Goal: Task Accomplishment & Management: Use online tool/utility

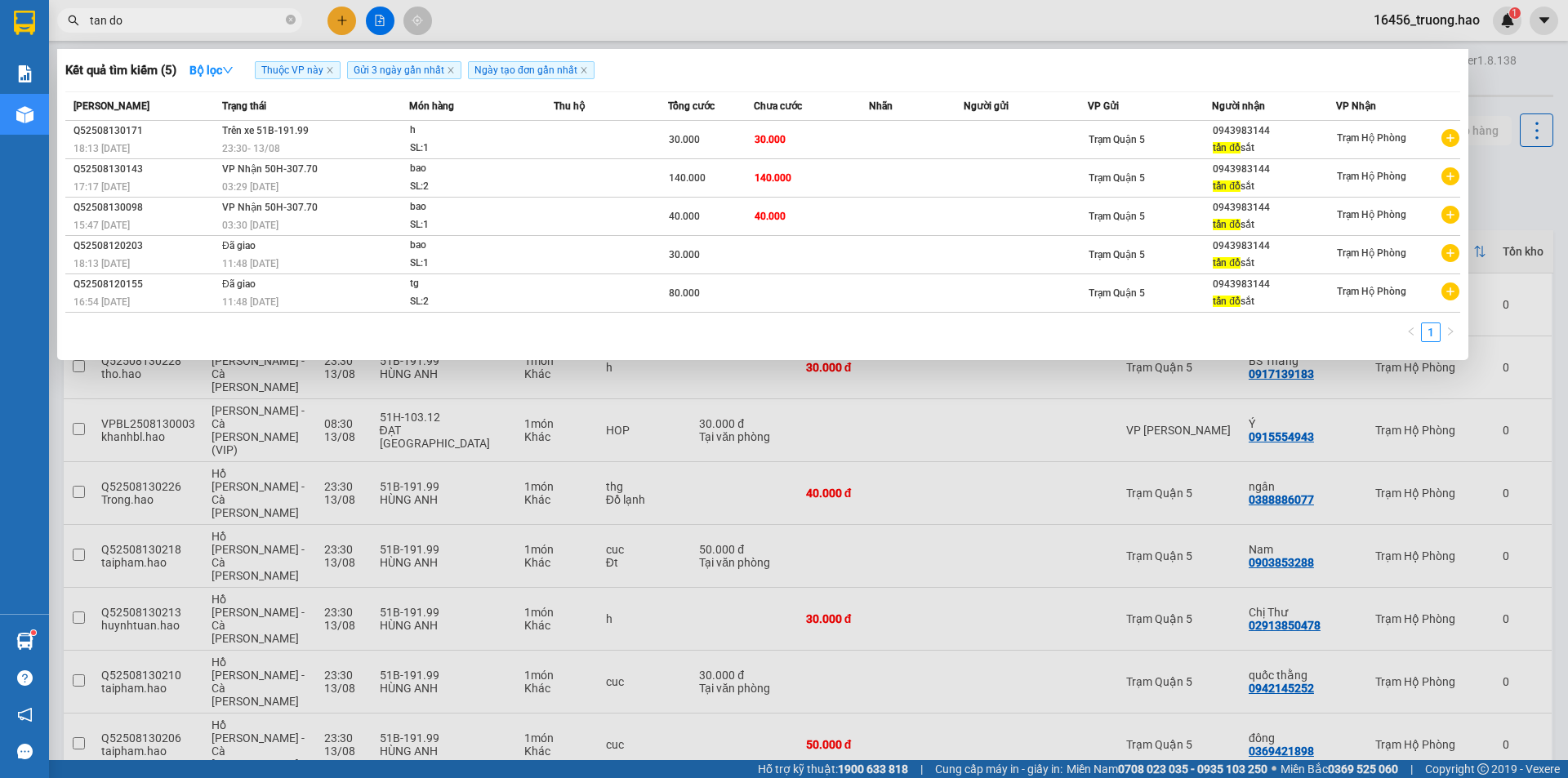
click at [10, 26] on section "Kết quả [PERSON_NAME] ( 5 ) Bộ lọc Thuộc VP này Gửi 3 ngày gần nhất Ngày tạo [P…" at bounding box center [784, 389] width 1568 height 778
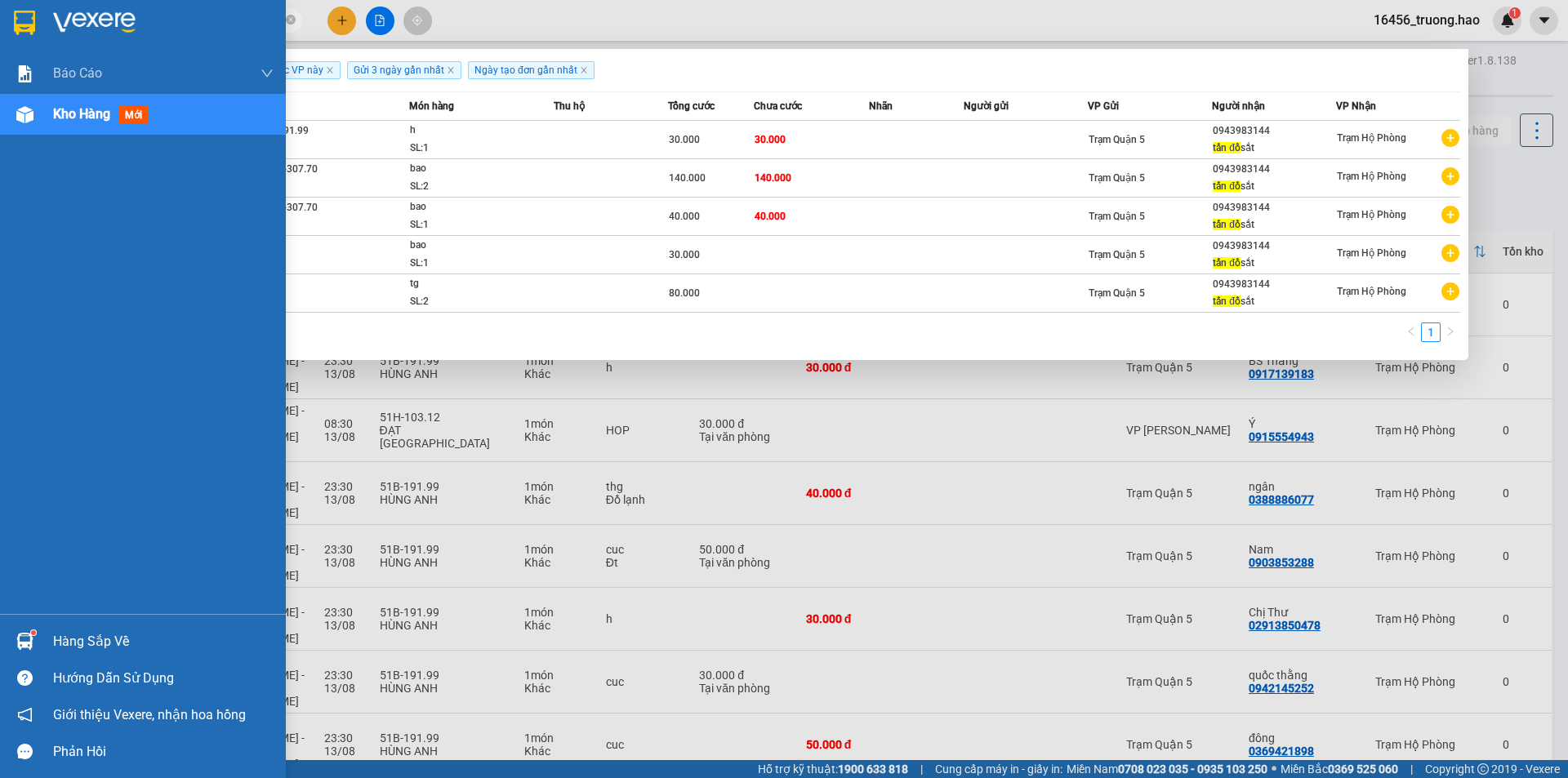
type input "tan d"
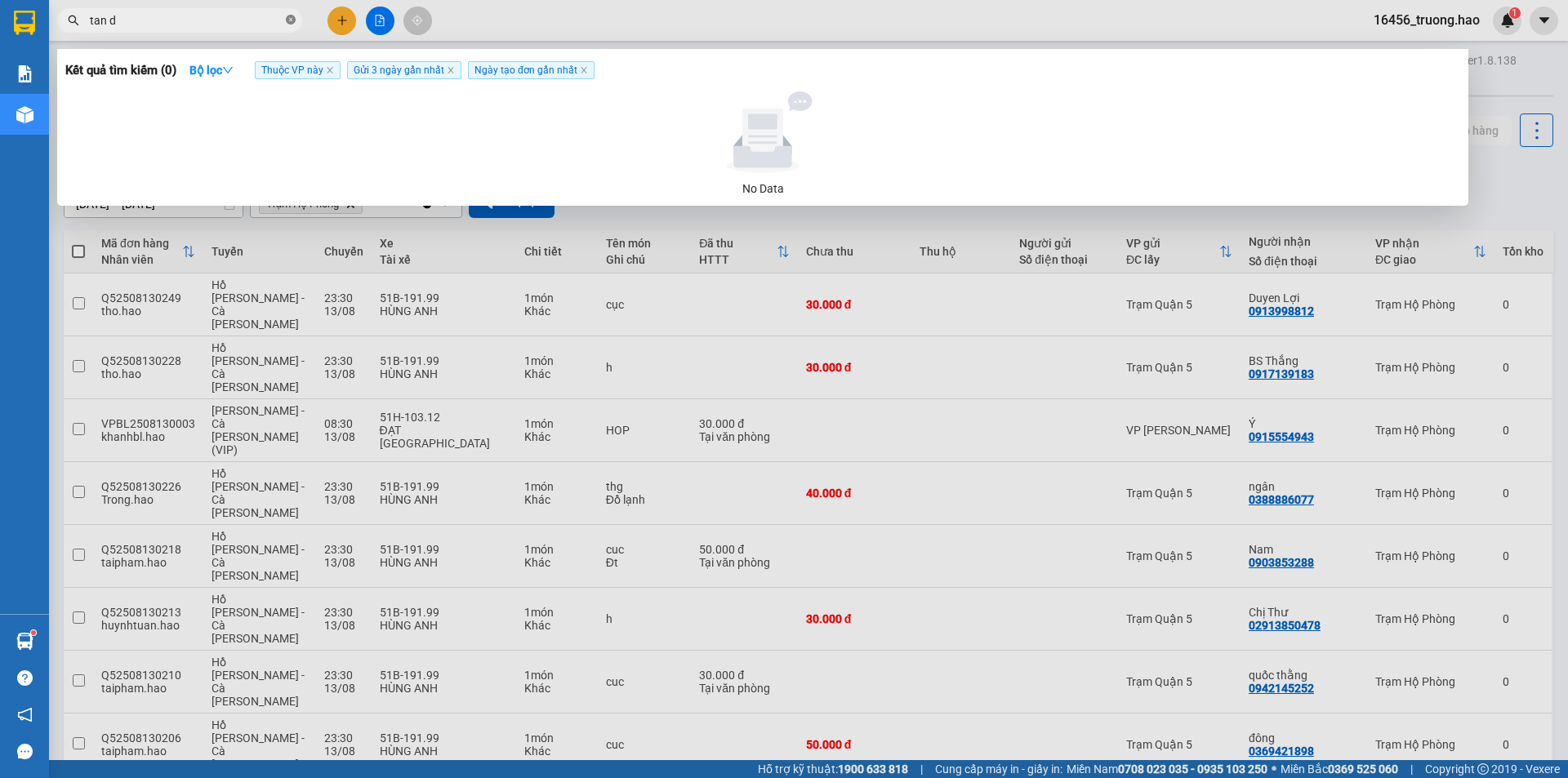
click at [292, 24] on icon "close-circle" at bounding box center [290, 19] width 10 height 10
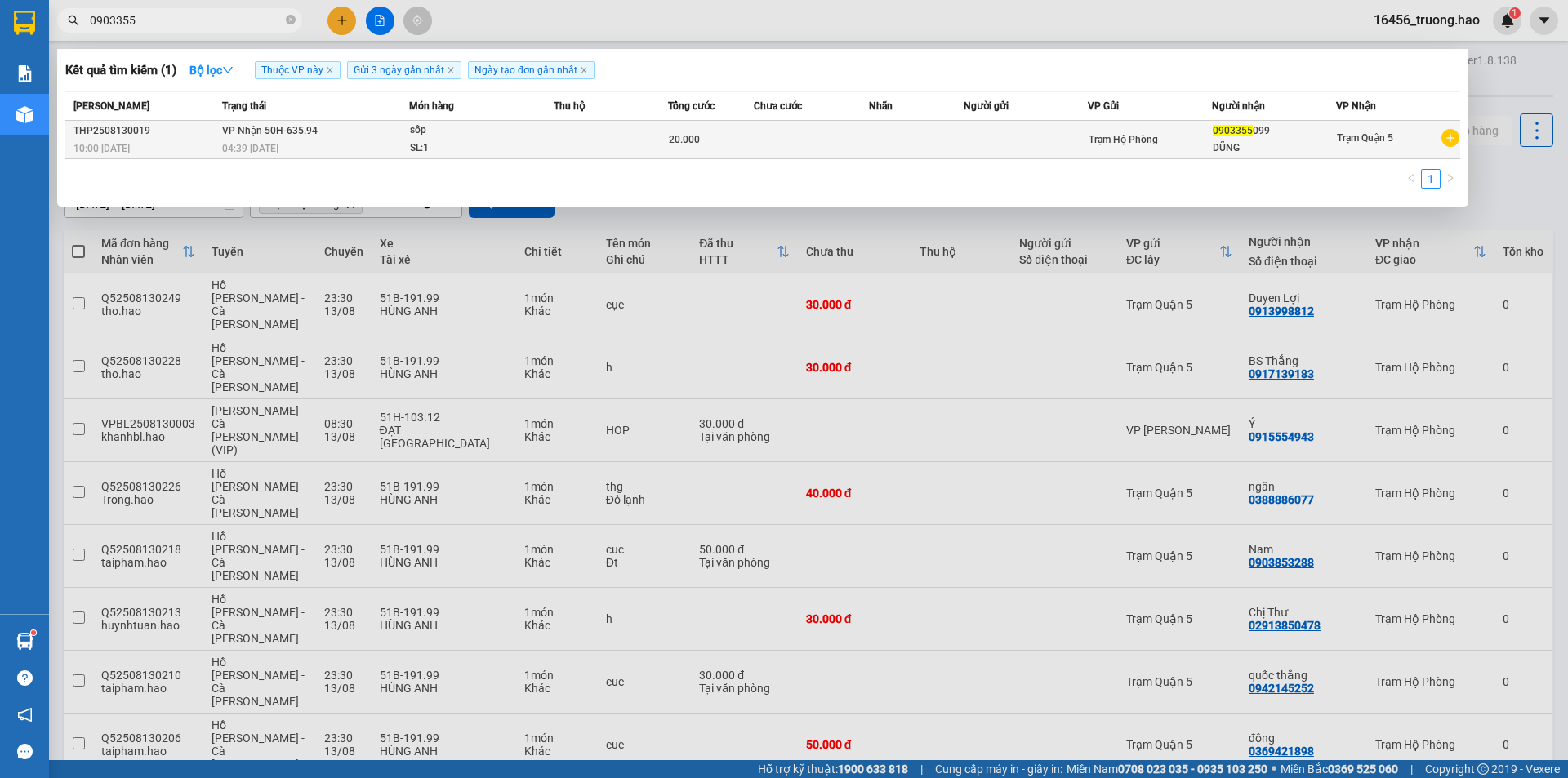
type input "0903355"
click at [385, 139] on td "VP Nhận 50H-635.94 04:39 - 14/08" at bounding box center [313, 140] width 191 height 39
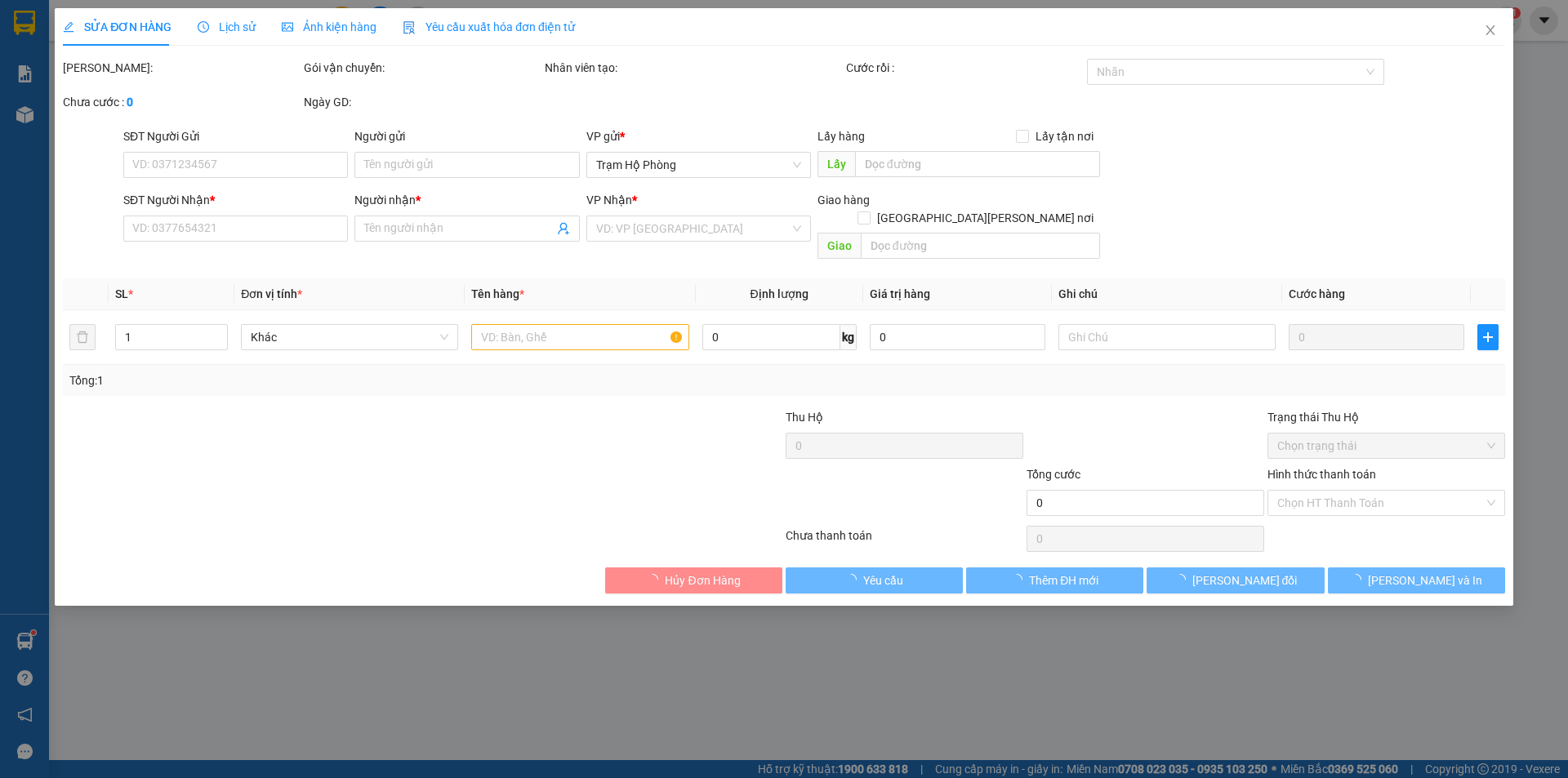
type input "0903355099"
type input "DŨNG"
type input "20.000"
type input "0"
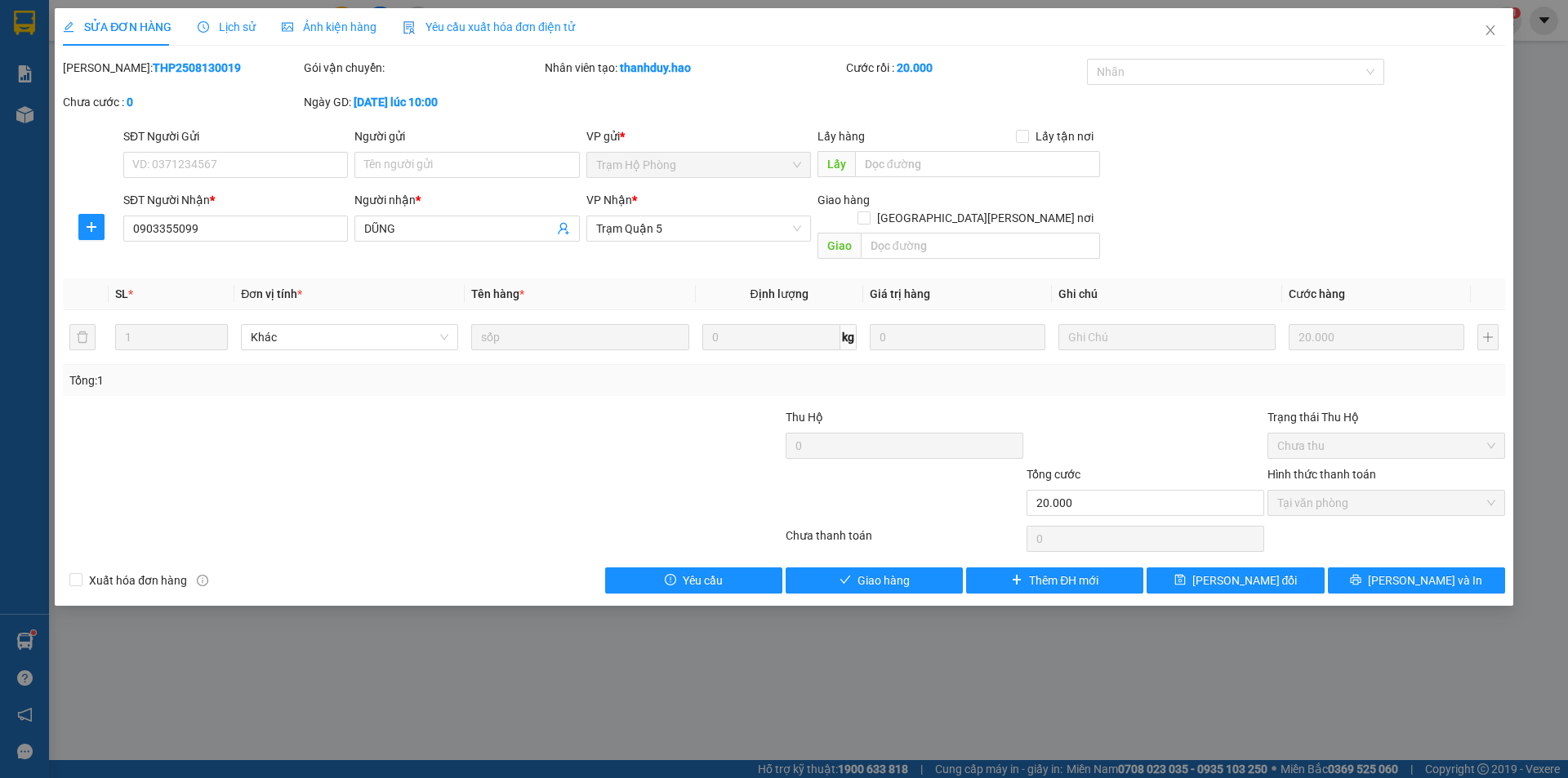
click at [230, 20] on span "Lịch sử" at bounding box center [226, 27] width 58 height 13
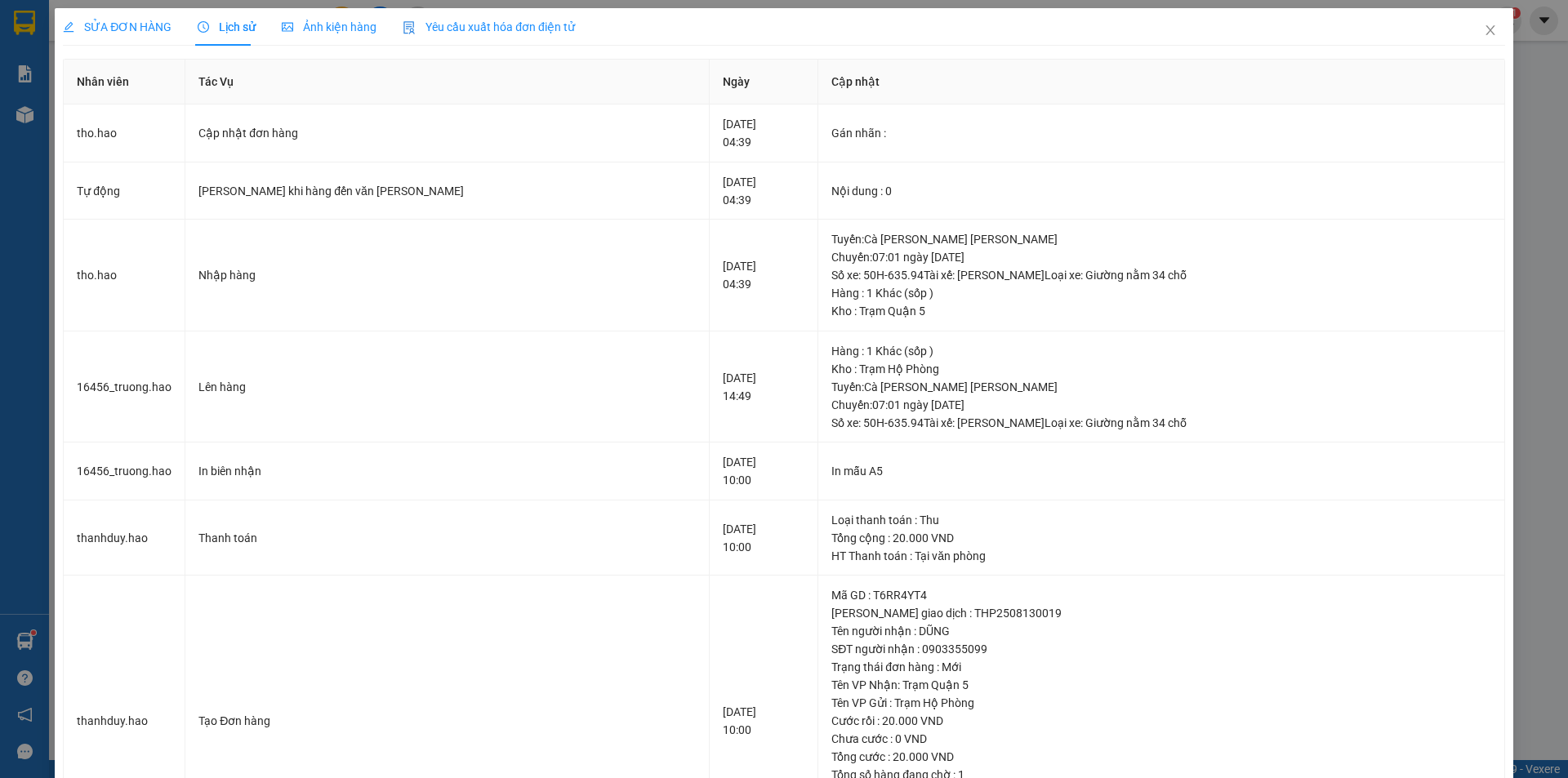
click at [341, 29] on span "Ảnh kiện hàng" at bounding box center [329, 27] width 95 height 13
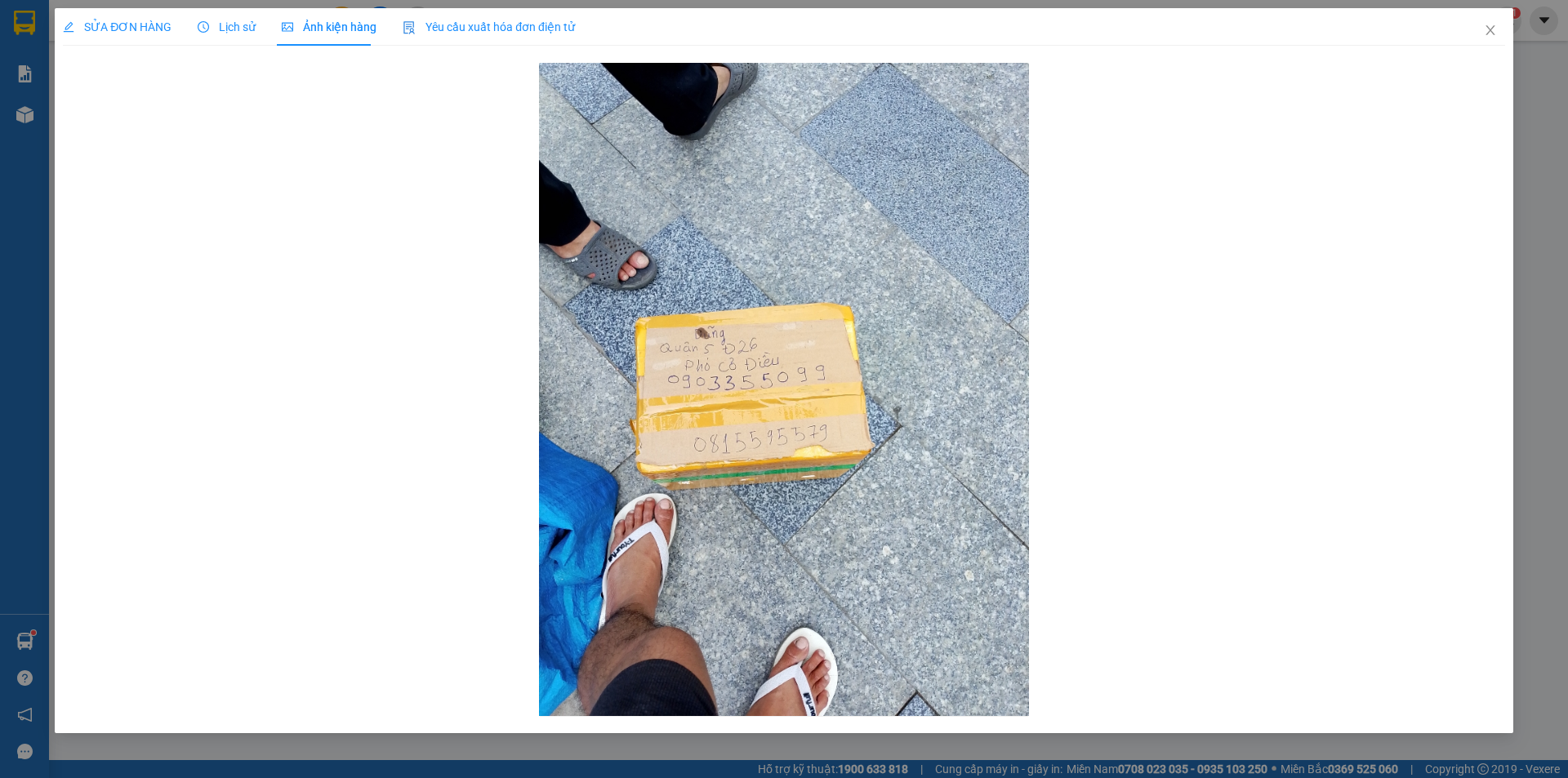
click at [131, 25] on span "SỬA ĐƠN HÀNG" at bounding box center [117, 27] width 108 height 13
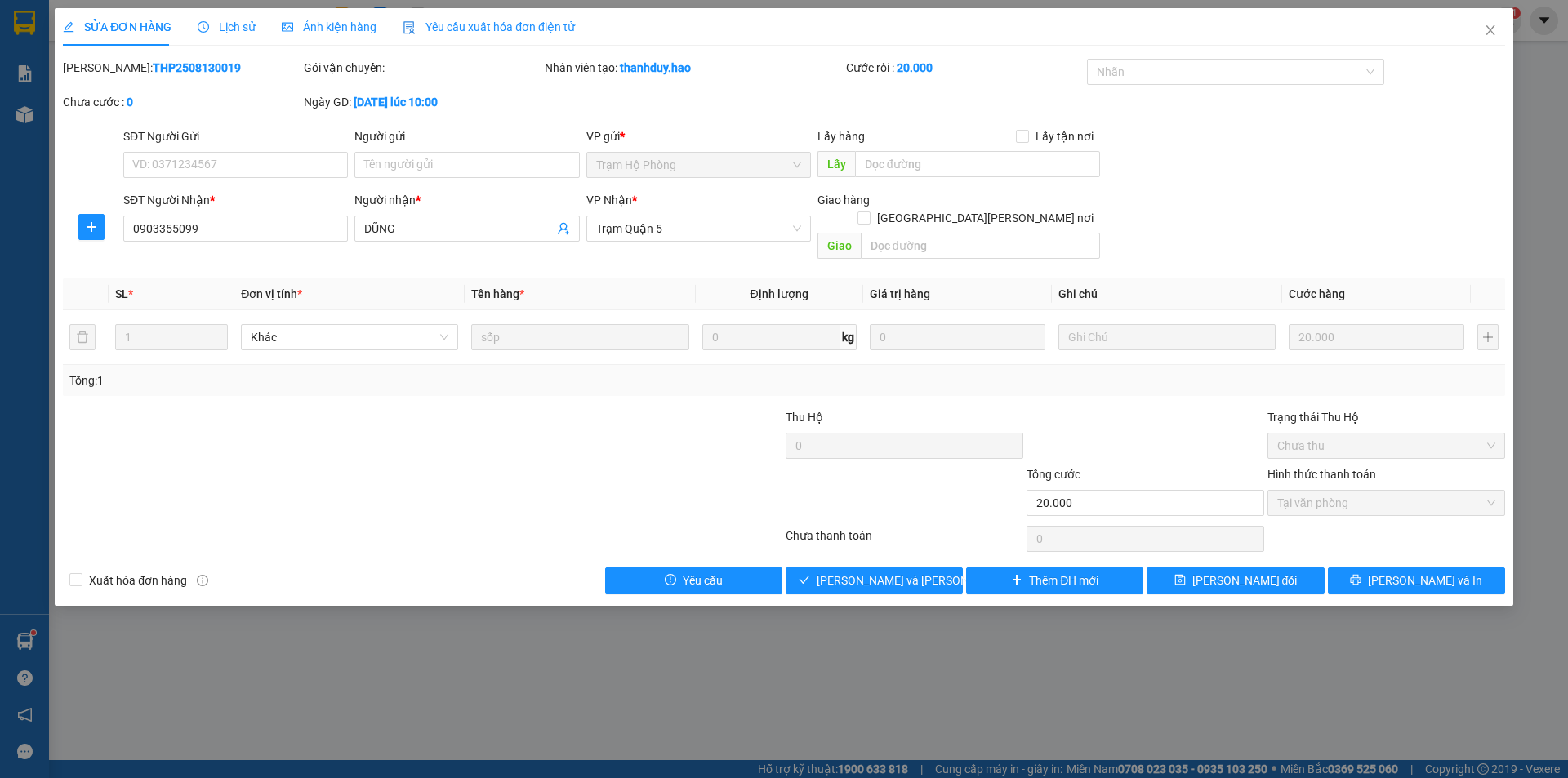
click at [224, 31] on span "Lịch sử" at bounding box center [226, 27] width 58 height 13
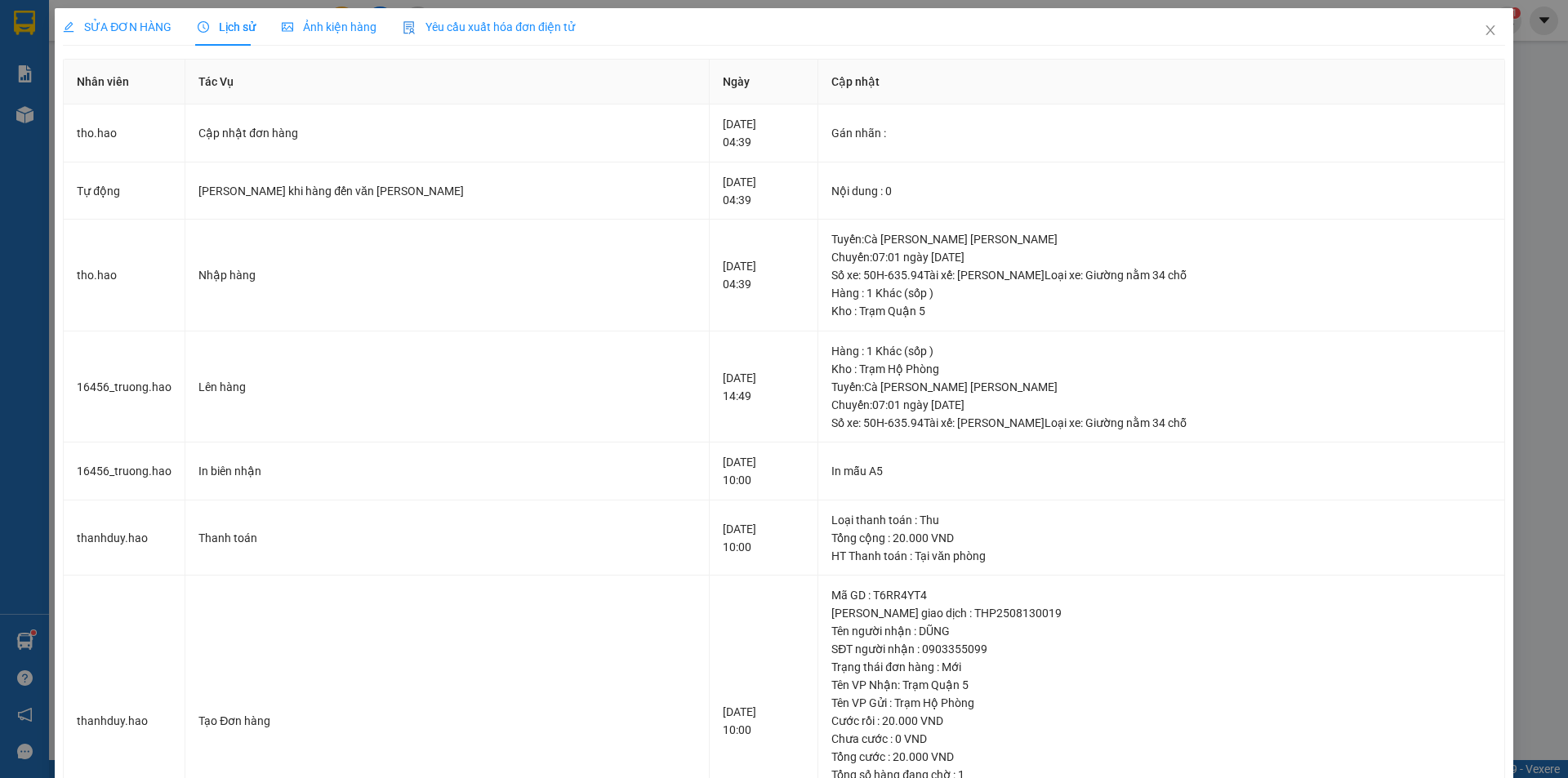
click at [324, 28] on span "Ảnh kiện hàng" at bounding box center [329, 27] width 95 height 13
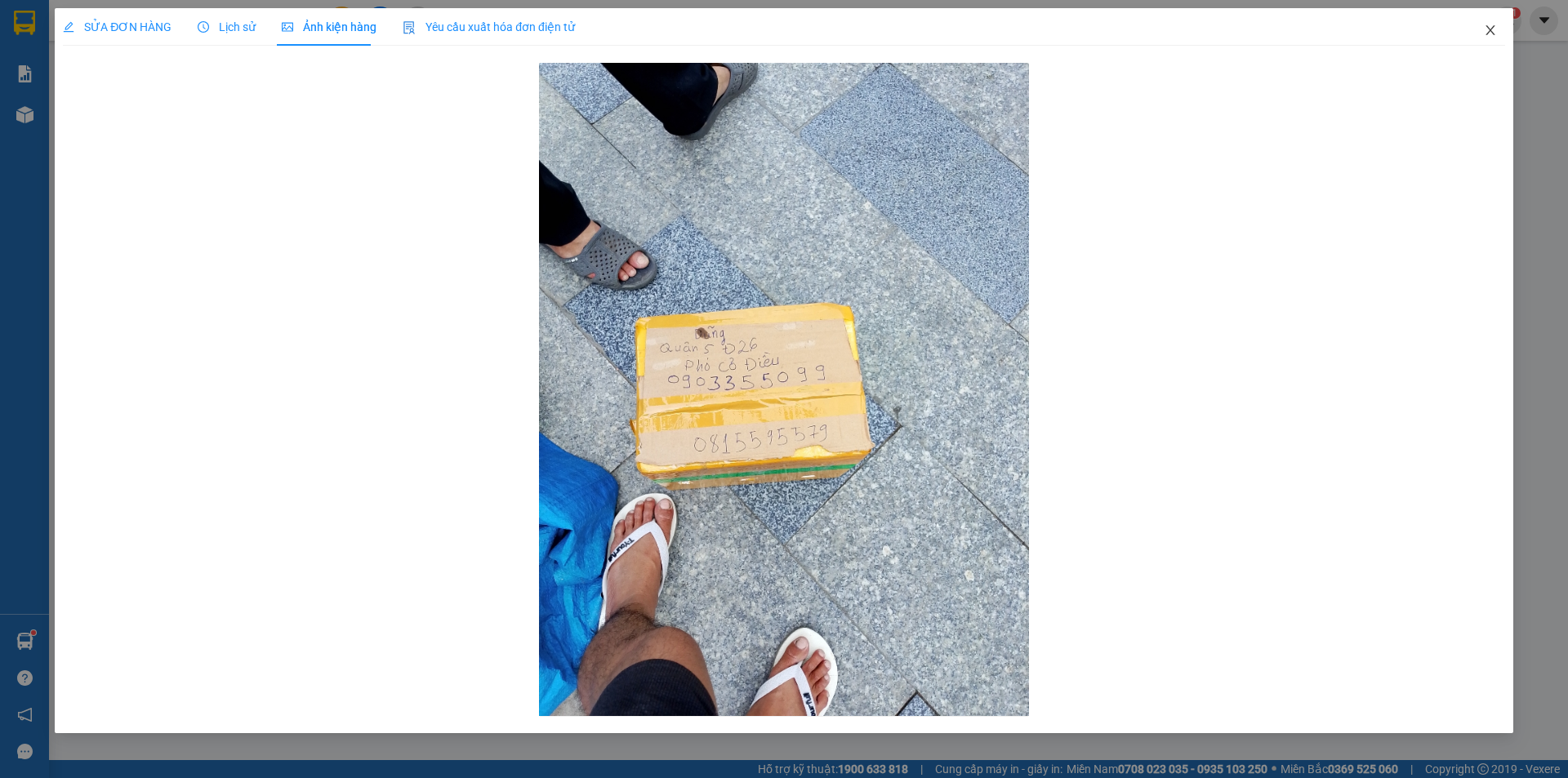
click at [1491, 24] on span "Close" at bounding box center [1491, 31] width 46 height 46
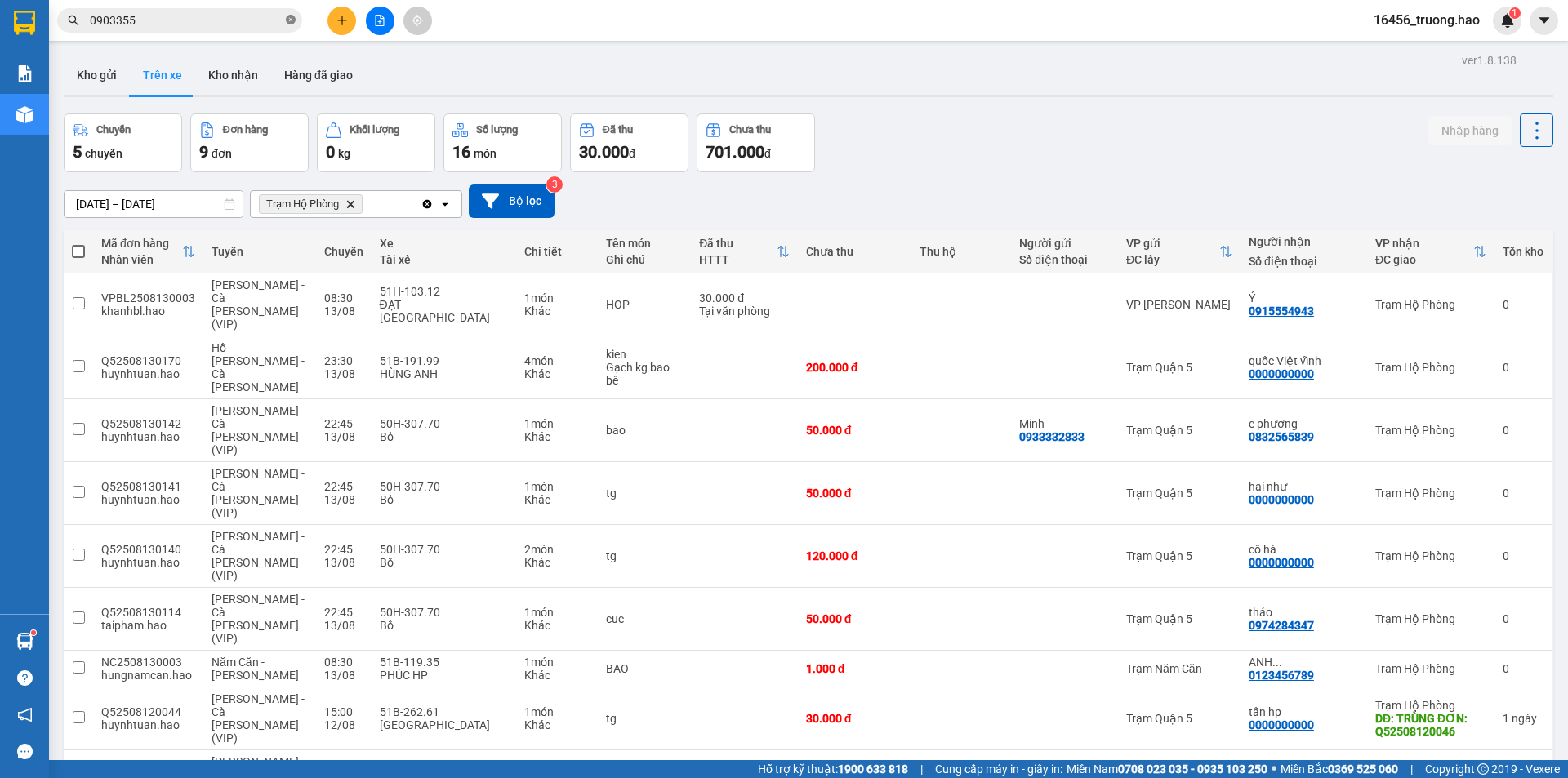
click at [290, 20] on icon "close-circle" at bounding box center [290, 19] width 10 height 10
click at [258, 18] on input "text" at bounding box center [187, 20] width 193 height 18
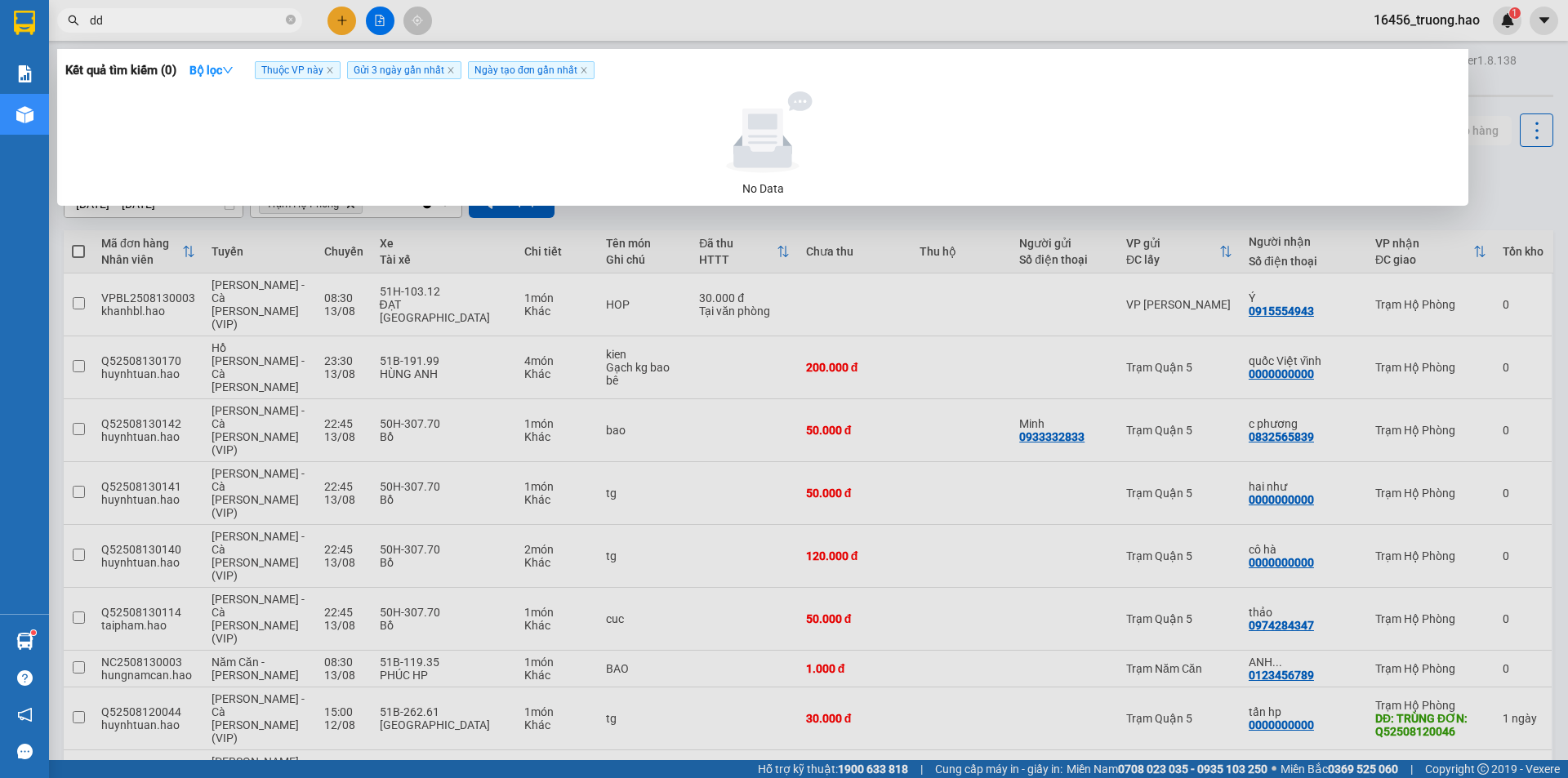
type input "d"
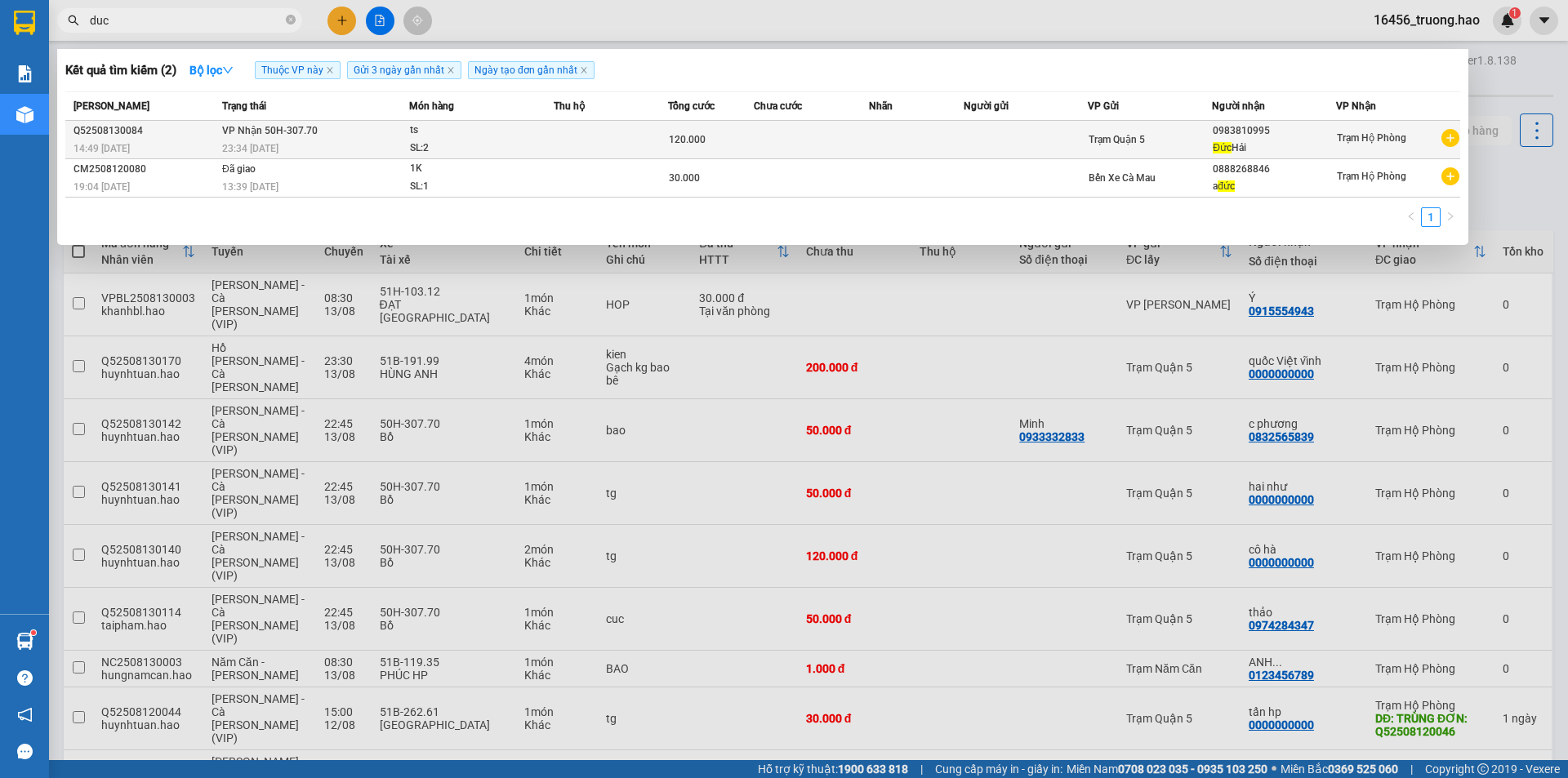
type input "duc"
click at [532, 128] on span "ts SL: 2" at bounding box center [482, 139] width 143 height 35
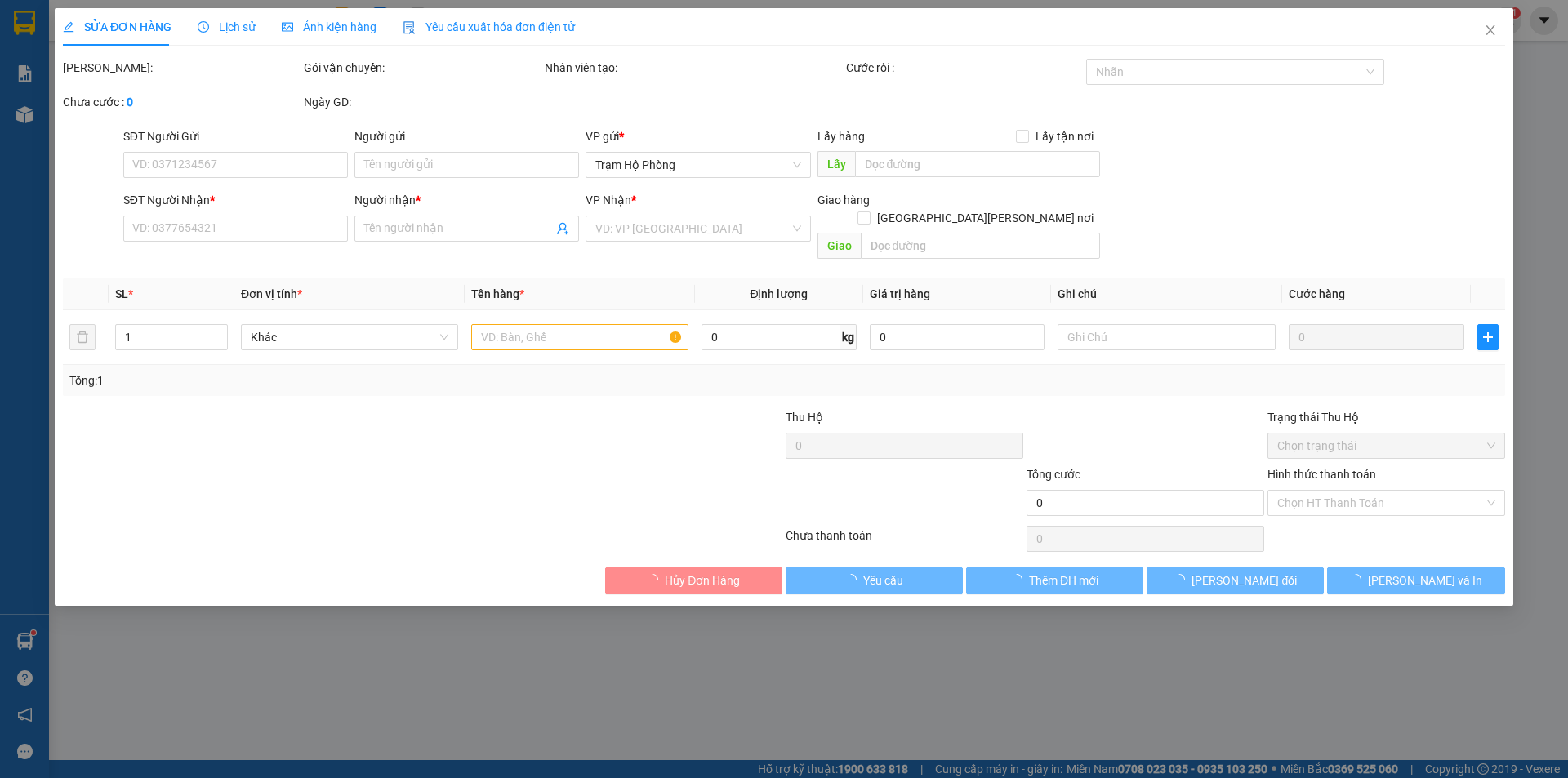
type input "0983810995"
type input "Đức Hải"
type input "120.000"
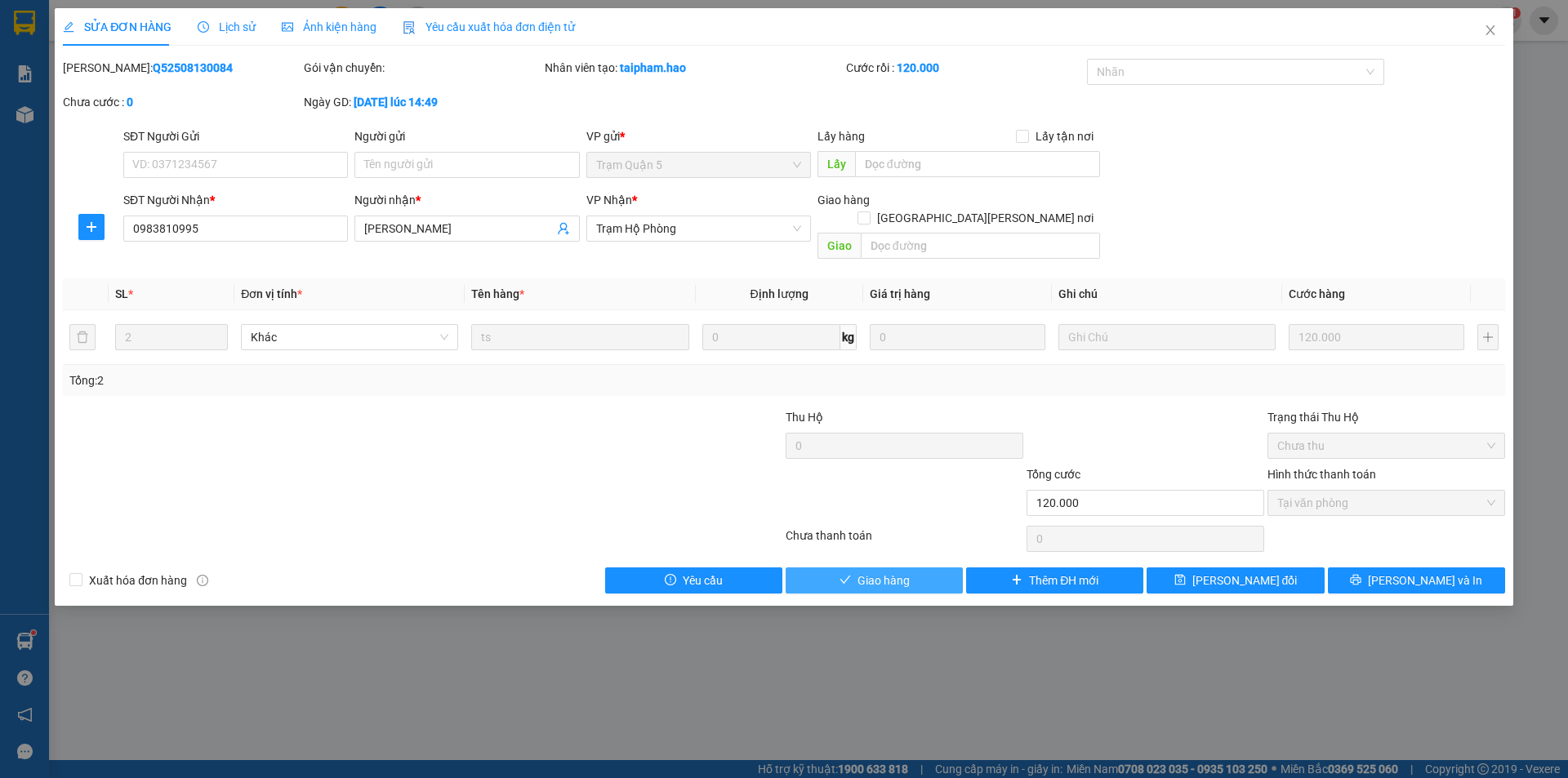
click at [875, 571] on span "Giao hàng" at bounding box center [883, 581] width 52 height 18
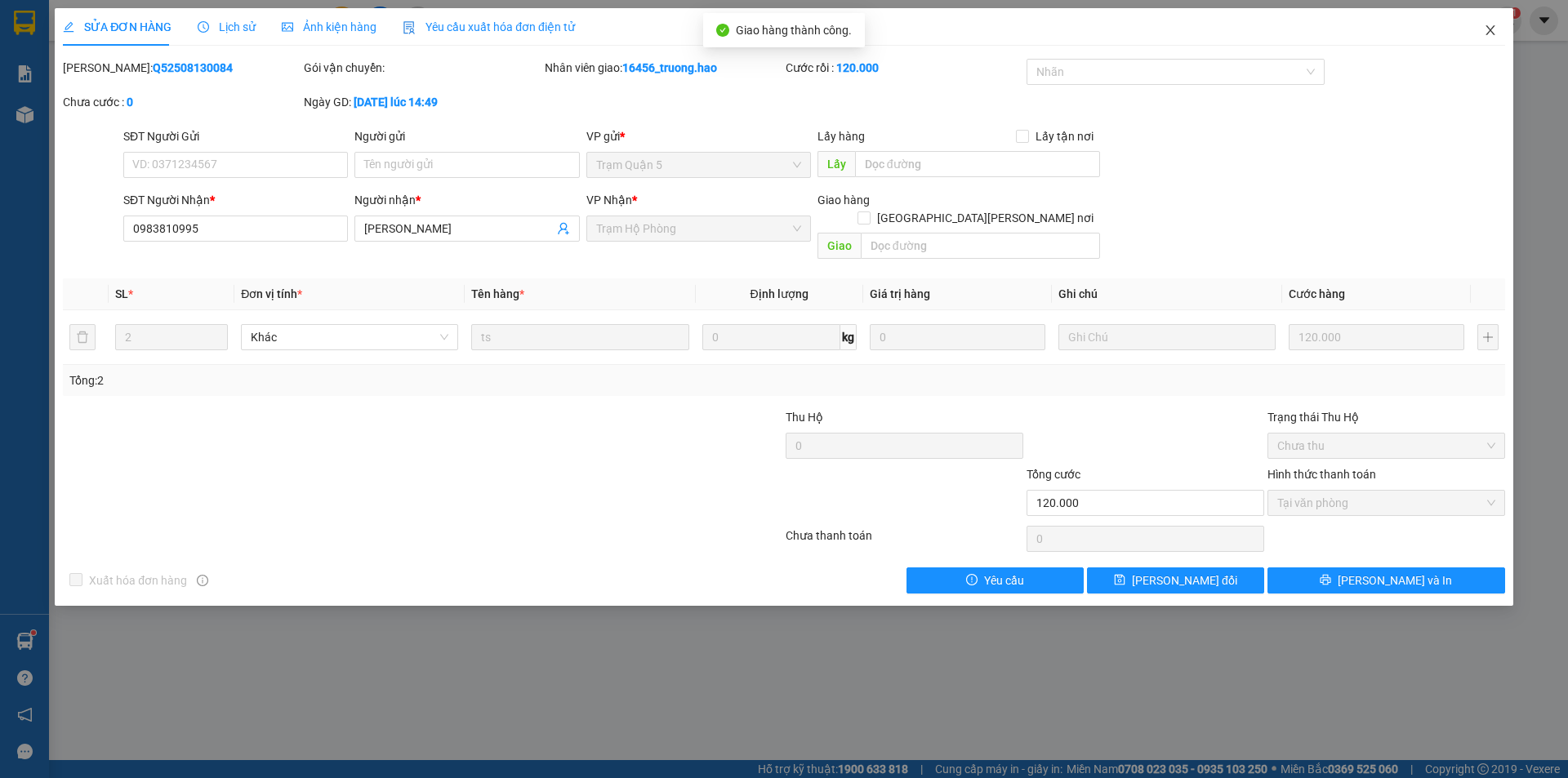
click at [1486, 23] on span "Close" at bounding box center [1491, 31] width 46 height 46
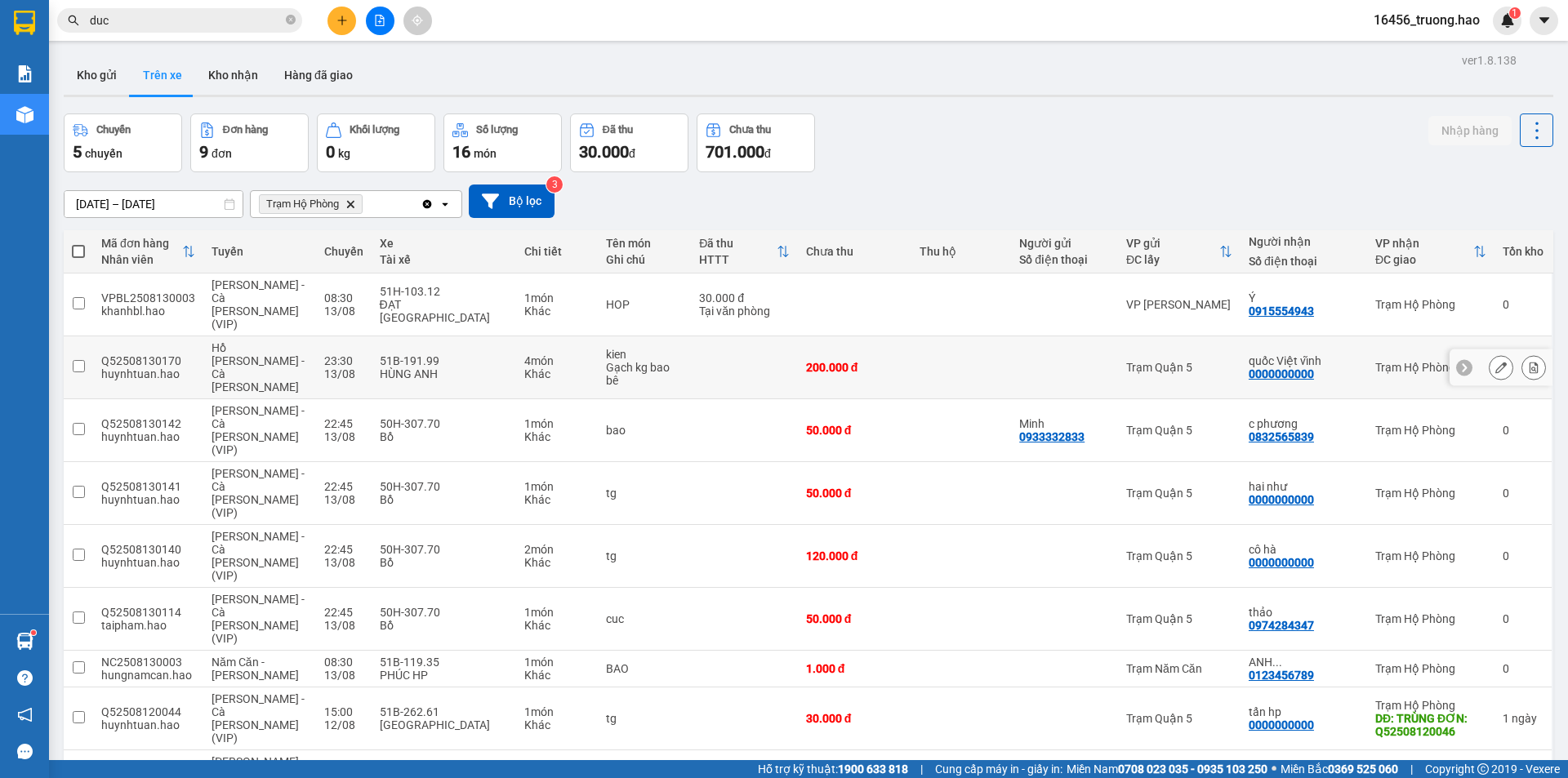
click at [1146, 336] on td "Trạm Quận 5" at bounding box center [1178, 367] width 122 height 62
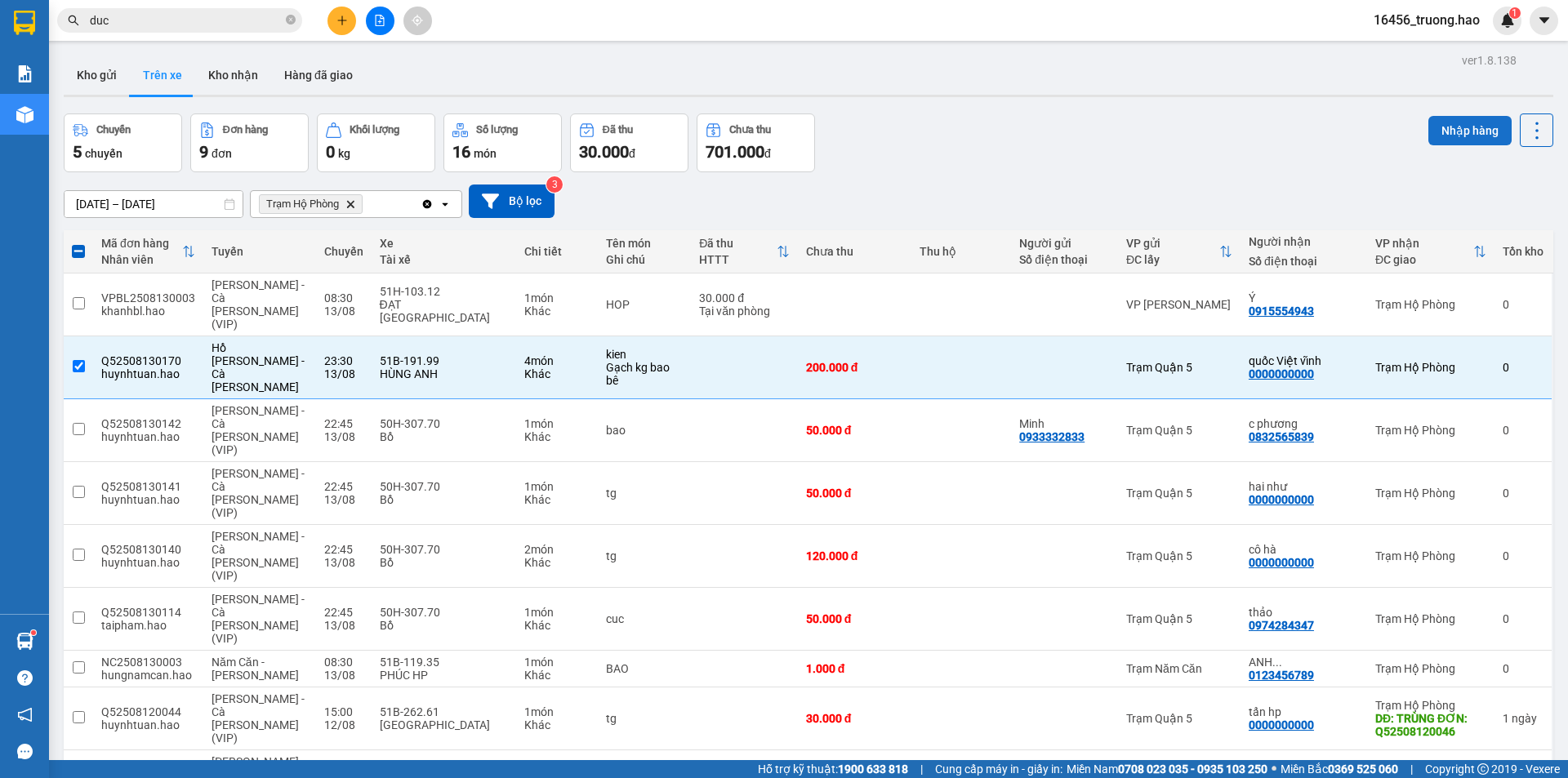
click at [1454, 130] on button "Nhập hàng" at bounding box center [1470, 130] width 84 height 29
checkbox input "false"
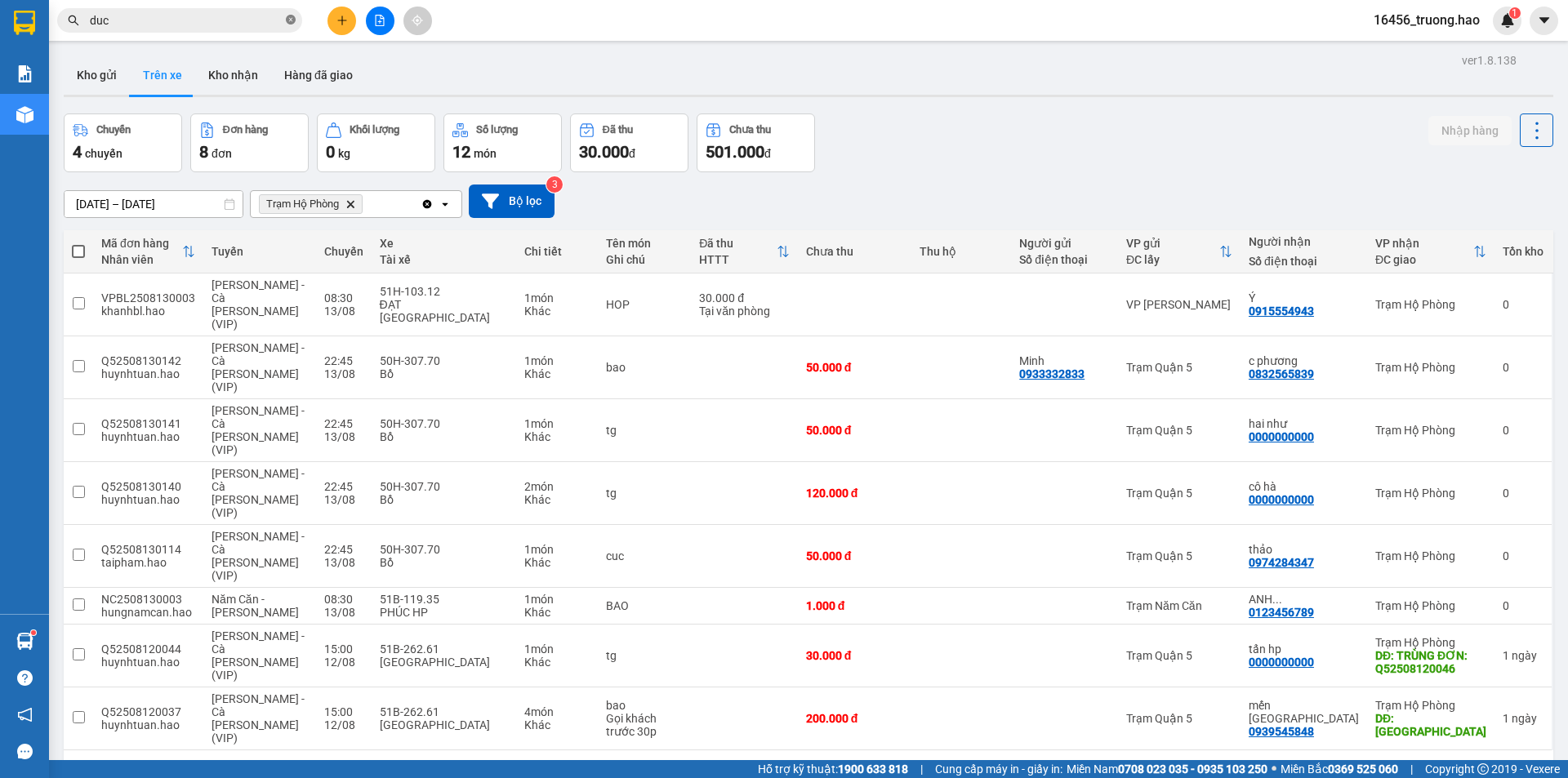
click at [289, 19] on icon "close-circle" at bounding box center [290, 19] width 10 height 10
click at [250, 17] on input "text" at bounding box center [187, 20] width 193 height 18
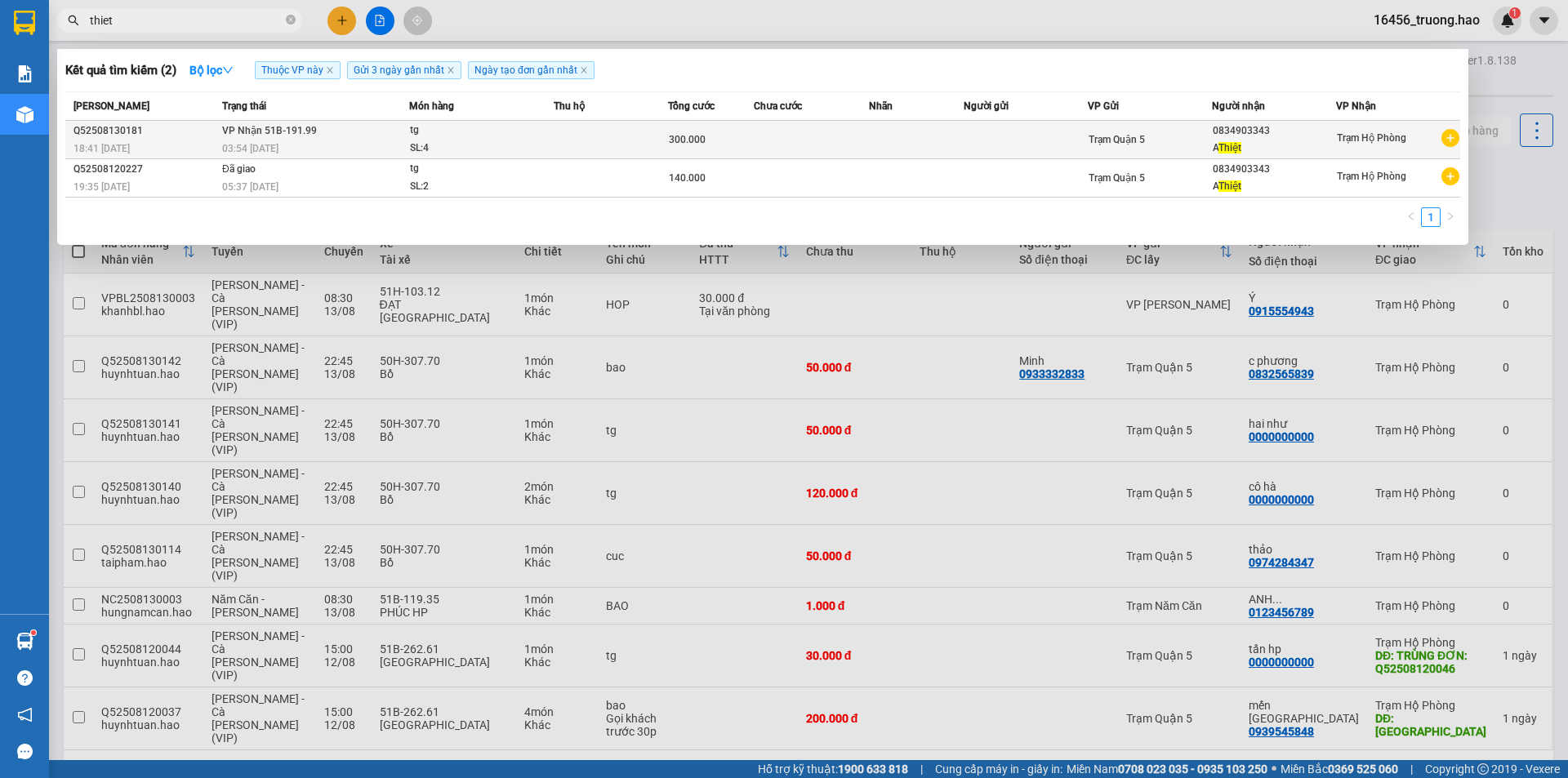
type input "thiet"
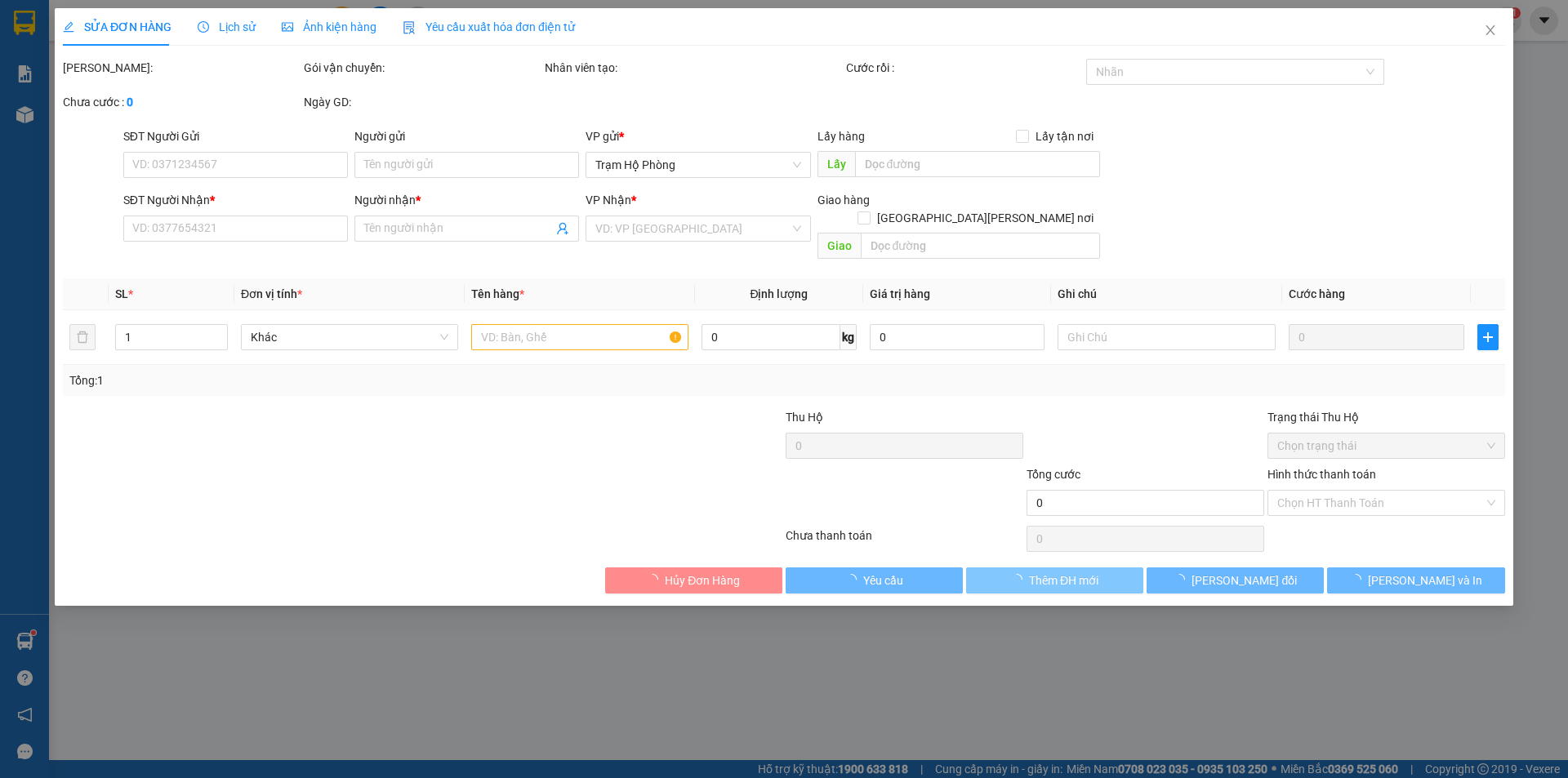
type input "0834903343"
type input "A Thiệt"
type input "300.000"
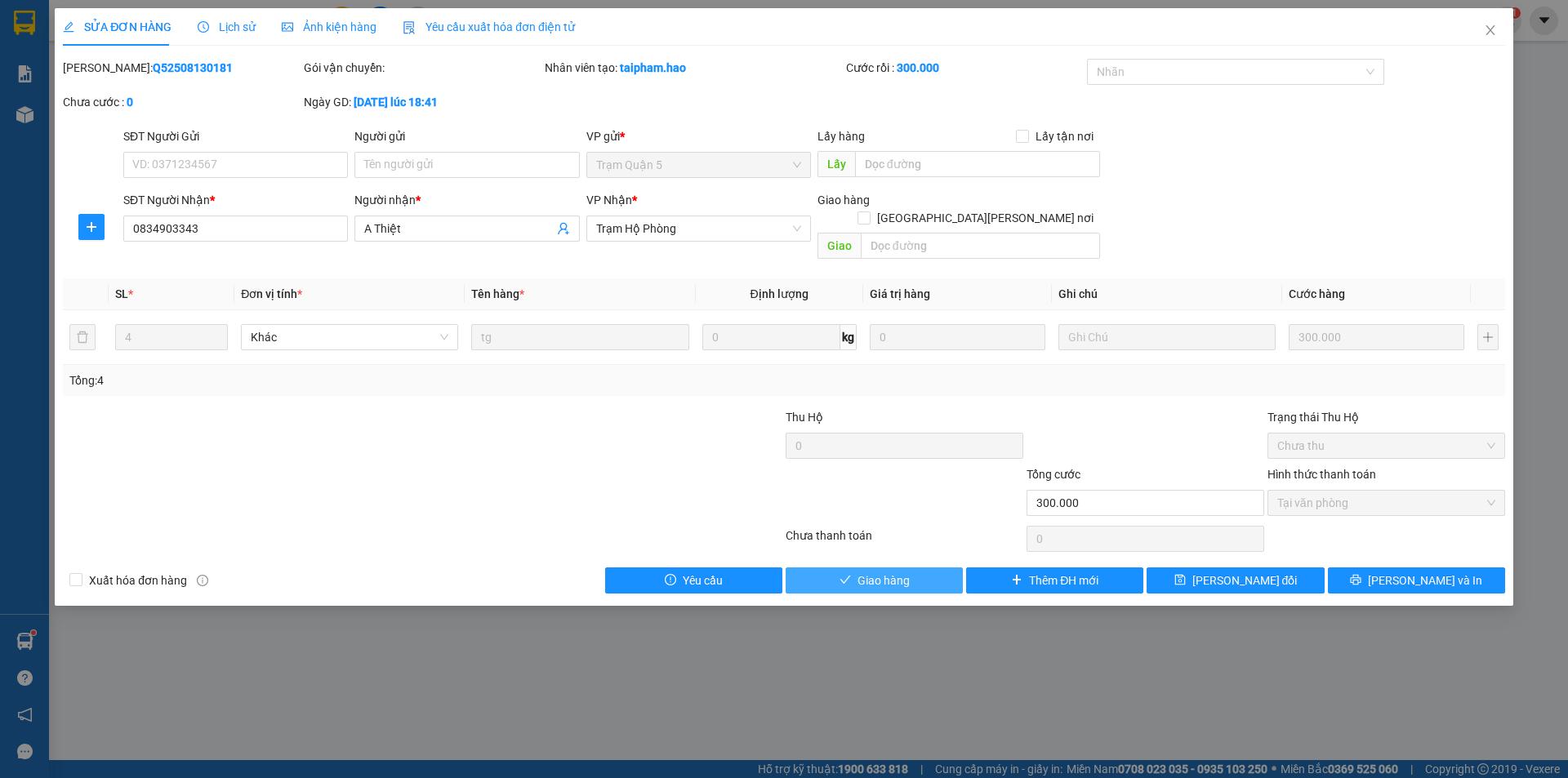
click at [872, 571] on span "Giao hàng" at bounding box center [883, 581] width 52 height 18
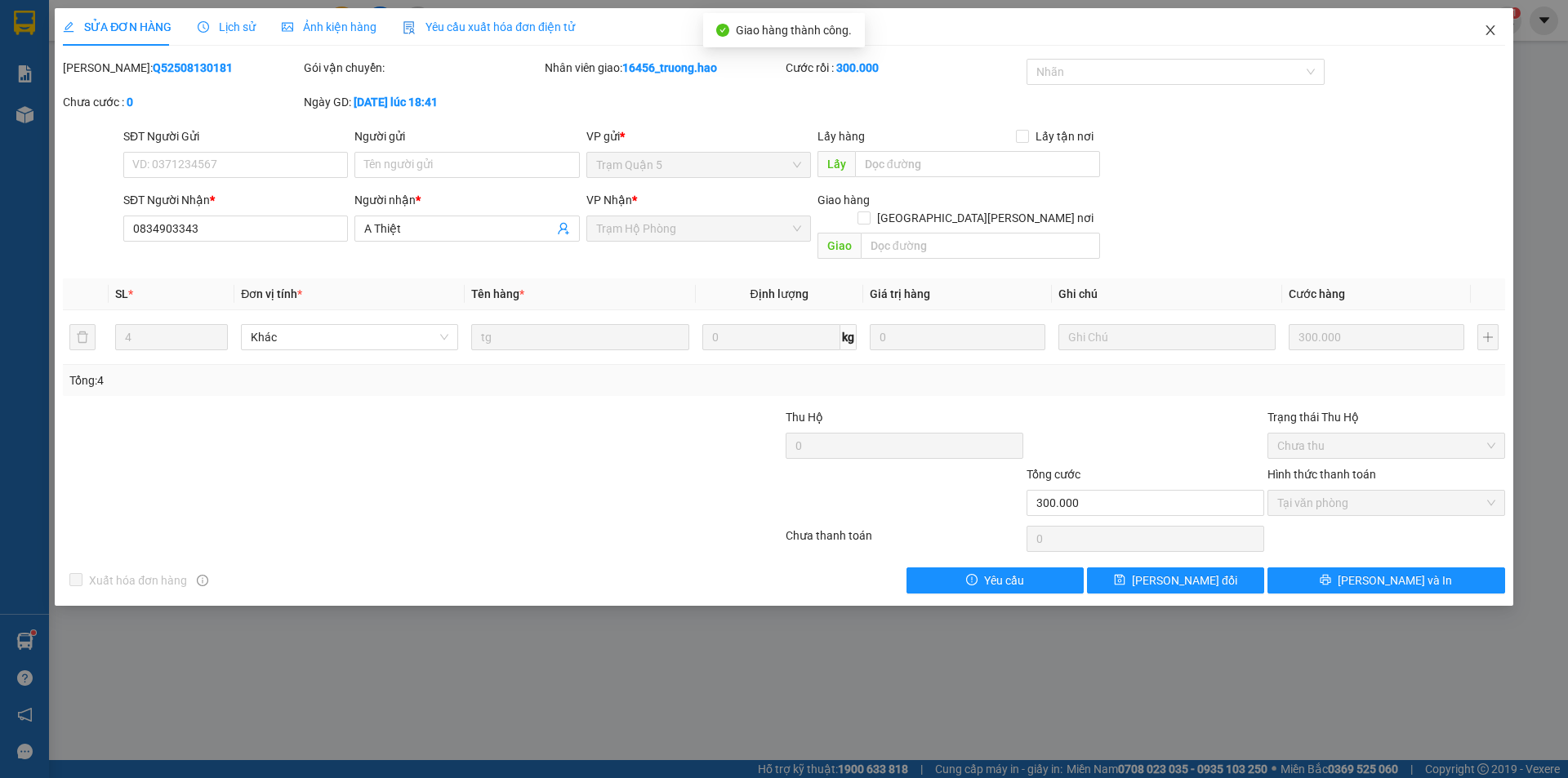
click at [1484, 26] on icon "close" at bounding box center [1490, 30] width 13 height 13
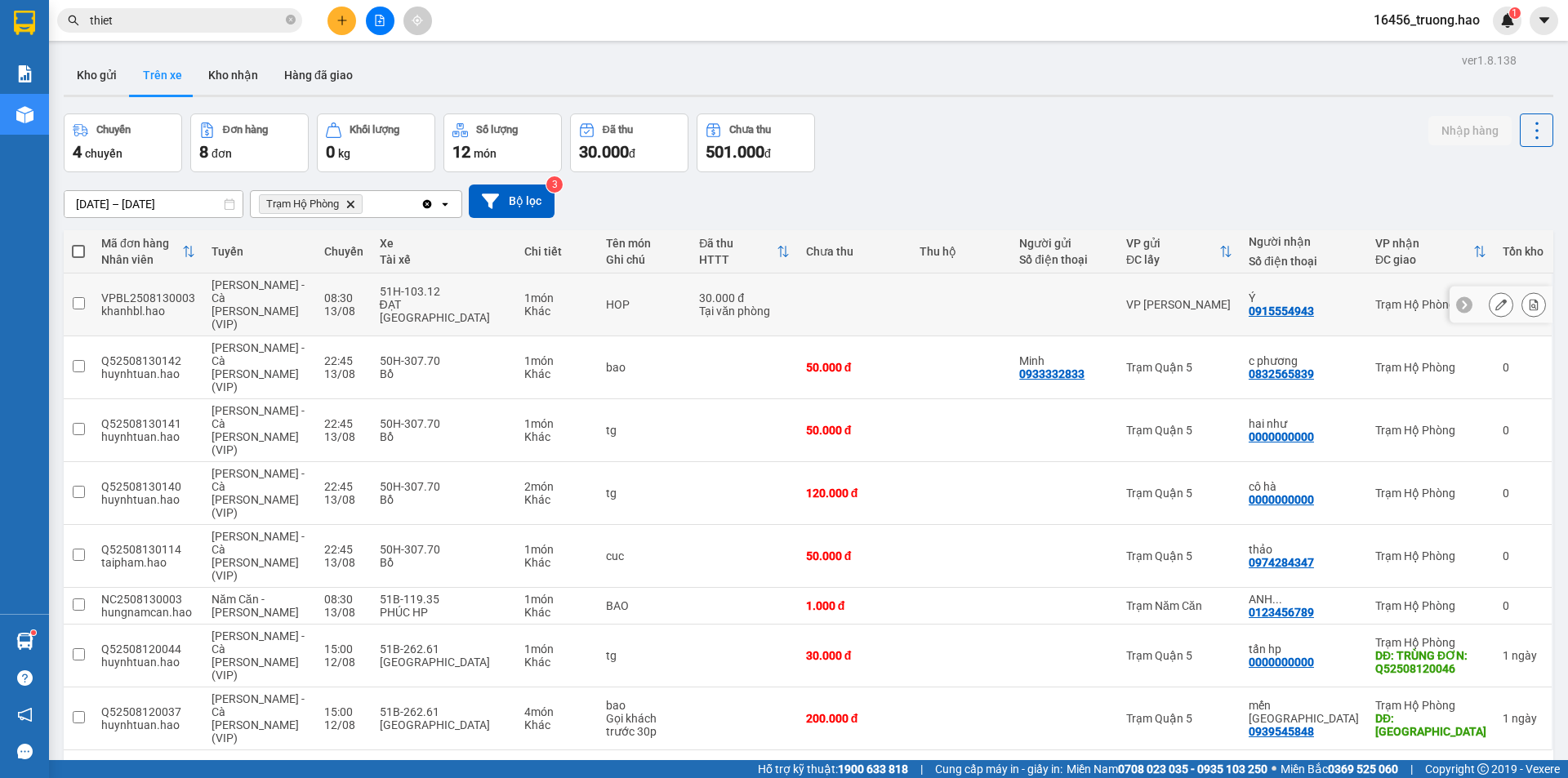
click at [875, 289] on td at bounding box center [855, 305] width 114 height 62
checkbox input "true"
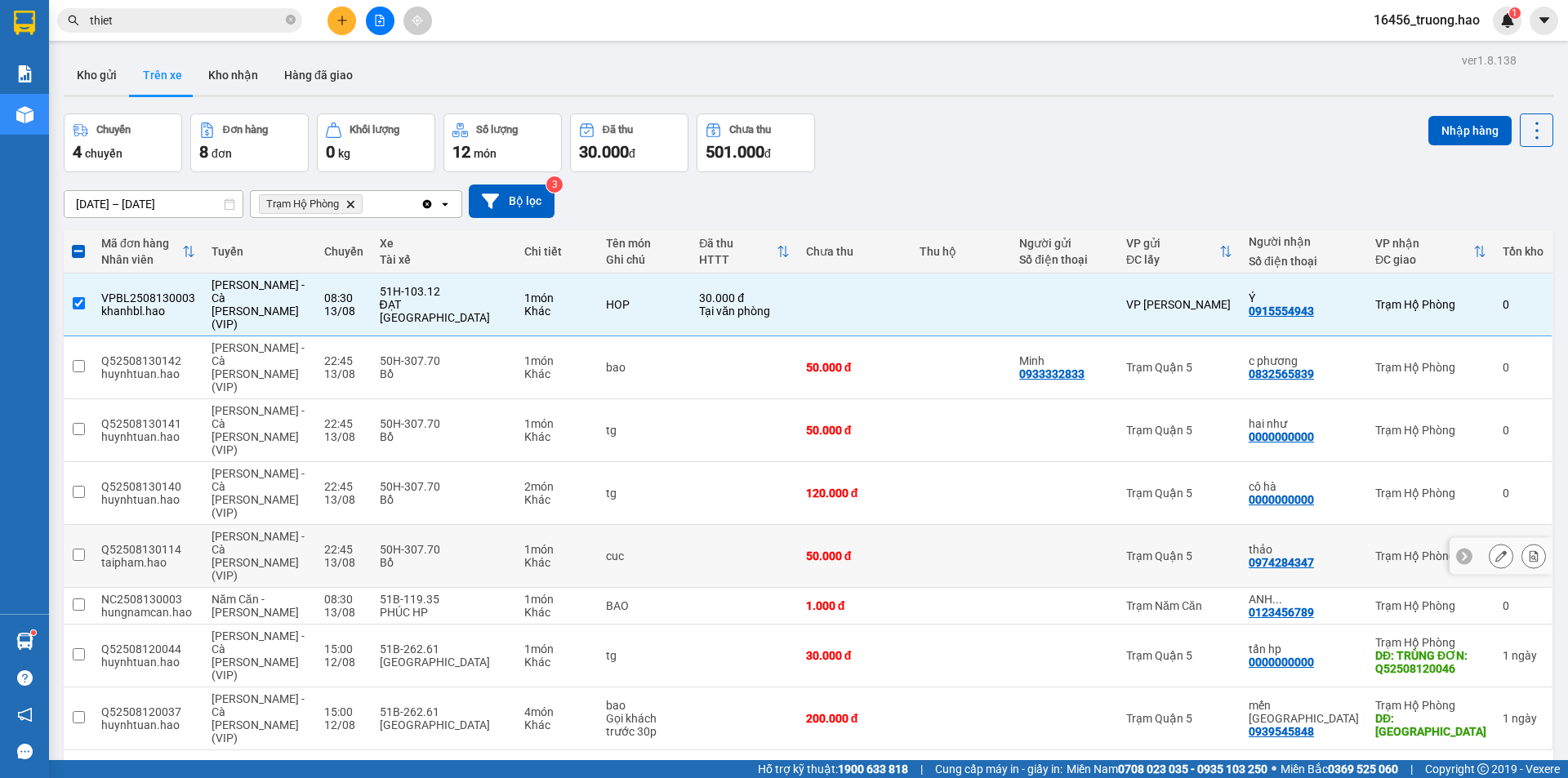
click at [1057, 549] on div at bounding box center [1064, 556] width 91 height 13
checkbox input "true"
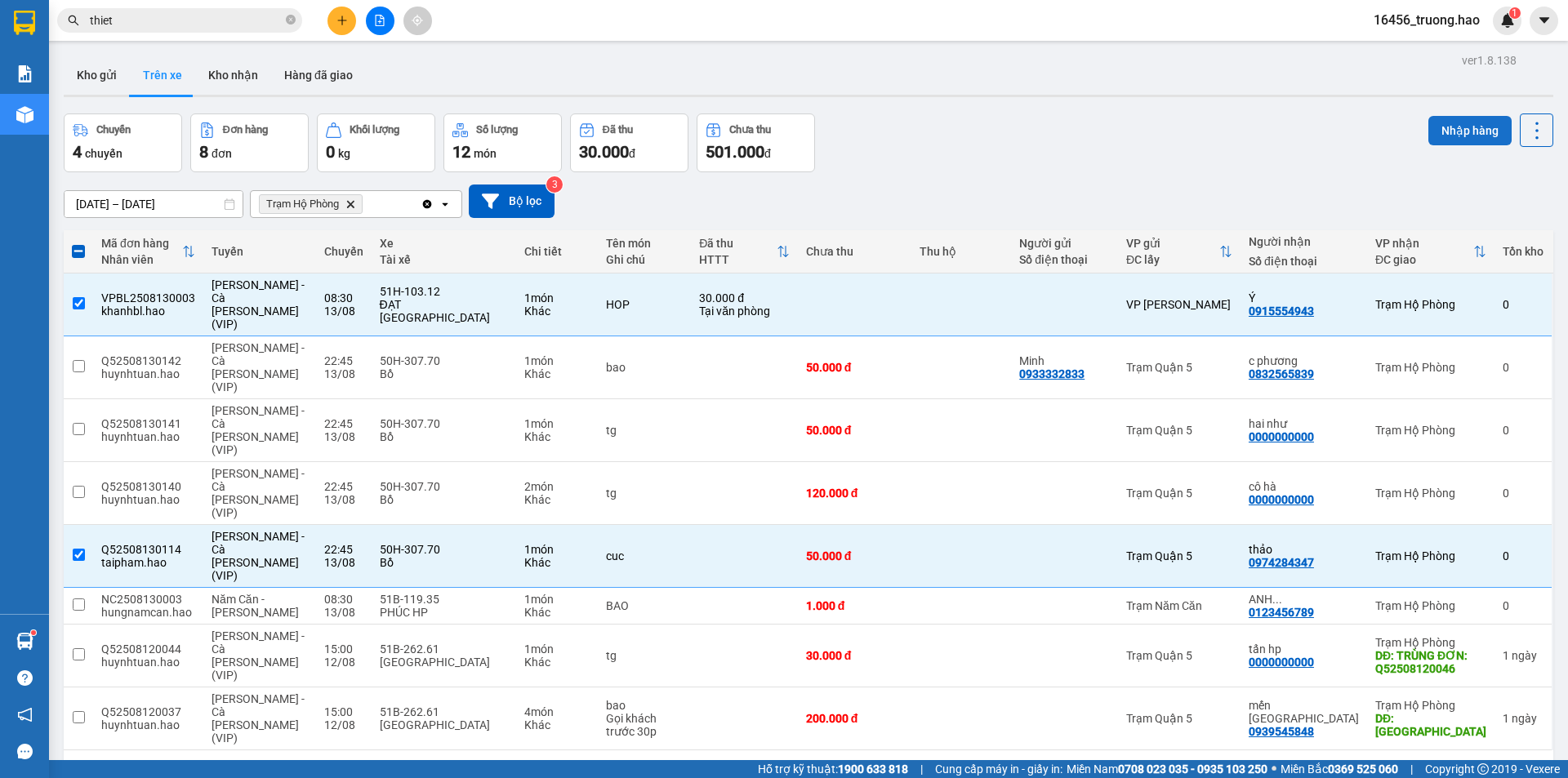
click at [1449, 127] on button "Nhập hàng" at bounding box center [1470, 130] width 84 height 29
checkbox input "false"
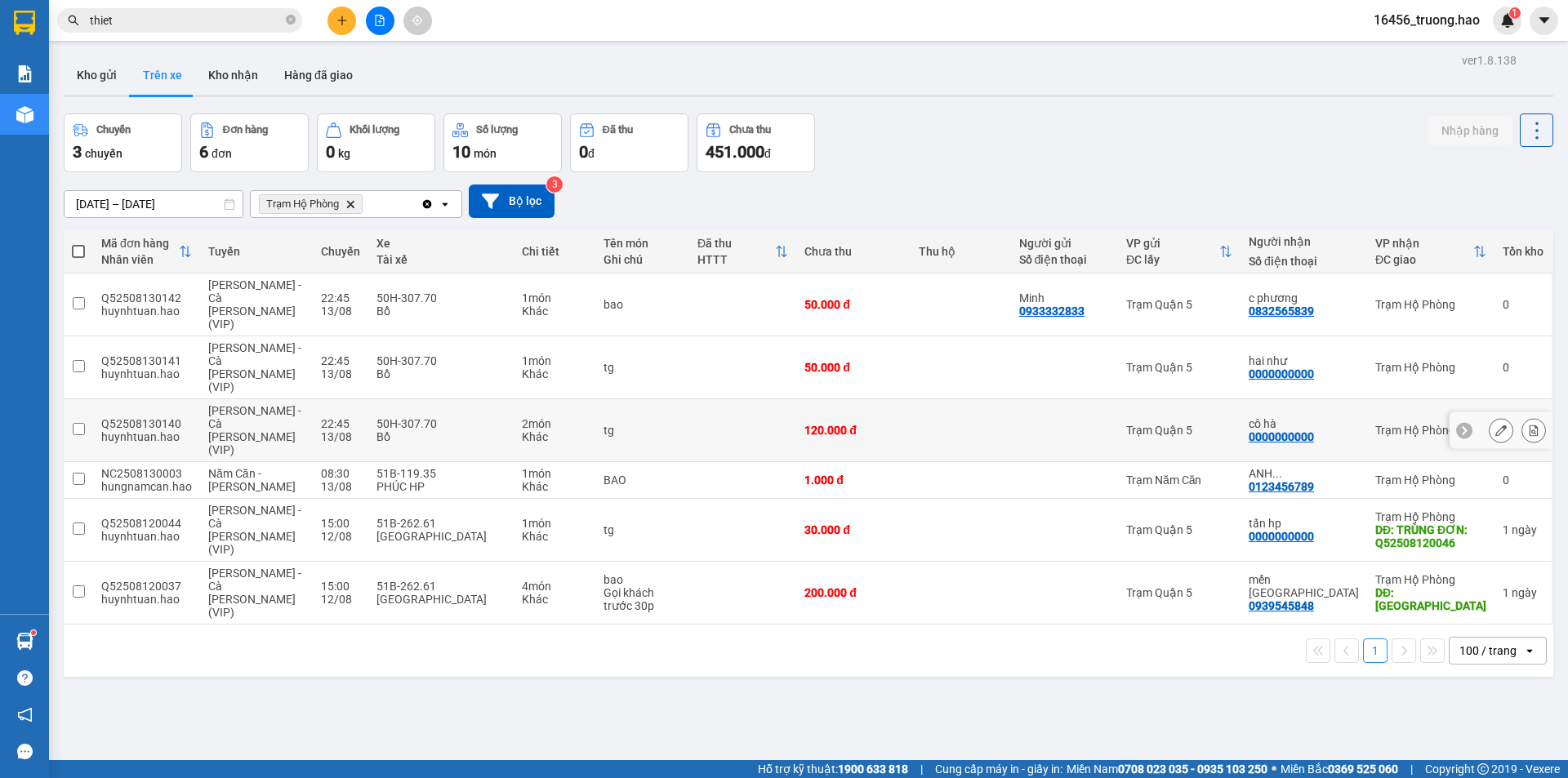
click at [1490, 416] on button at bounding box center [1501, 430] width 23 height 28
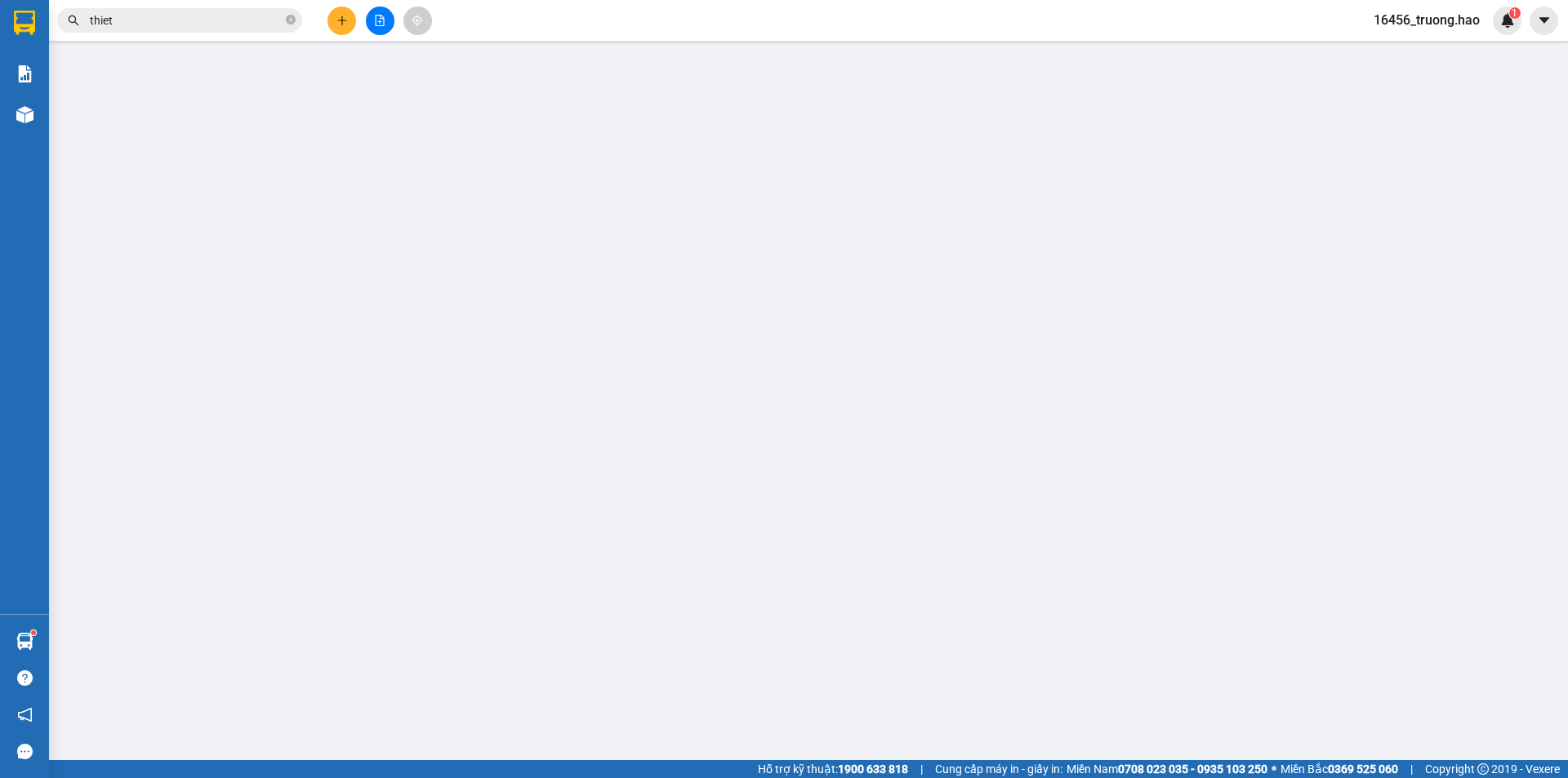
type input "0000000000"
type input "cô hà"
type input "120.000"
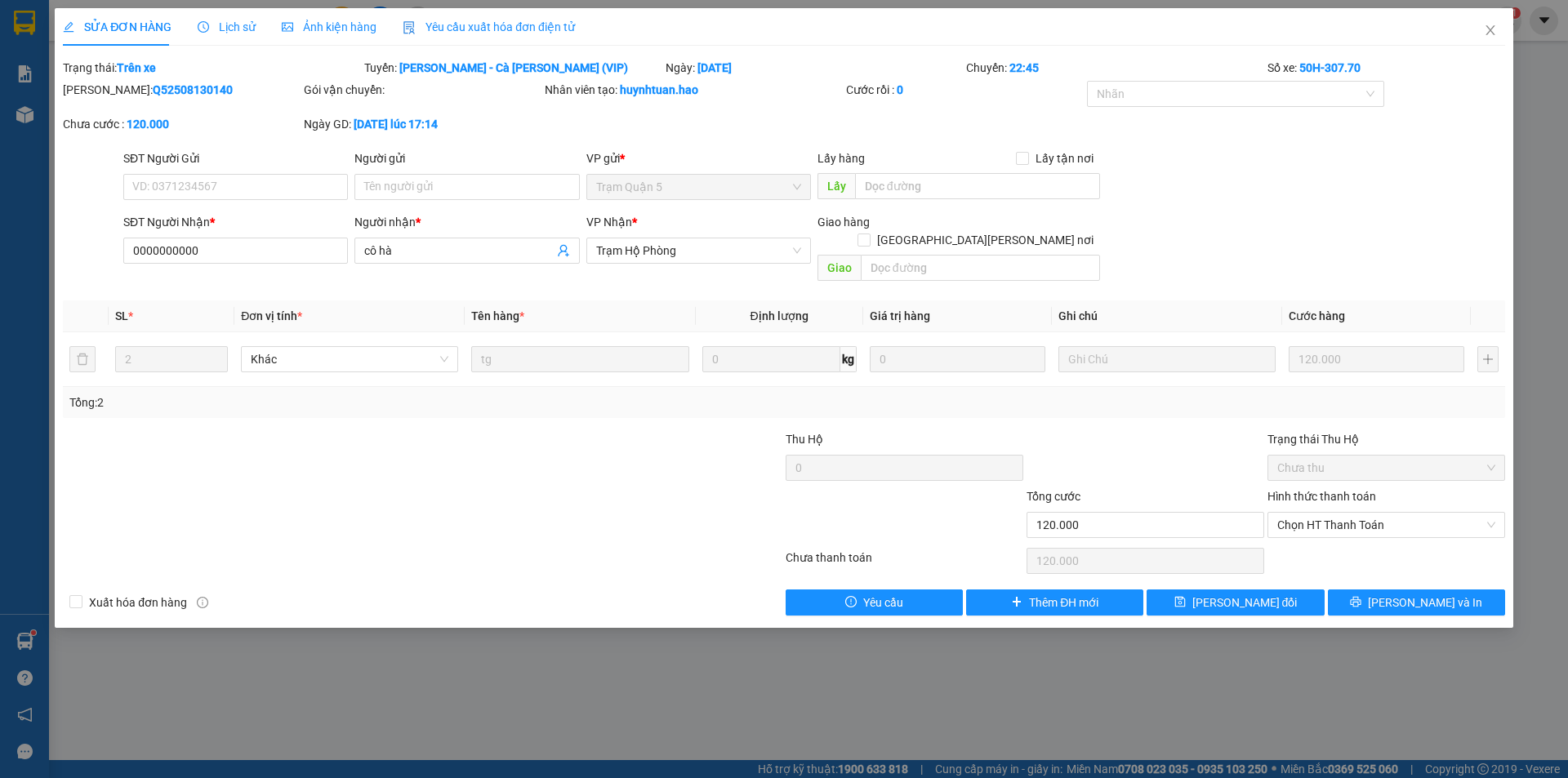
click at [231, 27] on span "Lịch sử" at bounding box center [226, 27] width 58 height 13
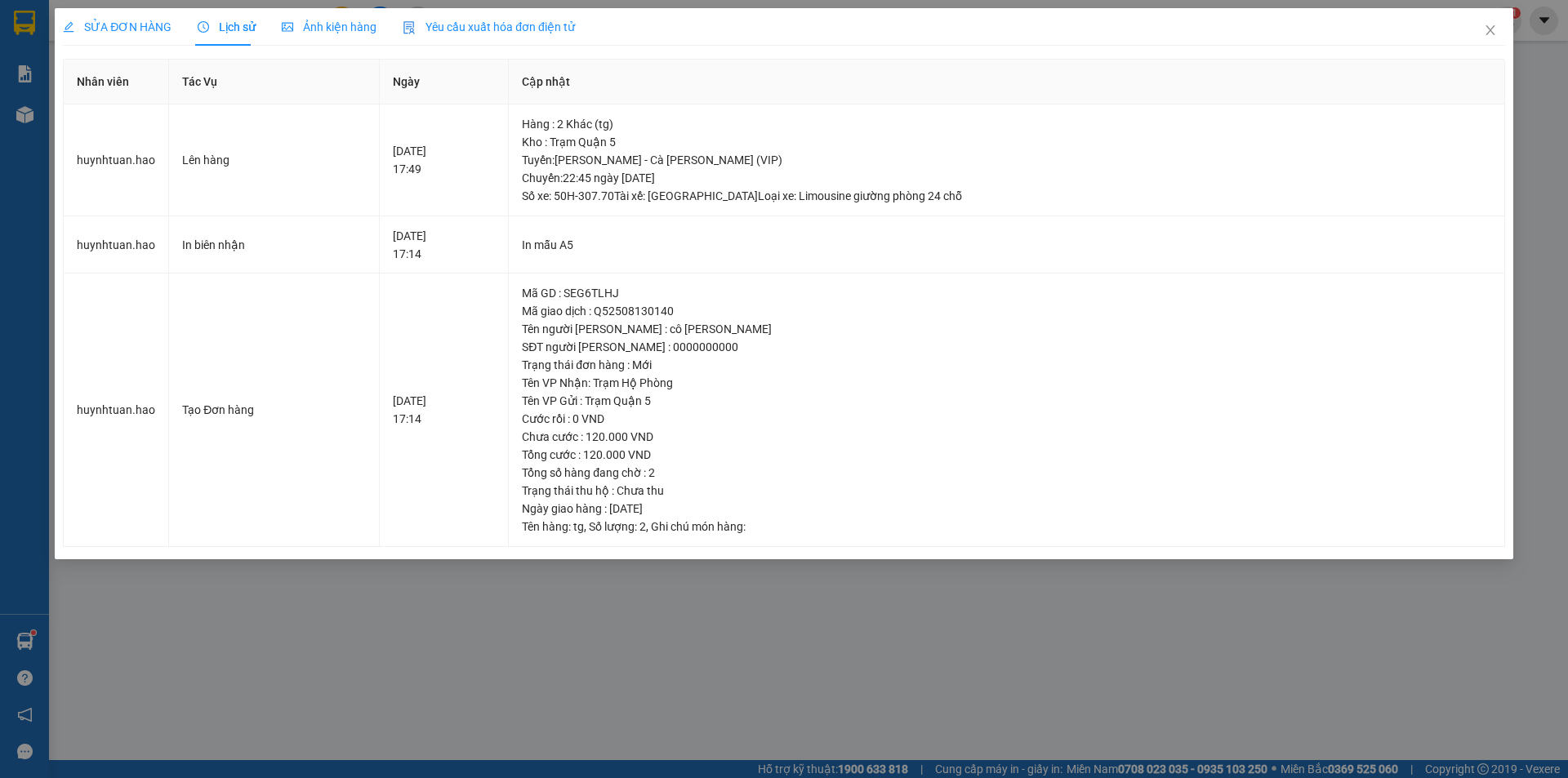
click at [343, 24] on span "Ảnh kiện hàng" at bounding box center [329, 27] width 95 height 13
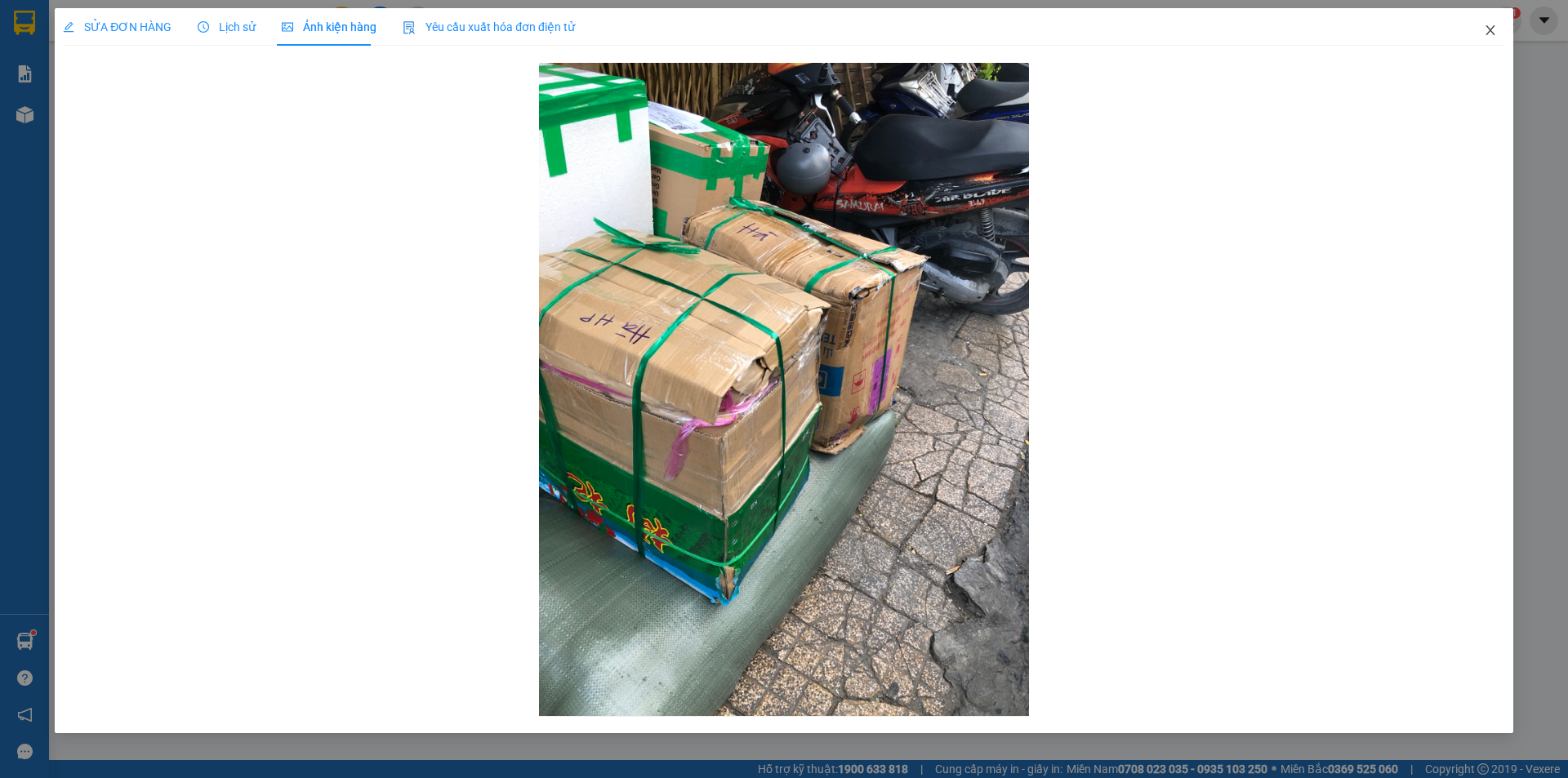
click at [1490, 28] on icon "close" at bounding box center [1490, 30] width 13 height 13
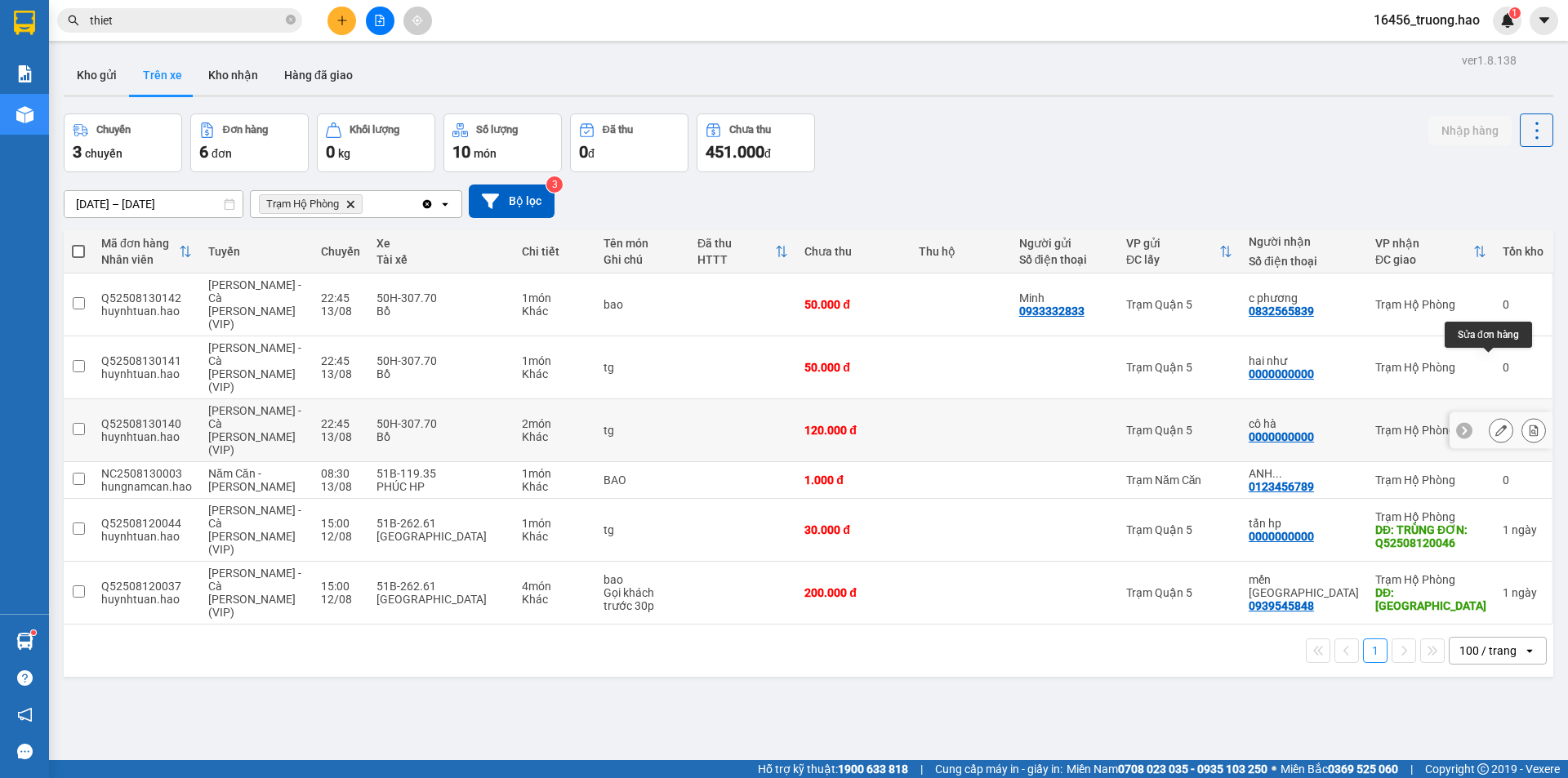
click at [1495, 424] on icon at bounding box center [1501, 430] width 11 height 11
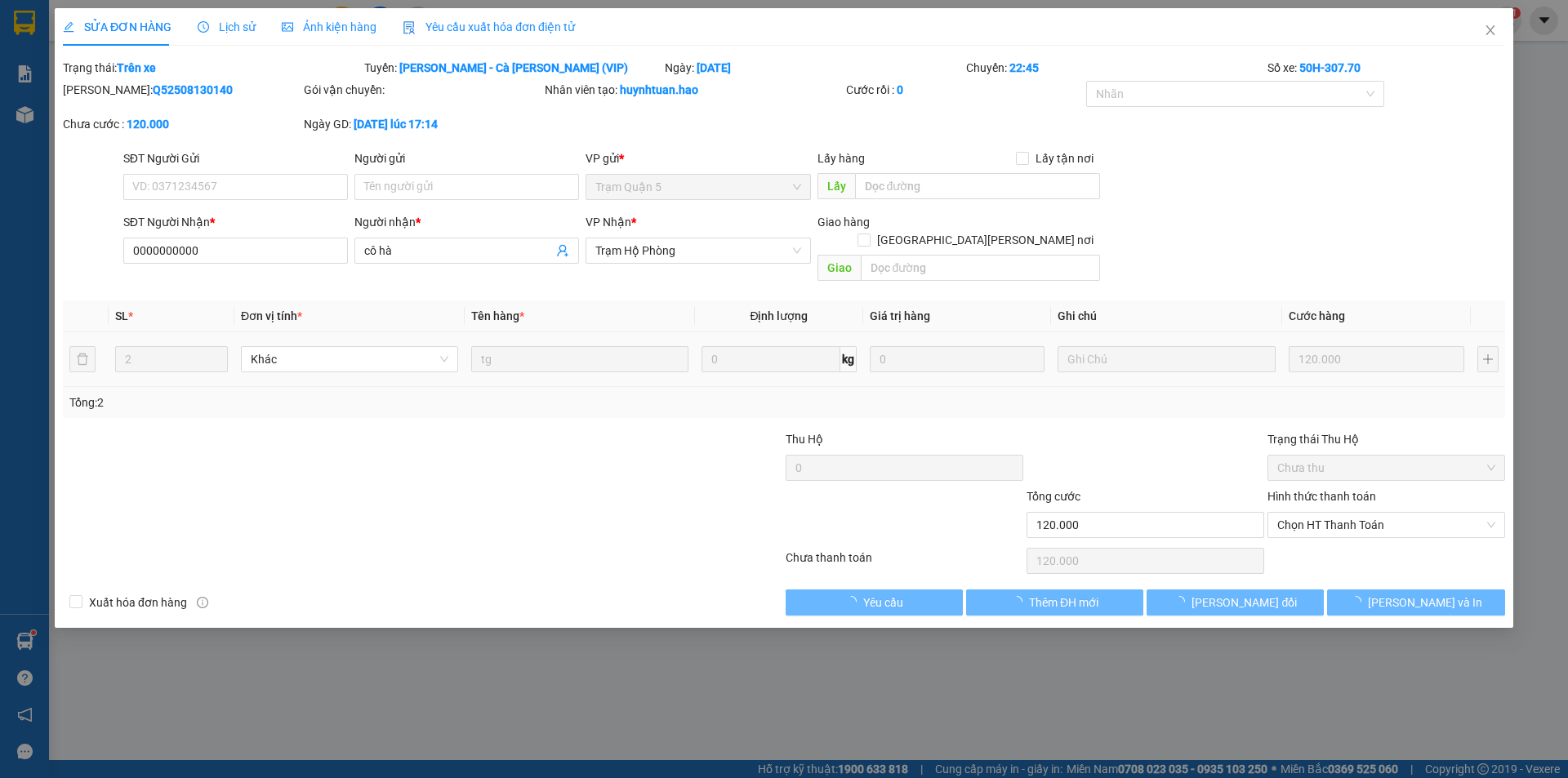
type input "0000000000"
type input "cô hà"
type input "120.000"
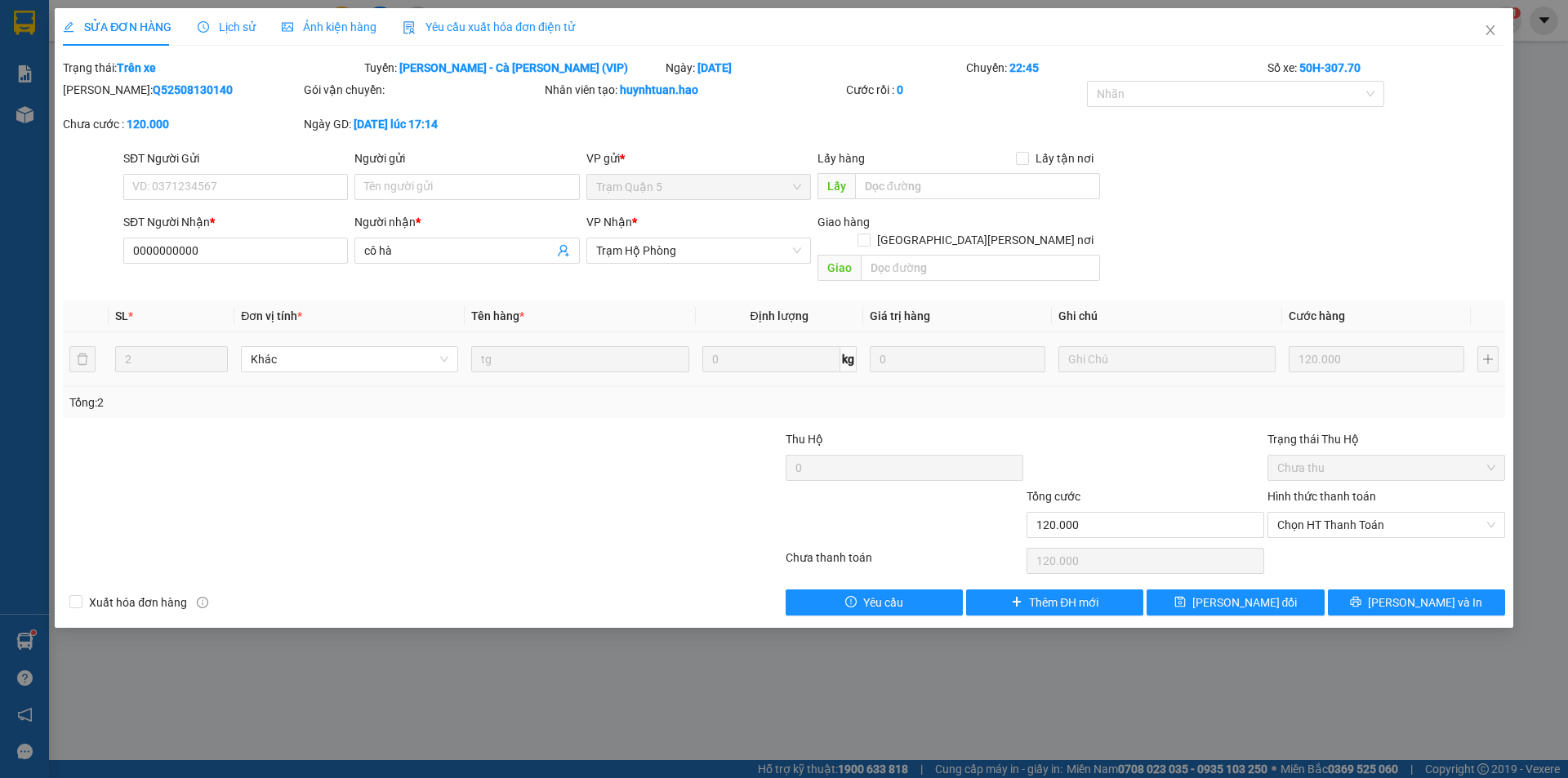
click at [220, 28] on span "Lịch sử" at bounding box center [226, 27] width 58 height 13
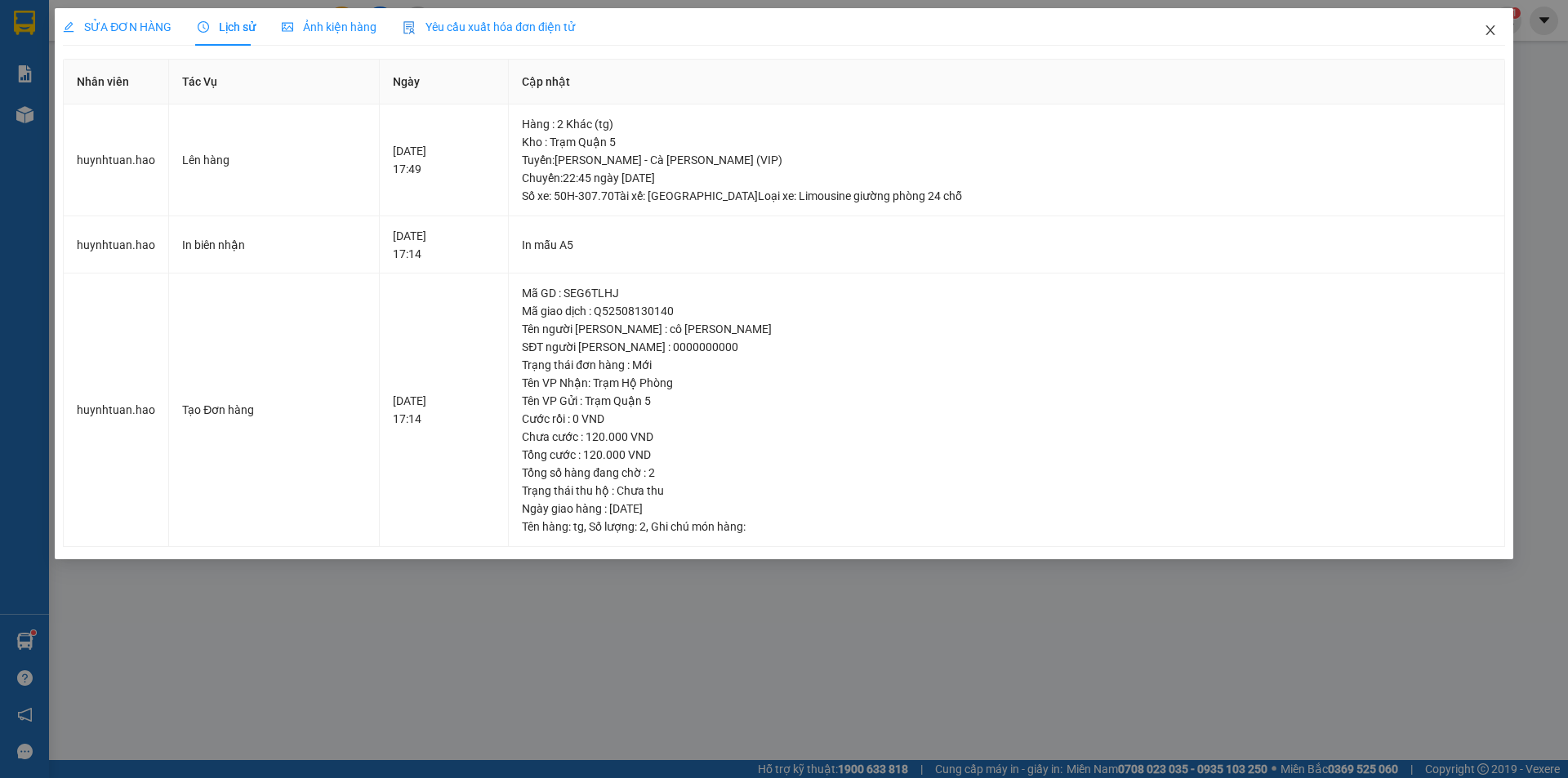
click at [1488, 28] on icon "close" at bounding box center [1490, 30] width 9 height 10
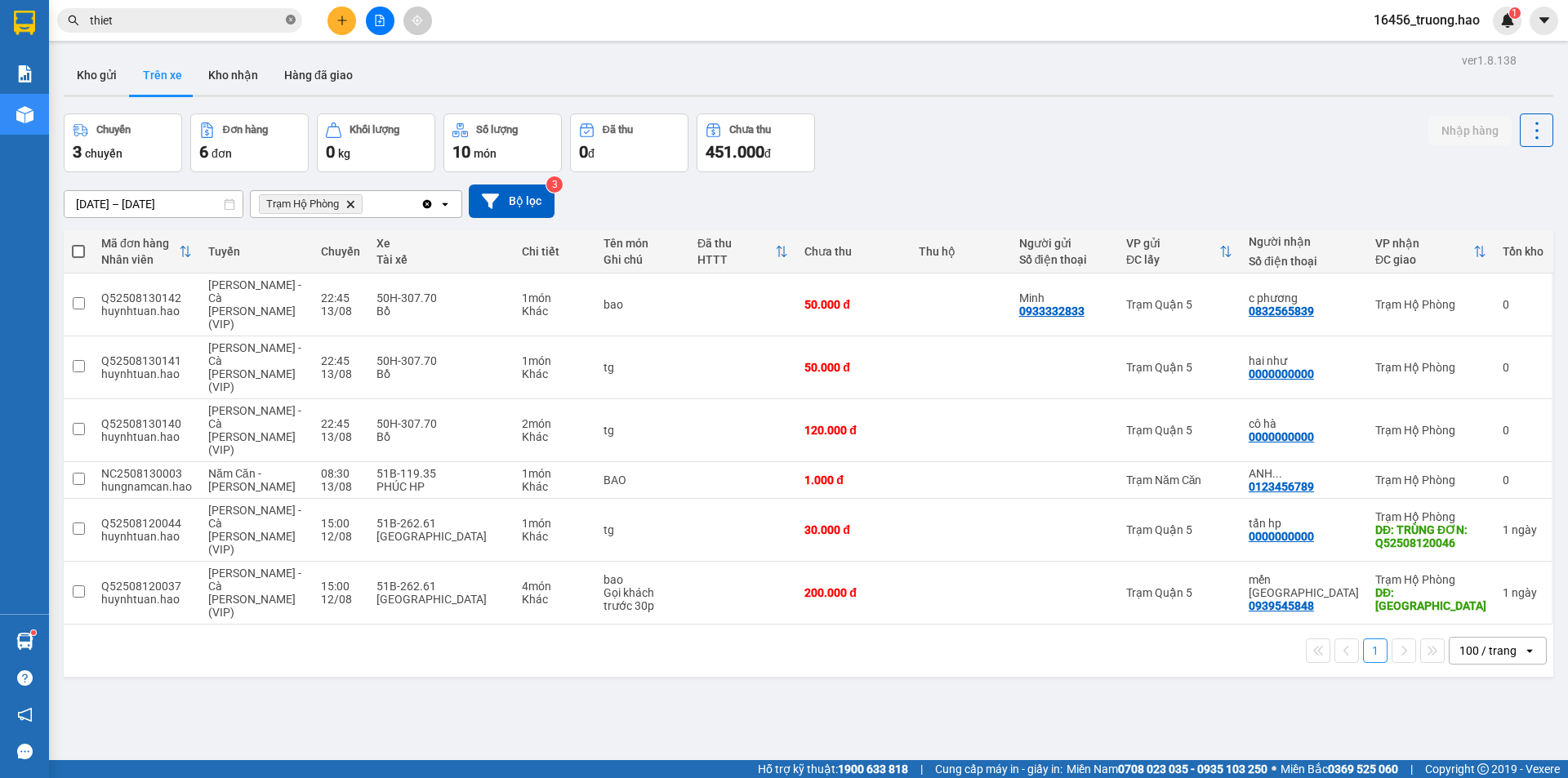
click at [294, 19] on icon "close-circle" at bounding box center [290, 19] width 10 height 10
click at [247, 22] on input "text" at bounding box center [187, 20] width 193 height 18
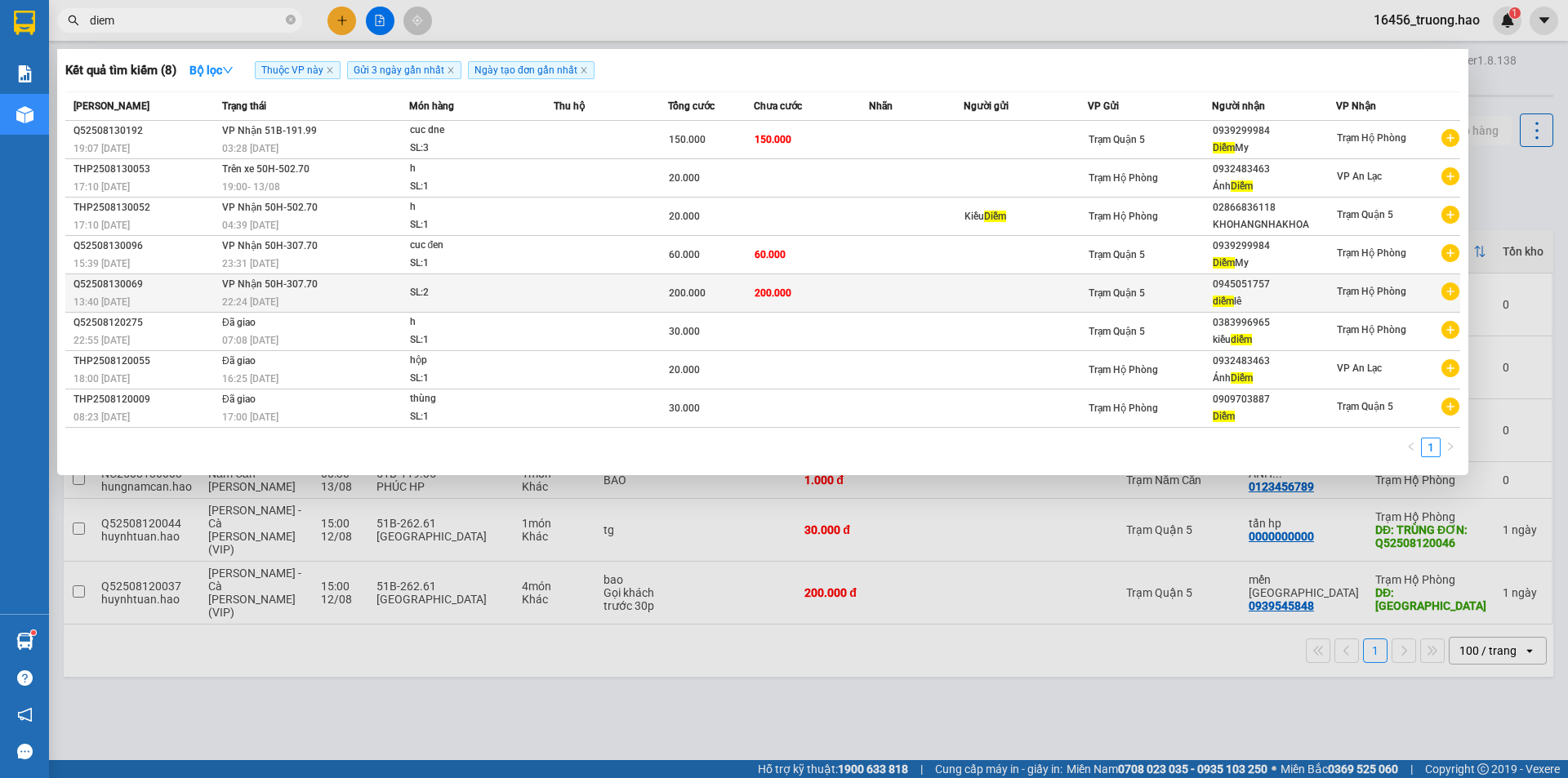
type input "diem"
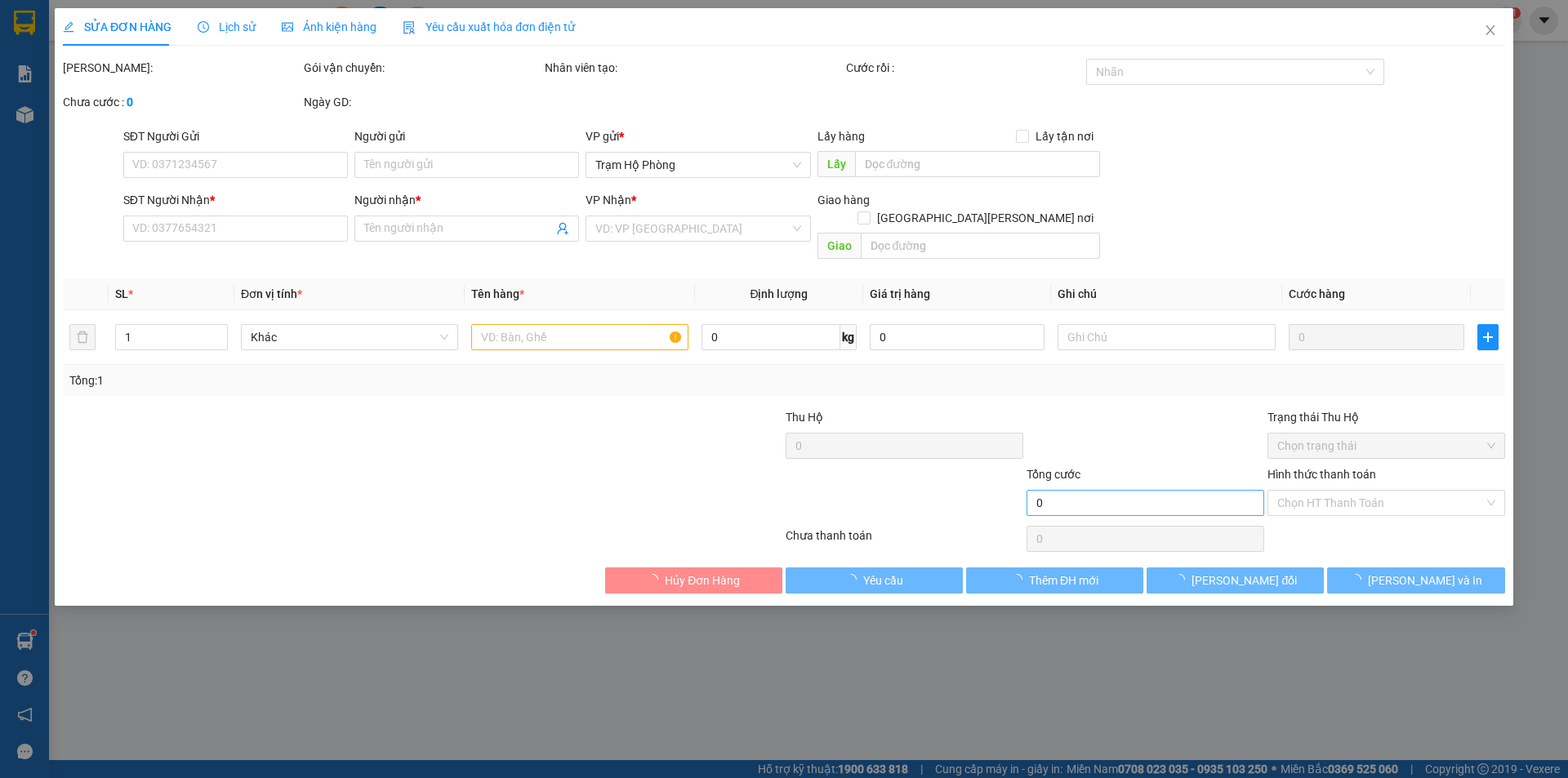
type input "0945051757"
type input "diễm lê"
type input "200.000"
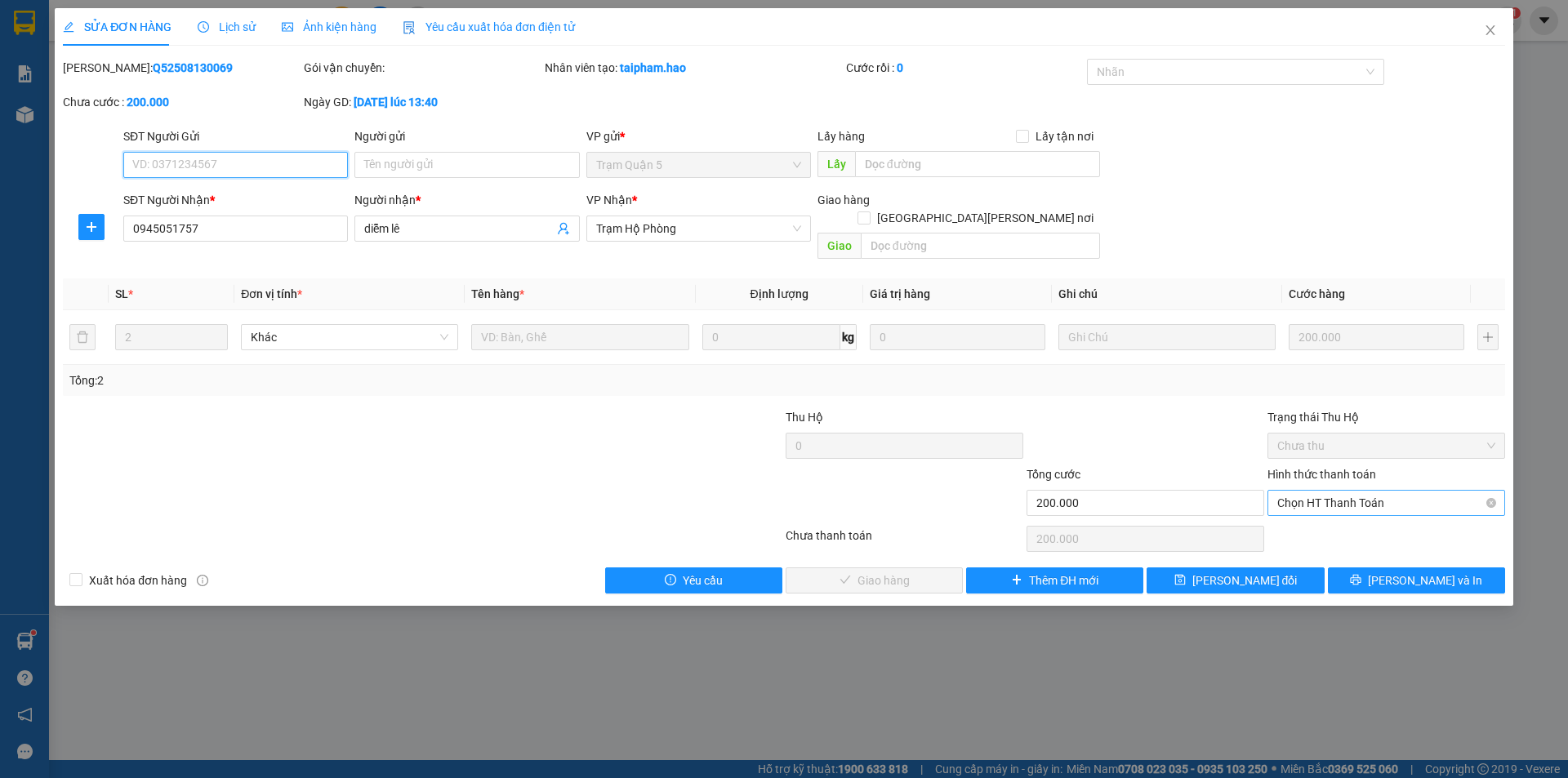
click at [1305, 490] on span "Chọn HT Thanh Toán" at bounding box center [1386, 502] width 218 height 25
click at [1308, 513] on div "Tại văn phòng" at bounding box center [1386, 518] width 218 height 18
type input "0"
click at [914, 571] on span "[PERSON_NAME] và Giao hàng" at bounding box center [926, 581] width 221 height 18
click at [1490, 27] on icon "close" at bounding box center [1490, 30] width 13 height 13
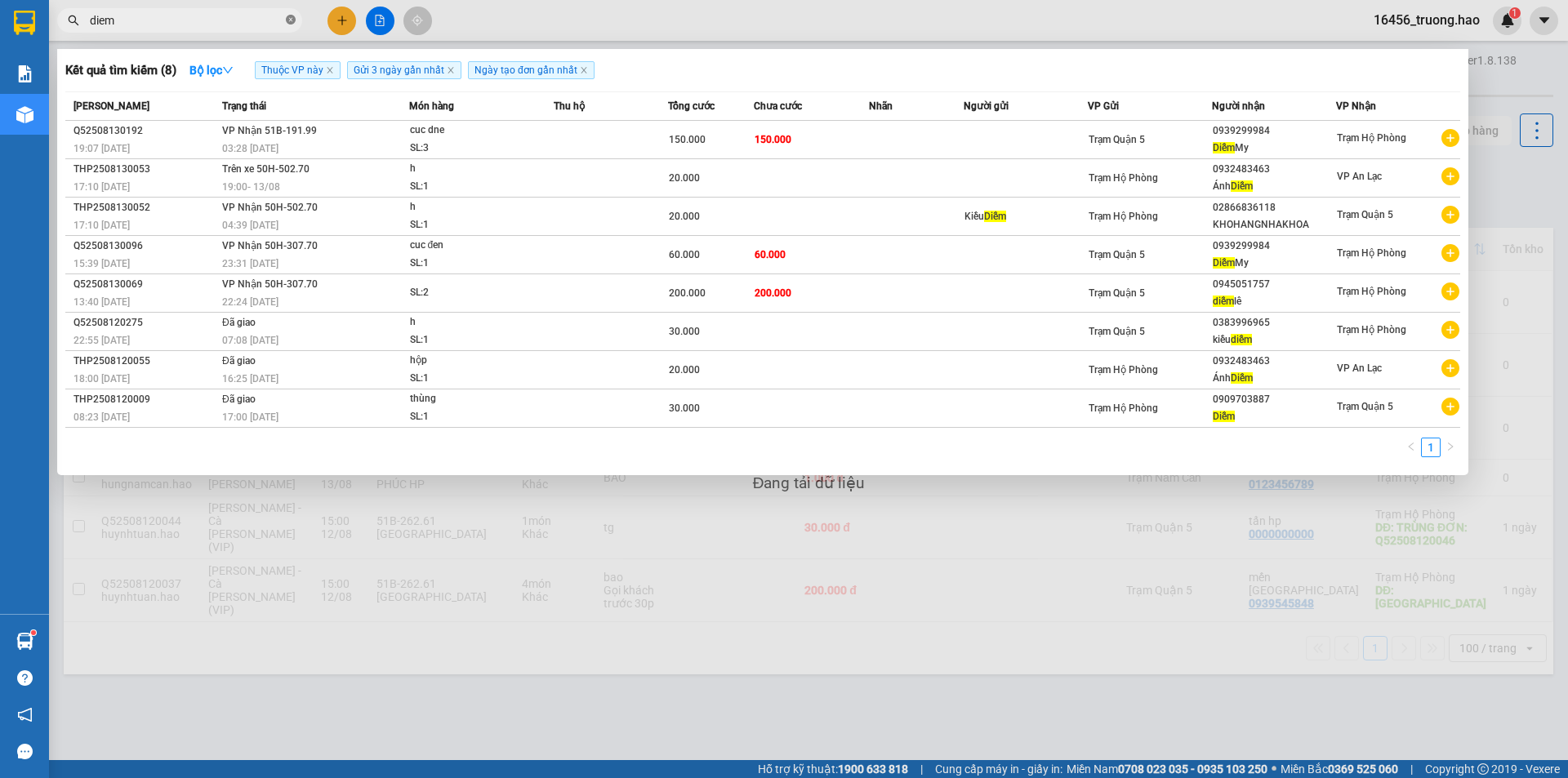
click at [288, 17] on icon "close-circle" at bounding box center [290, 19] width 10 height 10
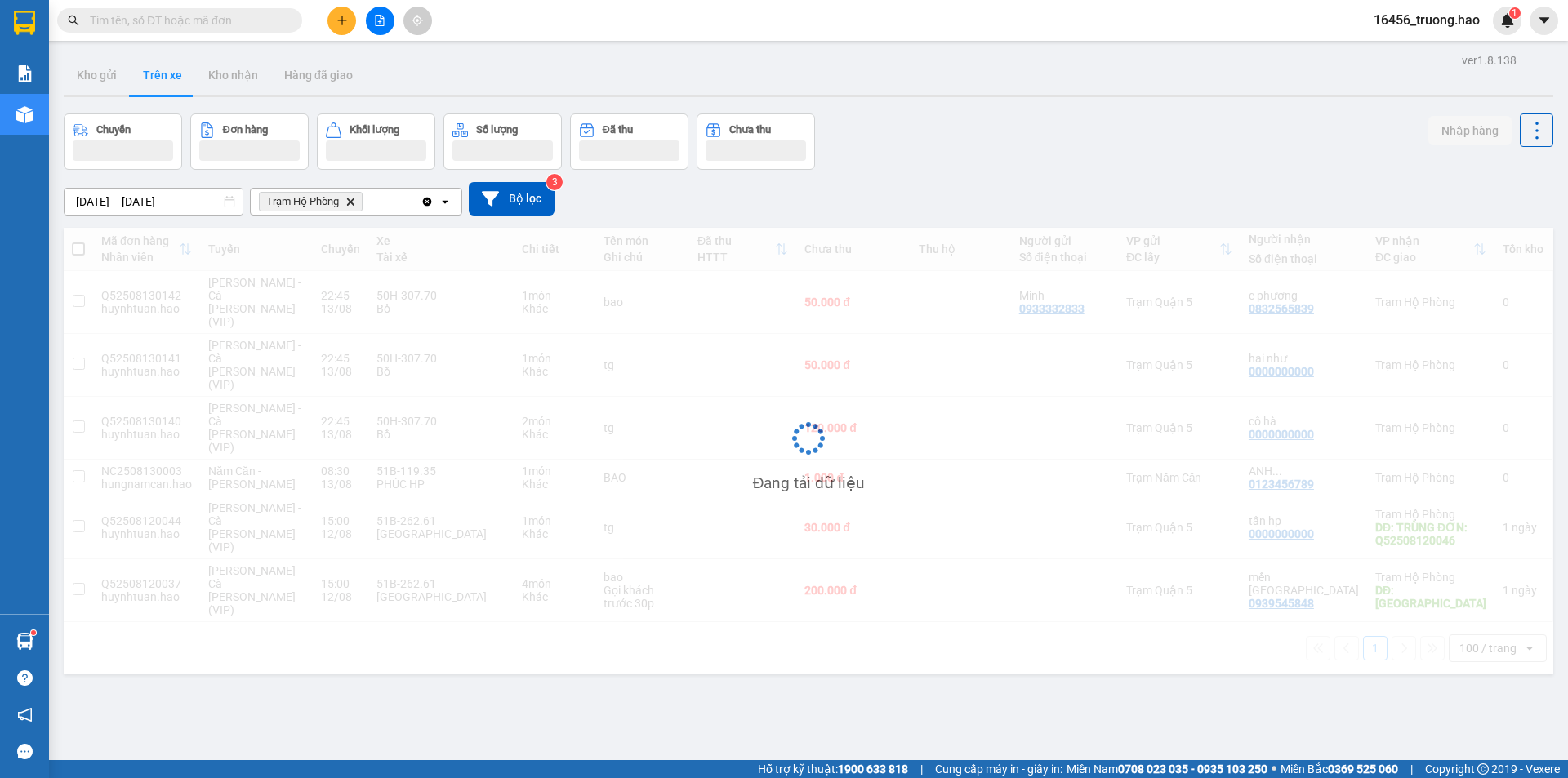
click at [240, 25] on input "text" at bounding box center [187, 20] width 193 height 18
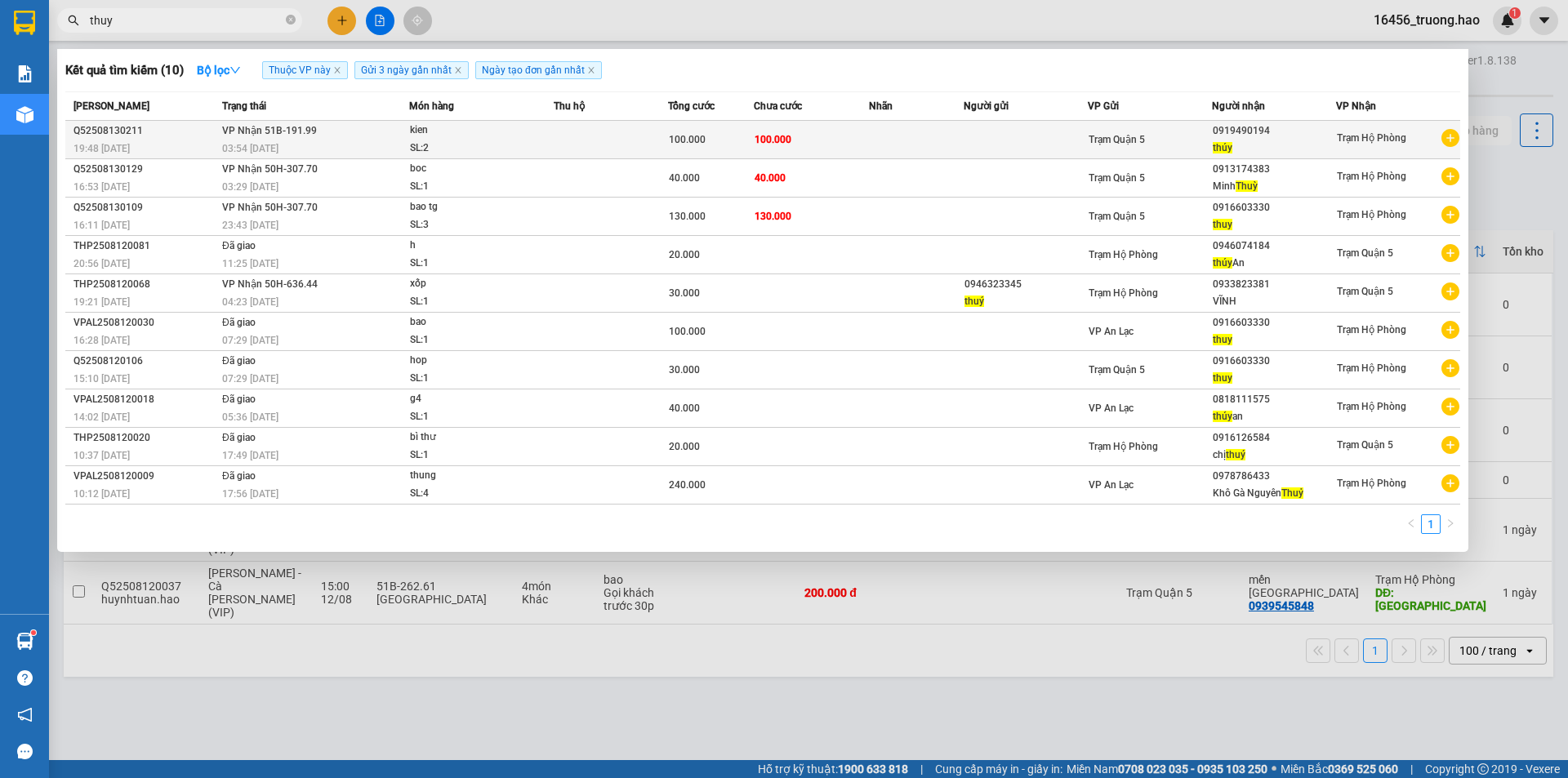
type input "thuy"
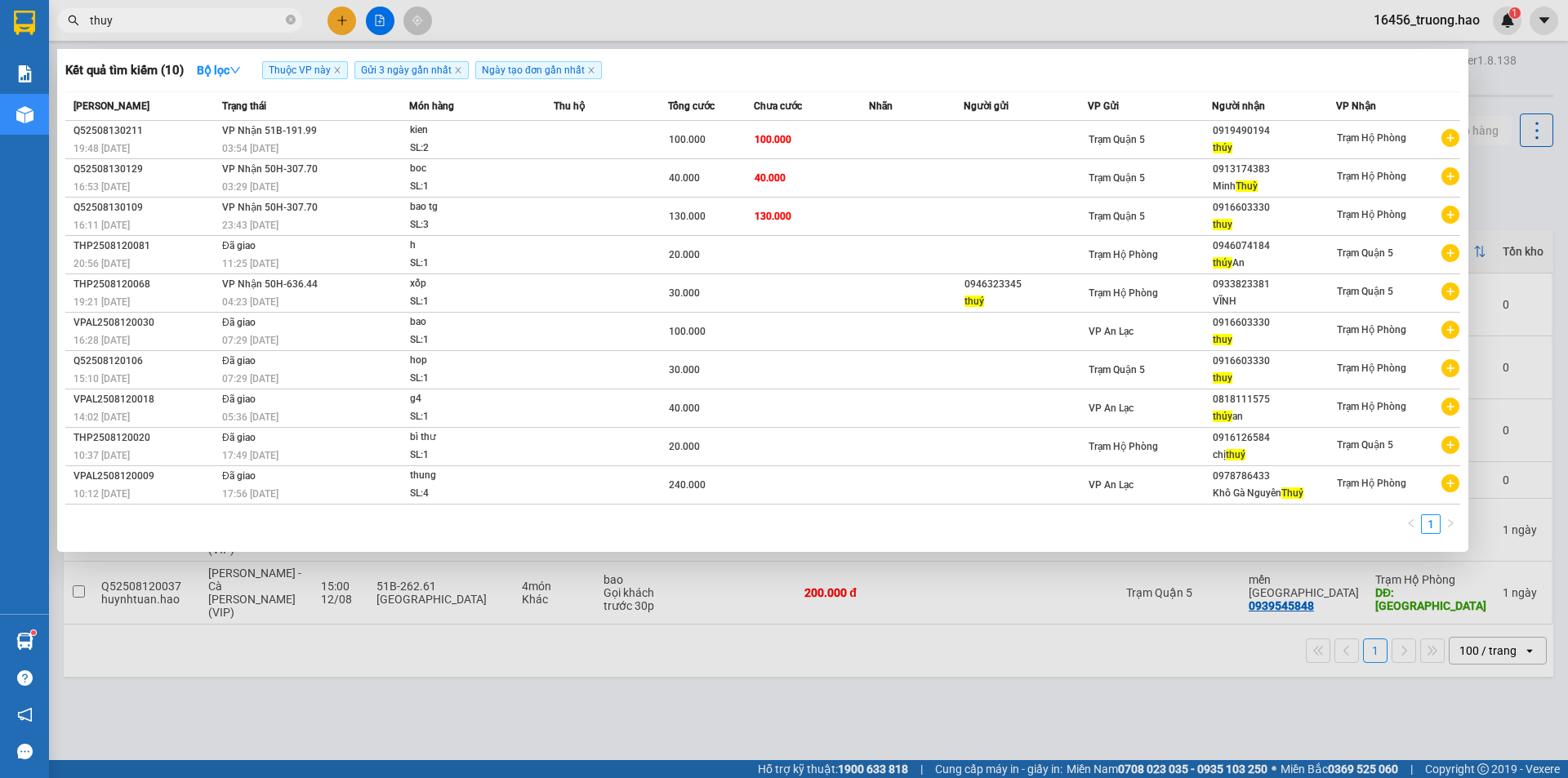
click at [1064, 132] on td at bounding box center [1025, 140] width 124 height 39
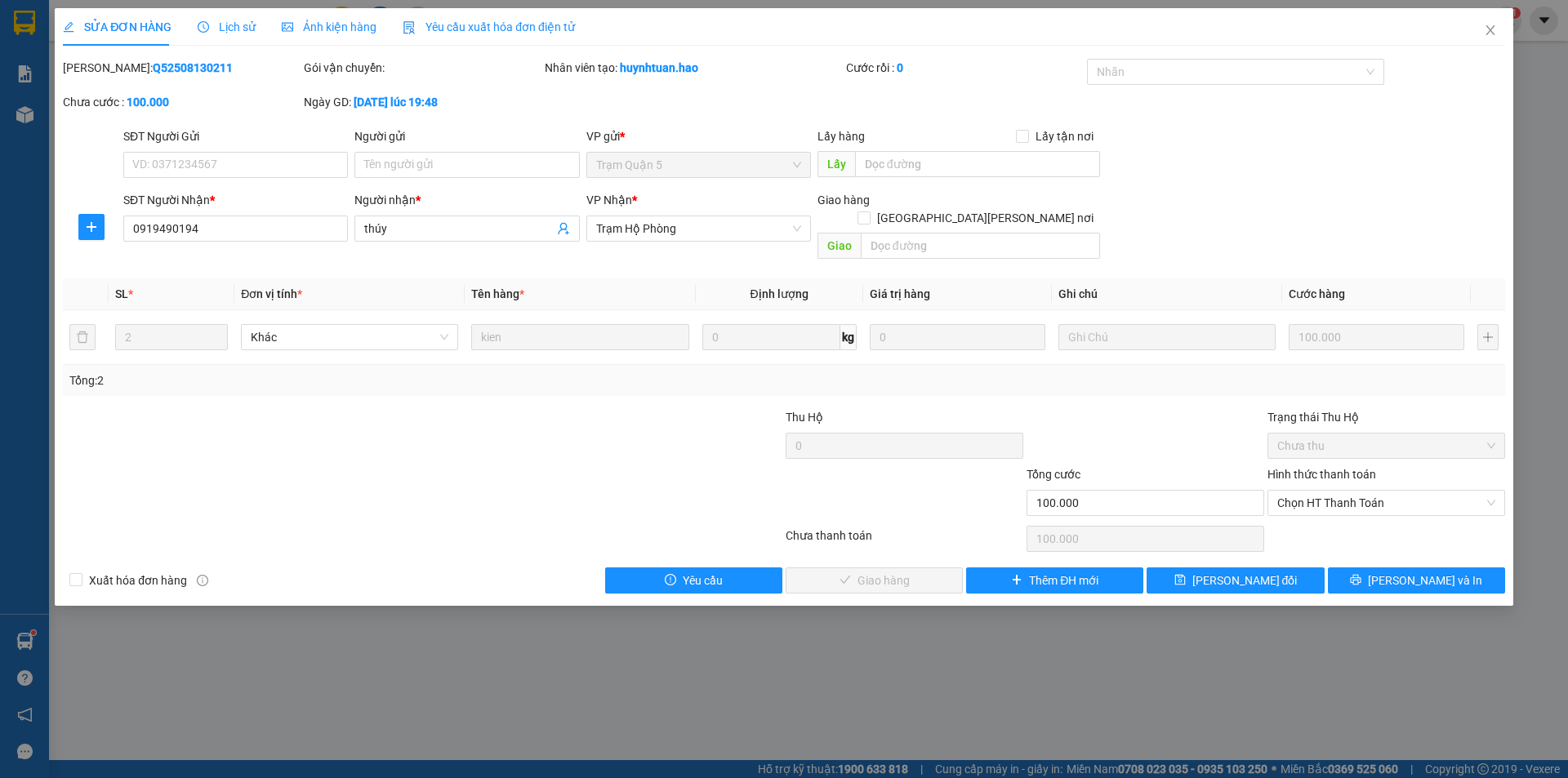
click at [306, 14] on div "Ảnh kiện hàng" at bounding box center [329, 27] width 95 height 38
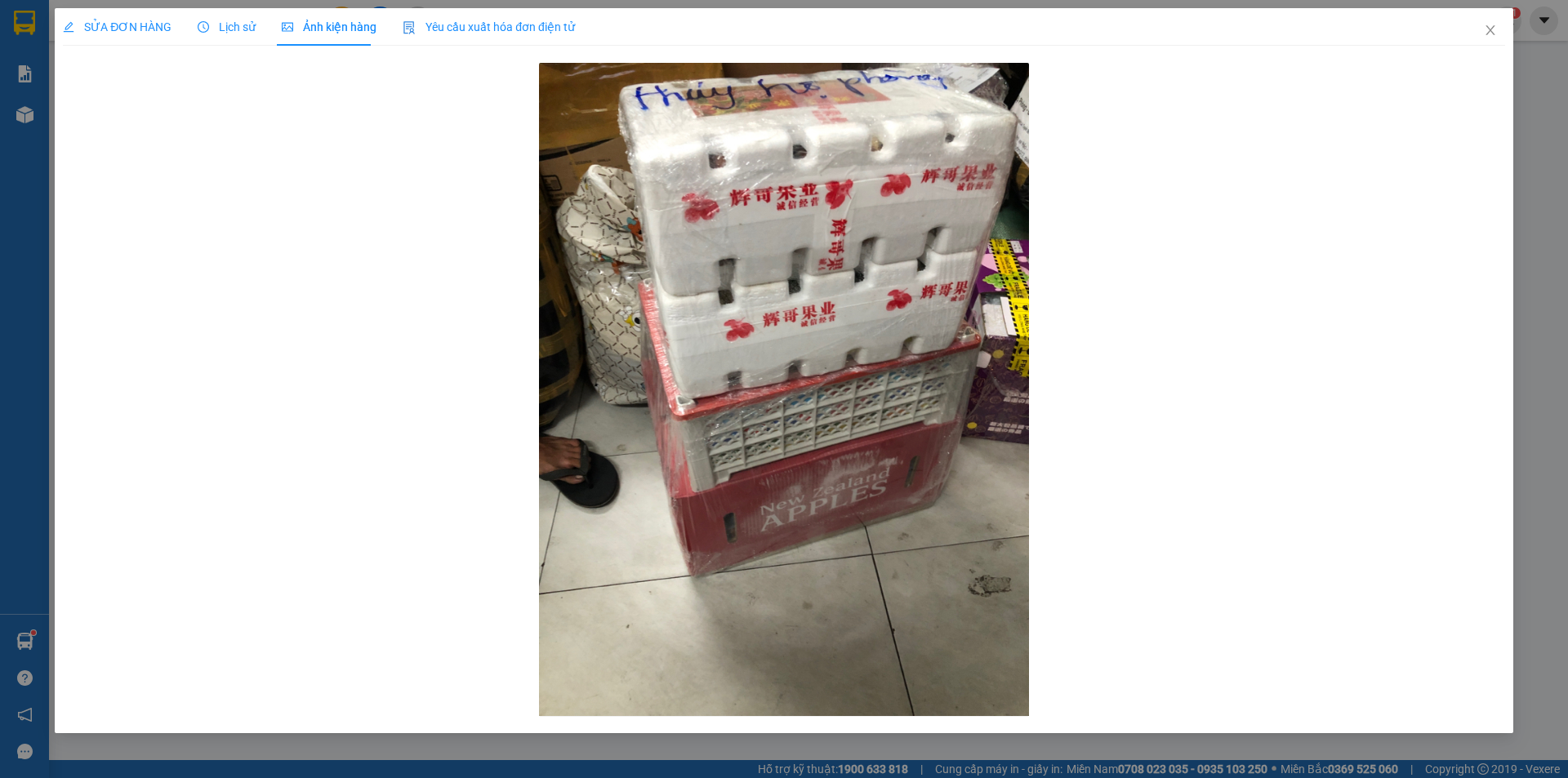
click at [134, 31] on span "SỬA ĐƠN HÀNG" at bounding box center [117, 27] width 108 height 13
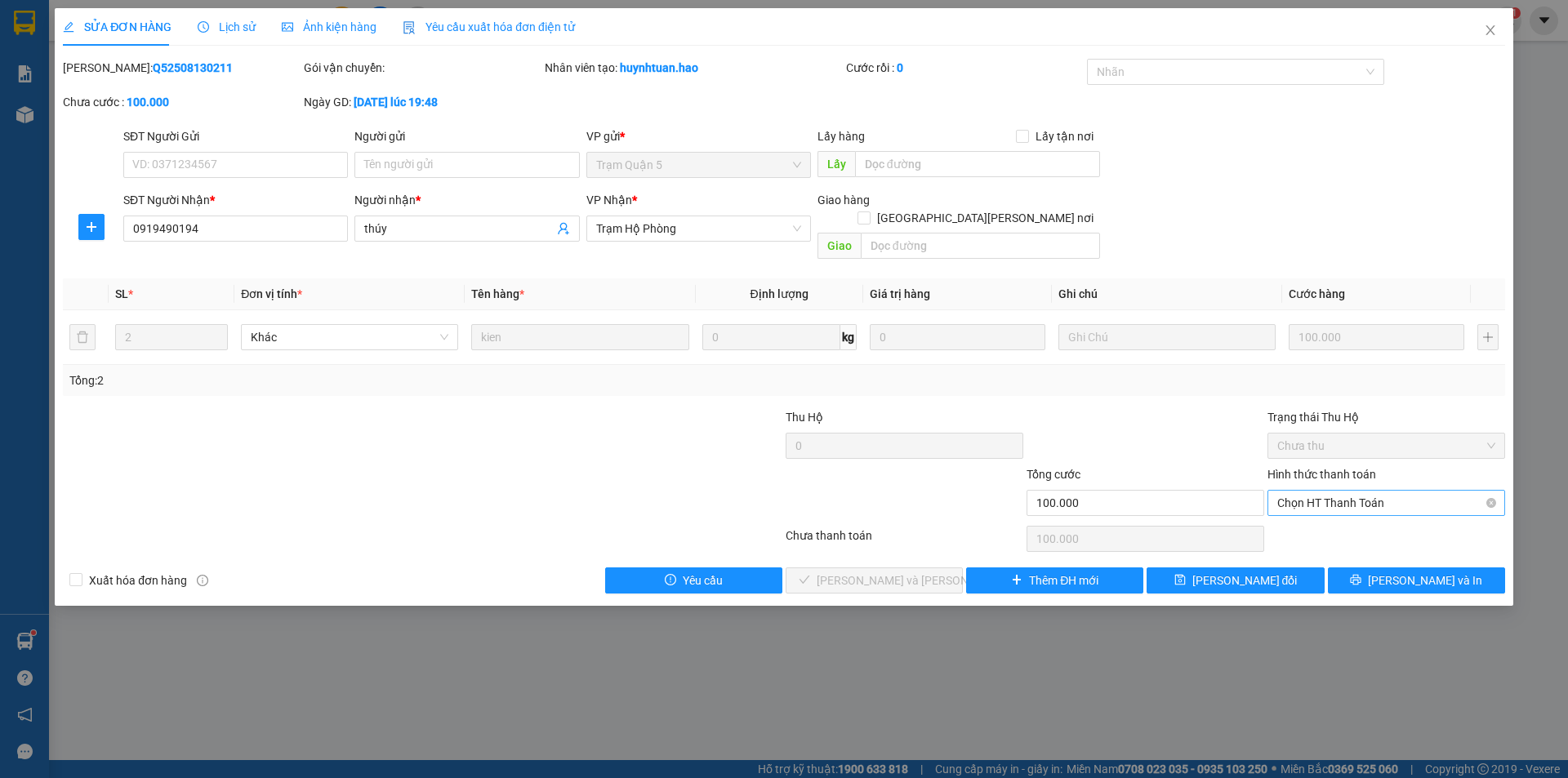
click at [1398, 490] on span "Chọn HT Thanh Toán" at bounding box center [1386, 502] width 218 height 25
click at [1363, 511] on div "Tại văn phòng" at bounding box center [1386, 518] width 218 height 18
type input "0"
click at [850, 571] on span "[PERSON_NAME] và Giao hàng" at bounding box center [926, 581] width 221 height 18
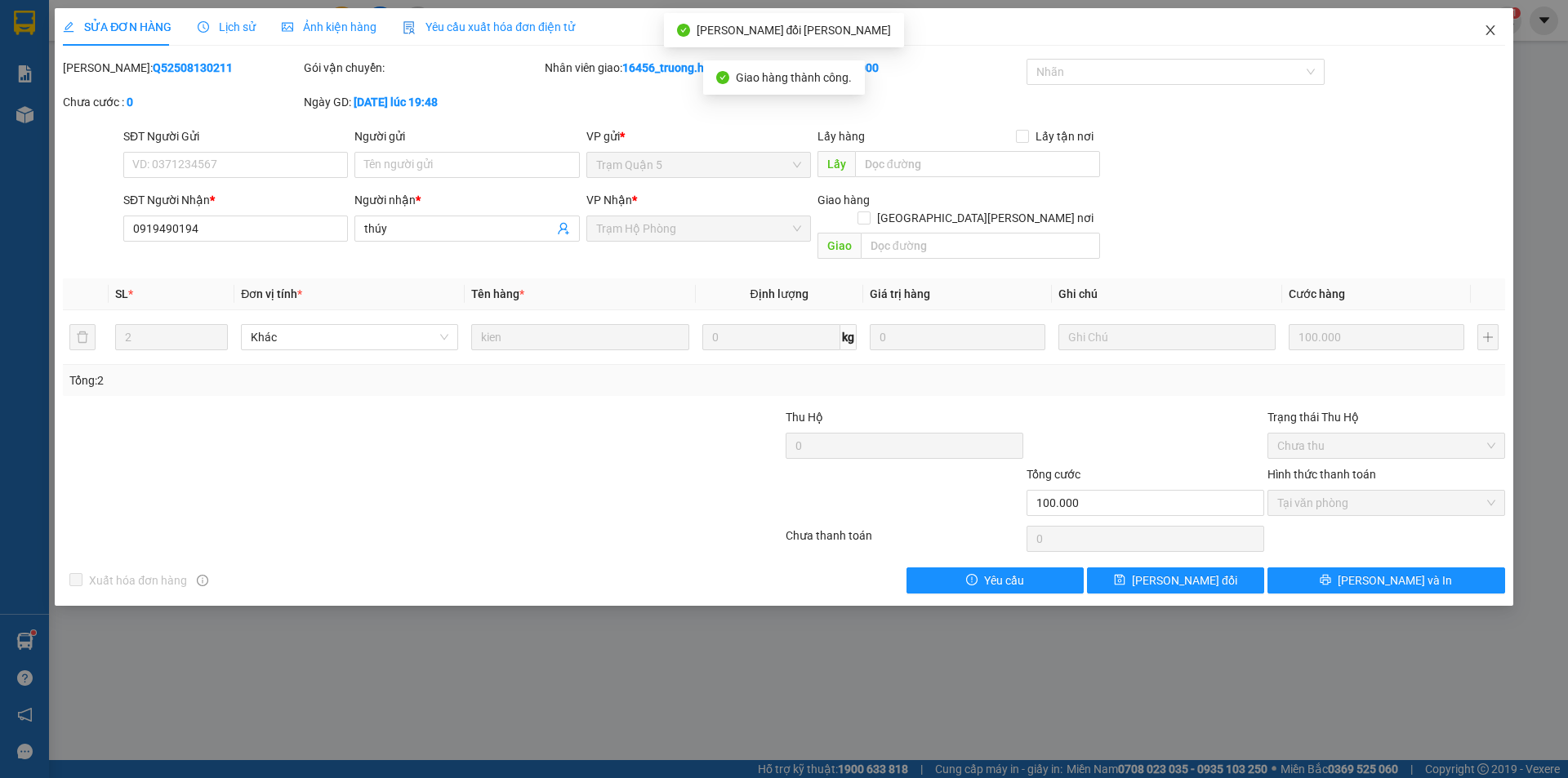
click at [1489, 27] on icon "close" at bounding box center [1490, 30] width 13 height 13
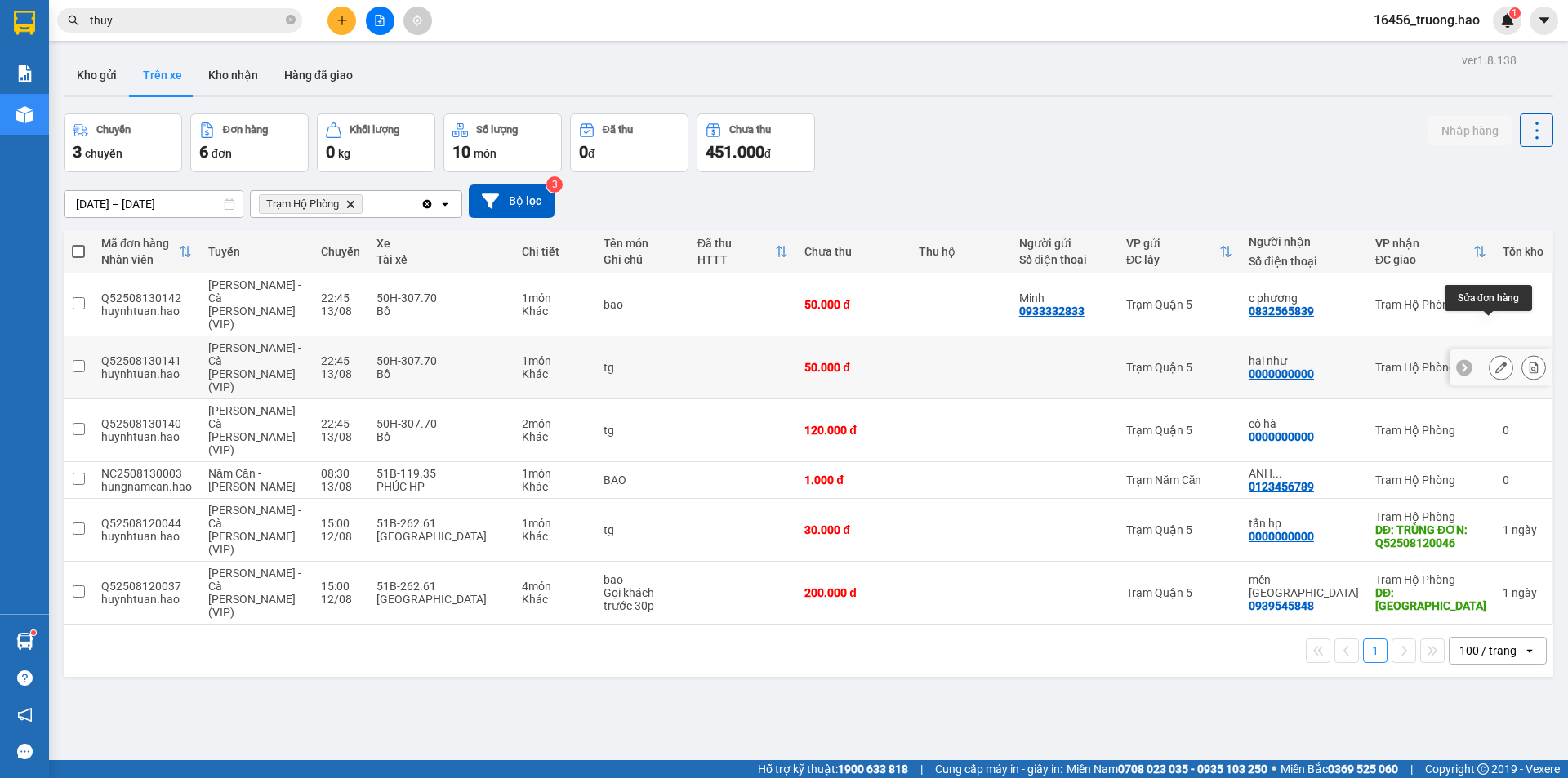
click at [1491, 354] on button at bounding box center [1501, 367] width 23 height 28
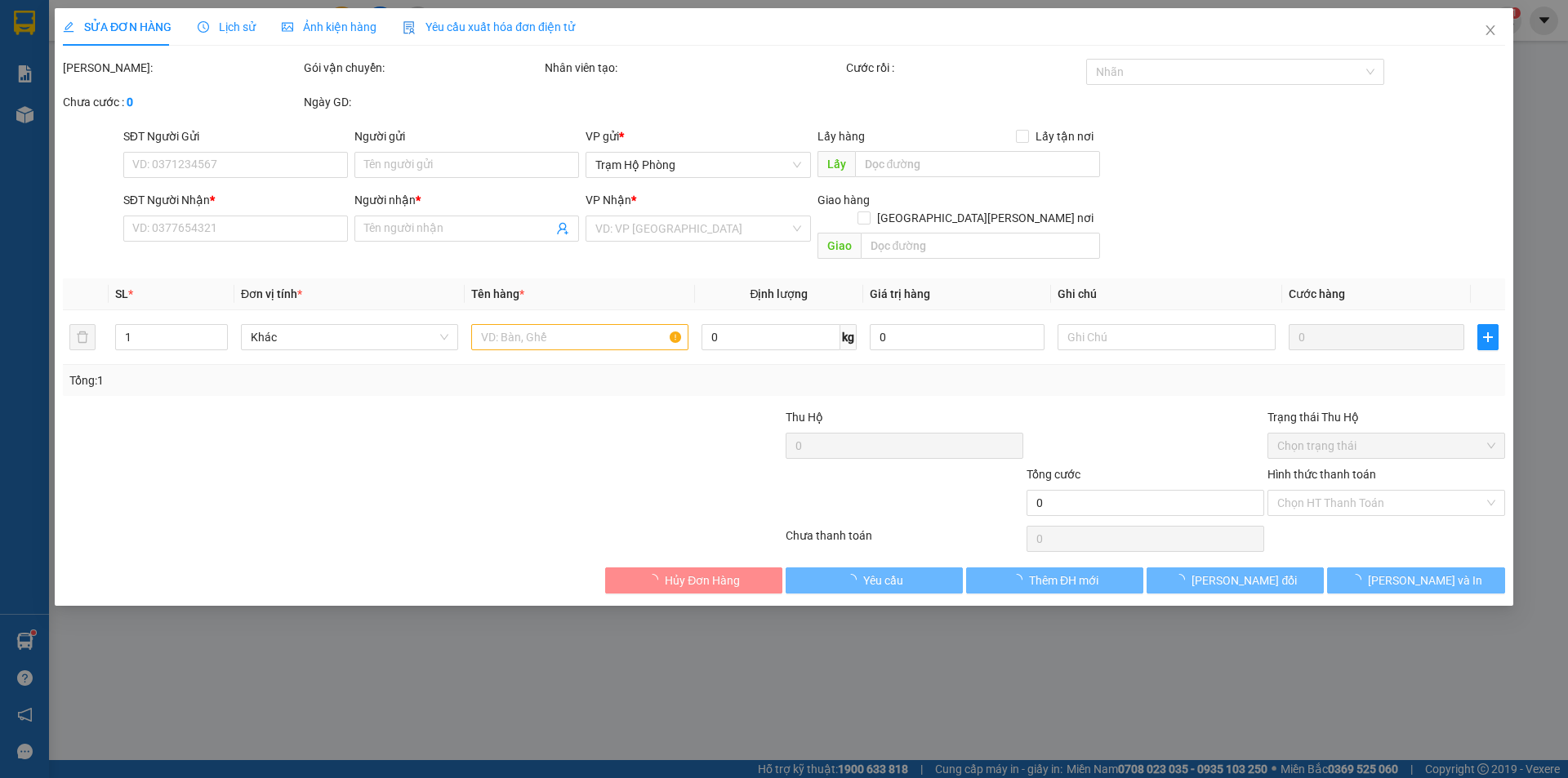
type input "0000000000"
type input "hai như"
type input "50.000"
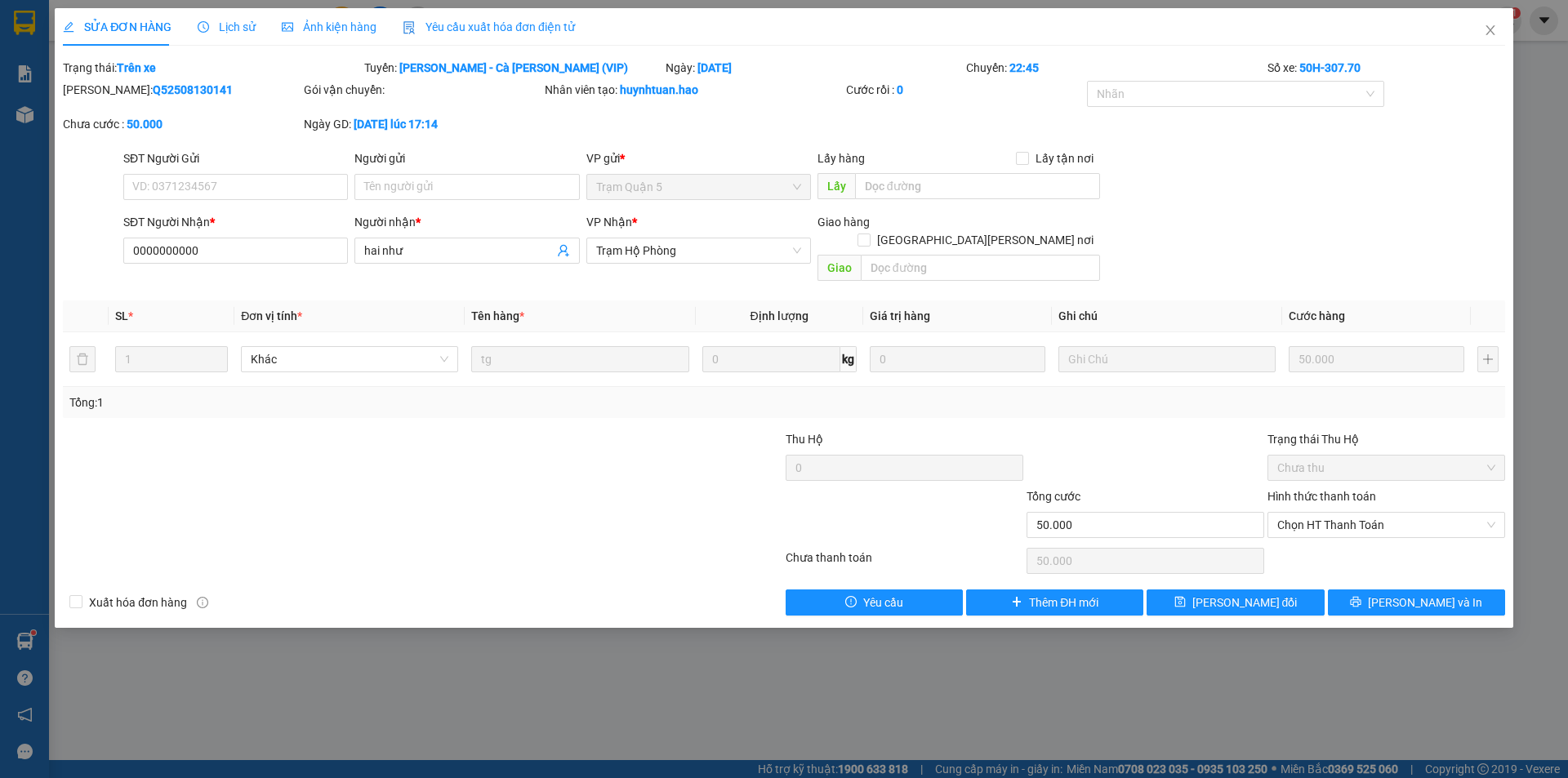
click at [324, 20] on span "Ảnh kiện hàng" at bounding box center [329, 27] width 95 height 13
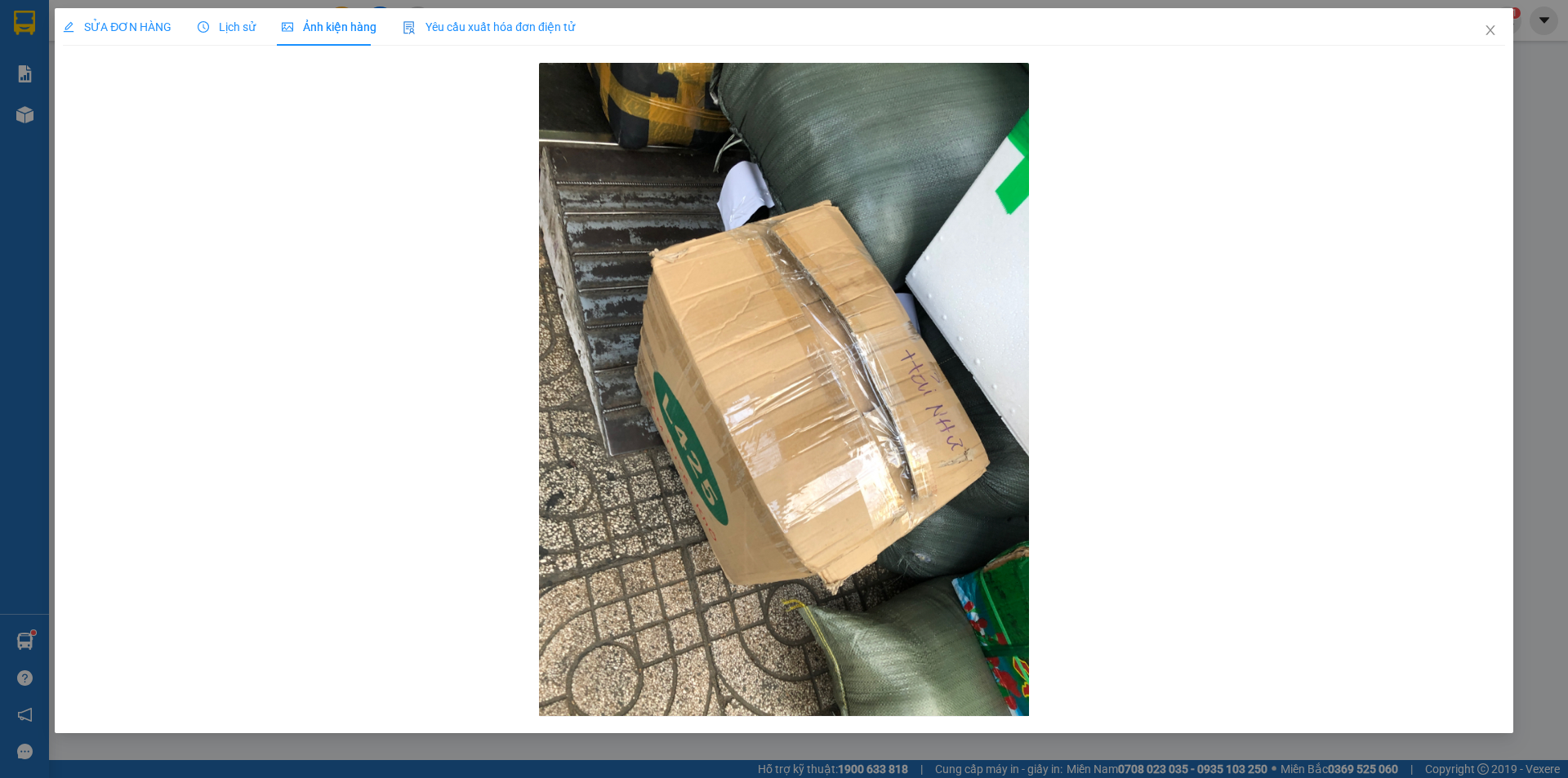
click at [245, 26] on span "Lịch sử" at bounding box center [226, 27] width 58 height 13
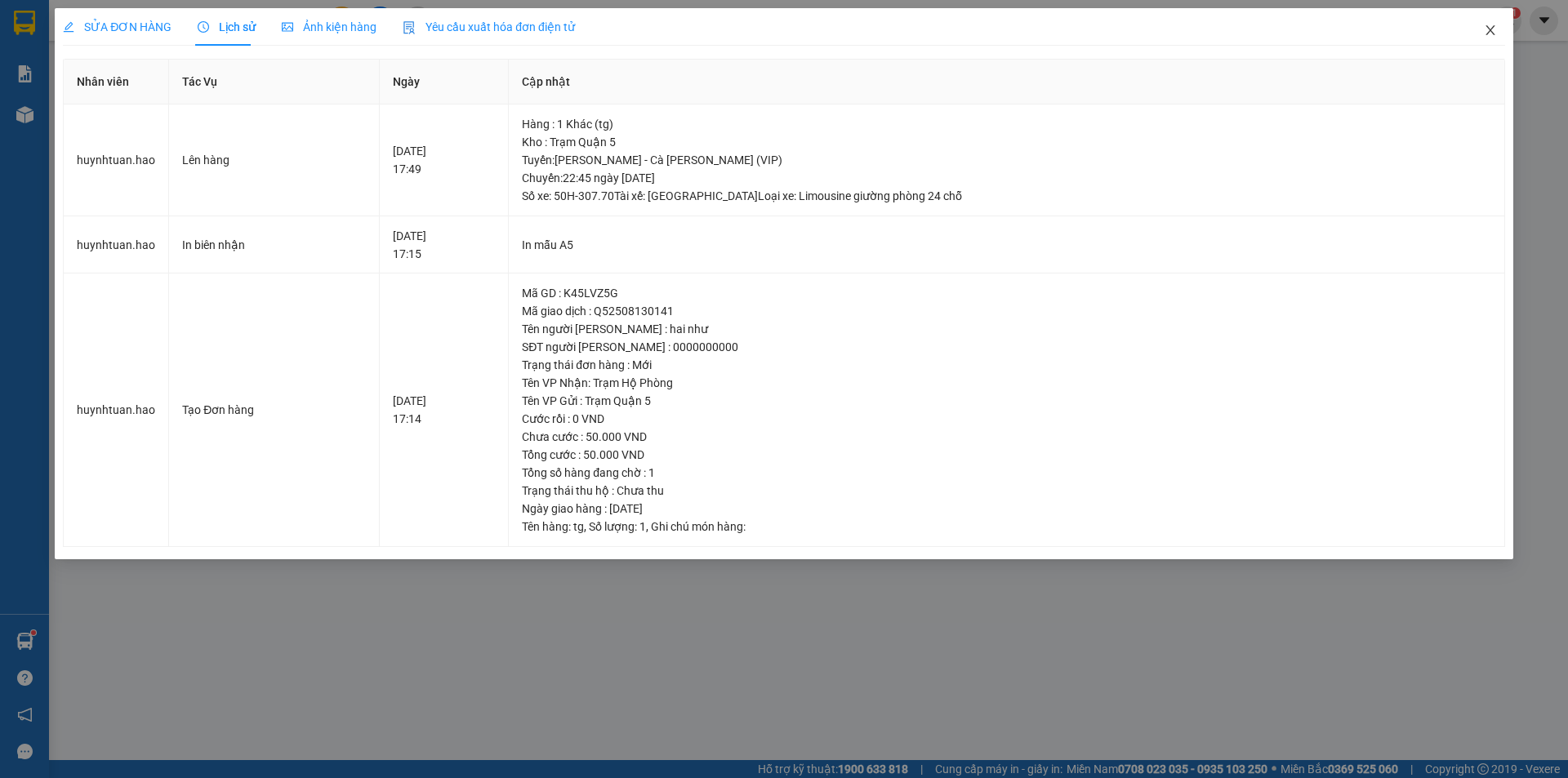
click at [1491, 31] on icon "close" at bounding box center [1490, 30] width 13 height 13
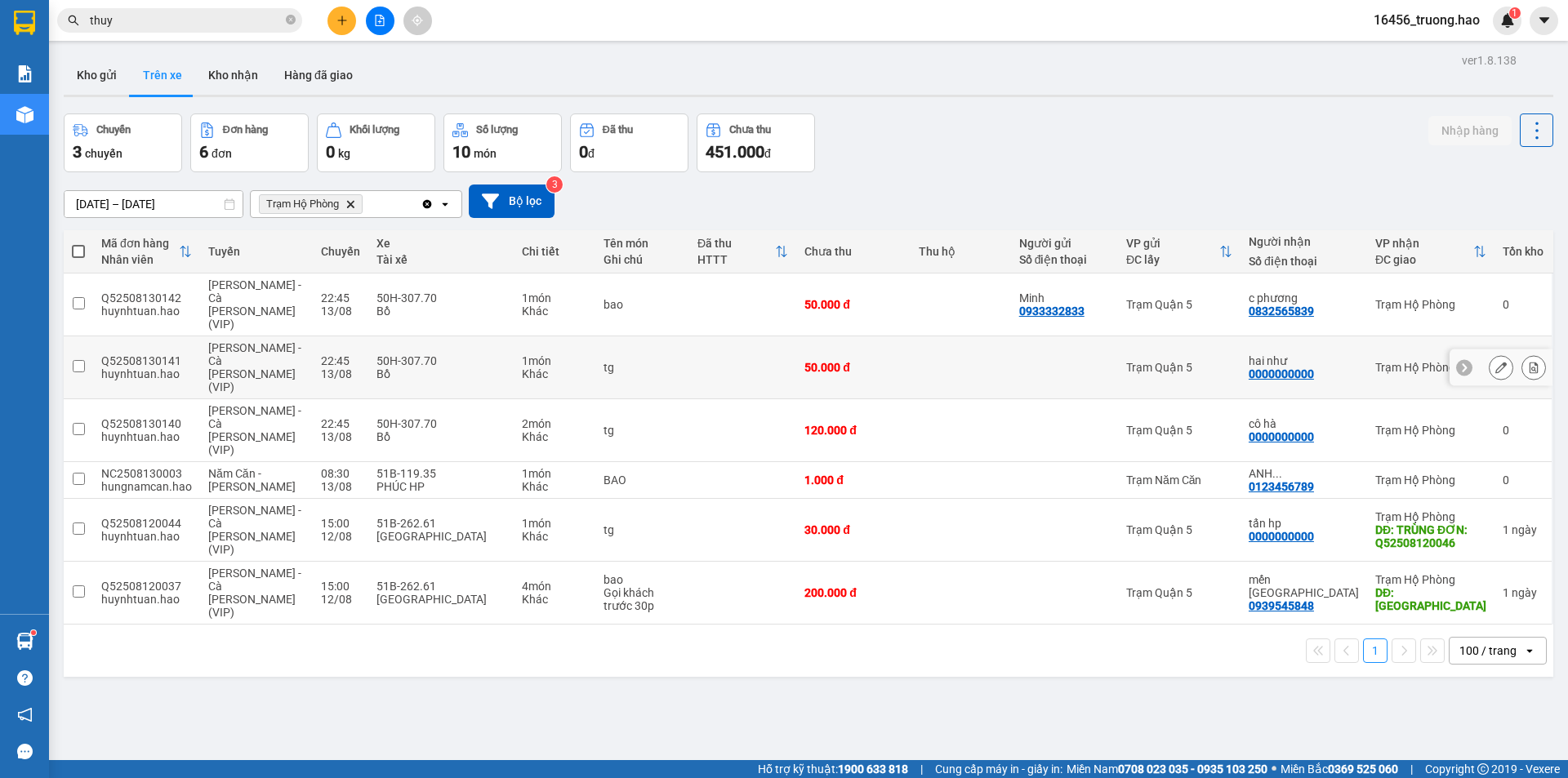
click at [1102, 361] on div at bounding box center [1064, 367] width 91 height 13
checkbox input "true"
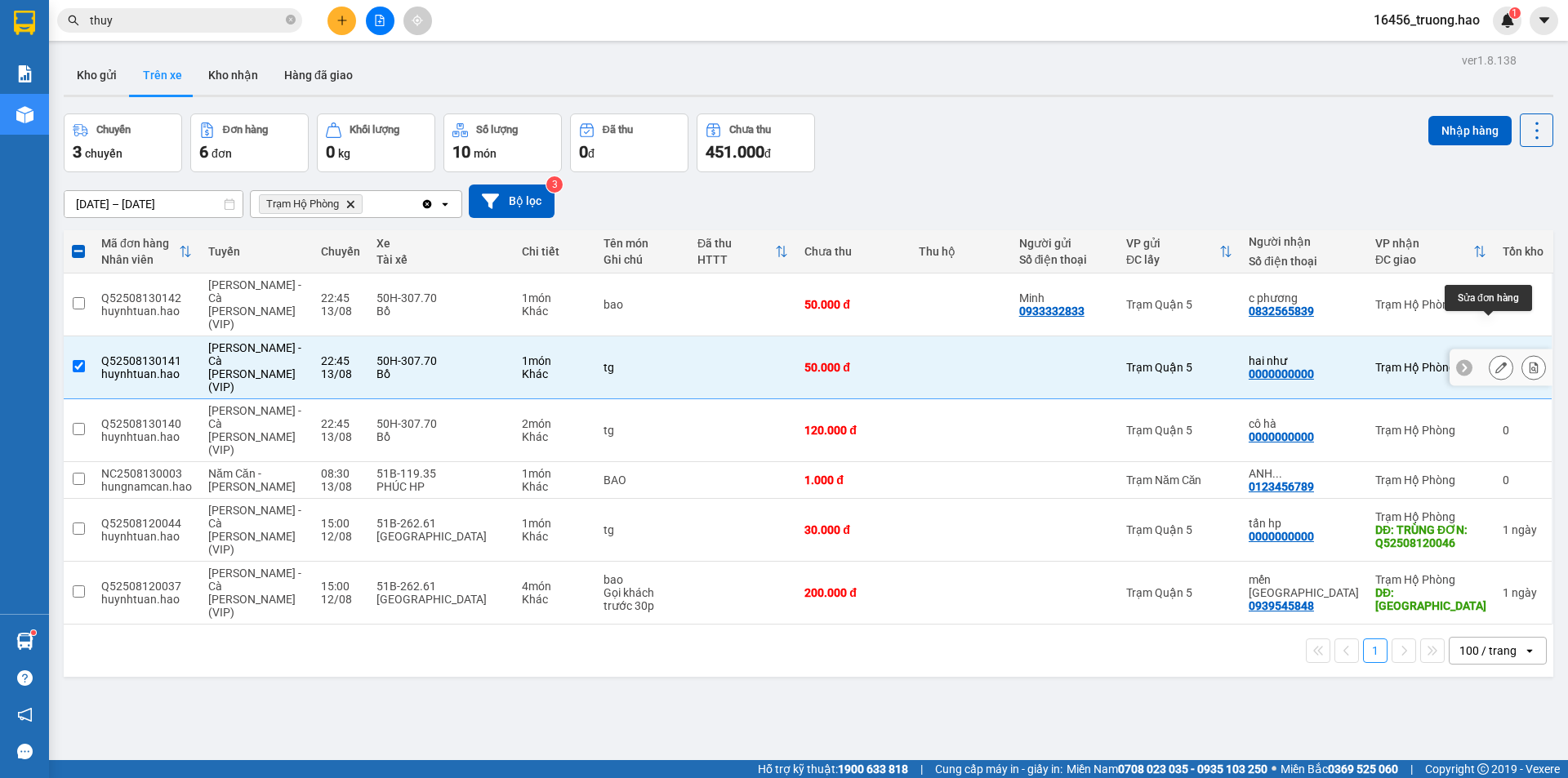
click at [1495, 362] on icon at bounding box center [1501, 367] width 11 height 11
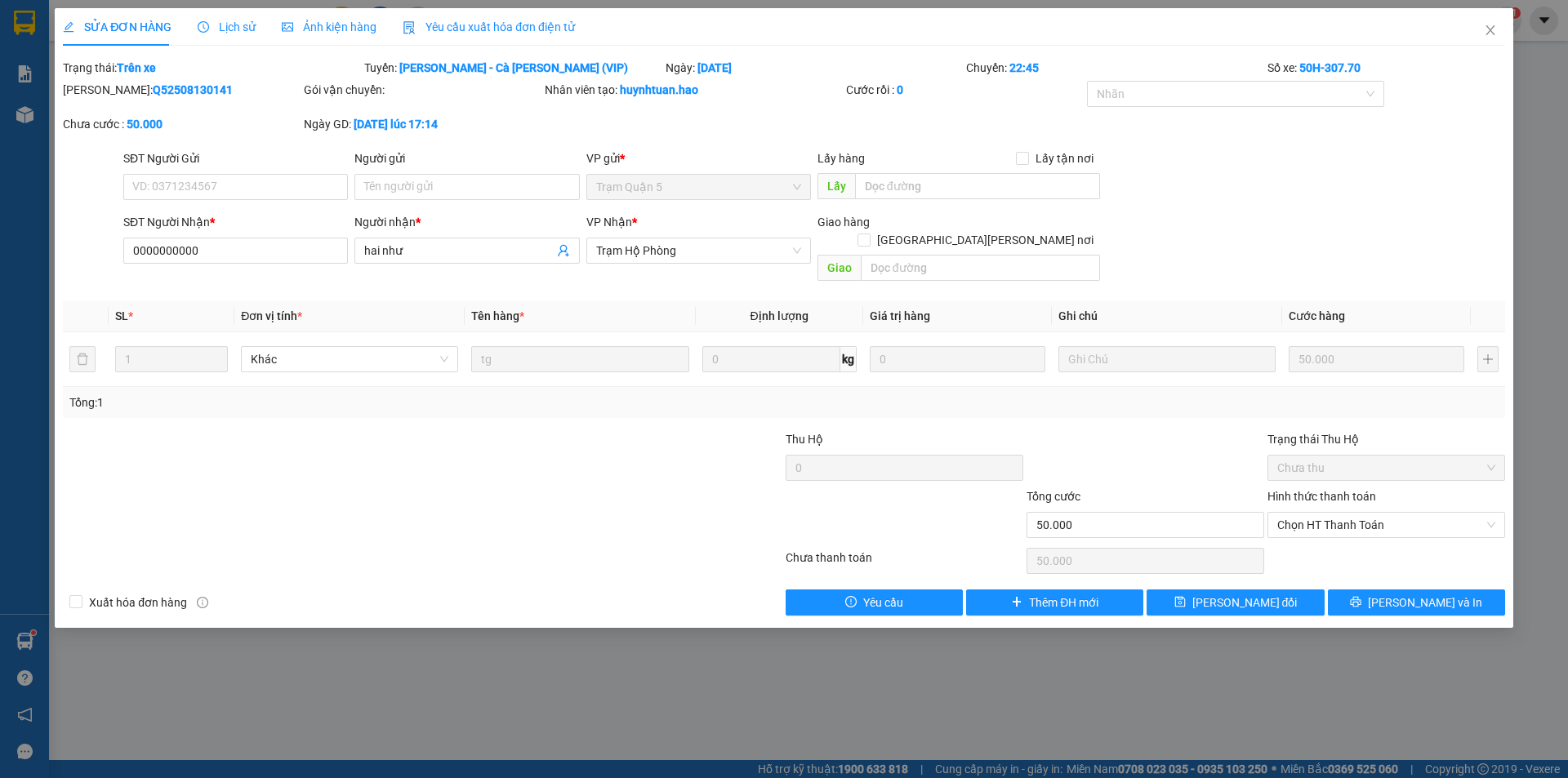
click at [245, 26] on span "Lịch sử" at bounding box center [226, 27] width 58 height 13
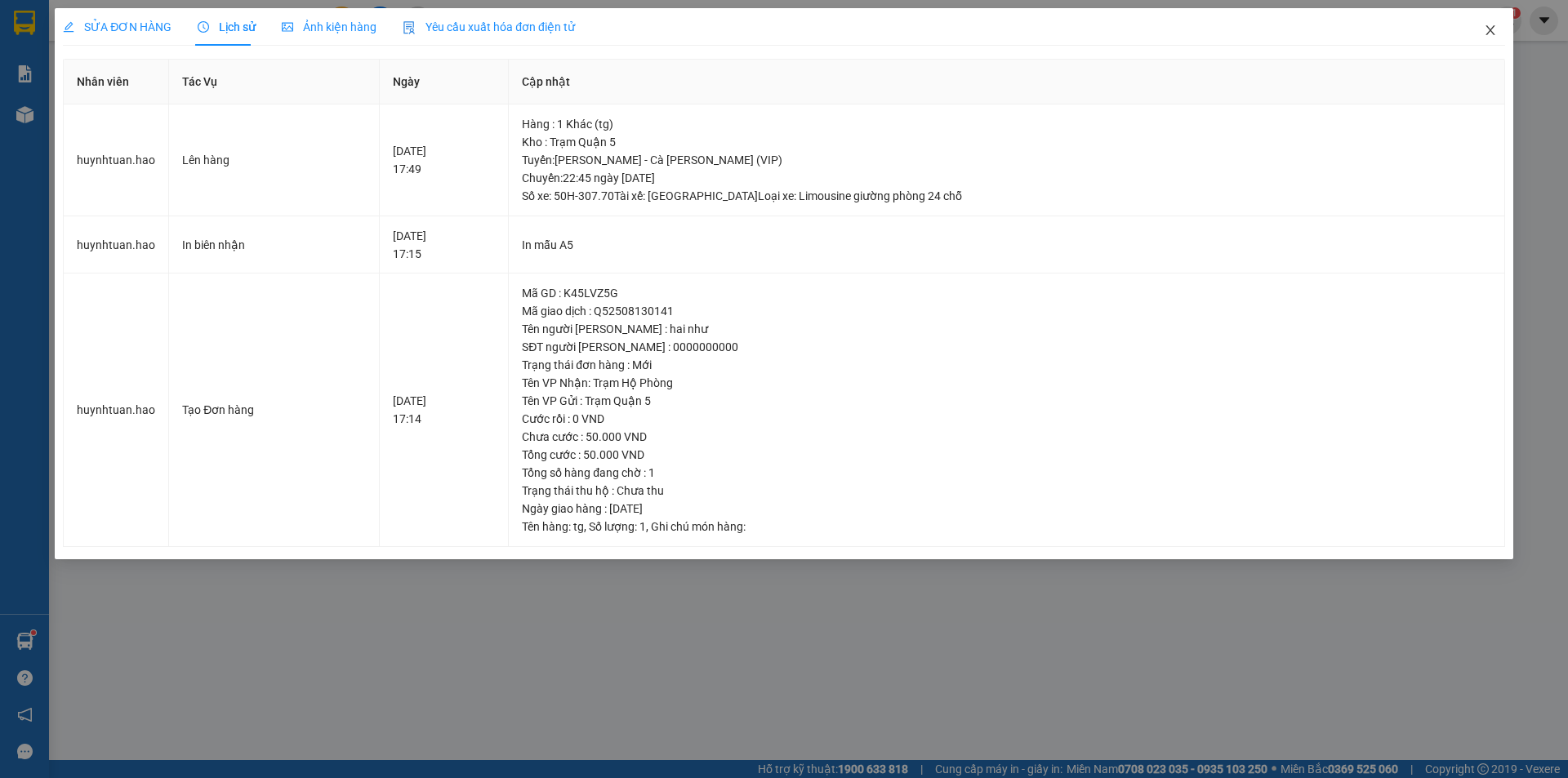
click at [1487, 28] on icon "close" at bounding box center [1490, 30] width 9 height 10
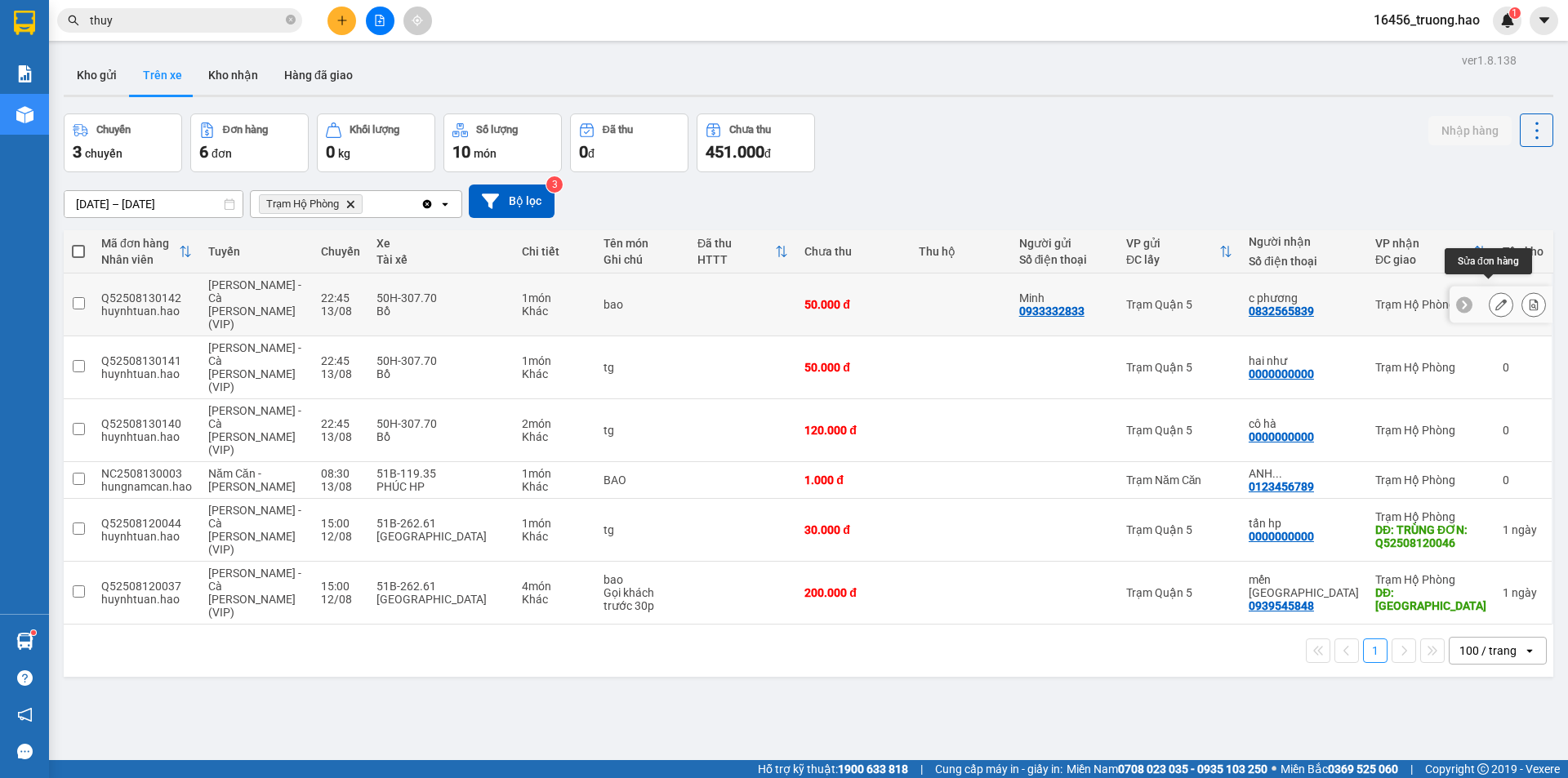
click at [1495, 299] on icon at bounding box center [1501, 304] width 11 height 11
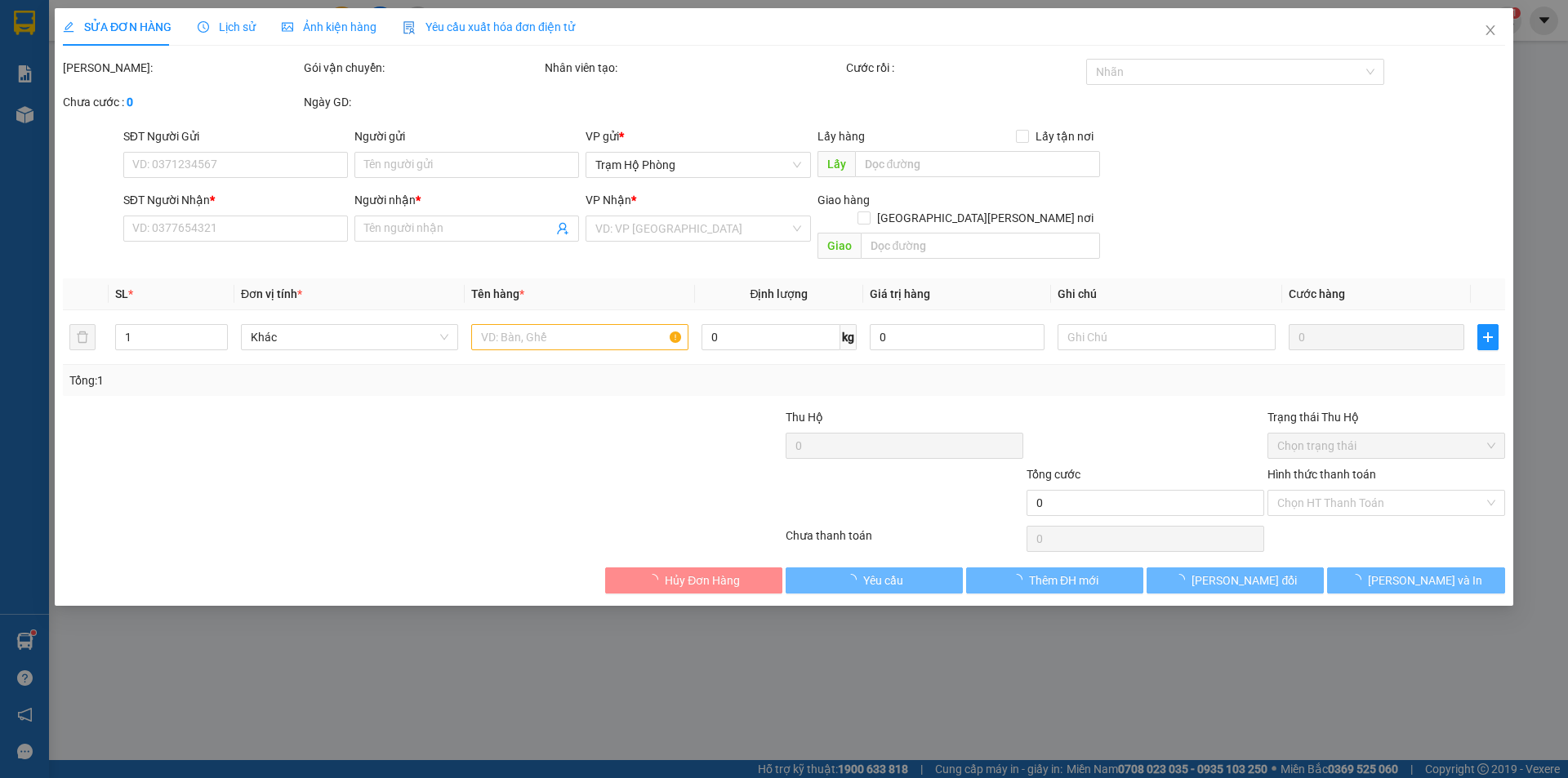
type input "0933332833"
type input "Minh"
type input "0832565839"
type input "c phương"
type input "50.000"
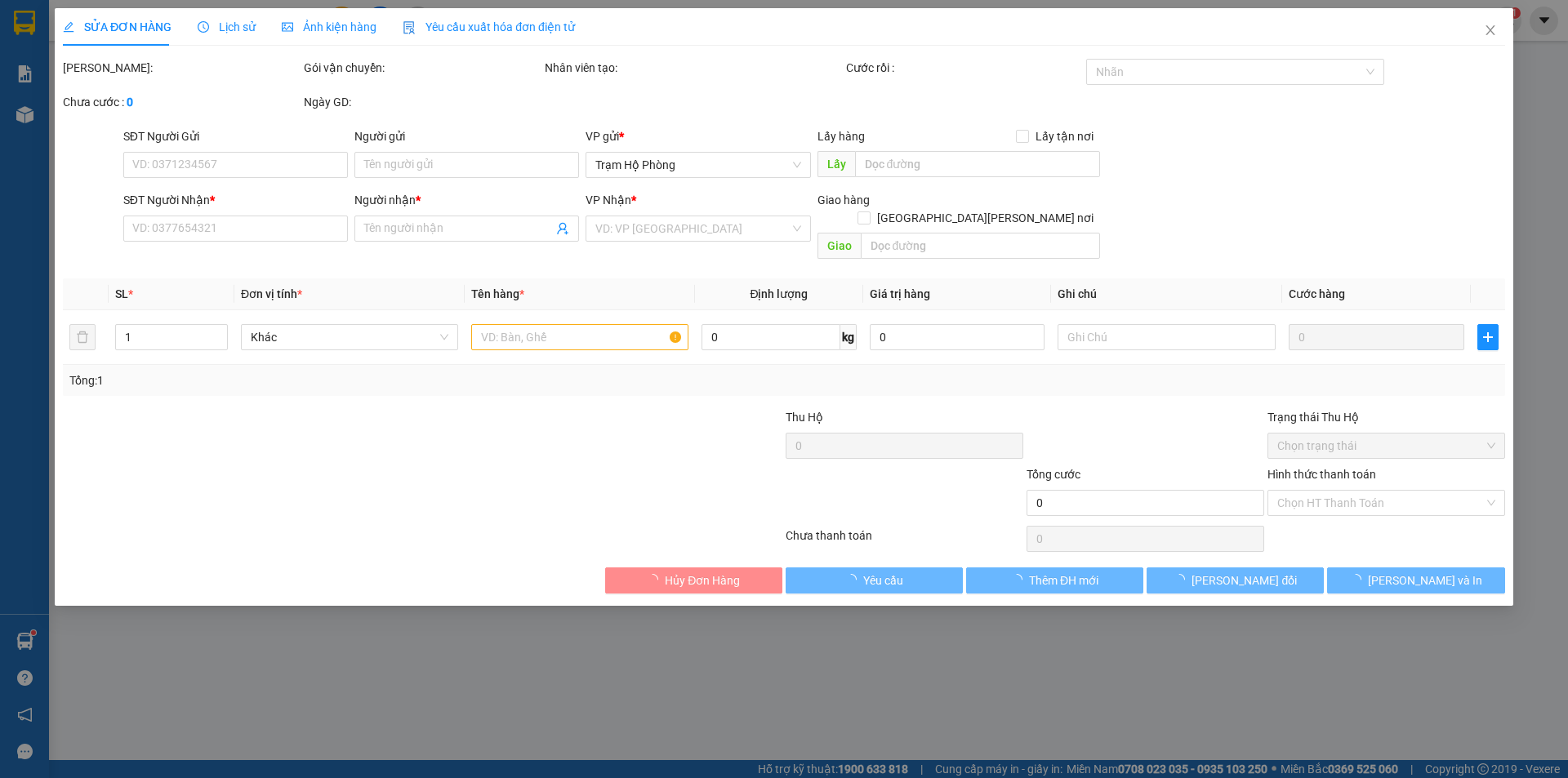
type input "50.000"
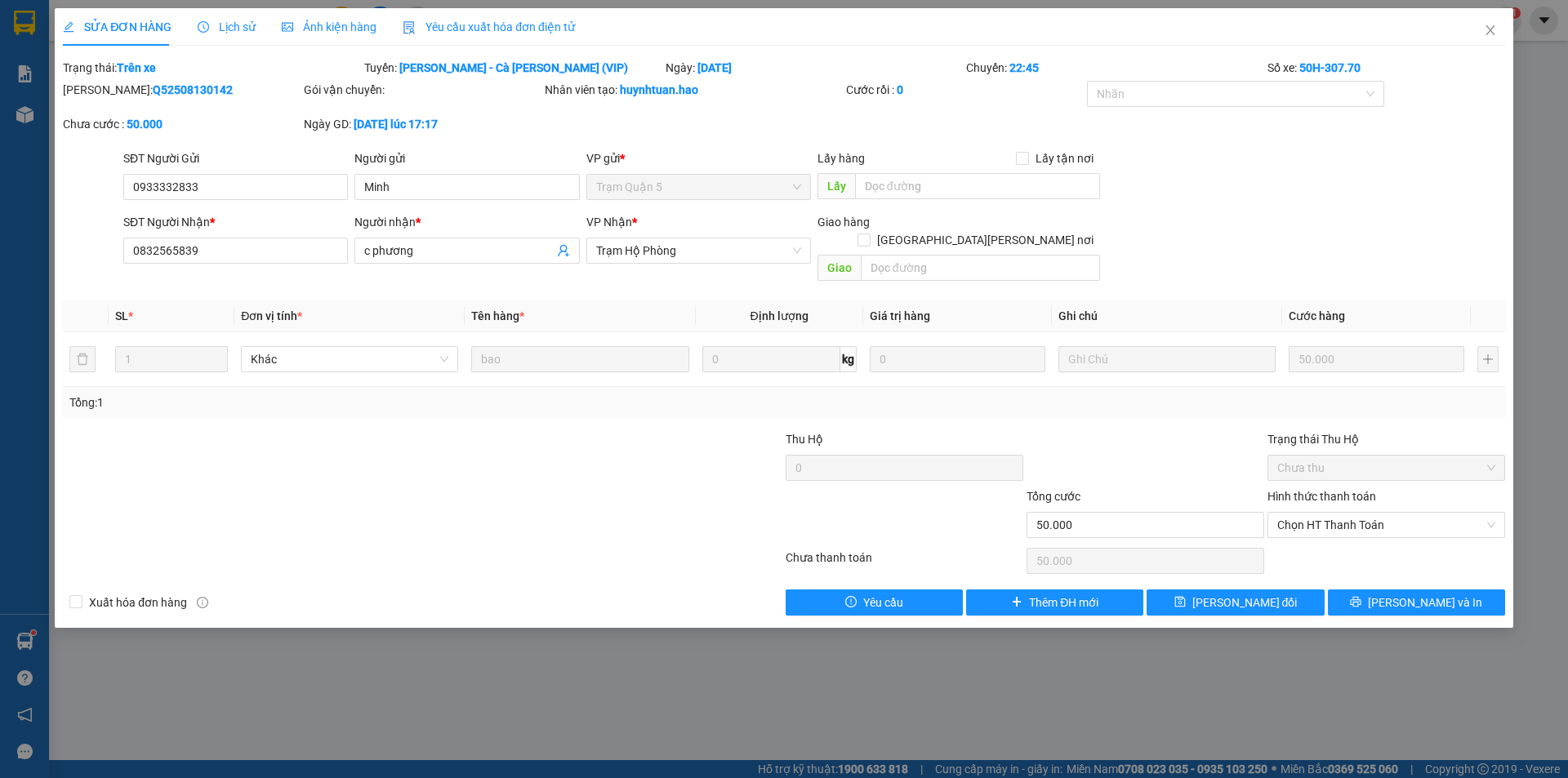
click at [341, 18] on div "Ảnh kiện hàng" at bounding box center [329, 28] width 95 height 18
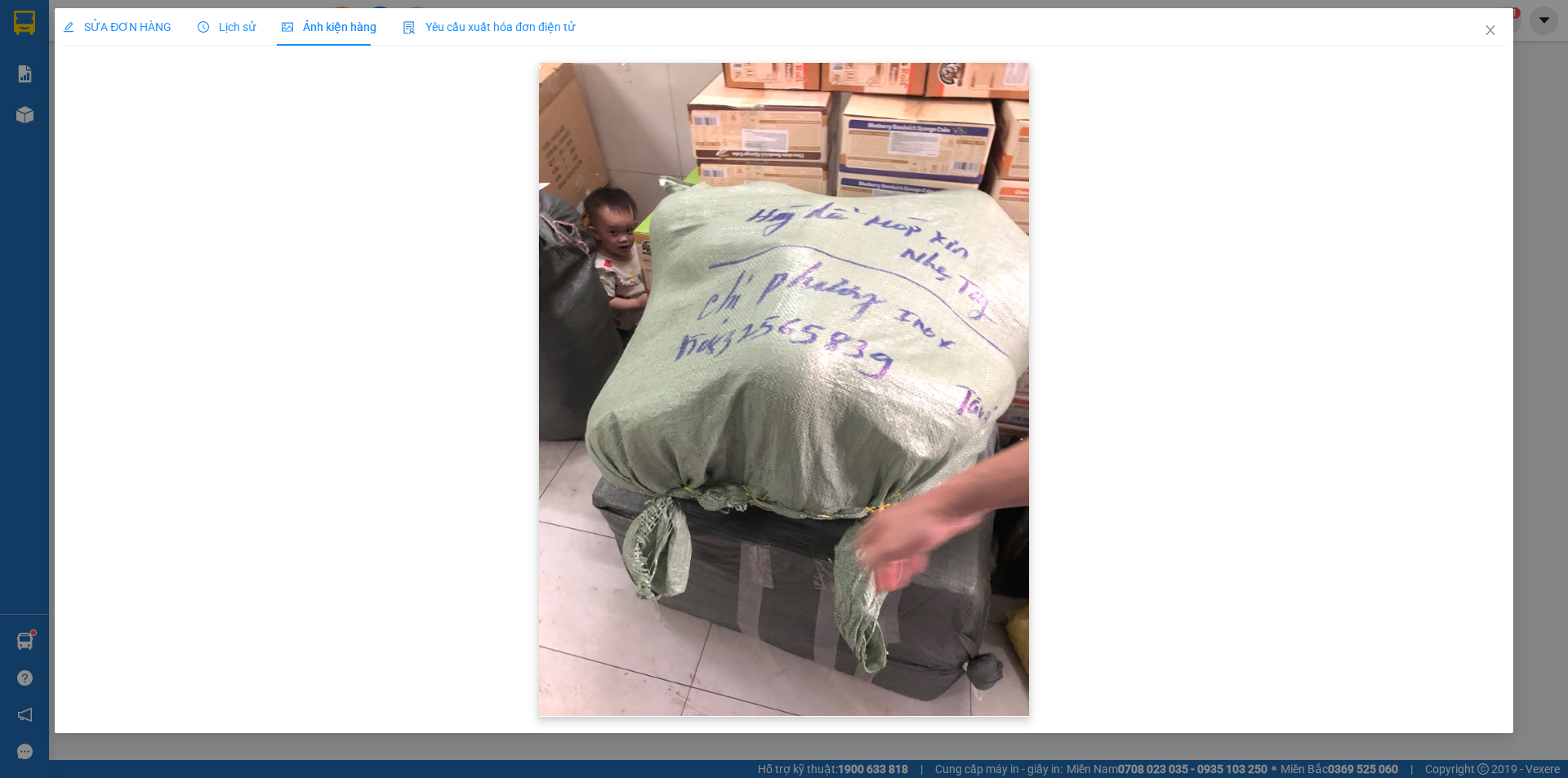
click at [611, 234] on img at bounding box center [783, 389] width 490 height 653
click at [1493, 26] on icon "close" at bounding box center [1490, 30] width 13 height 13
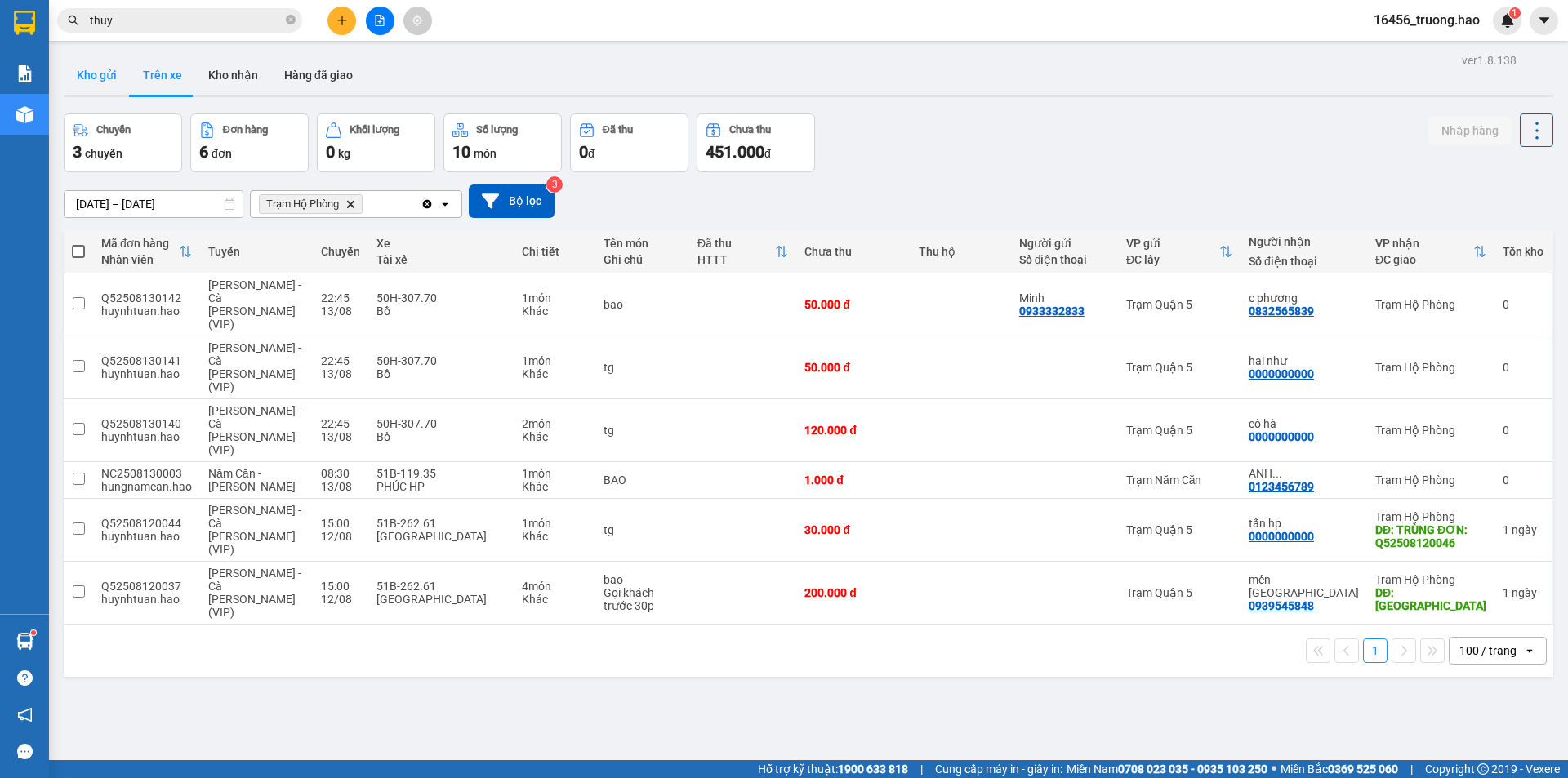
click at [95, 75] on button "Kho gửi" at bounding box center [97, 74] width 66 height 39
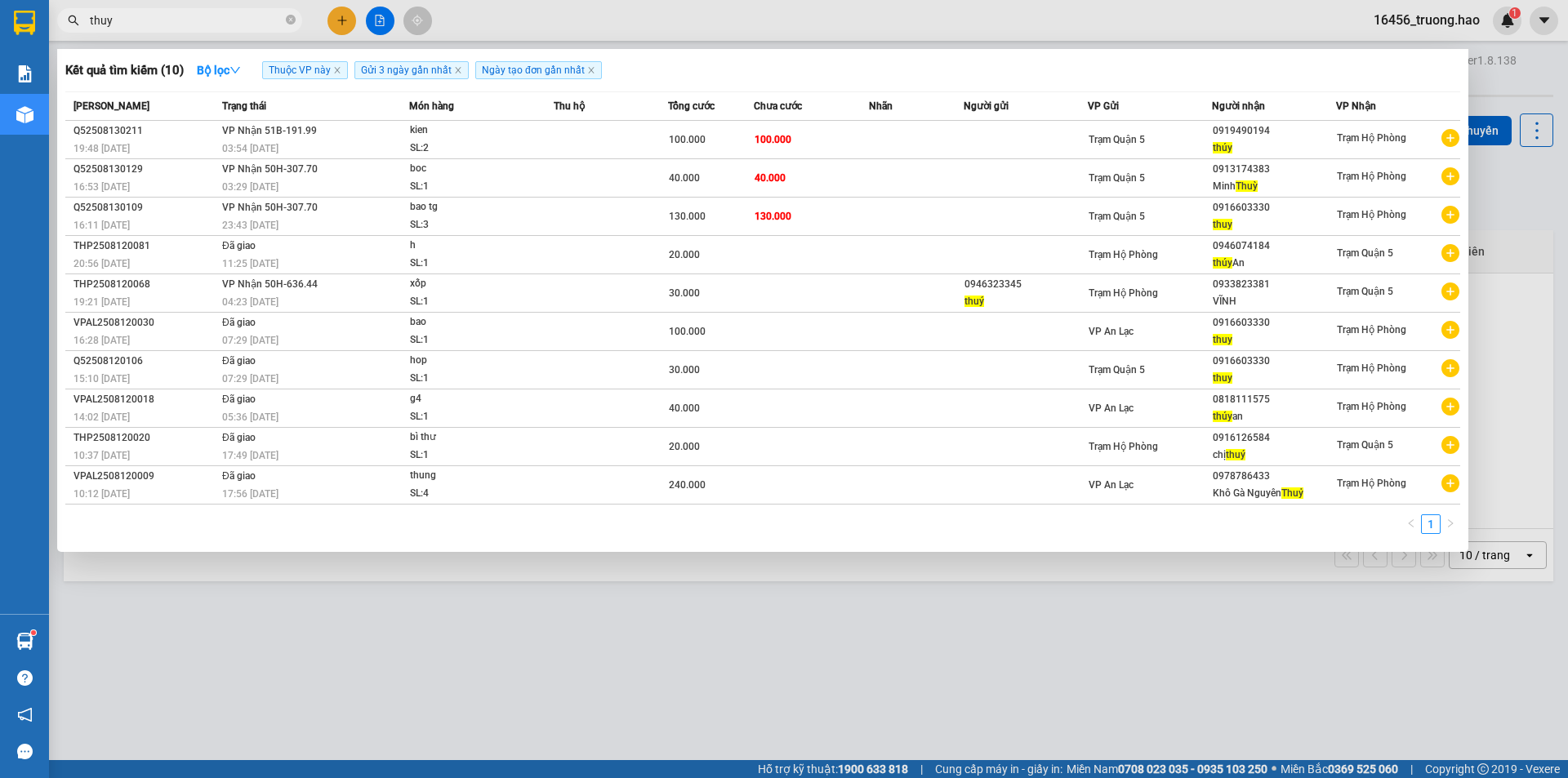
click at [267, 26] on input "thuy" at bounding box center [187, 20] width 193 height 18
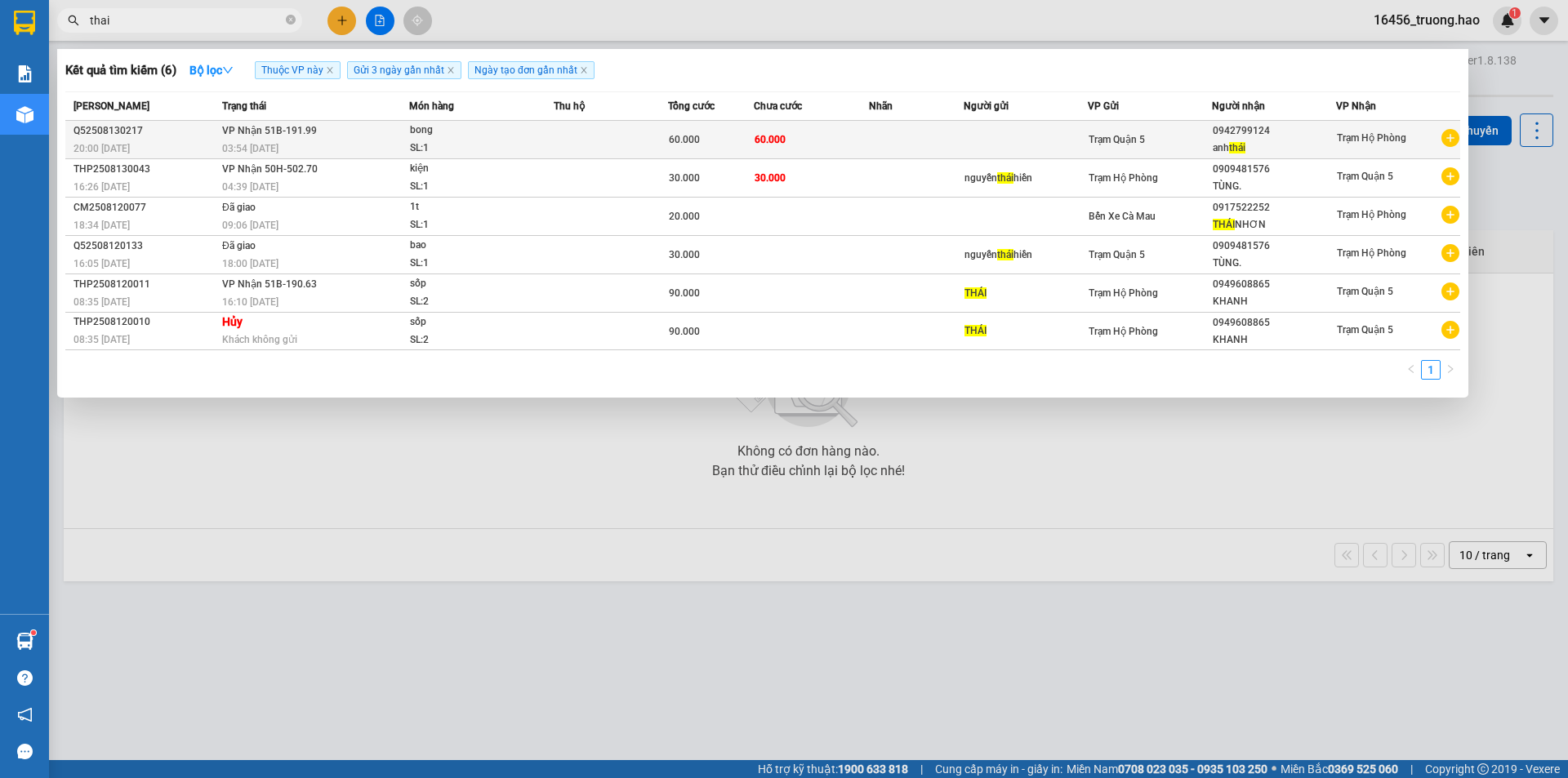
type input "thai"
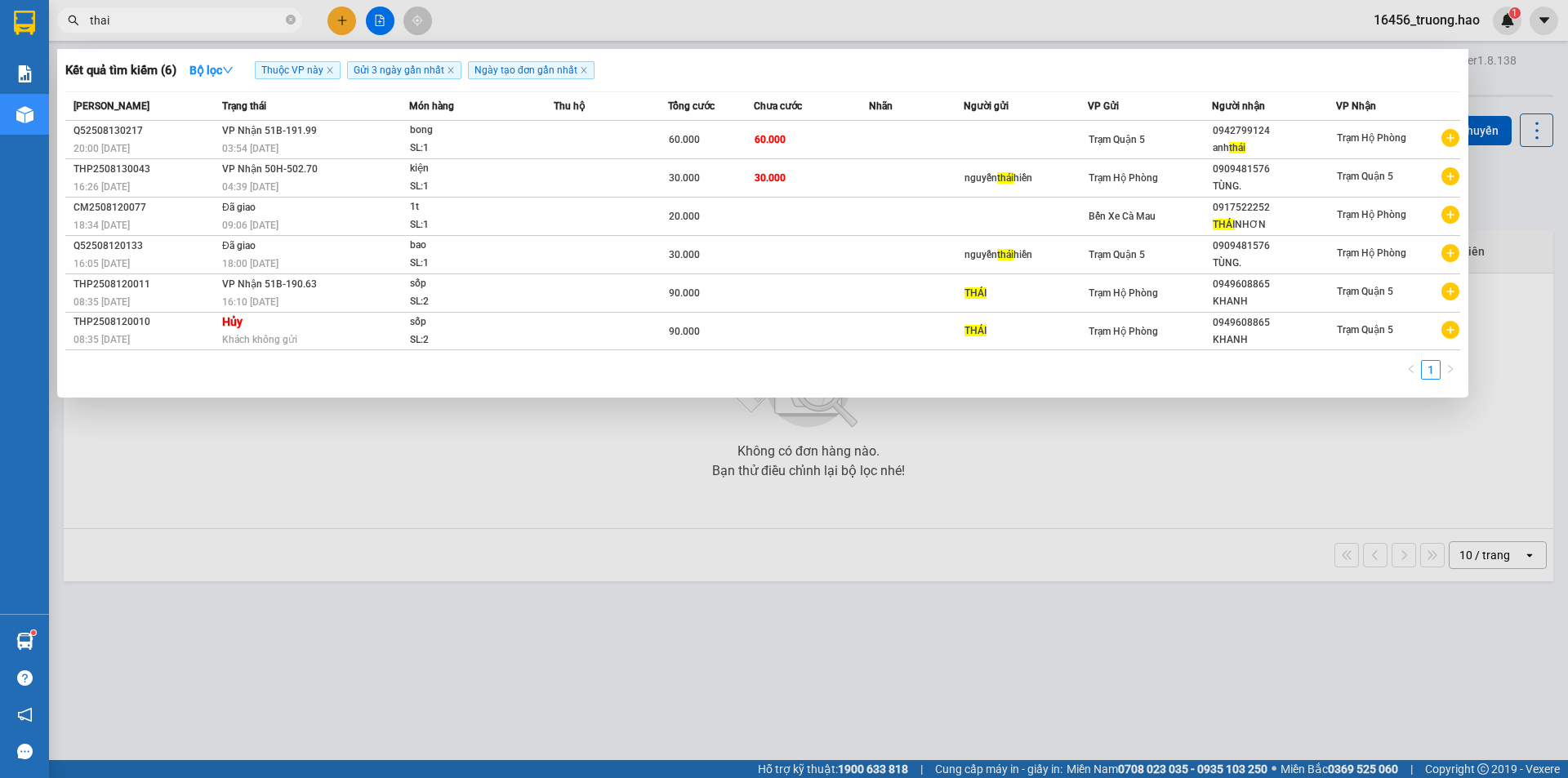
click at [926, 130] on td at bounding box center [916, 140] width 96 height 39
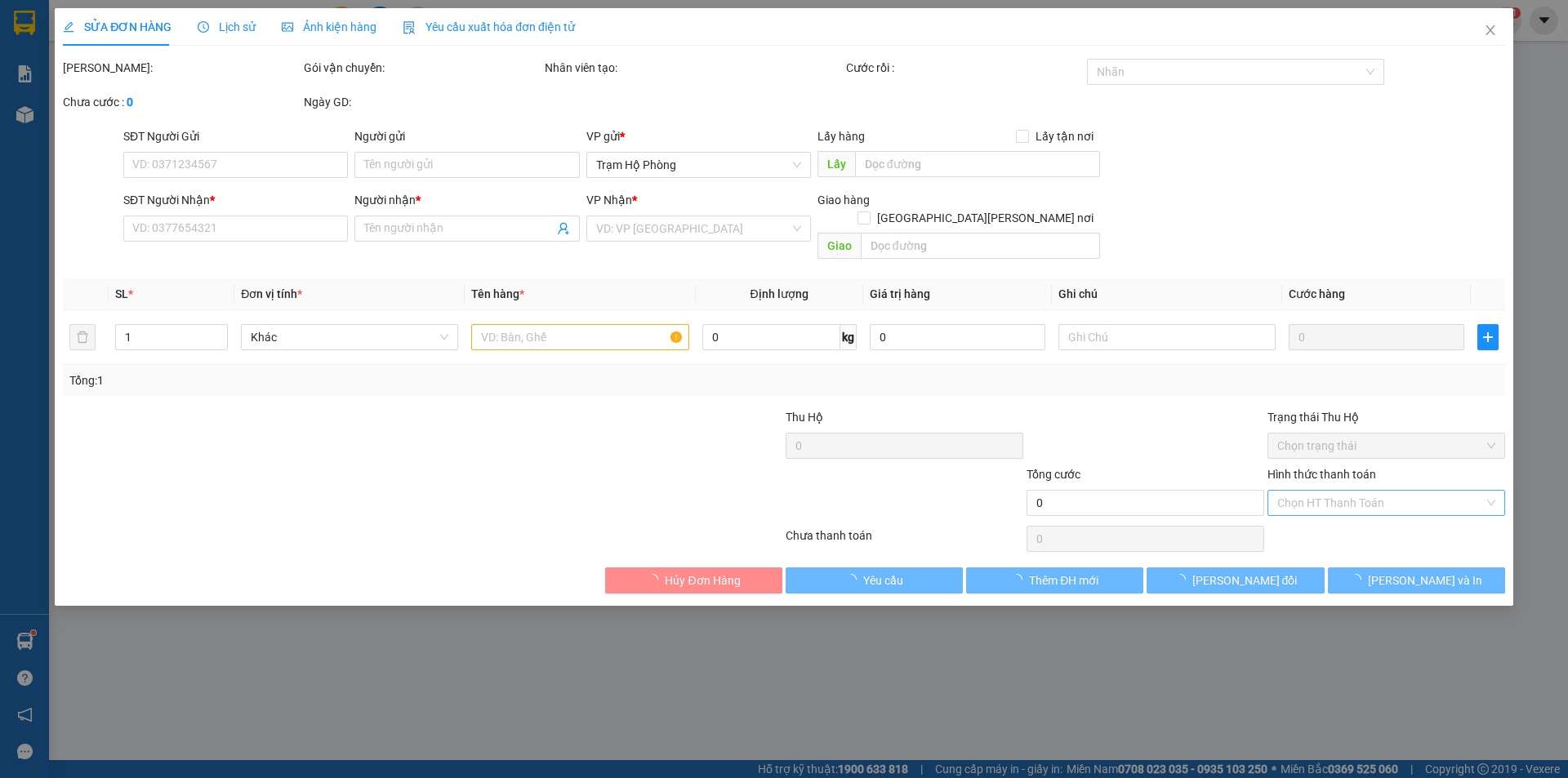
click at [1329, 490] on input "Hình thức thanh toán" at bounding box center [1381, 502] width 207 height 25
click at [1322, 515] on div "Tại văn phòng" at bounding box center [1386, 518] width 218 height 18
type input "0942799124"
type input "anh thái"
type input "60.000"
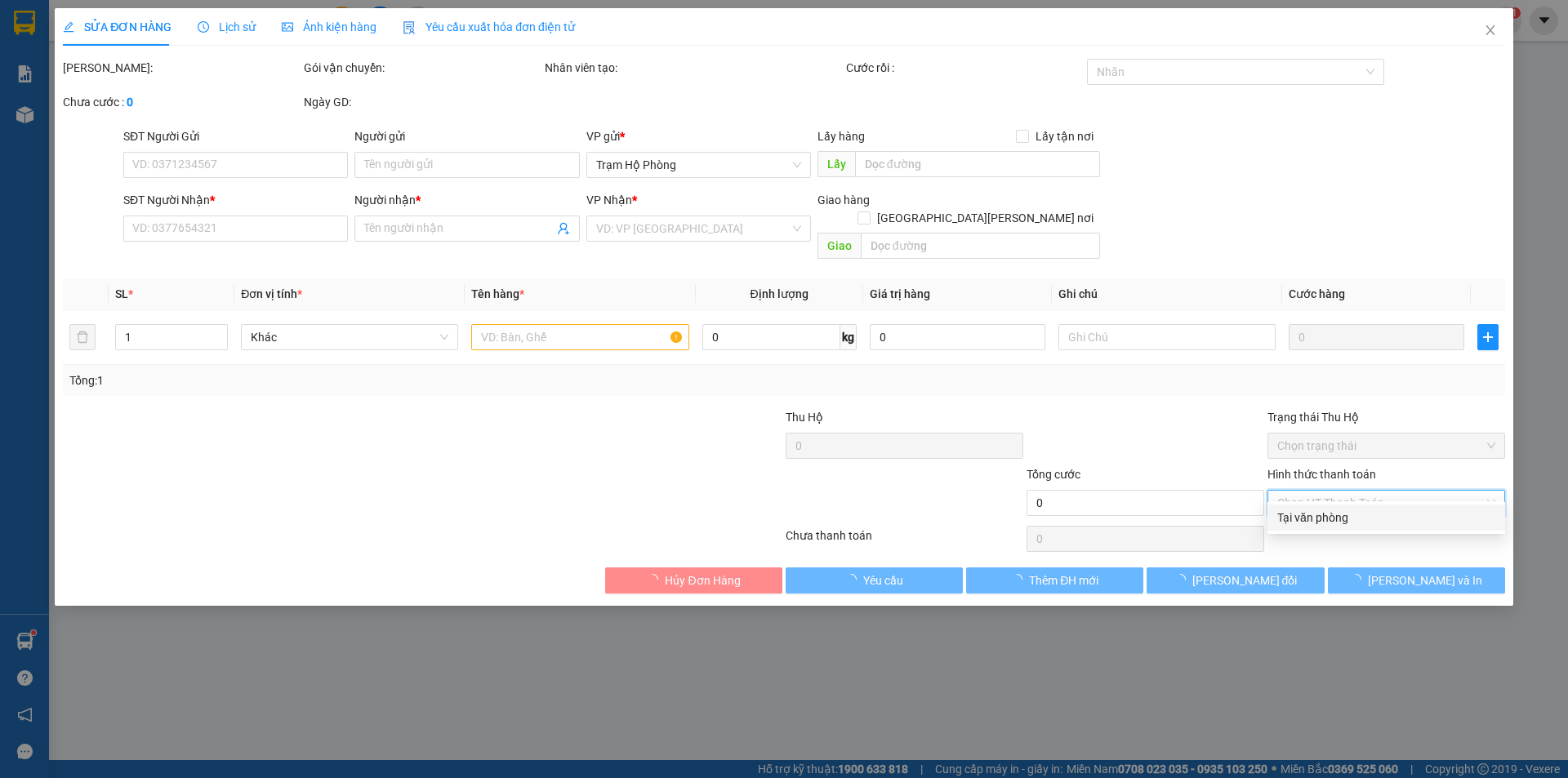
type input "0"
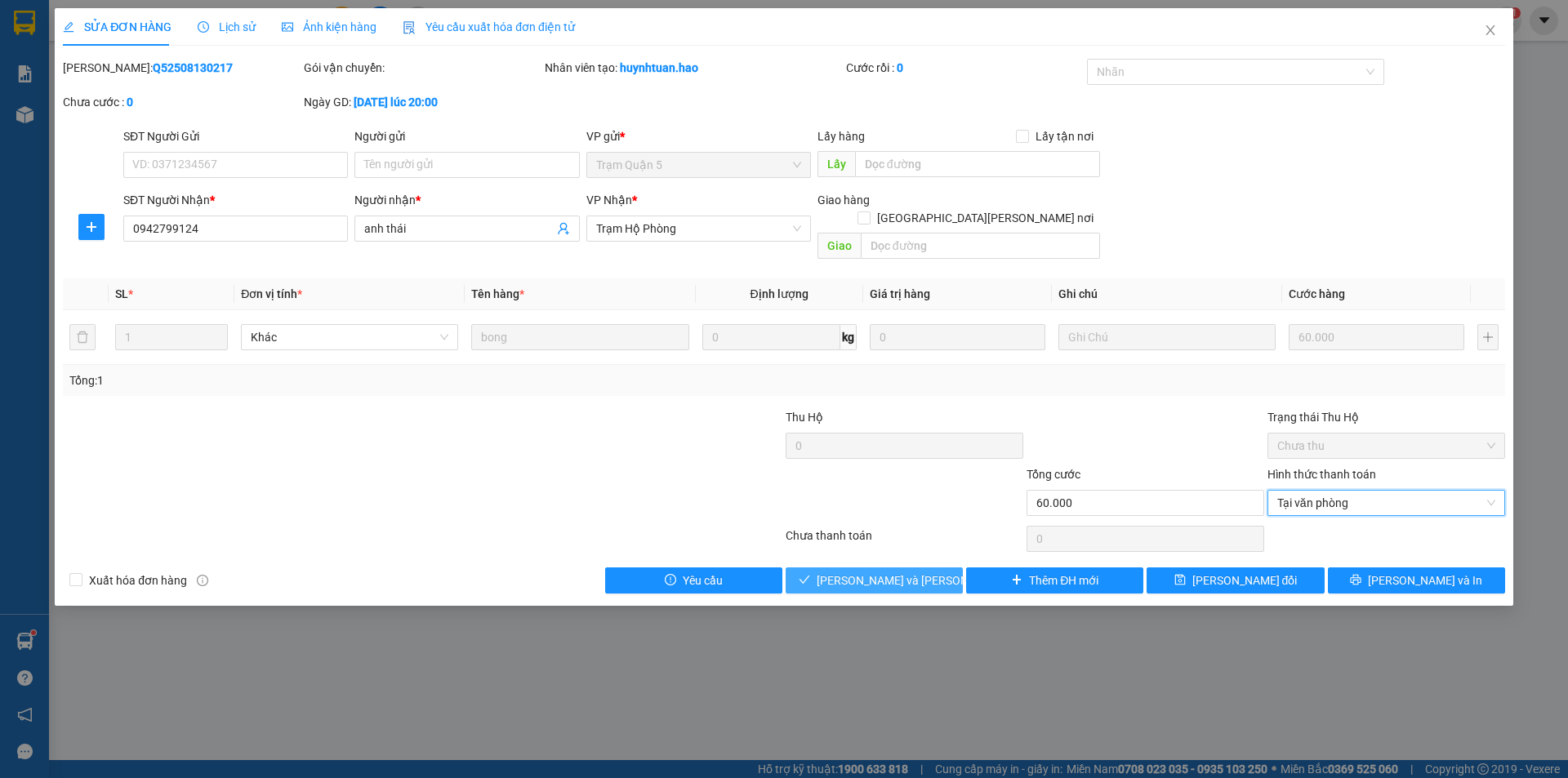
click at [875, 571] on span "[PERSON_NAME] và [PERSON_NAME] hàng" at bounding box center [926, 581] width 221 height 18
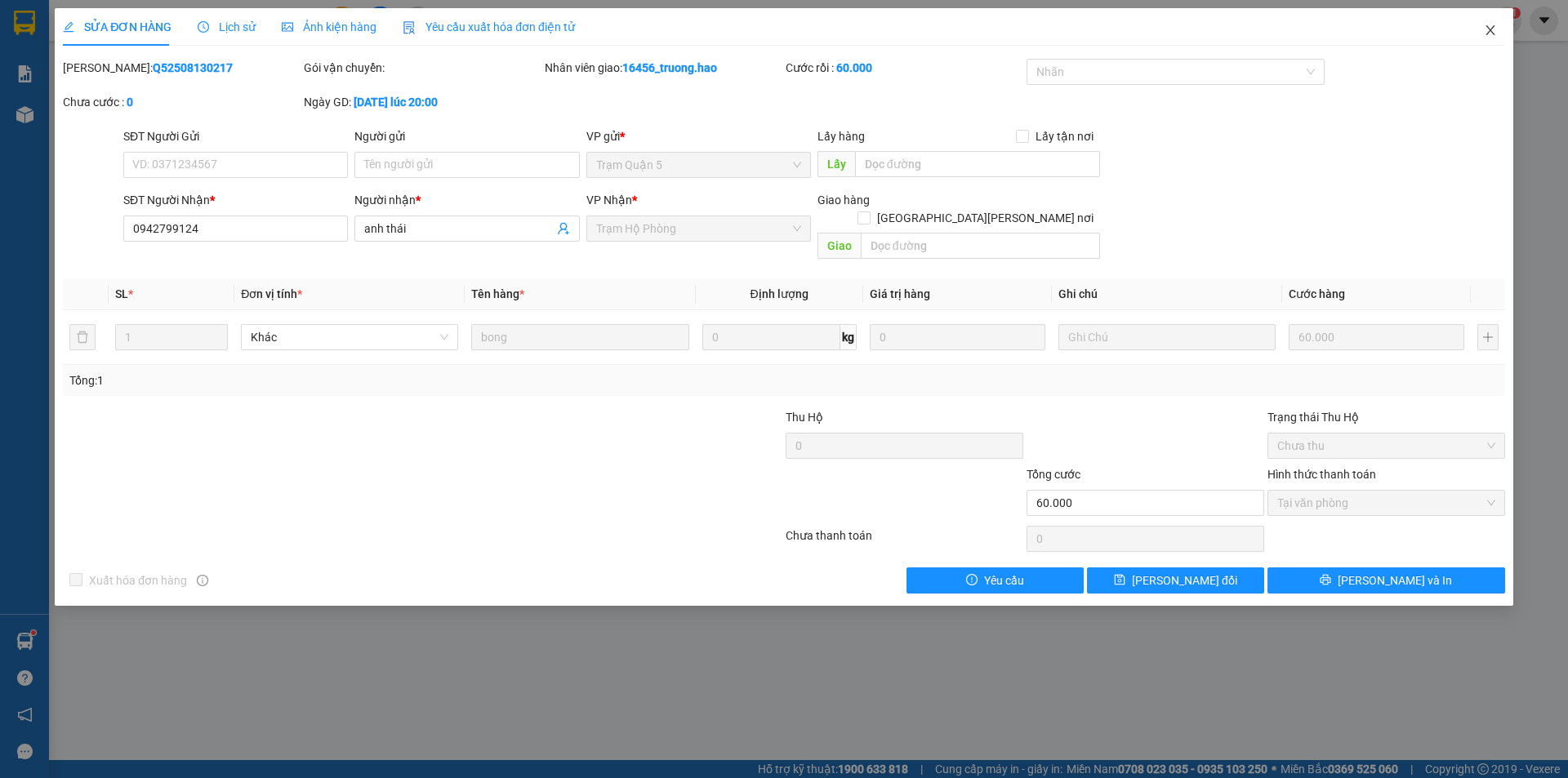
click at [1492, 26] on icon "close" at bounding box center [1490, 30] width 13 height 13
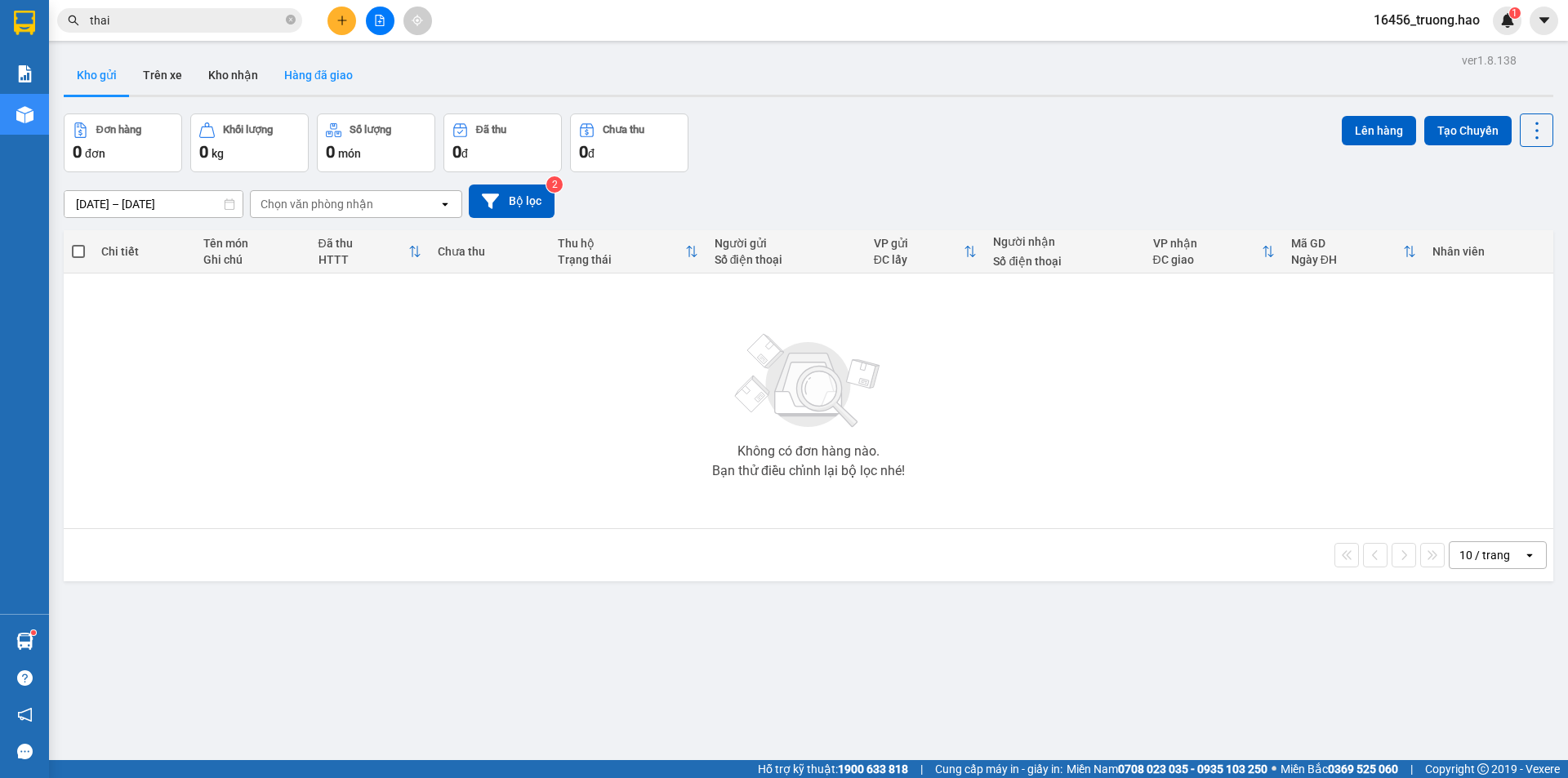
click at [330, 67] on button "Hàng đã giao" at bounding box center [318, 74] width 95 height 39
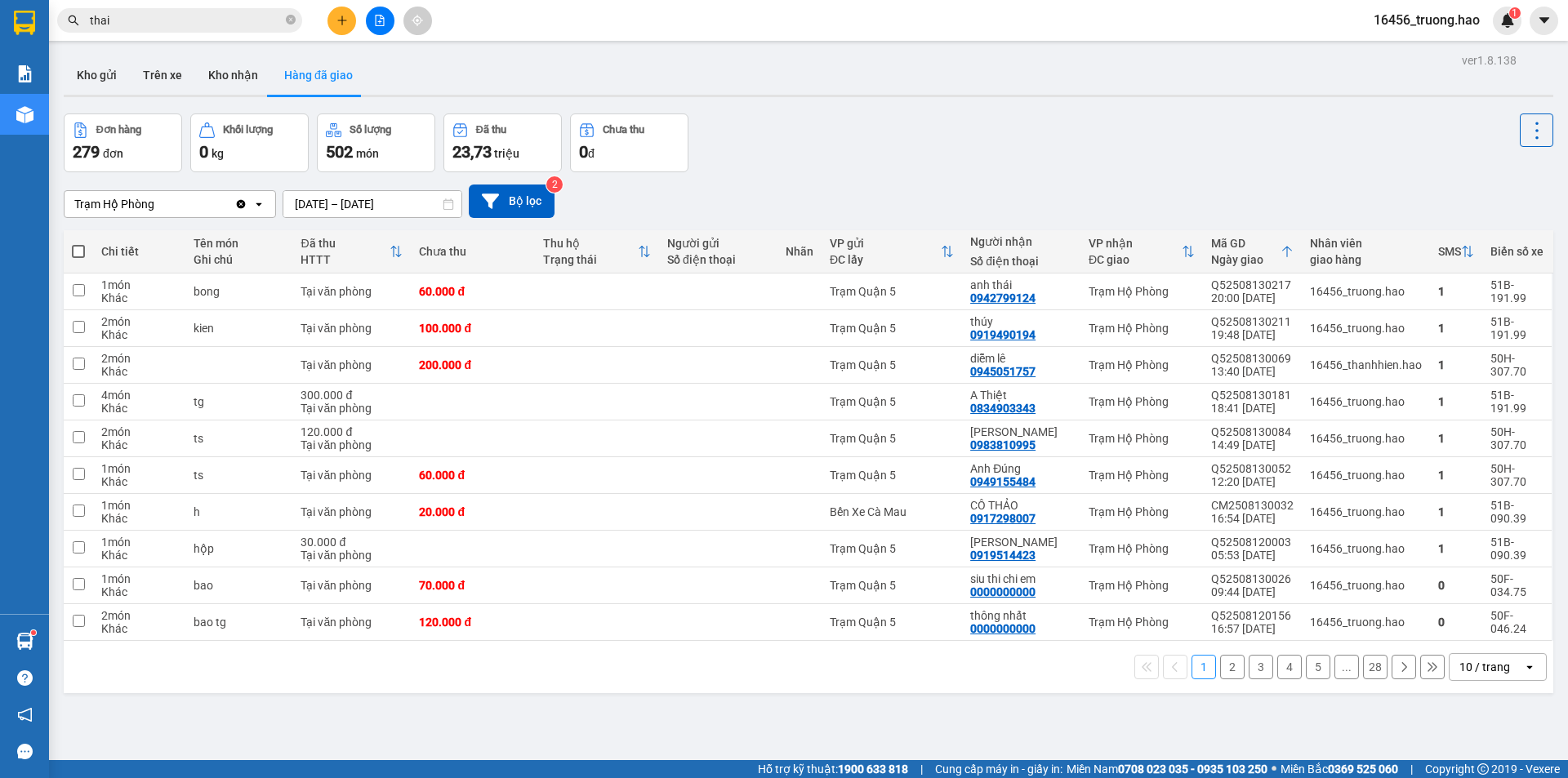
click at [1460, 662] on div "10 / trang" at bounding box center [1484, 667] width 51 height 17
click at [1454, 624] on span "100 / trang" at bounding box center [1479, 631] width 59 height 17
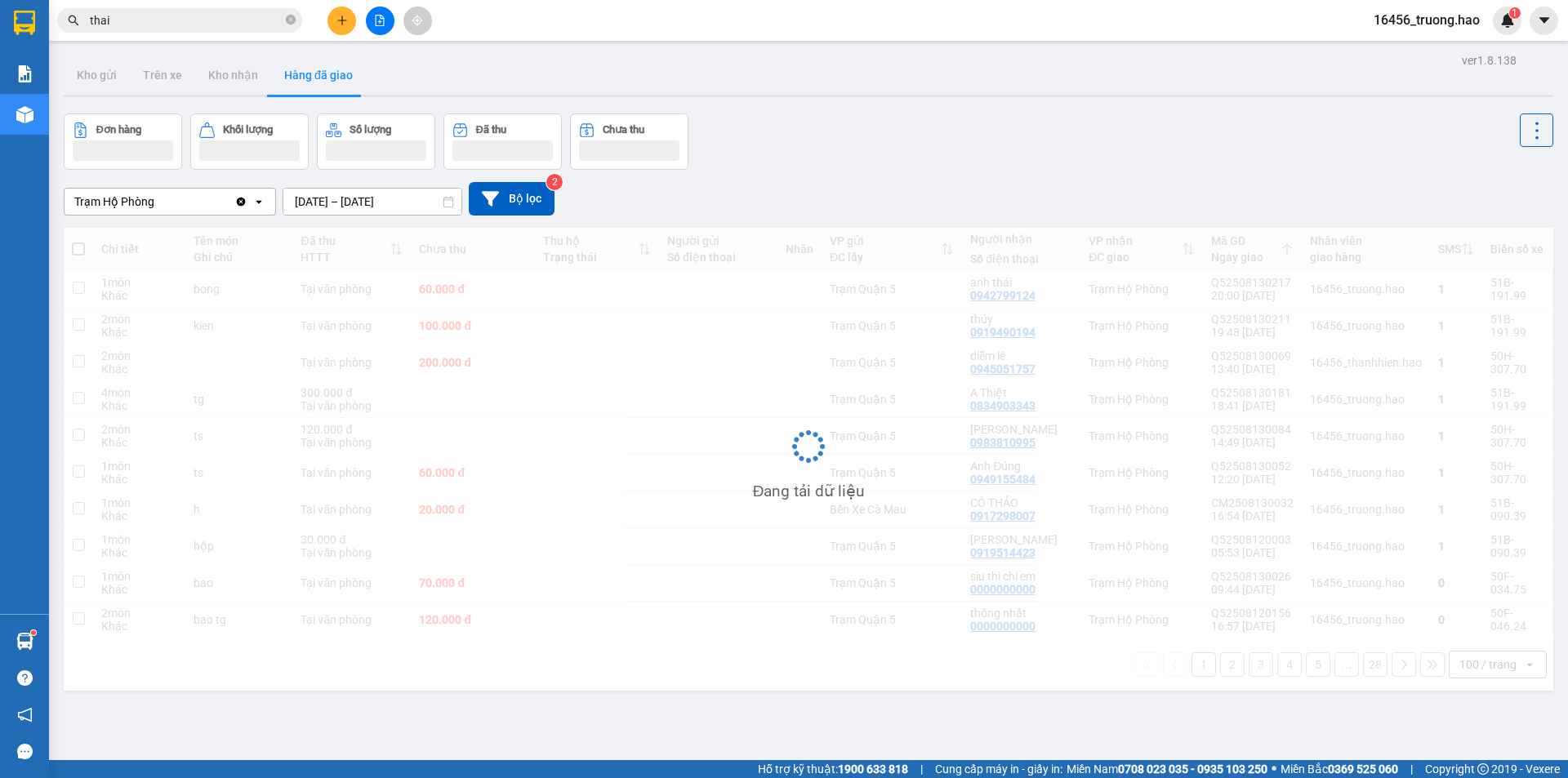
click at [336, 201] on input "[DATE] – [DATE]" at bounding box center [372, 201] width 178 height 26
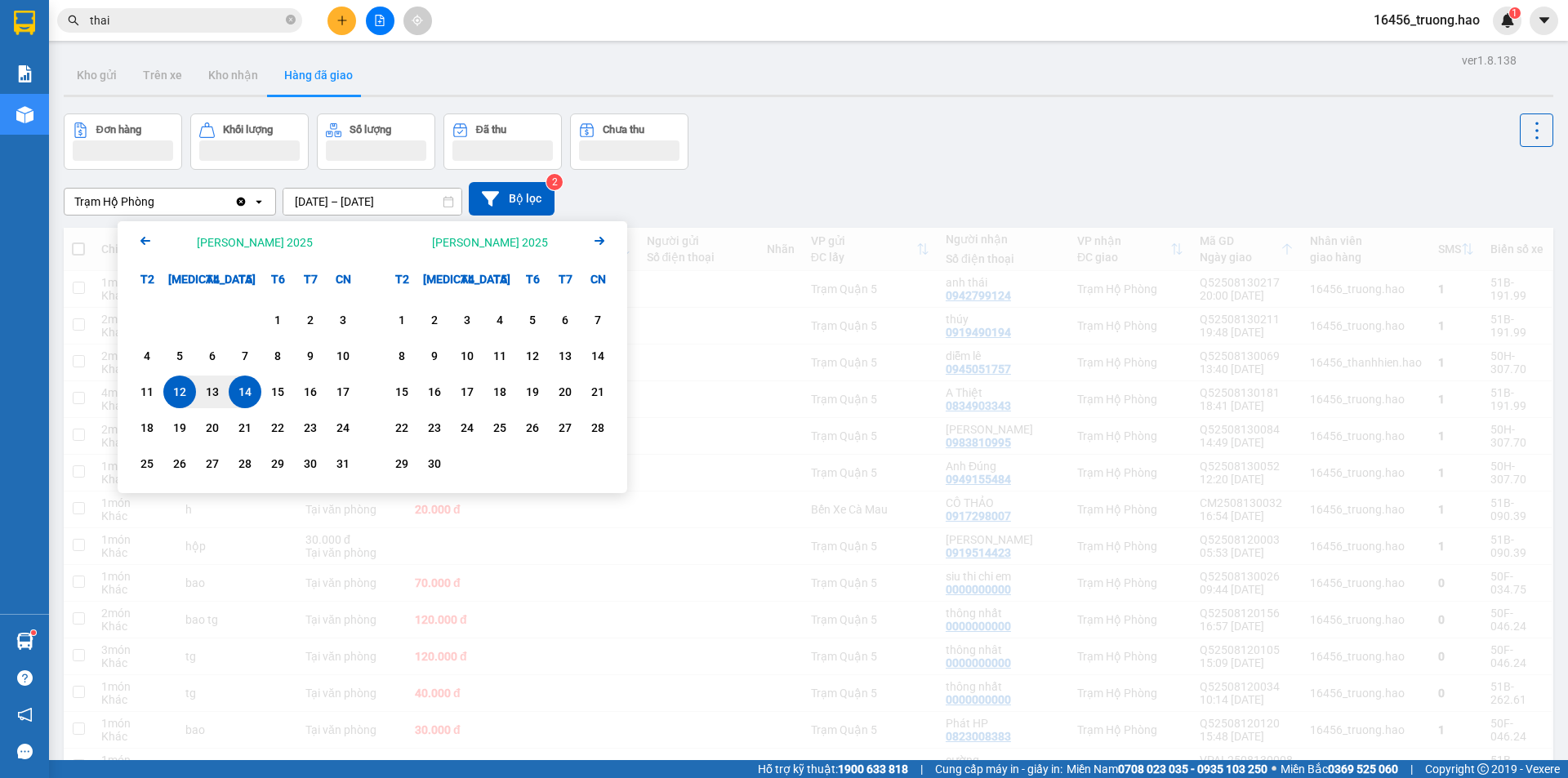
click at [244, 387] on div "14" at bounding box center [244, 391] width 23 height 19
type input "[DATE] – [DATE]"
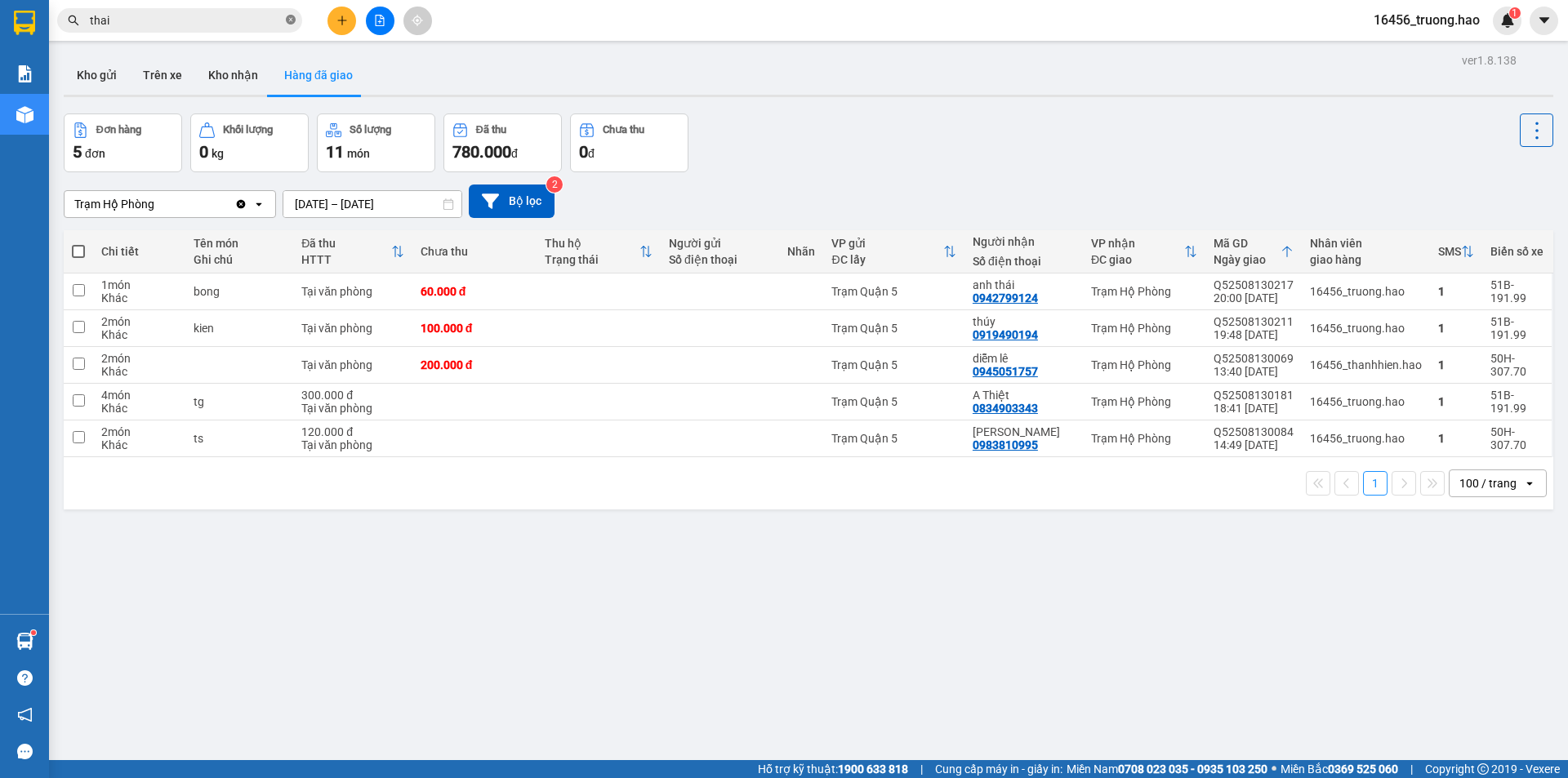
click at [290, 24] on icon "close-circle" at bounding box center [290, 19] width 10 height 10
click at [269, 23] on input "text" at bounding box center [187, 20] width 193 height 18
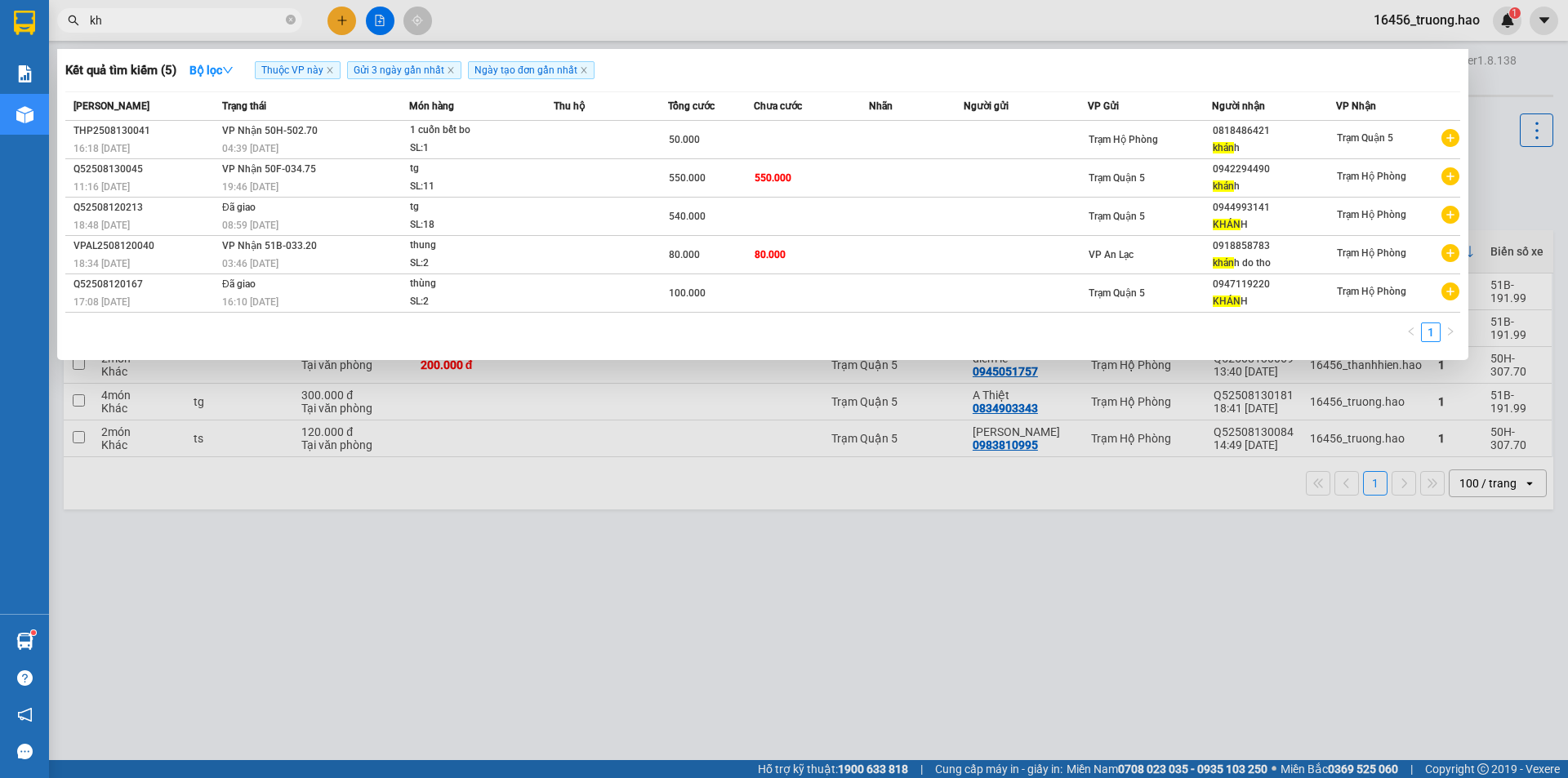
type input "k"
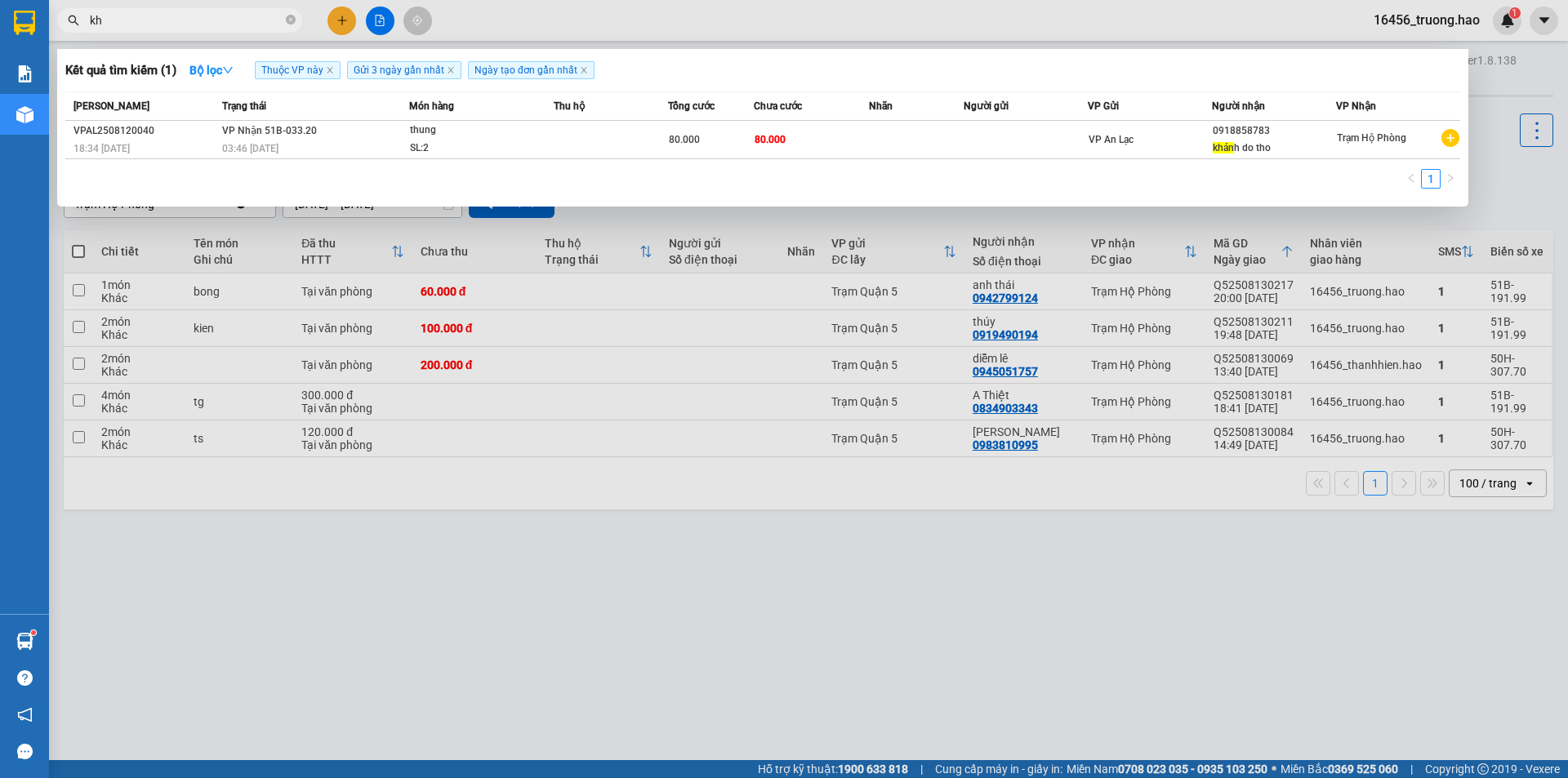
type input "k"
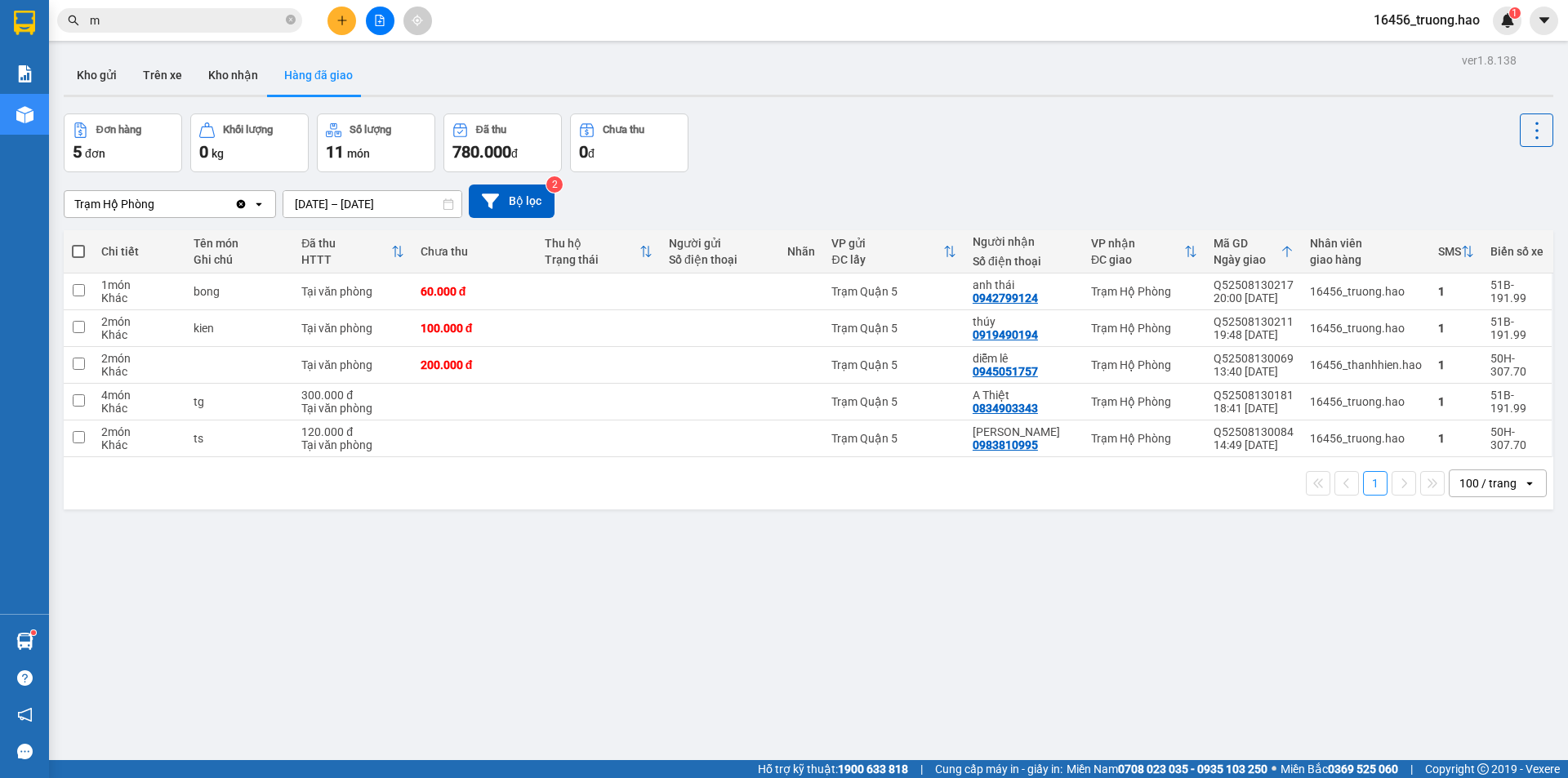
type input "ma"
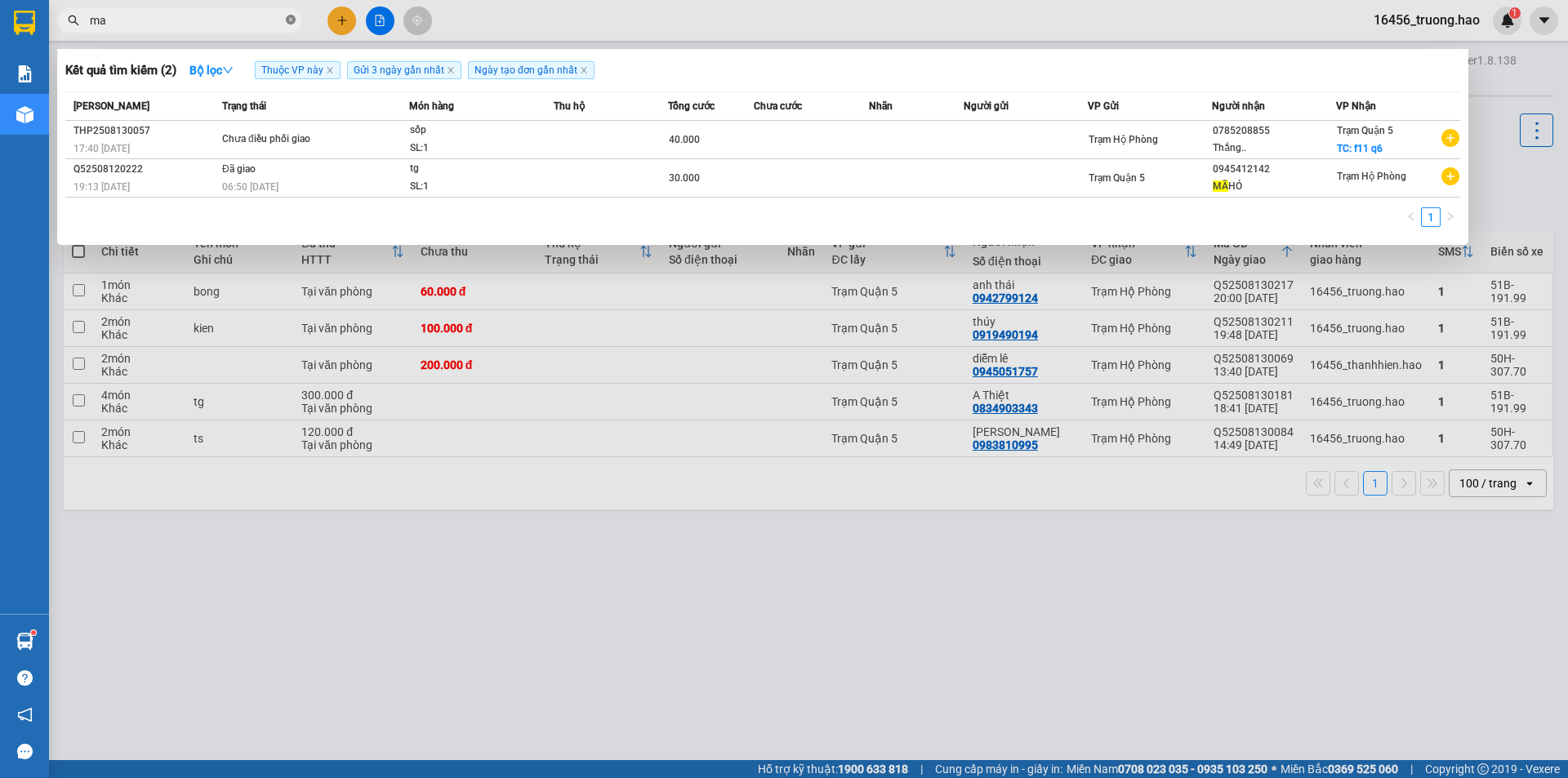
click at [291, 17] on icon "close-circle" at bounding box center [290, 19] width 10 height 10
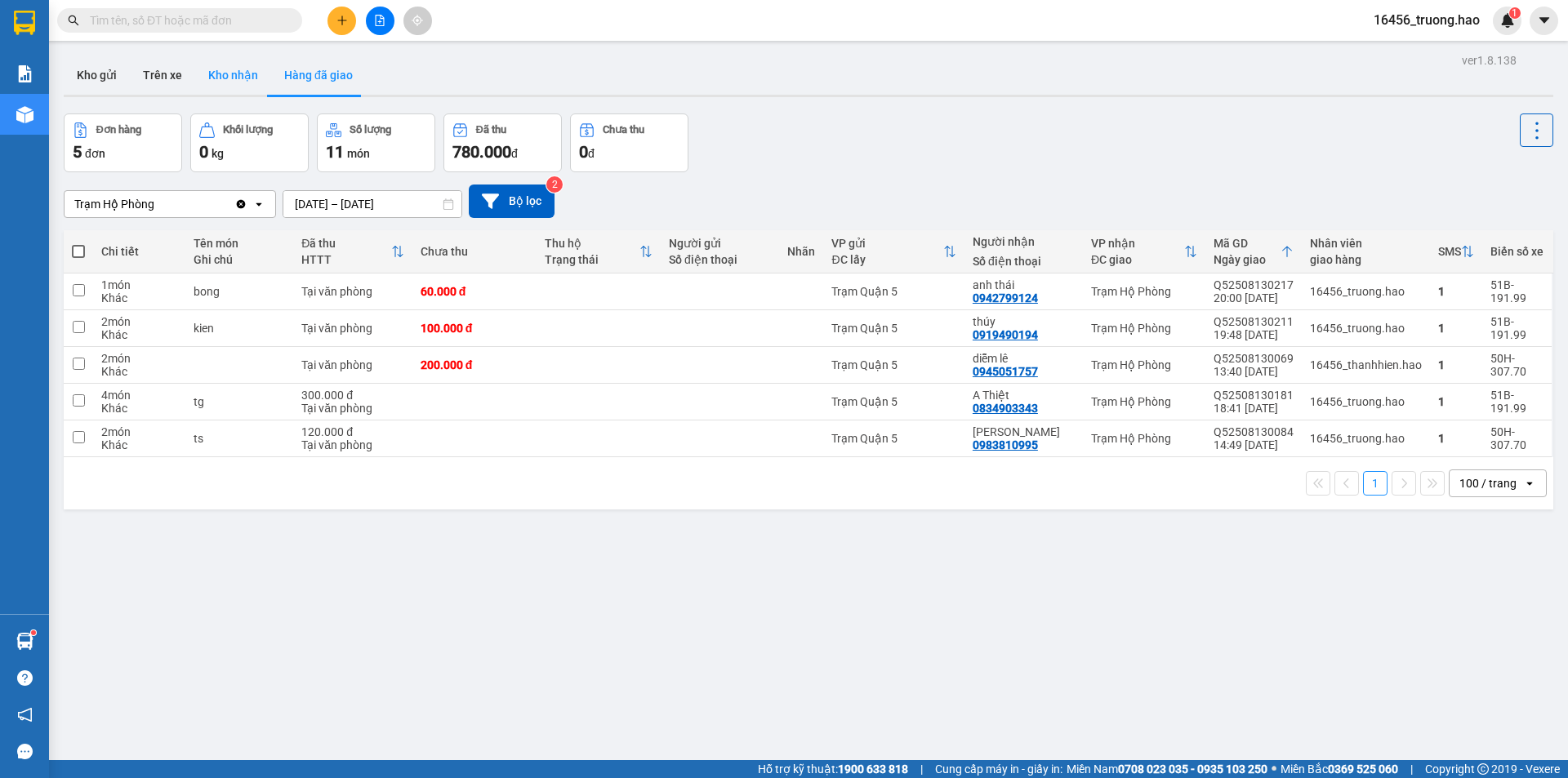
click at [227, 68] on button "Kho nhận" at bounding box center [233, 74] width 76 height 39
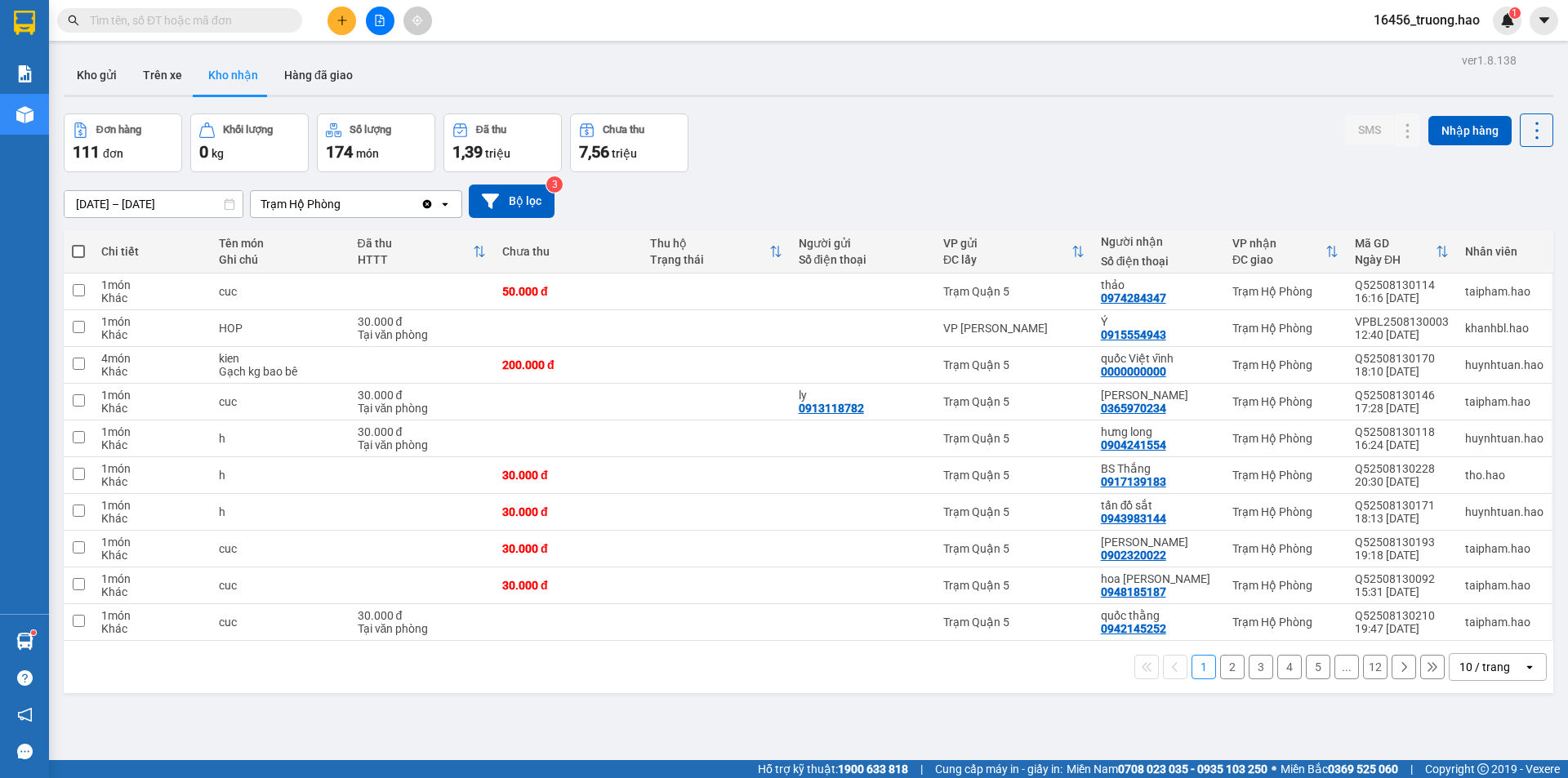
click at [1461, 668] on div "10 / trang" at bounding box center [1484, 667] width 51 height 17
click at [1469, 627] on span "100 / trang" at bounding box center [1479, 631] width 59 height 17
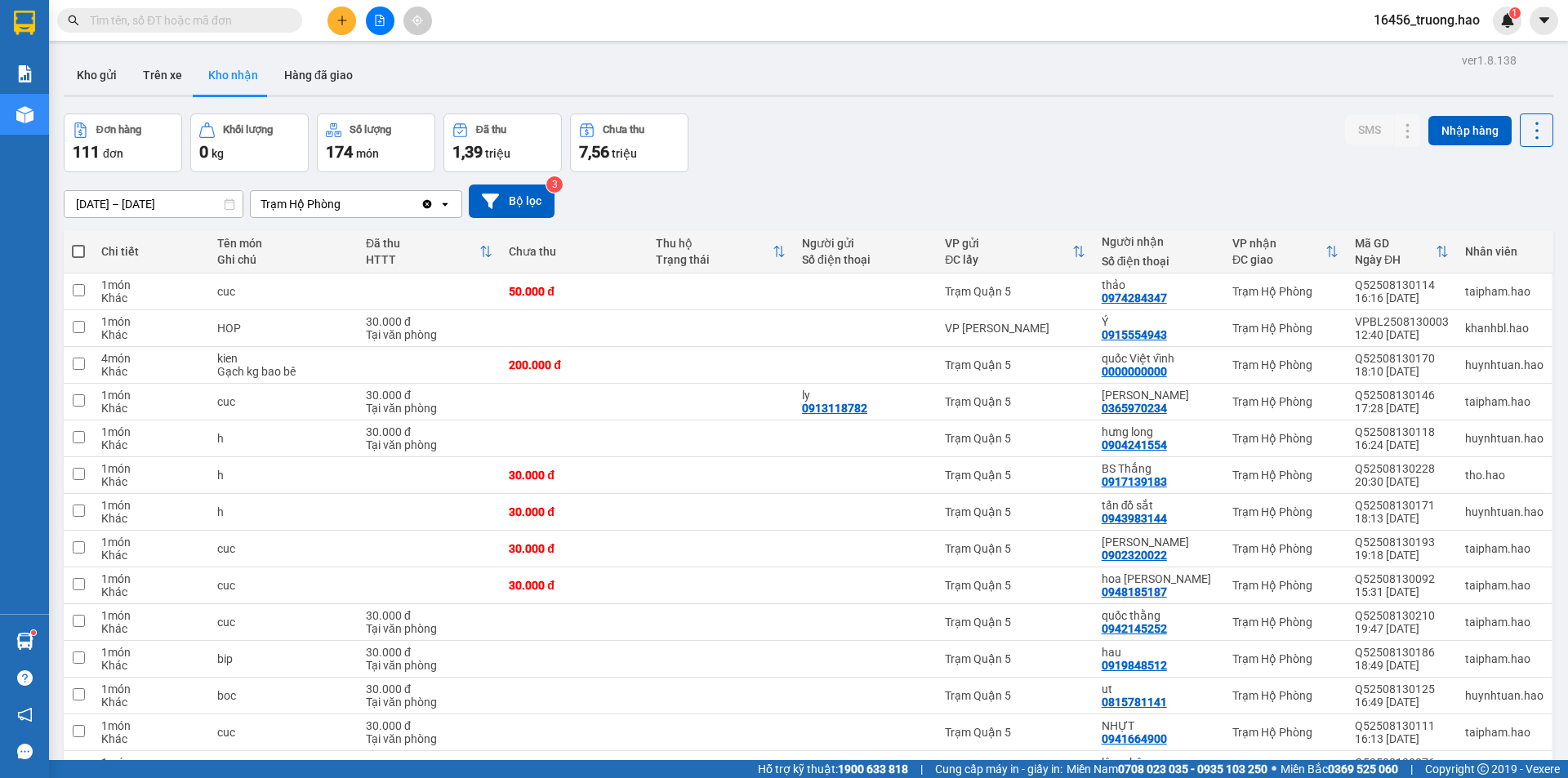
click at [207, 202] on input "[DATE] – [DATE]" at bounding box center [153, 204] width 178 height 26
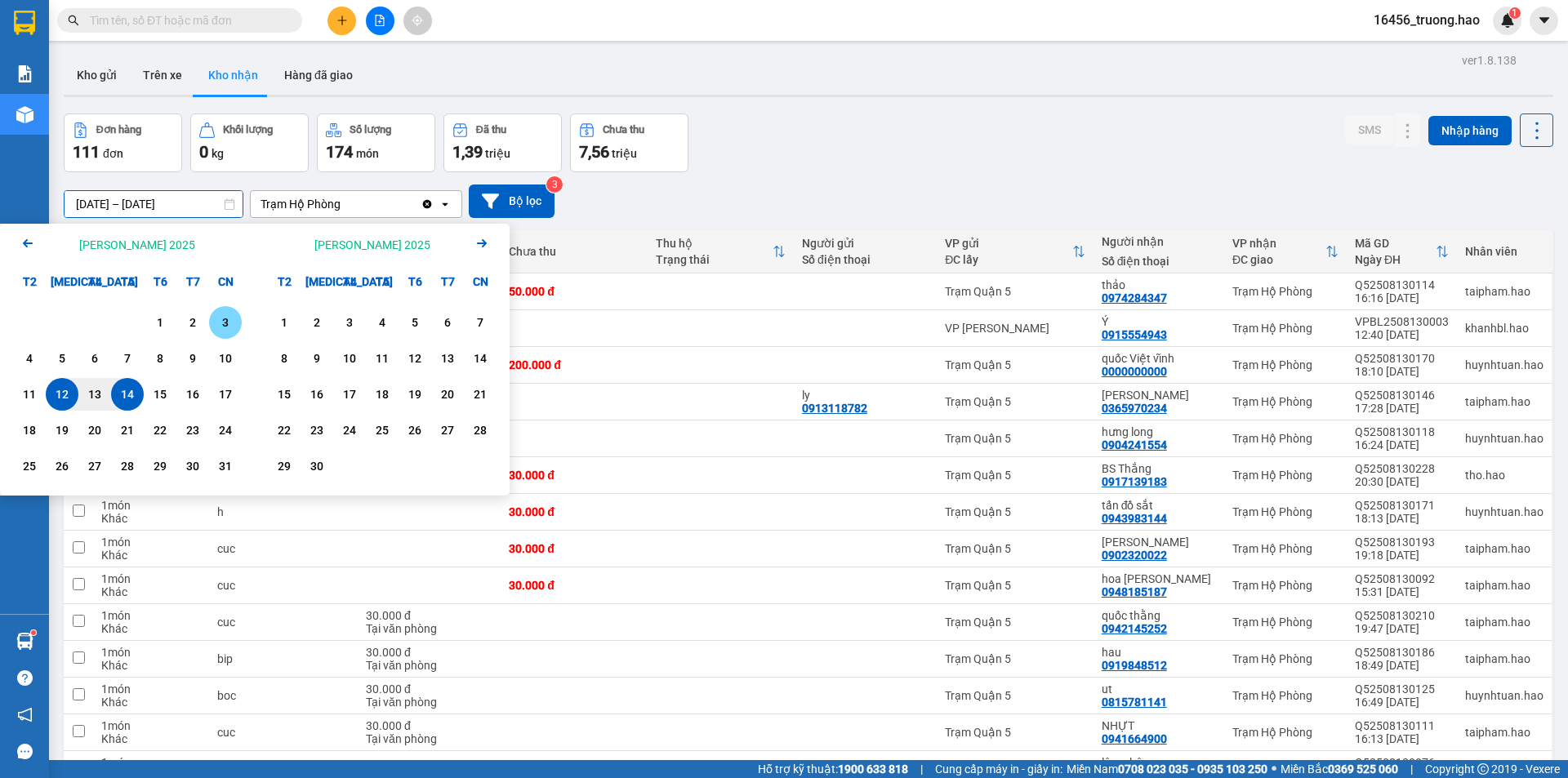
click at [220, 321] on div "3" at bounding box center [225, 321] width 23 height 19
click at [138, 390] on div "14" at bounding box center [127, 393] width 23 height 19
type input "[DATE] – [DATE]"
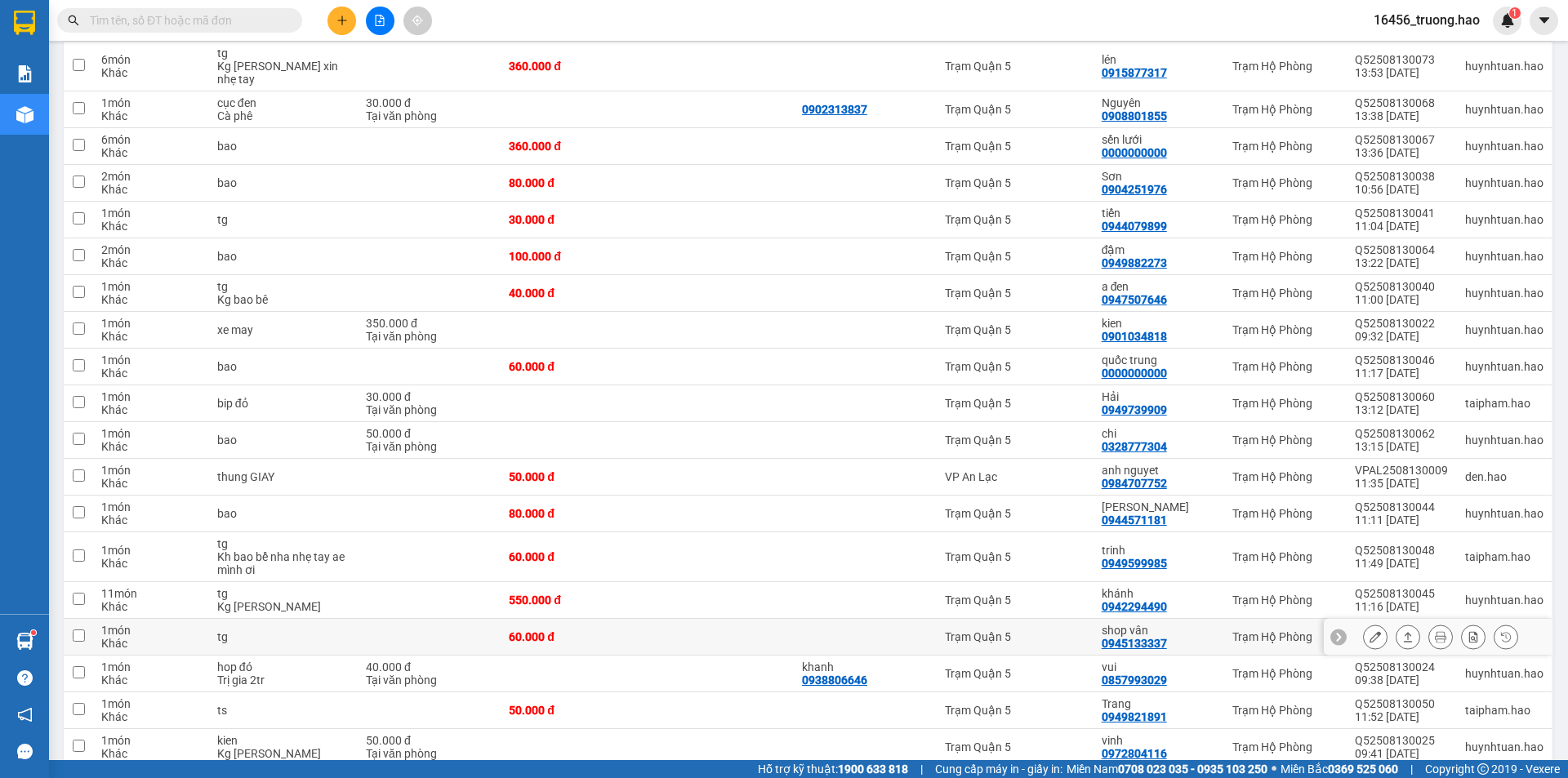
scroll to position [3292, 0]
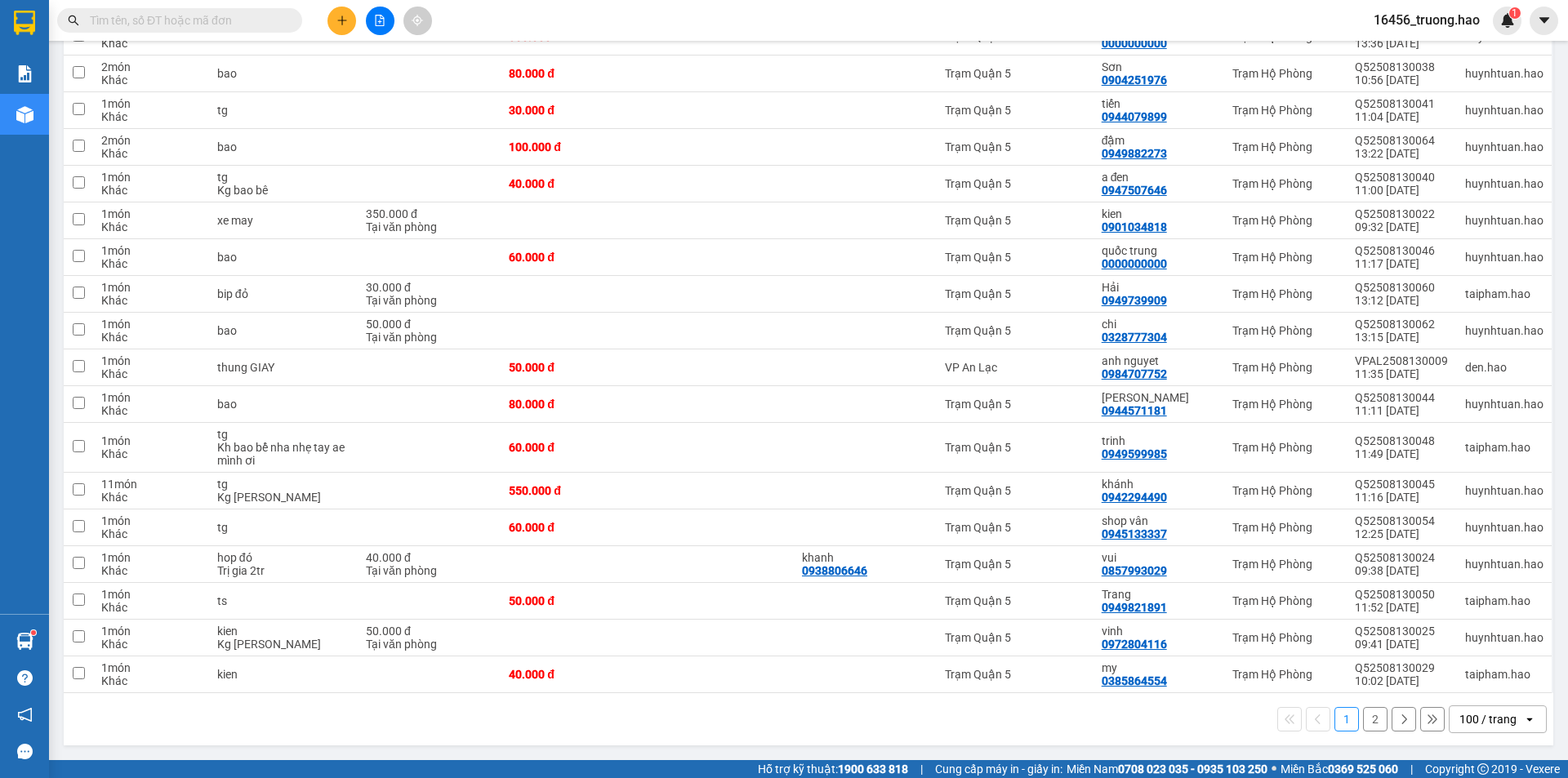
click at [1365, 716] on button "2" at bounding box center [1375, 718] width 25 height 25
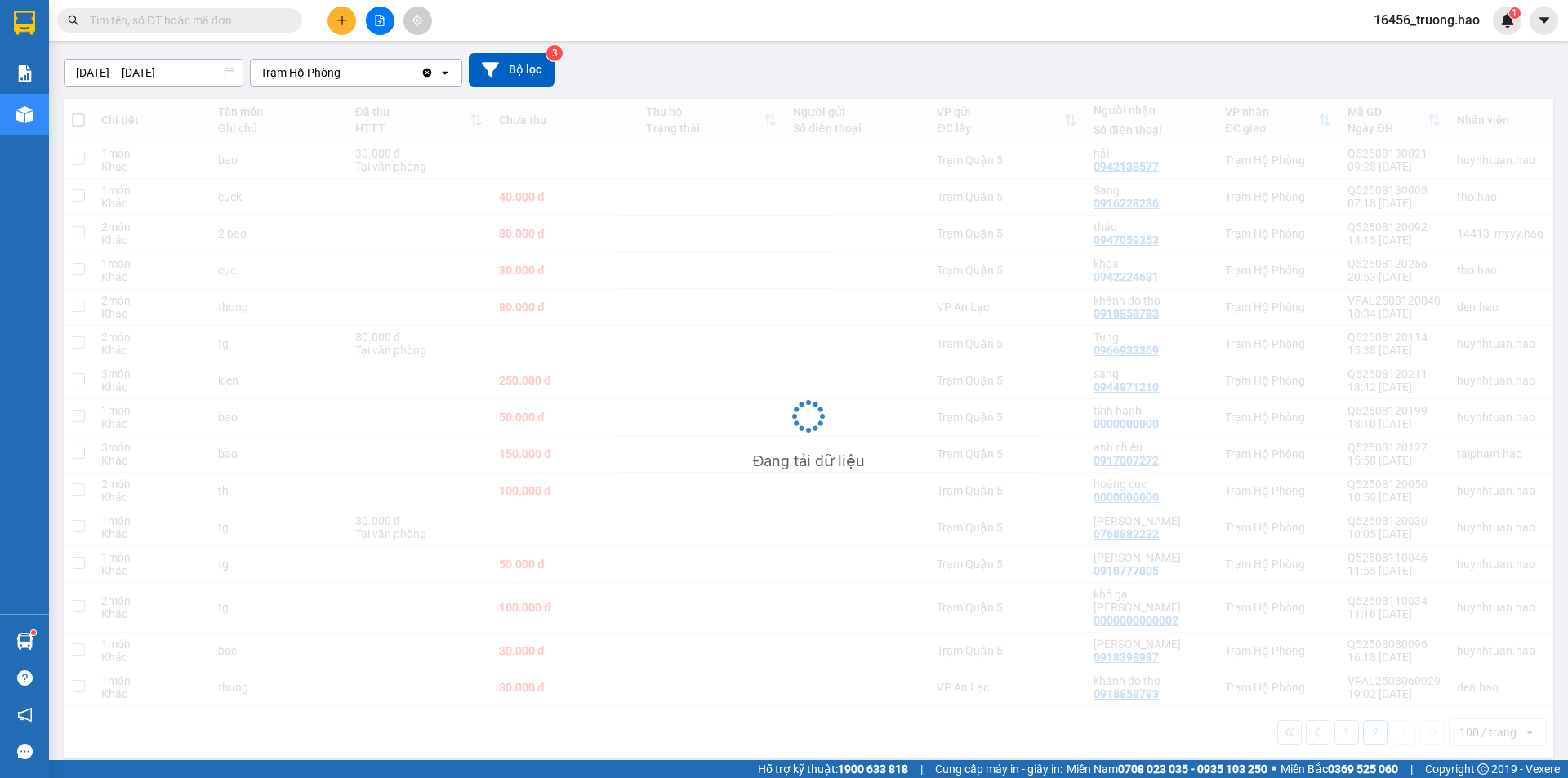
scroll to position [131, 0]
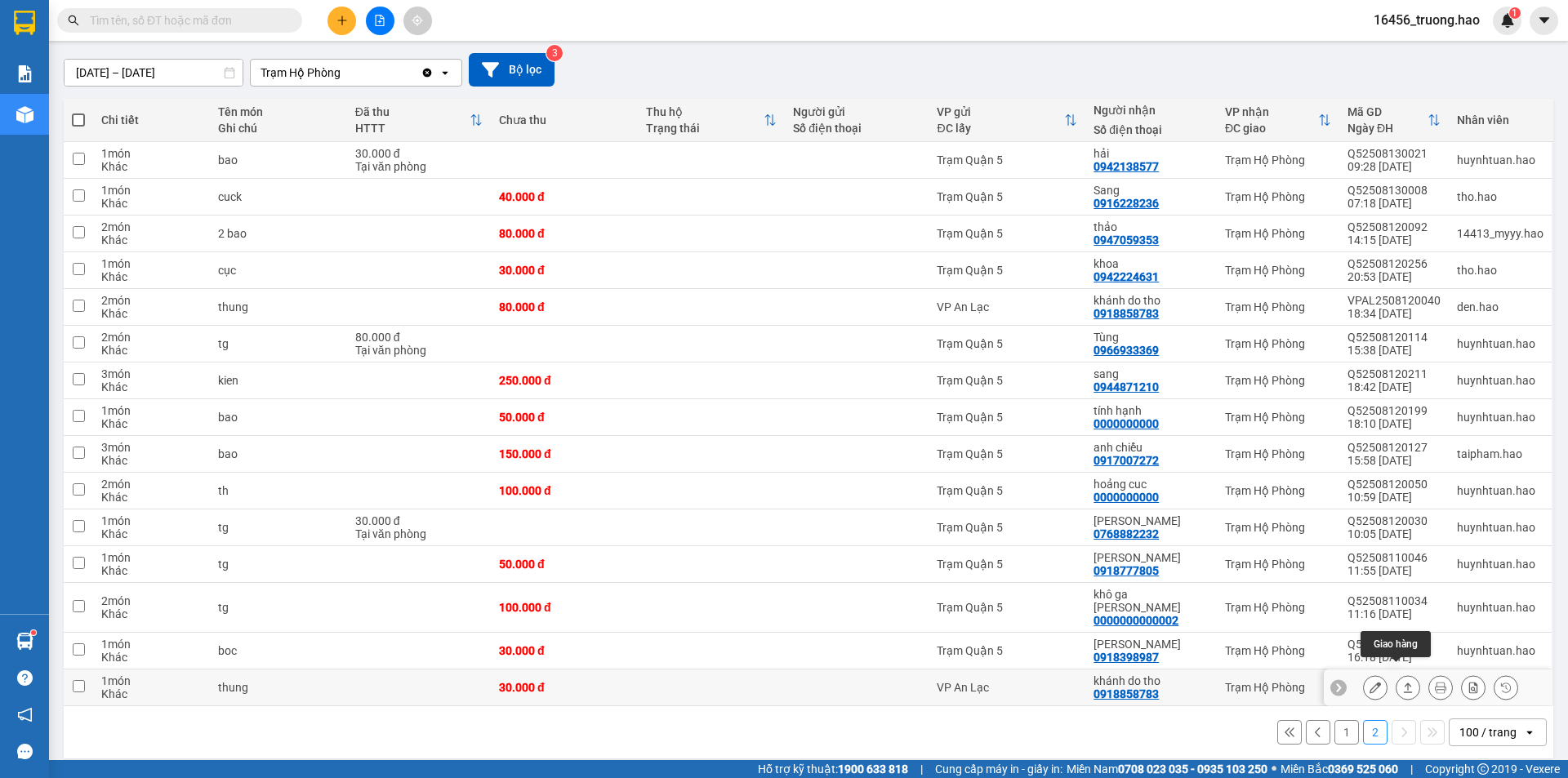
click at [1403, 682] on icon at bounding box center [1408, 687] width 11 height 11
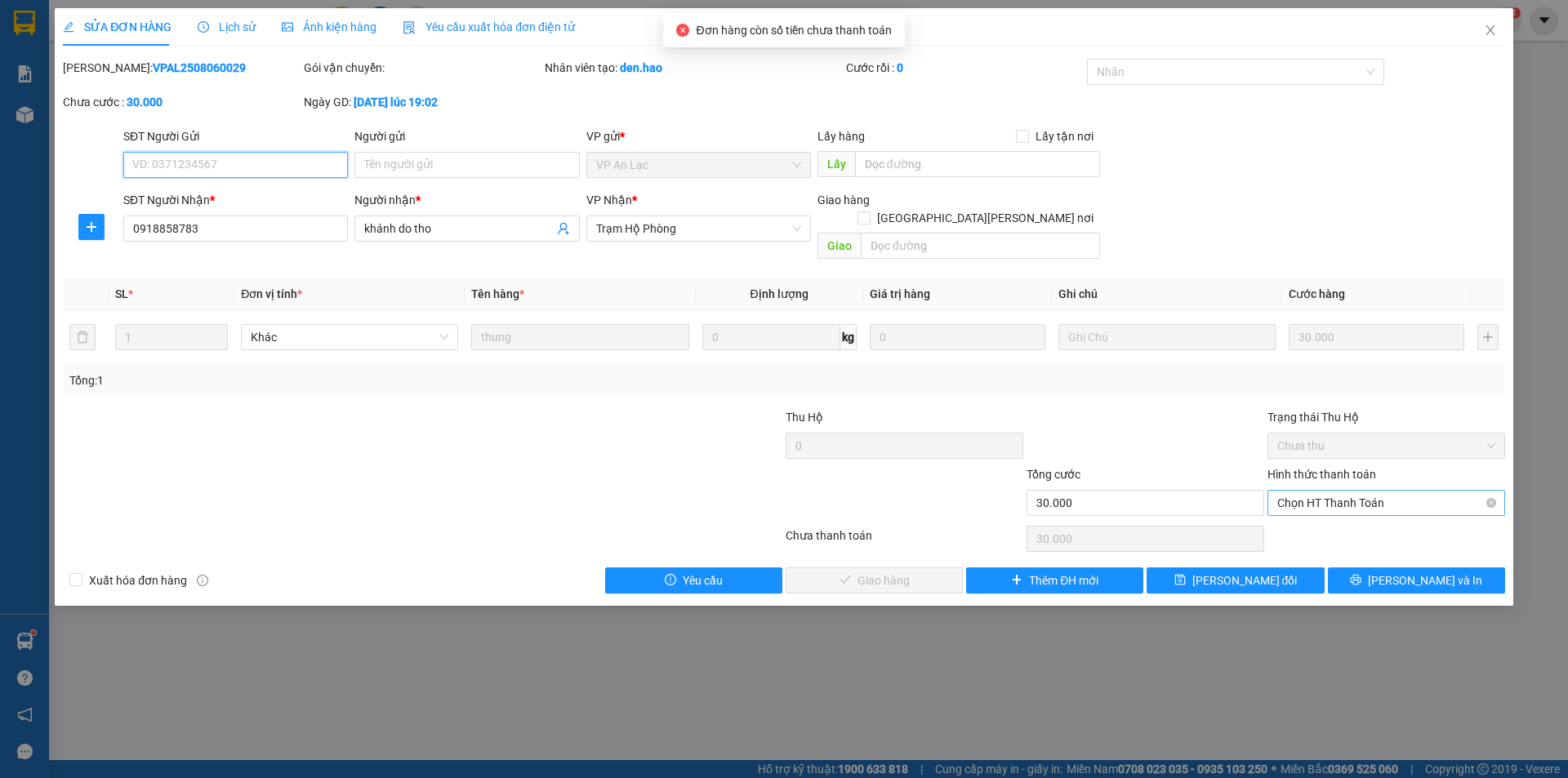
click at [1314, 490] on span "Chọn HT Thanh Toán" at bounding box center [1386, 502] width 218 height 25
click at [1321, 513] on div "Tại văn phòng" at bounding box center [1386, 518] width 218 height 18
type input "0"
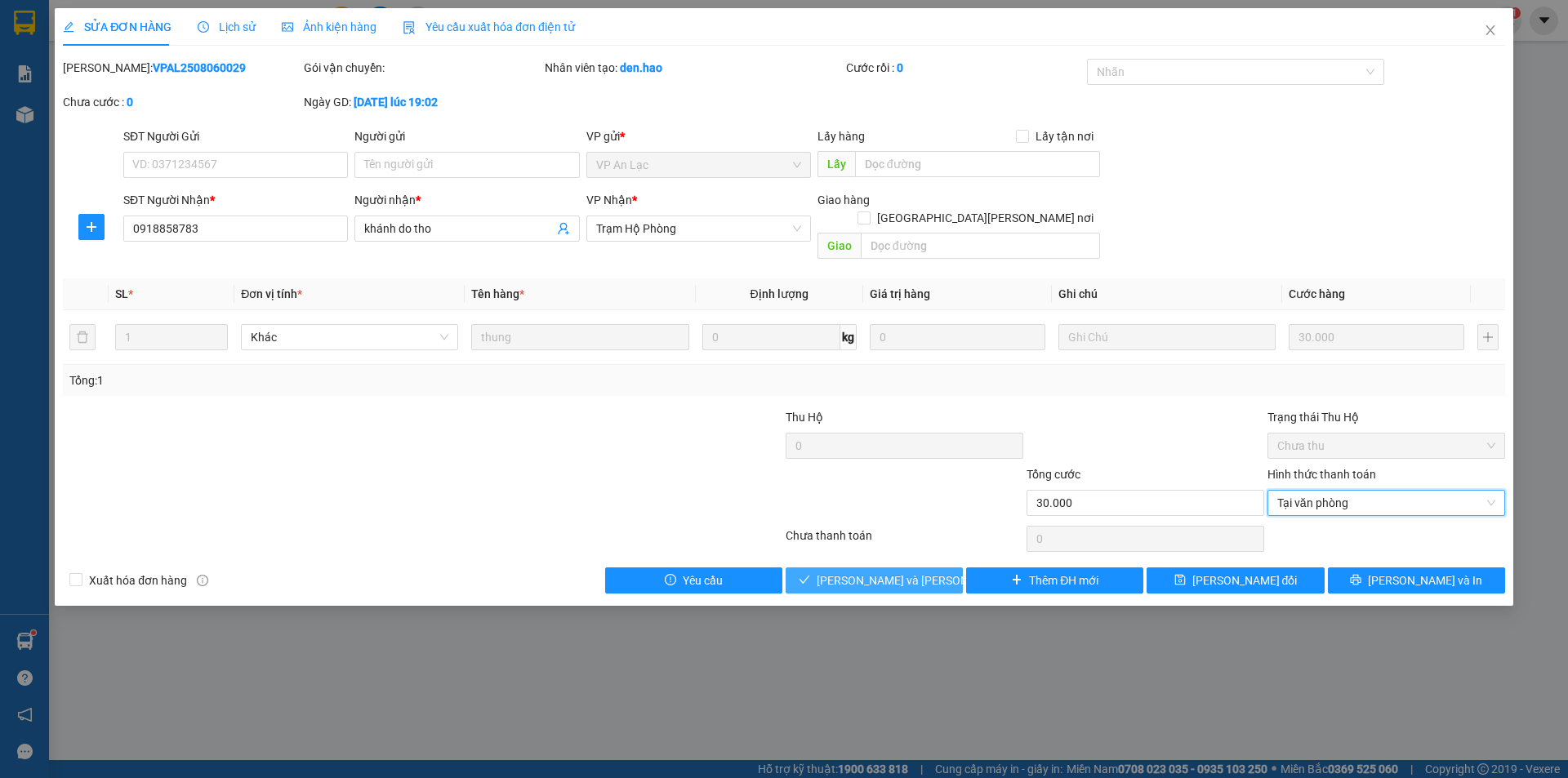
click at [925, 571] on span "[PERSON_NAME] và Giao hàng" at bounding box center [926, 581] width 221 height 18
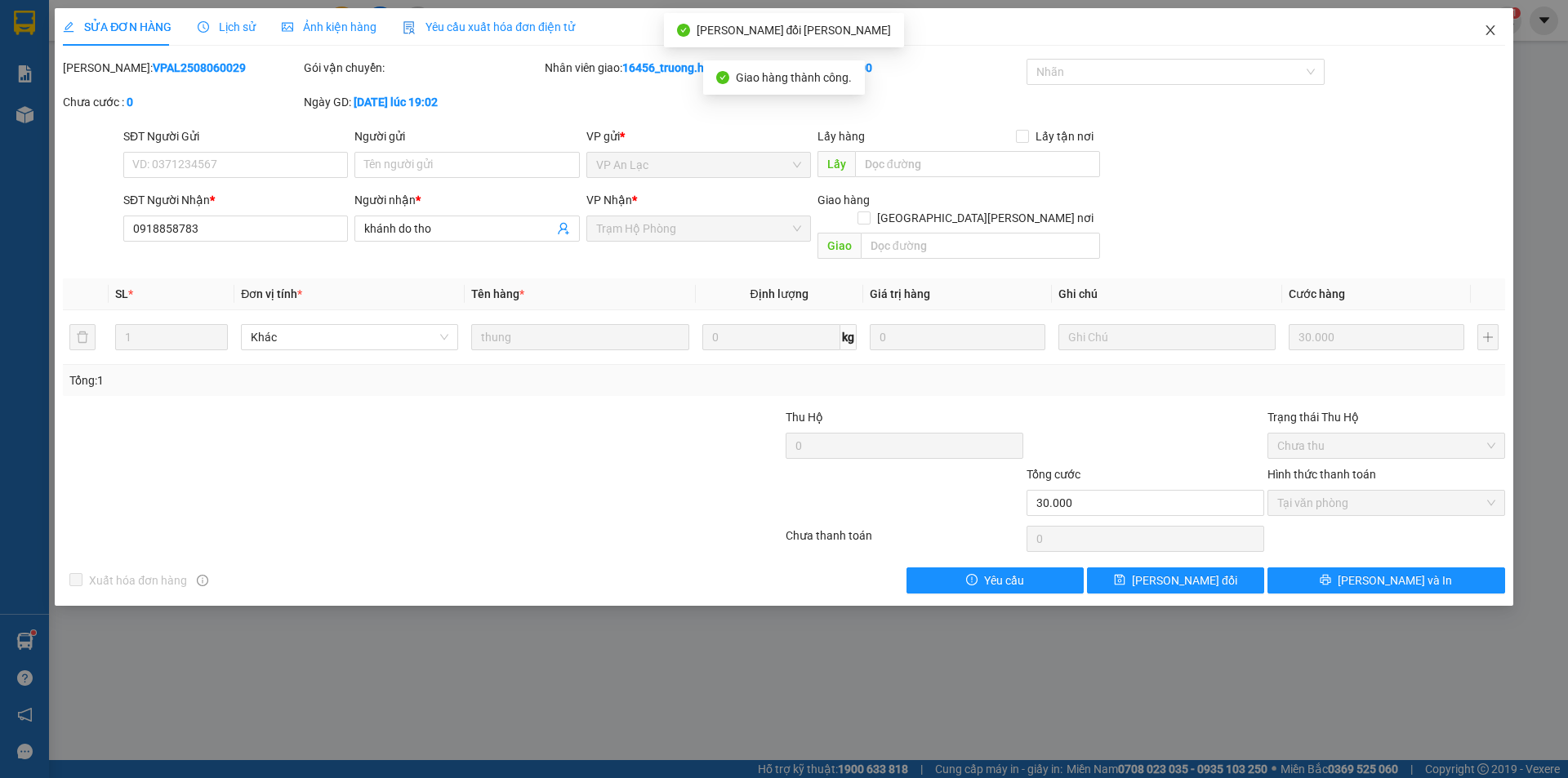
drag, startPoint x: 1492, startPoint y: 25, endPoint x: 1476, endPoint y: 26, distance: 16.0
click at [1491, 24] on span "Close" at bounding box center [1491, 31] width 46 height 46
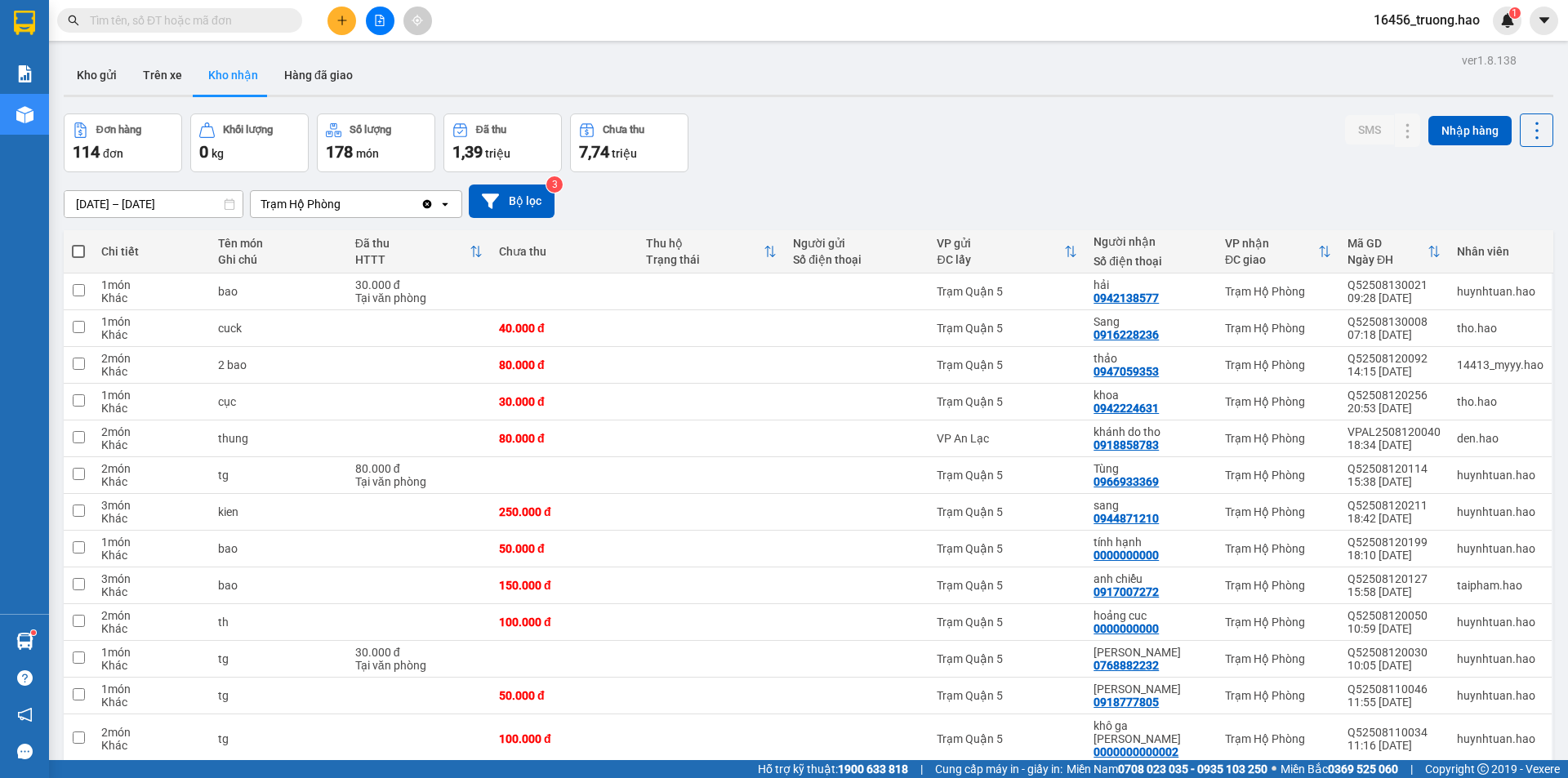
click at [177, 195] on input "[DATE] – [DATE]" at bounding box center [153, 204] width 178 height 26
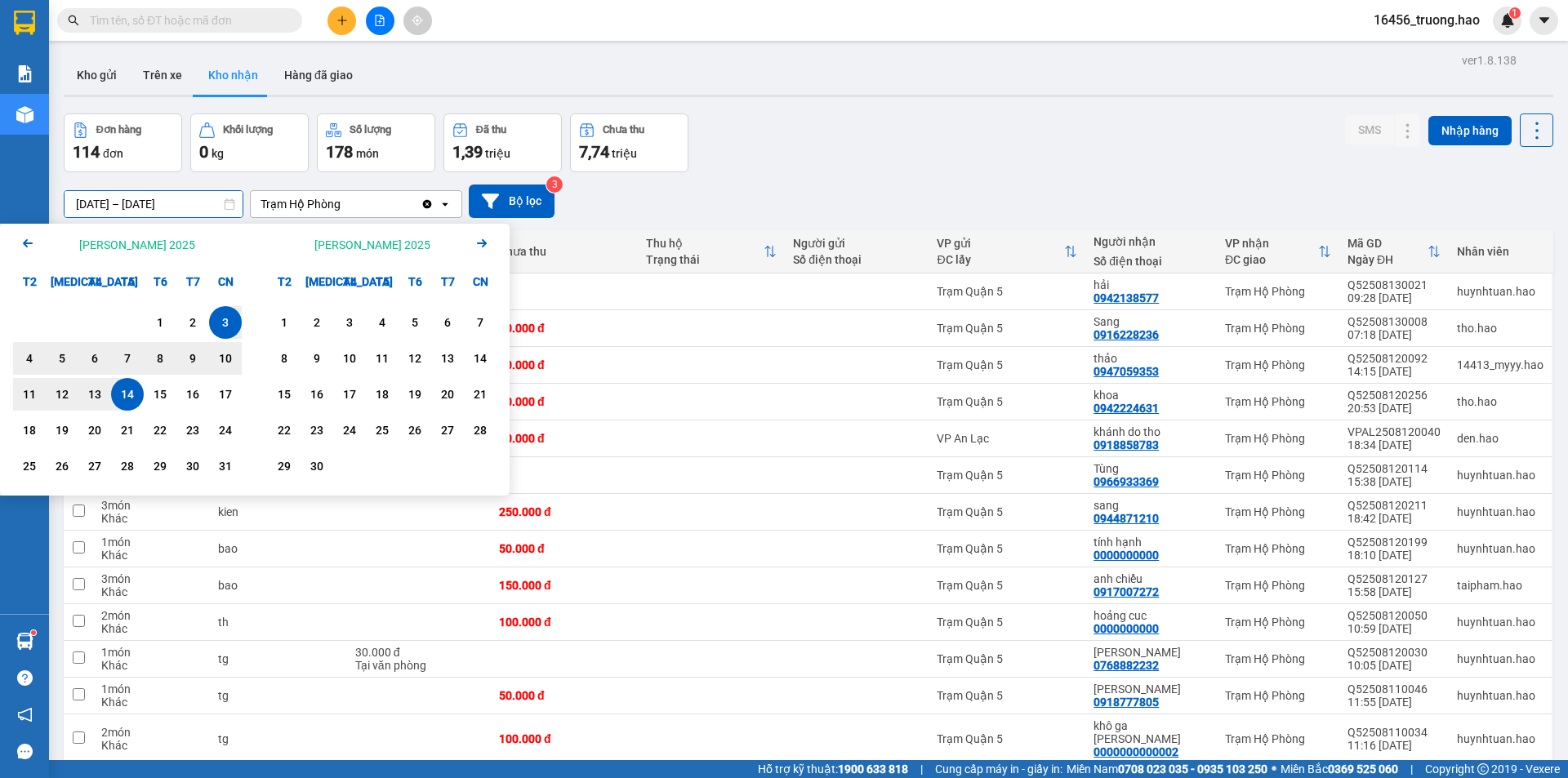
click at [466, 60] on div "Kho gửi Trên xe Kho nhận Hàng đã giao" at bounding box center [808, 76] width 1490 height 43
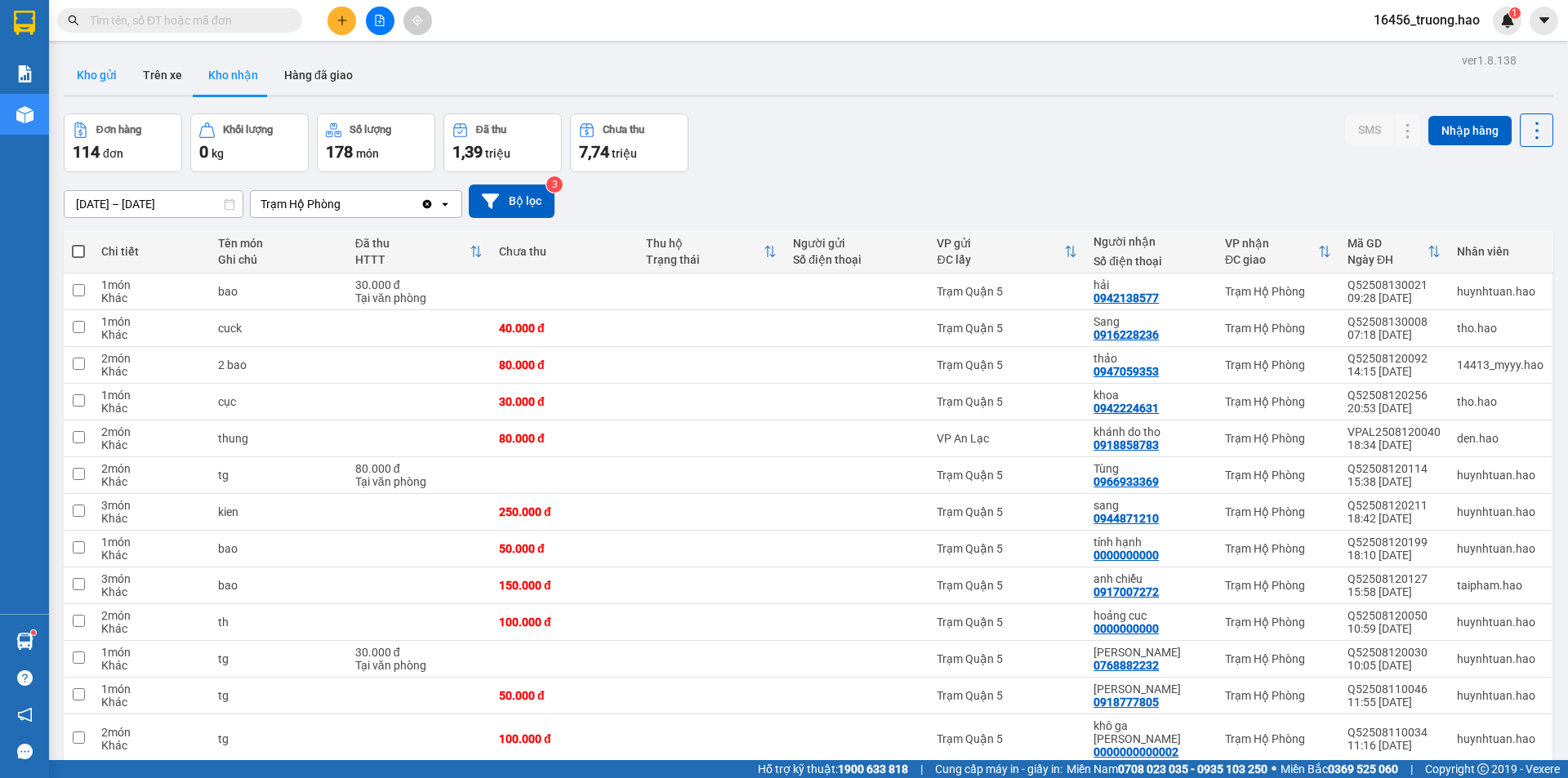
click at [92, 71] on button "Kho gửi" at bounding box center [97, 74] width 66 height 39
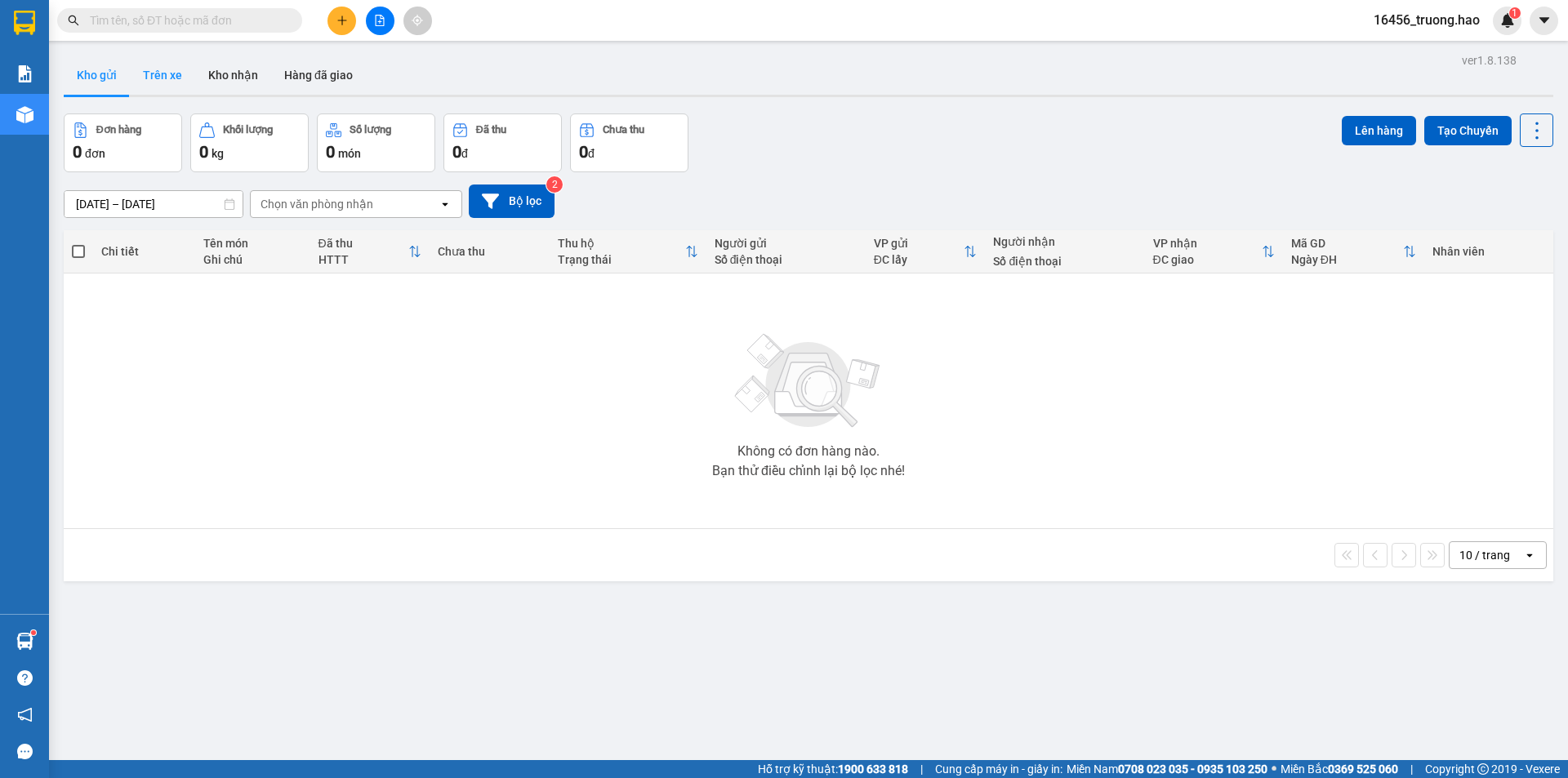
click at [168, 70] on button "Trên xe" at bounding box center [162, 74] width 65 height 39
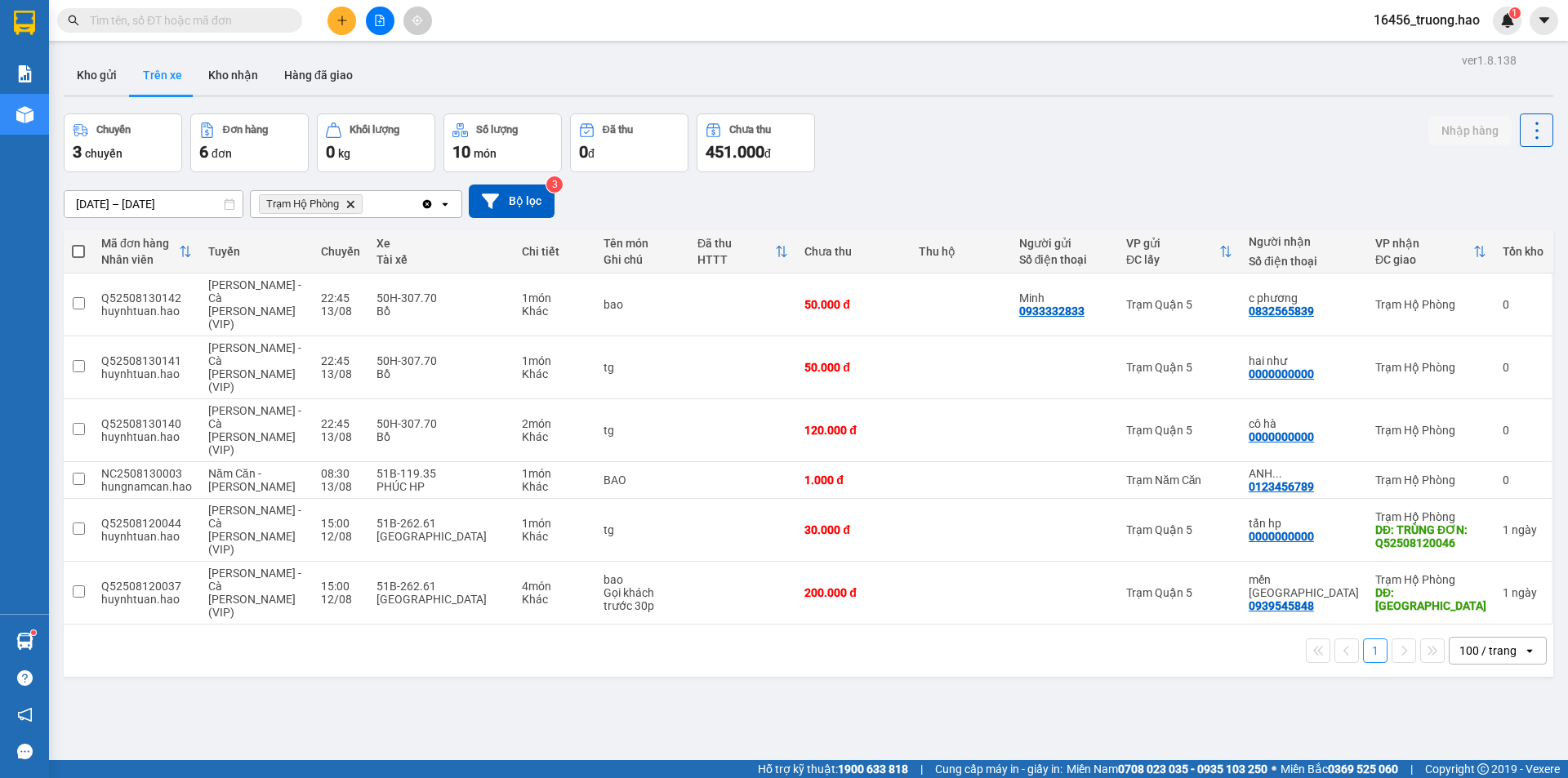
click at [210, 21] on input "text" at bounding box center [187, 20] width 193 height 18
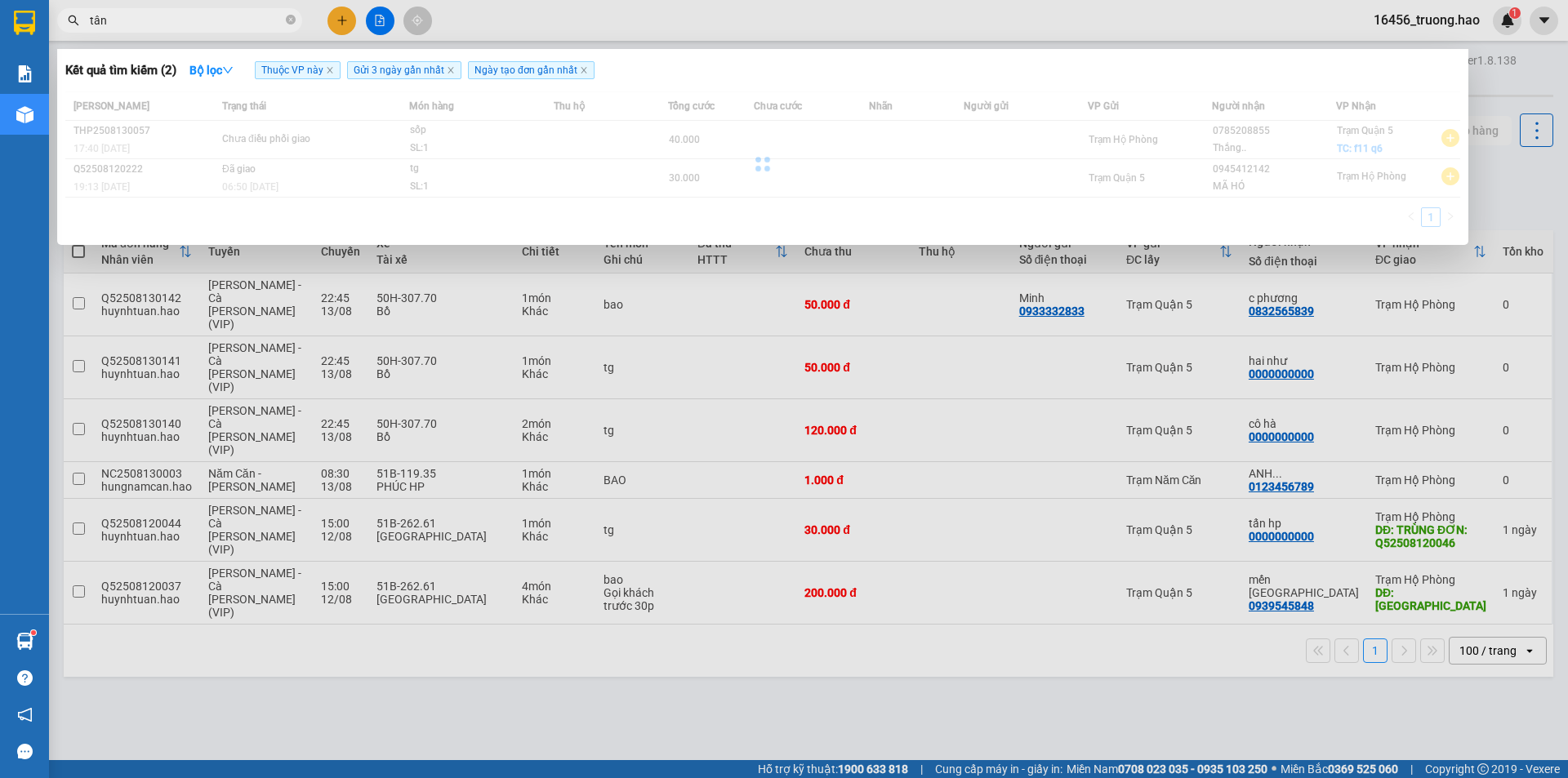
type input "tấn"
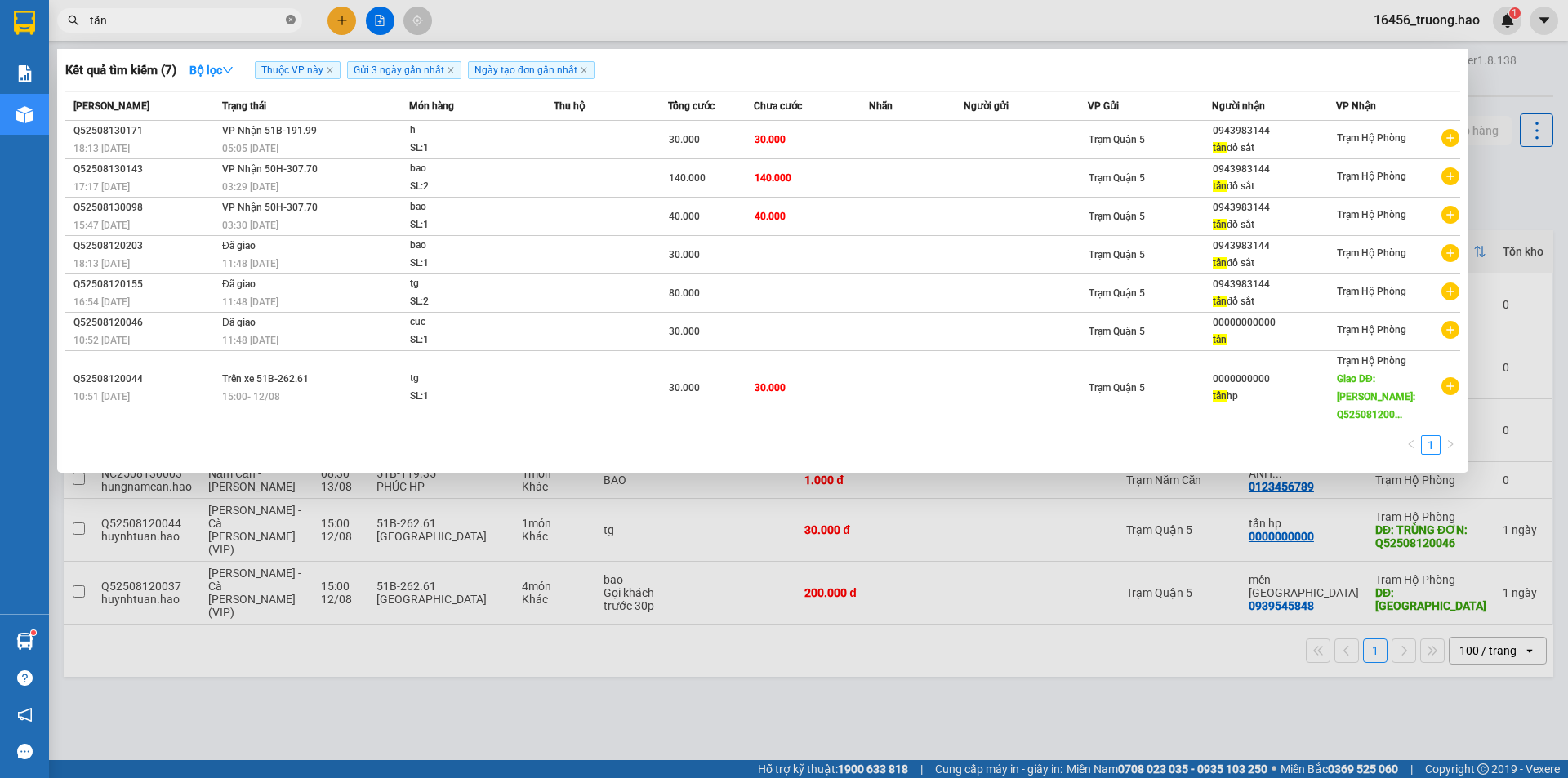
click at [290, 14] on span at bounding box center [290, 20] width 10 height 16
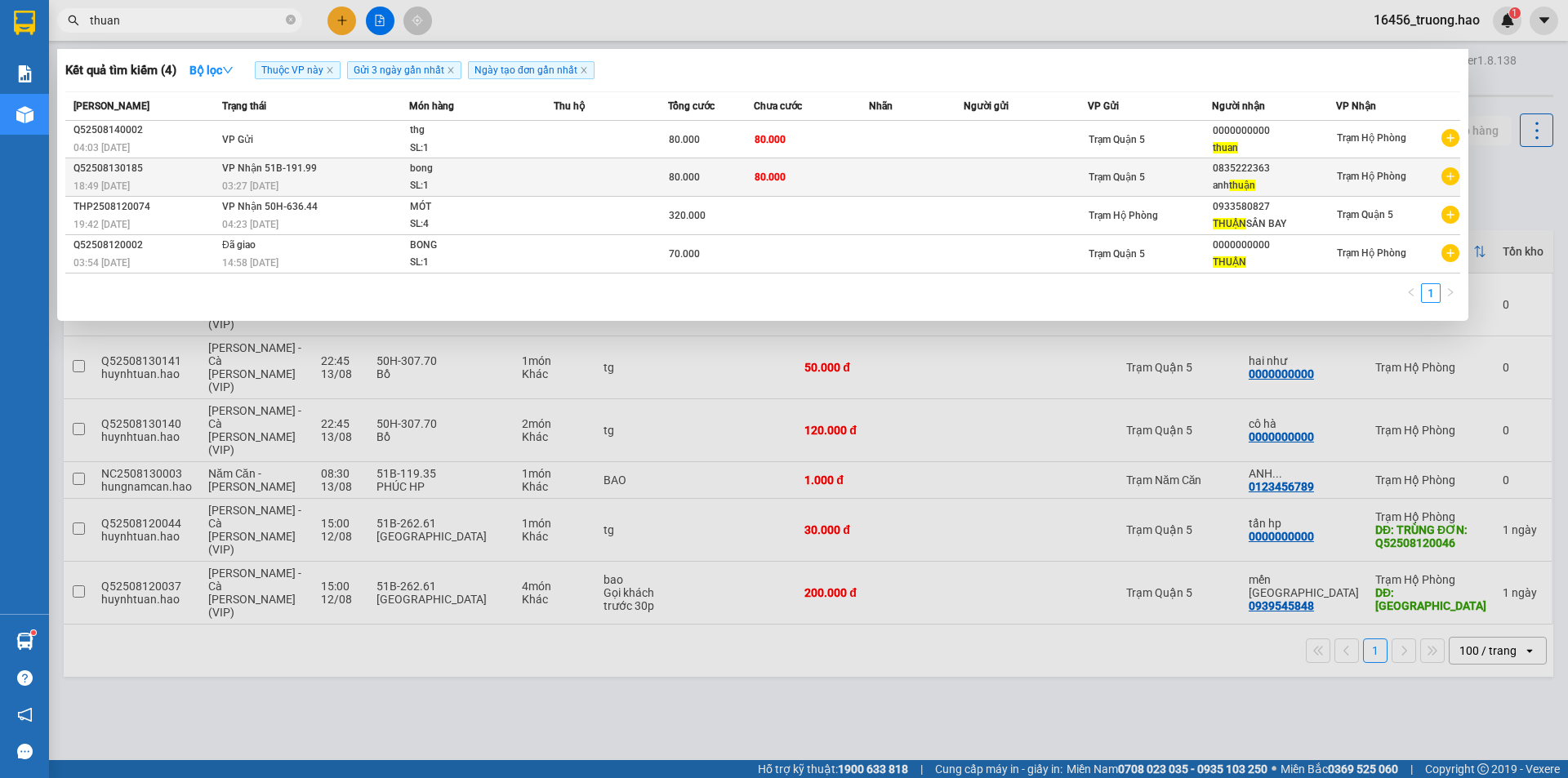
type input "thuan"
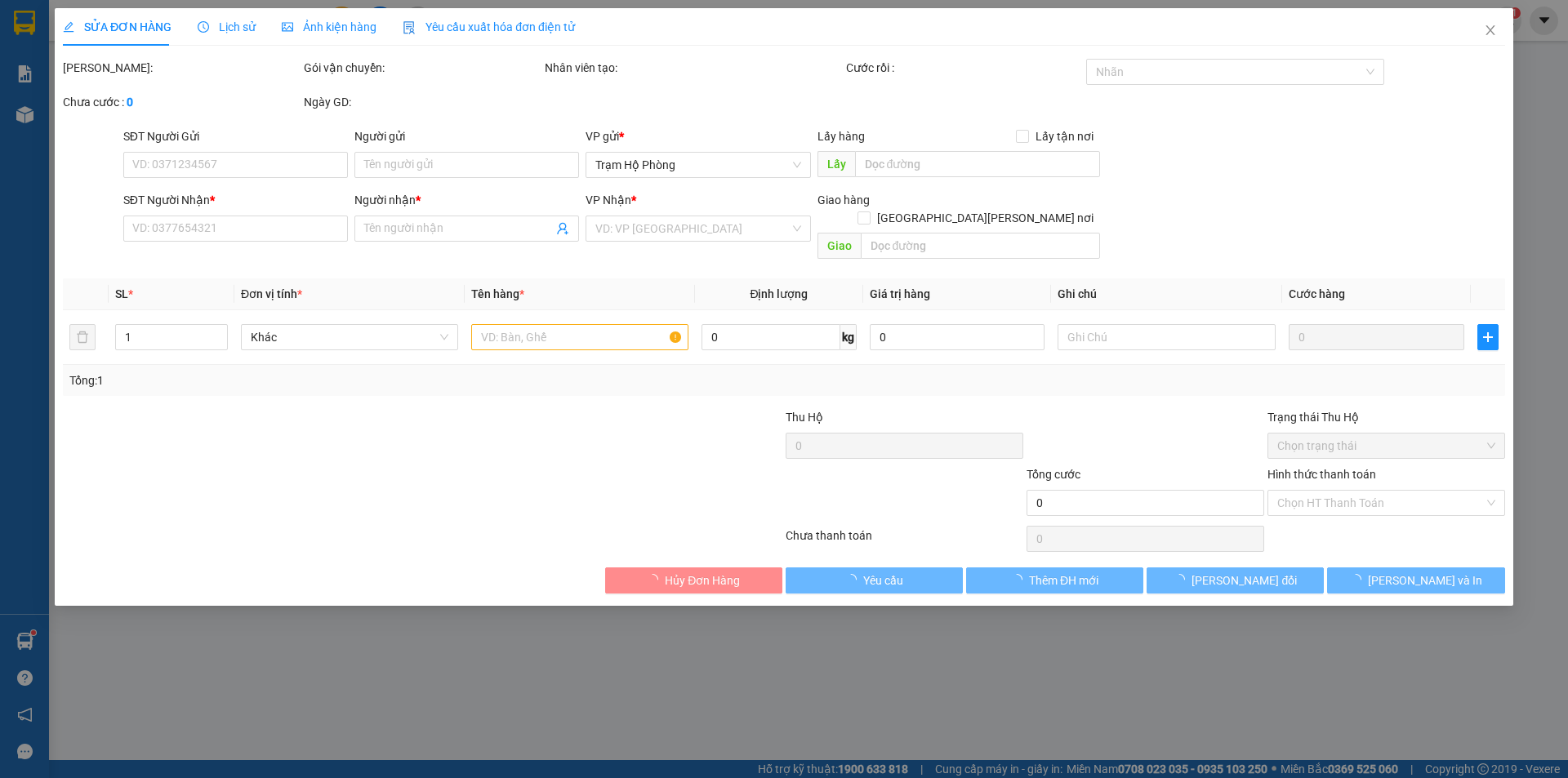
type input "0835222363"
type input "anh thuận"
type input "80.000"
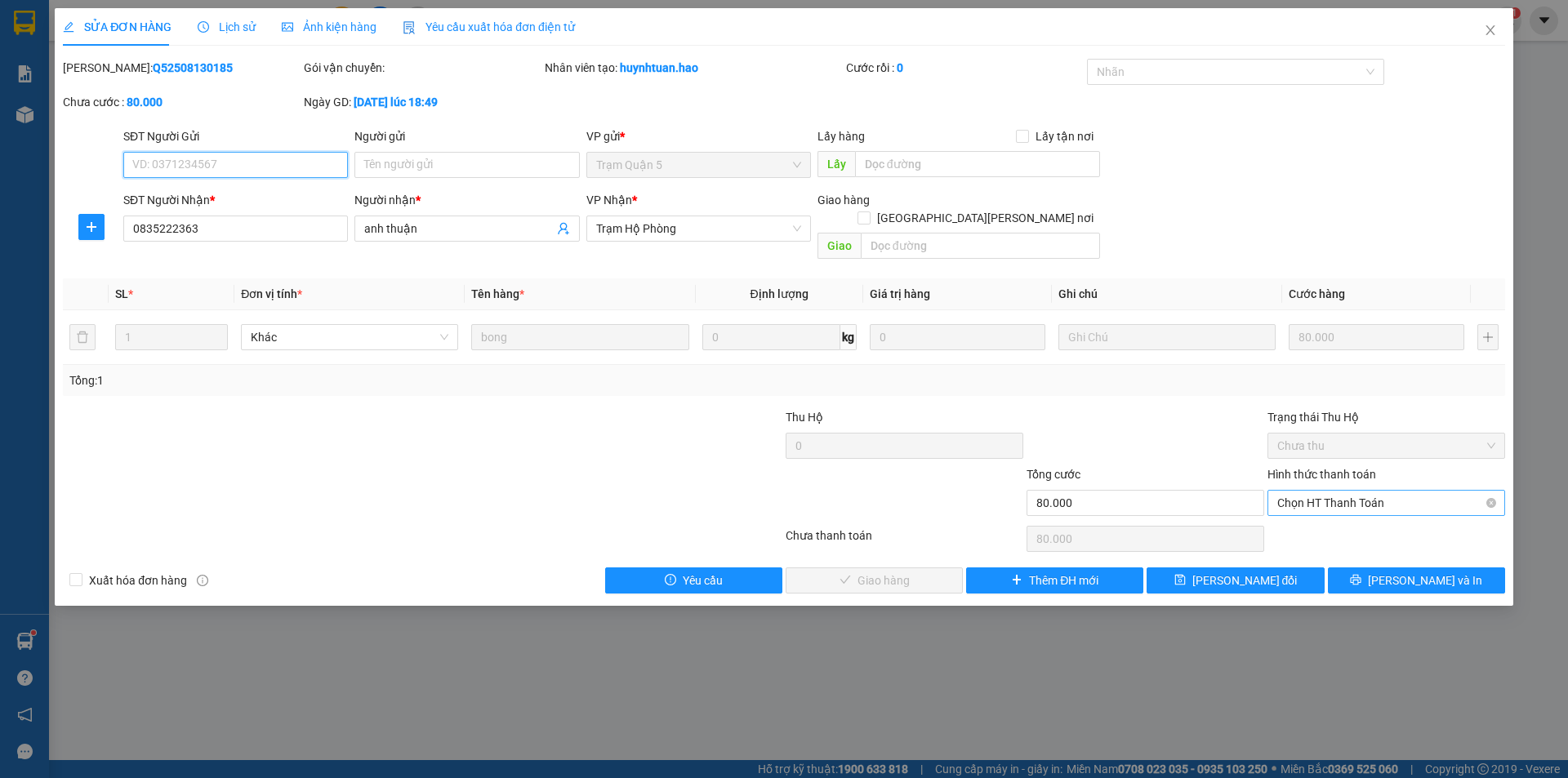
click at [1312, 490] on span "Chọn HT Thanh Toán" at bounding box center [1386, 502] width 218 height 25
click at [1314, 517] on div "Tại văn phòng" at bounding box center [1386, 518] width 218 height 18
type input "0"
click at [923, 571] on span "[PERSON_NAME] và Giao hàng" at bounding box center [926, 581] width 221 height 18
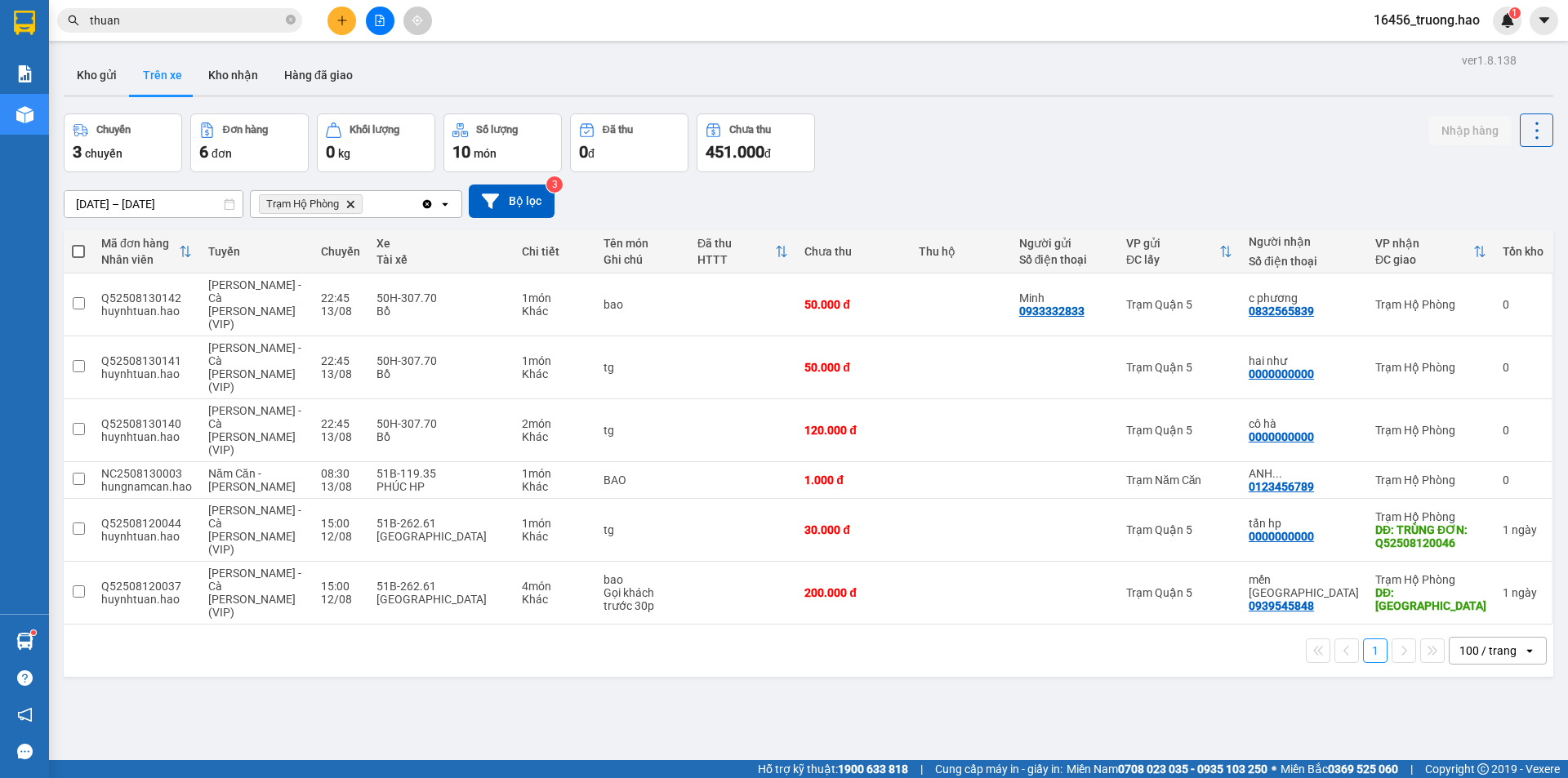
click at [319, 89] on button "Hàng đã giao" at bounding box center [318, 74] width 95 height 39
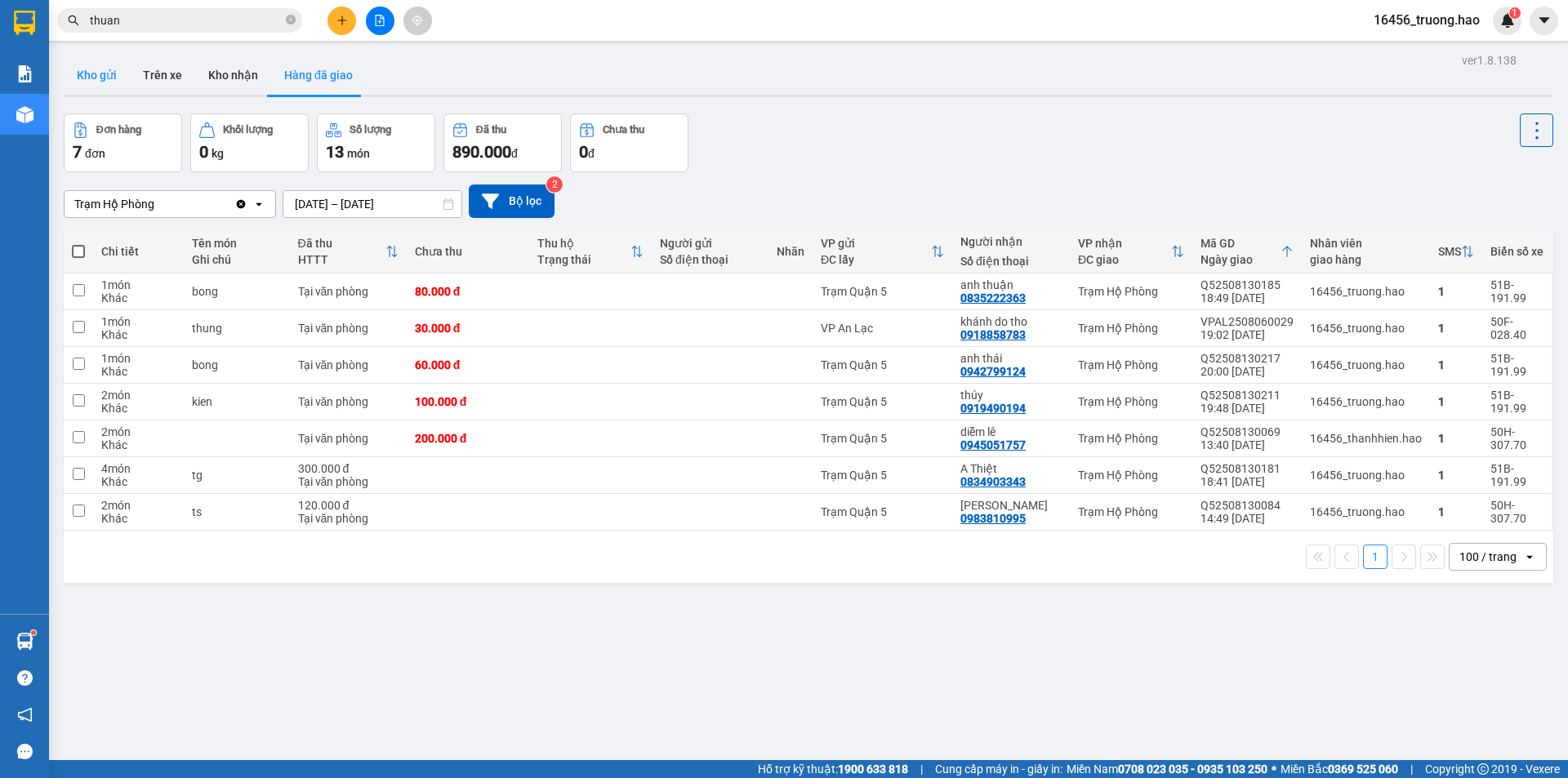
click at [99, 65] on button "Kho gửi" at bounding box center [97, 74] width 66 height 39
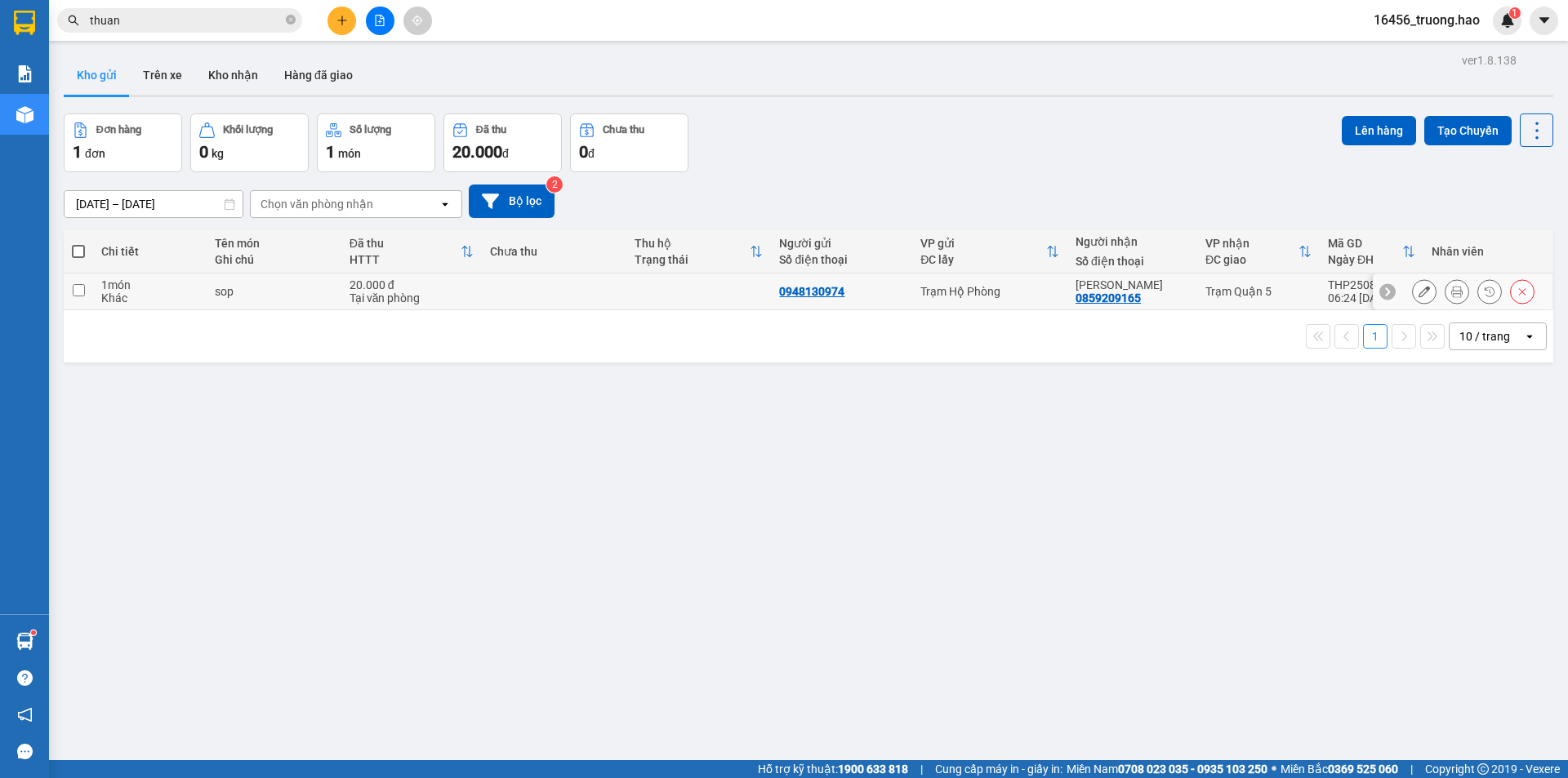
click at [1451, 292] on icon at bounding box center [1457, 291] width 11 height 11
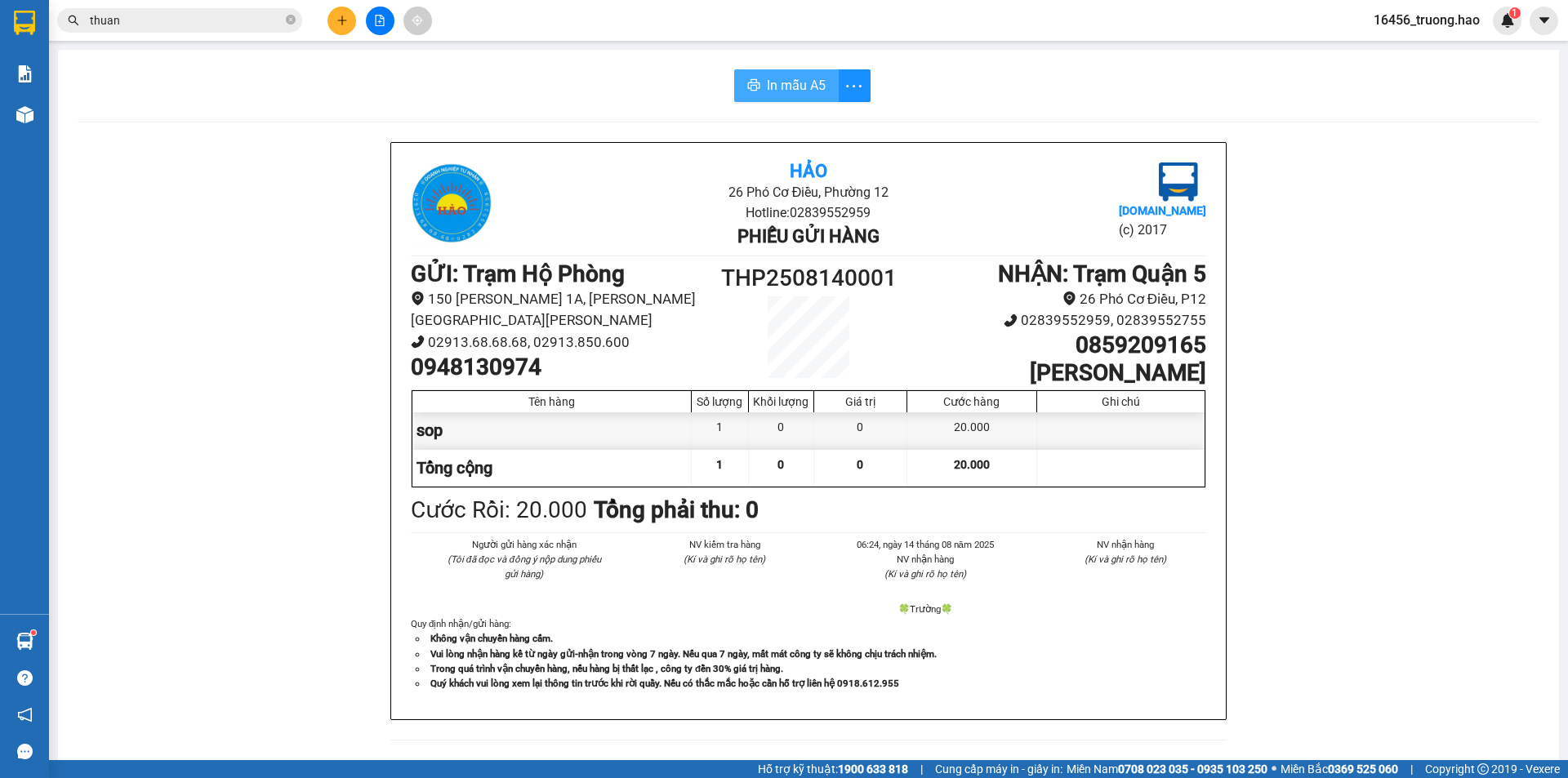
click at [793, 92] on span "In mẫu A5" at bounding box center [796, 85] width 59 height 20
click at [290, 24] on icon "close-circle" at bounding box center [290, 19] width 10 height 10
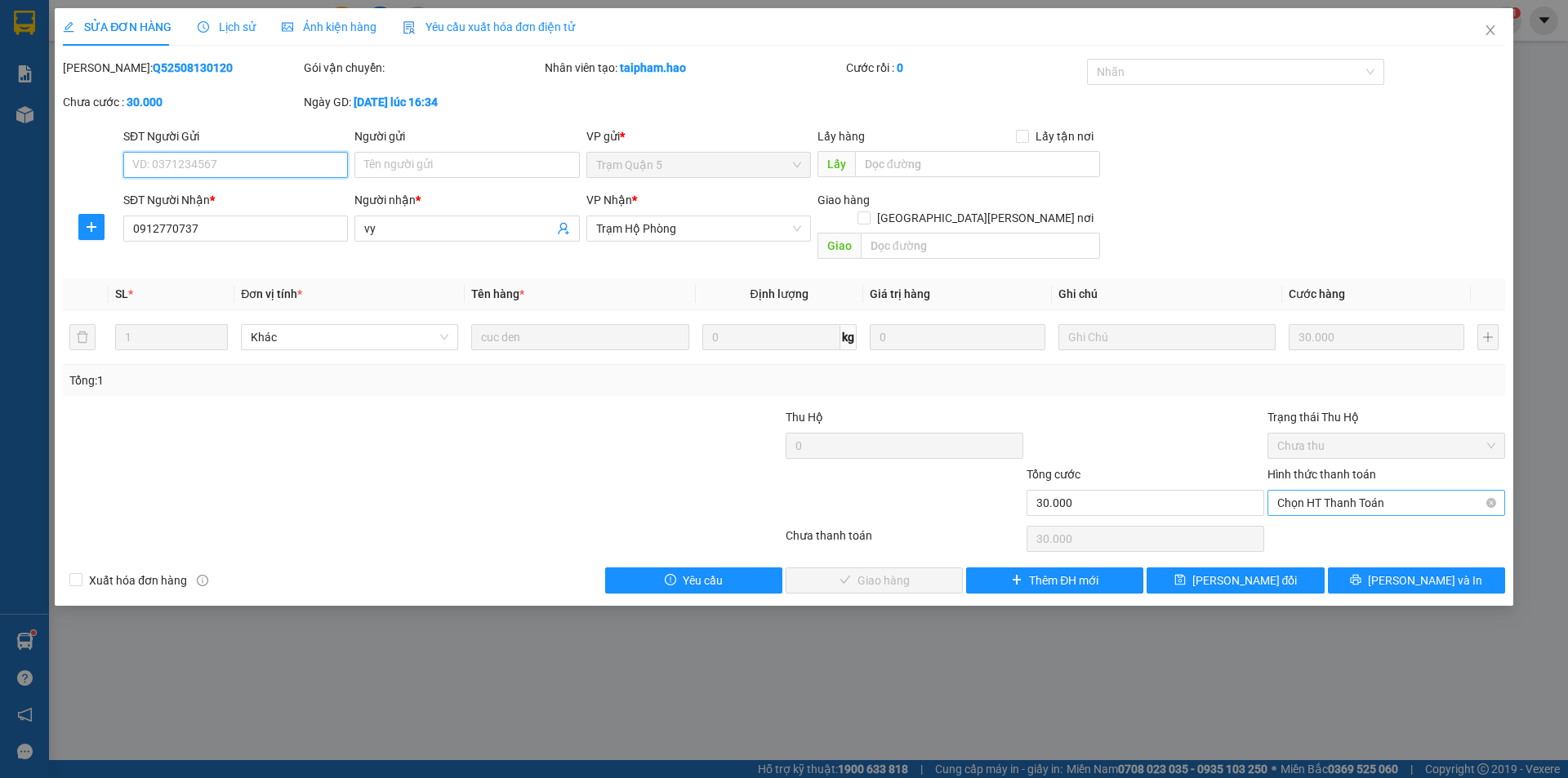
click at [1294, 490] on span "Chọn HT Thanh Toán" at bounding box center [1386, 502] width 218 height 25
click at [1297, 520] on div "Tại văn phòng" at bounding box center [1386, 518] width 218 height 18
click at [886, 571] on span "[PERSON_NAME] và Giao hàng" at bounding box center [926, 581] width 221 height 18
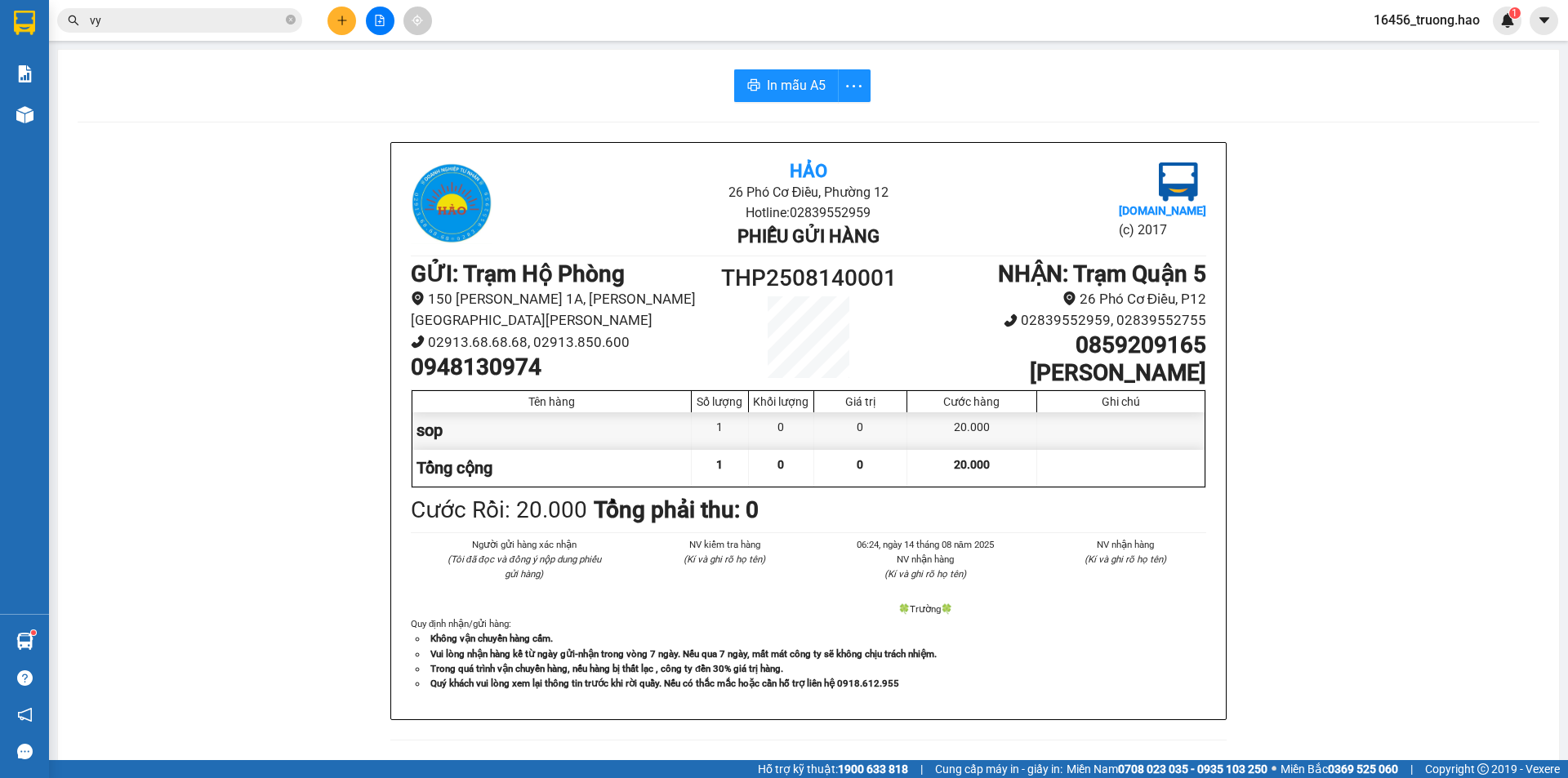
click at [194, 11] on input "vy" at bounding box center [187, 20] width 193 height 18
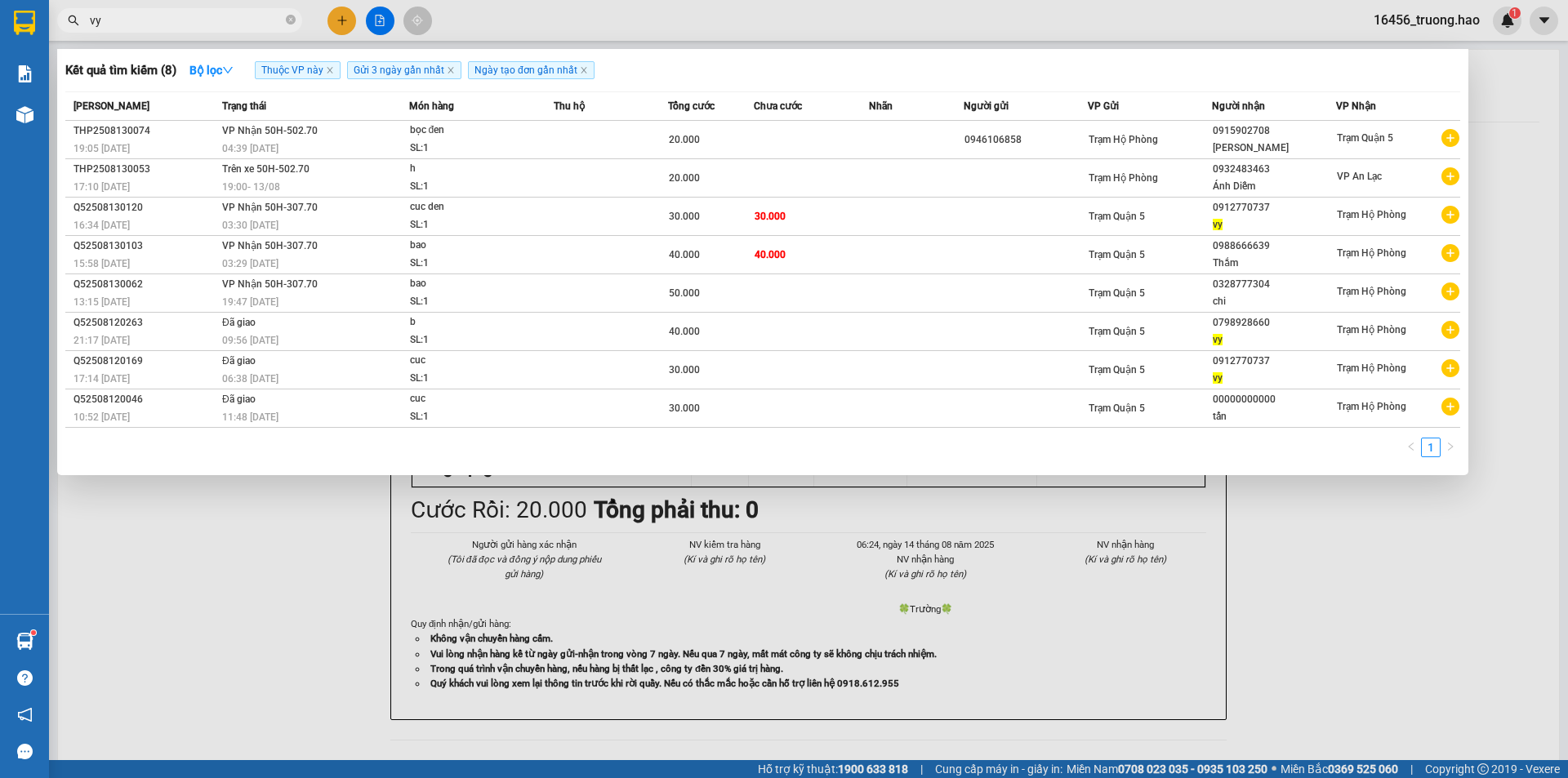
type input "v"
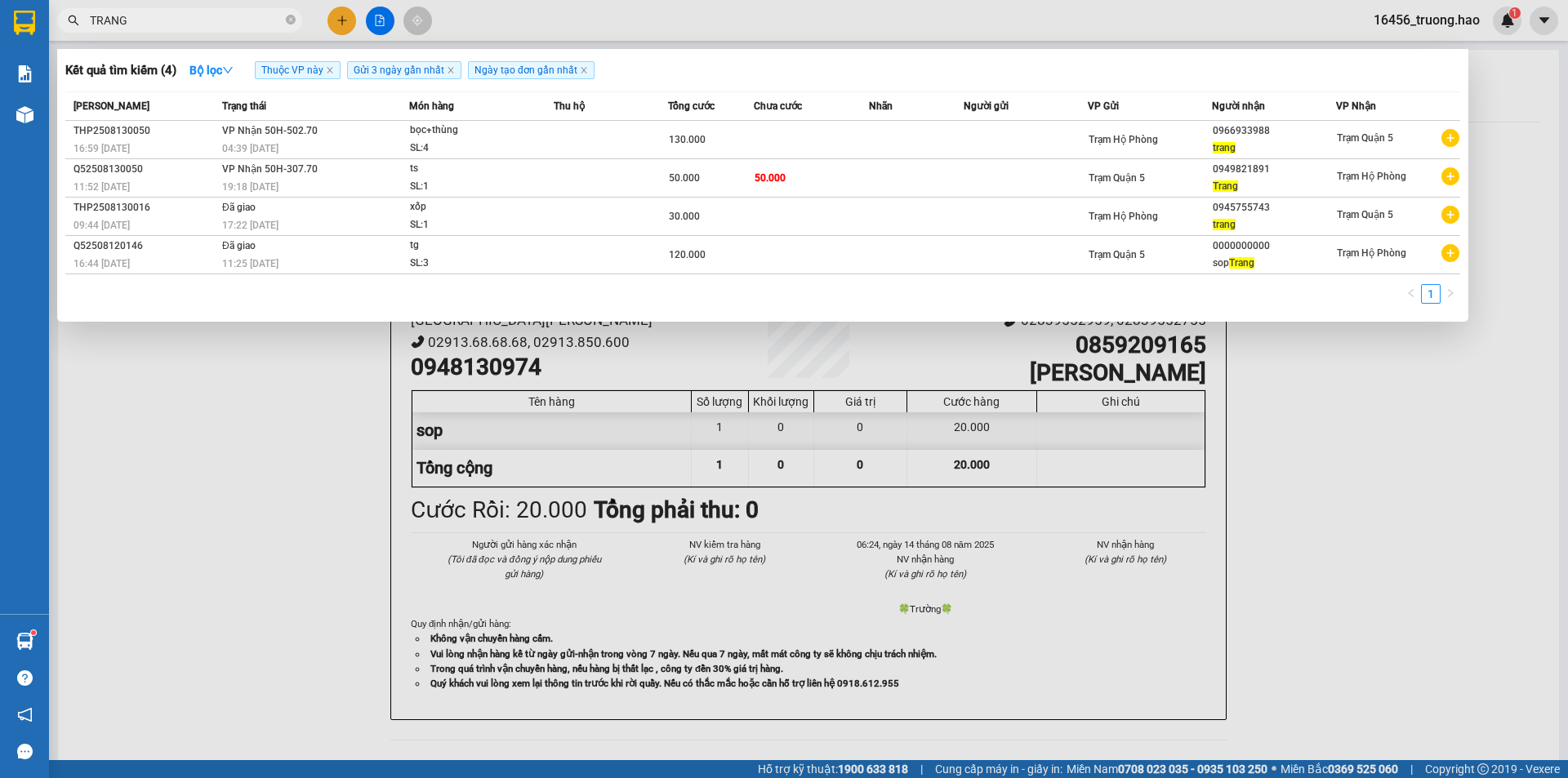
type input "TRANG"
click at [478, 28] on div at bounding box center [784, 389] width 1568 height 778
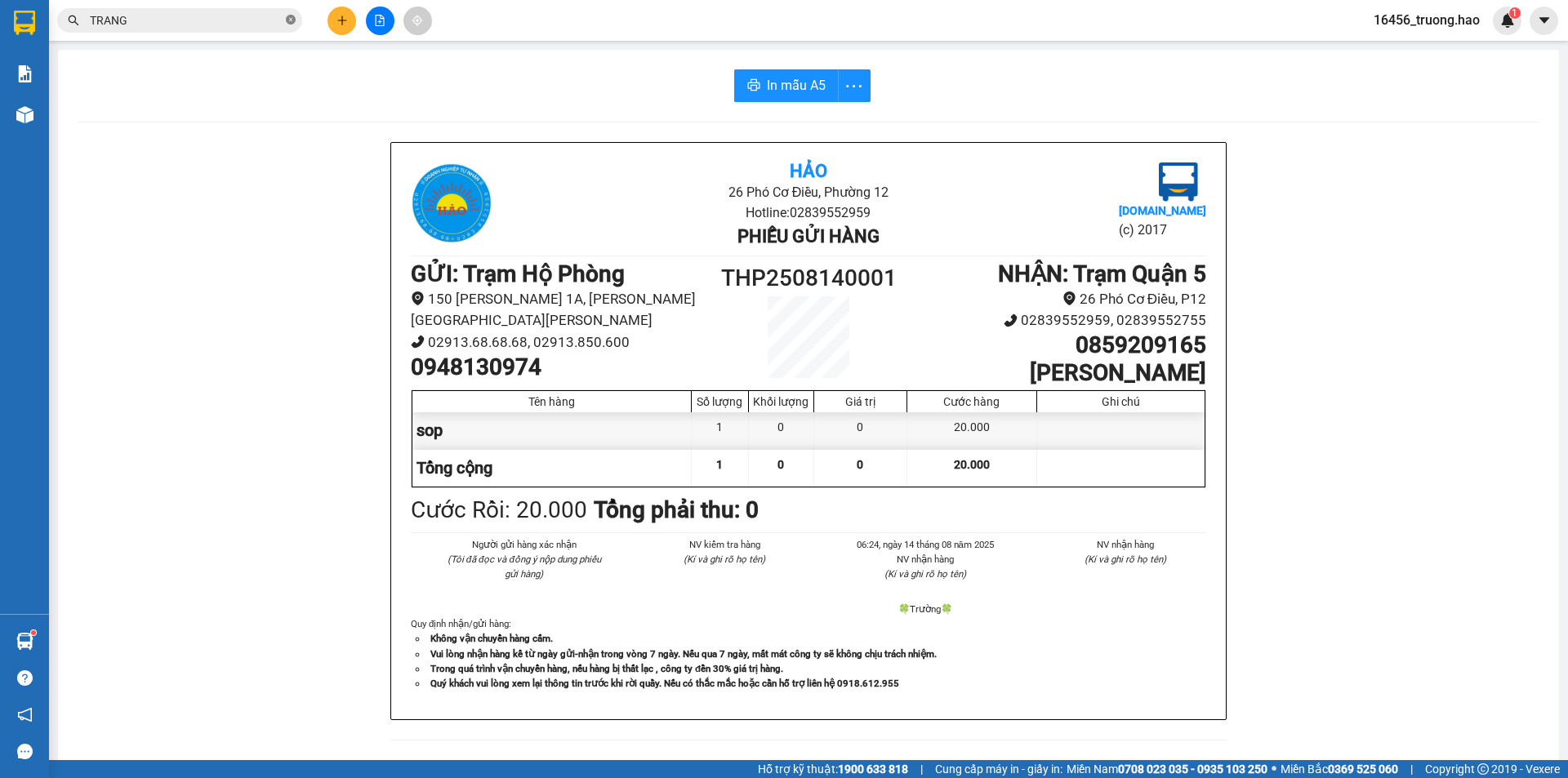
click at [290, 23] on icon "close-circle" at bounding box center [290, 19] width 10 height 10
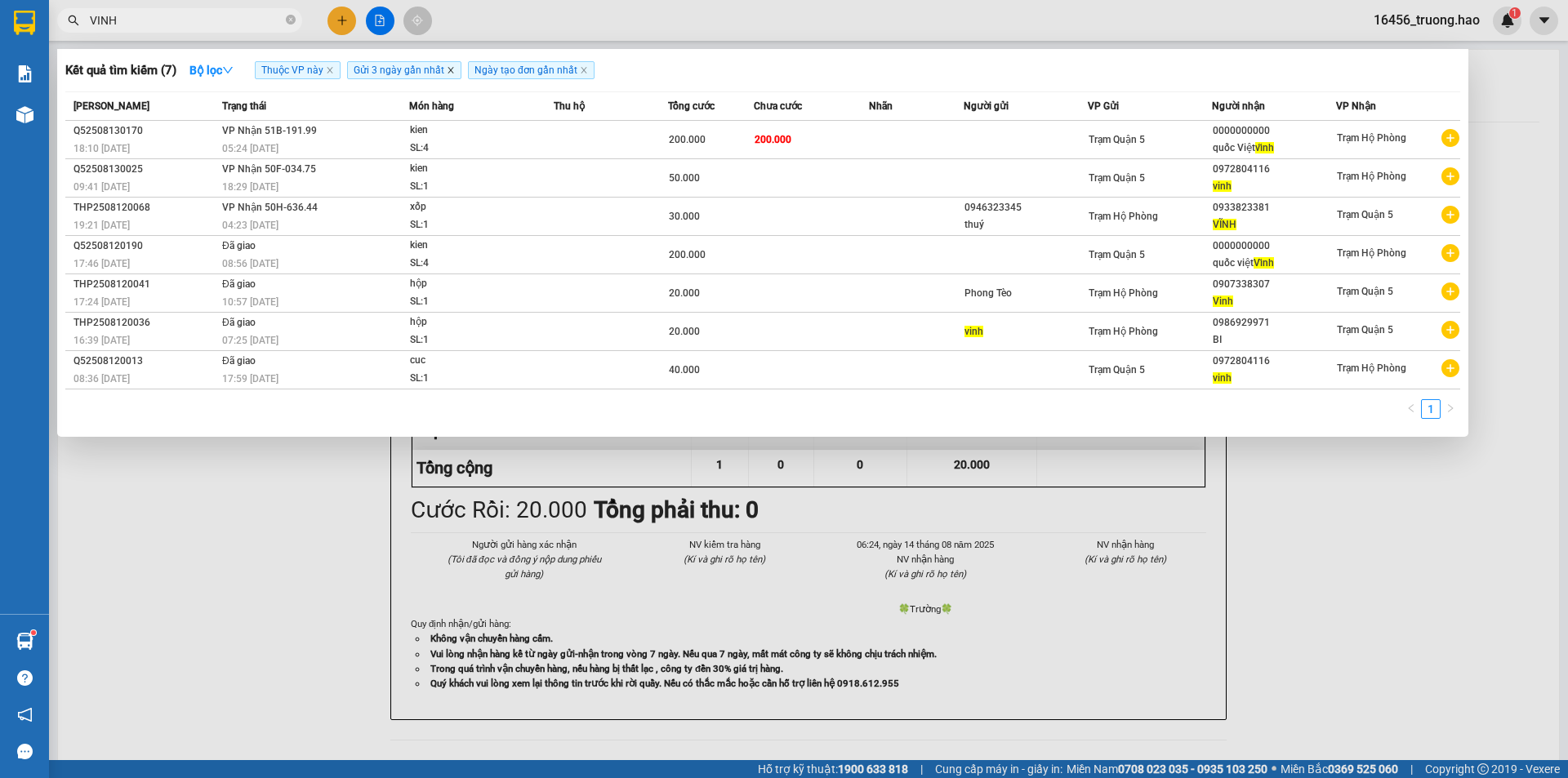
type input "VINH"
click at [449, 71] on icon "close" at bounding box center [450, 70] width 8 height 8
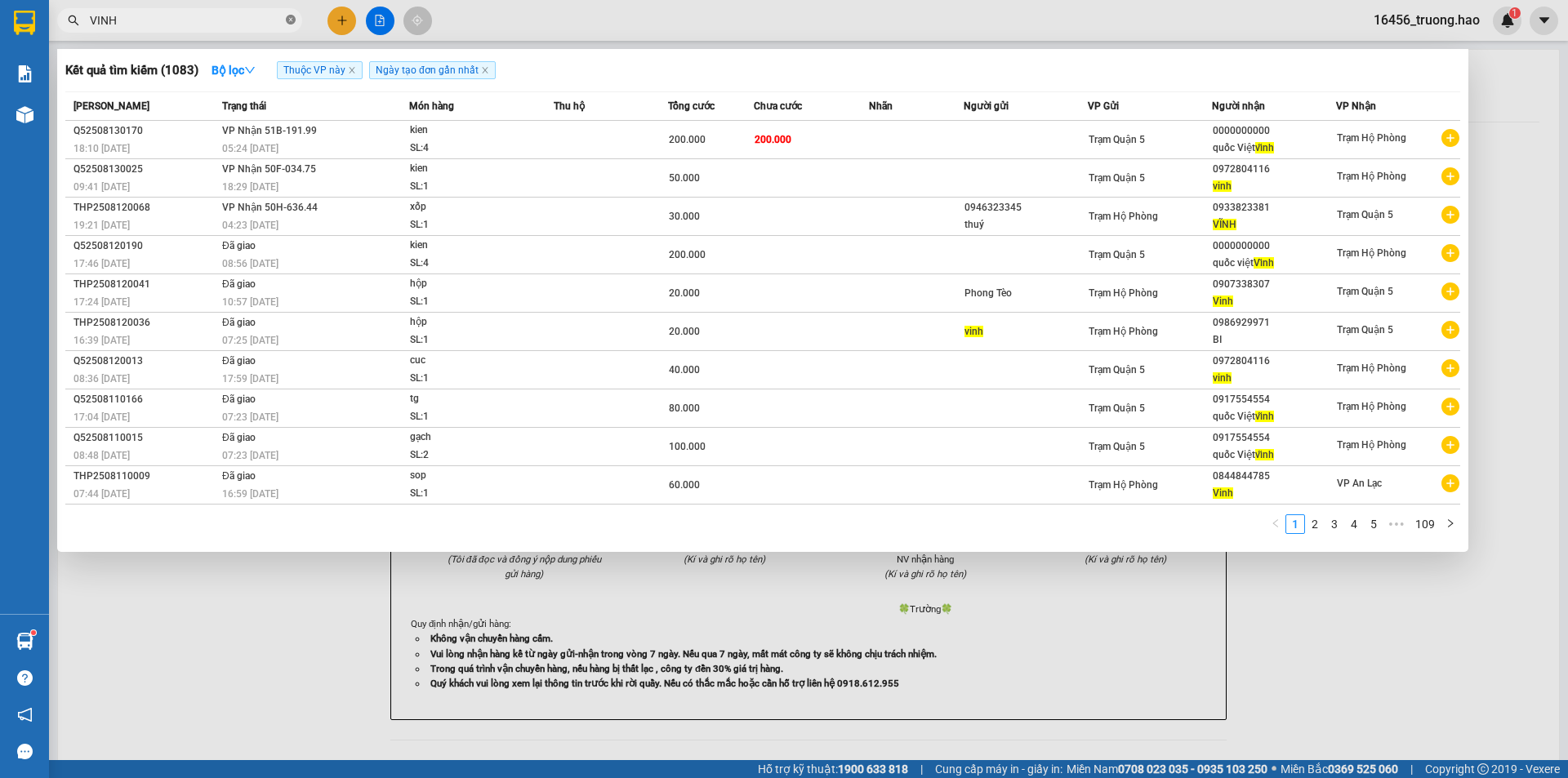
click at [293, 21] on icon "close-circle" at bounding box center [290, 19] width 10 height 10
type input "QUOC VIET VINH"
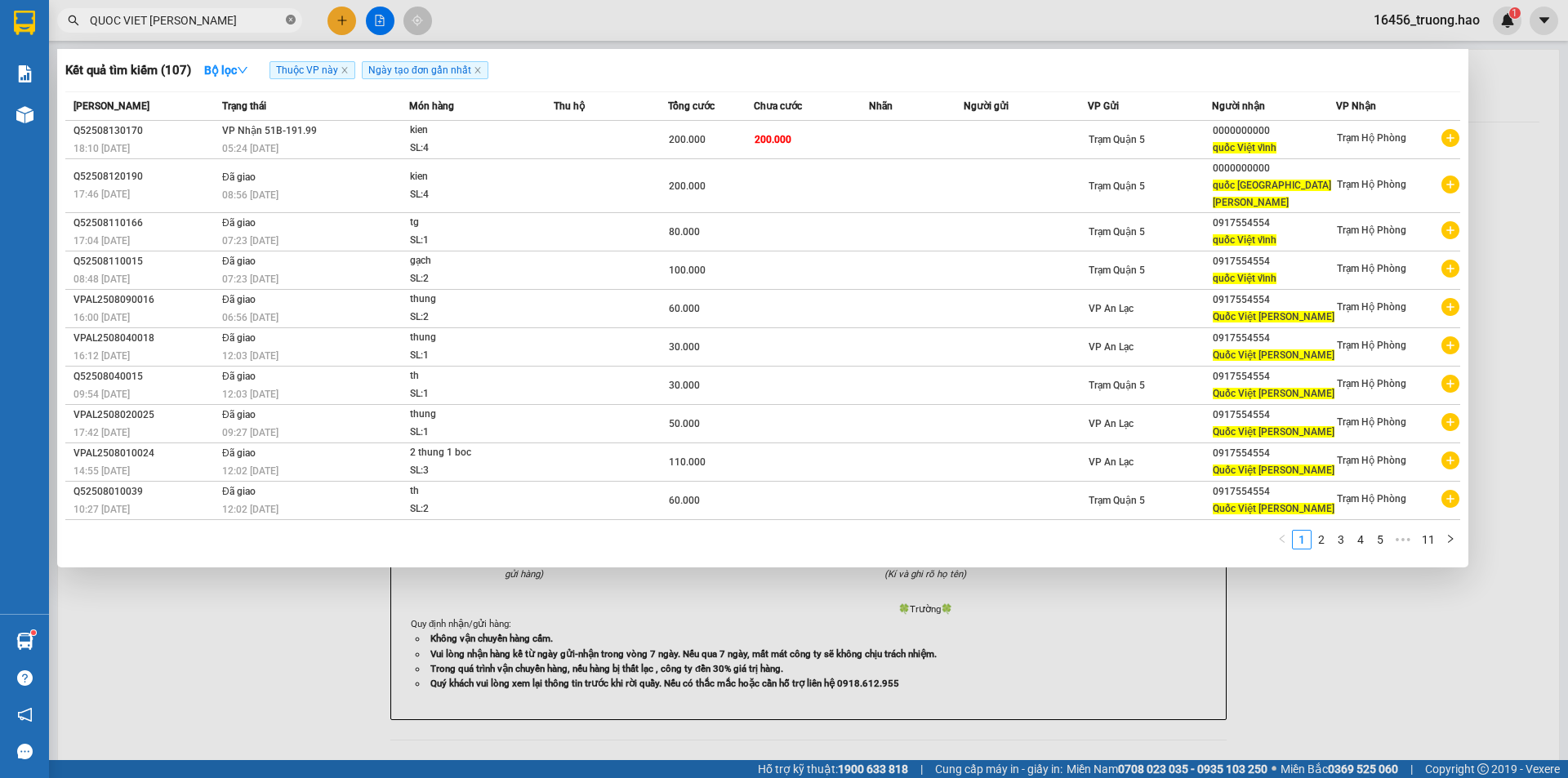
click at [293, 21] on icon "close-circle" at bounding box center [290, 19] width 10 height 10
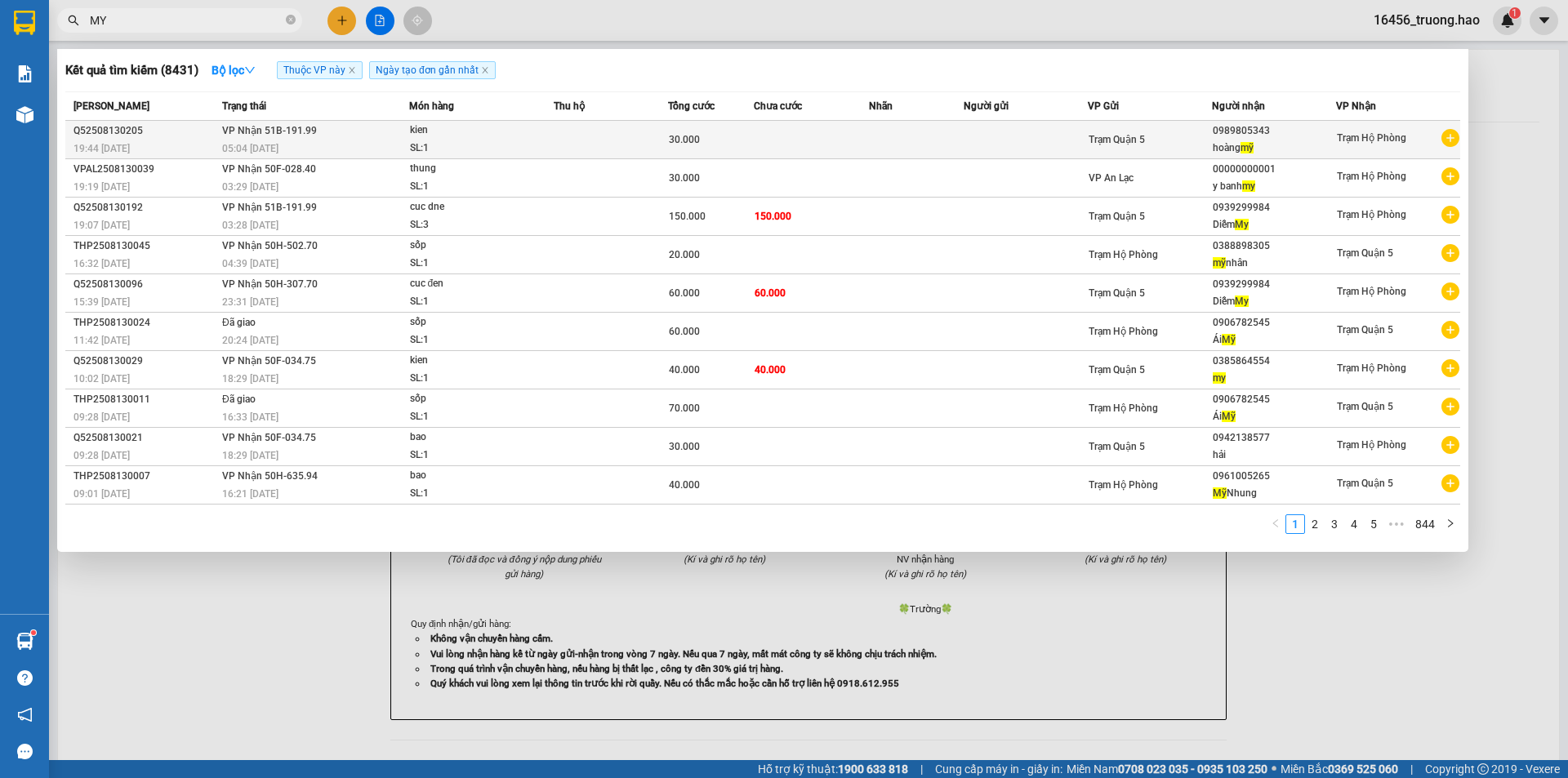
type input "MY"
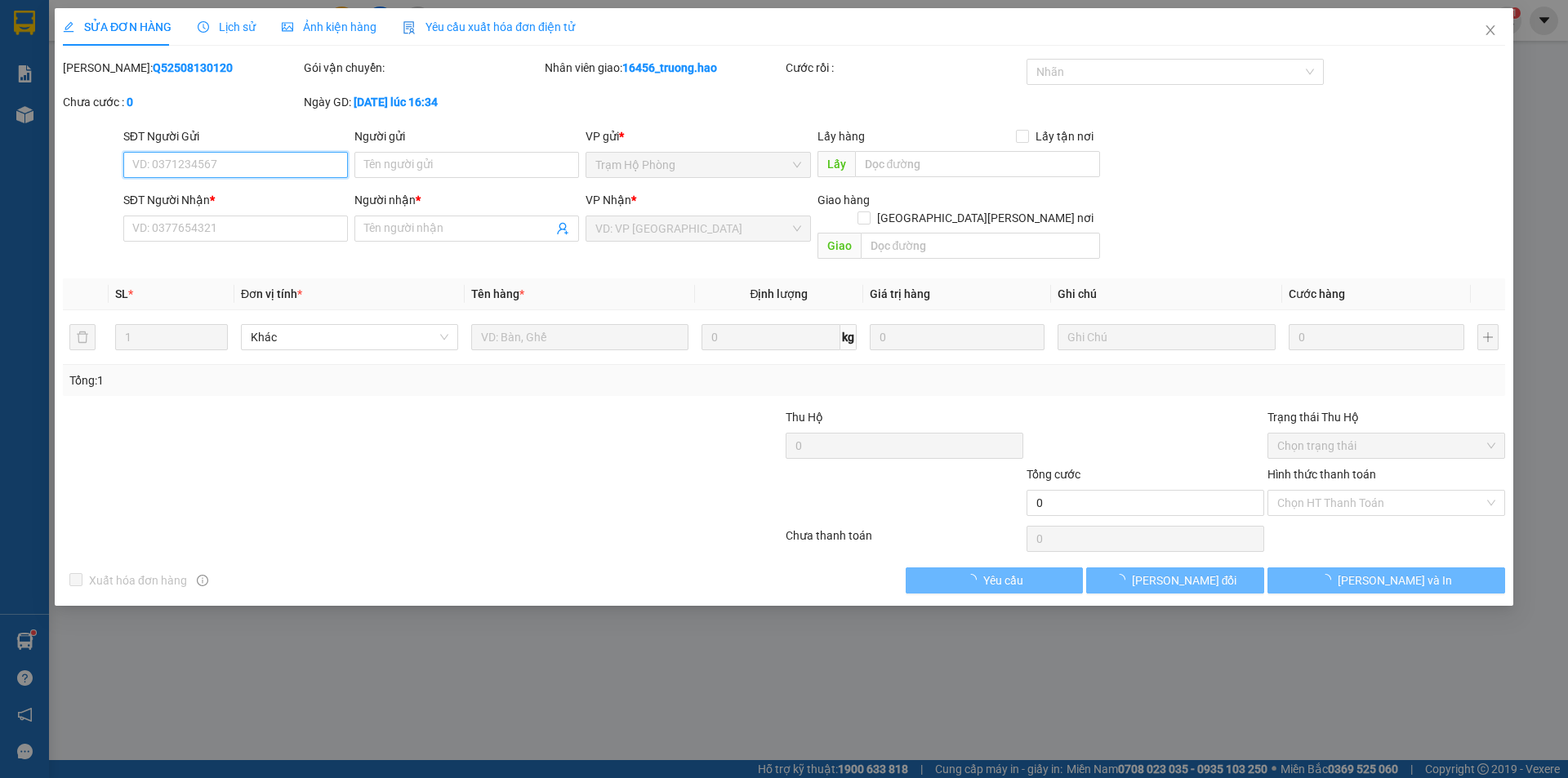
type input "0989805343"
type input "hoàng mỹ"
type input "30.000"
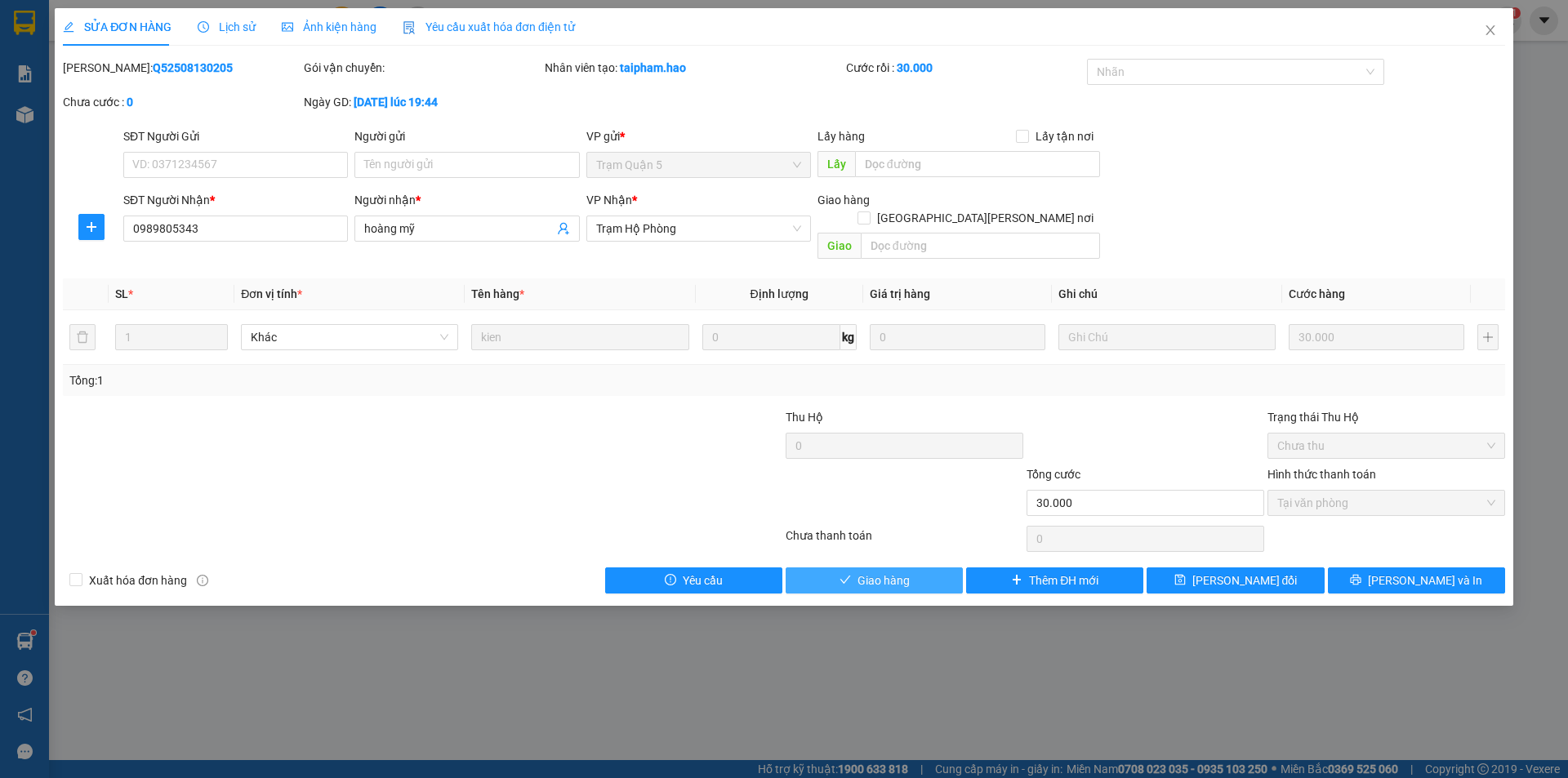
click at [892, 571] on span "Giao hàng" at bounding box center [883, 581] width 52 height 18
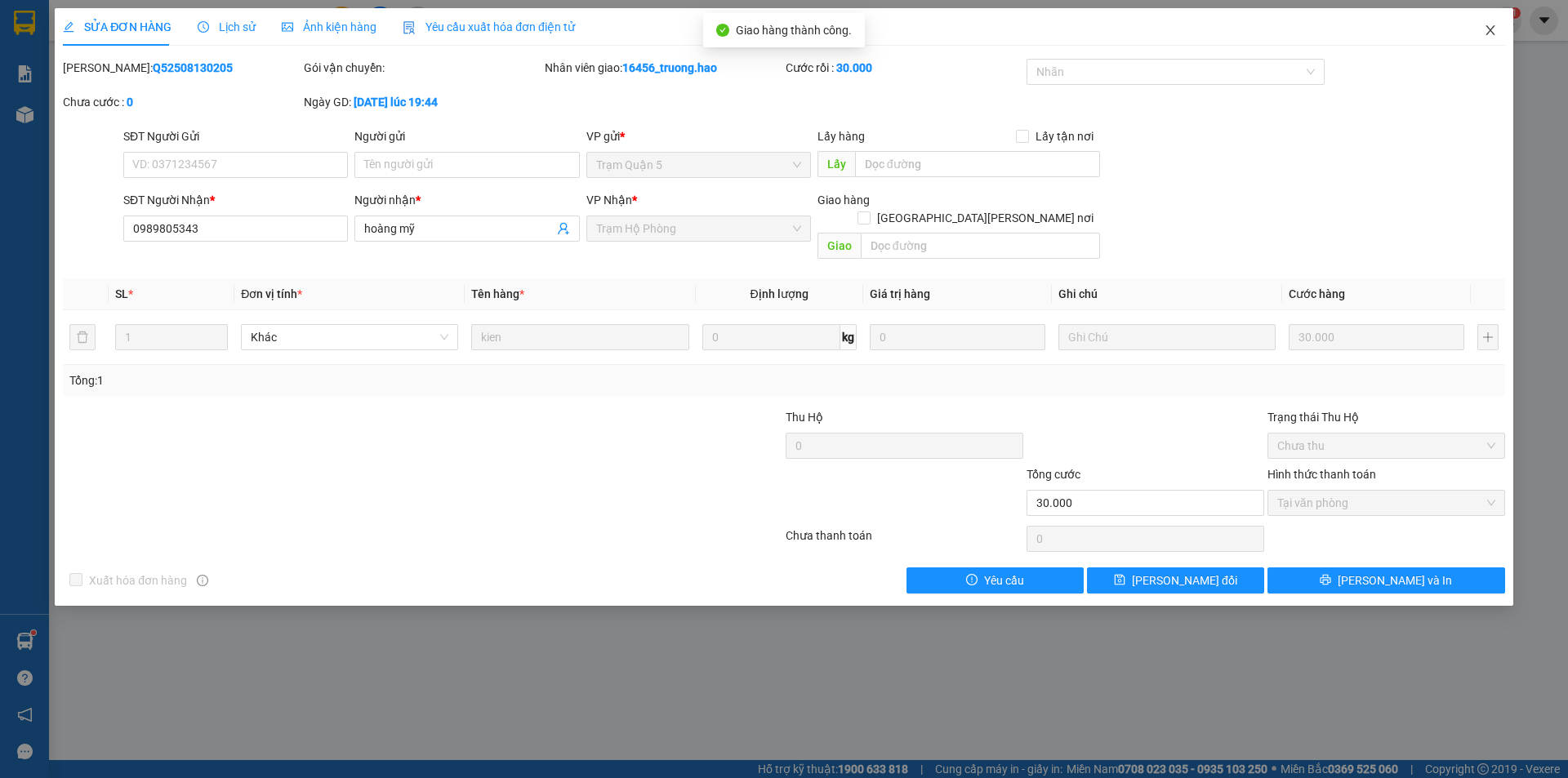
drag, startPoint x: 1493, startPoint y: 34, endPoint x: 1460, endPoint y: 33, distance: 33.0
click at [1493, 33] on icon "close" at bounding box center [1490, 30] width 9 height 10
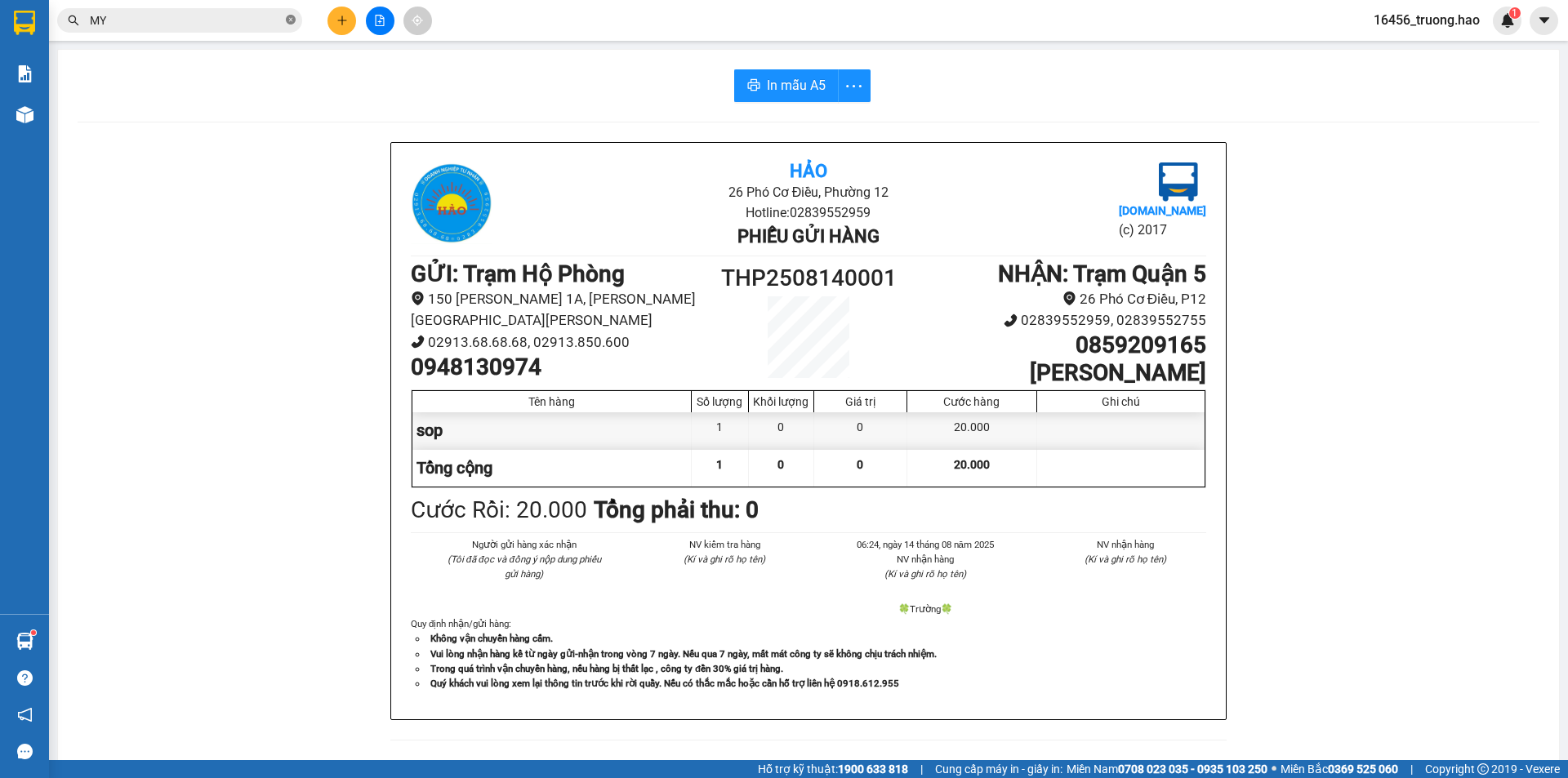
click at [292, 22] on icon "close-circle" at bounding box center [290, 19] width 10 height 10
click at [234, 20] on input "text" at bounding box center [187, 20] width 193 height 18
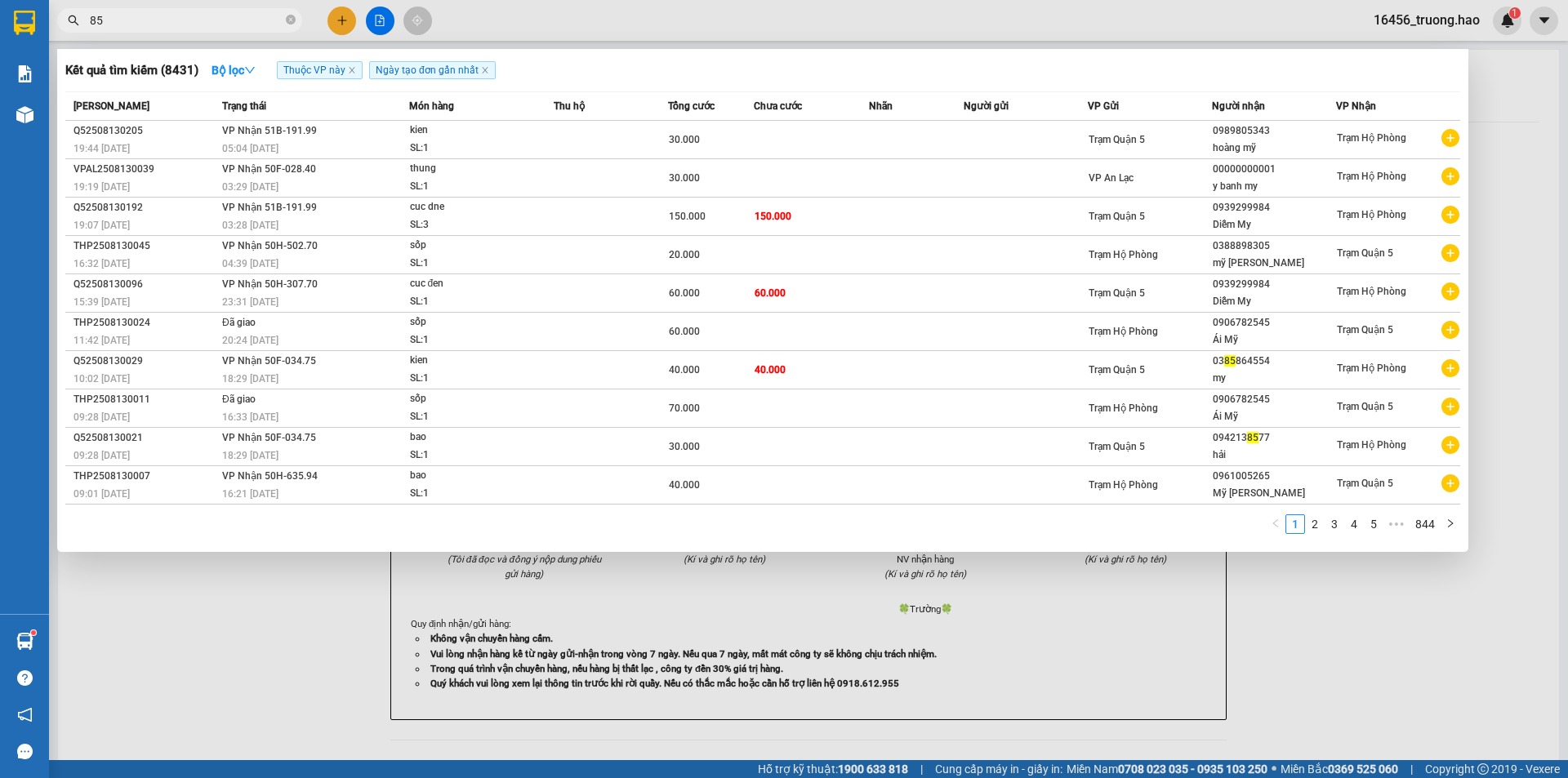
type input "855"
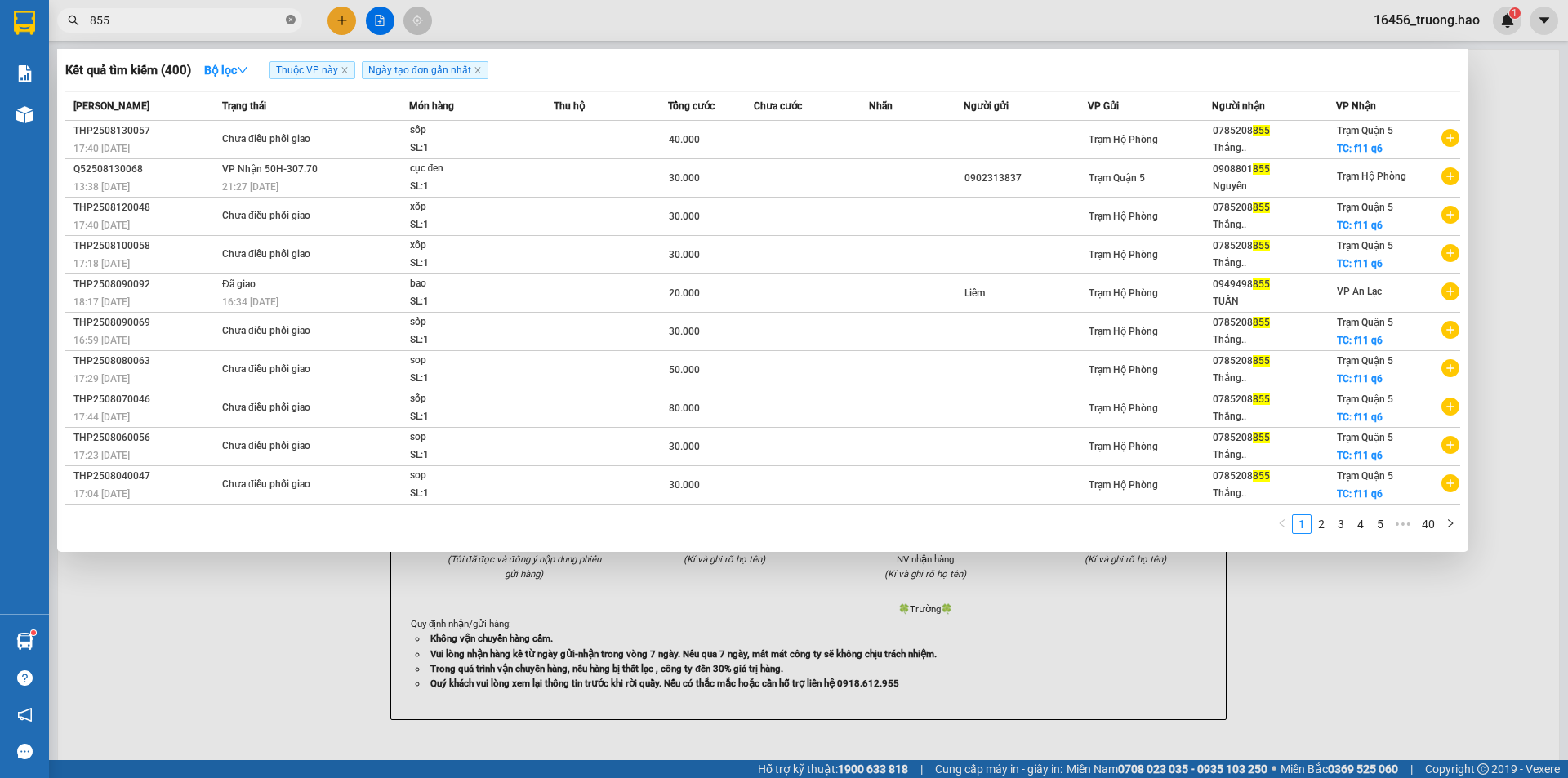
click at [289, 21] on icon "close-circle" at bounding box center [290, 19] width 10 height 10
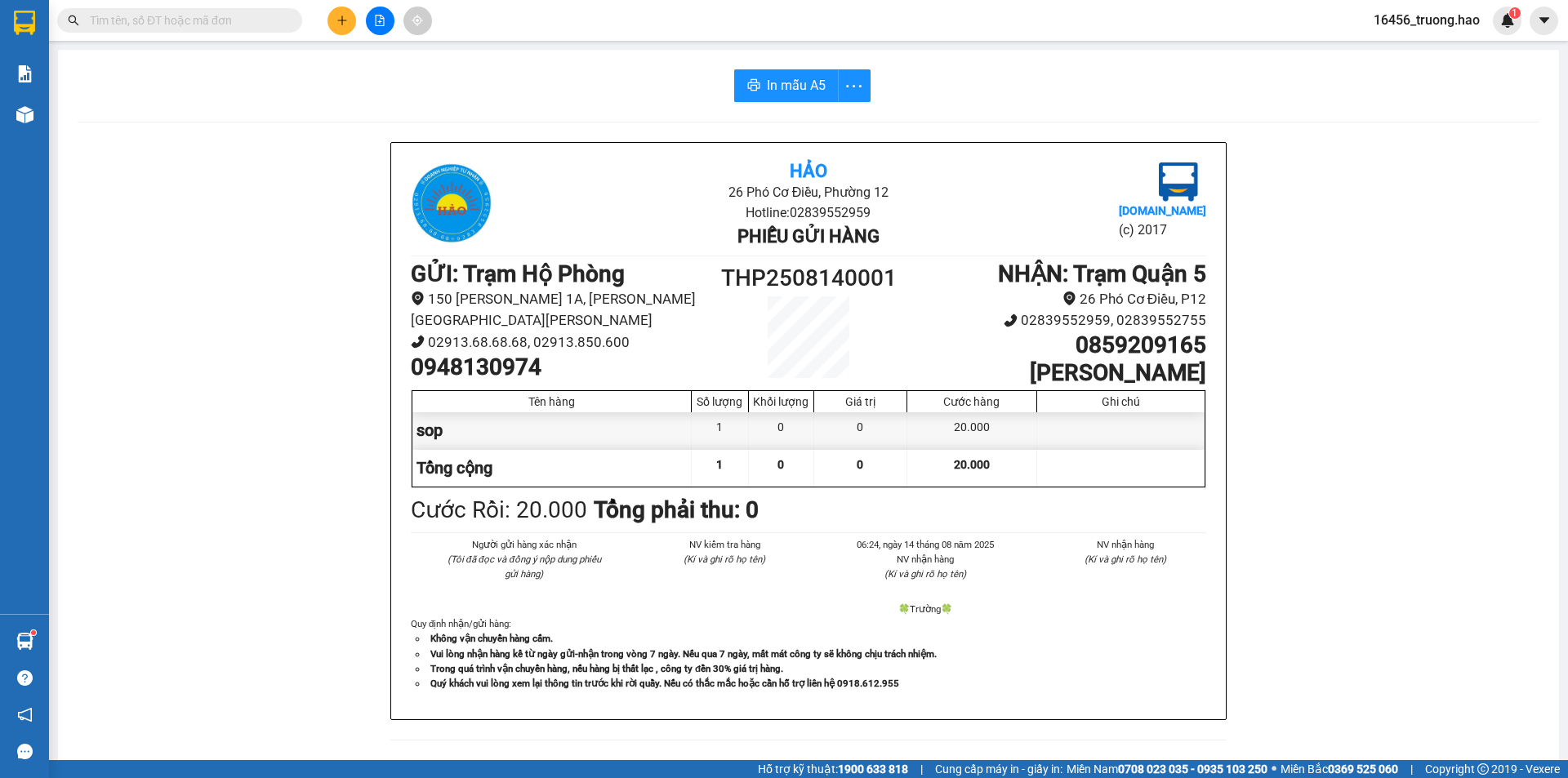
click at [189, 34] on div "Kết quả tìm kiếm ( 400 ) Bộ lọc Thuộc VP này Ngày tạo đơn gần nhất Mã ĐH Trạng …" at bounding box center [159, 20] width 319 height 28
click at [188, 25] on input "text" at bounding box center [187, 20] width 193 height 18
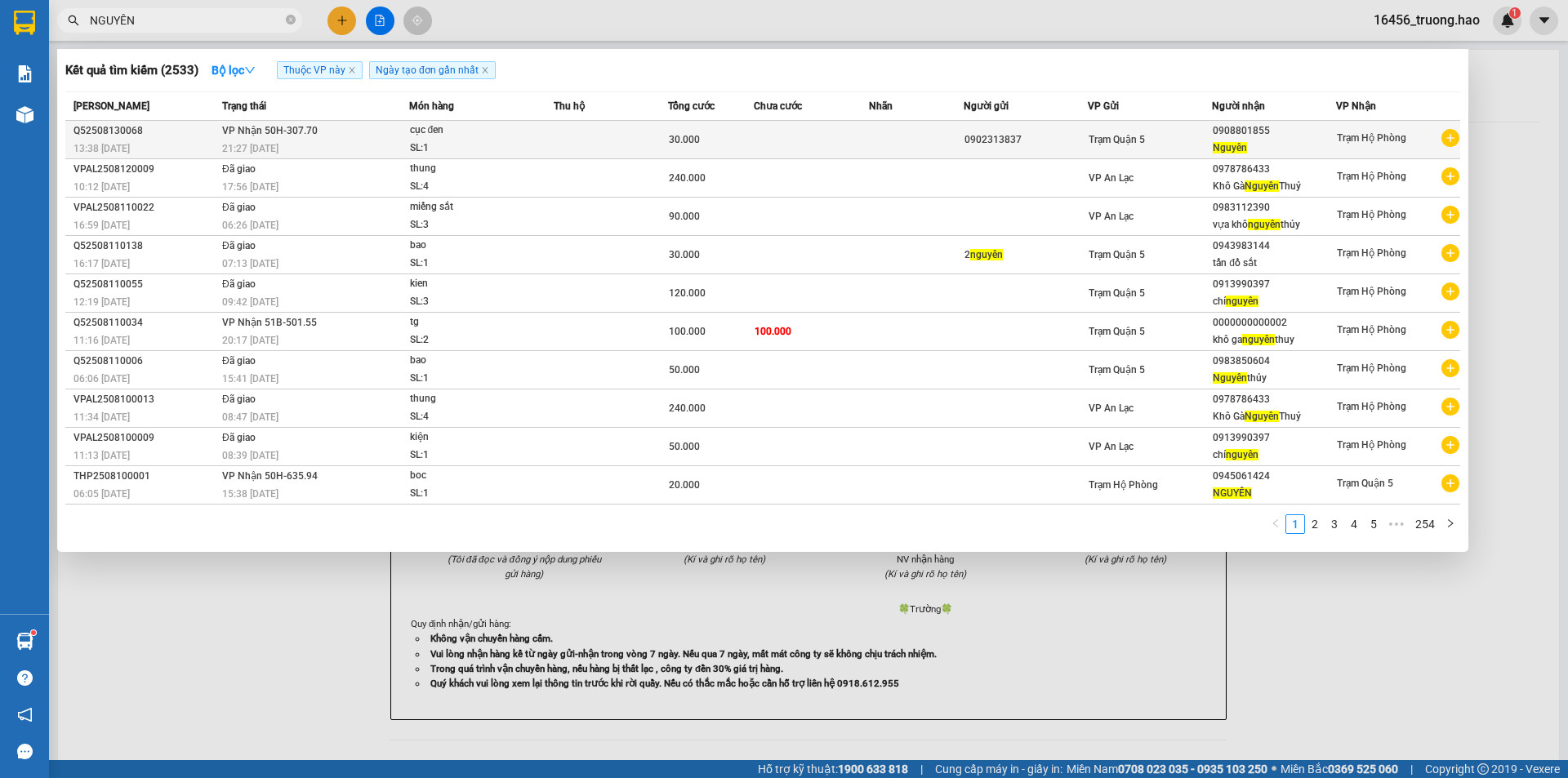
type input "NGUYÊN"
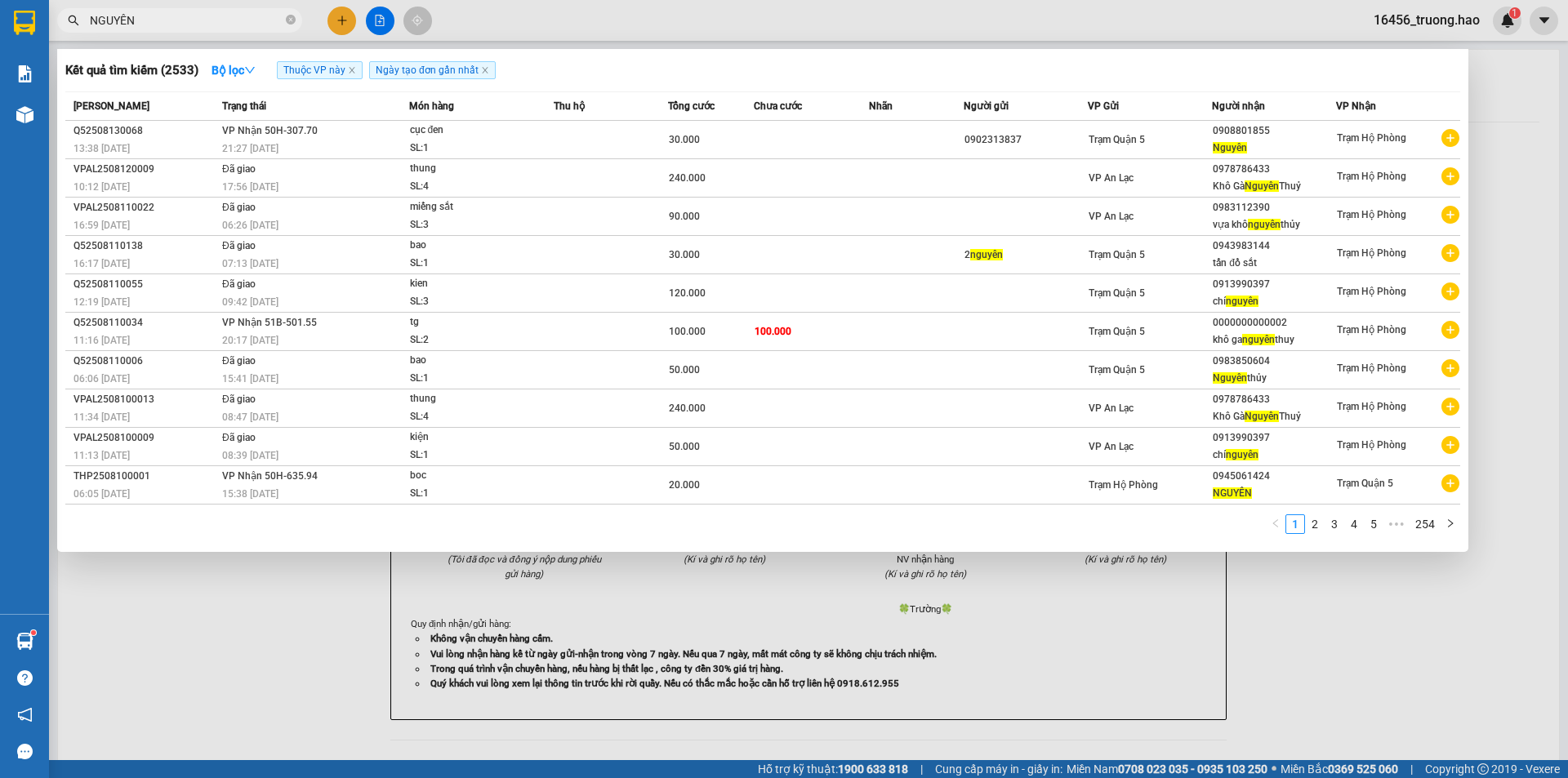
click at [549, 135] on span "cục đen SL: 1" at bounding box center [482, 139] width 143 height 35
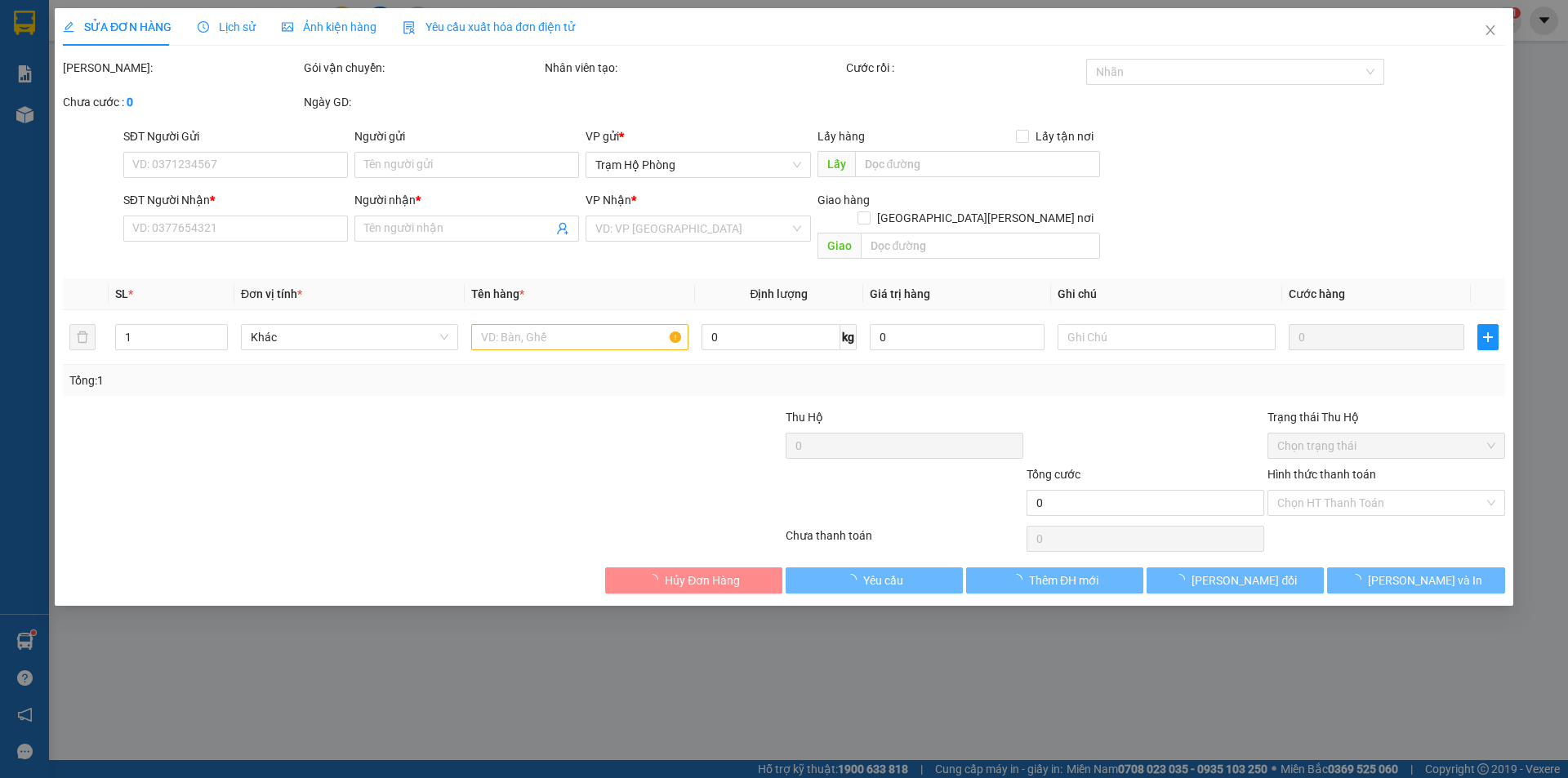
type input "0902313837"
type input "0908801855"
type input "Nguyên"
type input "30.000"
type input "0"
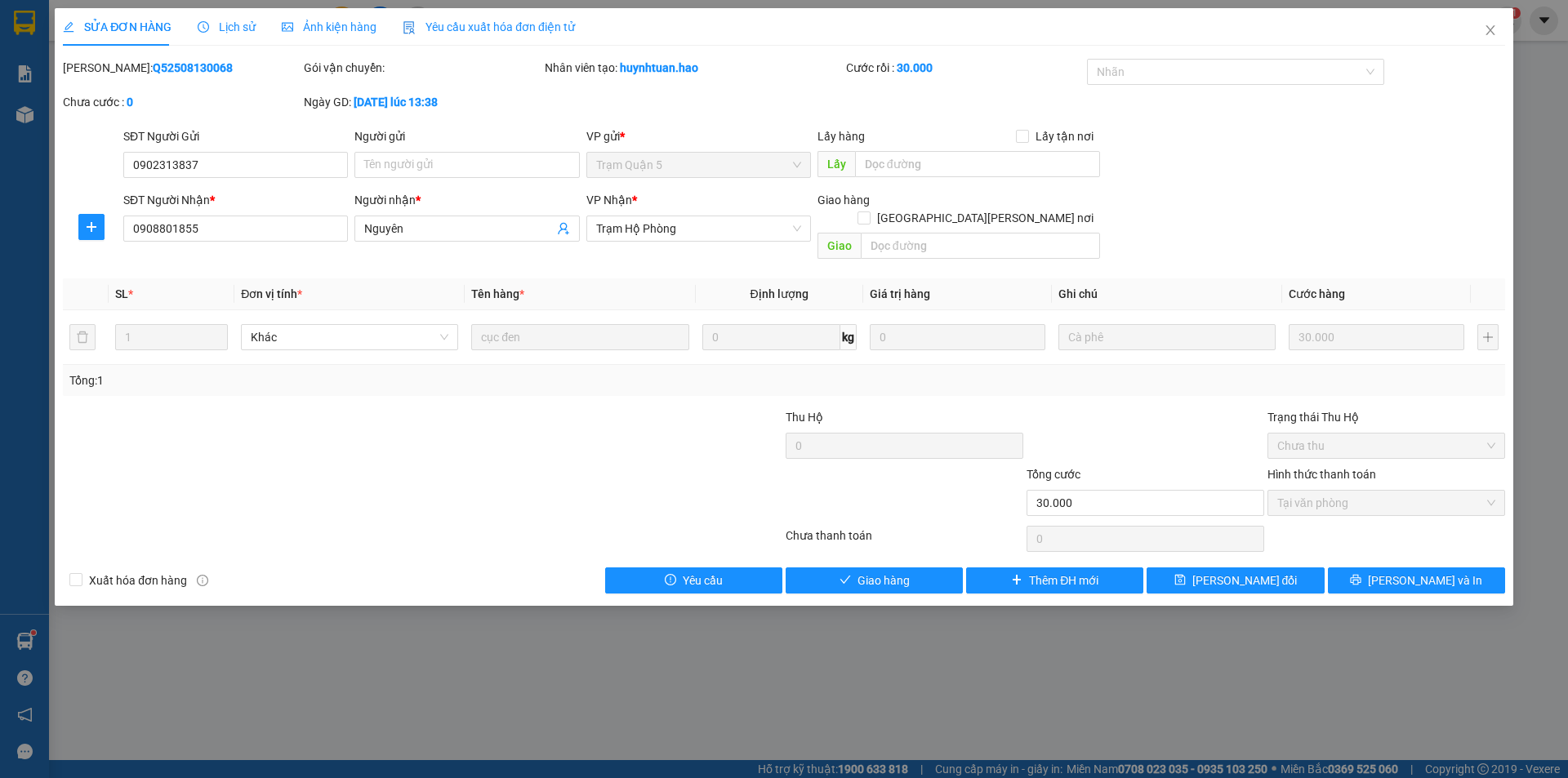
click at [324, 30] on span "Ảnh kiện hàng" at bounding box center [329, 27] width 95 height 13
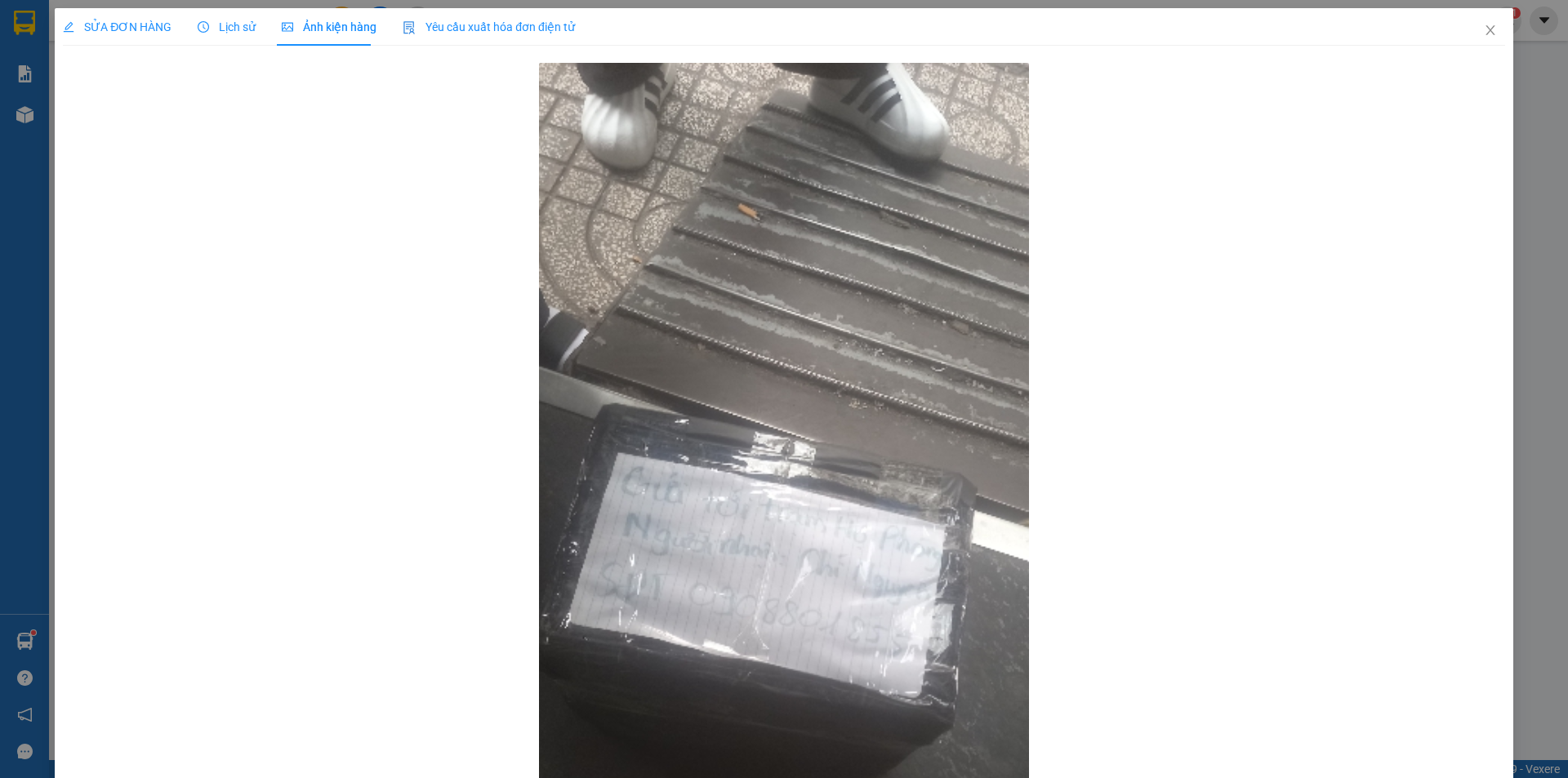
click at [122, 21] on span "SỬA ĐƠN HÀNG" at bounding box center [117, 27] width 108 height 13
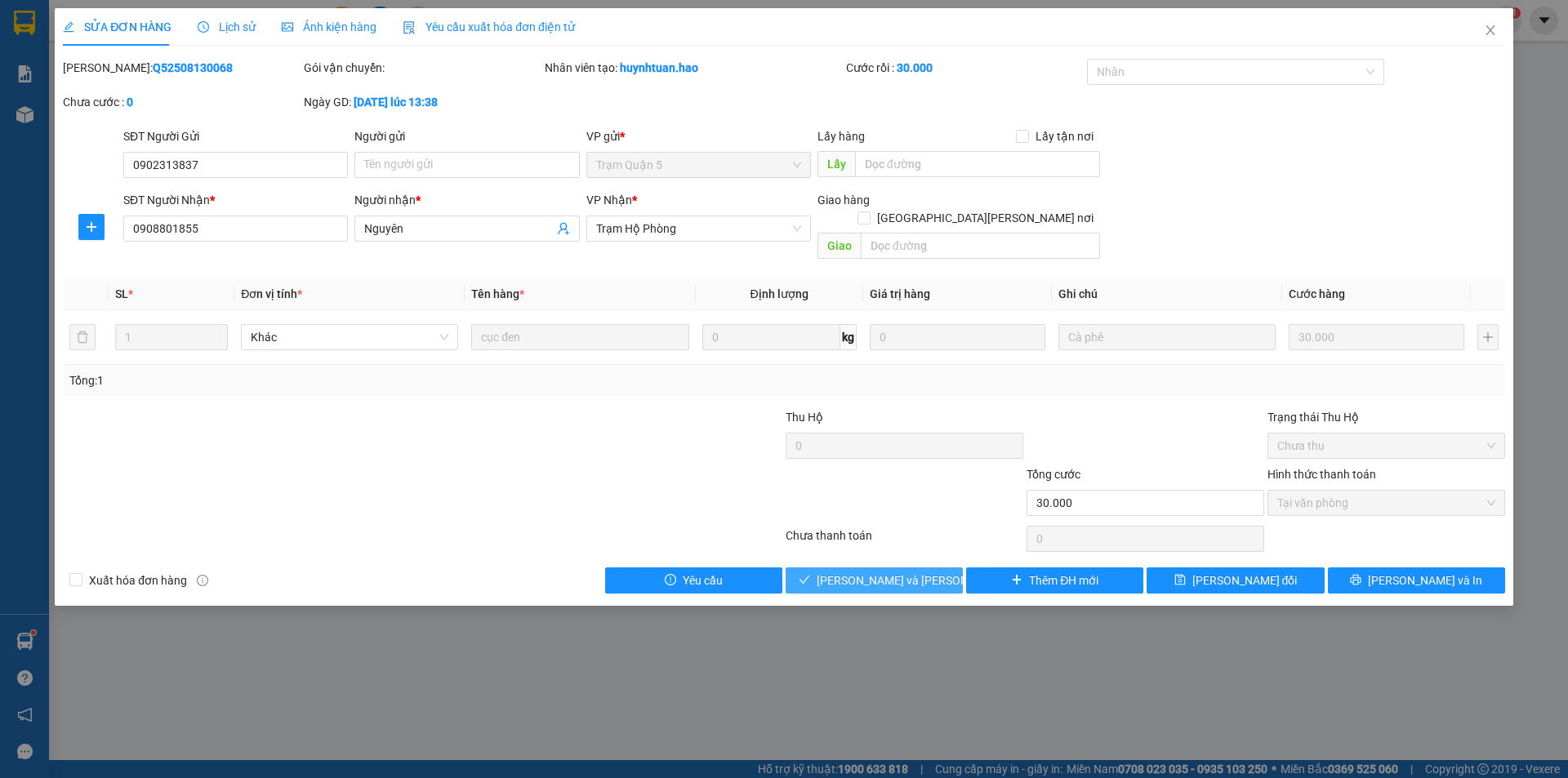
click at [842, 571] on span "[PERSON_NAME] và Giao hàng" at bounding box center [926, 581] width 221 height 18
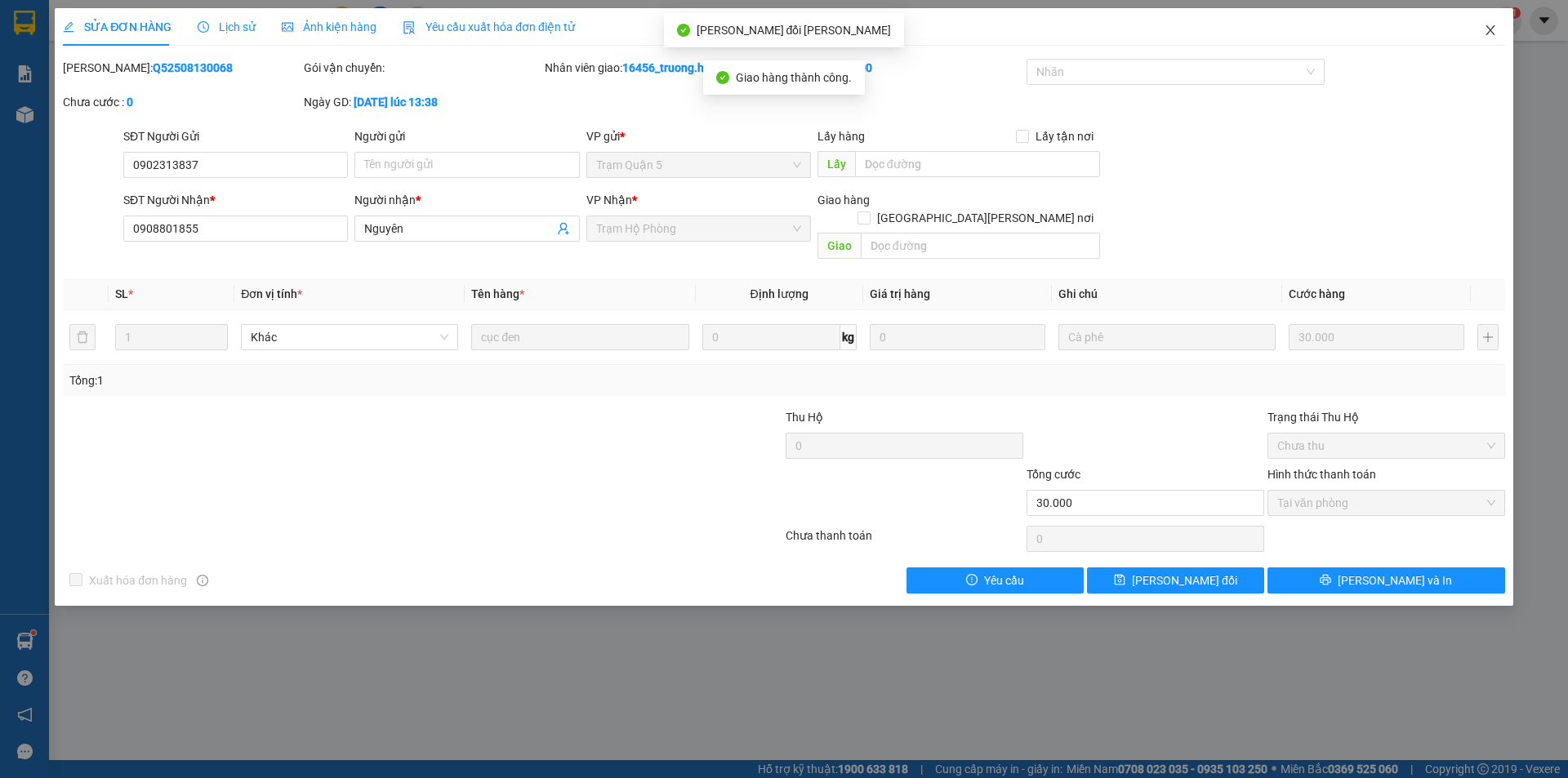
click at [1485, 28] on icon "close" at bounding box center [1490, 30] width 13 height 13
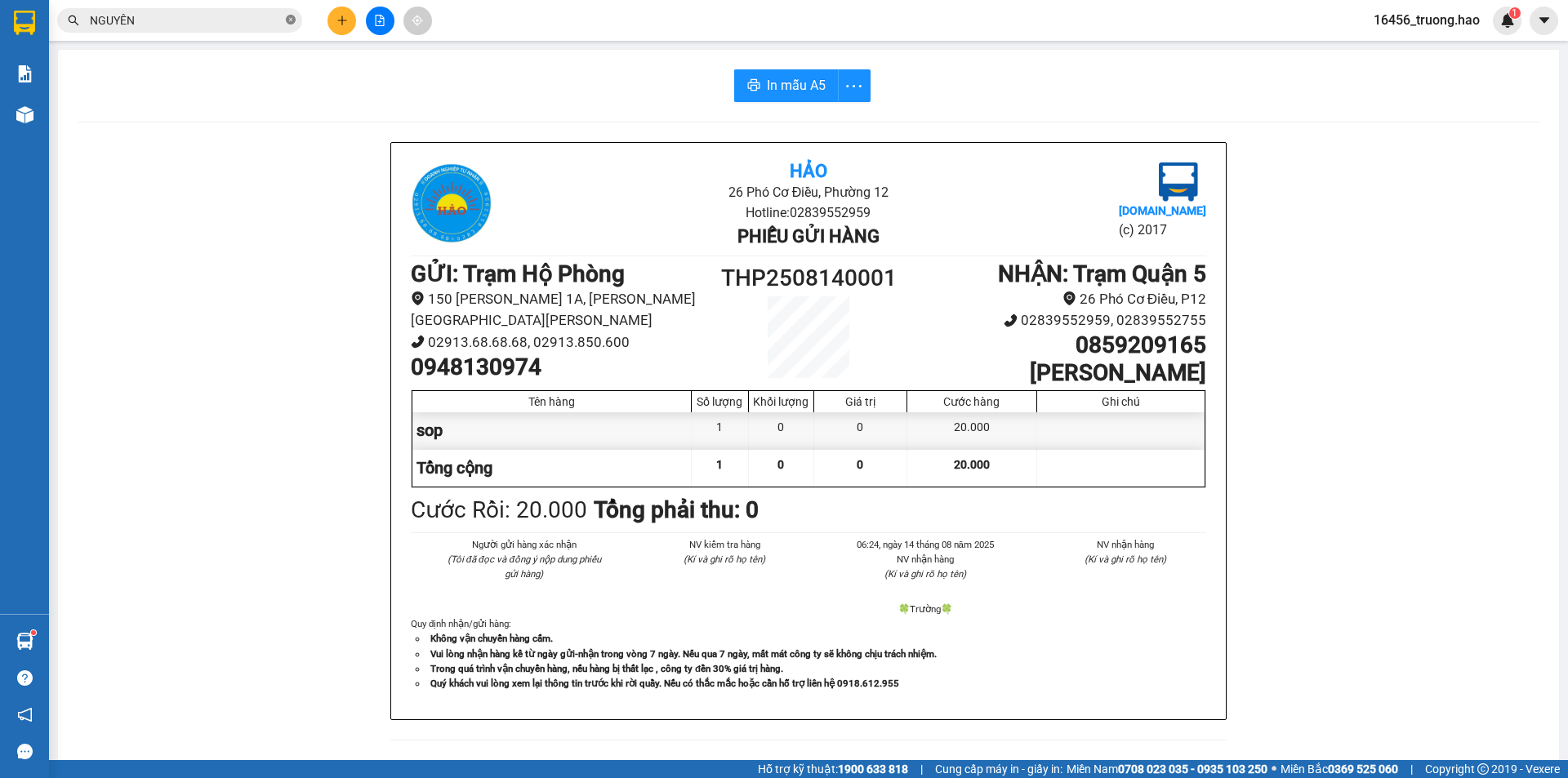
click at [289, 25] on icon "close-circle" at bounding box center [290, 19] width 10 height 10
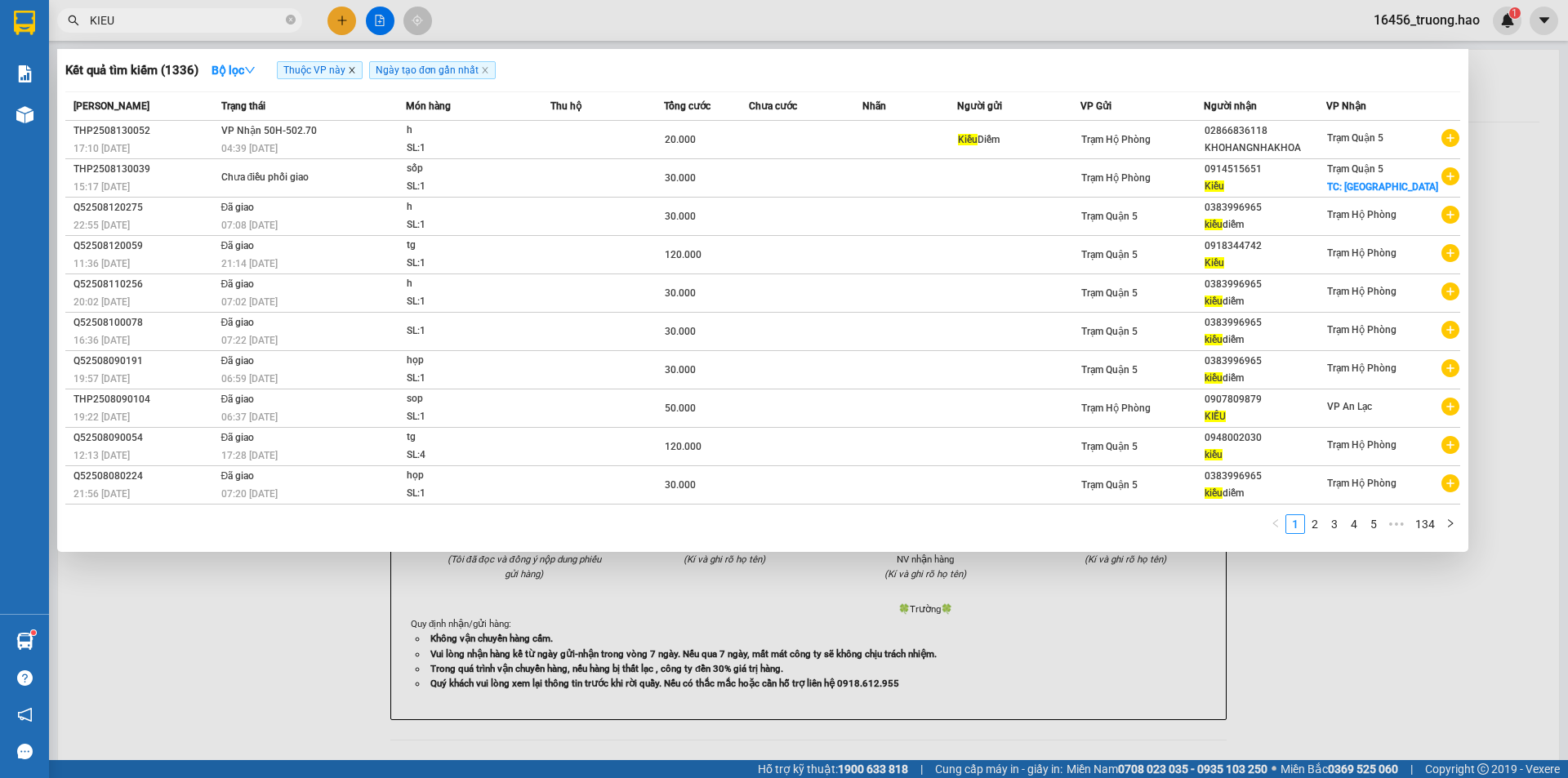
click at [355, 67] on icon "close" at bounding box center [352, 70] width 8 height 8
click at [180, 17] on input "KIEU" at bounding box center [187, 20] width 193 height 18
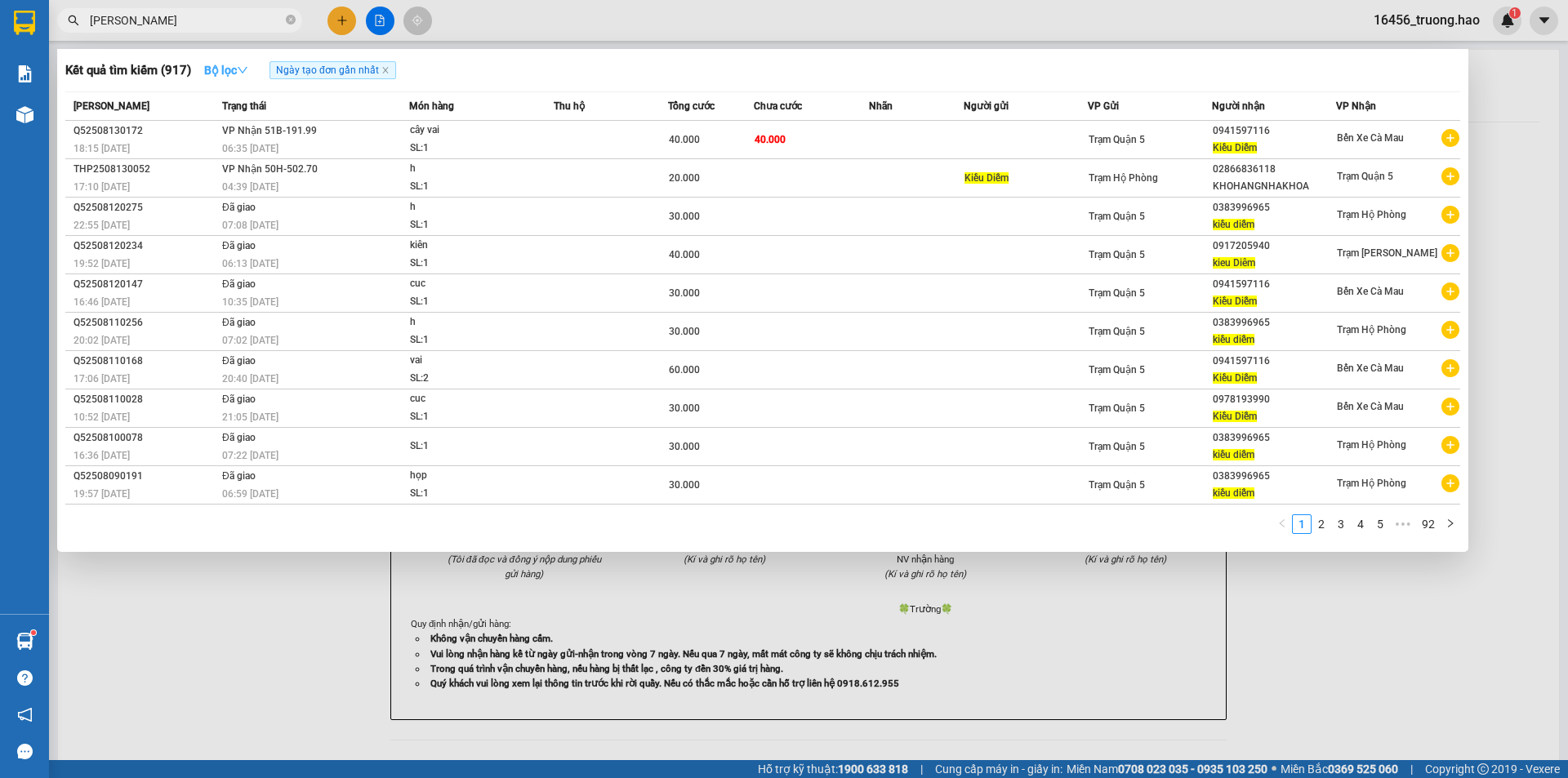
type input "KIEU DIEM"
click at [238, 67] on strong "Bộ lọc" at bounding box center [226, 70] width 44 height 13
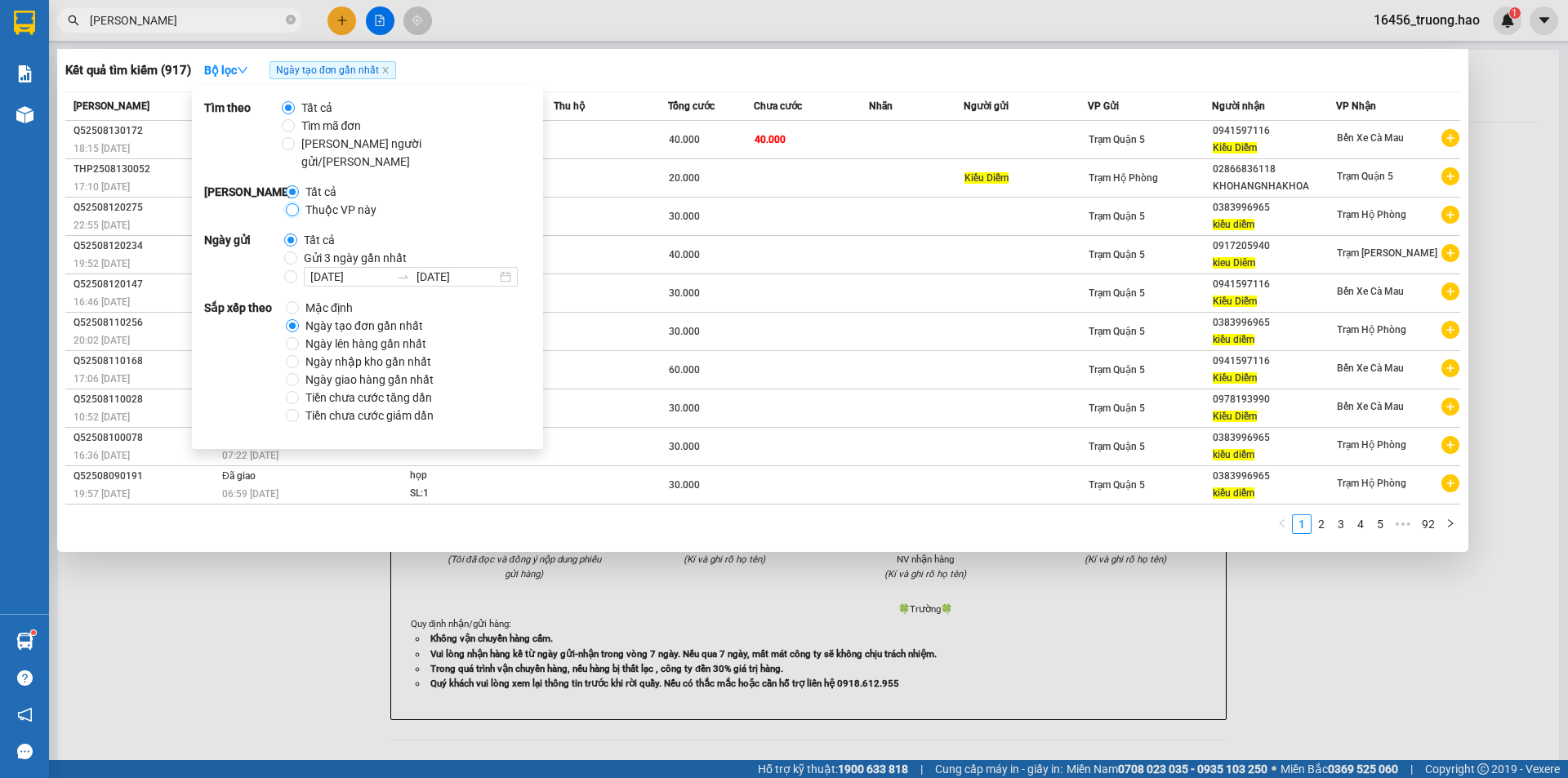
click at [292, 203] on input "Thuộc VP này" at bounding box center [292, 209] width 13 height 13
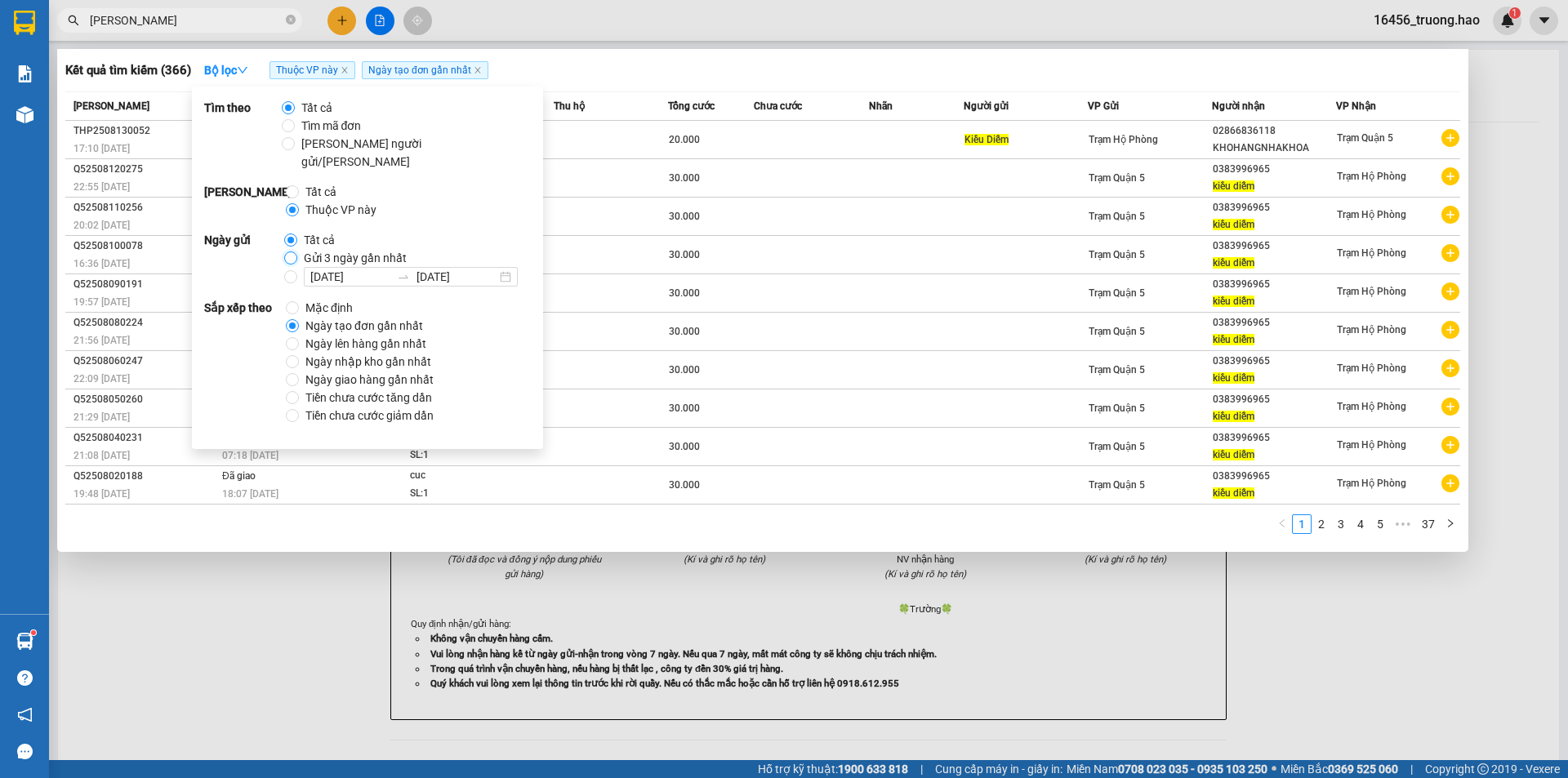
click at [290, 252] on input "Gửi 3 ngày gần nhất" at bounding box center [290, 258] width 13 height 13
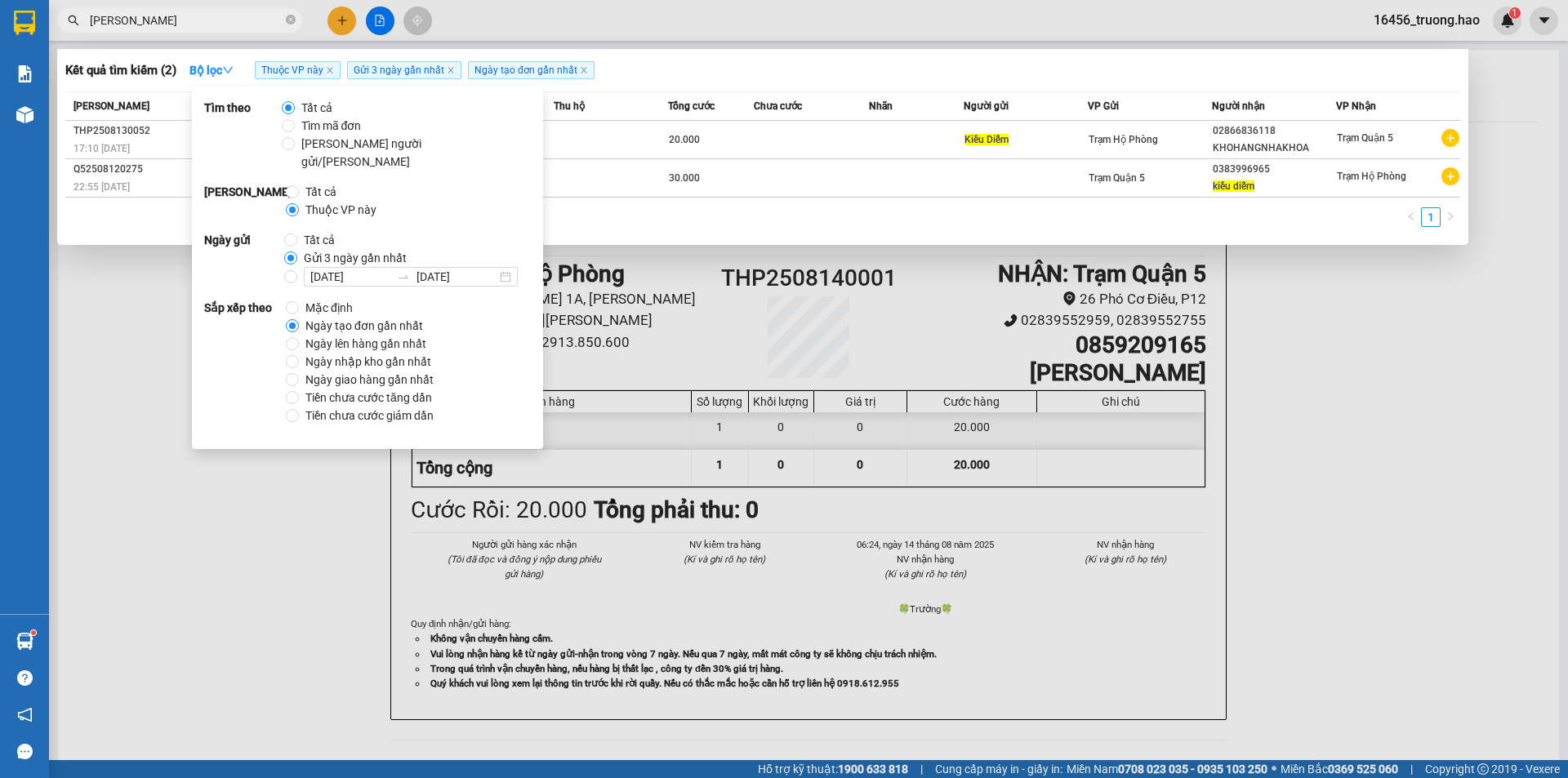
click at [697, 59] on div "Kết quả tìm kiếm ( 2 ) Bộ lọc Thuộc VP này Gửi 3 ngày gần nhất Ngày tạo đơn gần…" at bounding box center [763, 70] width 1395 height 26
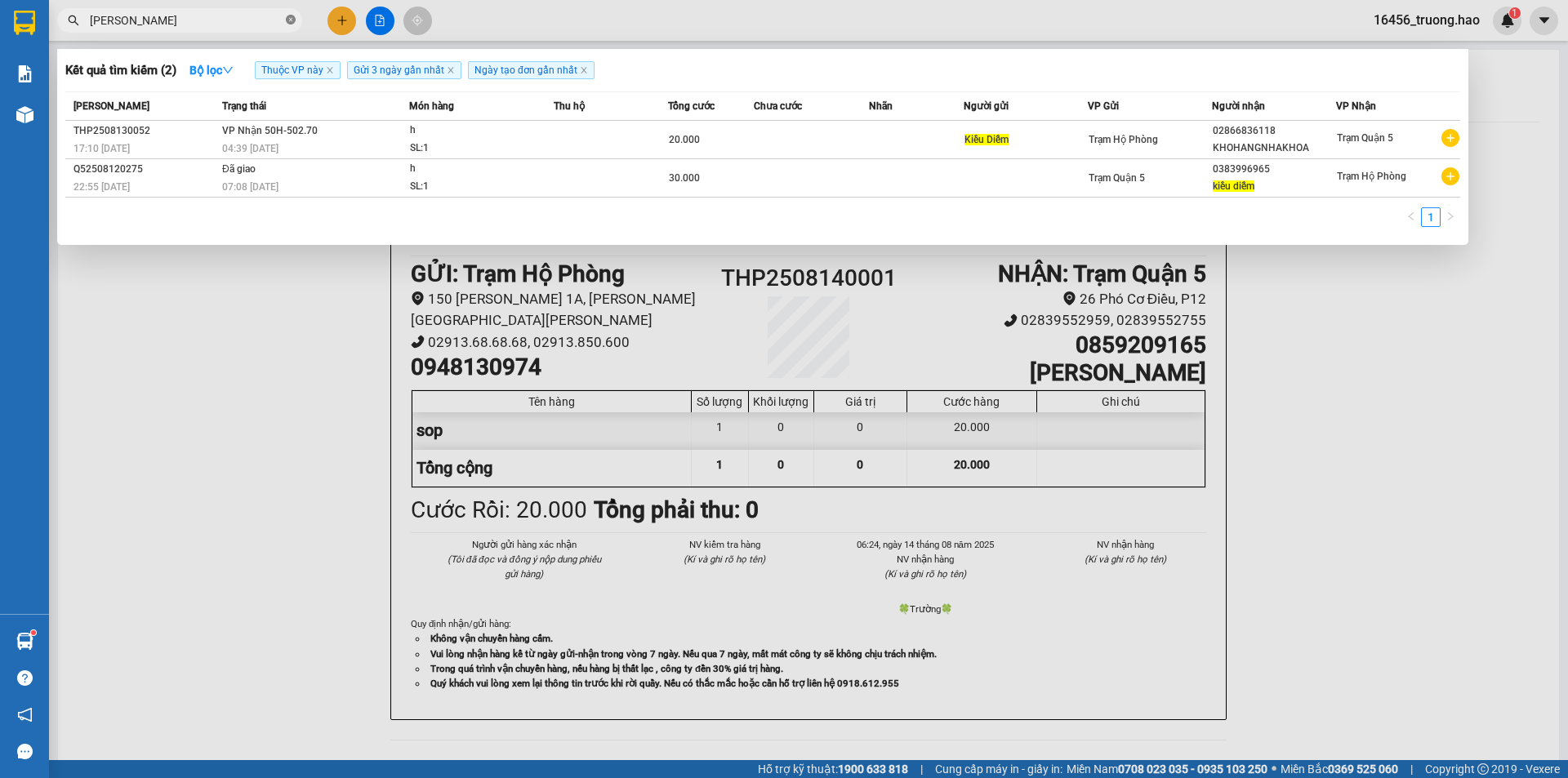
click at [290, 18] on icon "close-circle" at bounding box center [290, 19] width 10 height 10
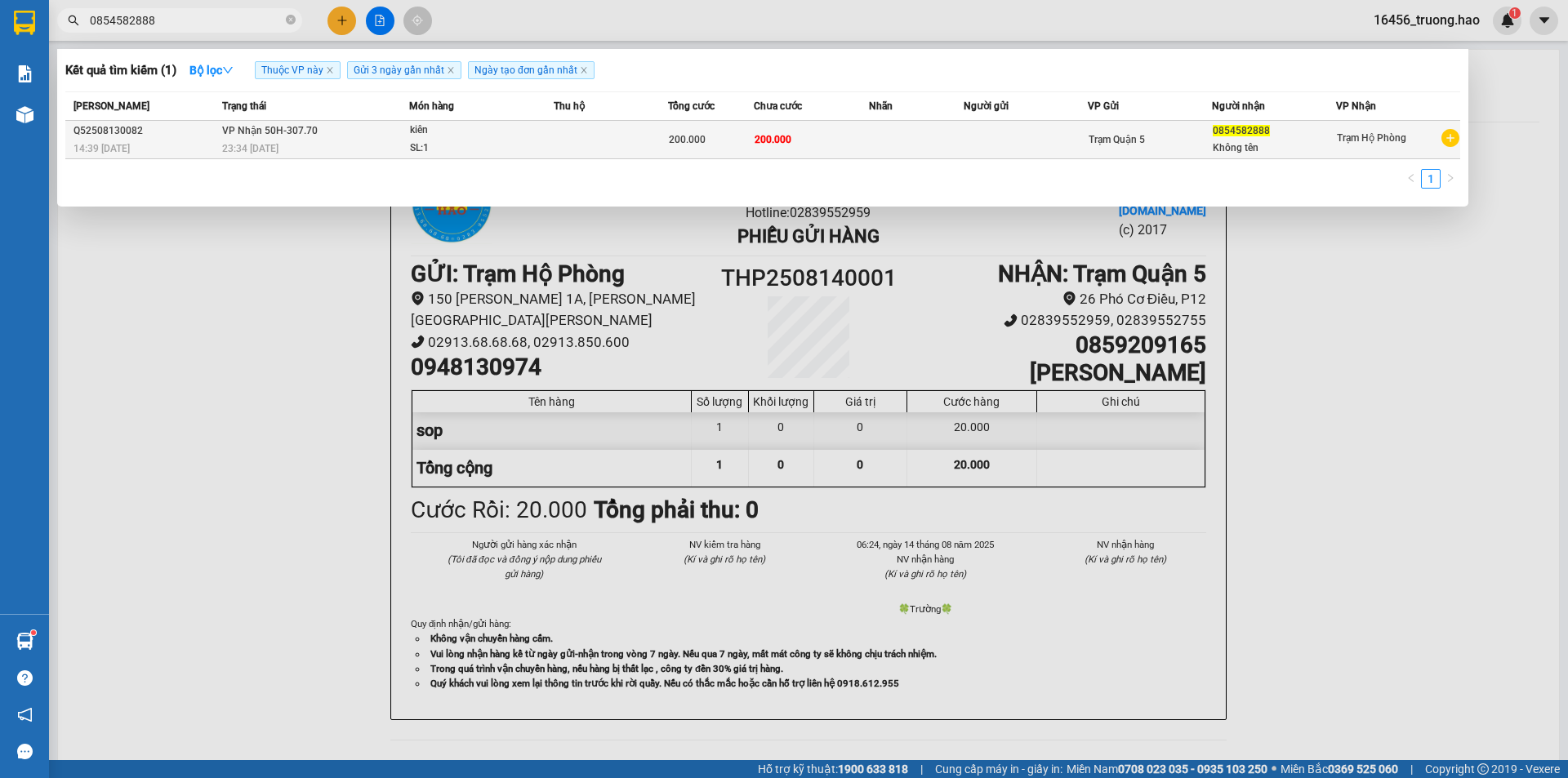
type input "0854582888"
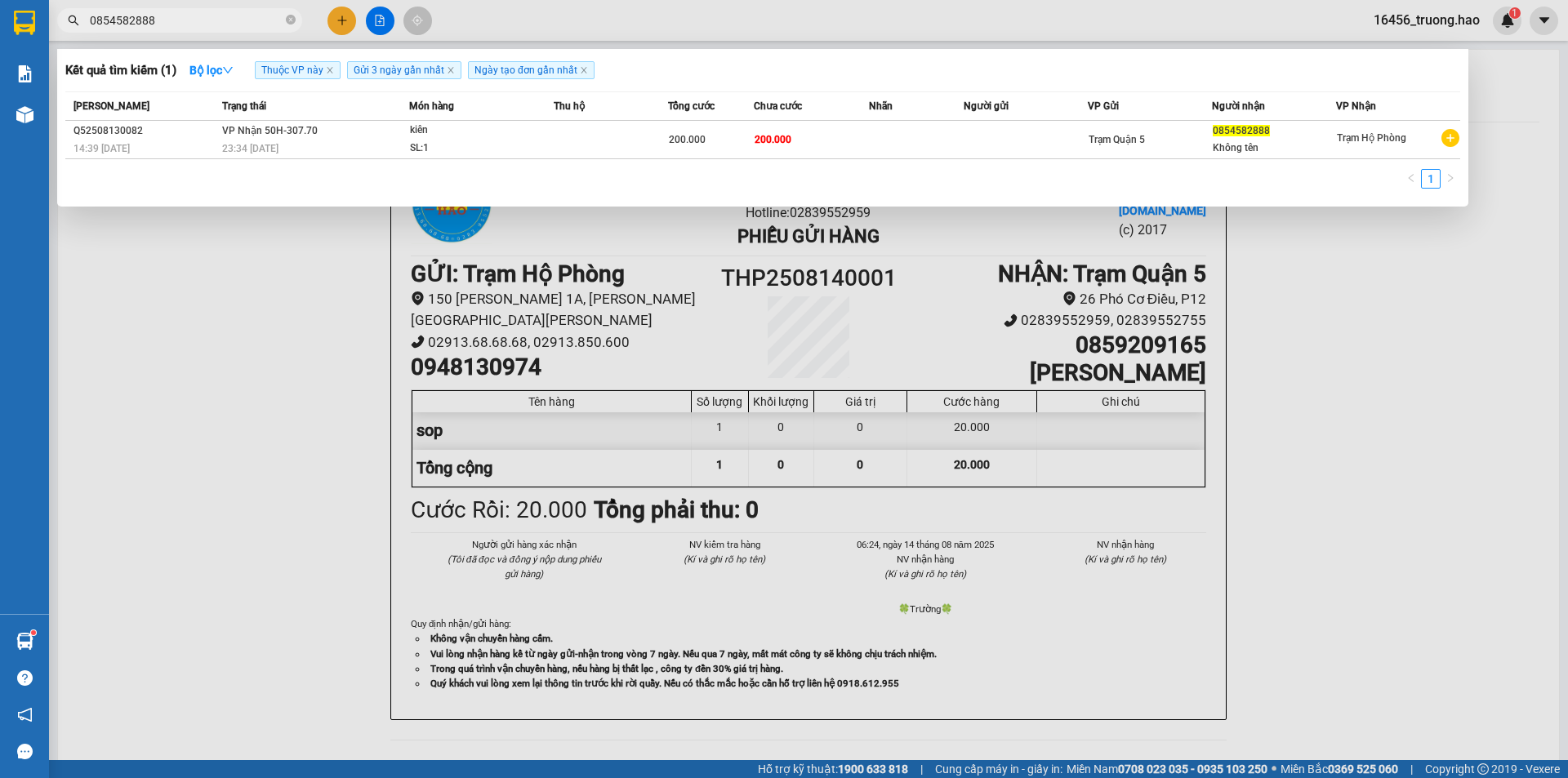
click at [687, 142] on span "200.000" at bounding box center [687, 140] width 37 height 11
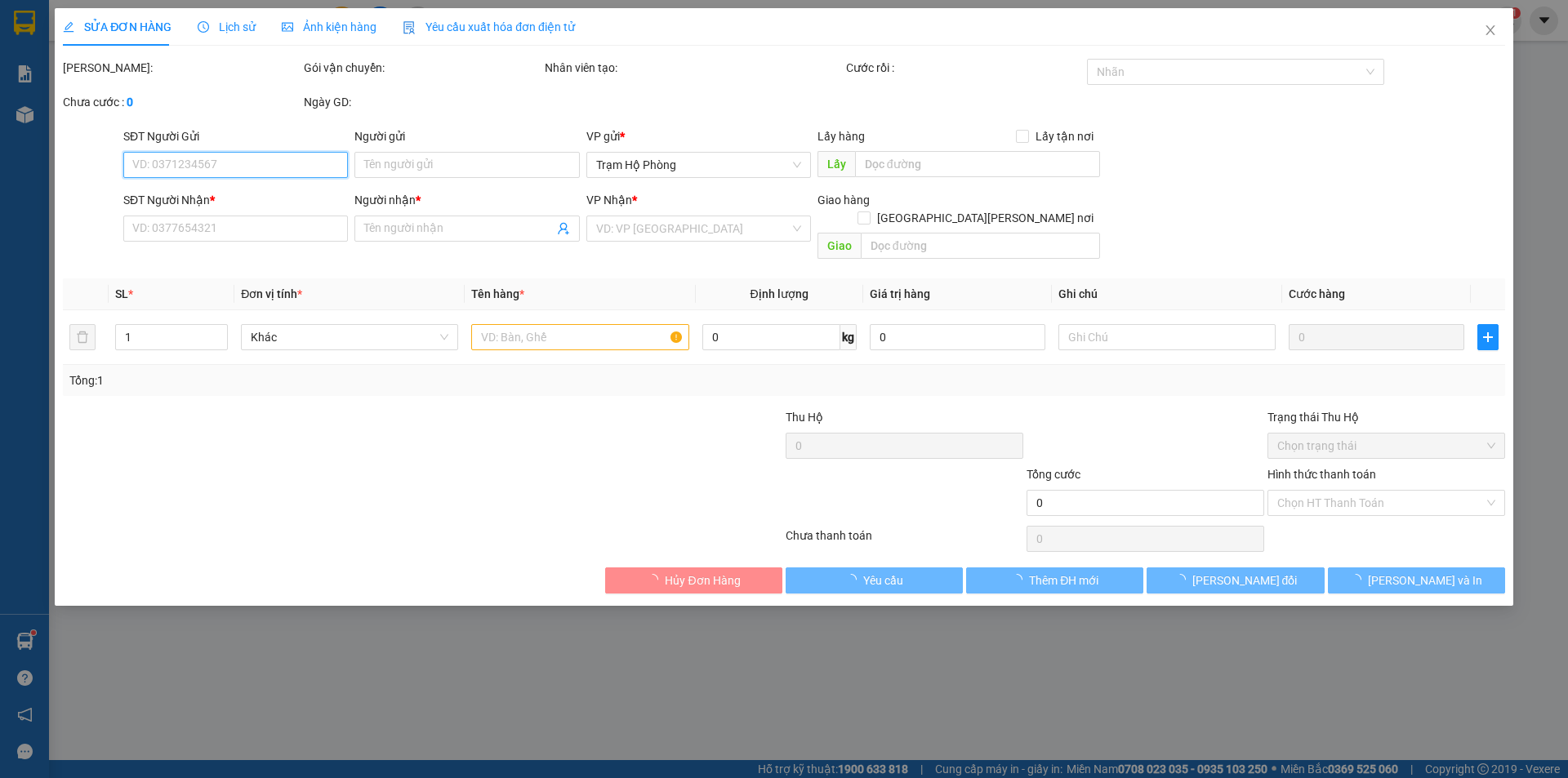
type input "0854582888"
type input "Không tên"
type input "200.000"
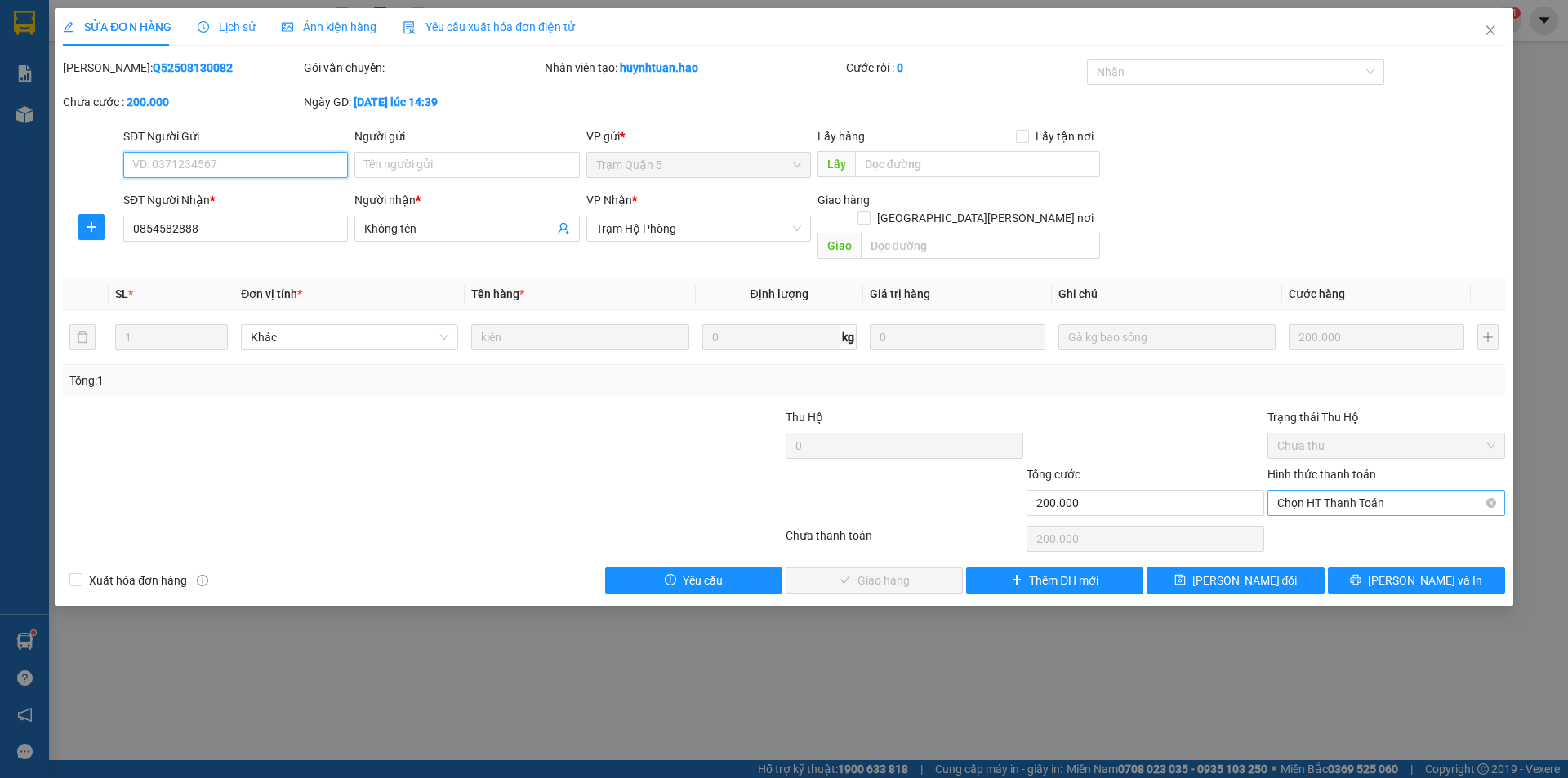
click at [1341, 490] on span "Chọn HT Thanh Toán" at bounding box center [1386, 502] width 218 height 25
click at [1338, 525] on div "Tại văn phòng" at bounding box center [1386, 518] width 218 height 18
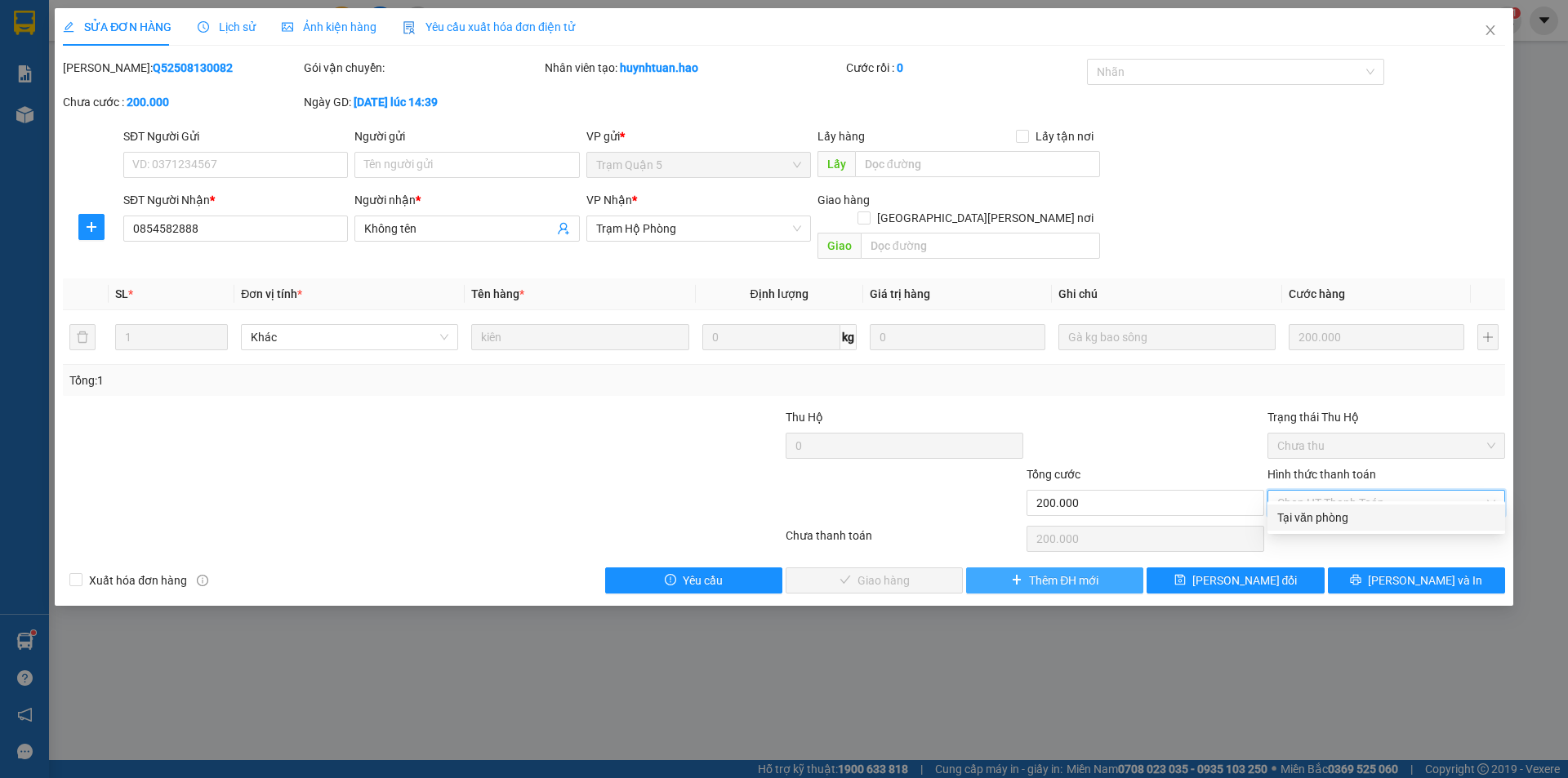
type input "0"
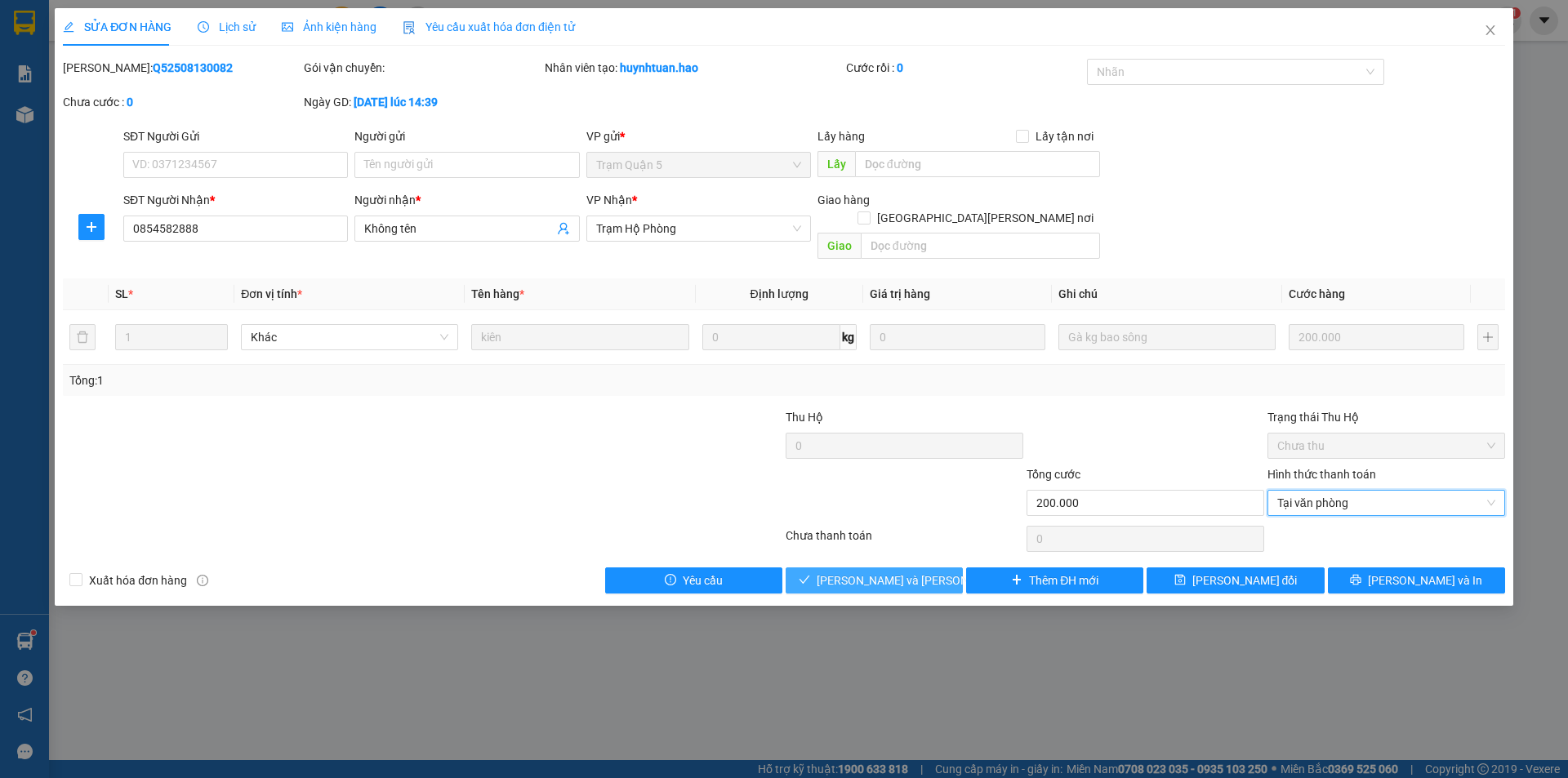
click at [892, 571] on span "[PERSON_NAME] và Giao hàng" at bounding box center [926, 581] width 221 height 18
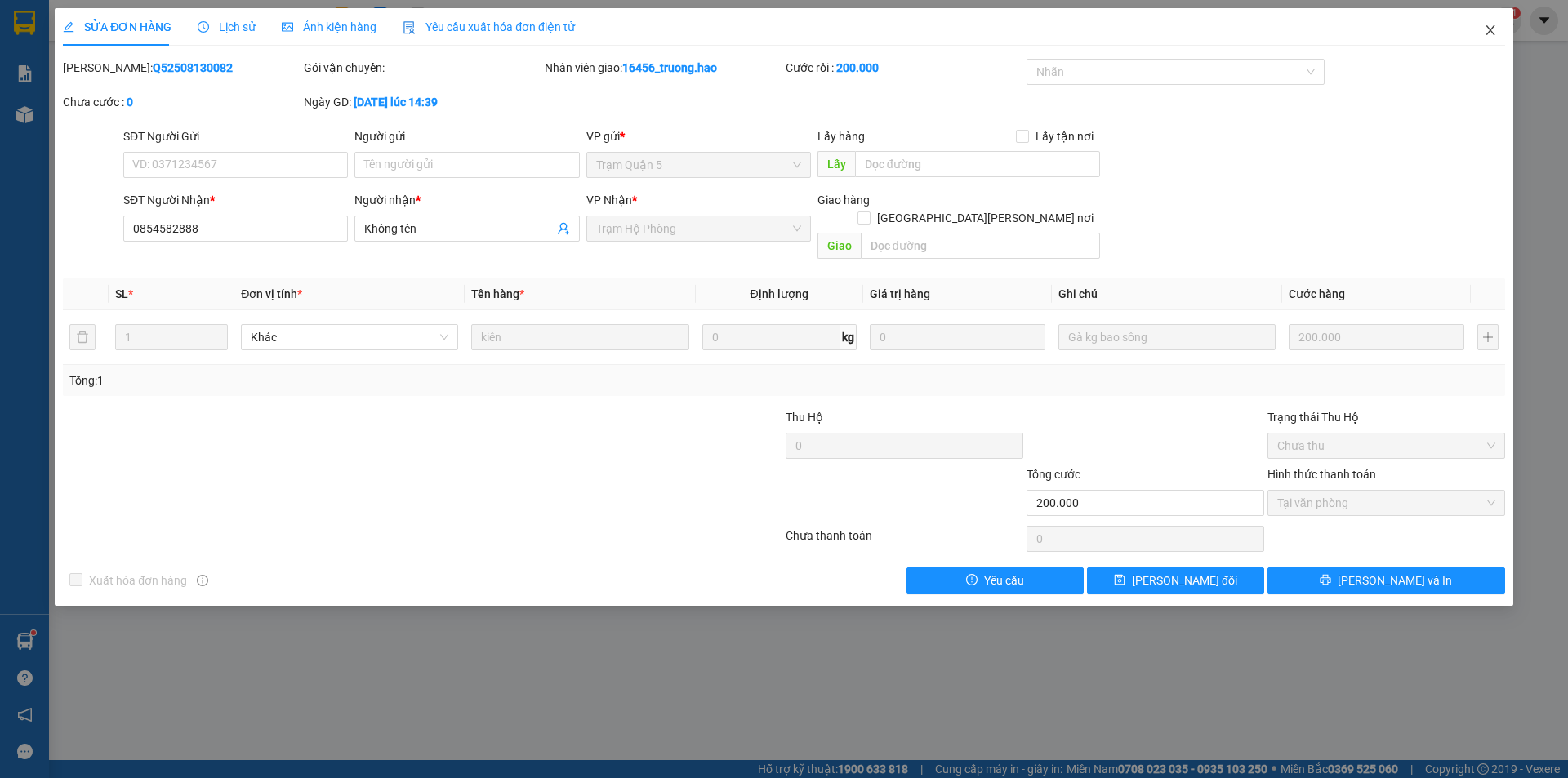
click at [1491, 27] on icon "close" at bounding box center [1490, 30] width 13 height 13
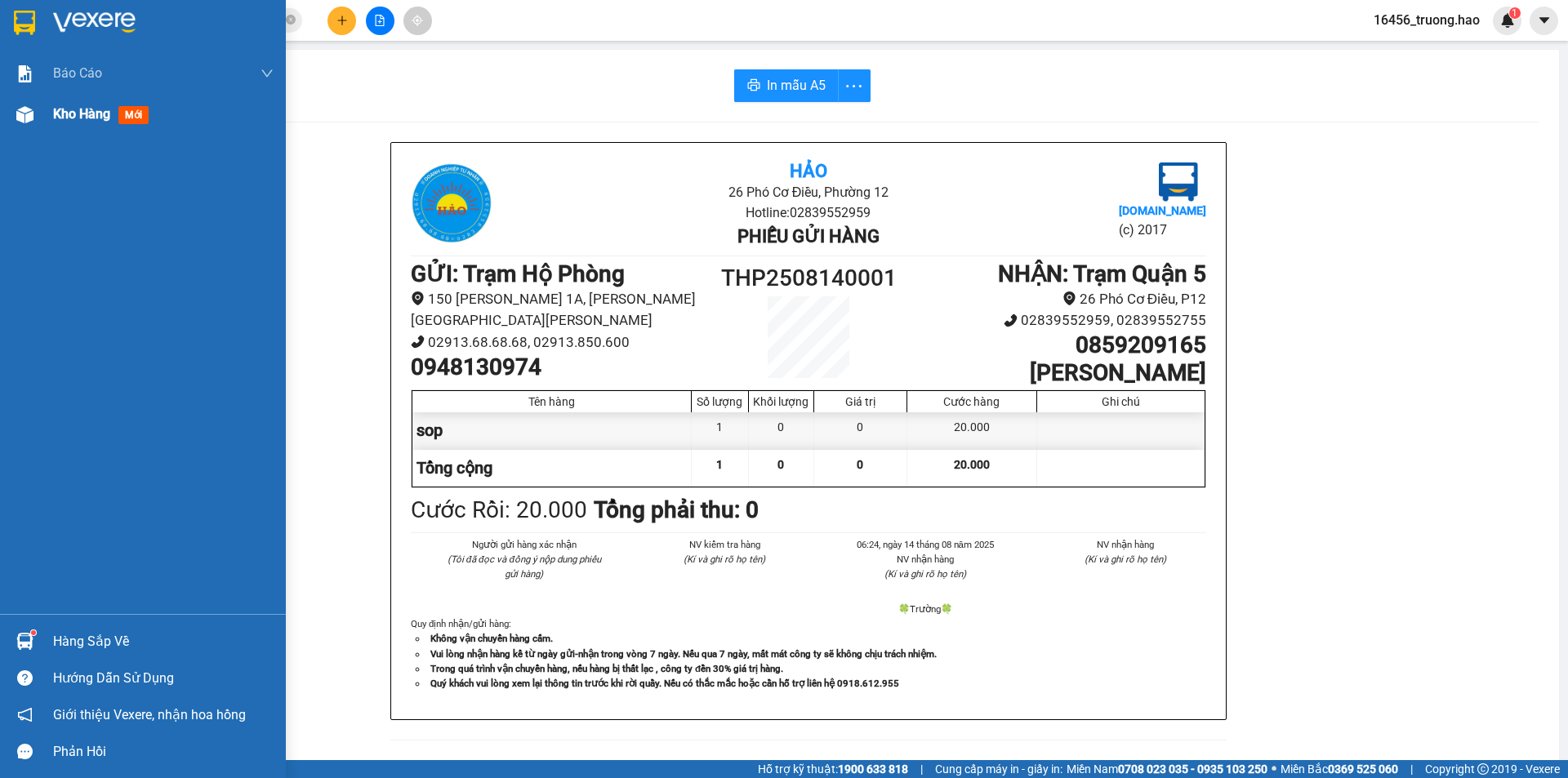
click at [64, 117] on span "Kho hàng" at bounding box center [82, 114] width 57 height 16
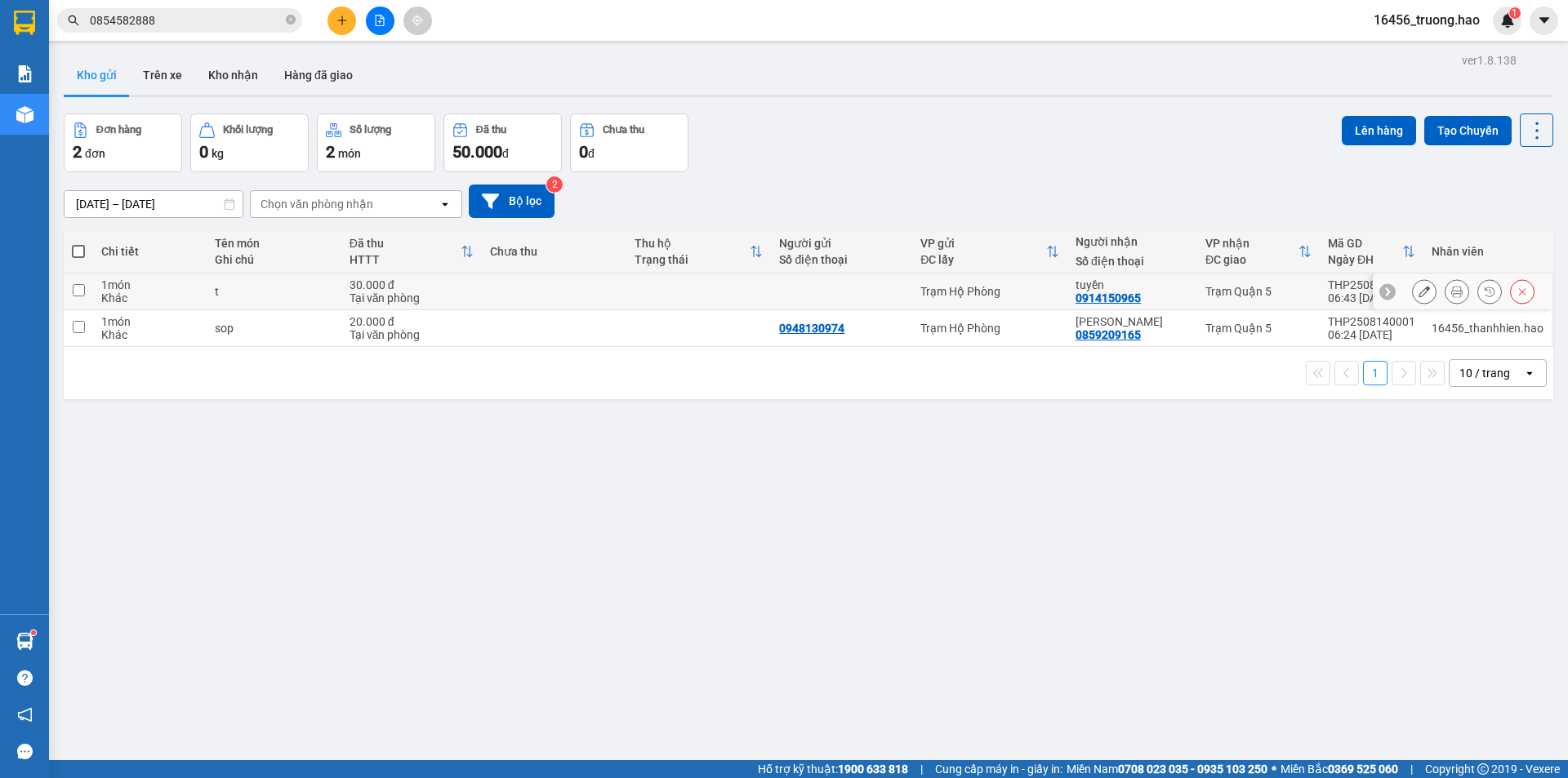
click at [1451, 293] on icon at bounding box center [1457, 291] width 11 height 11
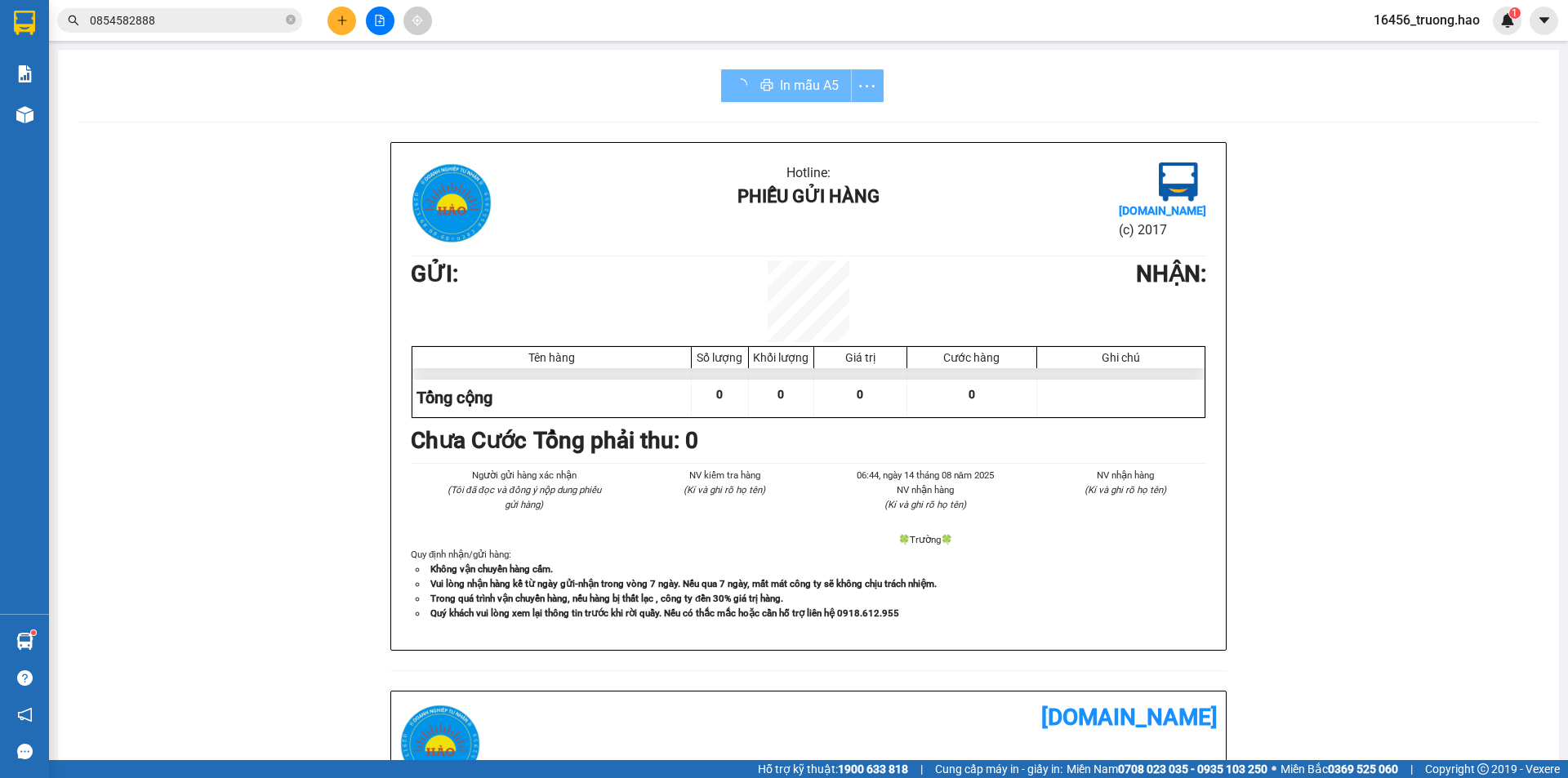
click at [749, 85] on div "In mẫu A5" at bounding box center [802, 86] width 163 height 33
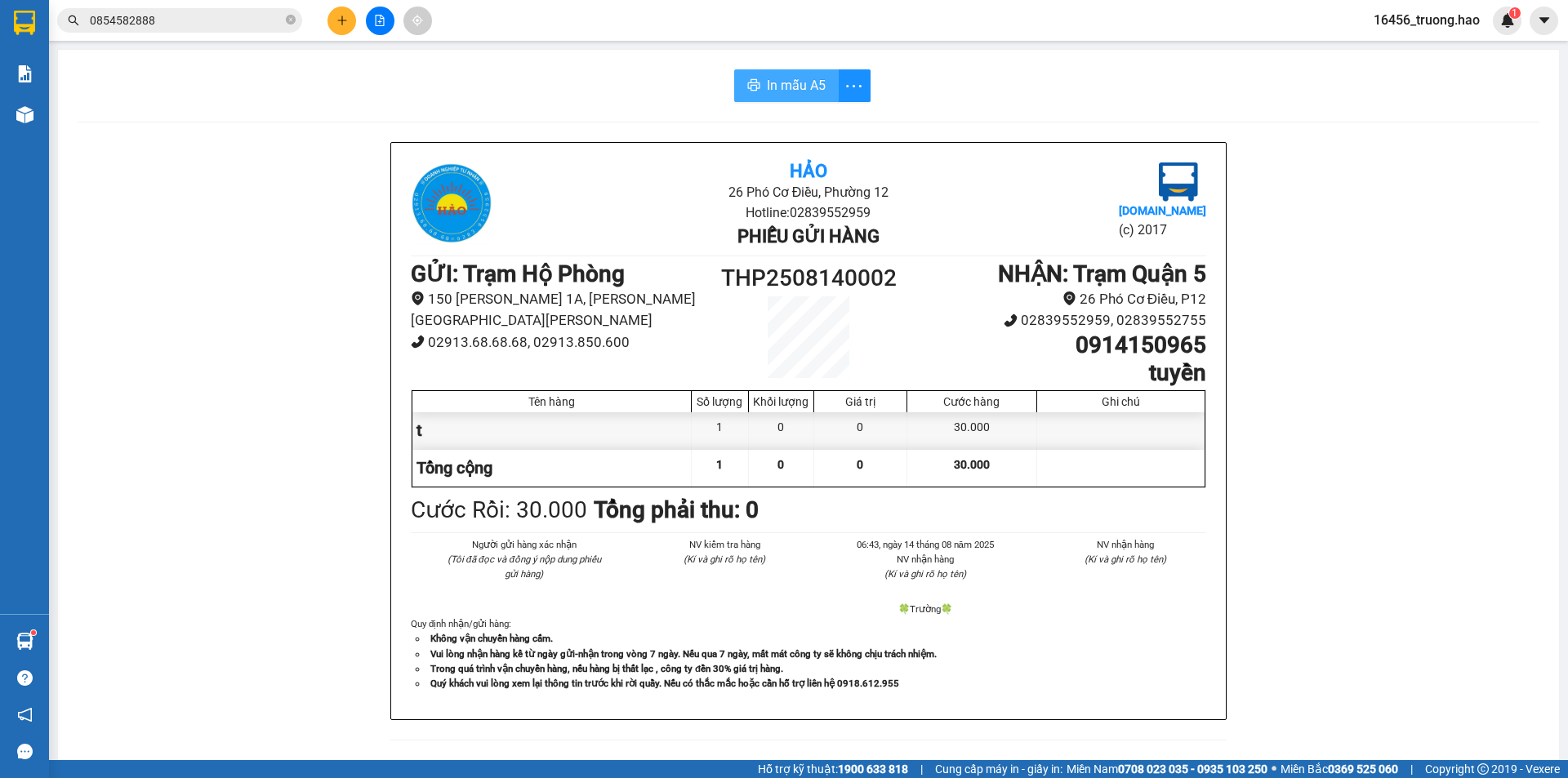
click at [756, 81] on button "In mẫu A5" at bounding box center [787, 86] width 105 height 33
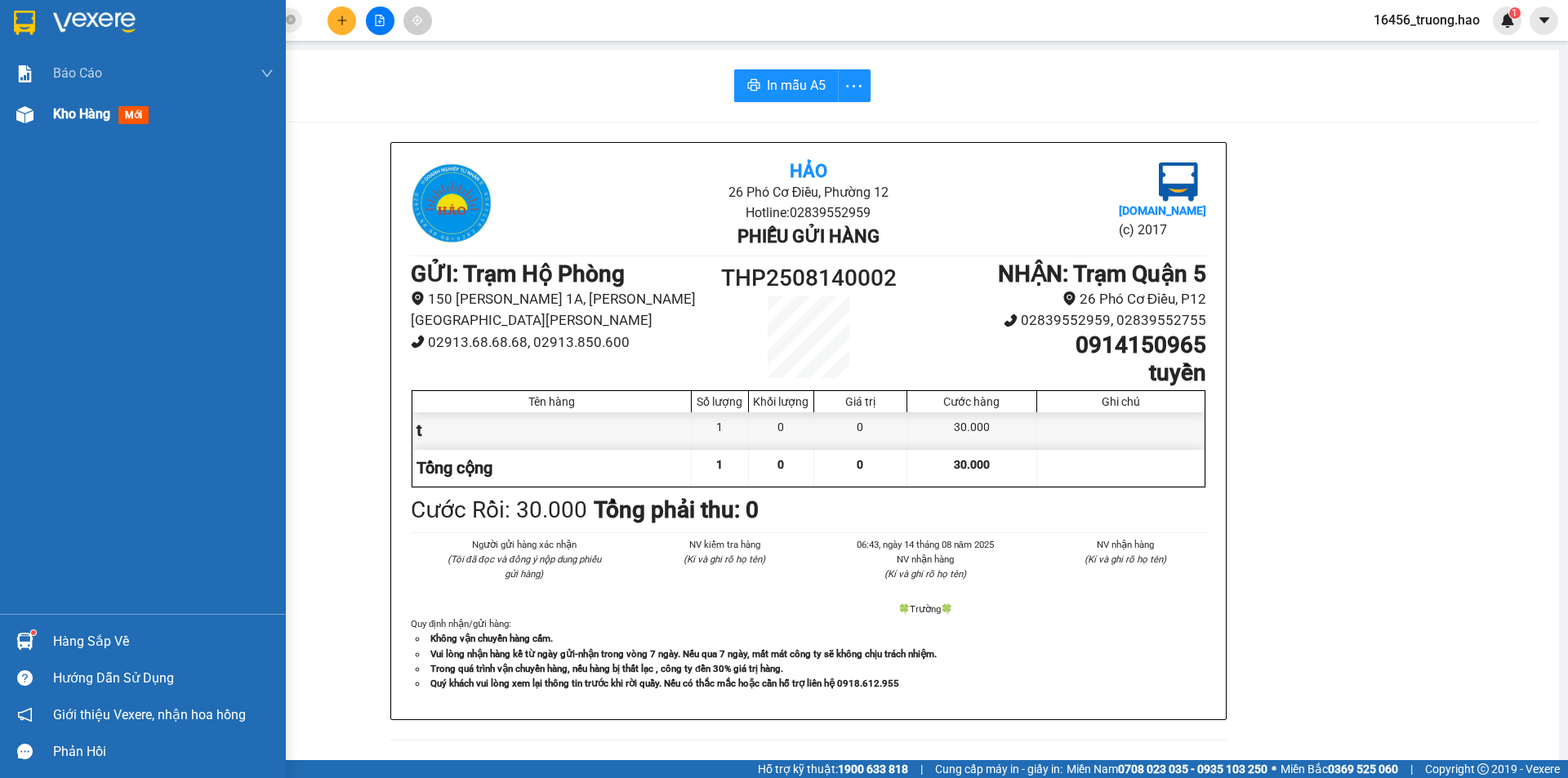
click at [95, 107] on span "Kho hàng" at bounding box center [82, 114] width 57 height 16
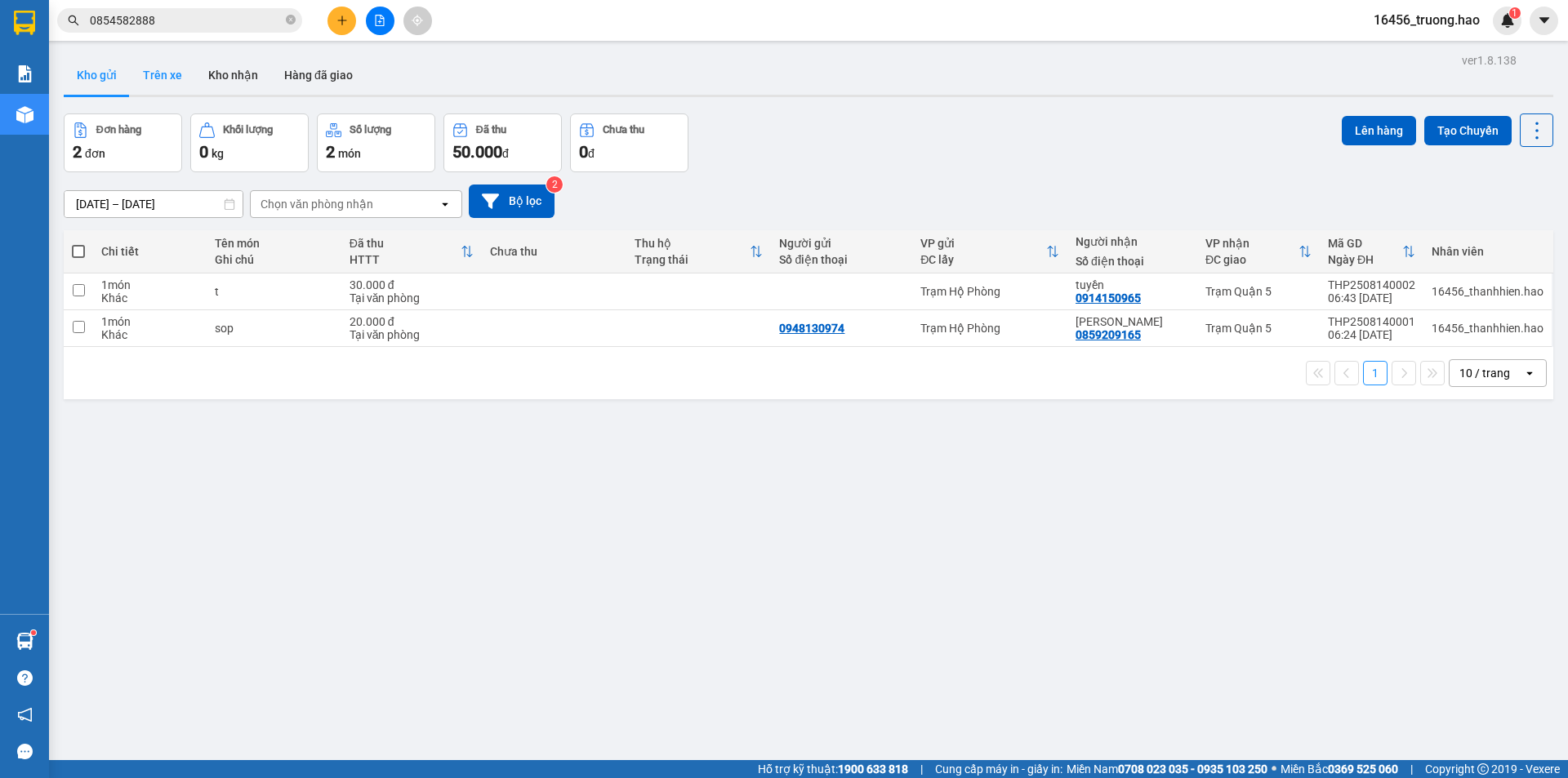
click at [164, 77] on button "Trên xe" at bounding box center [162, 74] width 65 height 39
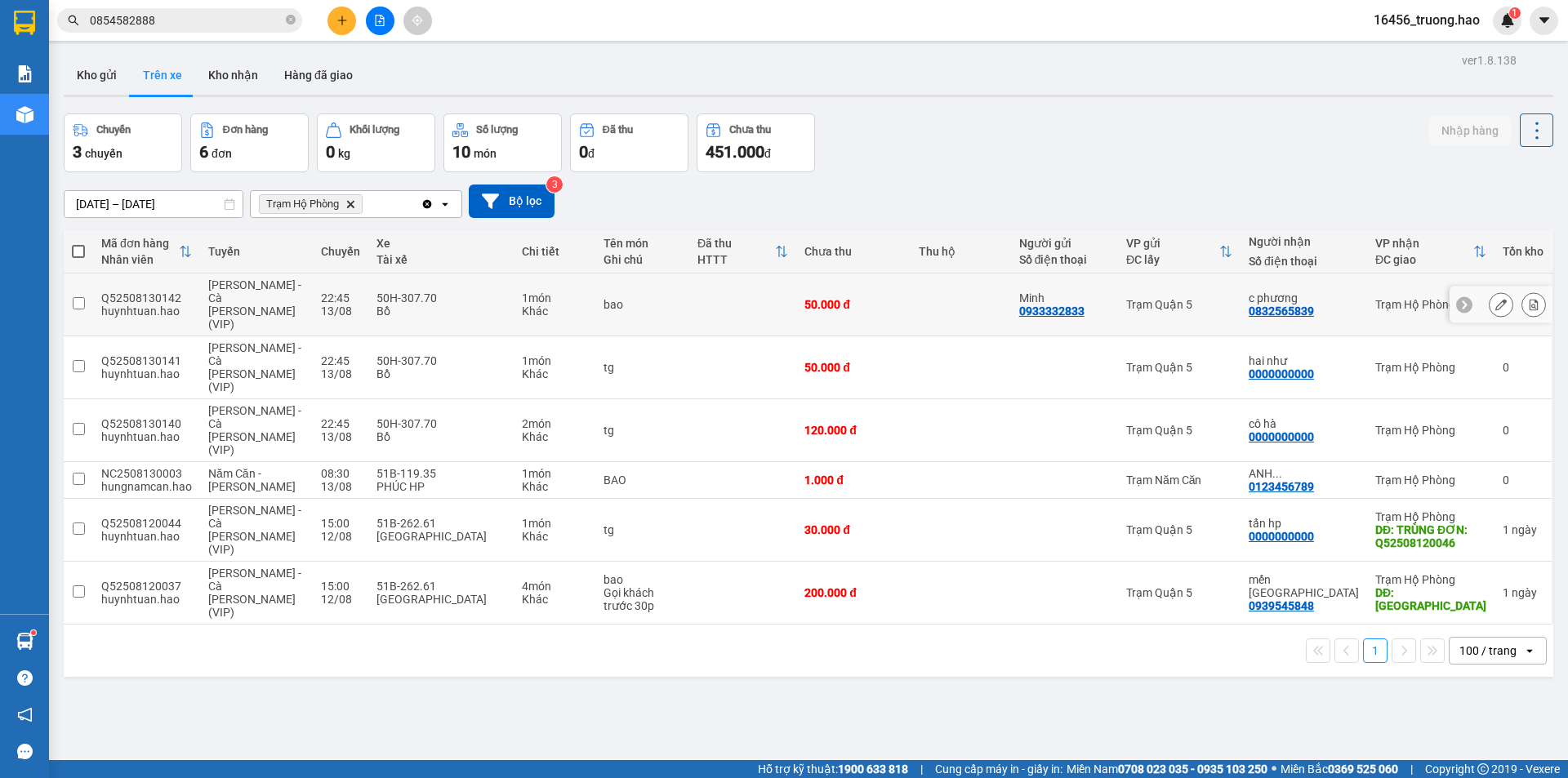
click at [891, 298] on div "50.000 đ" at bounding box center [853, 304] width 97 height 13
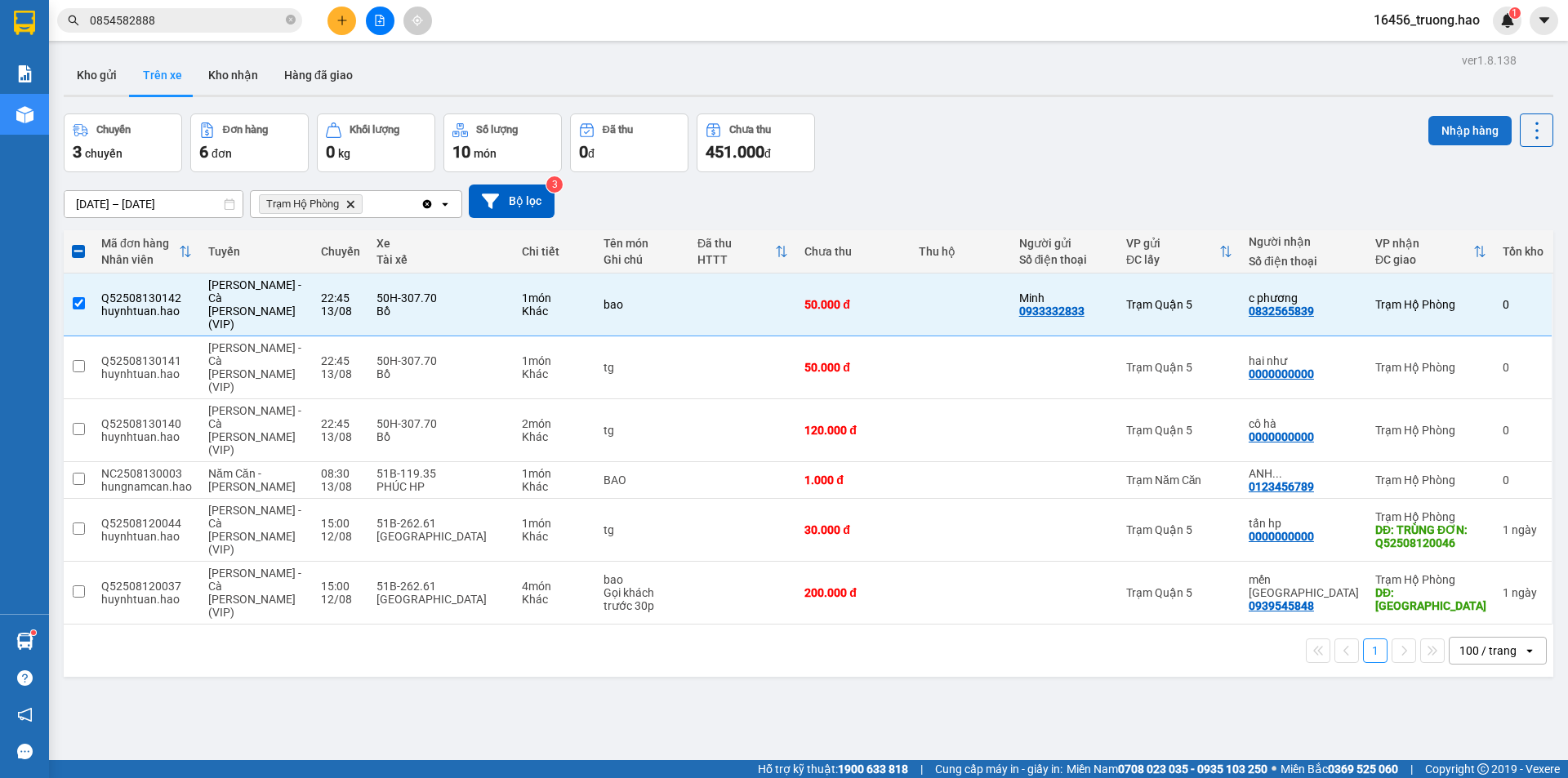
click at [1447, 130] on button "Nhập hàng" at bounding box center [1470, 130] width 84 height 29
checkbox input "false"
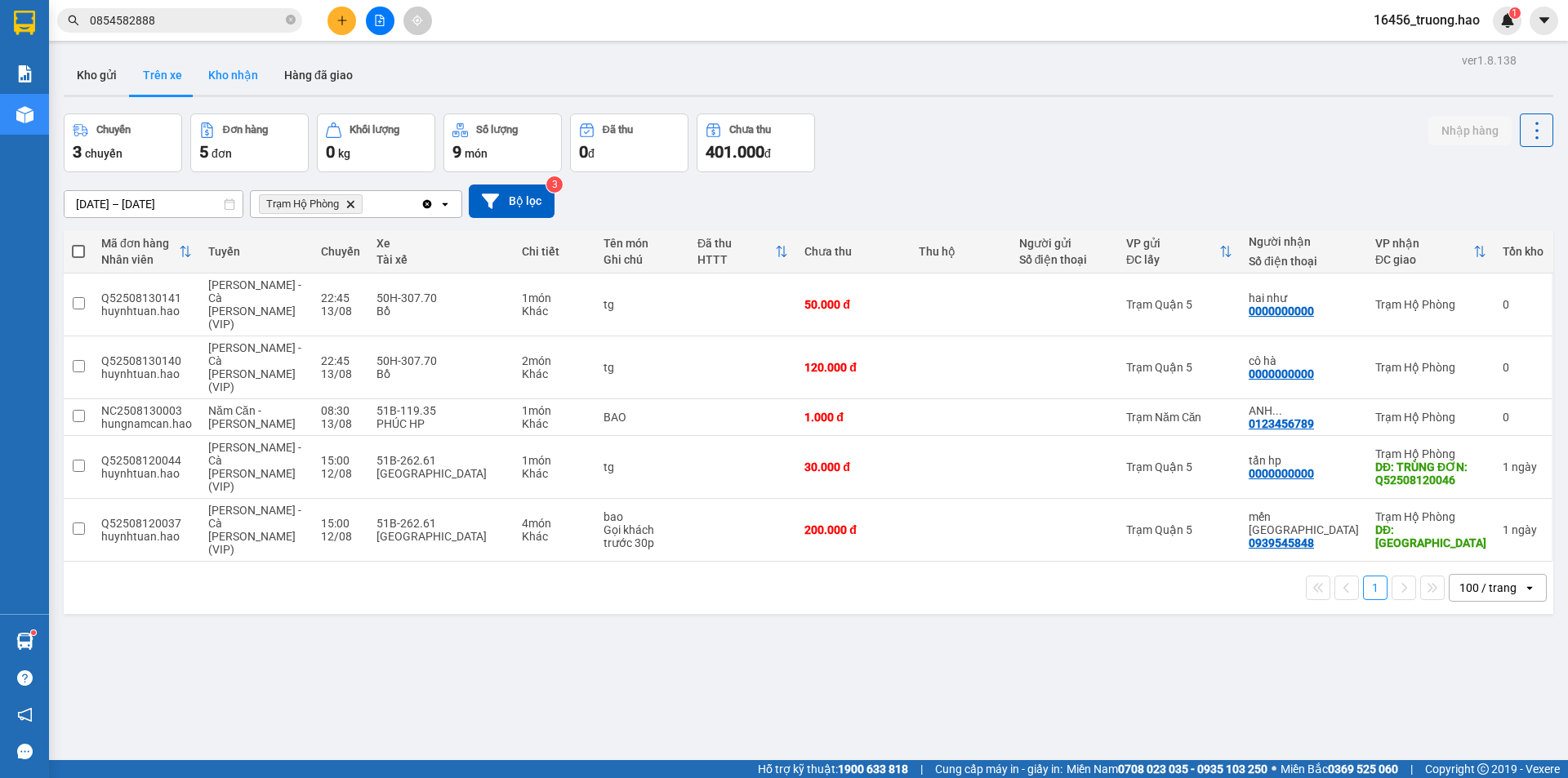
click at [227, 77] on button "Kho nhận" at bounding box center [233, 74] width 76 height 39
type input "[DATE] – [DATE]"
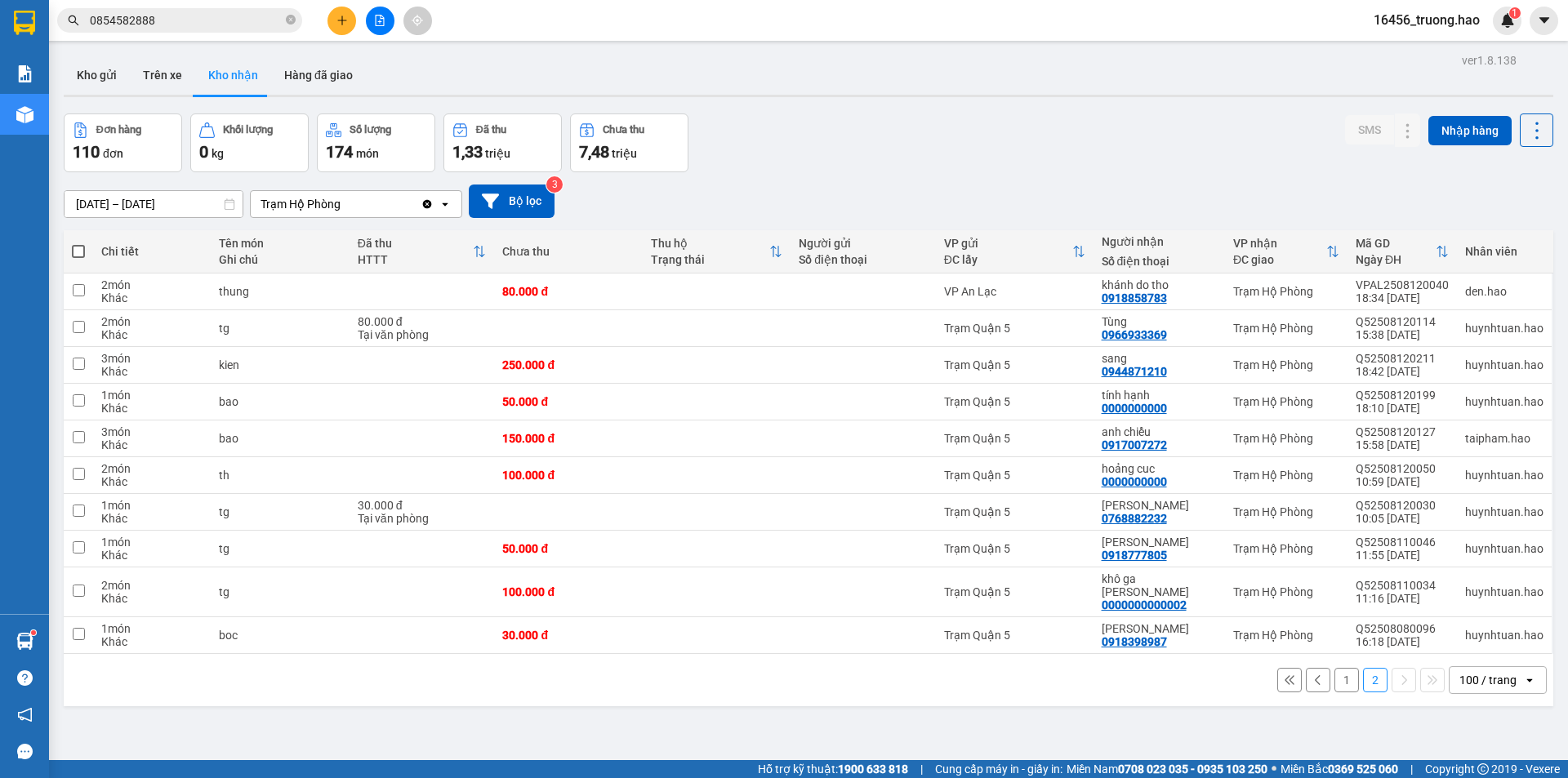
click at [1335, 669] on button "1" at bounding box center [1346, 680] width 25 height 25
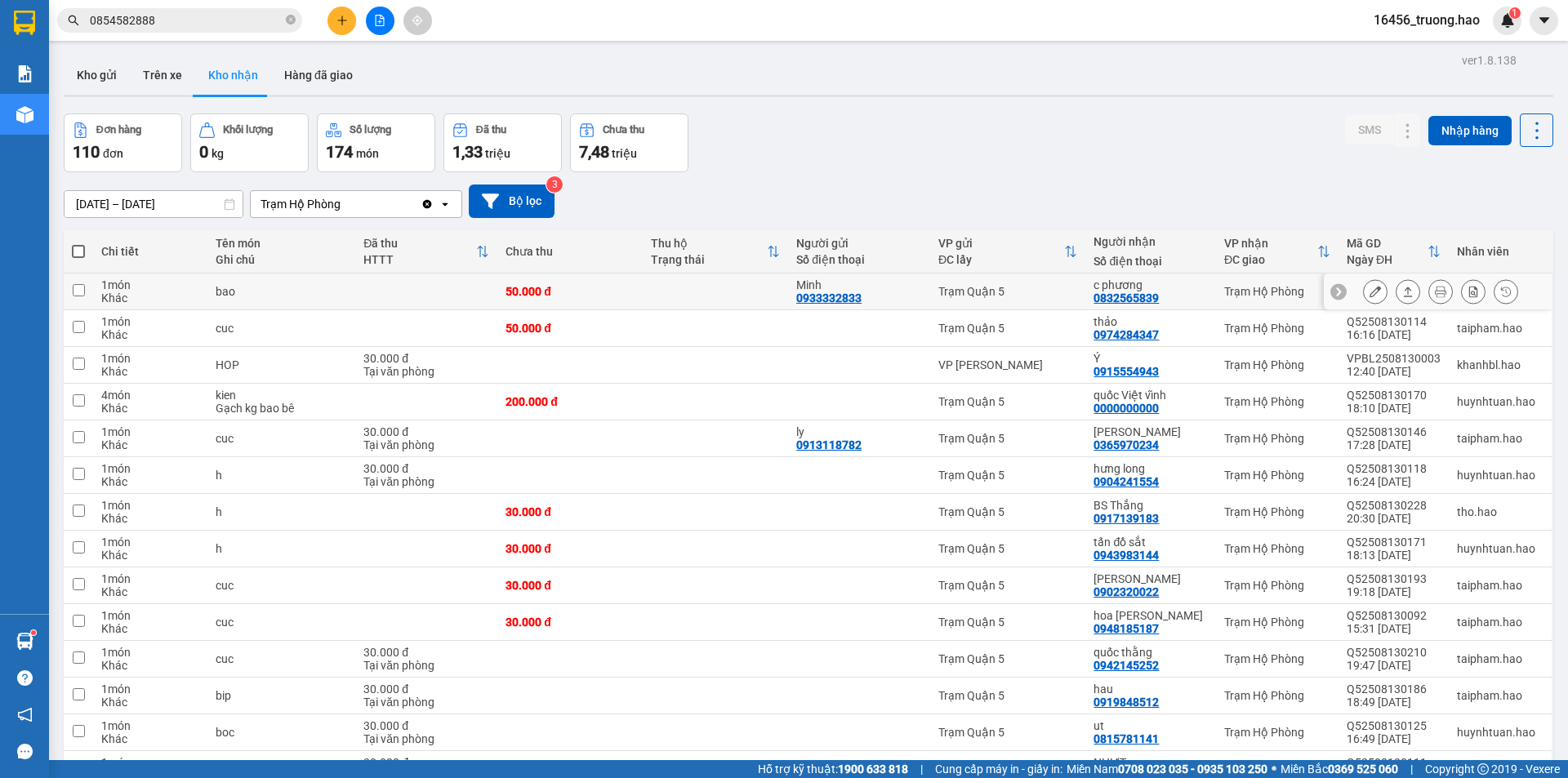
click at [1435, 292] on icon at bounding box center [1440, 291] width 11 height 11
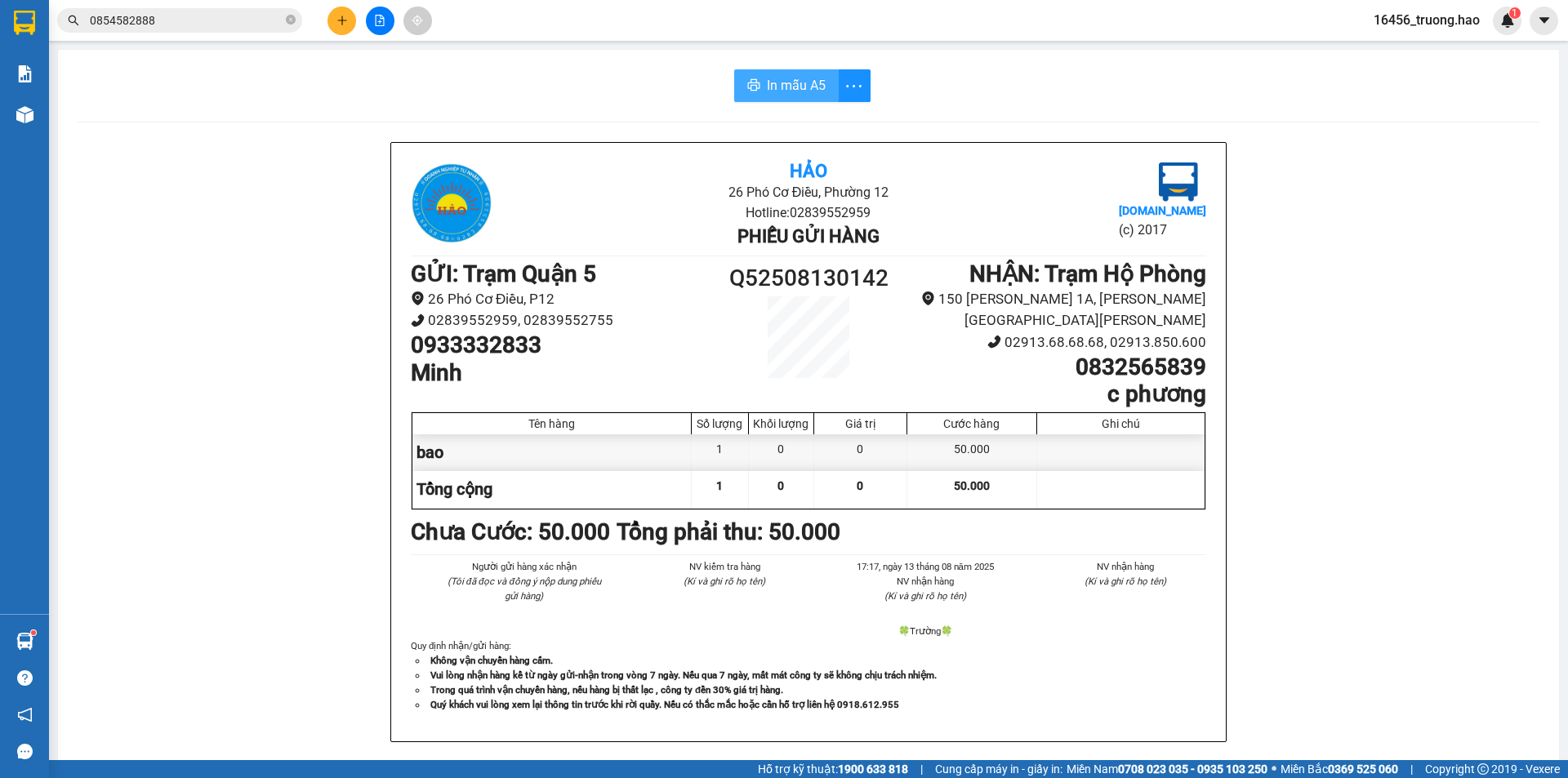
click at [778, 78] on span "In mẫu A5" at bounding box center [796, 85] width 59 height 20
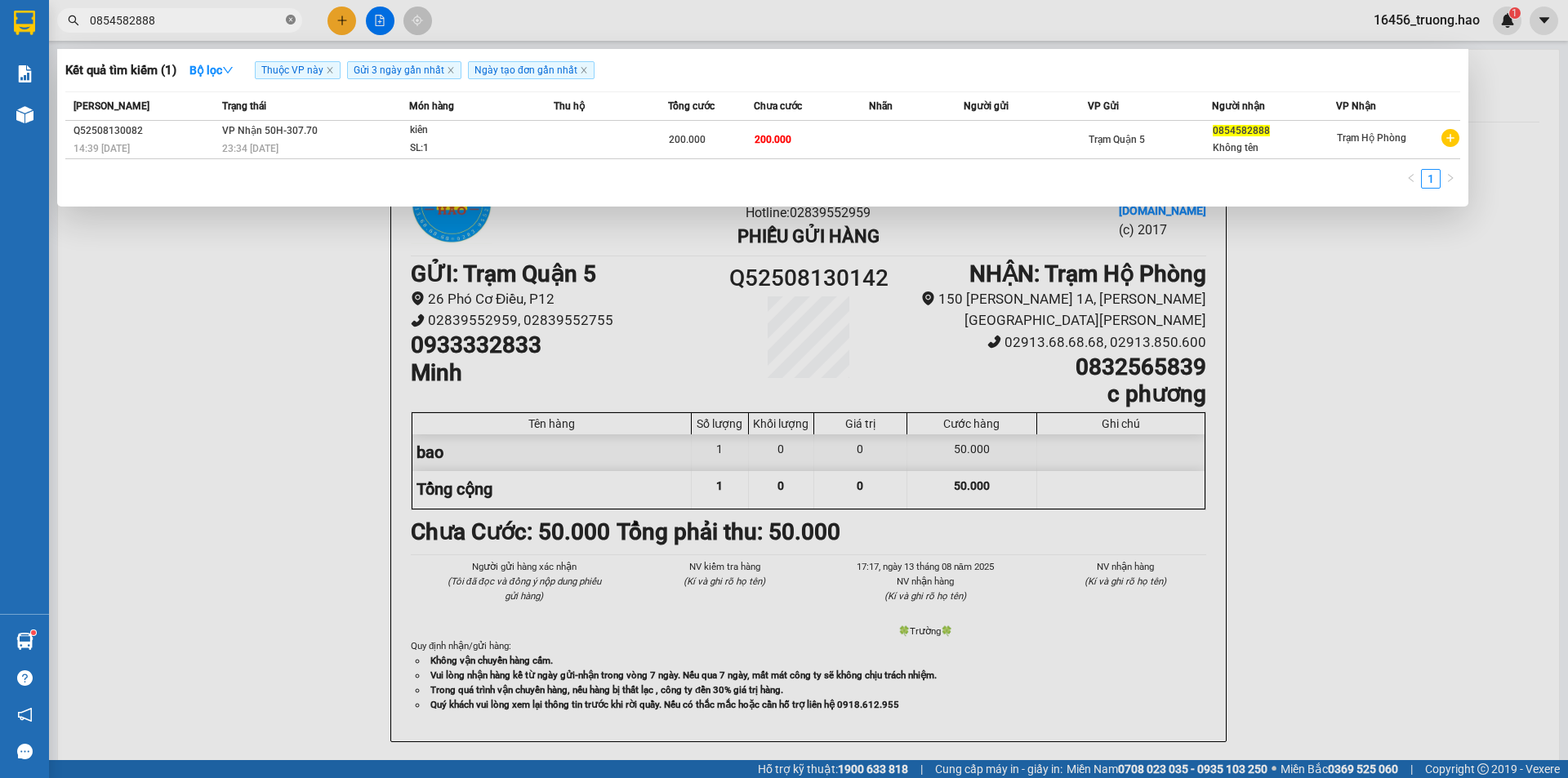
click at [293, 21] on icon "close-circle" at bounding box center [290, 19] width 10 height 10
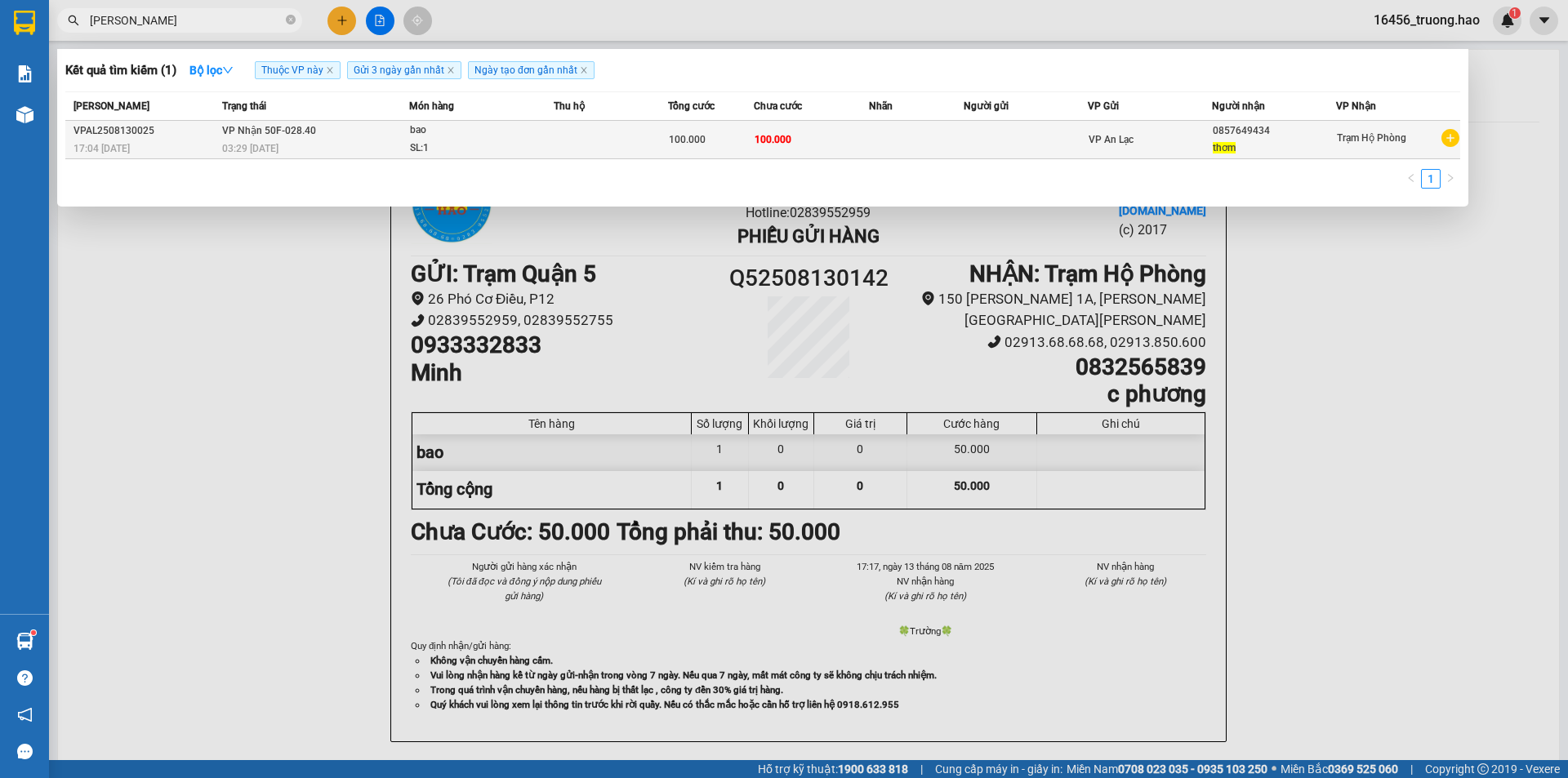
type input "THOM"
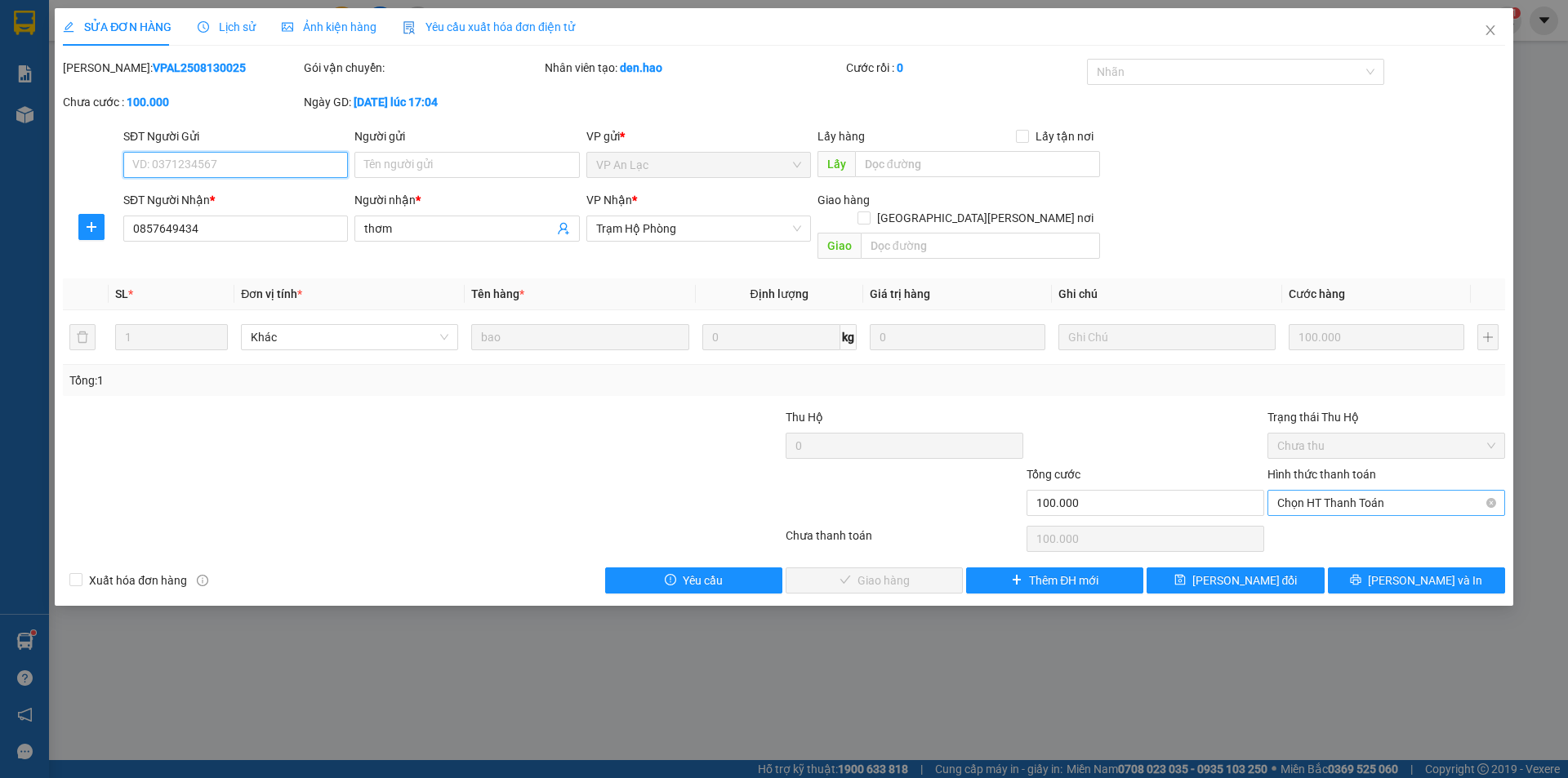
drag, startPoint x: 1309, startPoint y: 485, endPoint x: 1311, endPoint y: 493, distance: 8.2
click at [1310, 490] on span "Chọn HT Thanh Toán" at bounding box center [1386, 502] width 218 height 25
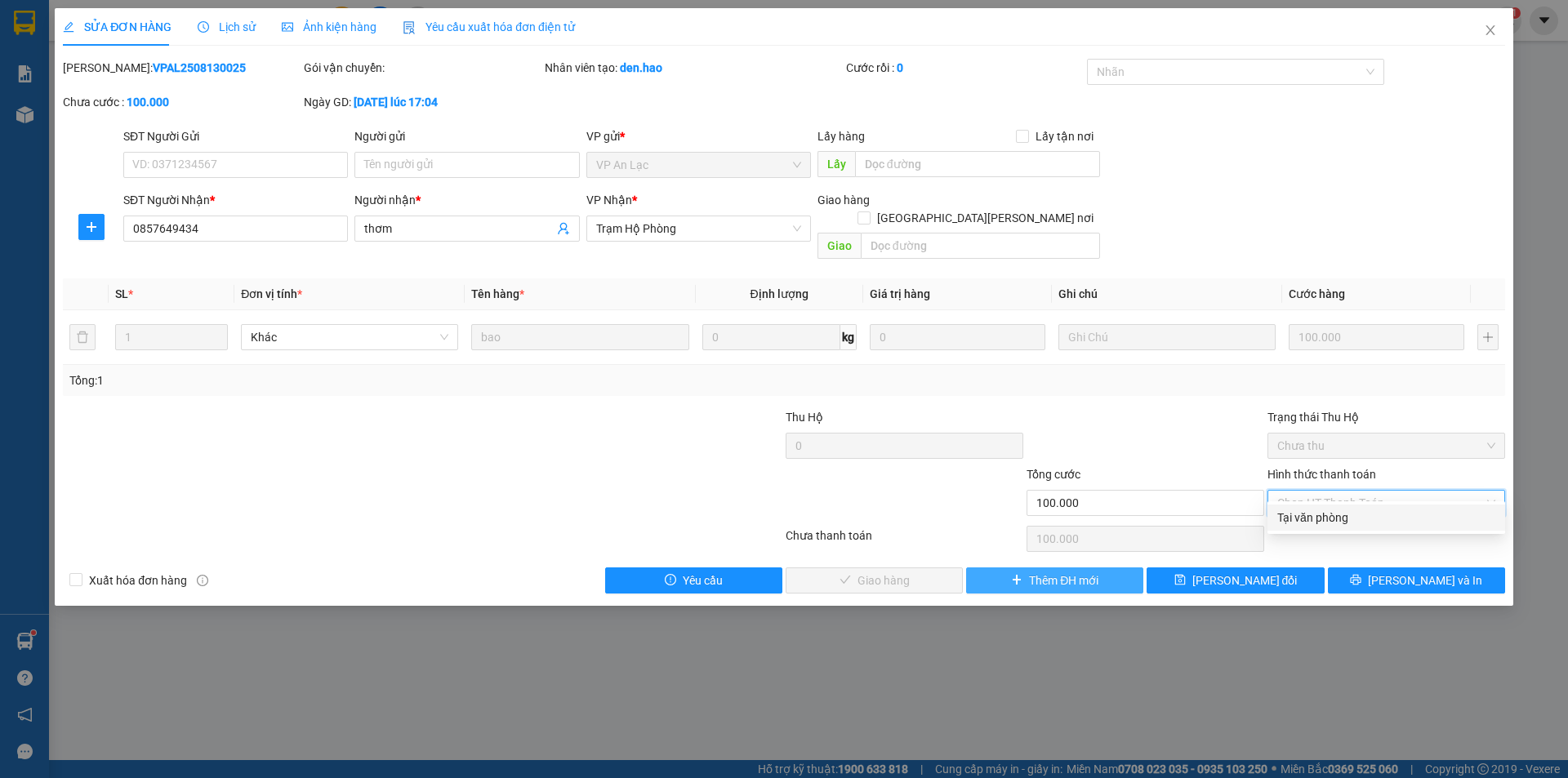
drag, startPoint x: 1311, startPoint y: 513, endPoint x: 1120, endPoint y: 557, distance: 196.0
click at [1311, 514] on div "Tại văn phòng" at bounding box center [1386, 518] width 218 height 18
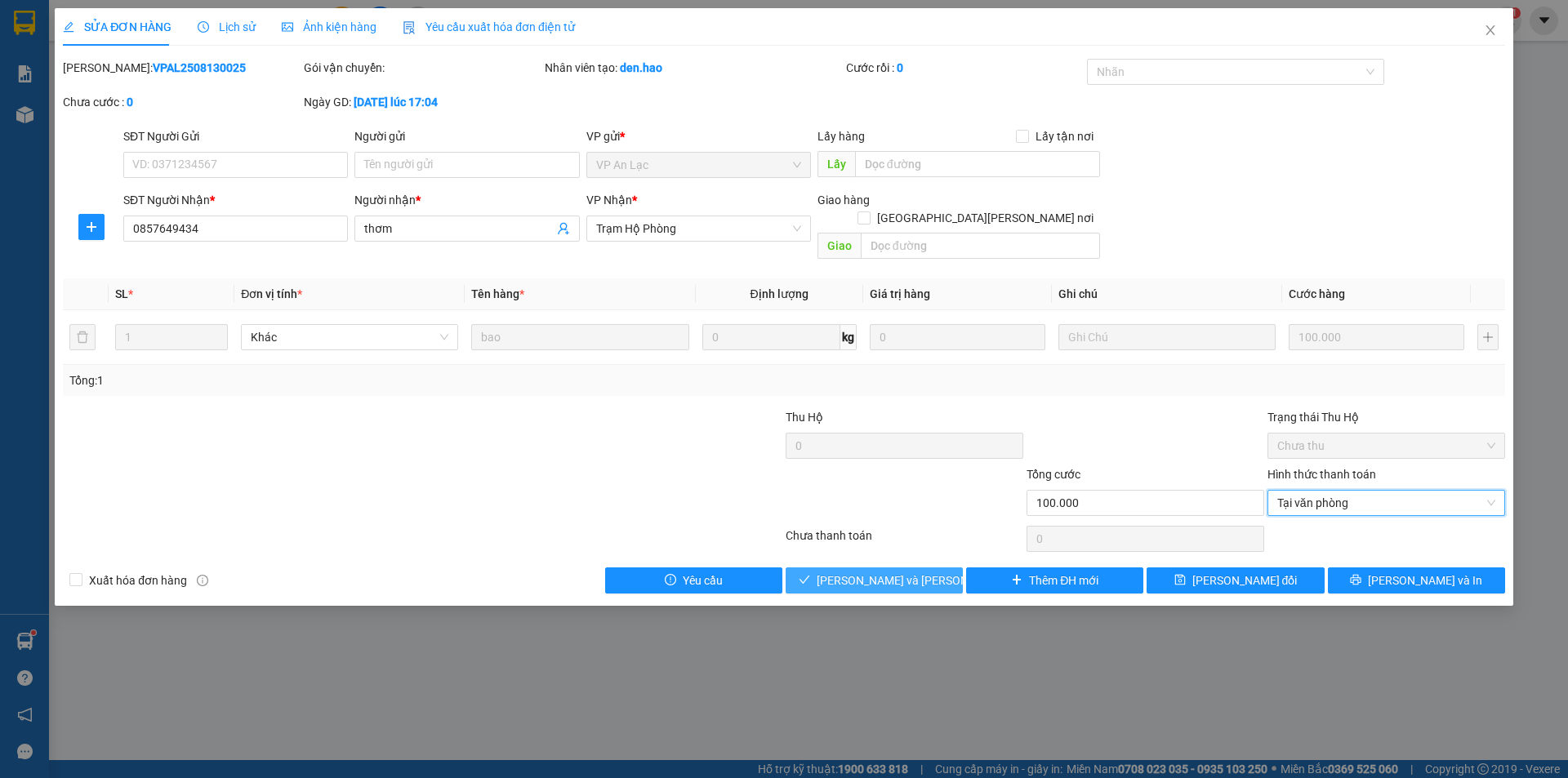
click at [953, 568] on button "[PERSON_NAME] và Giao hàng" at bounding box center [874, 581] width 177 height 26
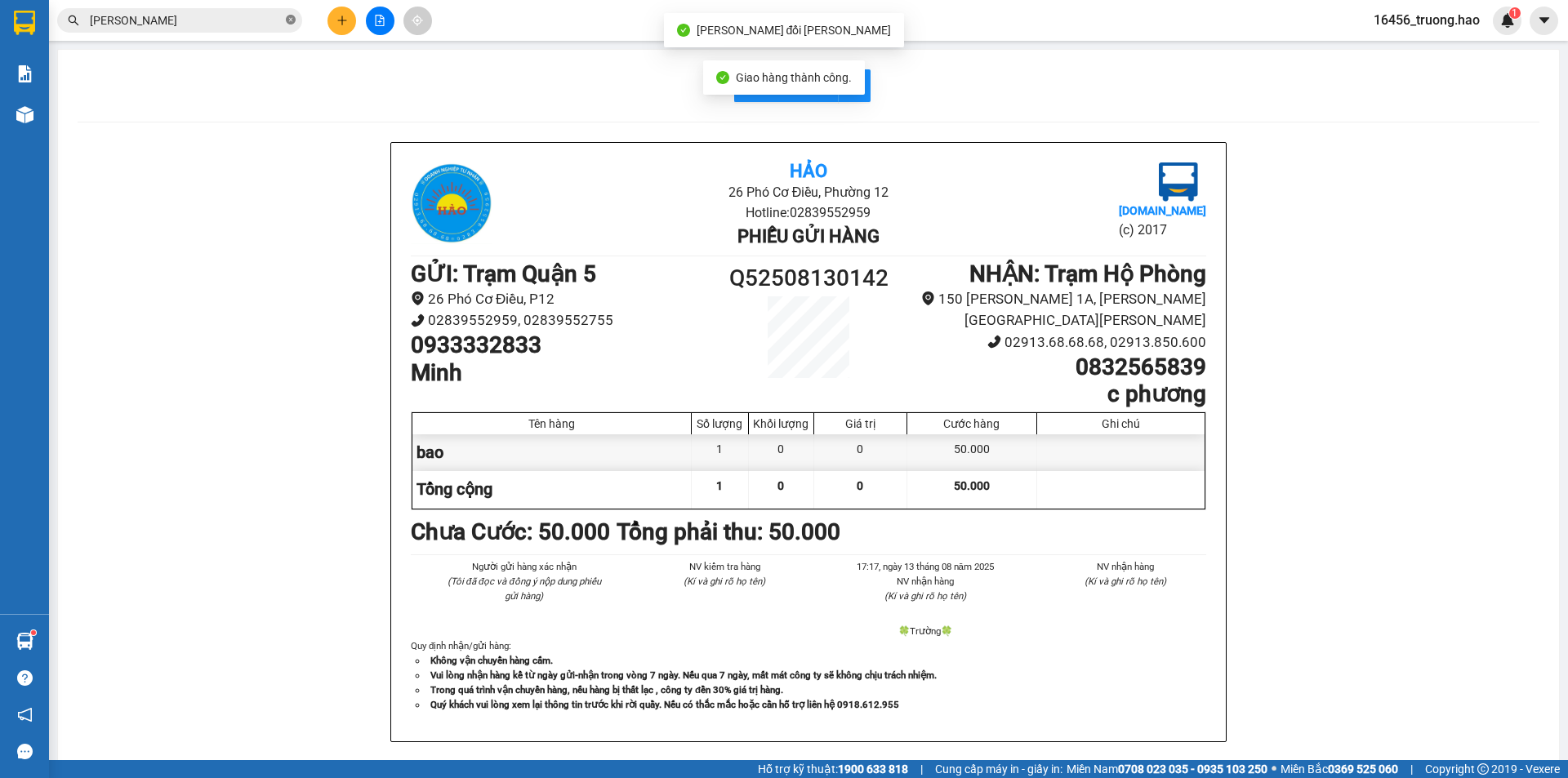
click at [287, 24] on icon "close-circle" at bounding box center [290, 19] width 10 height 10
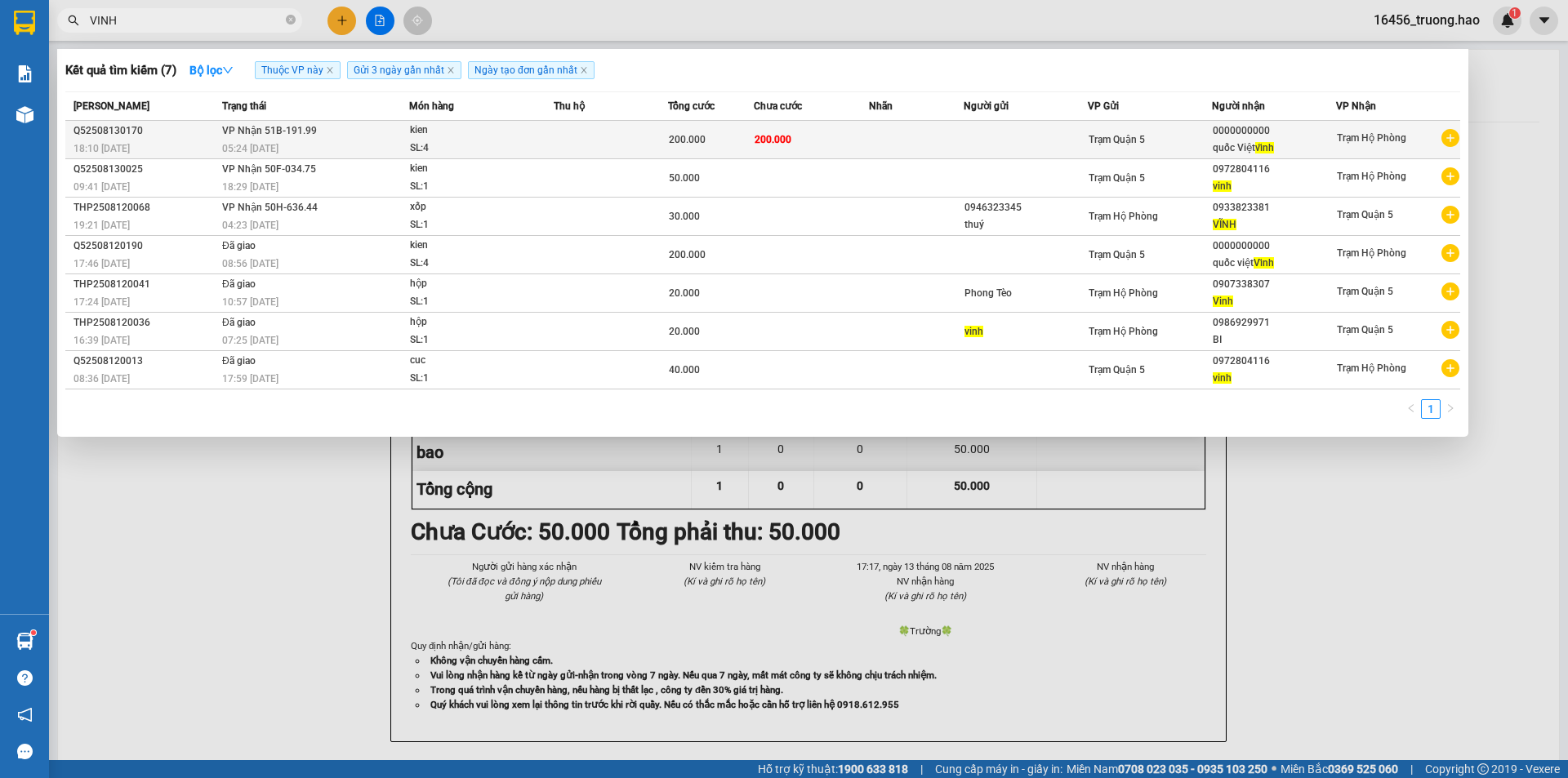
type input "VINH"
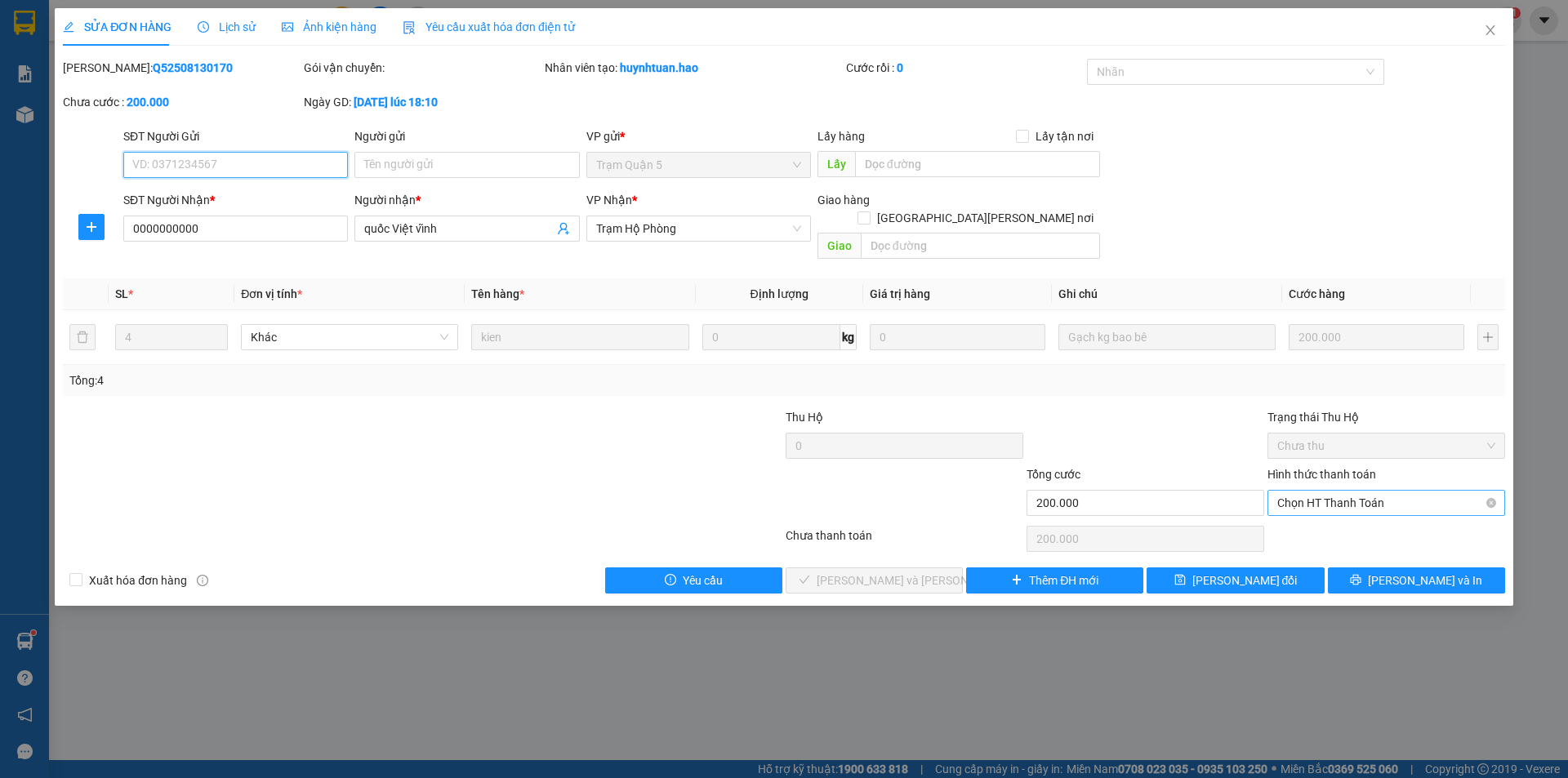
click at [1307, 490] on span "Chọn HT Thanh Toán" at bounding box center [1386, 502] width 218 height 25
click at [1307, 513] on div "Tại văn phòng" at bounding box center [1386, 518] width 218 height 18
click at [928, 568] on button "[PERSON_NAME] và Giao hàng" at bounding box center [874, 581] width 177 height 26
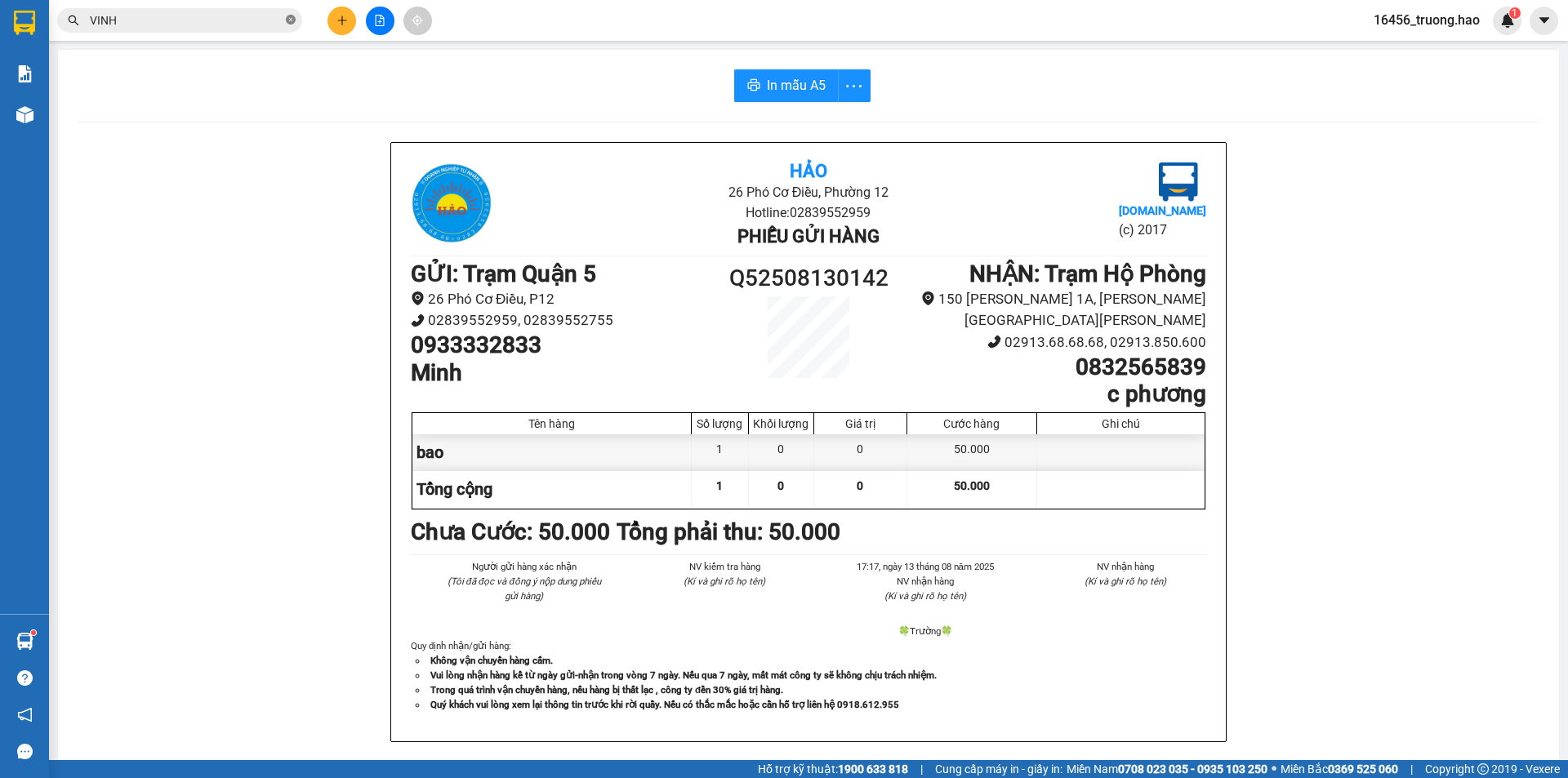
click at [293, 15] on span at bounding box center [290, 20] width 10 height 16
click at [242, 18] on input "text" at bounding box center [187, 20] width 193 height 18
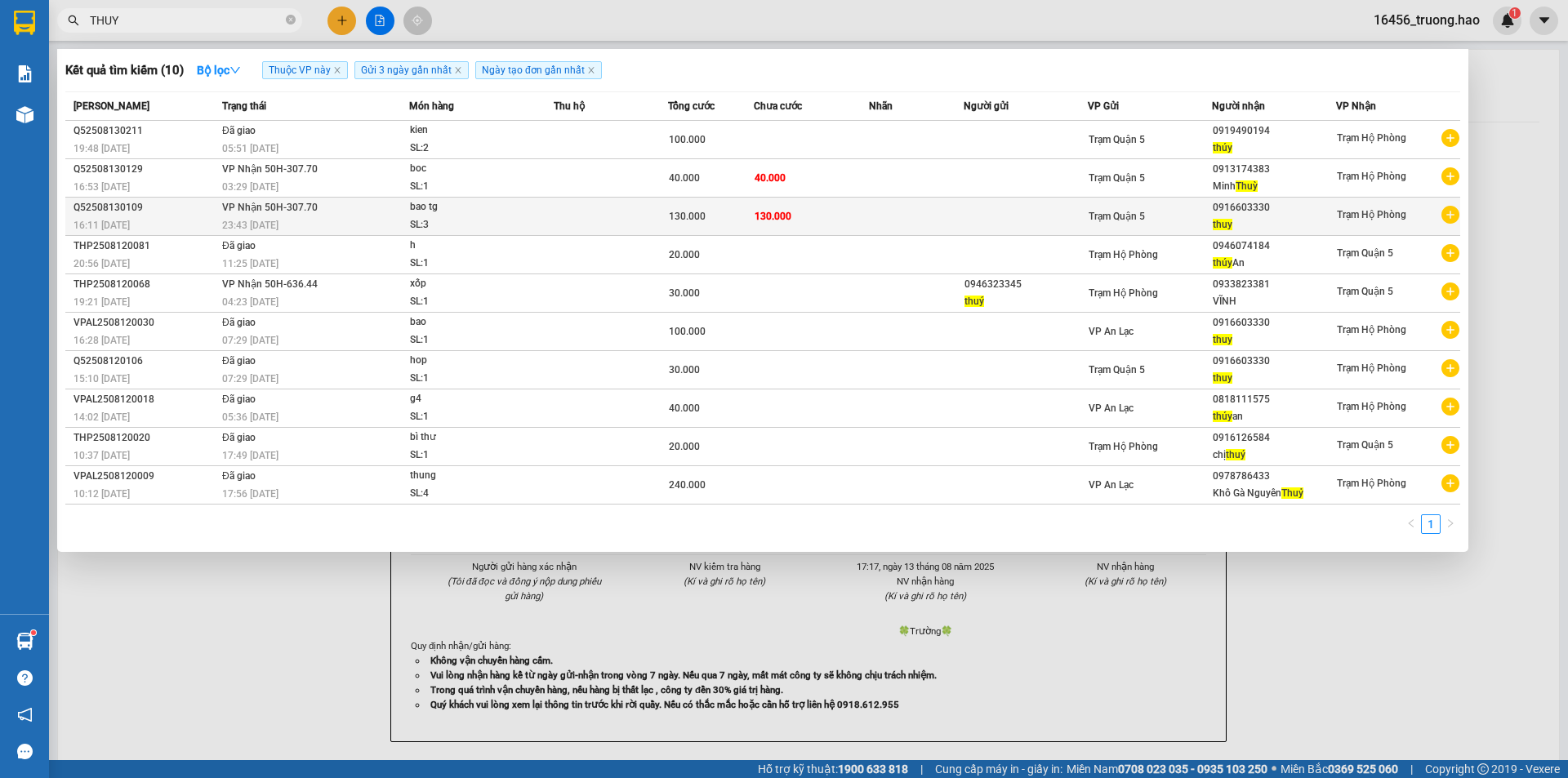
type input "THUY"
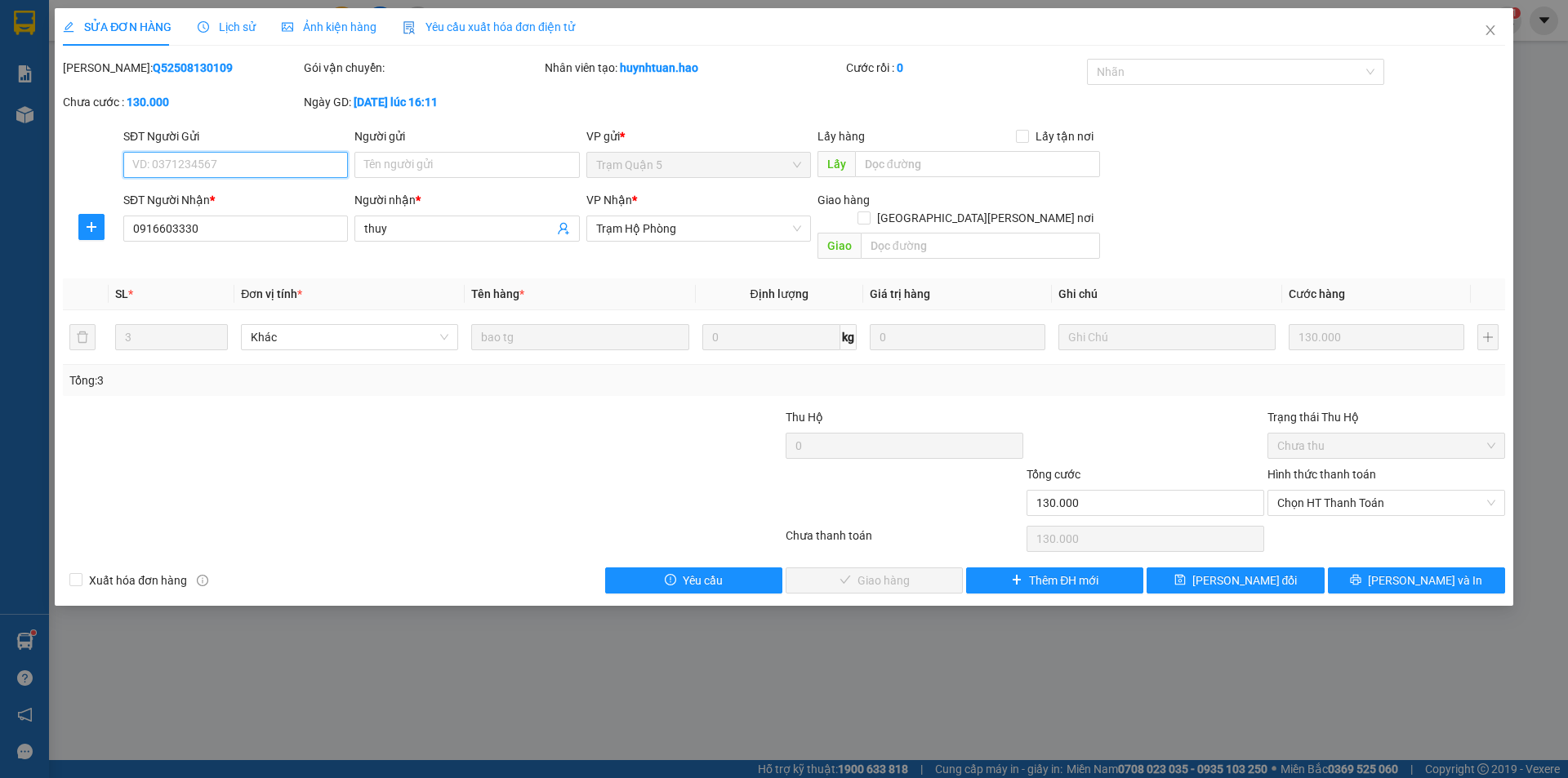
drag, startPoint x: 1292, startPoint y: 483, endPoint x: 1310, endPoint y: 534, distance: 54.1
click at [1292, 490] on span "Chọn HT Thanh Toán" at bounding box center [1386, 502] width 218 height 25
drag, startPoint x: 1313, startPoint y: 515, endPoint x: 985, endPoint y: 555, distance: 330.4
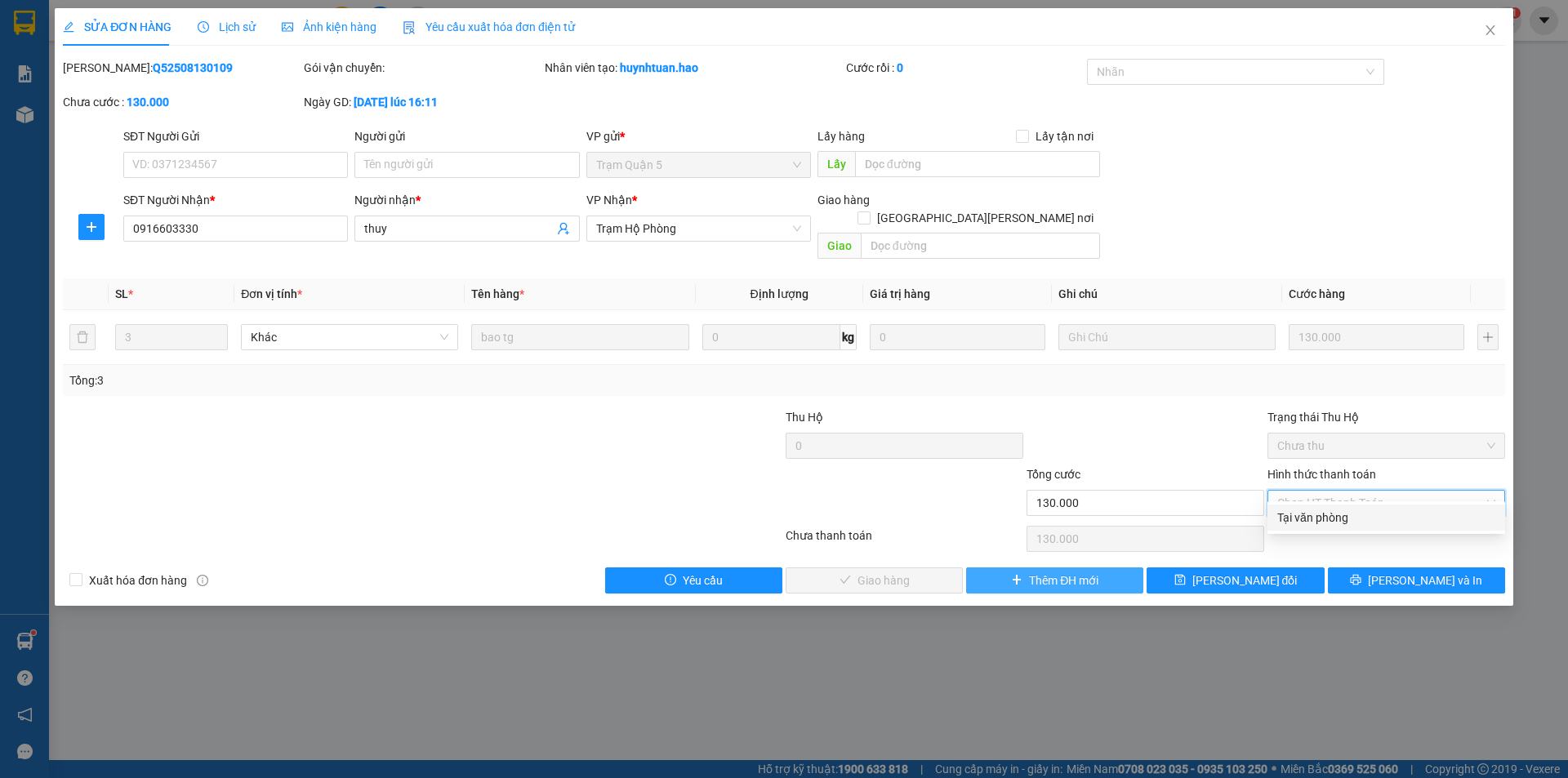
click at [1312, 514] on div "Tại văn phòng" at bounding box center [1386, 518] width 218 height 18
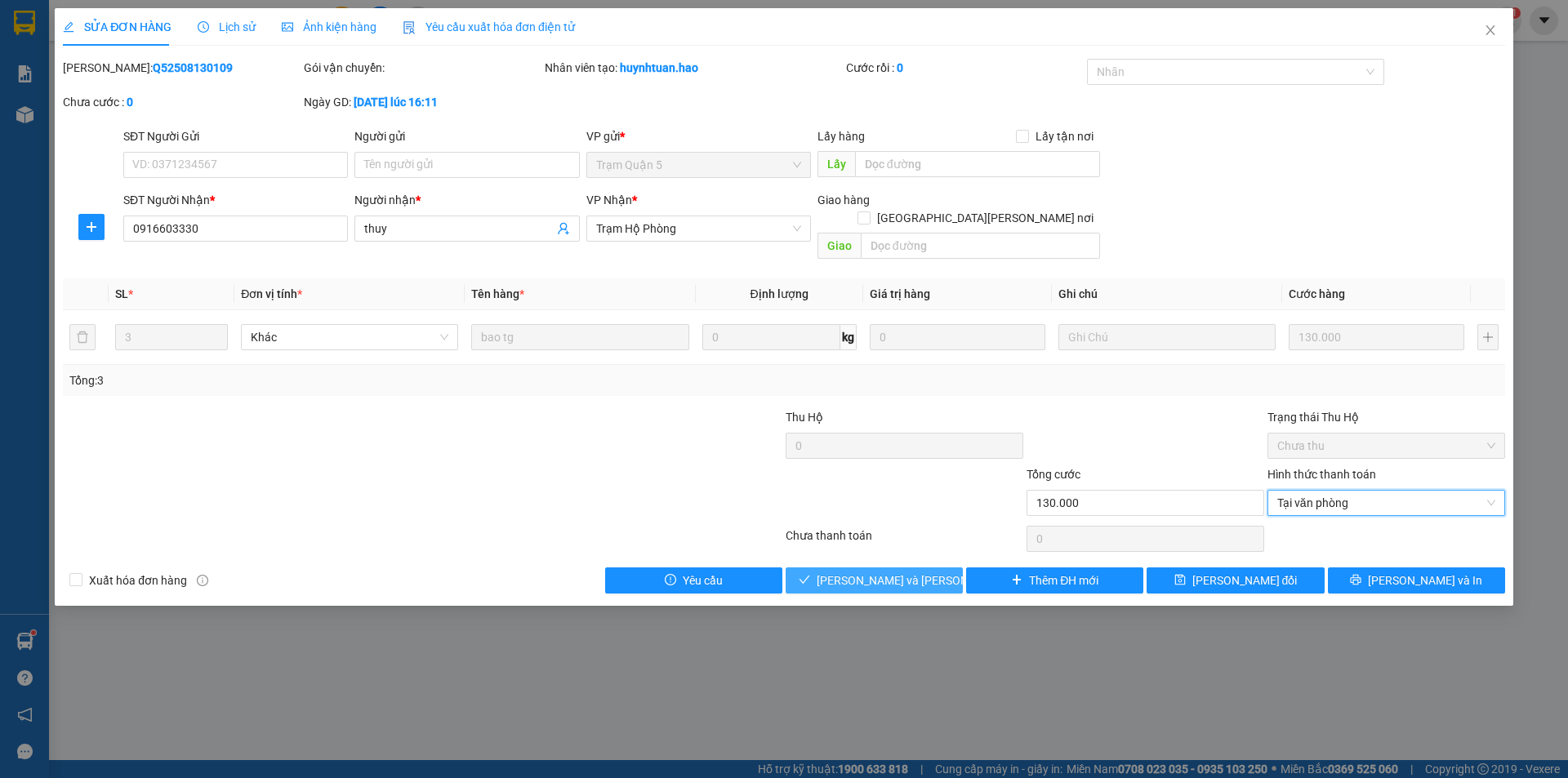
click at [923, 571] on span "[PERSON_NAME] và Giao hàng" at bounding box center [926, 581] width 221 height 18
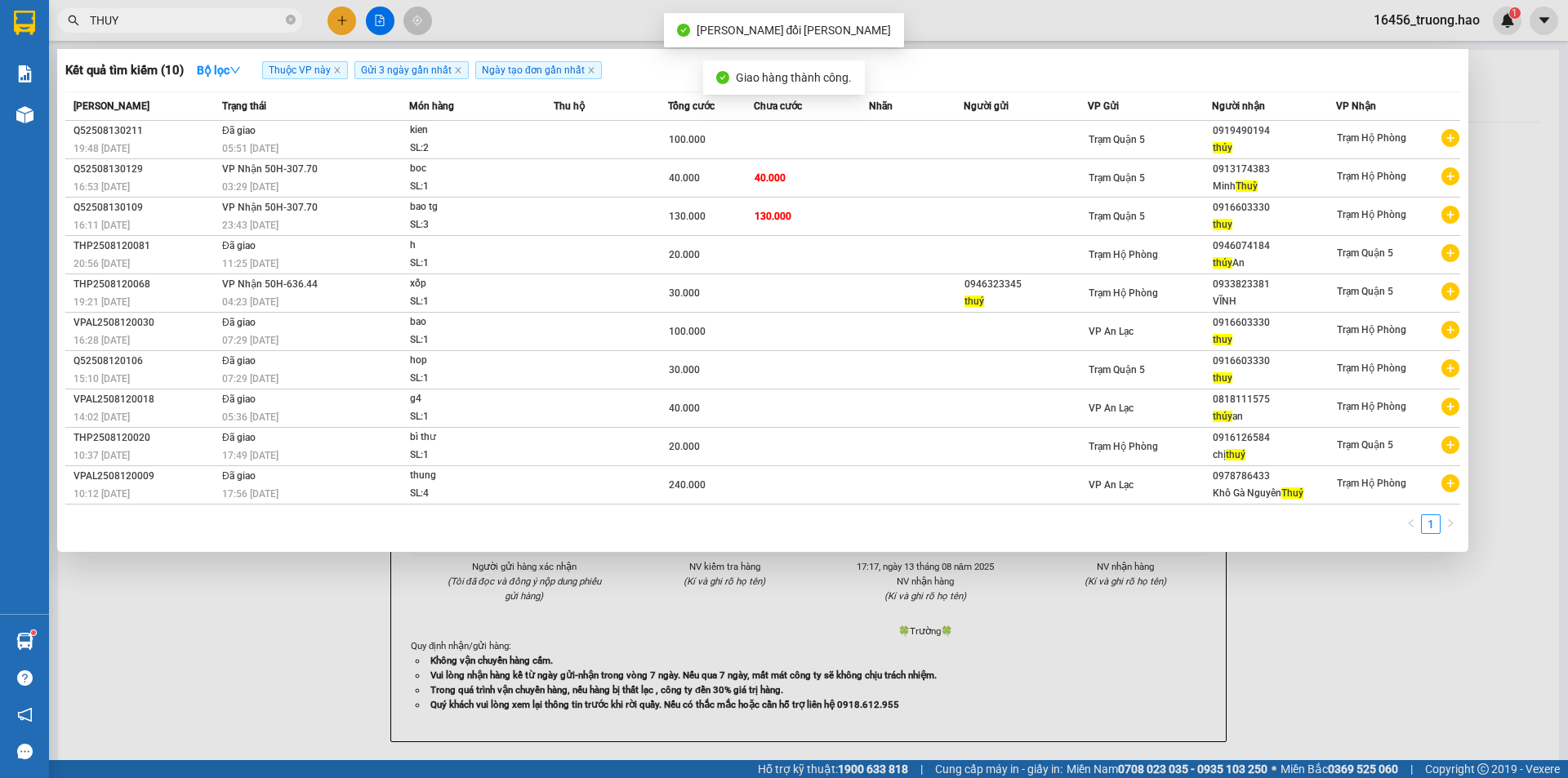
click at [165, 14] on input "THUY" at bounding box center [187, 20] width 193 height 18
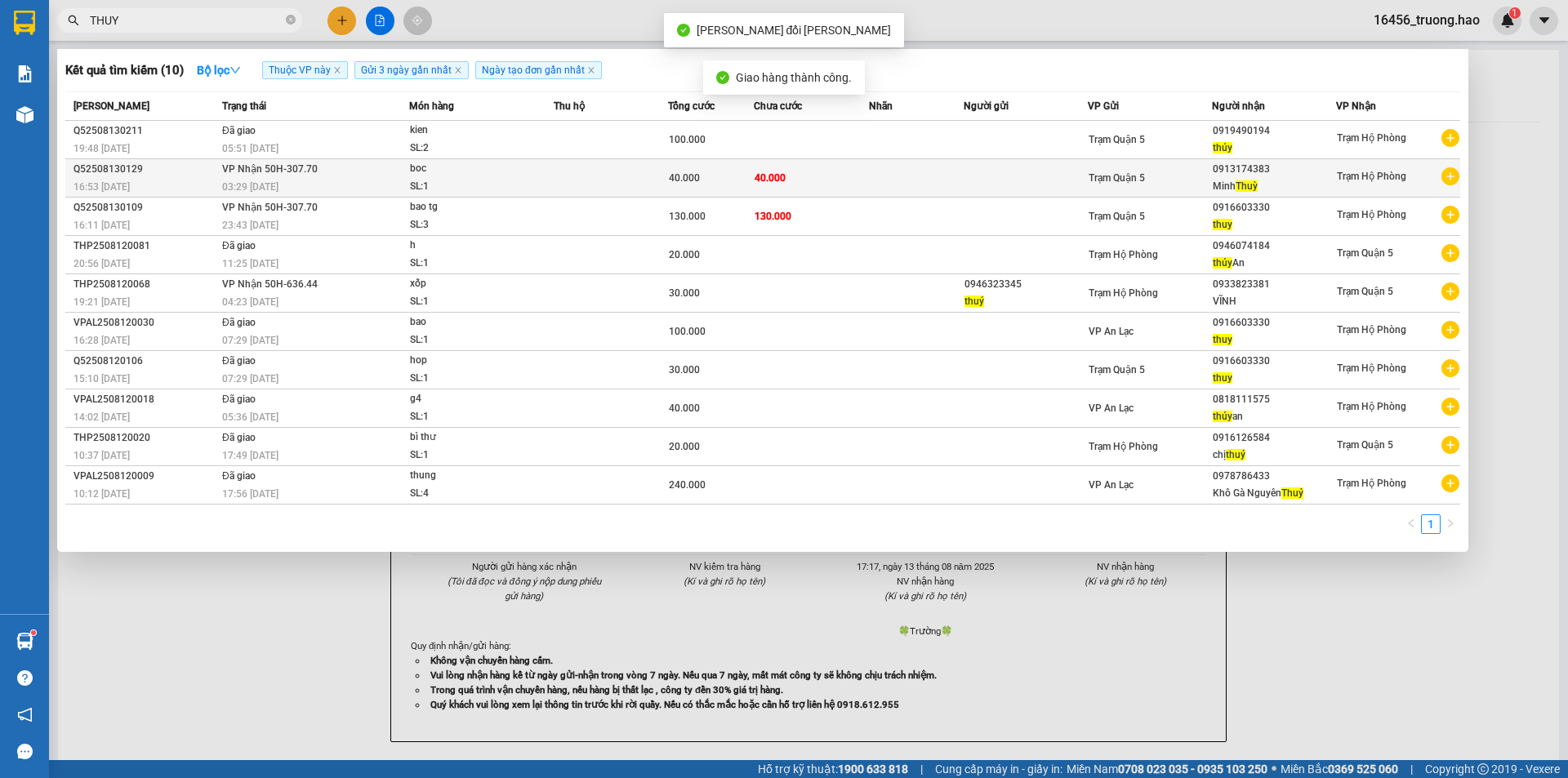
click at [1023, 185] on td at bounding box center [1025, 178] width 124 height 39
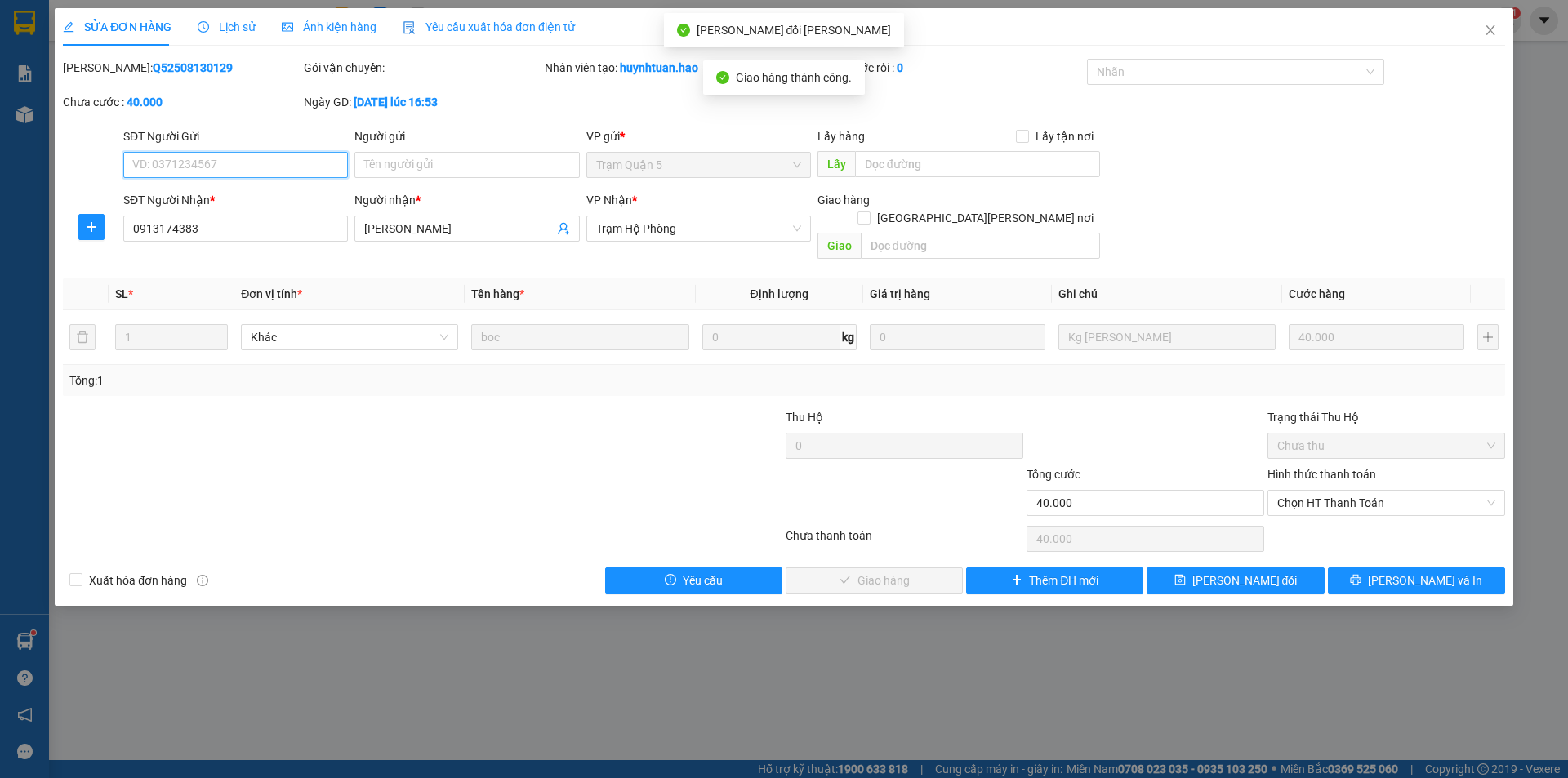
drag, startPoint x: 1293, startPoint y: 487, endPoint x: 1296, endPoint y: 503, distance: 16.3
click at [1292, 490] on span "Chọn HT Thanh Toán" at bounding box center [1386, 502] width 218 height 25
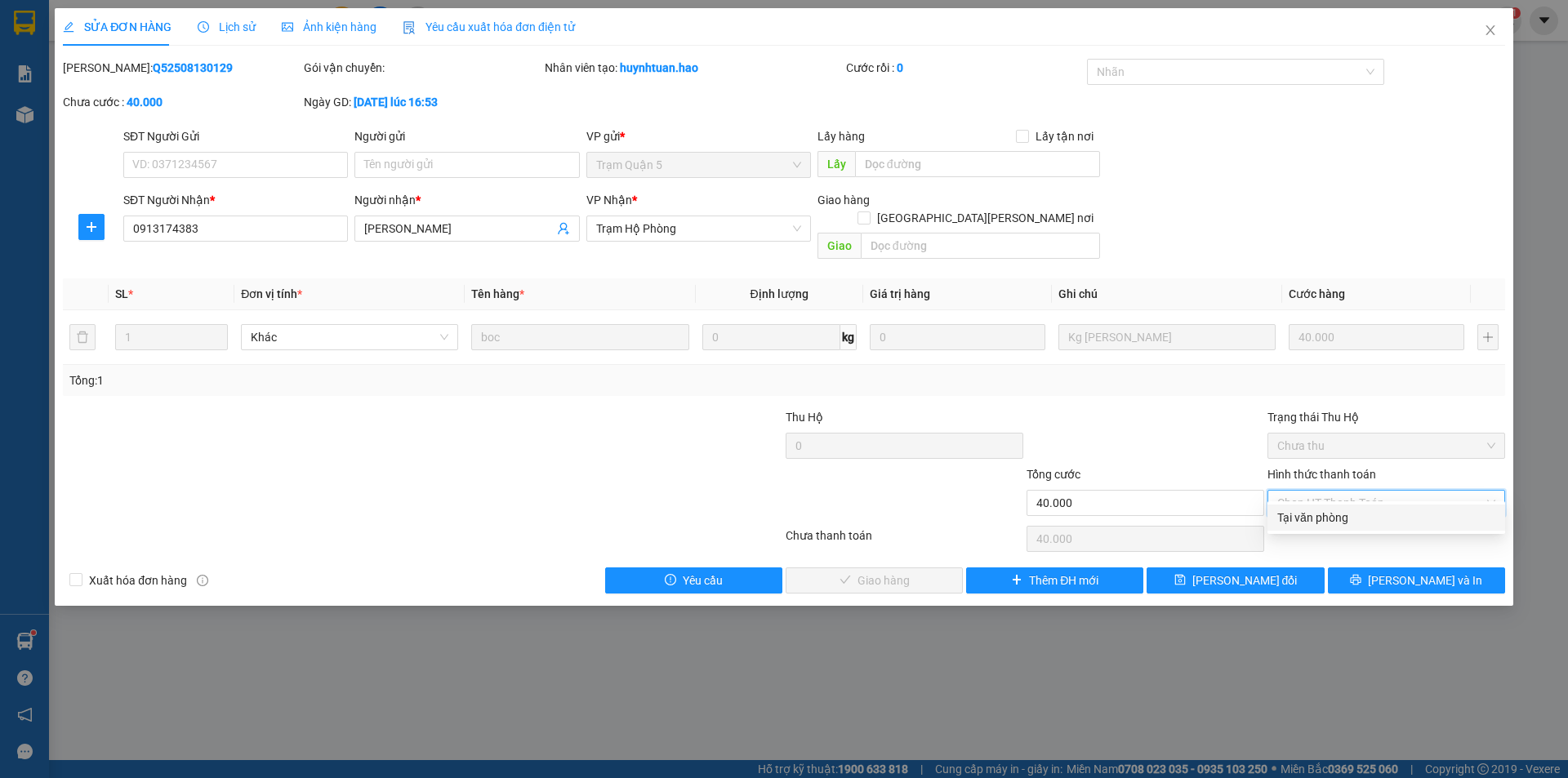
drag, startPoint x: 1296, startPoint y: 516, endPoint x: 1160, endPoint y: 538, distance: 137.8
click at [1285, 520] on div "Tại văn phòng" at bounding box center [1386, 518] width 218 height 18
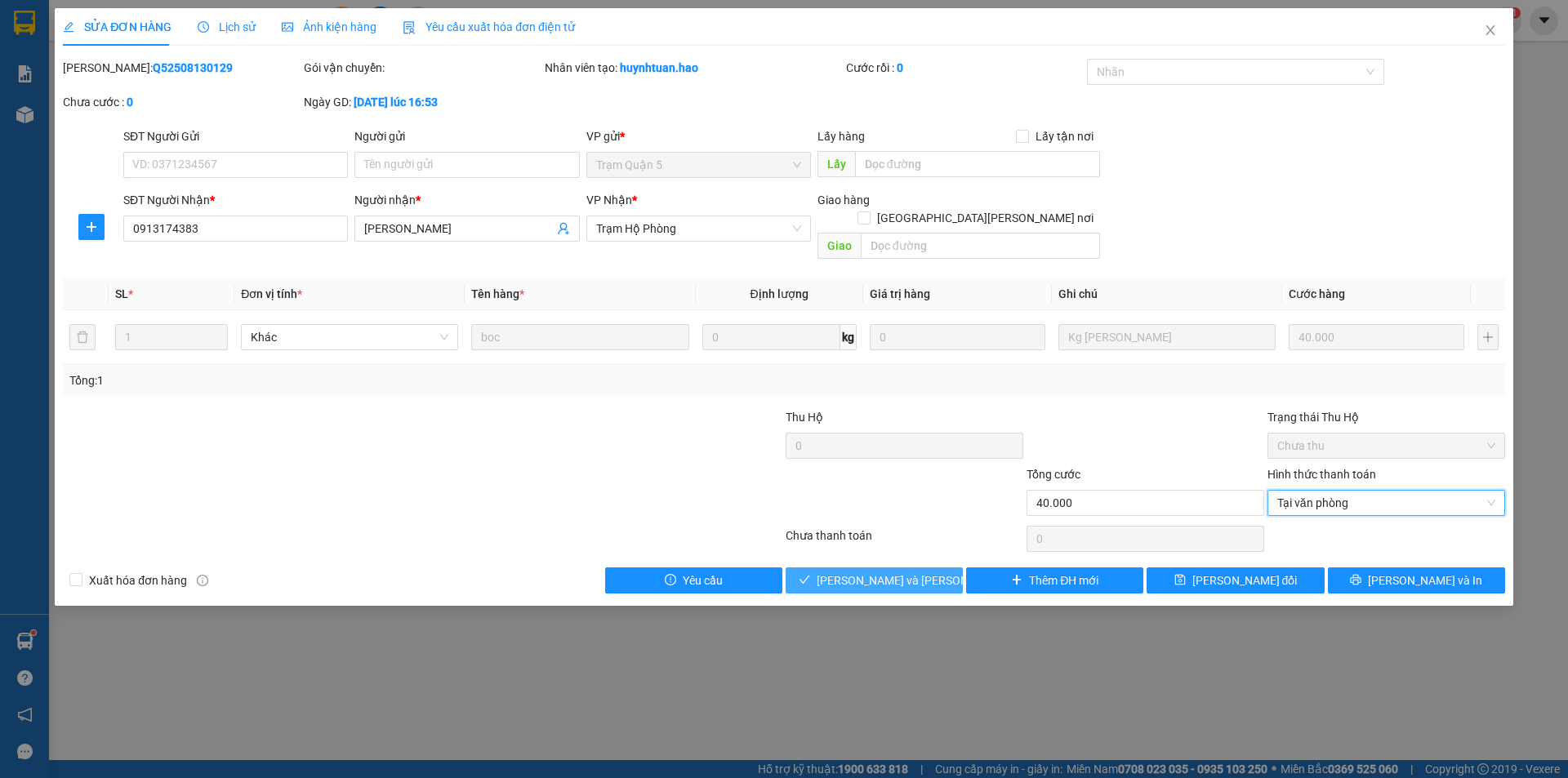
click at [912, 571] on span "[PERSON_NAME] và Giao hàng" at bounding box center [926, 581] width 221 height 18
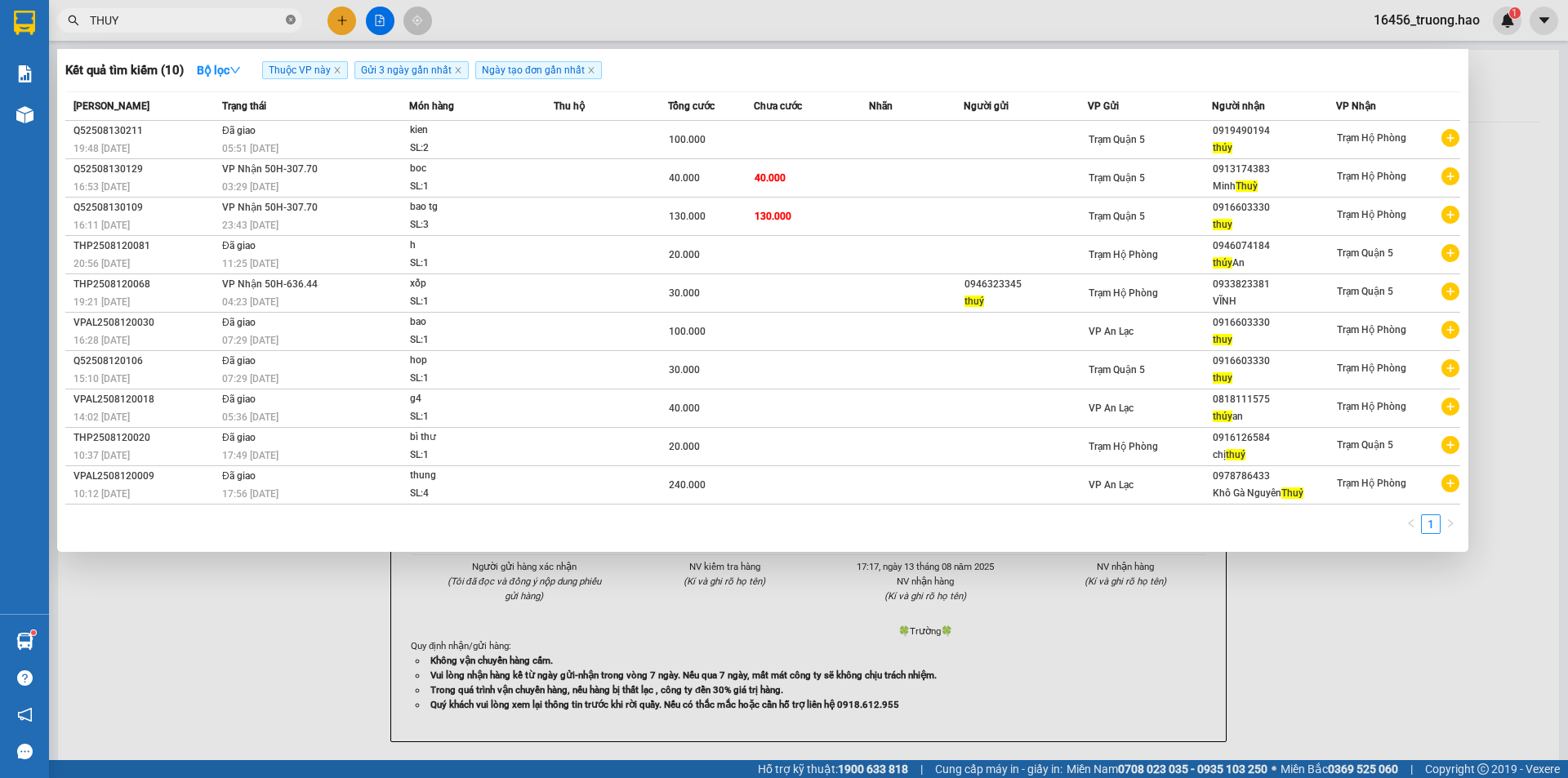
click at [289, 19] on icon "close-circle" at bounding box center [290, 19] width 10 height 10
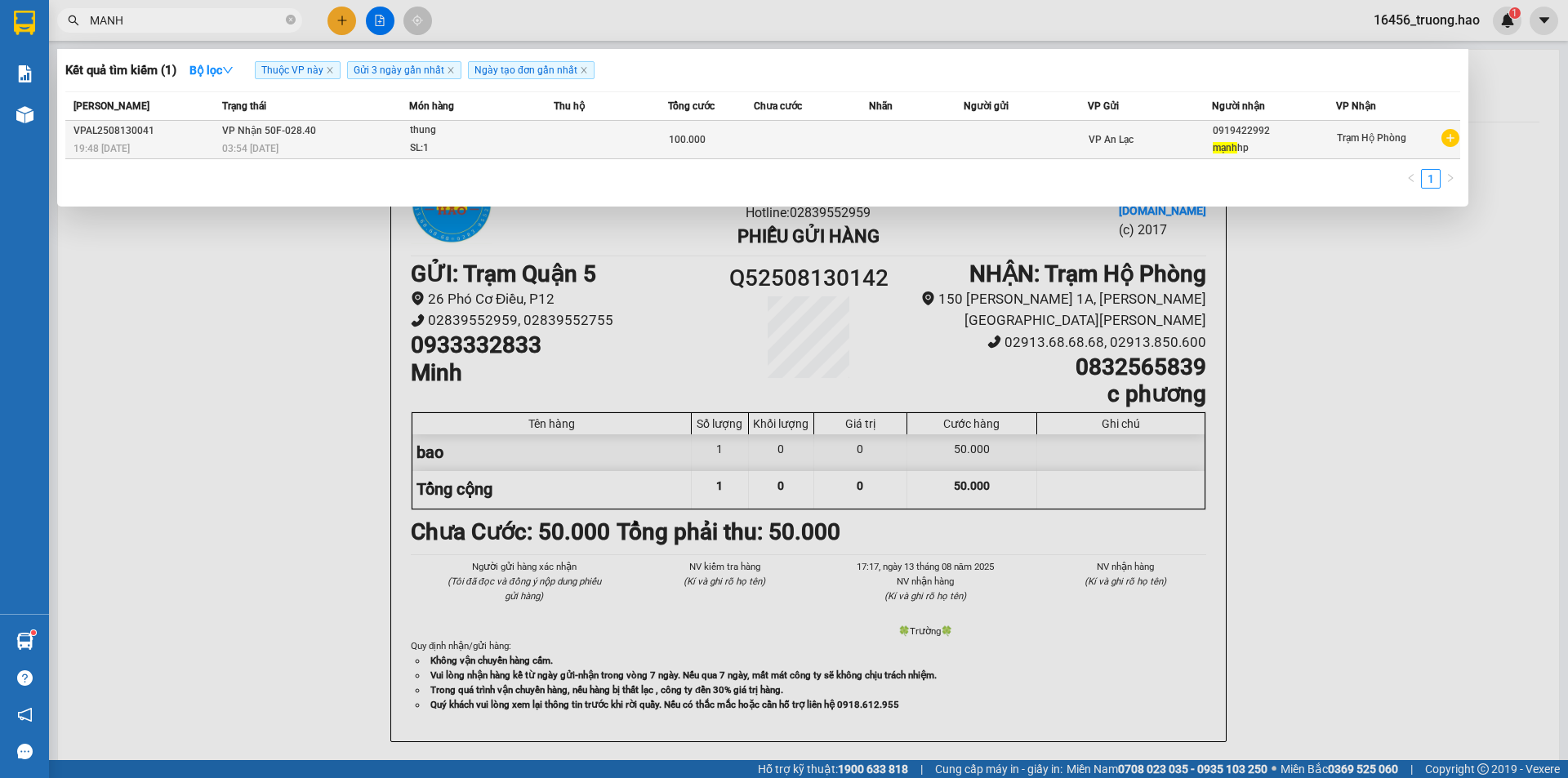
type input "MANH"
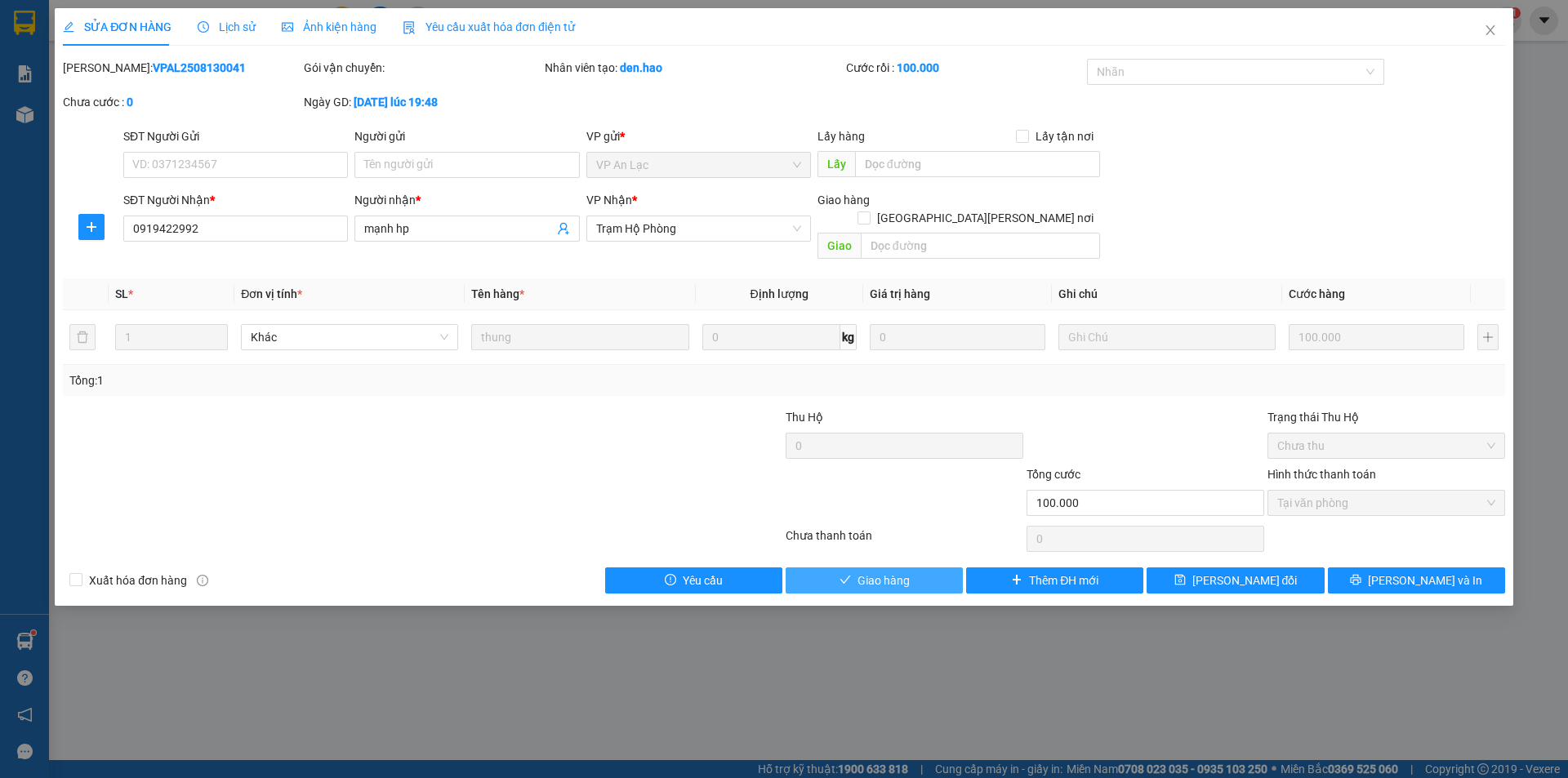
click at [937, 568] on button "Giao hàng" at bounding box center [874, 581] width 177 height 26
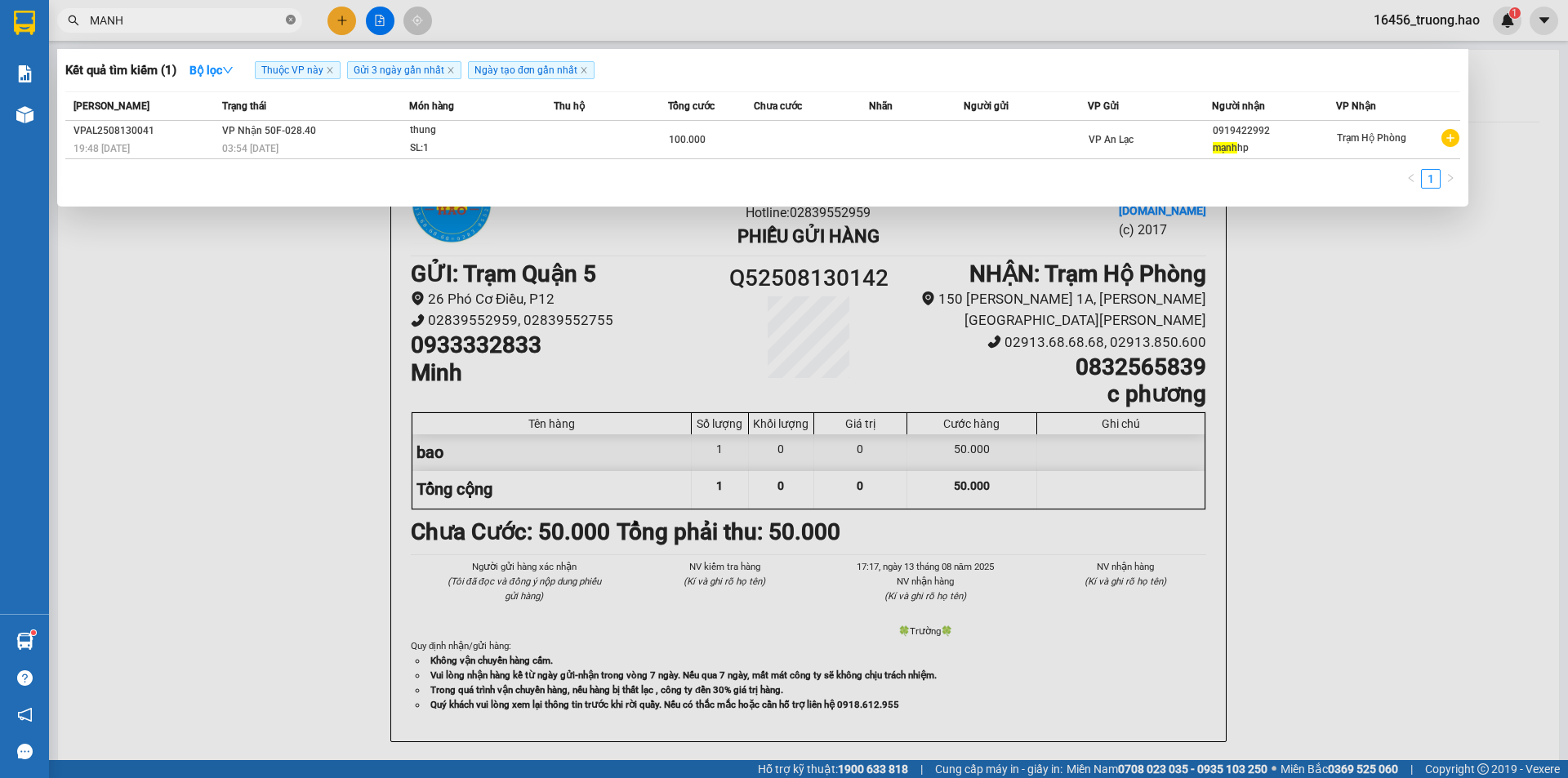
click at [291, 25] on icon "close-circle" at bounding box center [290, 19] width 10 height 10
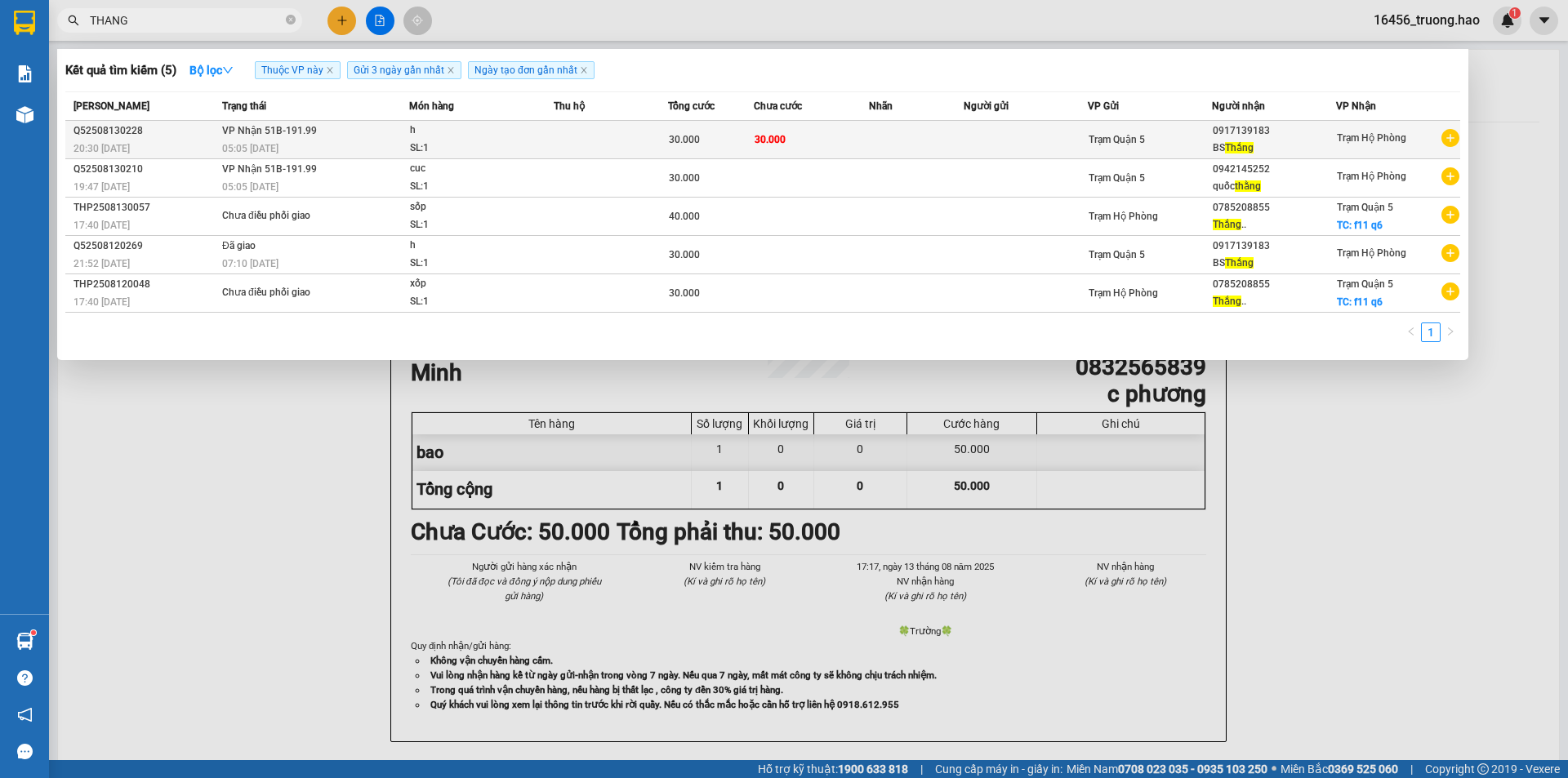
type input "THANG"
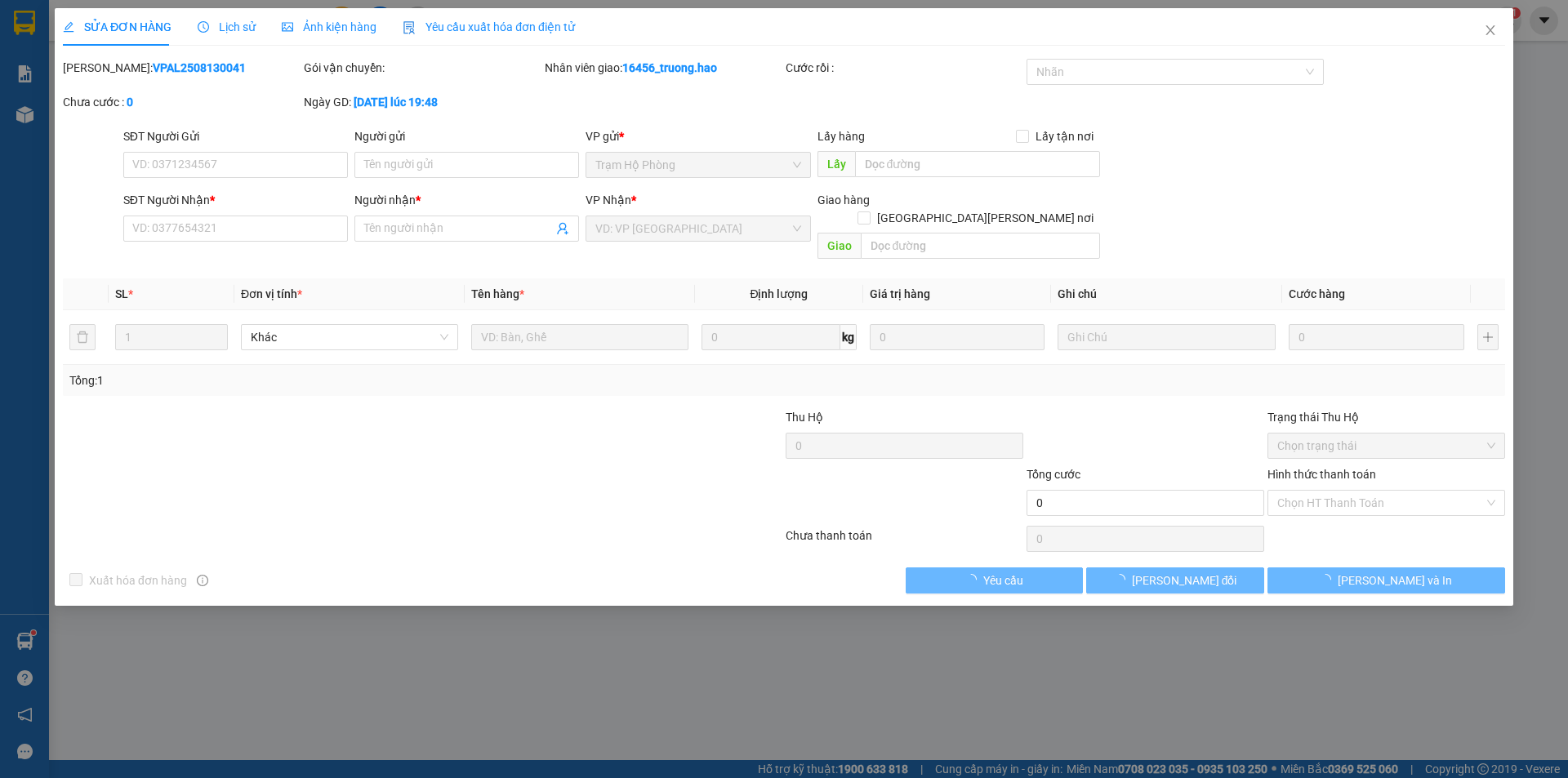
type input "0917139183"
type input "BS Thắng"
type input "30.000"
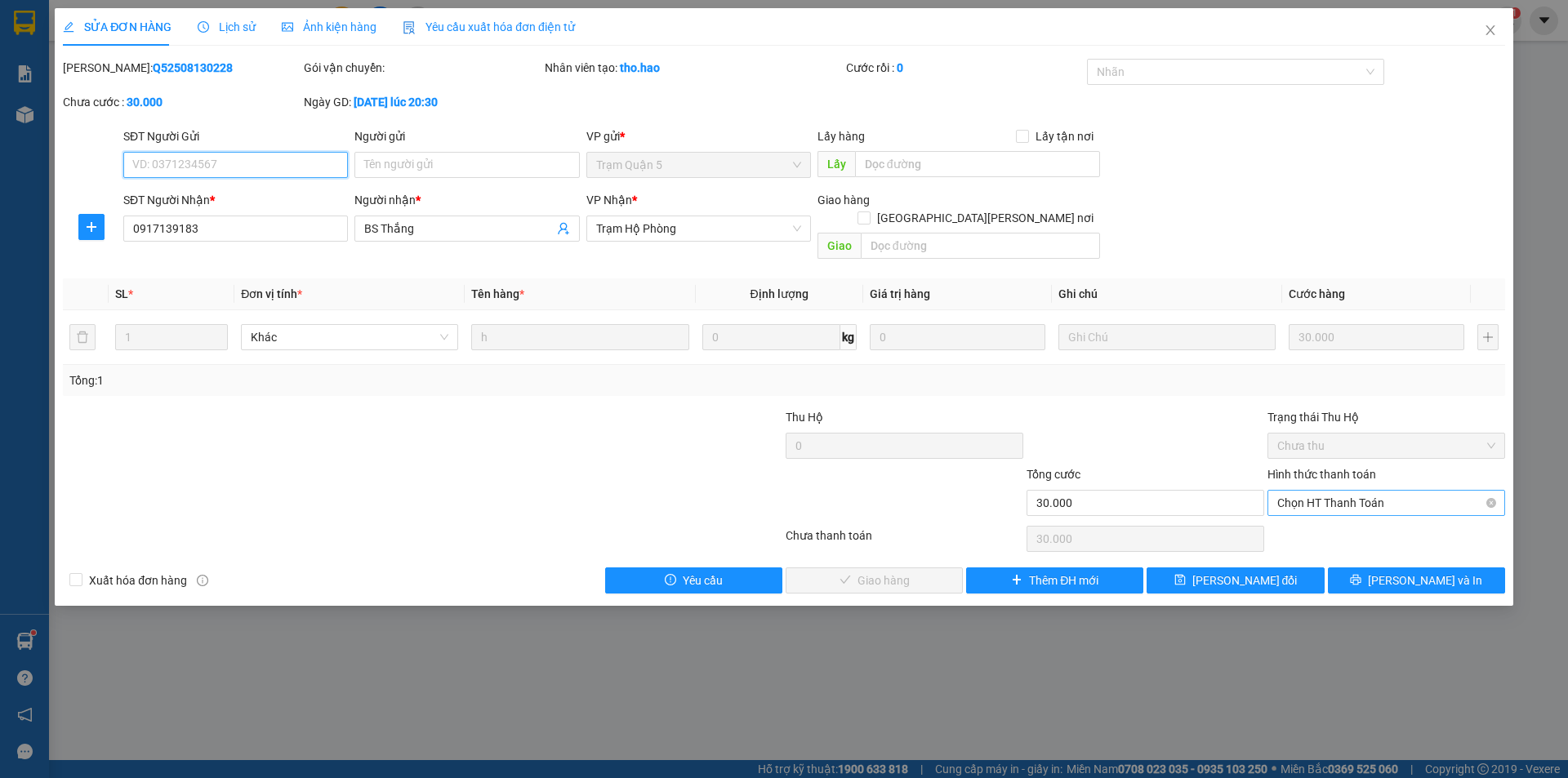
click at [1326, 490] on span "Chọn HT Thanh Toán" at bounding box center [1386, 502] width 218 height 25
drag, startPoint x: 1318, startPoint y: 520, endPoint x: 1307, endPoint y: 521, distance: 11.0
click at [1316, 521] on div "Tại văn phòng" at bounding box center [1386, 518] width 218 height 18
type input "0"
click at [892, 571] on span "[PERSON_NAME] và Giao hàng" at bounding box center [926, 581] width 221 height 18
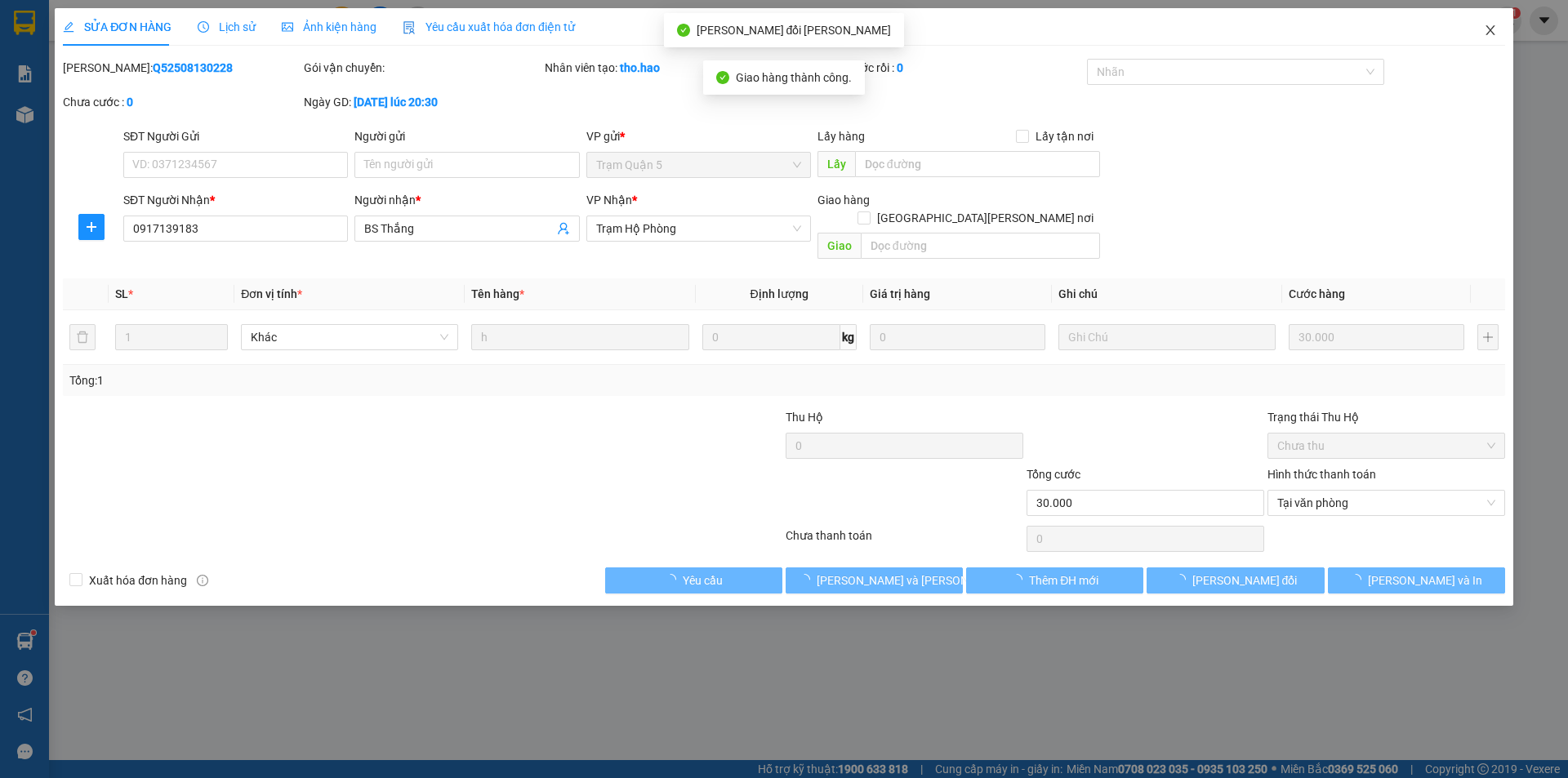
click at [1487, 40] on span "Close" at bounding box center [1491, 31] width 46 height 46
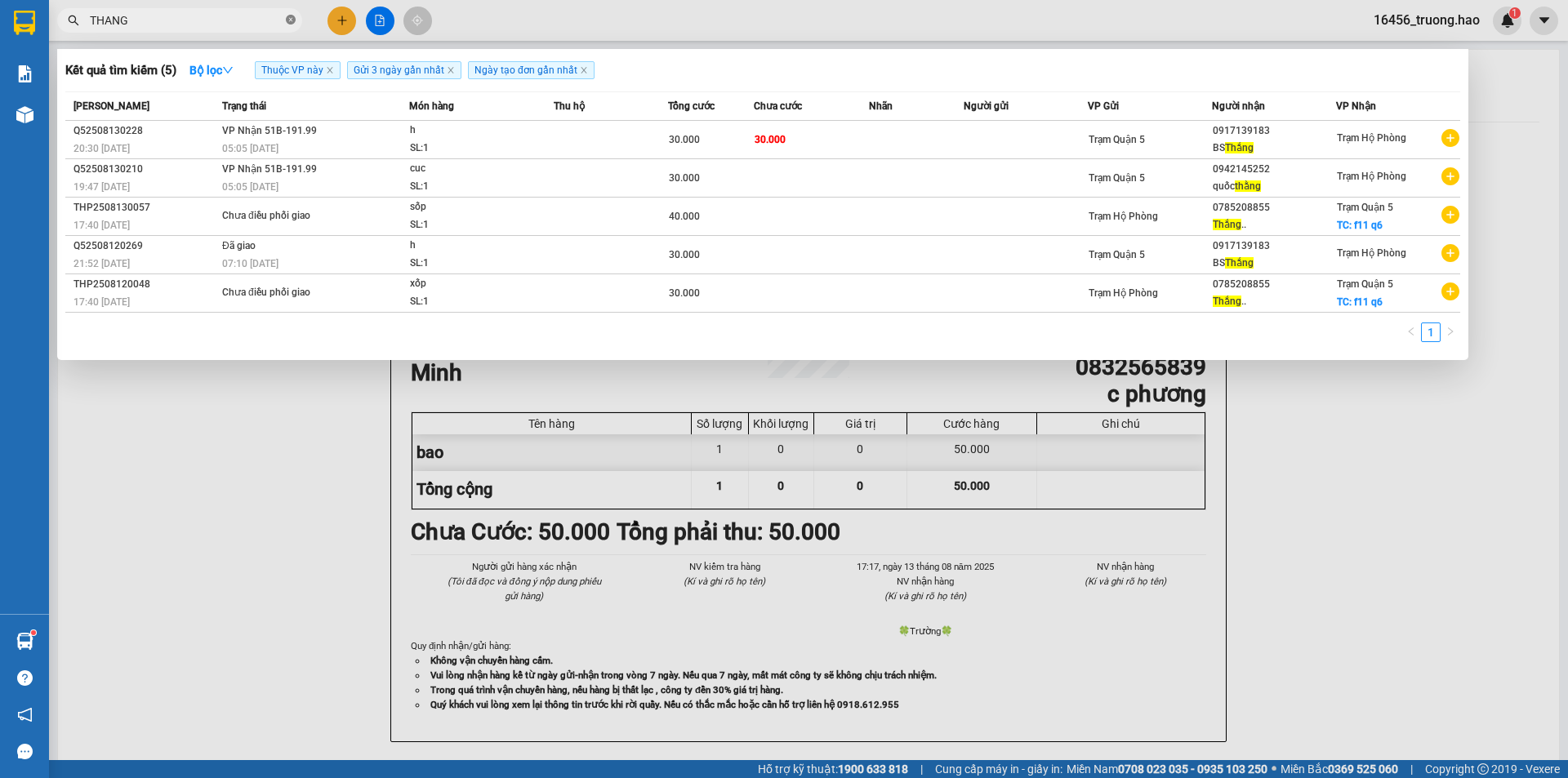
click at [289, 20] on icon "close-circle" at bounding box center [290, 19] width 10 height 10
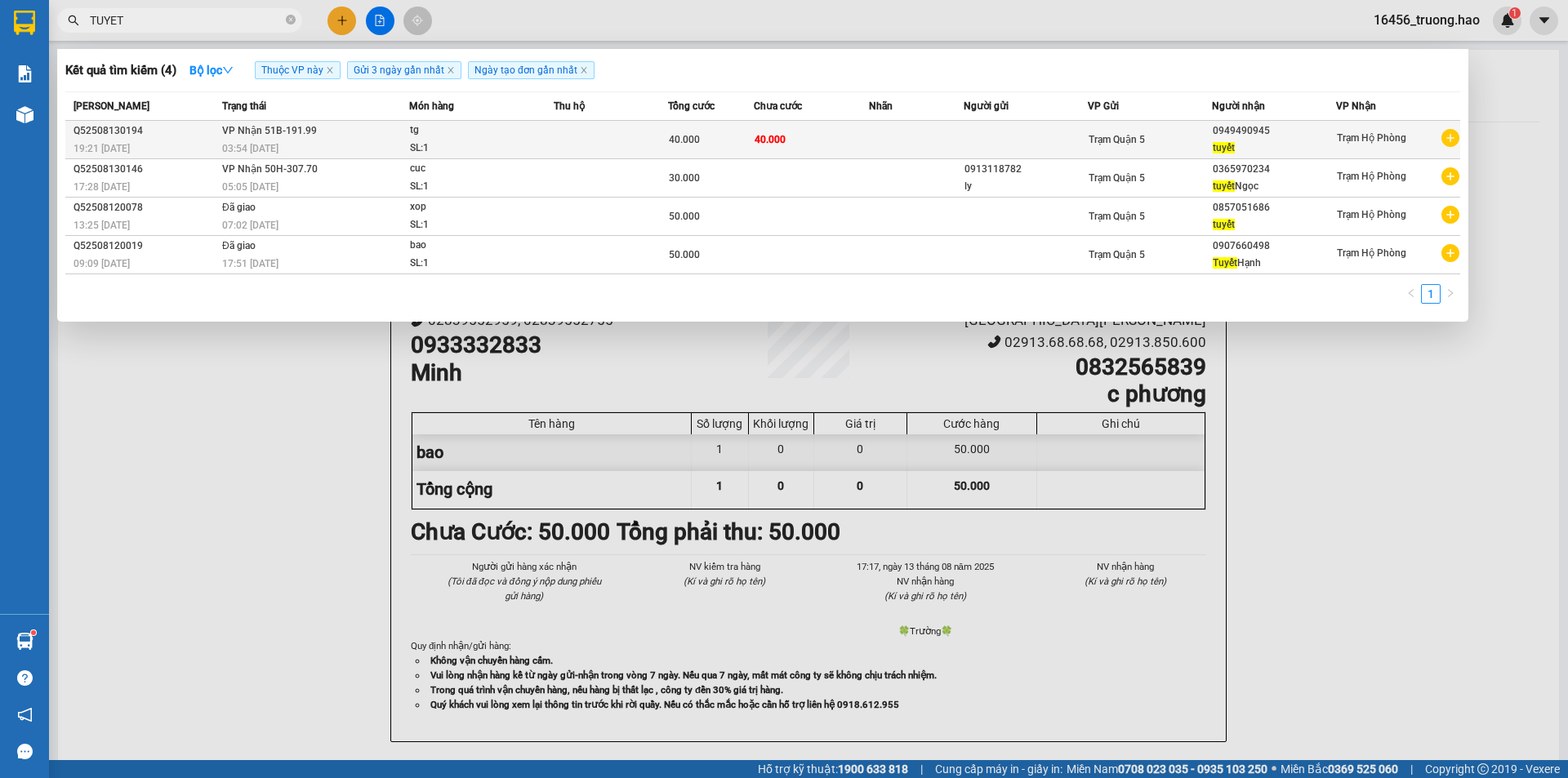
type input "TUYET"
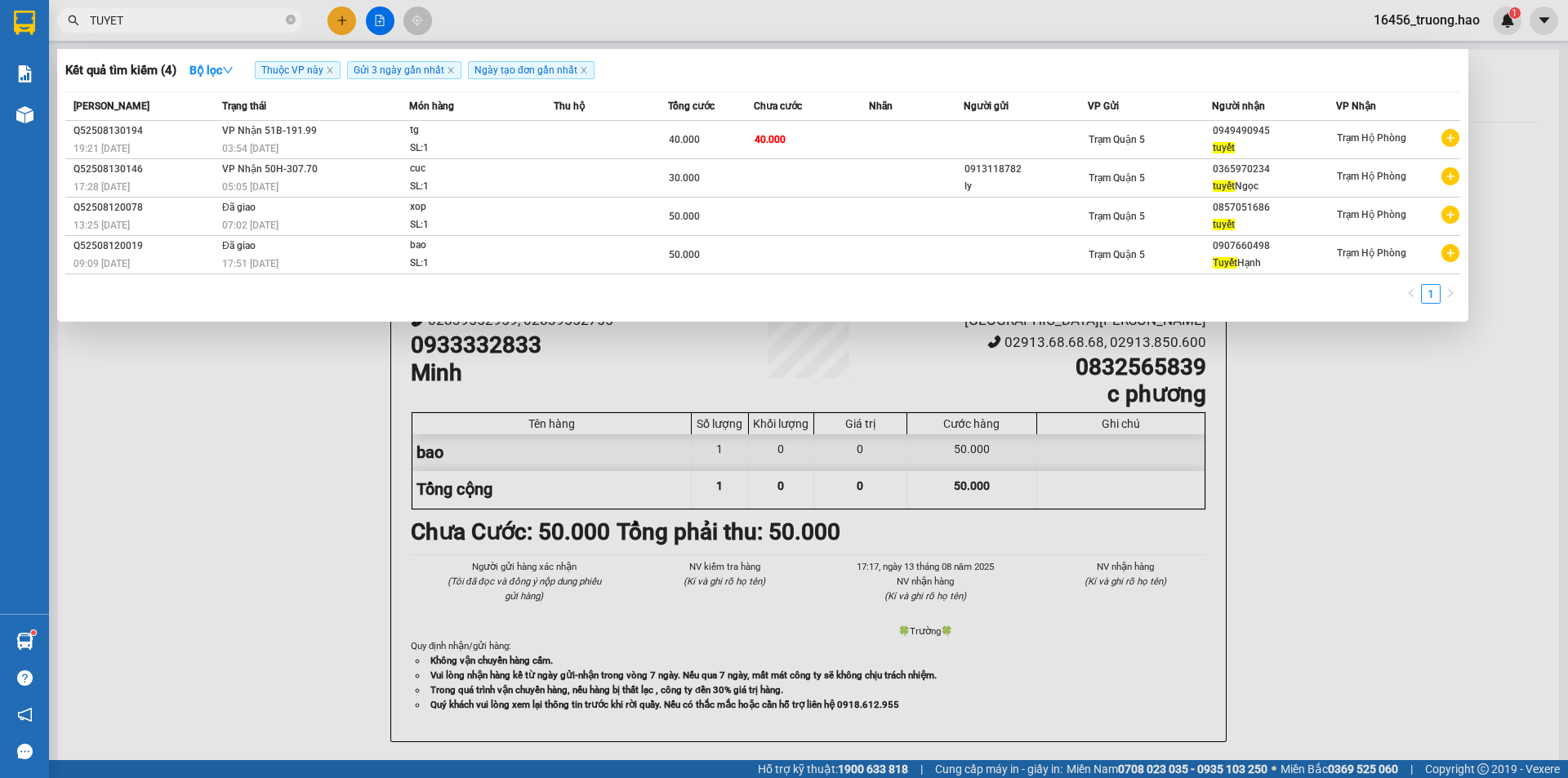
click at [648, 135] on td at bounding box center [610, 140] width 114 height 39
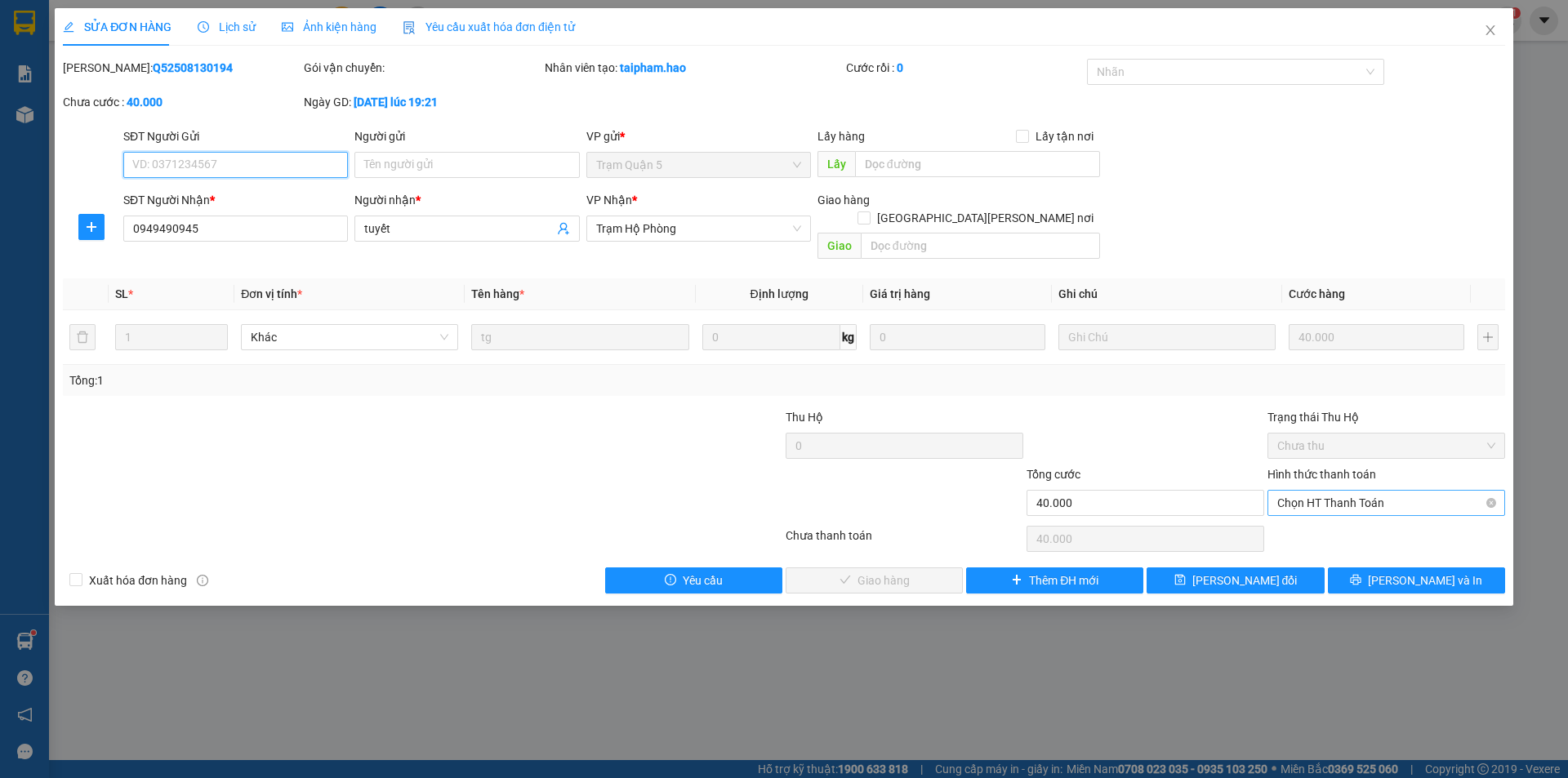
click at [1358, 490] on span "Chọn HT Thanh Toán" at bounding box center [1386, 502] width 218 height 25
click at [1341, 521] on div "Tại văn phòng" at bounding box center [1386, 518] width 218 height 18
type input "0"
click at [906, 571] on span "[PERSON_NAME] và Giao hàng" at bounding box center [926, 581] width 221 height 18
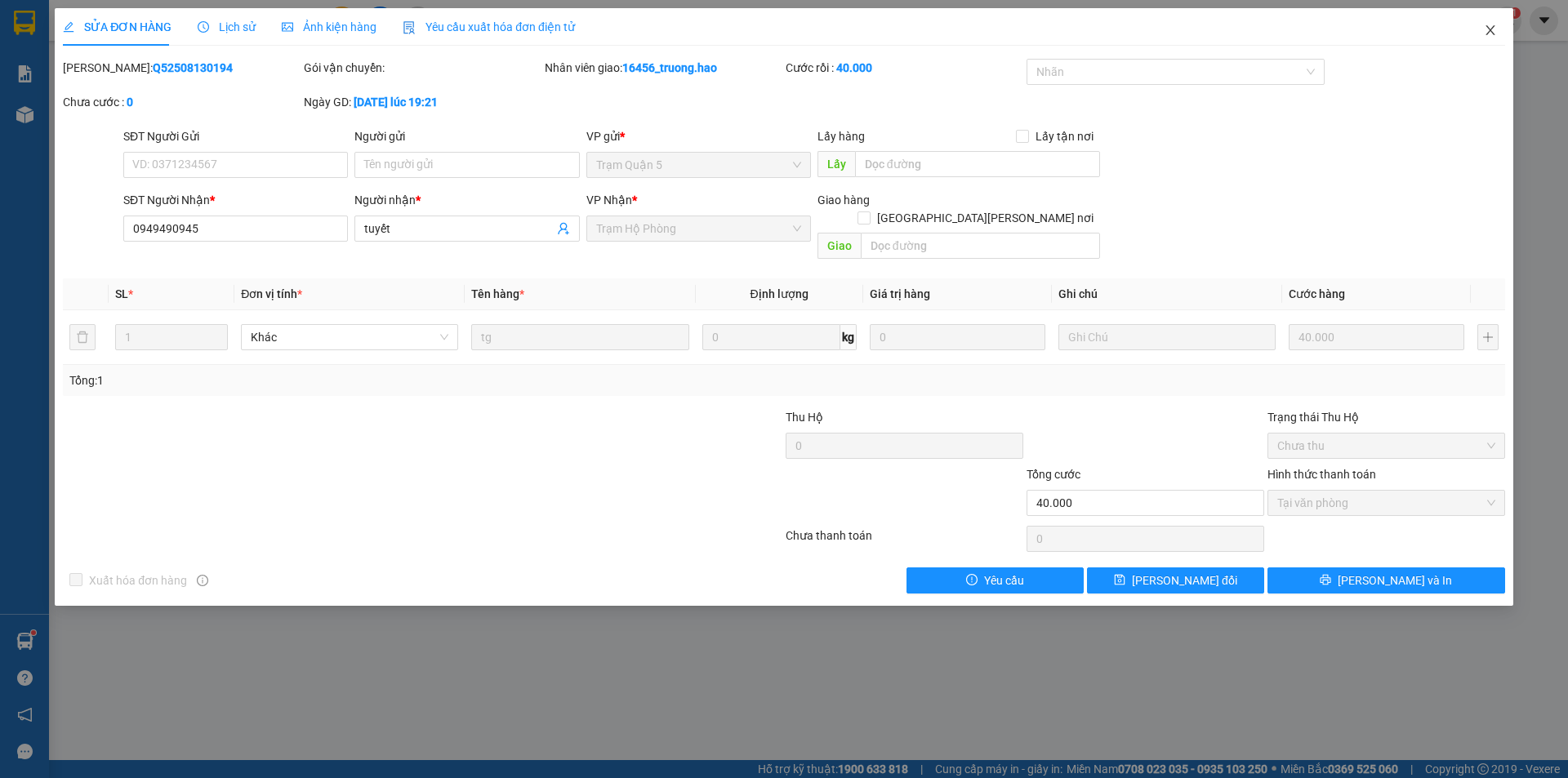
click at [1482, 32] on span "Close" at bounding box center [1491, 31] width 46 height 46
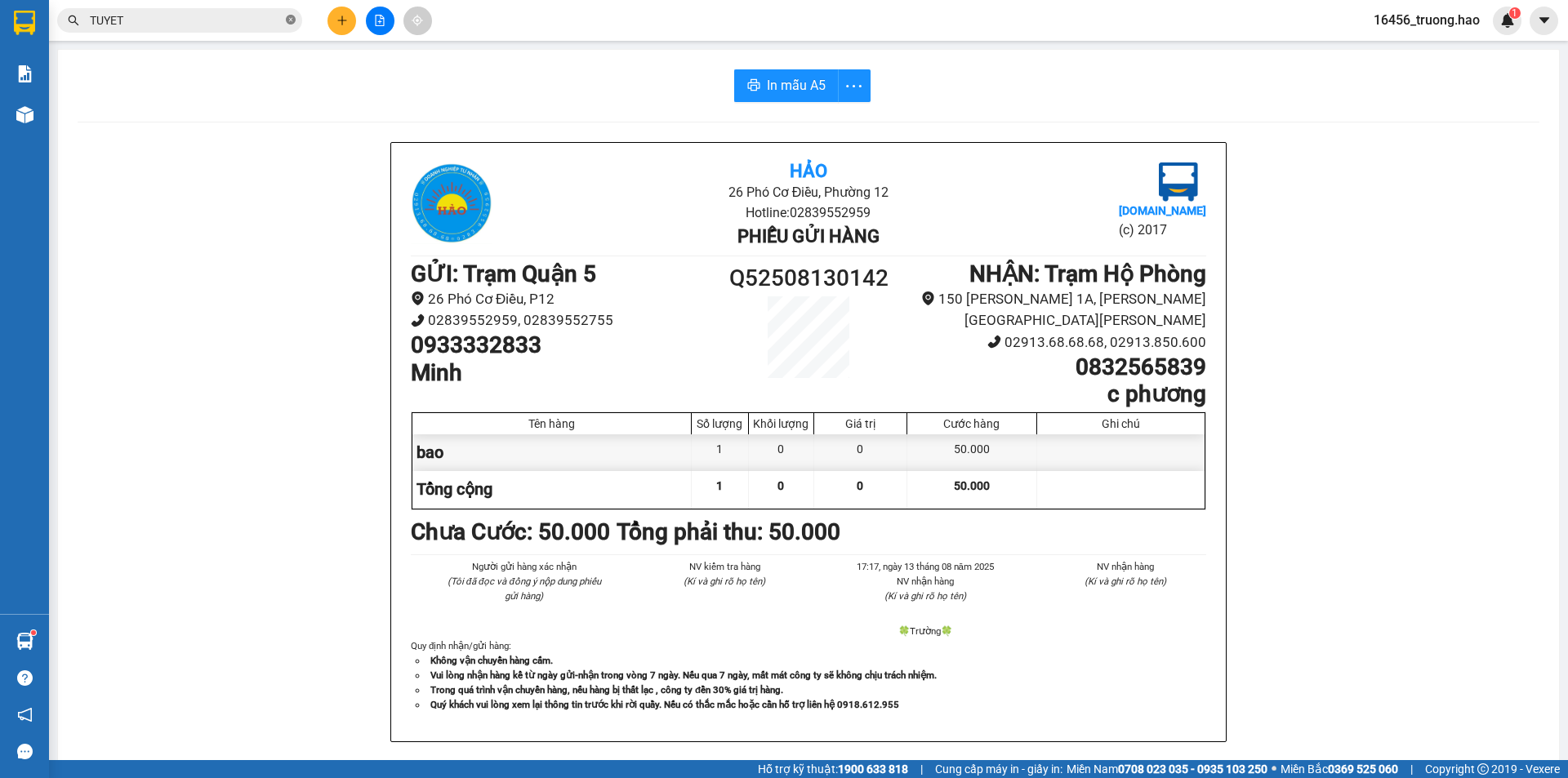
click at [289, 18] on icon "close-circle" at bounding box center [290, 19] width 10 height 10
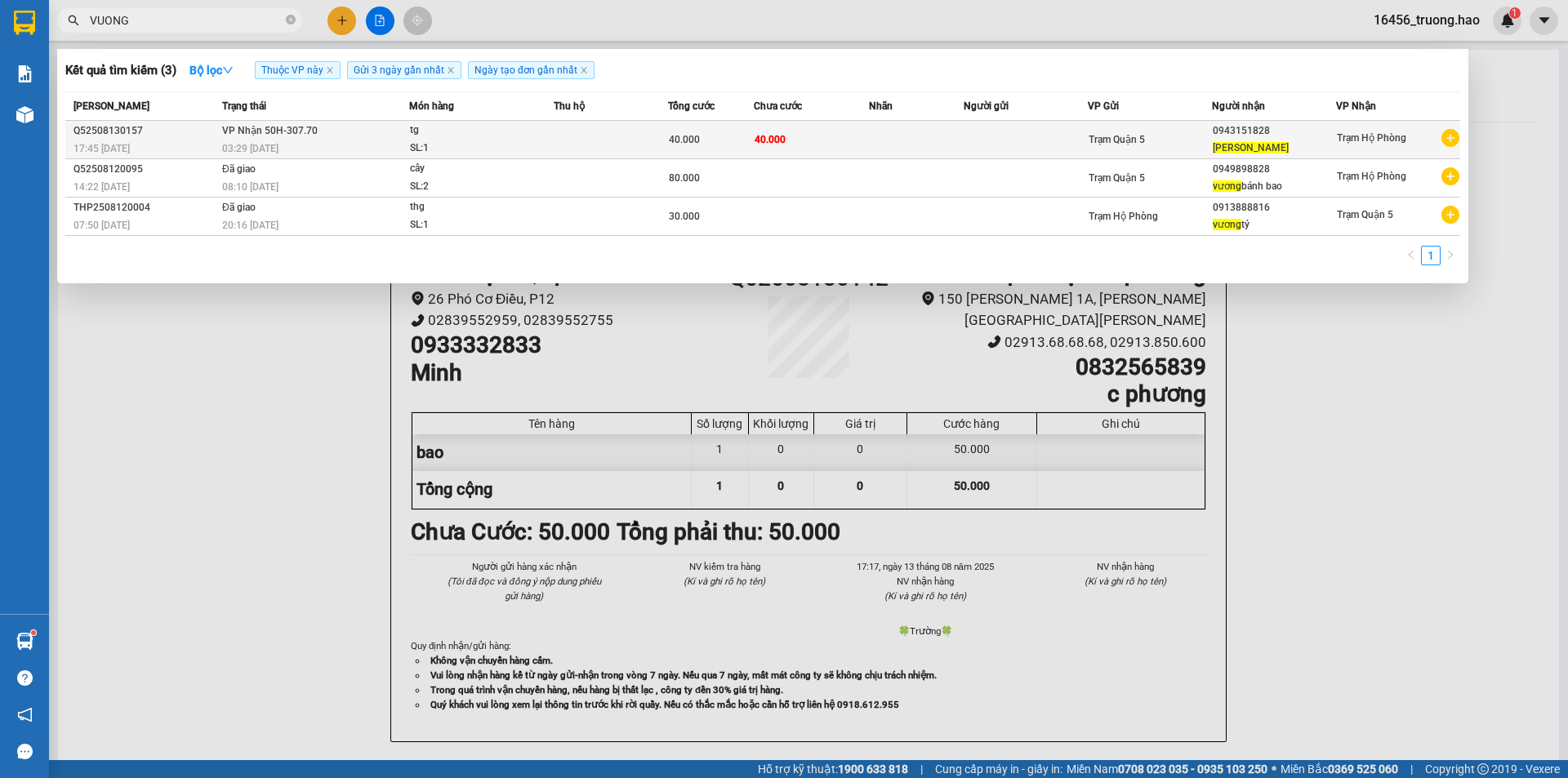
type input "VUONG"
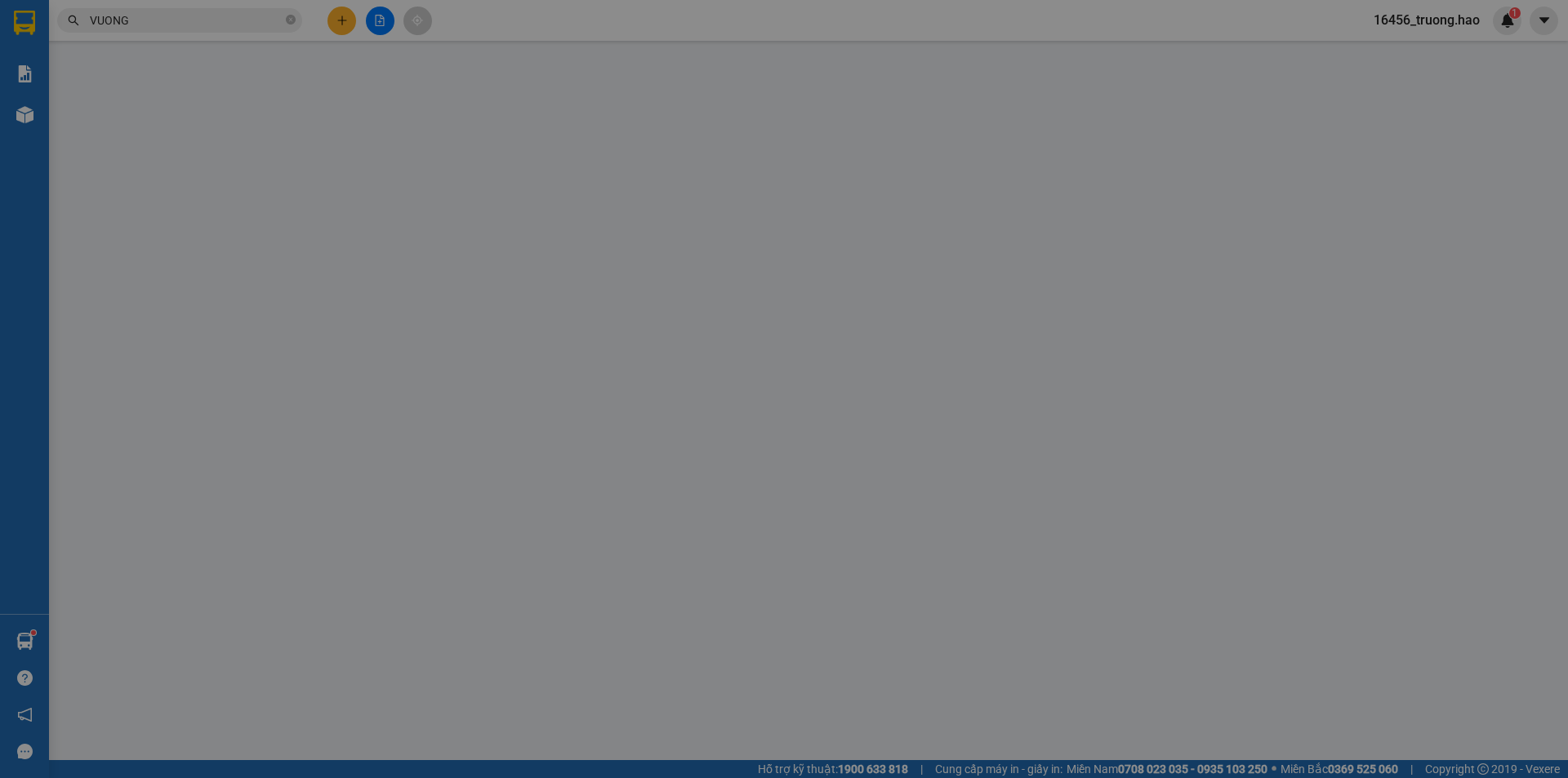
type input "0943151828"
type input "[PERSON_NAME]"
type input "40.000"
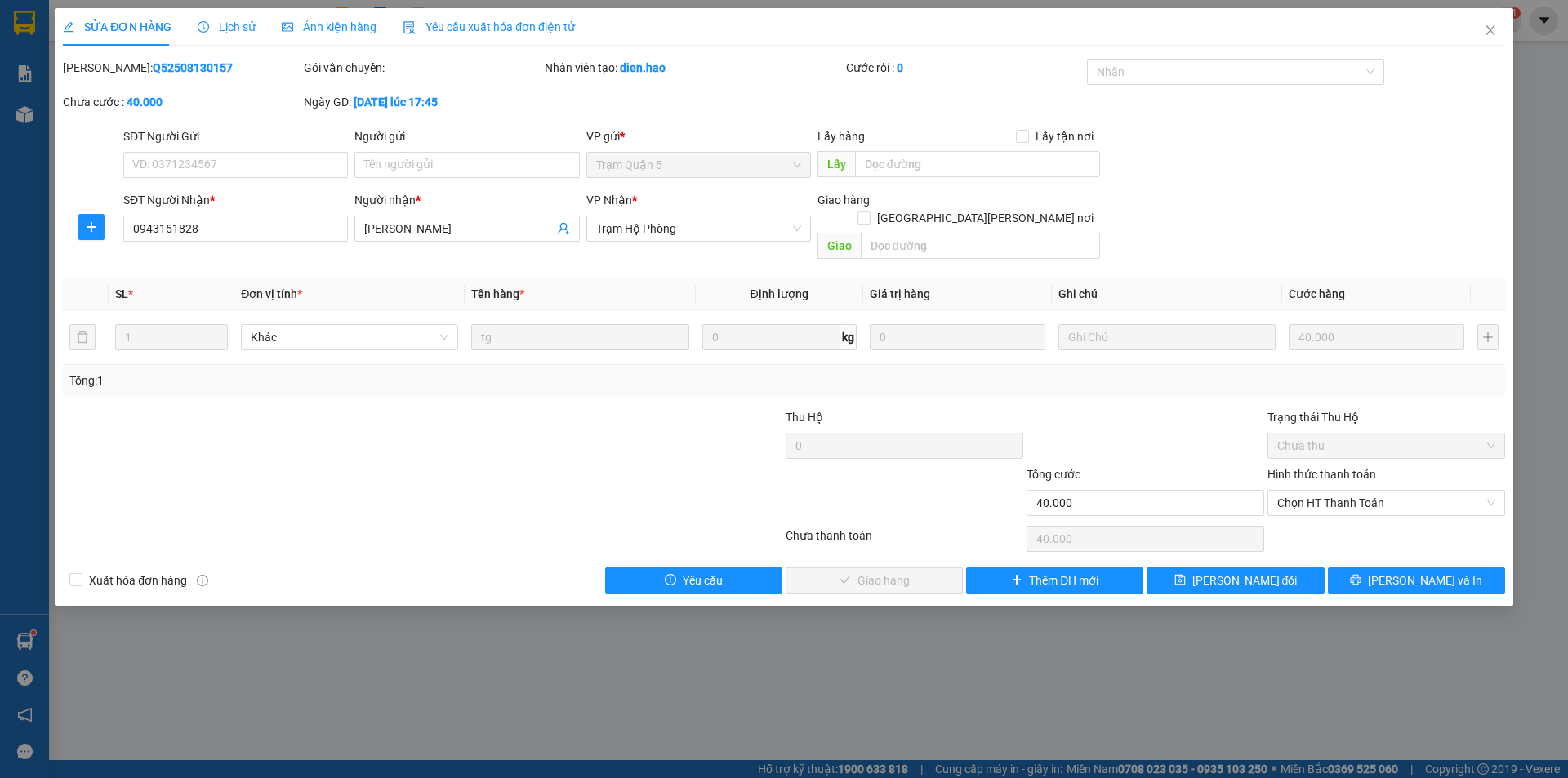
click at [1307, 469] on div "Hình thức thanh toán" at bounding box center [1386, 477] width 238 height 25
click at [1307, 490] on span "Chọn HT Thanh Toán" at bounding box center [1386, 502] width 218 height 25
click at [1334, 518] on div "Tại văn phòng" at bounding box center [1386, 518] width 218 height 18
click at [885, 571] on span "[PERSON_NAME] và Giao hàng" at bounding box center [926, 581] width 221 height 18
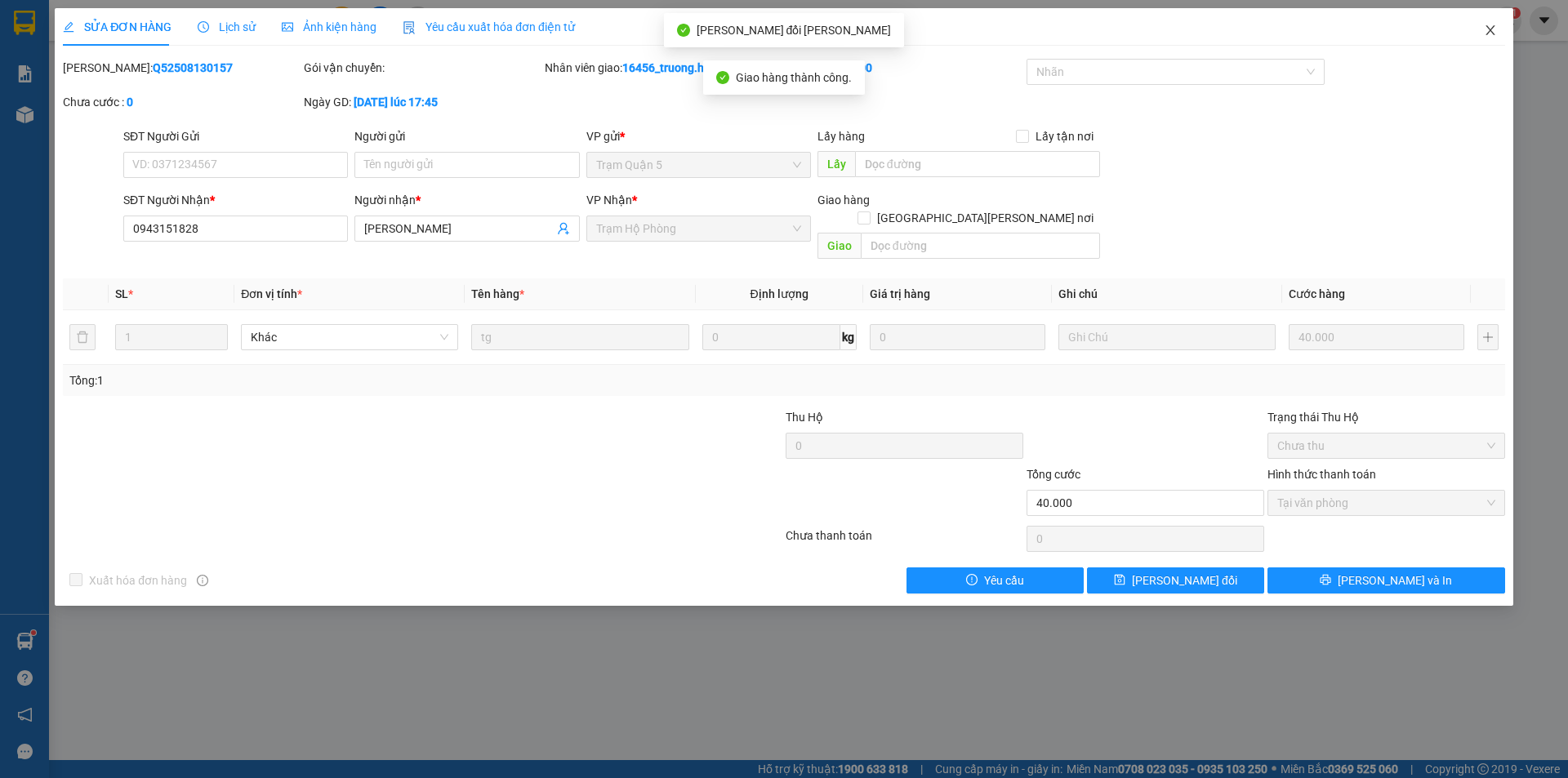
click at [1488, 33] on icon "close" at bounding box center [1490, 30] width 13 height 13
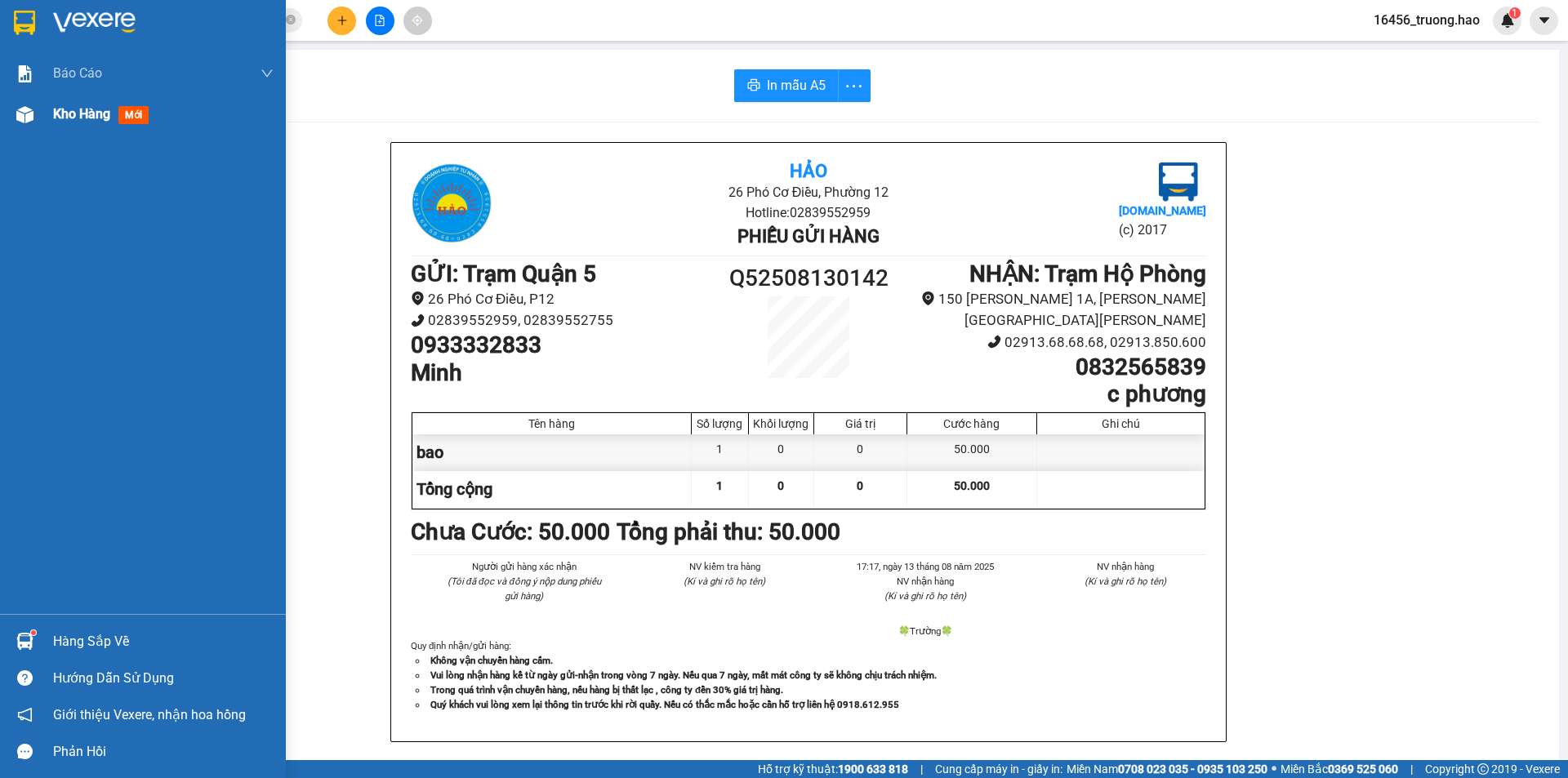
click at [40, 111] on div "Kho hàng mới" at bounding box center [142, 114] width 286 height 40
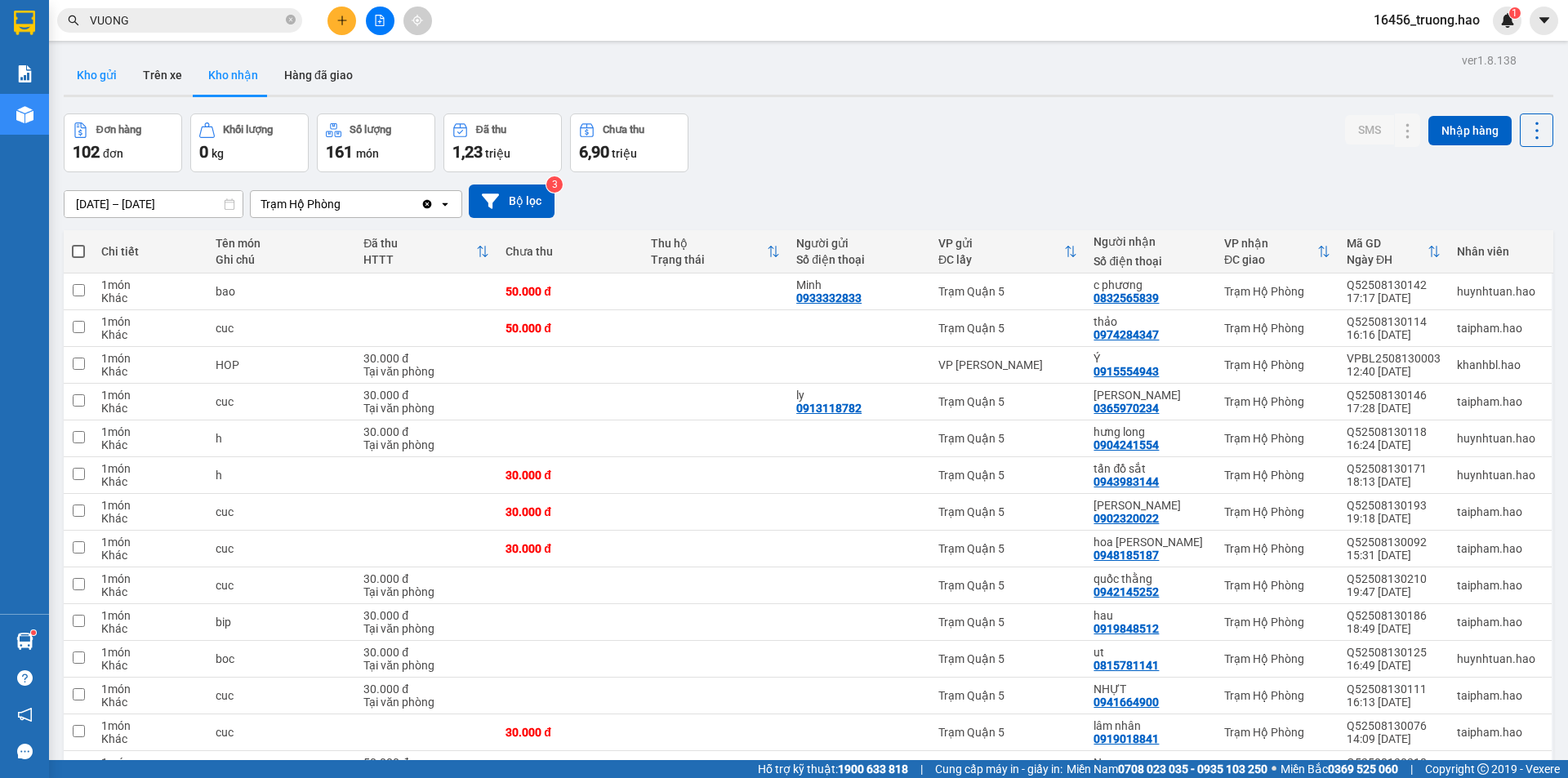
click at [76, 70] on button "Kho gửi" at bounding box center [97, 74] width 66 height 39
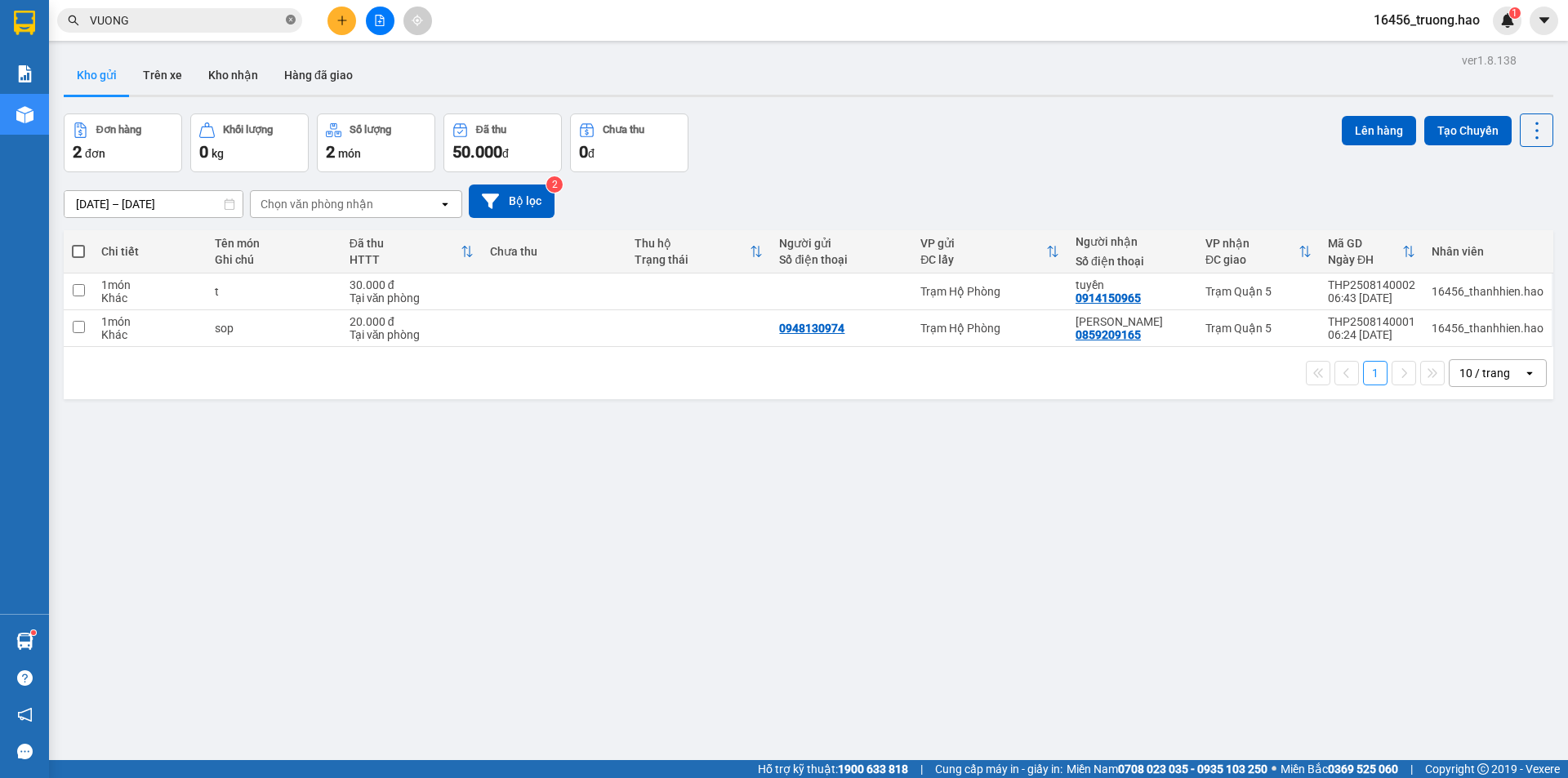
click at [290, 22] on icon "close-circle" at bounding box center [290, 19] width 10 height 10
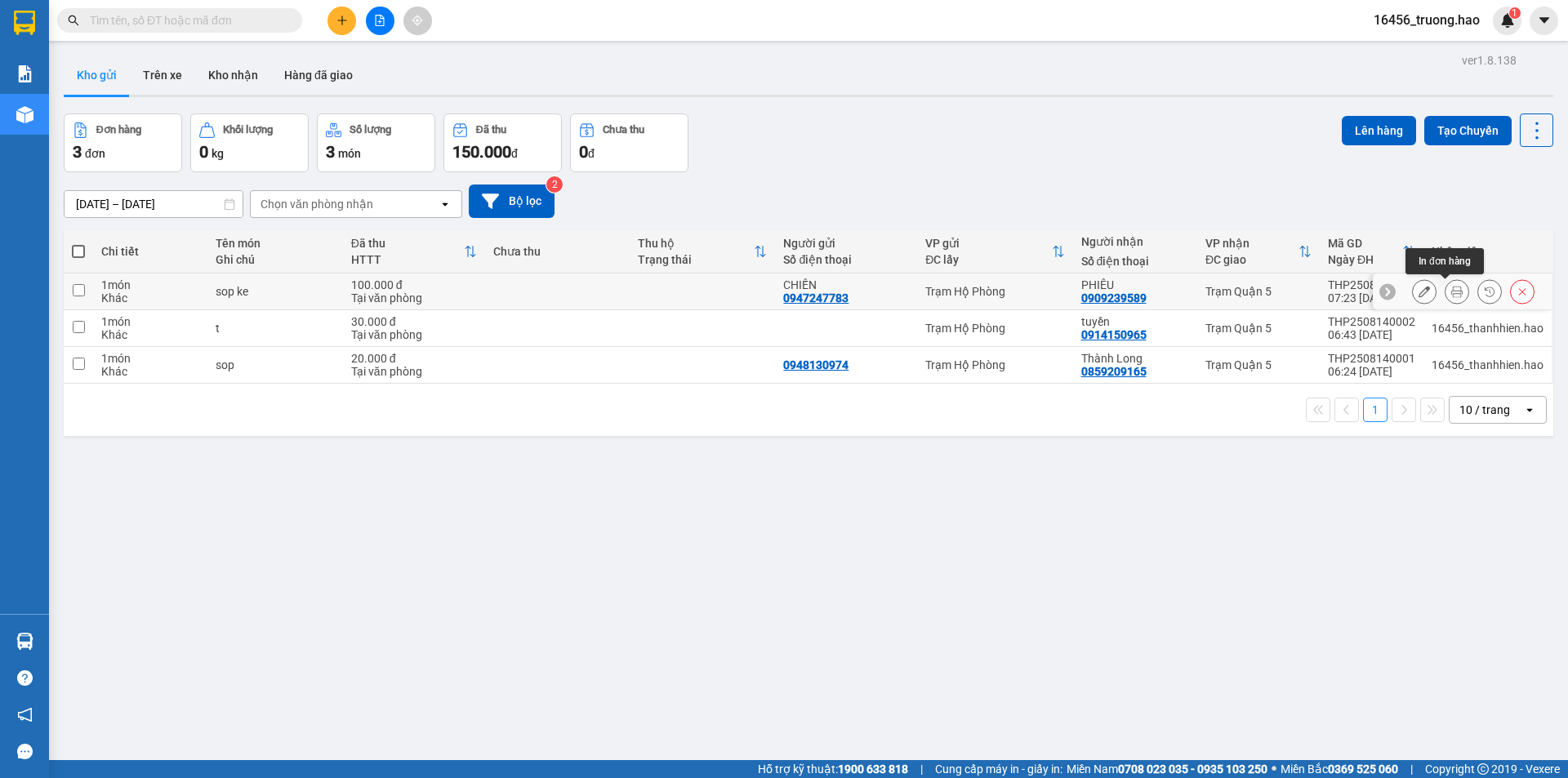
click at [1451, 288] on icon at bounding box center [1457, 291] width 11 height 11
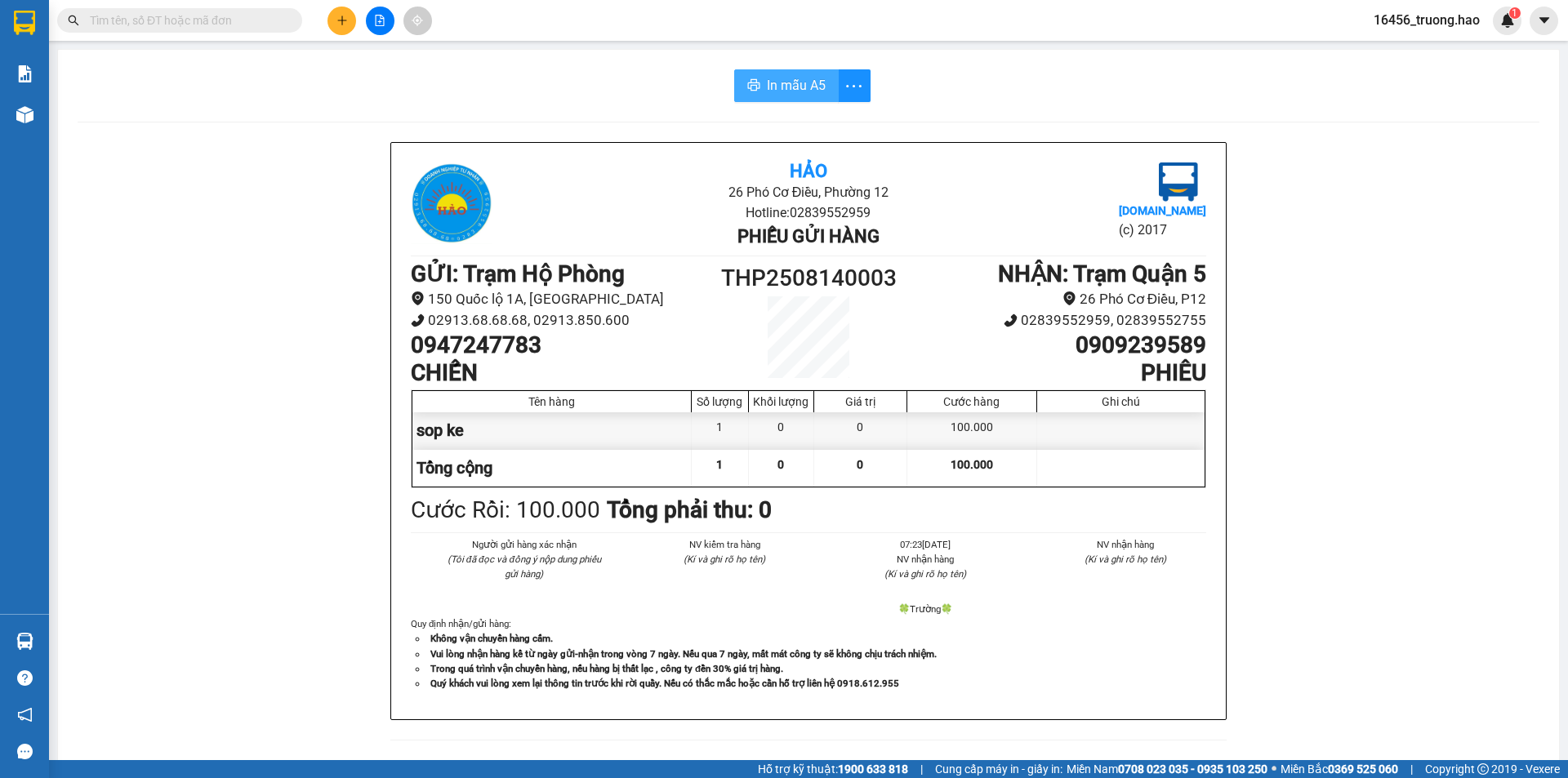
click at [785, 76] on span "In mẫu A5" at bounding box center [796, 85] width 59 height 20
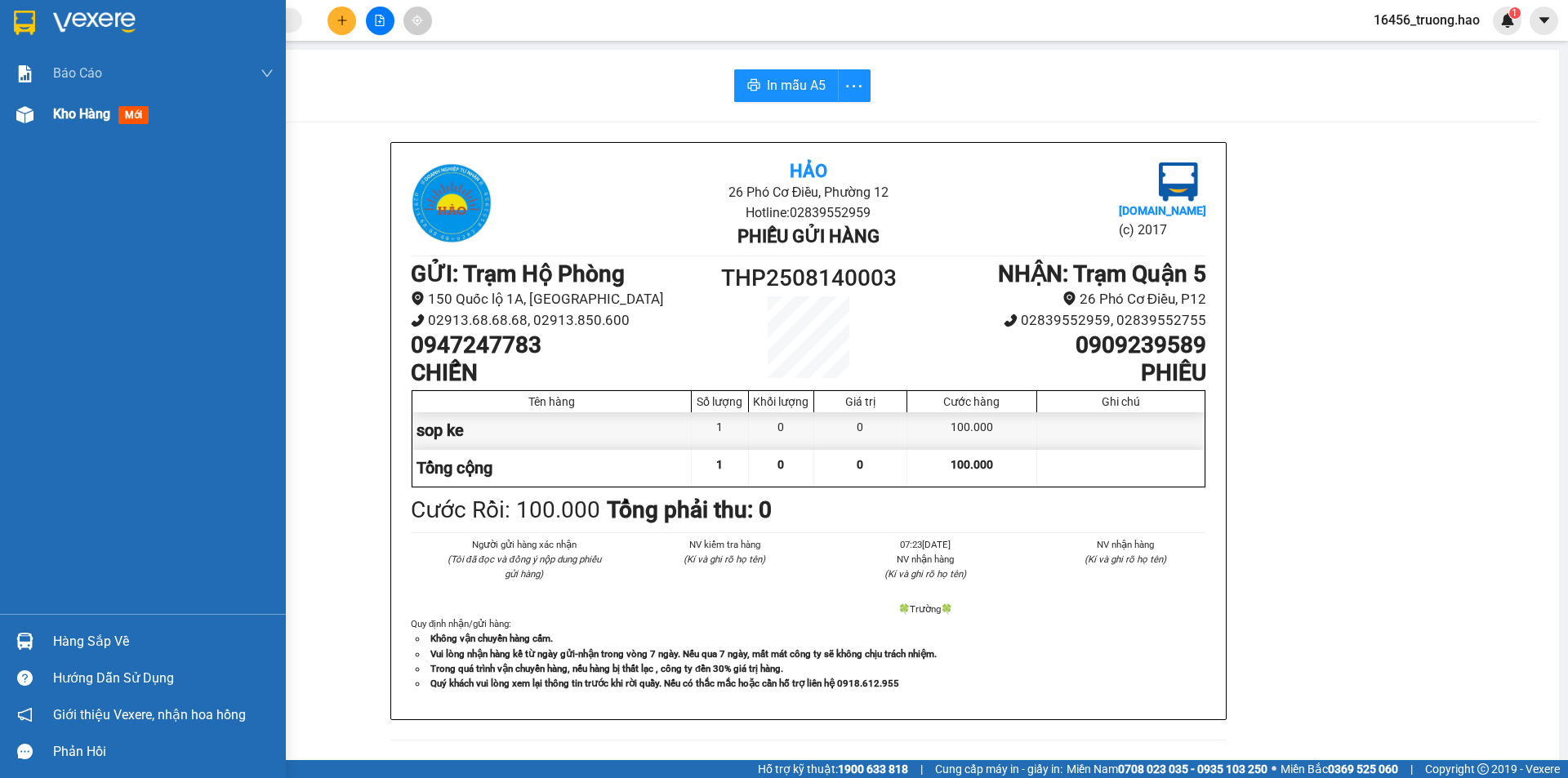
click at [85, 123] on div "Kho hàng mới" at bounding box center [104, 114] width 102 height 20
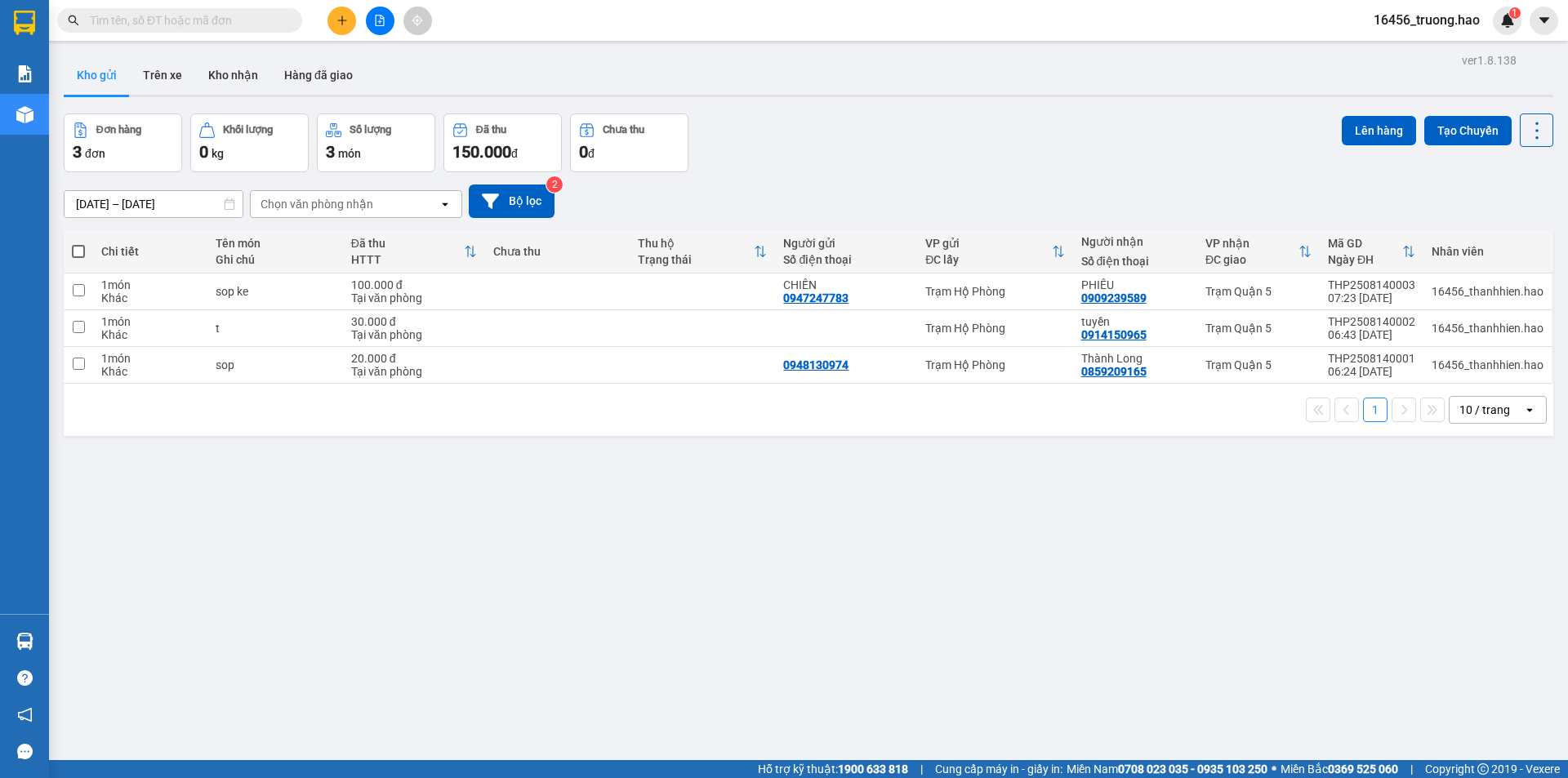
click at [248, 24] on input "text" at bounding box center [187, 20] width 193 height 18
click at [128, 22] on input "text" at bounding box center [187, 20] width 193 height 18
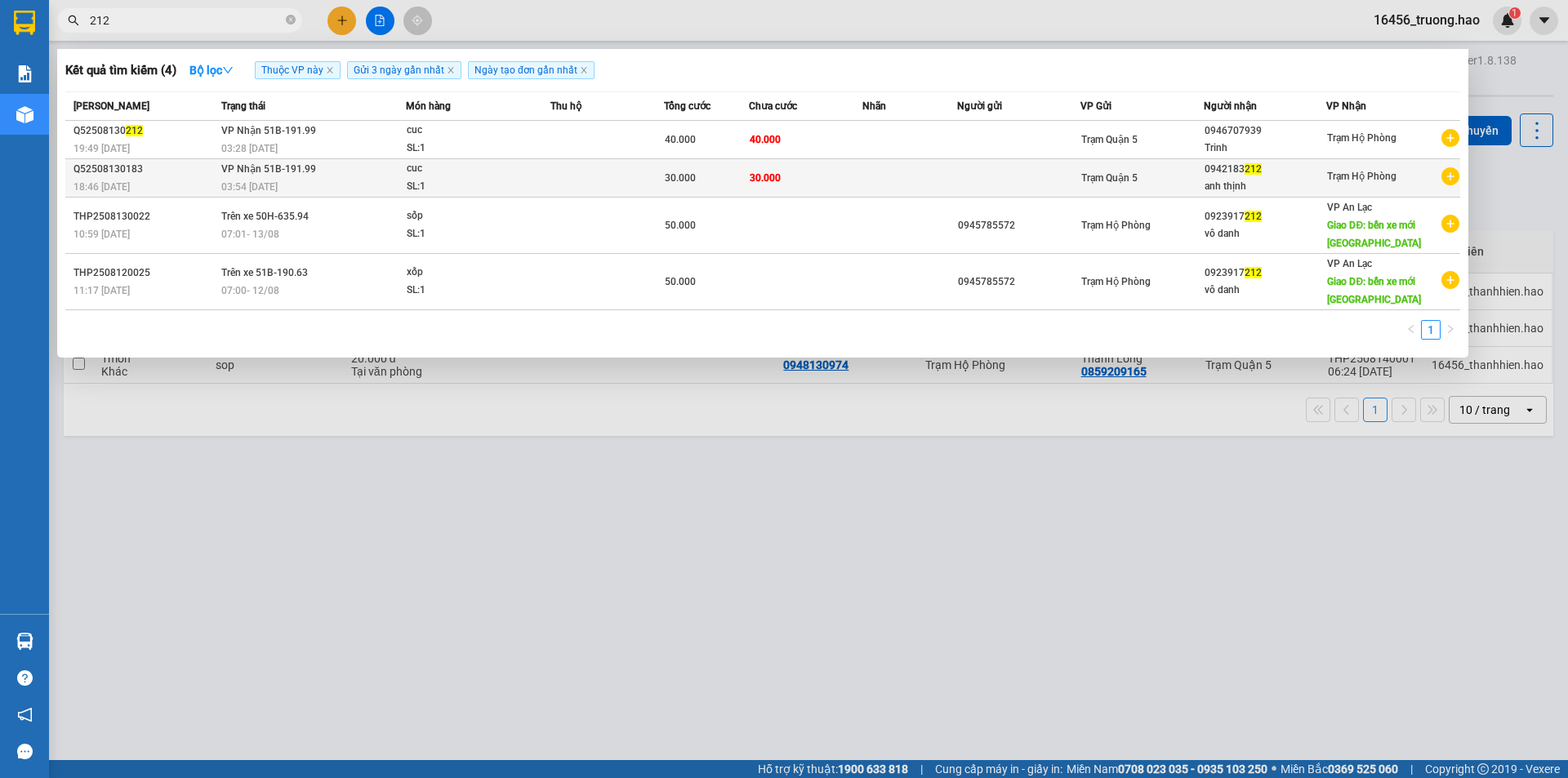
type input "212"
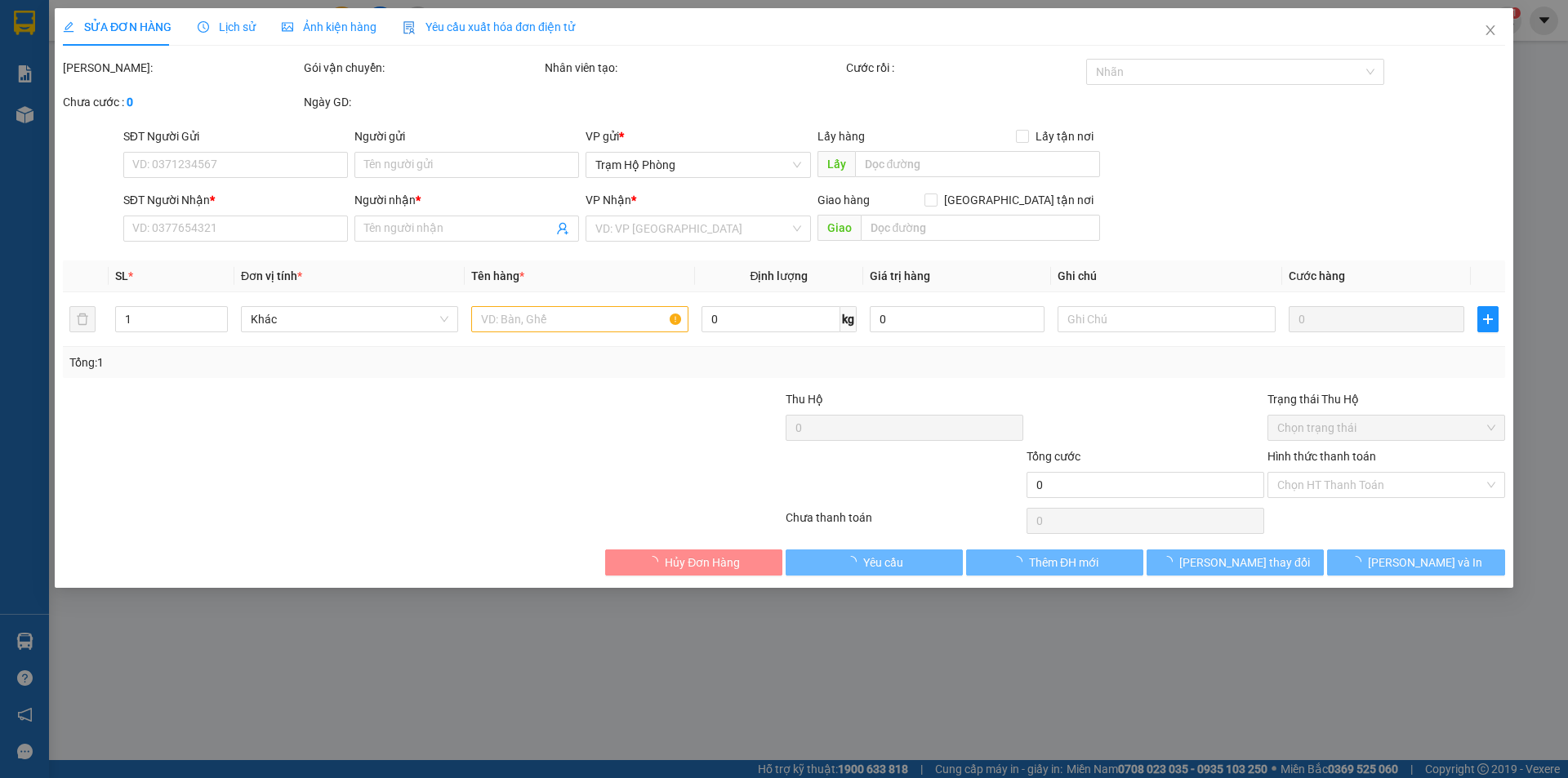
type input "0942183212"
type input "anh thịnh"
type input "30.000"
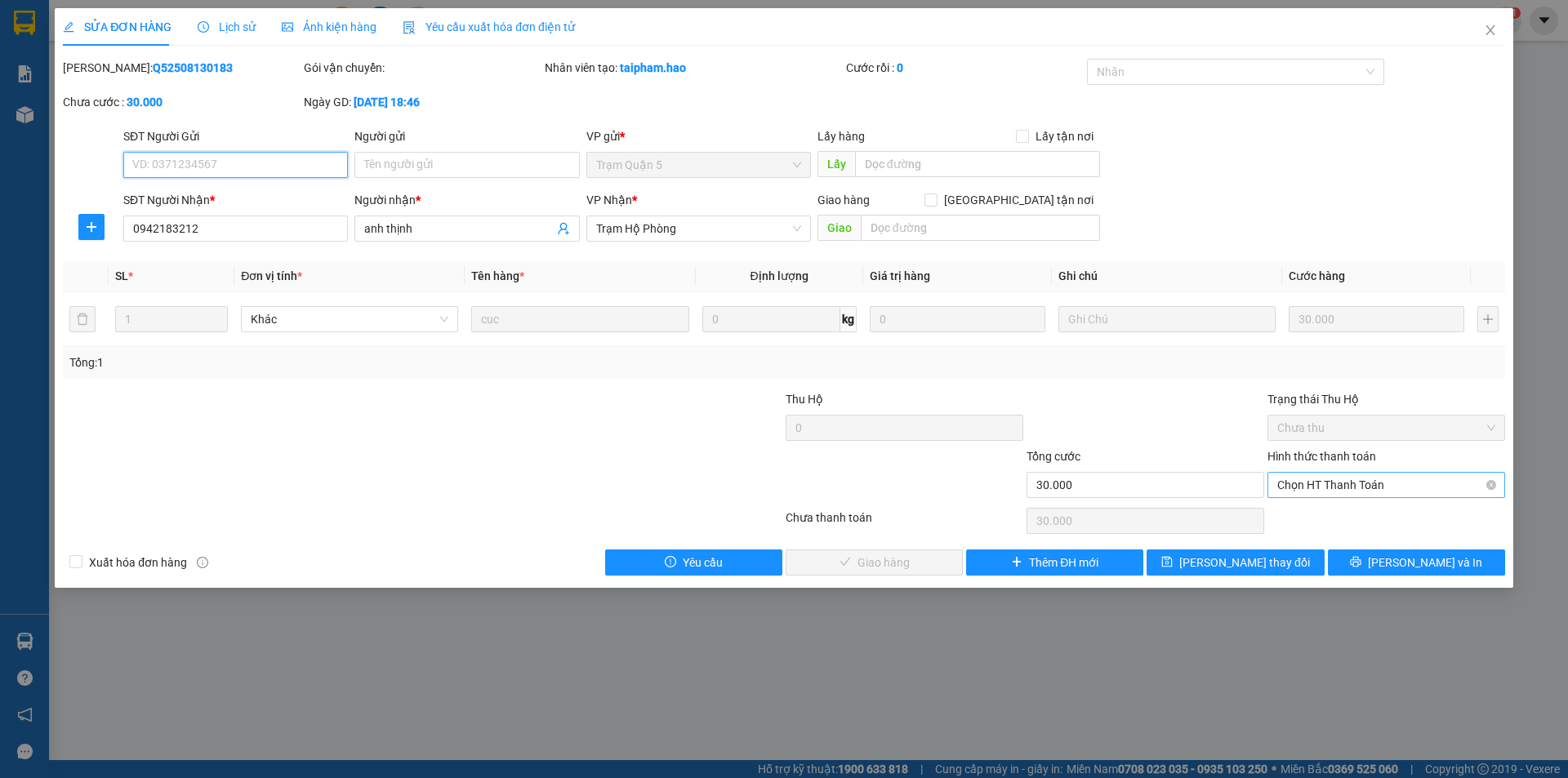
click at [1352, 484] on span "Chọn HT Thanh Toán" at bounding box center [1386, 484] width 218 height 25
click at [1342, 507] on div "Tại văn phòng" at bounding box center [1386, 517] width 238 height 26
type input "0"
click at [932, 558] on button "Lưu và Giao hàng" at bounding box center [874, 562] width 177 height 26
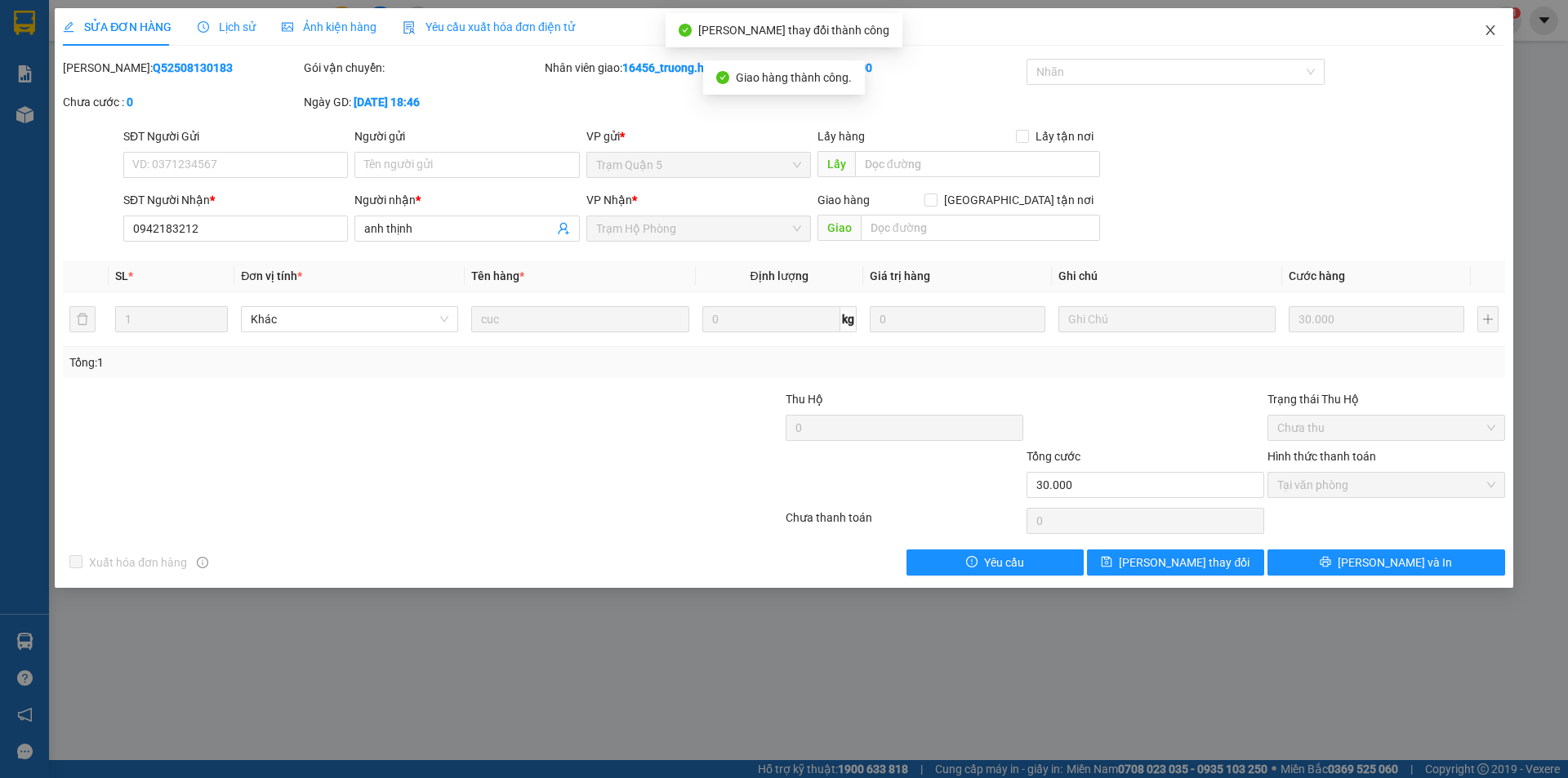
click at [1490, 28] on icon "close" at bounding box center [1490, 30] width 13 height 13
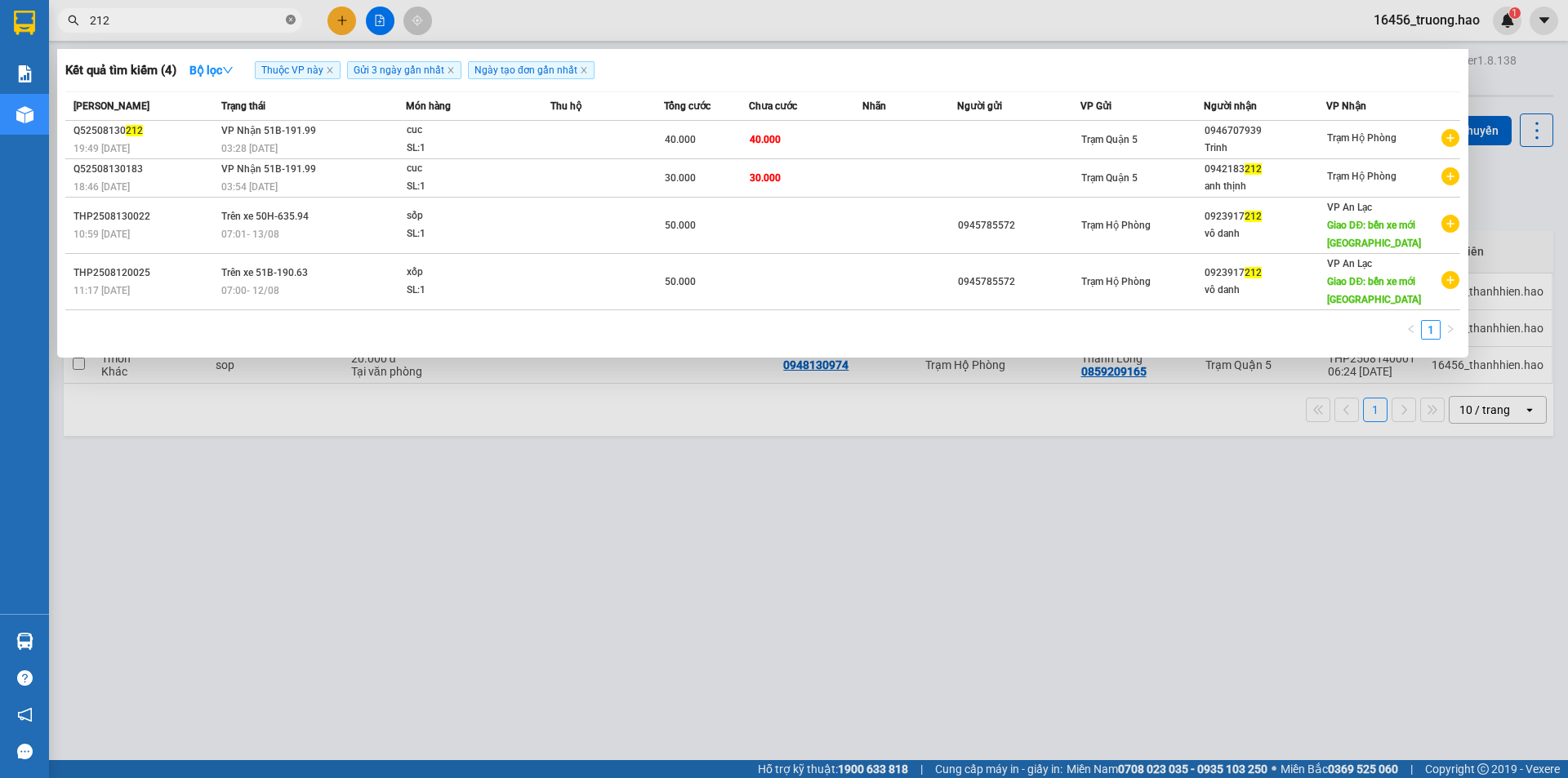
click at [287, 18] on icon "close-circle" at bounding box center [290, 19] width 10 height 10
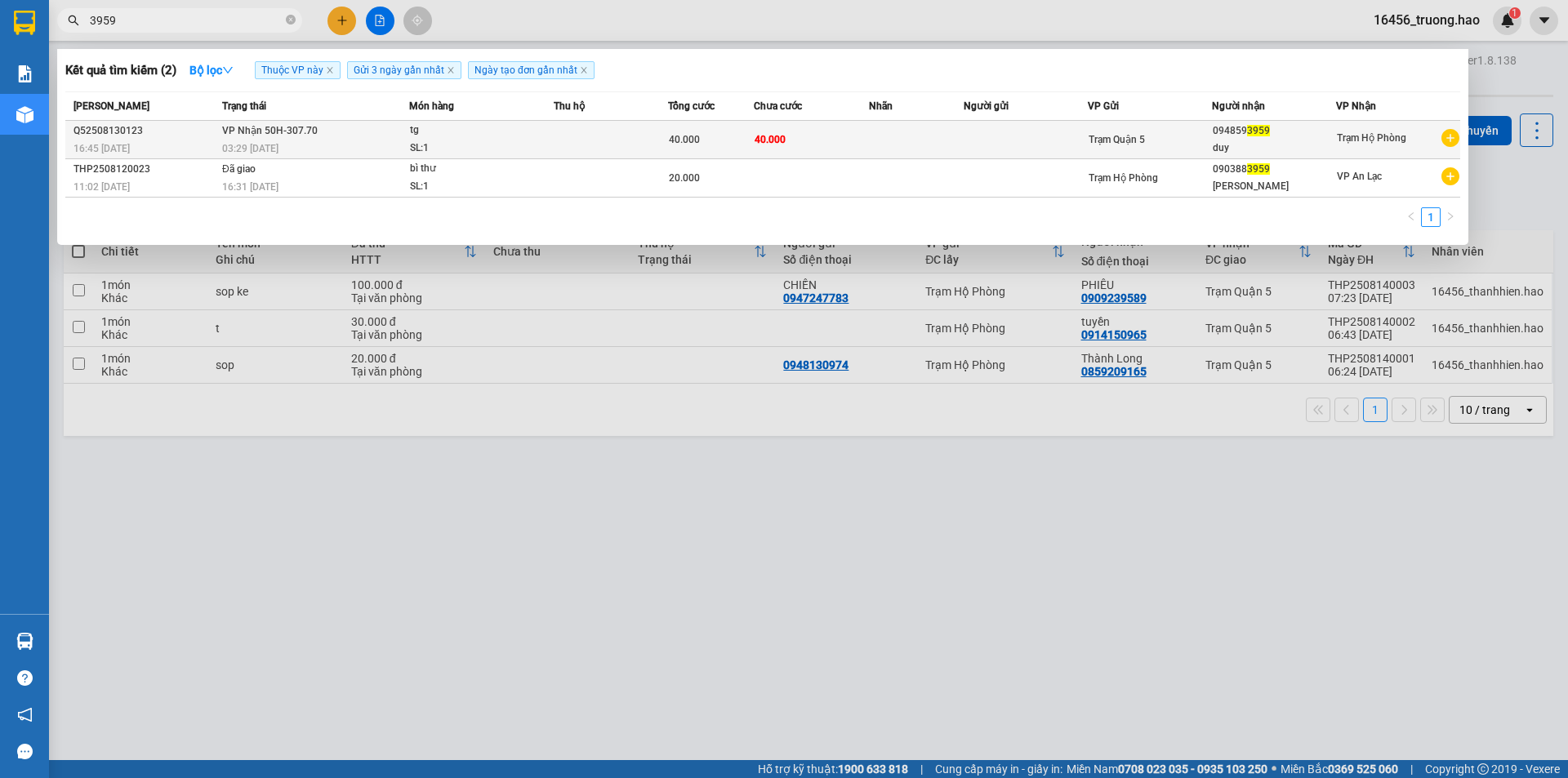
type input "3959"
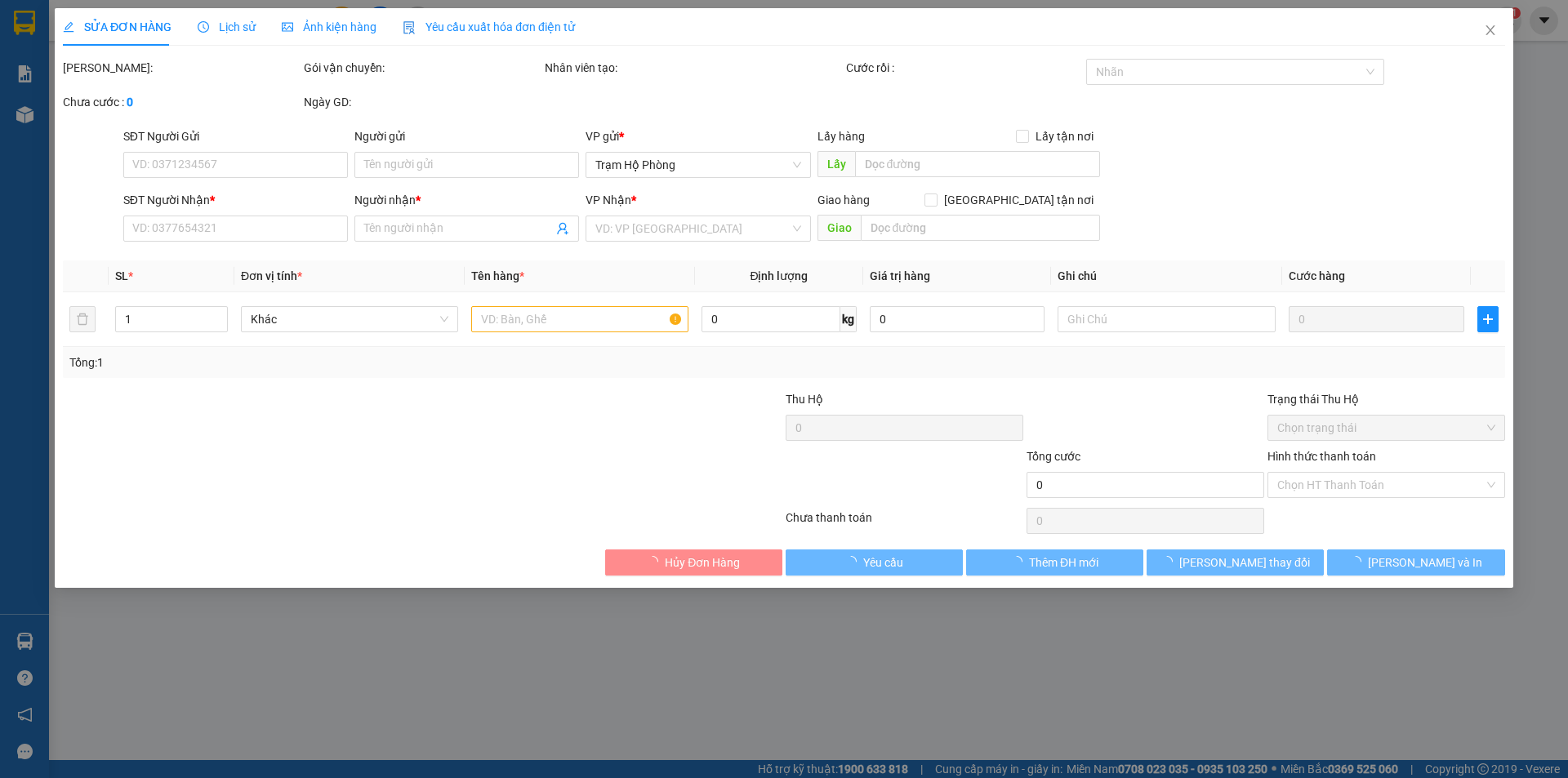
type input "0948593959"
type input "duy"
type input "40.000"
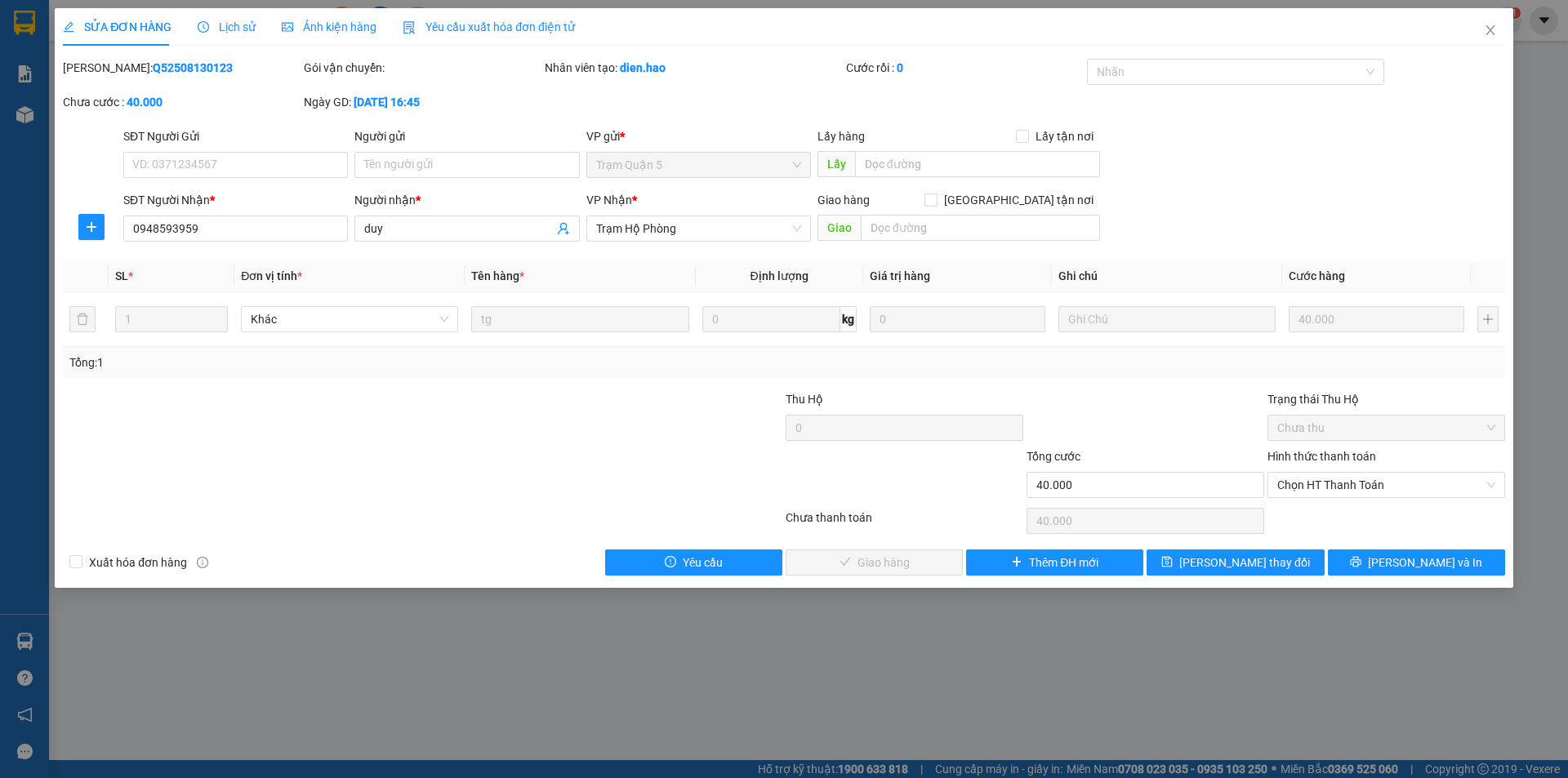
click at [349, 13] on div "Ảnh kiện hàng" at bounding box center [329, 27] width 95 height 38
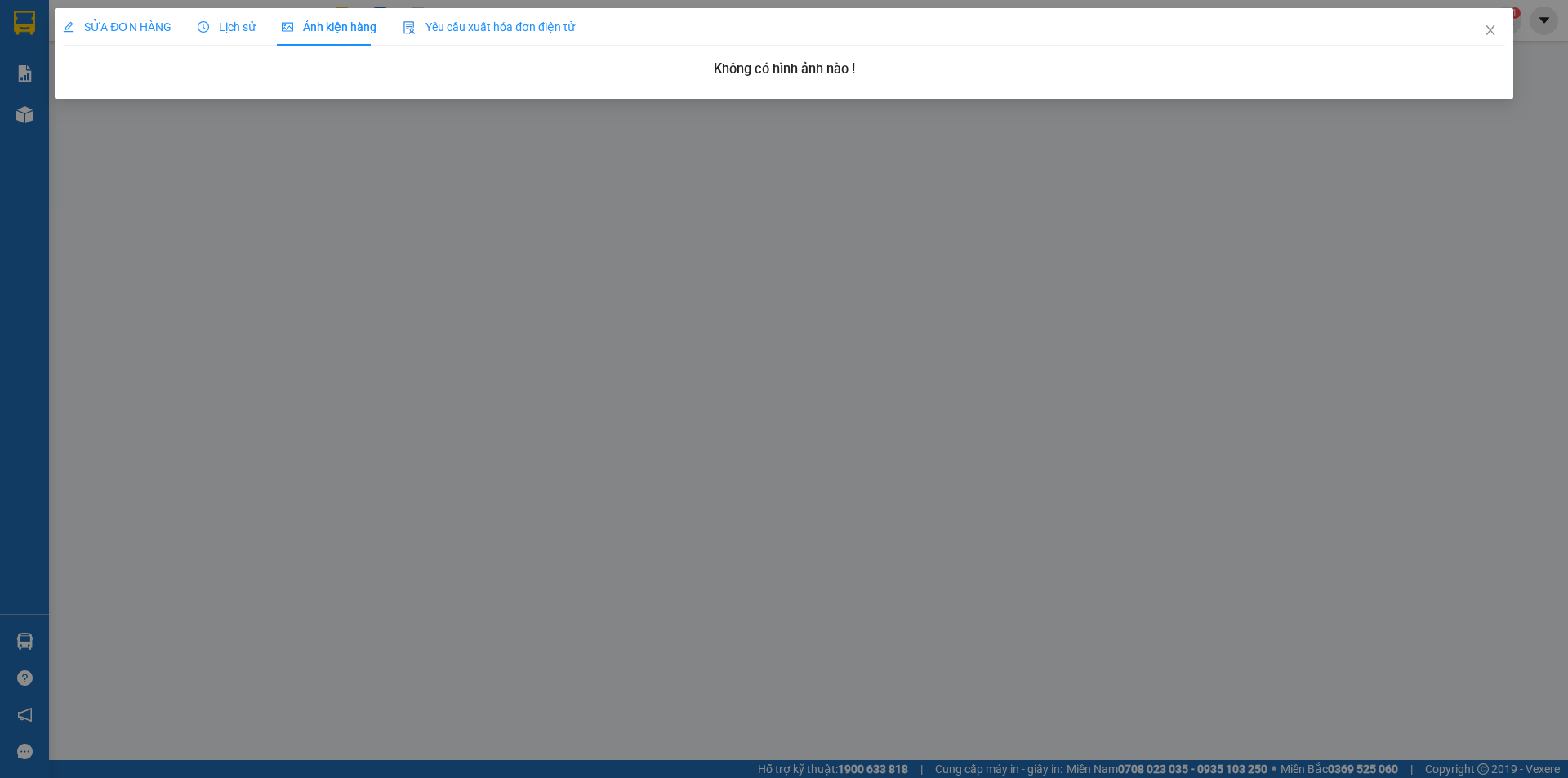
click at [206, 31] on icon "clock-circle" at bounding box center [203, 27] width 11 height 11
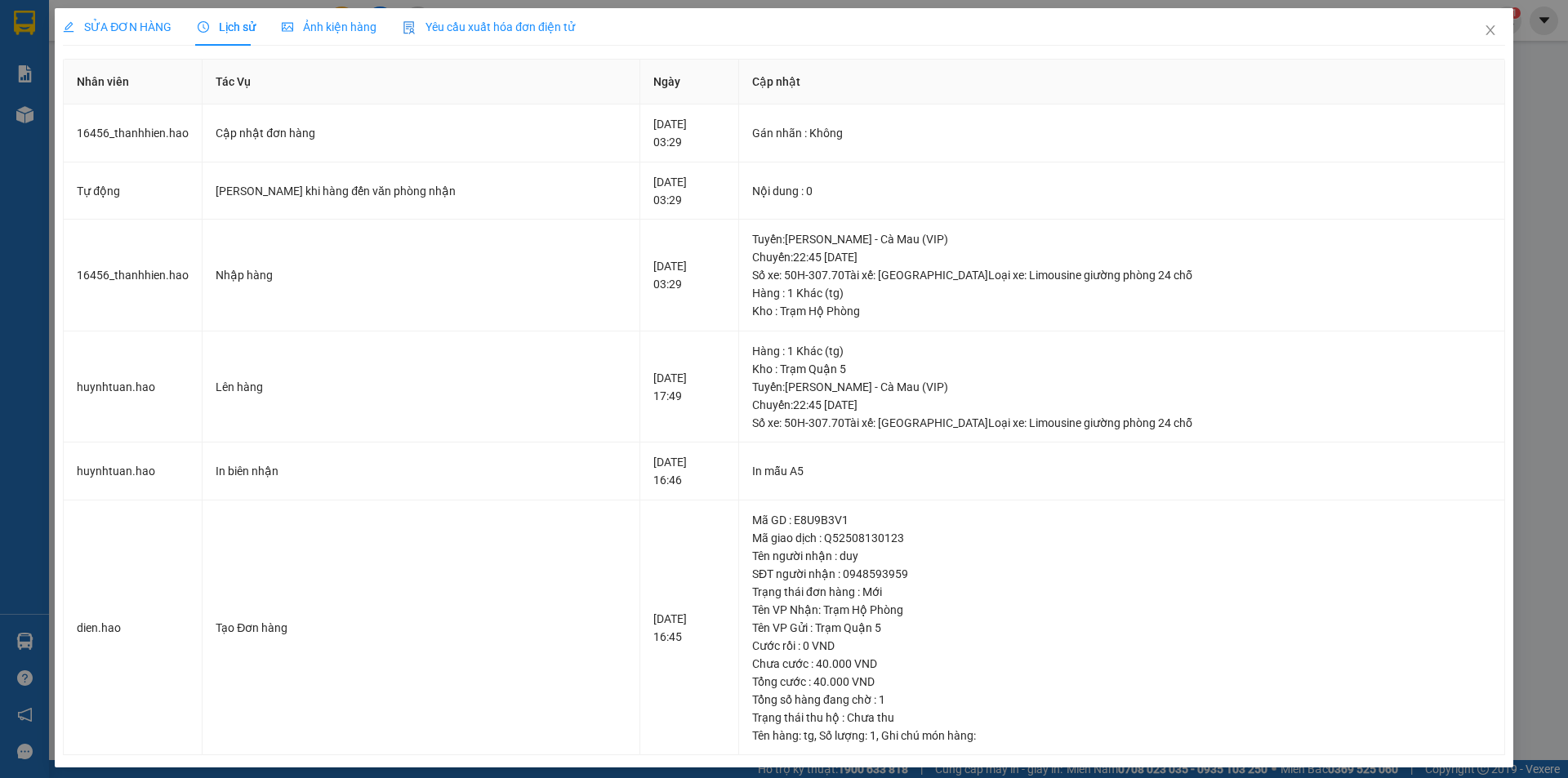
click at [117, 26] on span "SỬA ĐƠN HÀNG" at bounding box center [117, 27] width 108 height 13
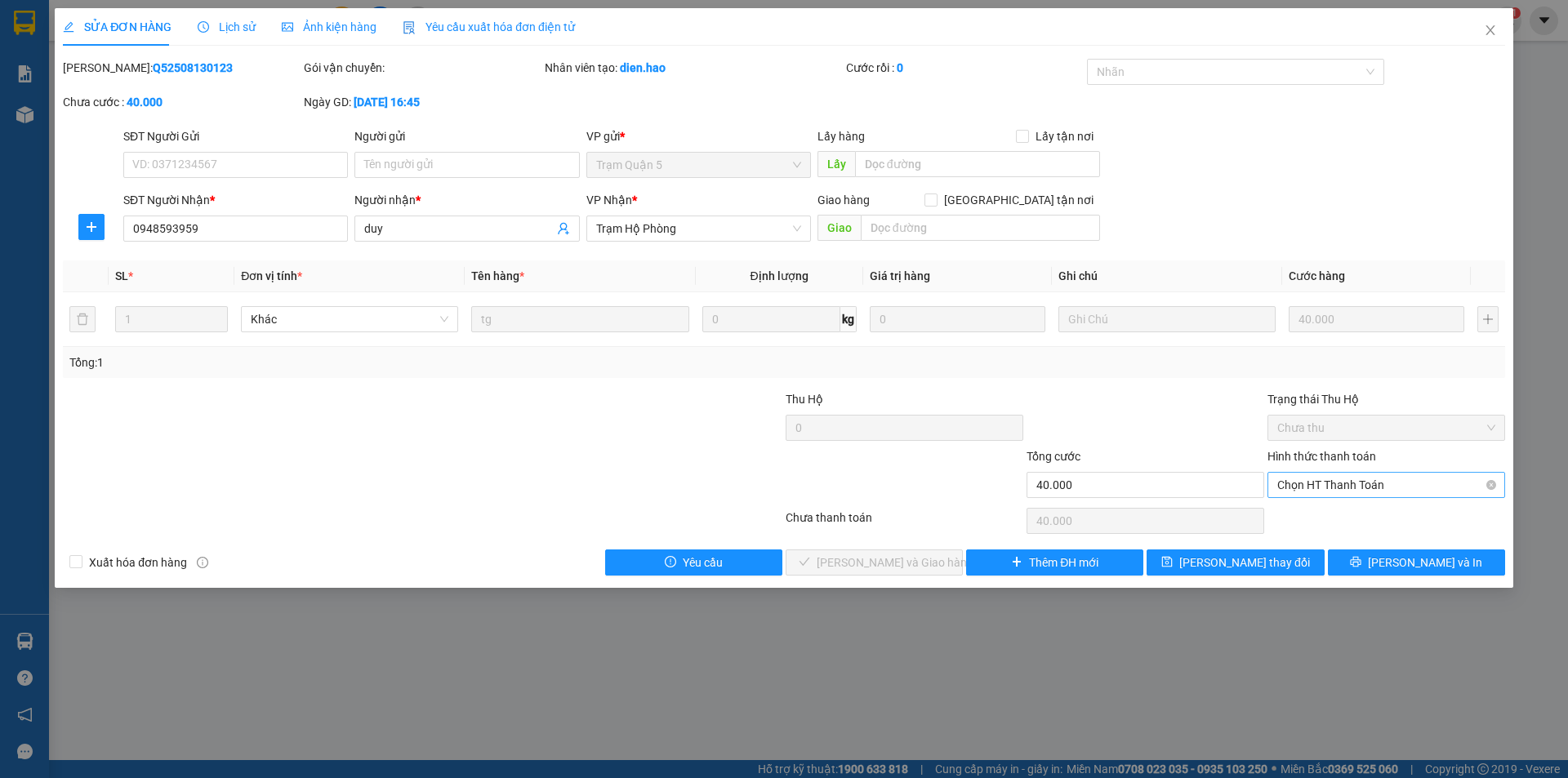
click at [1299, 478] on span "Chọn HT Thanh Toán" at bounding box center [1386, 484] width 218 height 25
click at [1304, 509] on div "Tại văn phòng" at bounding box center [1386, 517] width 238 height 26
type input "0"
click at [869, 569] on span "Lưu và Giao hàng" at bounding box center [894, 562] width 157 height 18
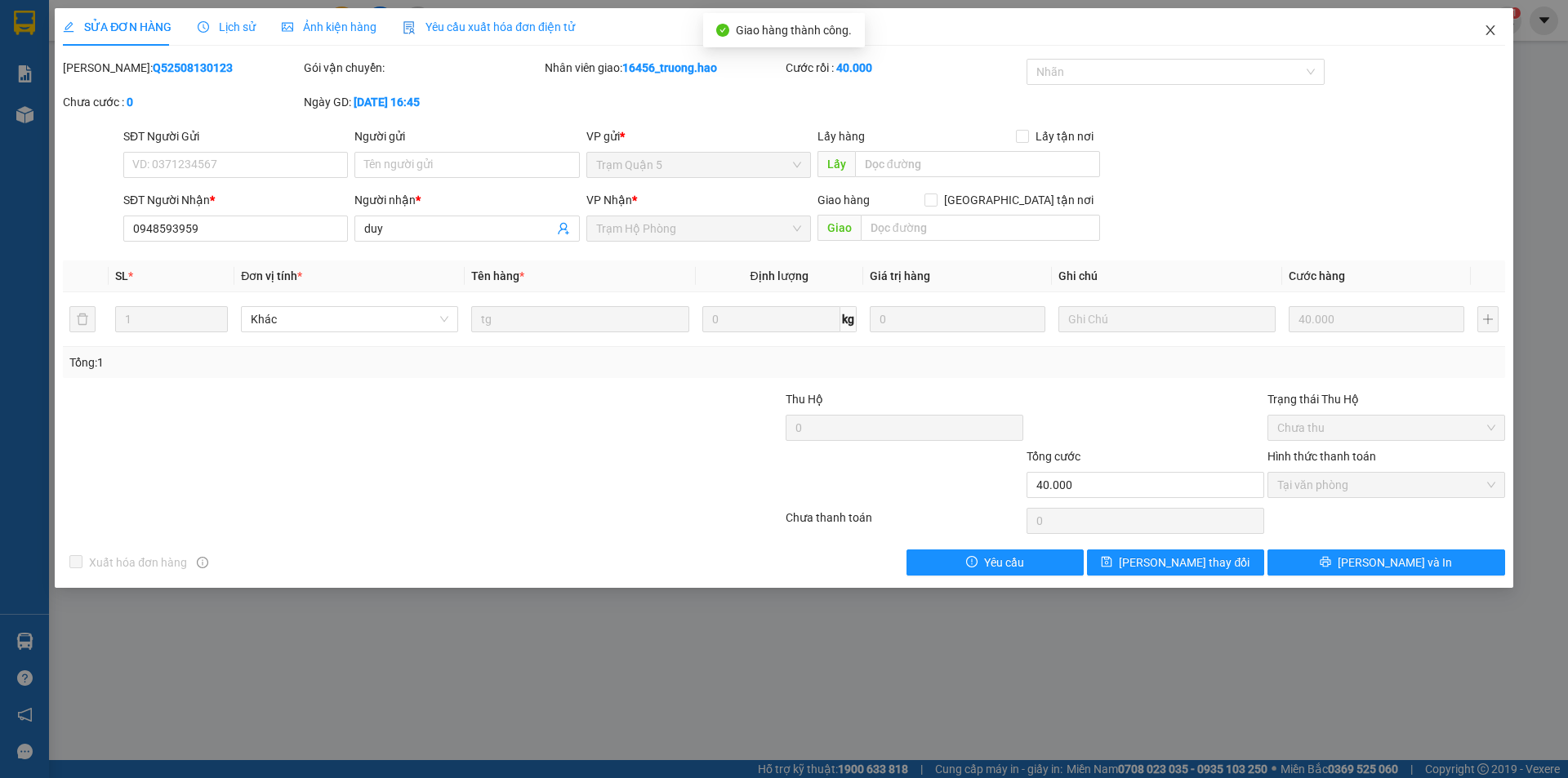
click at [1492, 37] on icon "close" at bounding box center [1490, 30] width 13 height 13
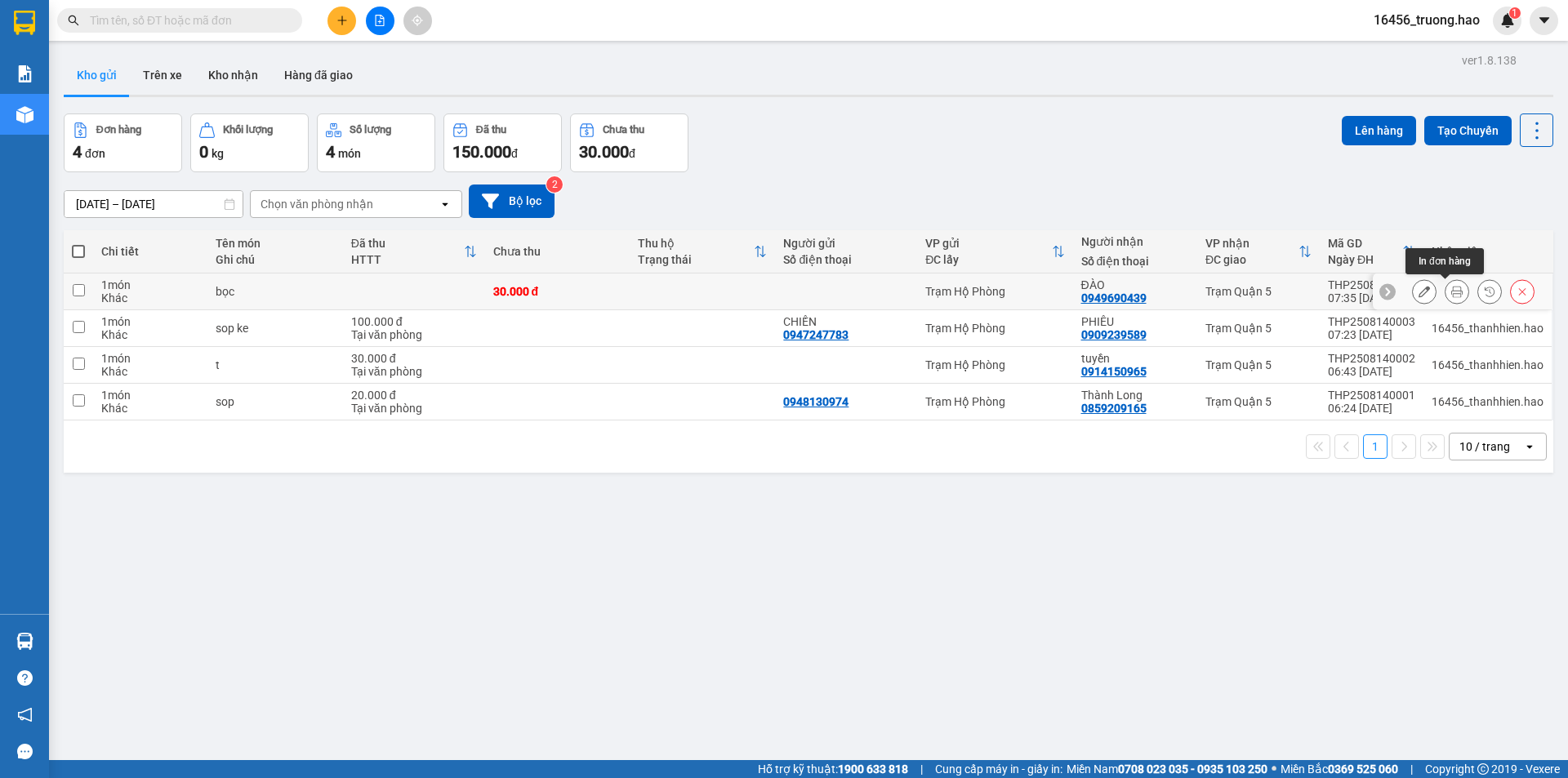
click at [1451, 289] on icon at bounding box center [1457, 291] width 11 height 11
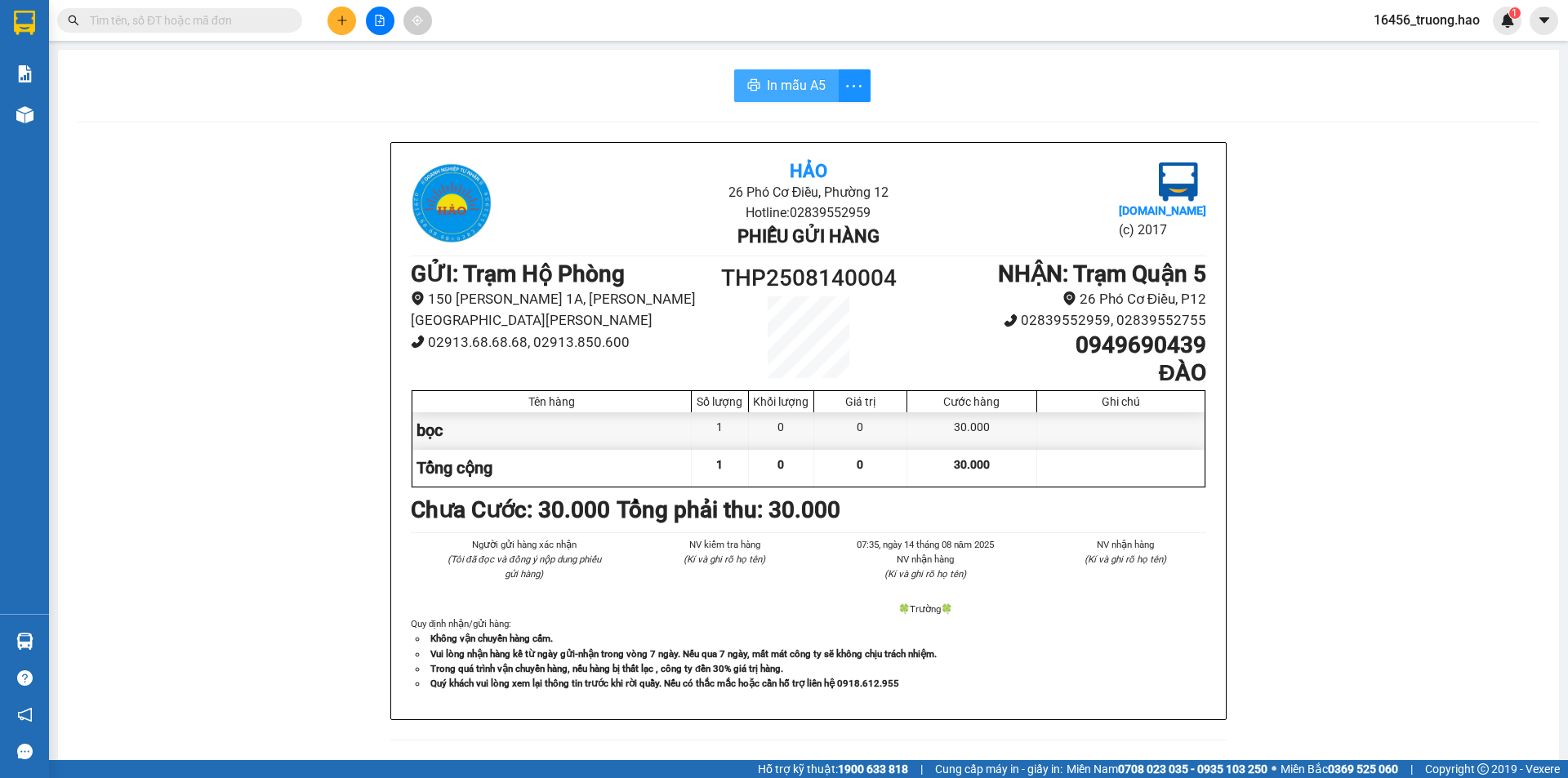
click at [811, 89] on span "In mẫu A5" at bounding box center [796, 85] width 59 height 20
click at [236, 18] on input "text" at bounding box center [187, 20] width 193 height 18
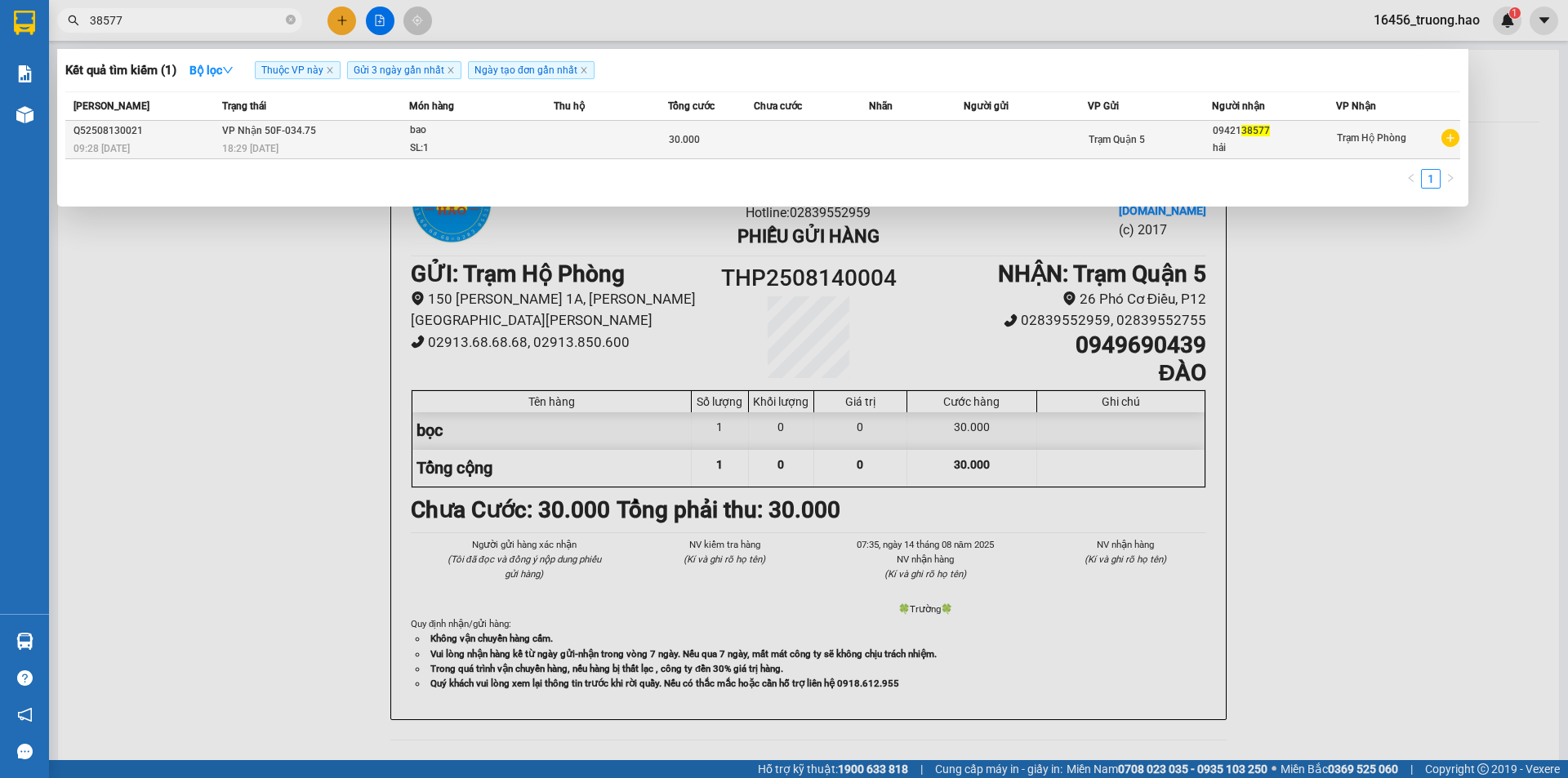
type input "38577"
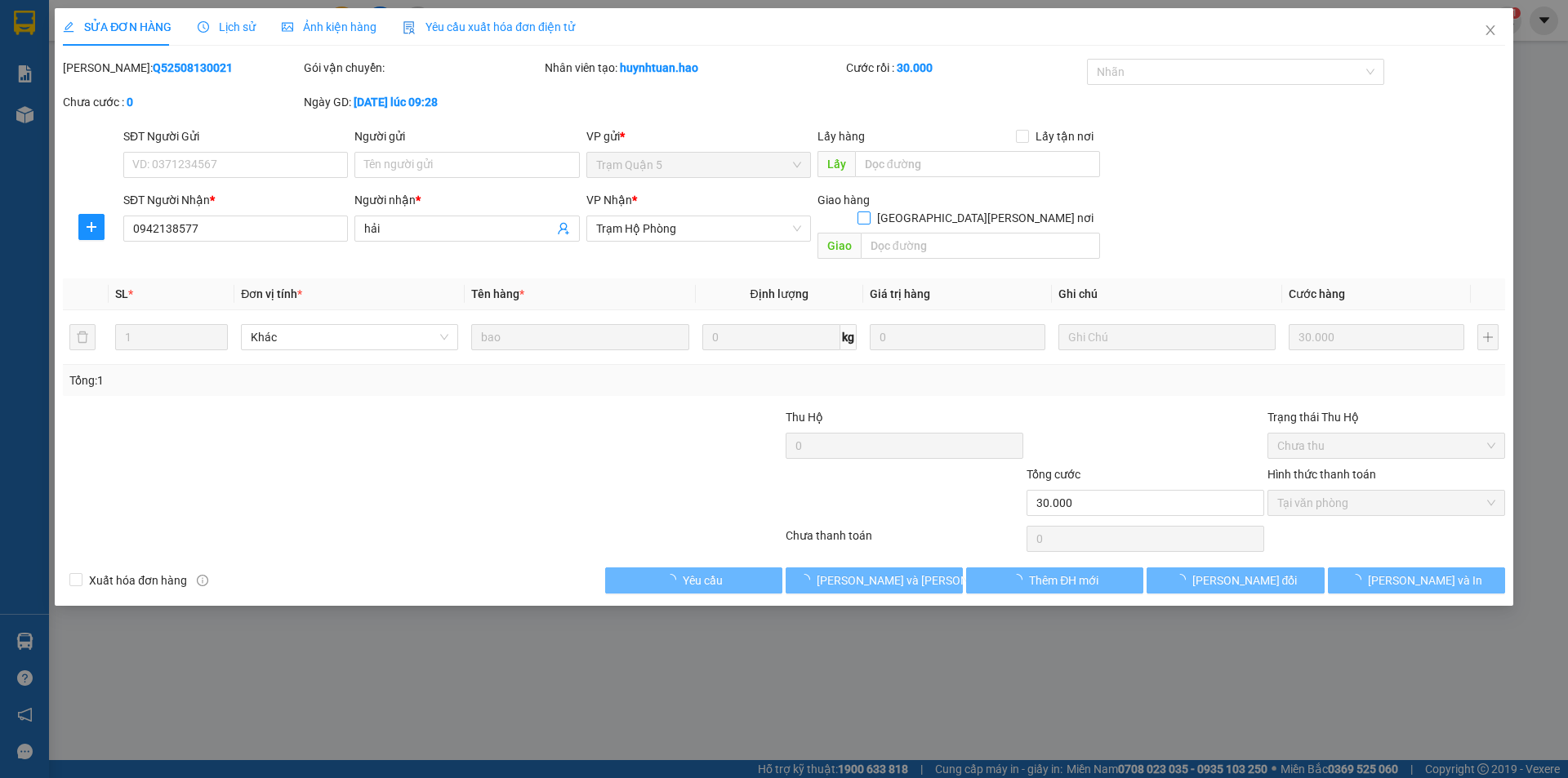
type input "0942138577"
type input "hải"
type input "30.000"
type input "0"
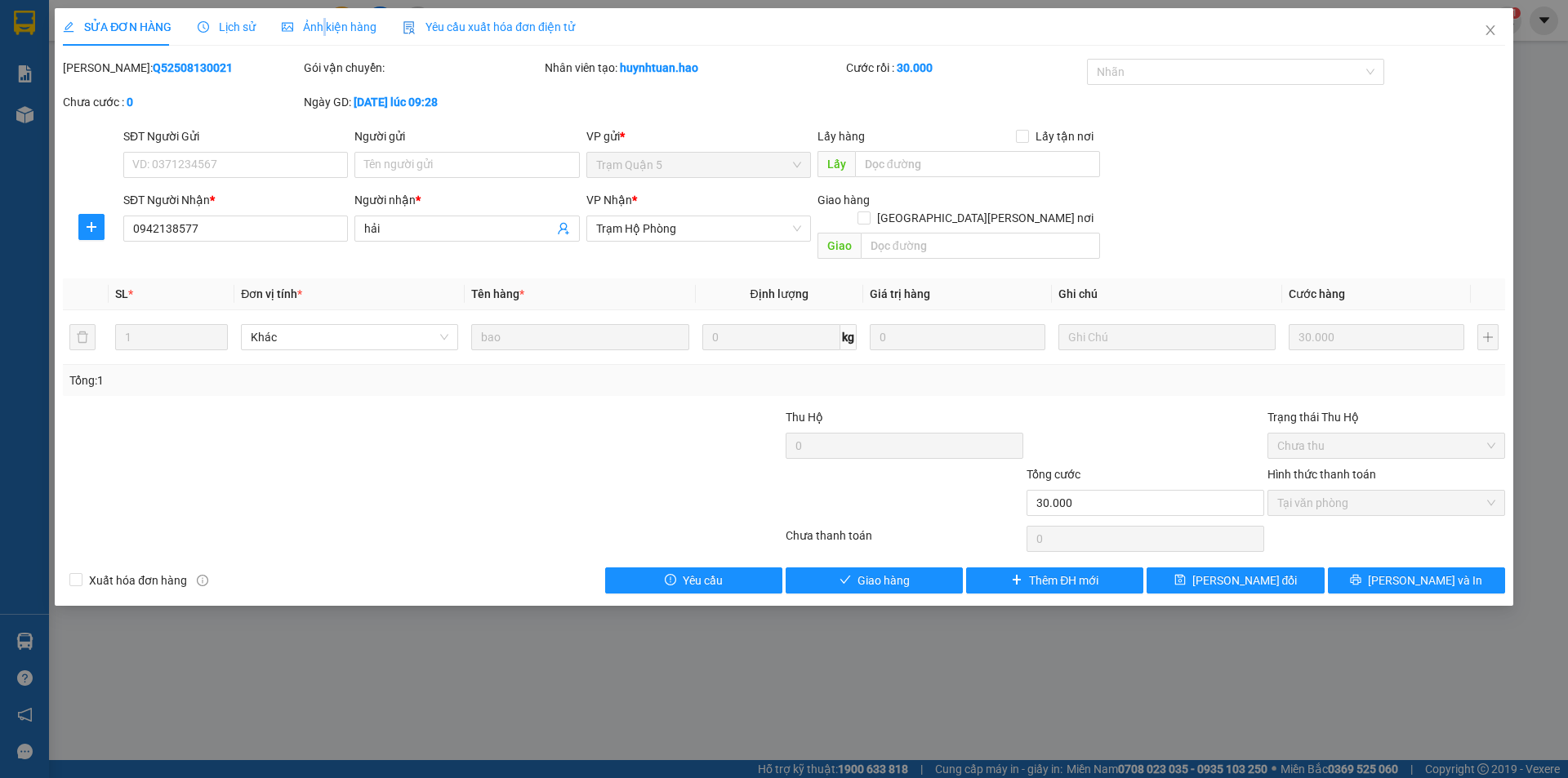
click at [321, 27] on span "Ảnh kiện hàng" at bounding box center [329, 27] width 95 height 13
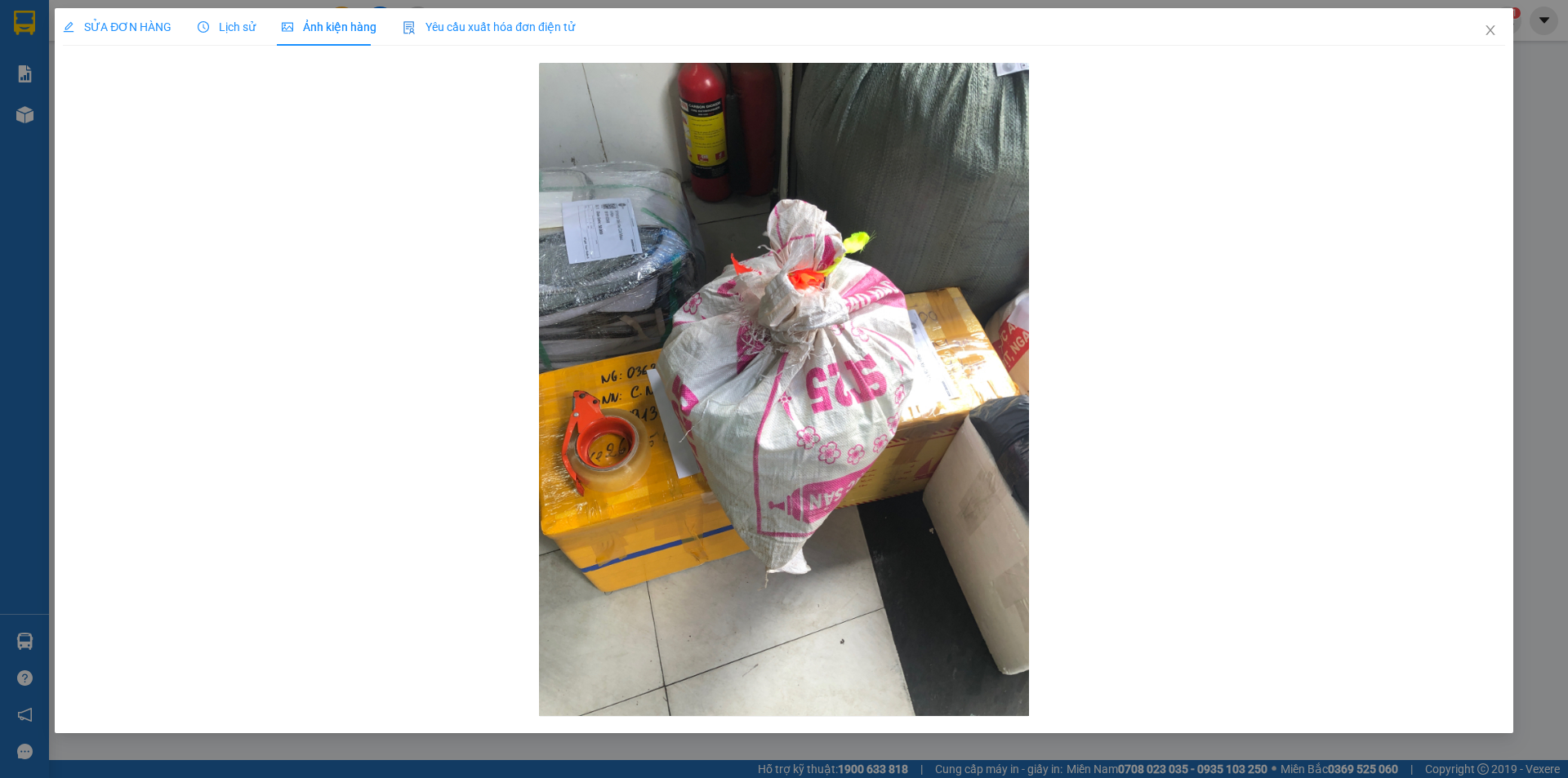
click at [145, 32] on span "SỬA ĐƠN HÀNG" at bounding box center [117, 27] width 108 height 13
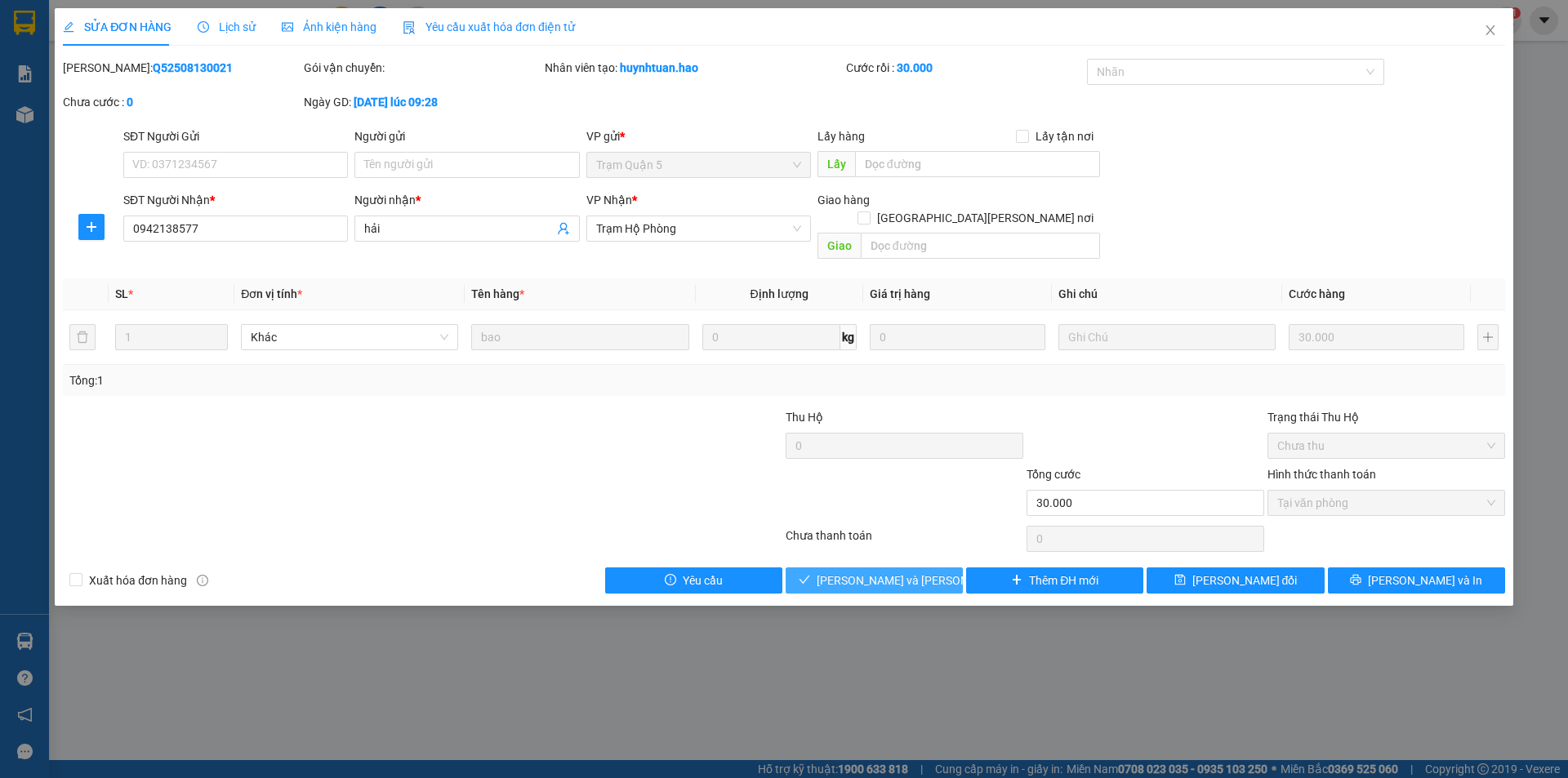
click at [836, 568] on button "Lưu và Giao hàng" at bounding box center [874, 581] width 177 height 26
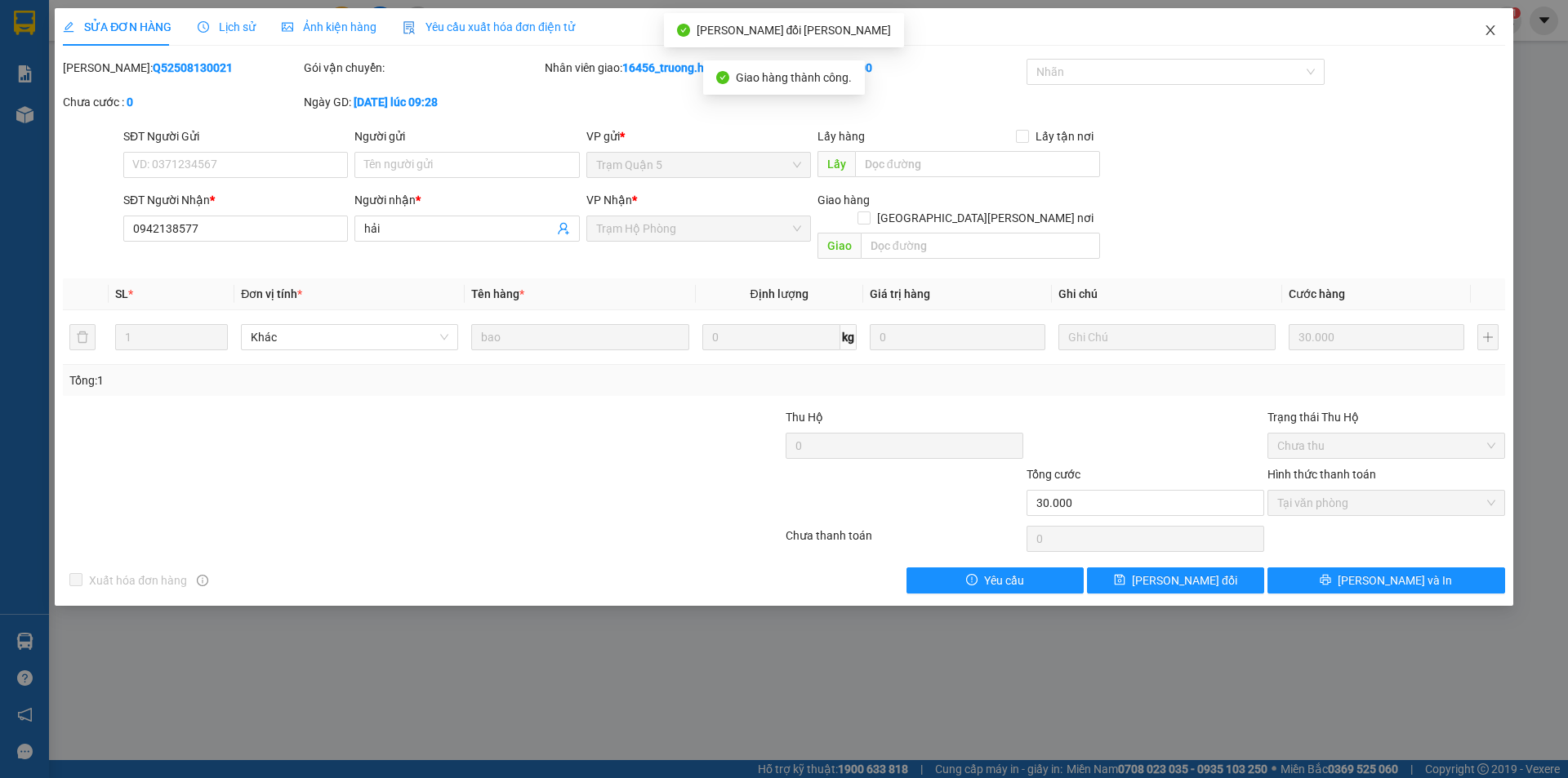
click at [1494, 33] on icon "close" at bounding box center [1490, 30] width 13 height 13
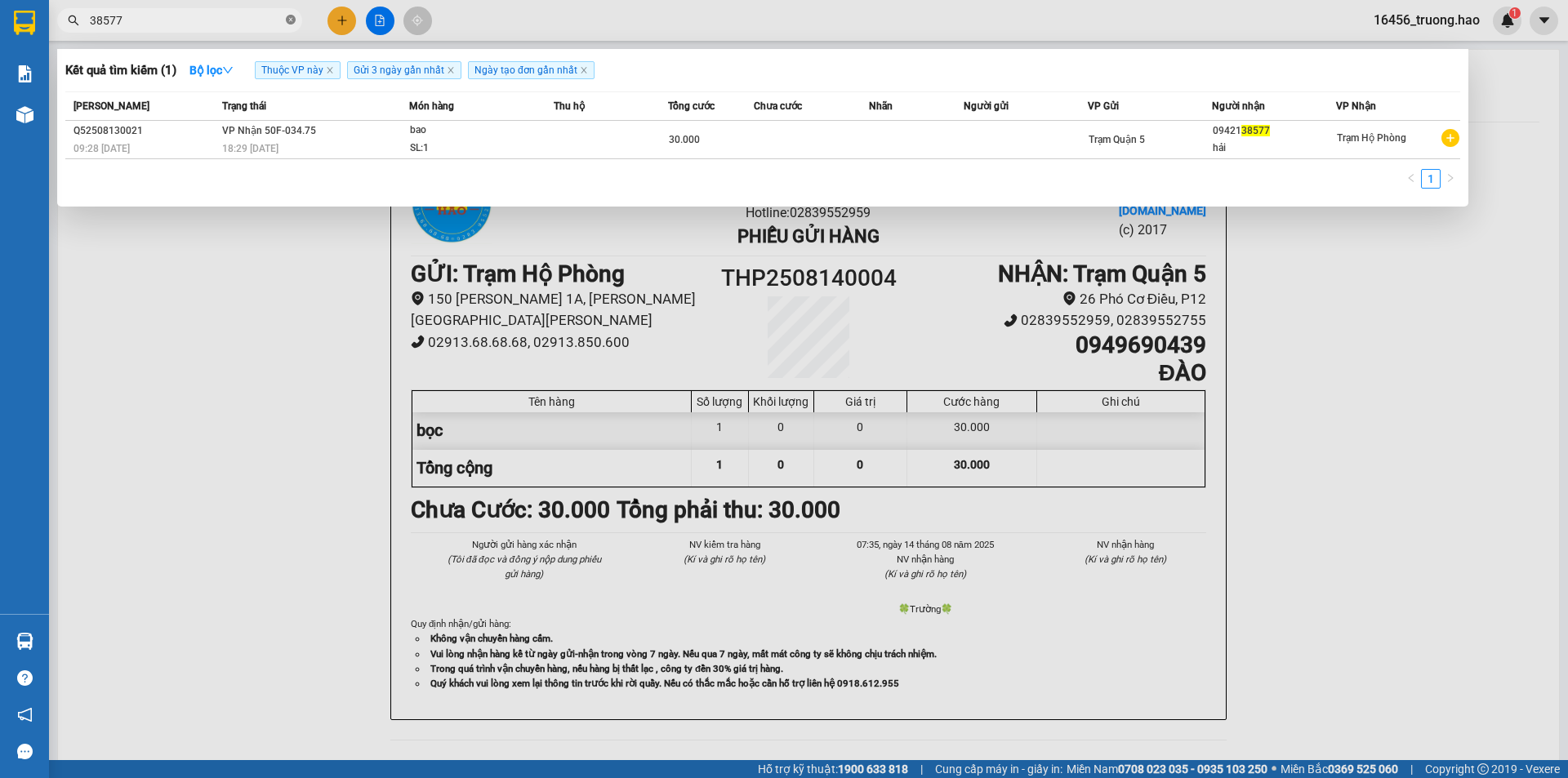
click at [290, 15] on span at bounding box center [290, 20] width 10 height 16
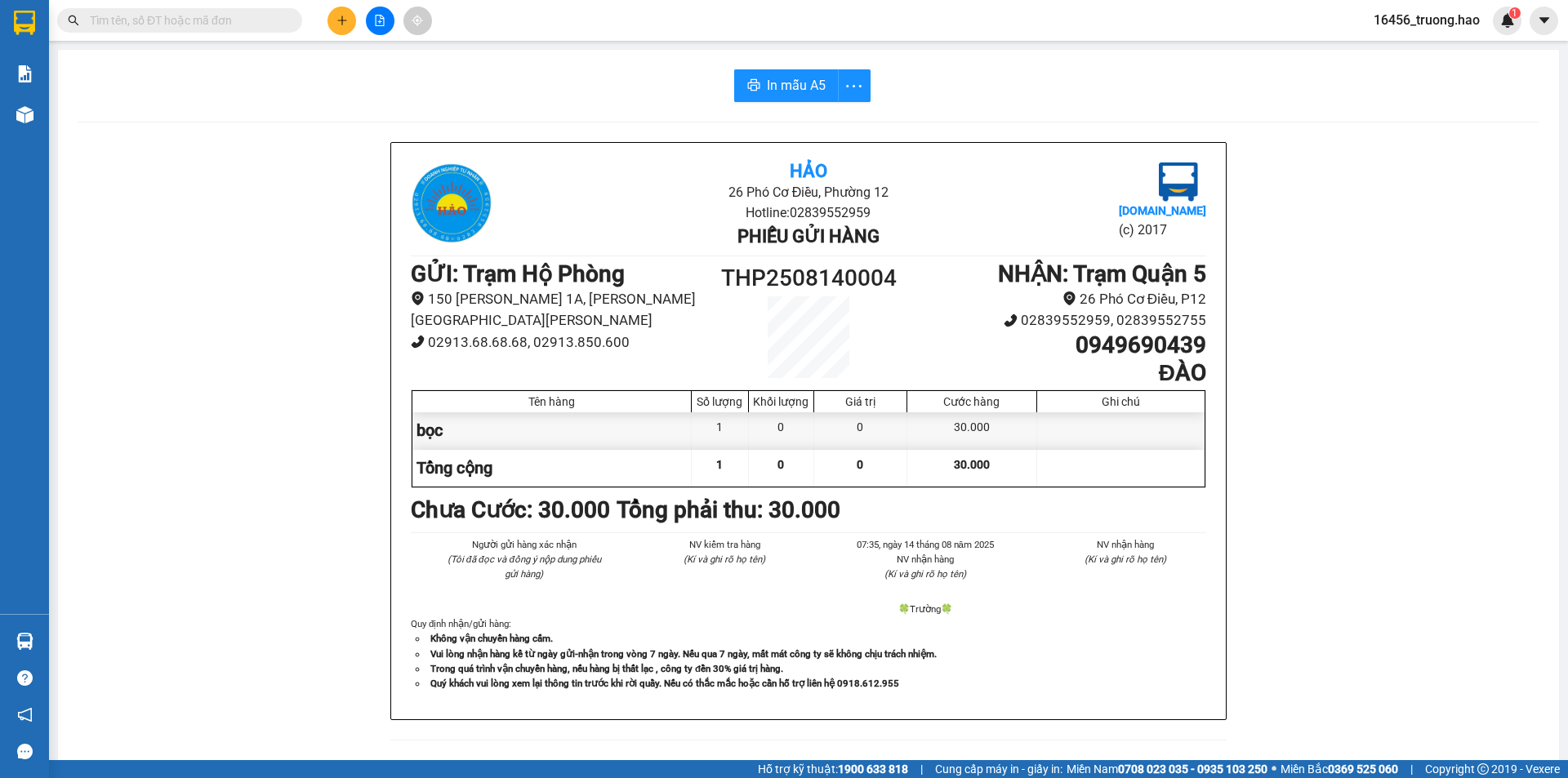
click at [213, 26] on input "text" at bounding box center [187, 20] width 193 height 18
click at [249, 19] on input "text" at bounding box center [187, 20] width 193 height 18
click at [233, 17] on input "text" at bounding box center [187, 20] width 193 height 18
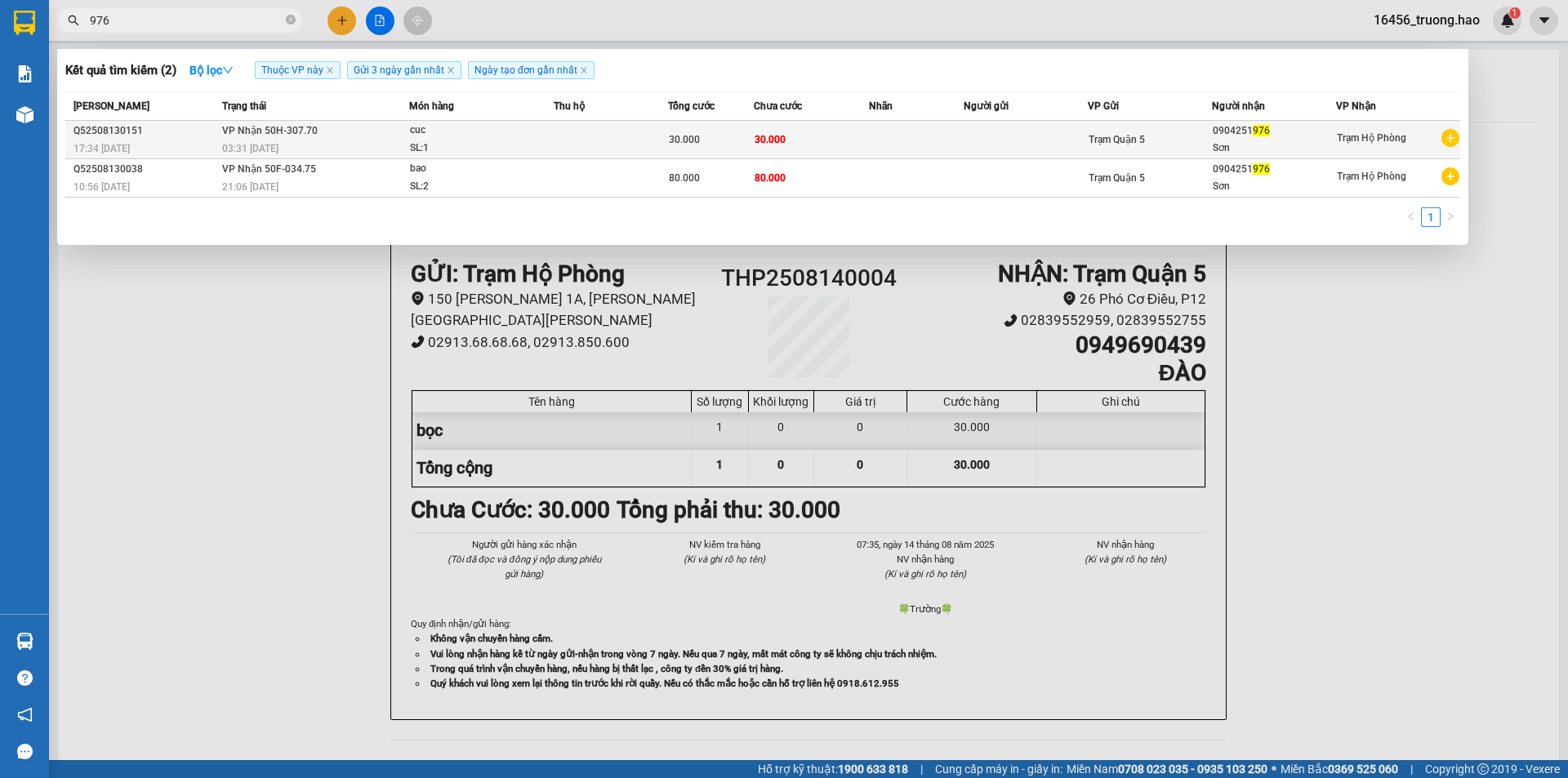
type input "976"
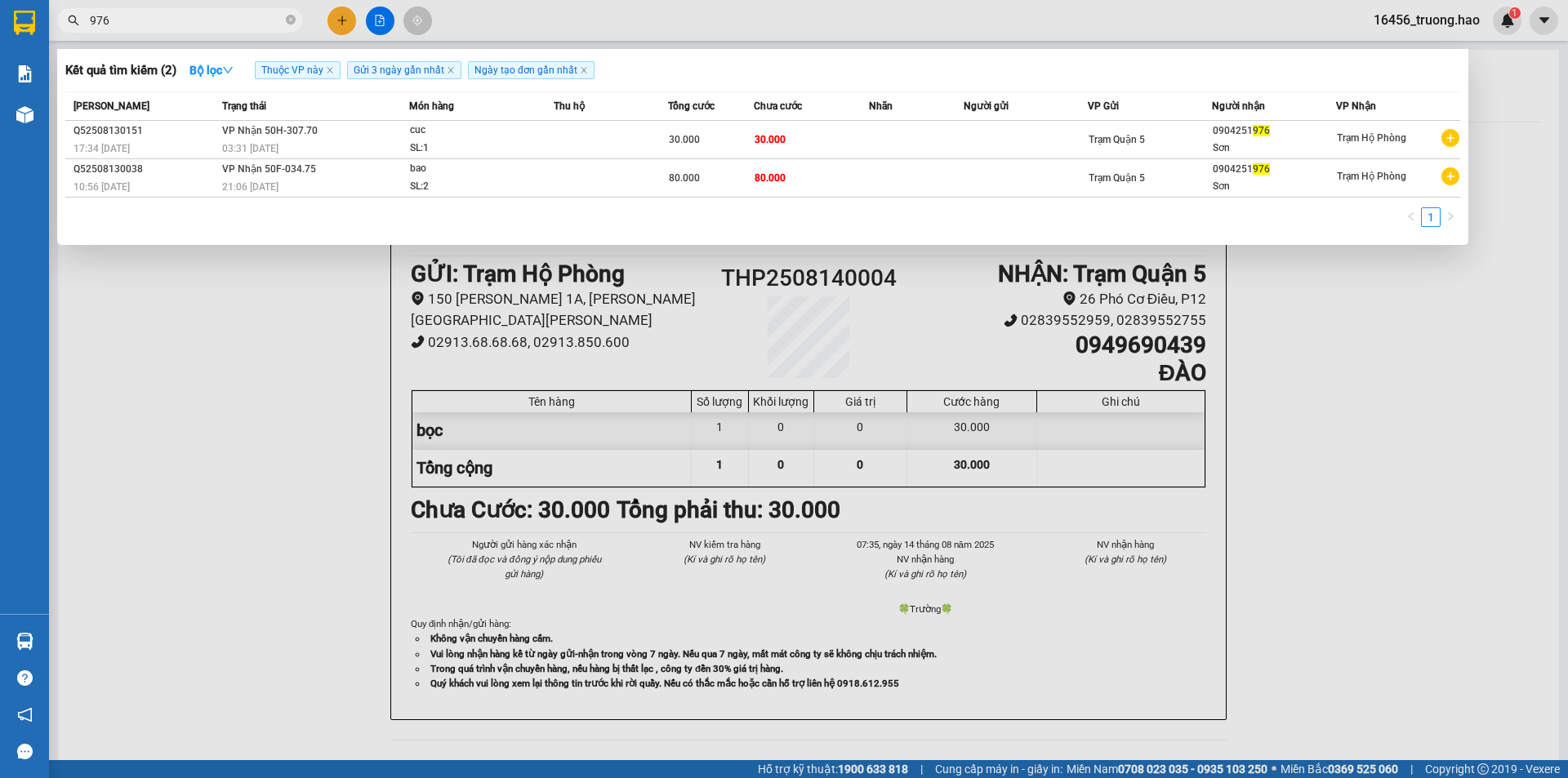
click at [782, 137] on span "30.000" at bounding box center [770, 140] width 31 height 11
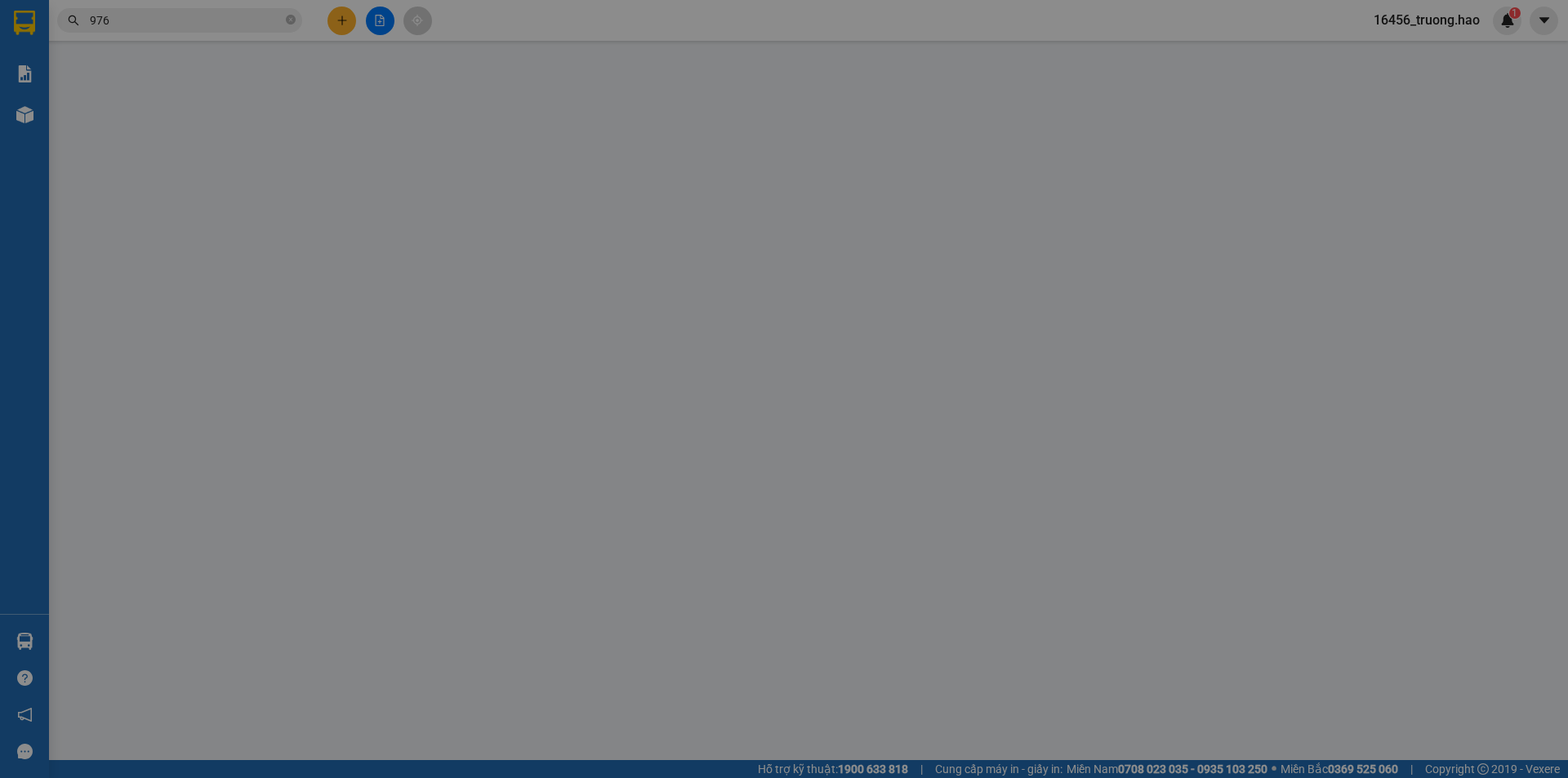
type input "0904251976"
type input "Sơn"
type input "30.000"
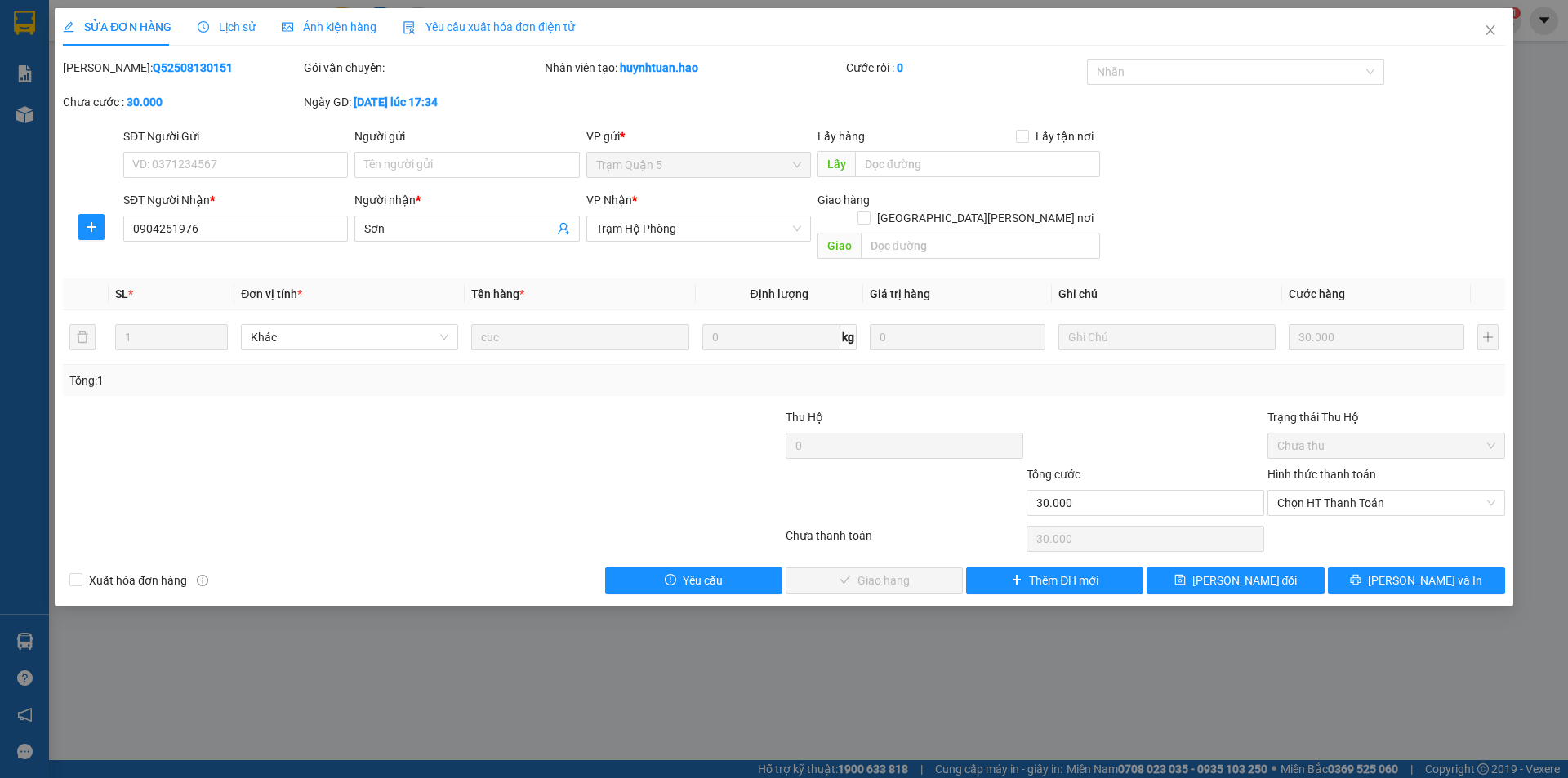
click at [354, 30] on span "Ảnh kiện hàng" at bounding box center [329, 27] width 95 height 13
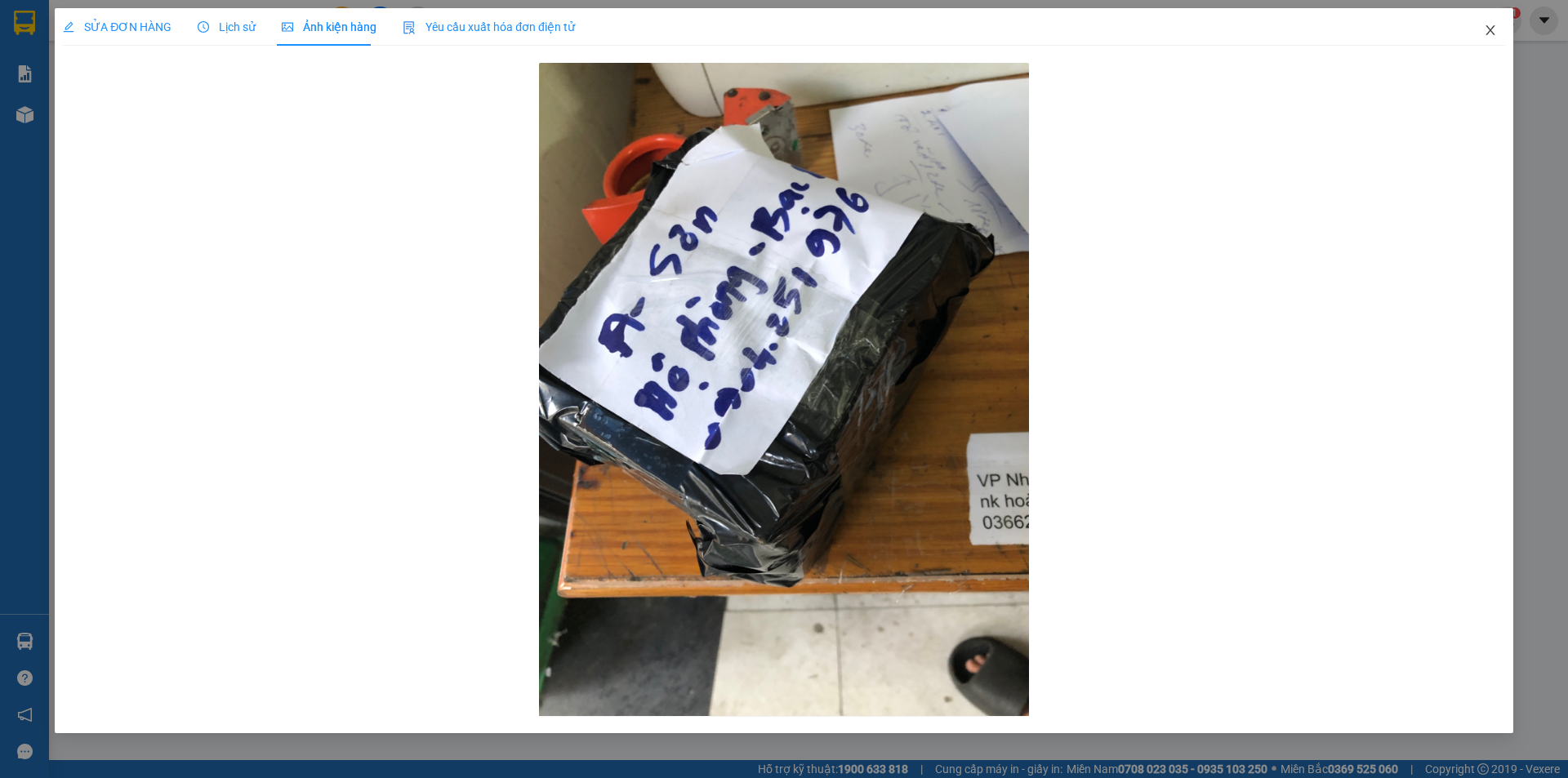
click at [1491, 29] on icon "close" at bounding box center [1490, 30] width 9 height 10
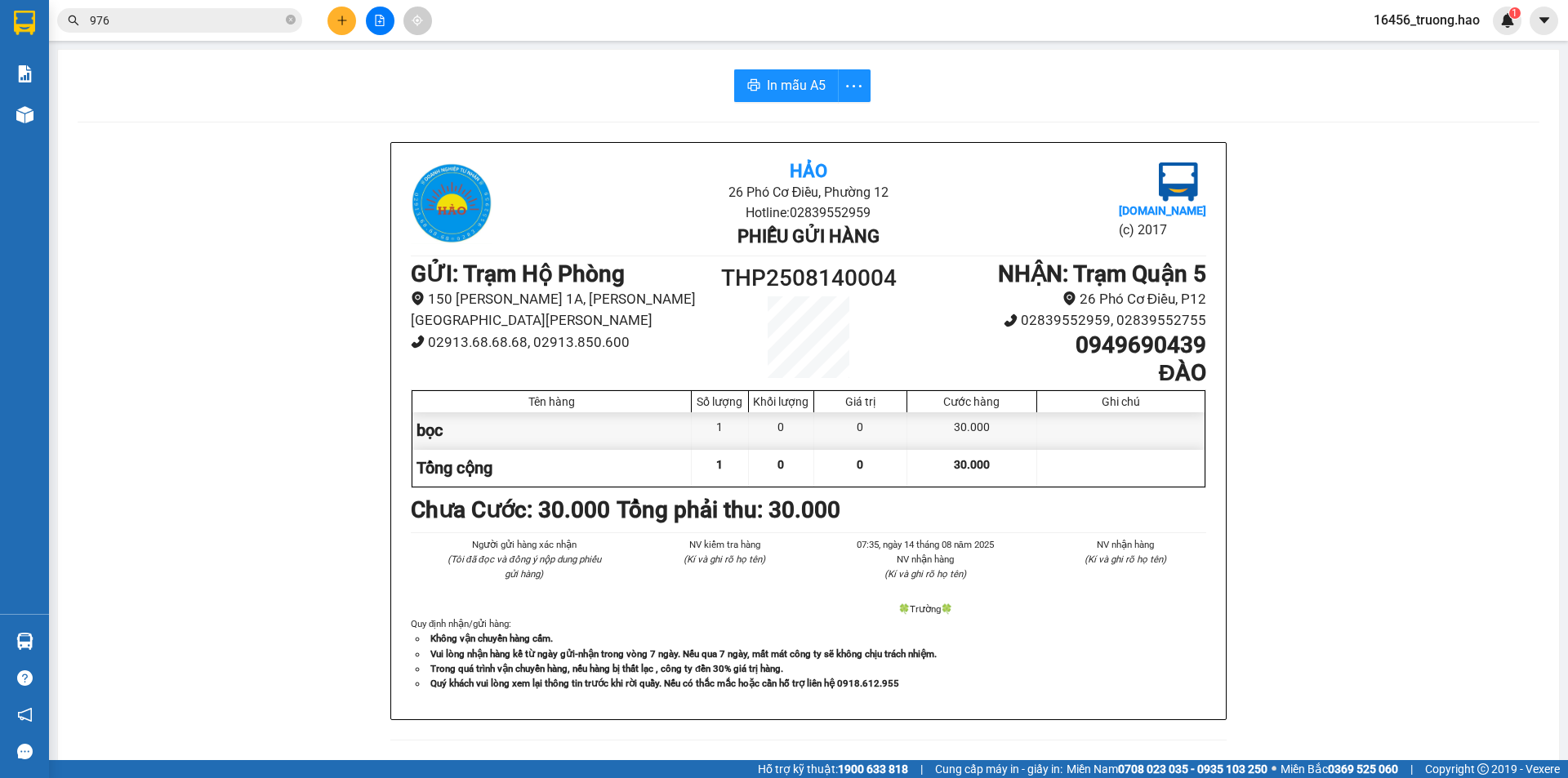
click at [224, 21] on input "976" at bounding box center [187, 20] width 193 height 18
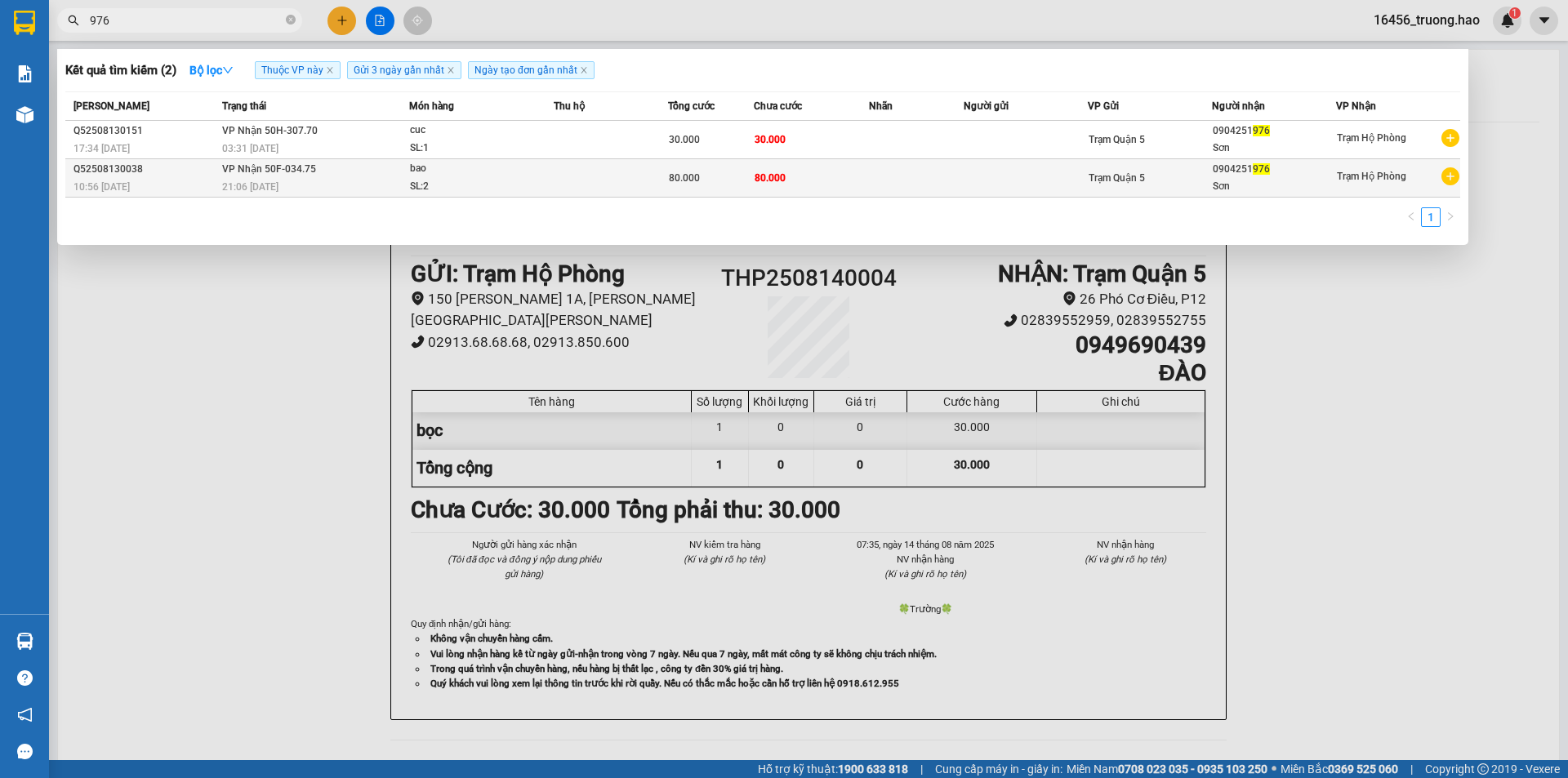
click at [790, 169] on td "80.000" at bounding box center [811, 178] width 114 height 39
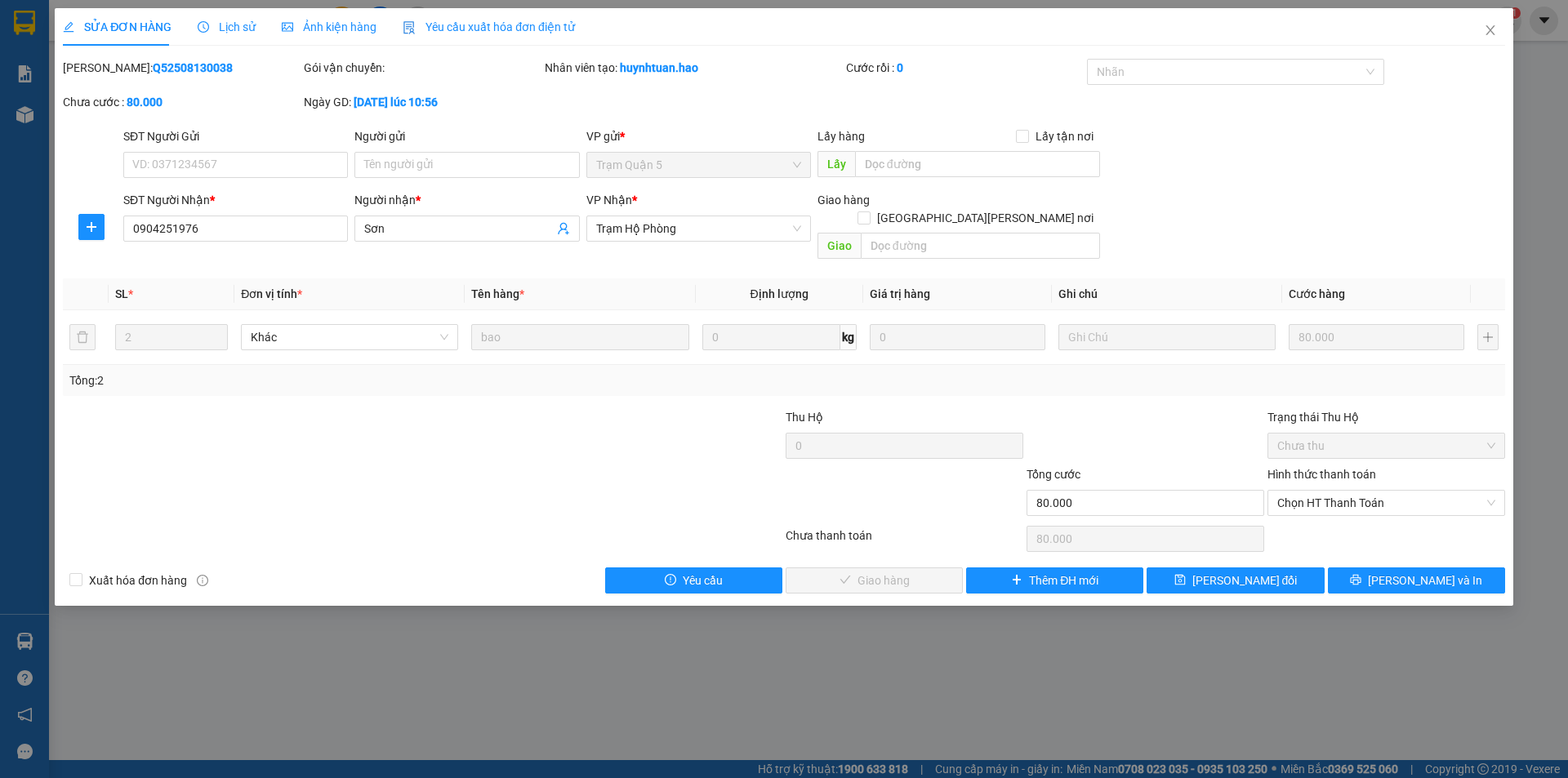
click at [324, 35] on div "Ảnh kiện hàng" at bounding box center [329, 28] width 95 height 18
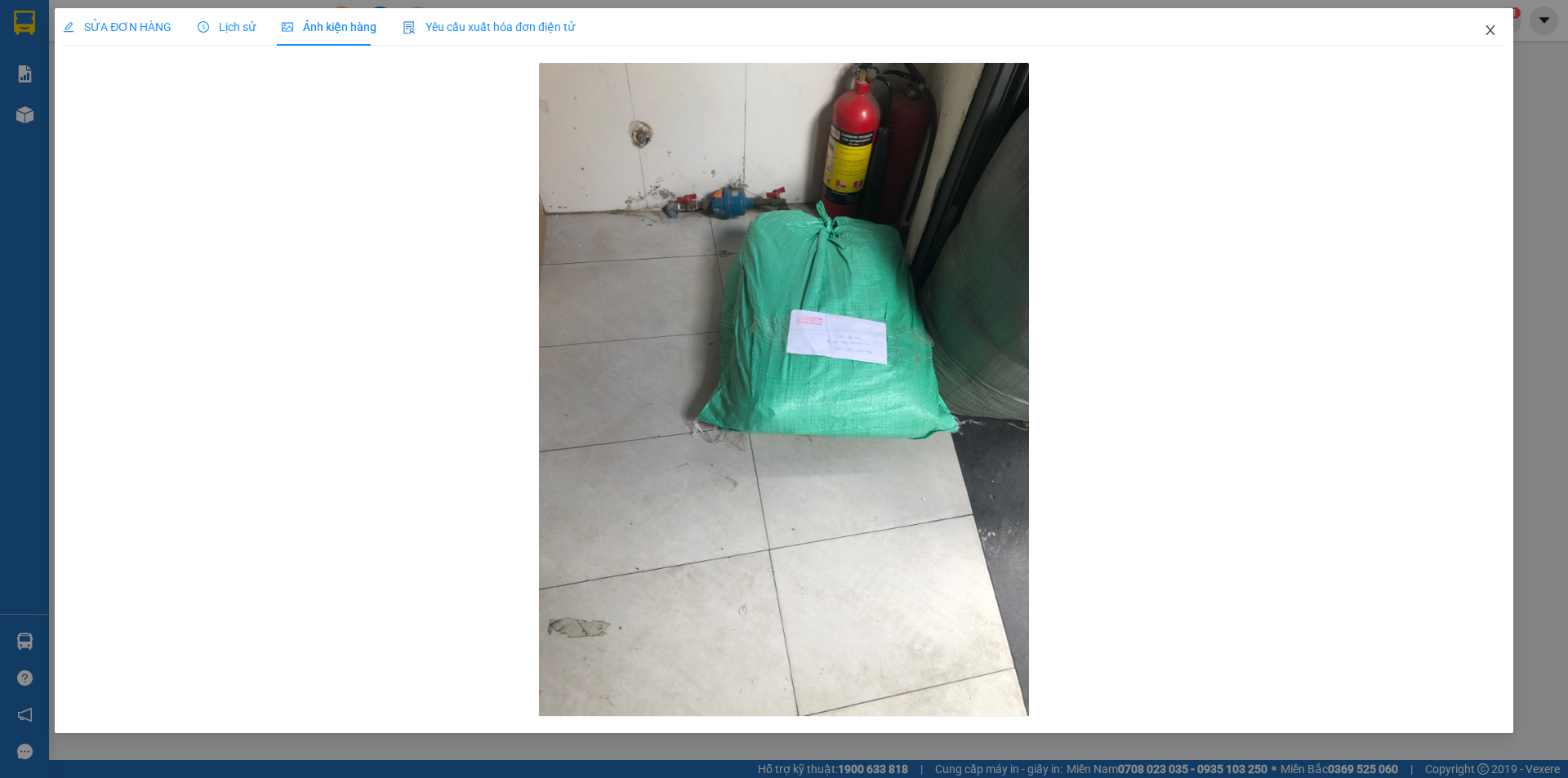
click at [1488, 26] on icon "close" at bounding box center [1490, 30] width 13 height 13
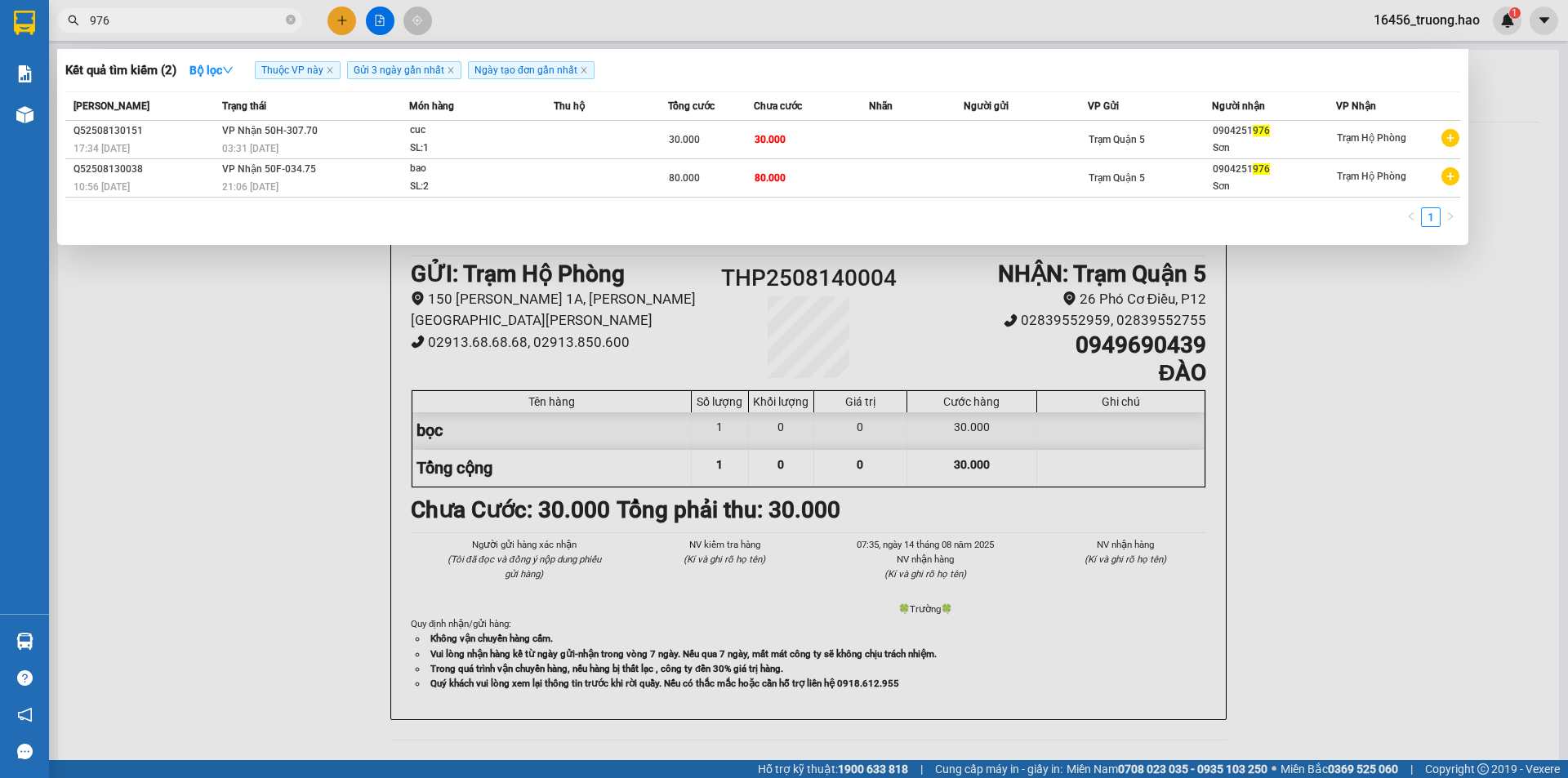
click at [111, 25] on input "976" at bounding box center [187, 20] width 193 height 18
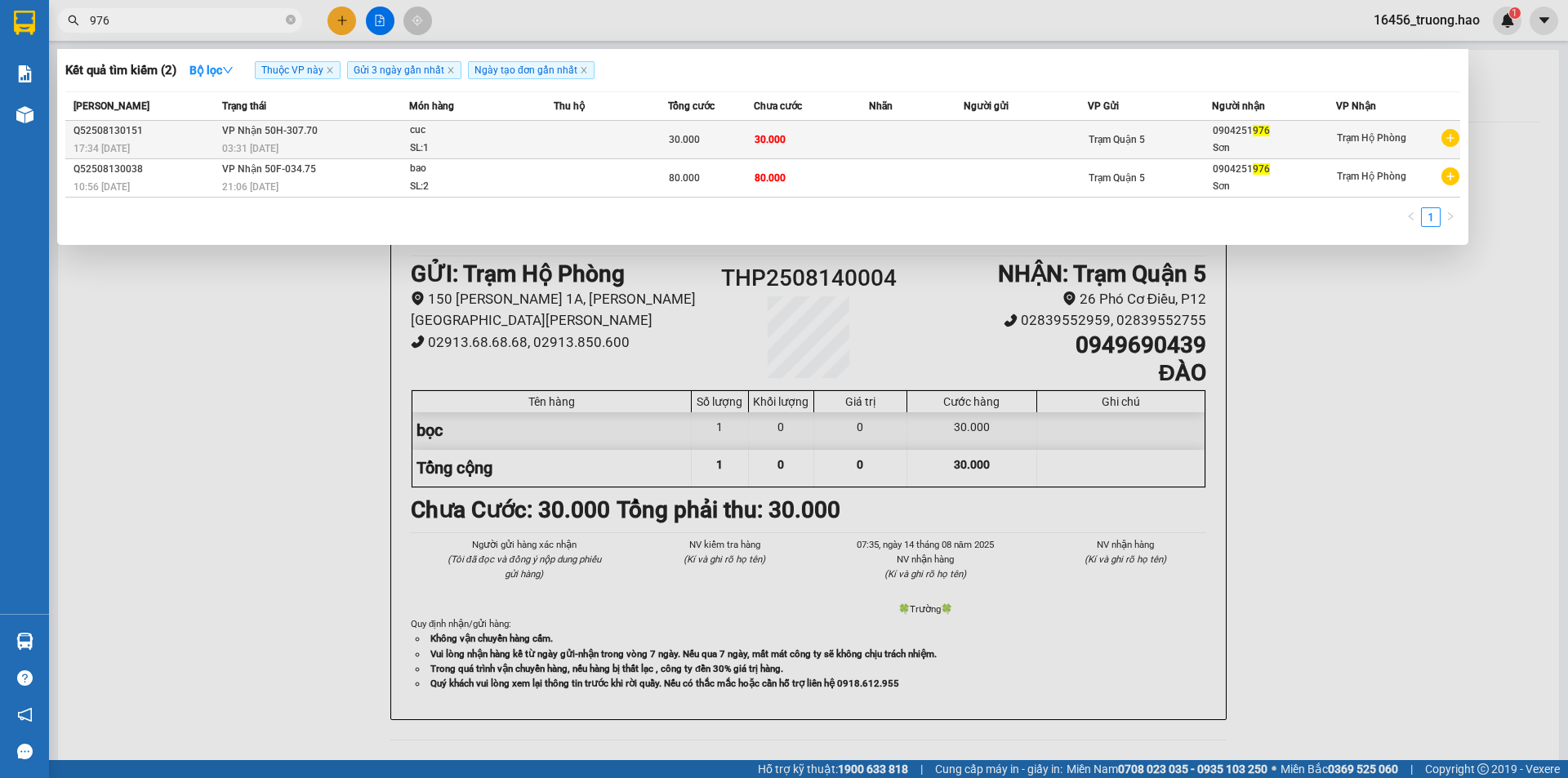
click at [524, 137] on div "cuc" at bounding box center [471, 130] width 122 height 18
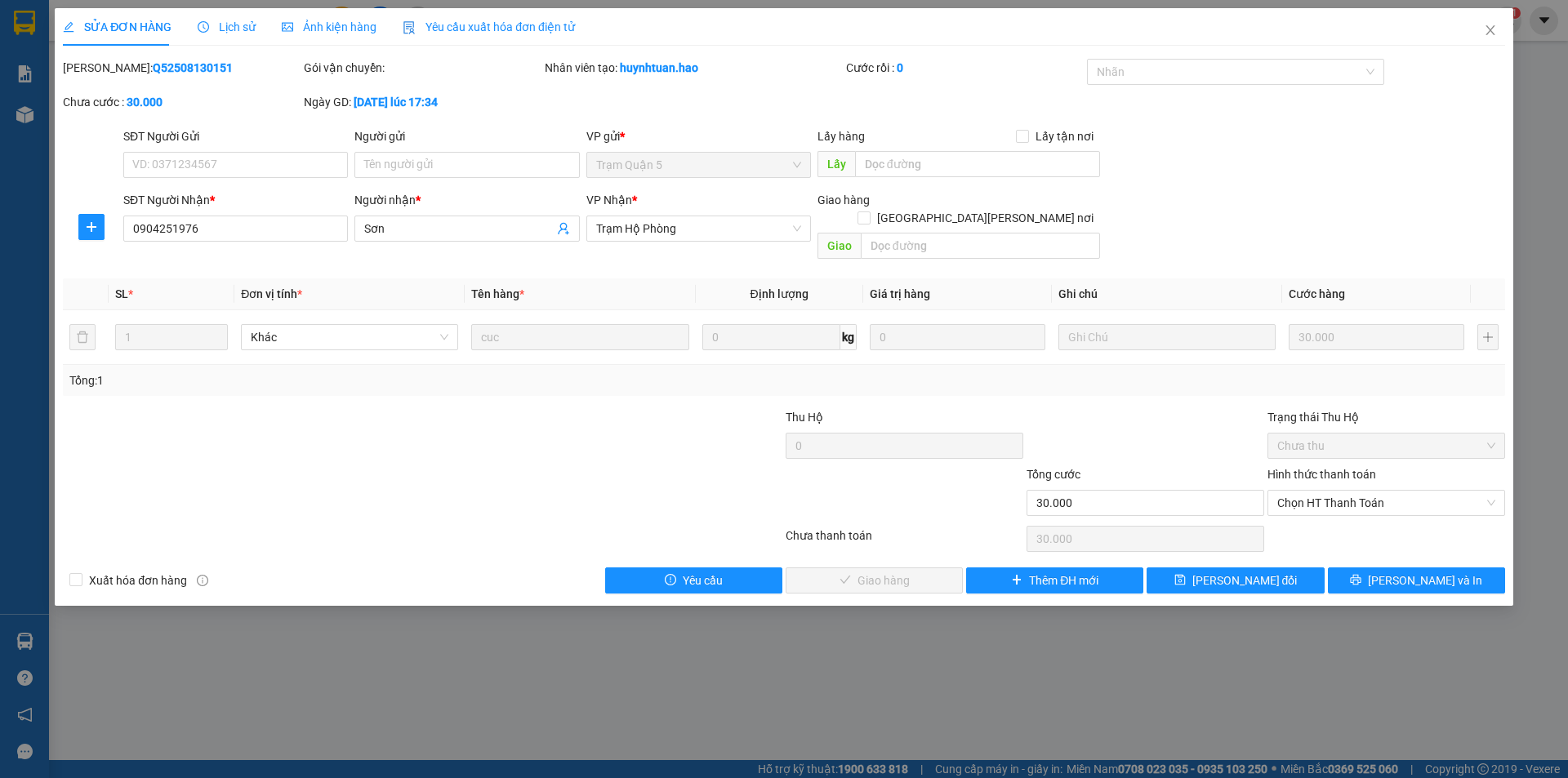
click at [351, 27] on span "Ảnh kiện hàng" at bounding box center [329, 27] width 95 height 13
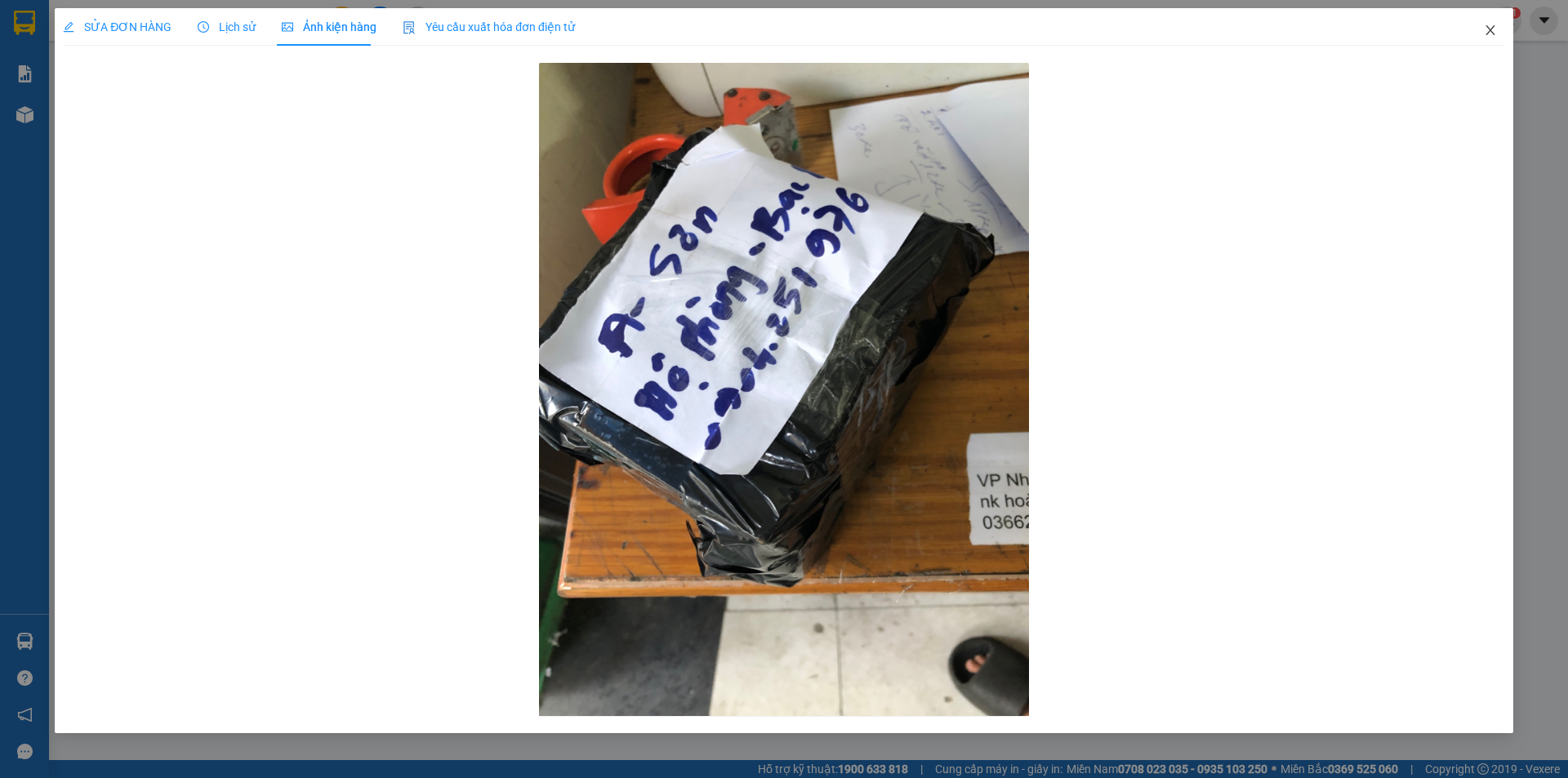
click at [1491, 30] on icon "close" at bounding box center [1490, 30] width 9 height 10
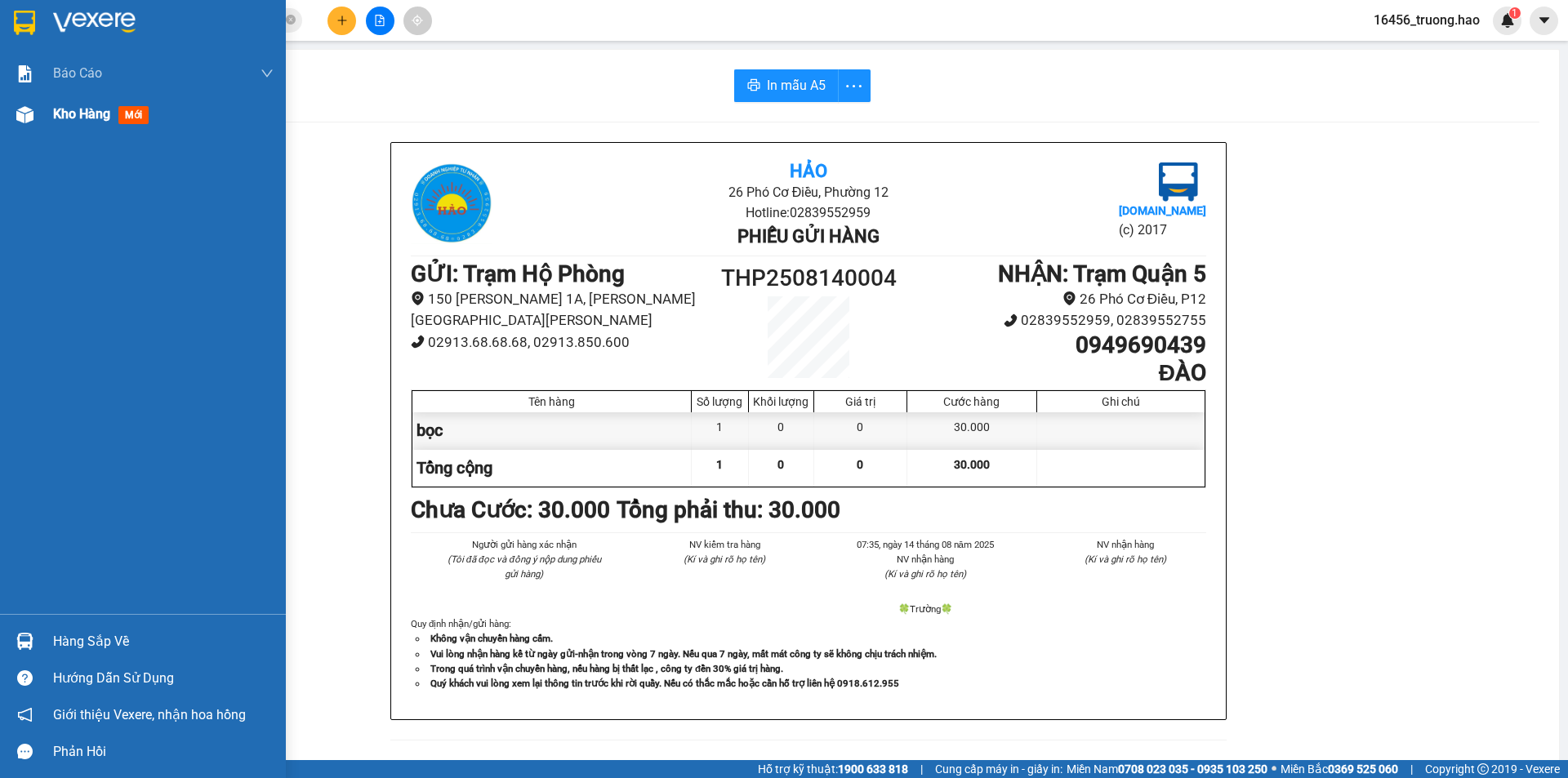
click at [131, 114] on span "mới" at bounding box center [133, 116] width 30 height 18
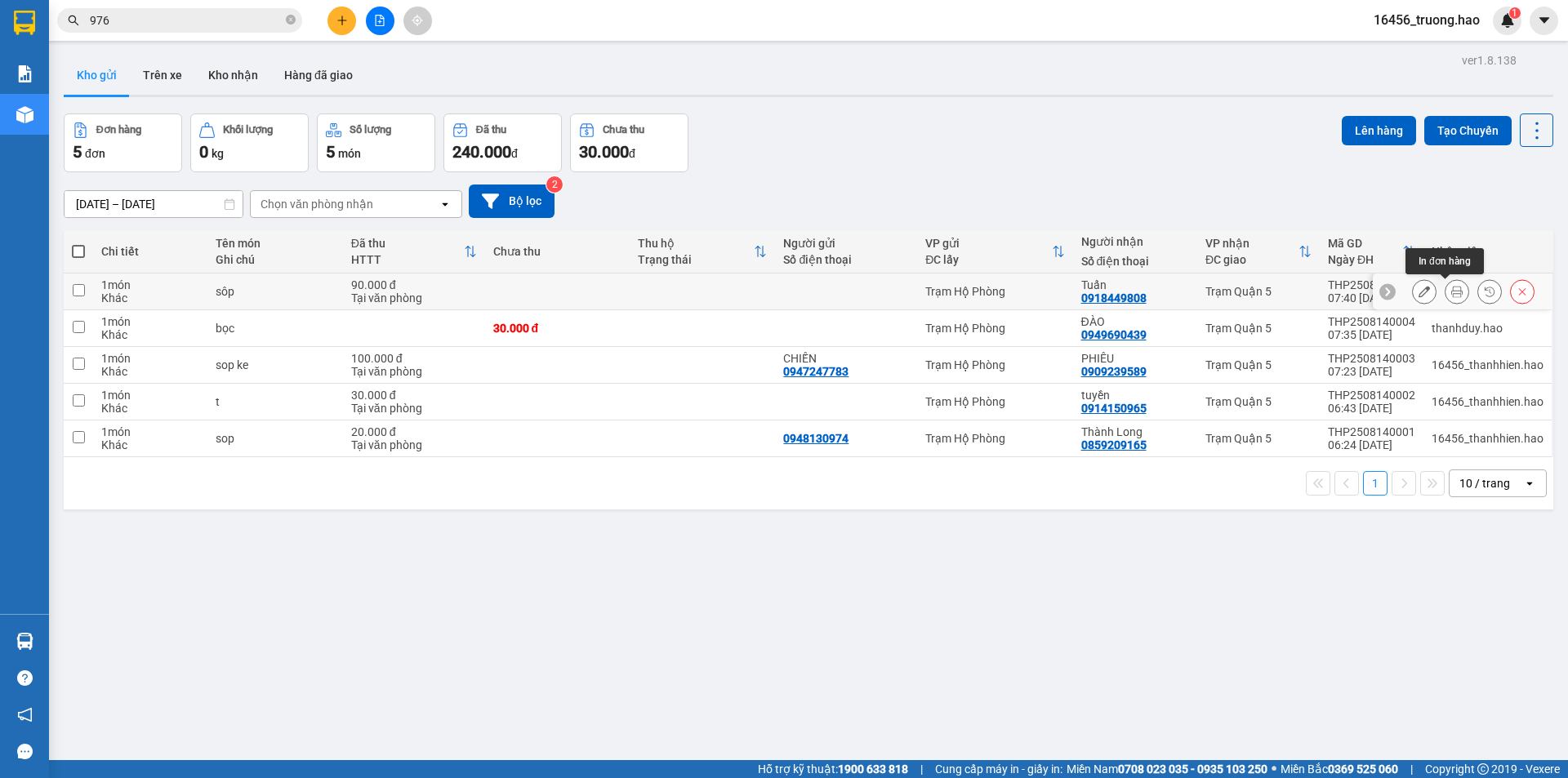
click at [1451, 291] on icon at bounding box center [1457, 291] width 11 height 11
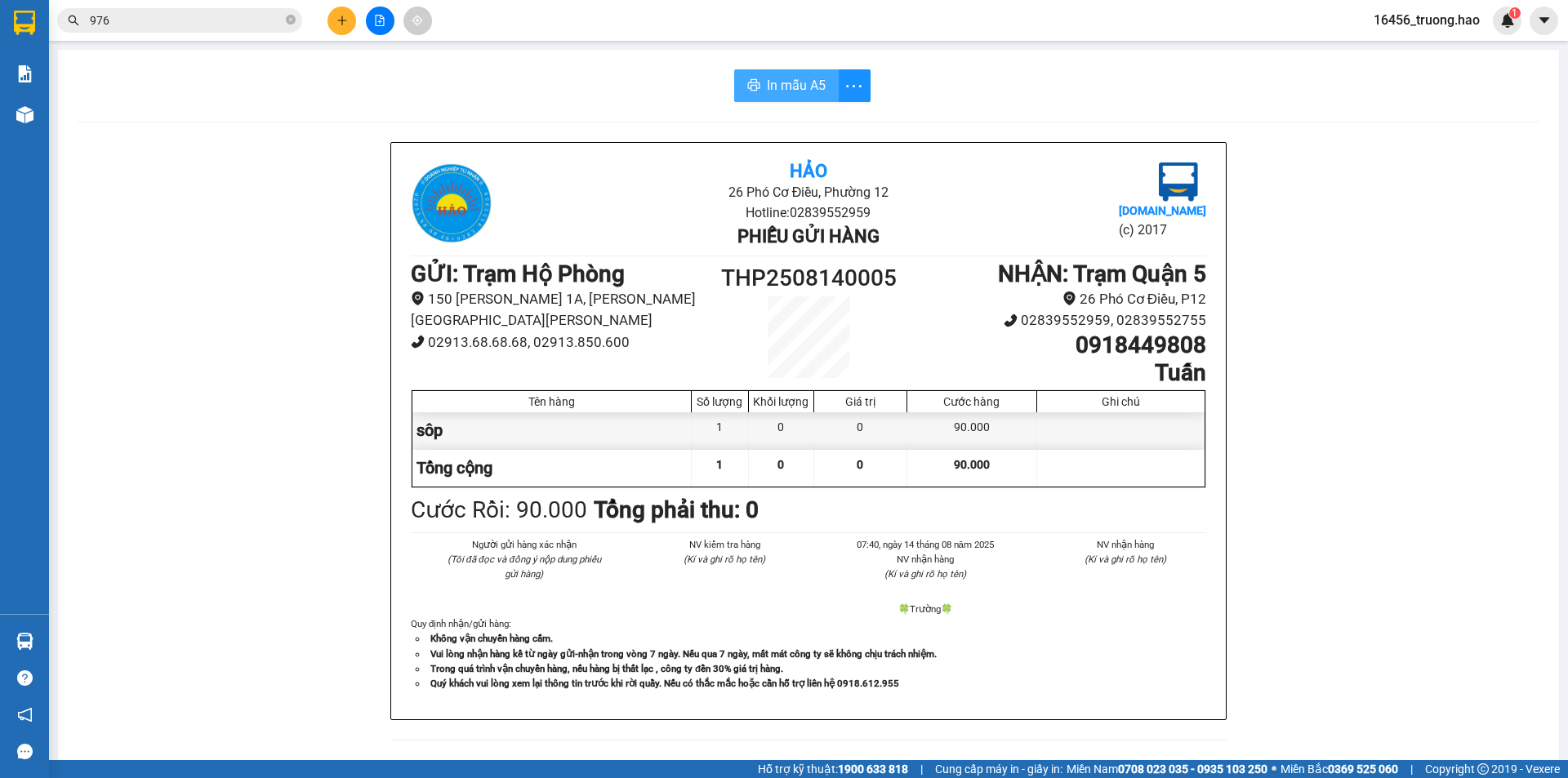
click at [803, 84] on span "In mẫu A5" at bounding box center [796, 85] width 59 height 20
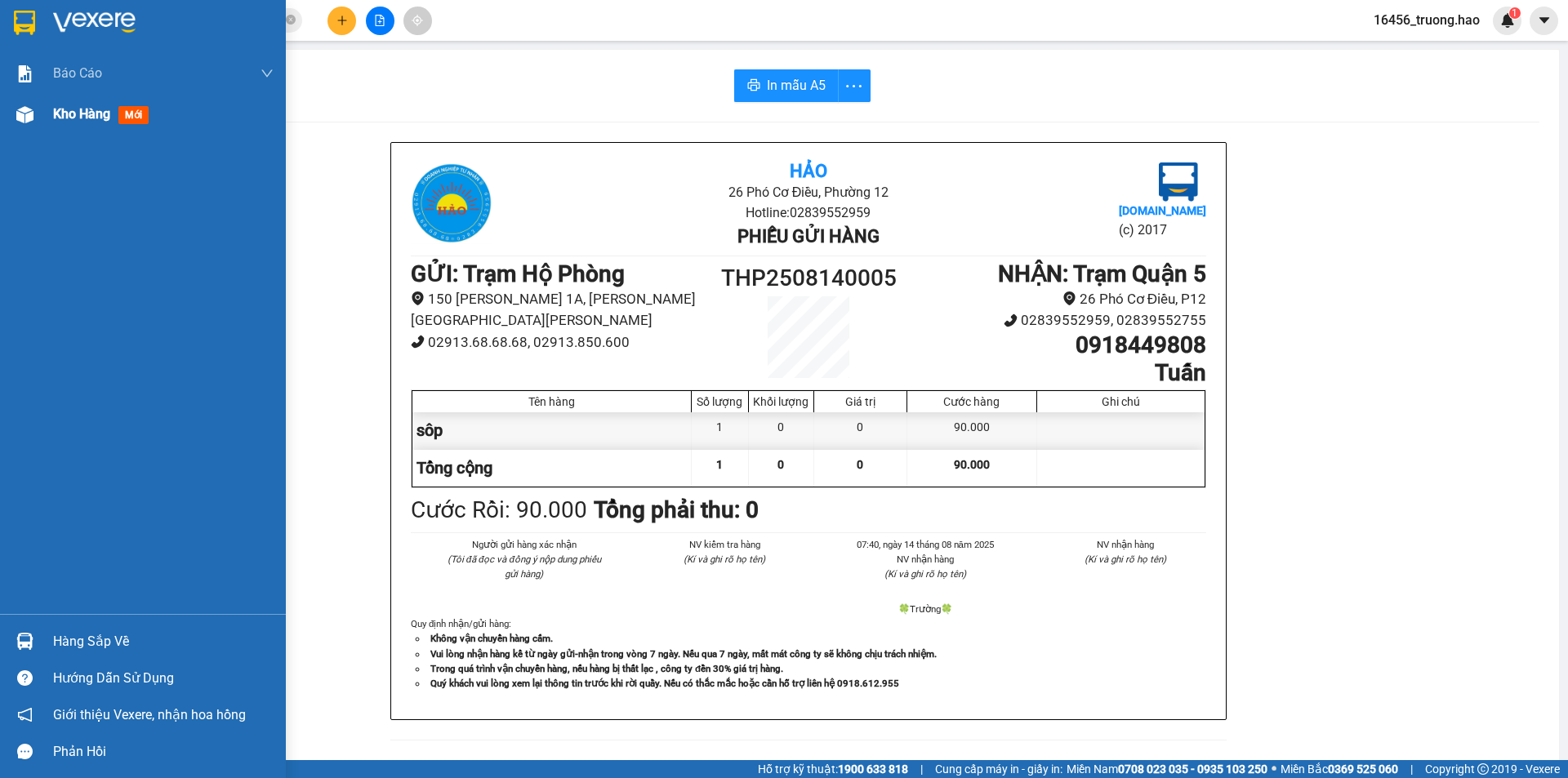
click at [120, 112] on span "mới" at bounding box center [133, 116] width 30 height 18
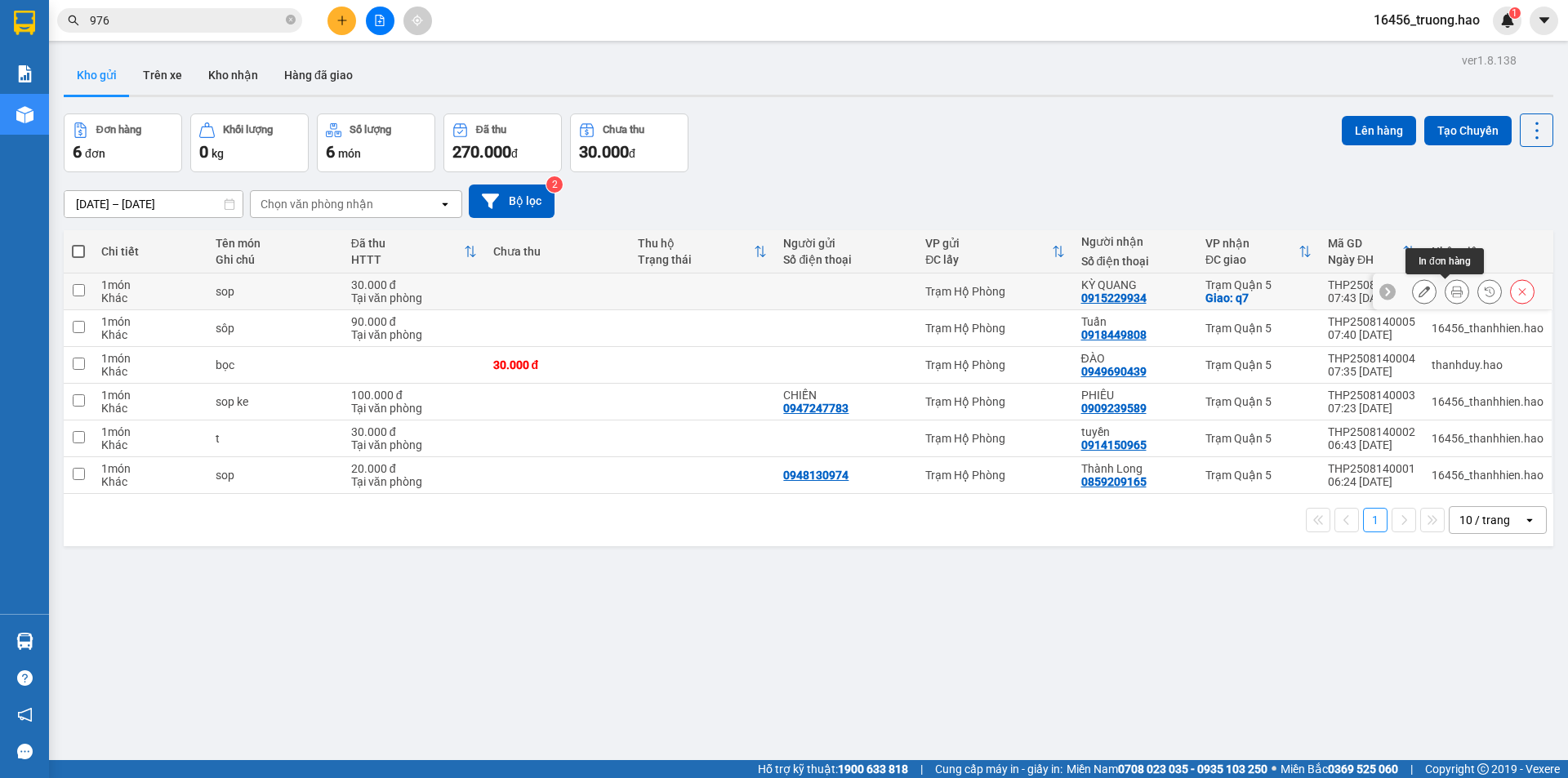
click at [1450, 296] on button at bounding box center [1457, 291] width 23 height 28
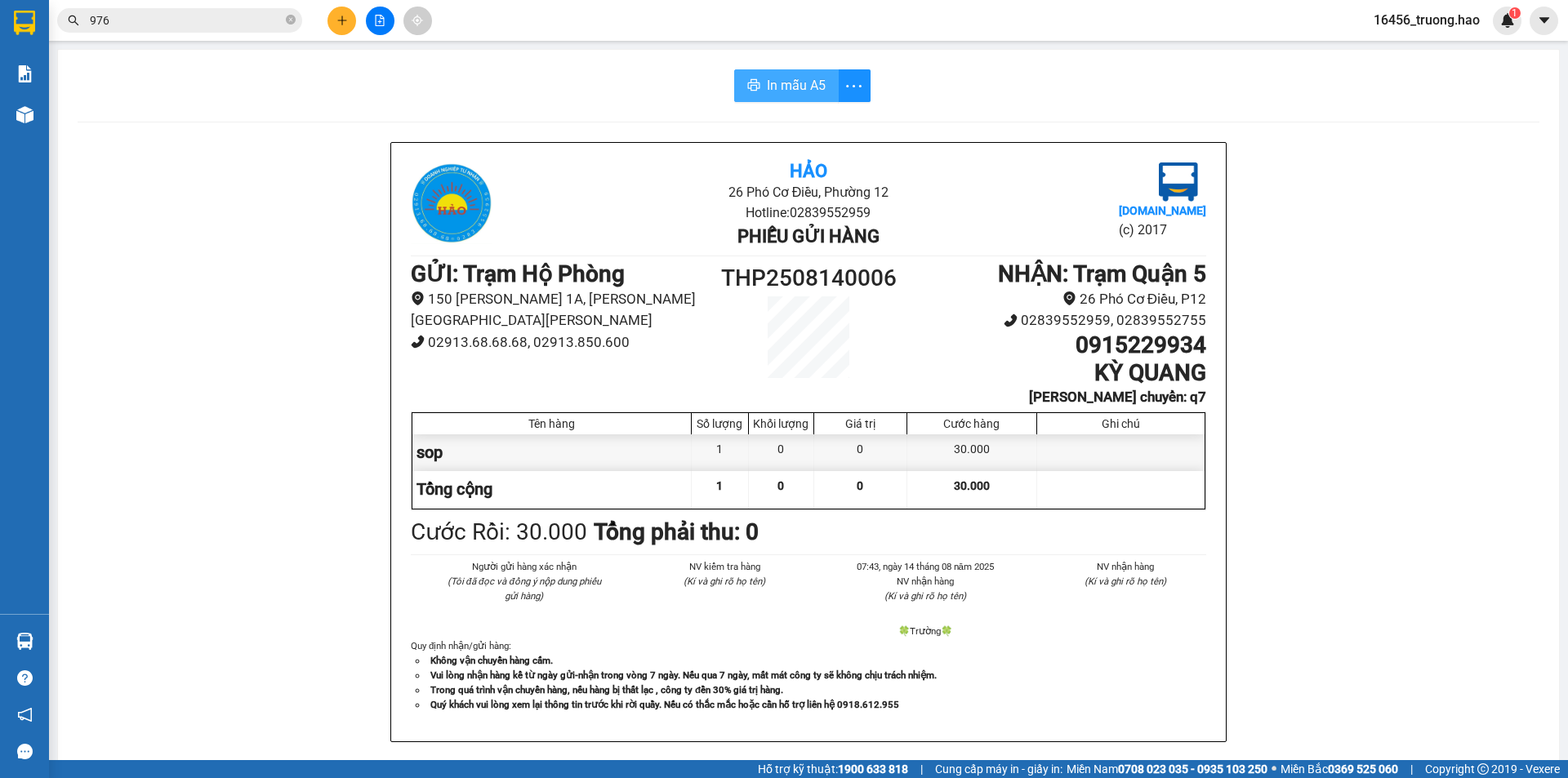
click at [790, 87] on span "In mẫu A5" at bounding box center [796, 85] width 59 height 20
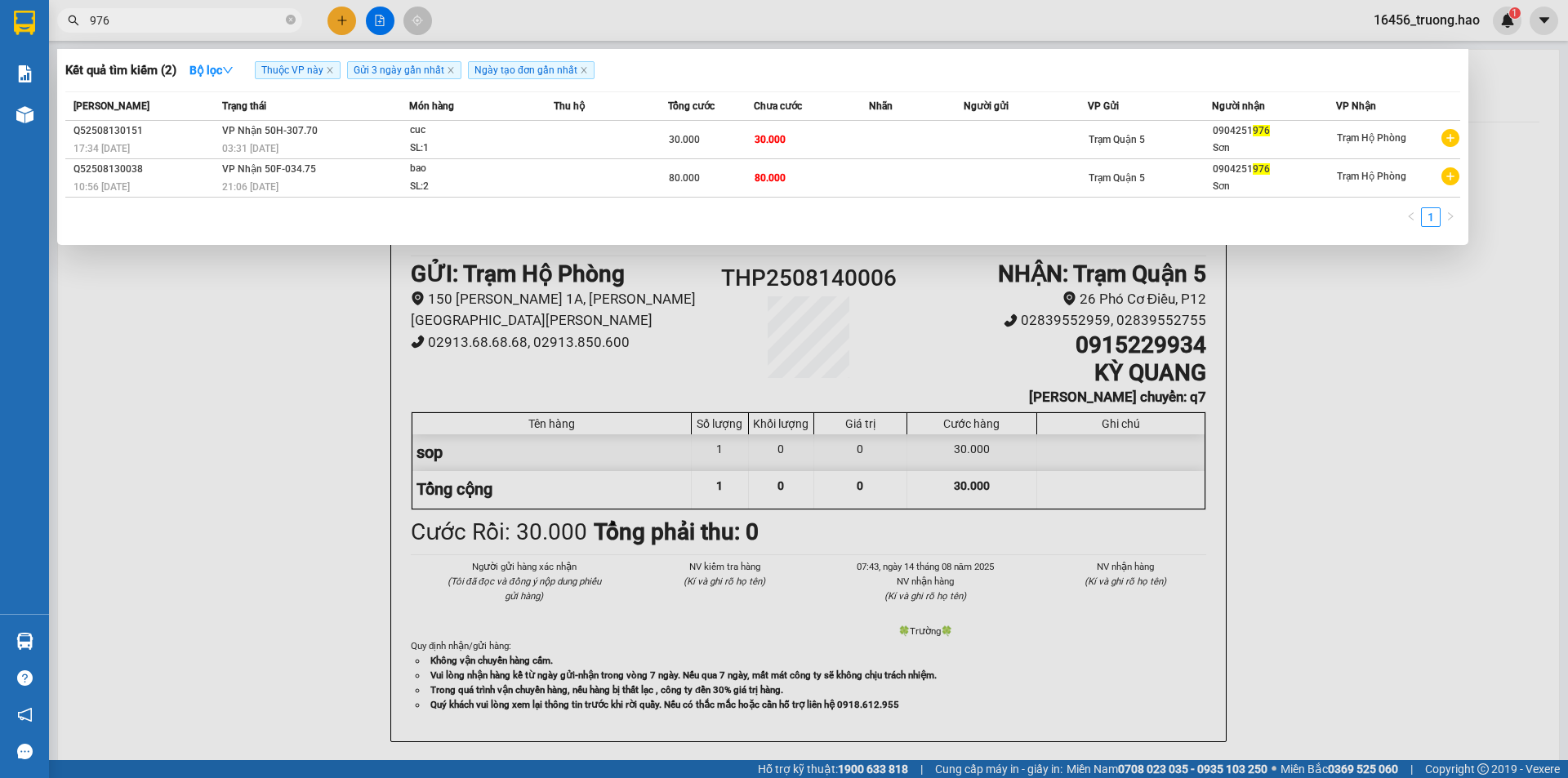
click at [289, 11] on span at bounding box center [290, 20] width 10 height 18
click at [293, 19] on icon "close-circle" at bounding box center [290, 19] width 10 height 10
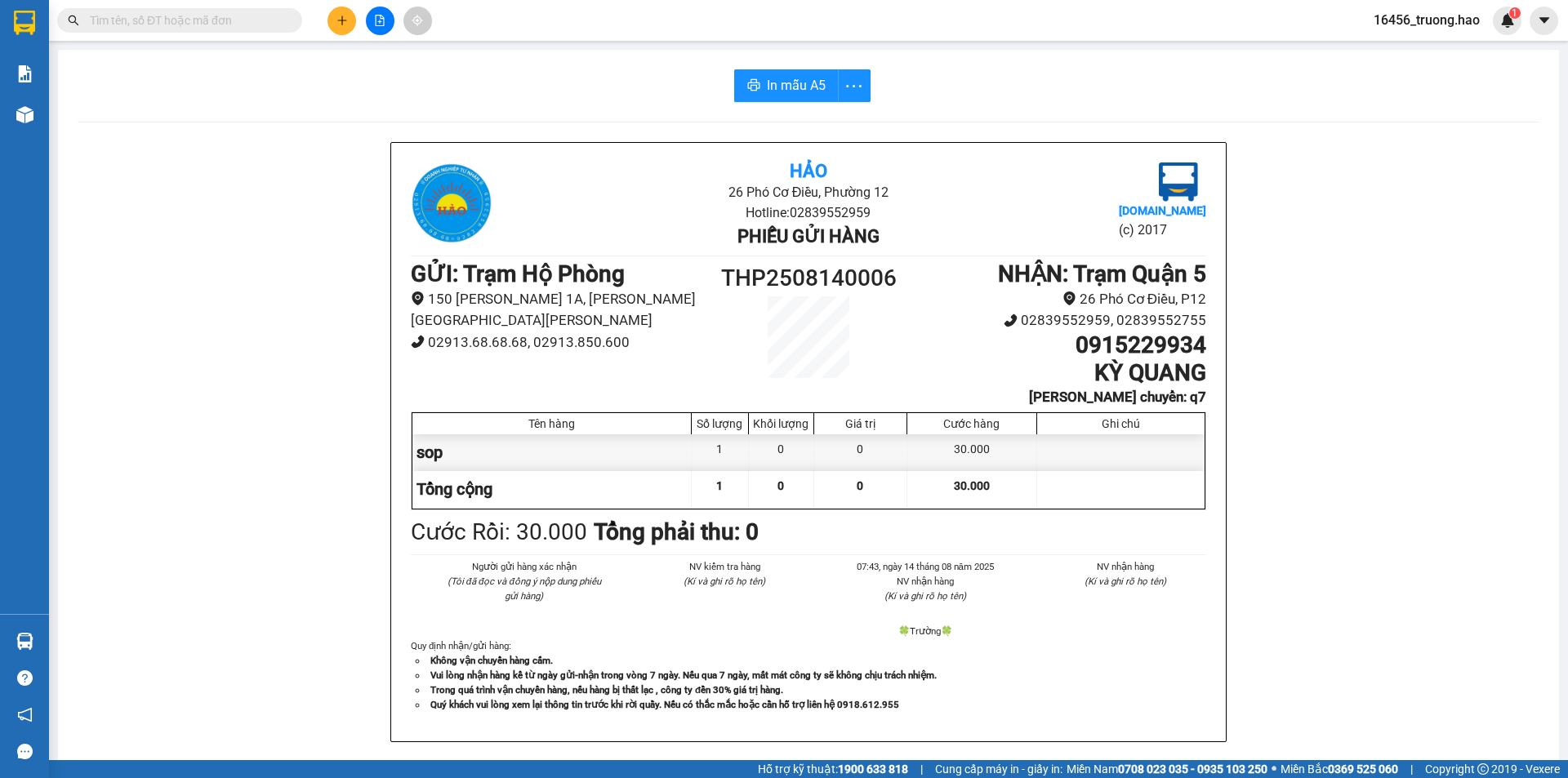
click at [233, 24] on input "text" at bounding box center [187, 20] width 193 height 18
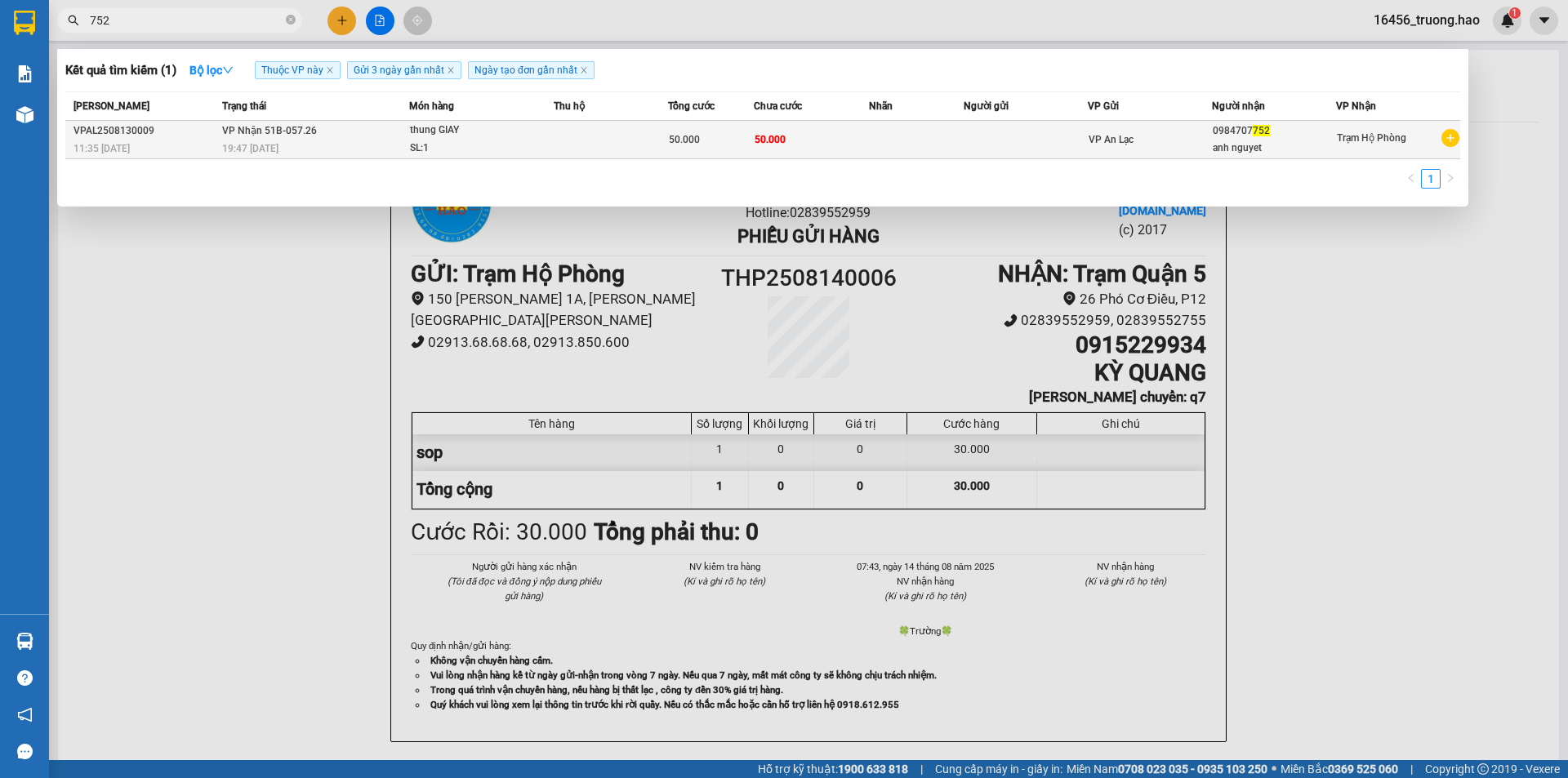
type input "752"
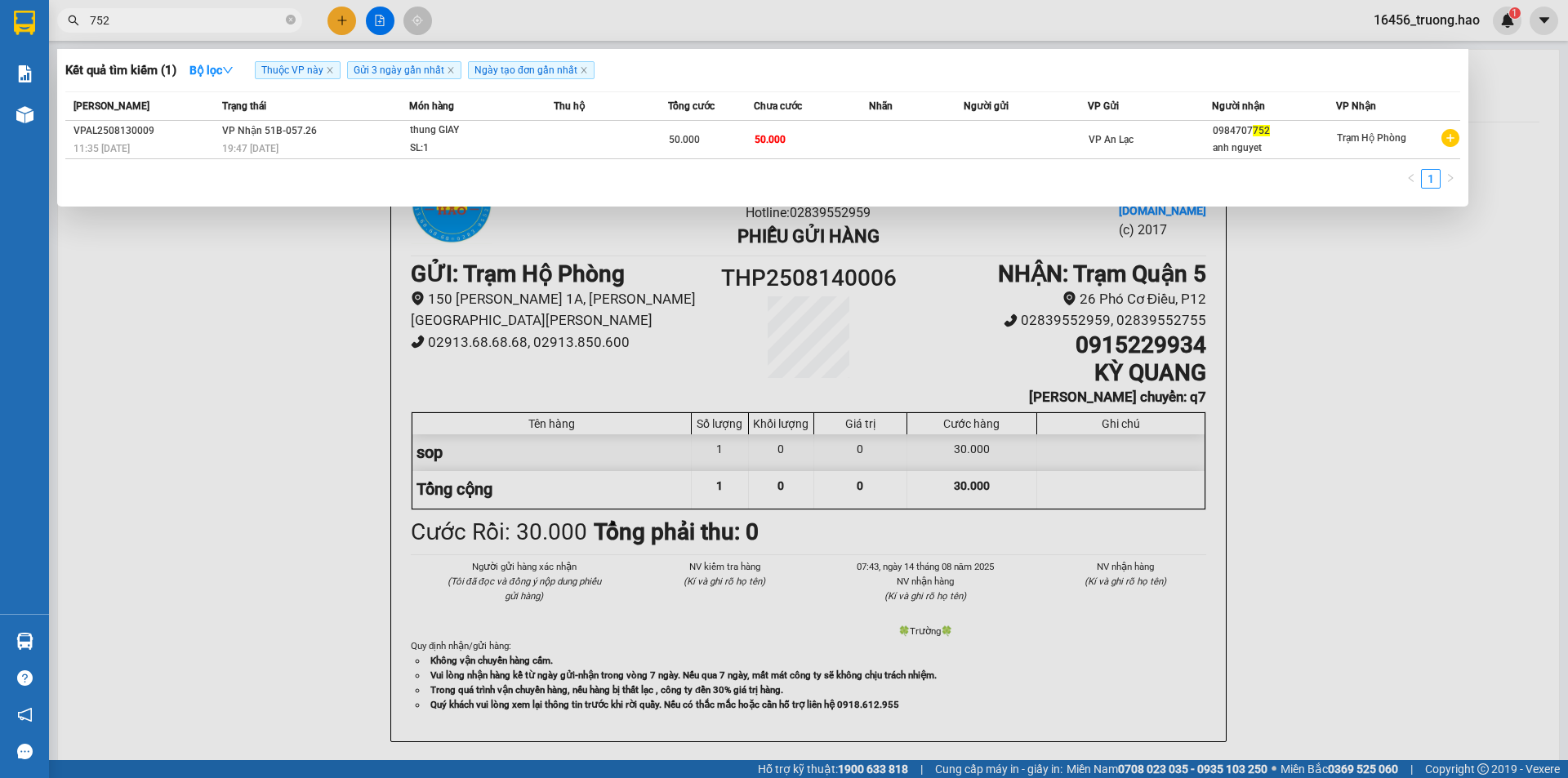
click at [735, 138] on div "50.000" at bounding box center [711, 140] width 85 height 18
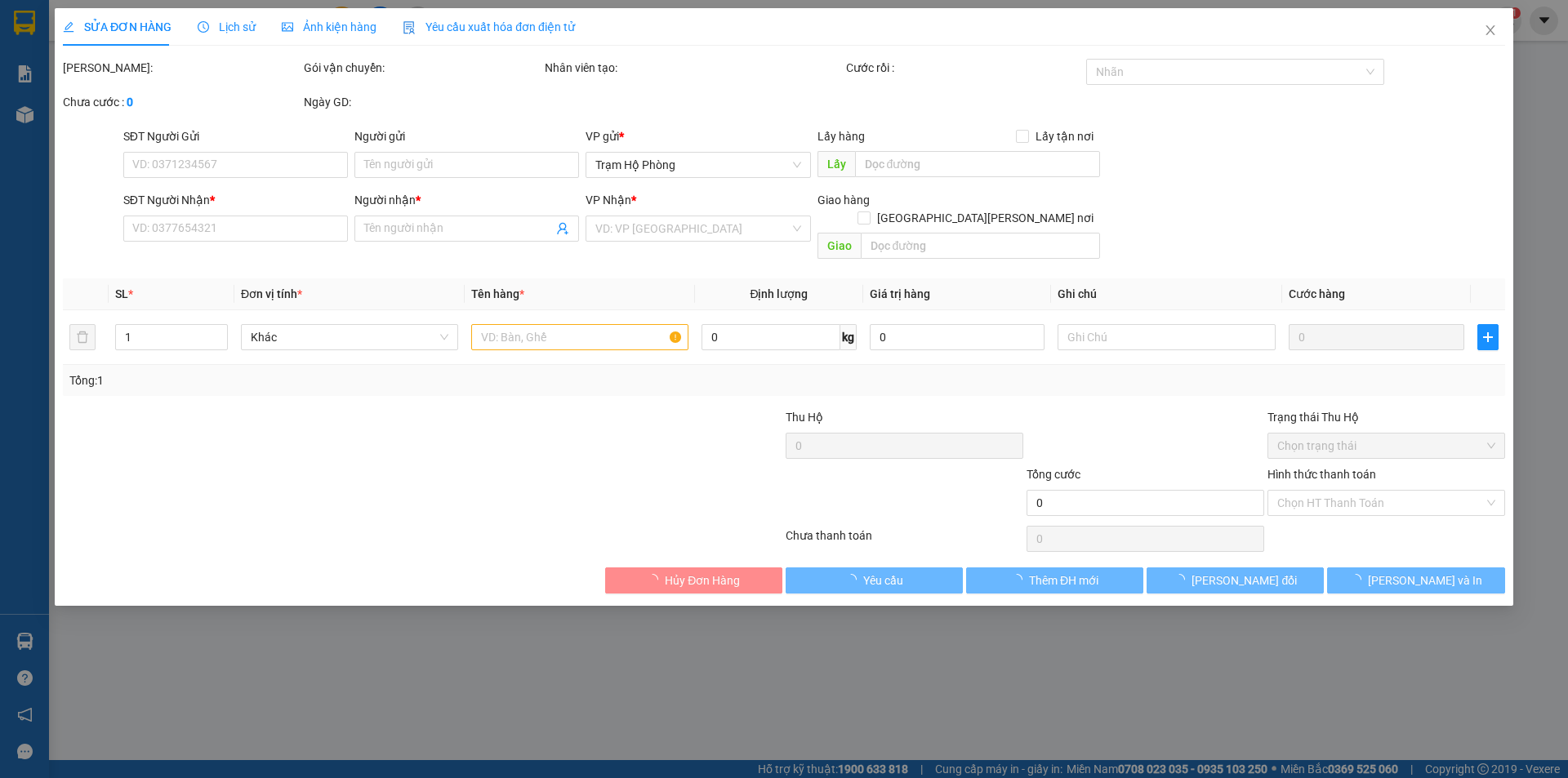
type input "0984707752"
type input "anh nguyet"
type input "50.000"
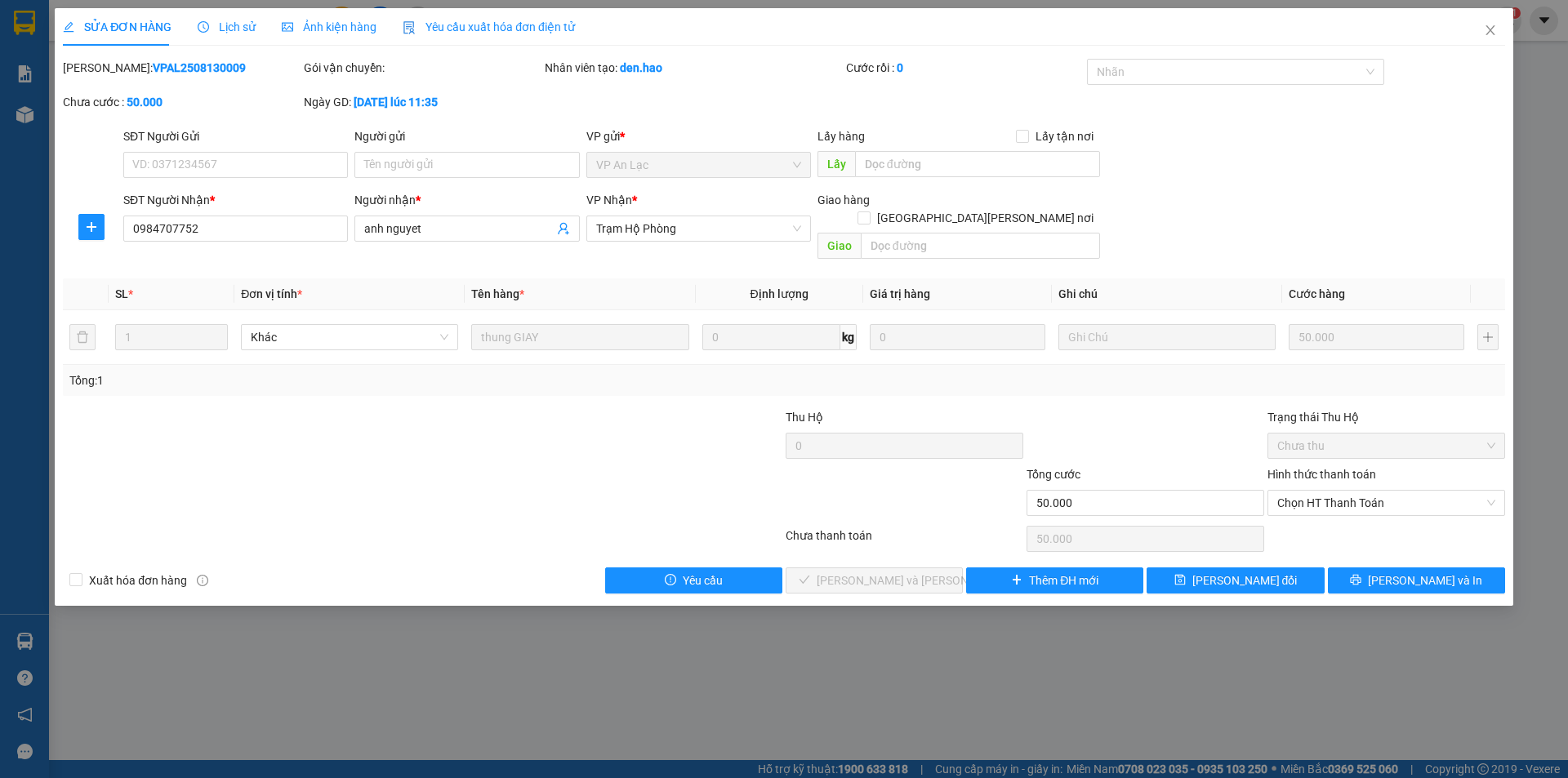
click at [324, 24] on span "Ảnh kiện hàng" at bounding box center [329, 27] width 95 height 13
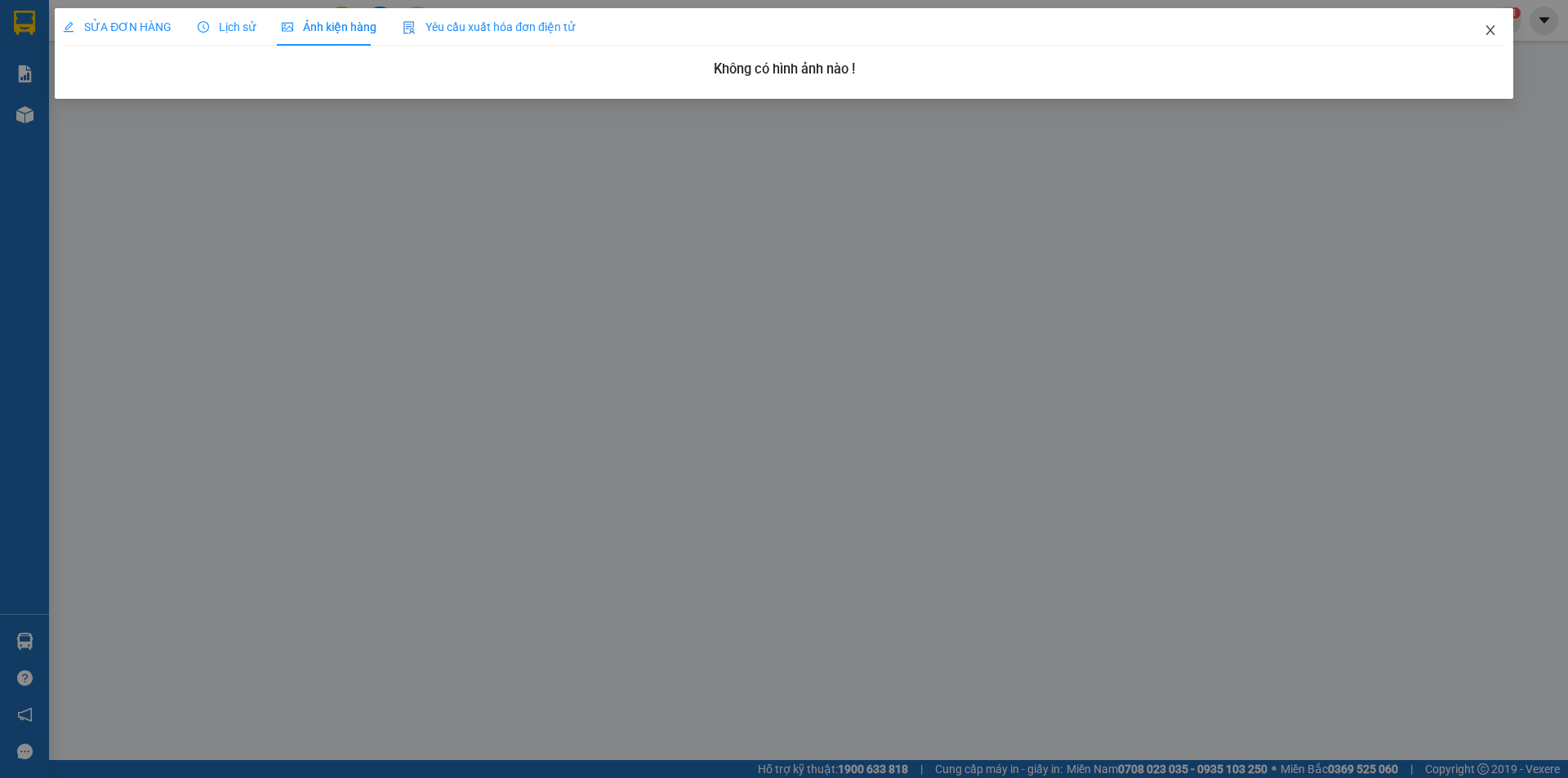
click at [1486, 29] on icon "close" at bounding box center [1490, 30] width 13 height 13
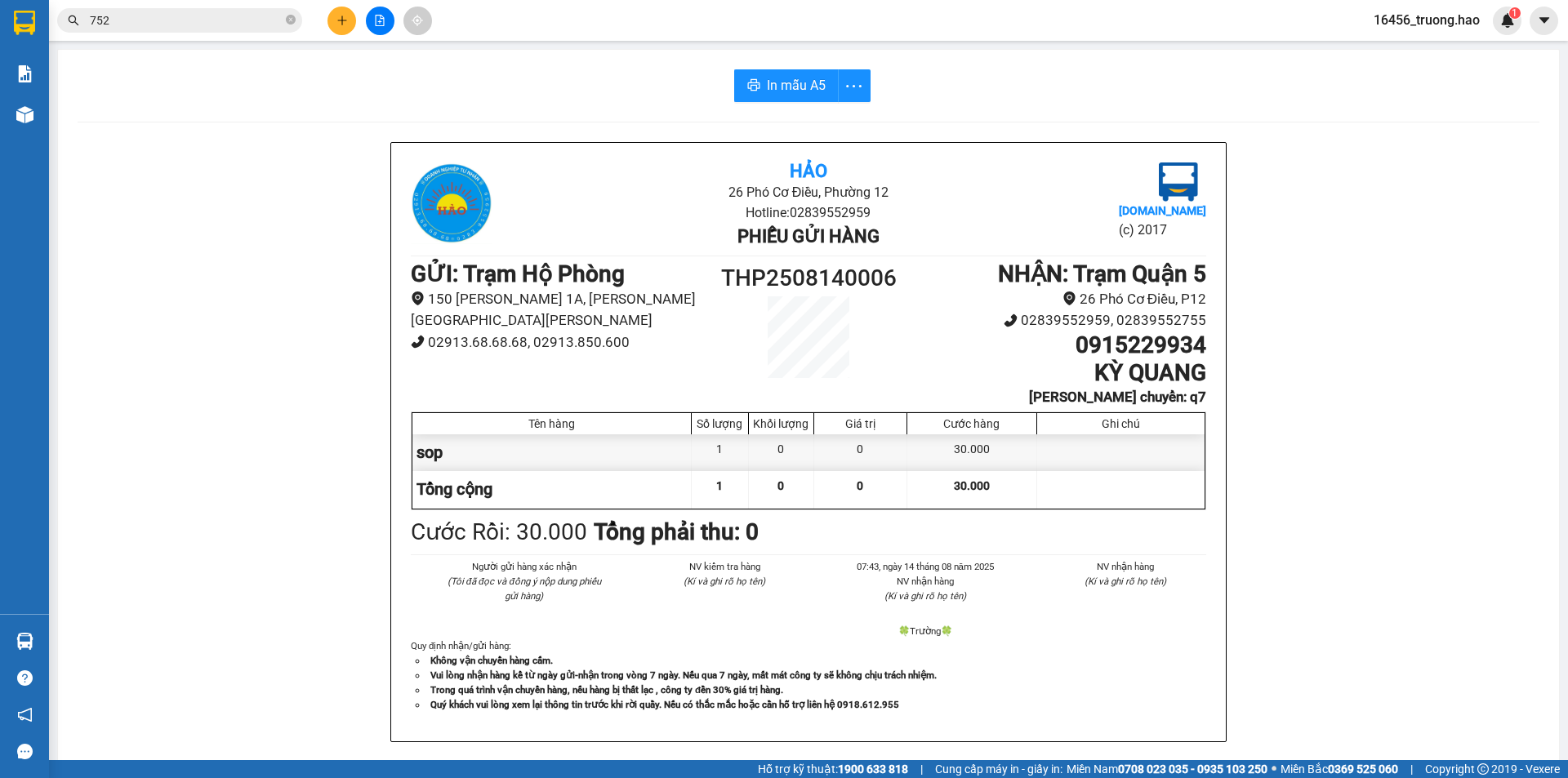
click at [179, 18] on input "752" at bounding box center [187, 20] width 193 height 18
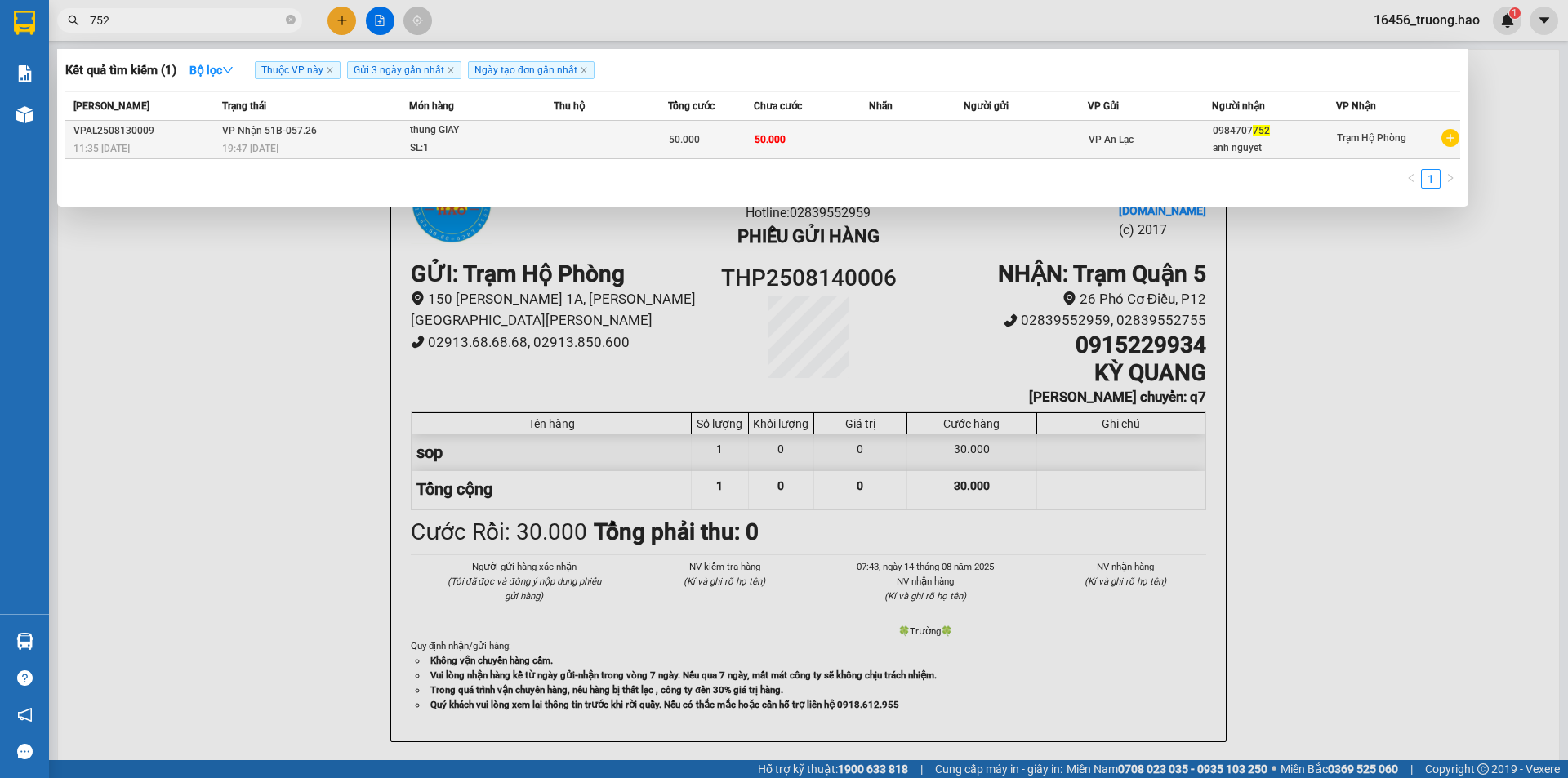
click at [774, 141] on span "50.000" at bounding box center [770, 140] width 31 height 11
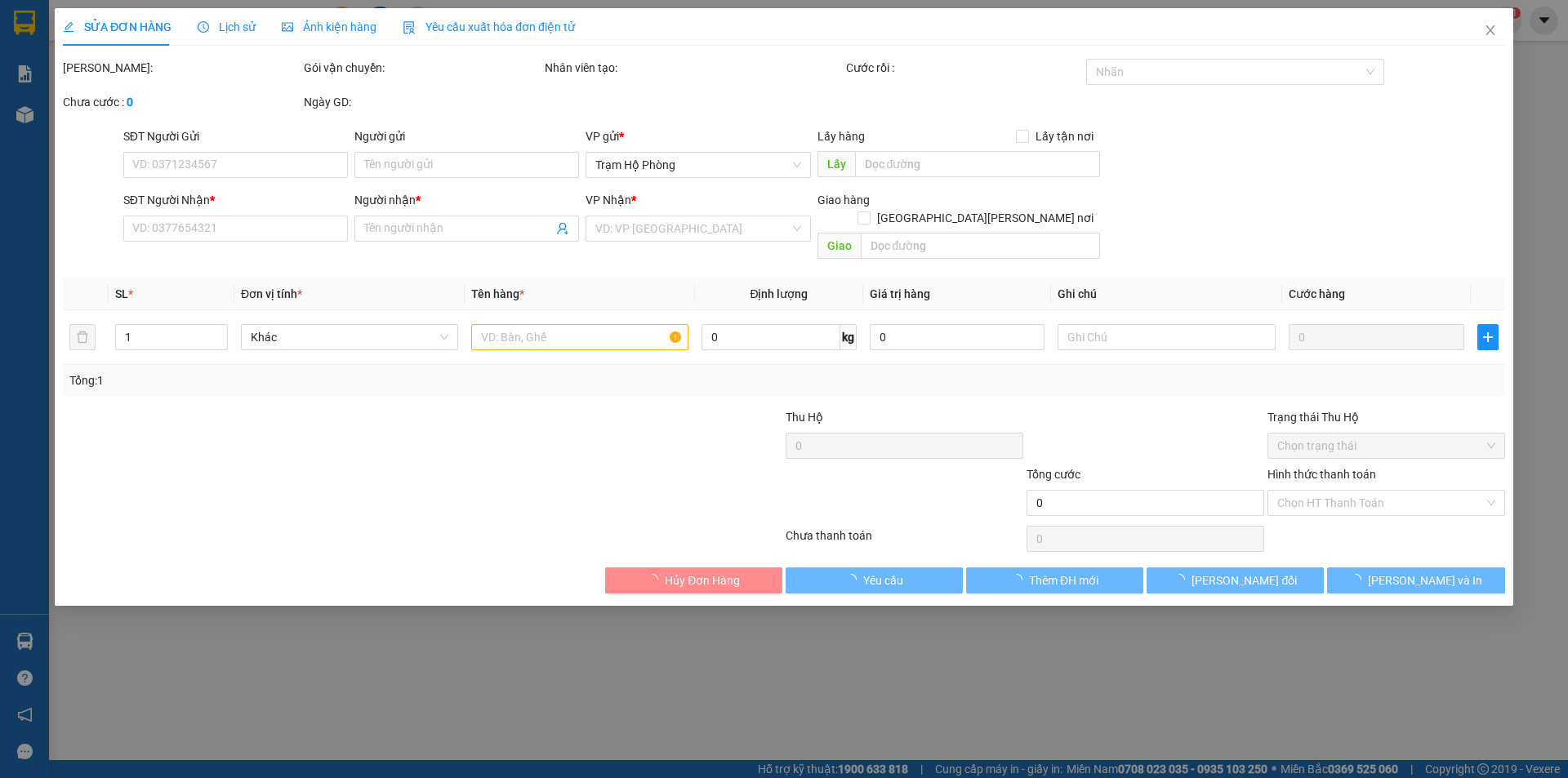
type input "0984707752"
type input "anh nguyet"
type input "50.000"
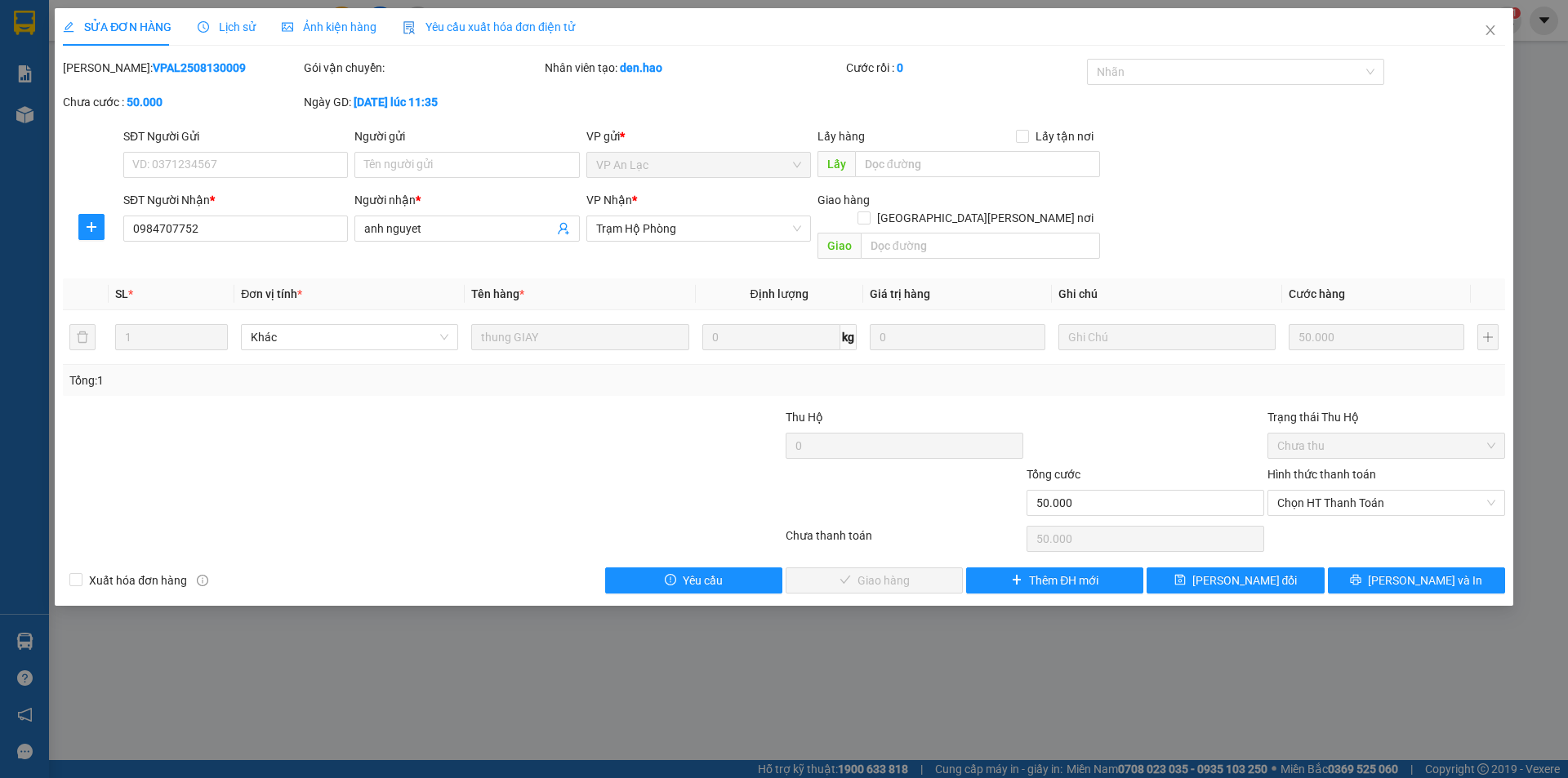
click at [238, 17] on div "Lịch sử" at bounding box center [226, 27] width 58 height 38
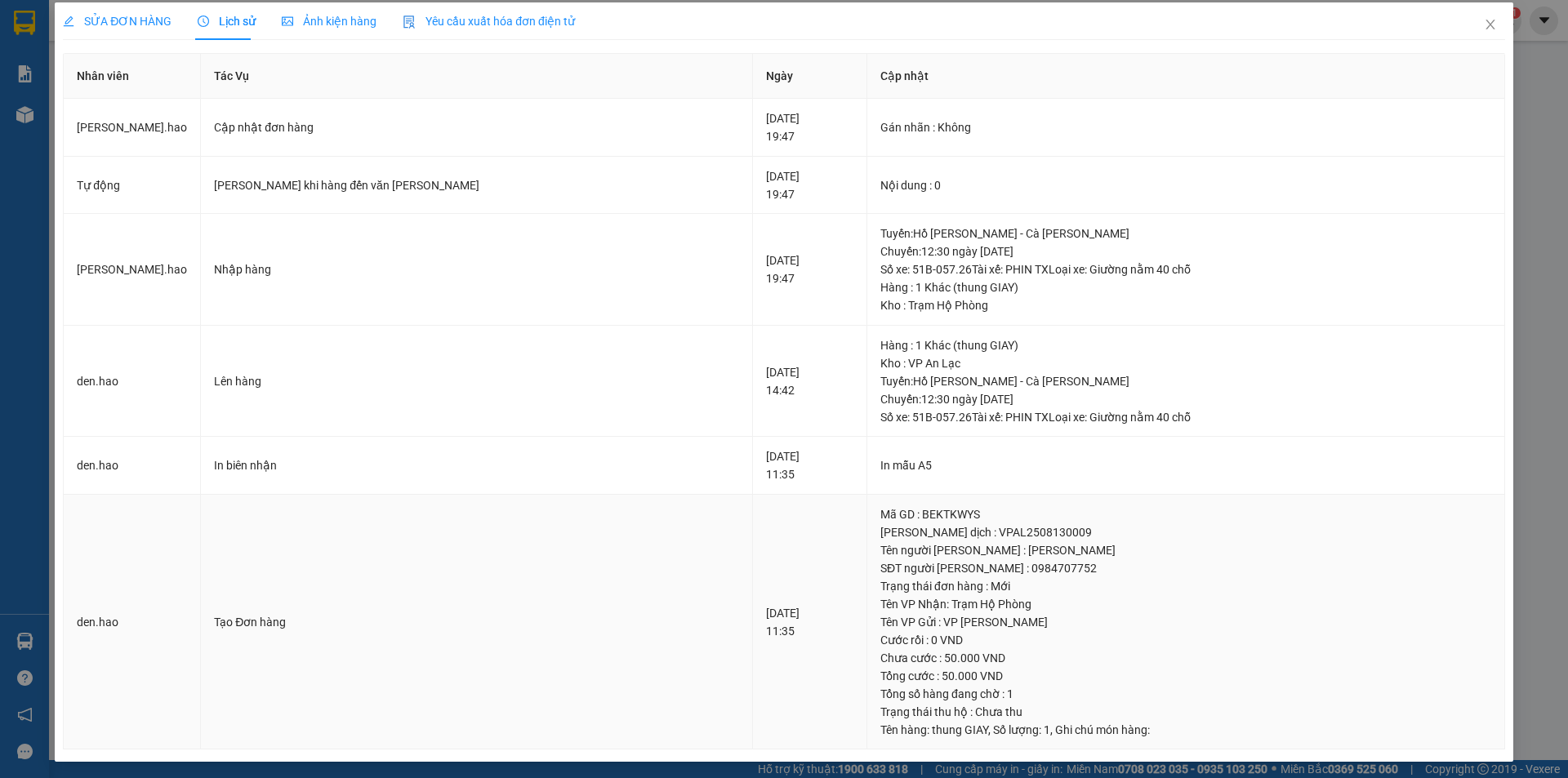
scroll to position [9, 0]
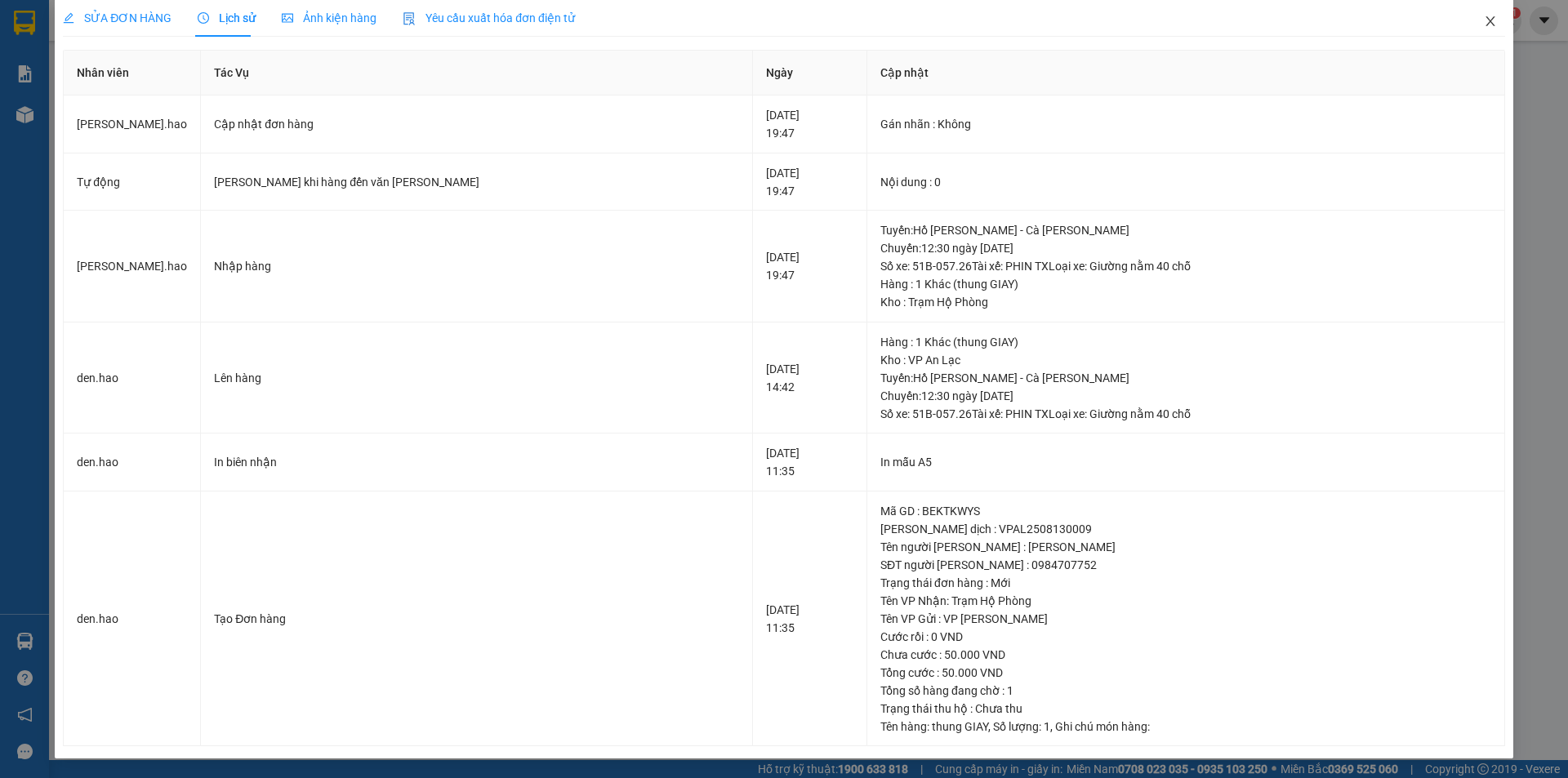
click at [1483, 25] on icon "close" at bounding box center [1490, 21] width 13 height 13
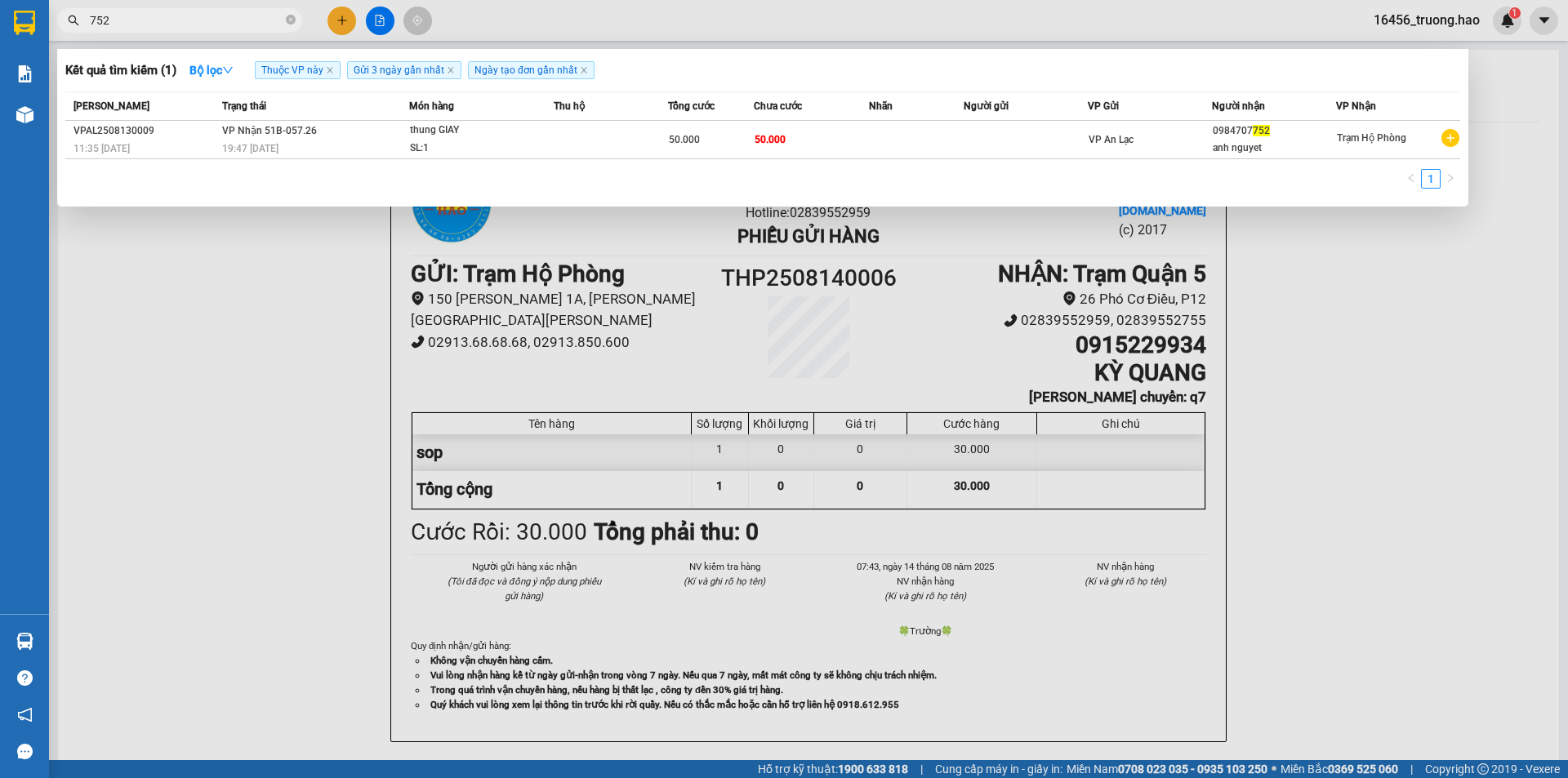
click at [163, 19] on input "752" at bounding box center [187, 20] width 193 height 18
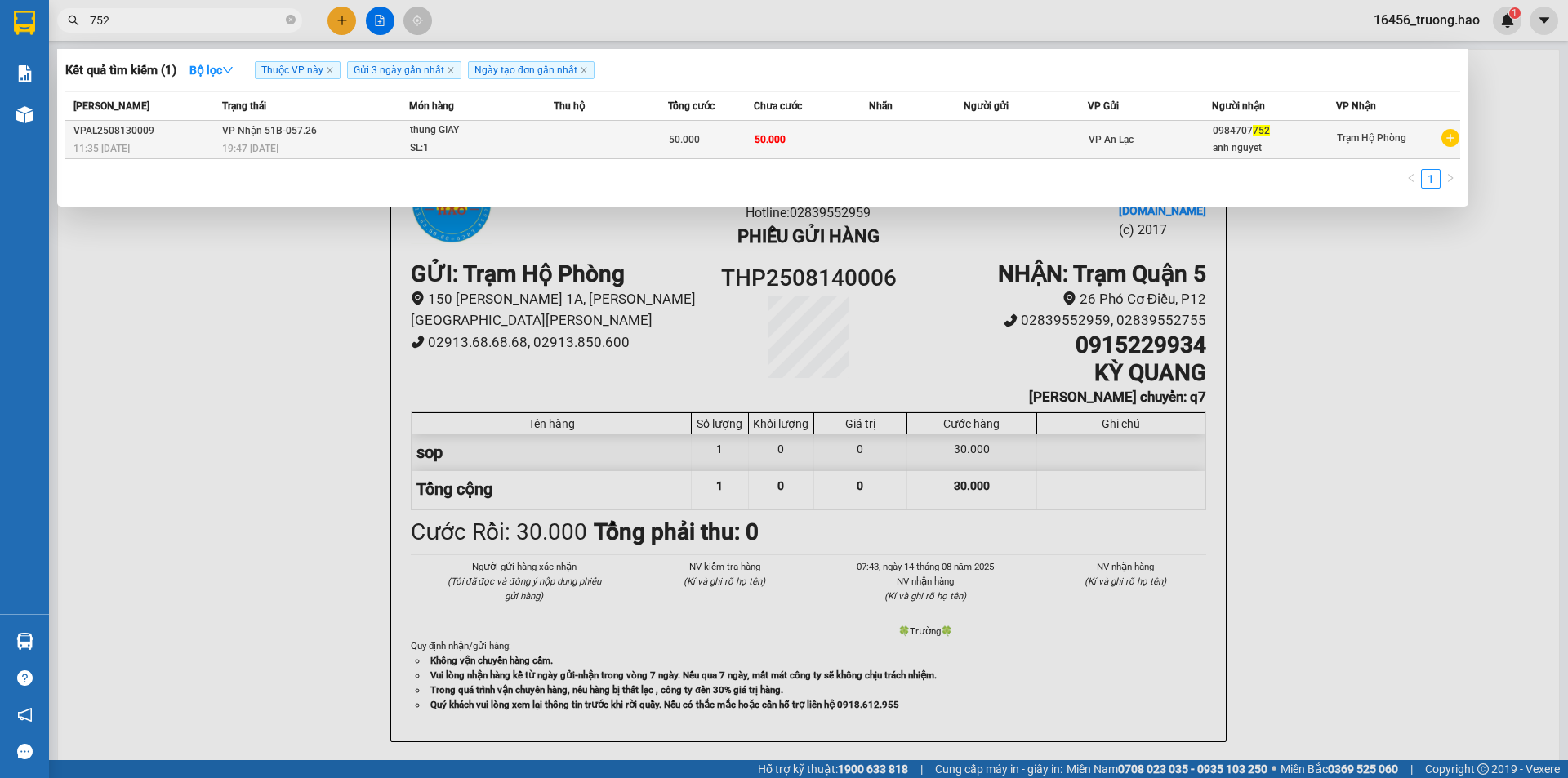
click at [692, 146] on div "50.000" at bounding box center [711, 140] width 85 height 18
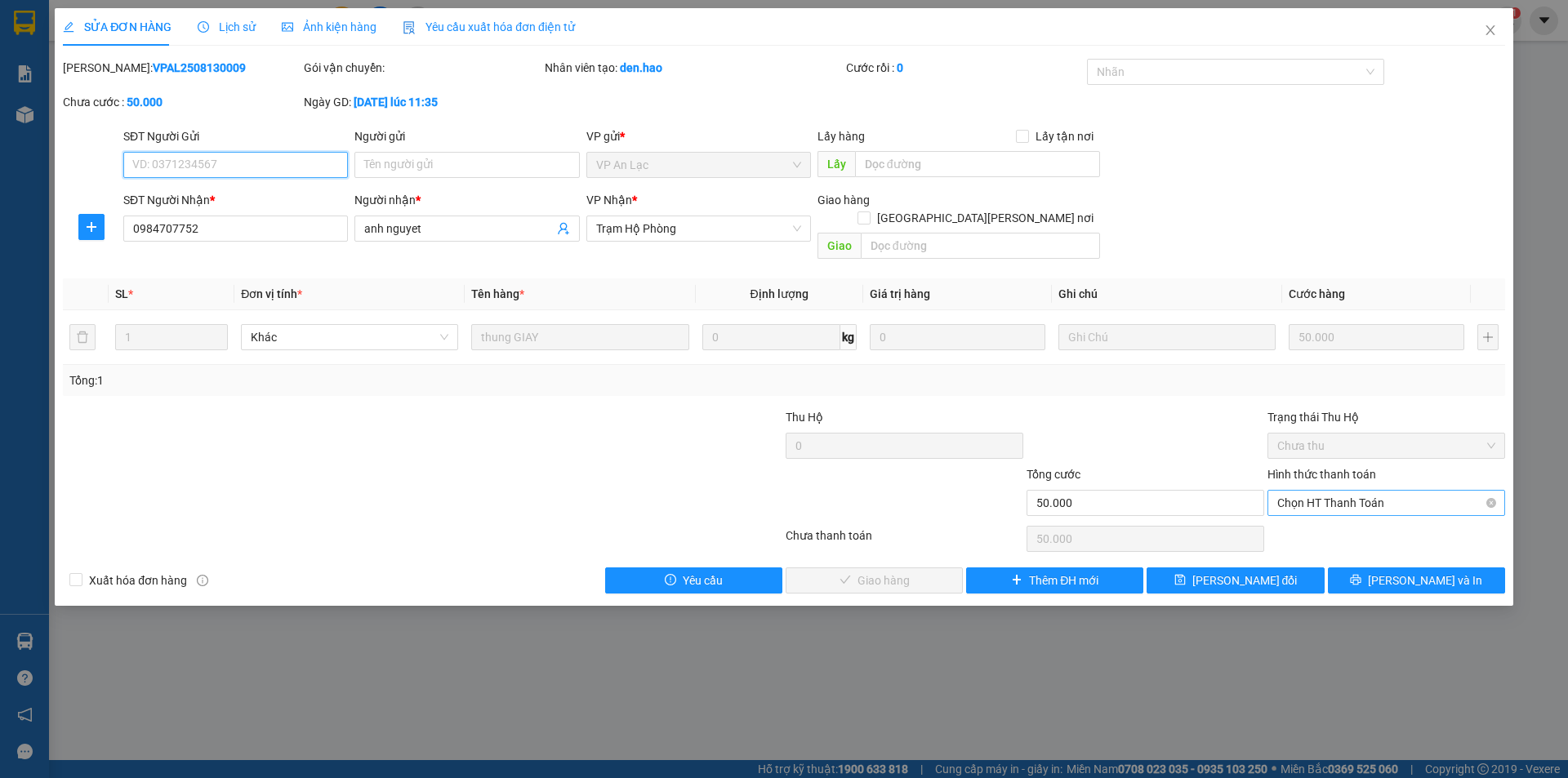
click at [1325, 490] on span "Chọn HT Thanh Toán" at bounding box center [1386, 502] width 218 height 25
click at [1322, 517] on div "Tại văn phòng" at bounding box center [1386, 518] width 218 height 18
type input "0"
click at [853, 571] on span "[PERSON_NAME] và Giao hàng" at bounding box center [926, 581] width 221 height 18
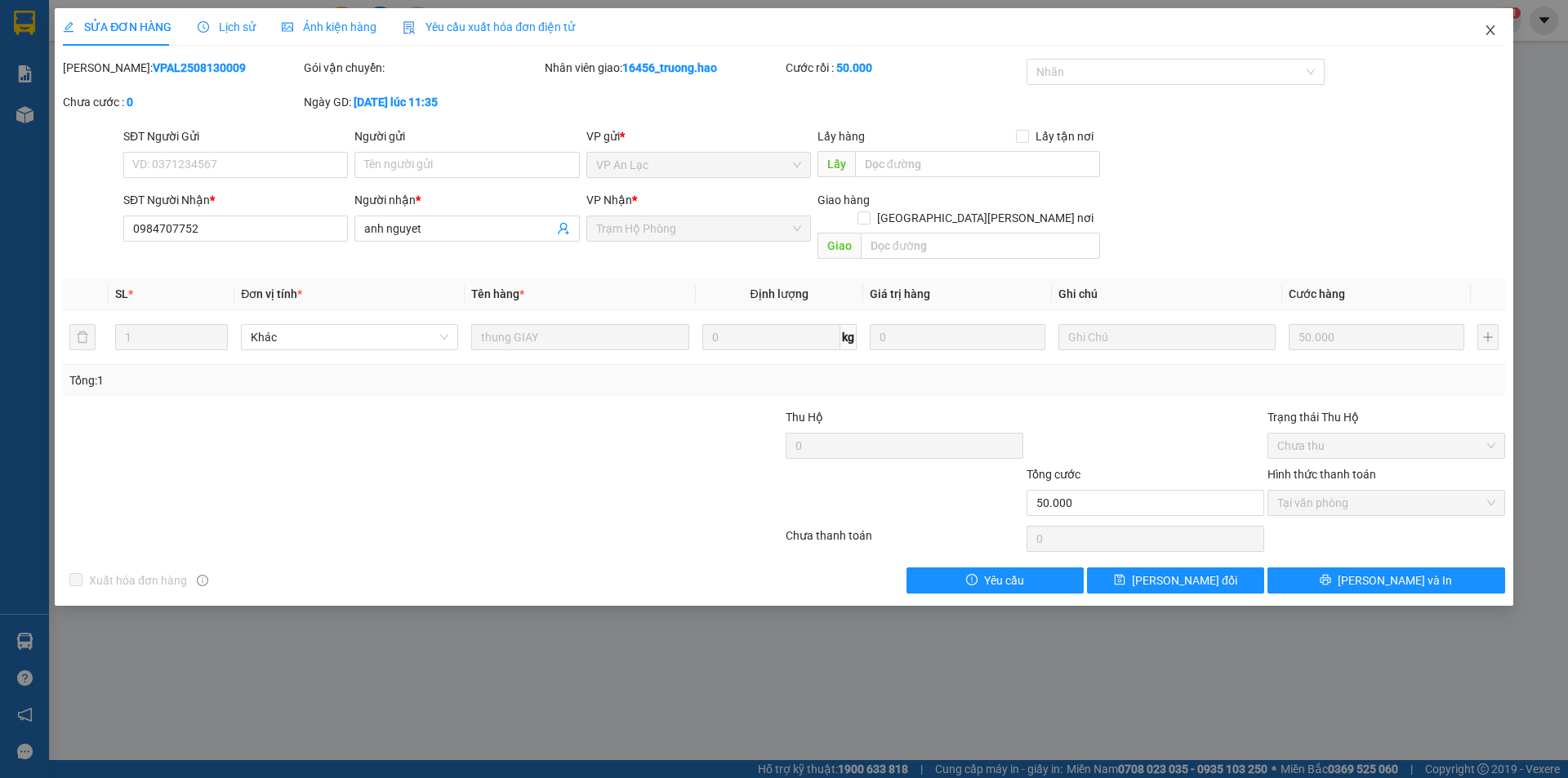
click at [1487, 32] on icon "close" at bounding box center [1490, 30] width 13 height 13
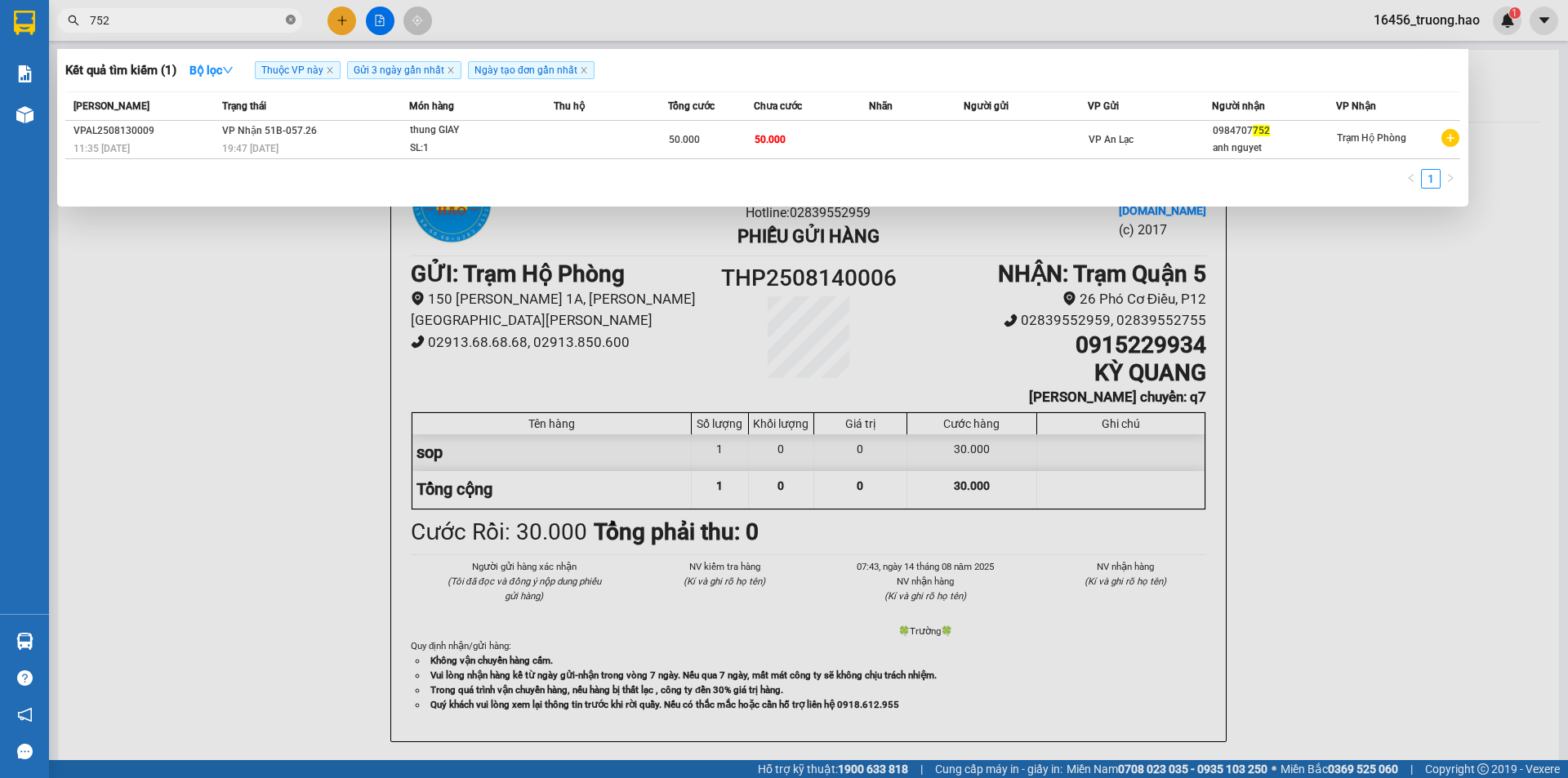
click at [290, 18] on icon "close-circle" at bounding box center [290, 19] width 10 height 10
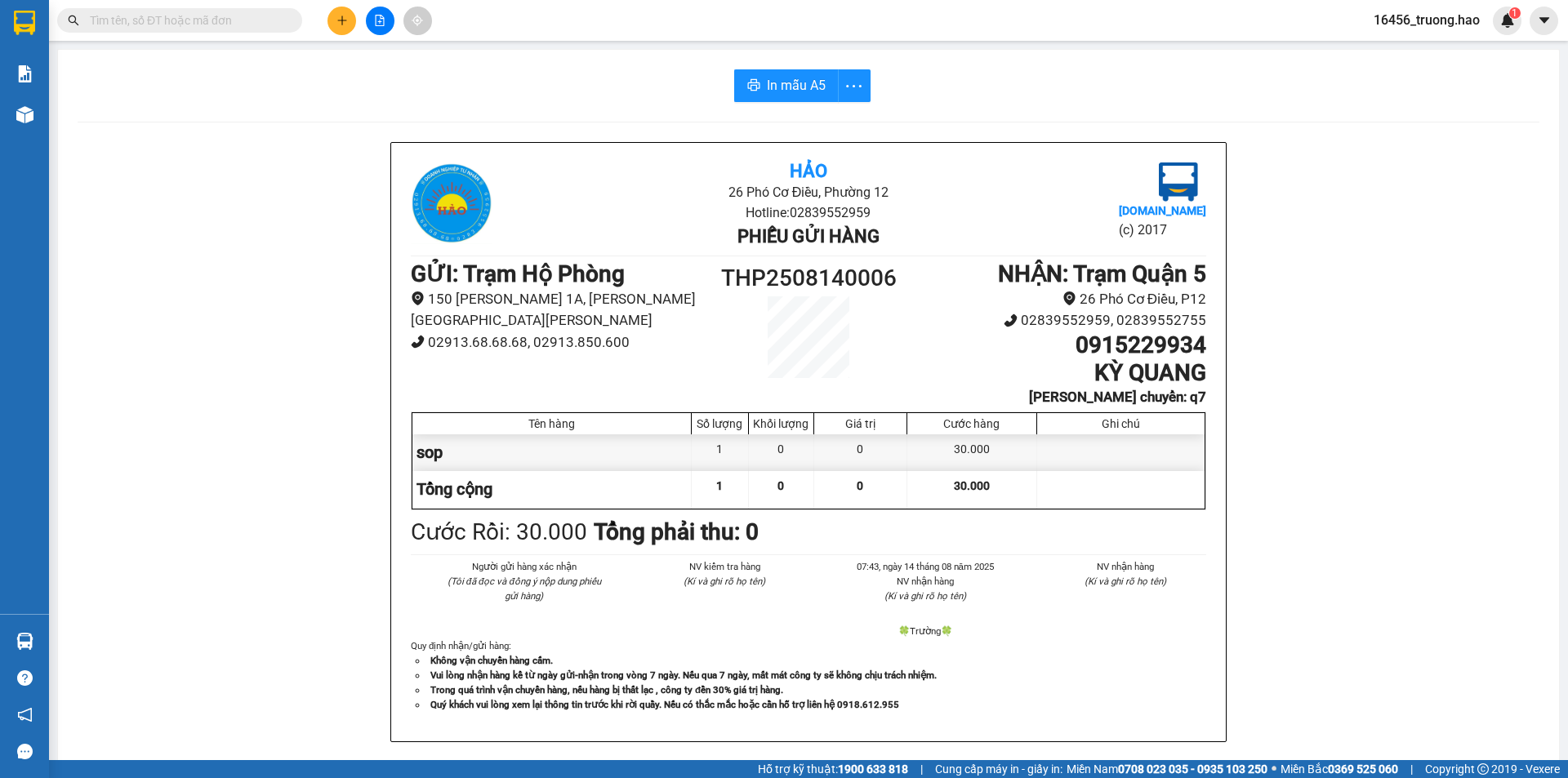
click at [222, 21] on input "text" at bounding box center [187, 20] width 193 height 18
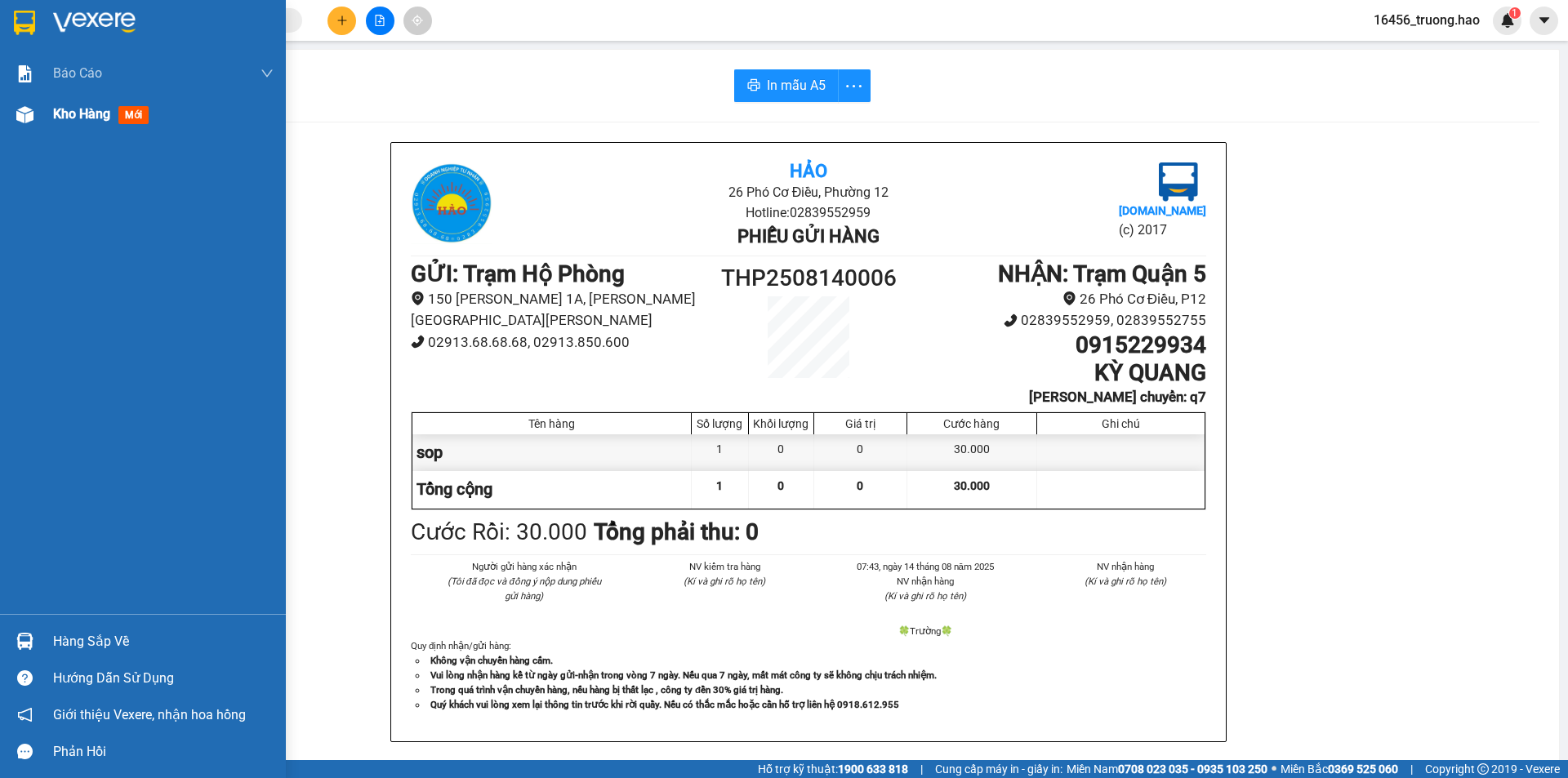
click at [127, 105] on div "Kho hàng mới" at bounding box center [104, 114] width 102 height 20
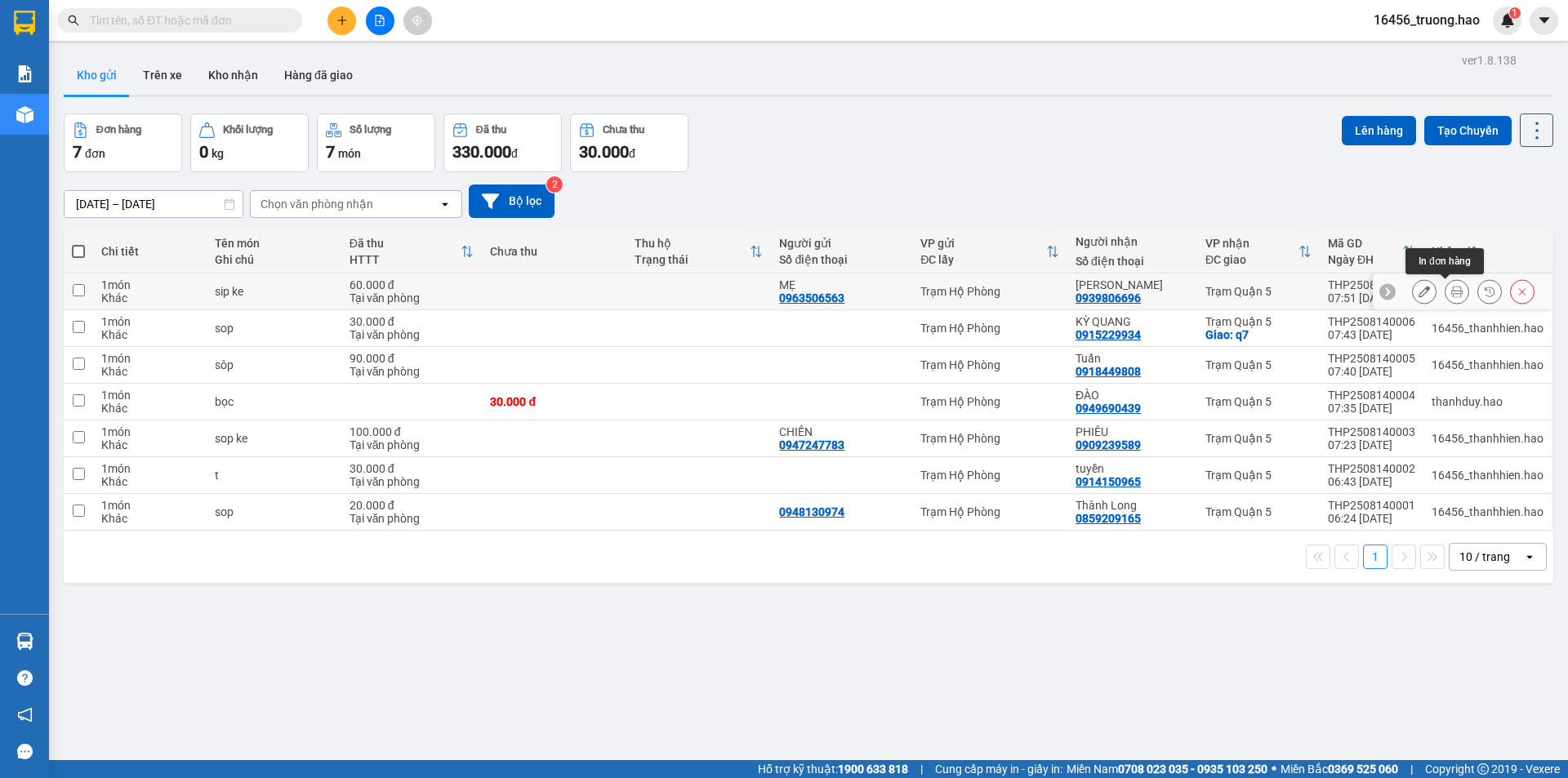
click at [1446, 285] on button at bounding box center [1457, 291] width 23 height 28
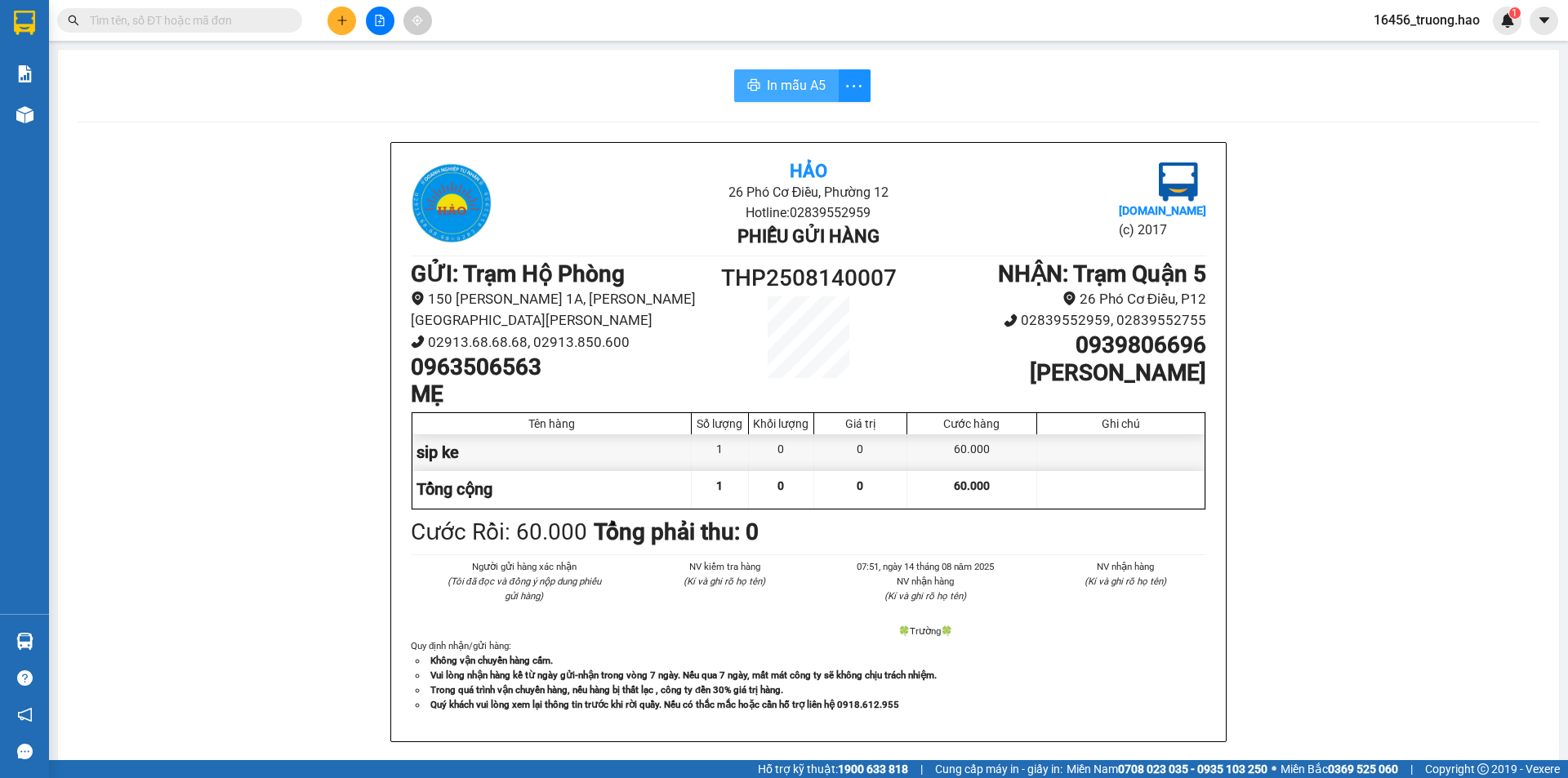
click at [790, 86] on span "In mẫu A5" at bounding box center [796, 85] width 59 height 20
click at [237, 21] on input "text" at bounding box center [187, 20] width 193 height 18
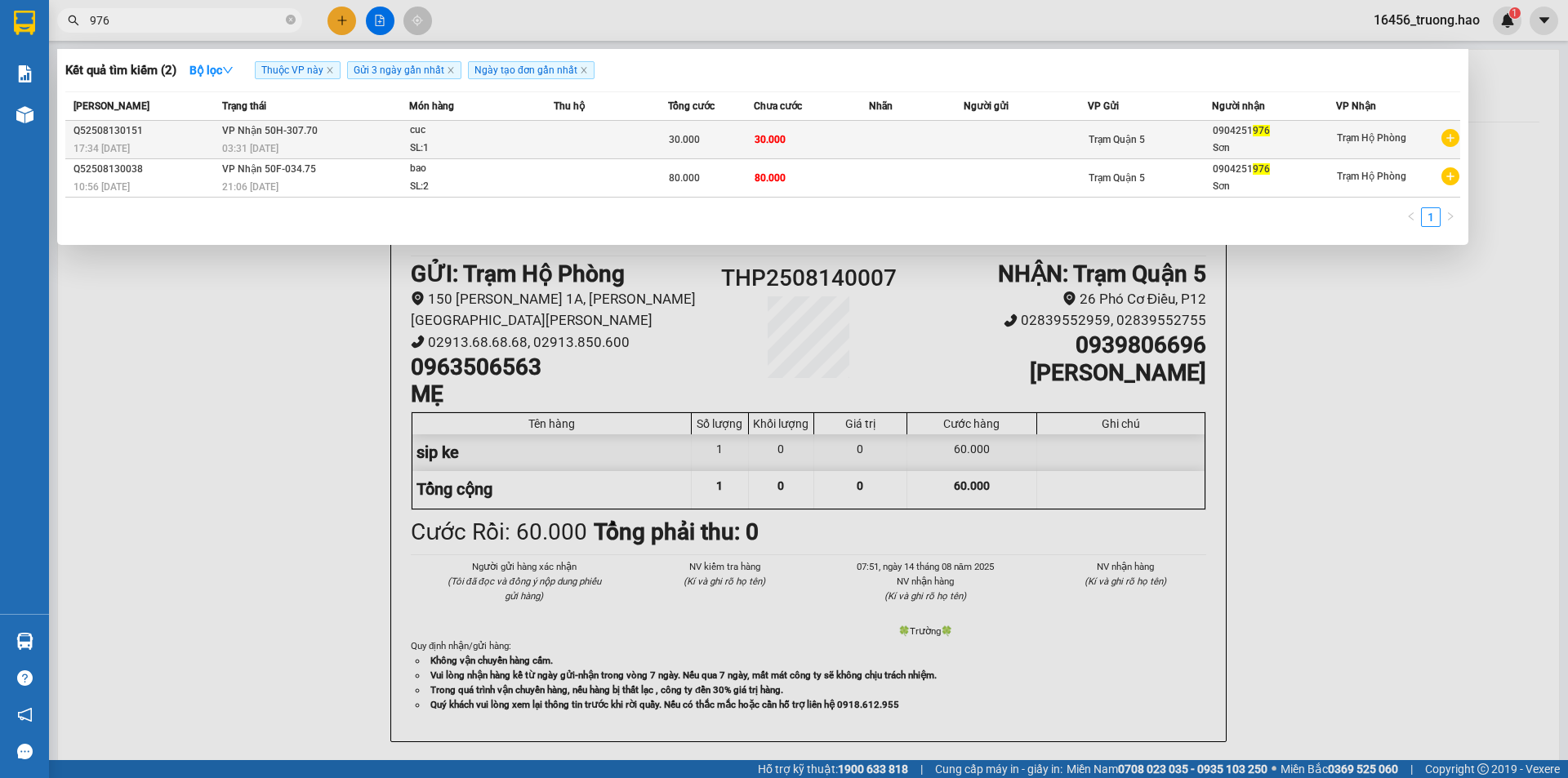
type input "976"
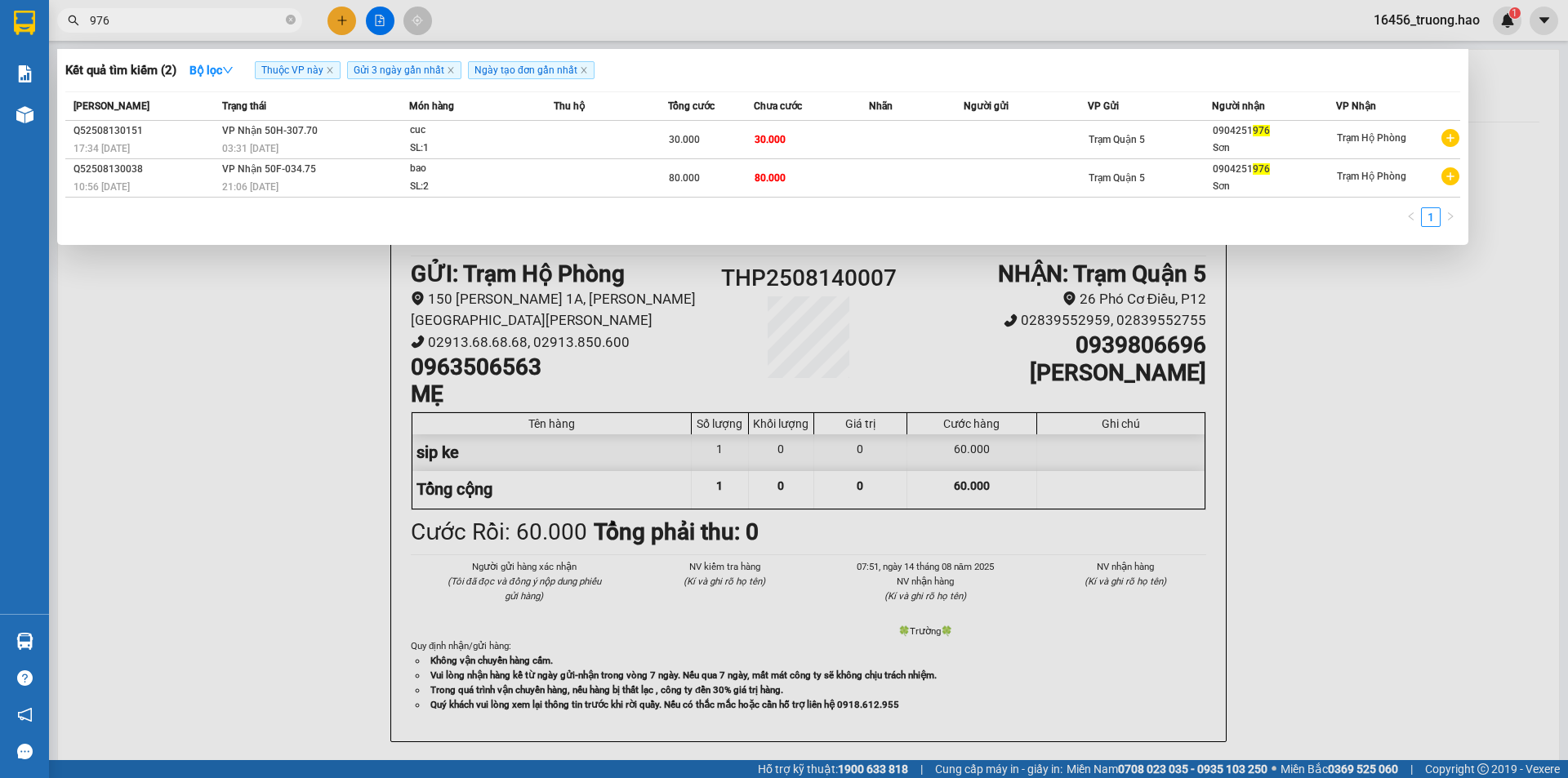
click at [1349, 139] on span "Trạm Hộ Phòng" at bounding box center [1371, 138] width 70 height 11
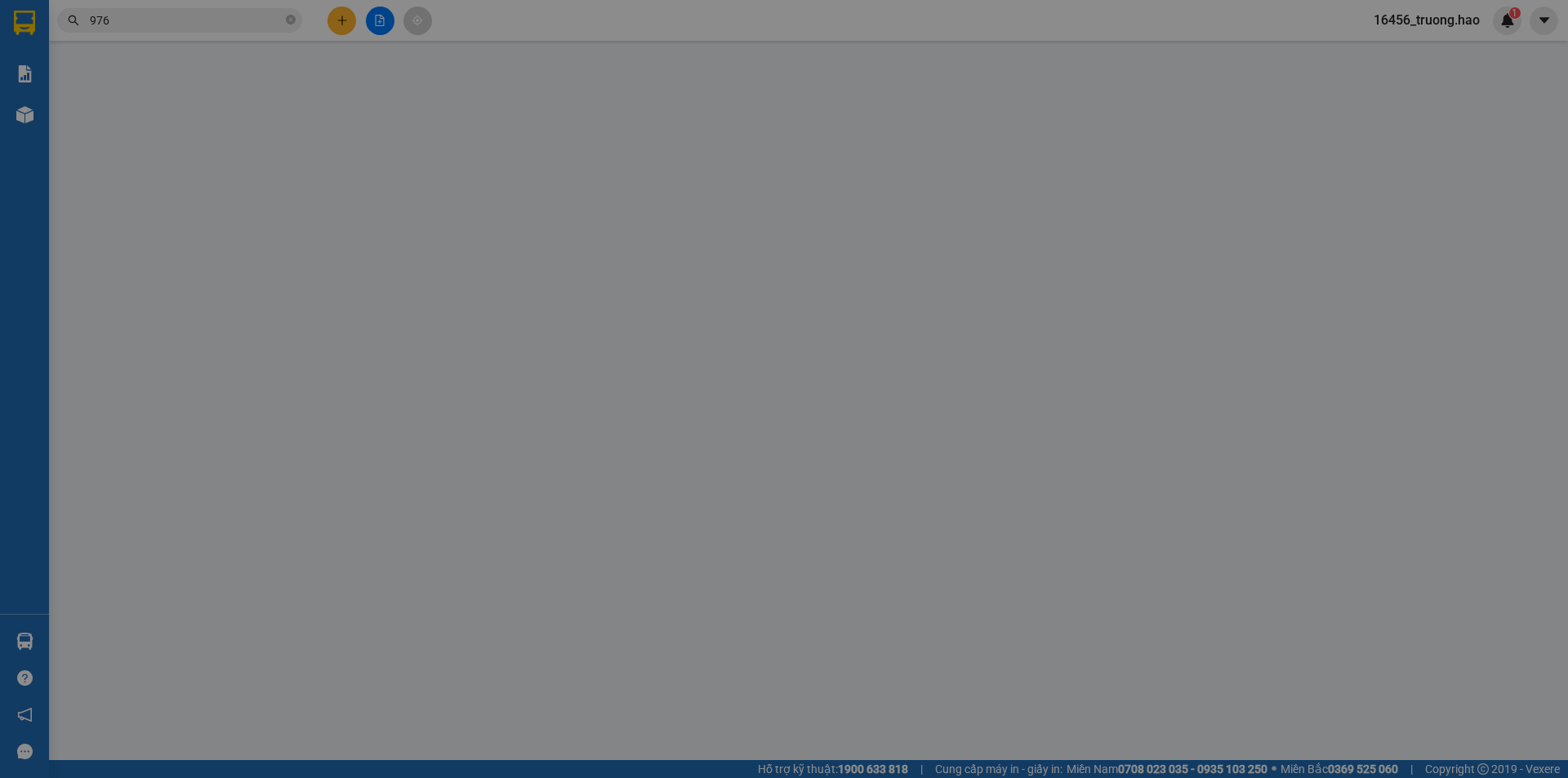
type input "0904251976"
type input "Sơn"
type input "30.000"
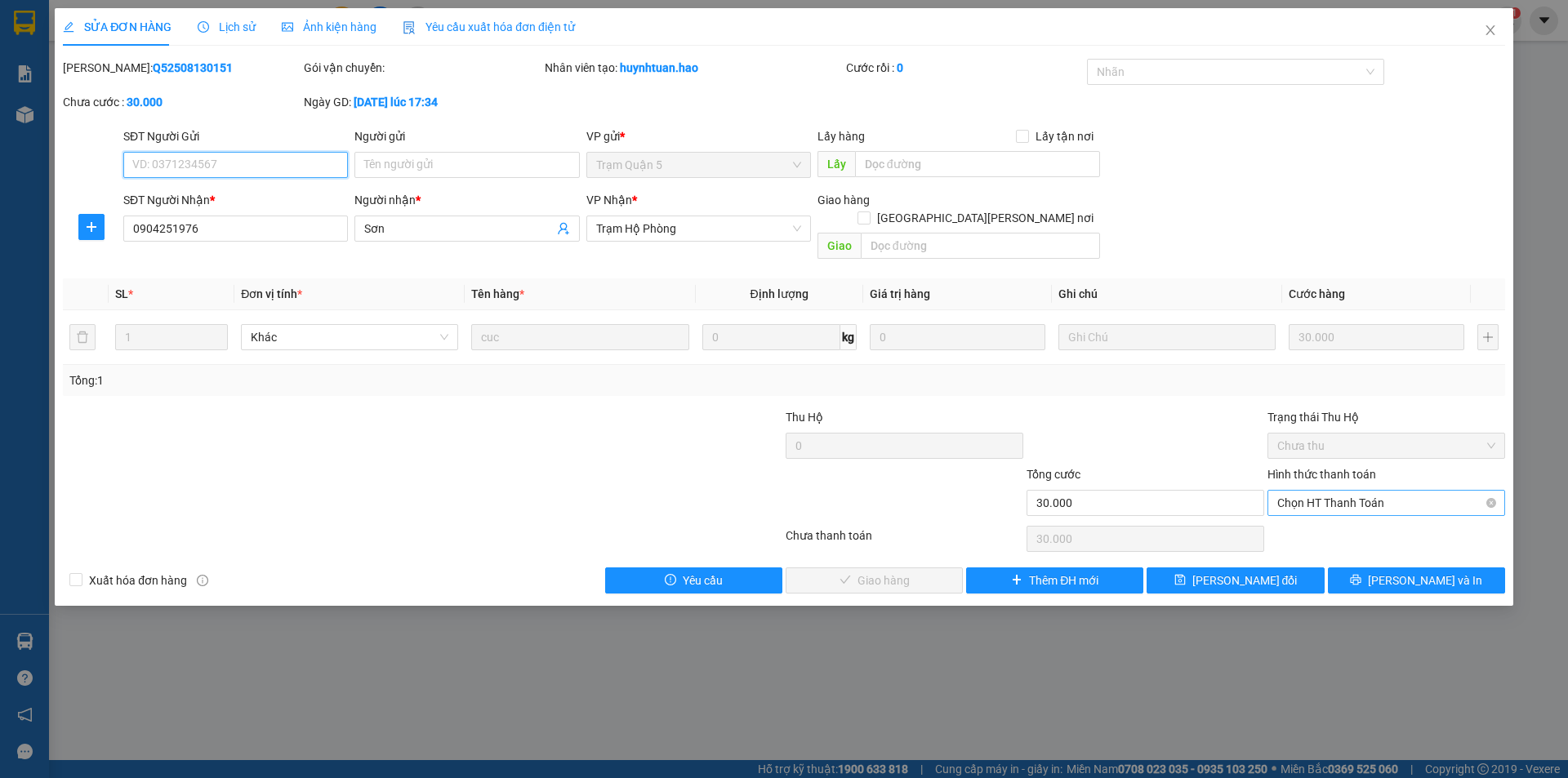
click at [1303, 490] on span "Chọn HT Thanh Toán" at bounding box center [1386, 502] width 218 height 25
click at [1320, 513] on div "Tại văn phòng" at bounding box center [1386, 518] width 218 height 18
type input "0"
click at [904, 571] on span "[PERSON_NAME] và Giao hàng" at bounding box center [926, 581] width 221 height 18
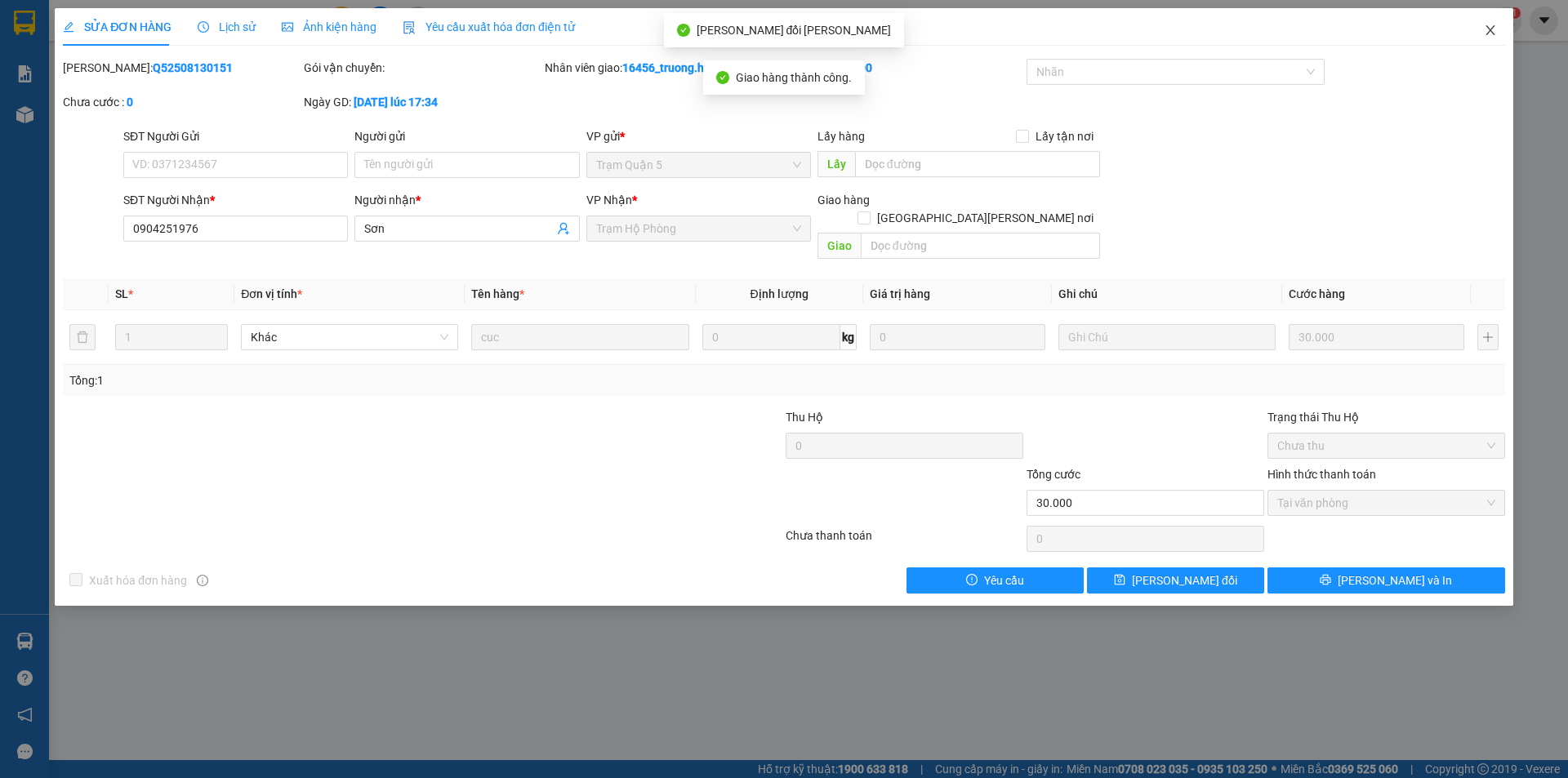
click at [1493, 27] on icon "close" at bounding box center [1490, 30] width 13 height 13
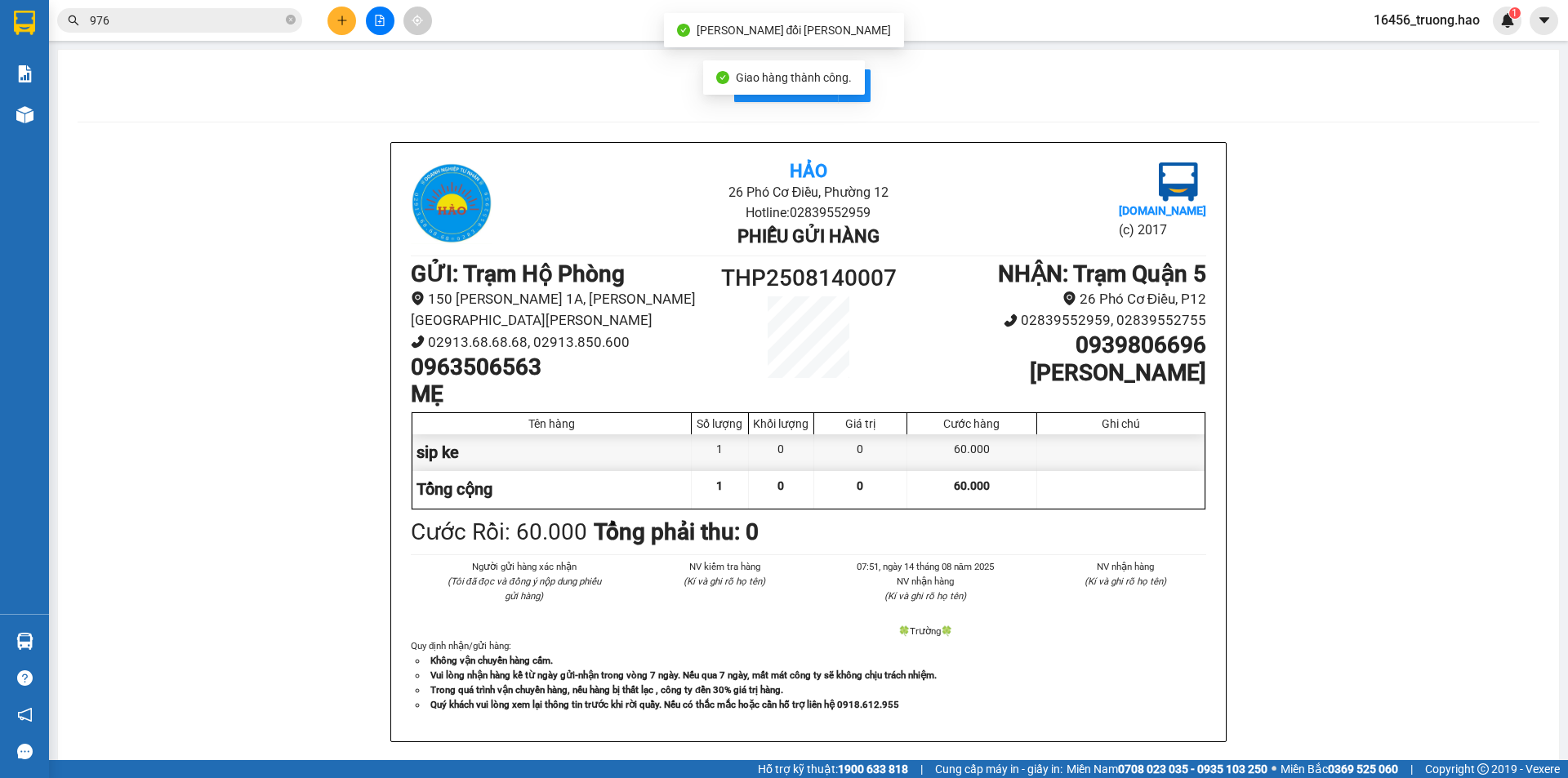
click at [143, 25] on input "976" at bounding box center [187, 20] width 193 height 18
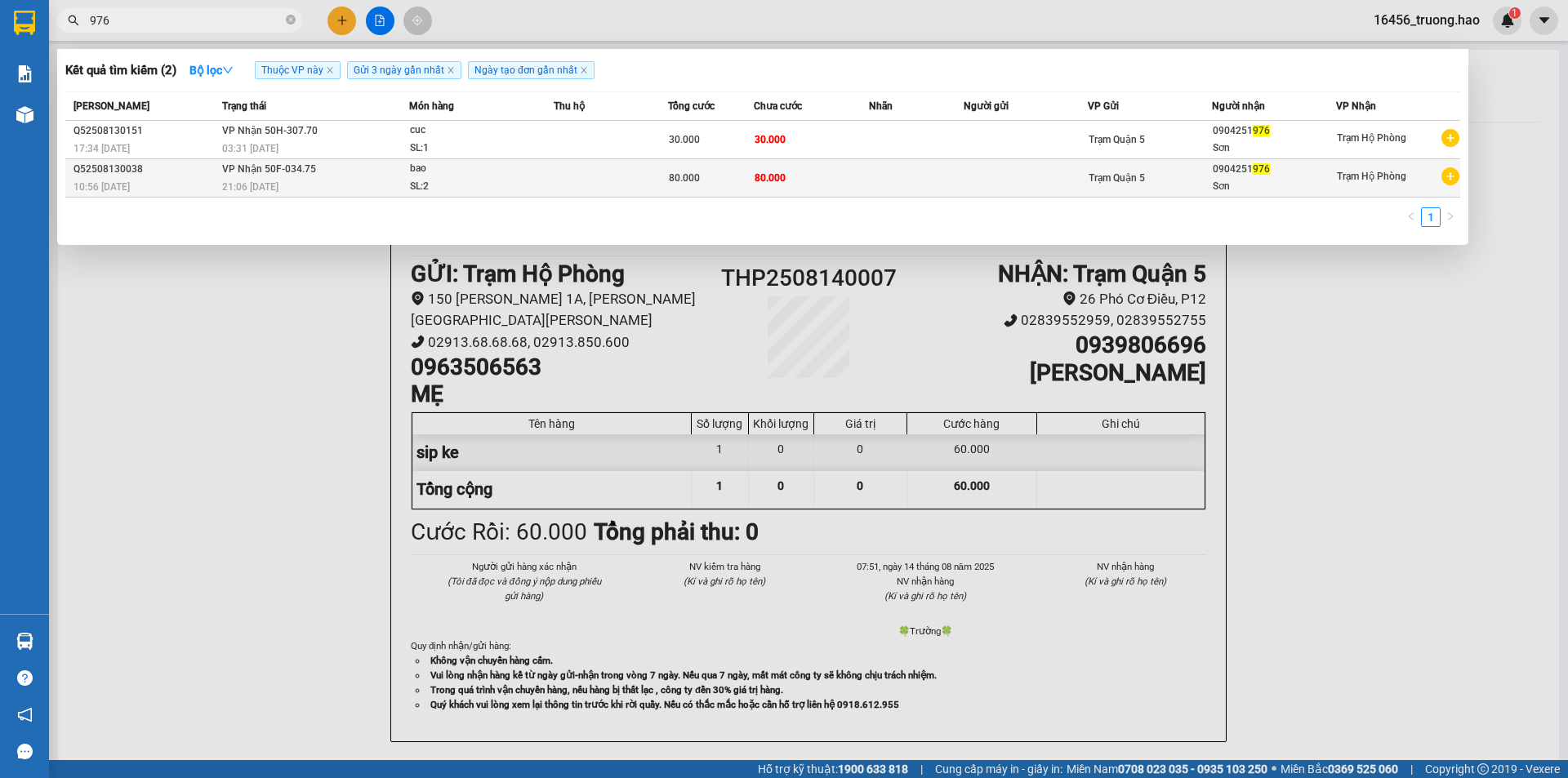
click at [1327, 175] on div "0904251 976" at bounding box center [1273, 169] width 122 height 17
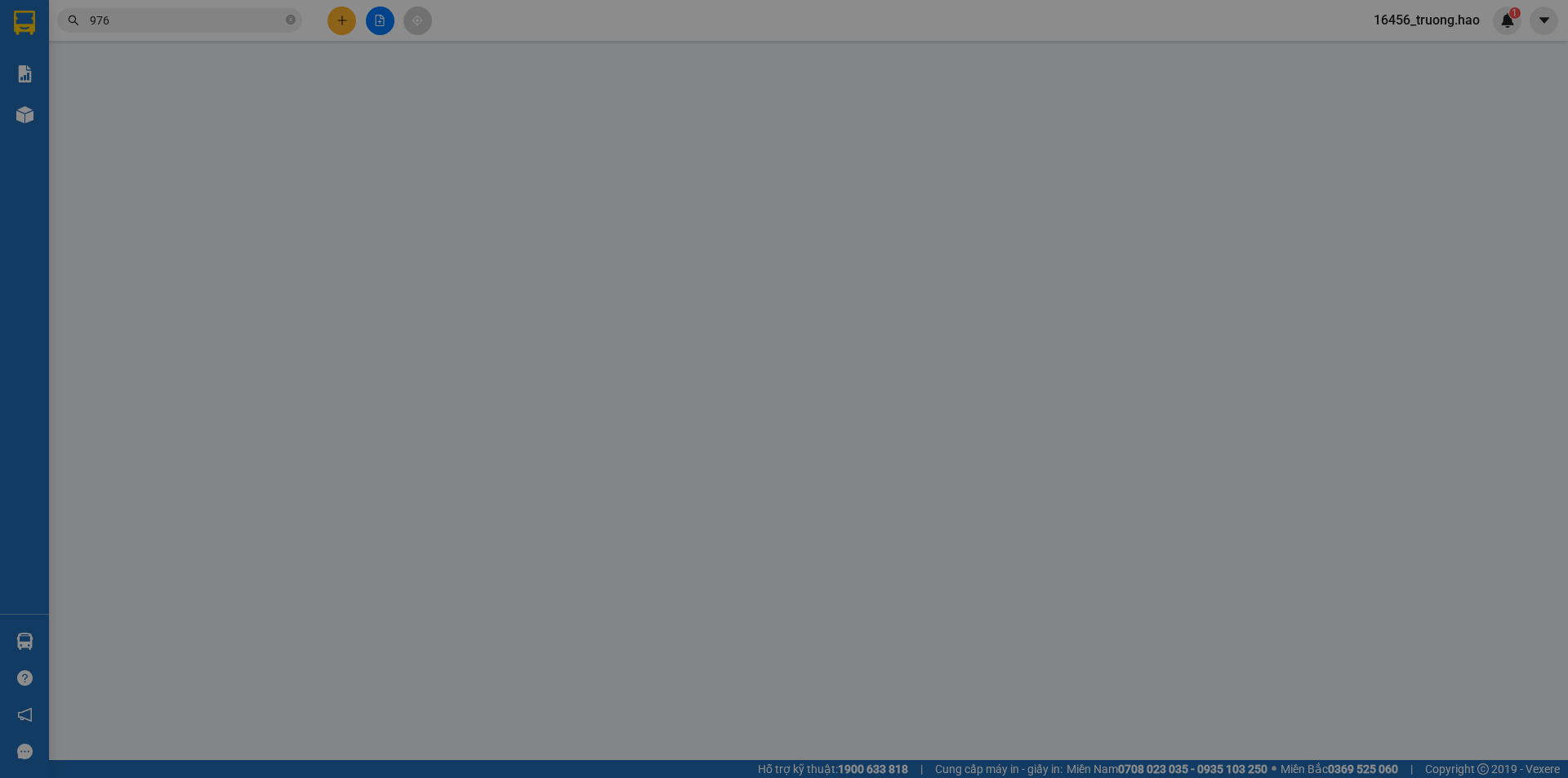
type input "0904251976"
type input "Sơn"
type input "80.000"
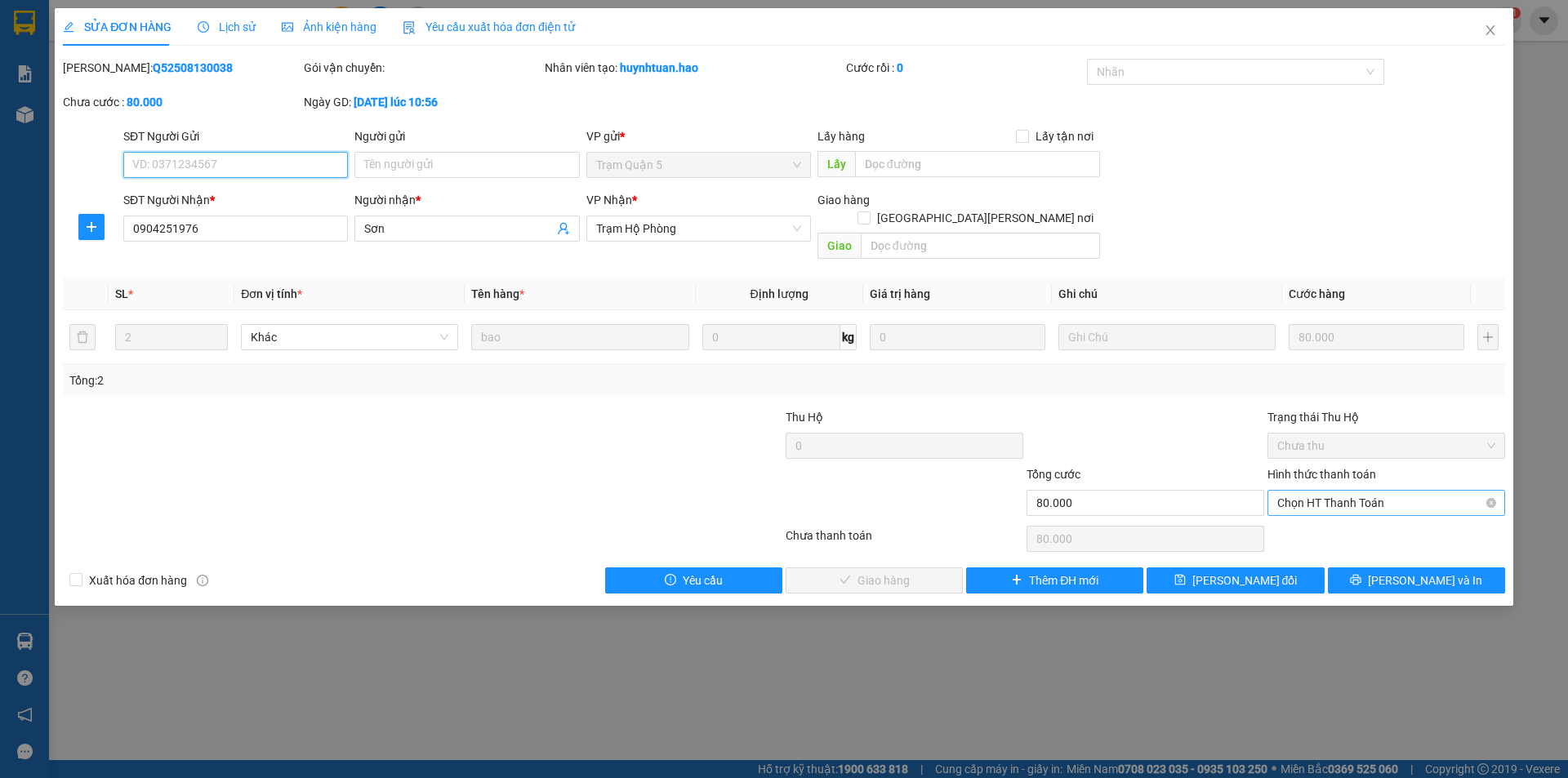
click at [1315, 490] on span "Chọn HT Thanh Toán" at bounding box center [1386, 502] width 218 height 25
click at [1299, 508] on div "Tại văn phòng" at bounding box center [1386, 517] width 238 height 26
type input "0"
click at [919, 571] on span "[PERSON_NAME] và Giao hàng" at bounding box center [926, 581] width 221 height 18
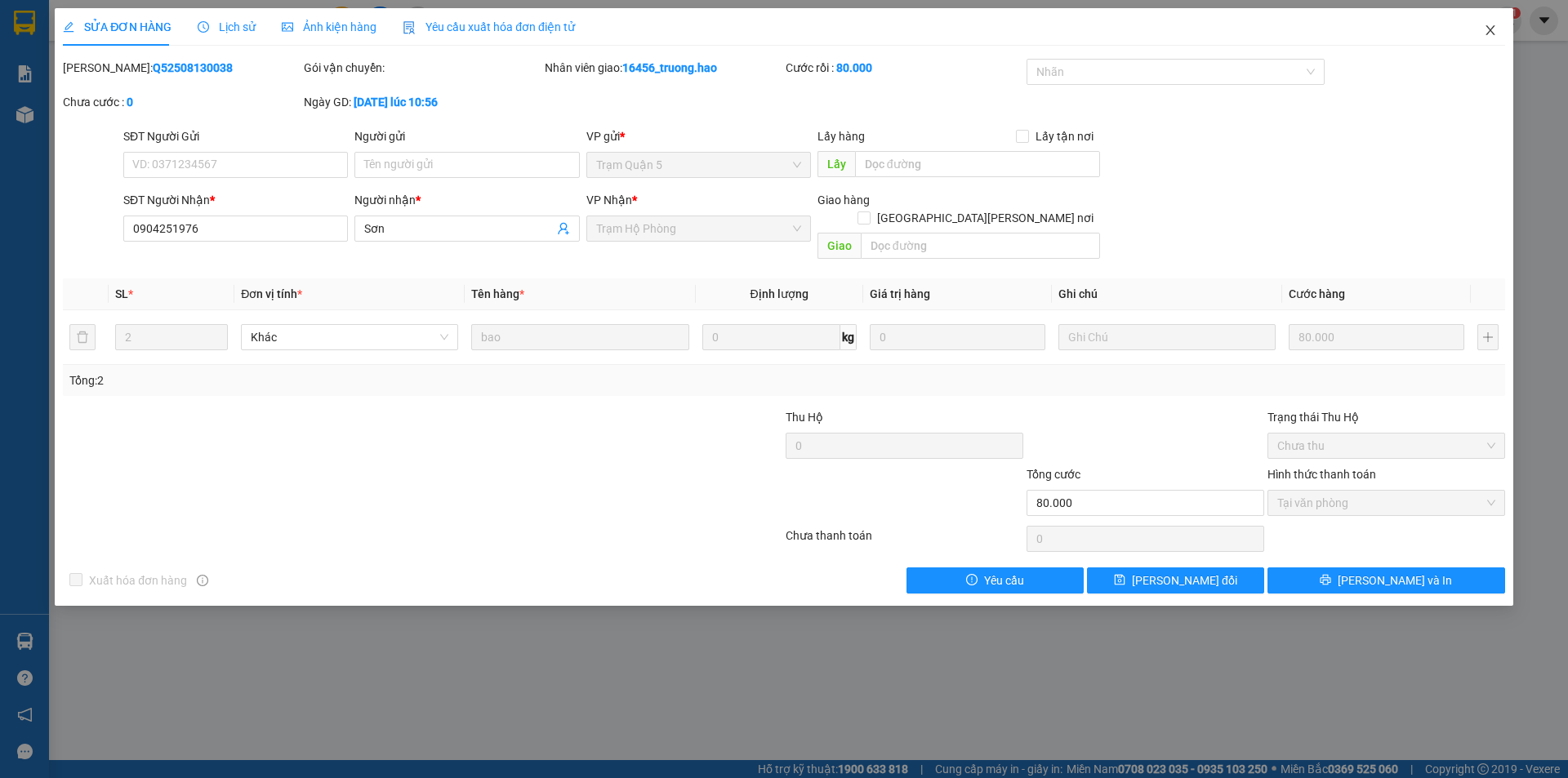
click at [1488, 35] on icon "close" at bounding box center [1490, 30] width 13 height 13
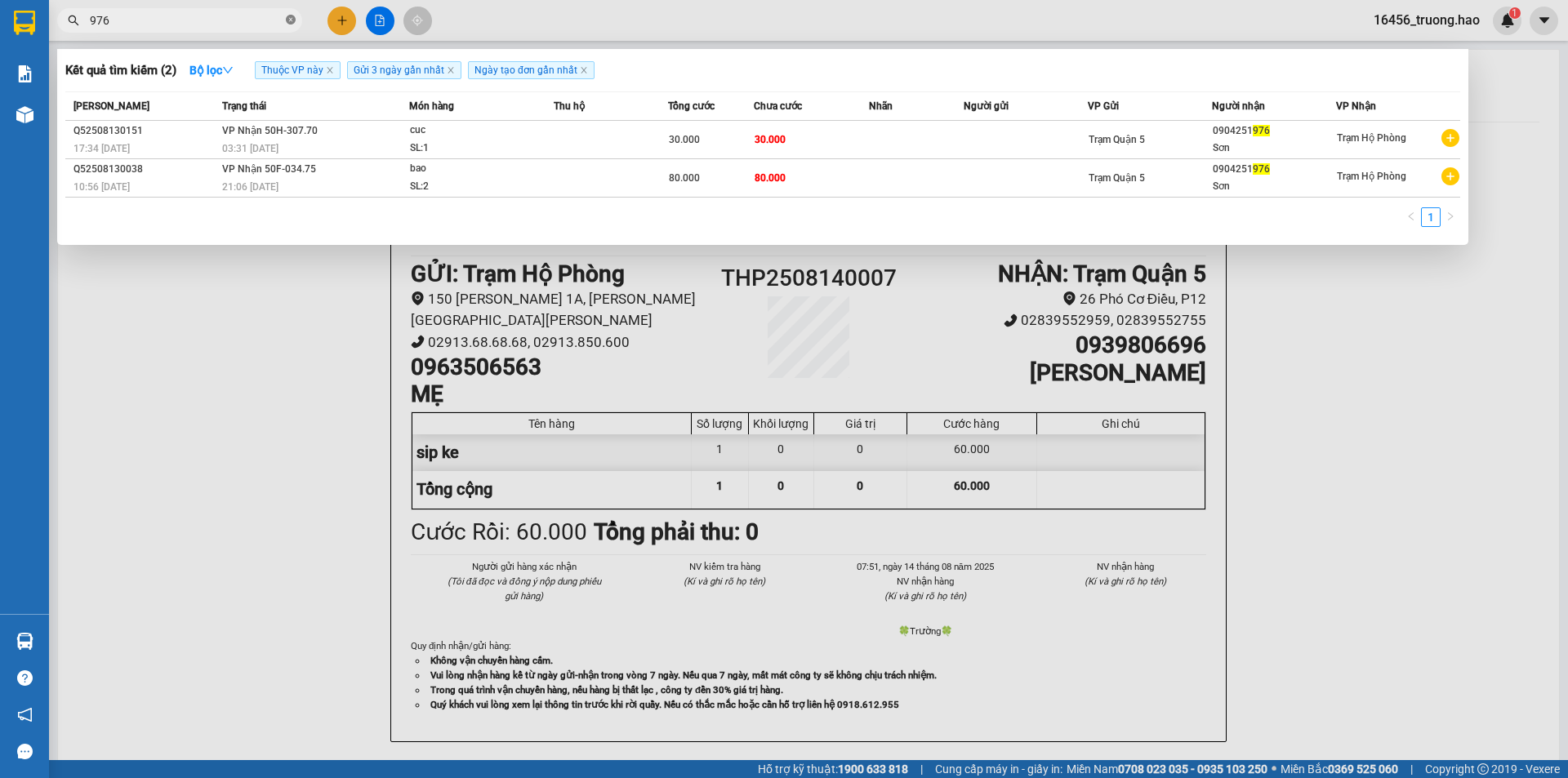
click at [294, 17] on icon "close-circle" at bounding box center [290, 19] width 10 height 10
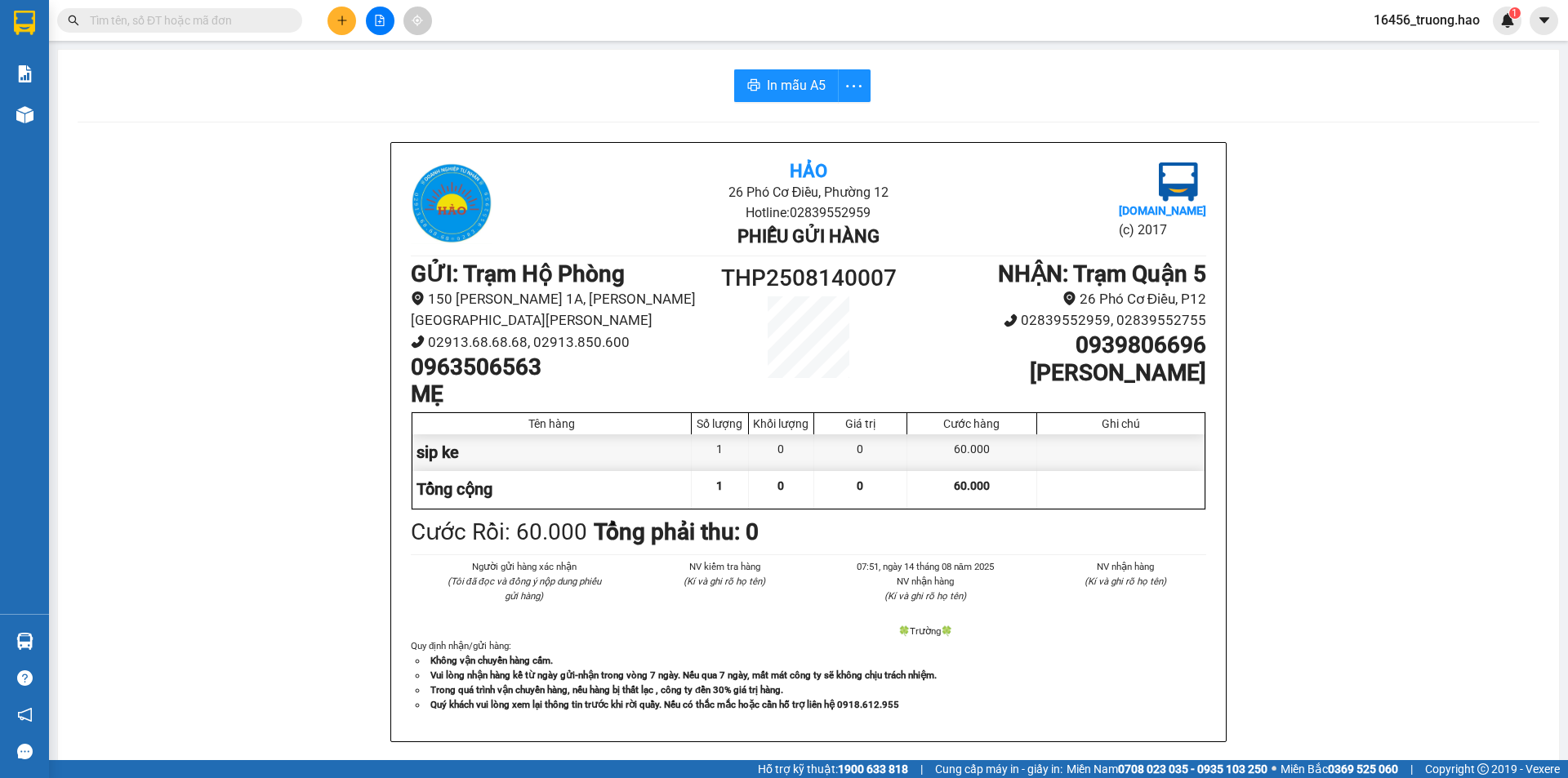
click at [188, 13] on input "text" at bounding box center [187, 20] width 193 height 18
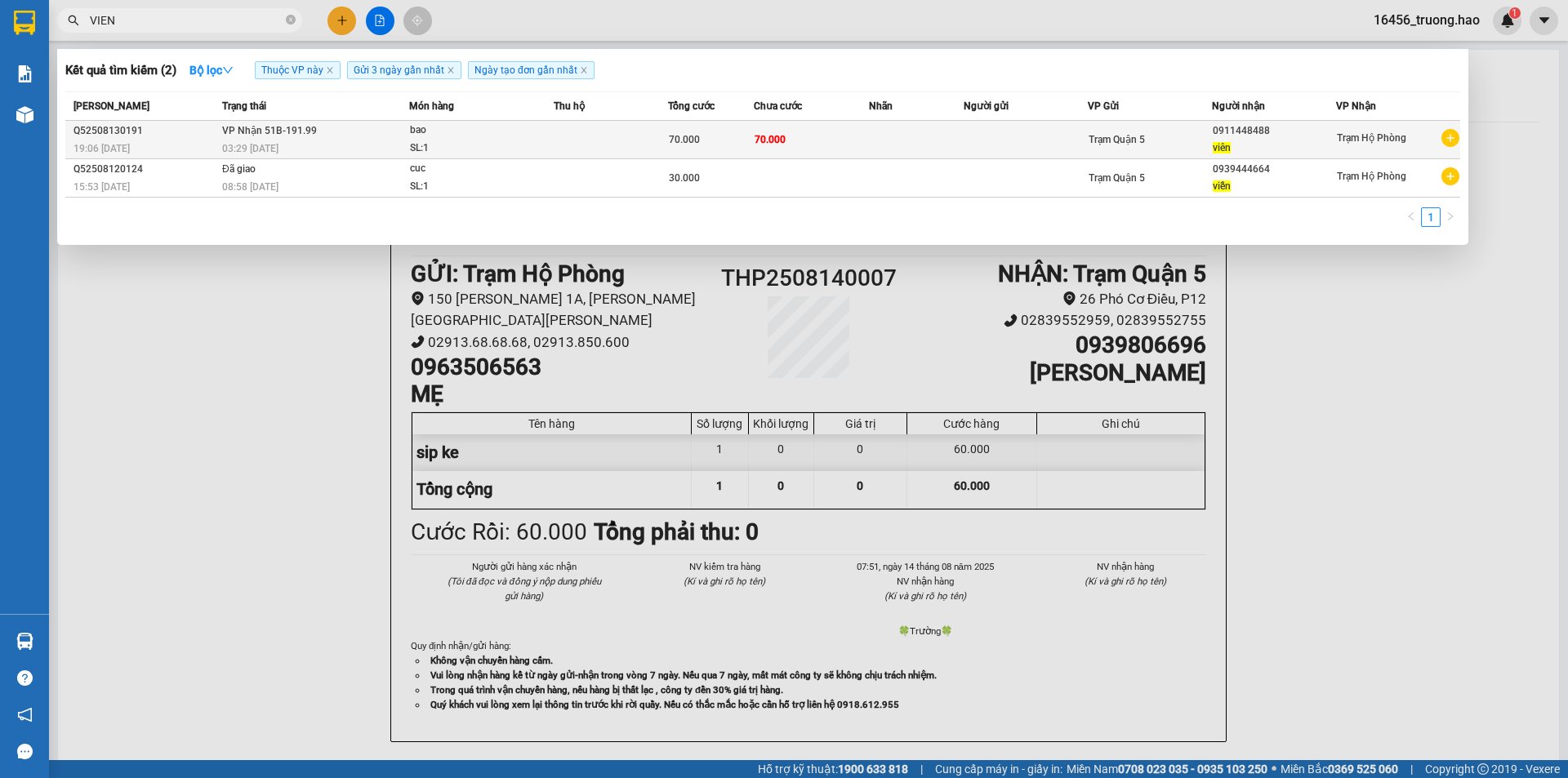
type input "VIEN"
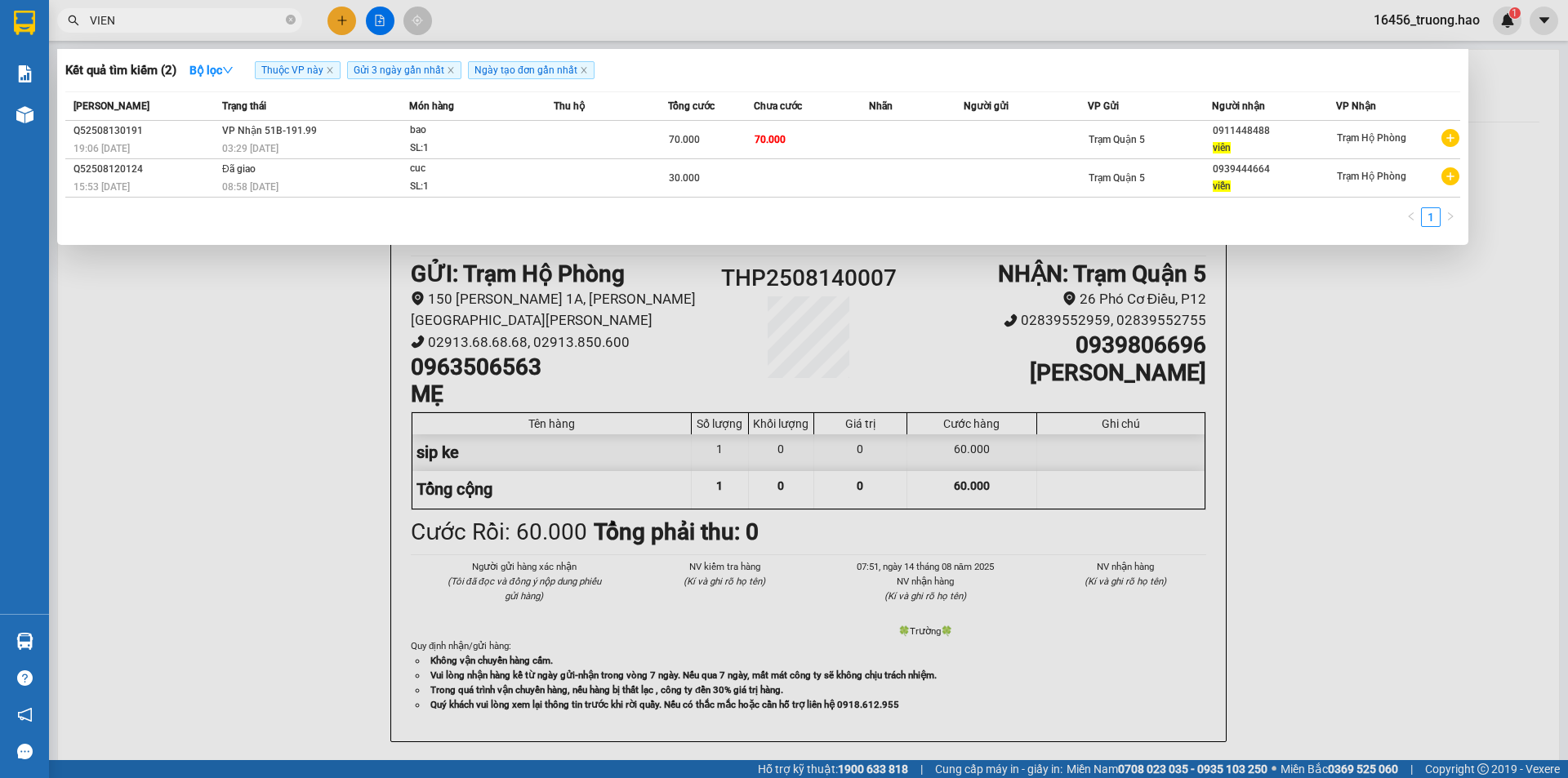
click at [1282, 138] on div "0911448488" at bounding box center [1273, 130] width 122 height 17
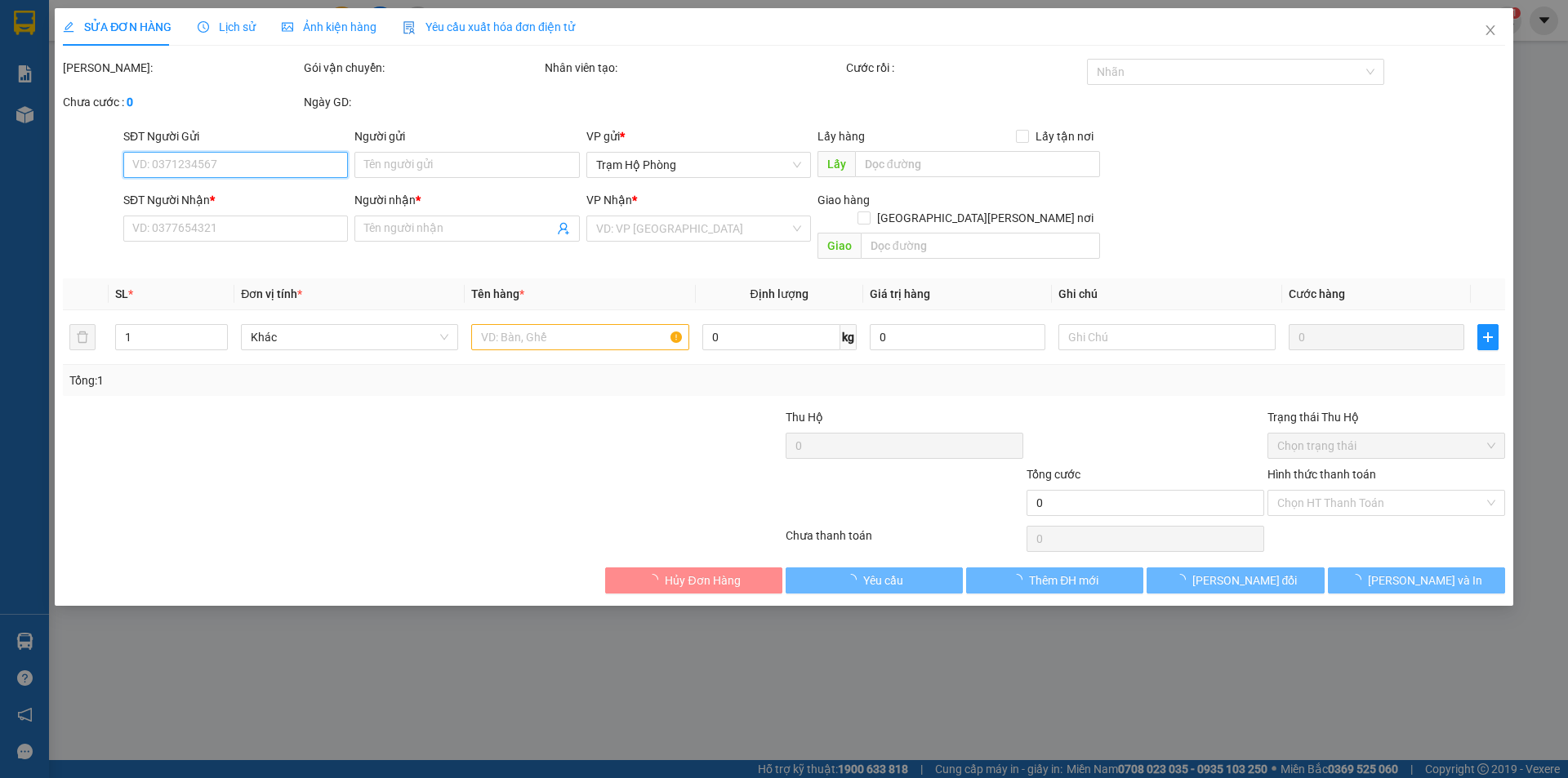
type input "0911448488"
type input "viên"
type input "70.000"
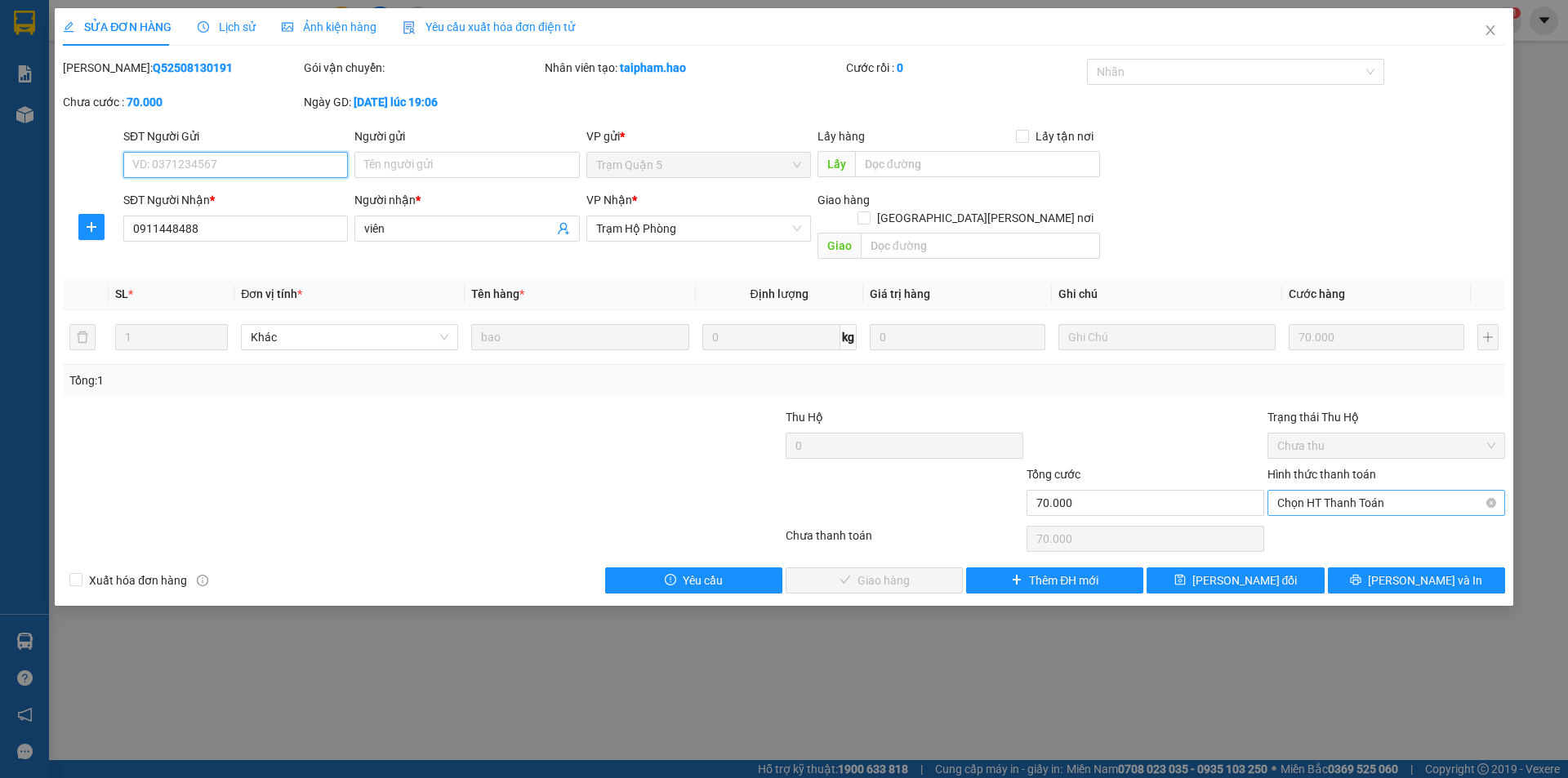
click at [1333, 490] on span "Chọn HT Thanh Toán" at bounding box center [1386, 502] width 218 height 25
click at [1331, 514] on div "Tại văn phòng" at bounding box center [1386, 518] width 218 height 18
type input "0"
click at [868, 571] on span "[PERSON_NAME] và Giao hàng" at bounding box center [926, 581] width 221 height 18
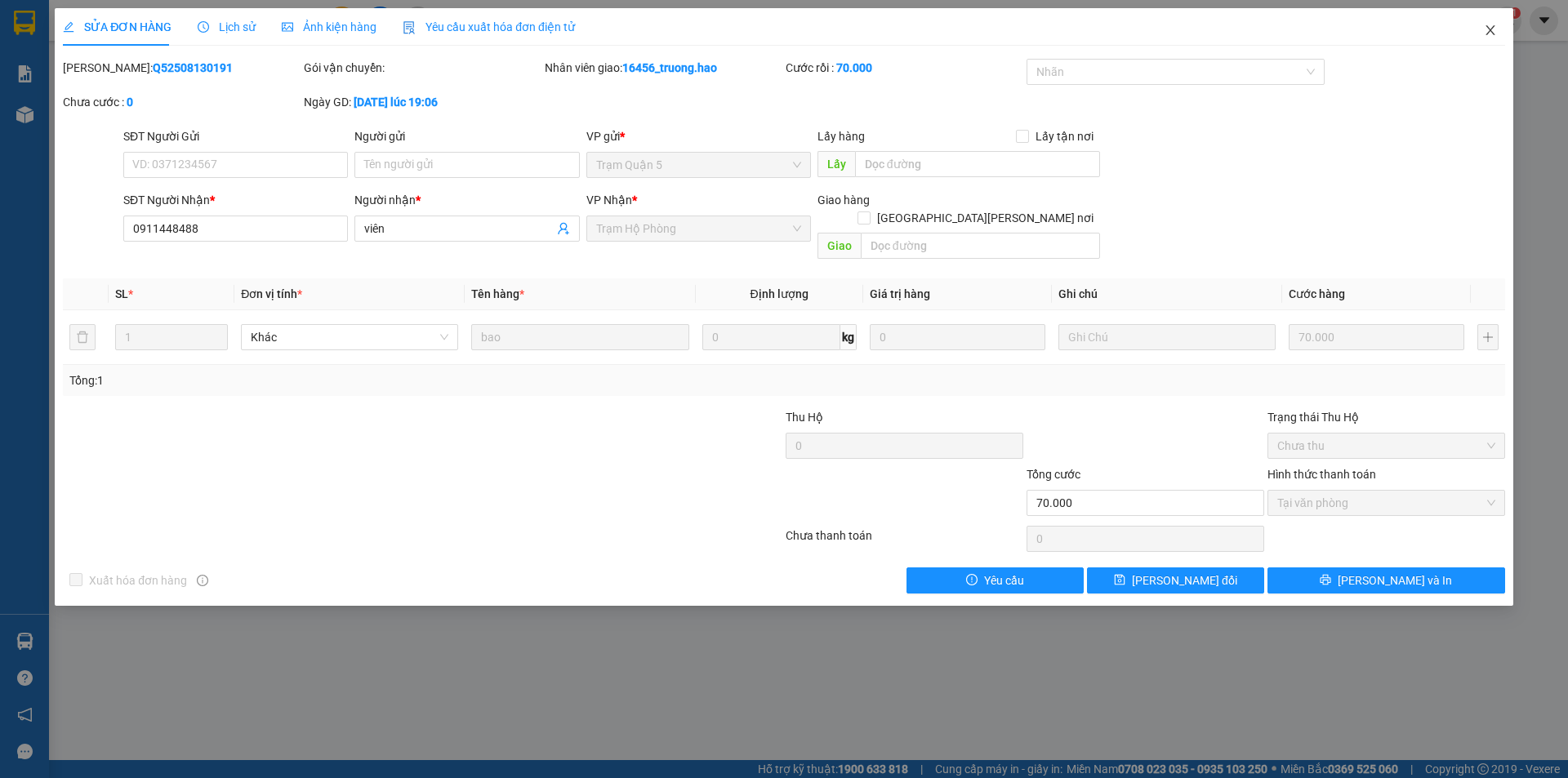
click at [1486, 26] on icon "close" at bounding box center [1490, 30] width 13 height 13
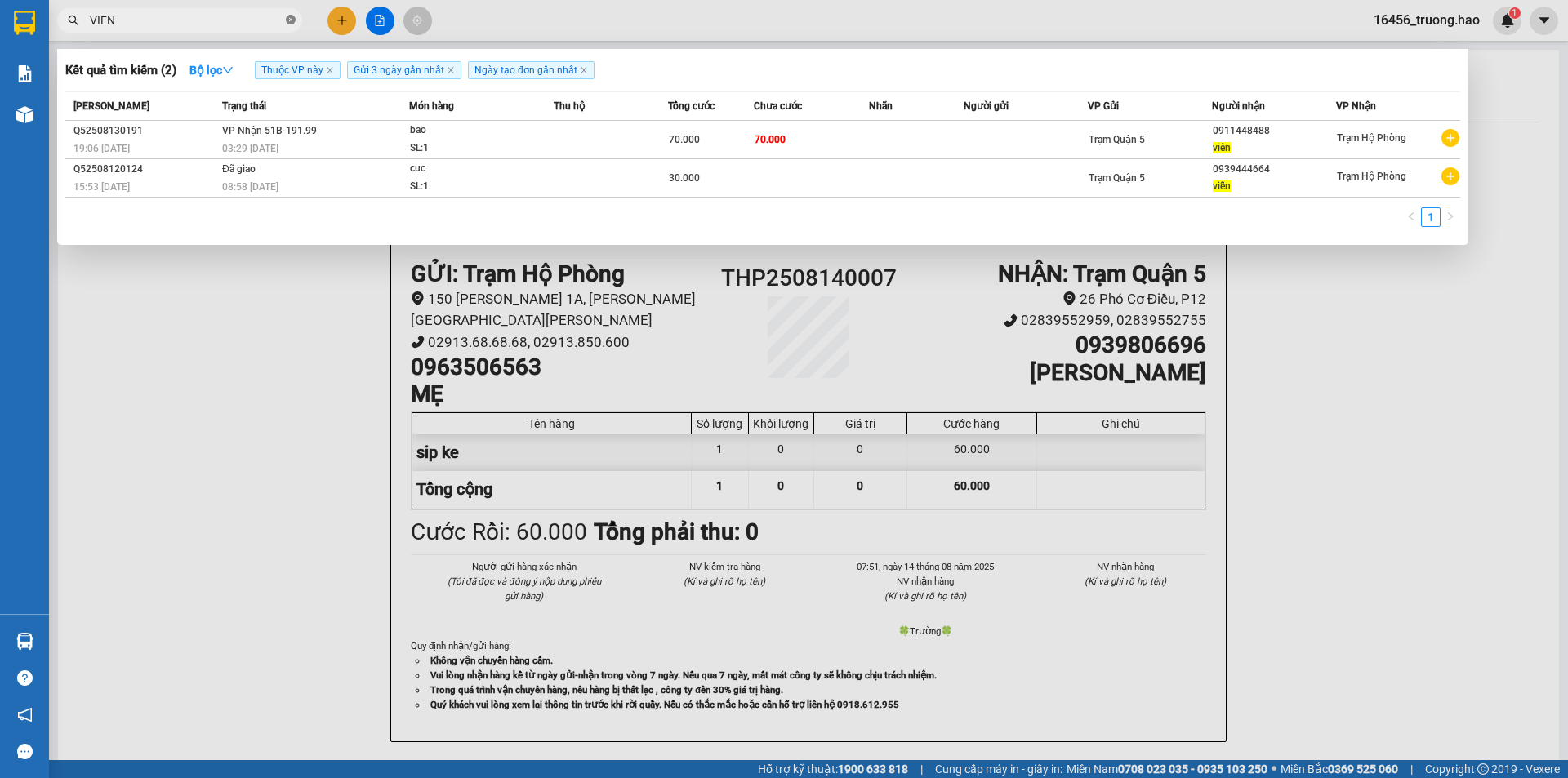
click at [289, 19] on icon "close-circle" at bounding box center [290, 19] width 10 height 10
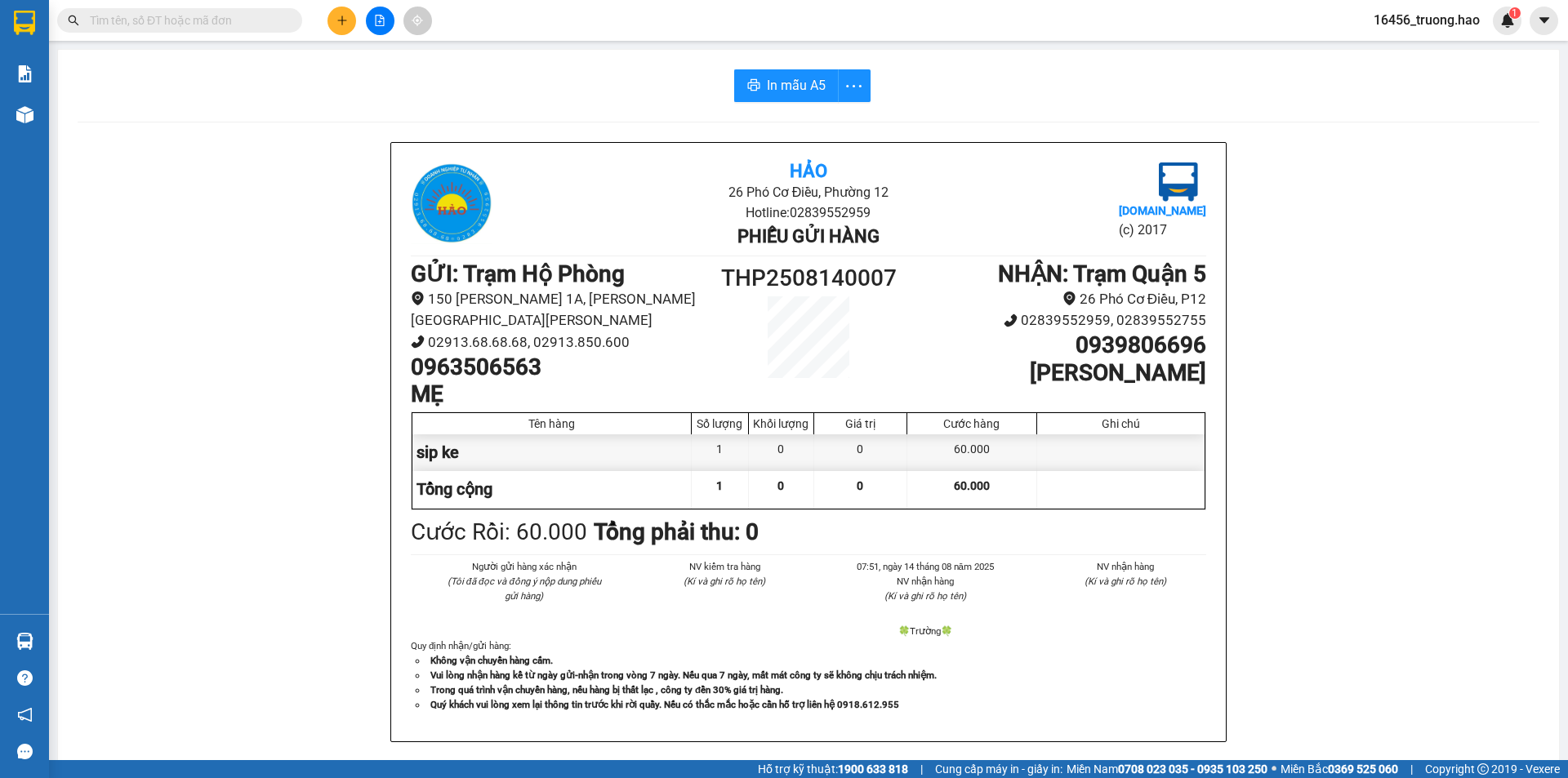
click at [218, 26] on input "text" at bounding box center [187, 20] width 193 height 18
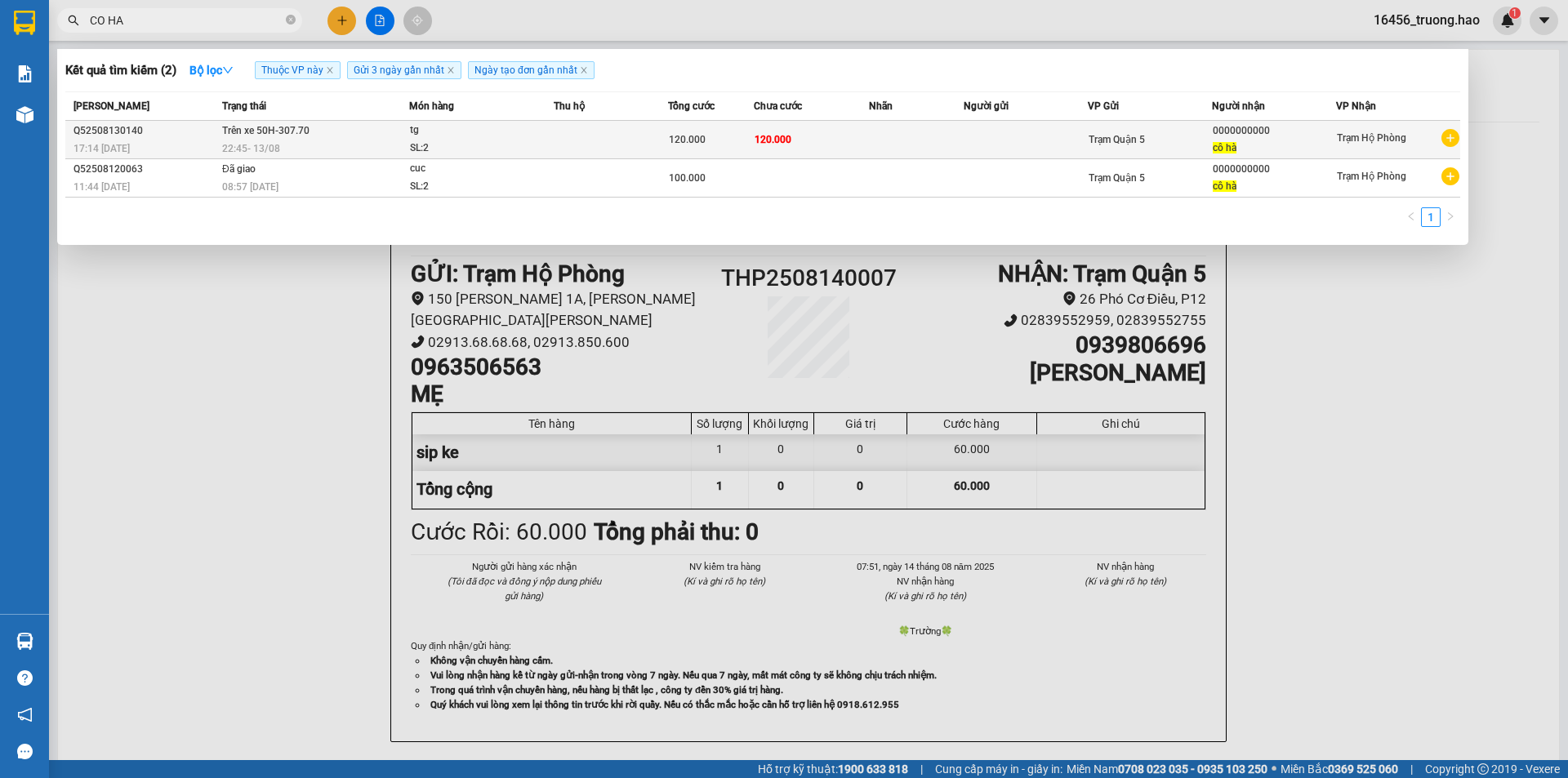
type input "CO HA"
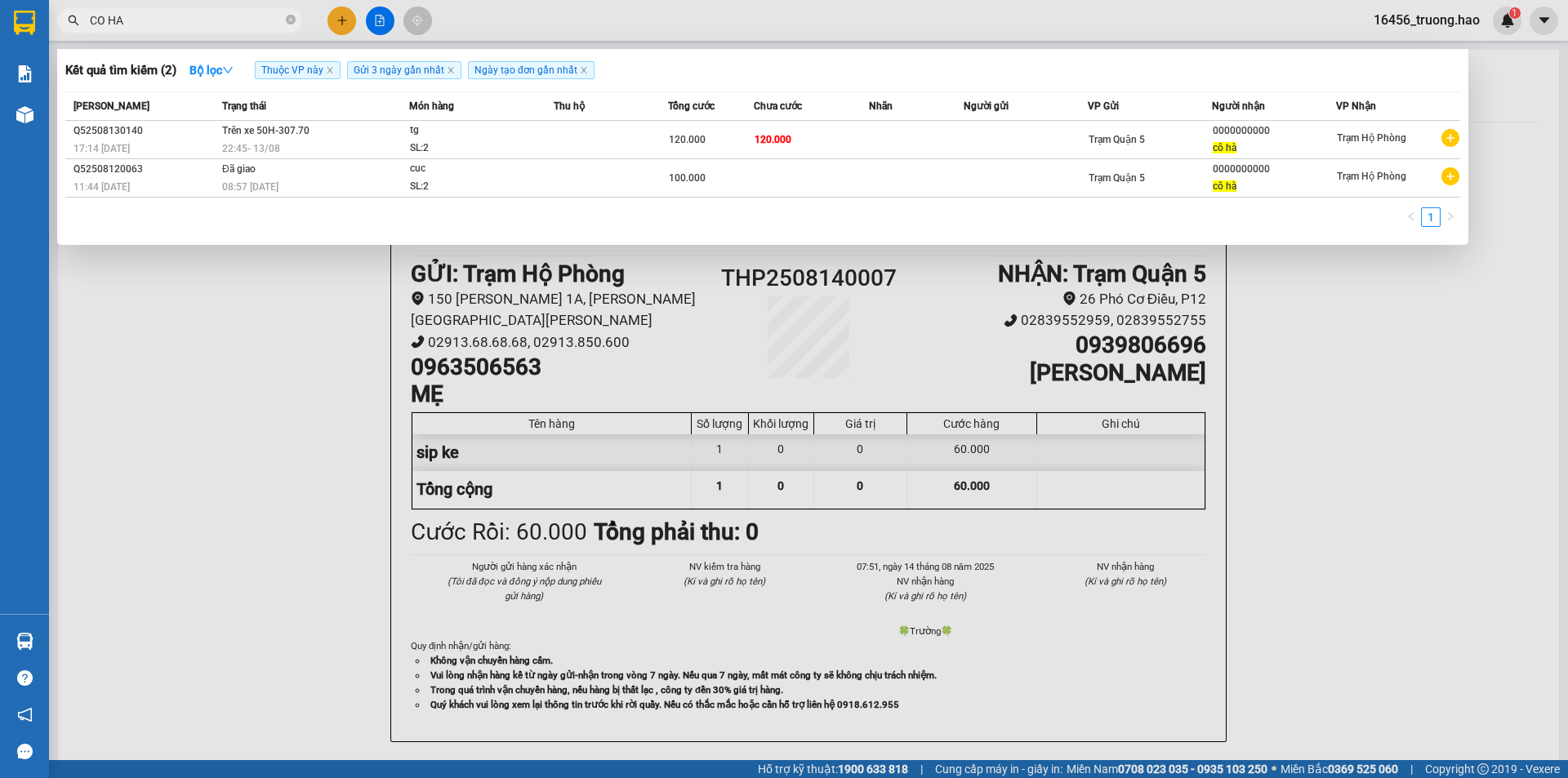
click at [466, 128] on div "tg" at bounding box center [471, 130] width 122 height 18
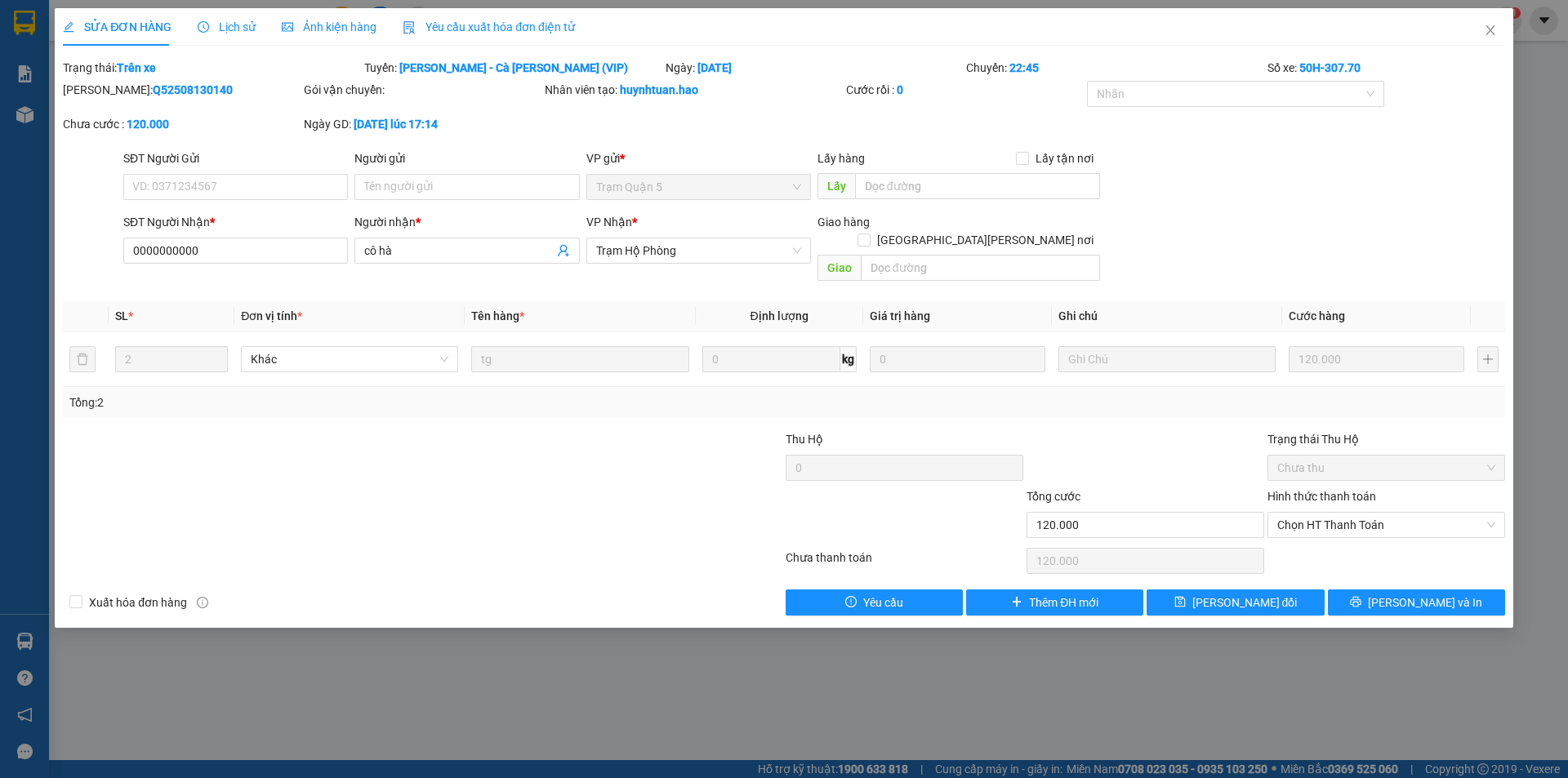
click at [343, 32] on span "Ảnh kiện hàng" at bounding box center [329, 27] width 95 height 13
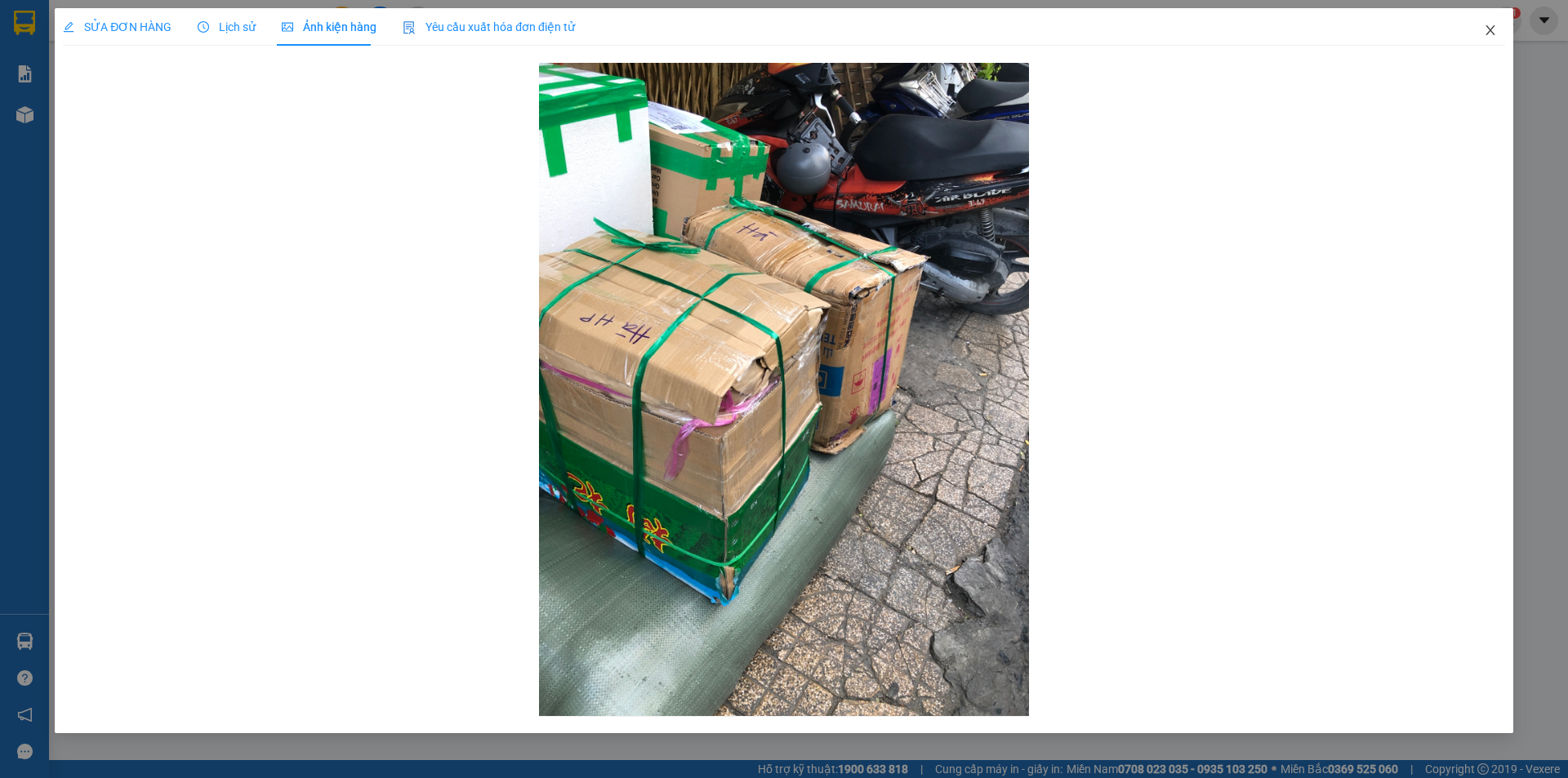
click at [1488, 30] on icon "close" at bounding box center [1490, 30] width 13 height 13
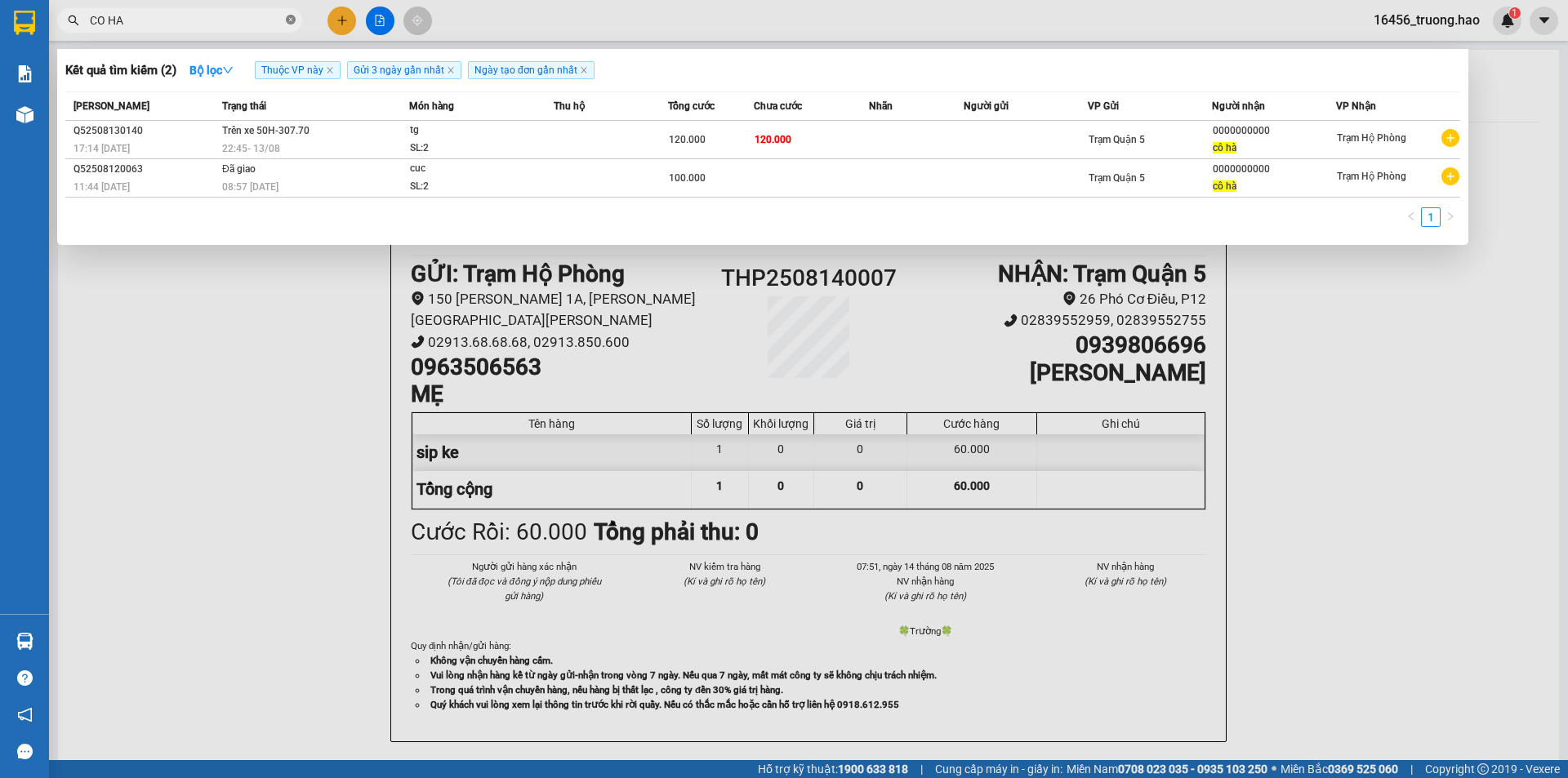
click at [290, 19] on icon "close-circle" at bounding box center [290, 19] width 10 height 10
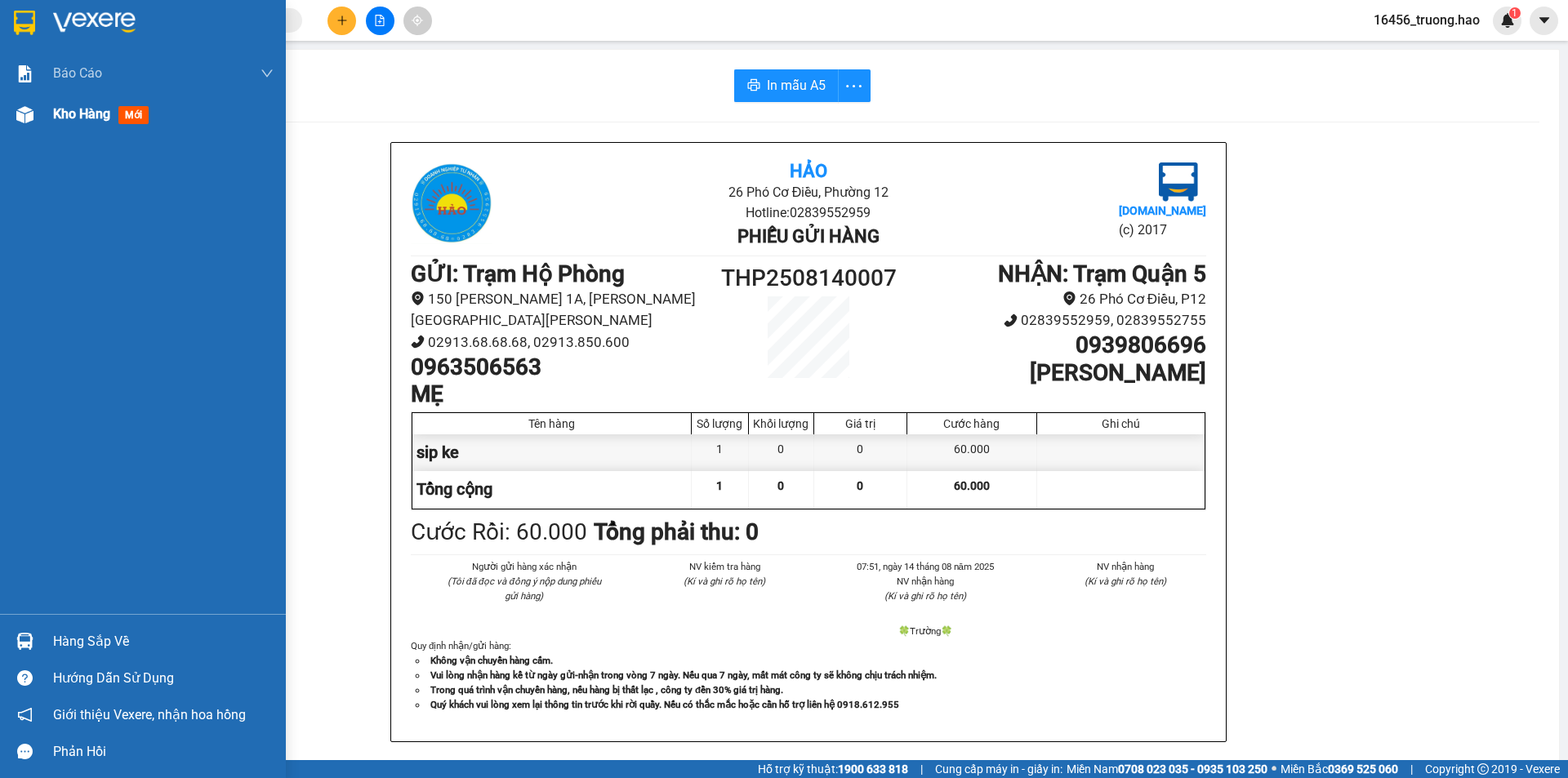
click at [135, 118] on span "mới" at bounding box center [133, 116] width 30 height 18
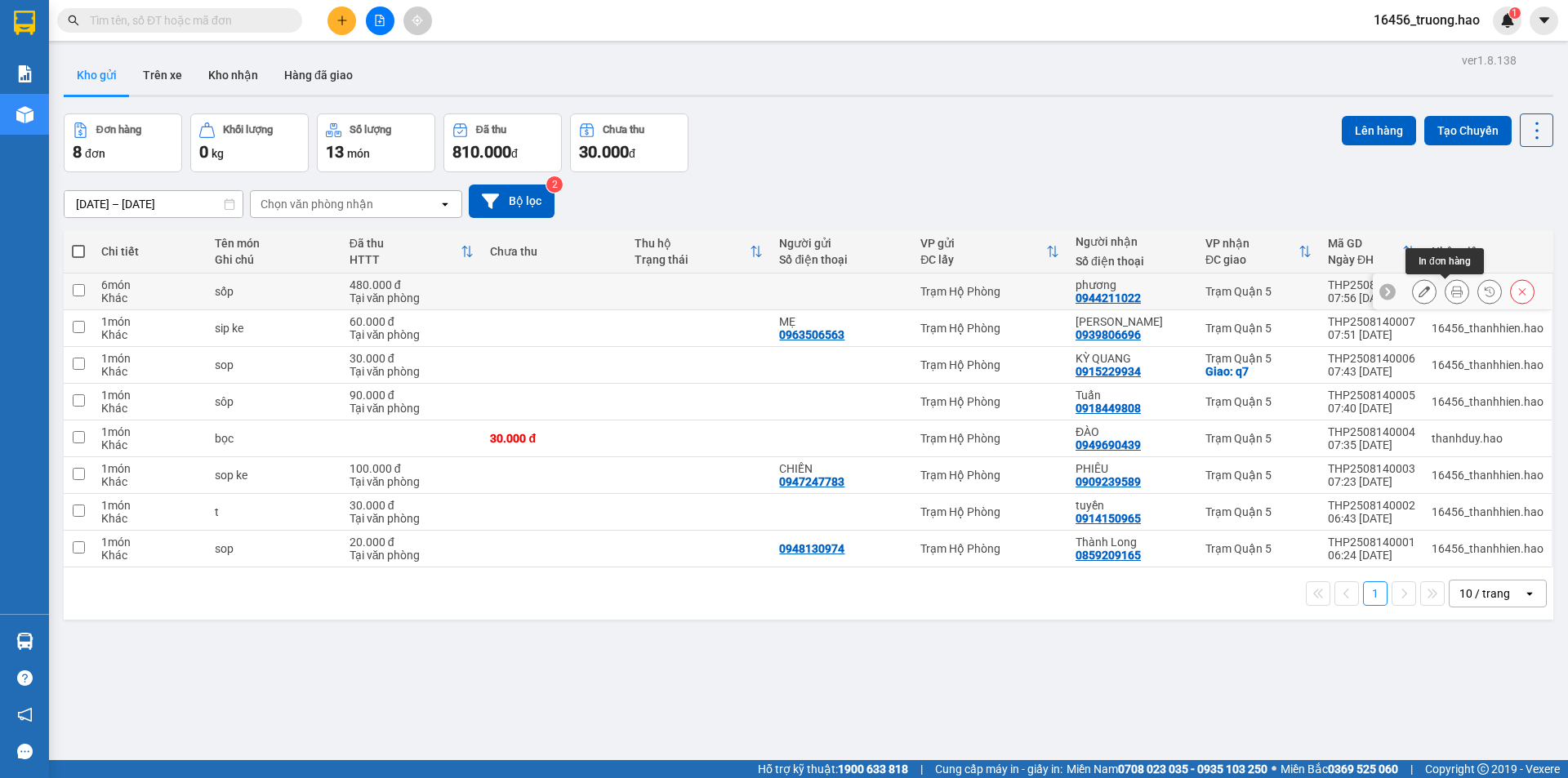
click at [1451, 289] on icon at bounding box center [1457, 291] width 11 height 11
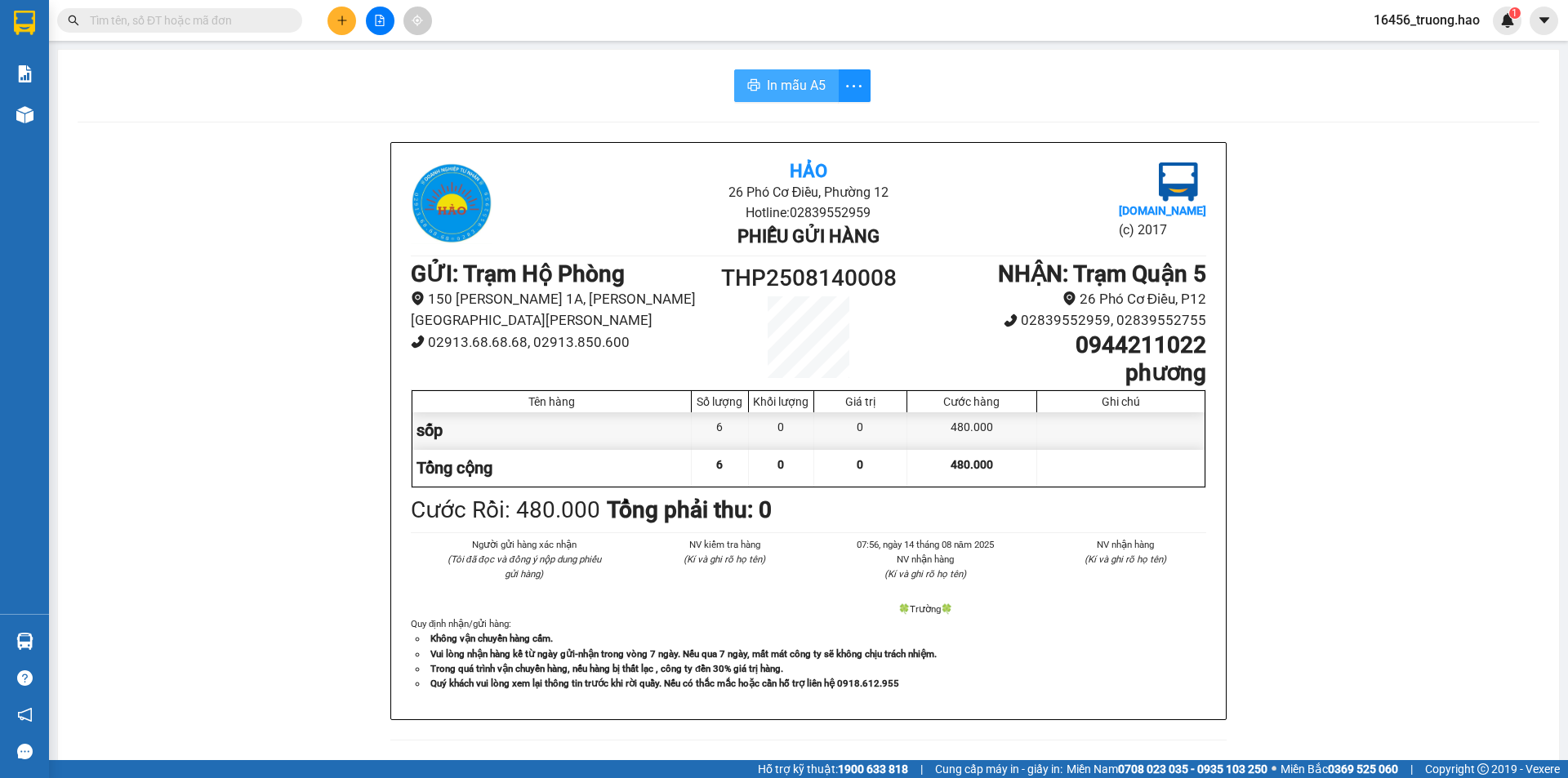
click at [818, 79] on span "In mẫu A5" at bounding box center [796, 85] width 59 height 20
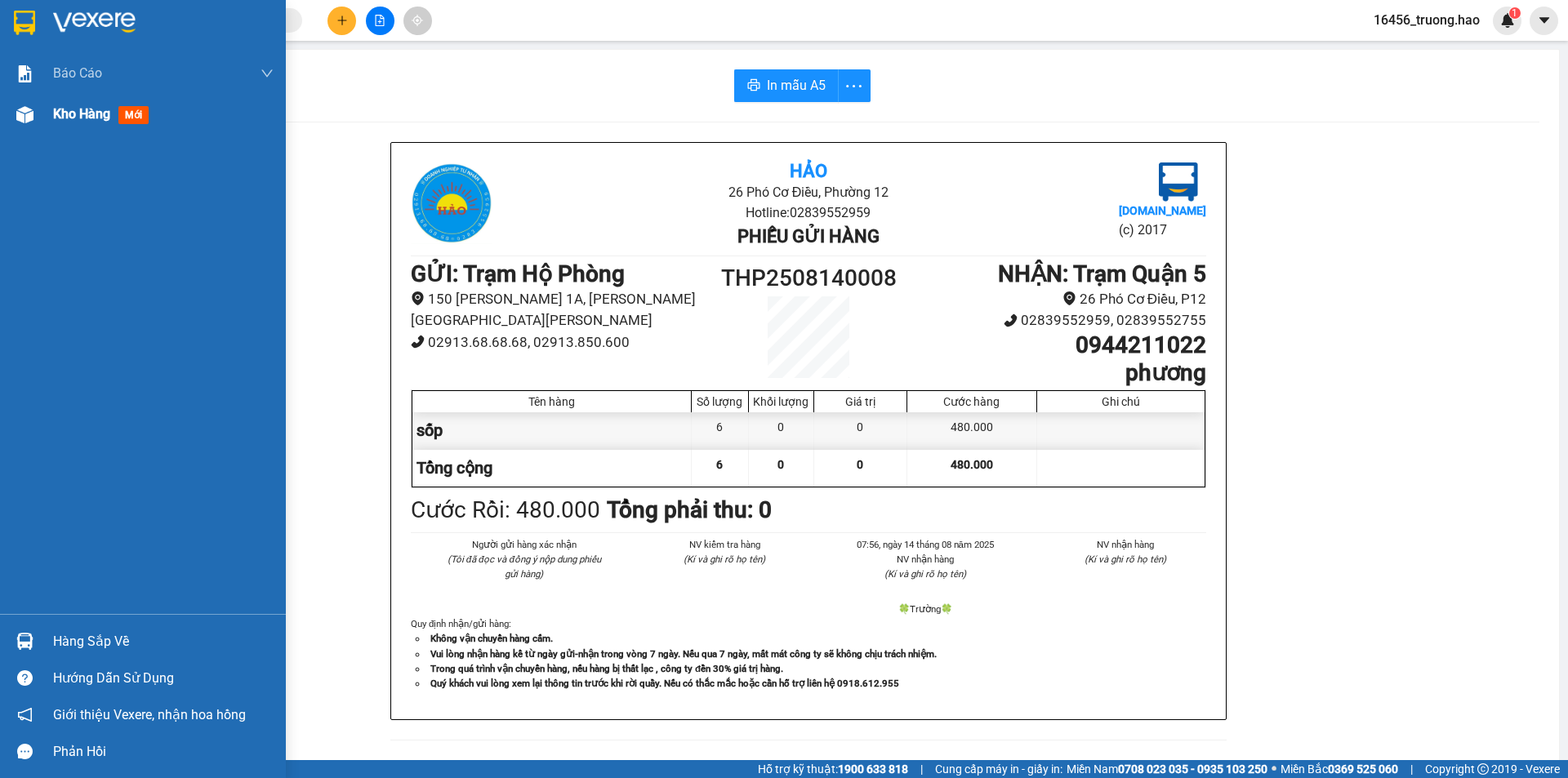
click at [125, 116] on span "mới" at bounding box center [133, 116] width 30 height 18
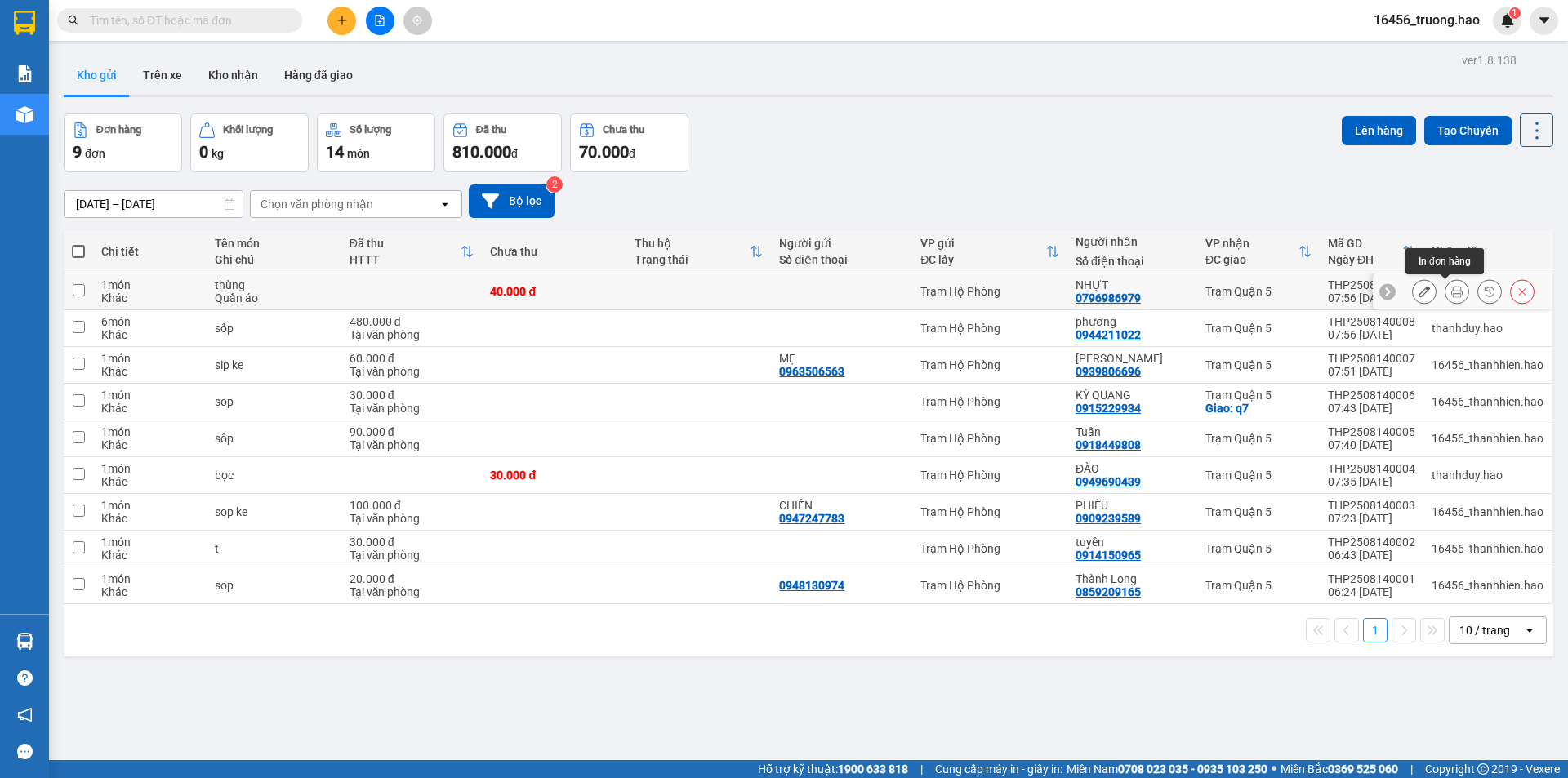
click at [1446, 289] on button at bounding box center [1457, 291] width 23 height 28
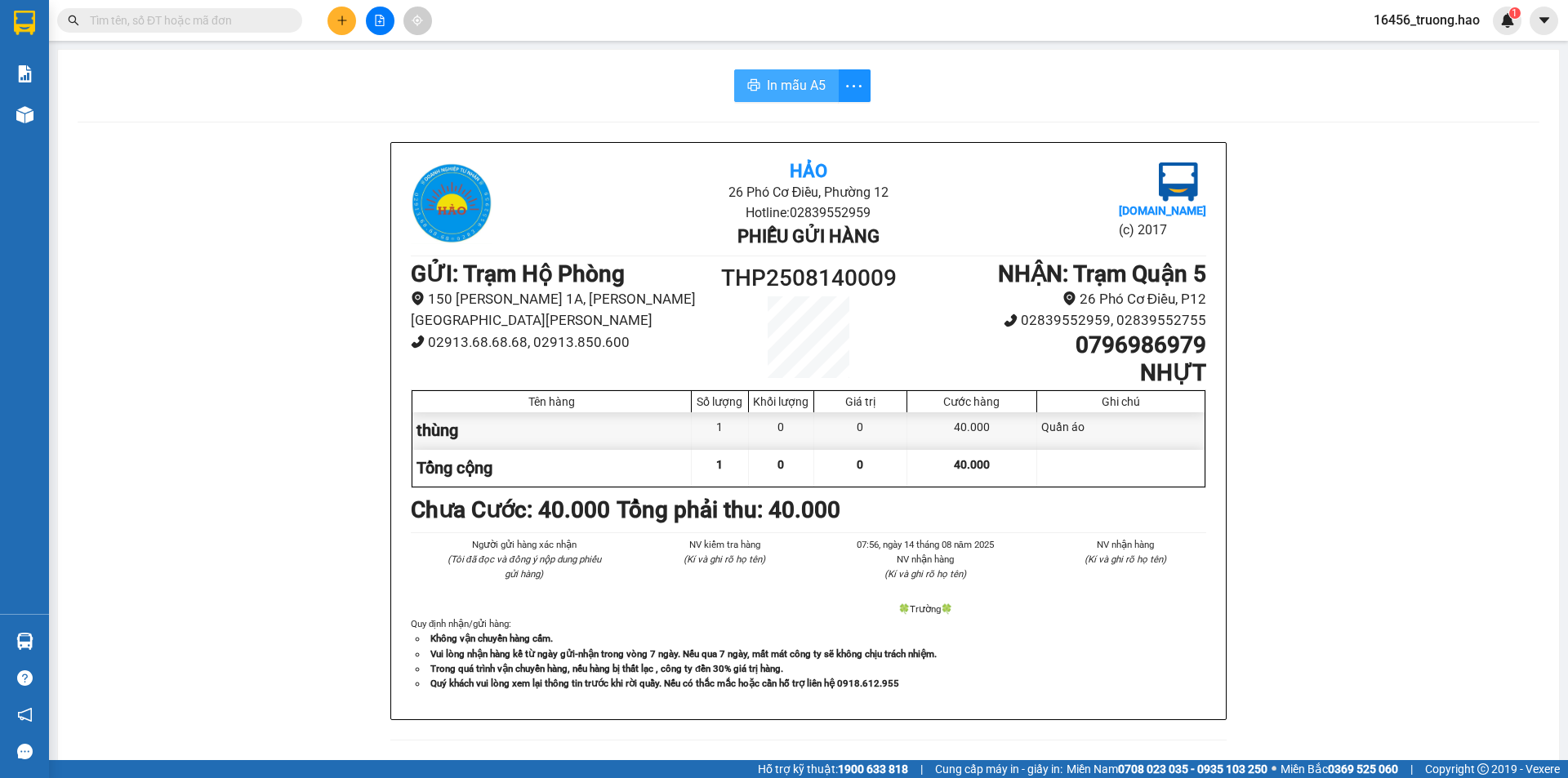
click at [787, 85] on span "In mẫu A5" at bounding box center [796, 85] width 59 height 20
click at [273, 24] on input "text" at bounding box center [187, 20] width 193 height 18
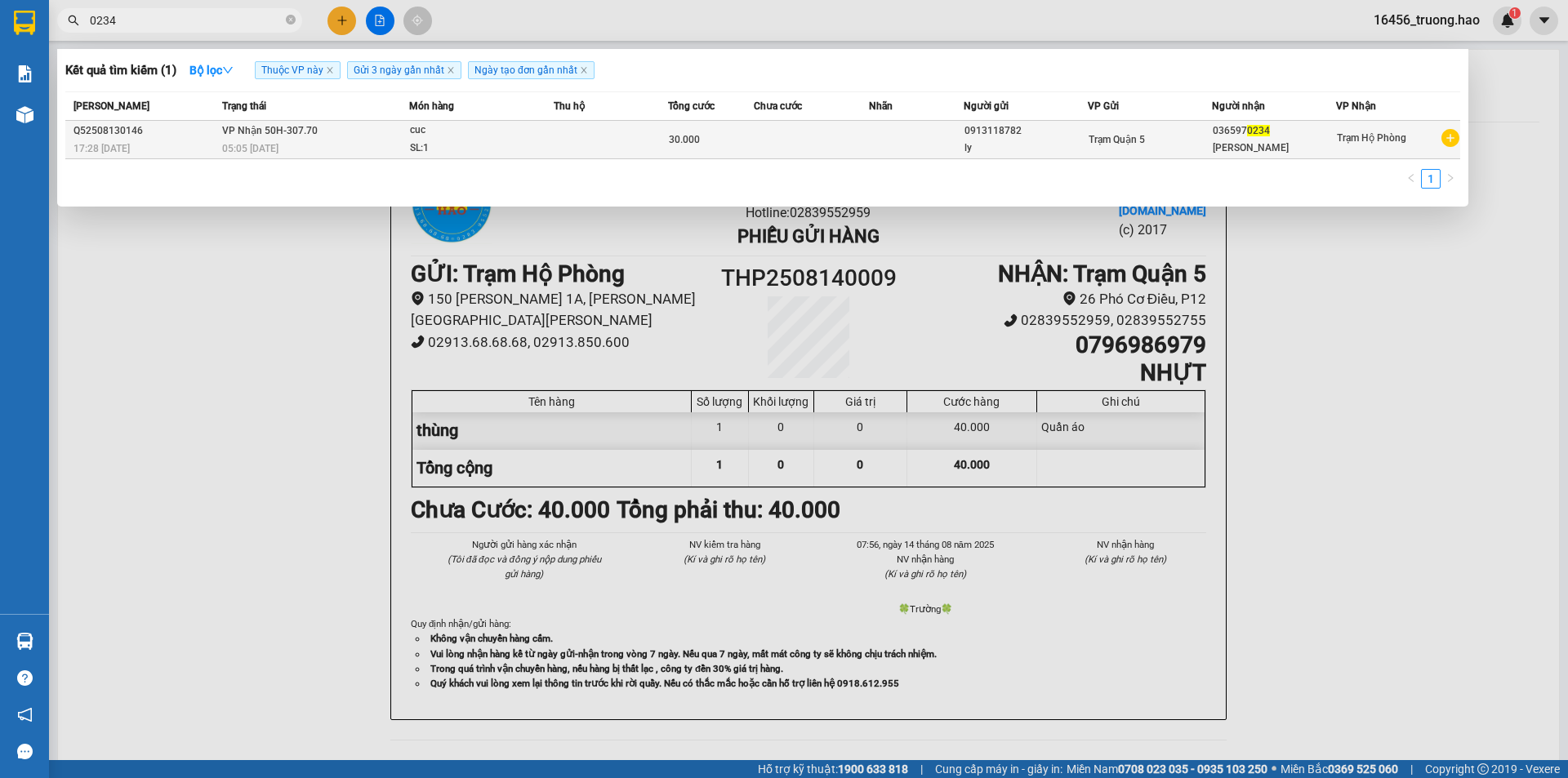
type input "0234"
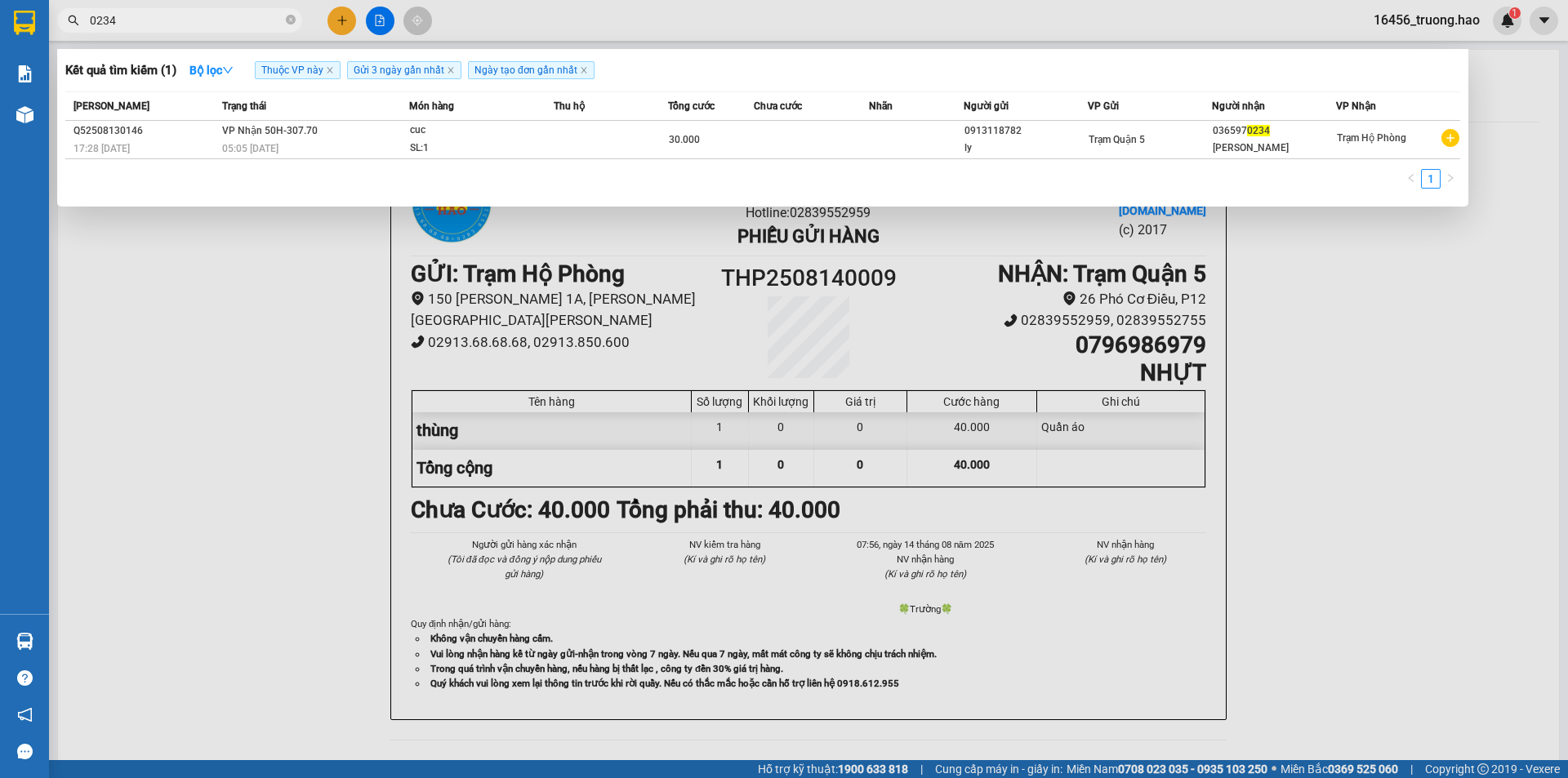
click at [436, 135] on div "cuc" at bounding box center [471, 130] width 122 height 18
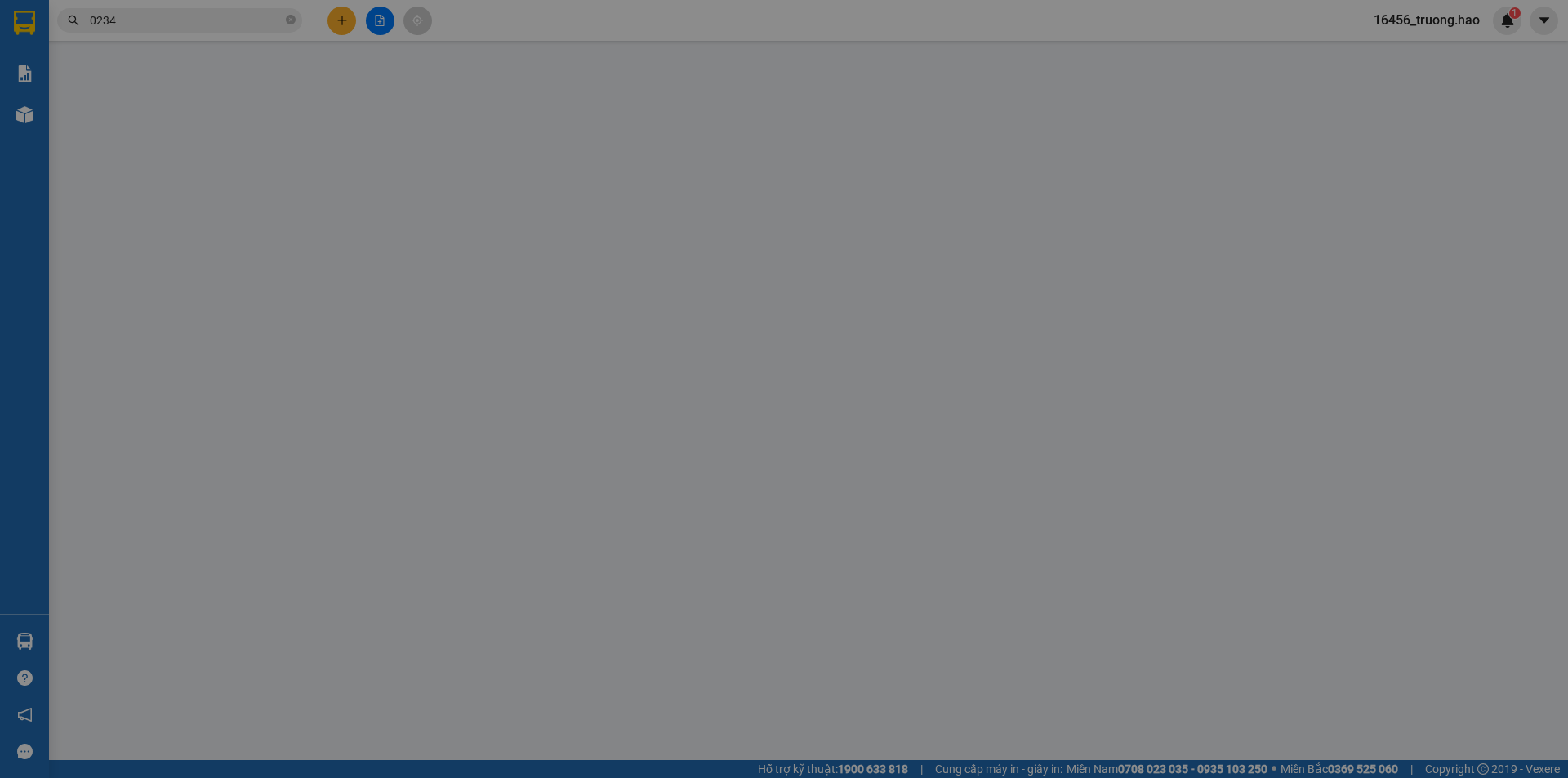
type input "0913118782"
type input "ly"
type input "0365970234"
type input "tuyết Ngọc"
type input "30.000"
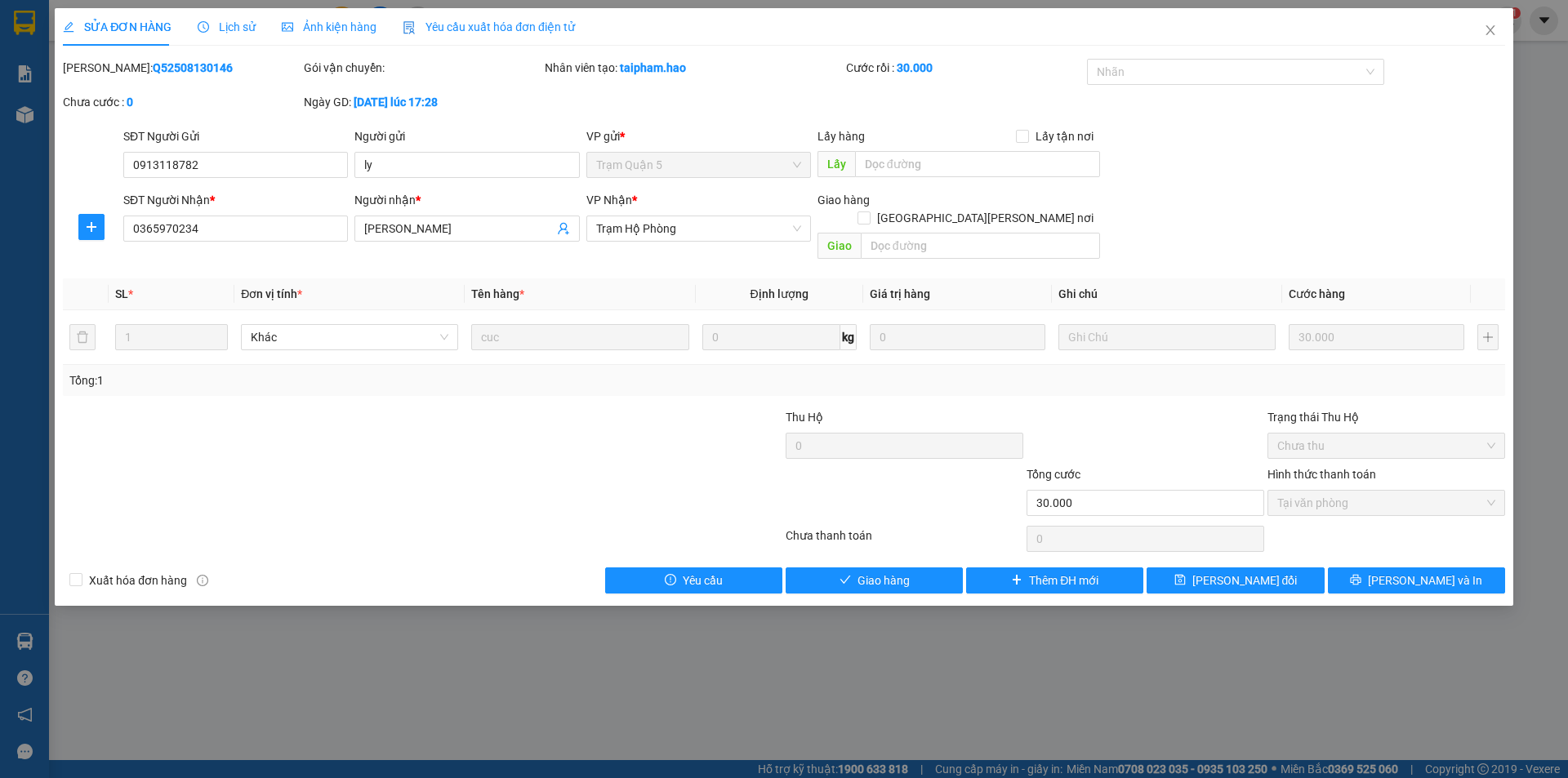
click at [325, 30] on span "Ảnh kiện hàng" at bounding box center [329, 27] width 95 height 13
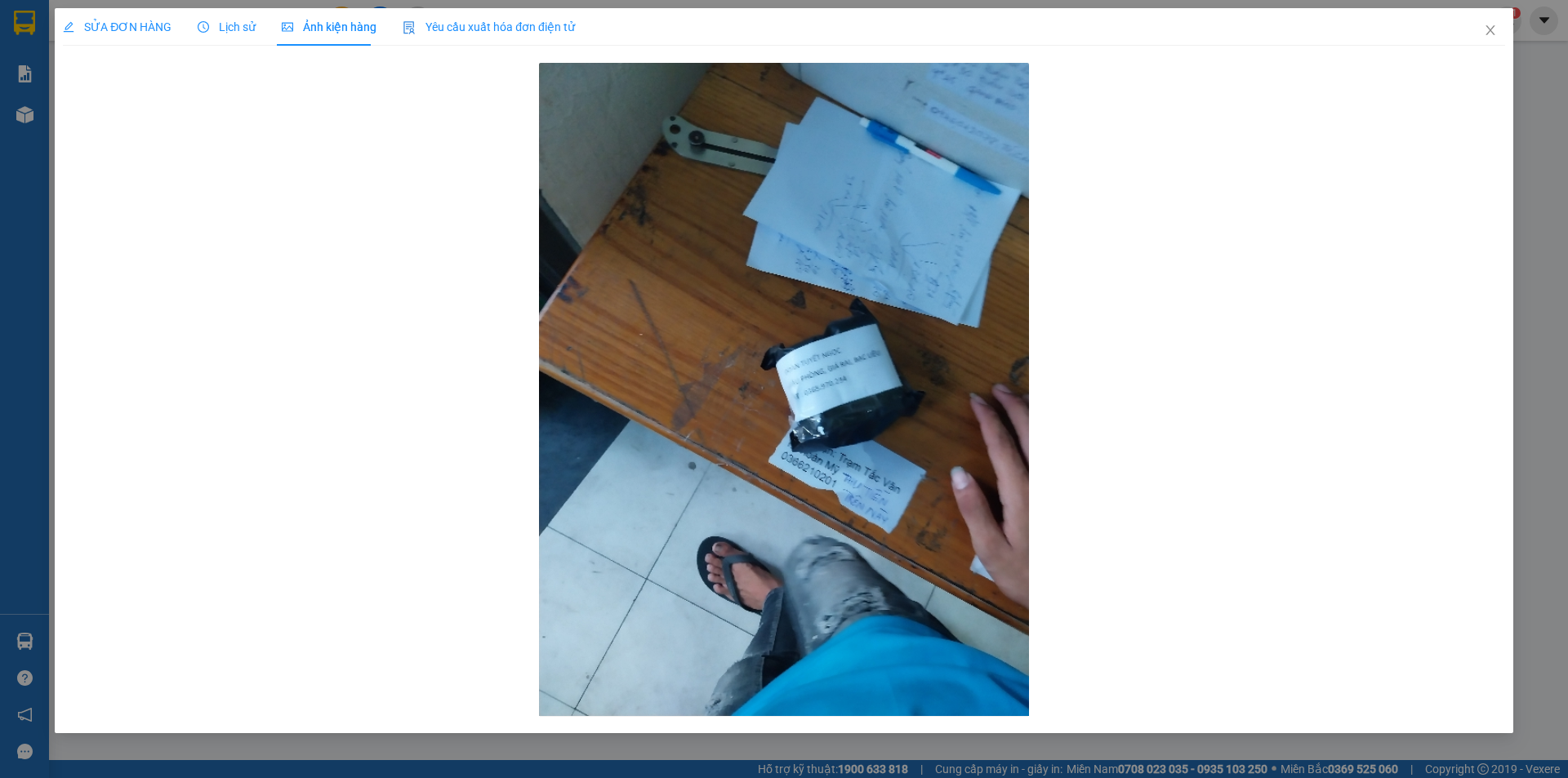
click at [153, 26] on span "SỬA ĐƠN HÀNG" at bounding box center [117, 27] width 108 height 13
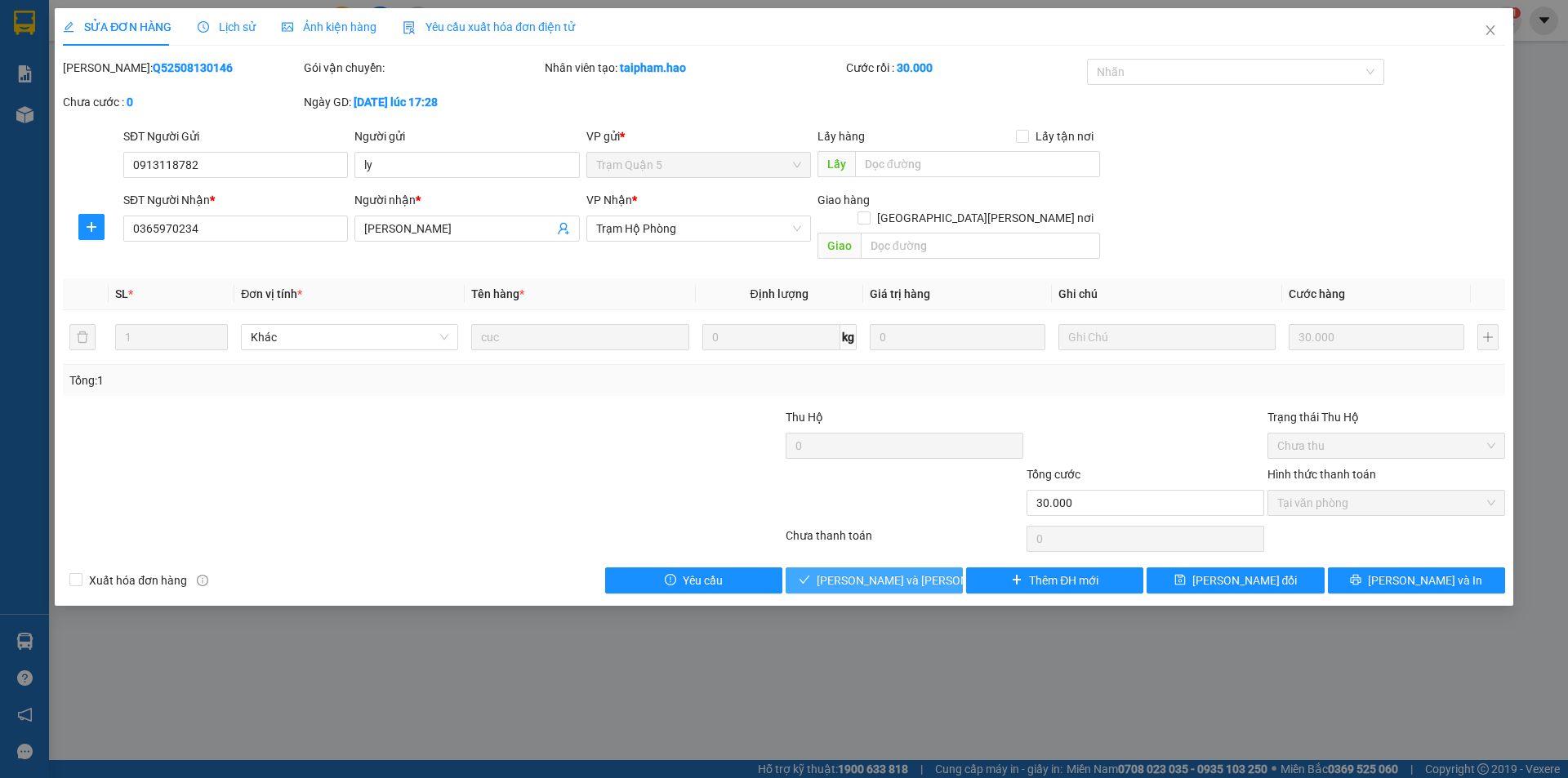
click at [880, 571] on span "[PERSON_NAME] và Giao hàng" at bounding box center [926, 581] width 221 height 18
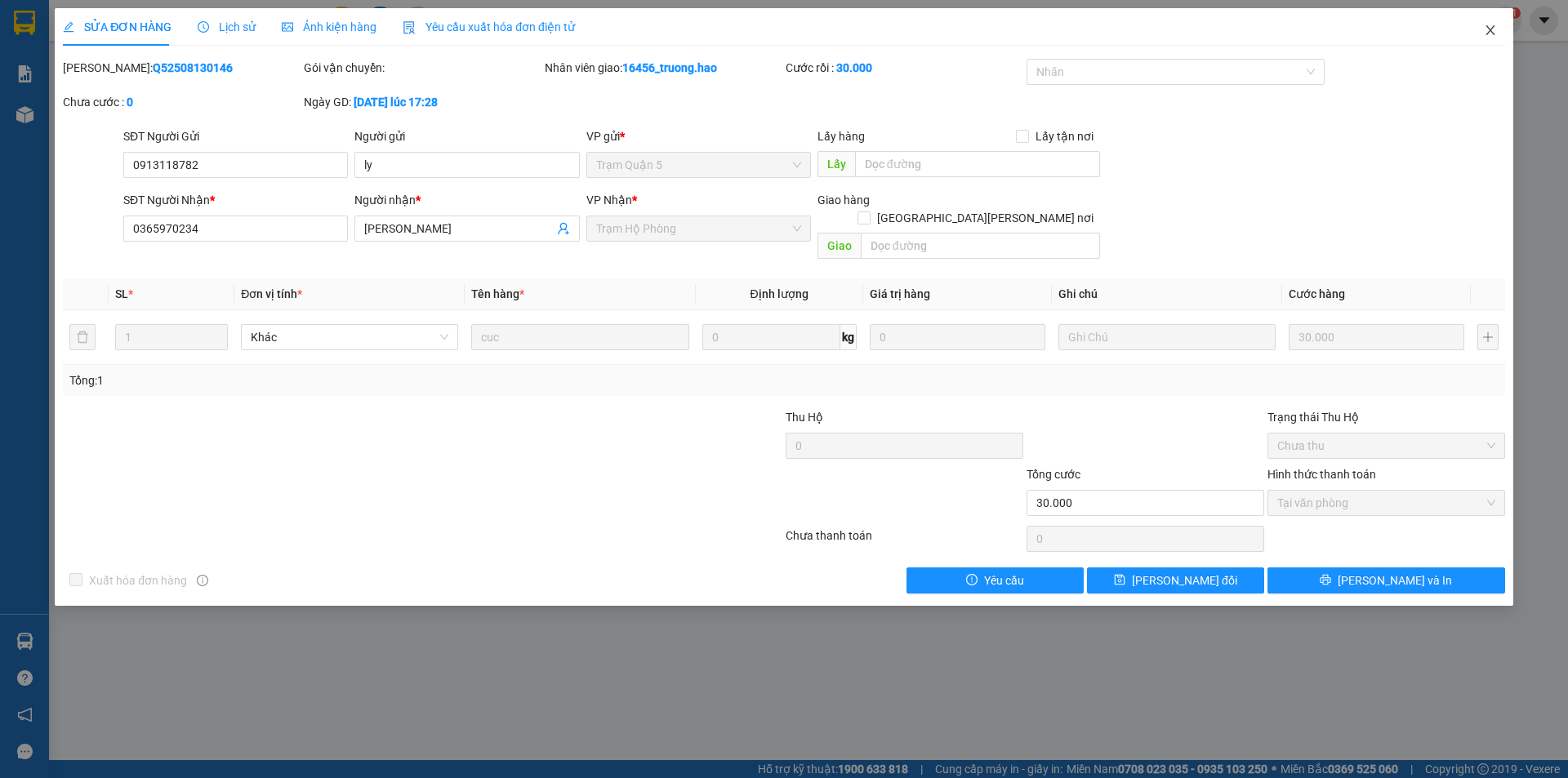
click at [1489, 32] on icon "close" at bounding box center [1490, 30] width 13 height 13
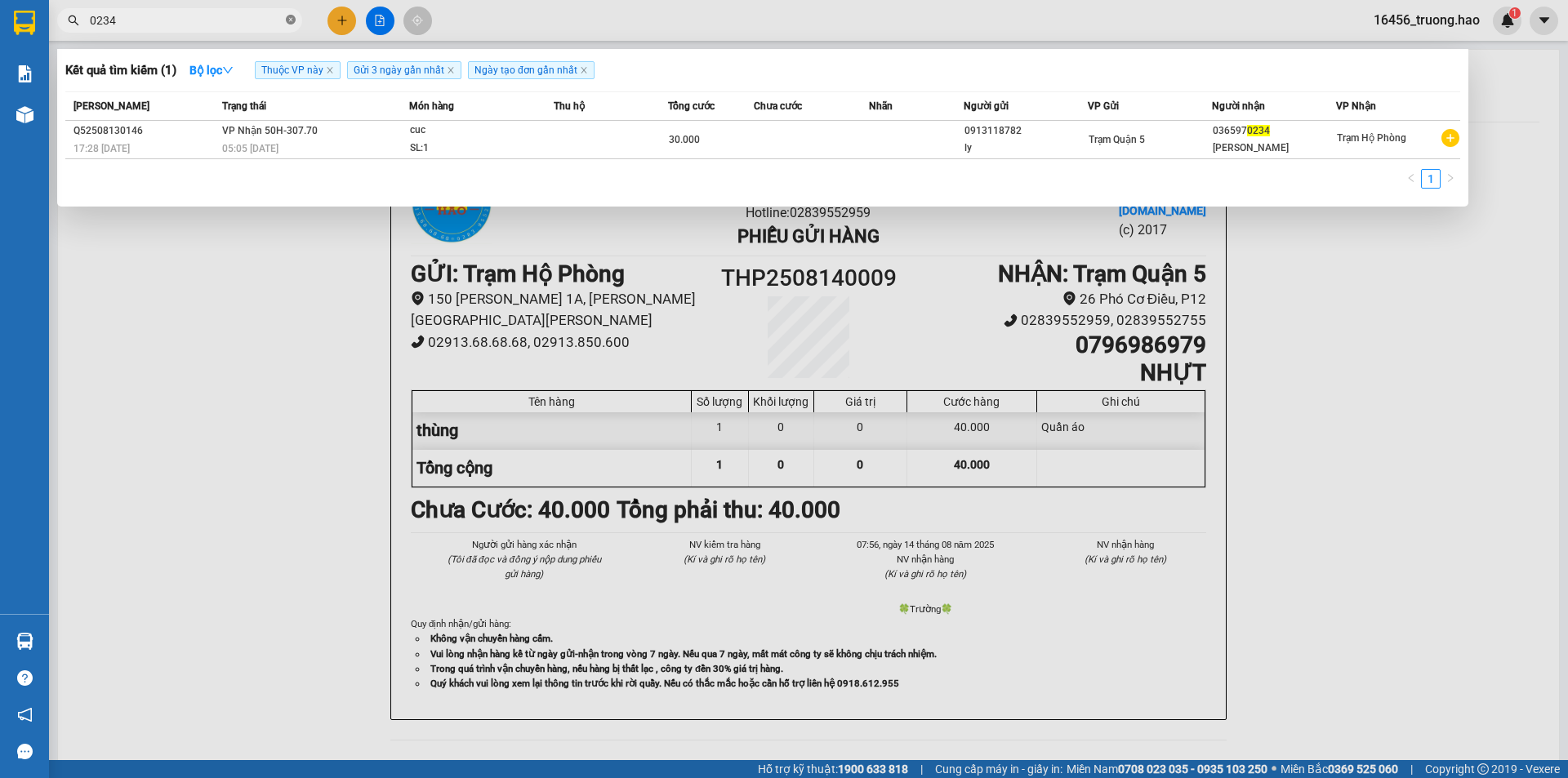
click at [290, 21] on icon "close-circle" at bounding box center [290, 19] width 10 height 10
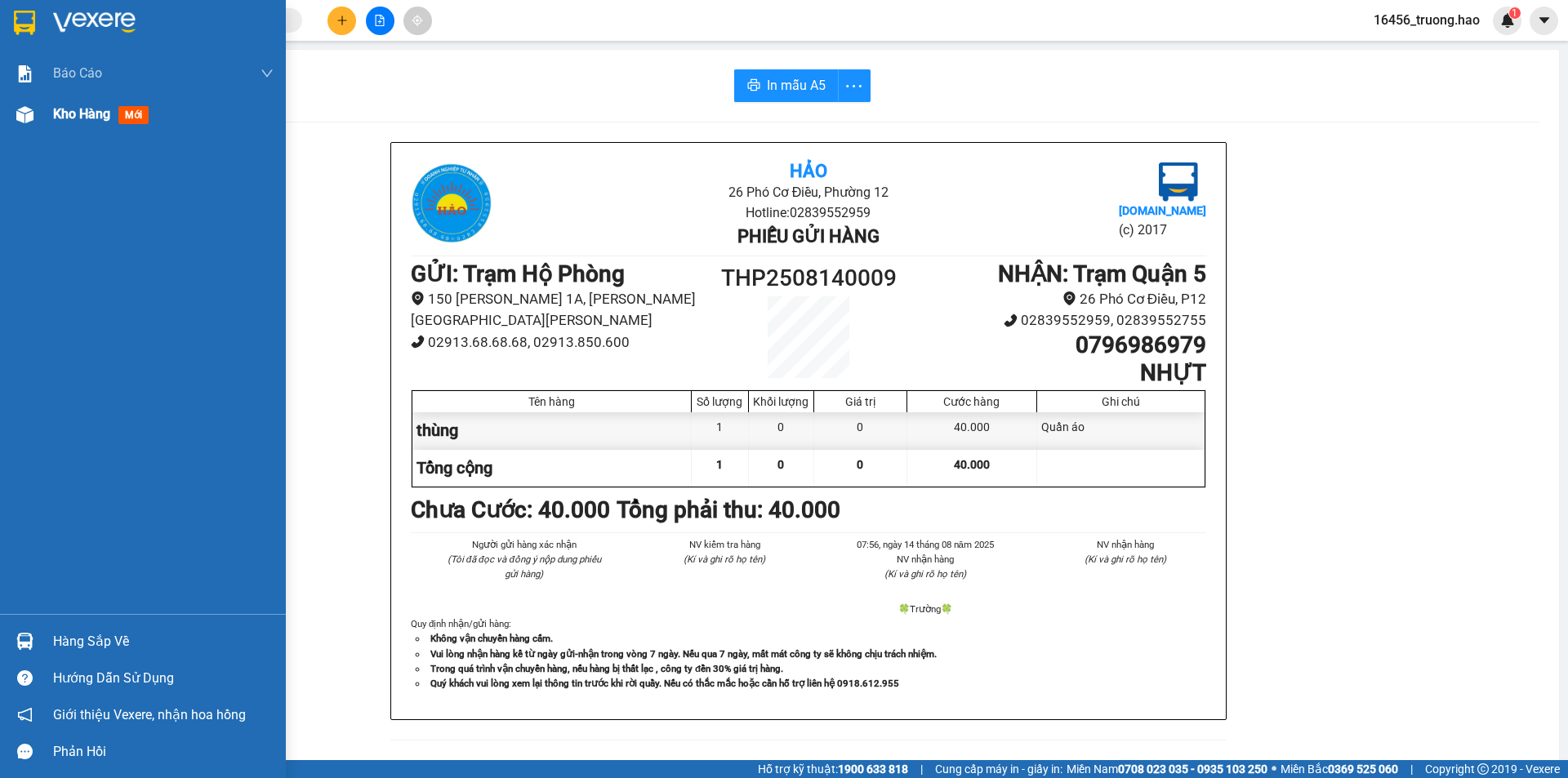
click at [137, 119] on span "mới" at bounding box center [133, 116] width 30 height 18
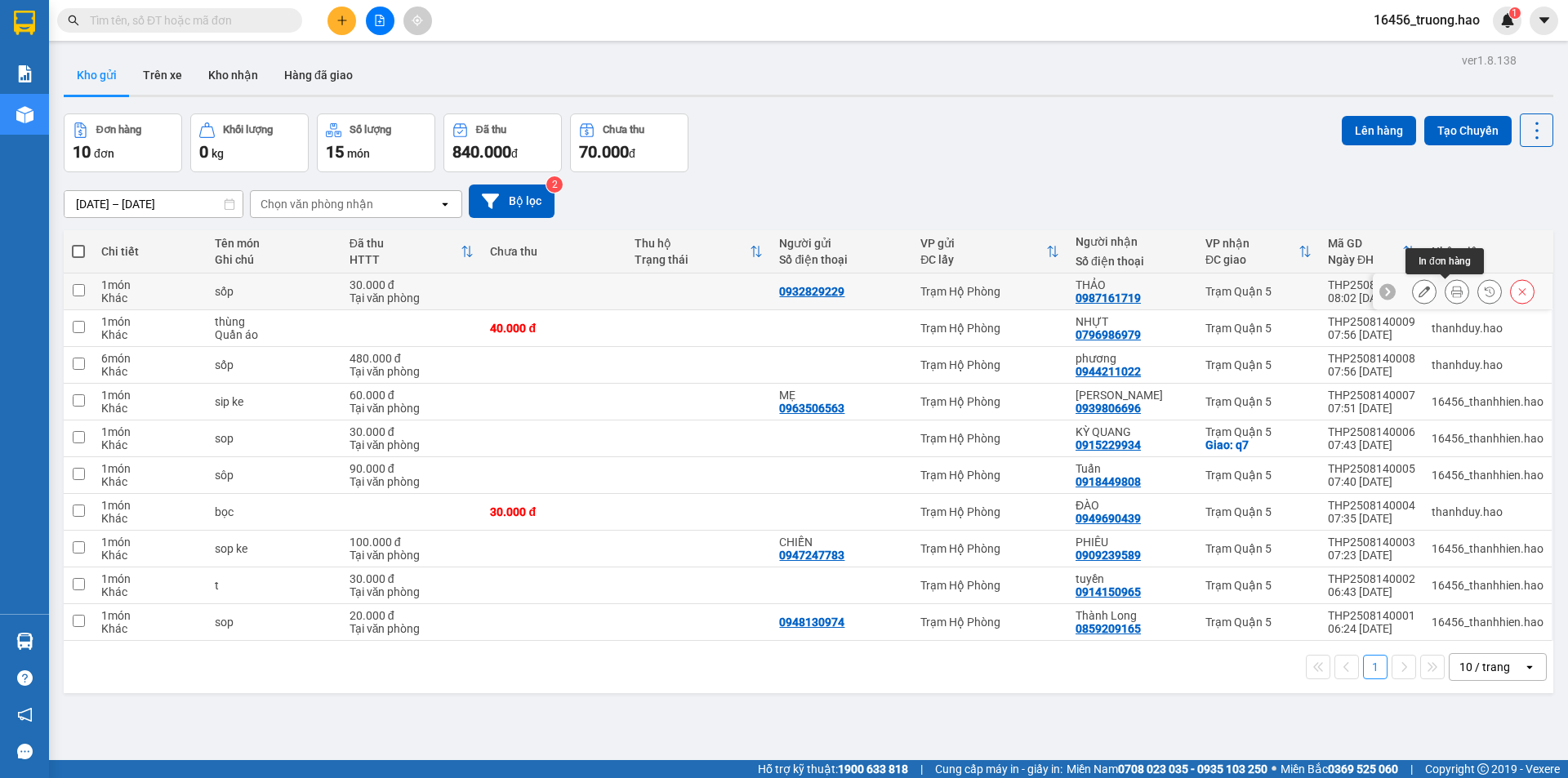
click at [1451, 289] on icon at bounding box center [1457, 291] width 11 height 11
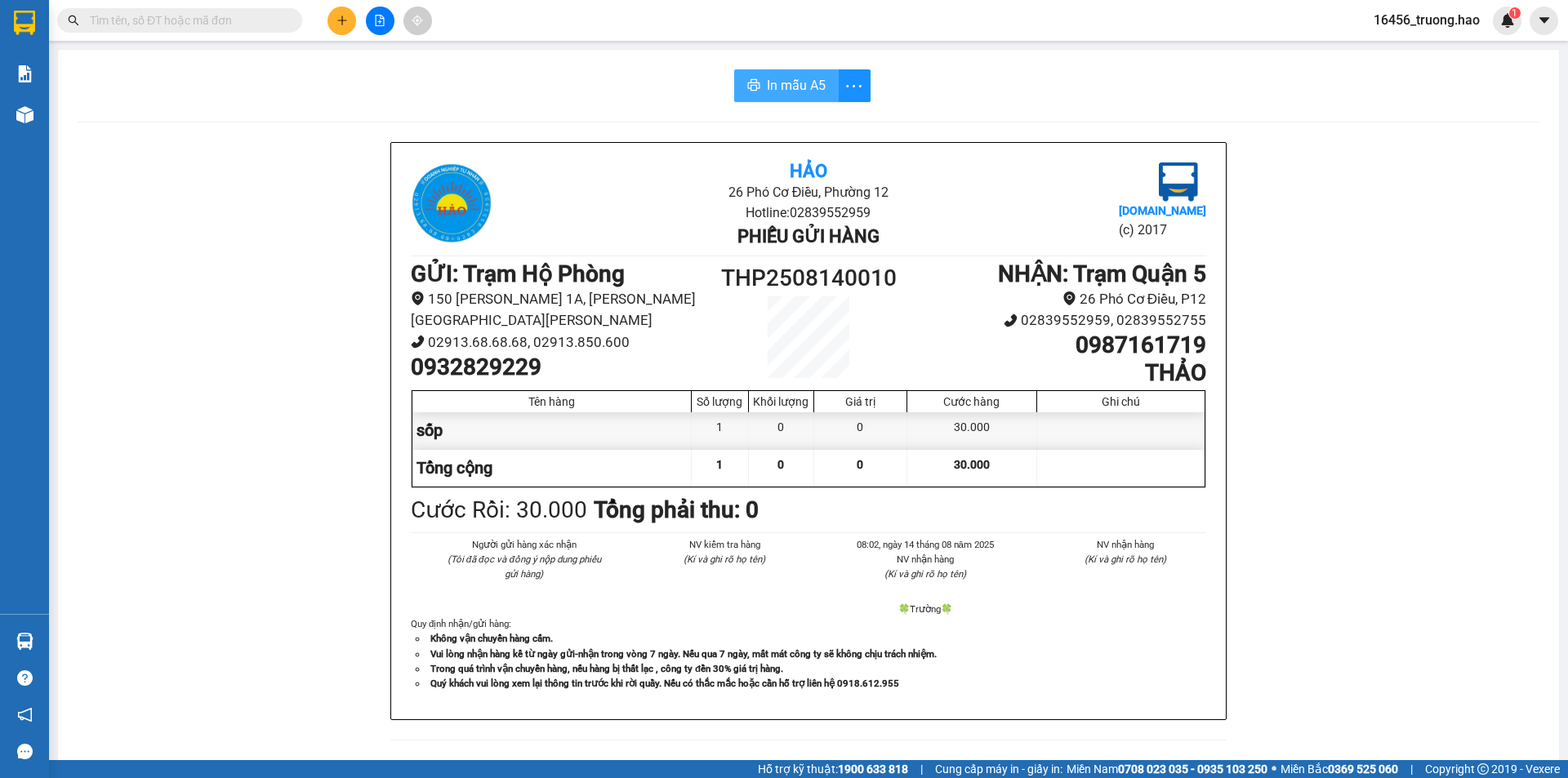
click at [771, 88] on span "In mẫu A5" at bounding box center [796, 85] width 59 height 20
click at [248, 18] on input "text" at bounding box center [187, 20] width 193 height 18
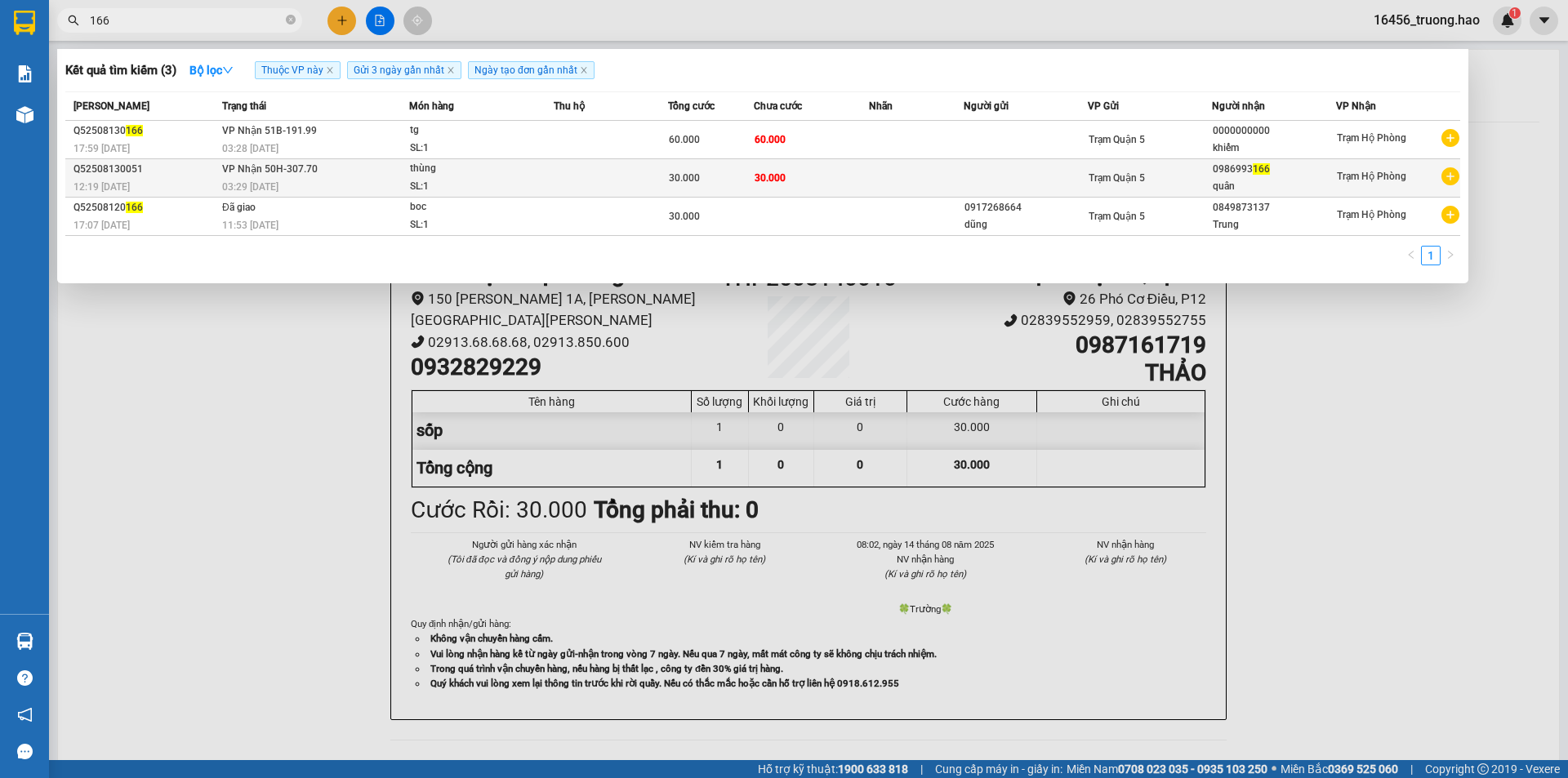
type input "166"
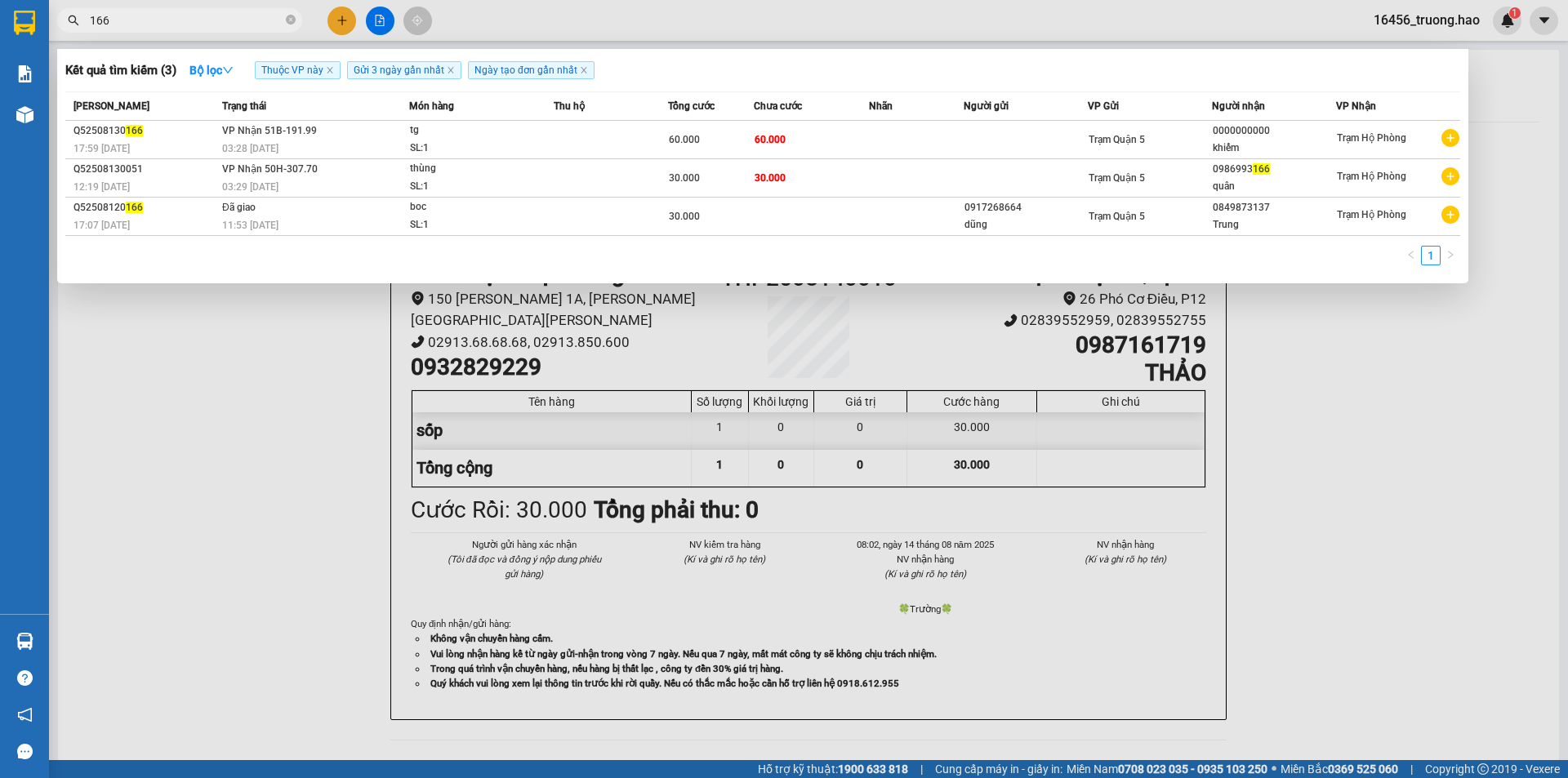
click at [1160, 176] on div "Trạm Quận 5" at bounding box center [1149, 178] width 122 height 18
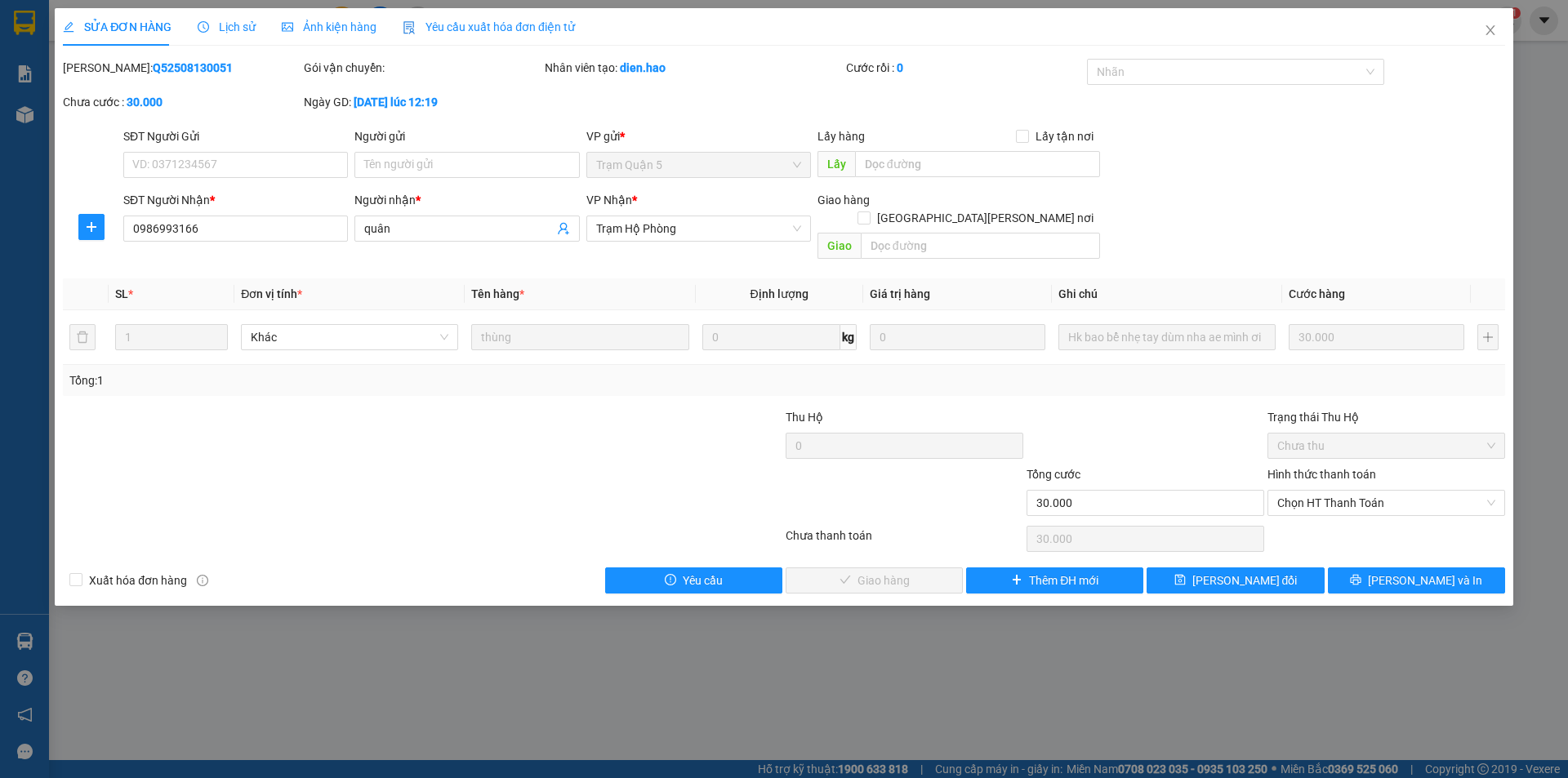
click at [335, 23] on span "Ảnh kiện hàng" at bounding box center [329, 27] width 95 height 13
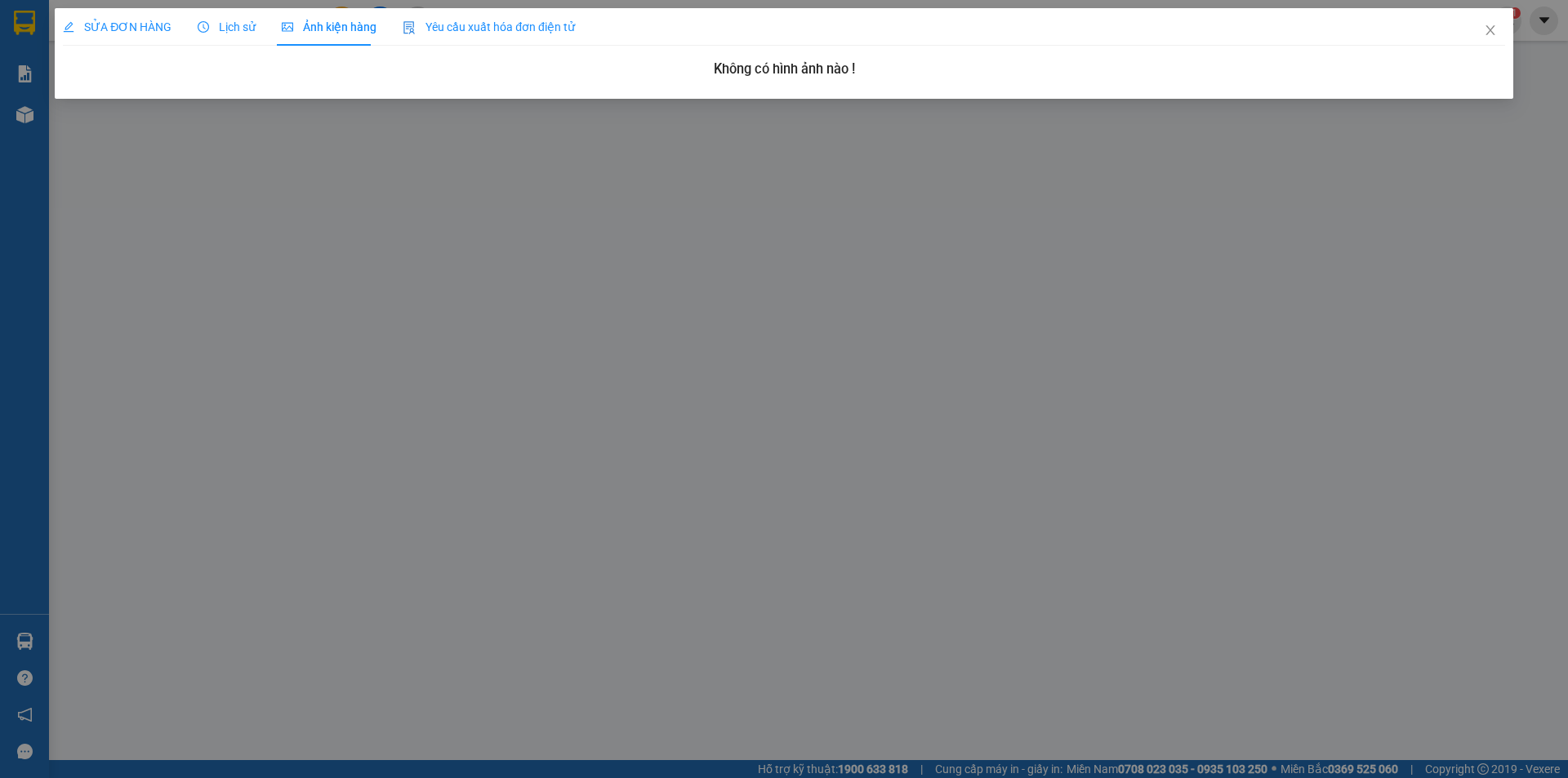
click at [121, 32] on span "SỬA ĐƠN HÀNG" at bounding box center [117, 27] width 108 height 13
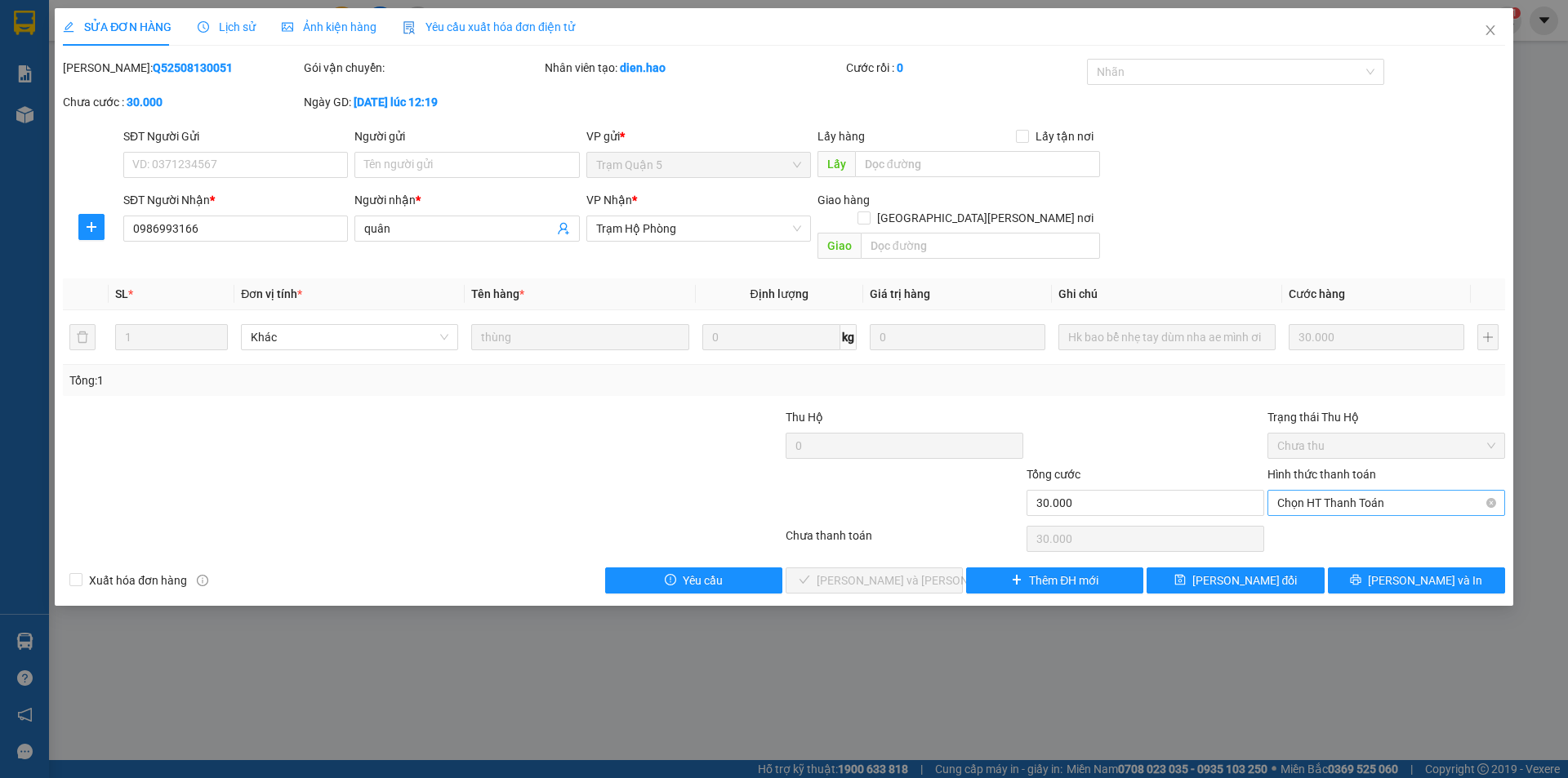
click at [1366, 490] on span "Chọn HT Thanh Toán" at bounding box center [1386, 502] width 218 height 25
click at [1330, 518] on div "Tại văn phòng" at bounding box center [1386, 518] width 218 height 18
type input "0"
click at [875, 571] on span "[PERSON_NAME] và Giao hàng" at bounding box center [926, 581] width 221 height 18
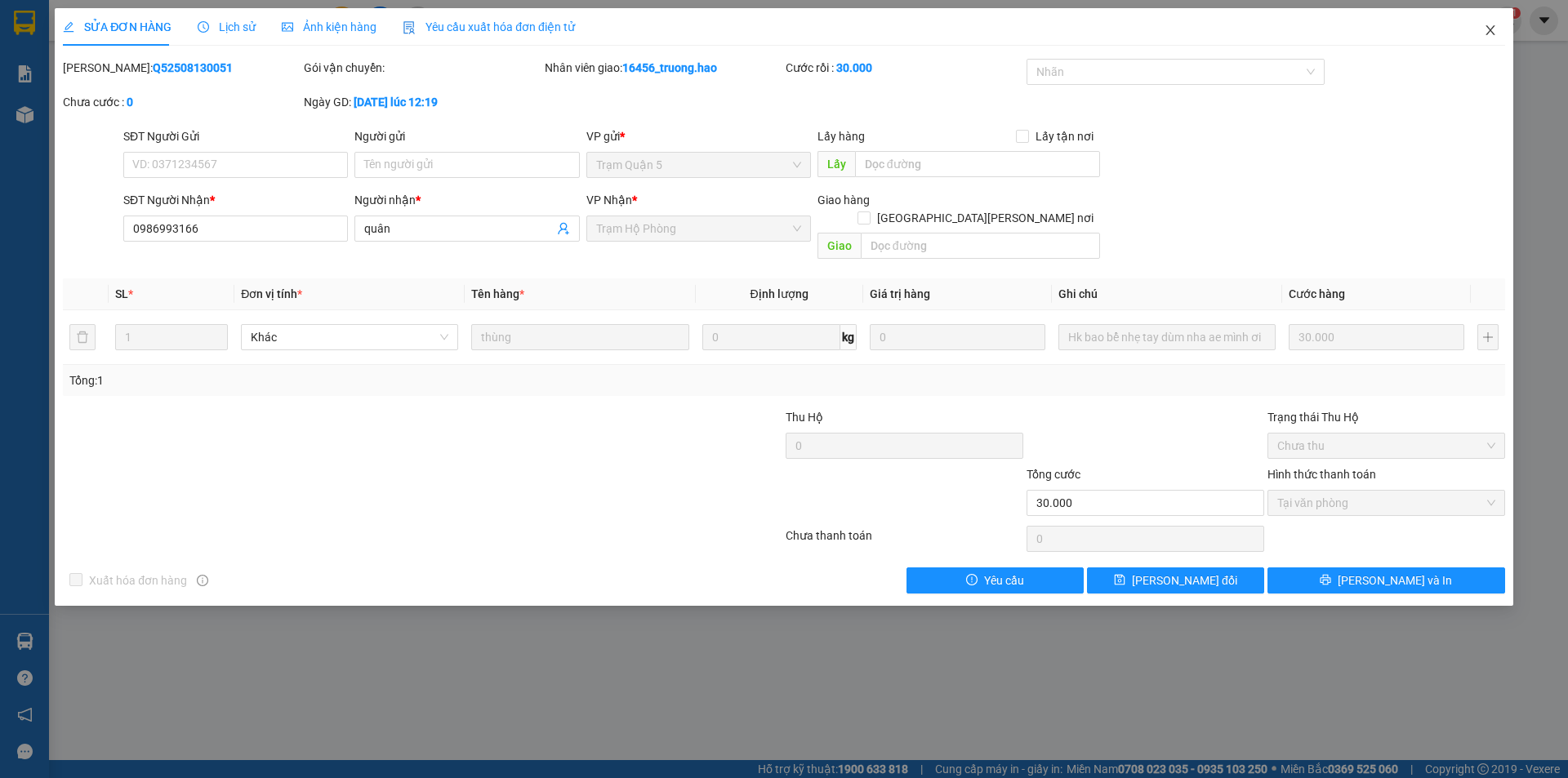
click at [1489, 27] on icon "close" at bounding box center [1490, 30] width 13 height 13
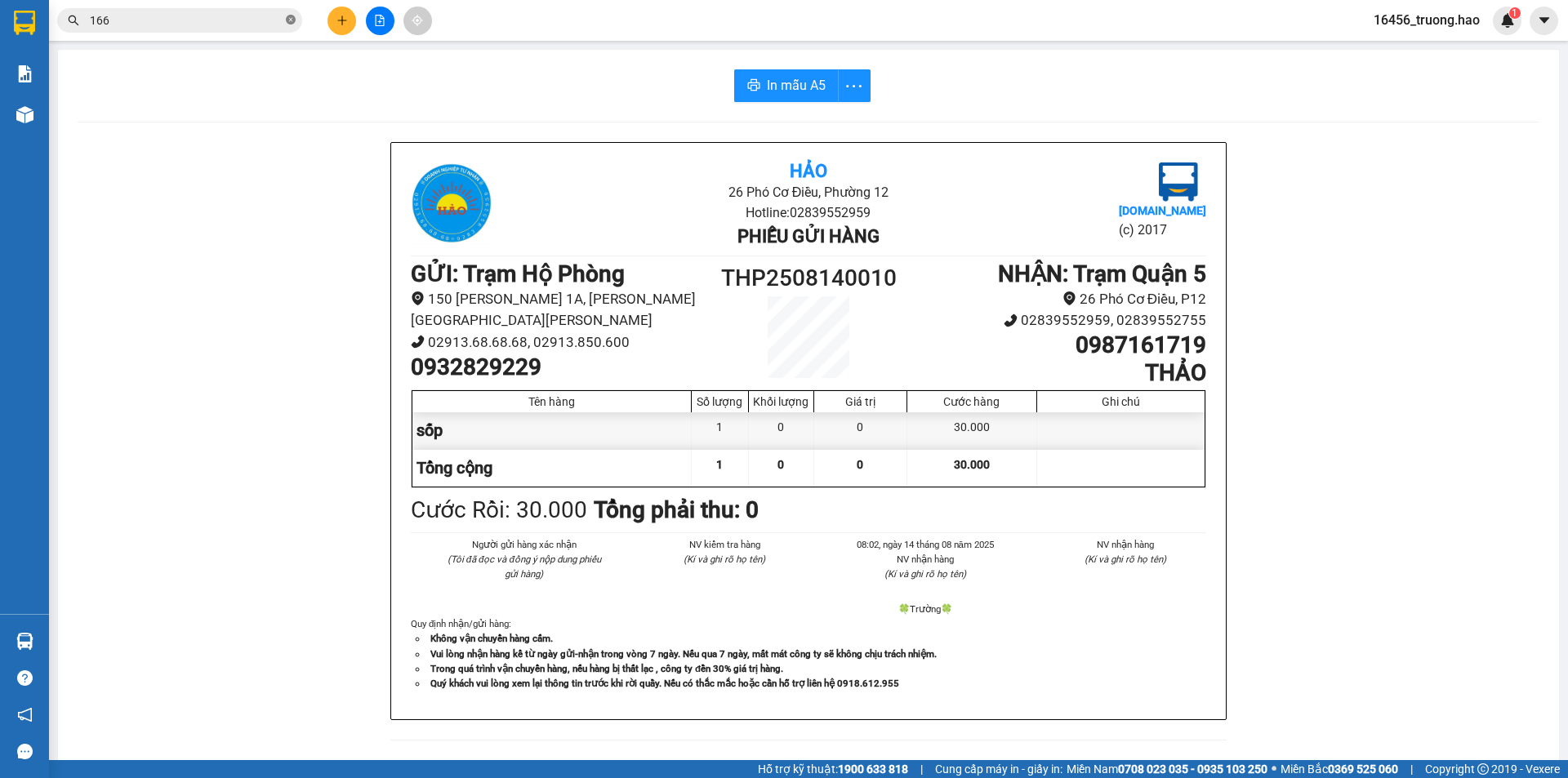
click at [287, 17] on icon "close-circle" at bounding box center [290, 19] width 10 height 10
click at [235, 22] on input "text" at bounding box center [187, 20] width 193 height 18
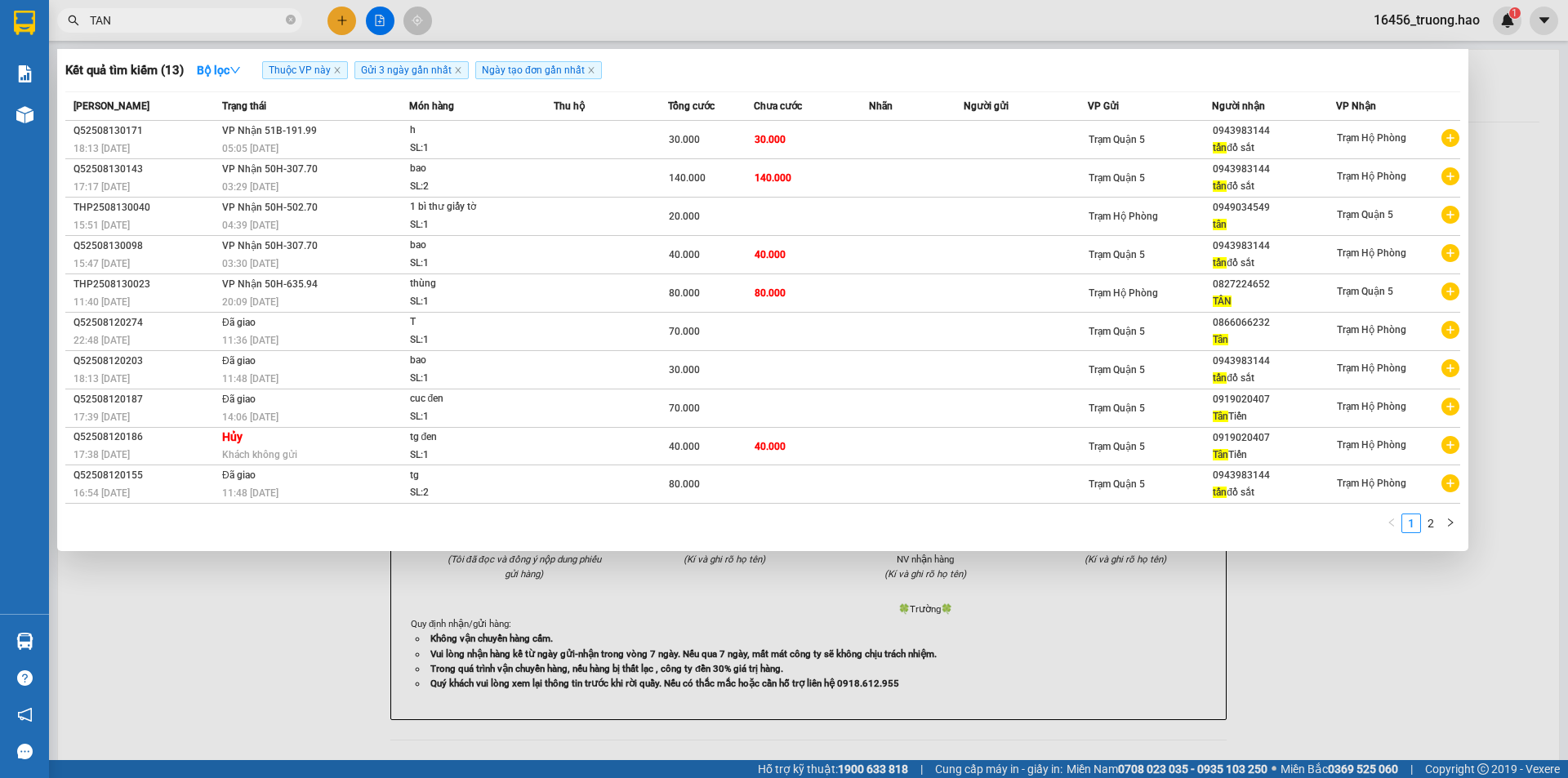
type input "TAN"
click at [1077, 19] on div at bounding box center [784, 389] width 1568 height 778
click at [293, 19] on icon "close-circle" at bounding box center [290, 19] width 10 height 10
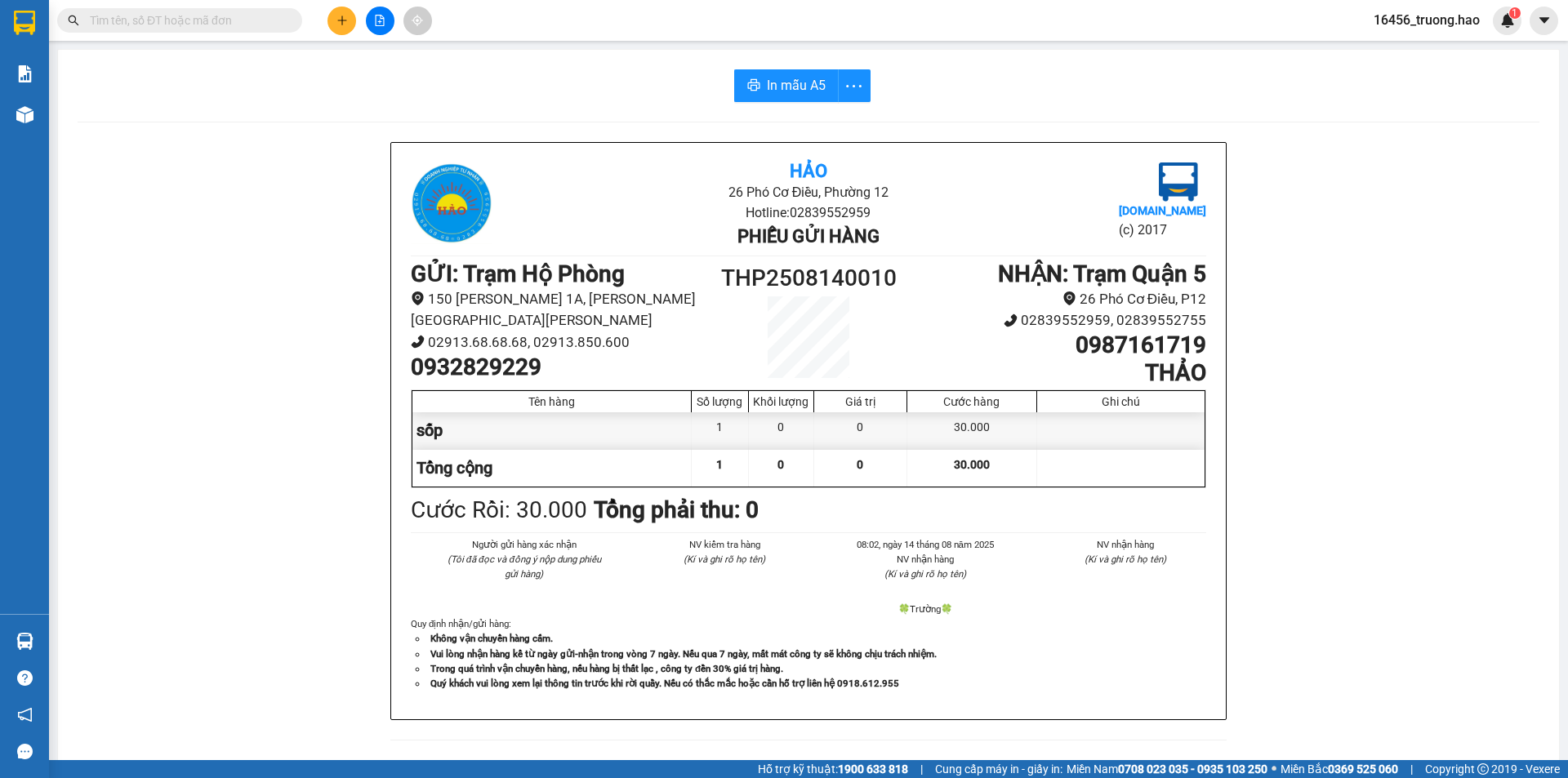
click at [189, 23] on input "text" at bounding box center [187, 20] width 193 height 18
click at [209, 28] on input "text" at bounding box center [187, 20] width 193 height 18
click at [226, 28] on input "text" at bounding box center [187, 20] width 193 height 18
click at [204, 18] on input "text" at bounding box center [187, 20] width 193 height 18
click at [200, 19] on input "text" at bounding box center [187, 20] width 193 height 18
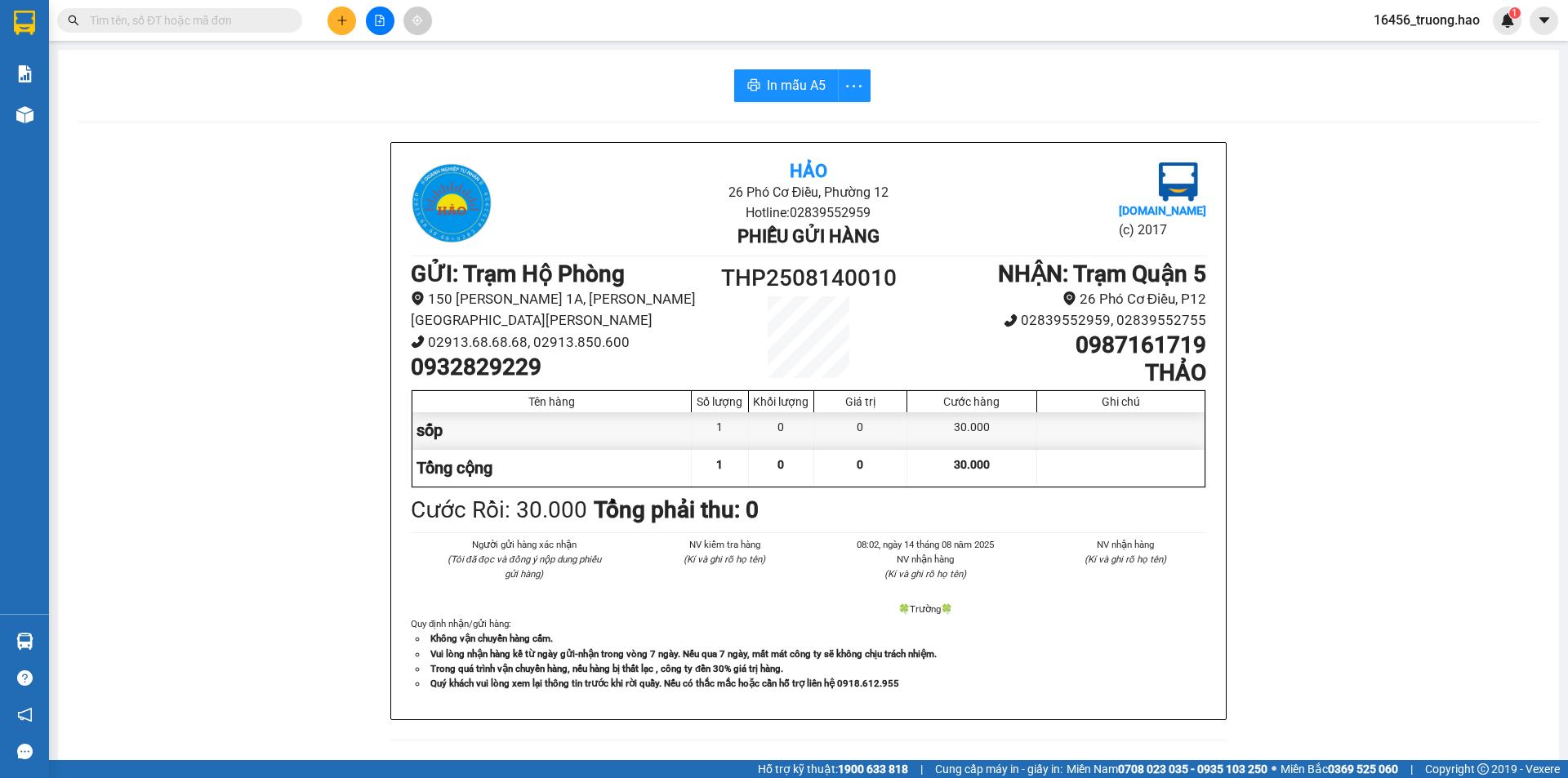
click at [199, 20] on input "text" at bounding box center [187, 20] width 193 height 18
click at [197, 23] on input "text" at bounding box center [187, 20] width 193 height 18
click at [209, 25] on input "text" at bounding box center [187, 20] width 193 height 18
click at [242, 18] on input "text" at bounding box center [187, 20] width 193 height 18
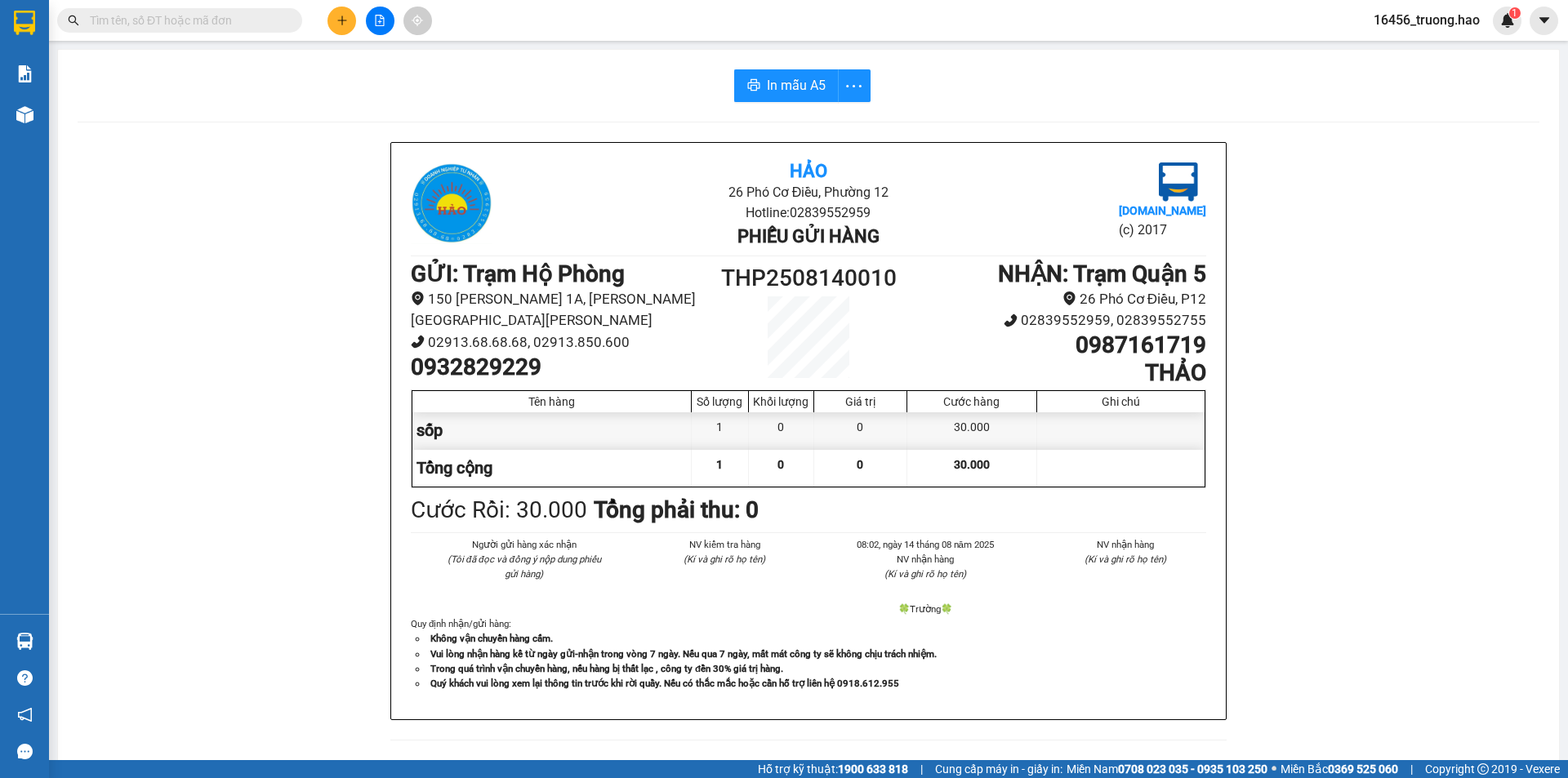
click at [237, 23] on input "text" at bounding box center [187, 20] width 193 height 18
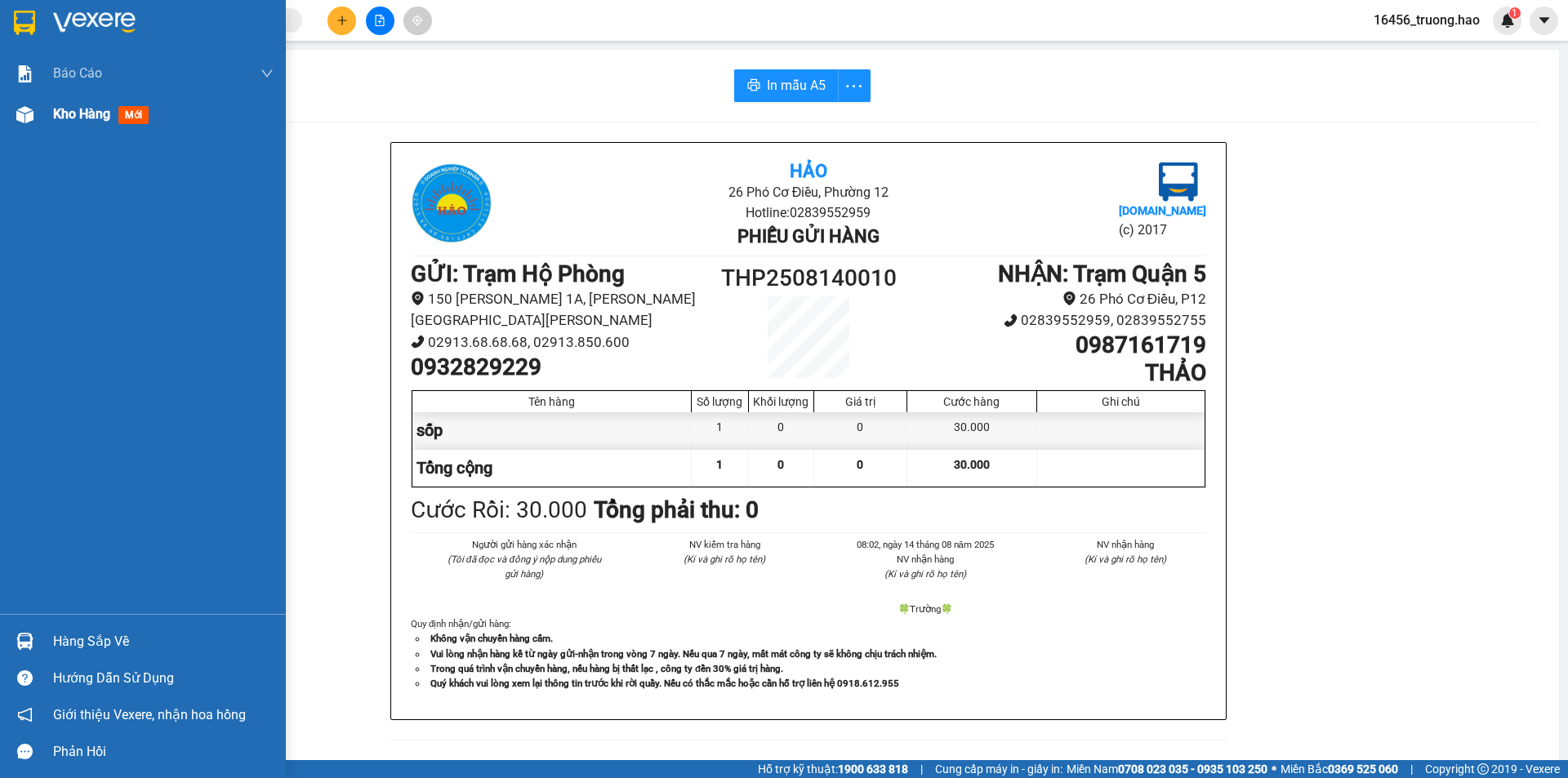
click at [134, 110] on span "mới" at bounding box center [133, 116] width 30 height 18
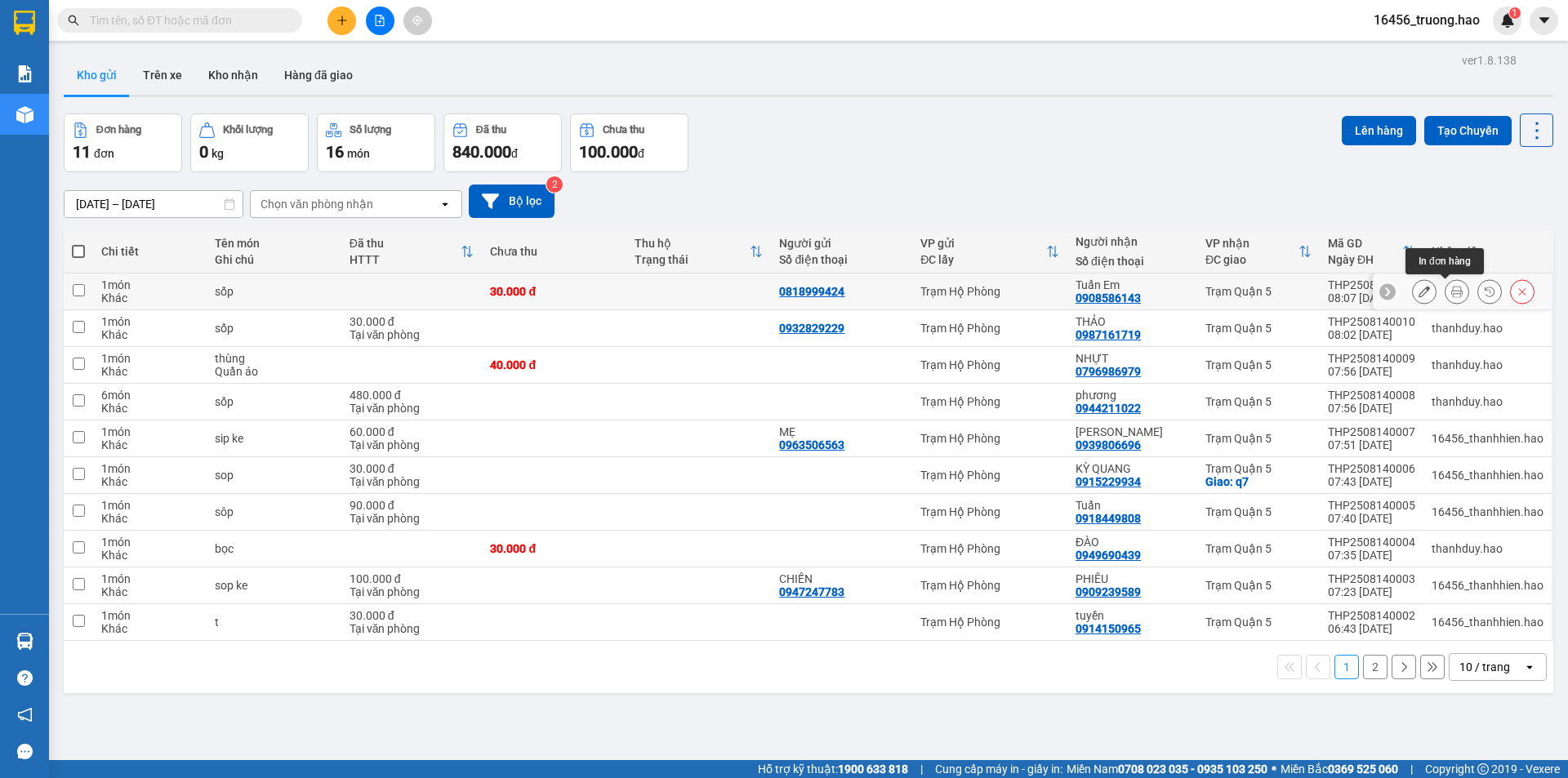
click at [1451, 290] on icon at bounding box center [1457, 291] width 11 height 11
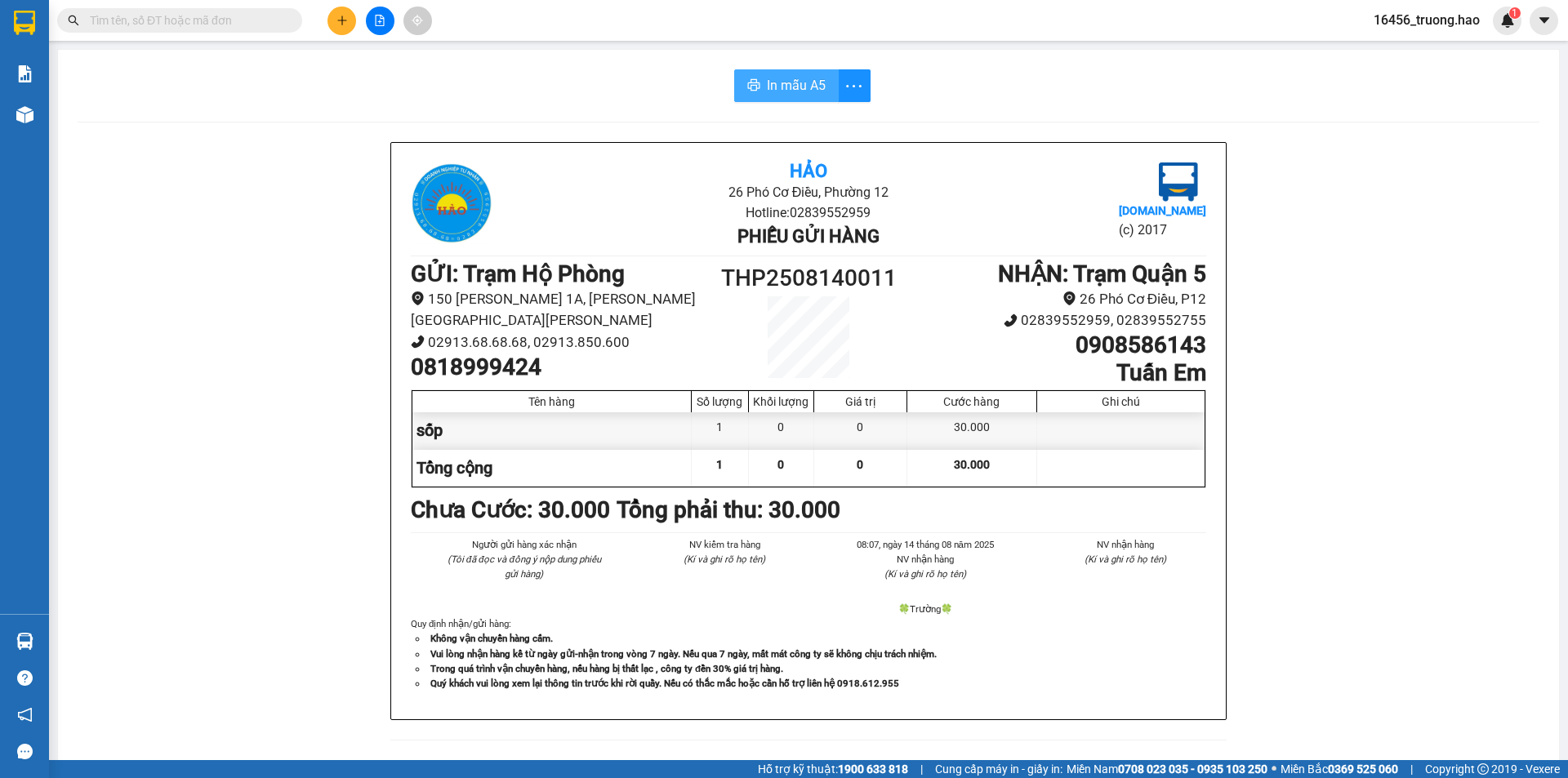
click at [780, 85] on span "In mẫu A5" at bounding box center [796, 85] width 59 height 20
click at [179, 26] on input "text" at bounding box center [187, 20] width 193 height 18
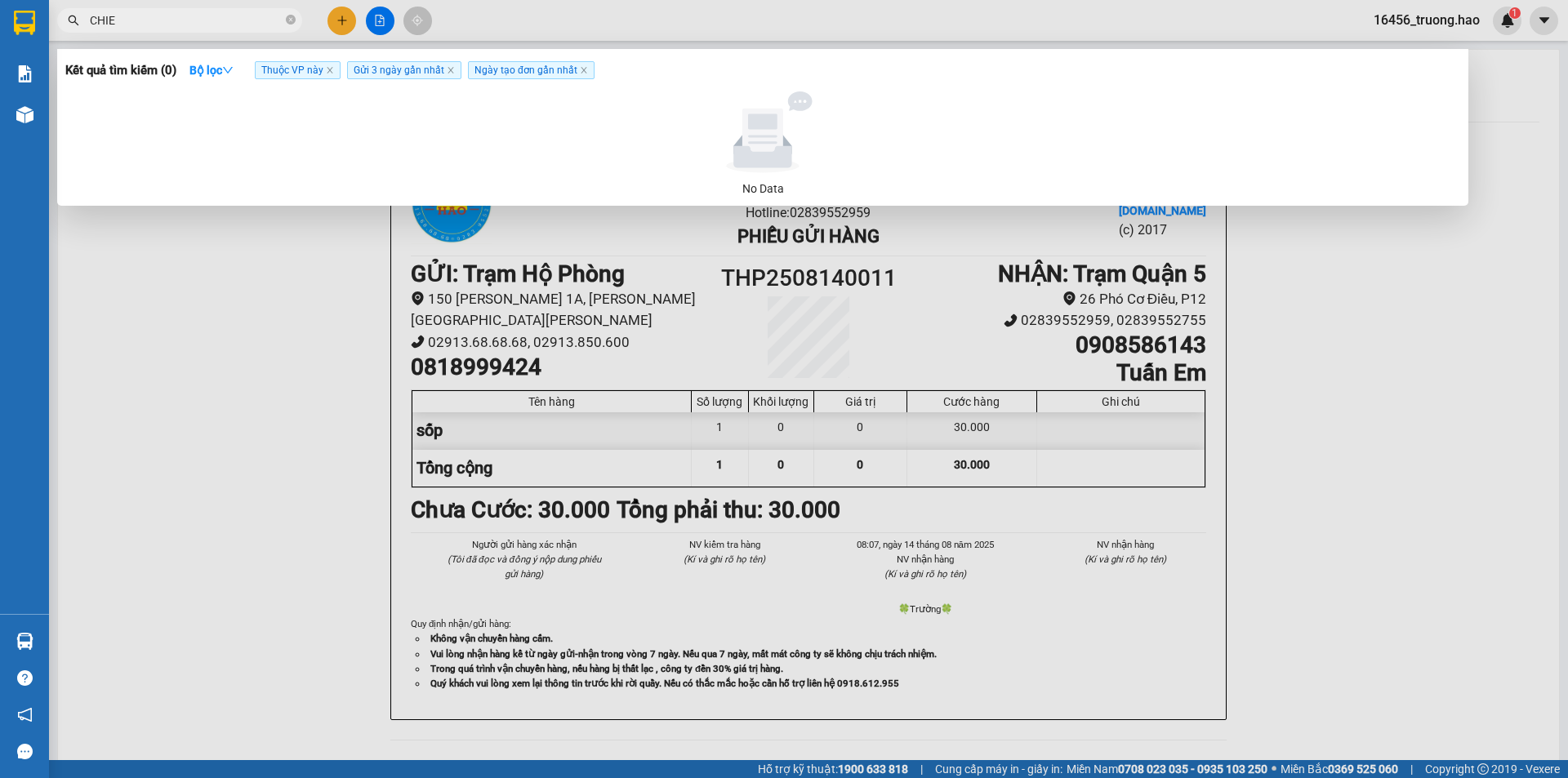
type input "CHIEU"
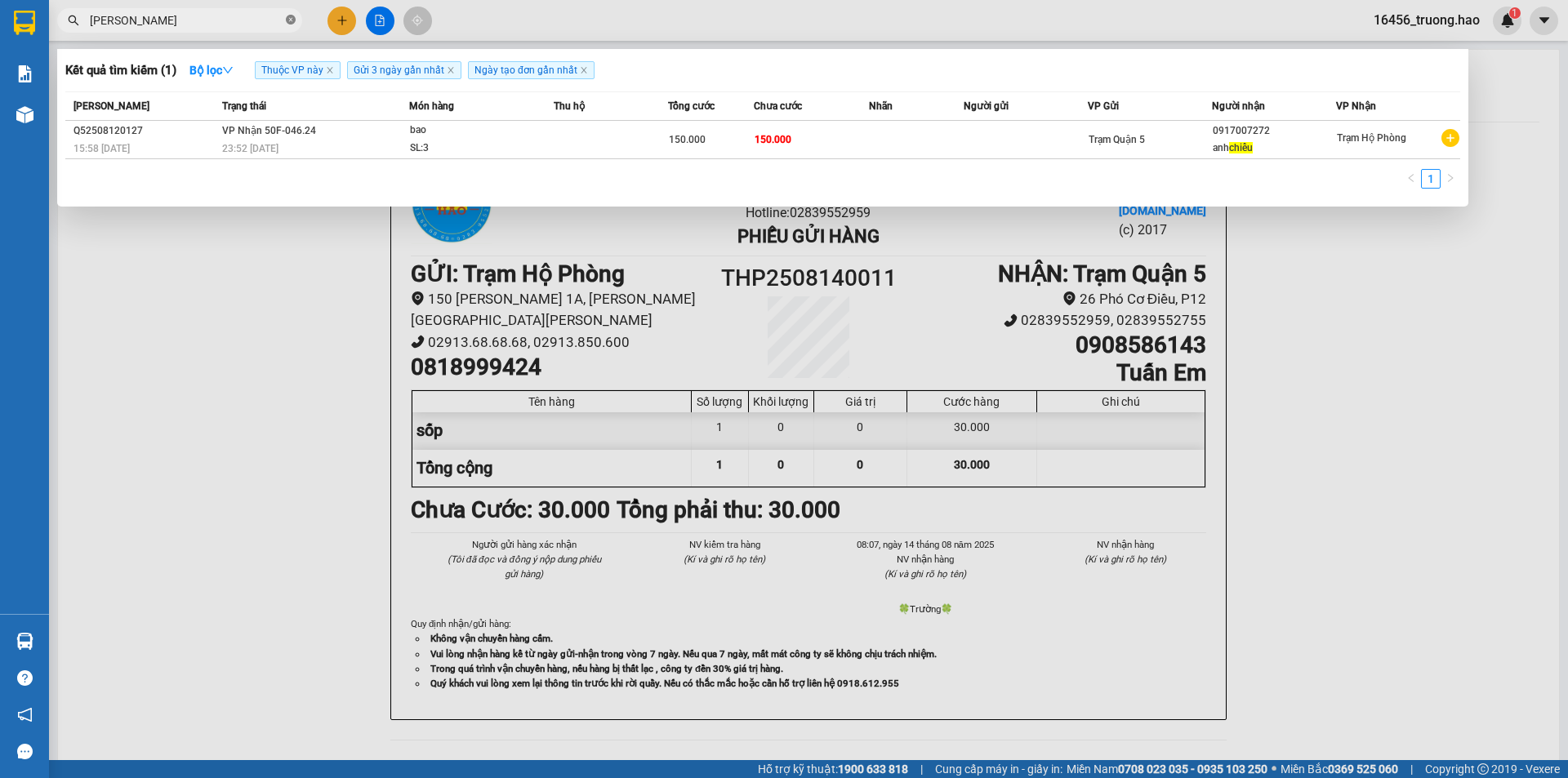
click at [290, 18] on icon "close-circle" at bounding box center [290, 19] width 10 height 10
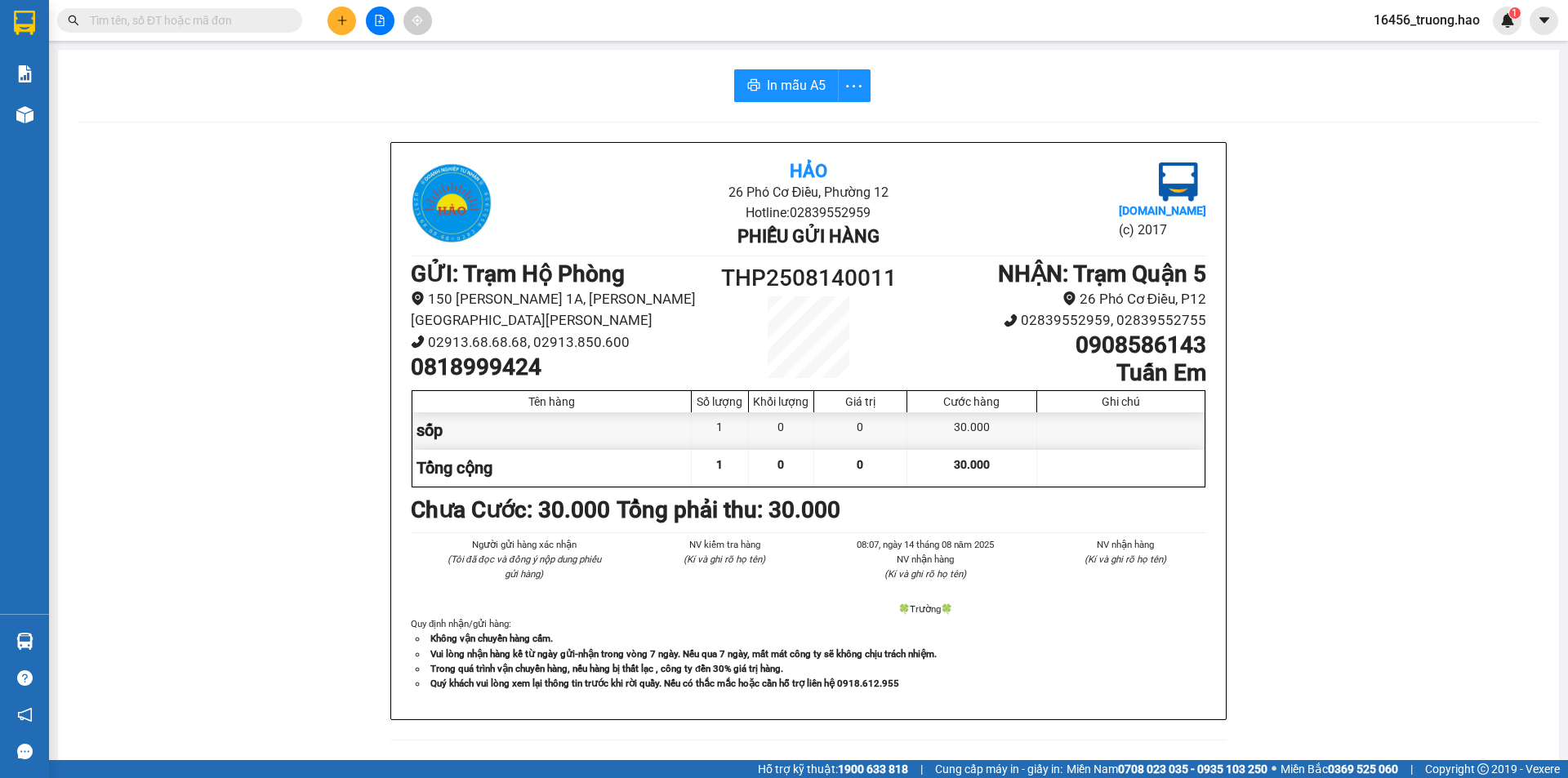
click at [165, 21] on input "text" at bounding box center [187, 20] width 193 height 18
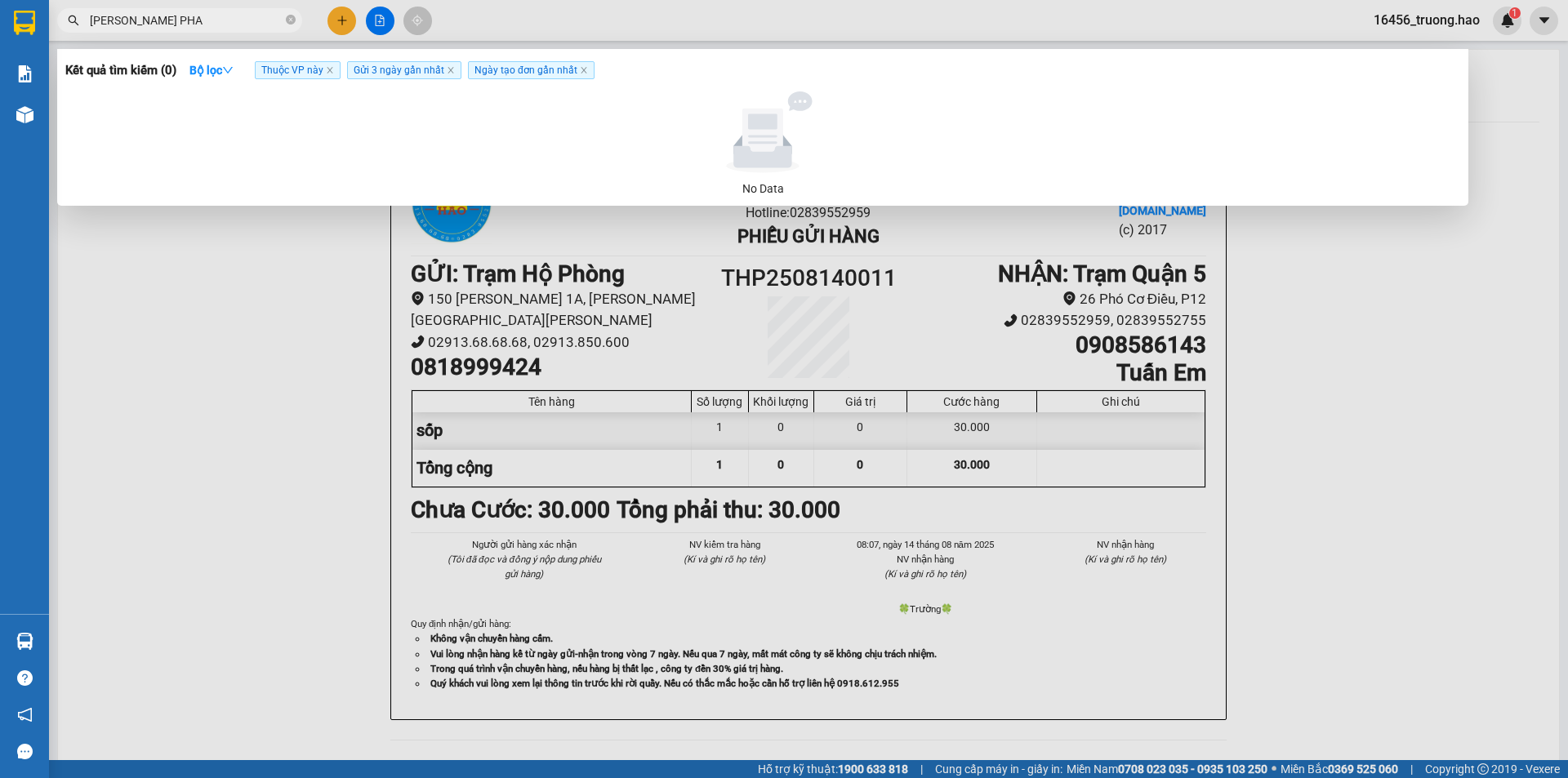
type input "CHIEU PHAT"
drag, startPoint x: 292, startPoint y: 23, endPoint x: 282, endPoint y: 19, distance: 10.8
click at [286, 21] on icon "close-circle" at bounding box center [290, 19] width 10 height 10
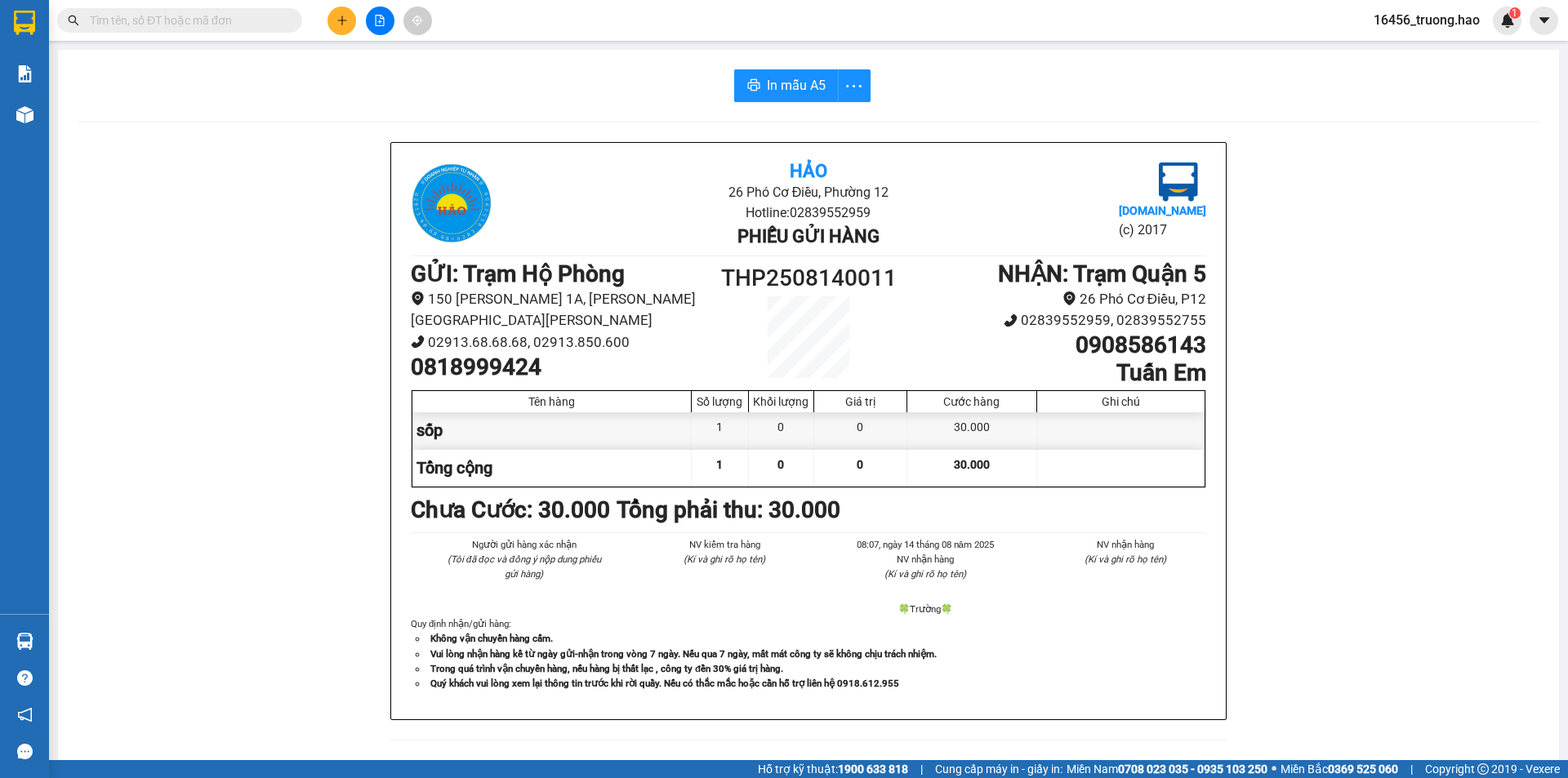
click at [188, 22] on input "text" at bounding box center [187, 20] width 193 height 18
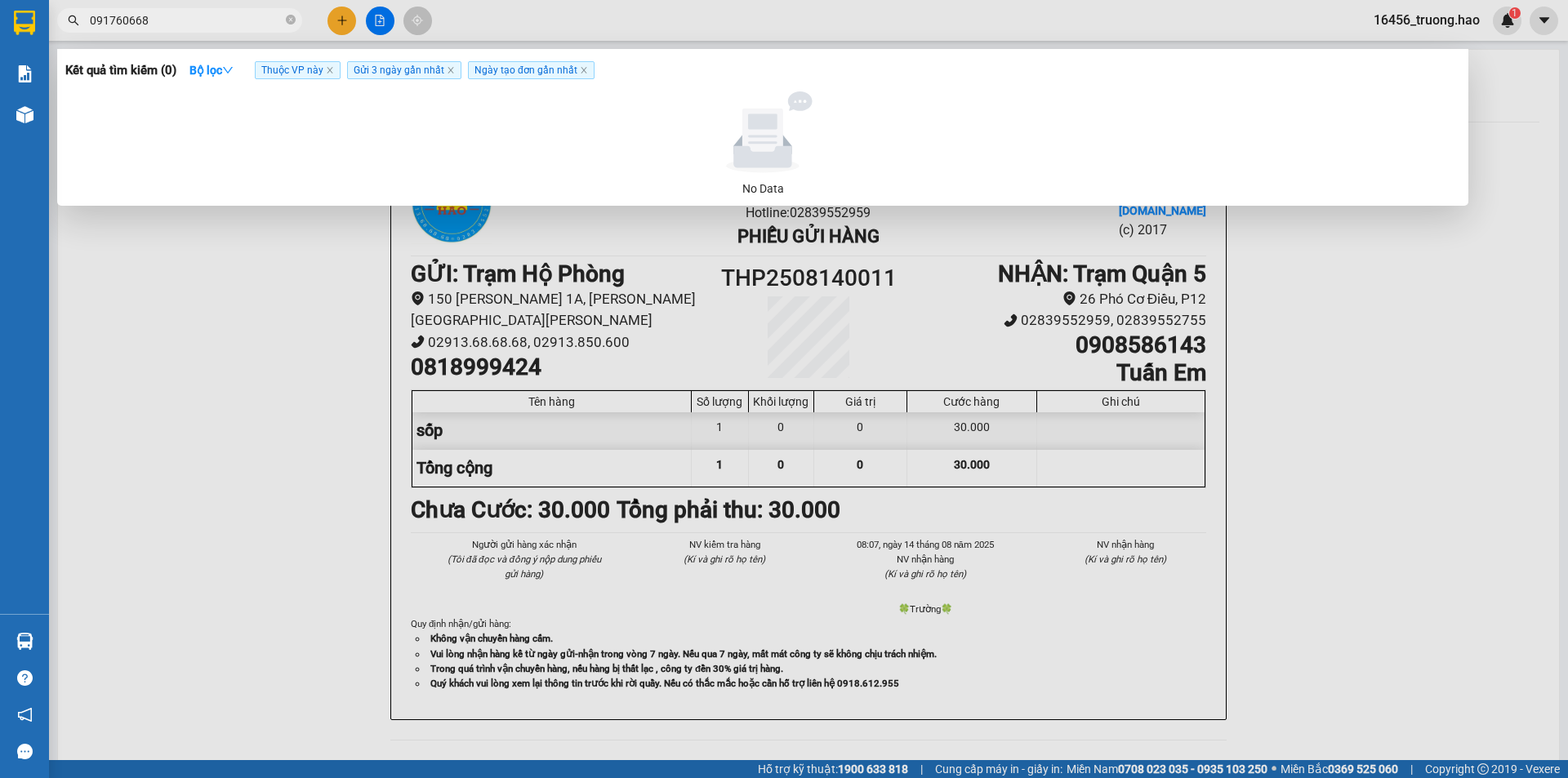
type input "0917606686"
click at [294, 17] on icon "close-circle" at bounding box center [290, 19] width 10 height 10
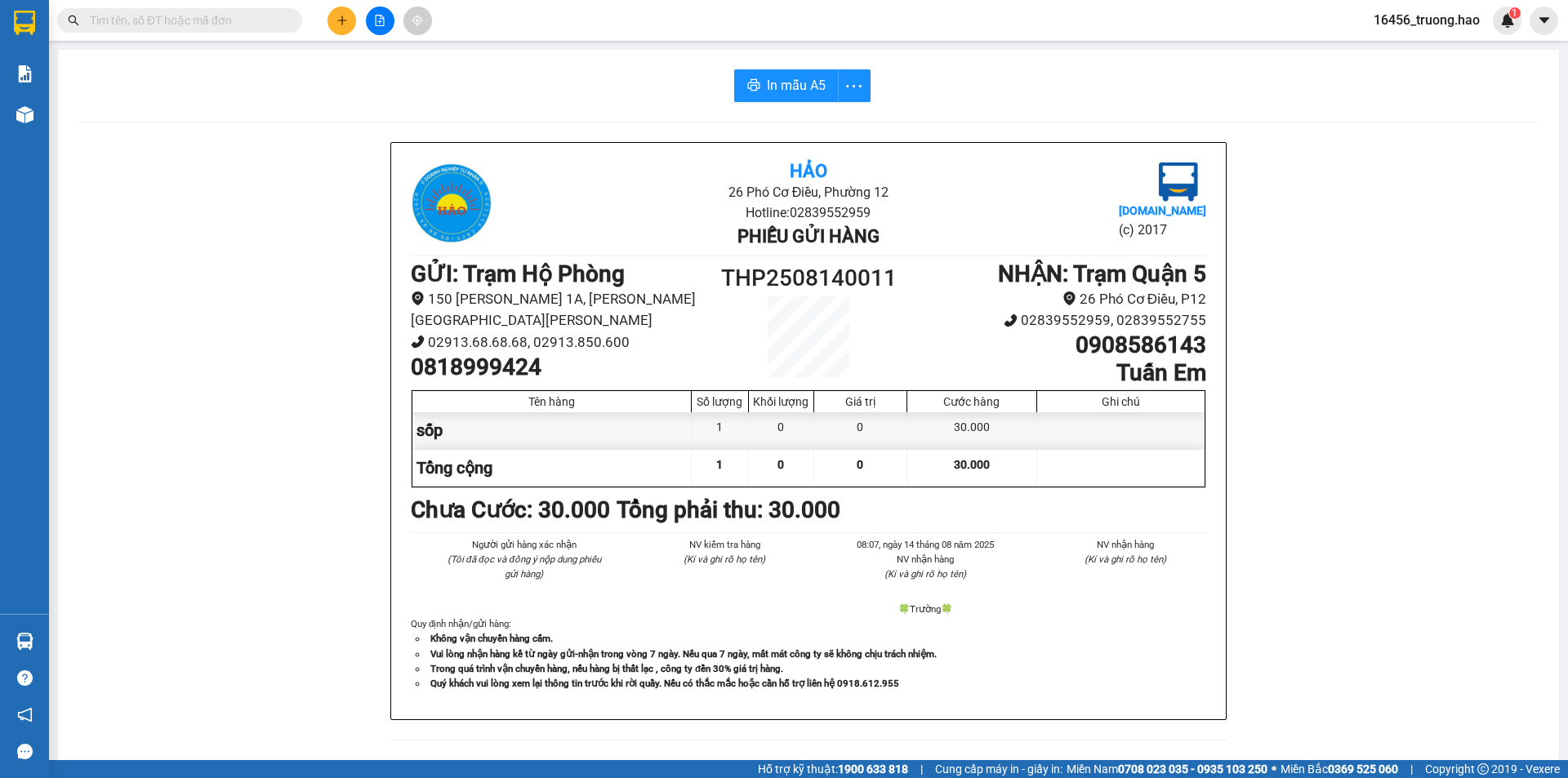
click at [235, 23] on input "text" at bounding box center [187, 20] width 193 height 18
click at [230, 23] on input "text" at bounding box center [187, 20] width 193 height 18
click at [252, 20] on input "text" at bounding box center [187, 20] width 193 height 18
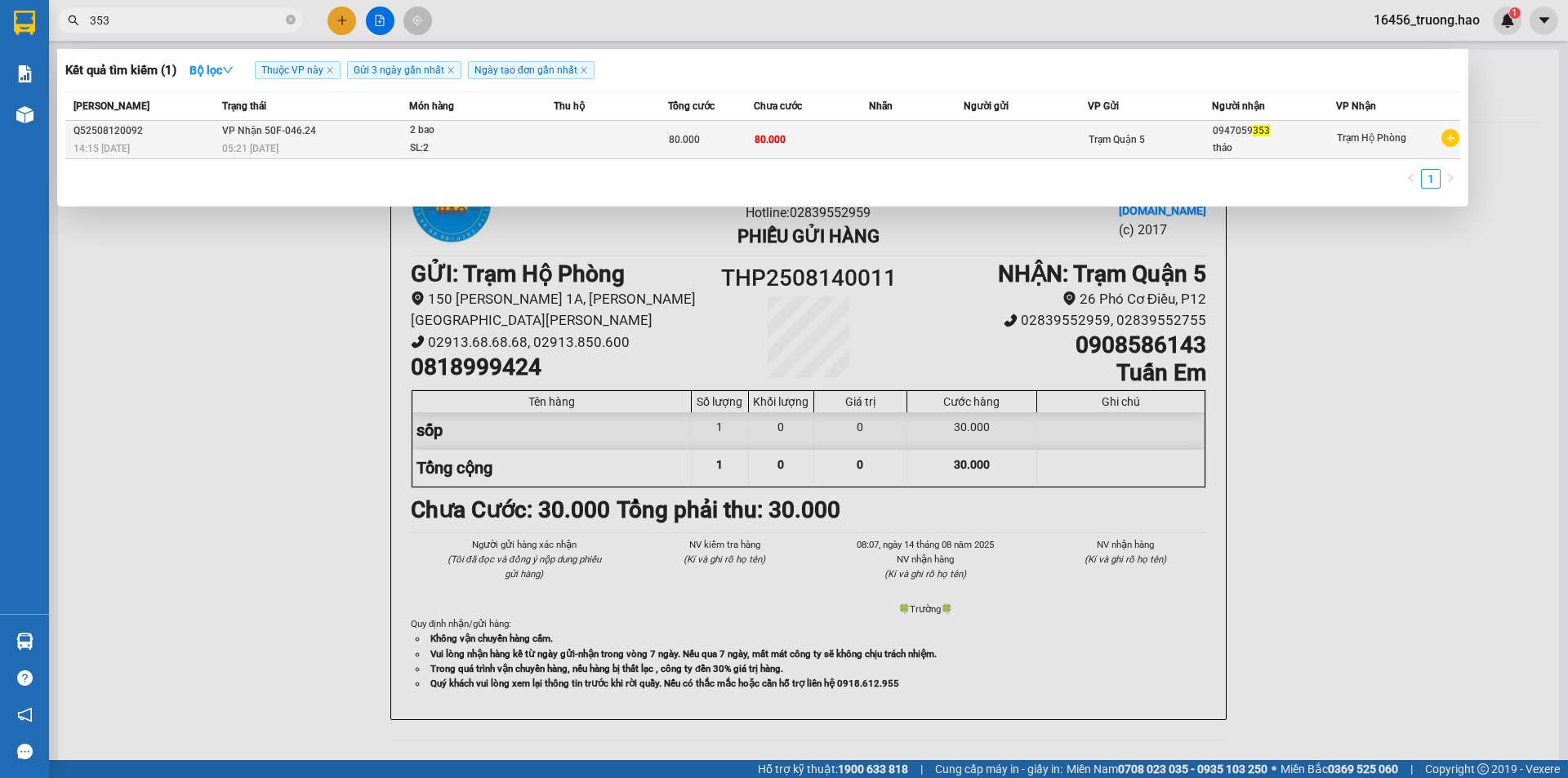
type input "353"
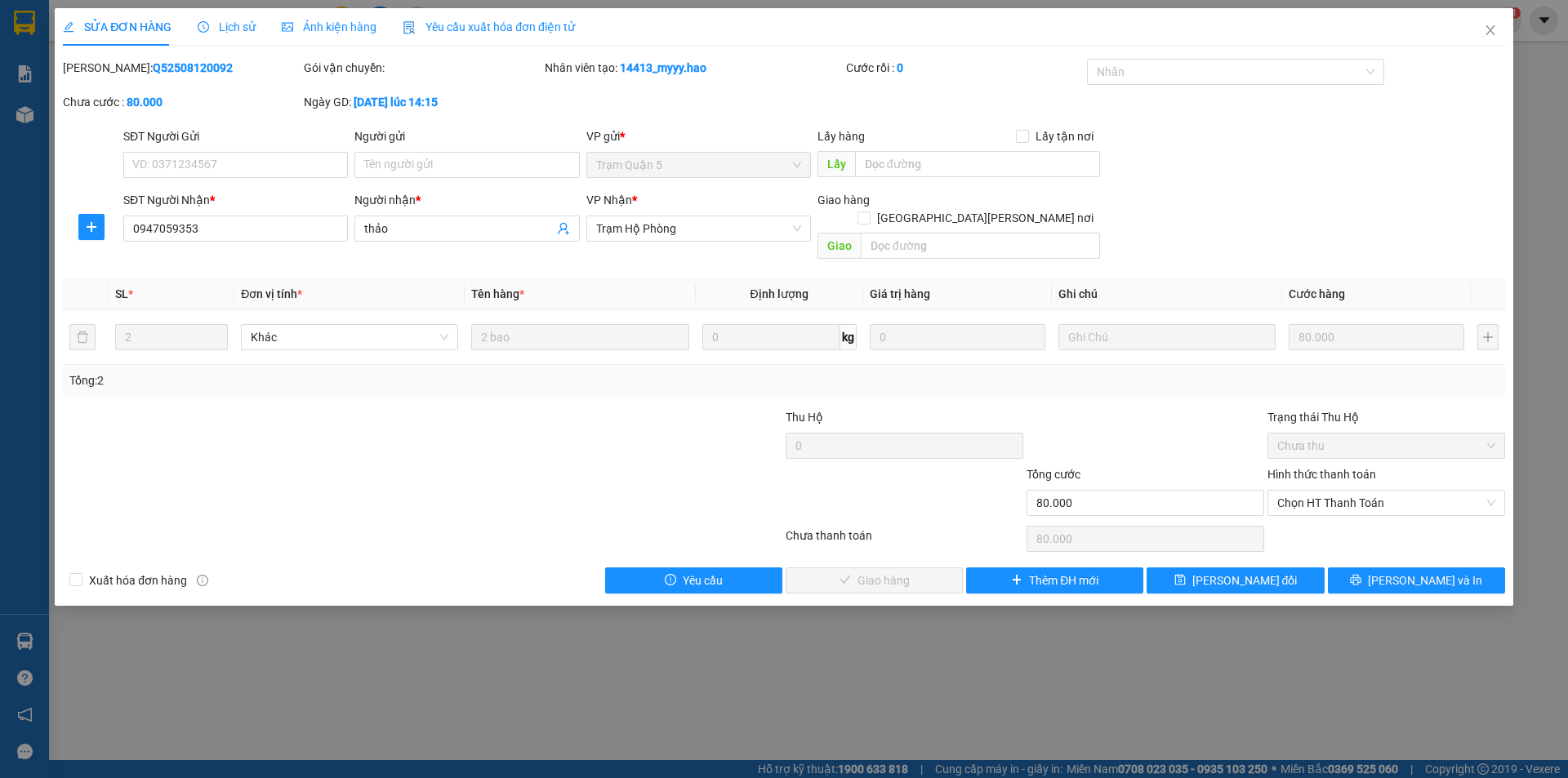
click at [312, 26] on span "Ảnh kiện hàng" at bounding box center [329, 27] width 95 height 13
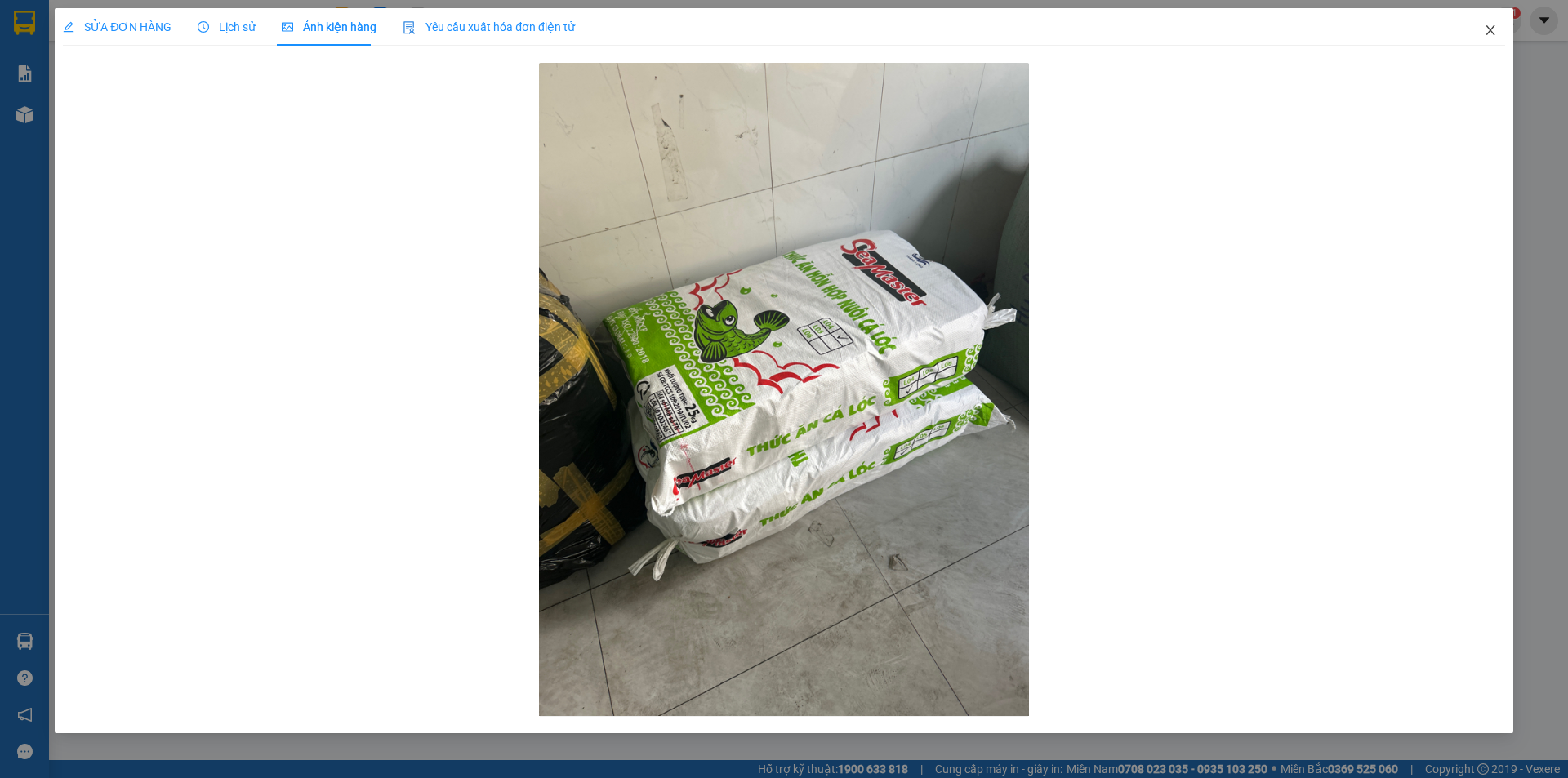
click at [1493, 30] on icon "close" at bounding box center [1490, 30] width 13 height 13
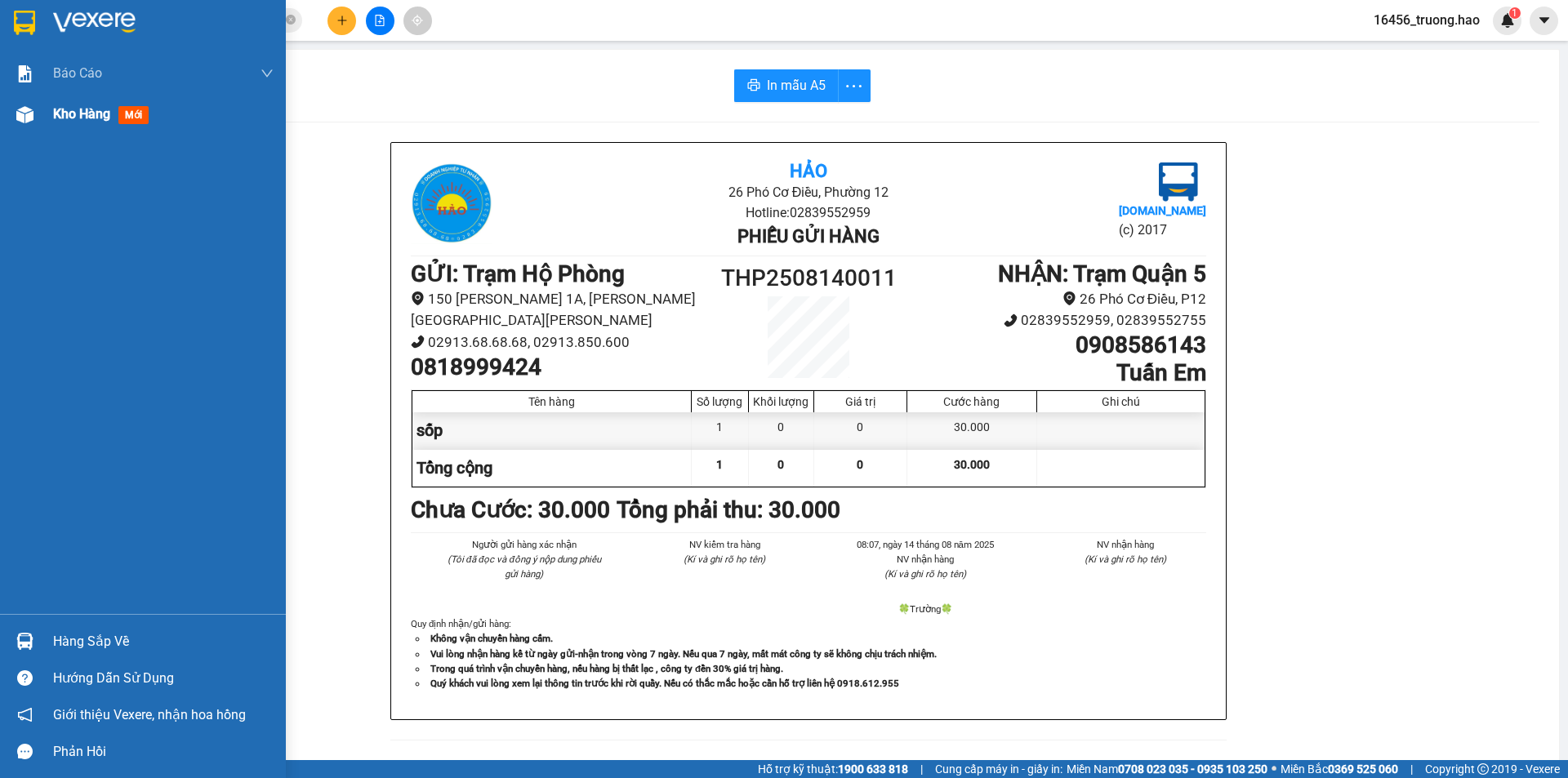
click at [140, 114] on span "mới" at bounding box center [133, 116] width 30 height 18
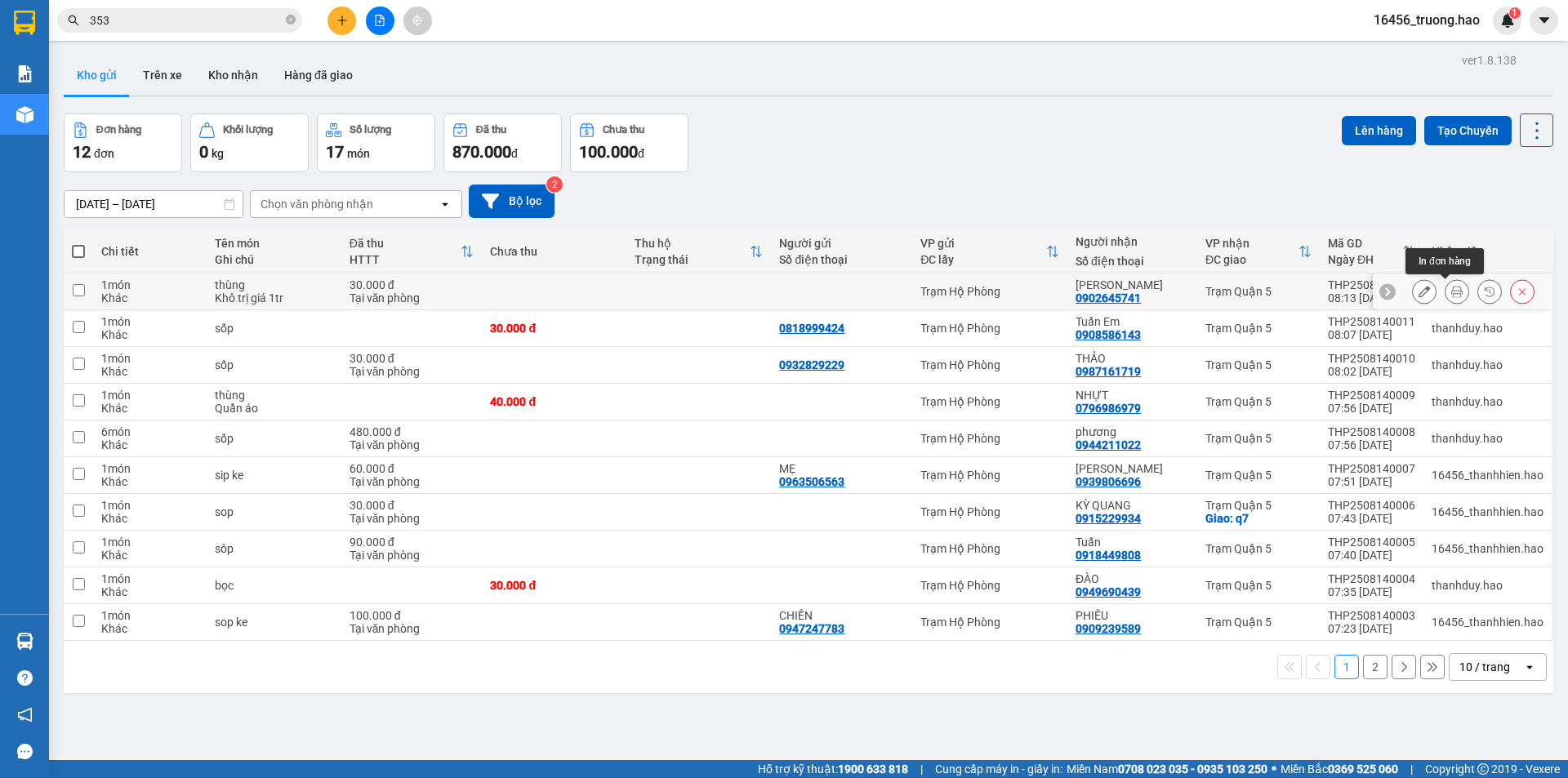
click at [1451, 289] on icon at bounding box center [1457, 291] width 11 height 11
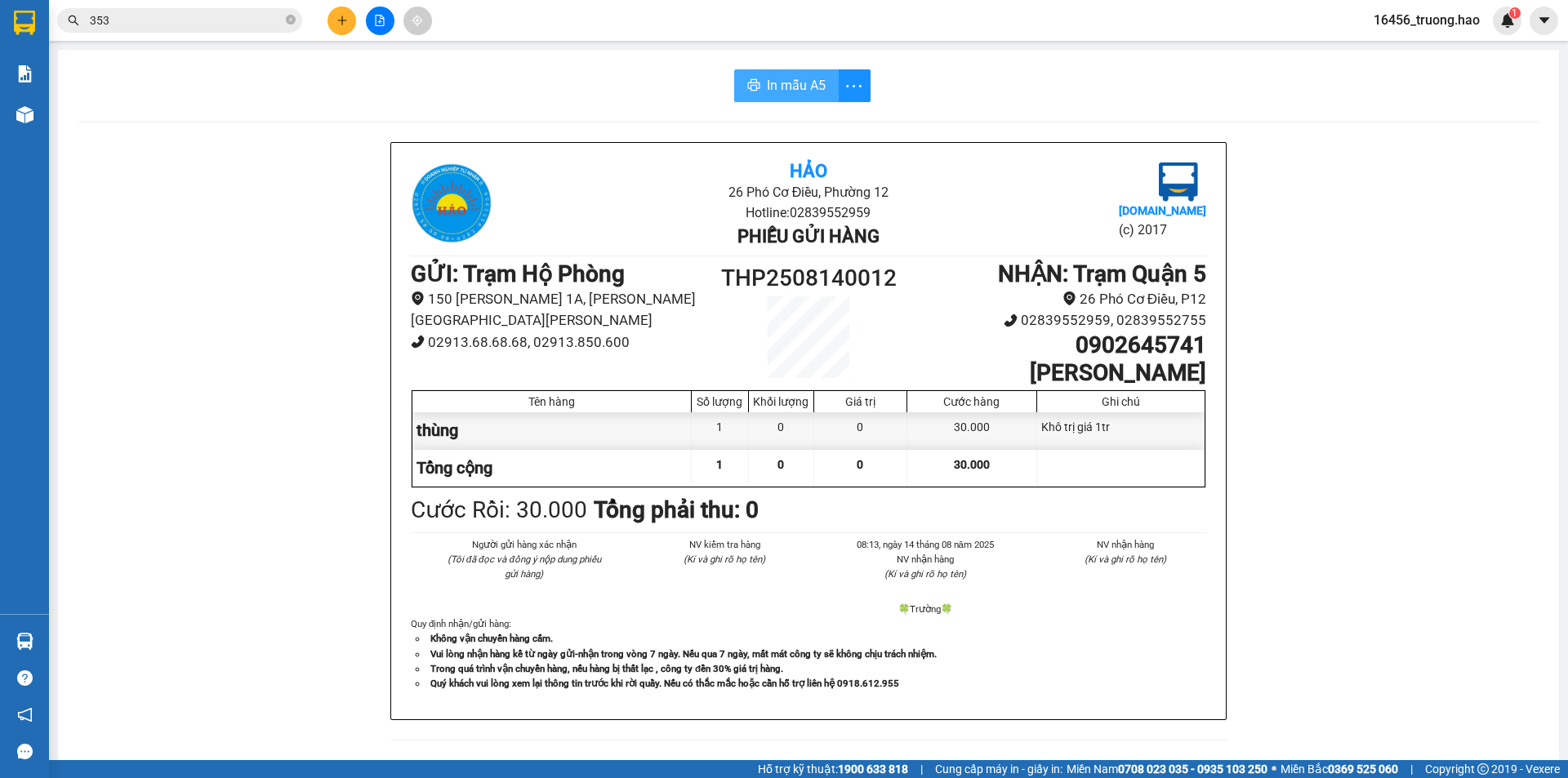
click at [817, 92] on span "In mẫu A5" at bounding box center [796, 85] width 59 height 20
click at [294, 21] on icon "close-circle" at bounding box center [290, 19] width 10 height 10
click at [245, 18] on input "text" at bounding box center [187, 20] width 193 height 18
click at [248, 23] on input "text" at bounding box center [187, 20] width 193 height 18
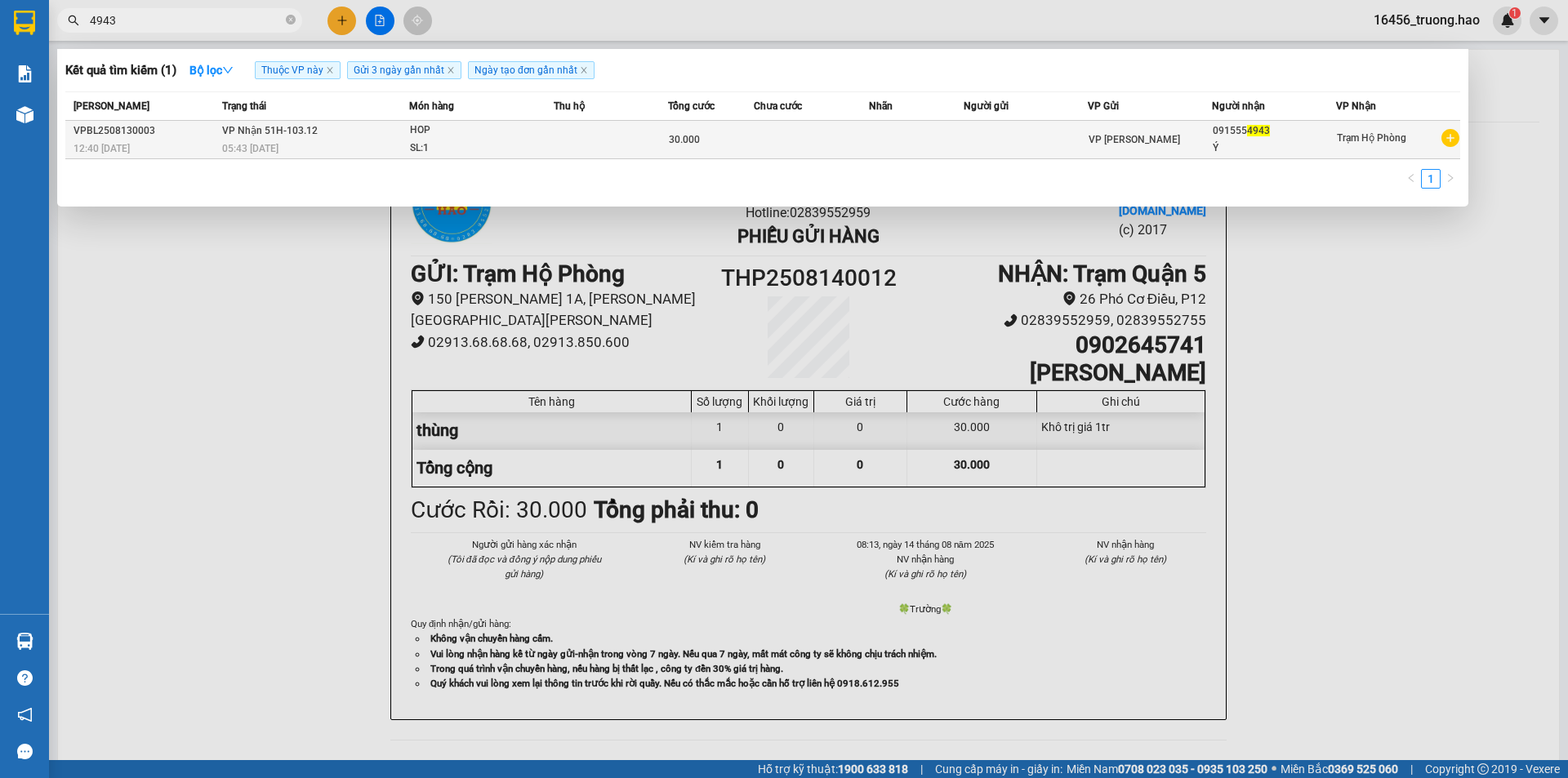
type input "4943"
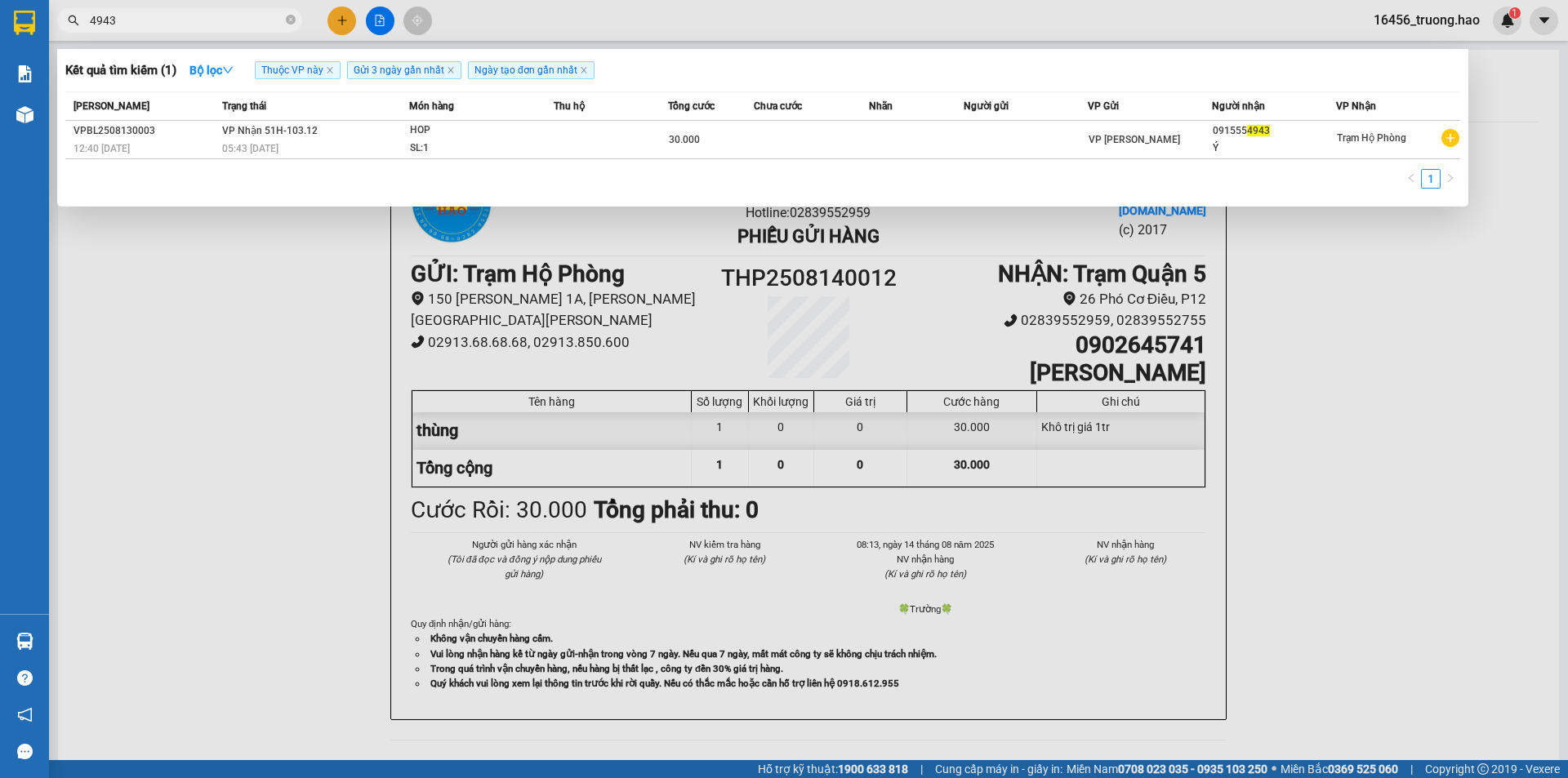
click at [481, 142] on div "SL: 1" at bounding box center [471, 149] width 122 height 18
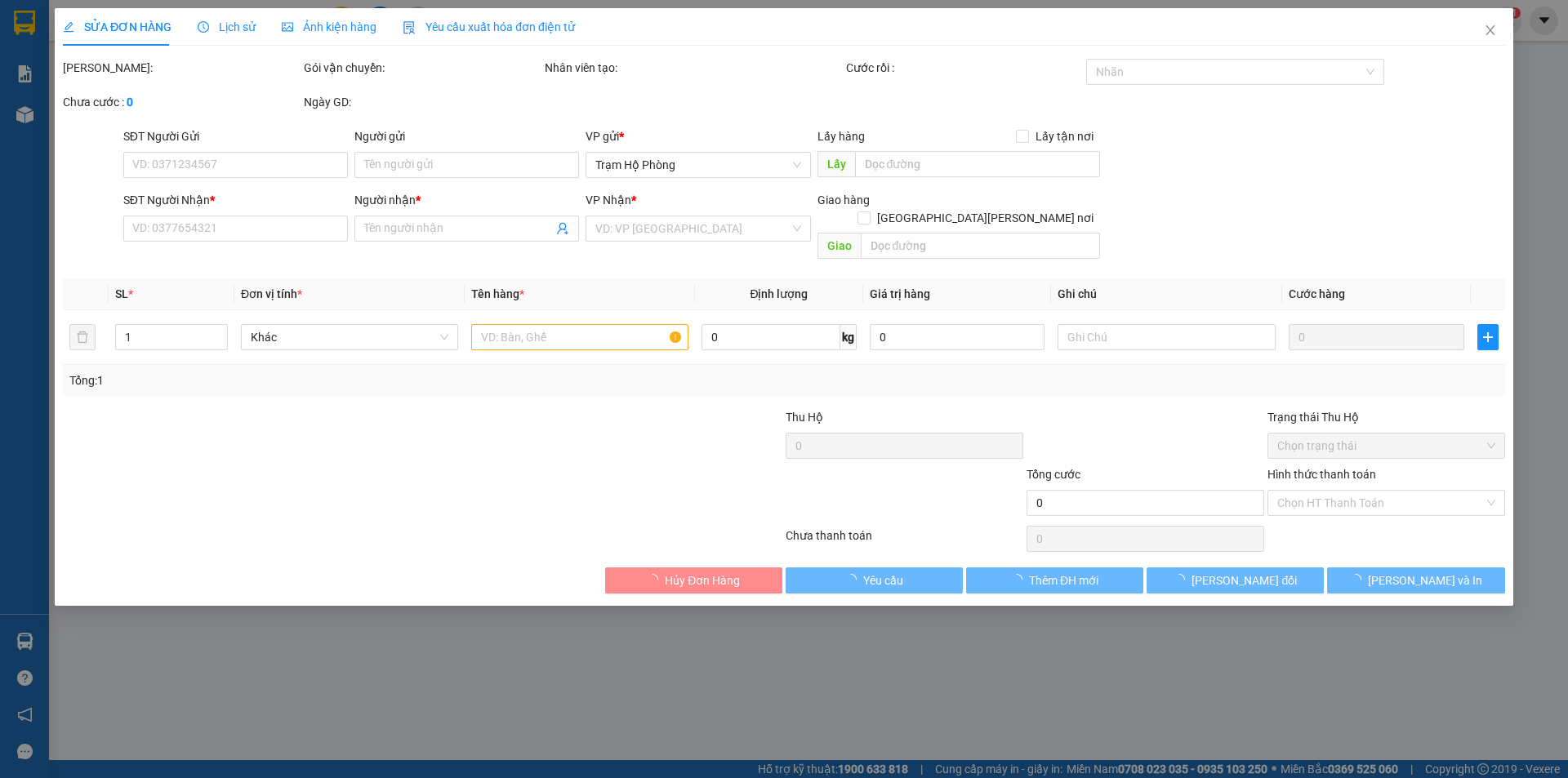
type input "0915554943"
type input "Ý"
type input "30.000"
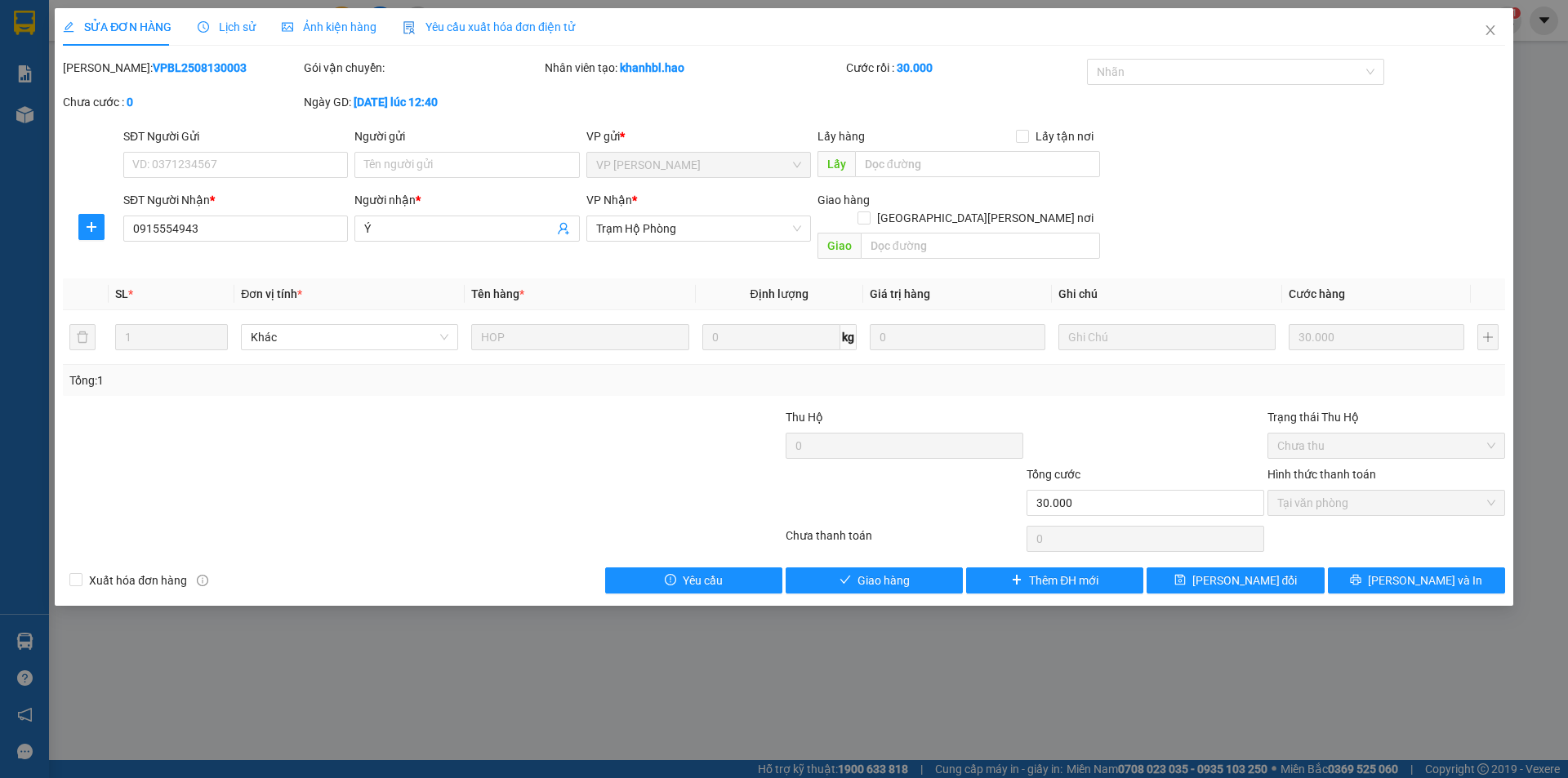
click at [342, 22] on span "Ảnh kiện hàng" at bounding box center [329, 27] width 95 height 13
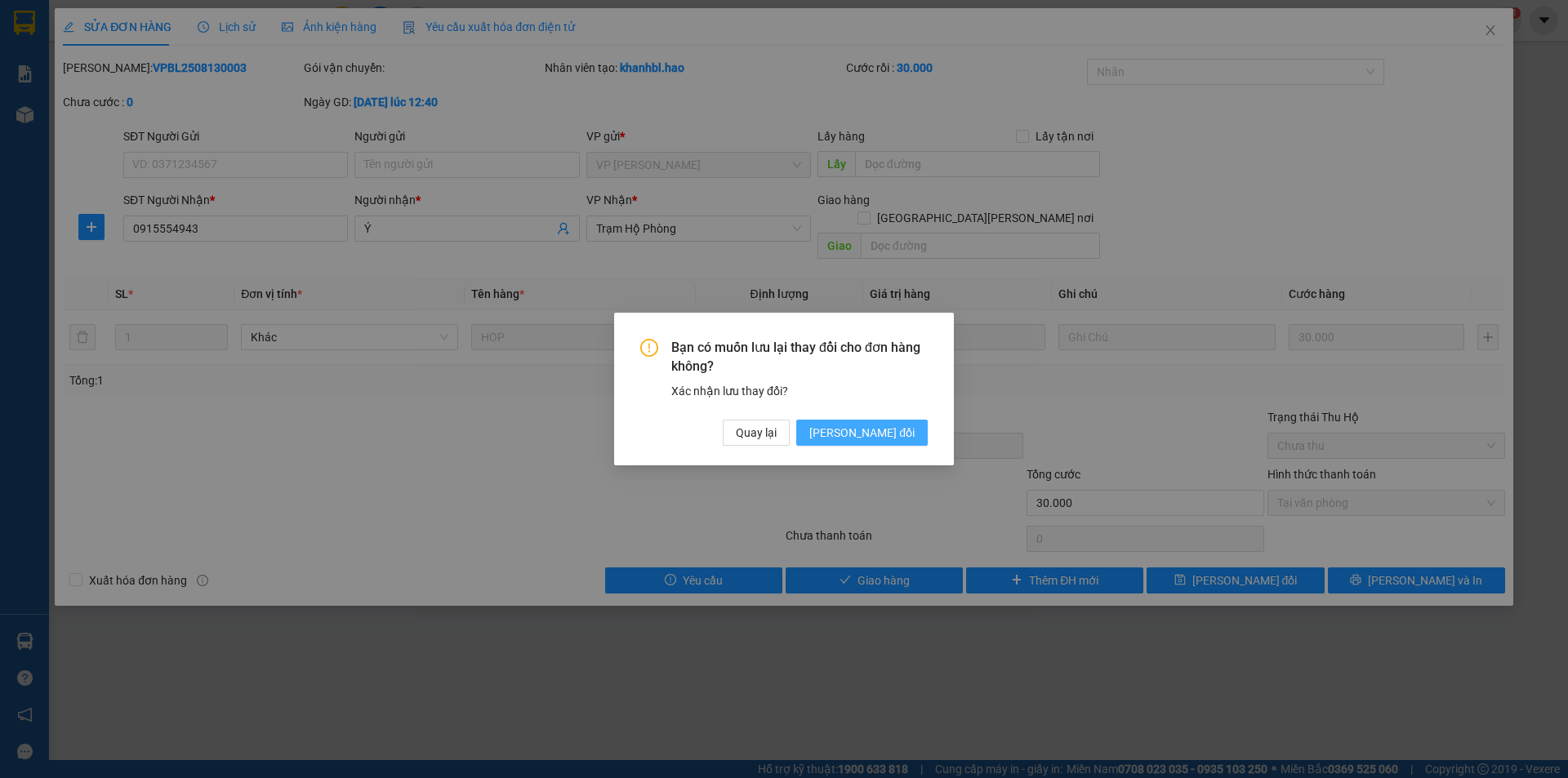
click at [881, 436] on span "[PERSON_NAME] đổi" at bounding box center [862, 433] width 106 height 18
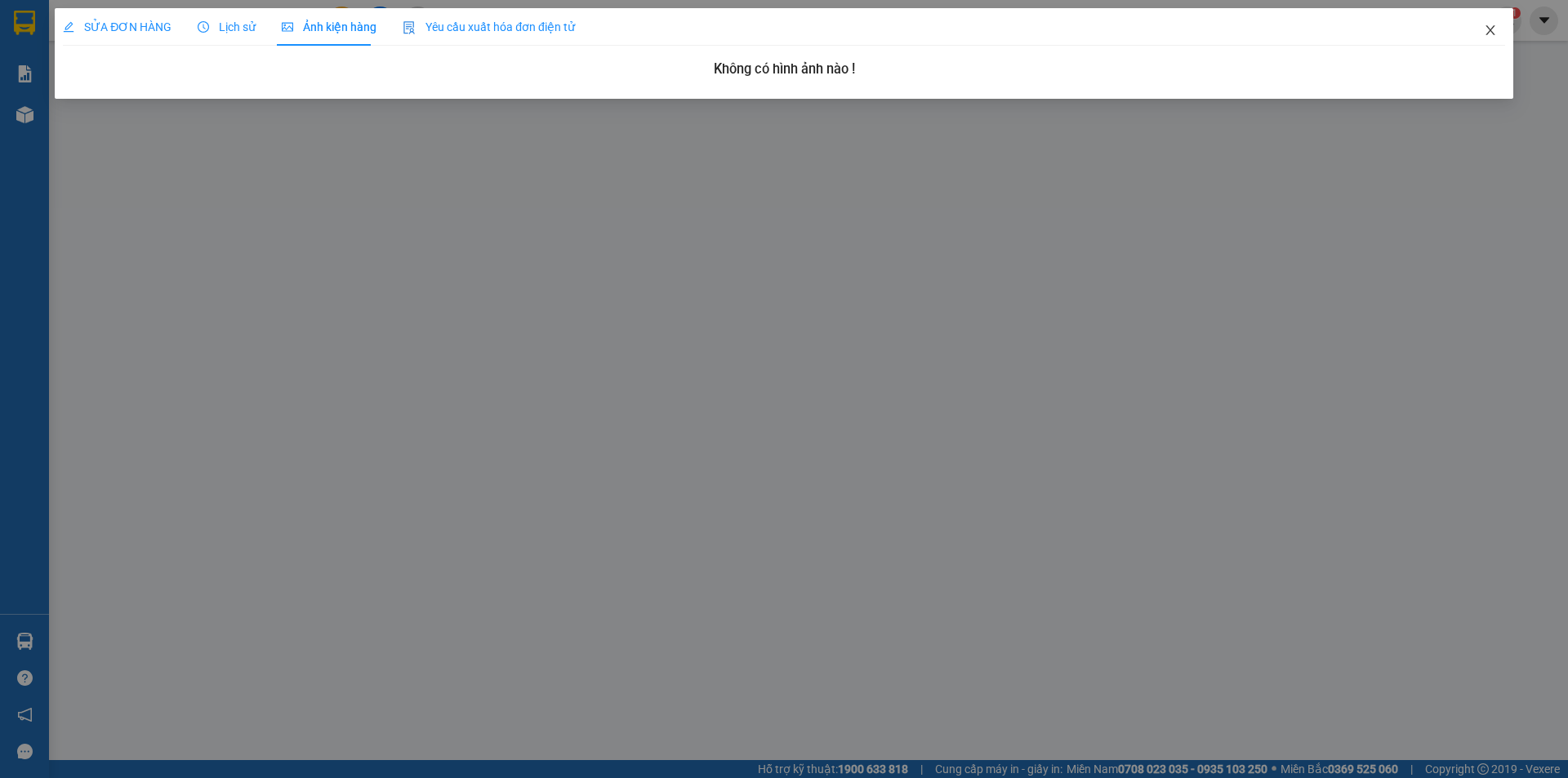
click at [1491, 27] on icon "close" at bounding box center [1490, 30] width 13 height 13
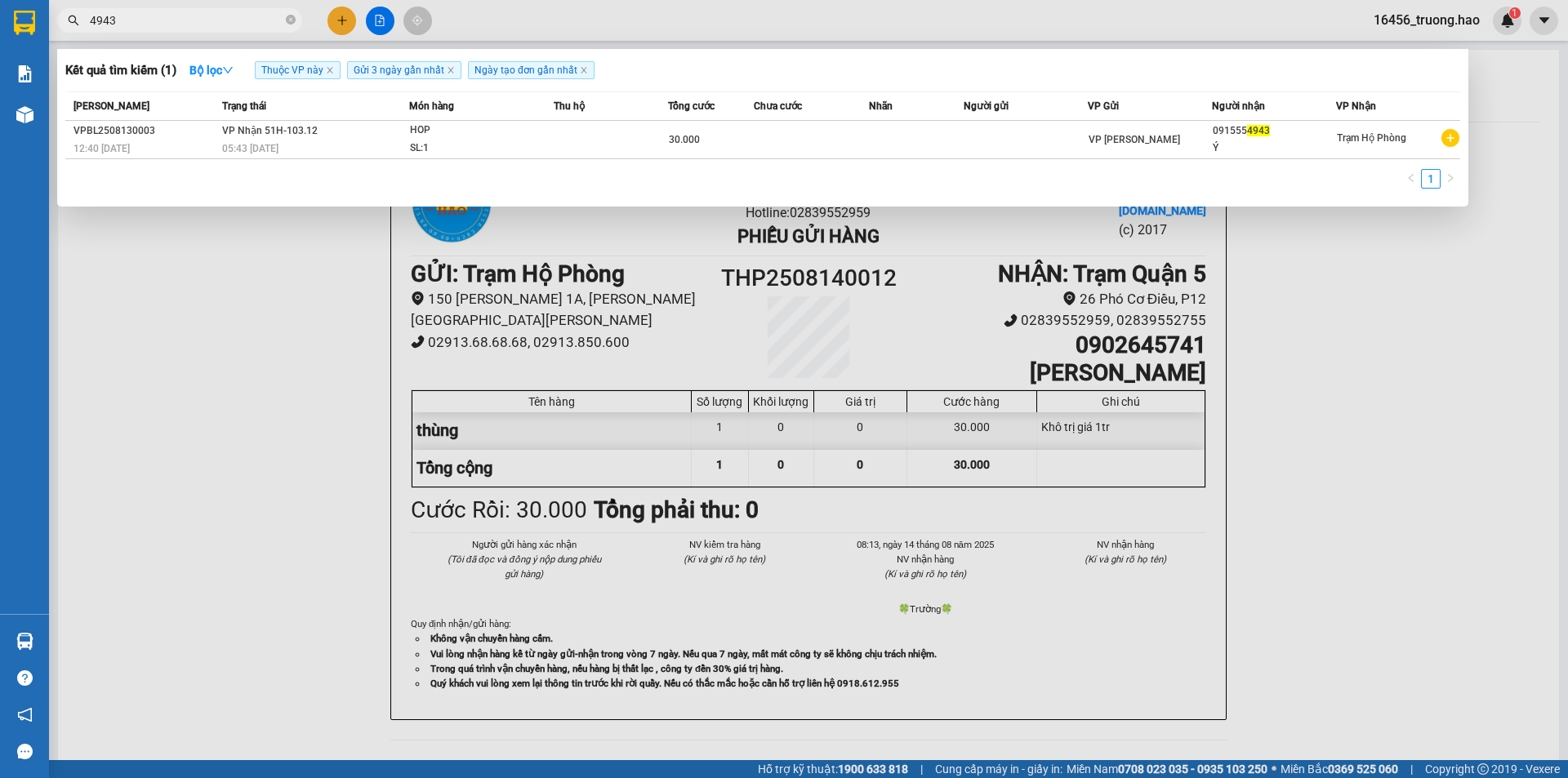
click at [155, 27] on span "4943" at bounding box center [179, 20] width 245 height 25
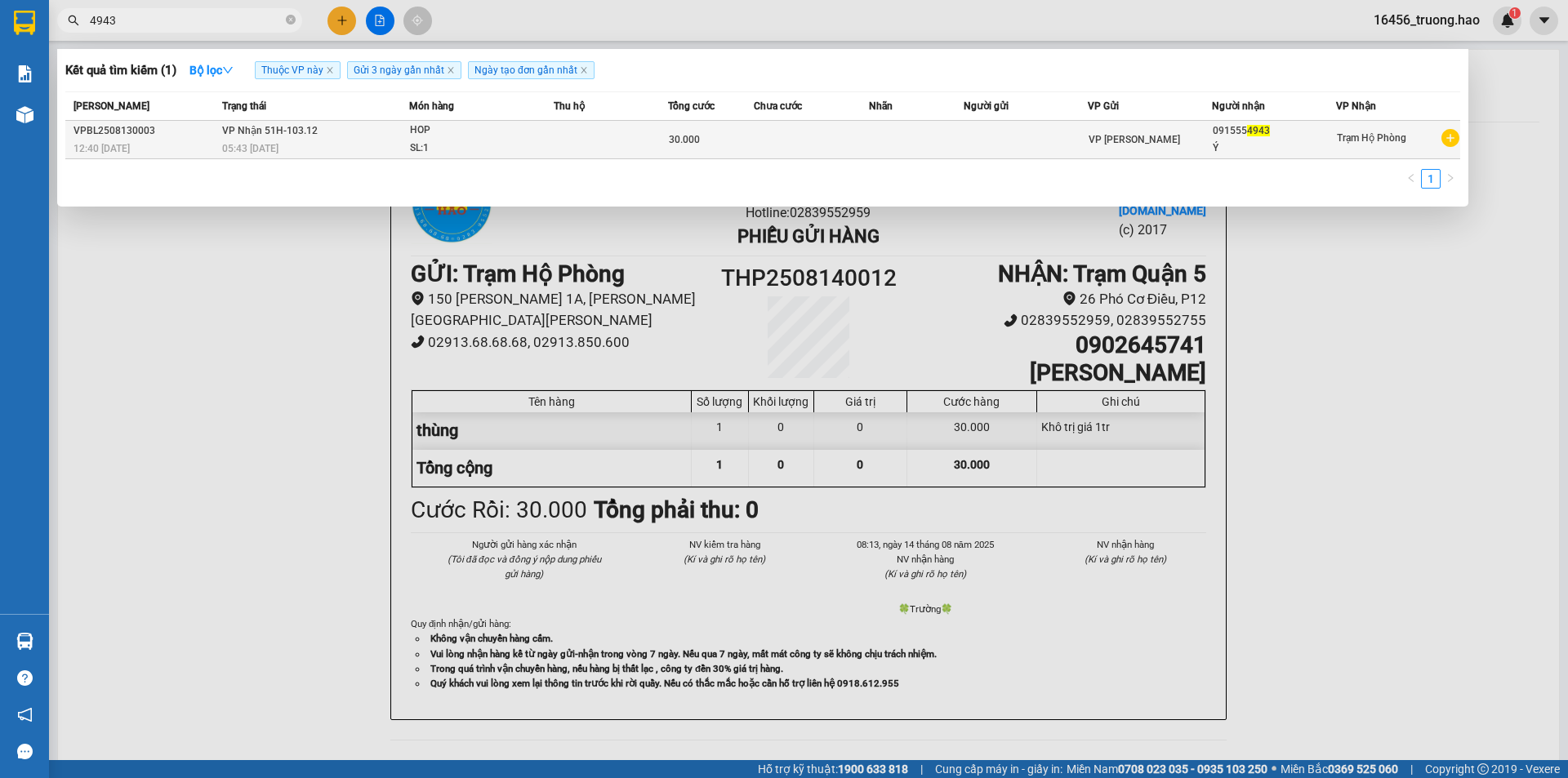
click at [306, 134] on span "VP Nhận 51H-103.12" at bounding box center [270, 130] width 96 height 11
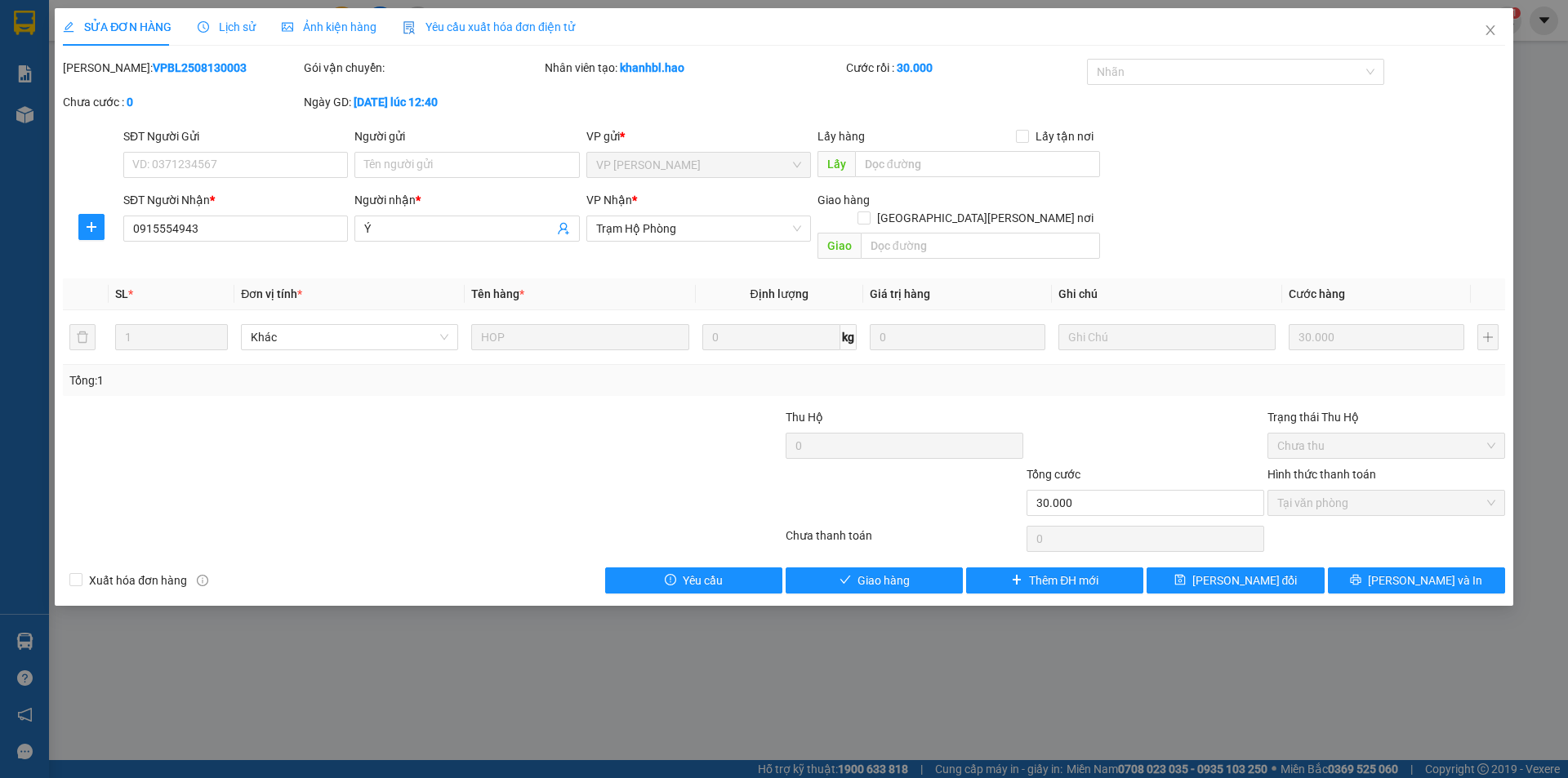
click at [334, 21] on span "Ảnh kiện hàng" at bounding box center [329, 27] width 95 height 13
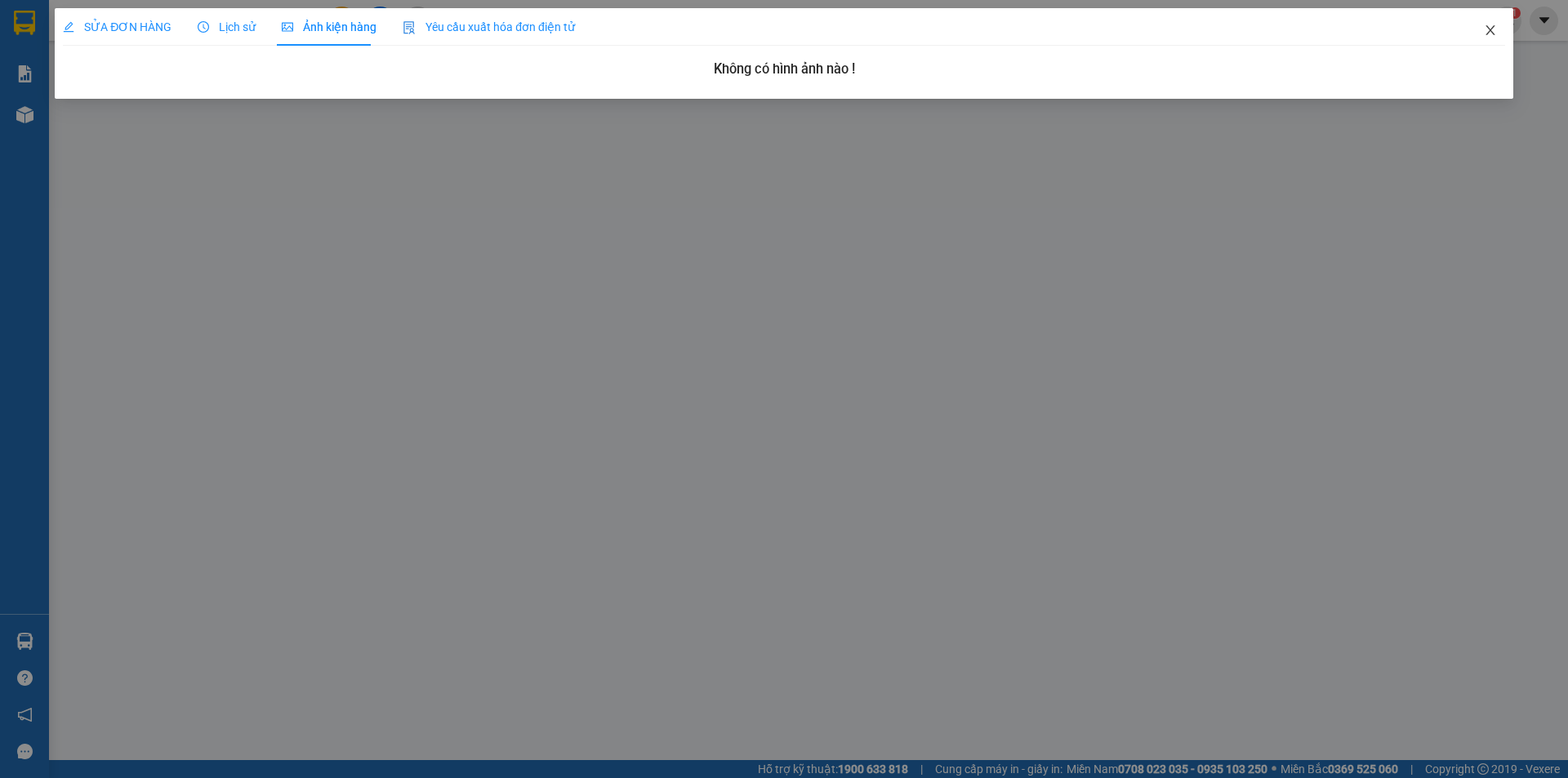
click at [1484, 28] on icon "close" at bounding box center [1490, 30] width 13 height 13
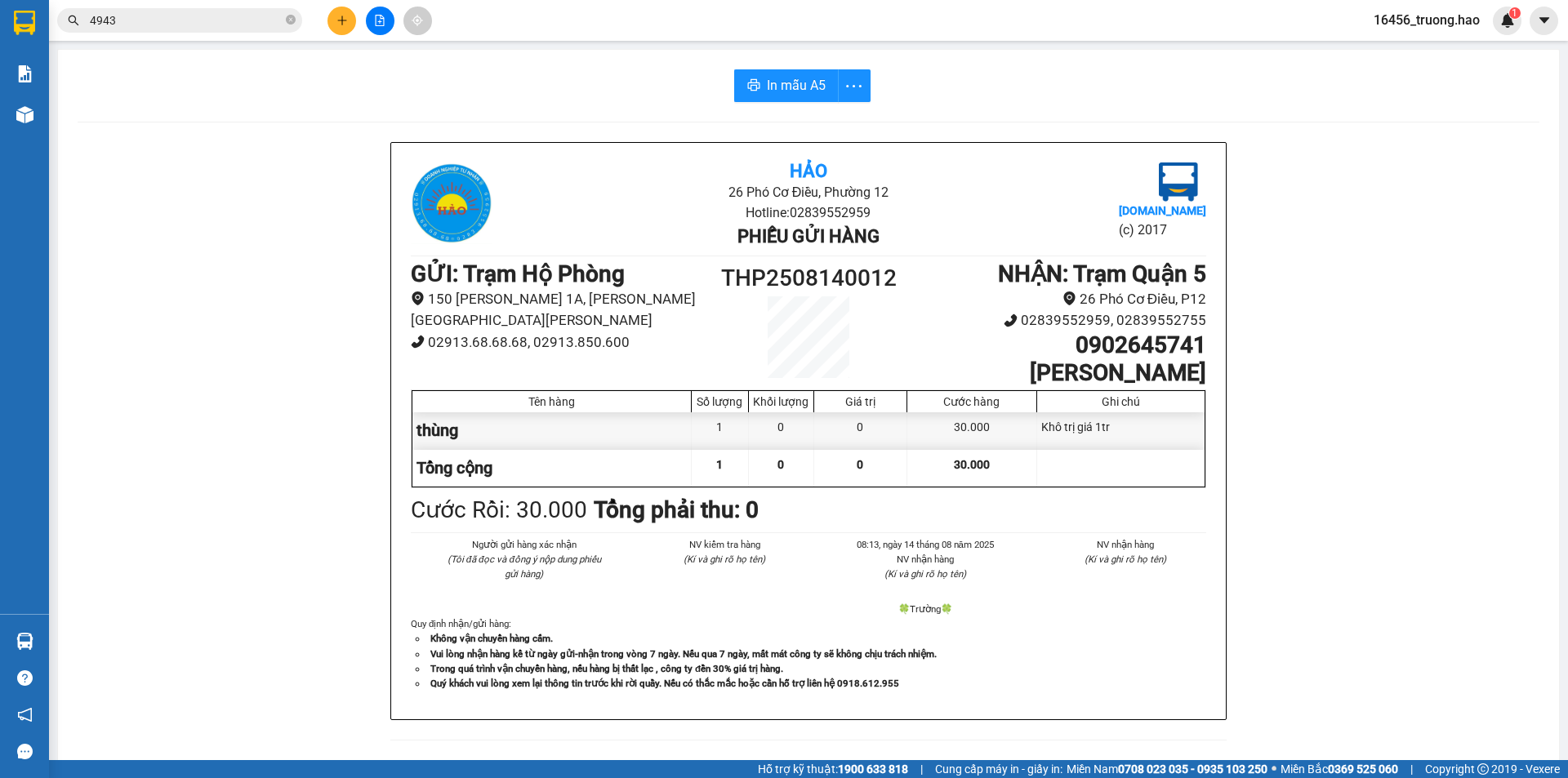
click at [209, 28] on input "4943" at bounding box center [187, 20] width 193 height 18
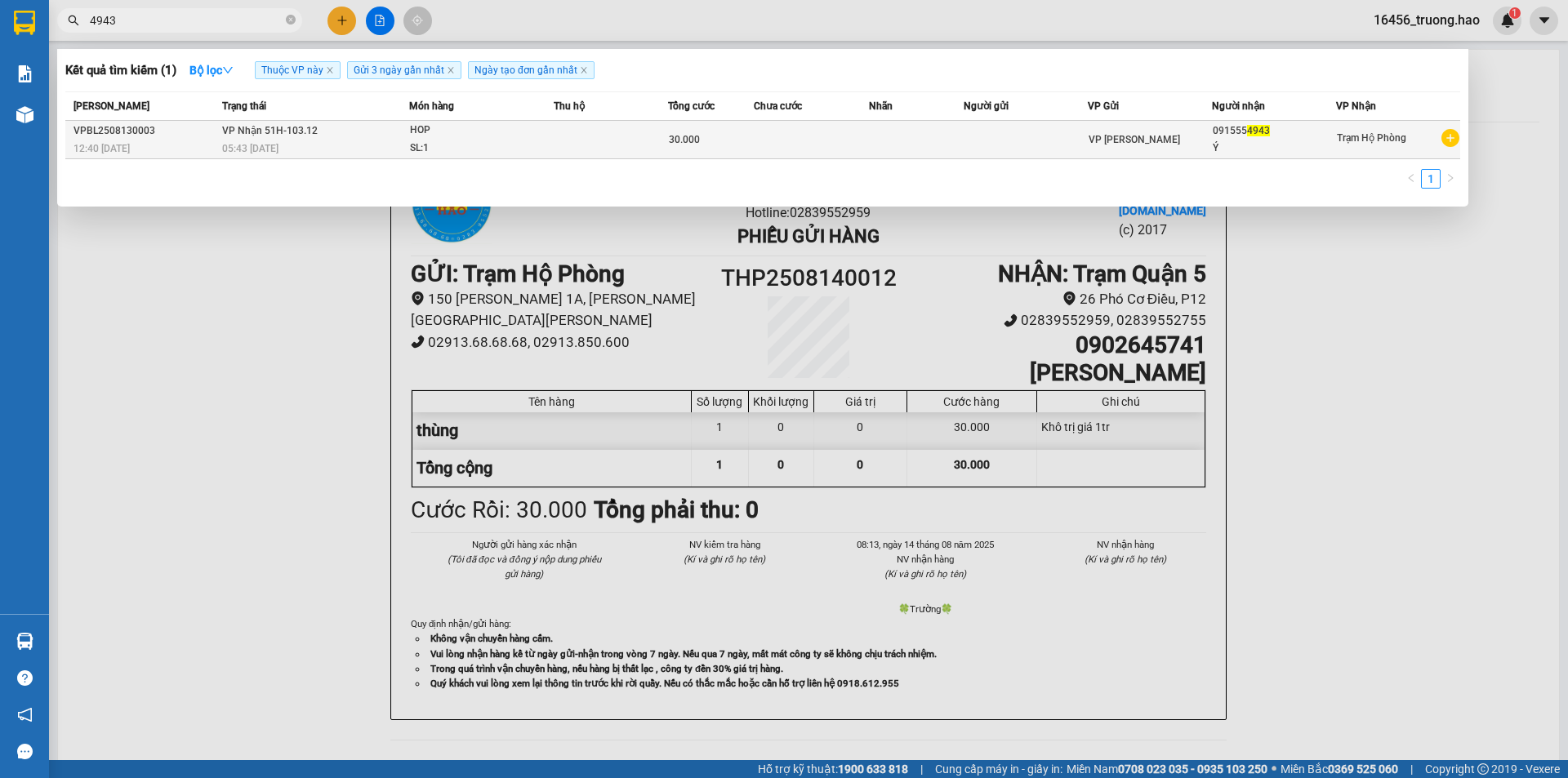
click at [691, 129] on td "30.000" at bounding box center [710, 140] width 85 height 39
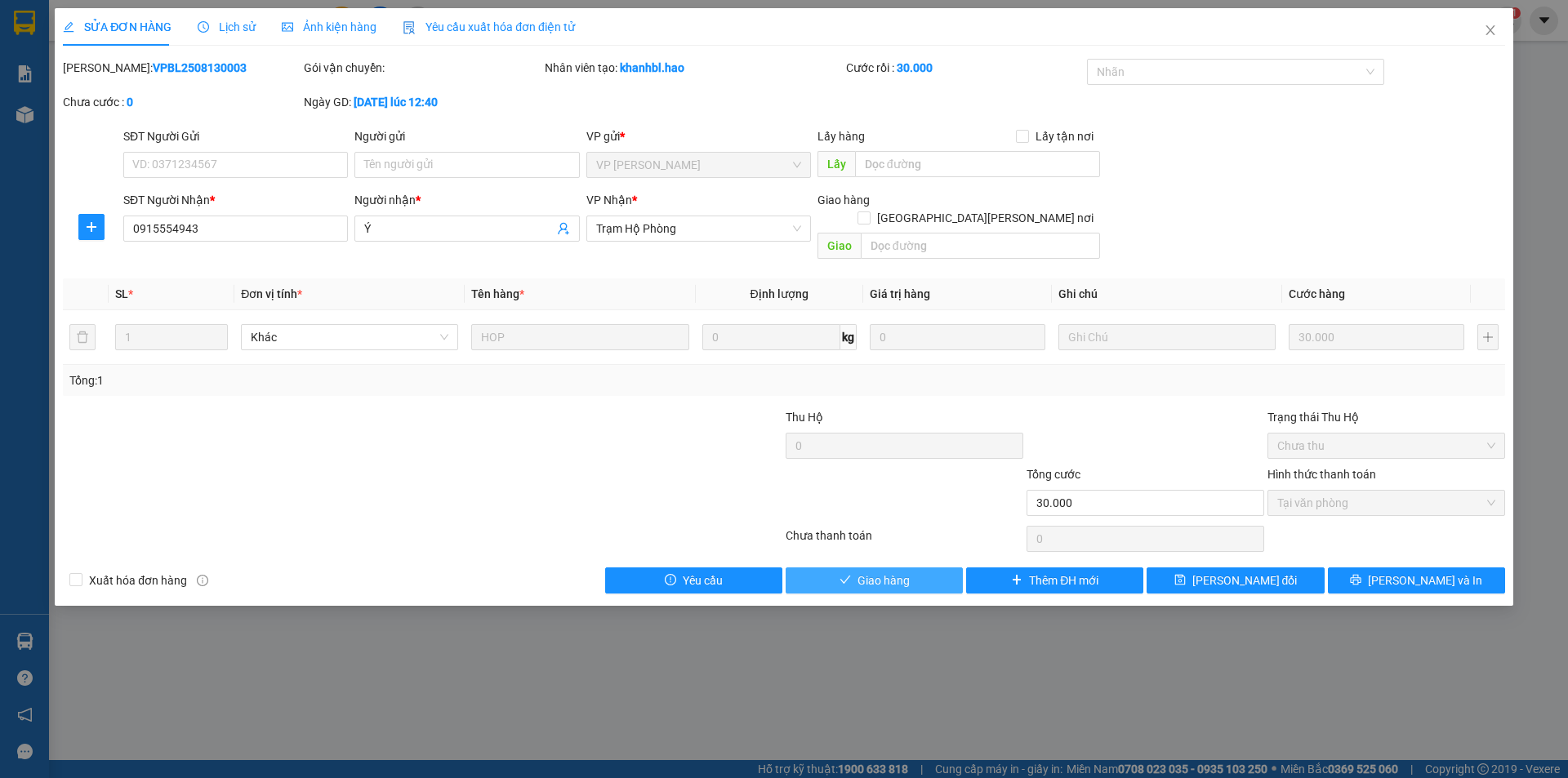
click at [900, 571] on span "Giao hàng" at bounding box center [883, 581] width 52 height 18
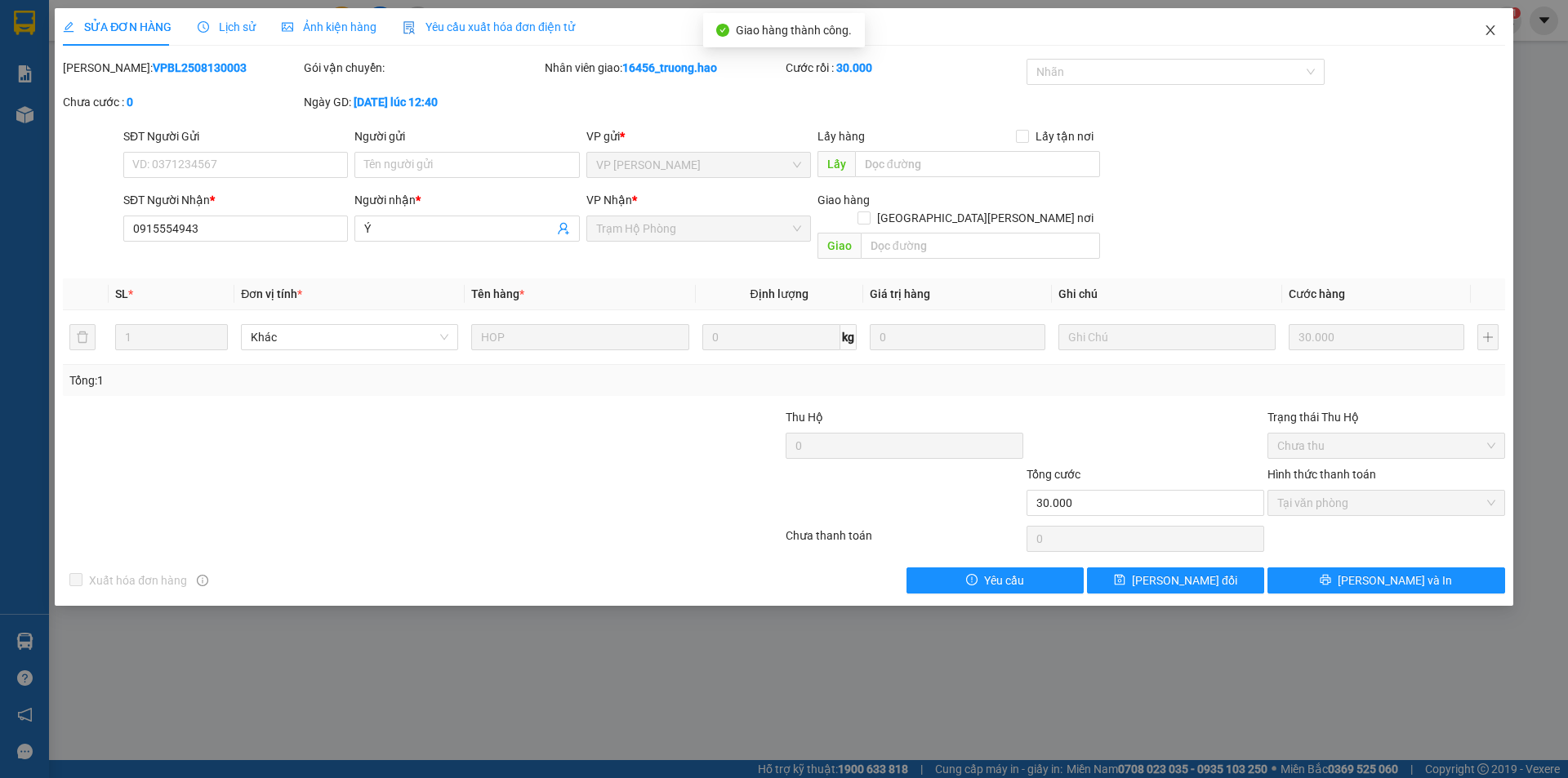
click at [1491, 28] on icon "close" at bounding box center [1490, 30] width 13 height 13
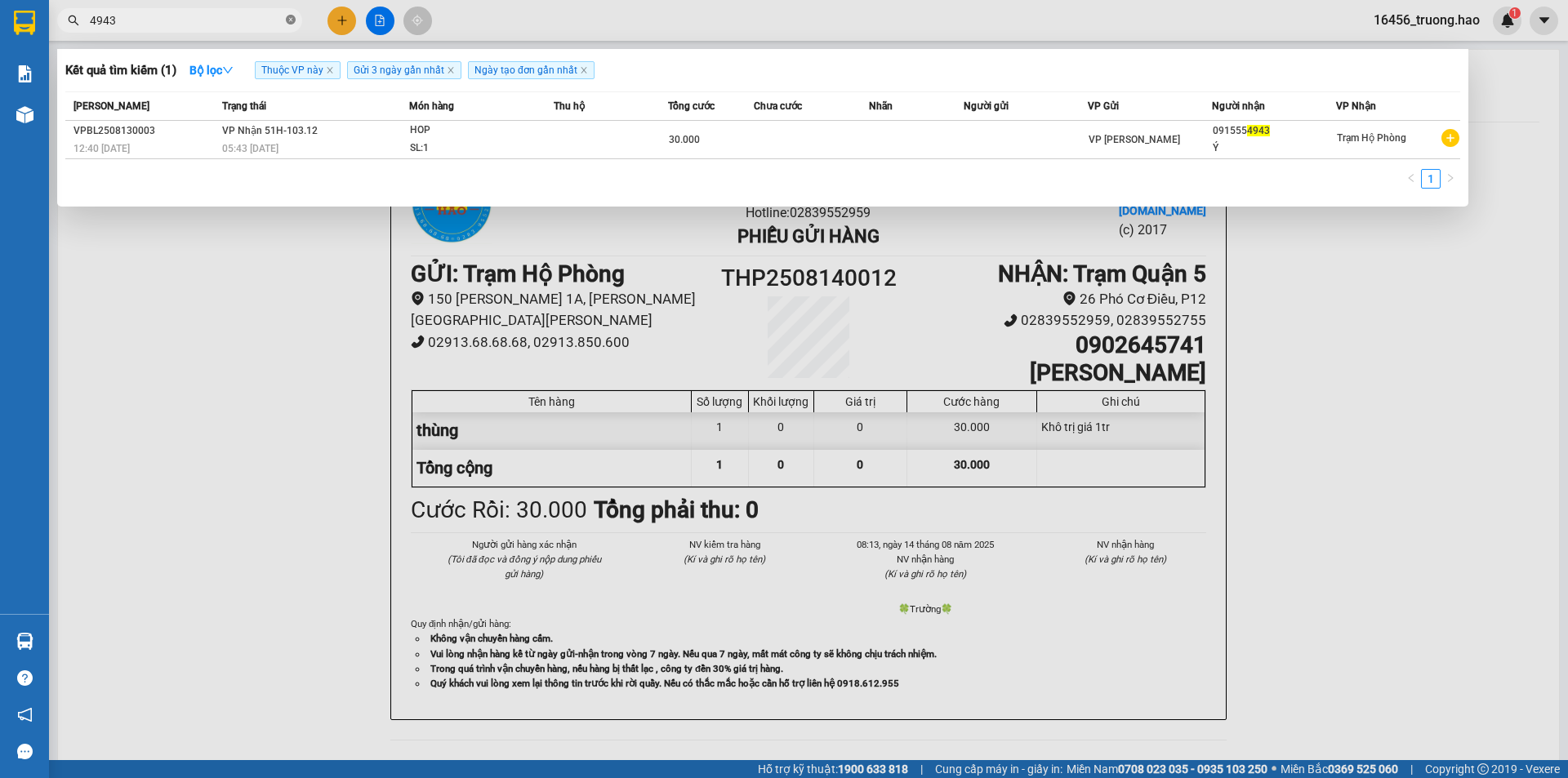
click at [293, 19] on icon "close-circle" at bounding box center [290, 19] width 10 height 10
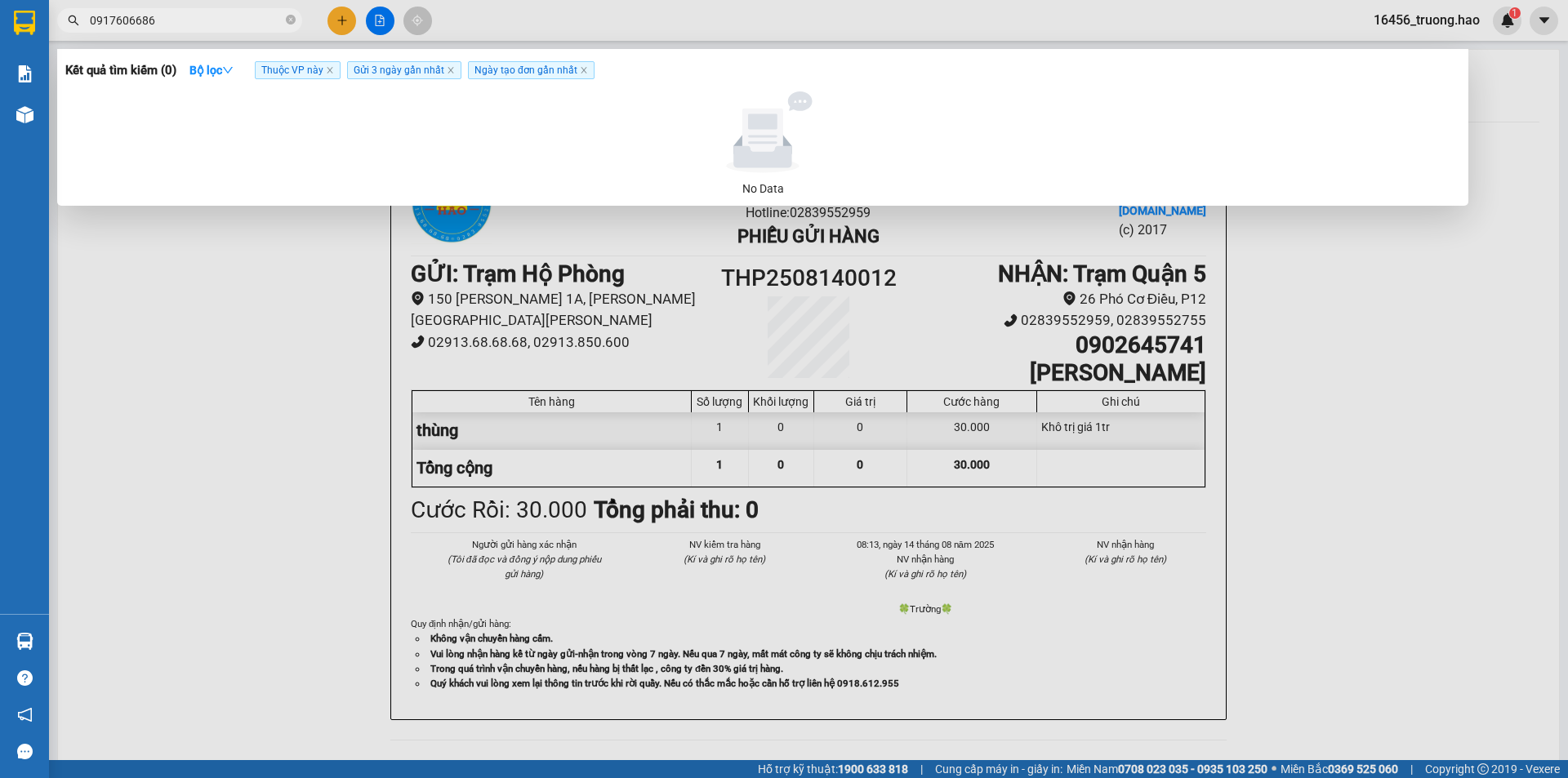
type input "0917606686"
click at [529, 19] on div at bounding box center [784, 389] width 1568 height 778
click at [288, 20] on icon "close-circle" at bounding box center [290, 19] width 10 height 10
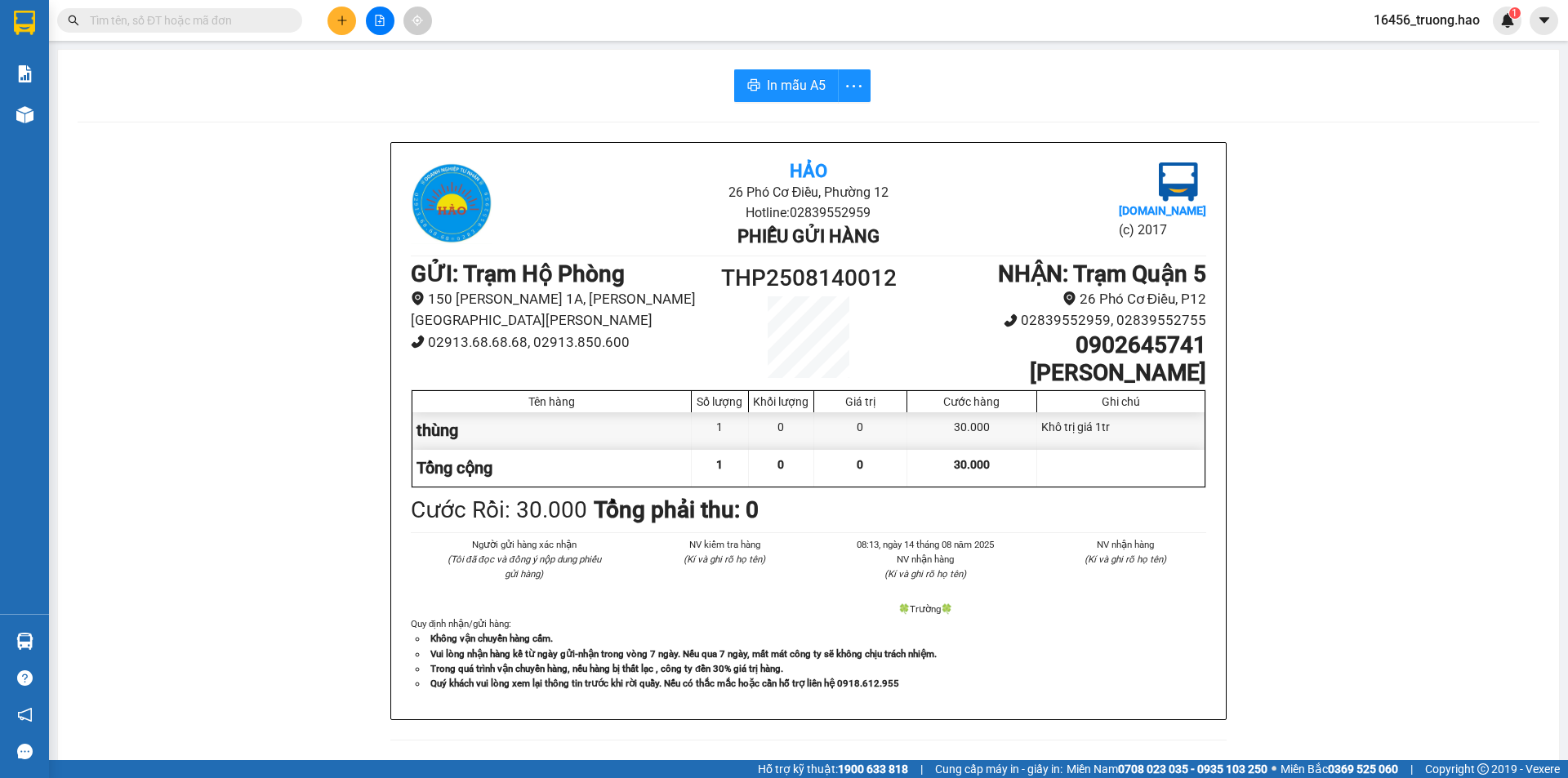
click at [209, 24] on input "text" at bounding box center [187, 20] width 193 height 18
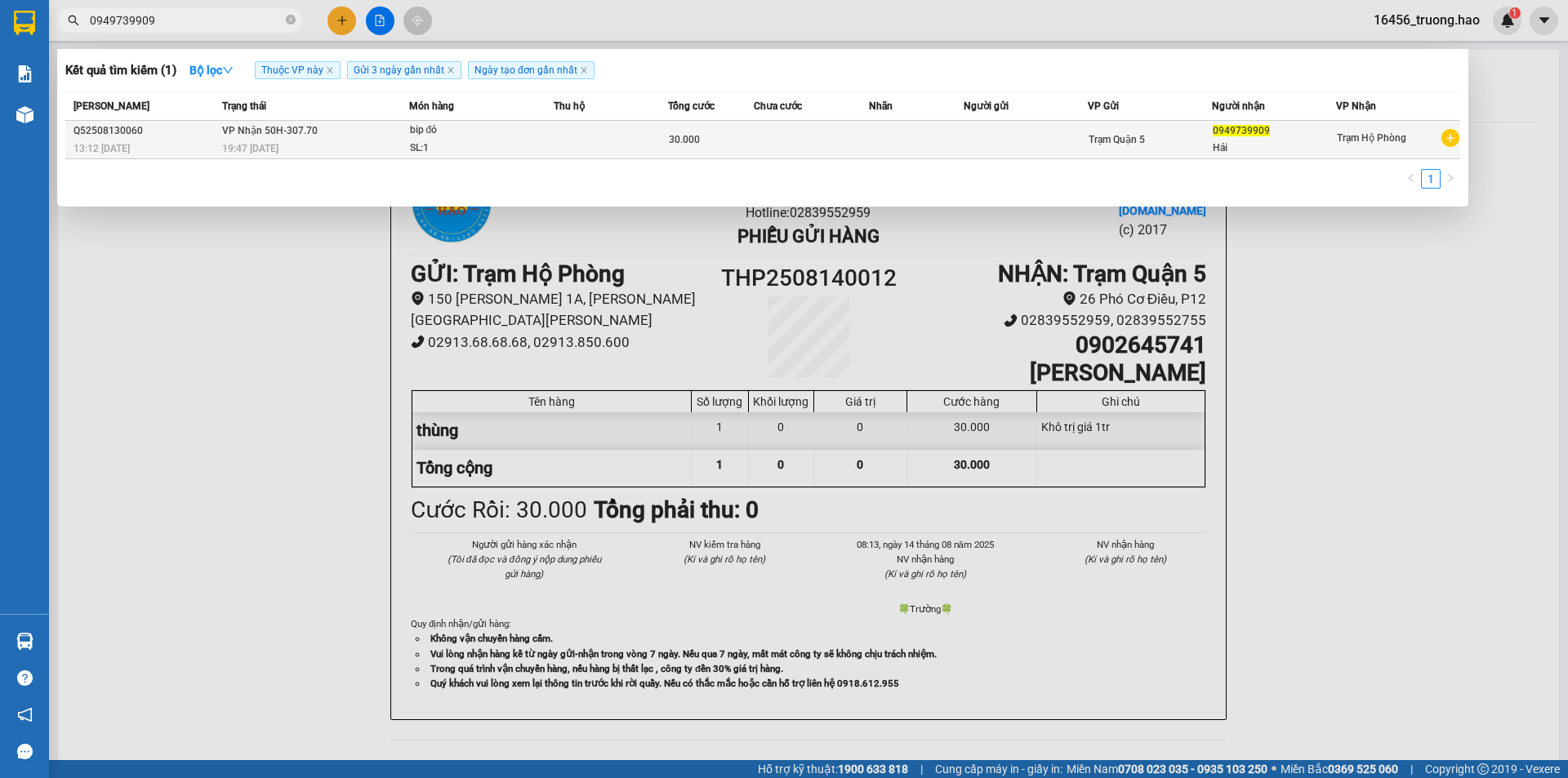
type input "0949739909"
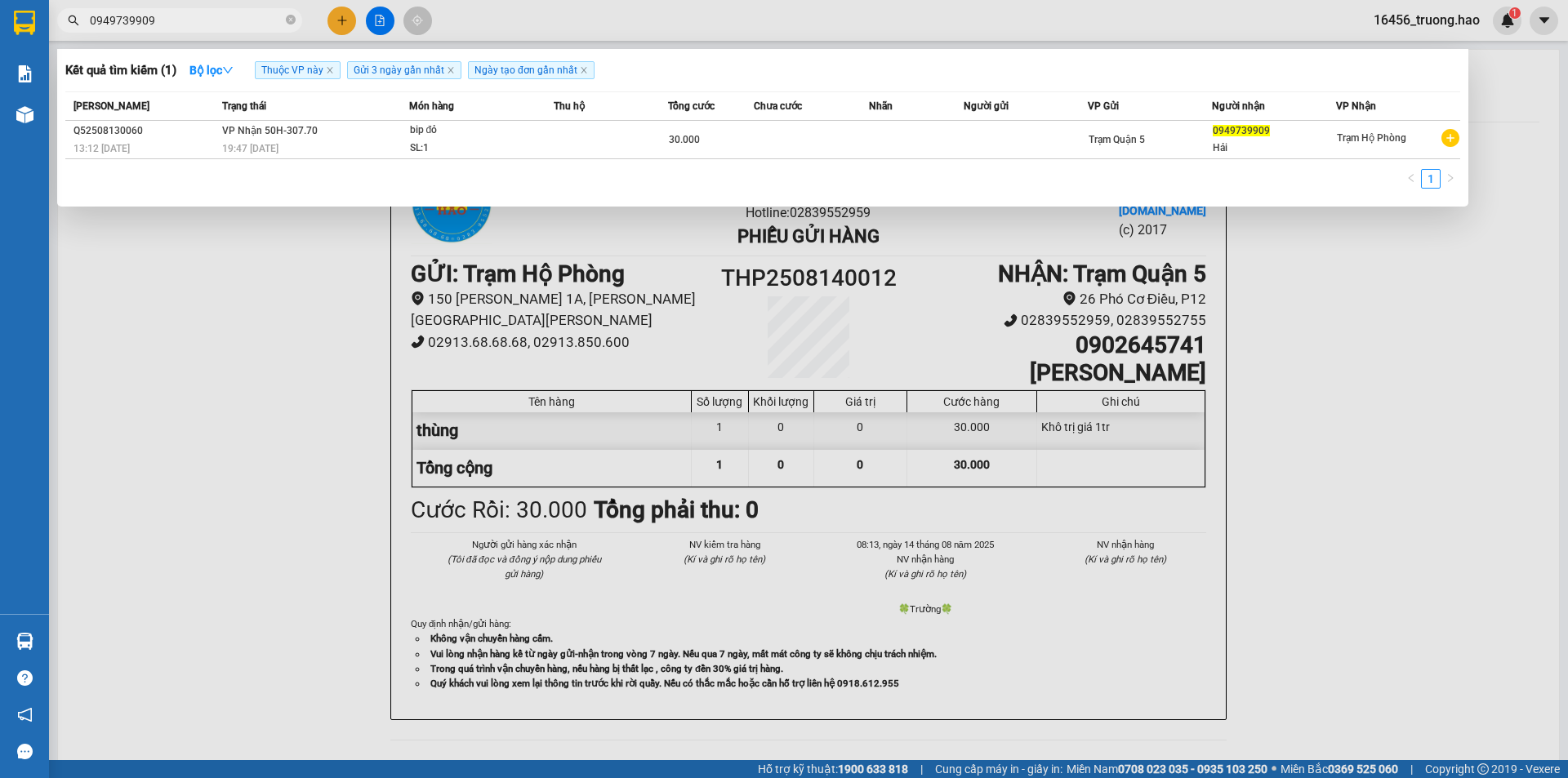
click at [594, 135] on td at bounding box center [610, 140] width 114 height 39
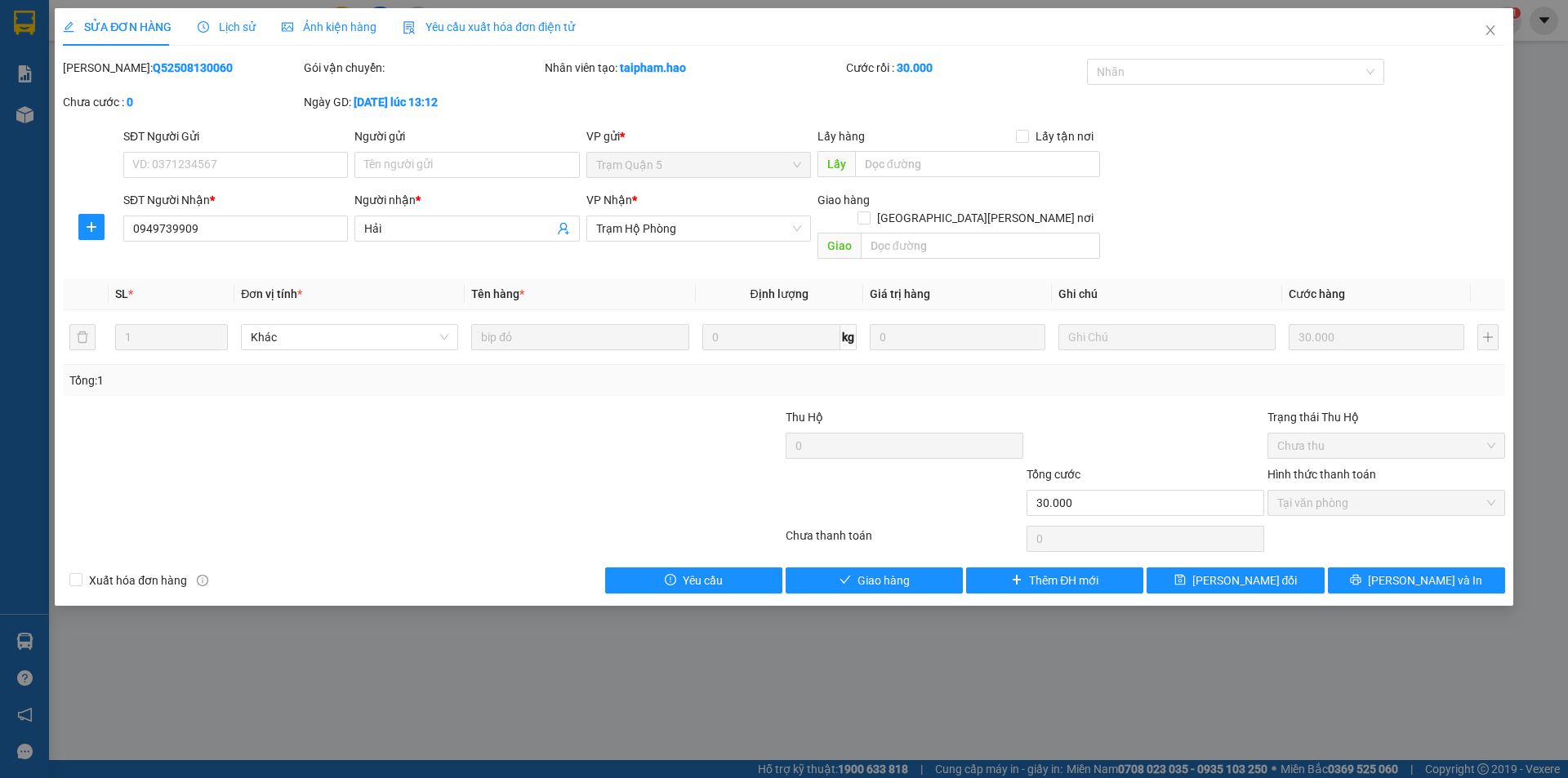
click at [353, 24] on span "Ảnh kiện hàng" at bounding box center [329, 27] width 95 height 13
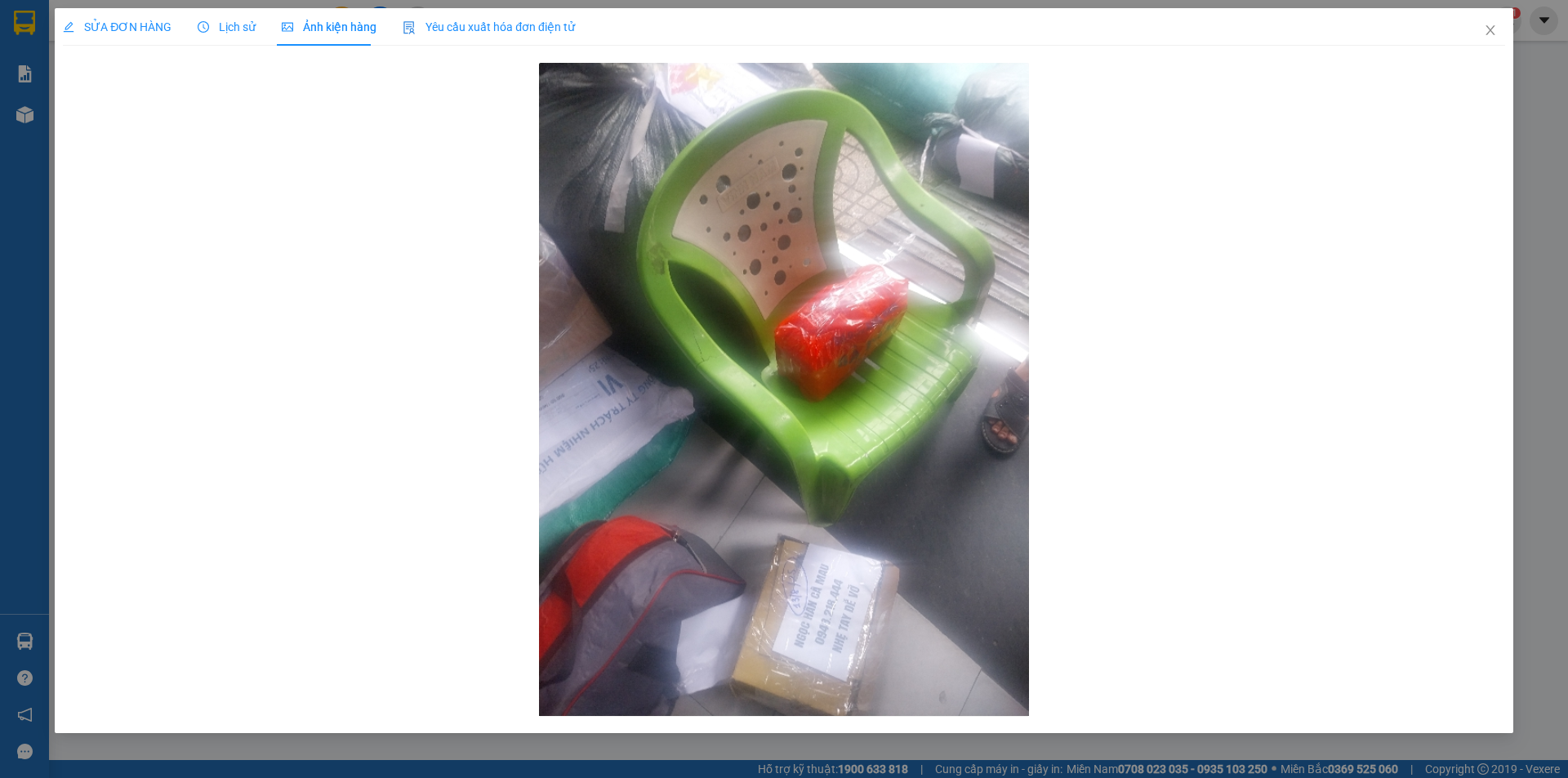
click at [141, 22] on span "SỬA ĐƠN HÀNG" at bounding box center [117, 27] width 108 height 13
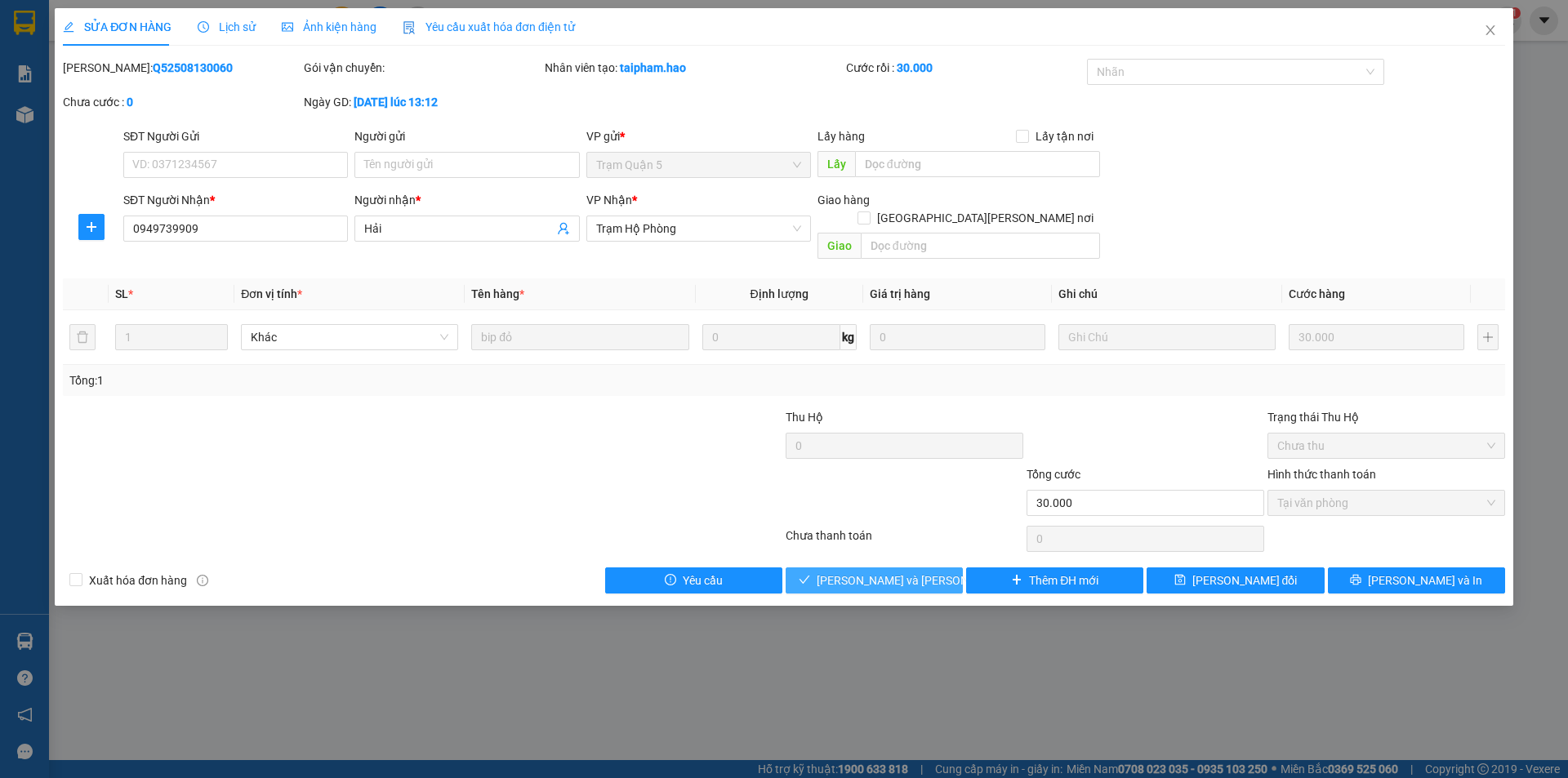
click at [908, 571] on span "[PERSON_NAME] và [PERSON_NAME] hàng" at bounding box center [926, 581] width 221 height 18
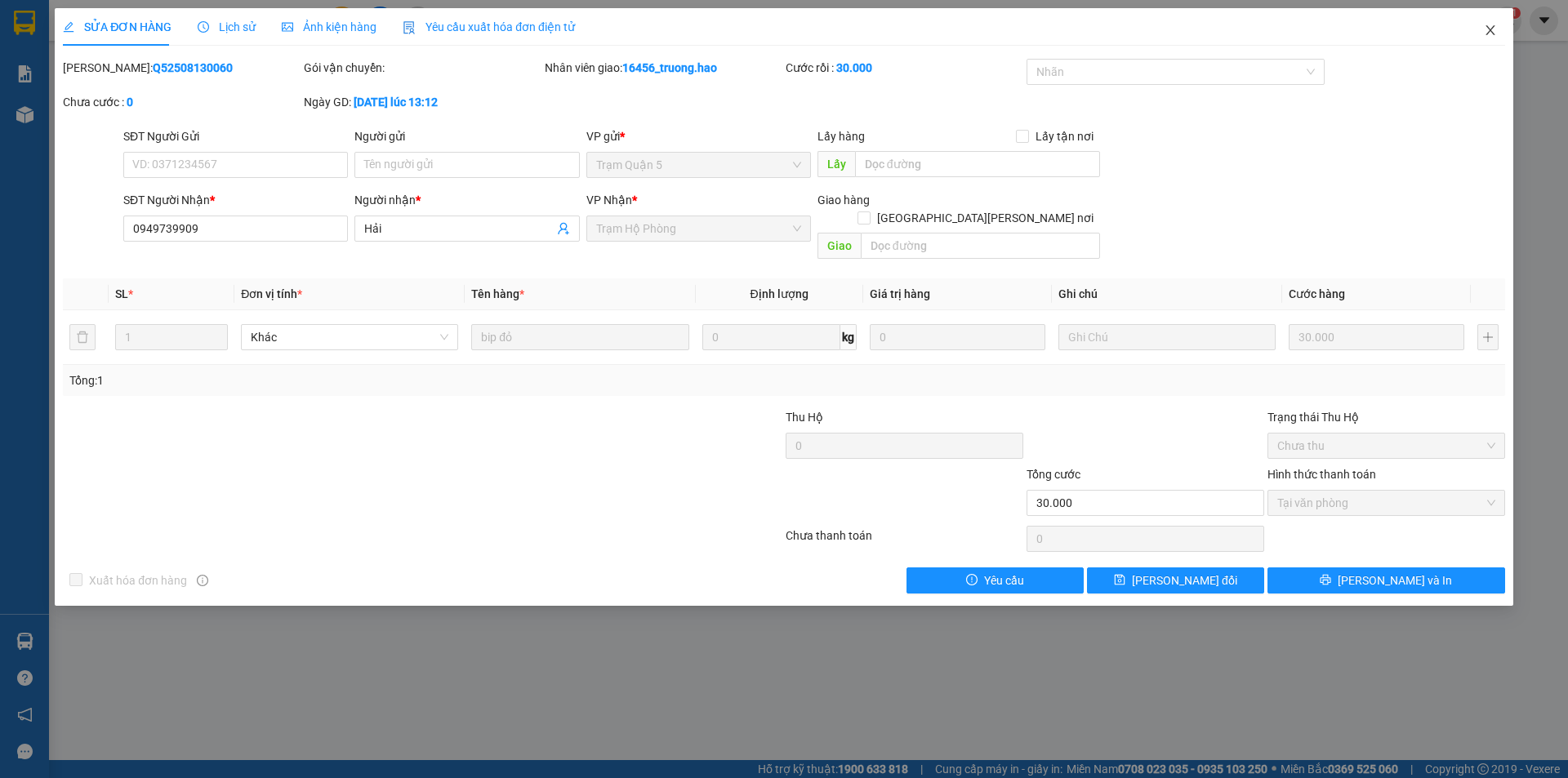
click at [1488, 33] on icon "close" at bounding box center [1490, 30] width 13 height 13
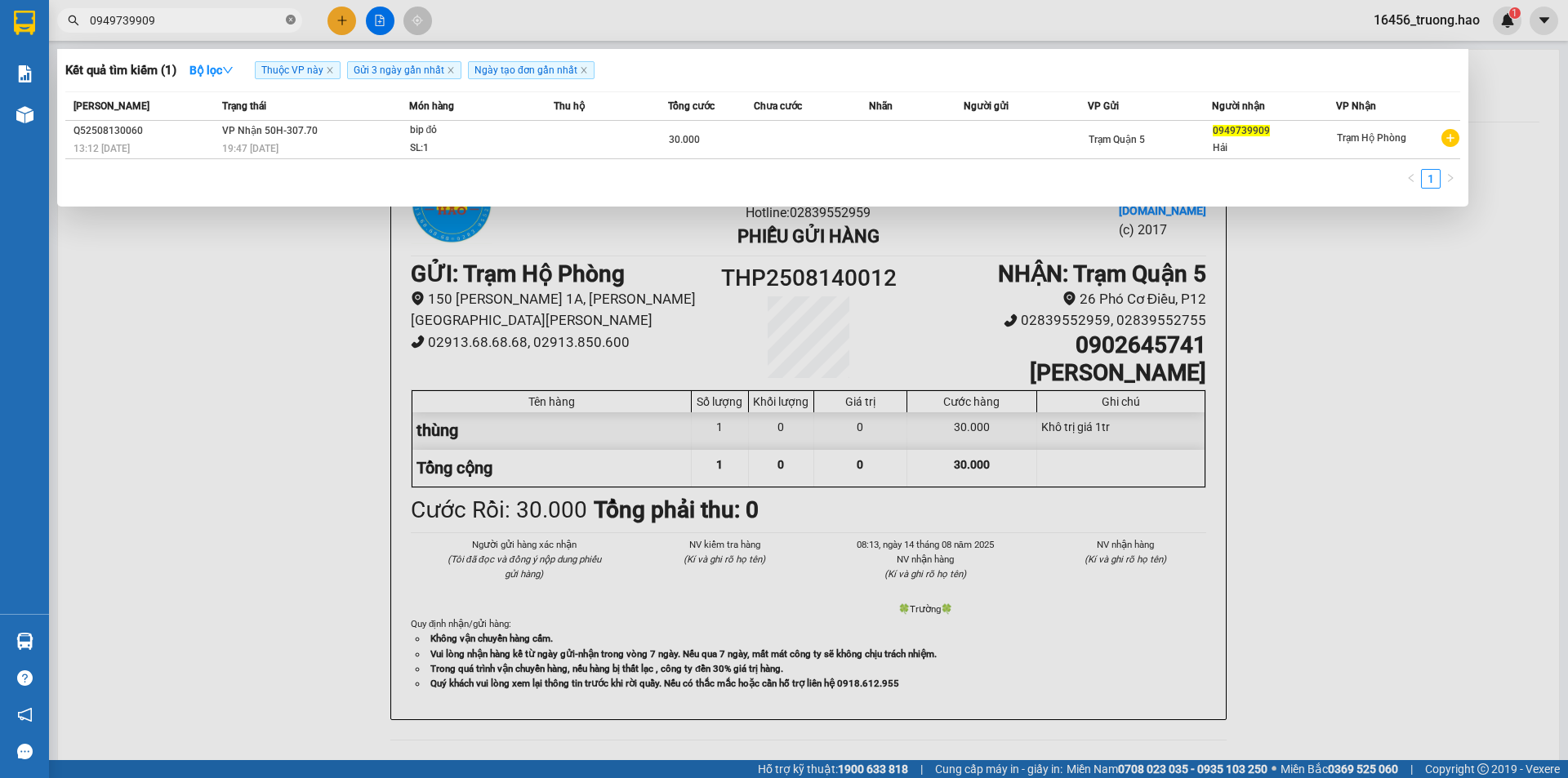
click at [287, 18] on icon "close-circle" at bounding box center [290, 19] width 10 height 10
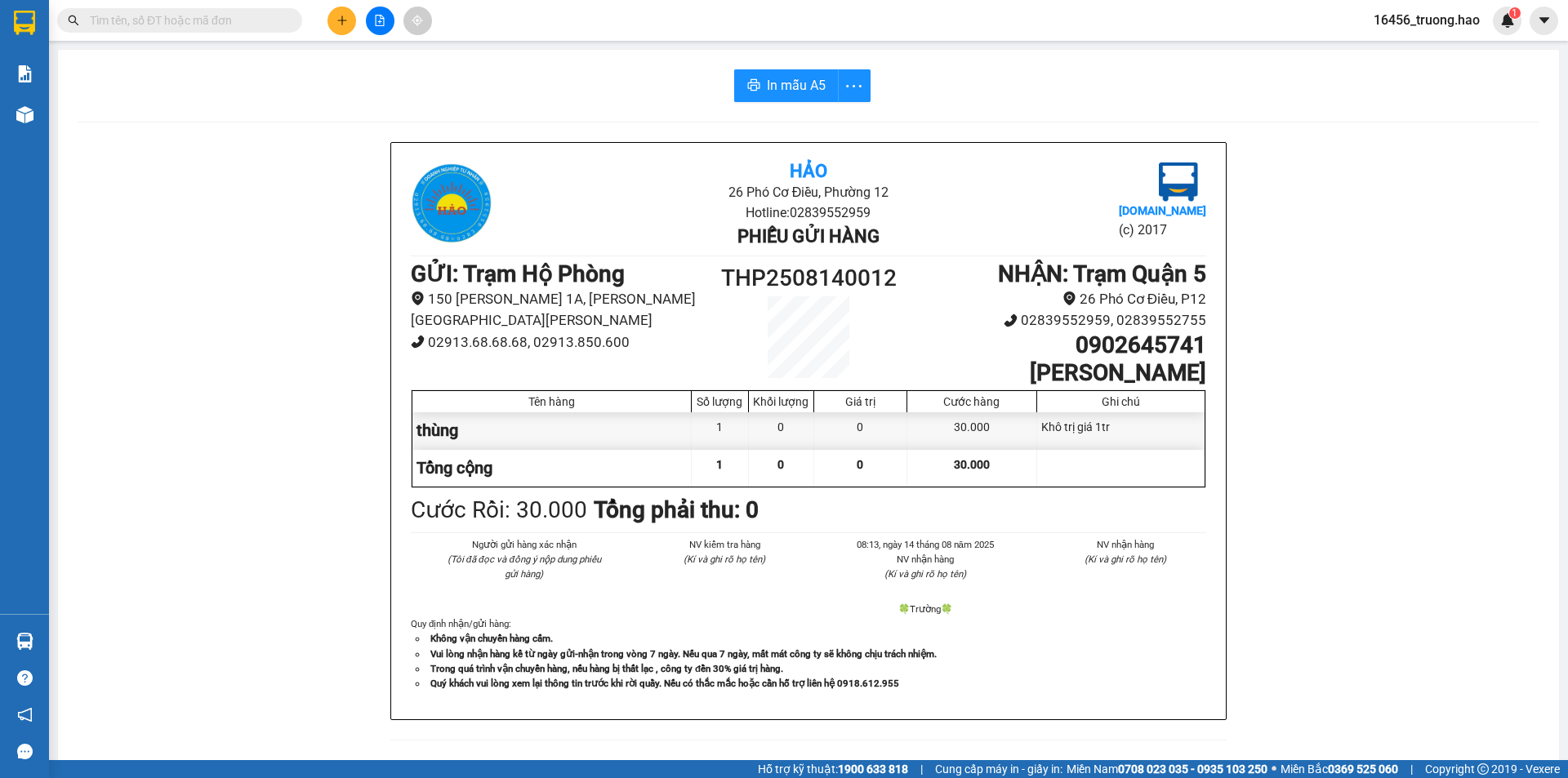
click at [227, 26] on input "text" at bounding box center [187, 20] width 193 height 18
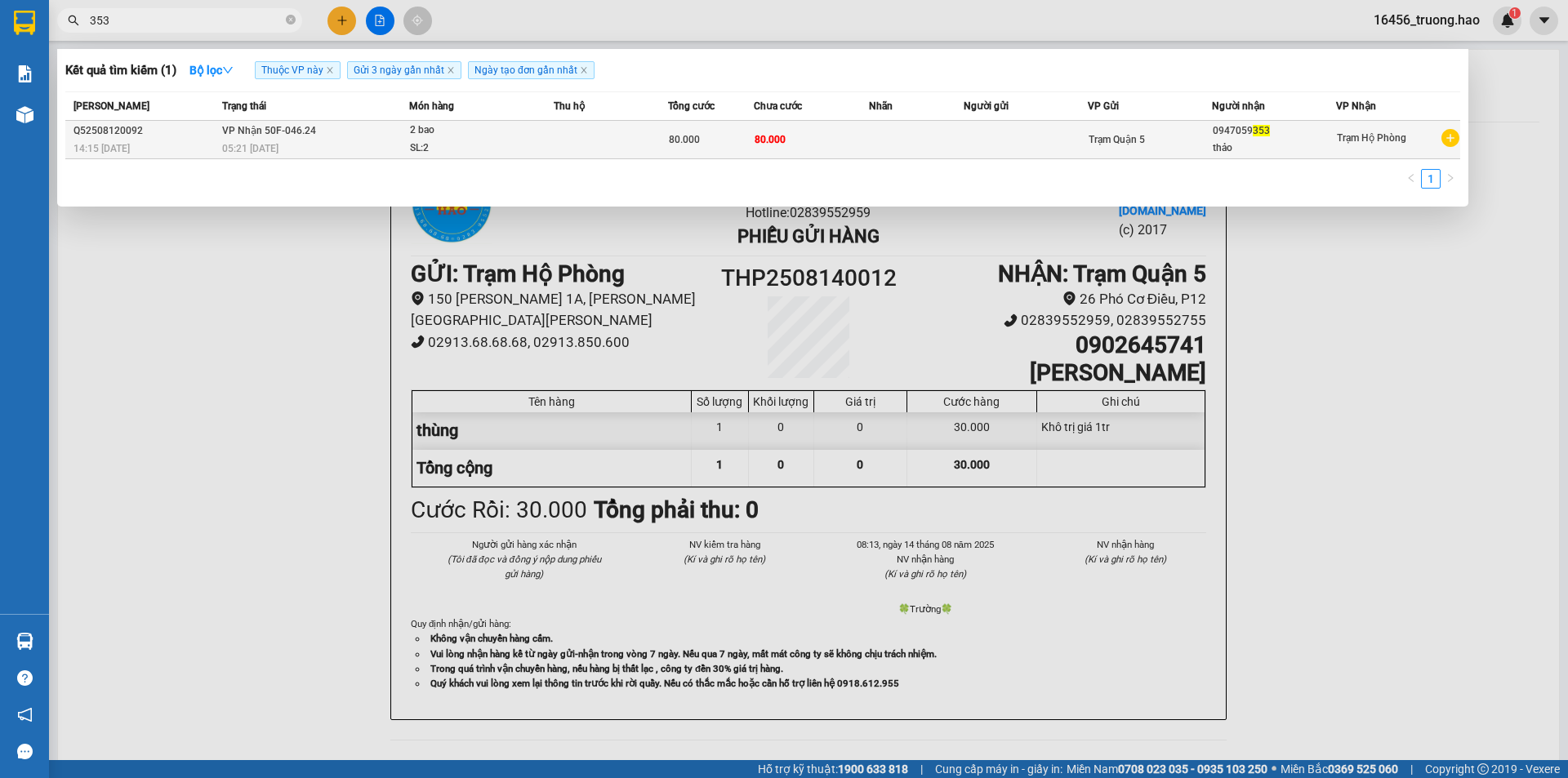
type input "353"
click at [1155, 133] on td "Trạm Quận 5" at bounding box center [1149, 140] width 124 height 39
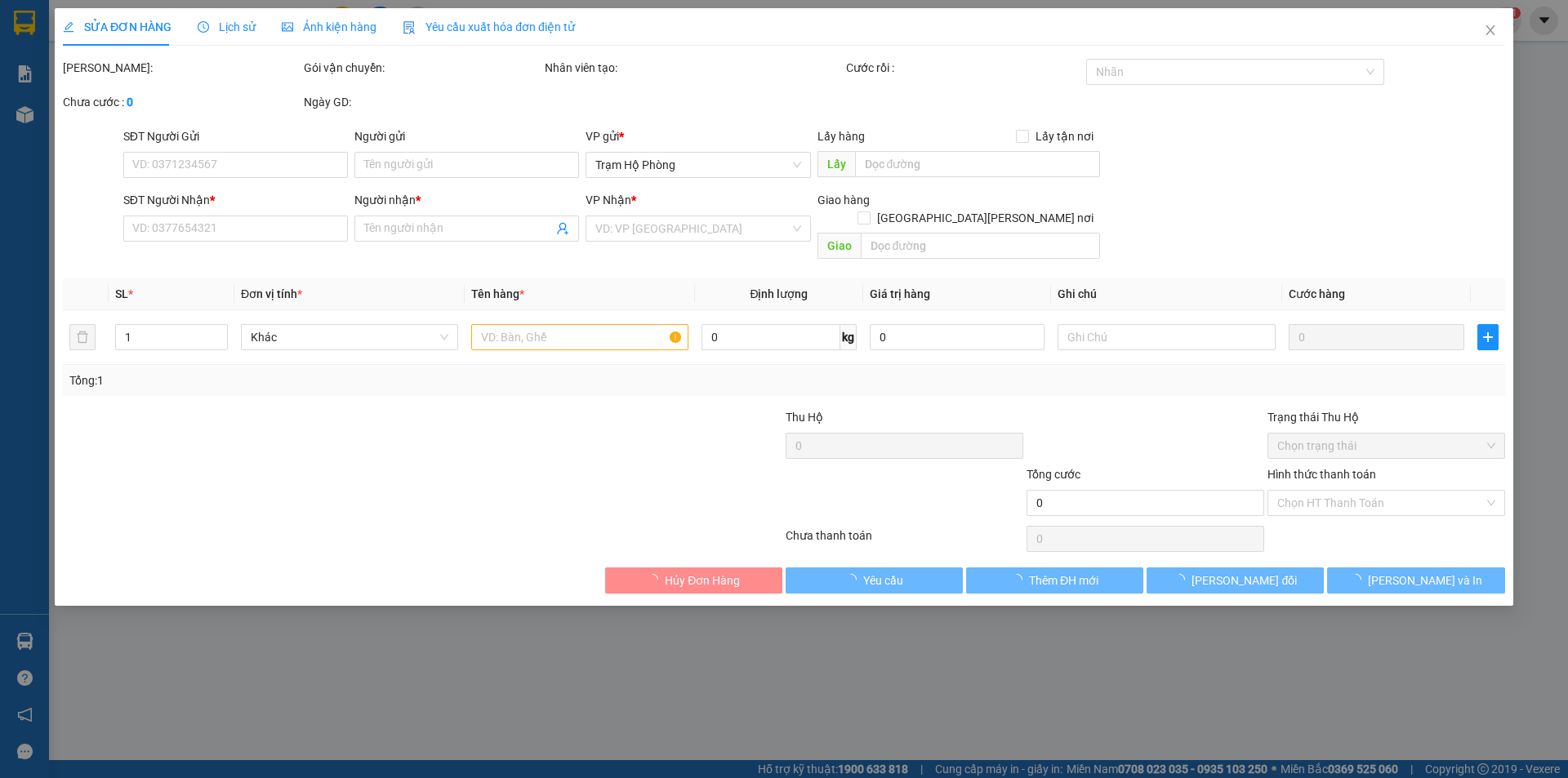
type input "0947059353"
type input "thảo"
type input "80.000"
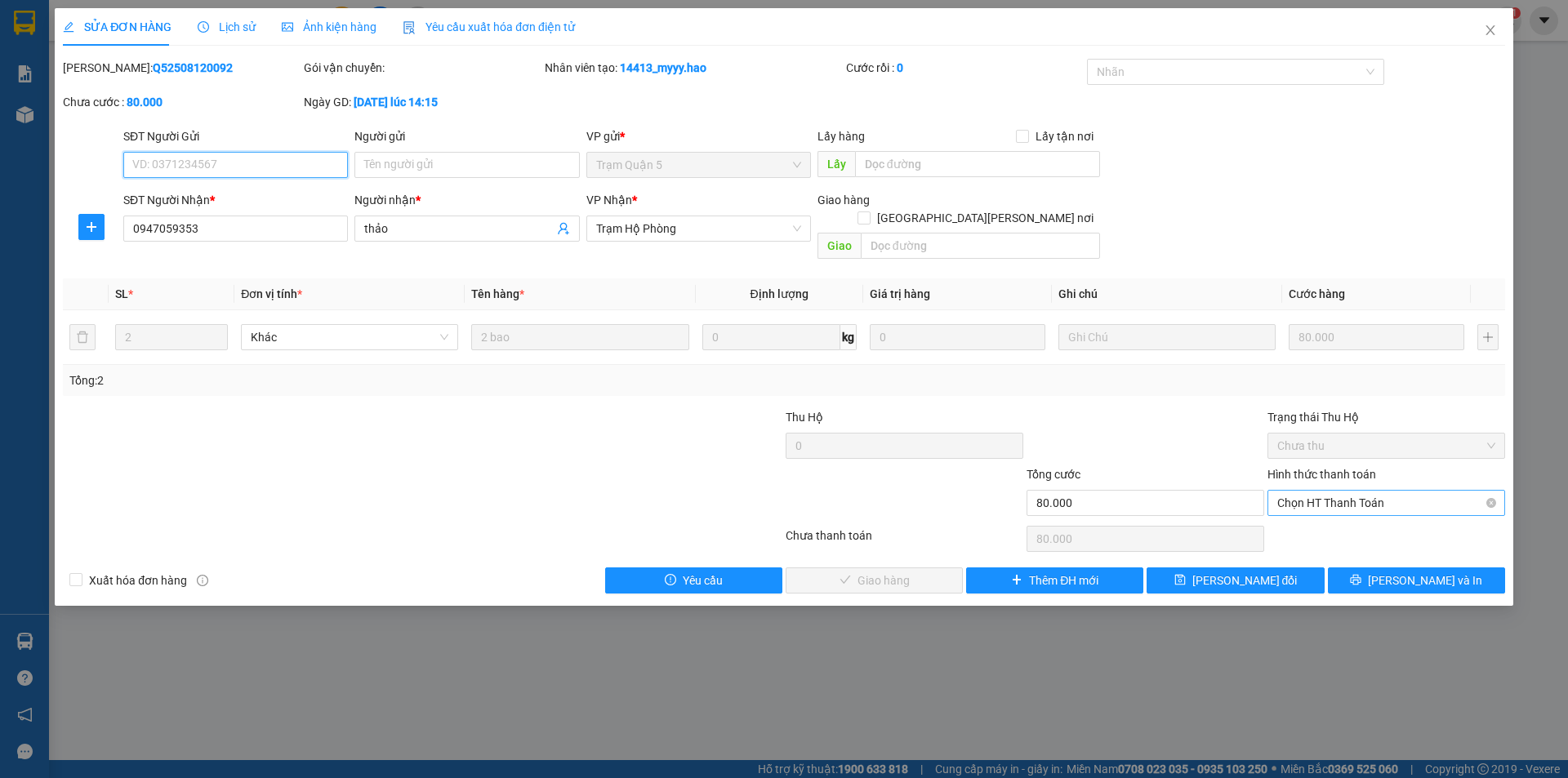
click at [1314, 490] on span "Chọn HT Thanh Toán" at bounding box center [1386, 502] width 218 height 25
click at [1301, 520] on div "Tại văn phòng" at bounding box center [1386, 518] width 218 height 18
type input "0"
click at [930, 568] on button "[PERSON_NAME] và [PERSON_NAME] hàng" at bounding box center [874, 581] width 177 height 26
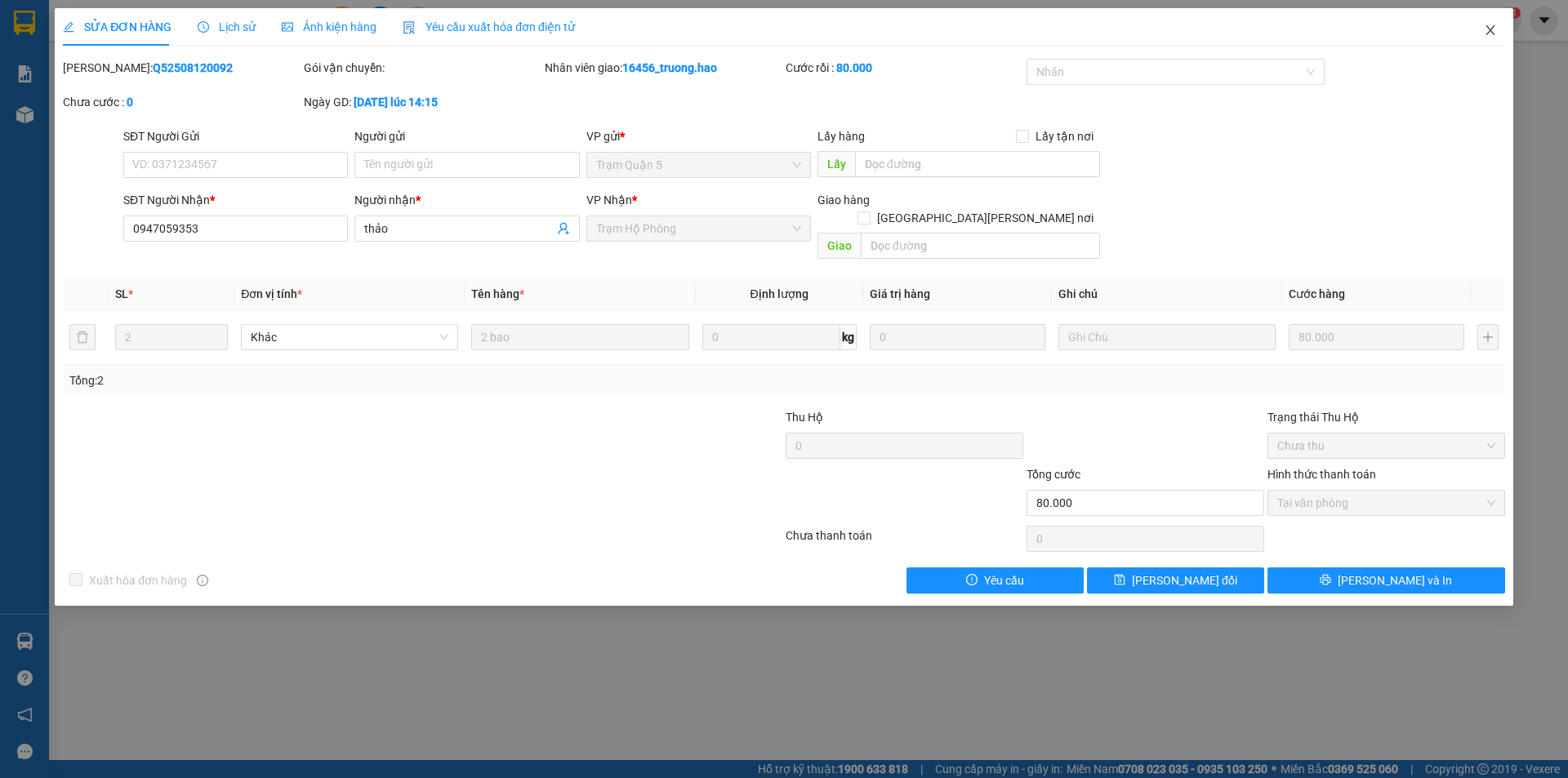
click at [1489, 28] on icon "close" at bounding box center [1490, 30] width 9 height 10
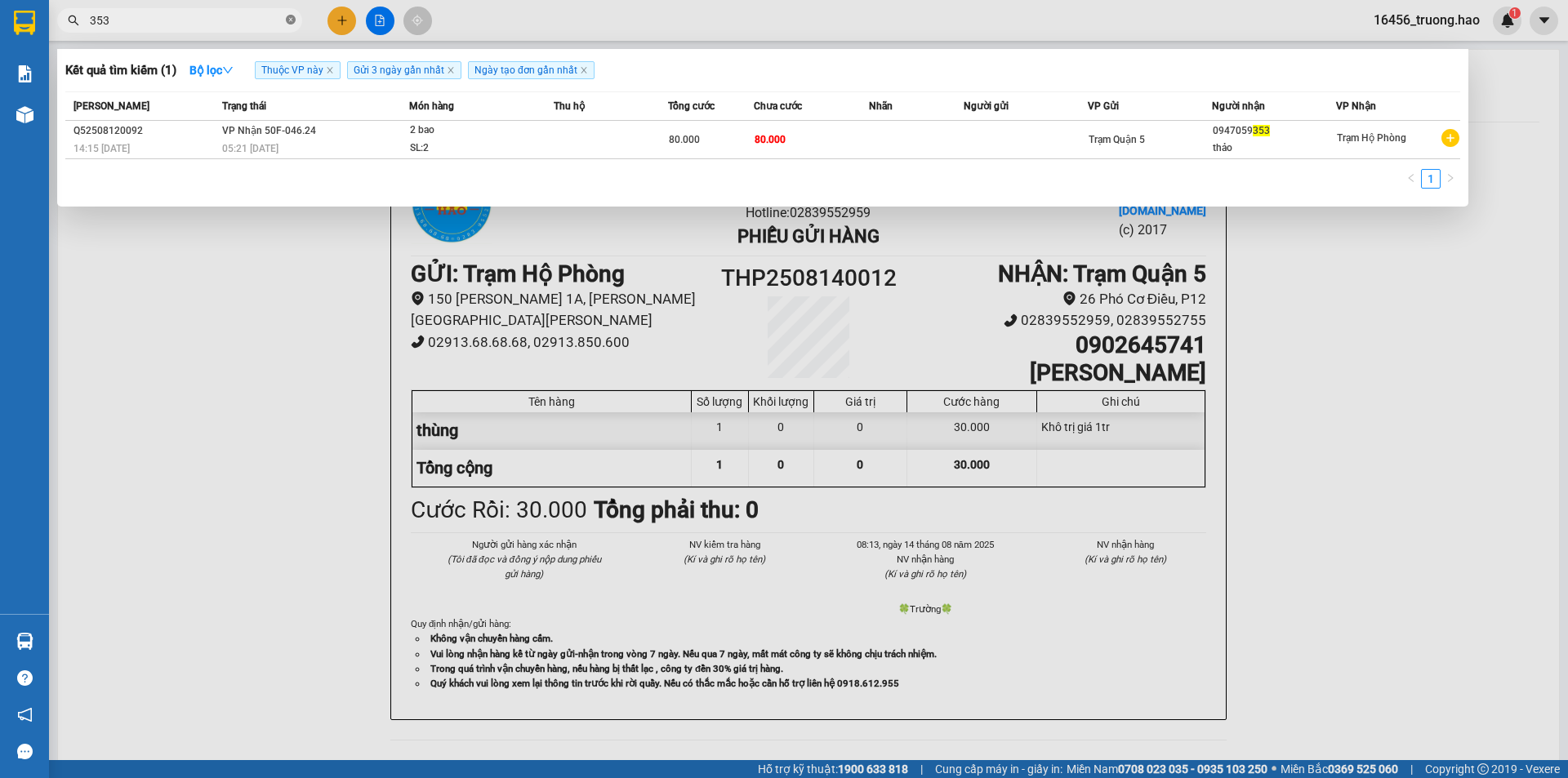
click at [291, 16] on icon "close-circle" at bounding box center [290, 19] width 10 height 10
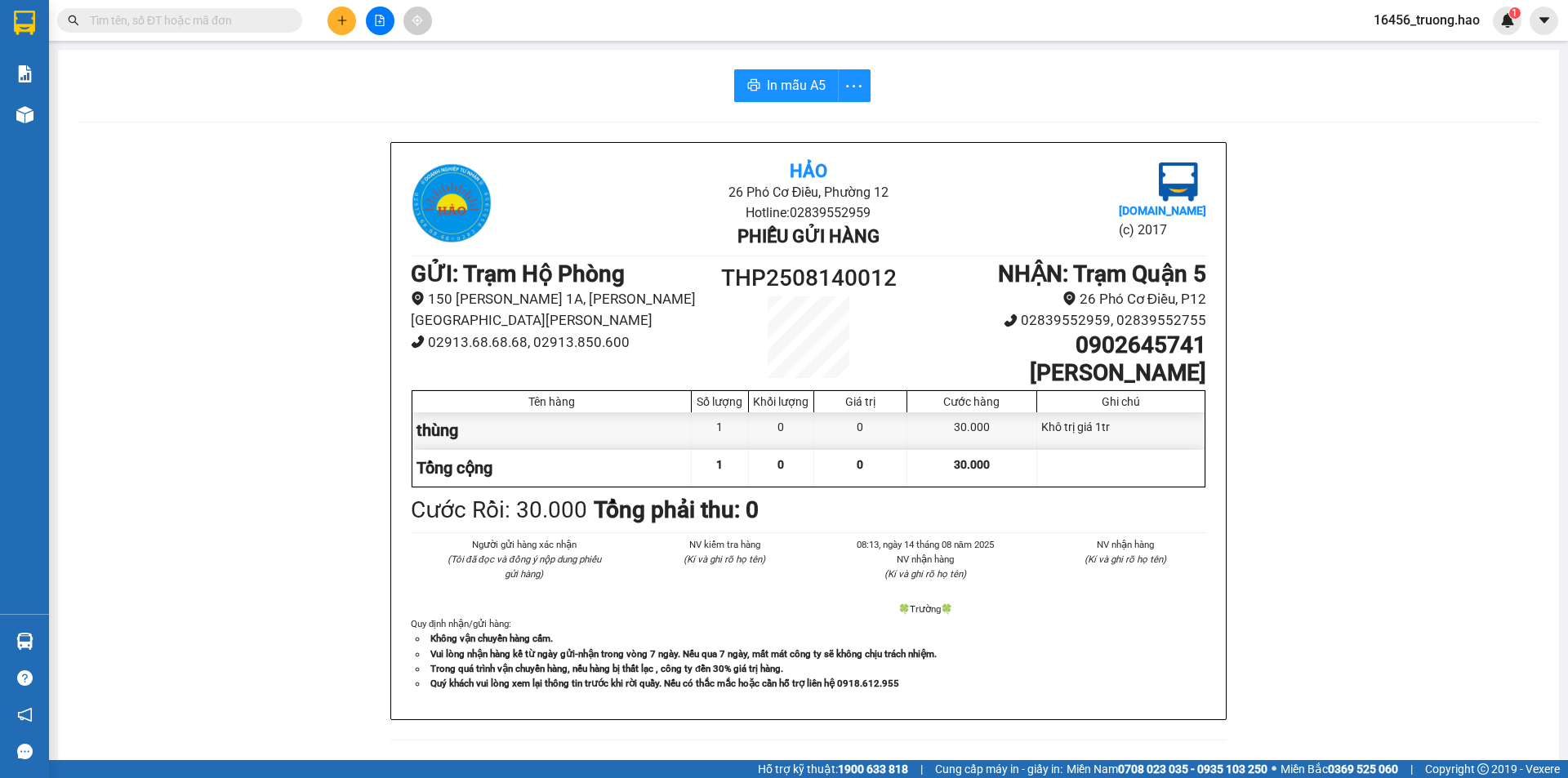
click at [247, 23] on input "text" at bounding box center [187, 20] width 193 height 18
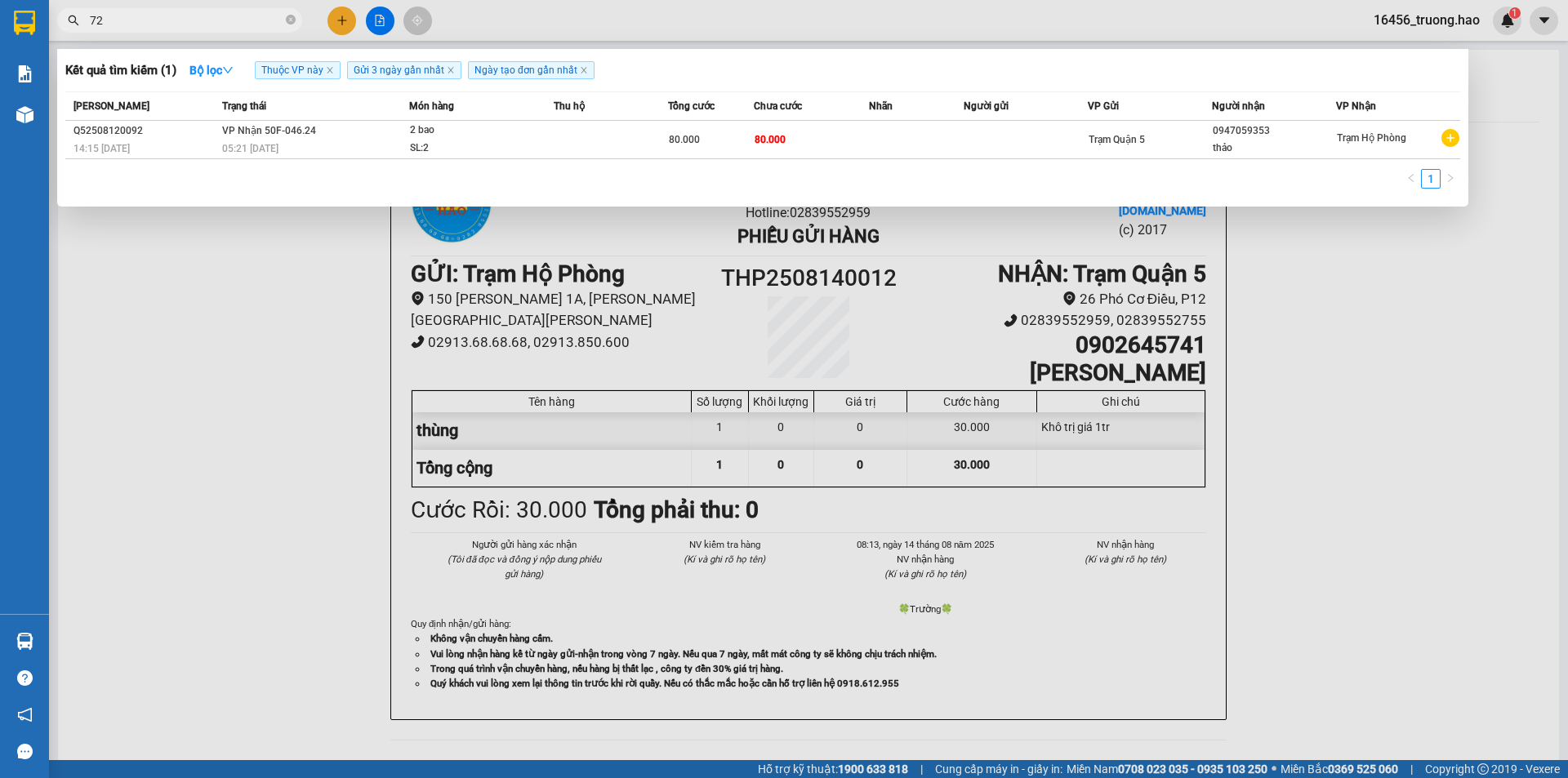
type input "727"
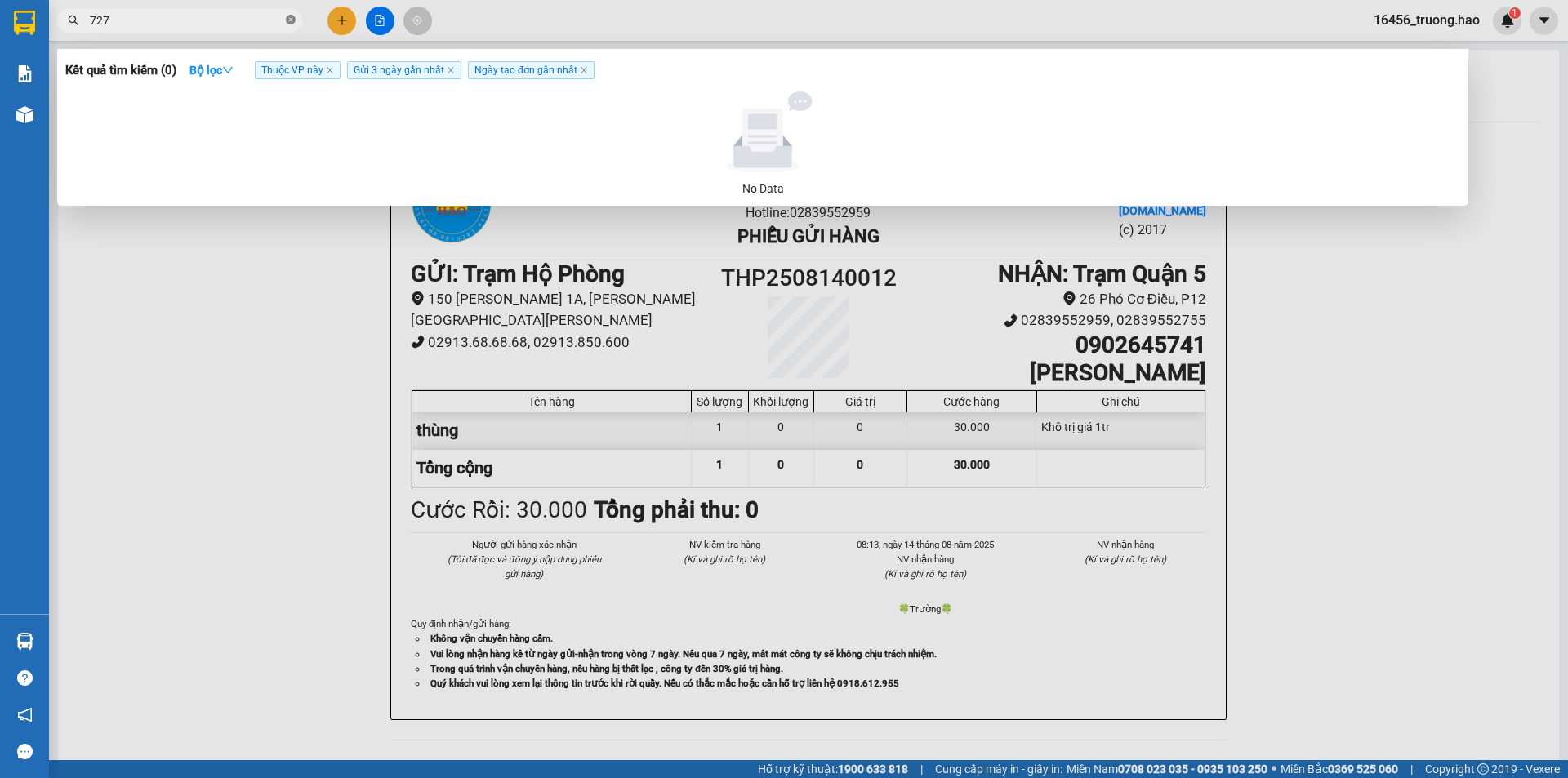
click at [288, 21] on icon "close-circle" at bounding box center [290, 19] width 10 height 10
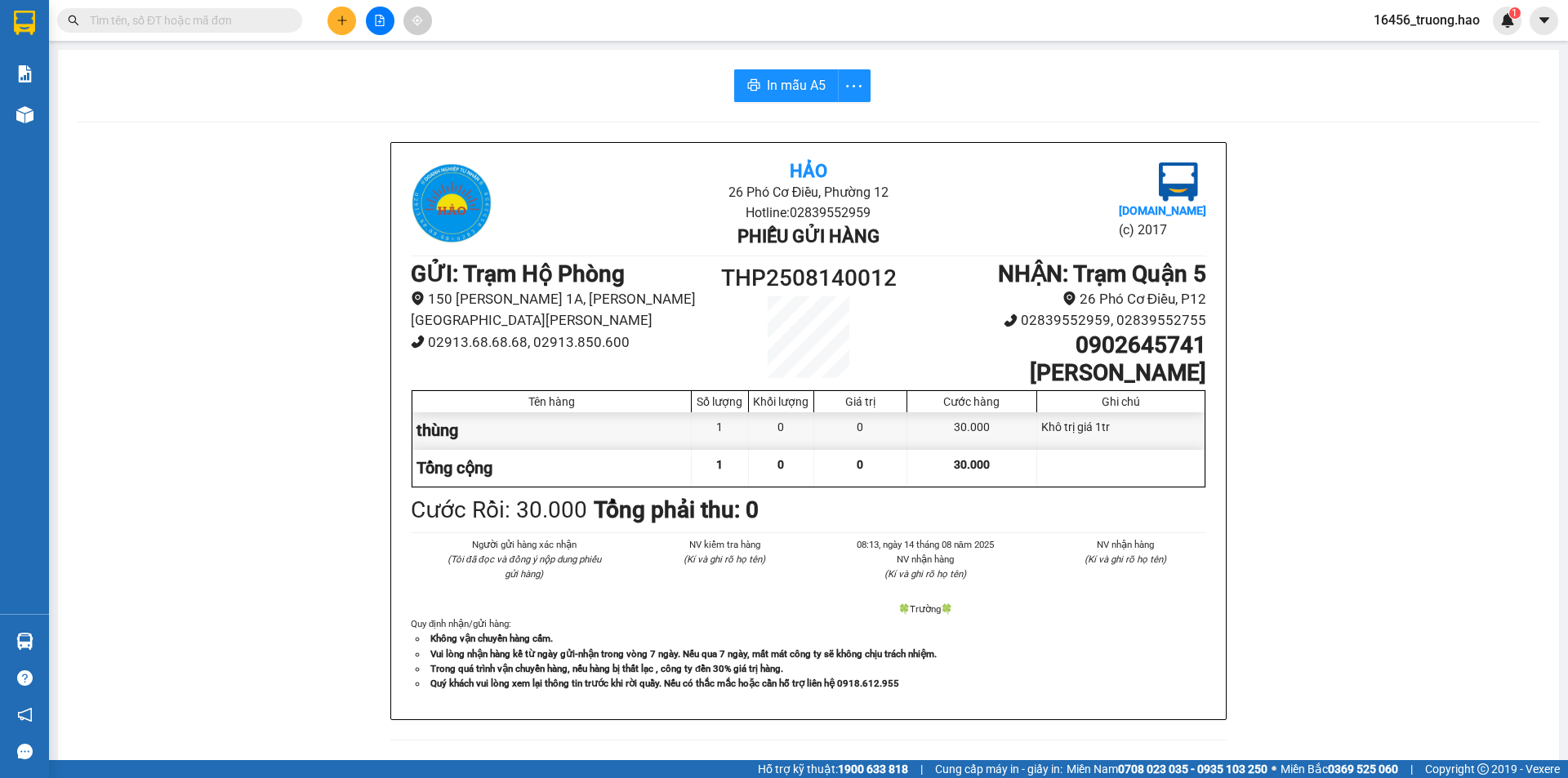
click at [248, 18] on input "text" at bounding box center [187, 20] width 193 height 18
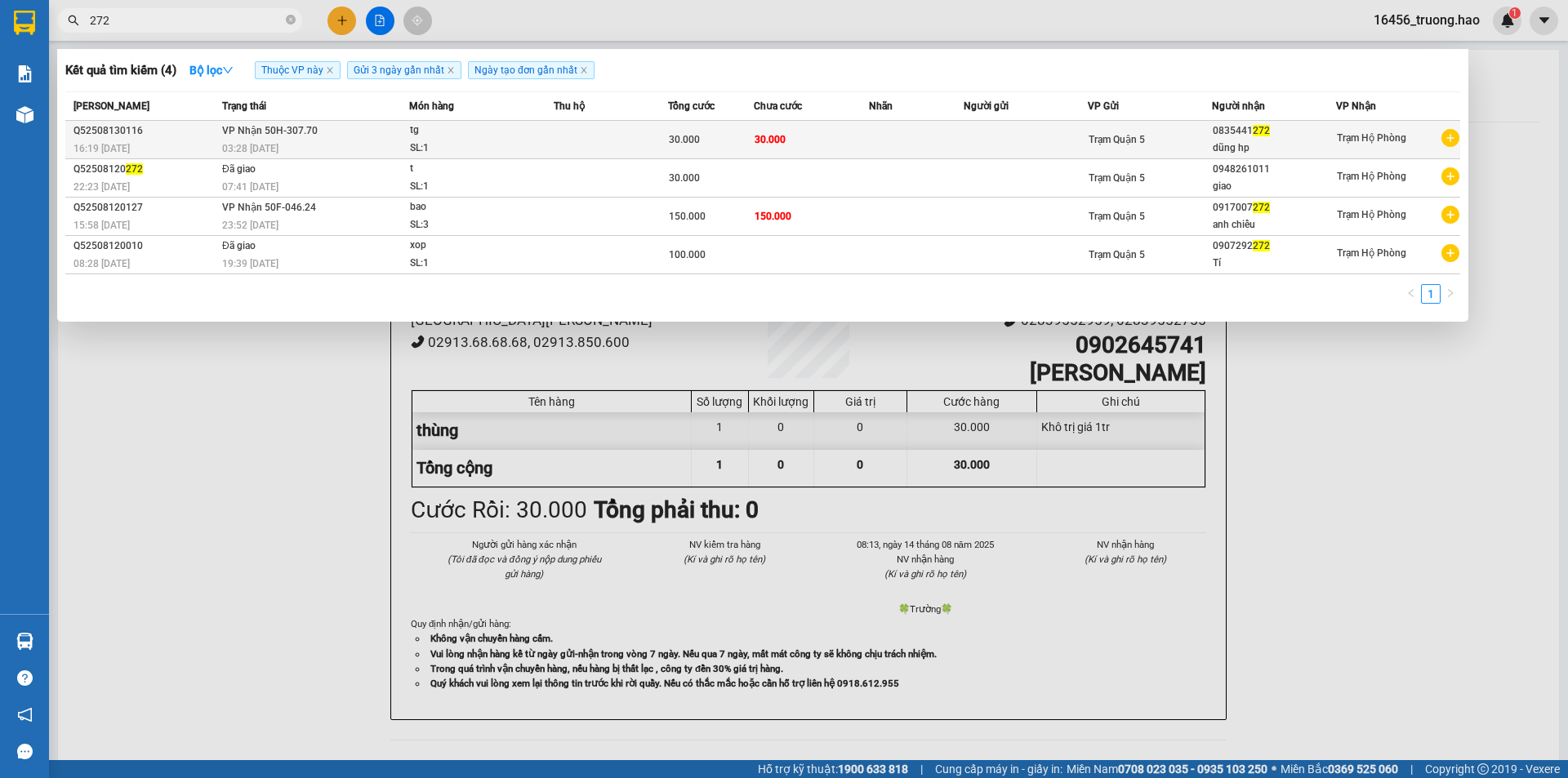
type input "272"
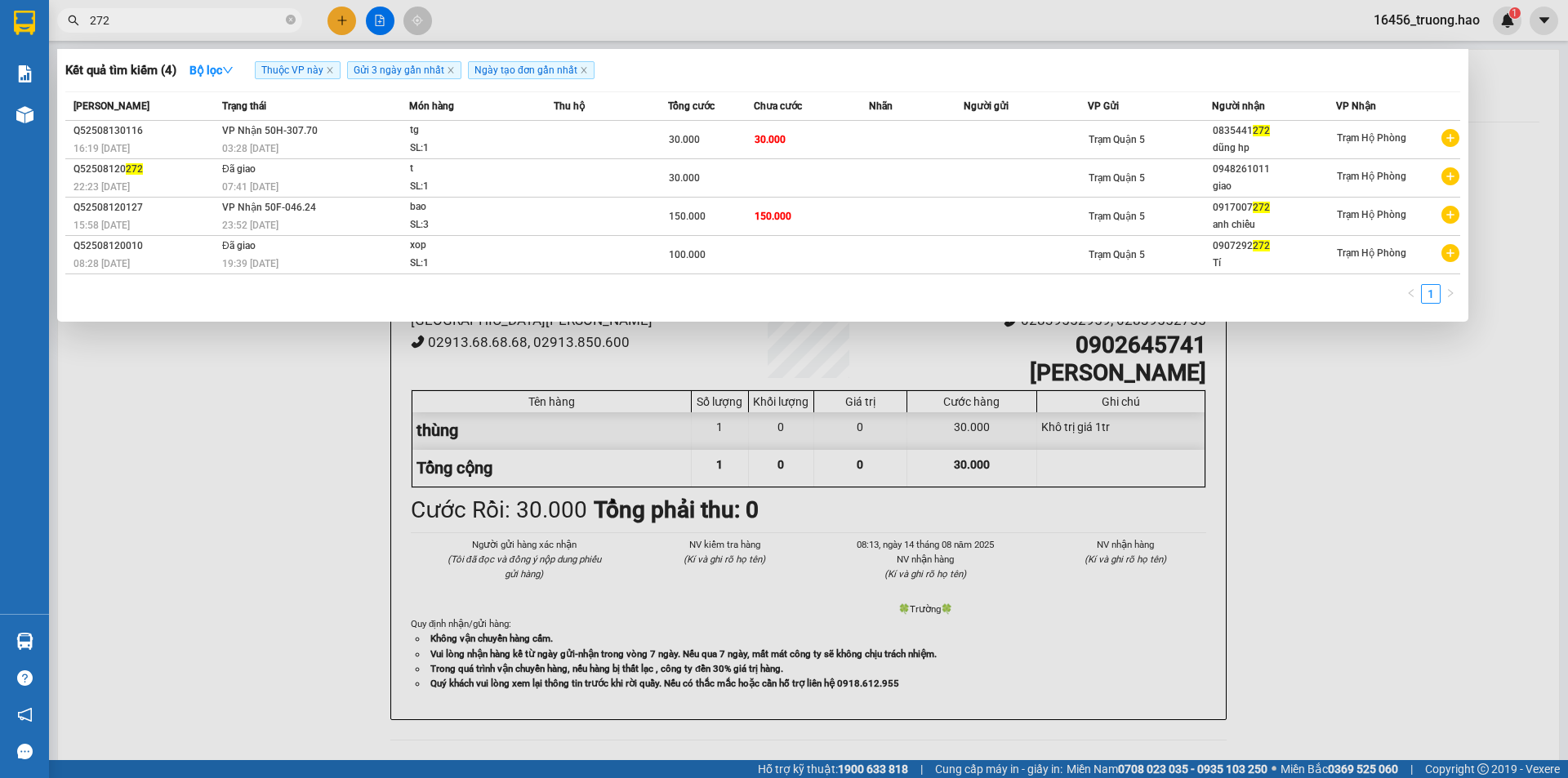
click at [449, 126] on div "tg" at bounding box center [471, 130] width 122 height 18
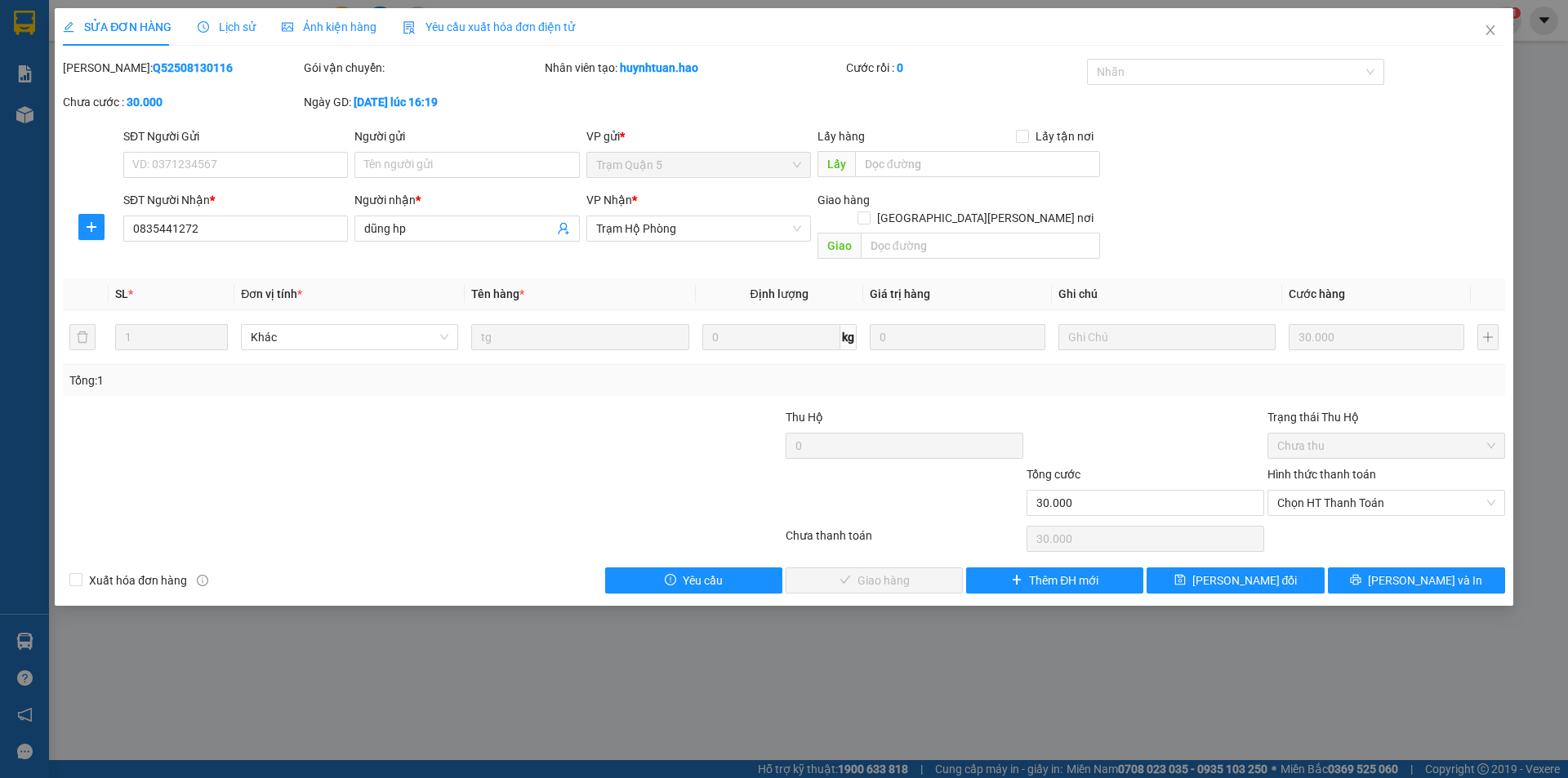
click at [348, 31] on span "Ảnh kiện hàng" at bounding box center [329, 27] width 95 height 13
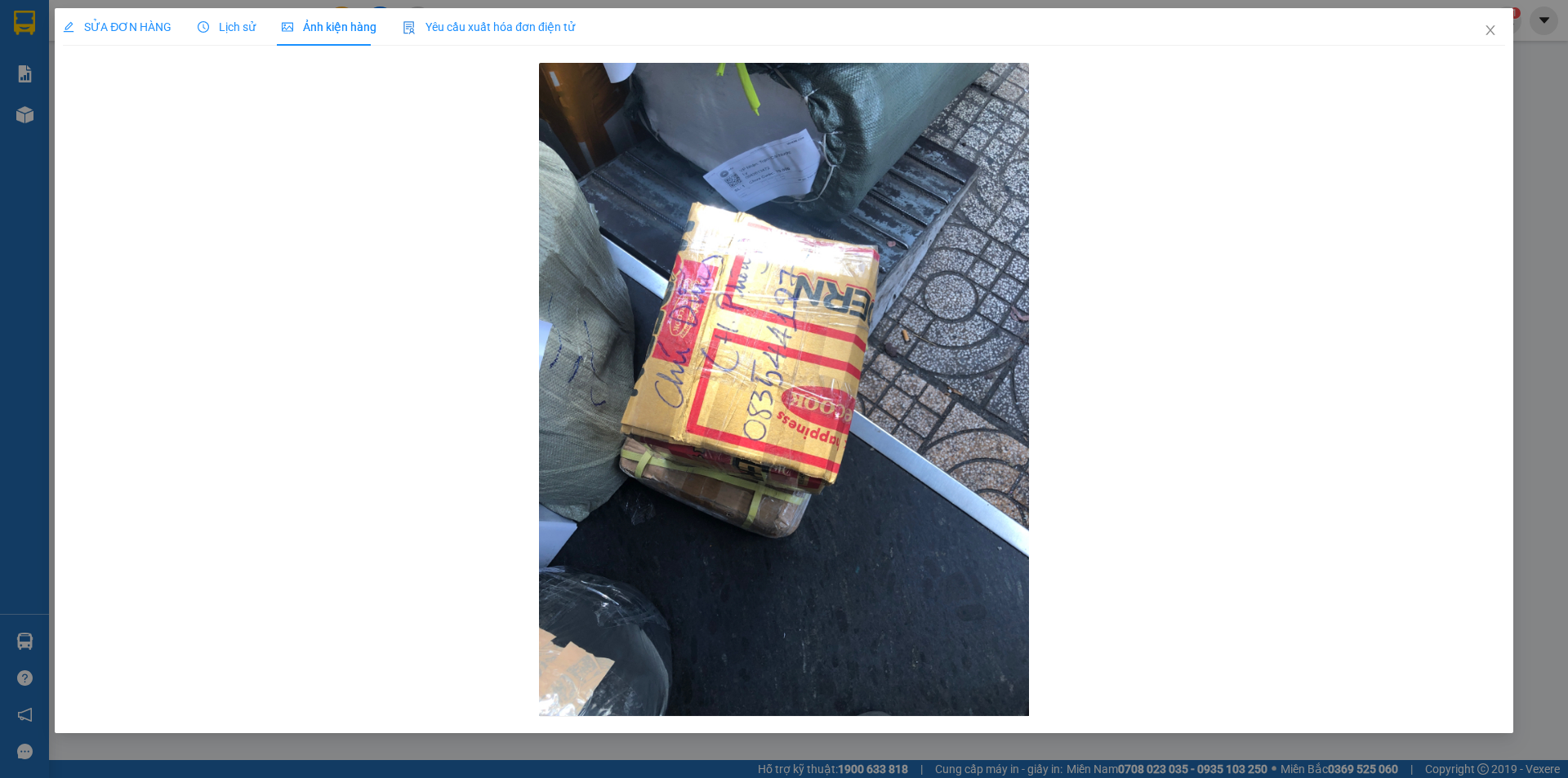
click at [144, 28] on span "SỬA ĐƠN HÀNG" at bounding box center [117, 27] width 108 height 13
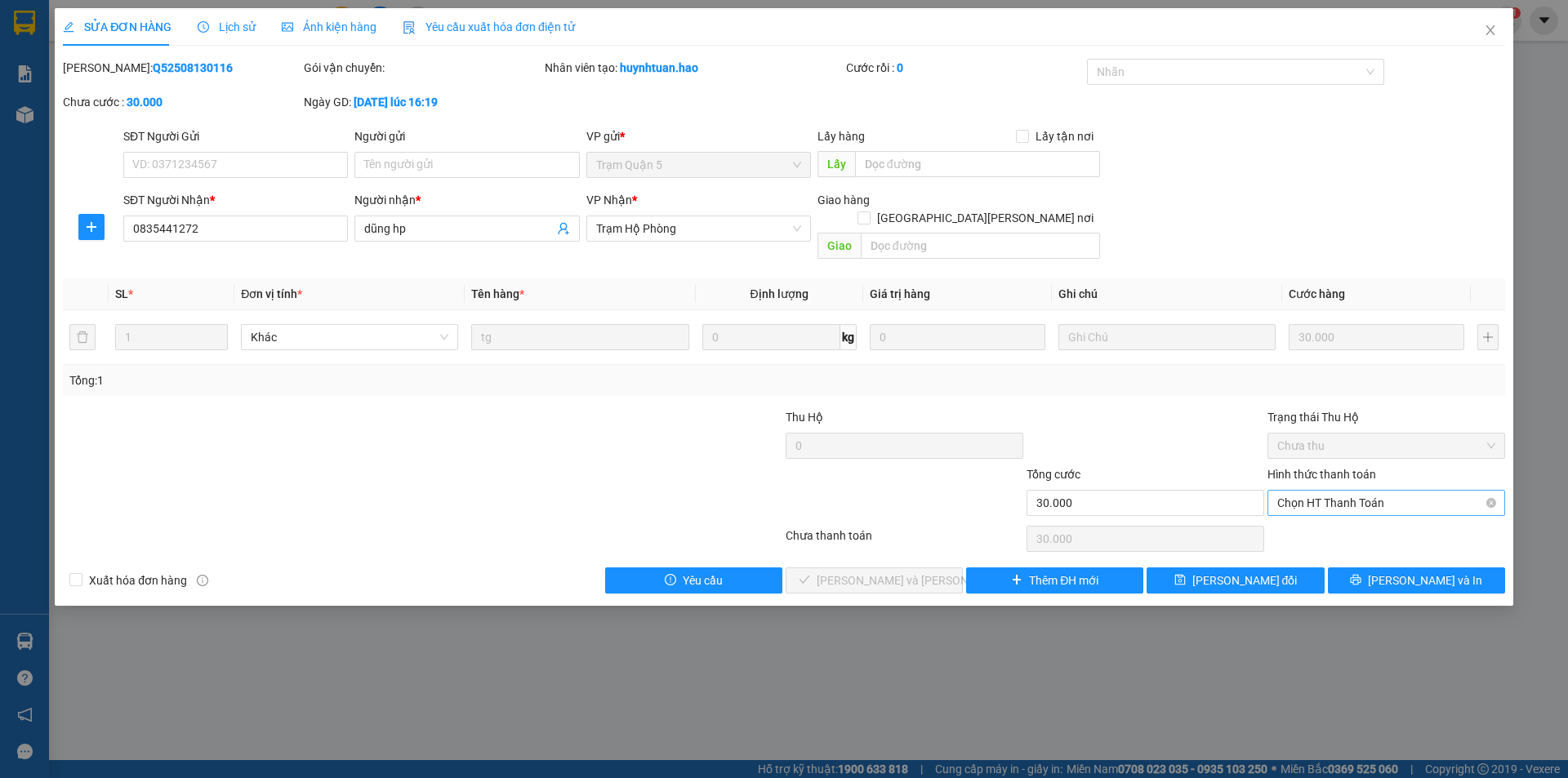
click at [1362, 490] on span "Chọn HT Thanh Toán" at bounding box center [1386, 502] width 218 height 25
click at [1303, 524] on div "Tại văn phòng" at bounding box center [1386, 518] width 218 height 18
type input "0"
click at [919, 571] on span "[PERSON_NAME] và [PERSON_NAME] hàng" at bounding box center [926, 581] width 221 height 18
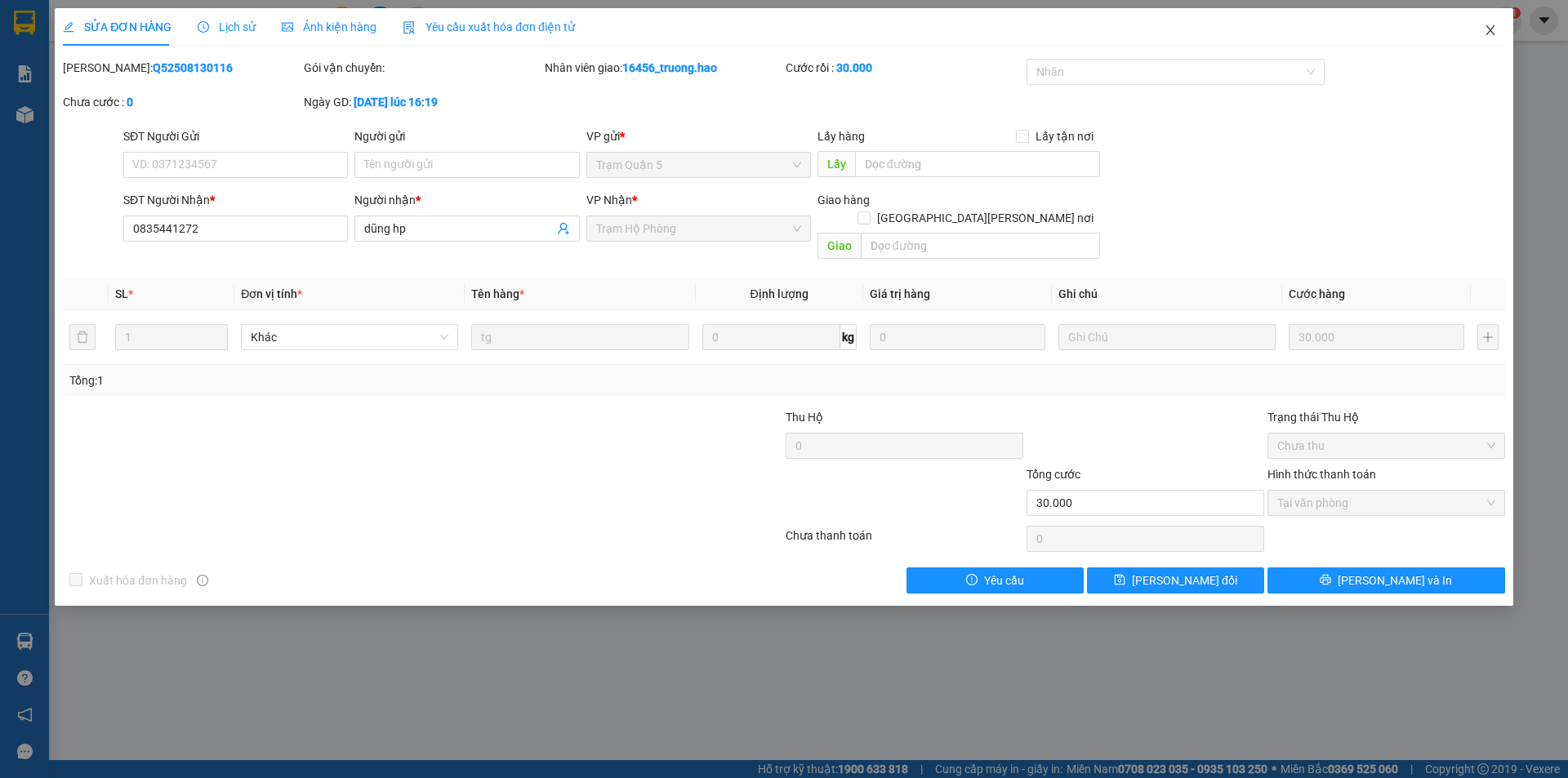
click at [1492, 30] on icon "close" at bounding box center [1490, 30] width 13 height 13
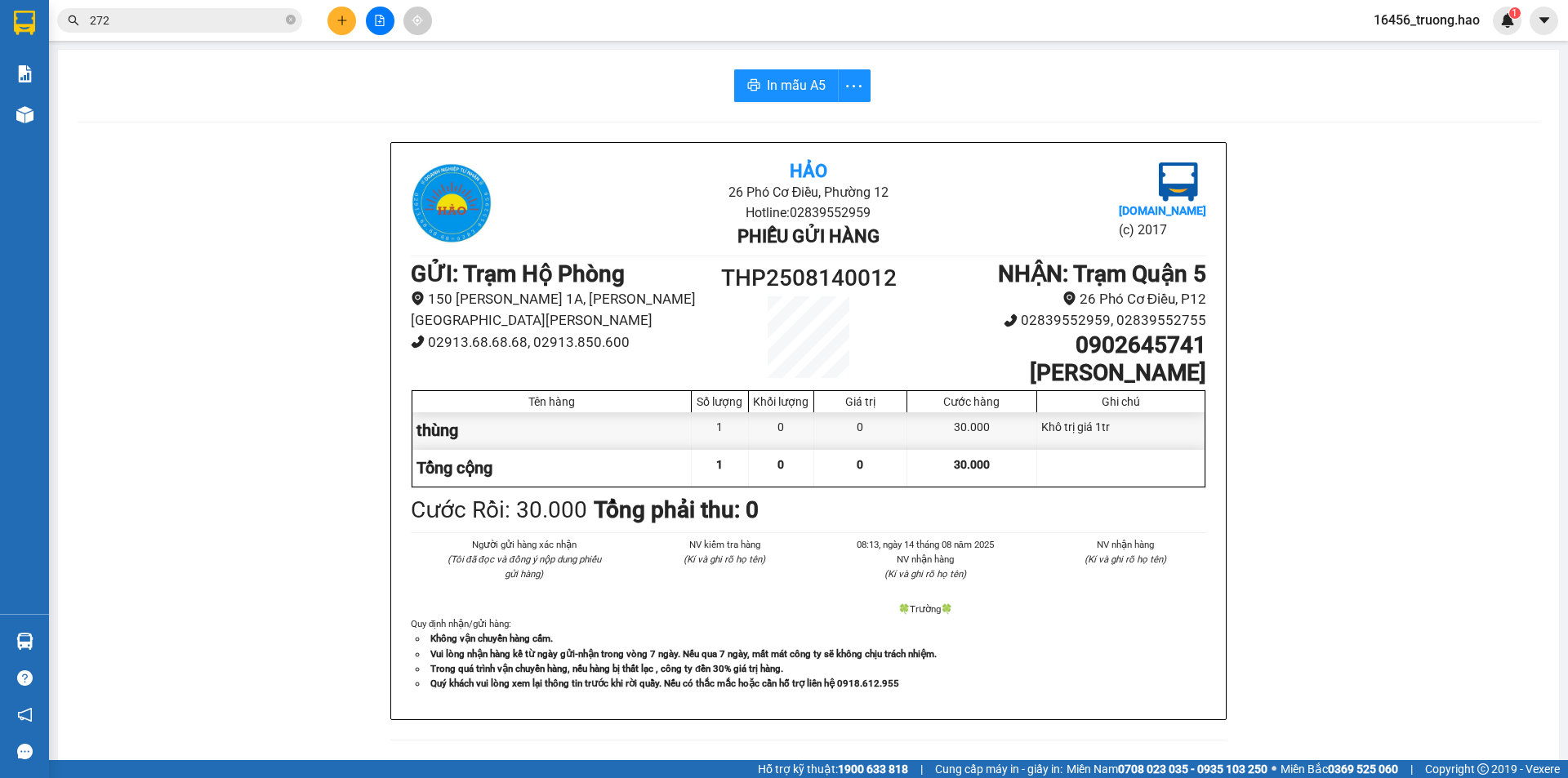
click at [128, 122] on div "In mẫu A5 Hảo 26 Phó Cơ Điều, Phường 12 Hotline: 02839552959 Phiếu gửi hàng Vex…" at bounding box center [808, 703] width 1501 height 1306
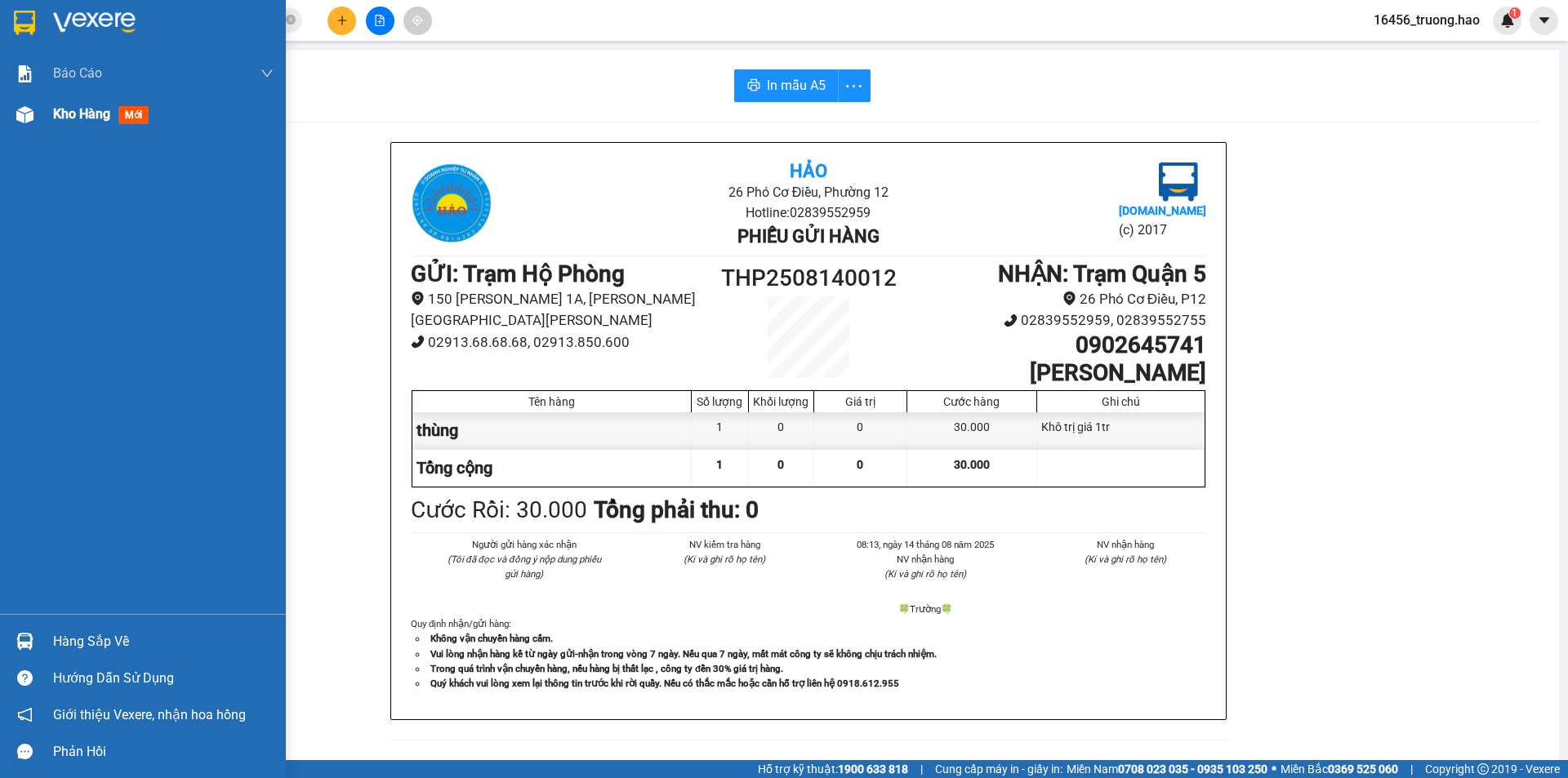
click at [141, 116] on span "mới" at bounding box center [133, 116] width 30 height 18
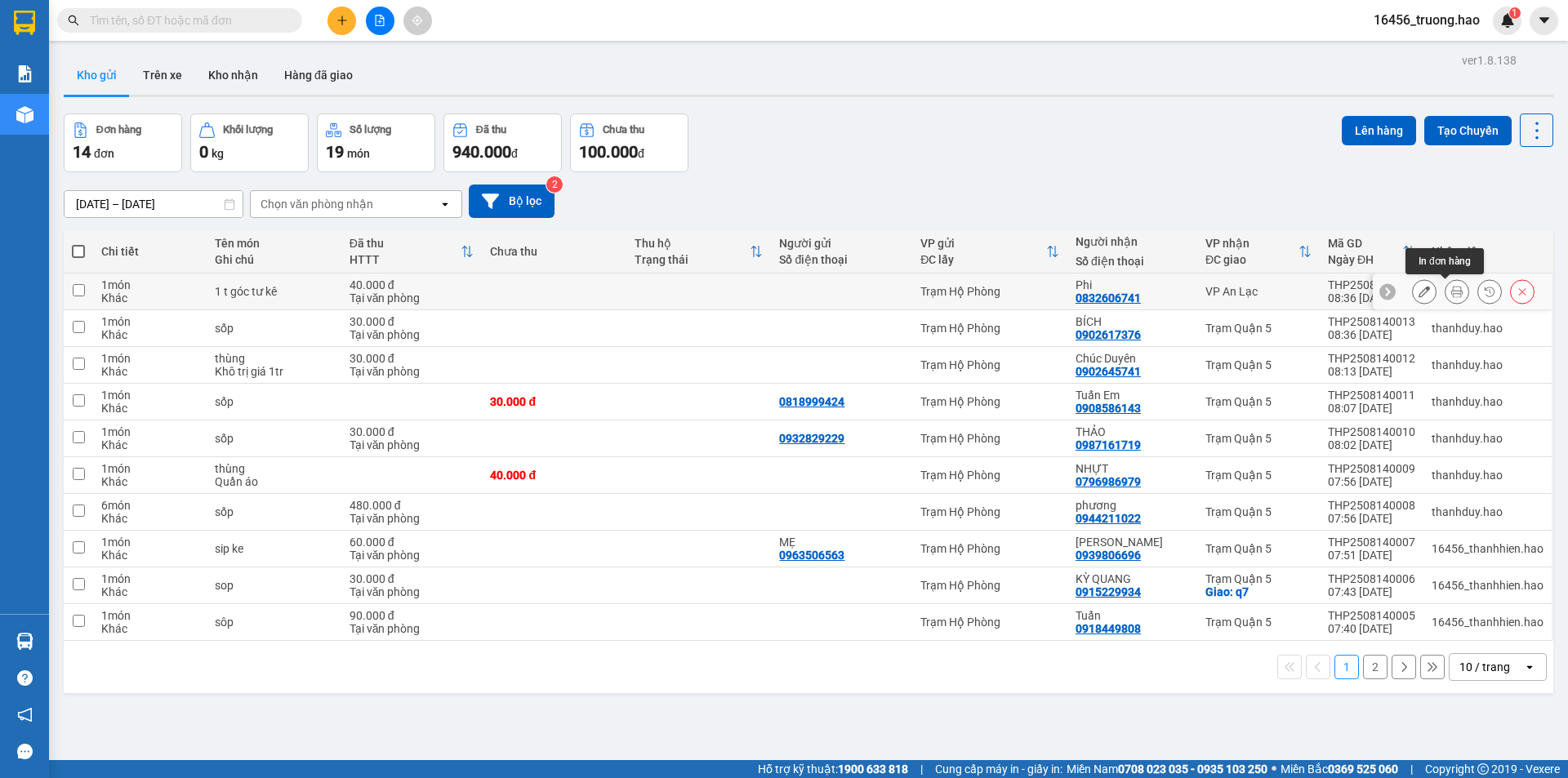
click at [1446, 285] on button at bounding box center [1457, 291] width 23 height 28
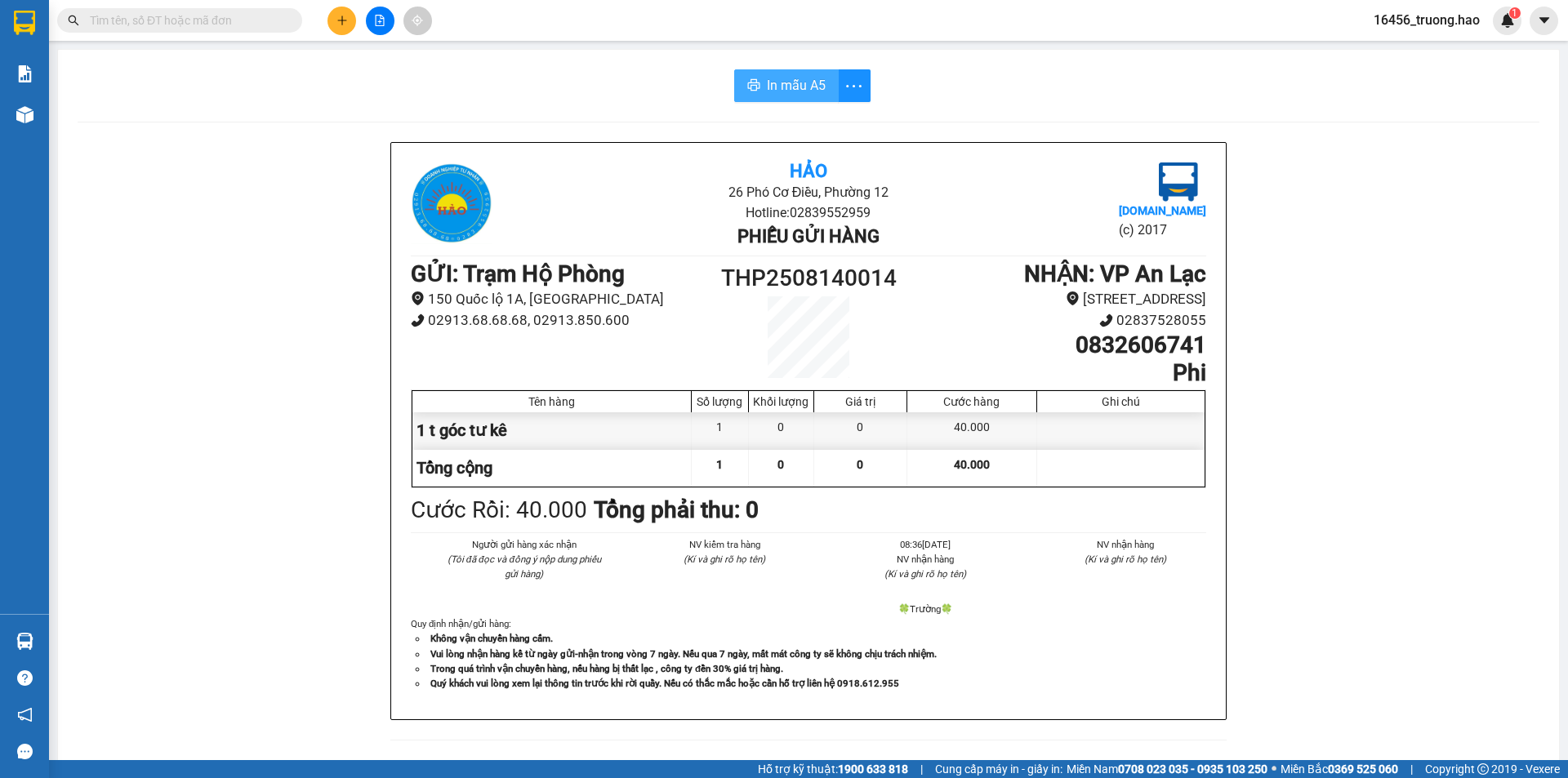
click at [805, 84] on span "In mẫu A5" at bounding box center [796, 85] width 59 height 20
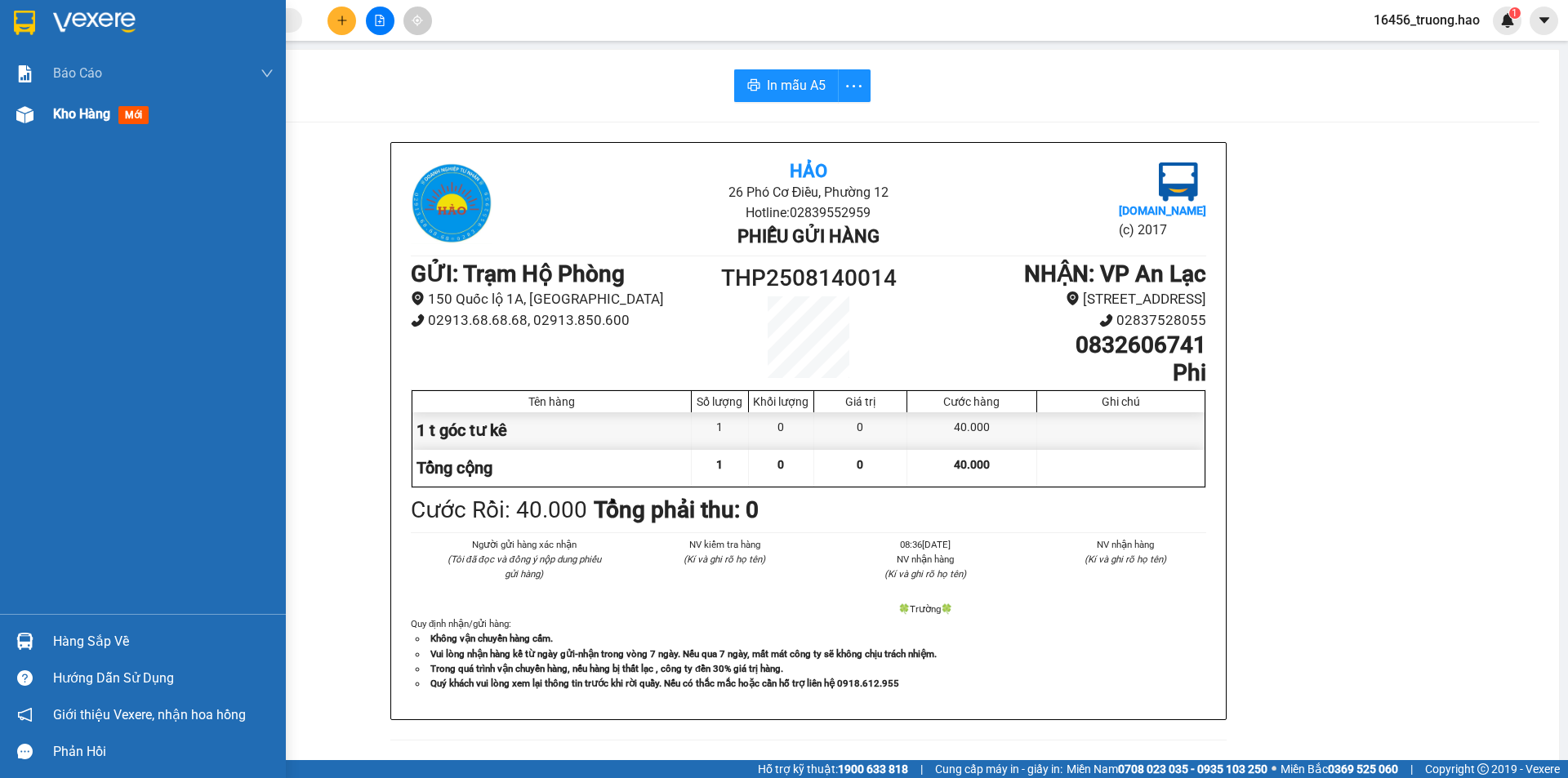
click at [135, 114] on span "mới" at bounding box center [133, 116] width 30 height 18
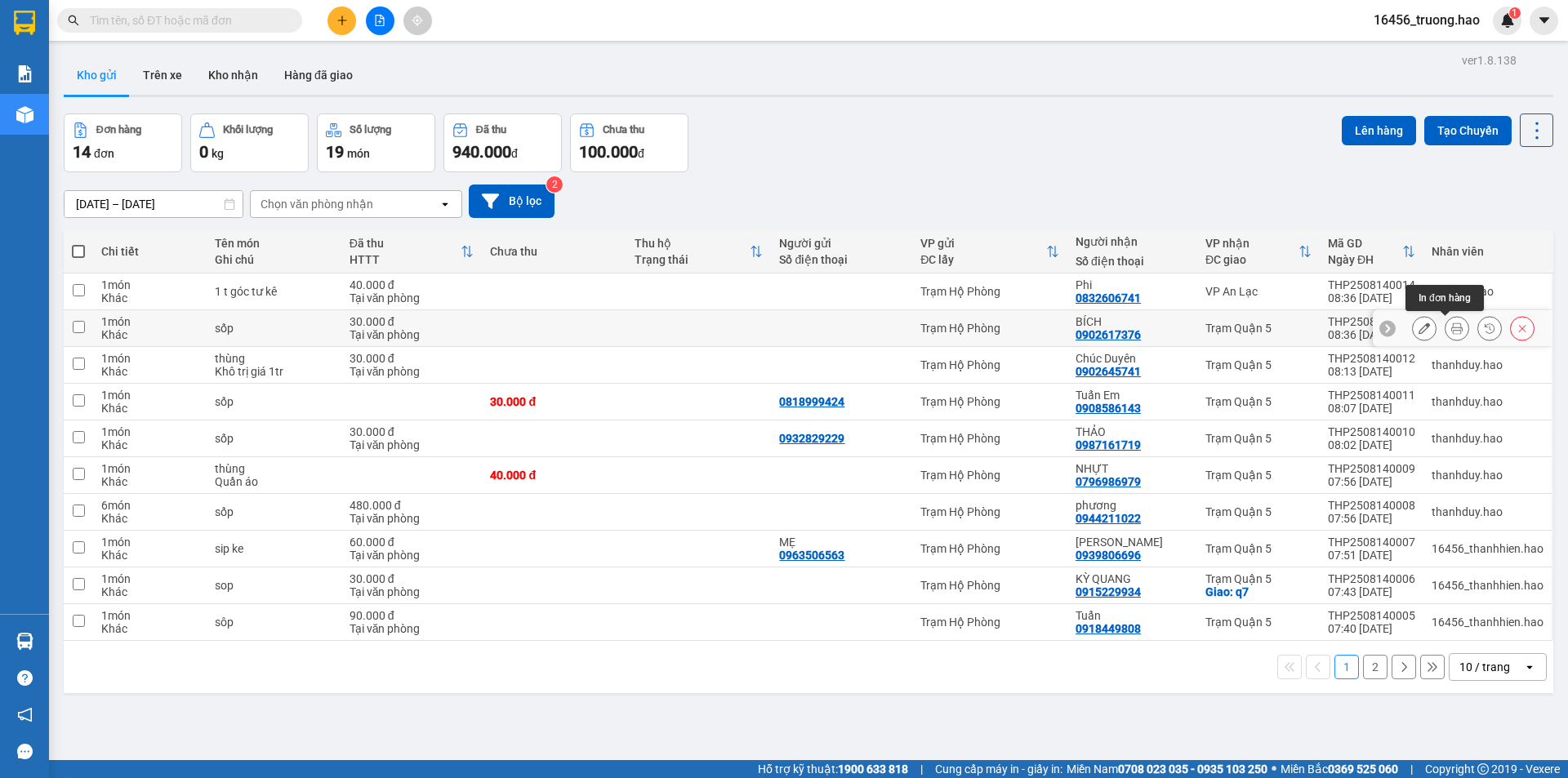
click at [1451, 326] on icon at bounding box center [1457, 328] width 11 height 11
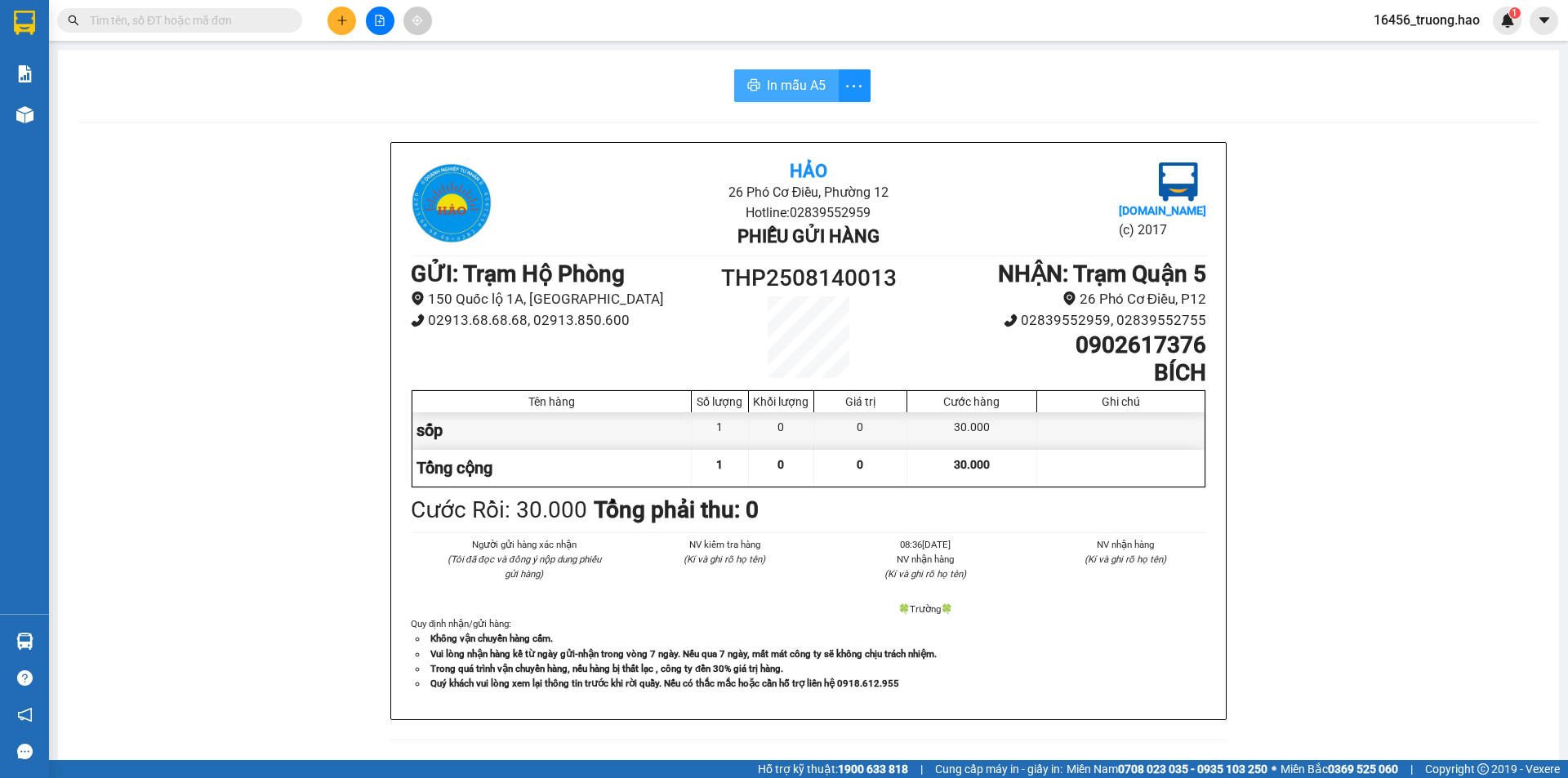
click at [775, 83] on span "In mẫu A5" at bounding box center [796, 85] width 59 height 20
click at [237, 12] on input "text" at bounding box center [187, 20] width 193 height 18
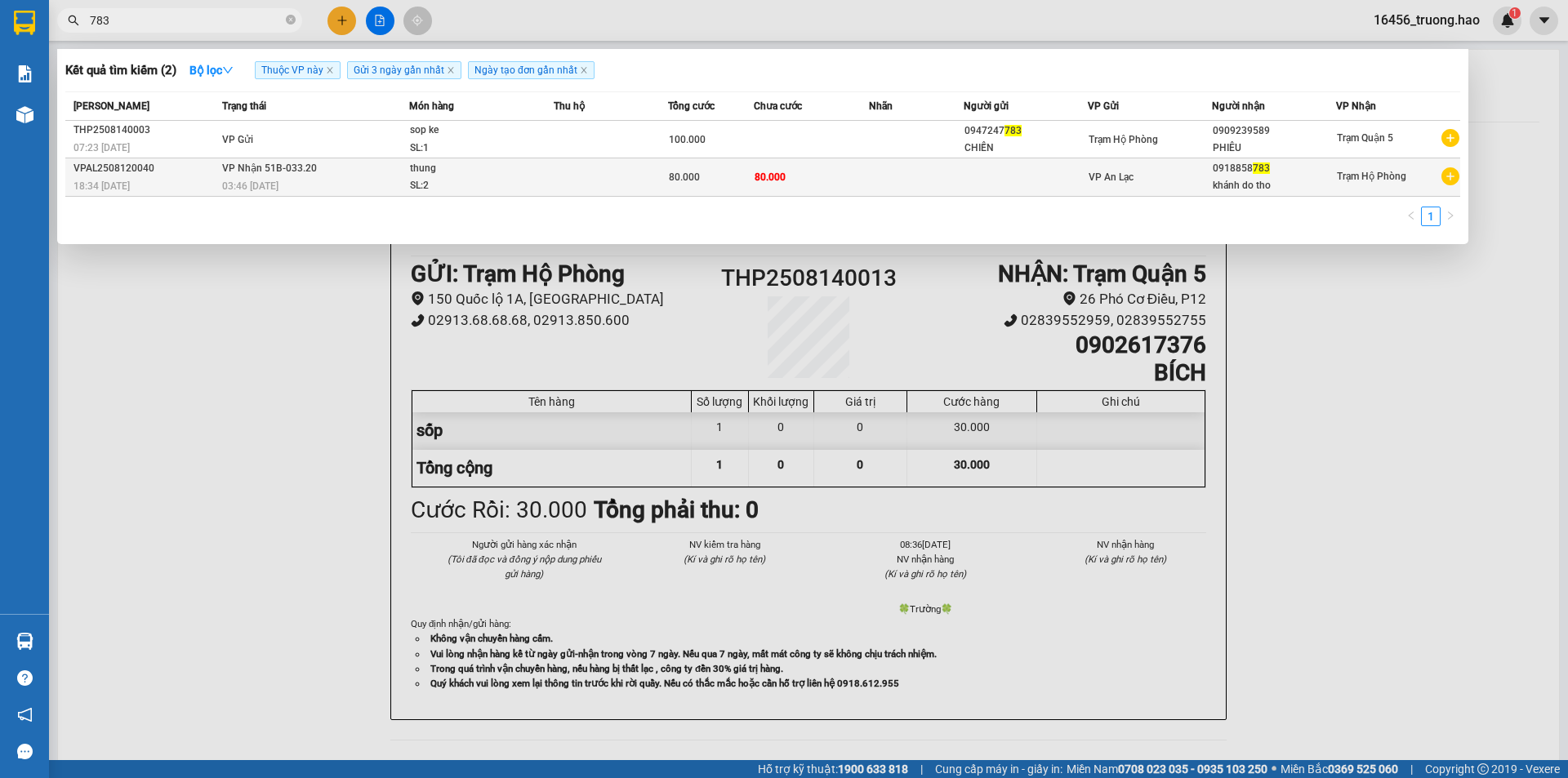
type input "783"
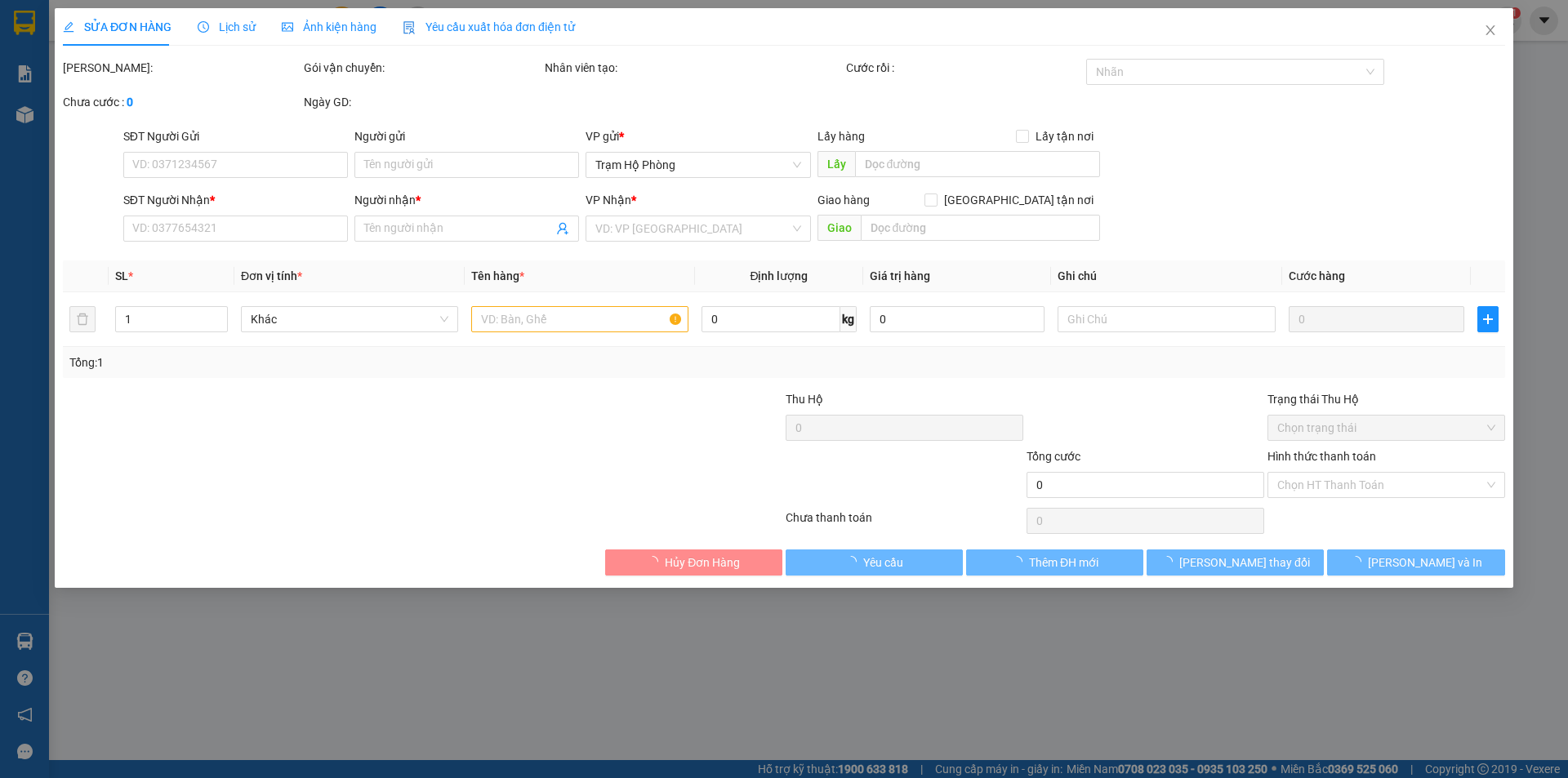
type input "0918858783"
type input "khánh do tho"
type input "80.000"
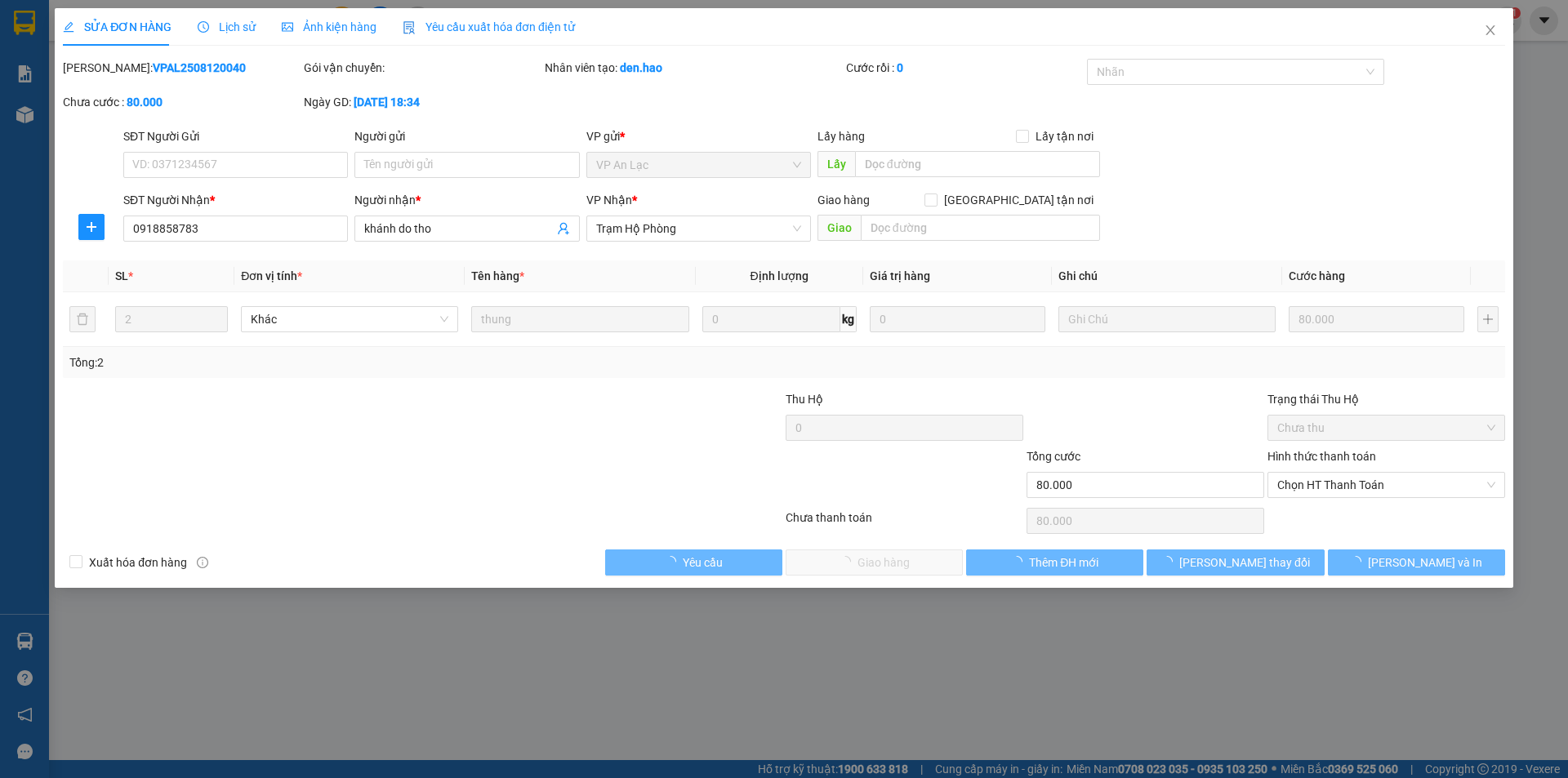
click at [327, 26] on span "Ảnh kiện hàng" at bounding box center [329, 27] width 95 height 13
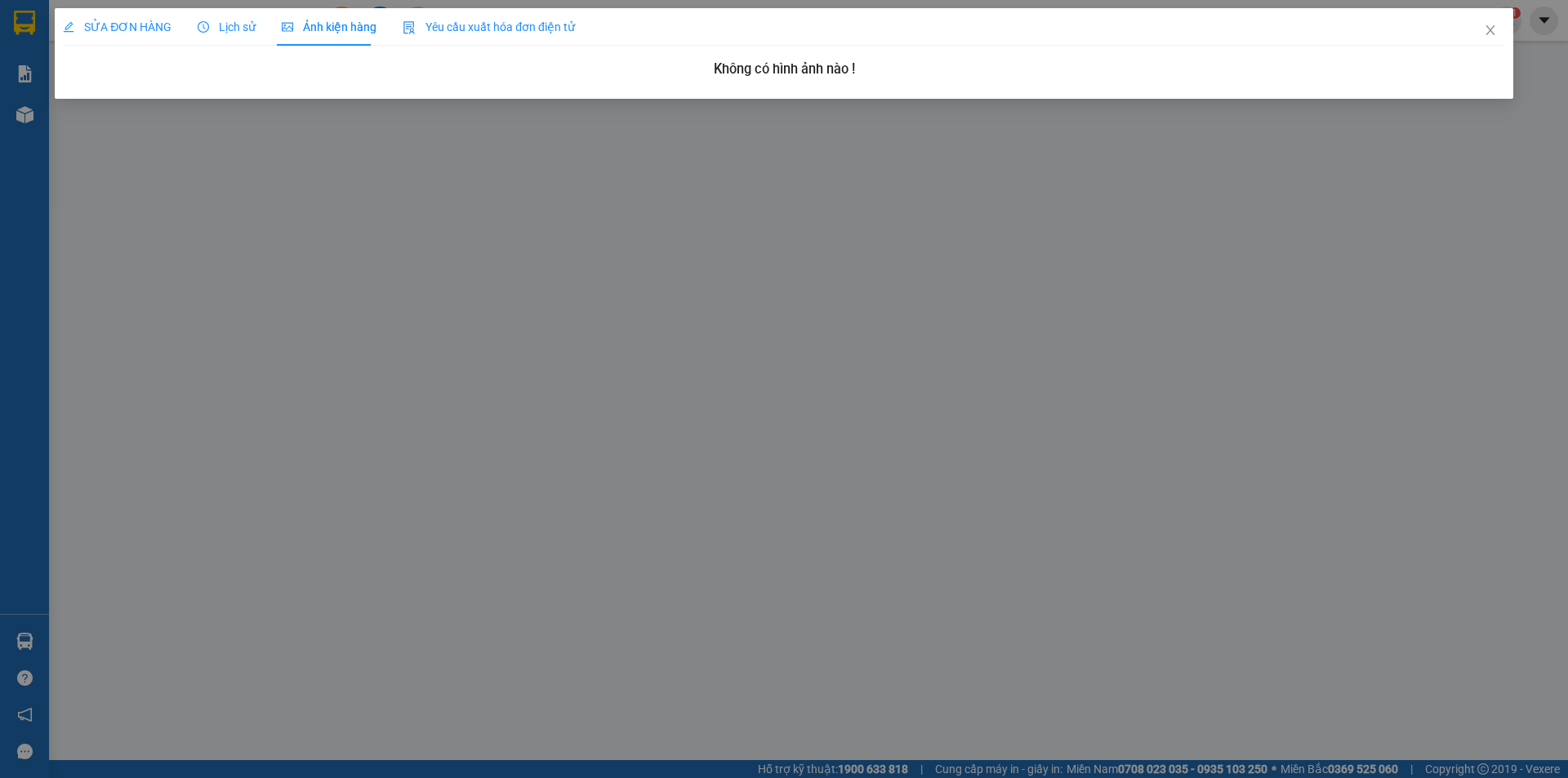
click at [138, 28] on span "SỬA ĐƠN HÀNG" at bounding box center [117, 27] width 108 height 13
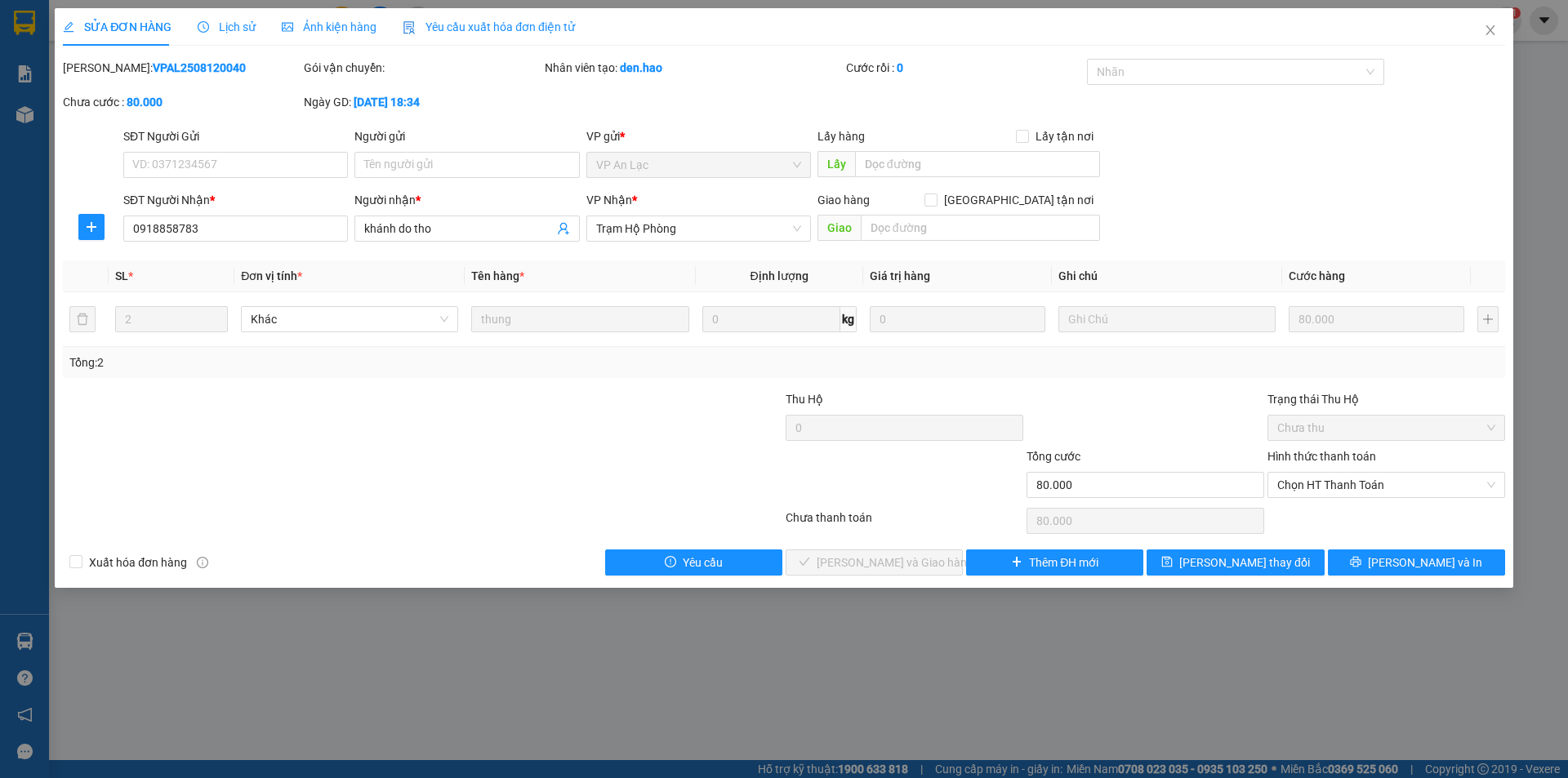
click at [207, 8] on div "Lịch sử" at bounding box center [226, 27] width 58 height 38
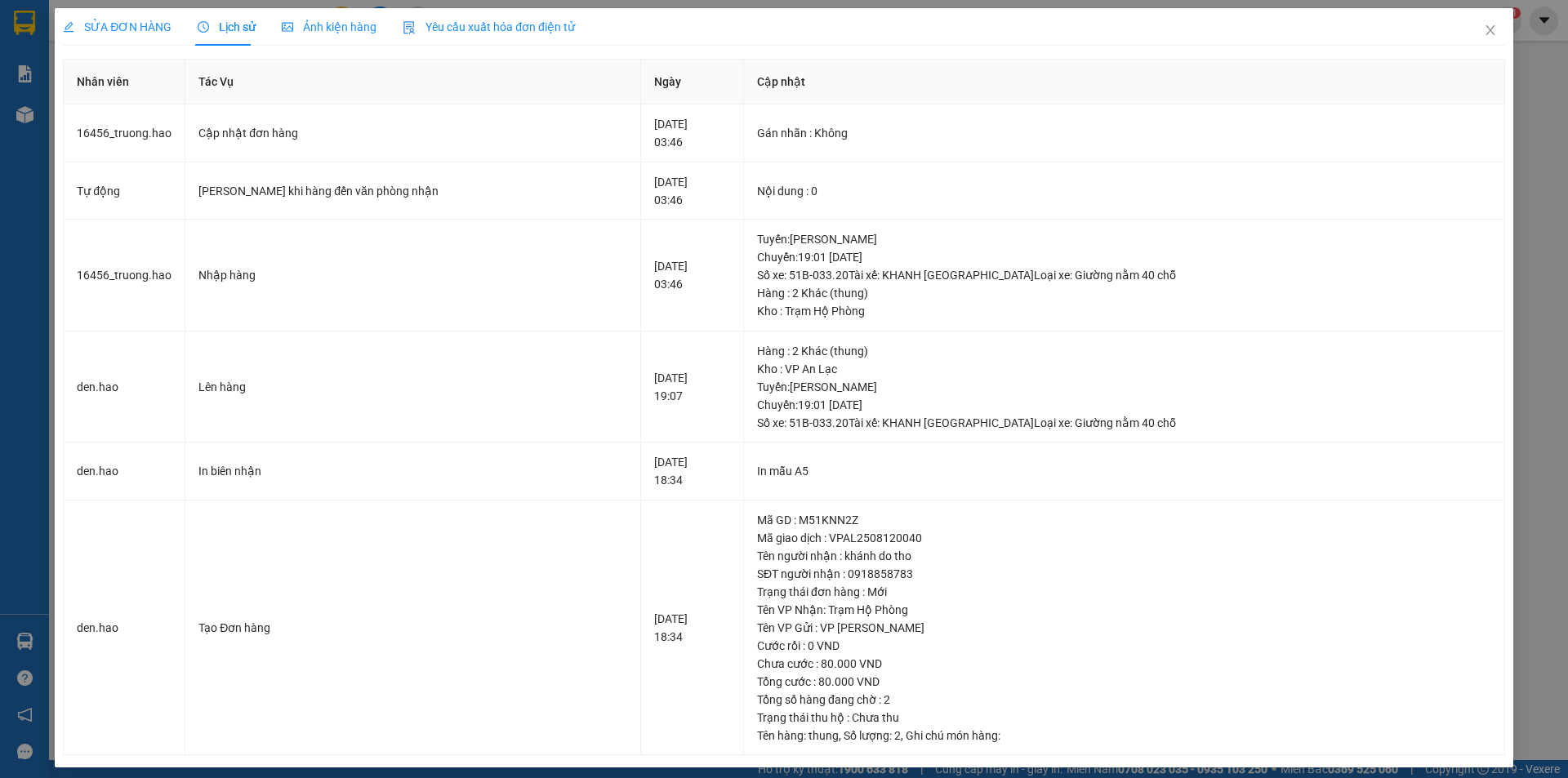
click at [205, 22] on icon "clock-circle" at bounding box center [203, 27] width 11 height 11
click at [113, 24] on span "SỬA ĐƠN HÀNG" at bounding box center [117, 27] width 108 height 13
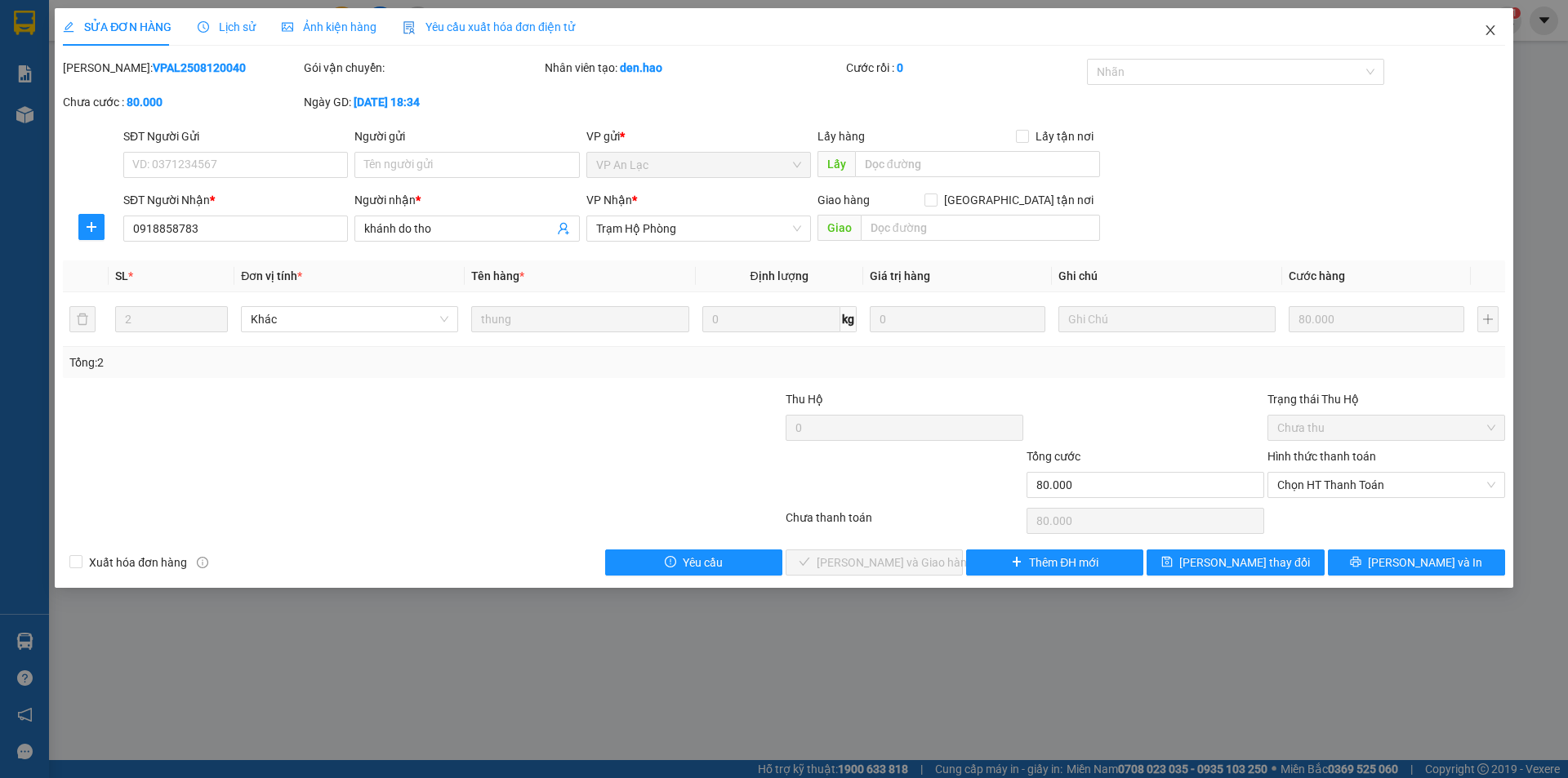
click at [1491, 20] on span "Close" at bounding box center [1491, 31] width 46 height 46
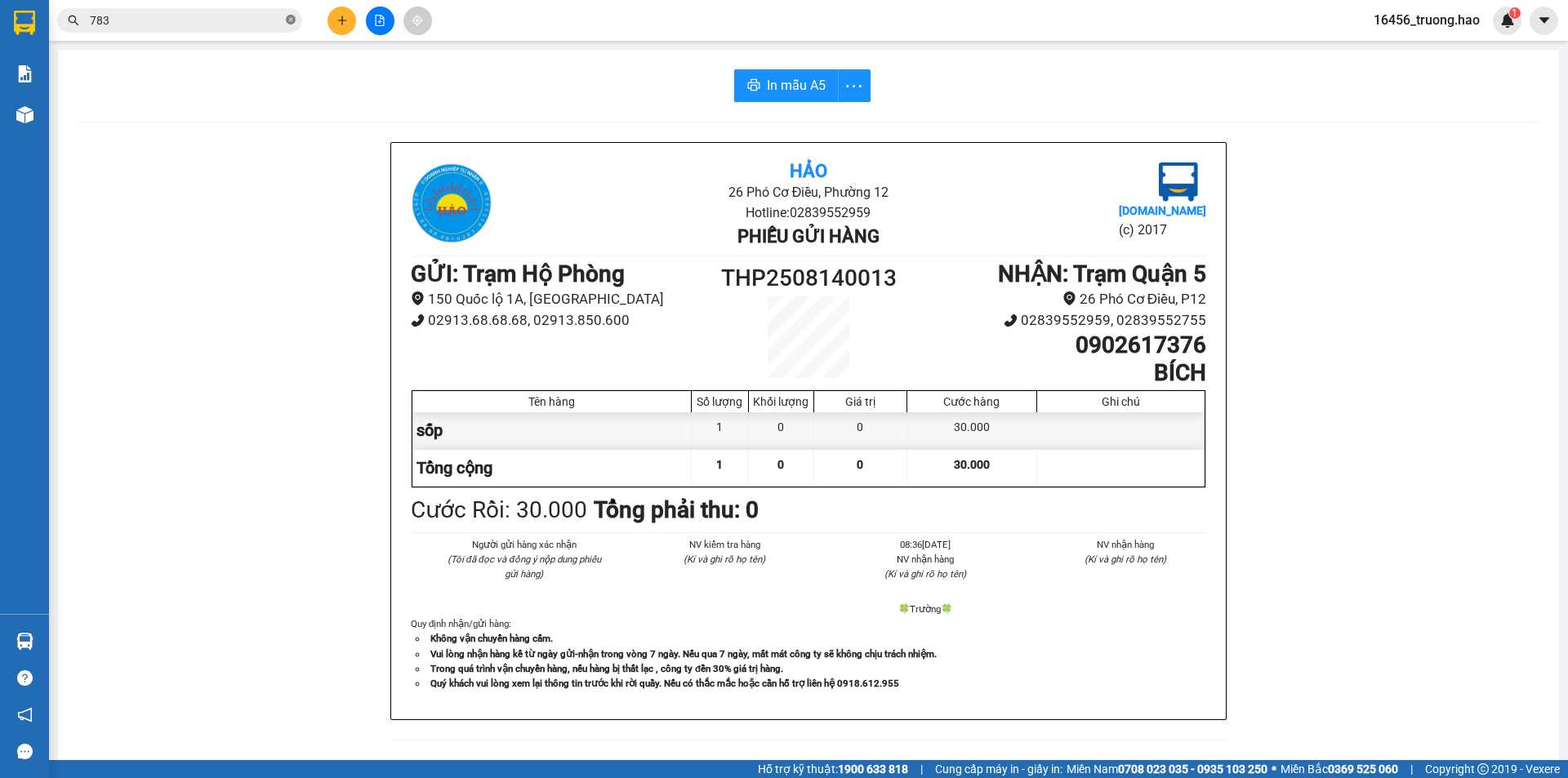
click at [290, 16] on icon "close-circle" at bounding box center [290, 19] width 10 height 10
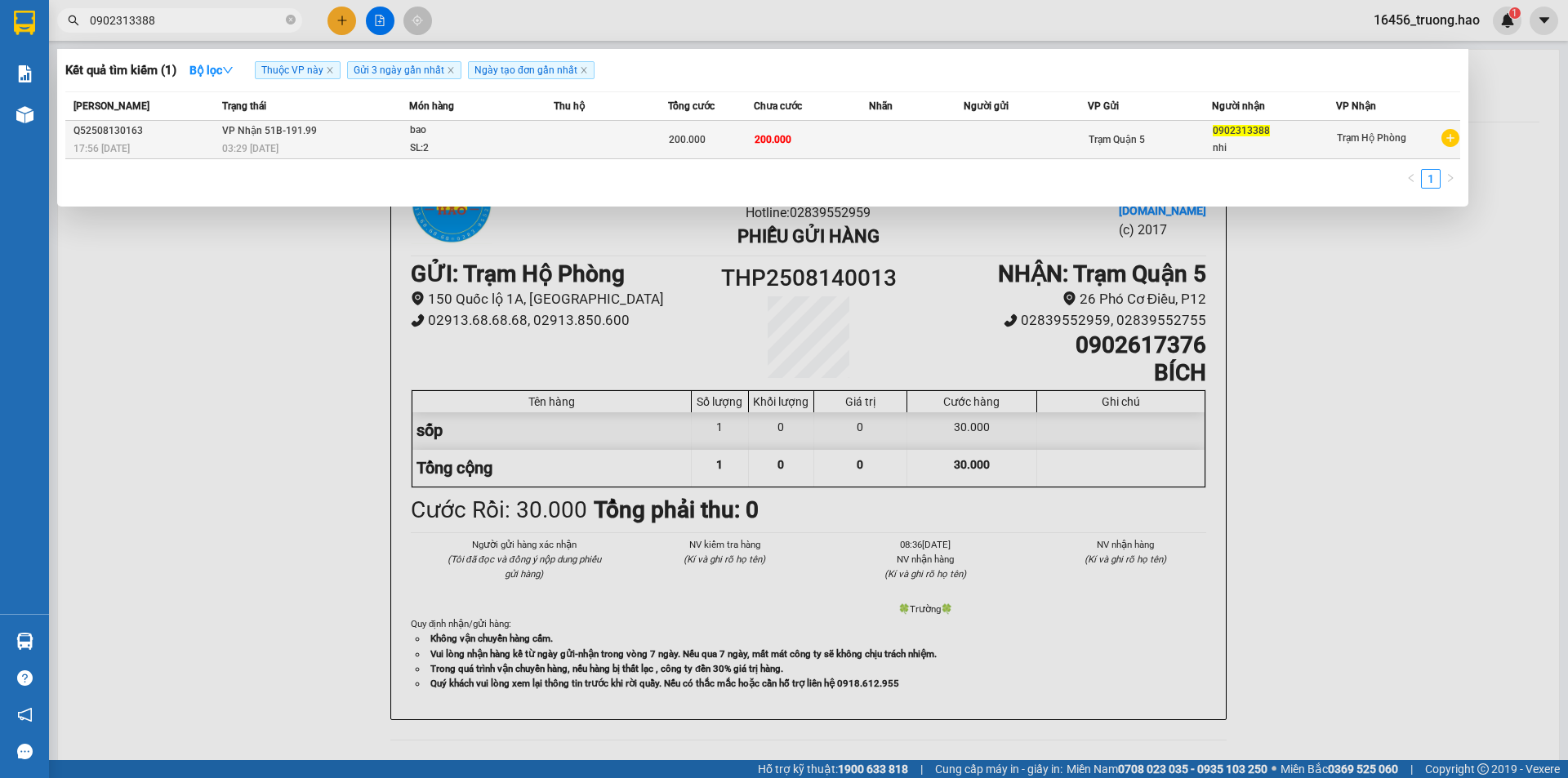
type input "0902313388"
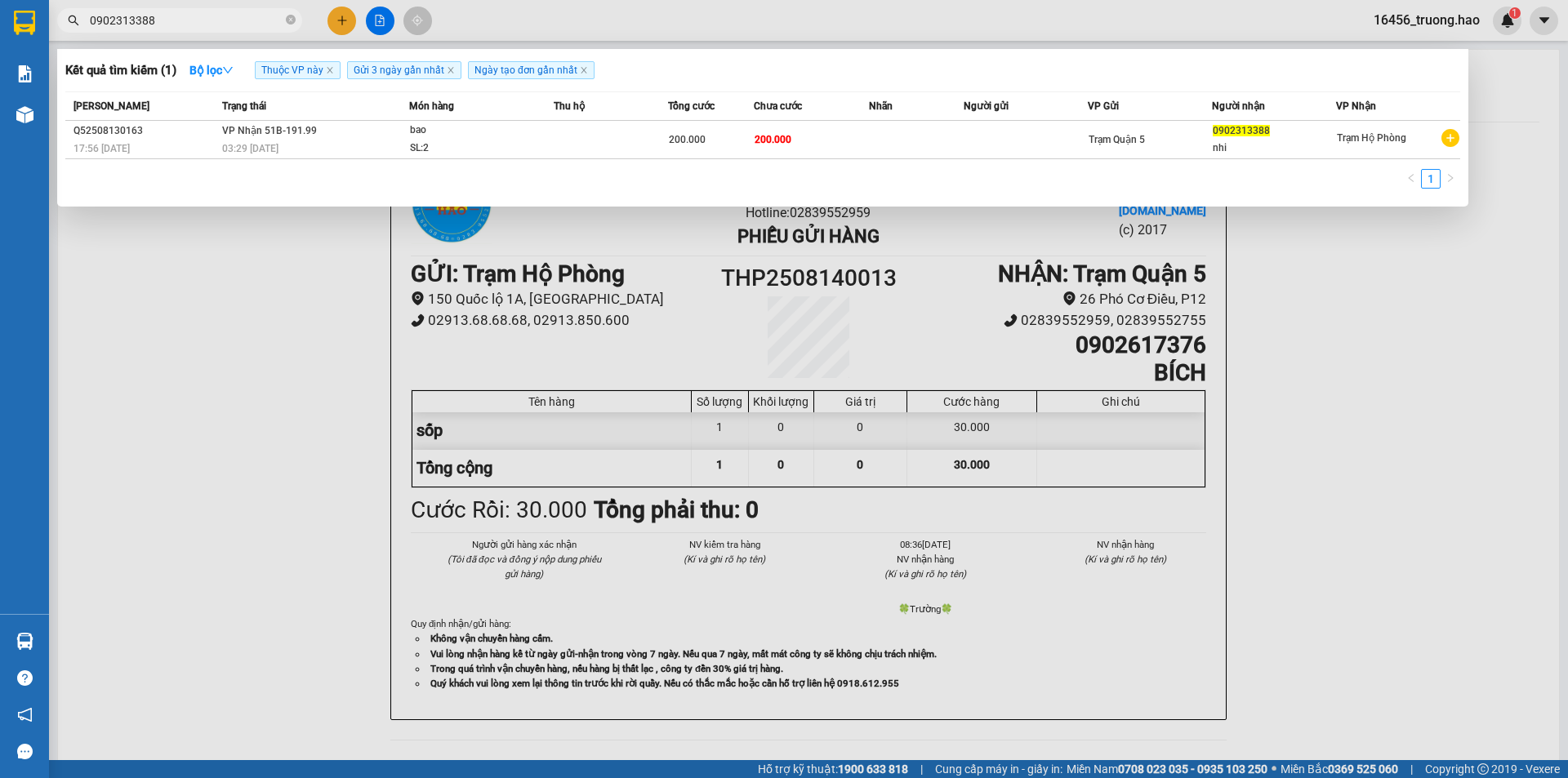
click at [846, 136] on td "200.000" at bounding box center [811, 140] width 114 height 39
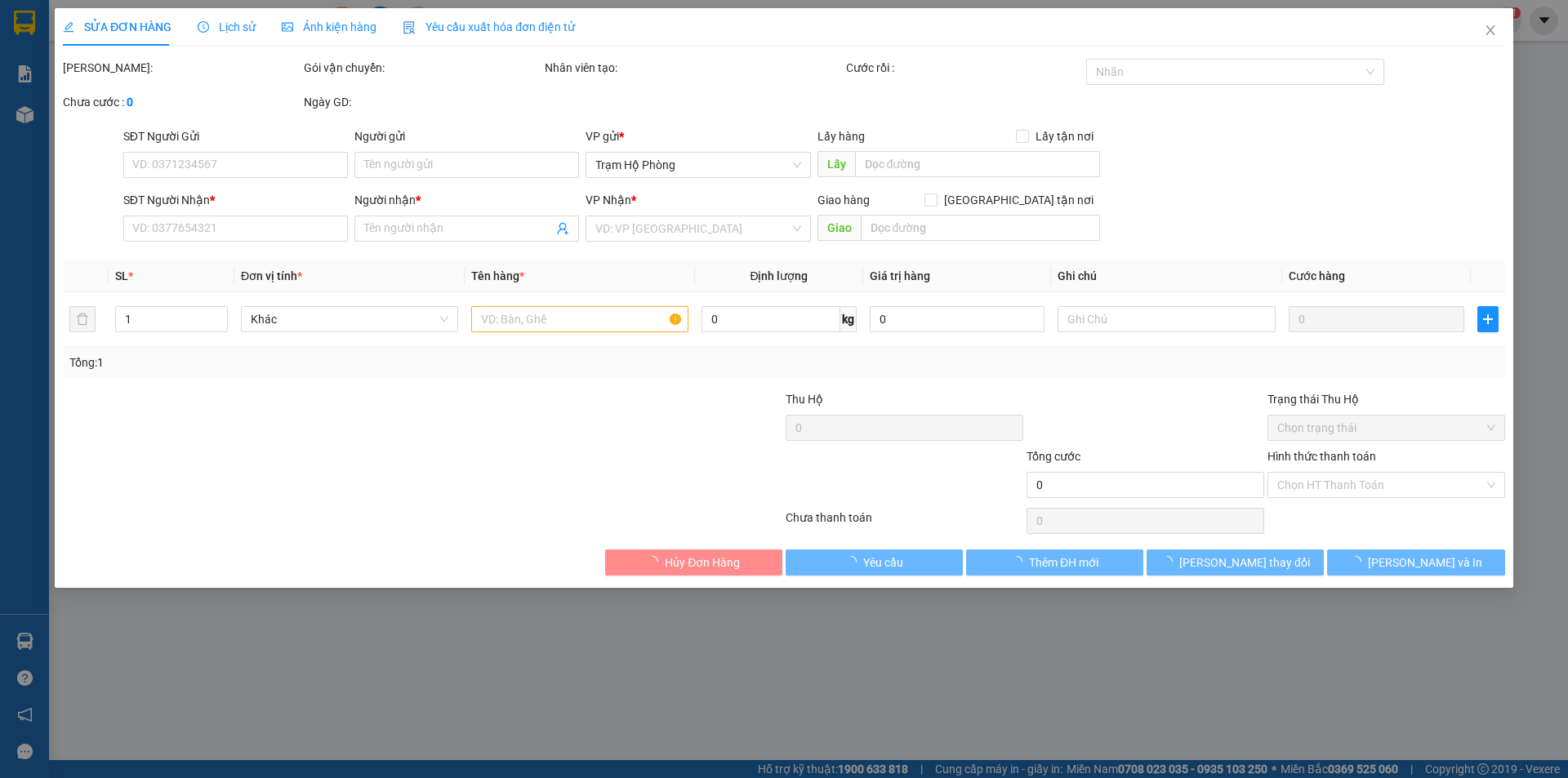
type input "0902313388"
type input "nhi"
type input "200.000"
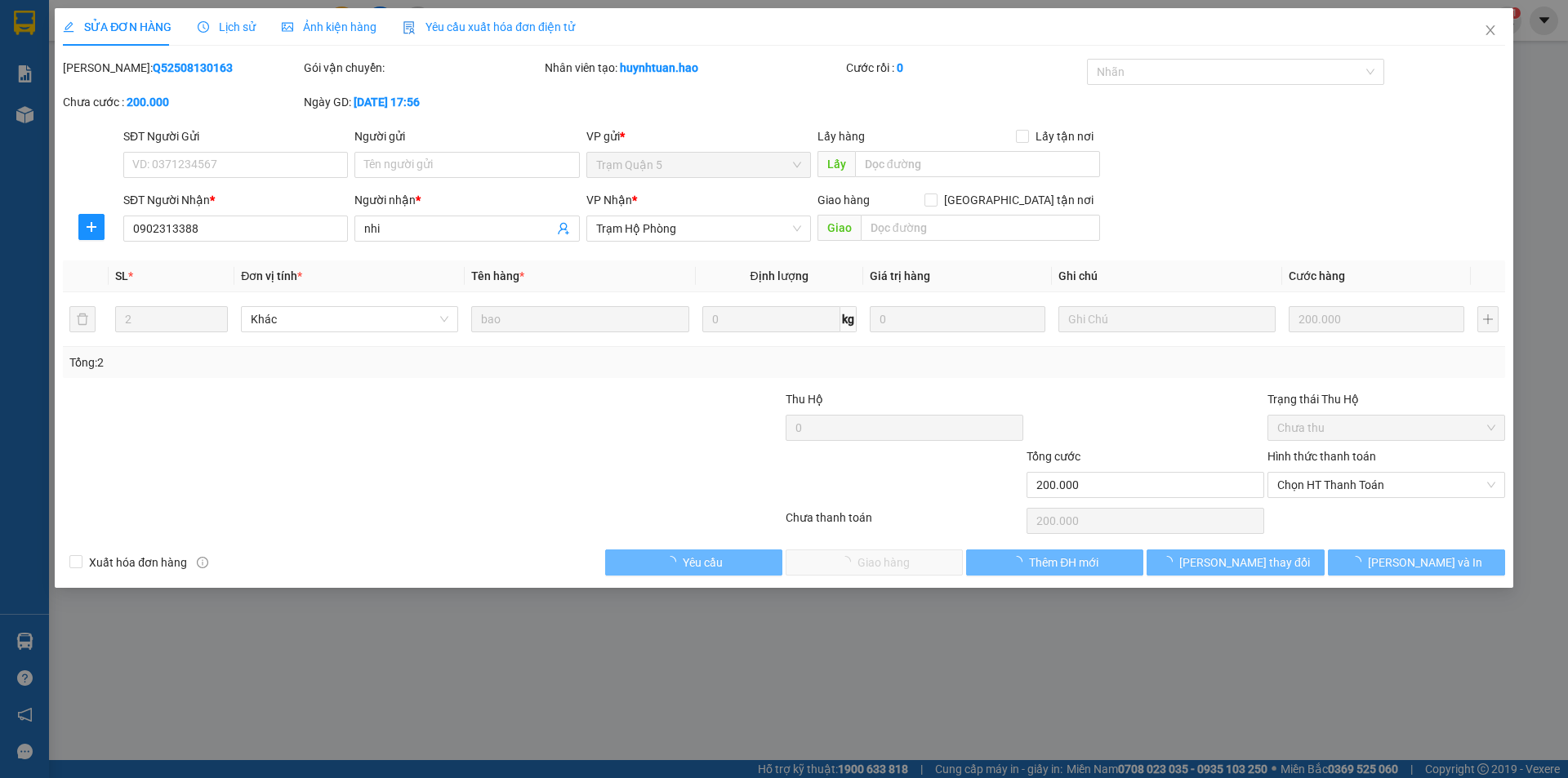
click at [353, 34] on div "Ảnh kiện hàng" at bounding box center [329, 28] width 95 height 18
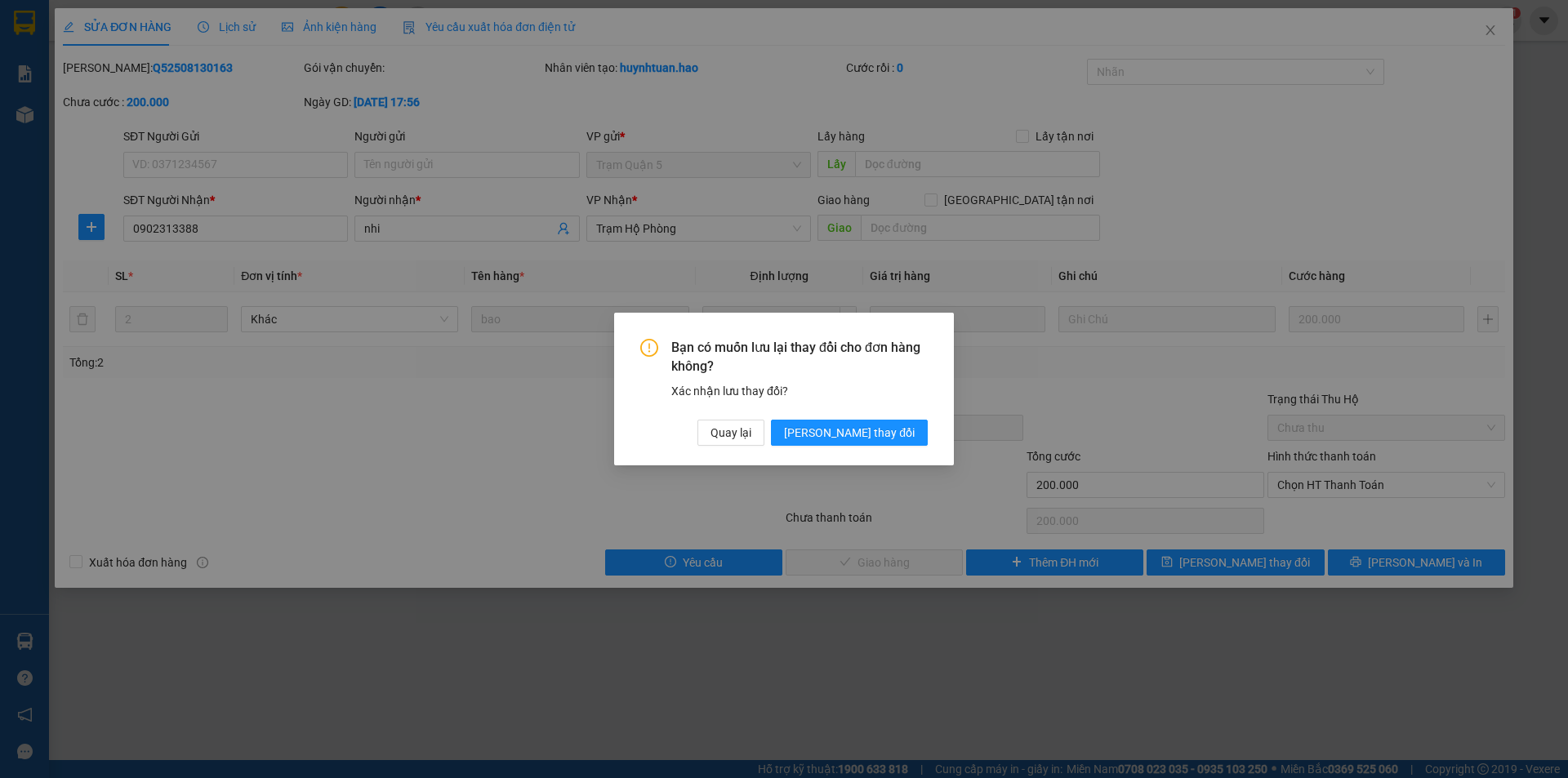
click at [874, 450] on div "Bạn có muốn lưu lại thay đổi cho đơn hàng không? Xác nhận lưu thay đổi? Quay lạ…" at bounding box center [784, 389] width 340 height 152
drag, startPoint x: 886, startPoint y: 467, endPoint x: 893, endPoint y: 482, distance: 16.6
click at [892, 482] on div "Bạn có muốn lưu lại thay đổi cho đơn hàng không? Xác nhận lưu thay đổi? Quay lạ…" at bounding box center [784, 389] width 1568 height 778
drag, startPoint x: 898, startPoint y: 445, endPoint x: 901, endPoint y: 457, distance: 12.4
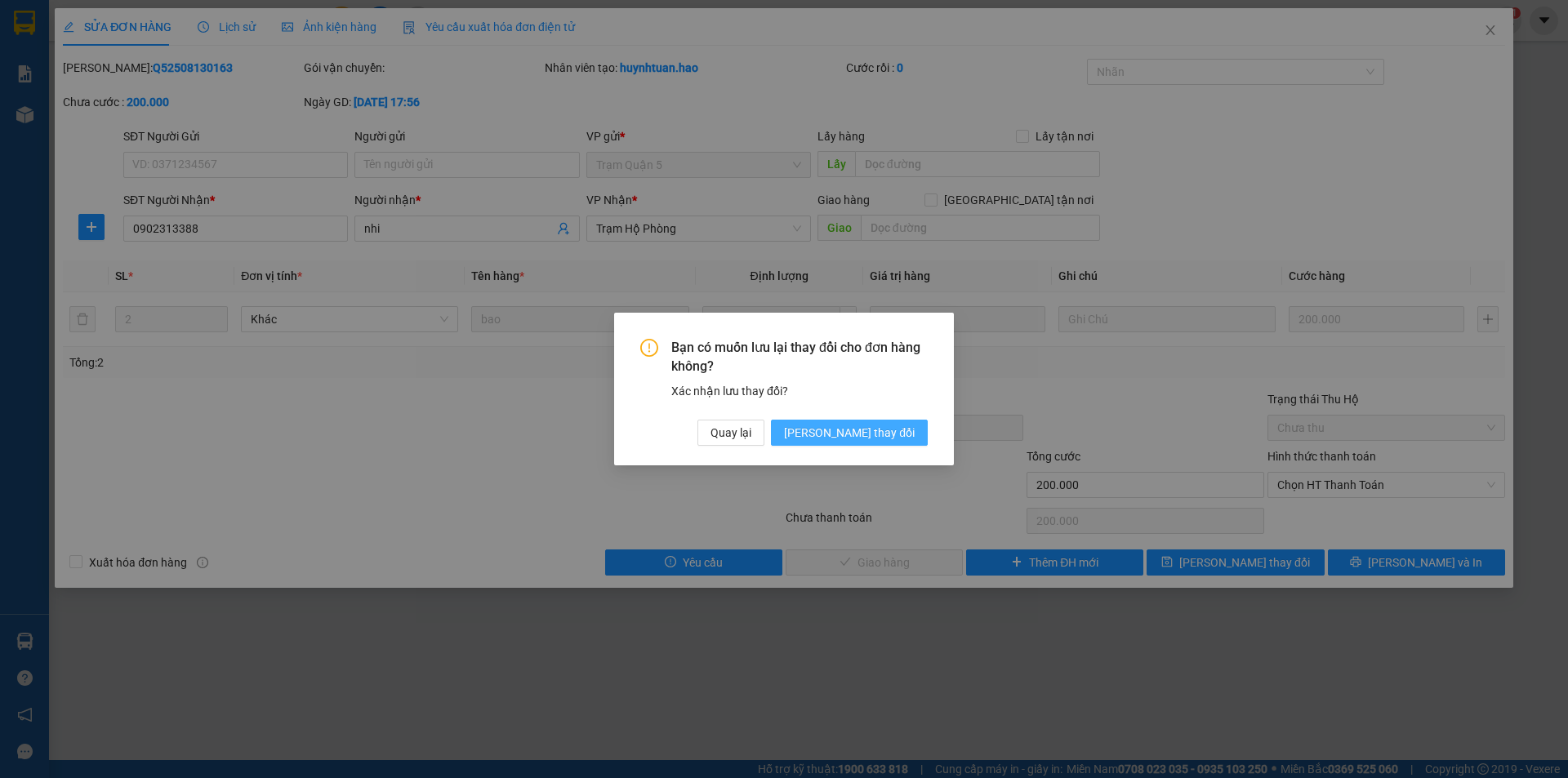
click at [901, 457] on div "Bạn có muốn lưu lại thay đổi cho đơn hàng không? Xác nhận lưu thay đổi? Quay lạ…" at bounding box center [784, 389] width 340 height 152
click at [864, 421] on button "[PERSON_NAME] thay đổi" at bounding box center [849, 433] width 157 height 26
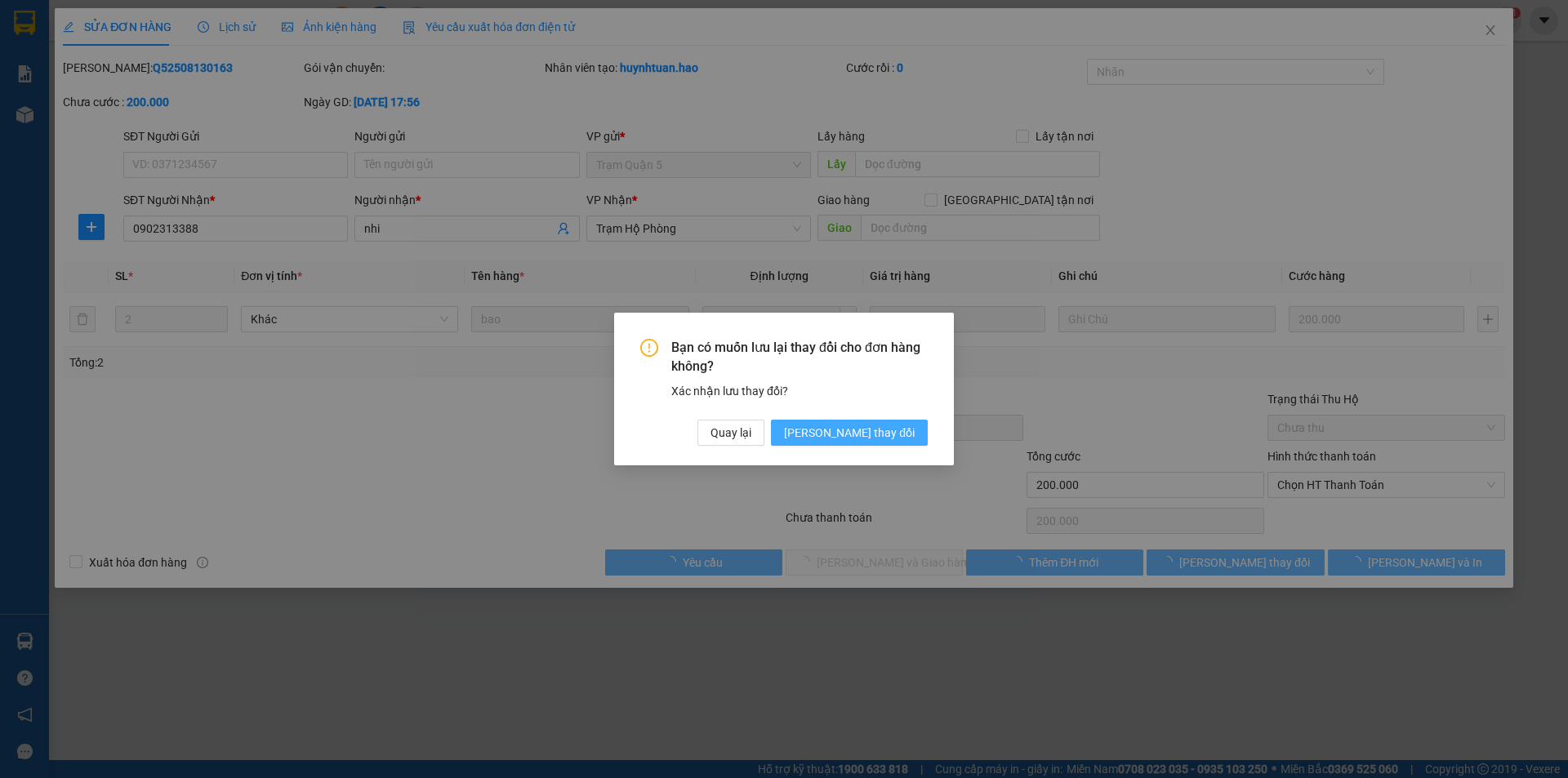
click at [864, 421] on button "[PERSON_NAME] thay đổi" at bounding box center [849, 433] width 157 height 26
click at [864, 428] on div "SỬA ĐƠN HÀNG Lịch sử Ảnh kiện hàng Yêu cầu xuất hóa đơn điện tử Total Paid Fee …" at bounding box center [784, 389] width 1568 height 778
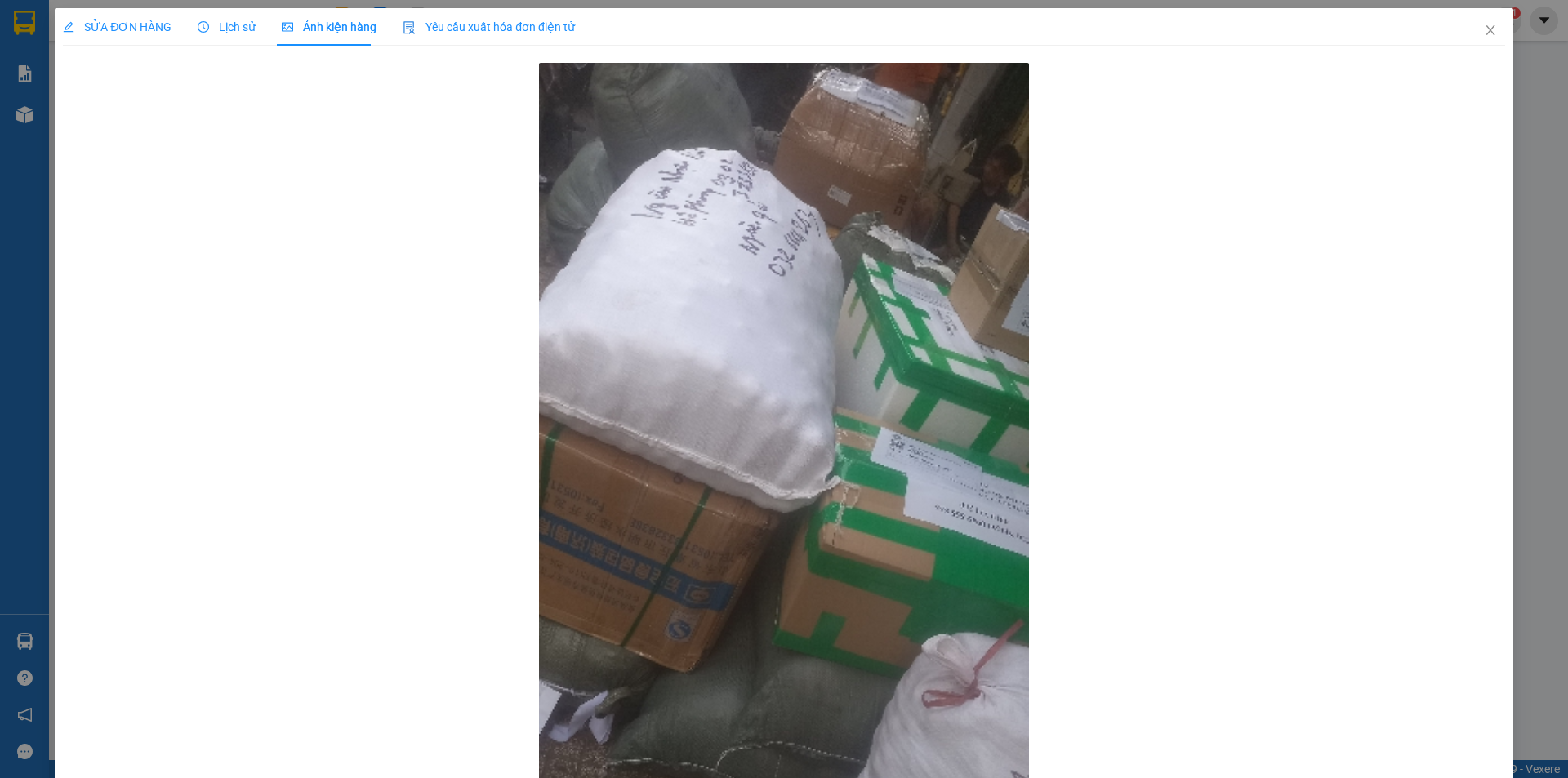
click at [864, 428] on div "SỬA ĐƠN HÀNG Lịch sử Ảnh kiện hàng Yêu cầu xuất hóa đơn điện tử Total Paid Fee …" at bounding box center [784, 389] width 1568 height 778
click at [1485, 28] on icon "close" at bounding box center [1490, 30] width 9 height 10
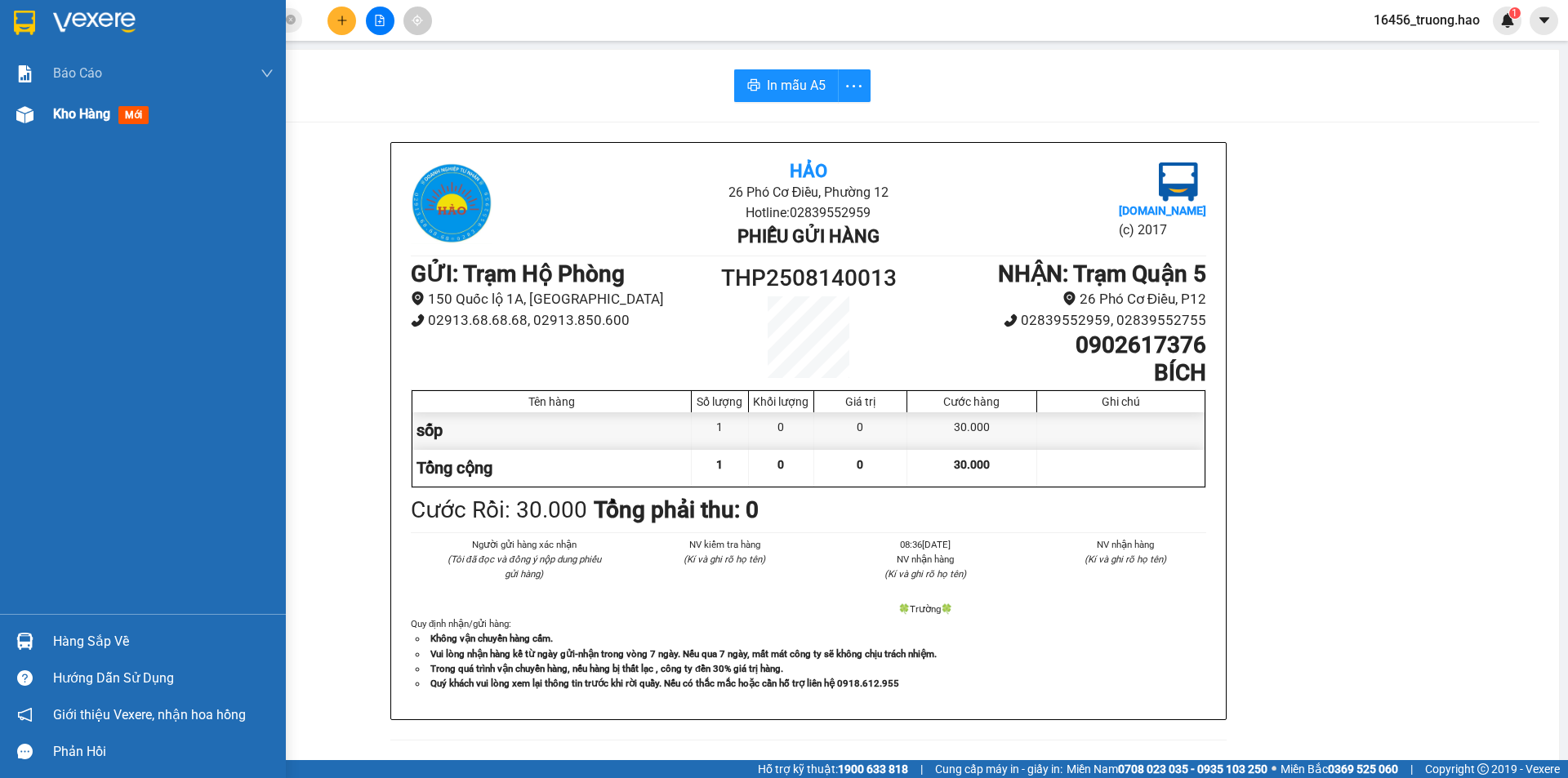
click at [47, 107] on div "Kho hàng mới" at bounding box center [142, 114] width 286 height 40
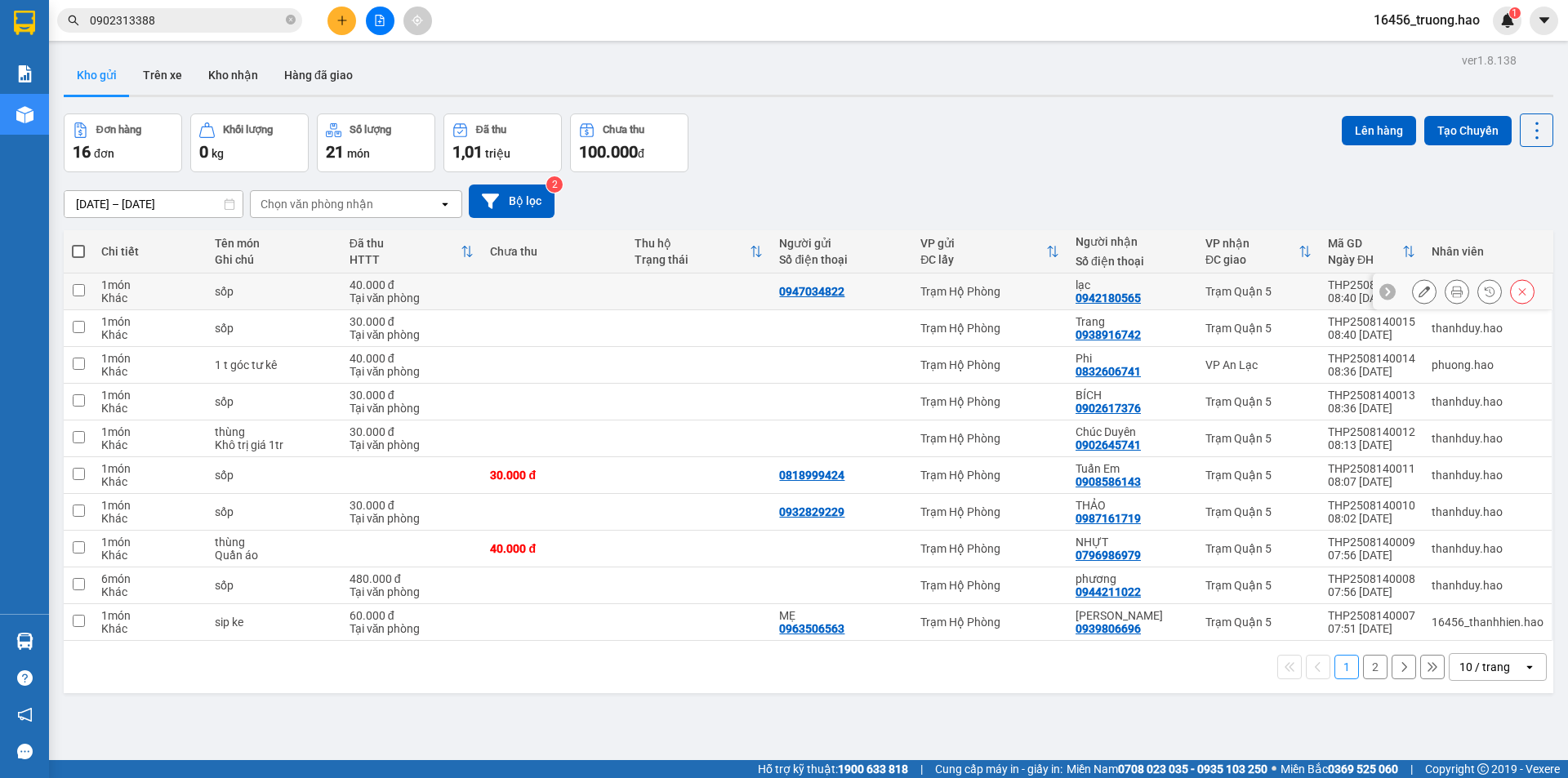
click at [1446, 289] on button at bounding box center [1457, 291] width 23 height 28
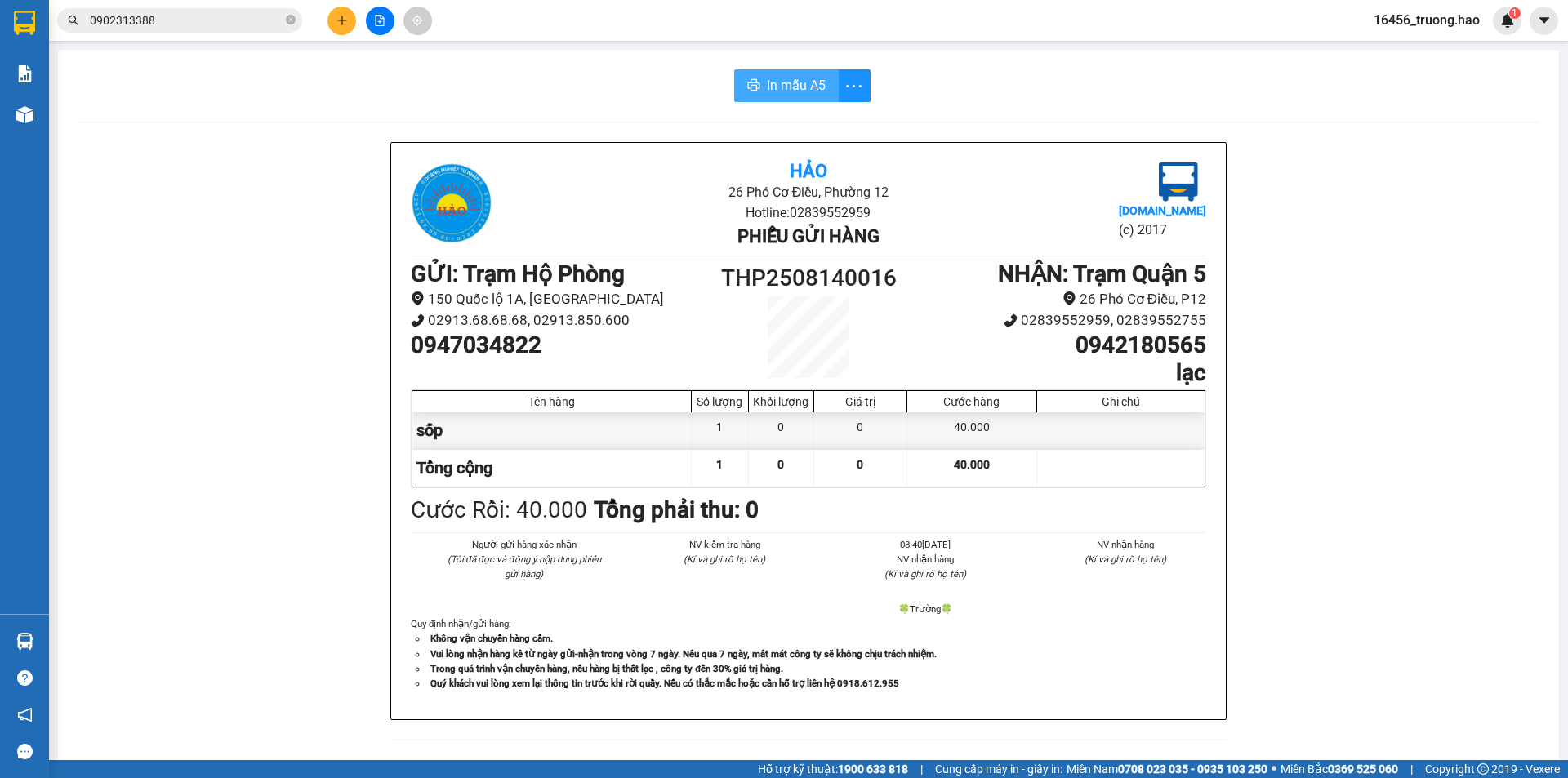
click at [776, 84] on span "In mẫu A5" at bounding box center [796, 85] width 59 height 20
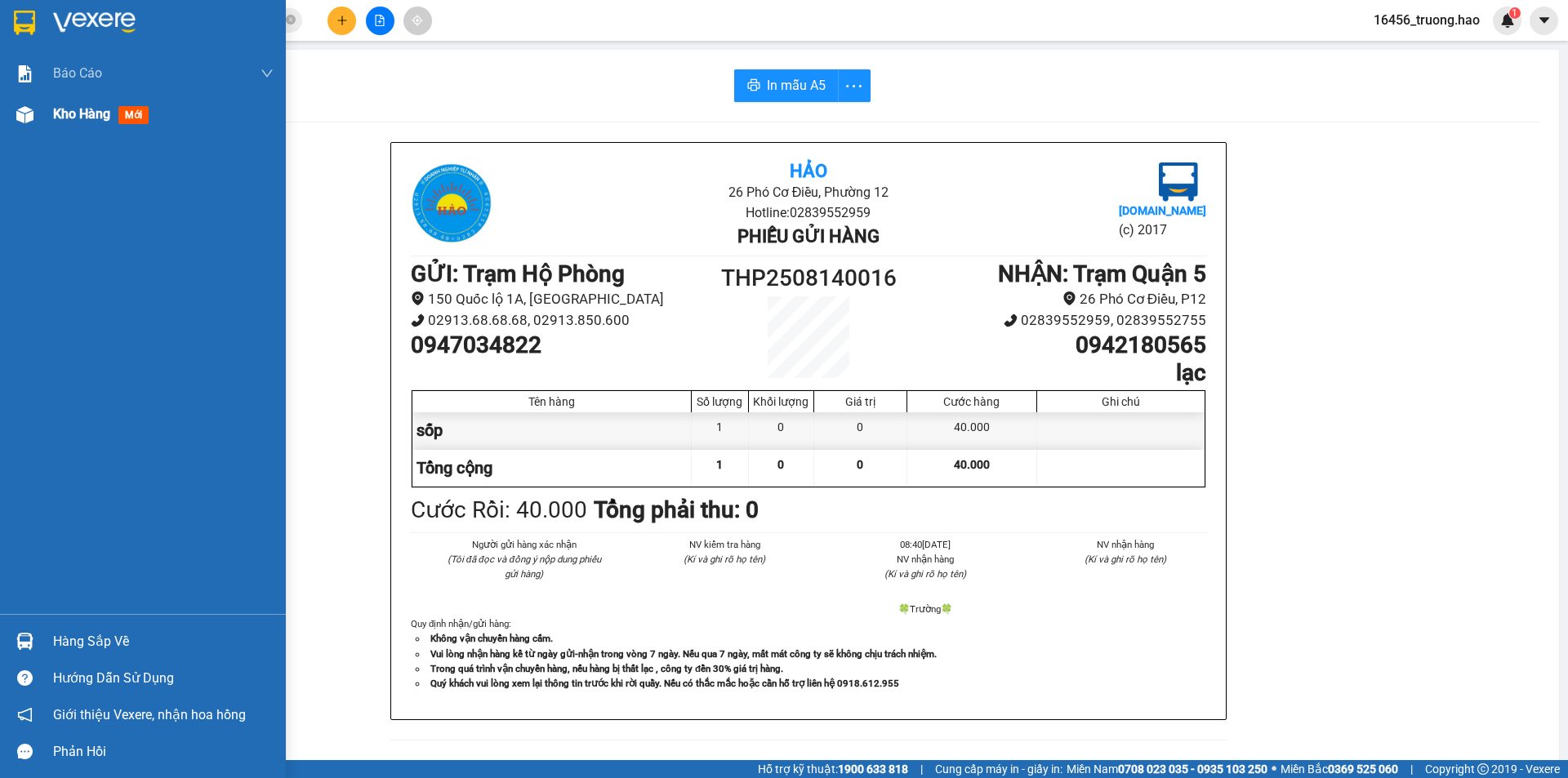
click at [68, 124] on div "Kho hàng mới" at bounding box center [104, 114] width 102 height 20
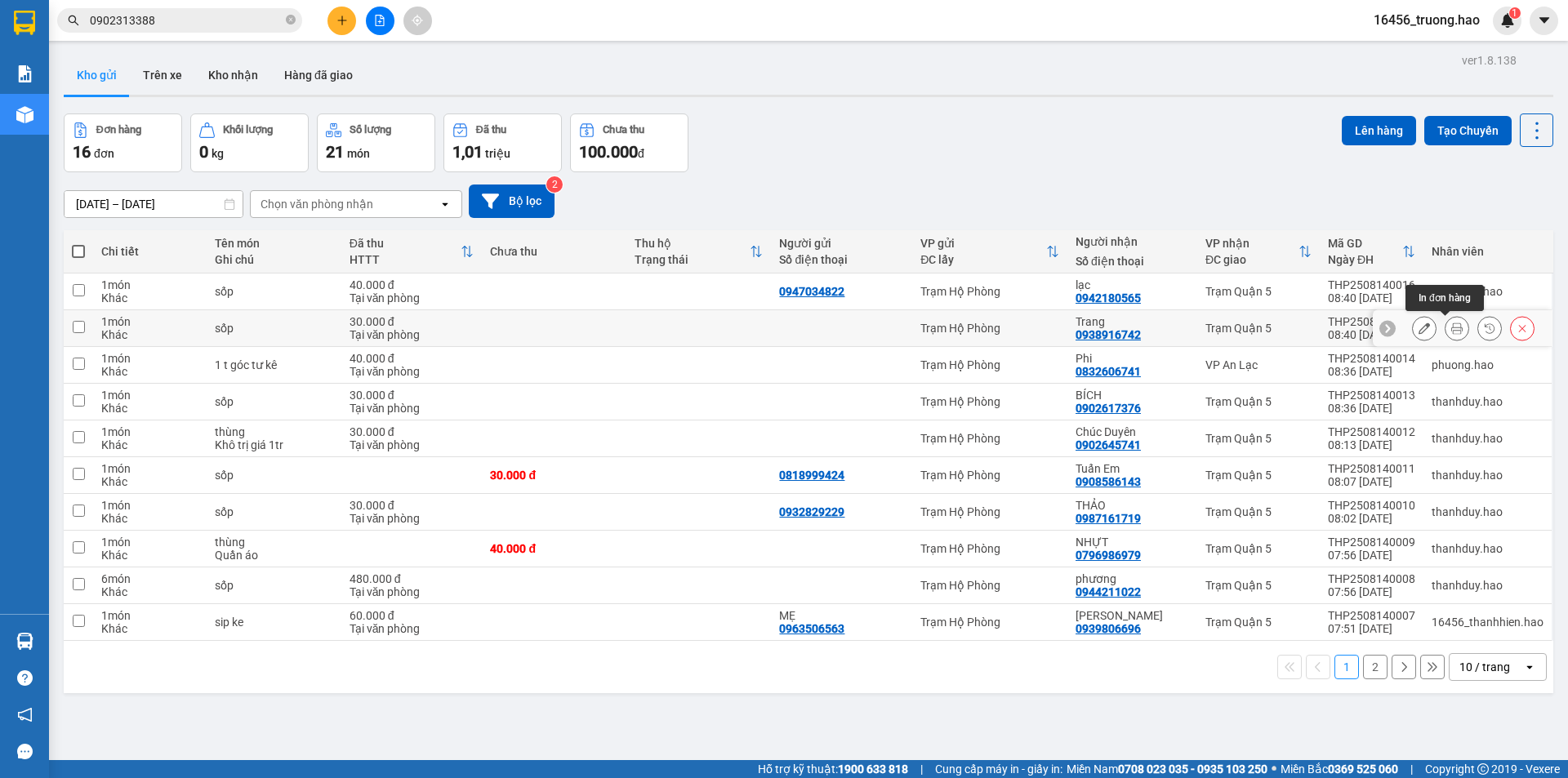
click at [1446, 324] on button at bounding box center [1457, 328] width 23 height 28
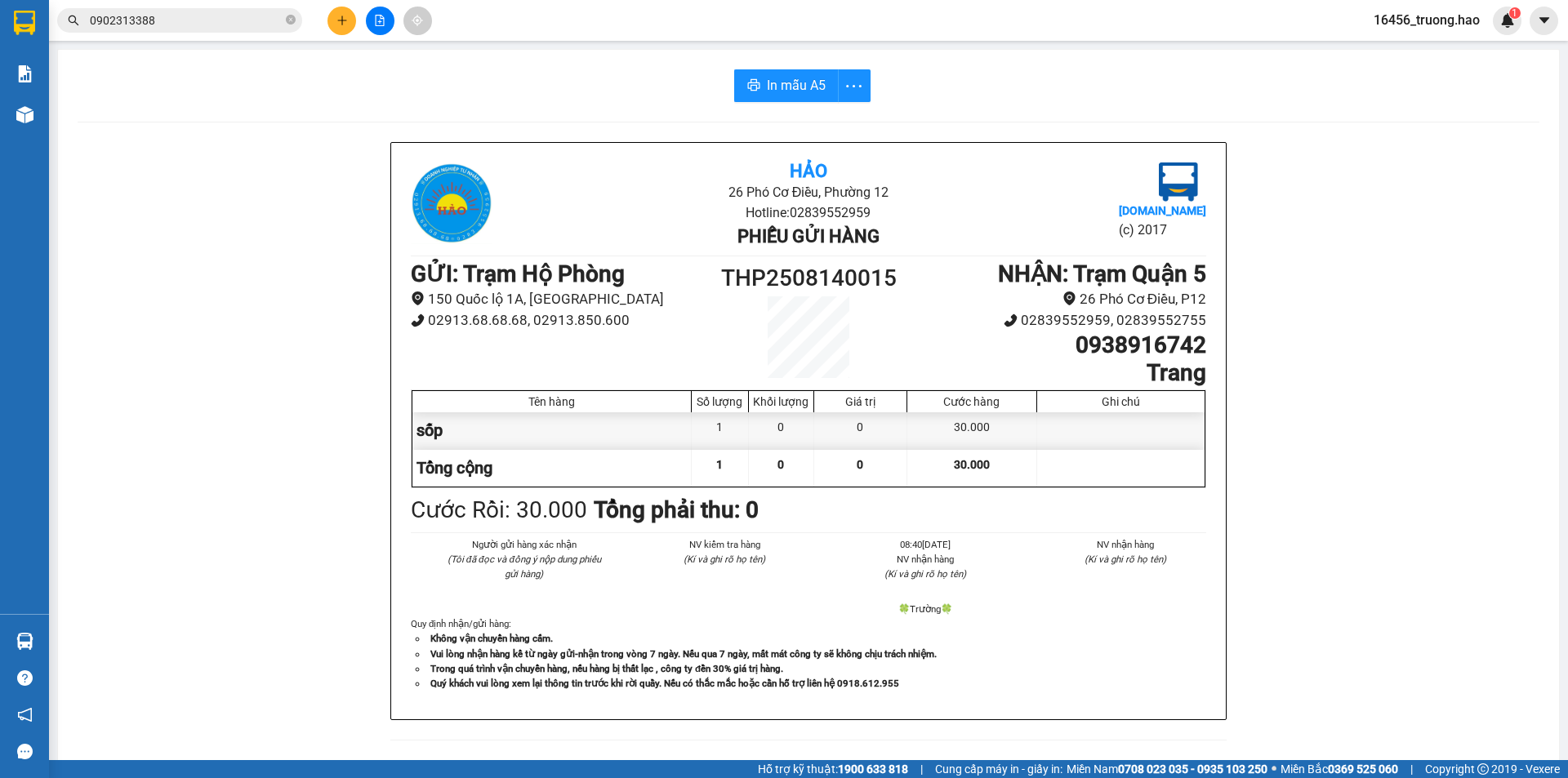
click at [780, 107] on div "In mẫu A5 Hảo 26 Phó Cơ Điều, Phường 12 Hotline: 02839552959 Phiếu gửi hàng Vex…" at bounding box center [808, 680] width 1501 height 1260
click at [781, 85] on span "In mẫu A5" at bounding box center [796, 85] width 59 height 20
click at [294, 17] on icon "close-circle" at bounding box center [290, 19] width 10 height 10
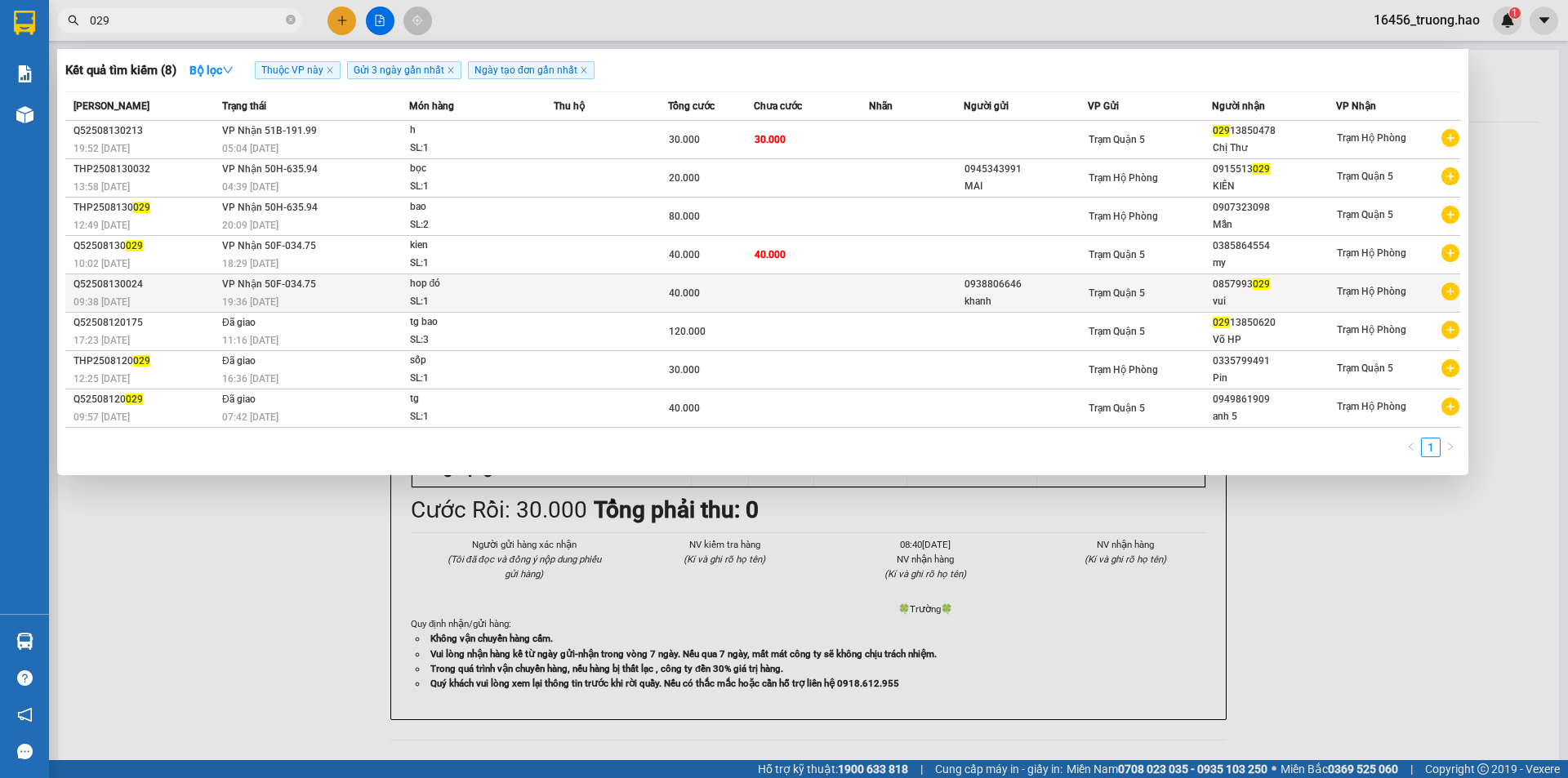
type input "029"
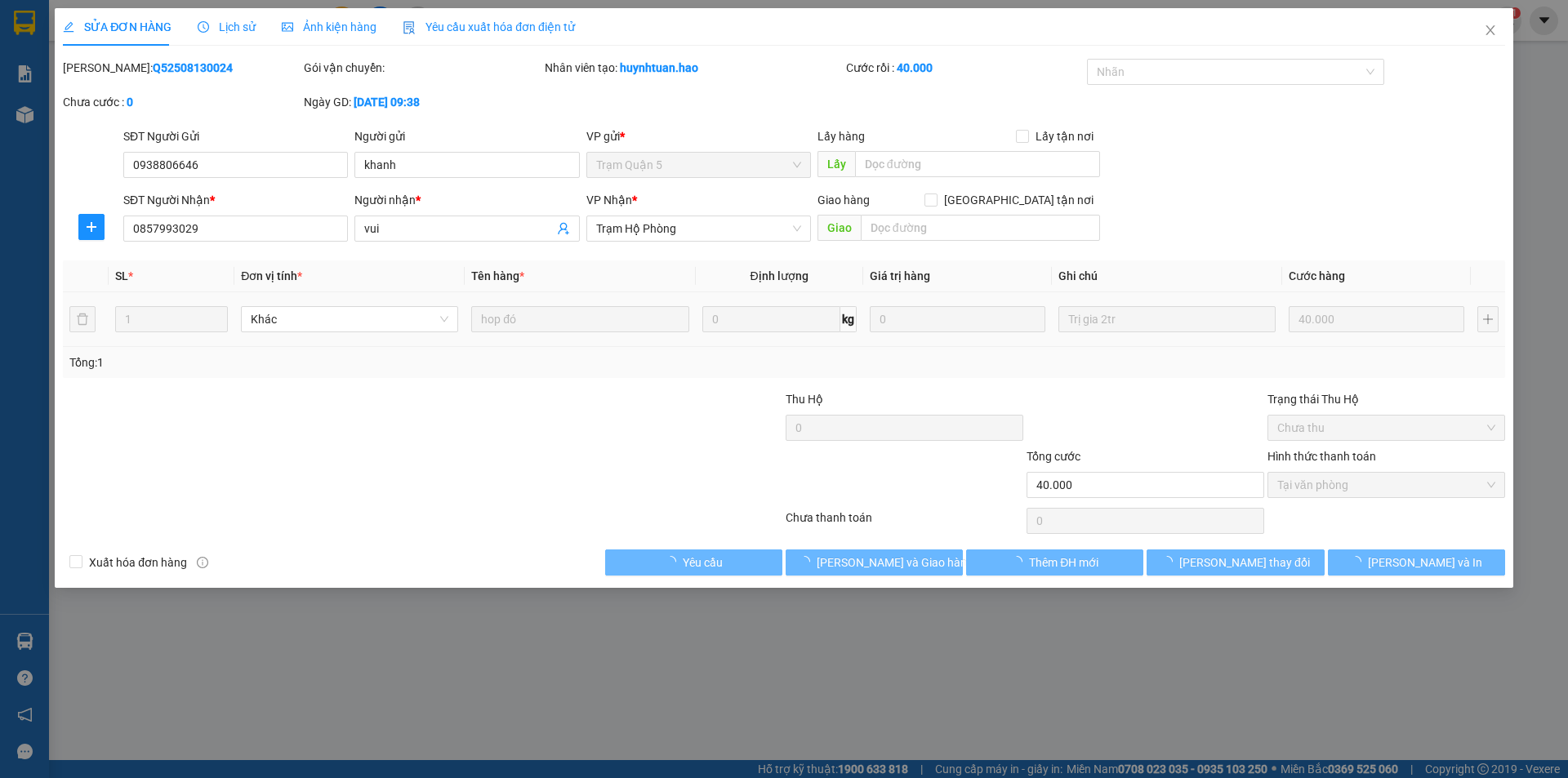
type input "0938806646"
type input "khanh"
type input "0857993029"
type input "vui"
type input "40.000"
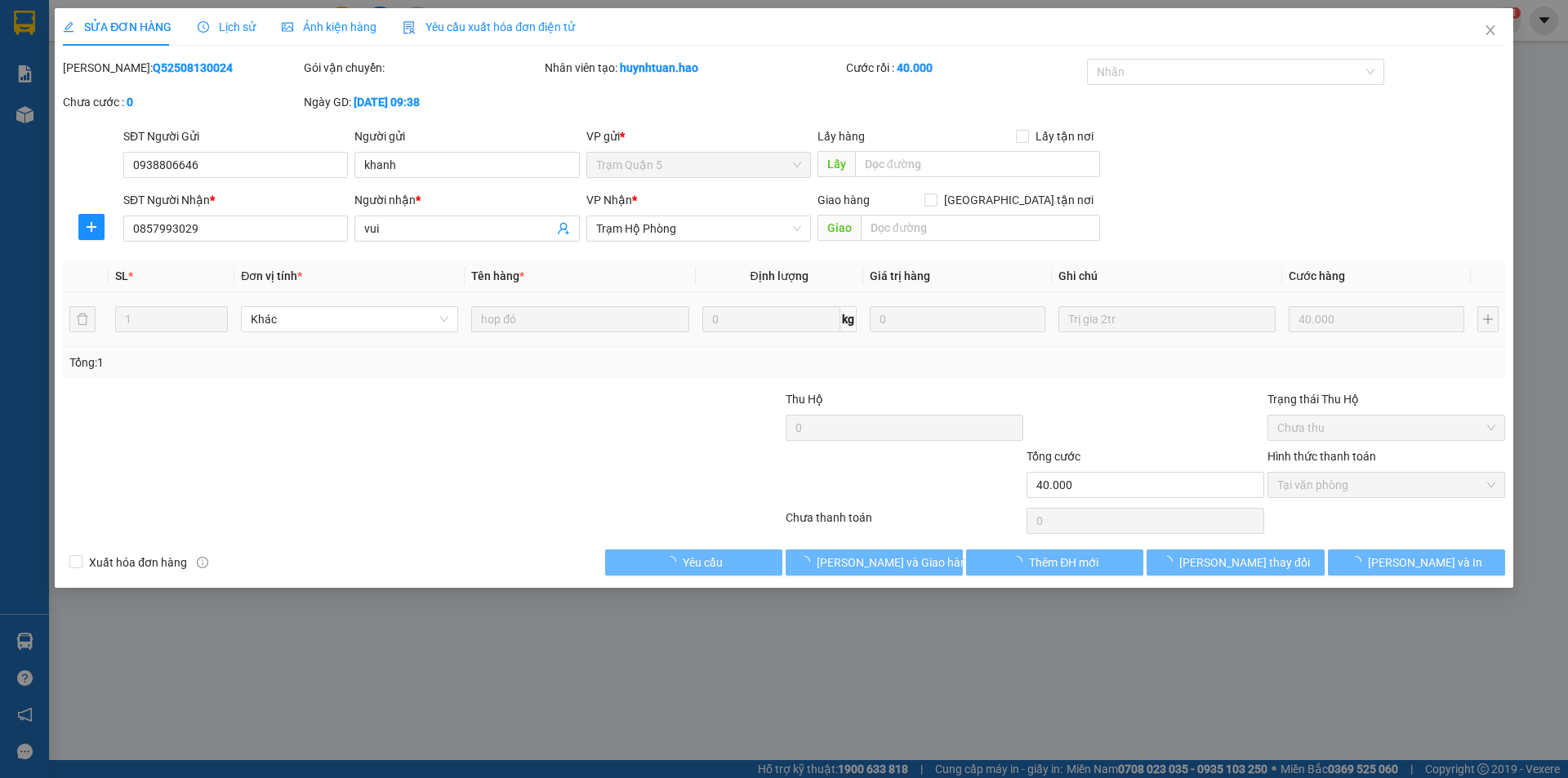
type input "0"
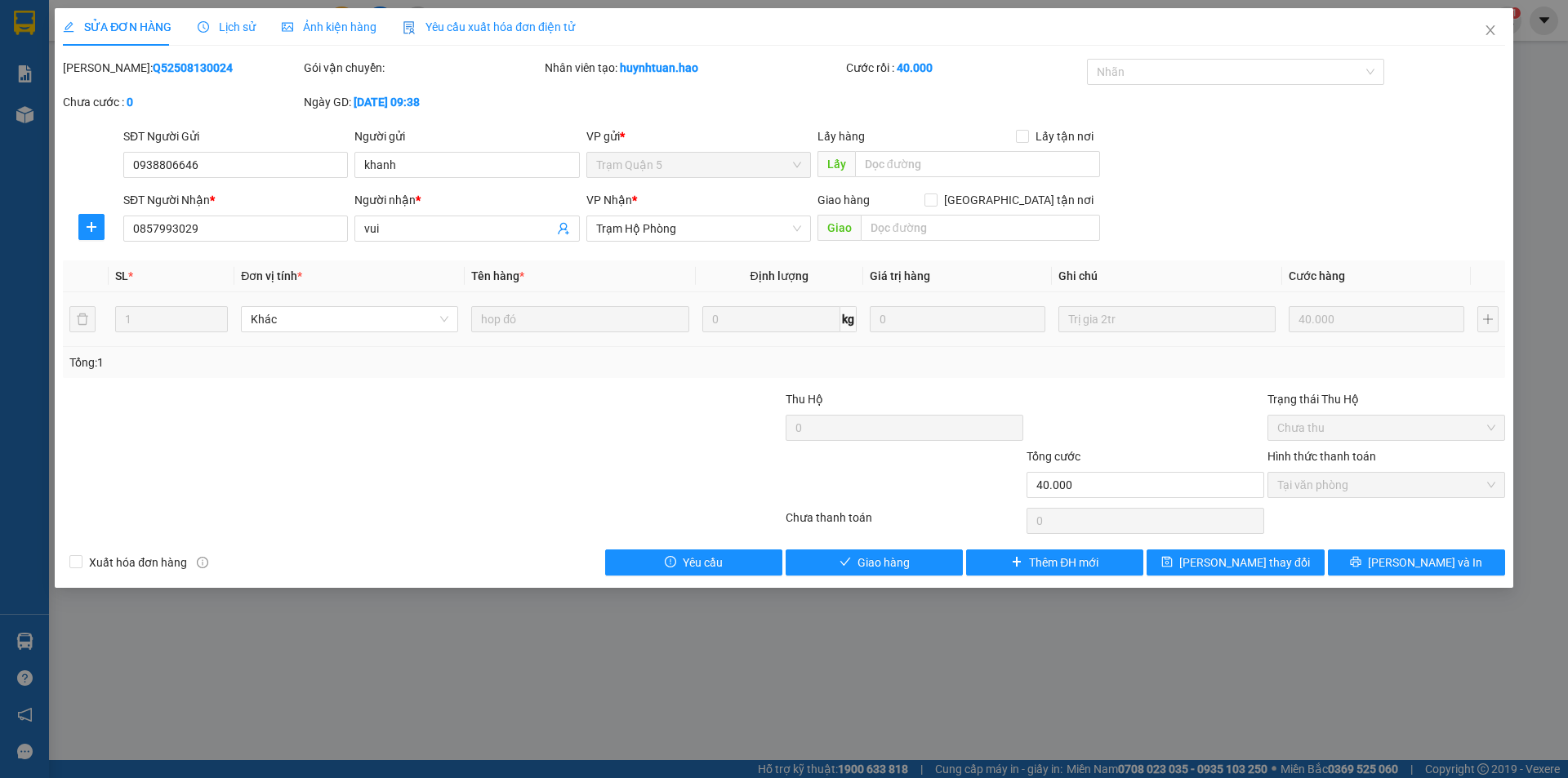
click at [362, 26] on span "Ảnh kiện hàng" at bounding box center [329, 27] width 95 height 13
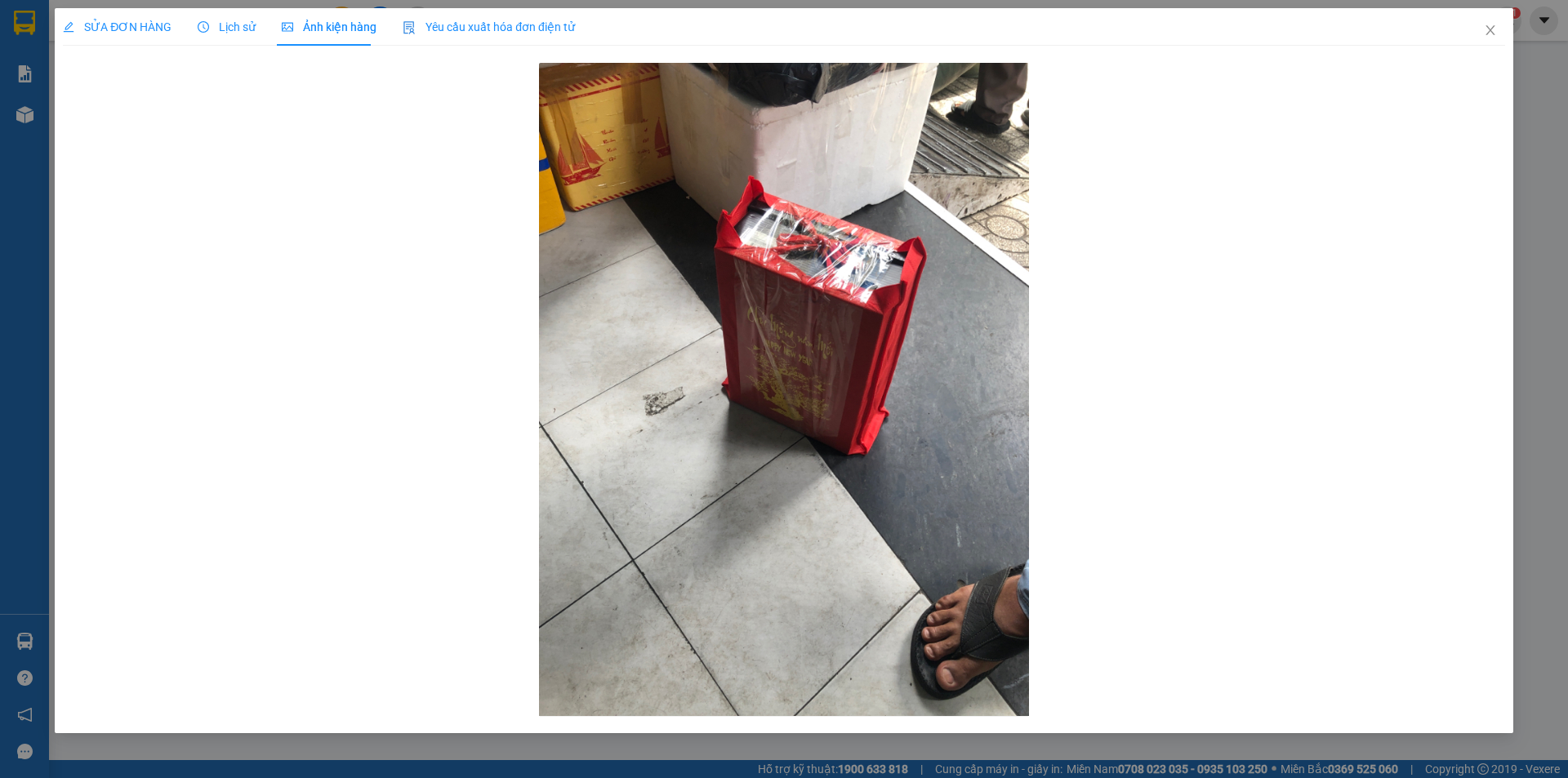
click at [181, 31] on div "SỬA ĐƠN HÀNG Lịch sử Ảnh kiện hàng Yêu cầu xuất hóa đơn điện tử" at bounding box center [318, 27] width 512 height 38
click at [143, 29] on span "SỬA ĐƠN HÀNG" at bounding box center [117, 27] width 108 height 13
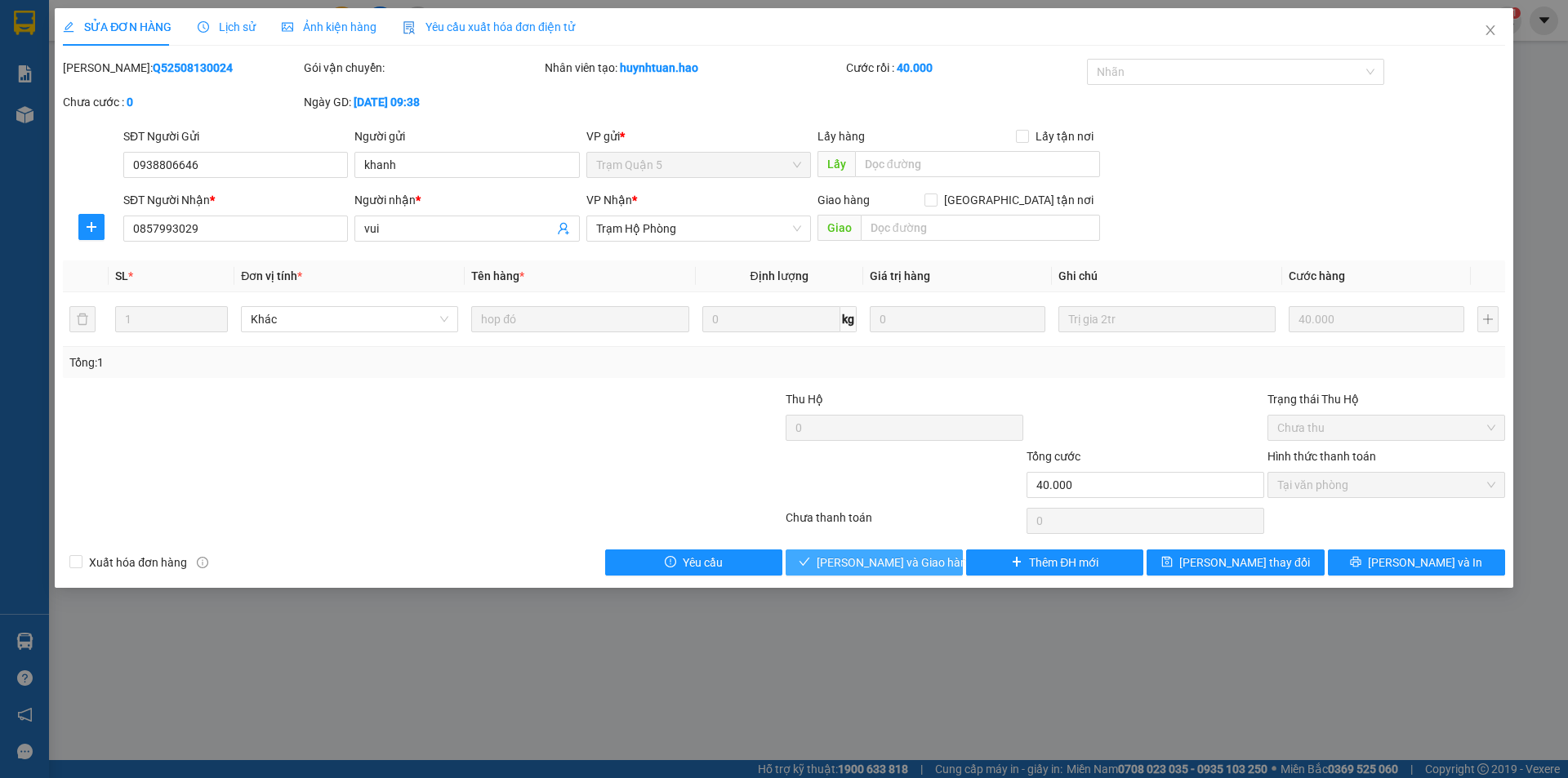
click at [854, 553] on span "[PERSON_NAME] và Giao hàng" at bounding box center [894, 562] width 157 height 18
click at [854, 553] on button "[PERSON_NAME] và Giao hàng" at bounding box center [874, 562] width 177 height 26
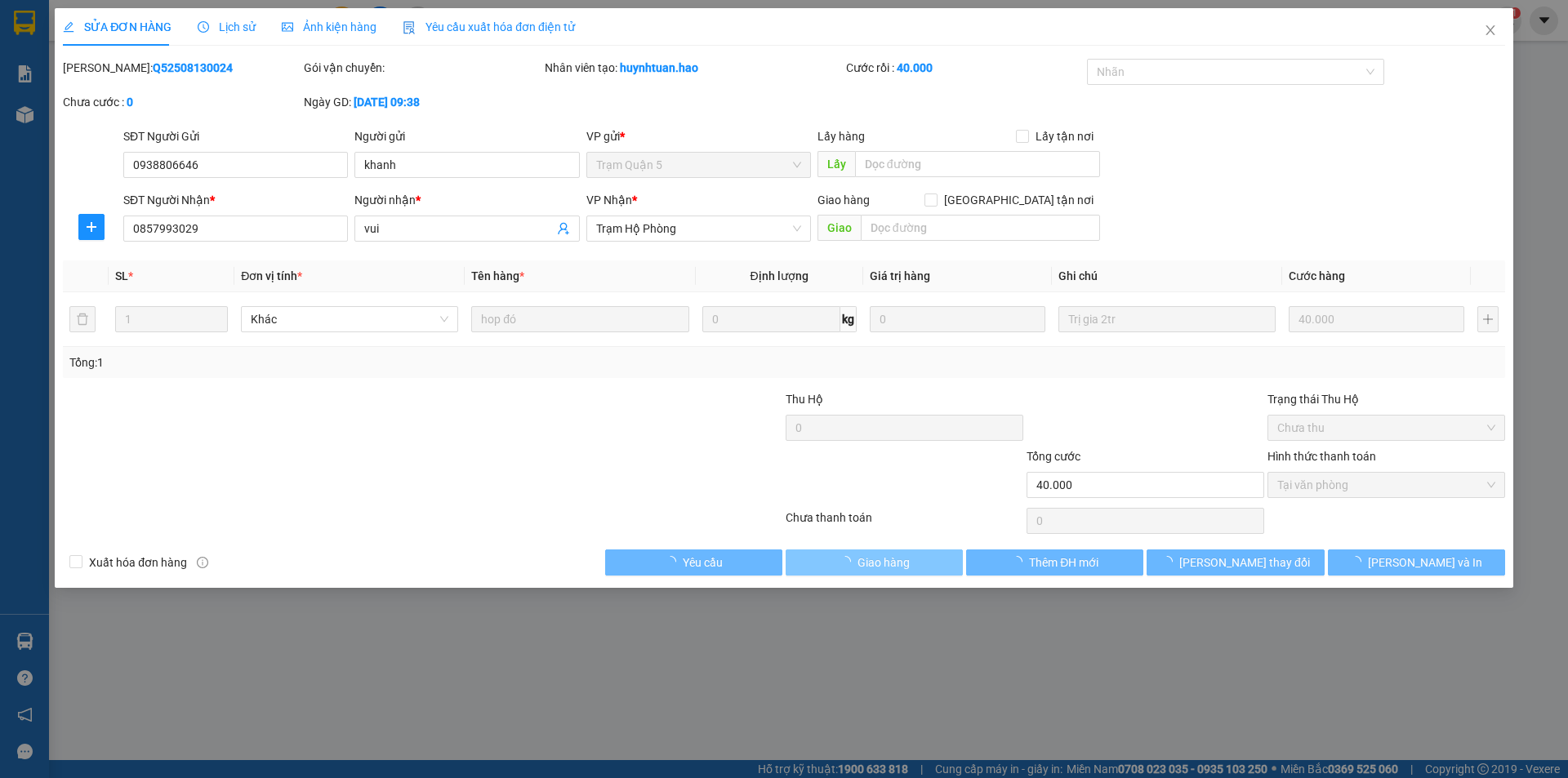
click at [854, 553] on span "button" at bounding box center [848, 562] width 18 height 18
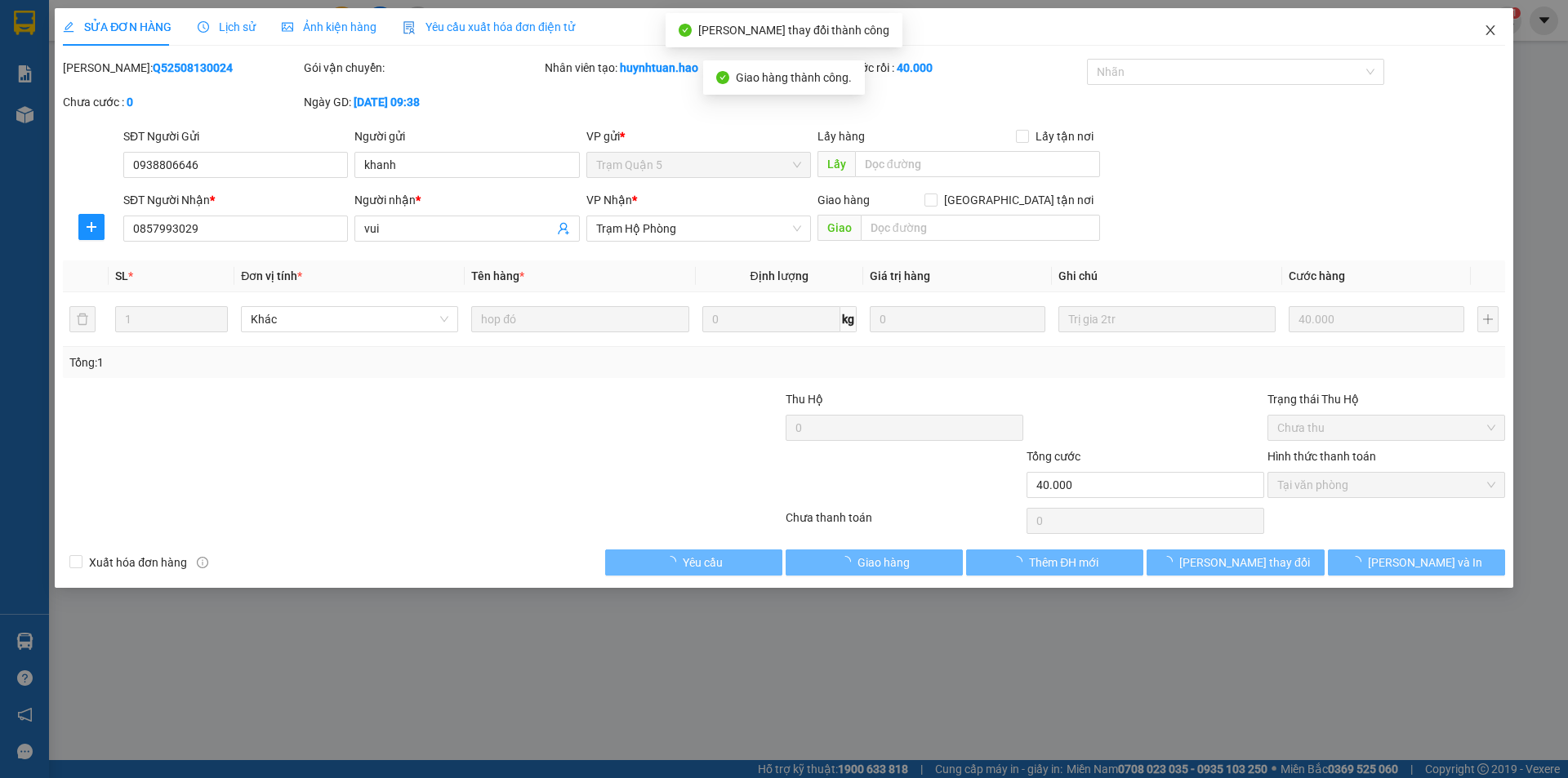
click at [1491, 31] on icon "close" at bounding box center [1490, 30] width 13 height 13
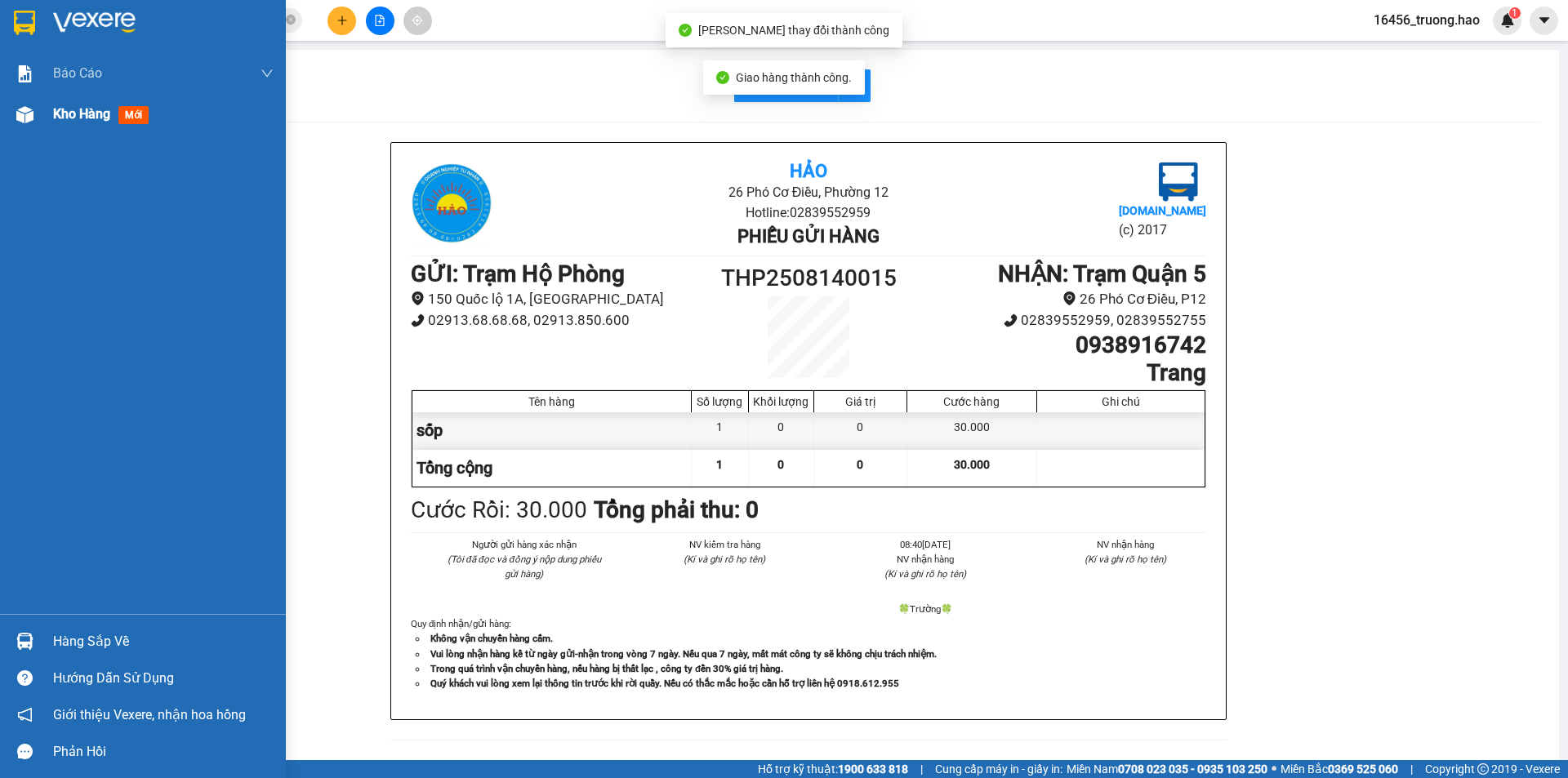
click at [35, 126] on div at bounding box center [25, 114] width 28 height 28
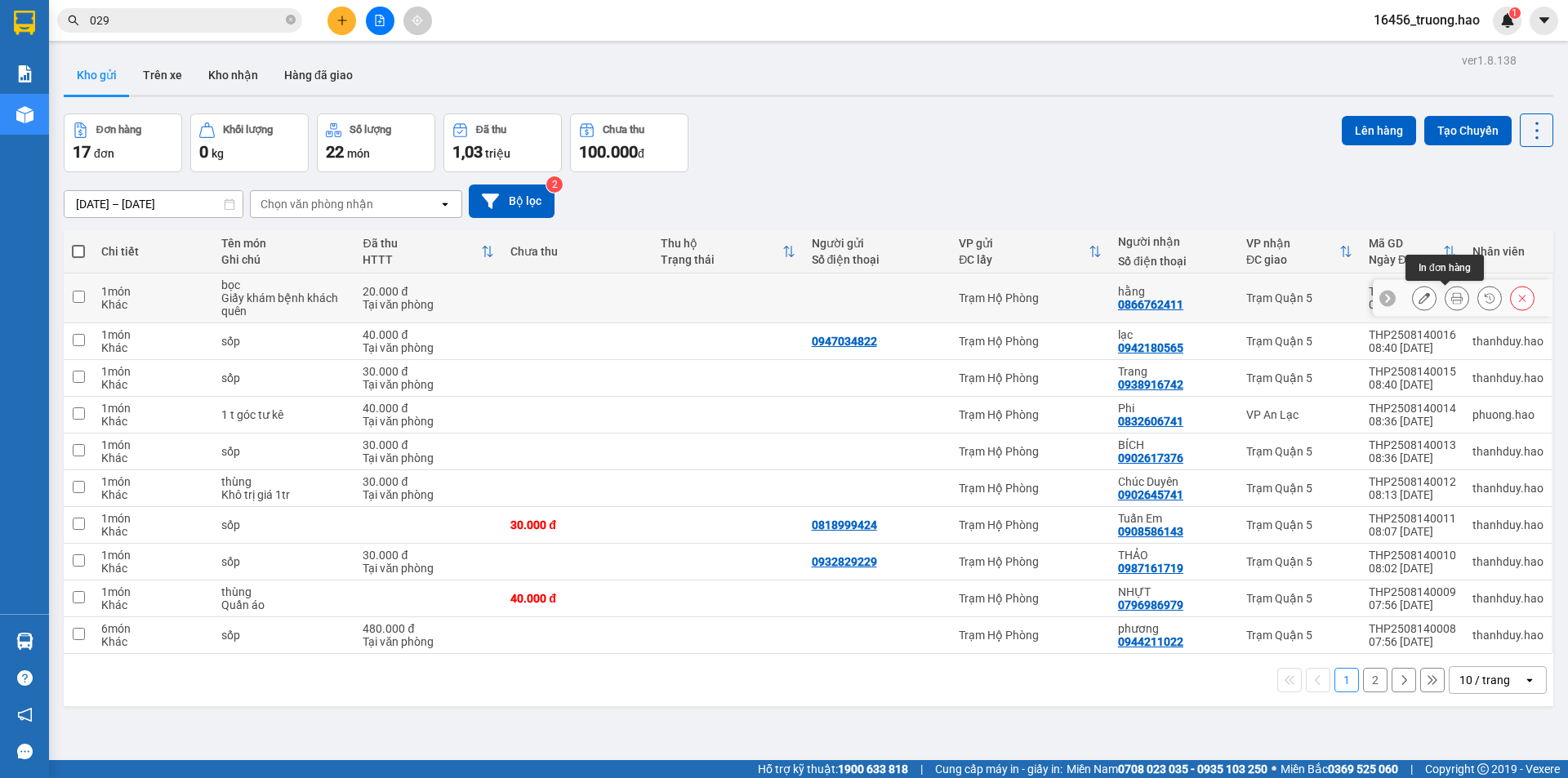
click at [1450, 298] on button at bounding box center [1457, 298] width 23 height 28
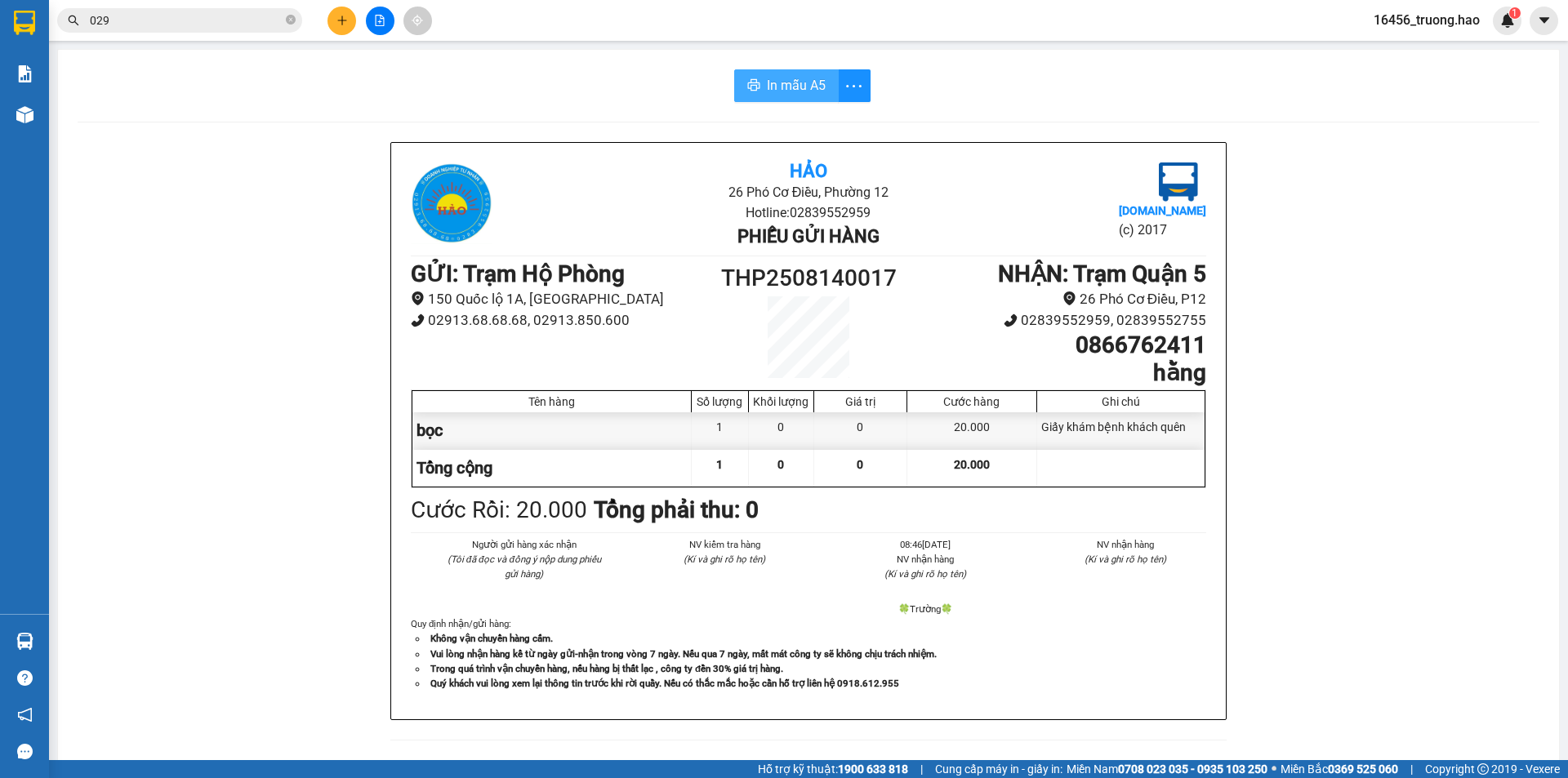
click at [790, 79] on span "In mẫu A5" at bounding box center [796, 85] width 59 height 20
click at [40, 126] on div "Kho hàng mới" at bounding box center [24, 114] width 49 height 40
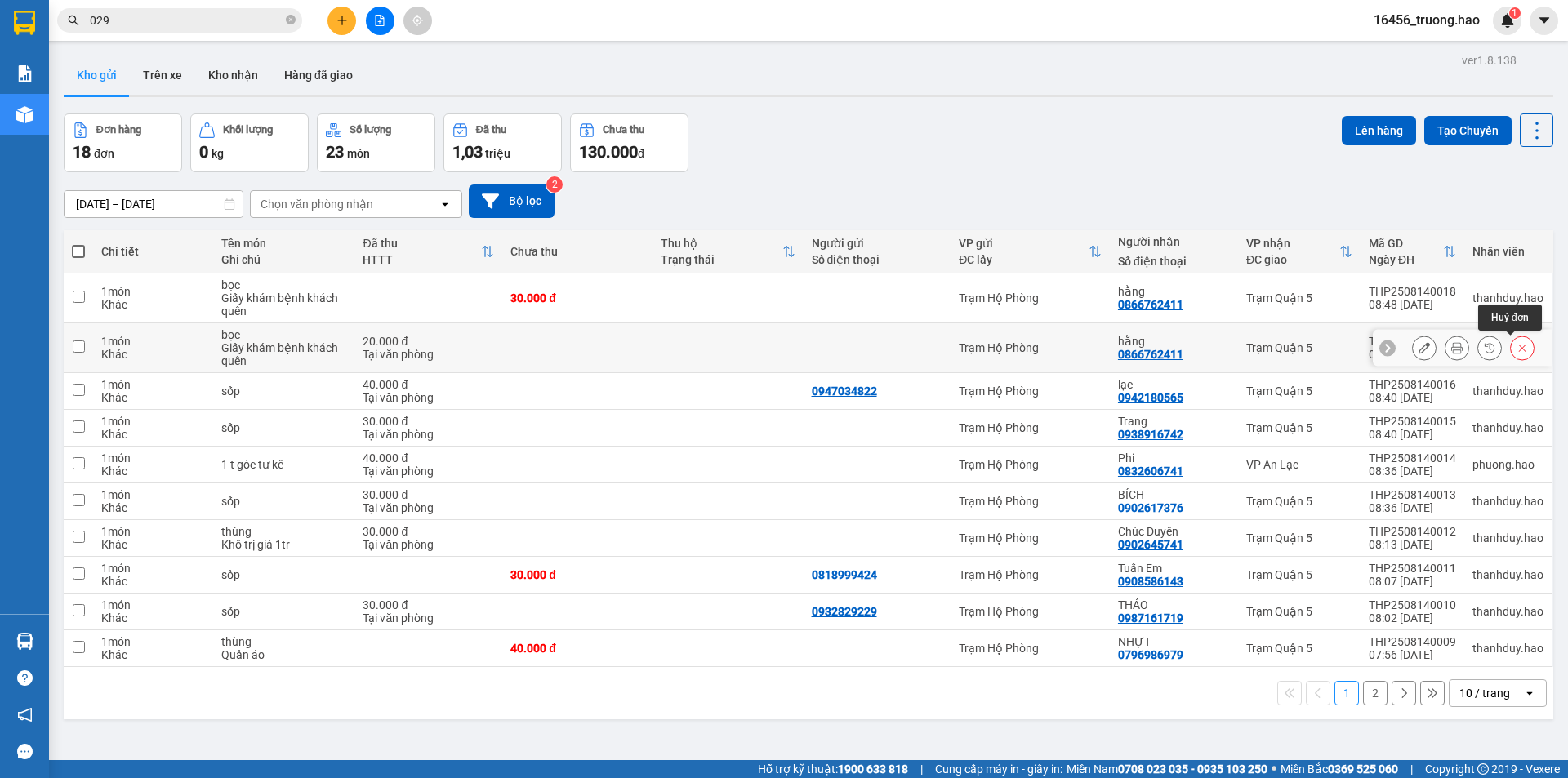
click at [1517, 345] on icon at bounding box center [1522, 347] width 11 height 11
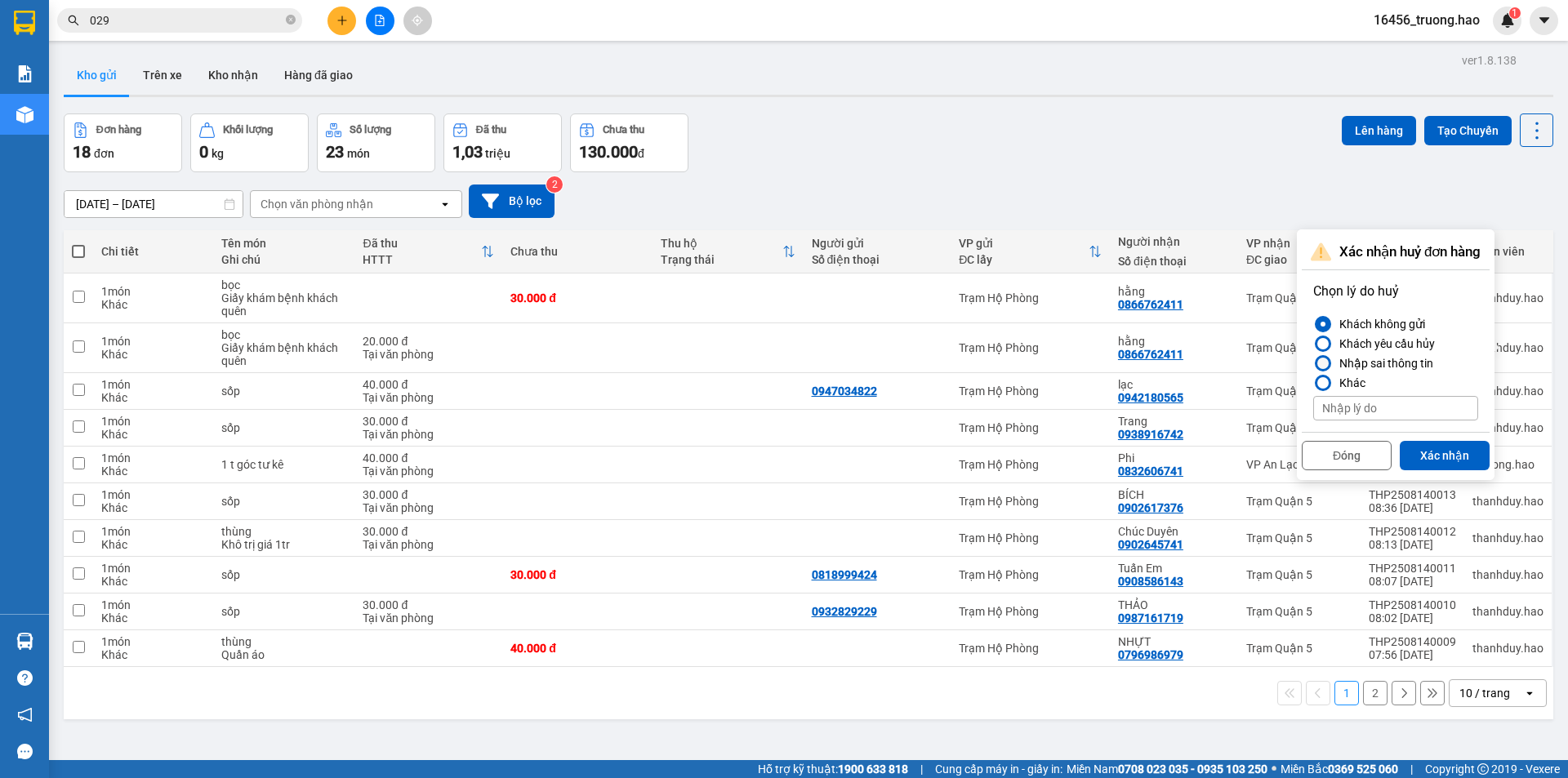
click at [1380, 357] on div "Nhập sai thông tin" at bounding box center [1382, 363] width 100 height 19
click at [1313, 363] on input "Nhập sai thông tin" at bounding box center [1313, 363] width 0 height 0
click at [1447, 450] on button "Xác nhận" at bounding box center [1445, 456] width 90 height 29
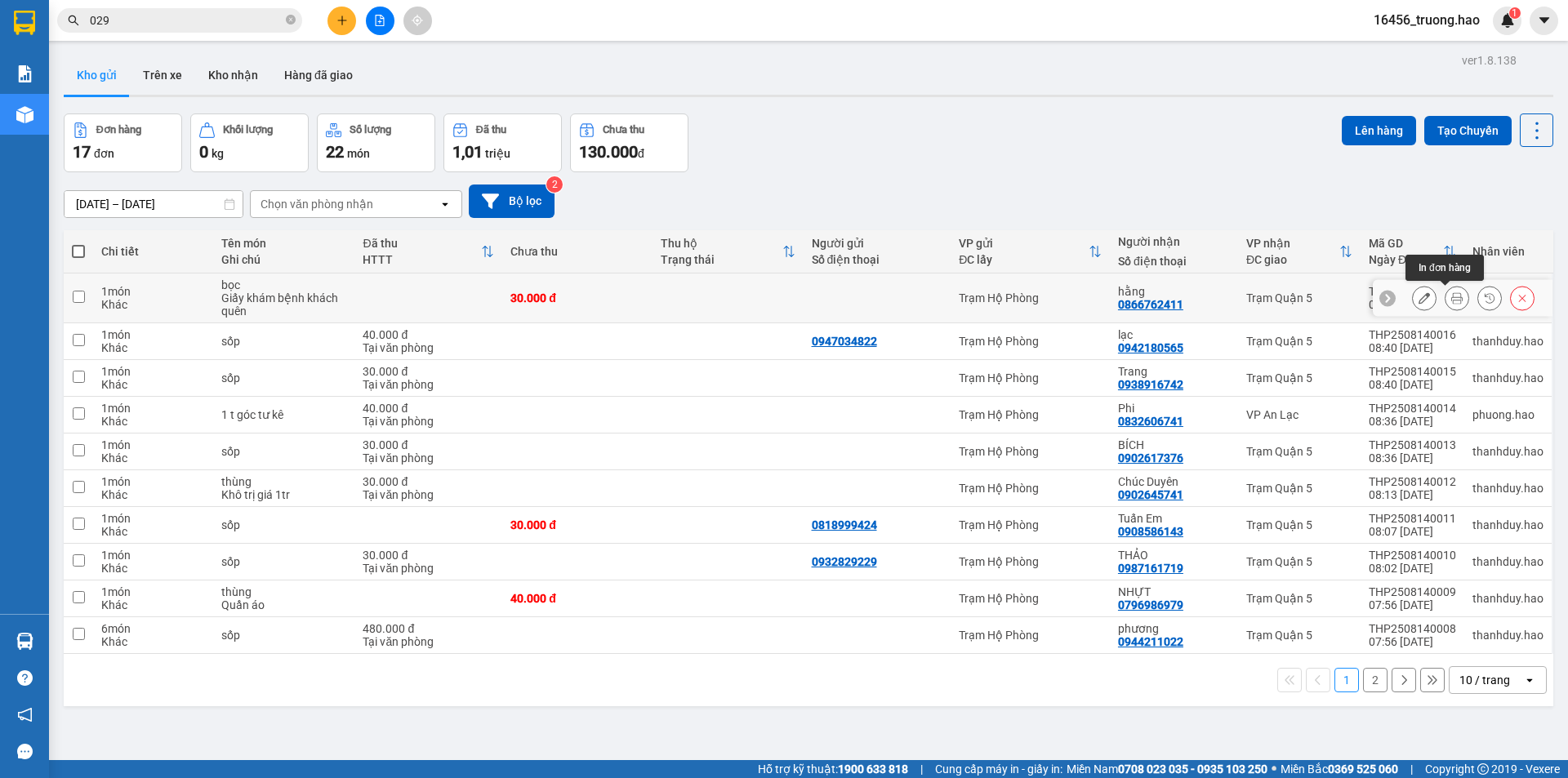
click at [1451, 300] on icon at bounding box center [1457, 298] width 11 height 11
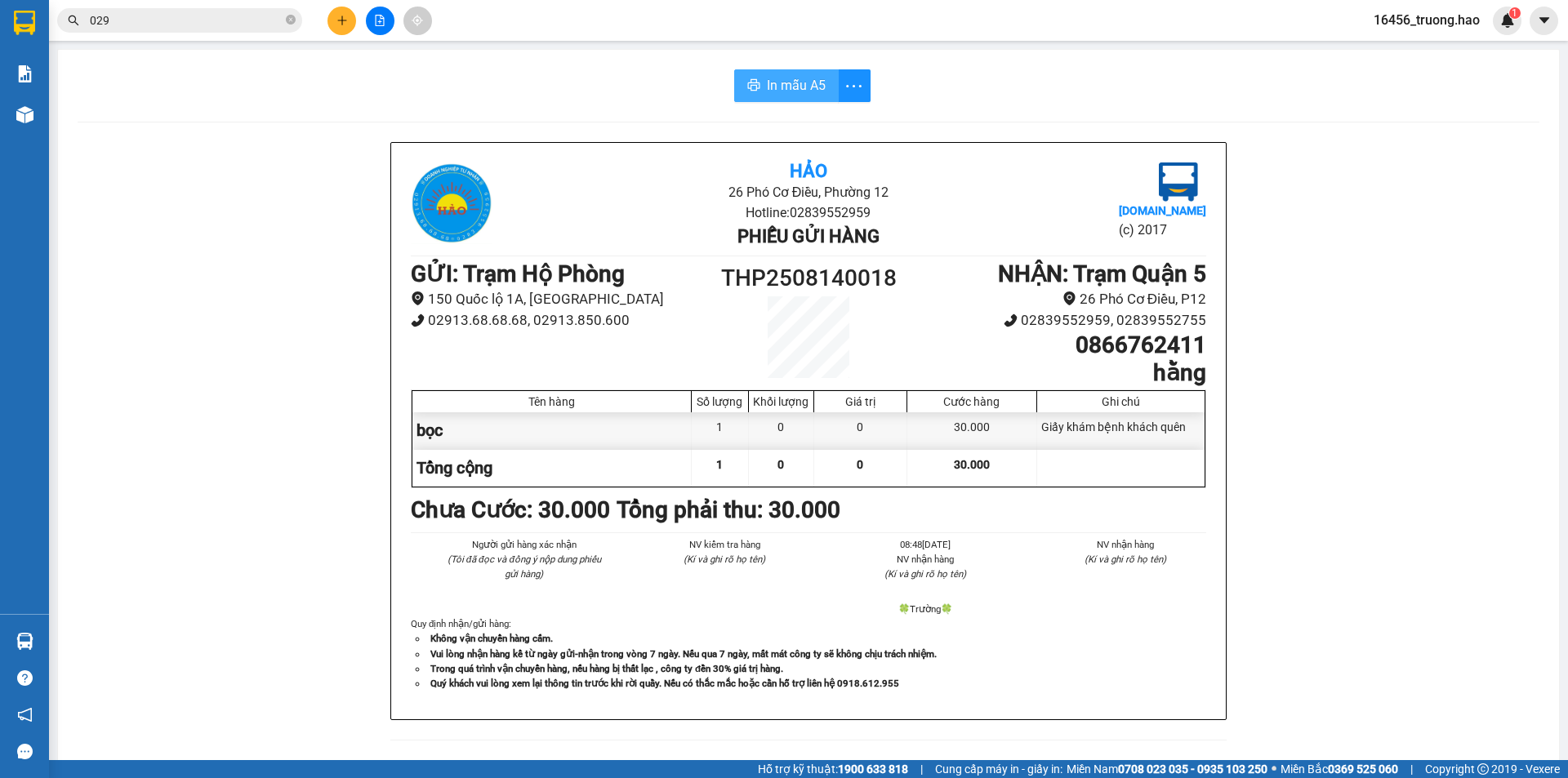
click at [789, 85] on span "In mẫu A5" at bounding box center [796, 85] width 59 height 20
click at [290, 23] on icon "close-circle" at bounding box center [290, 19] width 10 height 10
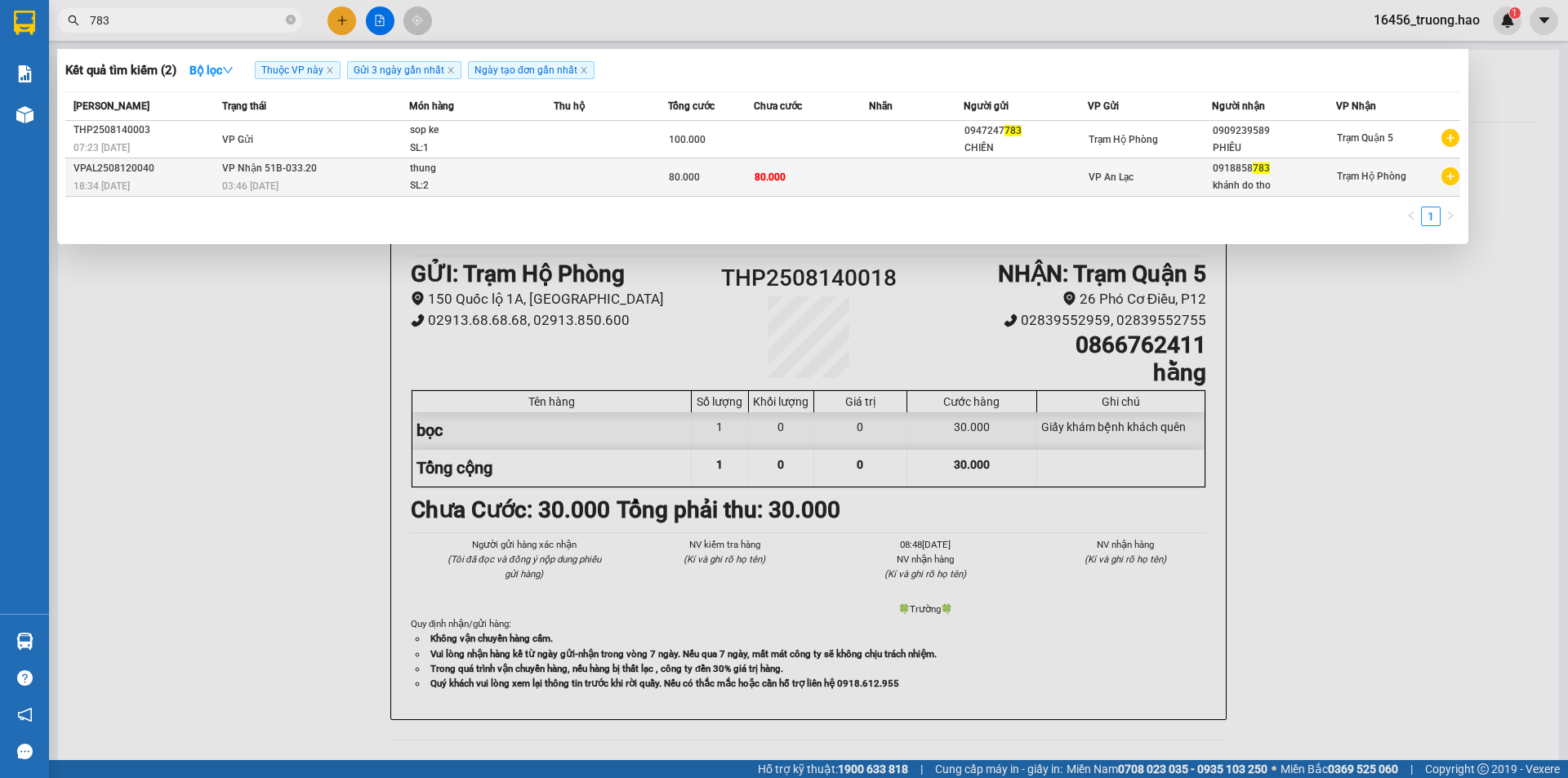
type input "783"
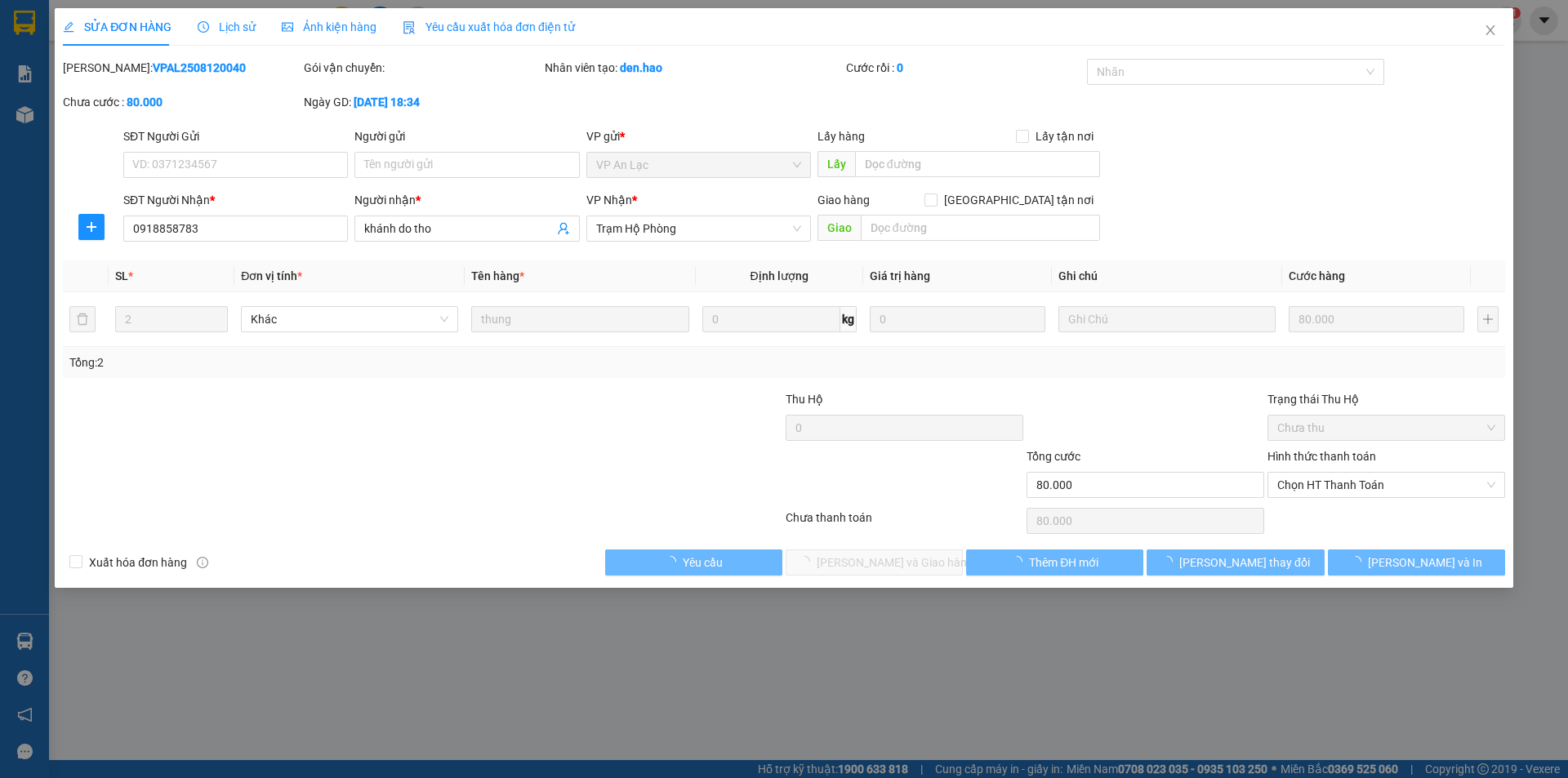
click at [291, 8] on div "Ảnh kiện hàng" at bounding box center [329, 27] width 95 height 38
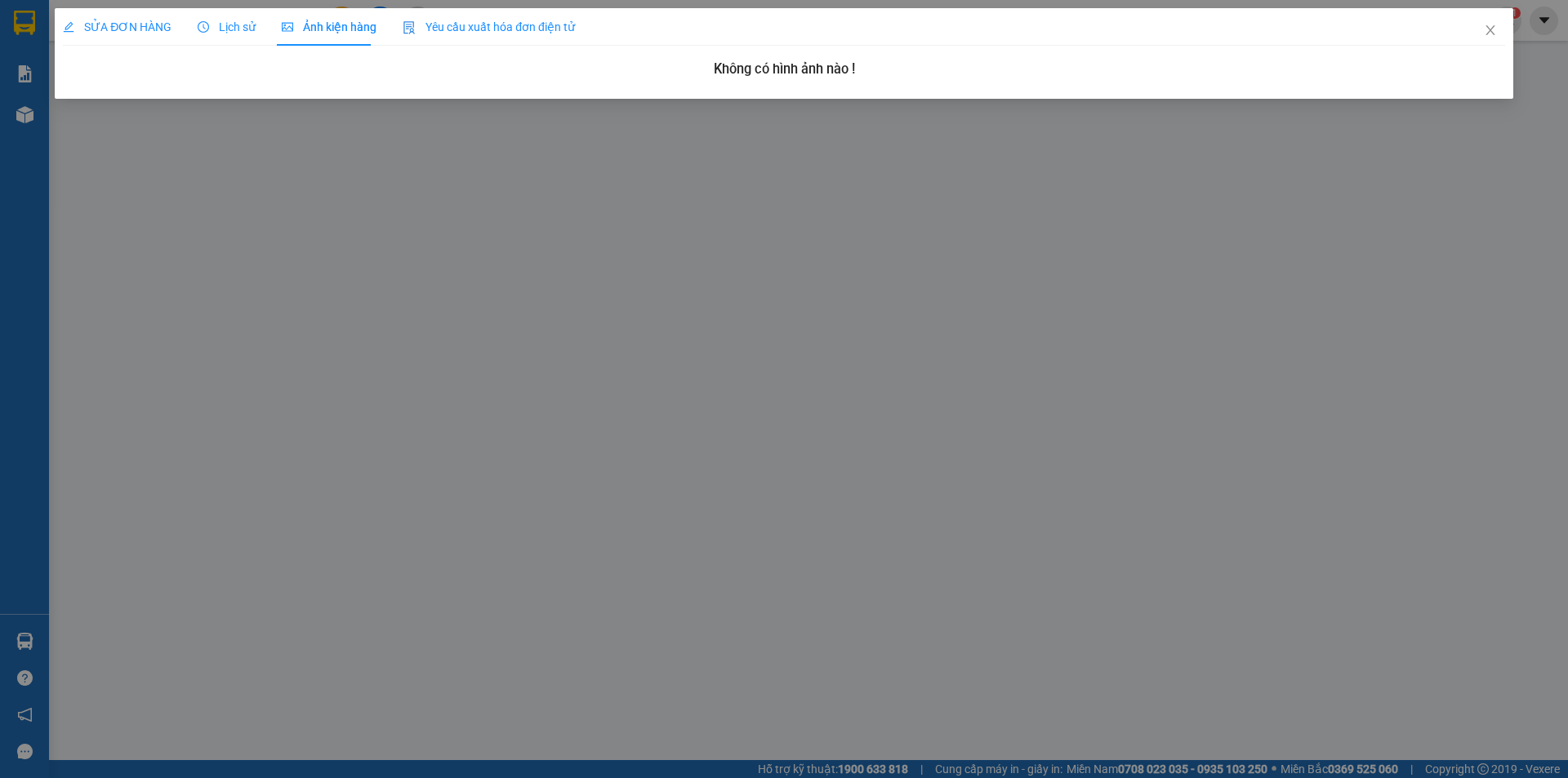
click at [112, 28] on span "SỬA ĐƠN HÀNG" at bounding box center [117, 27] width 108 height 13
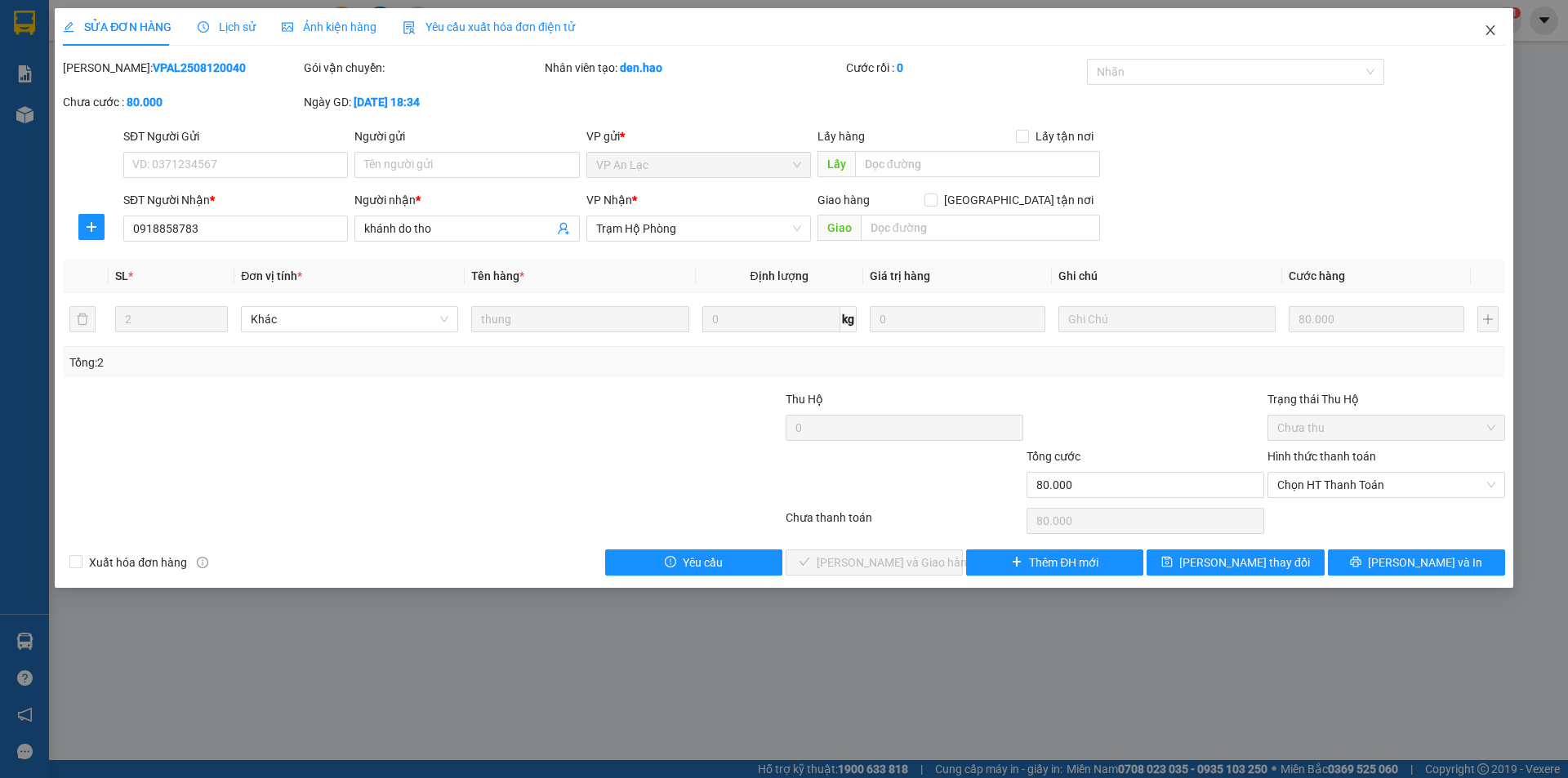
click at [1489, 36] on icon "close" at bounding box center [1490, 30] width 13 height 13
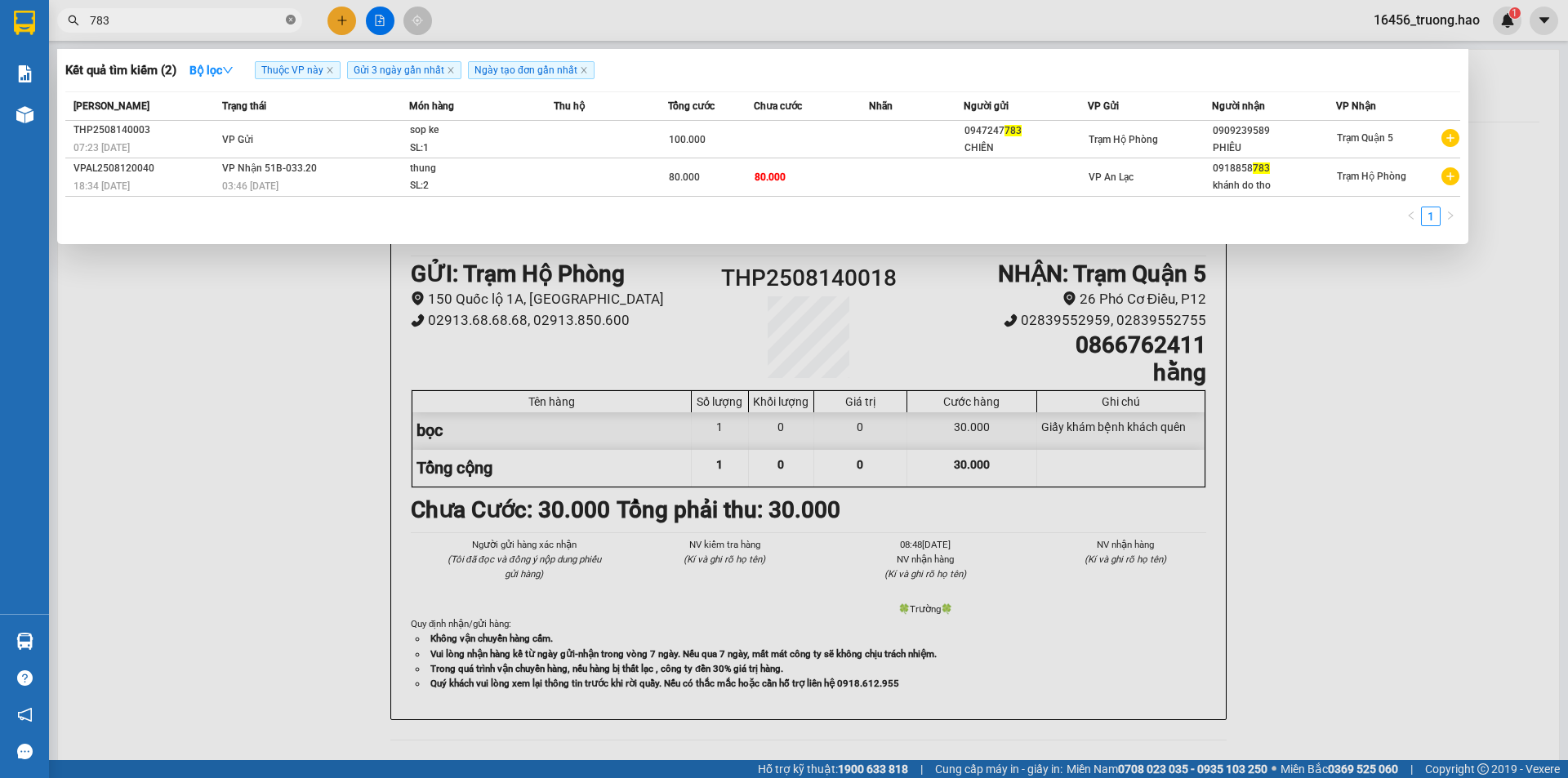
click at [287, 23] on icon "close-circle" at bounding box center [290, 19] width 10 height 10
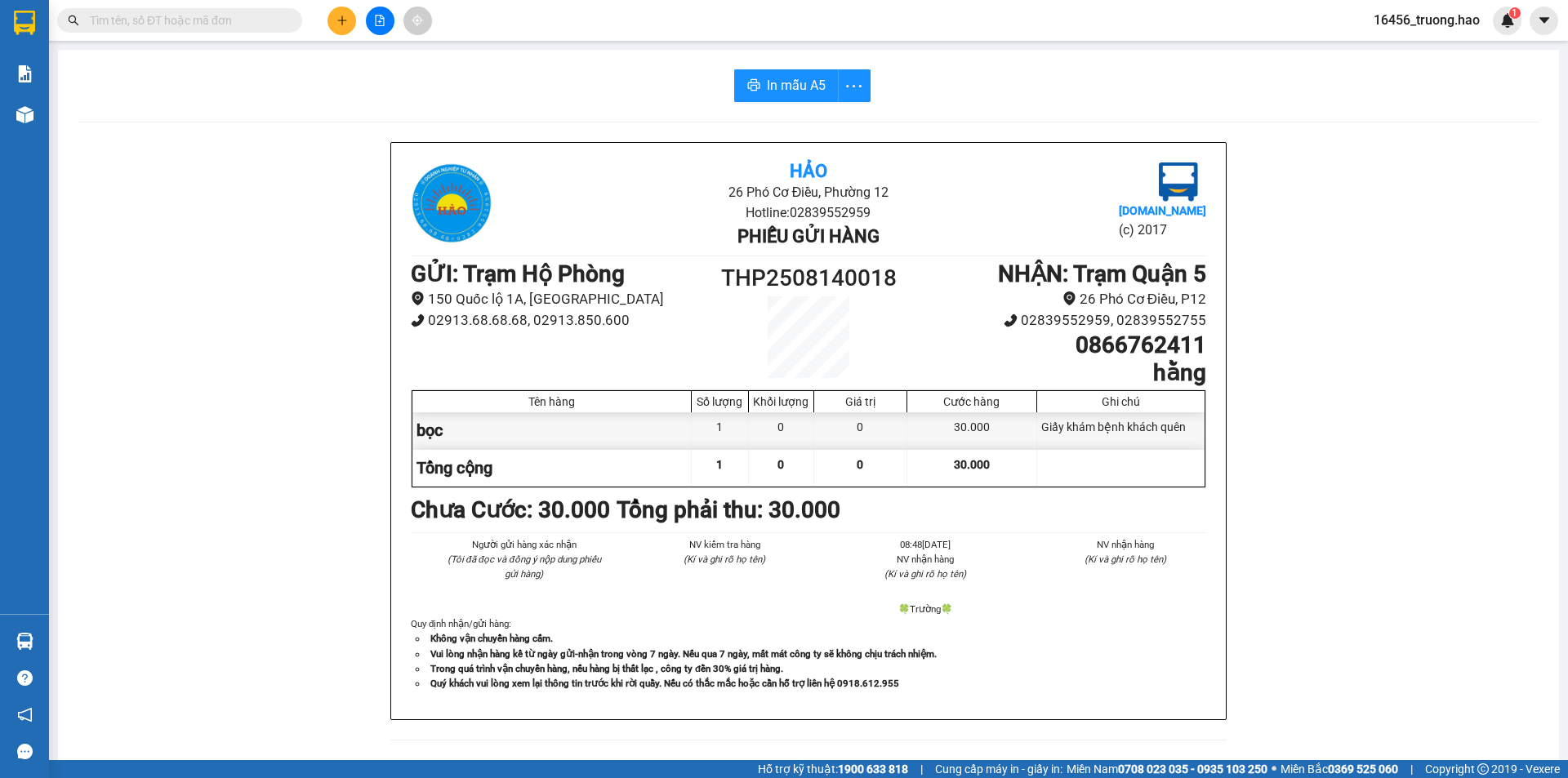
click at [152, 17] on input "text" at bounding box center [187, 20] width 193 height 18
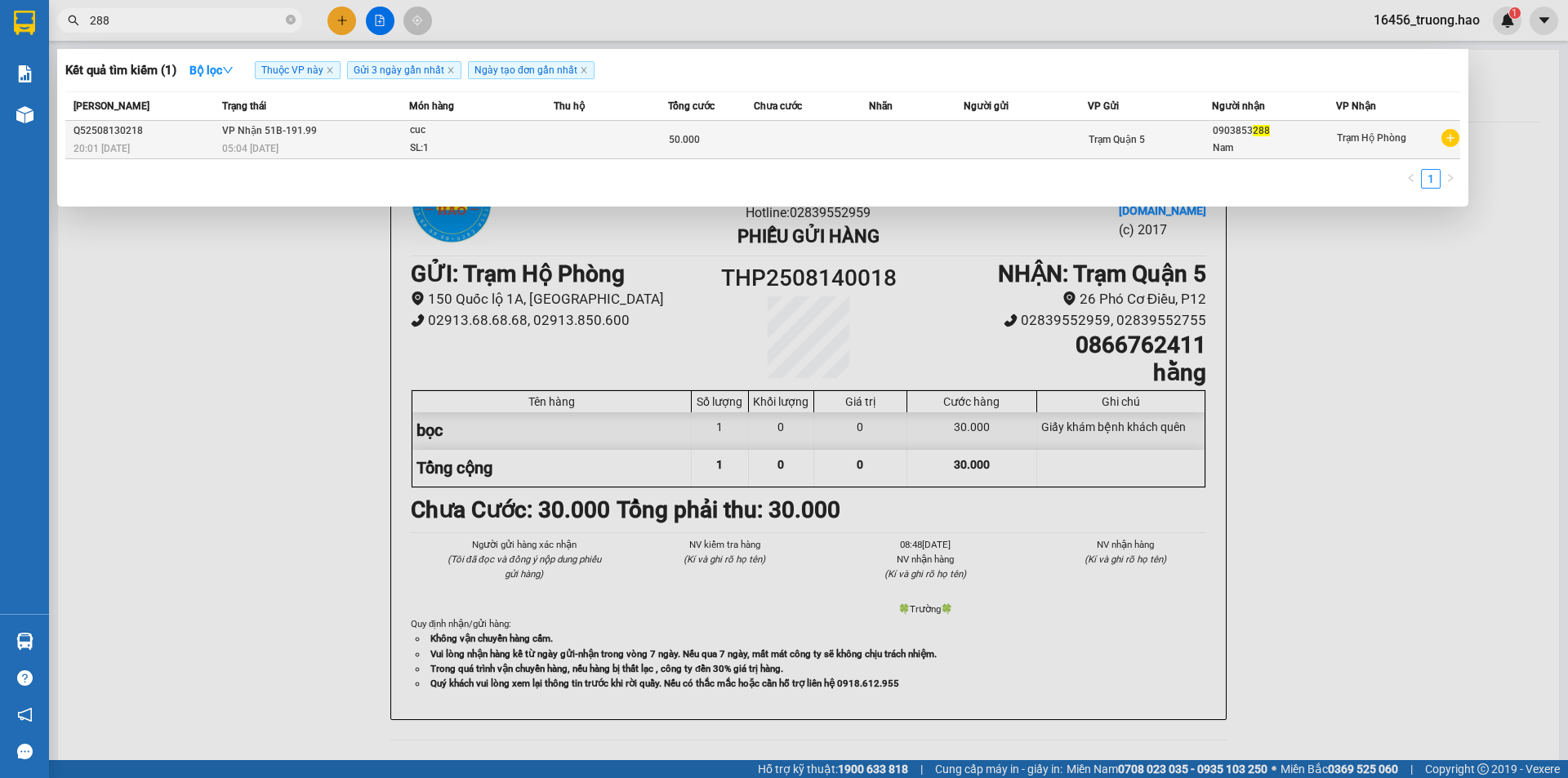
type input "288"
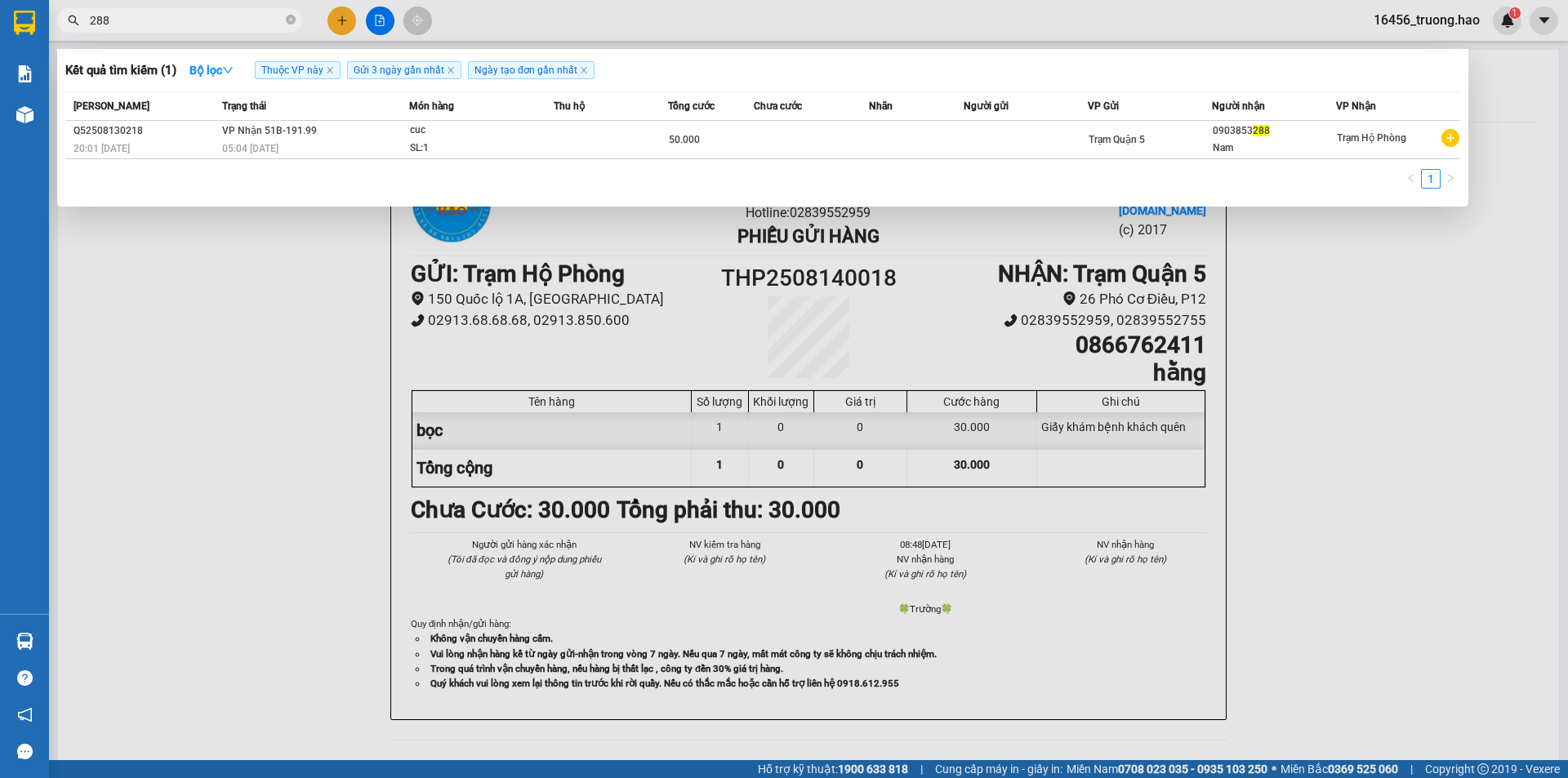
click at [1205, 131] on div "Trạm Quận 5" at bounding box center [1149, 140] width 122 height 18
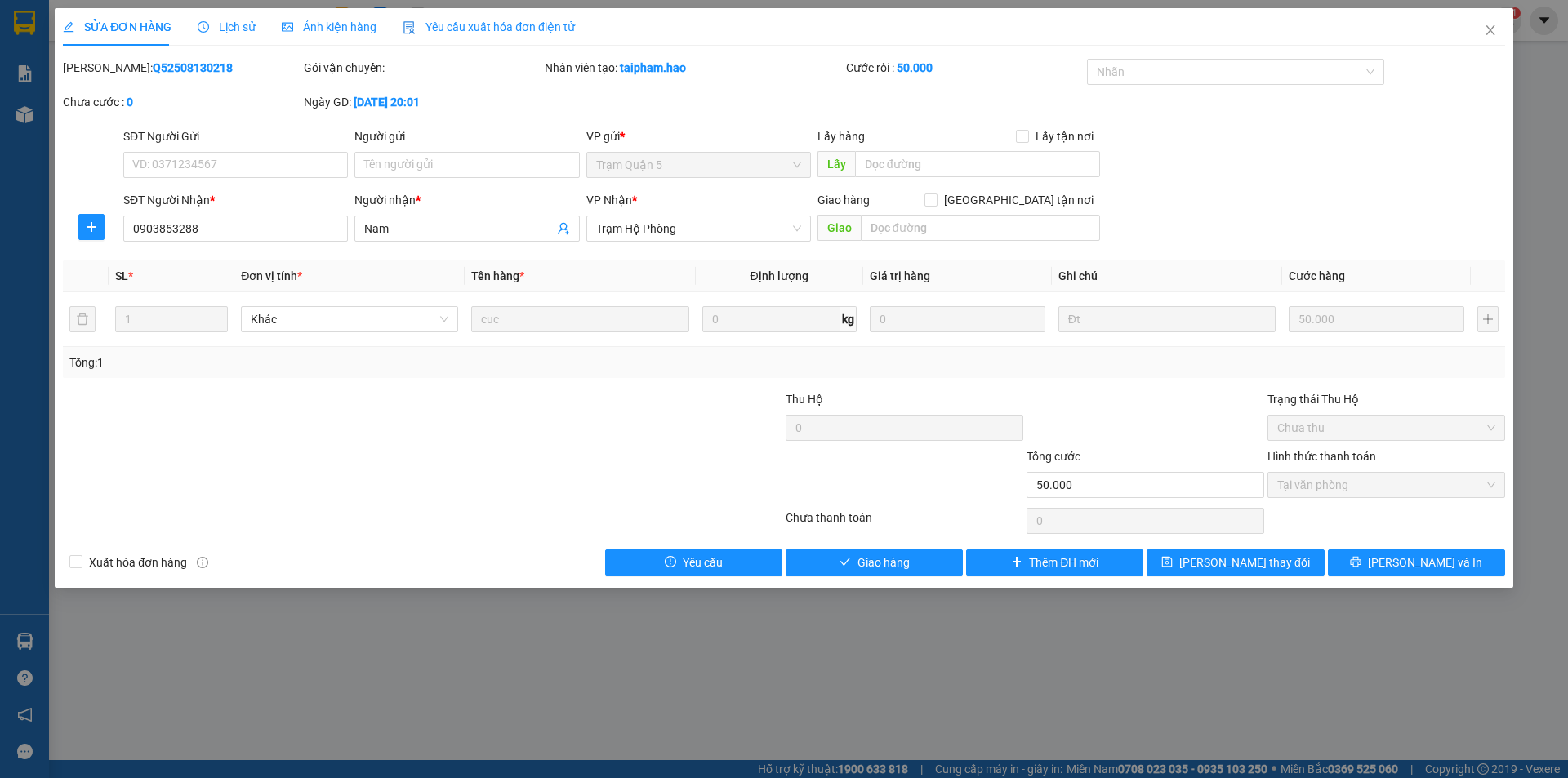
click at [326, 33] on span "Ảnh kiện hàng" at bounding box center [329, 27] width 95 height 13
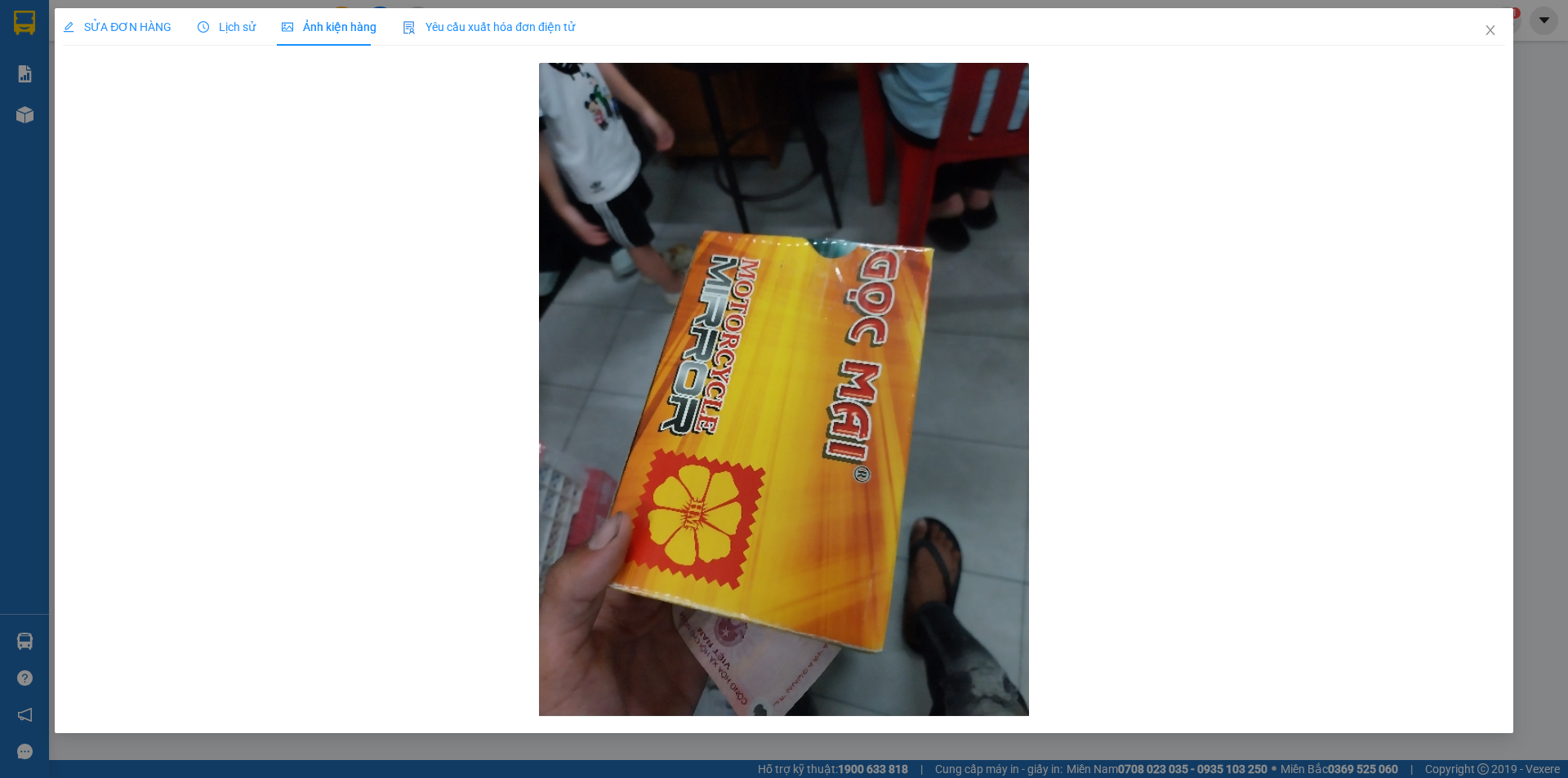
click at [210, 35] on div "Lịch sử" at bounding box center [226, 28] width 58 height 18
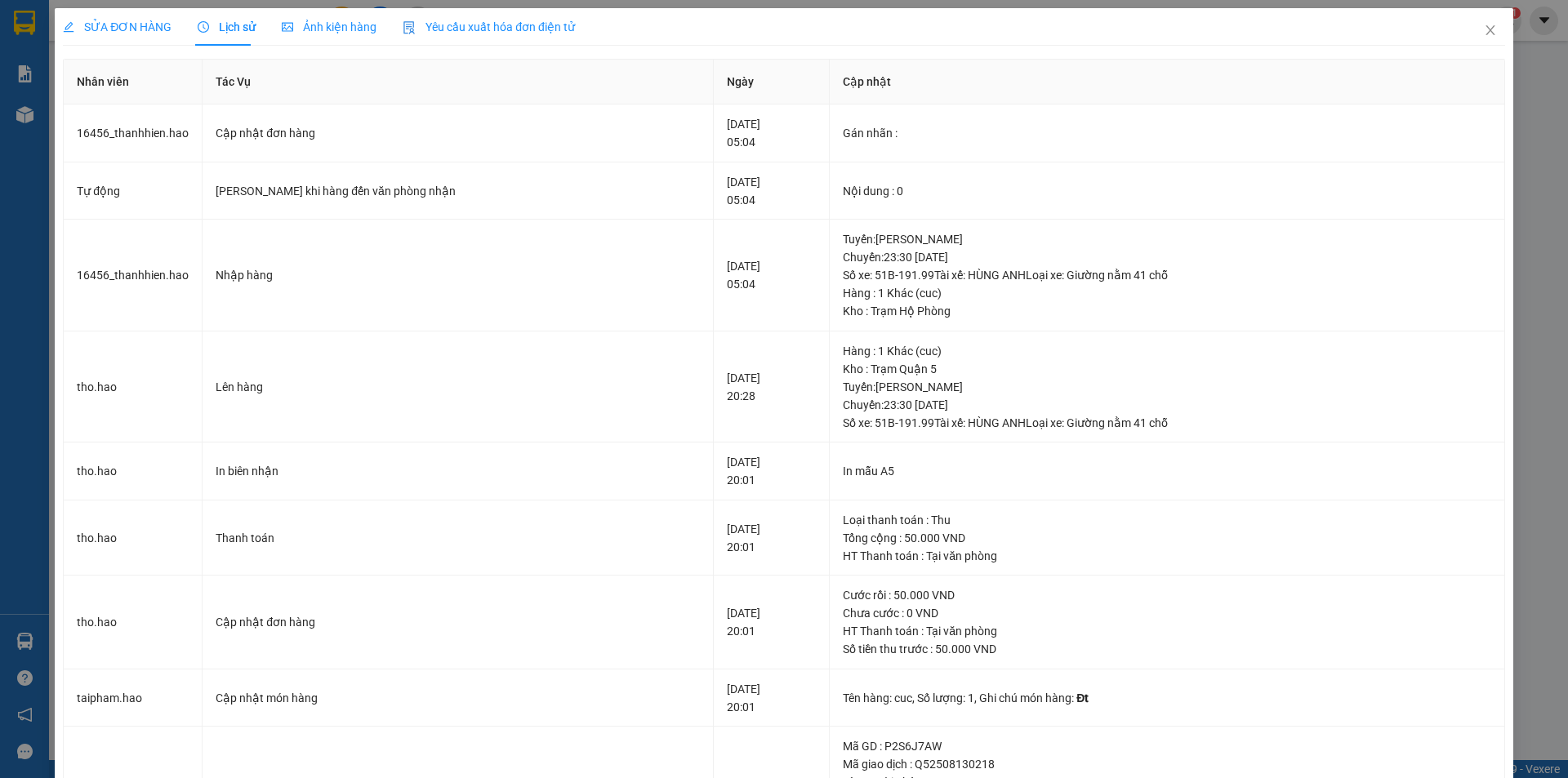
click at [127, 35] on div "SỬA ĐƠN HÀNG" at bounding box center [117, 28] width 108 height 18
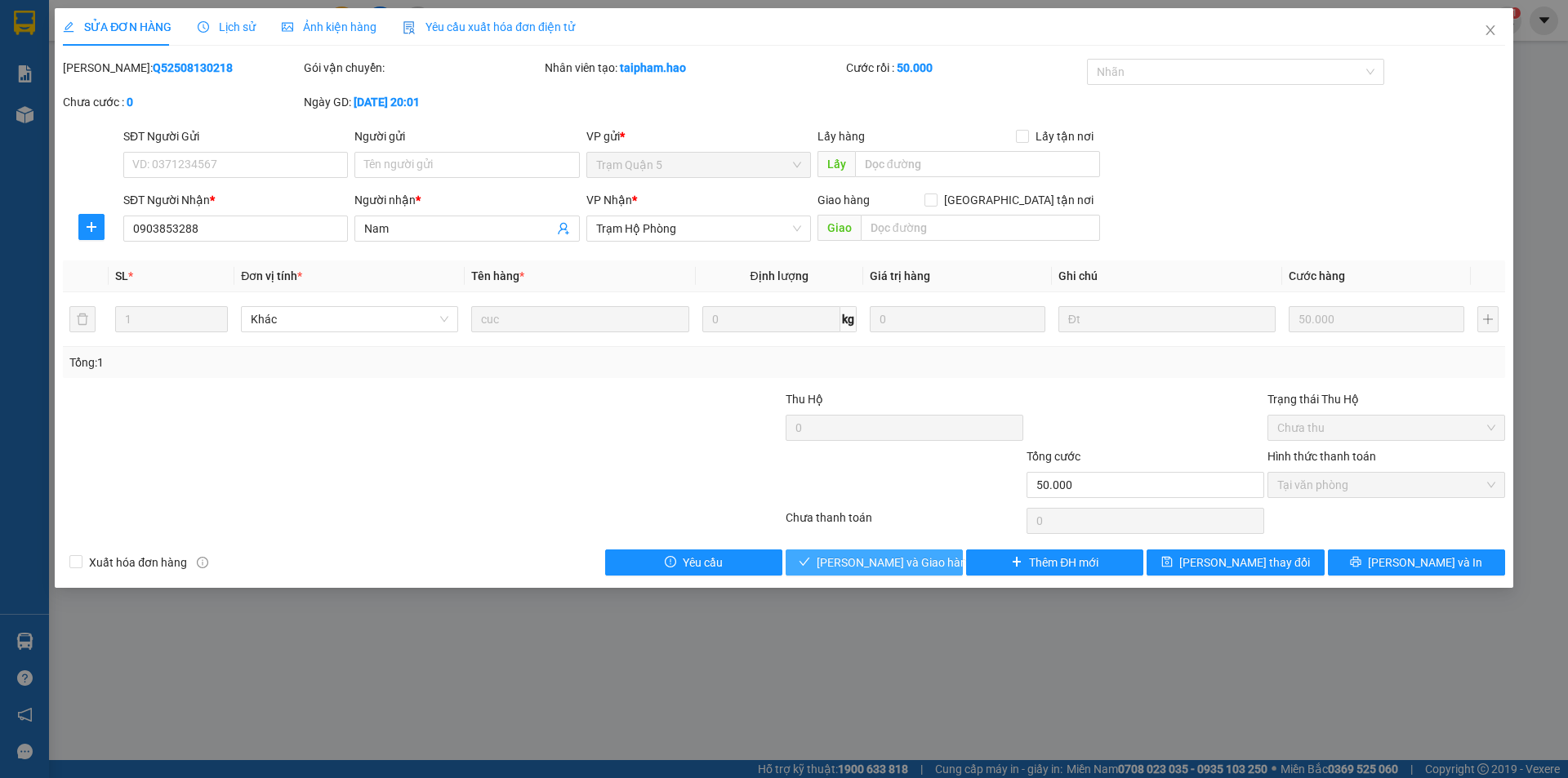
click at [896, 566] on span "[PERSON_NAME] và Giao hàng" at bounding box center [894, 562] width 157 height 18
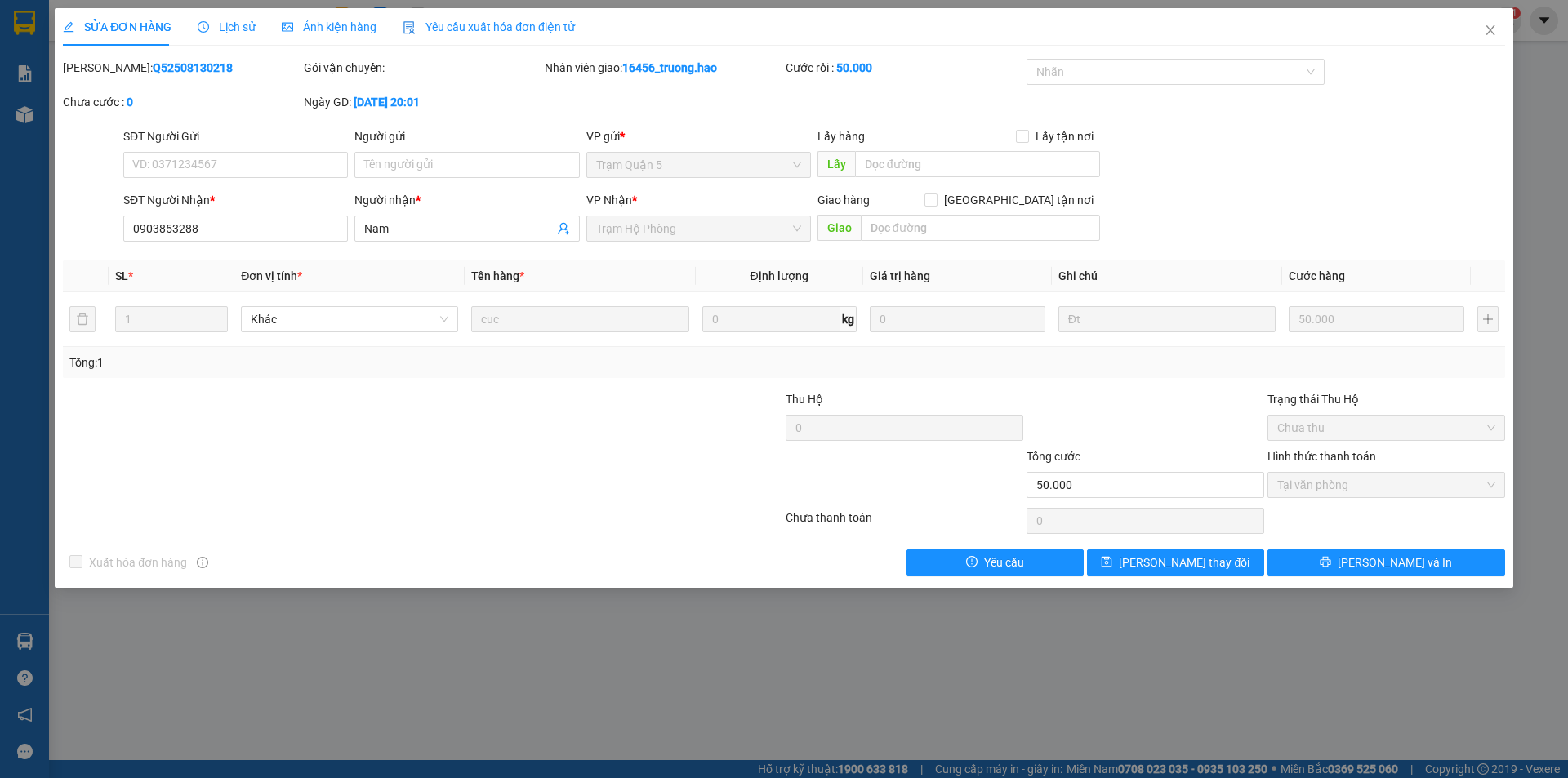
click at [28, 31] on div "SỬA ĐƠN HÀNG Lịch sử Ảnh kiện hàng Yêu cầu xuất hóa đơn điện tử Total Paid Fee …" at bounding box center [784, 389] width 1568 height 778
click at [1498, 26] on span "Close" at bounding box center [1491, 31] width 46 height 46
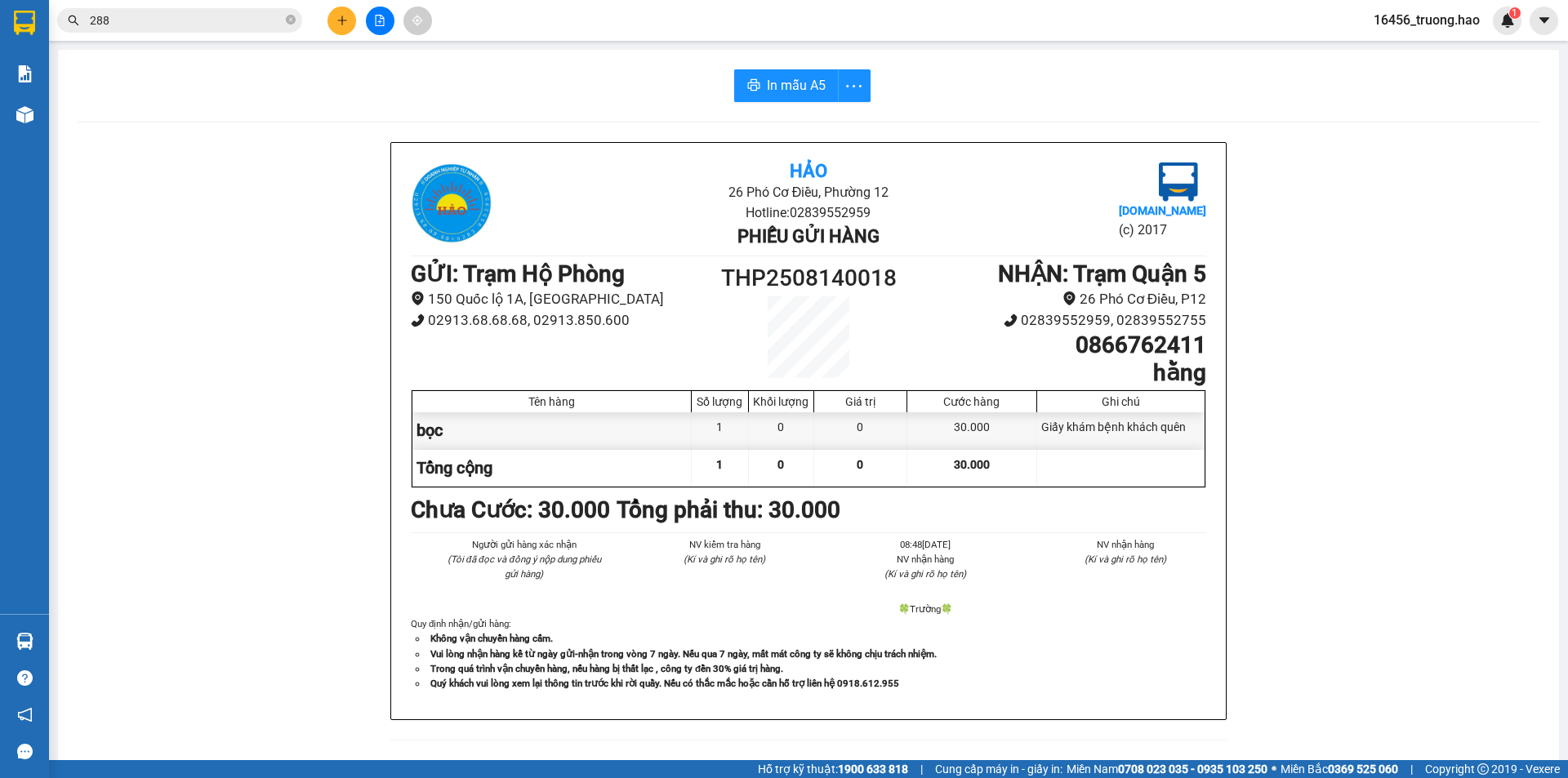
click at [285, 15] on span "288" at bounding box center [179, 20] width 245 height 25
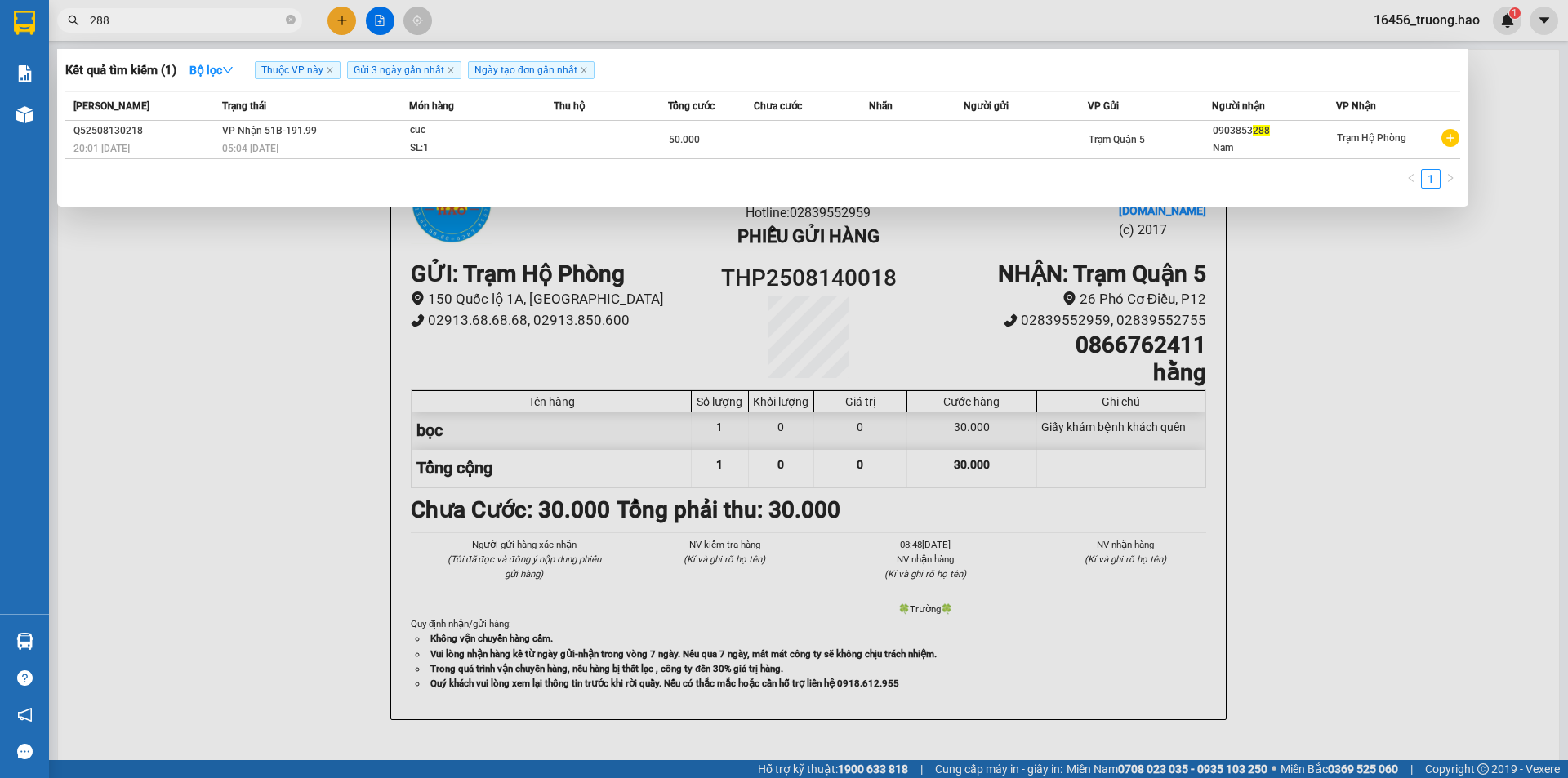
click at [343, 20] on div at bounding box center [784, 389] width 1568 height 778
click at [87, 22] on span "288" at bounding box center [179, 20] width 245 height 25
click at [284, 26] on span "288" at bounding box center [179, 20] width 245 height 25
click at [288, 20] on icon "close-circle" at bounding box center [290, 19] width 10 height 10
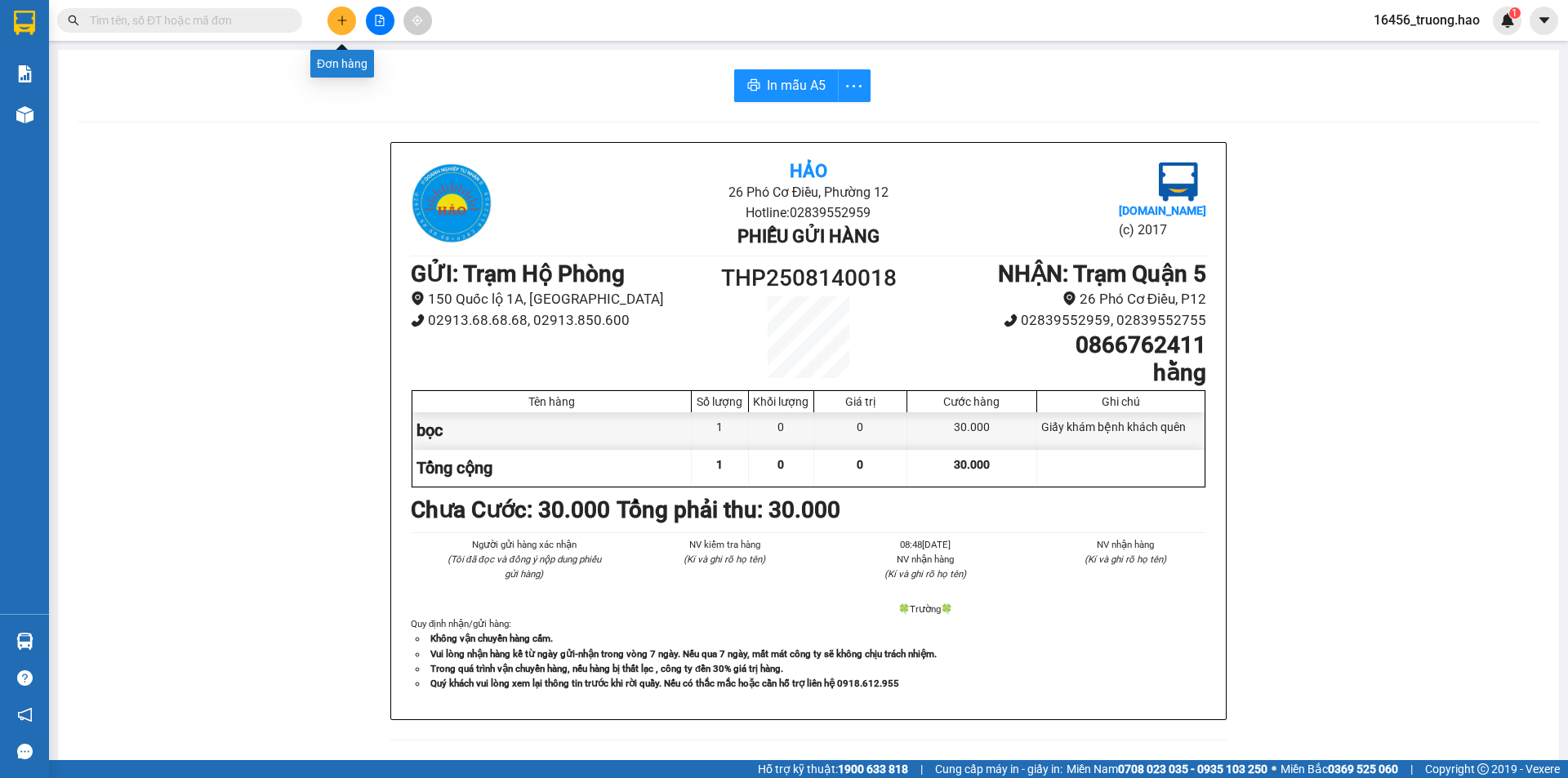
click at [349, 17] on button at bounding box center [341, 20] width 28 height 28
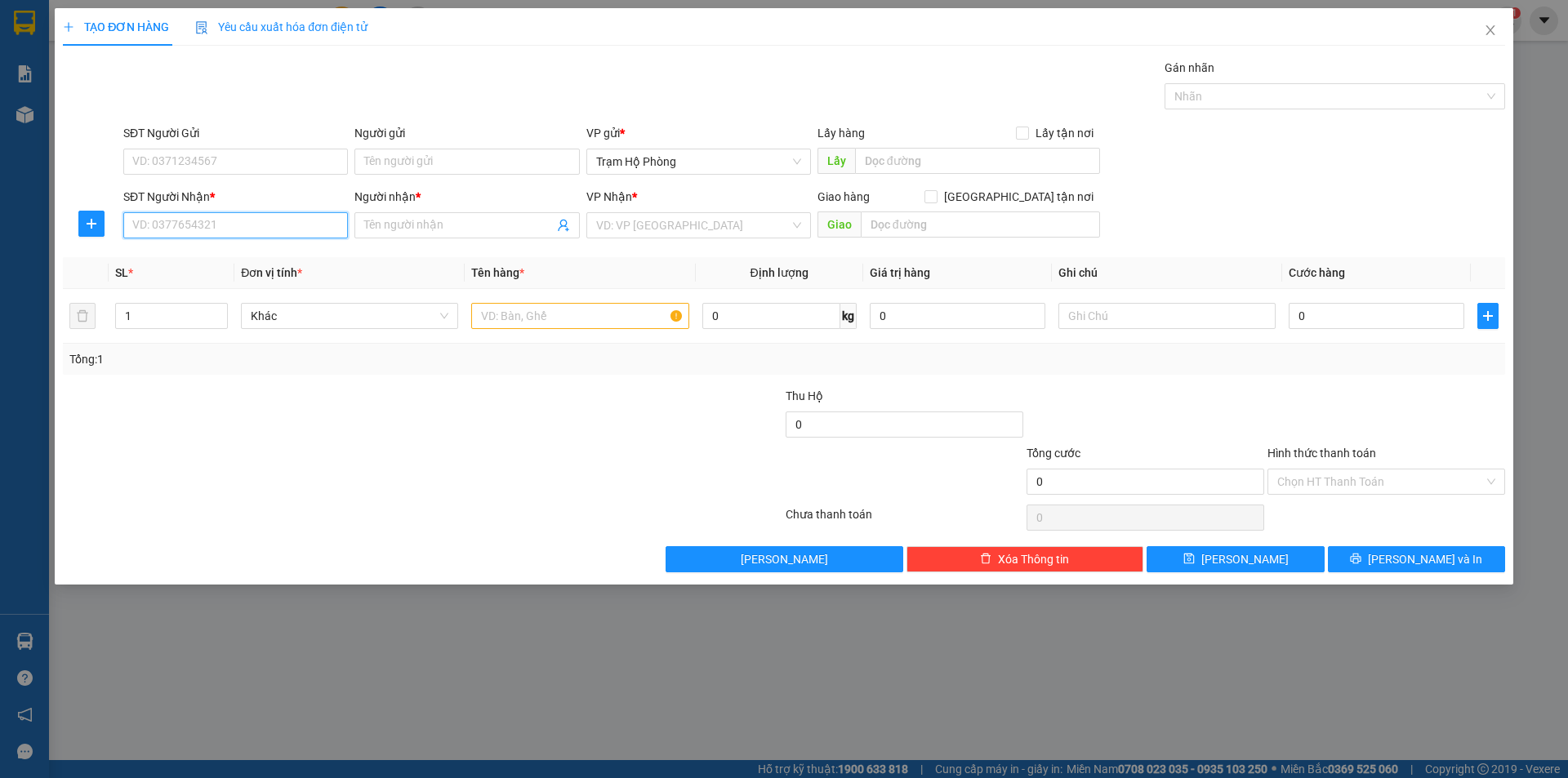
click at [200, 231] on input "SĐT Người Nhận *" at bounding box center [235, 225] width 224 height 26
click at [1491, 26] on icon "close" at bounding box center [1490, 30] width 13 height 13
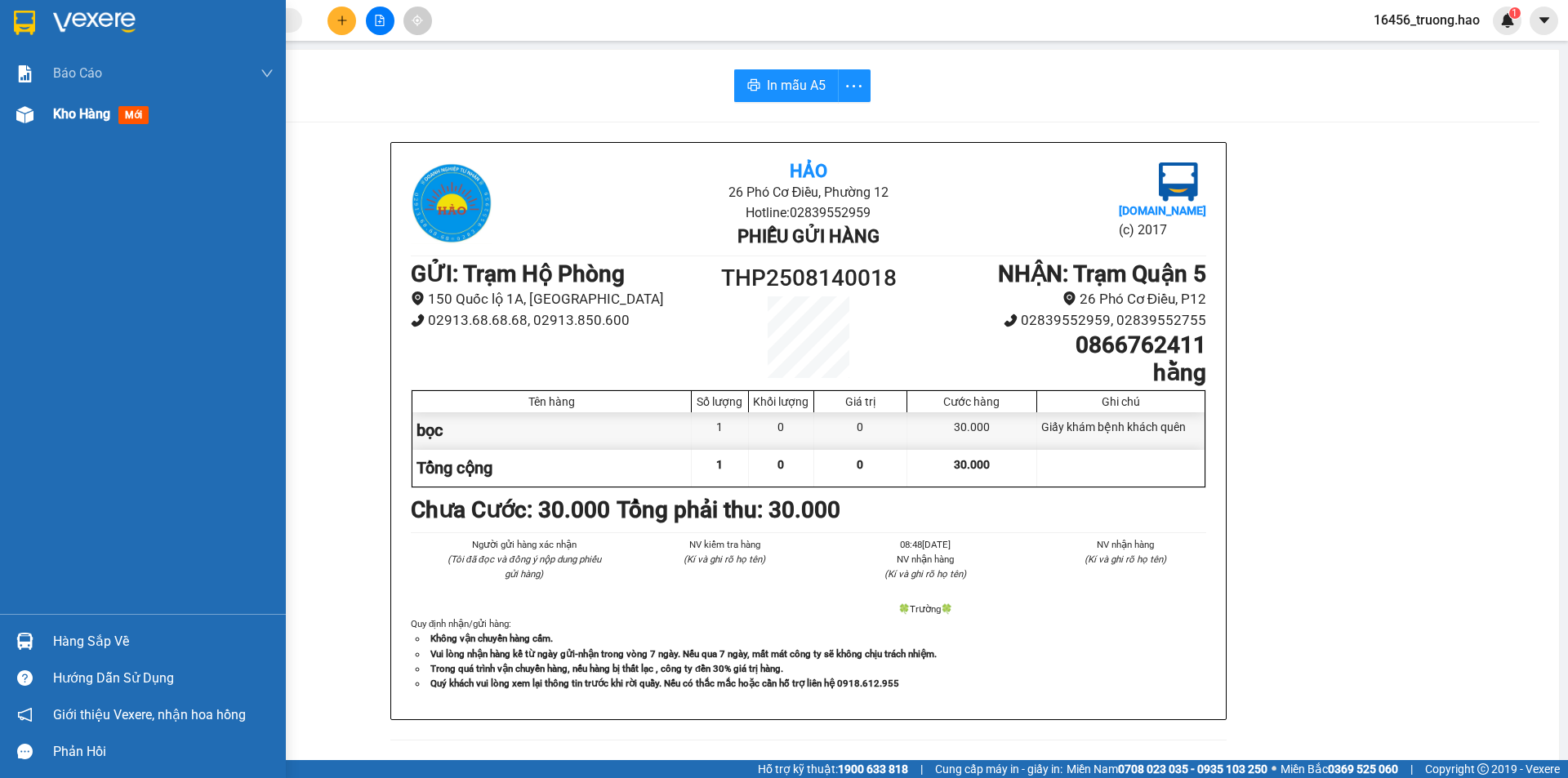
click at [20, 116] on img at bounding box center [25, 115] width 17 height 17
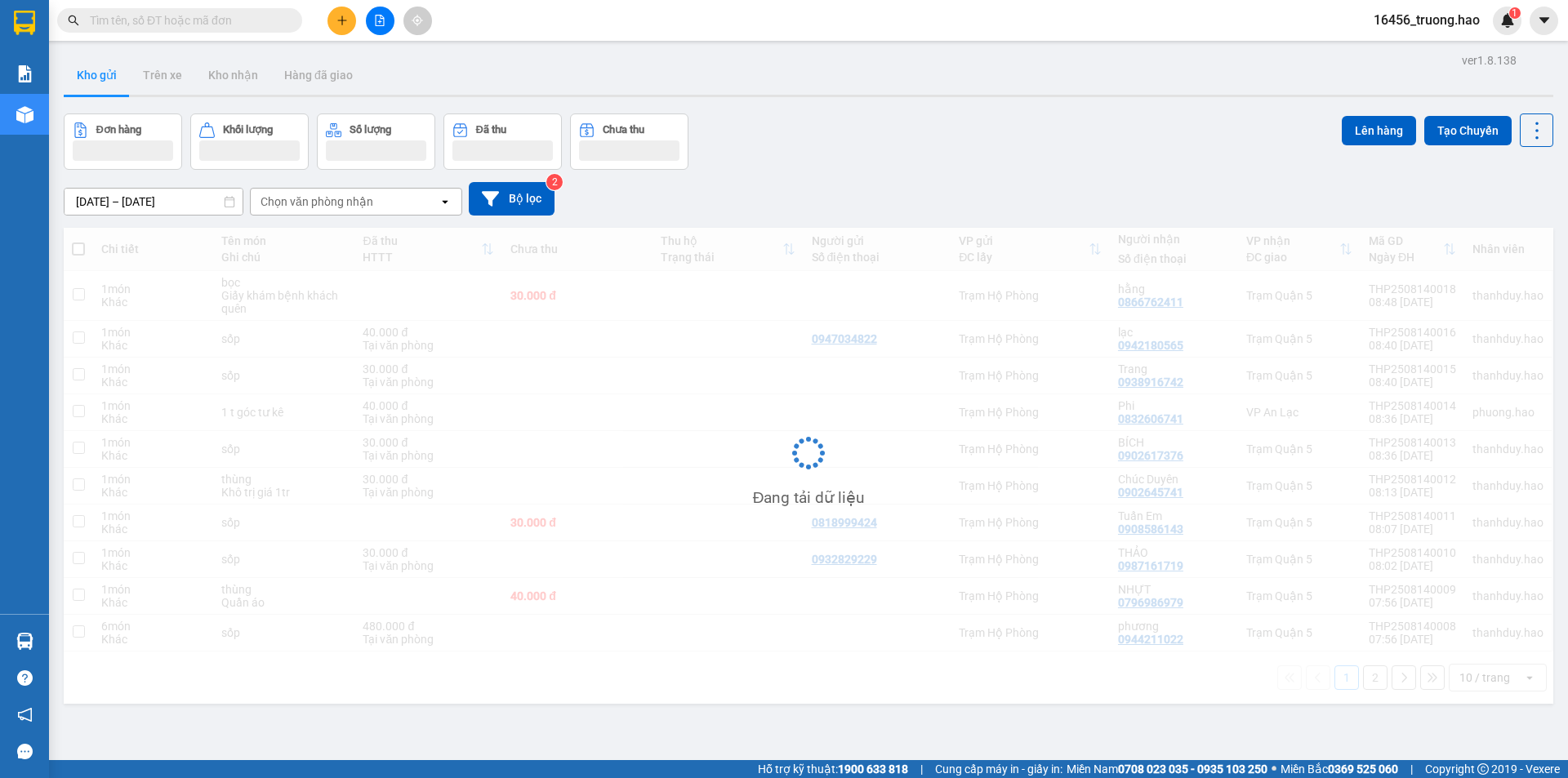
click at [81, 121] on button "Đơn hàng" at bounding box center [122, 141] width 119 height 56
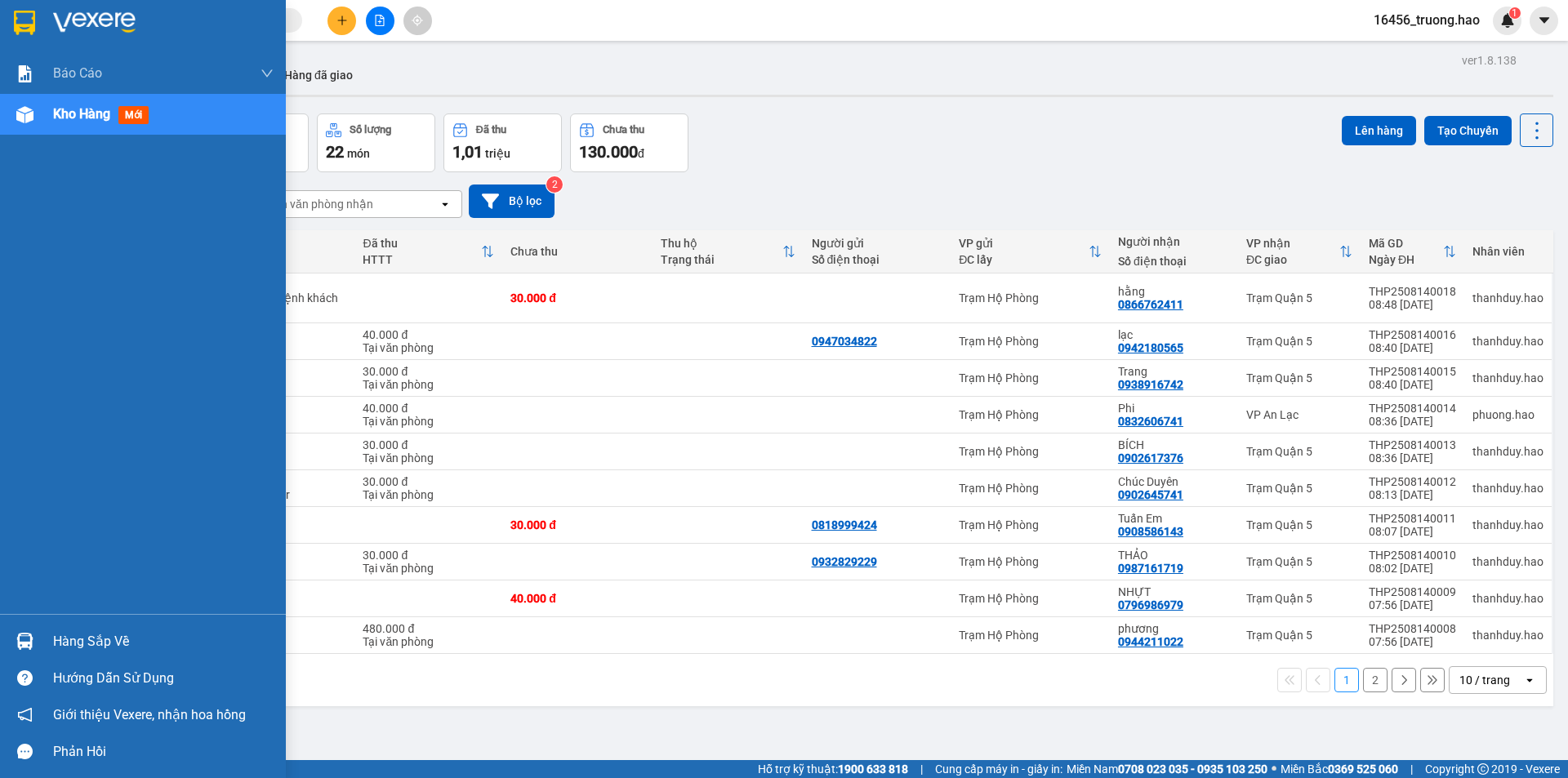
click at [50, 107] on div "Kho hàng mới" at bounding box center [142, 114] width 286 height 40
click at [195, 107] on div "Kho hàng mới" at bounding box center [164, 114] width 221 height 40
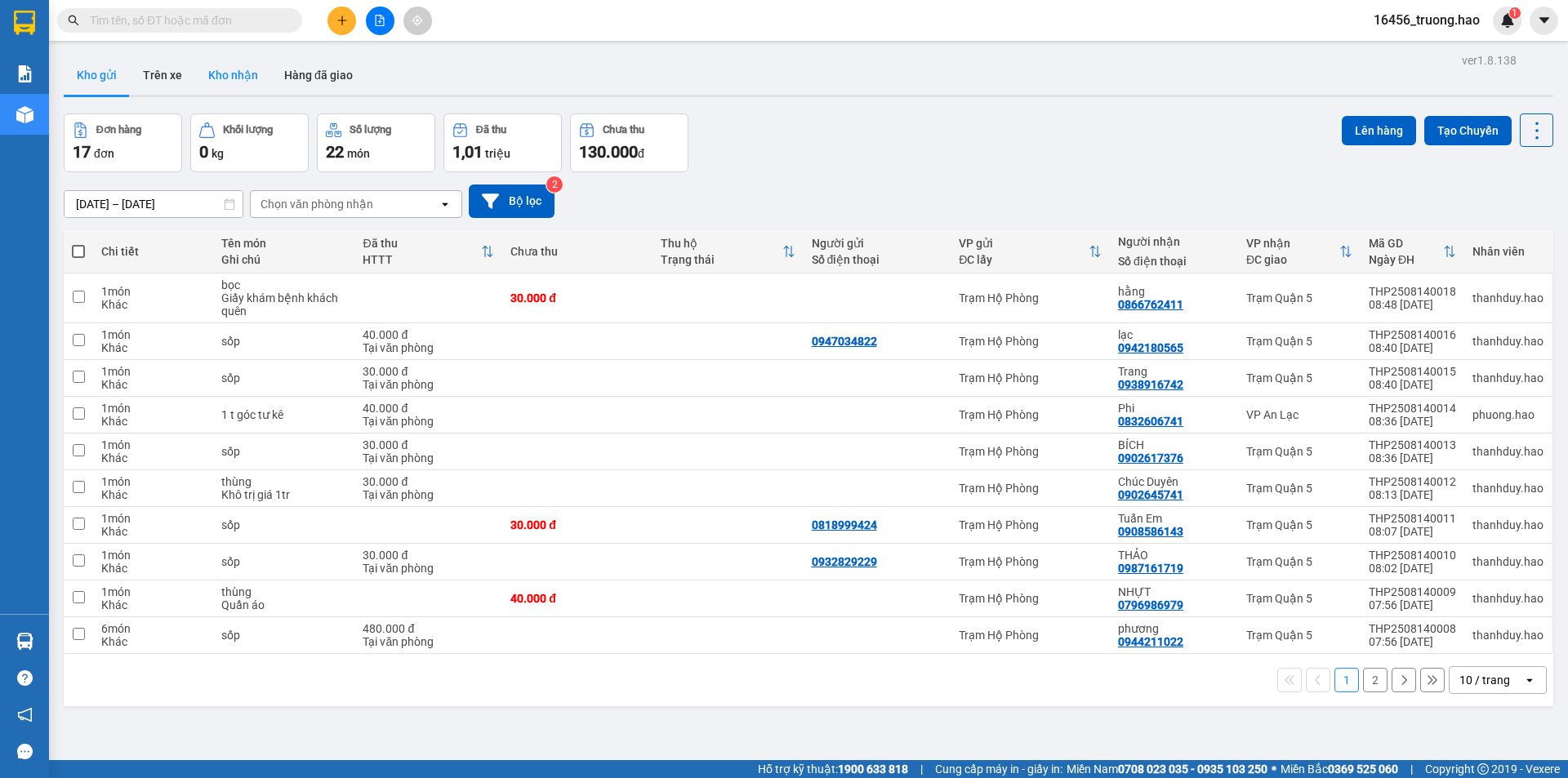
click at [238, 76] on button "Kho nhận" at bounding box center [233, 74] width 76 height 39
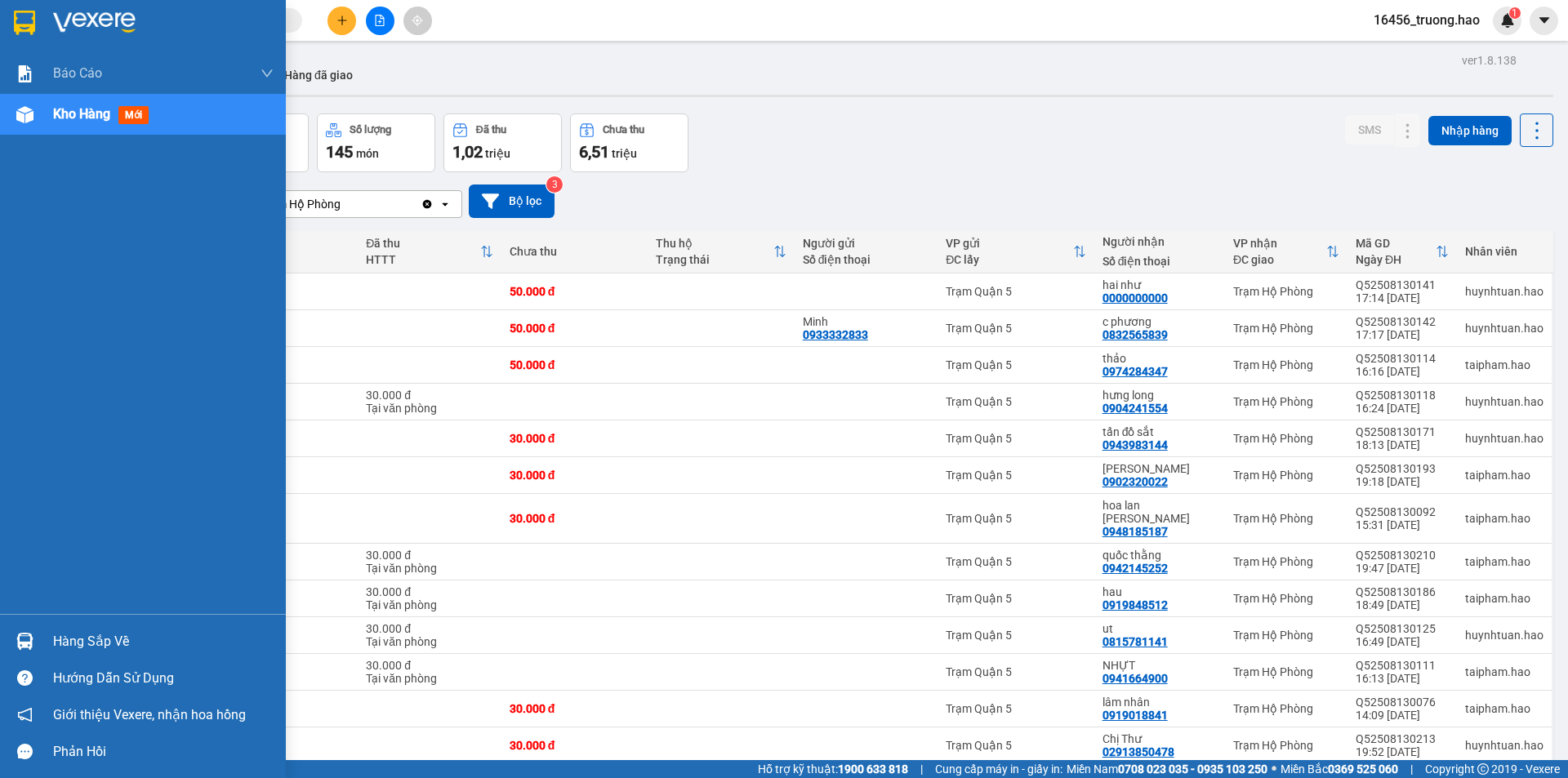
click at [92, 118] on span "Kho hàng" at bounding box center [82, 114] width 57 height 16
click at [109, 113] on span "Kho hàng" at bounding box center [82, 114] width 57 height 16
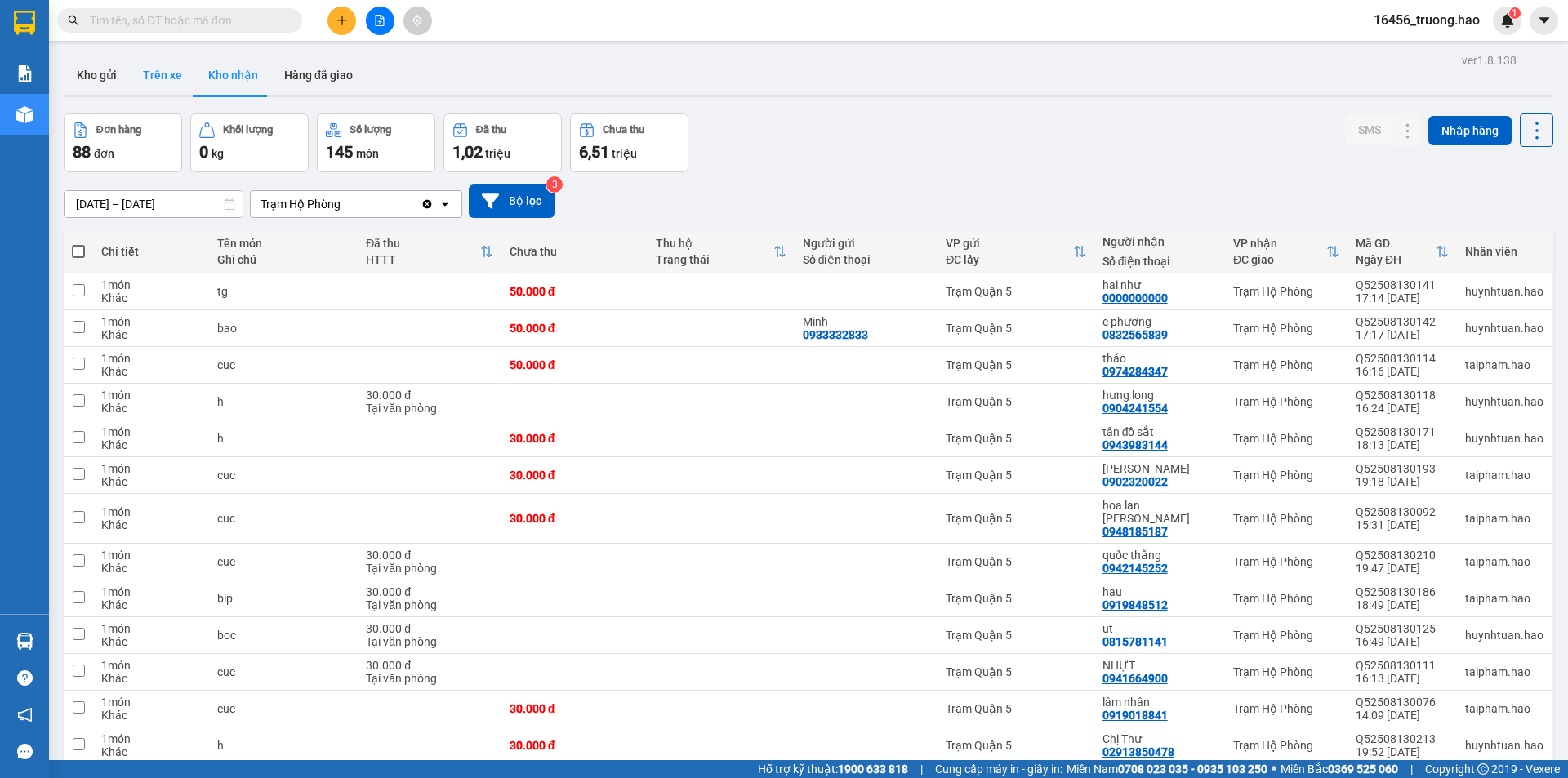
click at [153, 71] on button "Trên xe" at bounding box center [162, 74] width 65 height 39
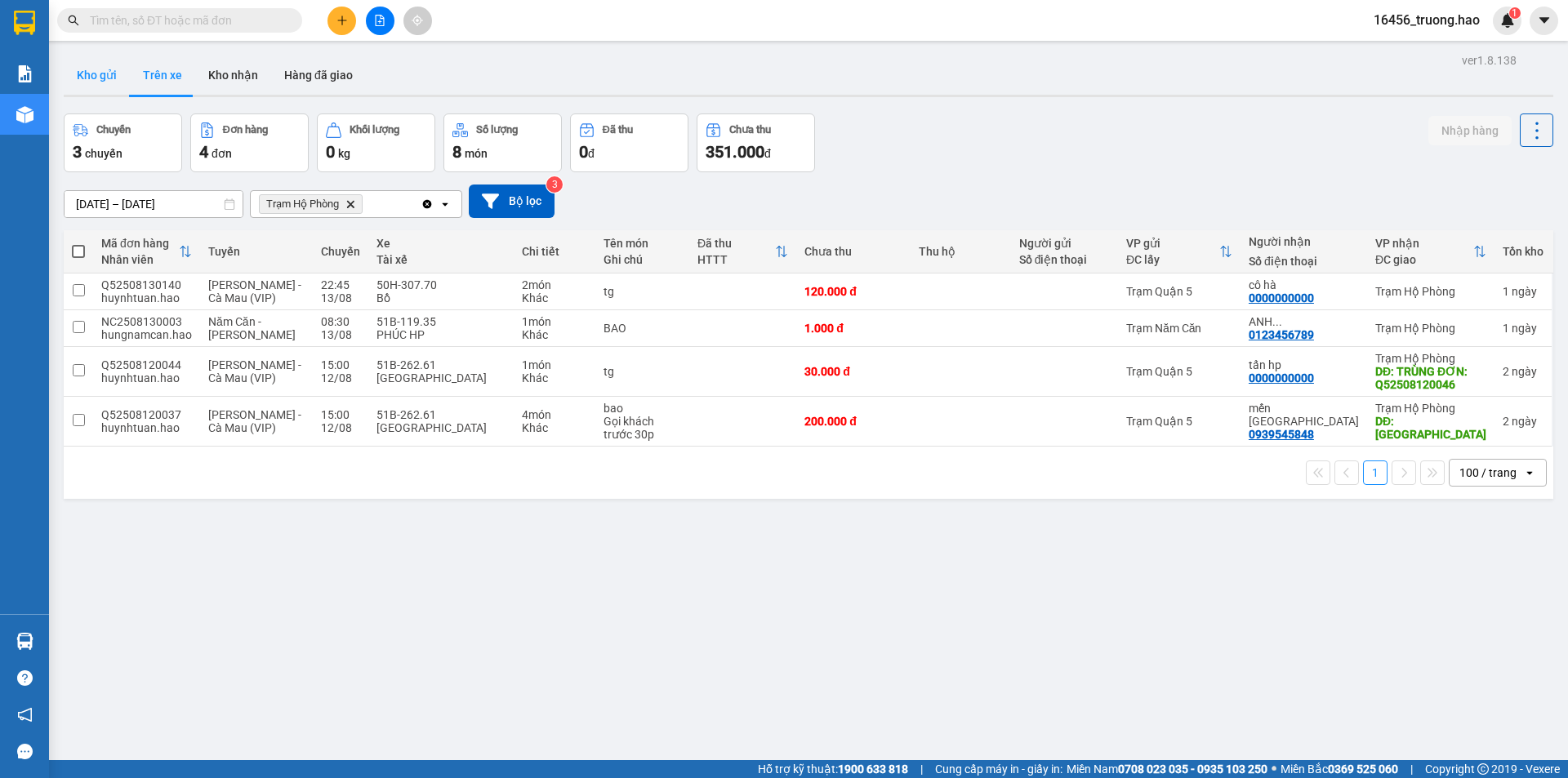
click at [81, 81] on button "Kho gửi" at bounding box center [97, 74] width 66 height 39
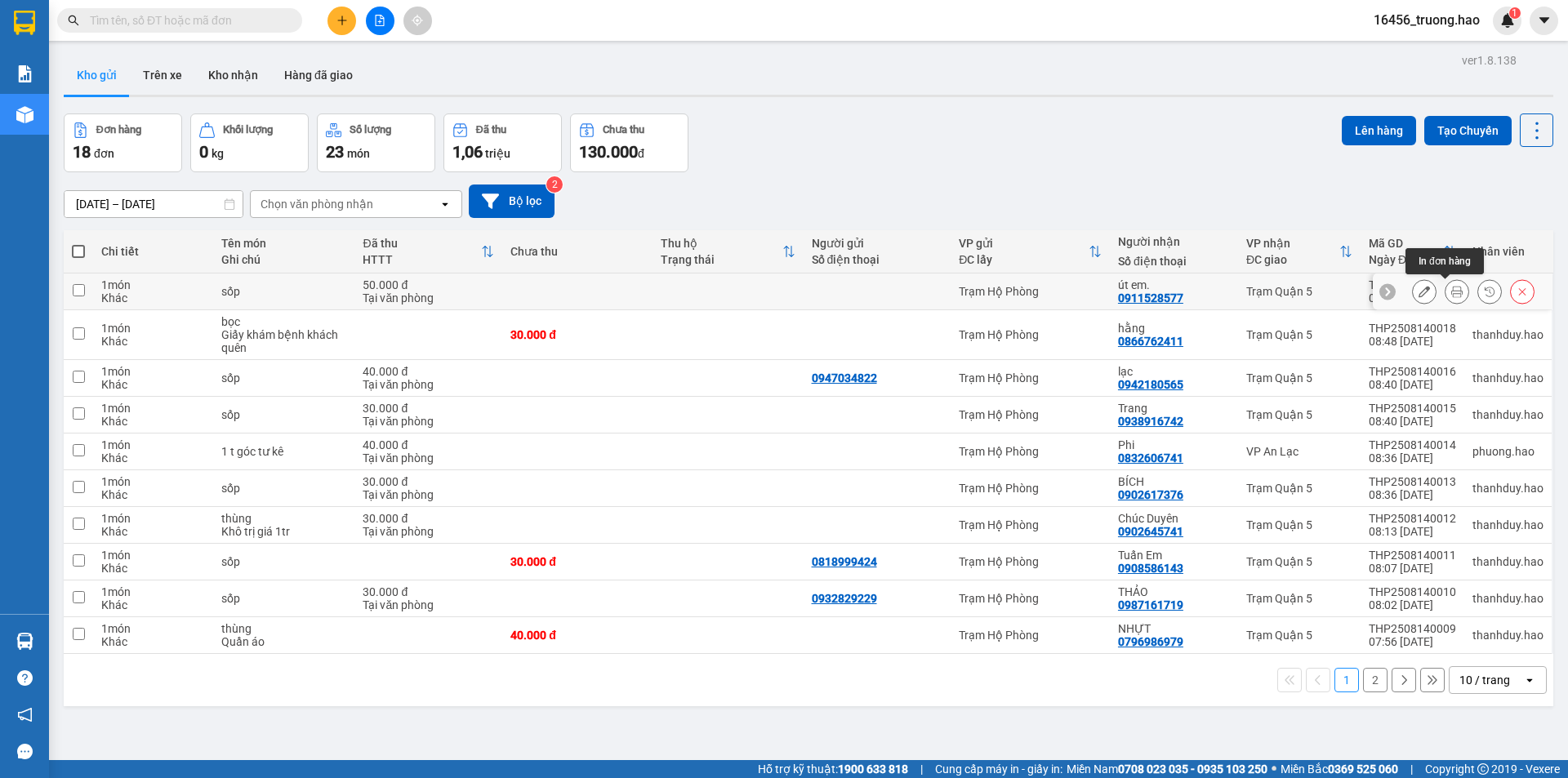
click at [1451, 292] on icon at bounding box center [1457, 291] width 11 height 11
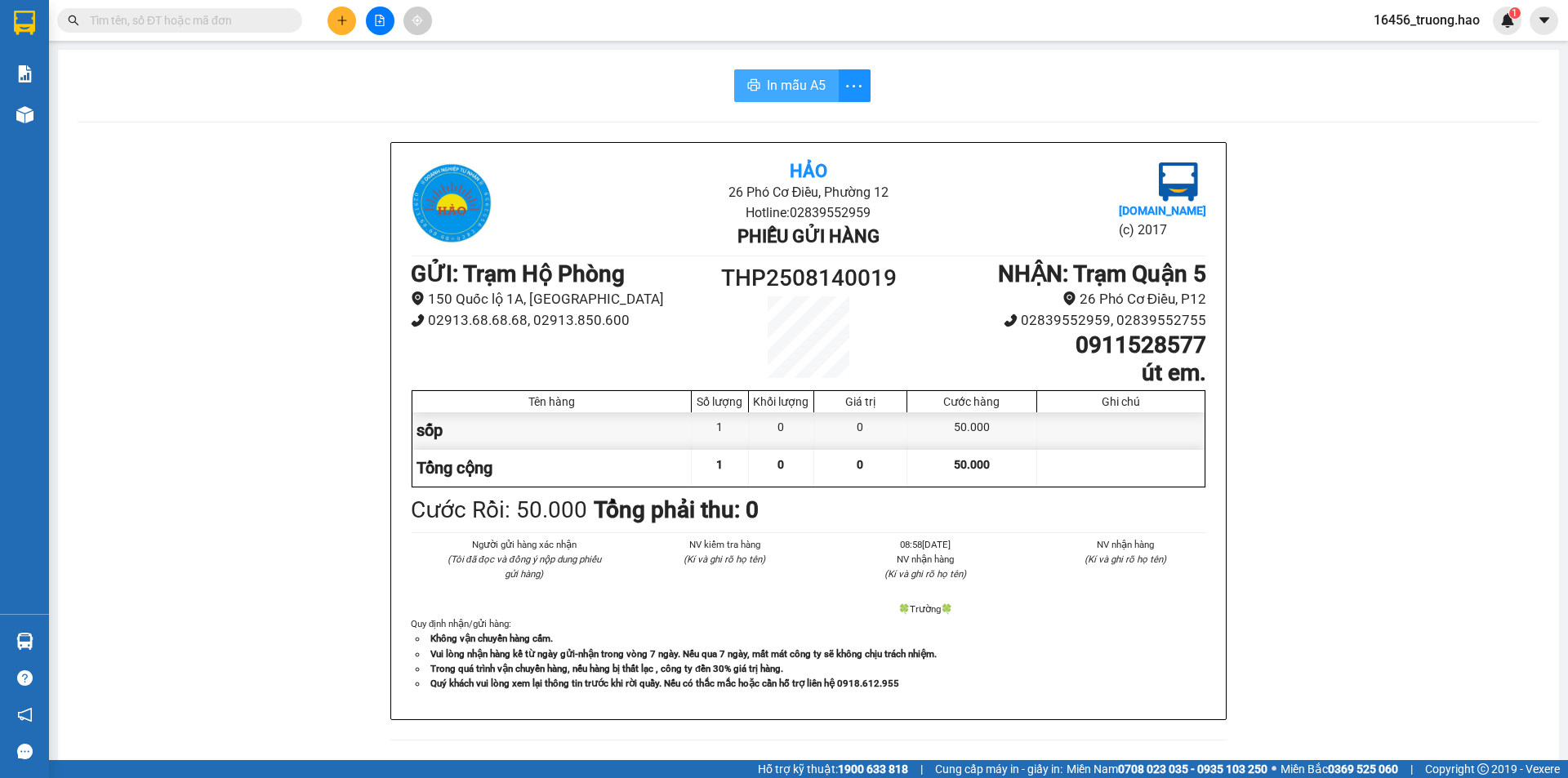
click at [824, 81] on button "In mẫu A5" at bounding box center [787, 86] width 105 height 33
click at [330, 27] on button at bounding box center [341, 20] width 28 height 28
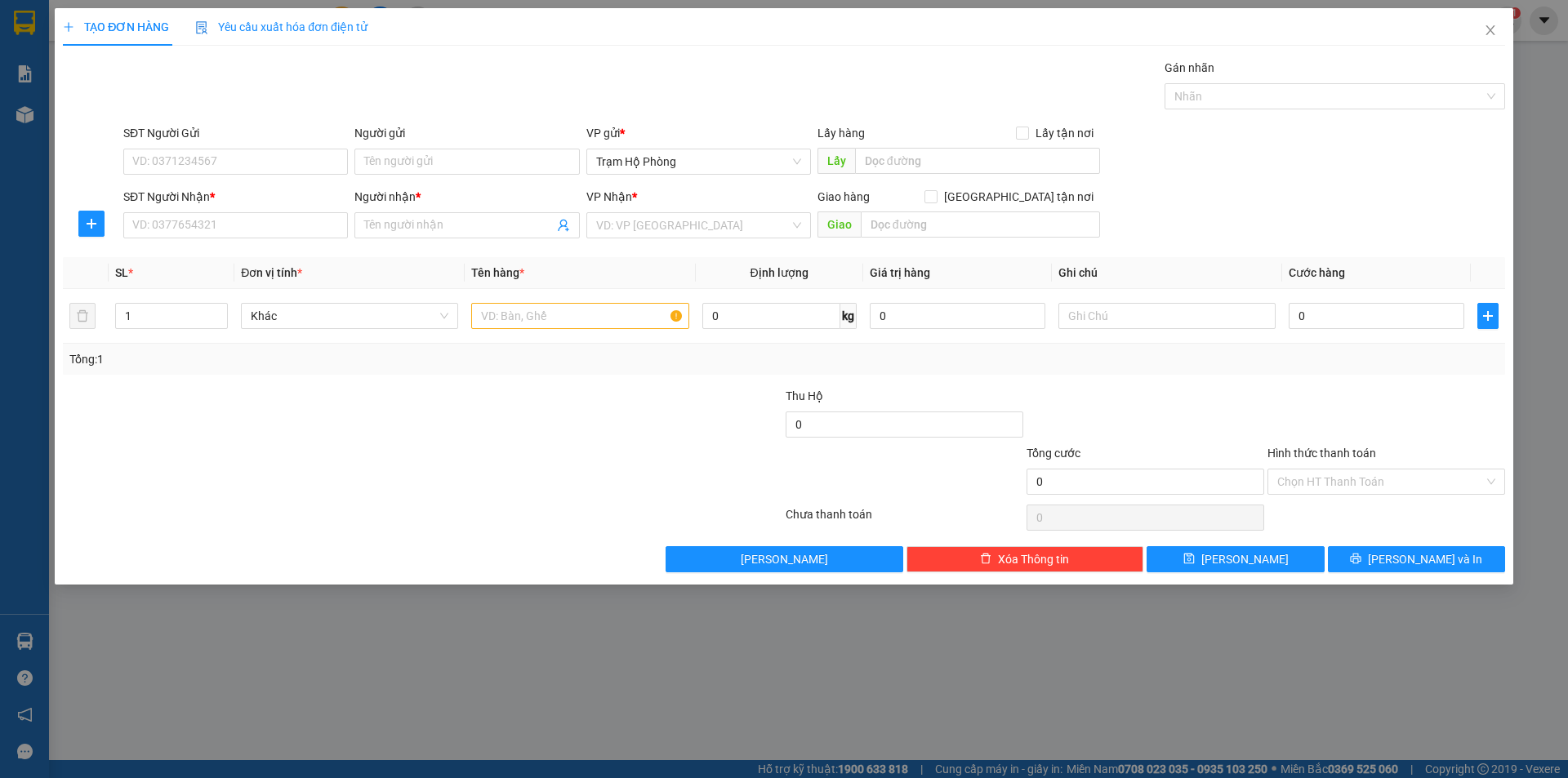
click at [1021, 538] on div "Transit Pickup Surcharge Ids Transit Deliver Surcharge Ids Transit Deliver Surc…" at bounding box center [783, 315] width 1442 height 513
click at [1022, 559] on span "Xóa Thông tin" at bounding box center [1033, 559] width 71 height 18
drag, startPoint x: 278, startPoint y: 276, endPoint x: 204, endPoint y: 296, distance: 76.7
click at [265, 296] on table "SL * Đơn vị tính * Tên hàng * Định lượng Giá trị hàng Ghi chú Cước hàng 1 Khác …" at bounding box center [783, 300] width 1442 height 86
click at [142, 240] on div "SĐT Người Nhận * VD: 0377654321" at bounding box center [235, 216] width 224 height 57
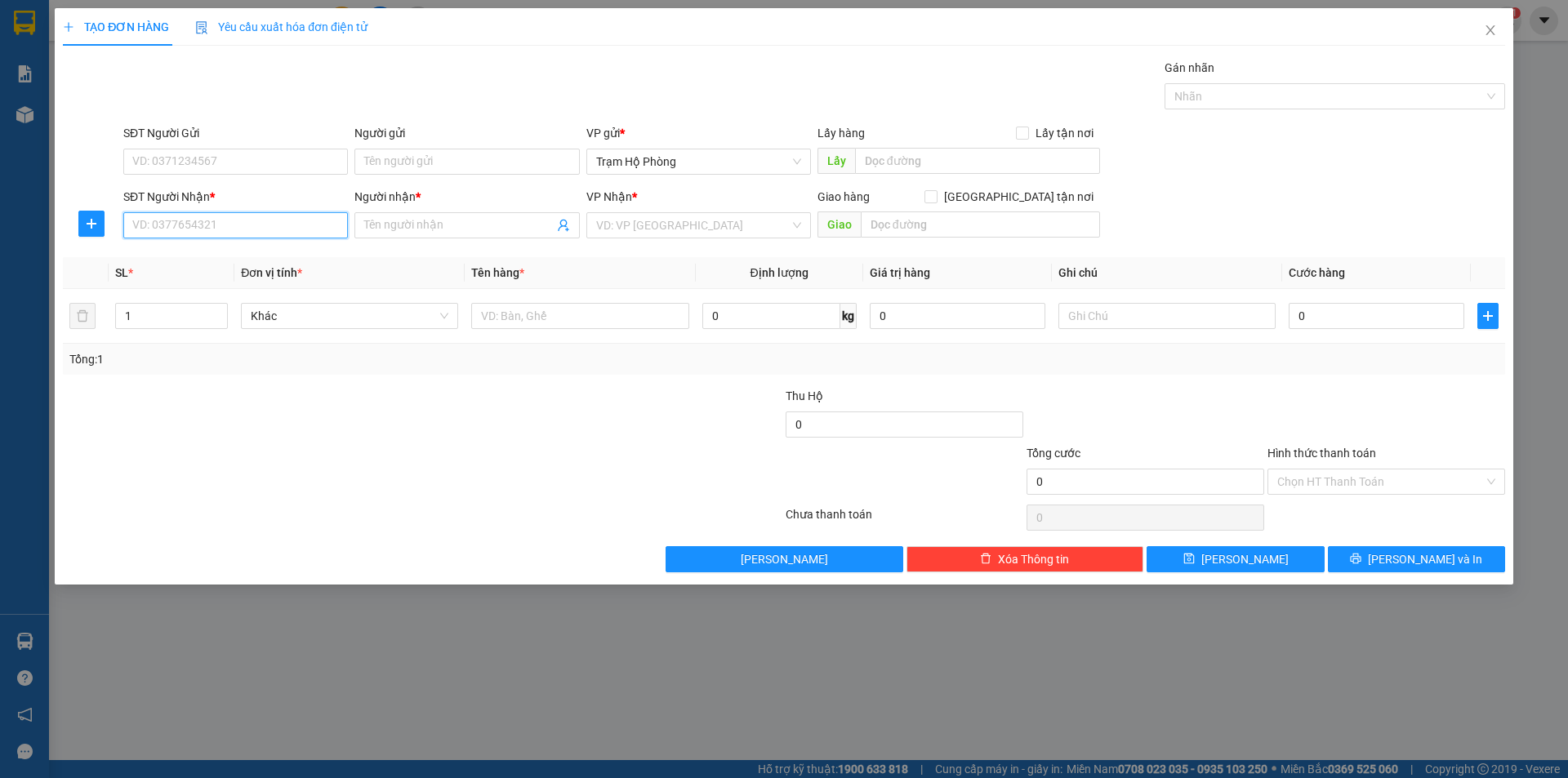
click at [180, 220] on input "SĐT Người Nhận *" at bounding box center [235, 225] width 224 height 26
type input "0911528577"
click at [163, 253] on div "0911528577 - út em." at bounding box center [235, 258] width 205 height 18
type input "út em."
type input "50.000"
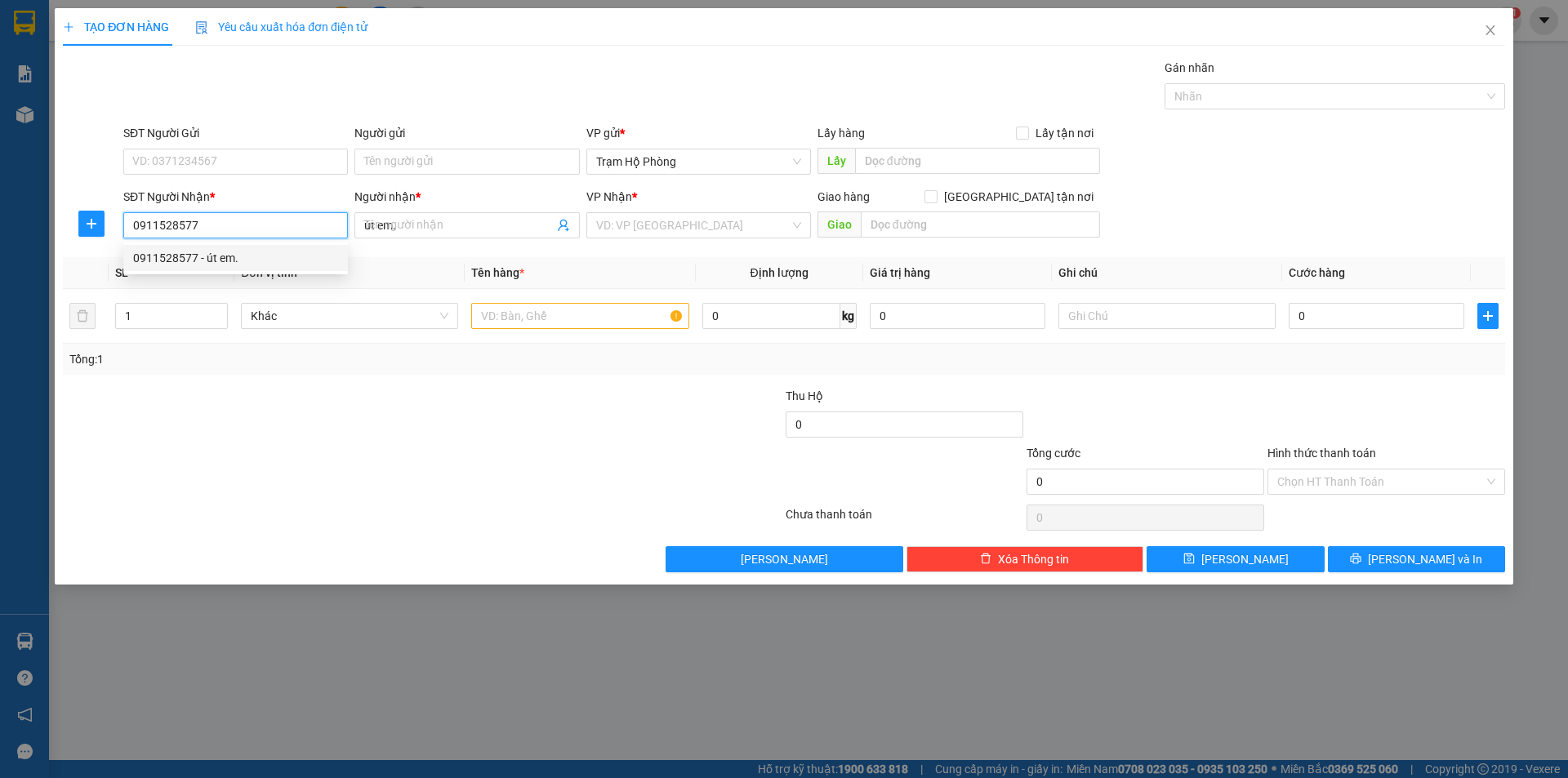
type input "50.000"
type input "0911528577"
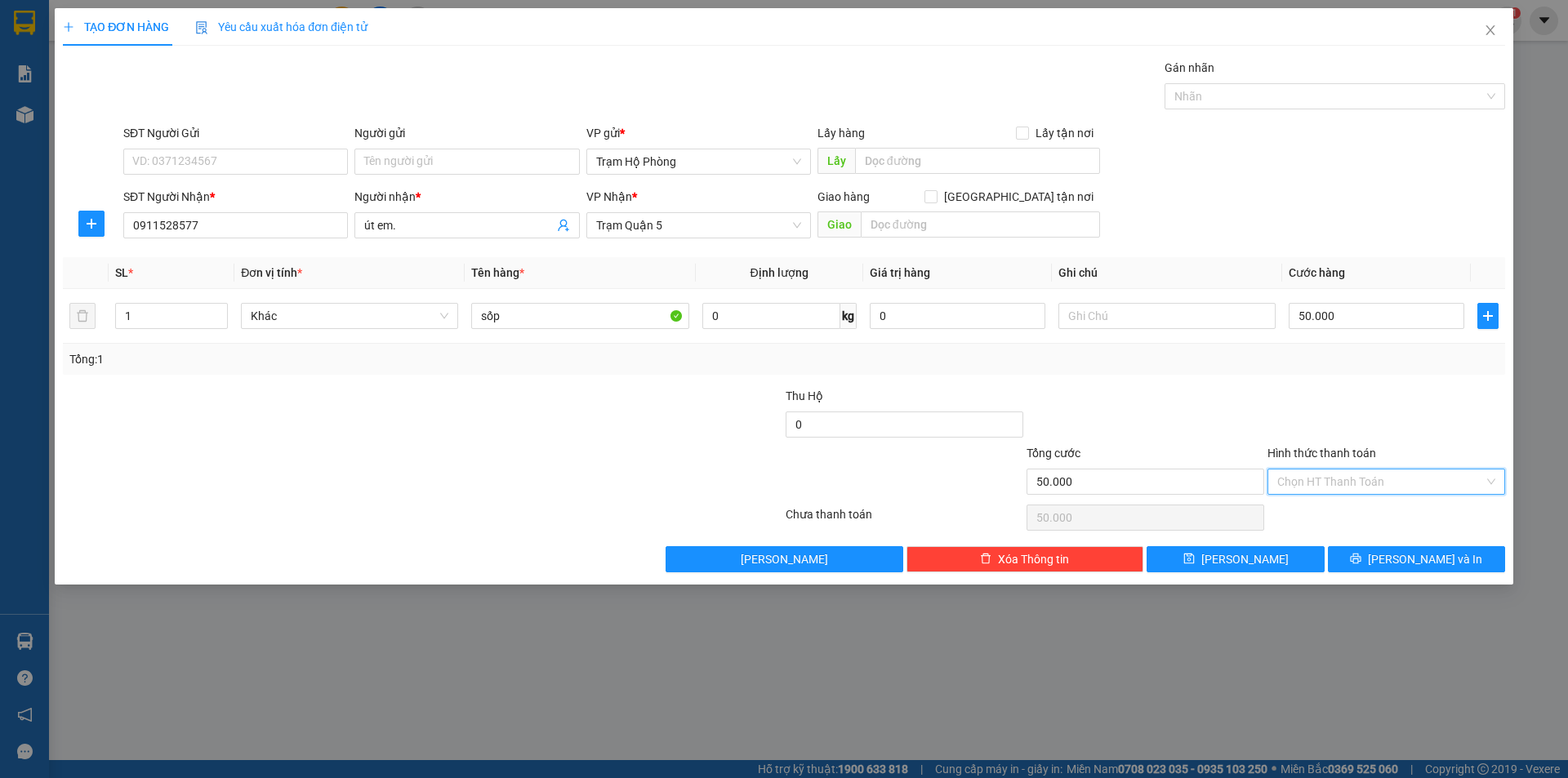
click at [1324, 485] on input "Hình thức thanh toán" at bounding box center [1381, 481] width 207 height 25
click at [1160, 391] on div at bounding box center [1145, 415] width 241 height 57
click at [1398, 563] on button "[PERSON_NAME] và In" at bounding box center [1416, 558] width 177 height 26
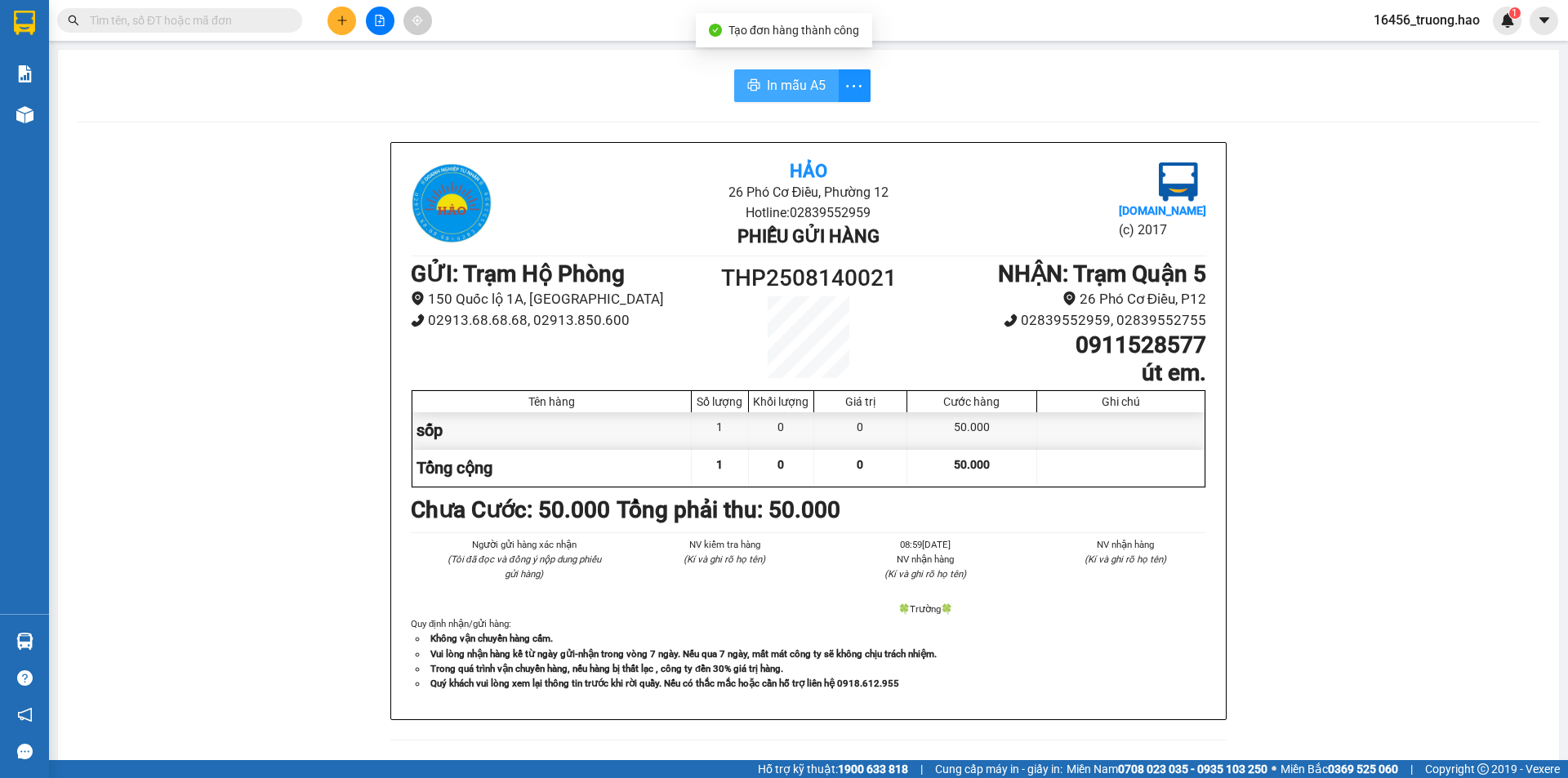
click at [775, 83] on span "In mẫu A5" at bounding box center [796, 85] width 59 height 20
click at [767, 85] on span "In mẫu A5" at bounding box center [796, 85] width 59 height 20
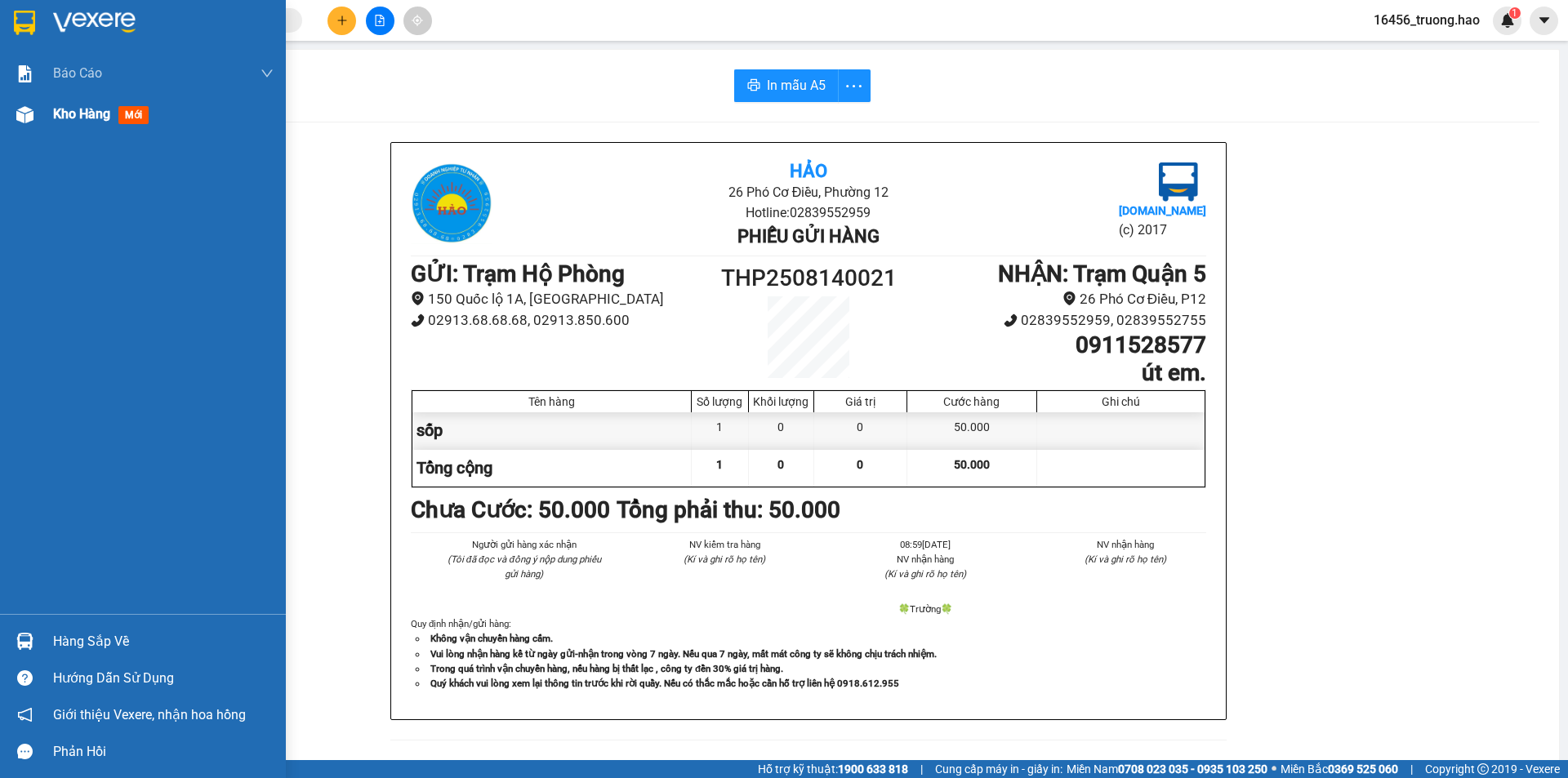
click at [68, 109] on span "Kho hàng" at bounding box center [82, 114] width 57 height 16
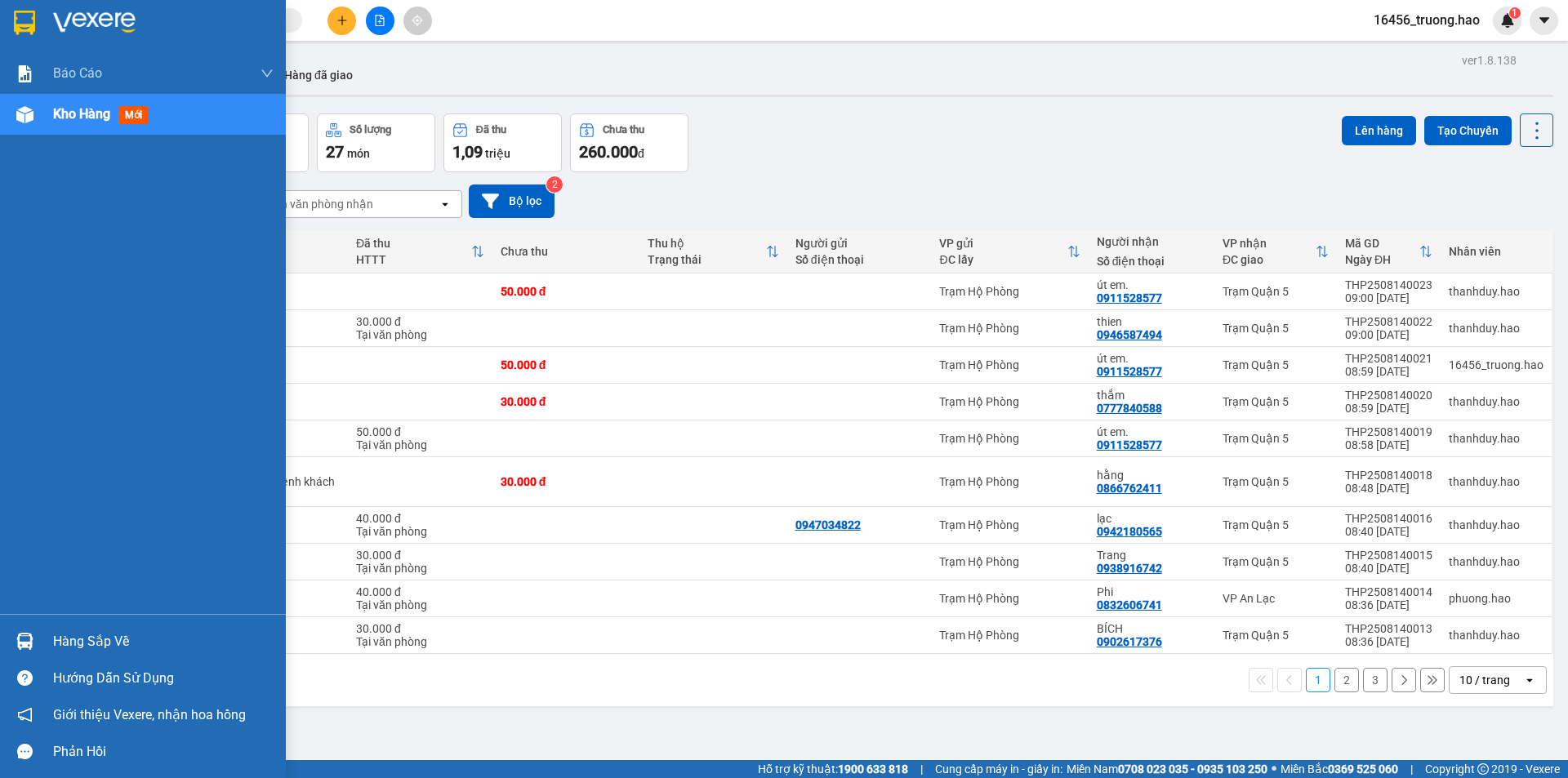
click at [86, 118] on span "Kho hàng" at bounding box center [82, 114] width 57 height 16
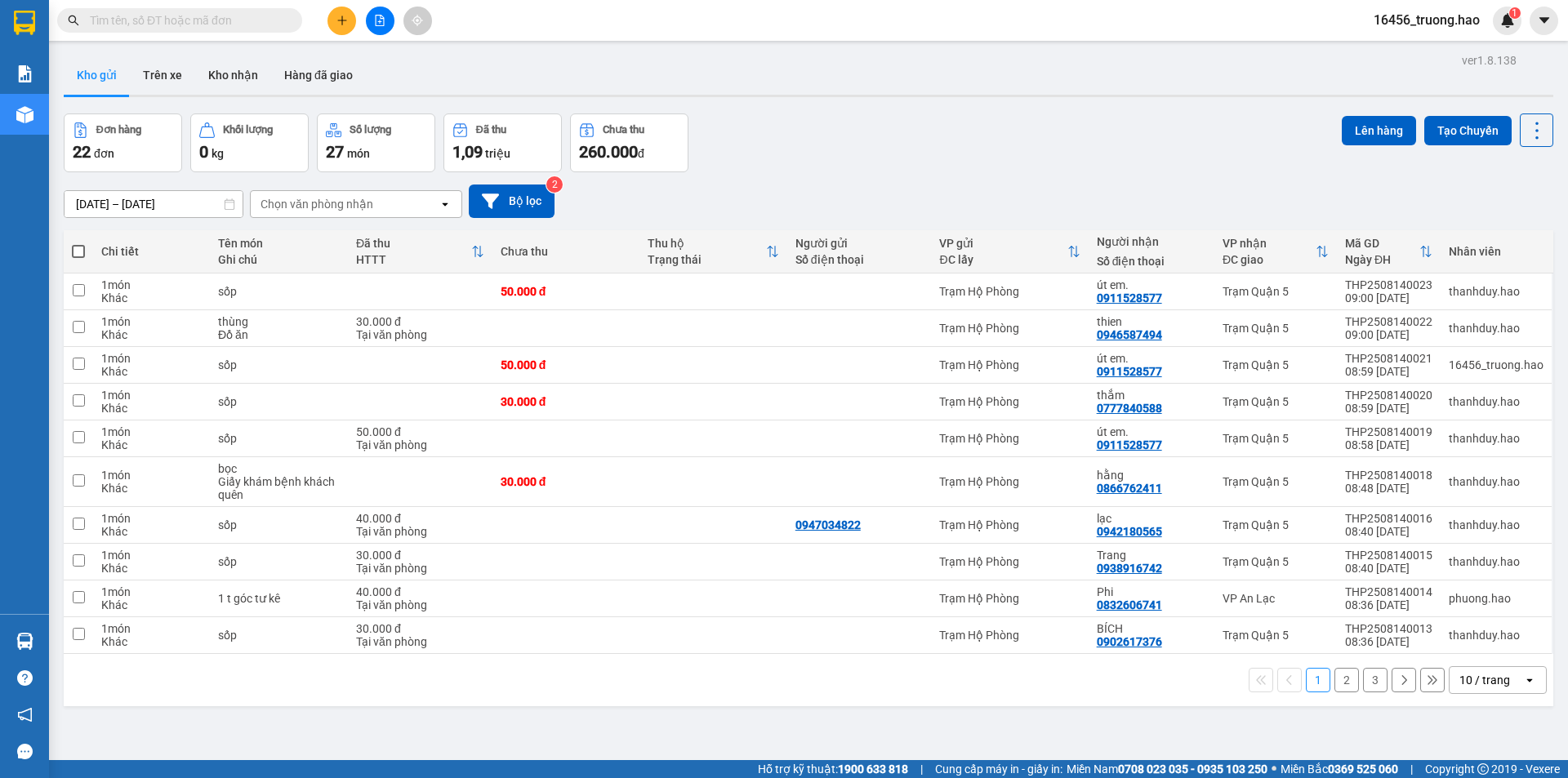
click at [90, 79] on button "Kho gửi" at bounding box center [97, 74] width 66 height 39
click at [201, 74] on button "Kho nhận" at bounding box center [233, 74] width 76 height 39
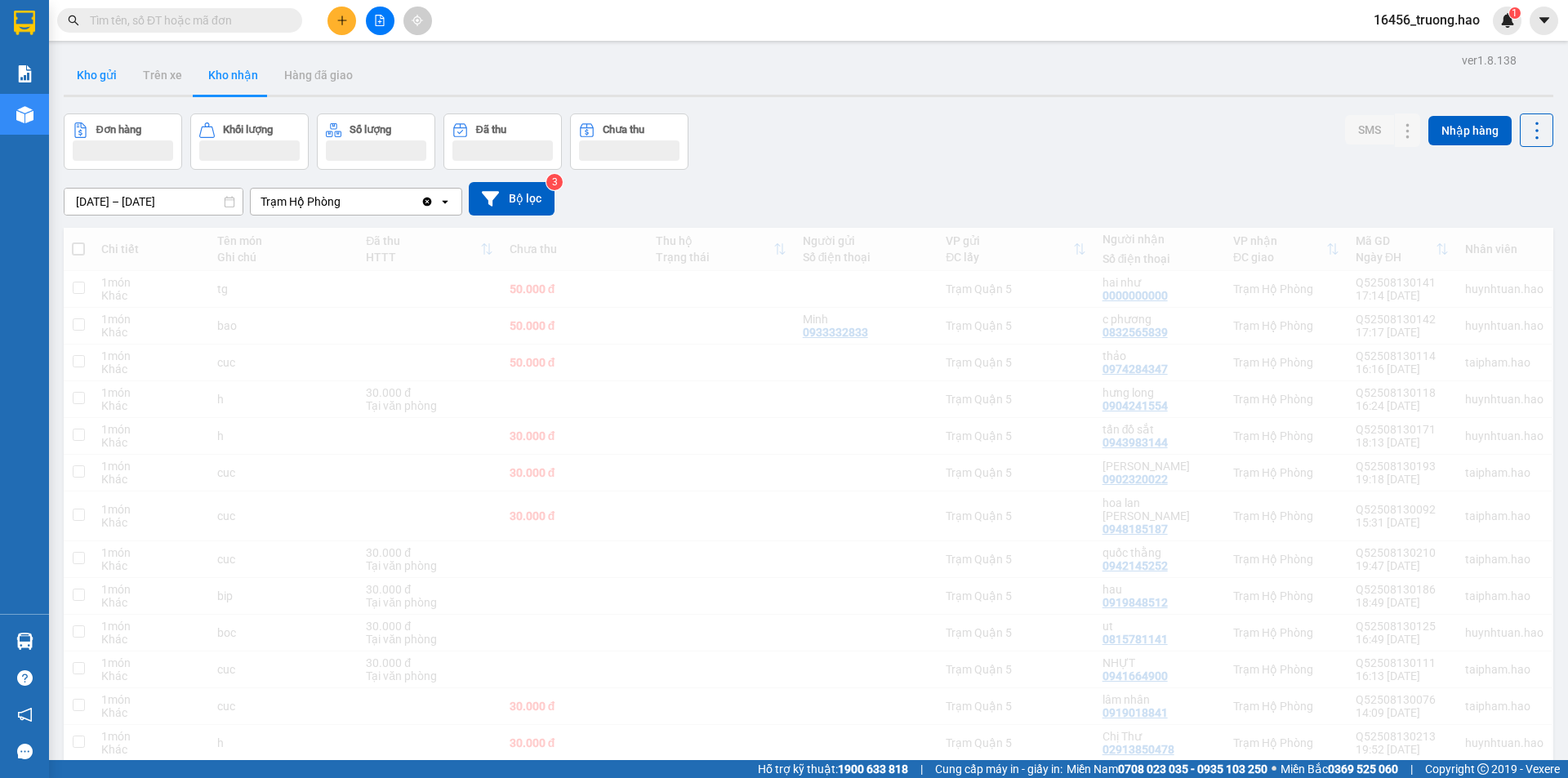
click at [93, 76] on button "Kho gửi" at bounding box center [97, 74] width 66 height 39
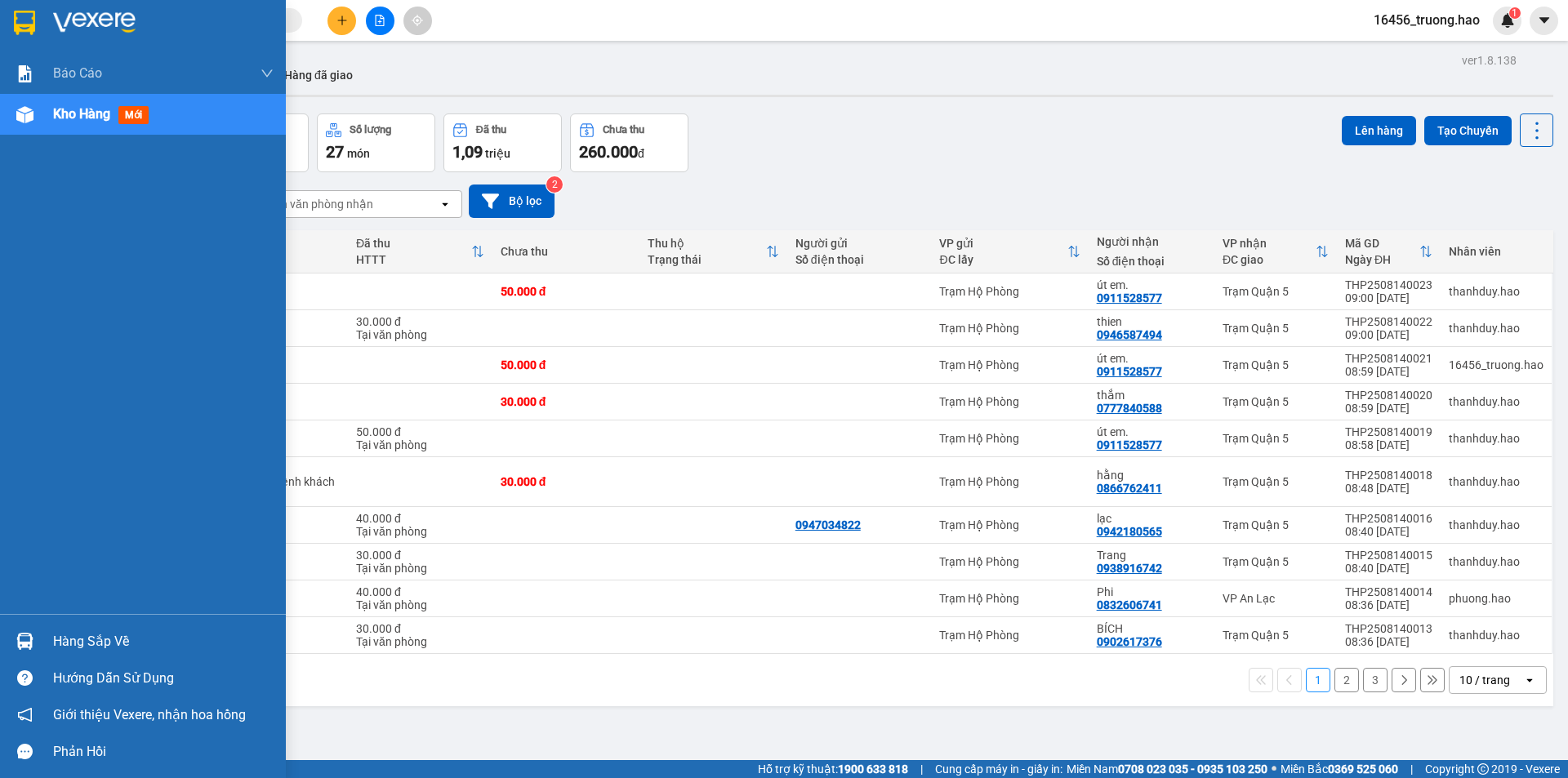
click at [85, 120] on span "Kho hàng" at bounding box center [82, 114] width 57 height 16
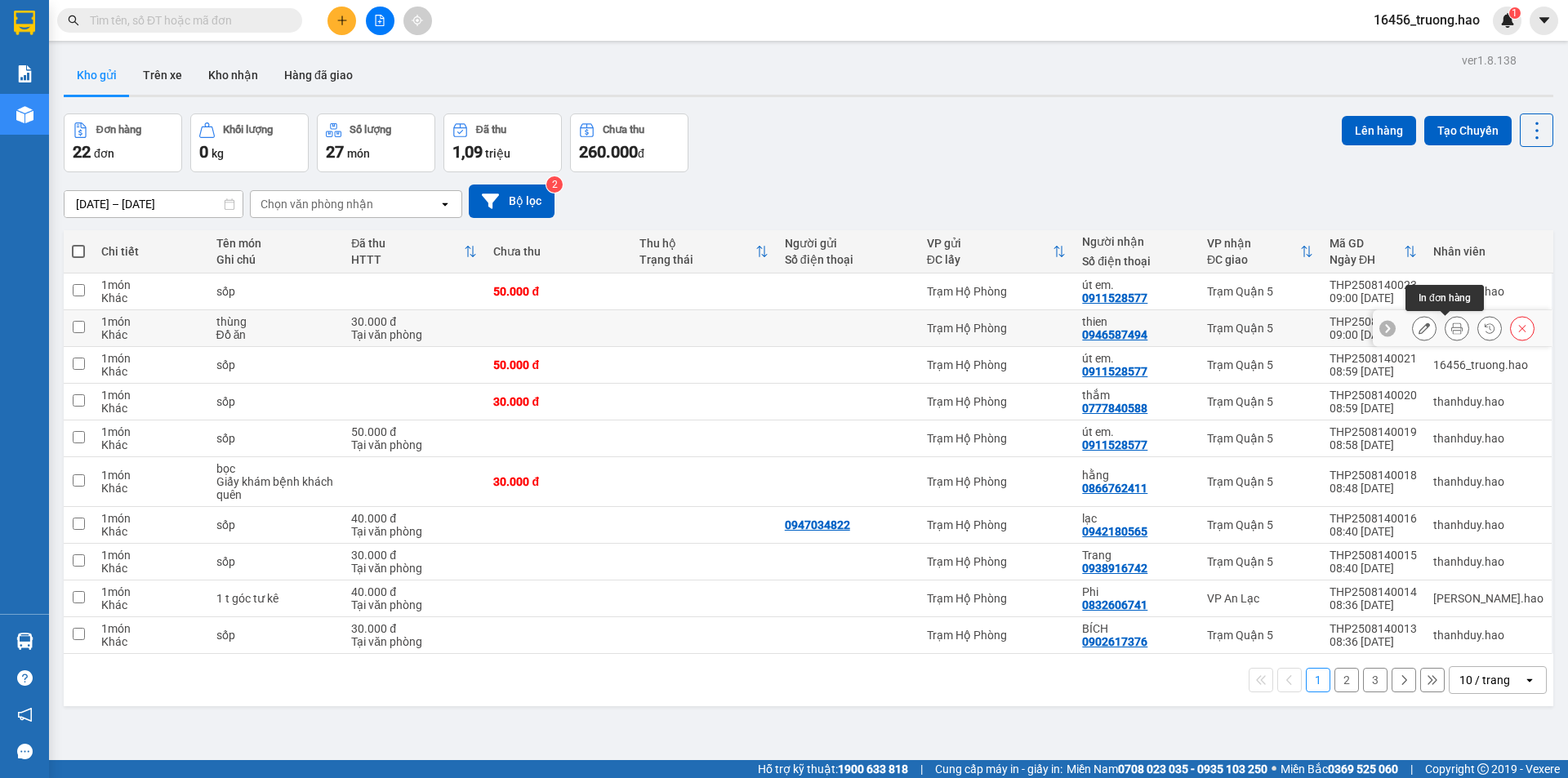
click at [1451, 328] on icon at bounding box center [1457, 328] width 11 height 11
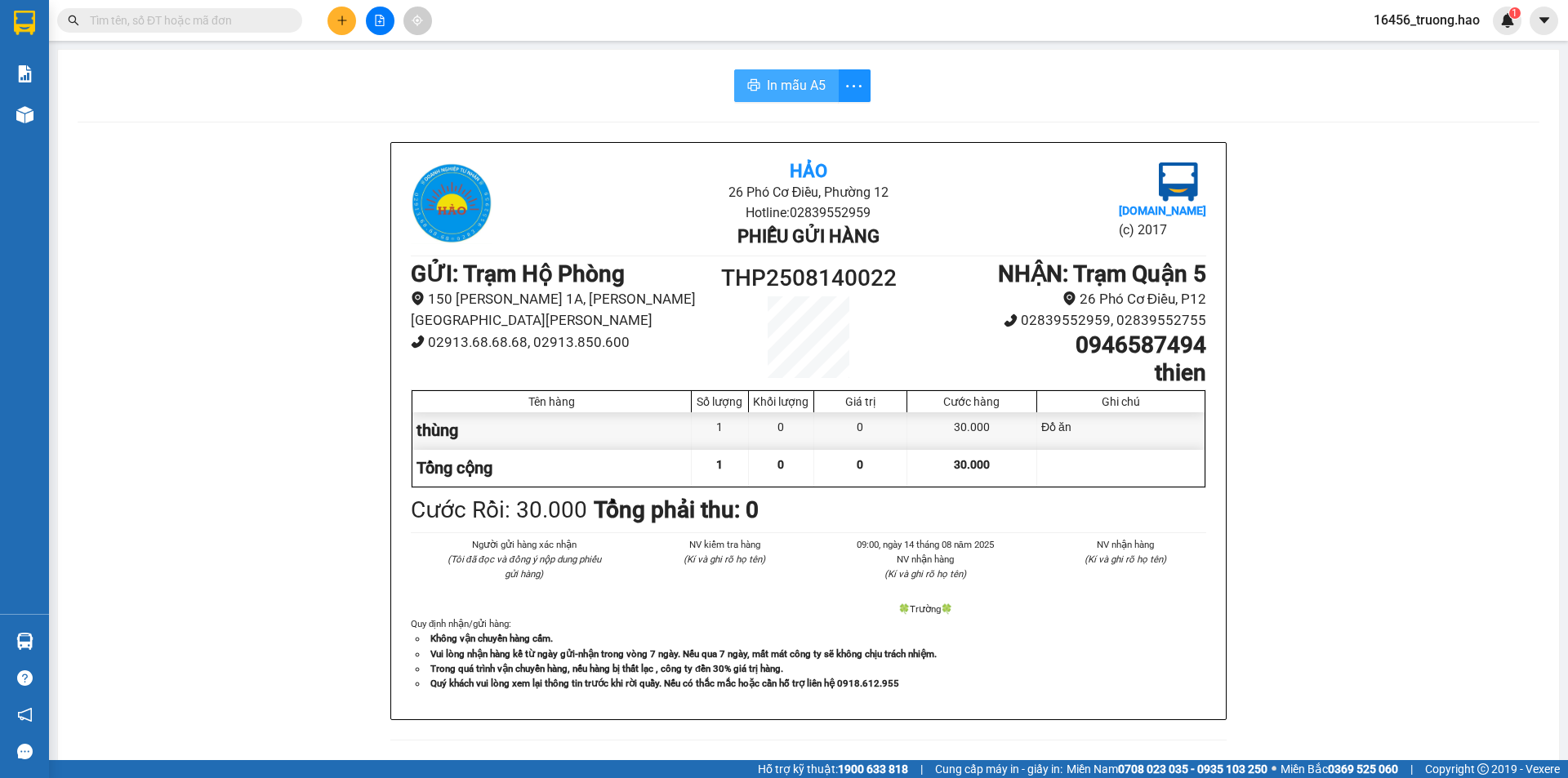
click at [824, 85] on button "In mẫu A5" at bounding box center [787, 86] width 105 height 33
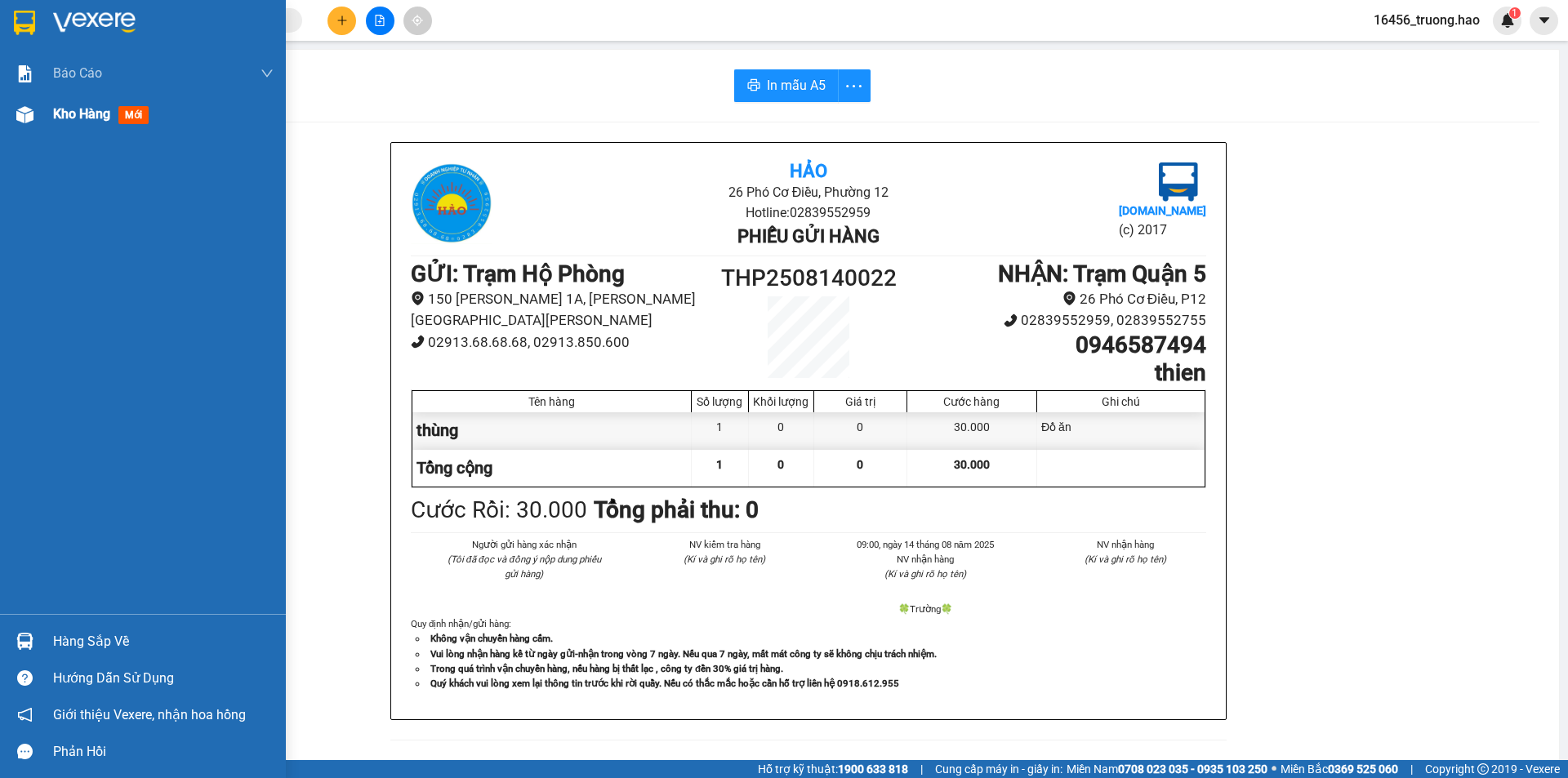
click at [83, 114] on span "Kho hàng" at bounding box center [82, 114] width 57 height 16
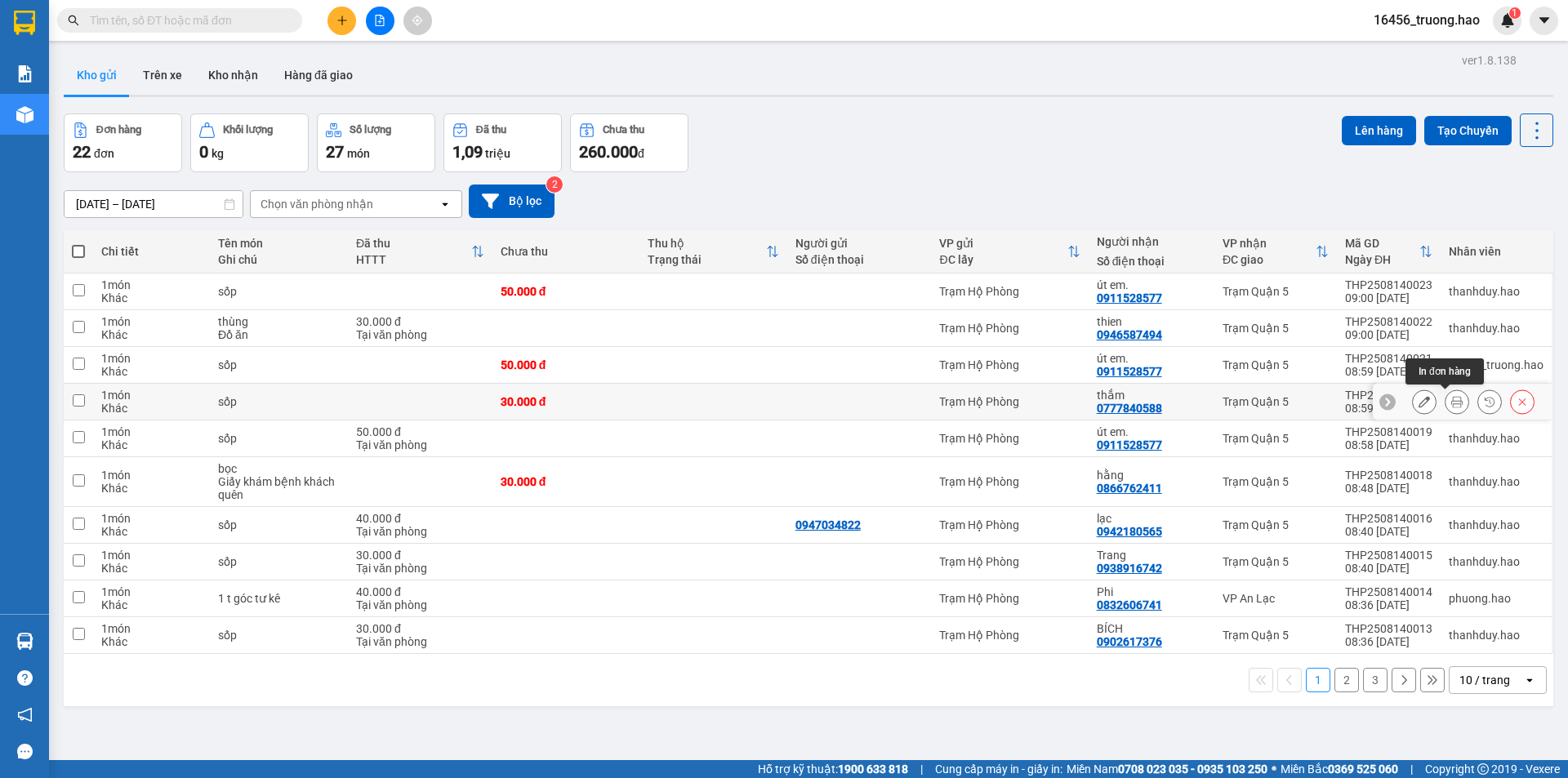
click at [1451, 406] on icon at bounding box center [1457, 401] width 11 height 11
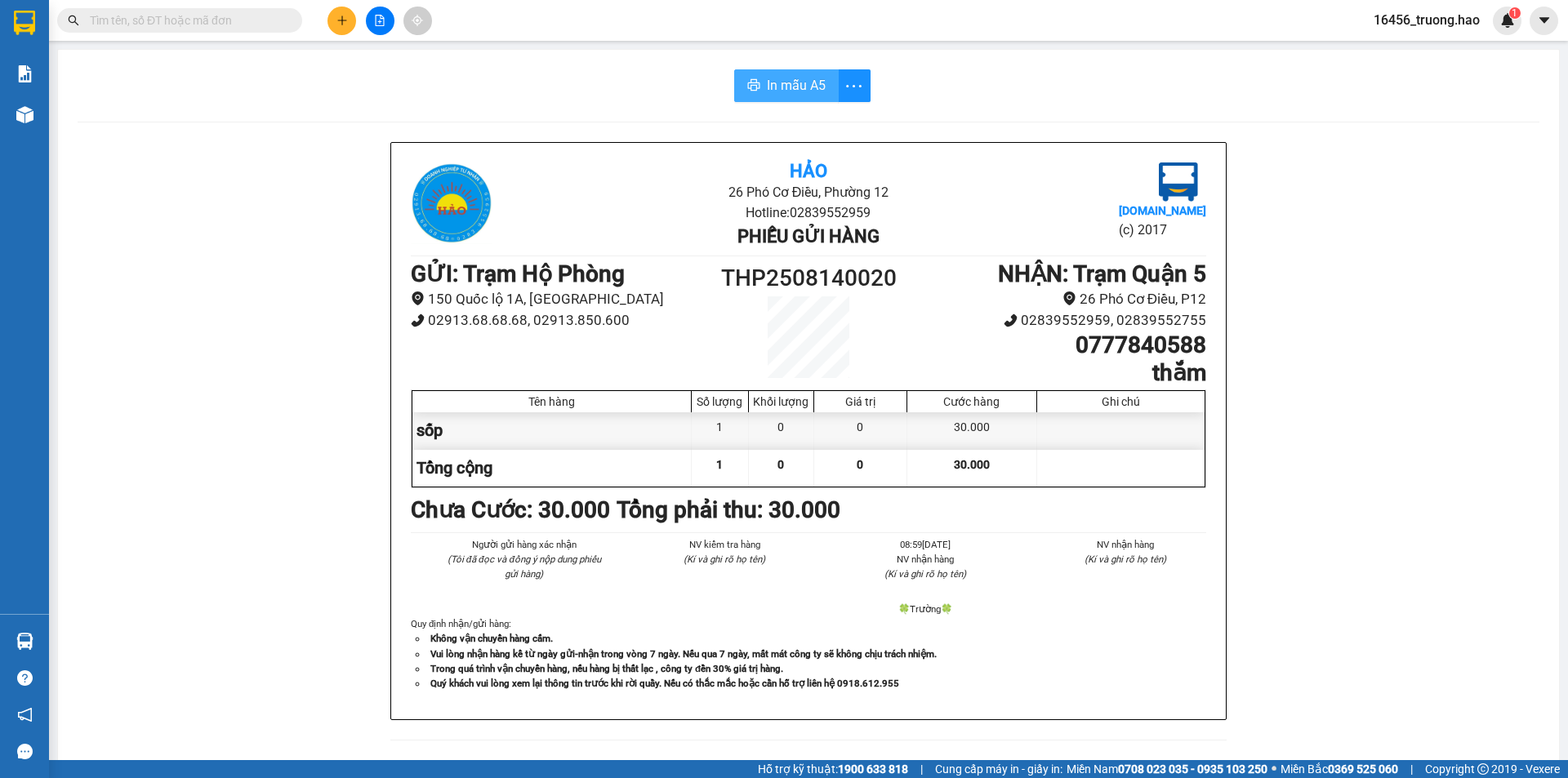
click at [759, 90] on button "In mẫu A5" at bounding box center [787, 86] width 105 height 33
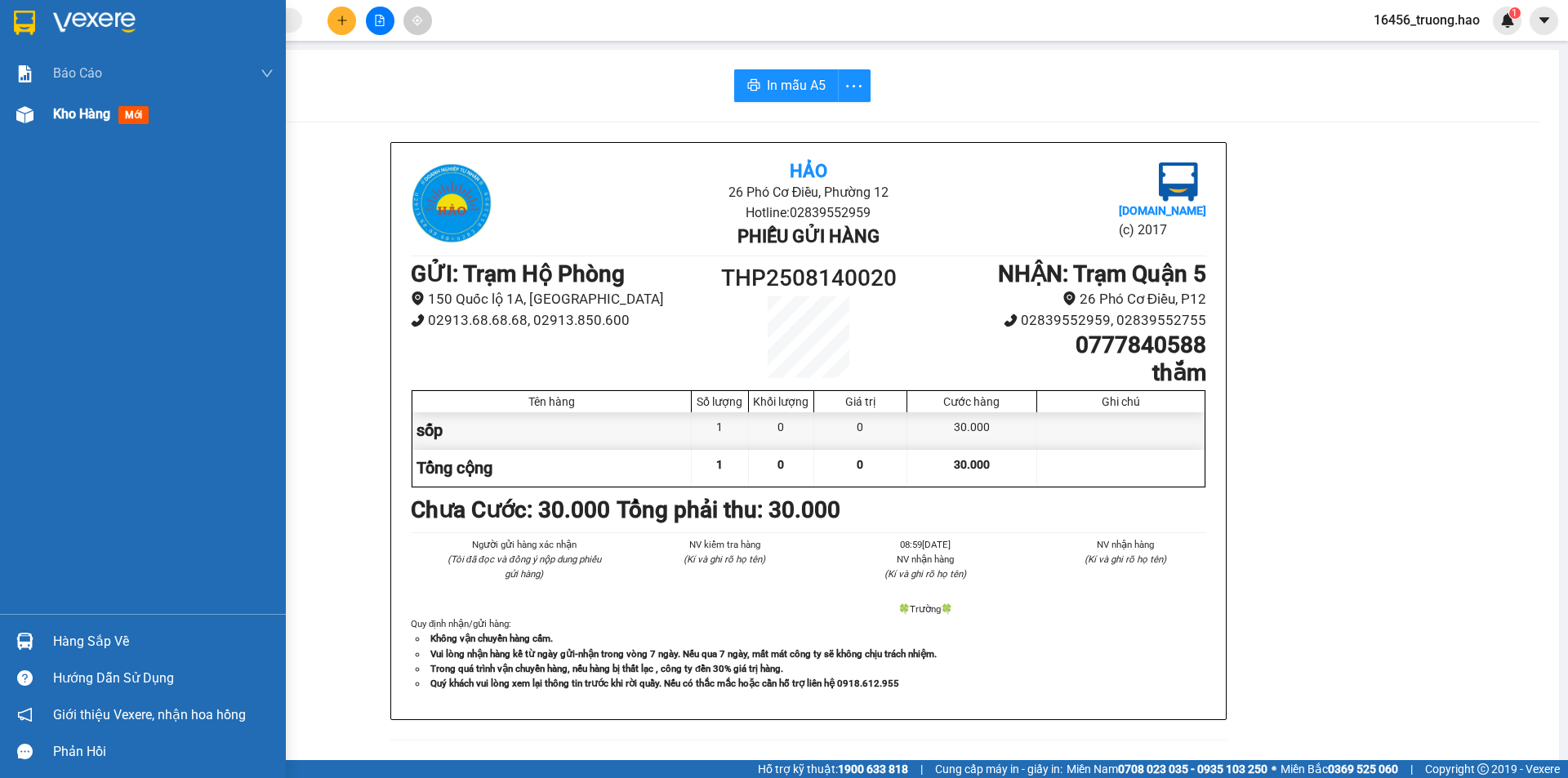
click at [75, 118] on span "Kho hàng" at bounding box center [82, 114] width 57 height 16
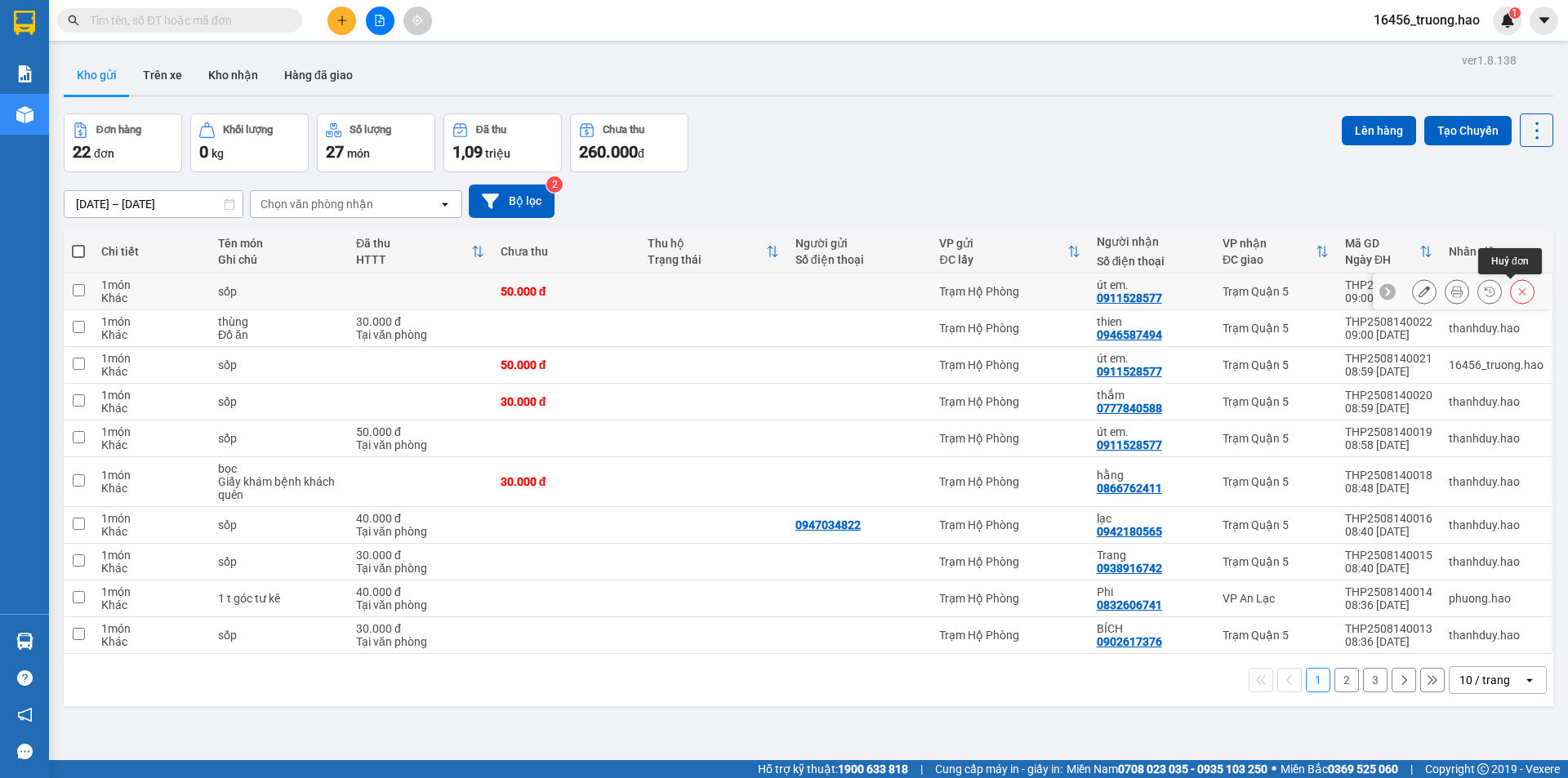
click at [1517, 292] on icon at bounding box center [1522, 291] width 11 height 11
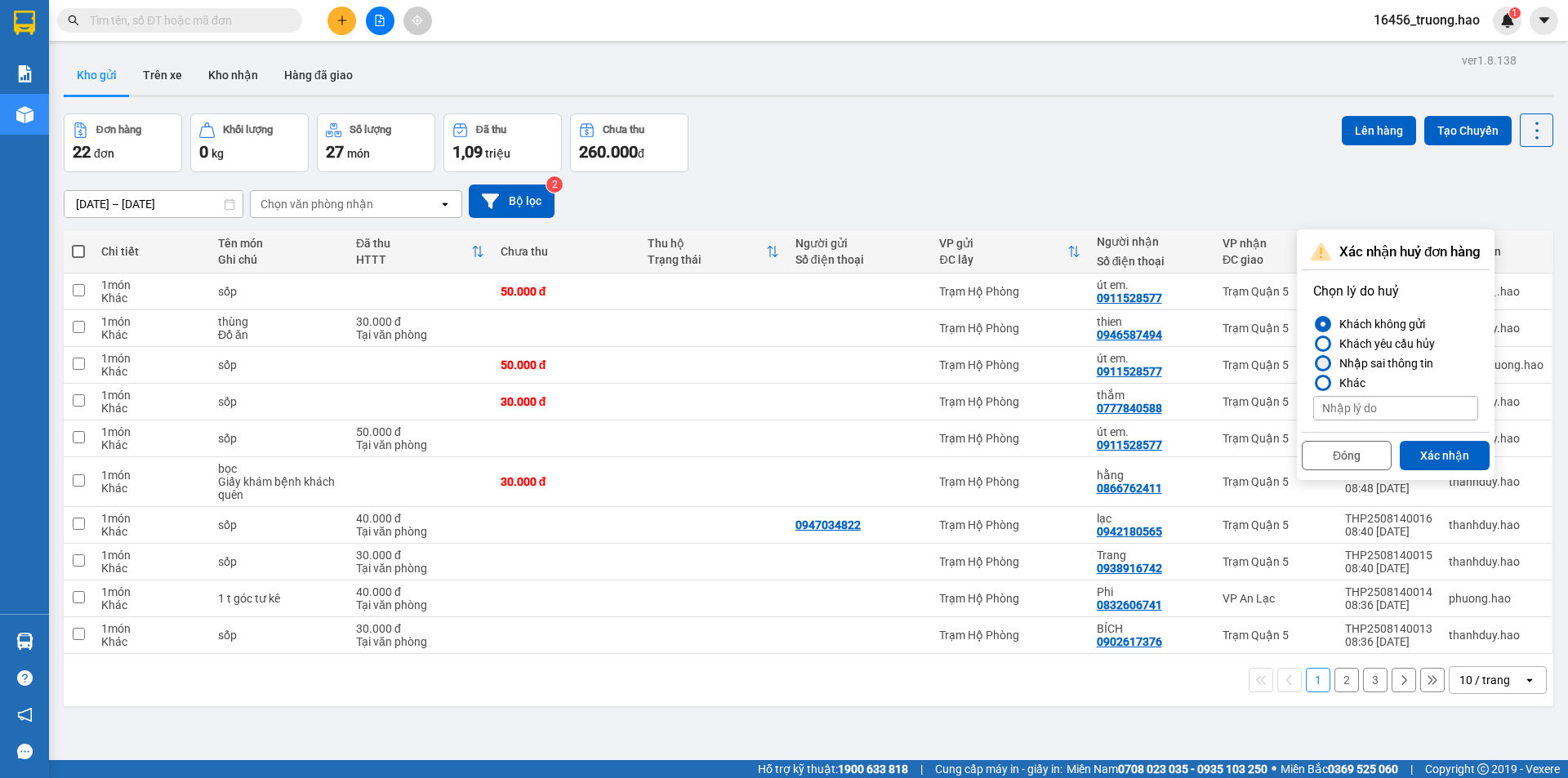
click at [1325, 362] on div at bounding box center [1323, 363] width 11 height 11
click at [1313, 363] on input "Nhập sai thông tin" at bounding box center [1313, 363] width 0 height 0
click at [1435, 455] on button "Xác nhận" at bounding box center [1445, 456] width 90 height 29
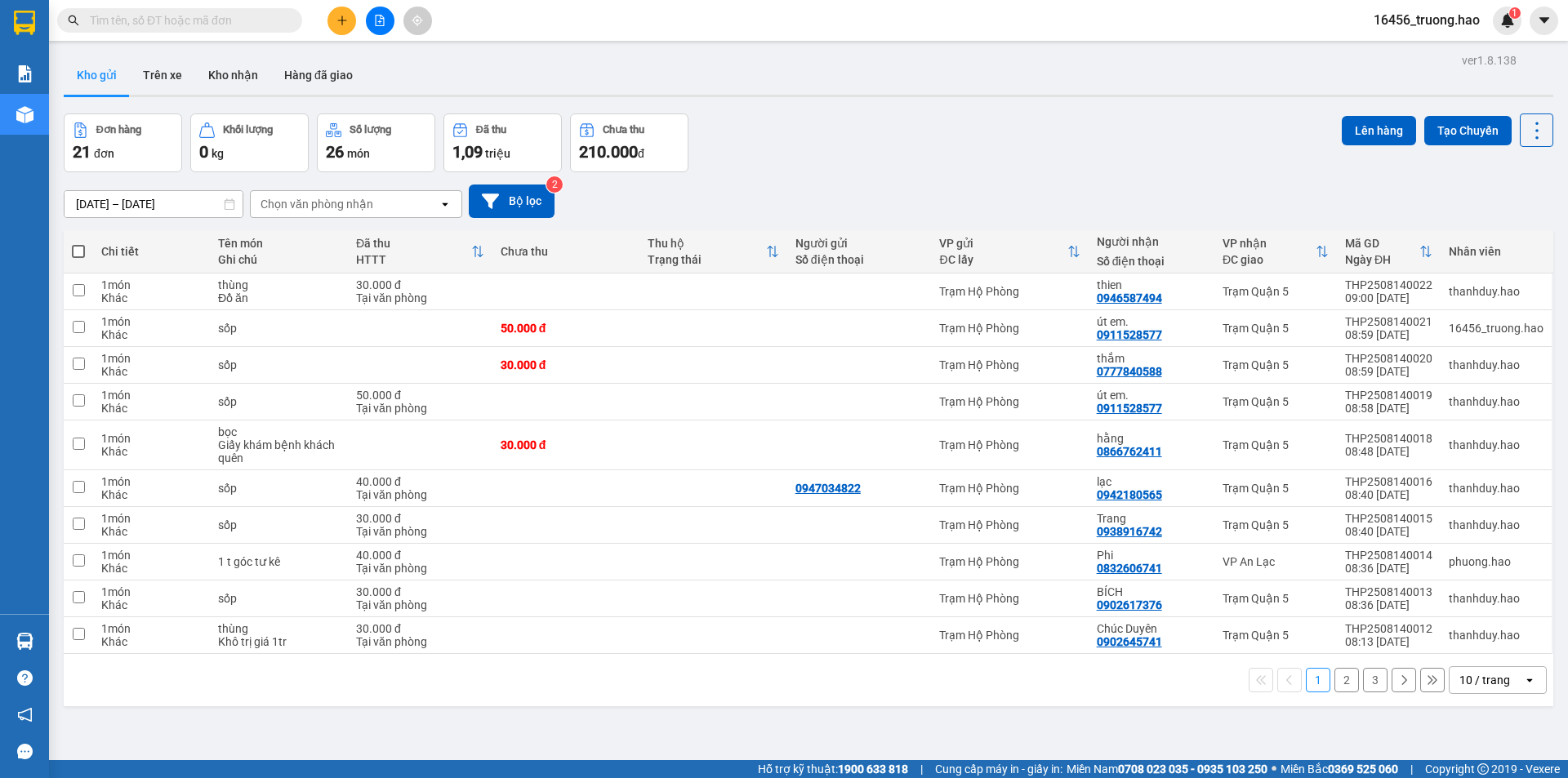
click at [238, 39] on div "Kết quả tìm kiếm ( 0 ) Bộ lọc Thuộc VP này Gửi 3 ngày gần nhất Ngày tạo đơn gần…" at bounding box center [784, 20] width 1568 height 40
click at [226, 22] on input "text" at bounding box center [187, 20] width 193 height 18
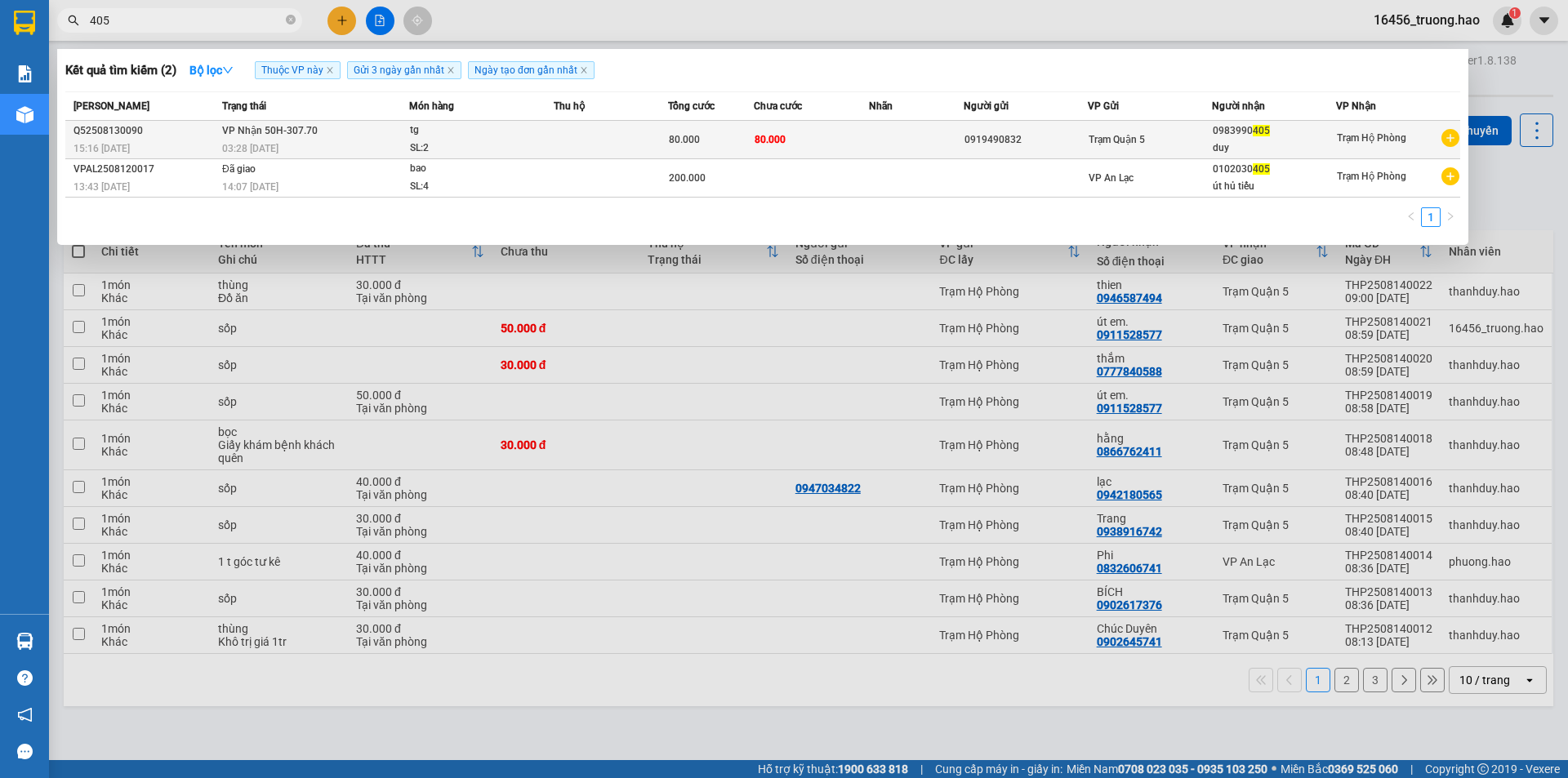
type input "405"
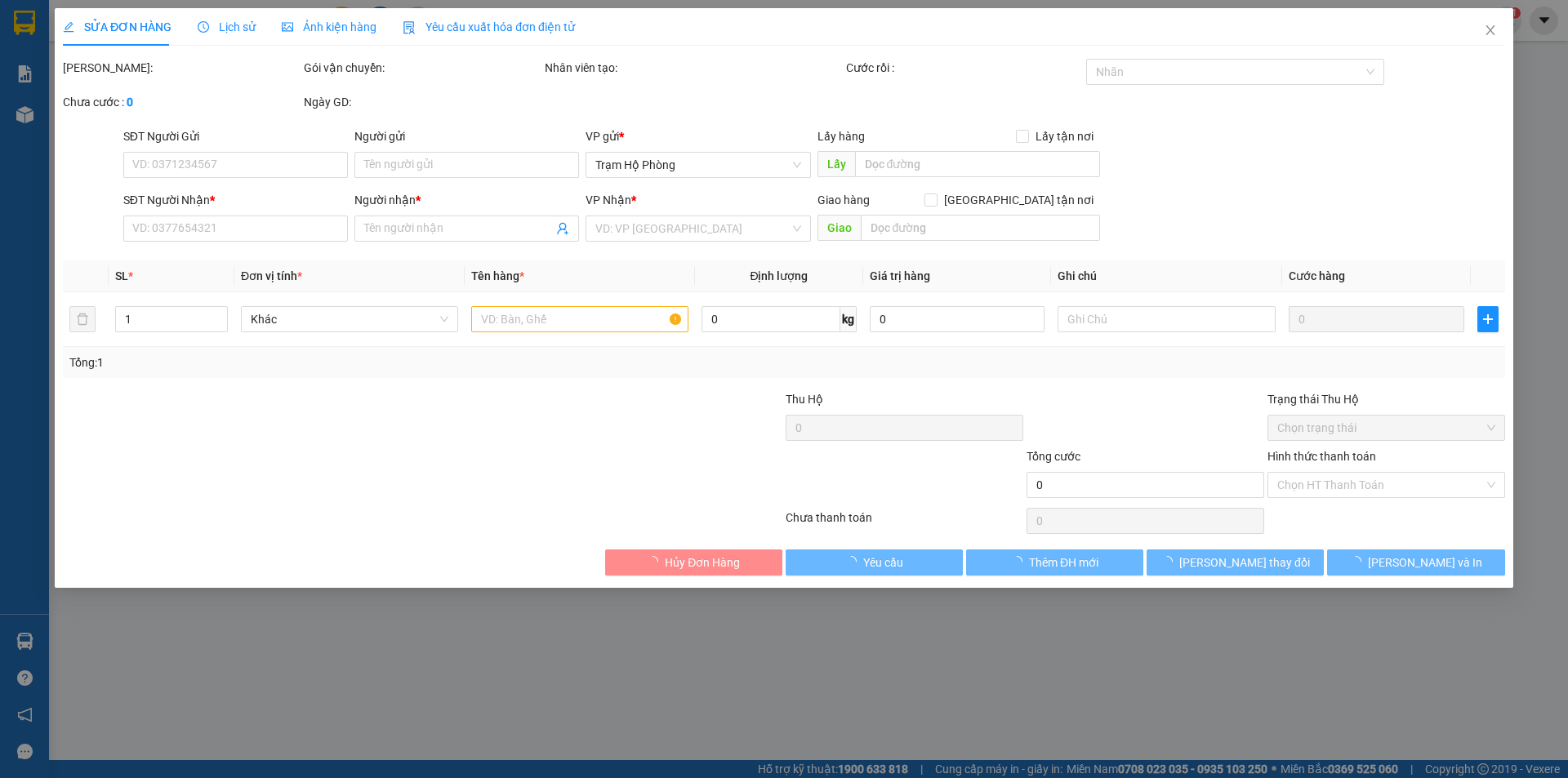
type input "0919490832"
type input "0983990405"
type input "duy"
type input "80.000"
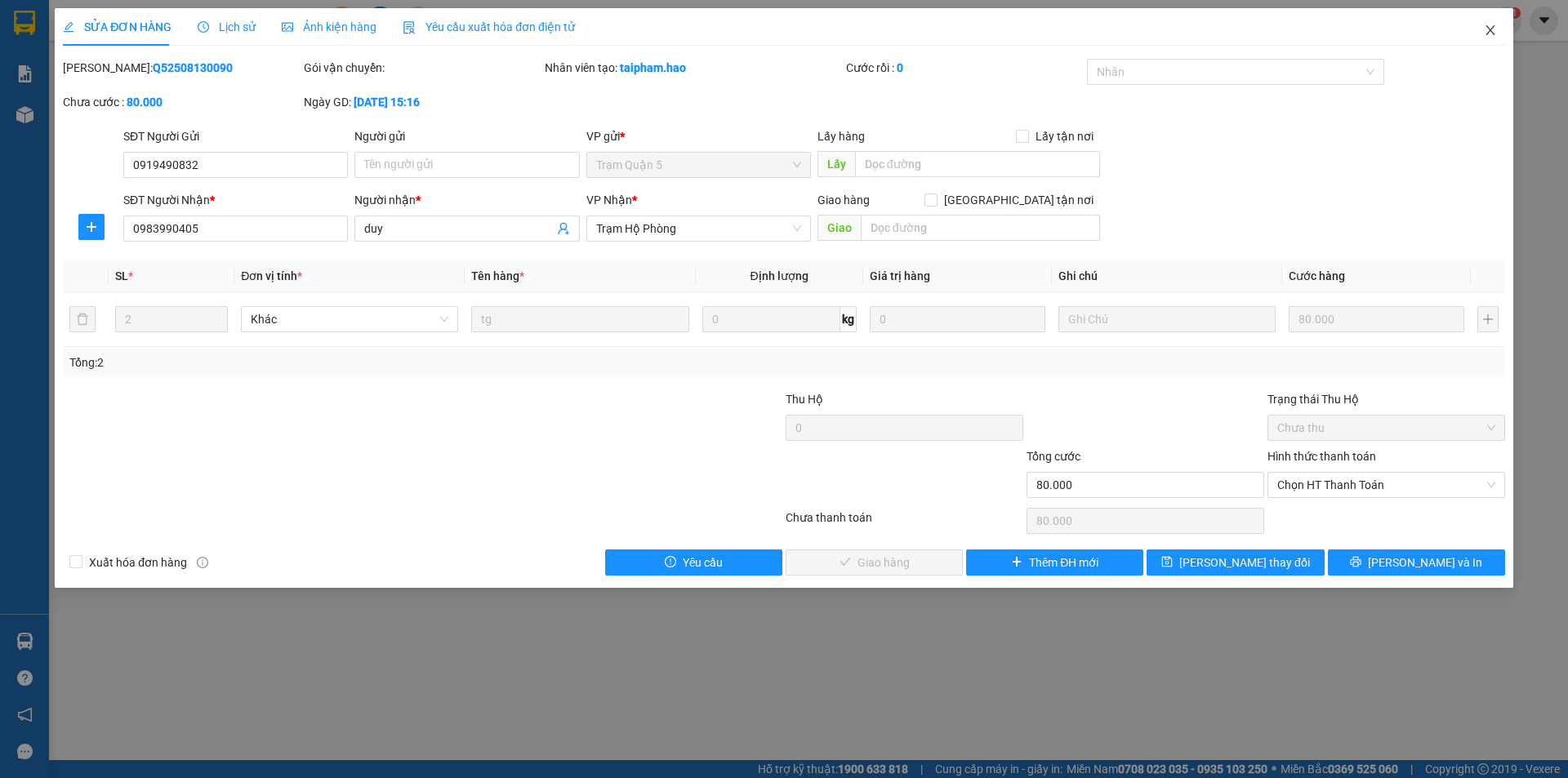
click at [1493, 21] on span "Close" at bounding box center [1491, 31] width 46 height 46
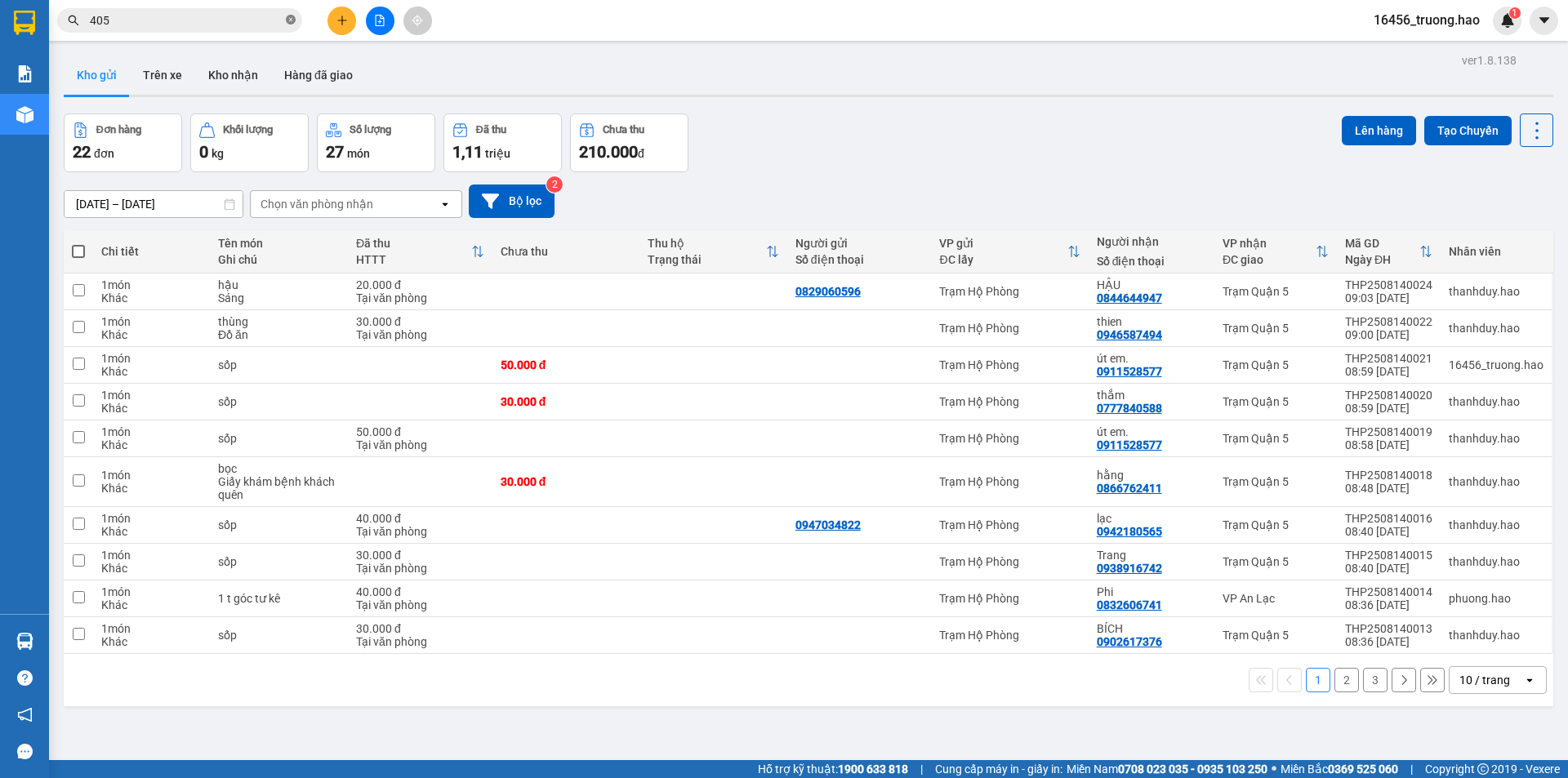
click at [294, 20] on icon "close-circle" at bounding box center [290, 19] width 10 height 10
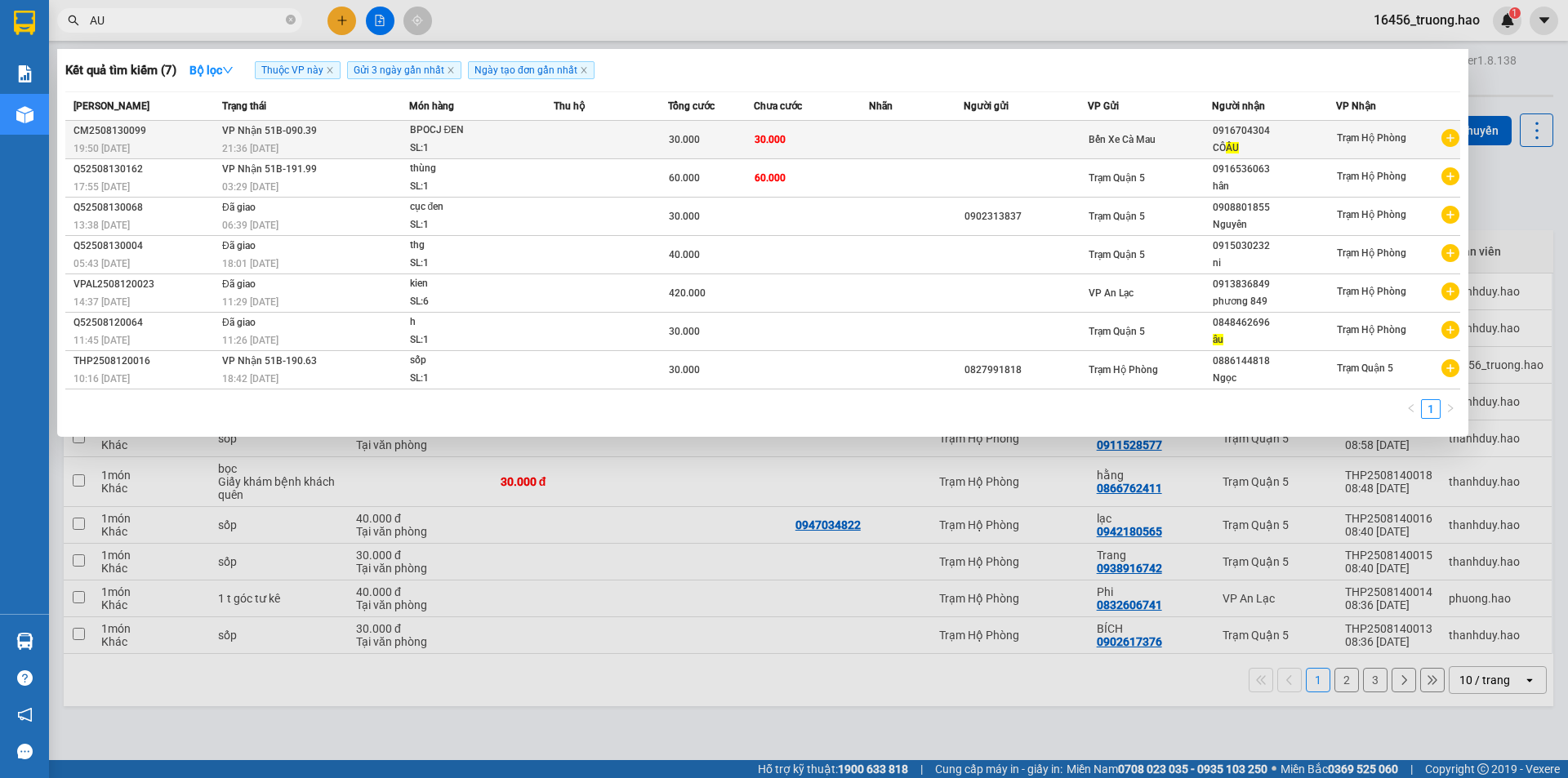
type input "AU"
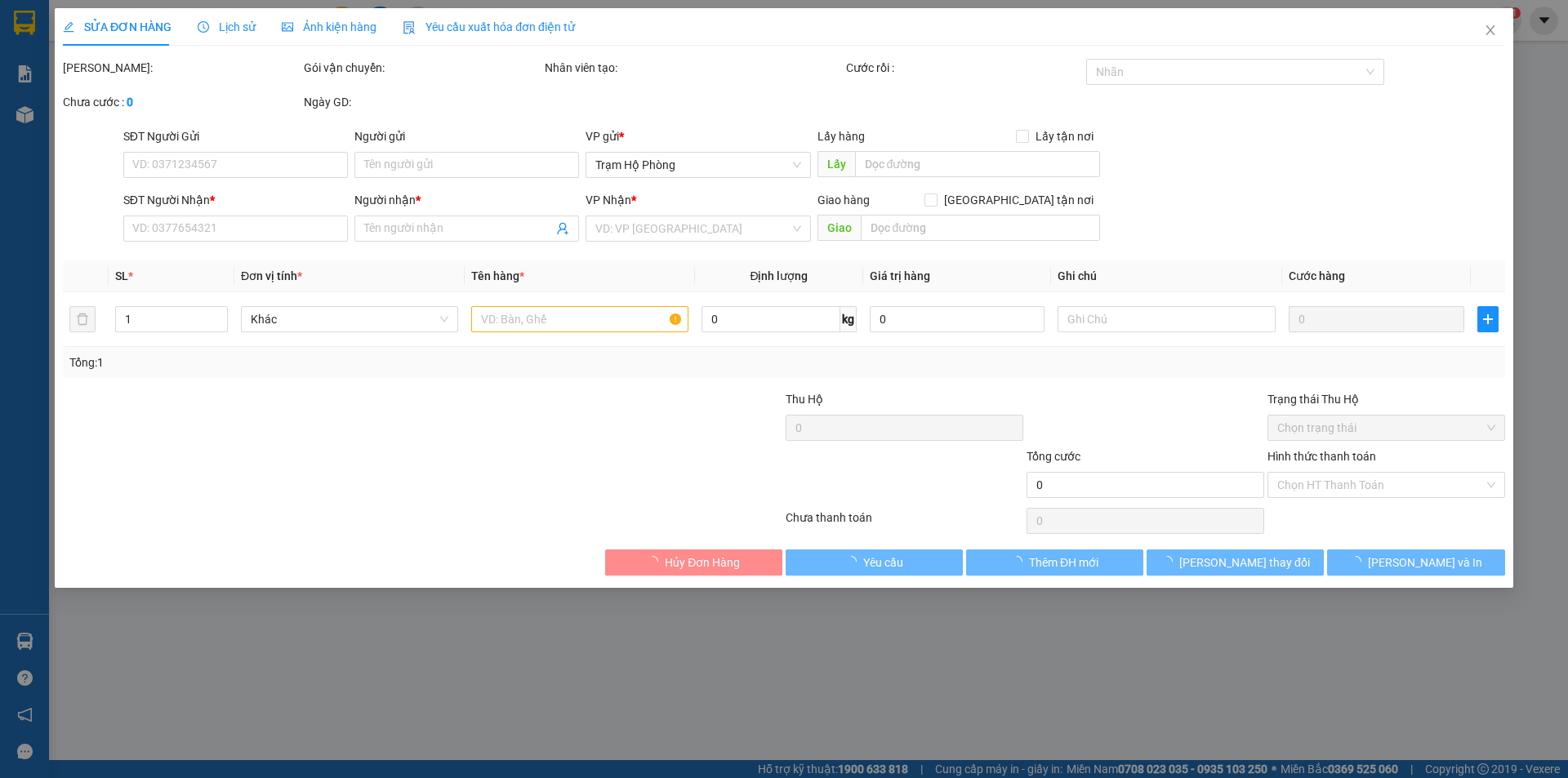
type input "0916704304"
type input "CÔ ÂU"
type input "30.000"
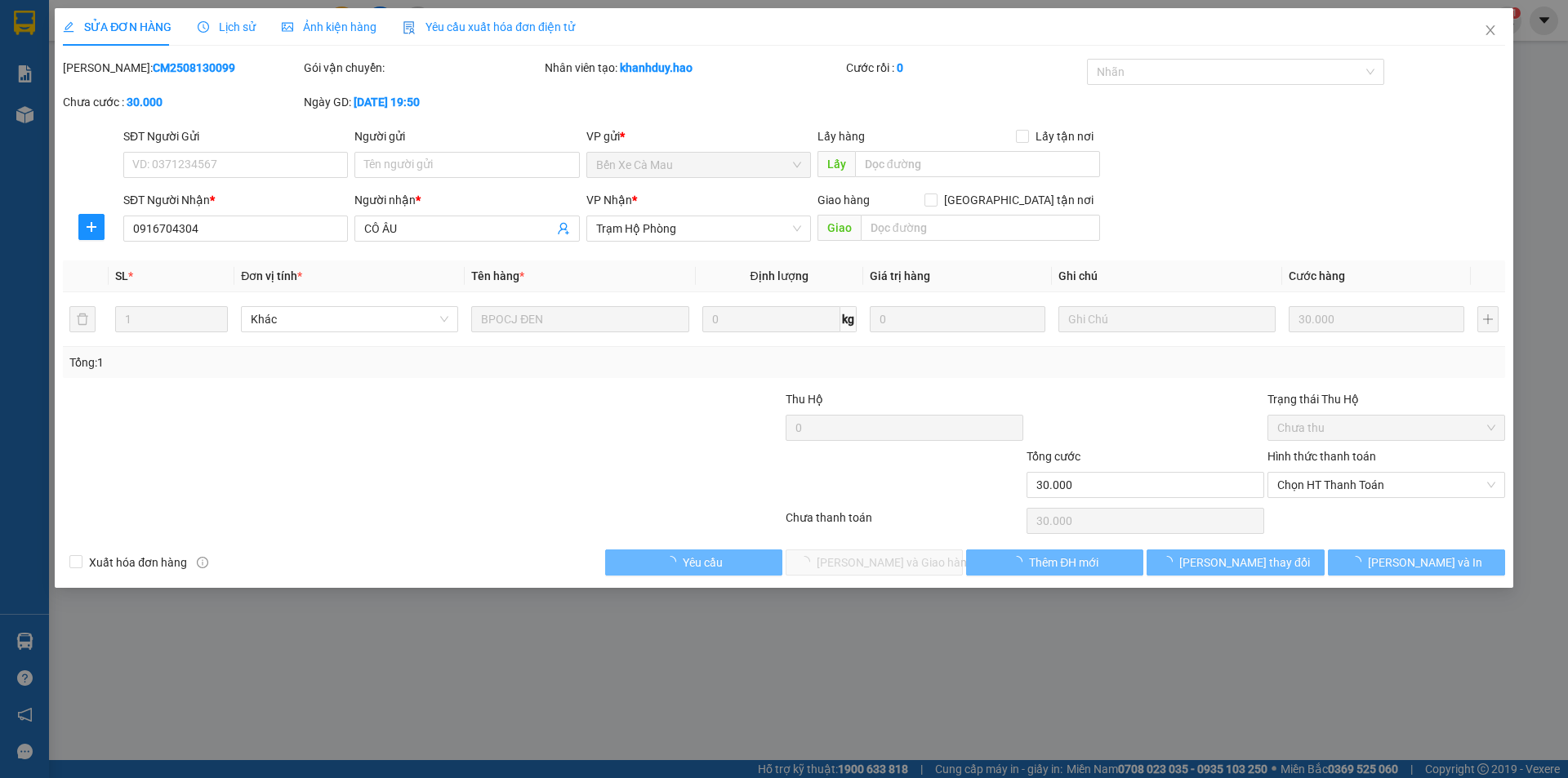
click at [319, 27] on span "Ảnh kiện hàng" at bounding box center [329, 27] width 95 height 13
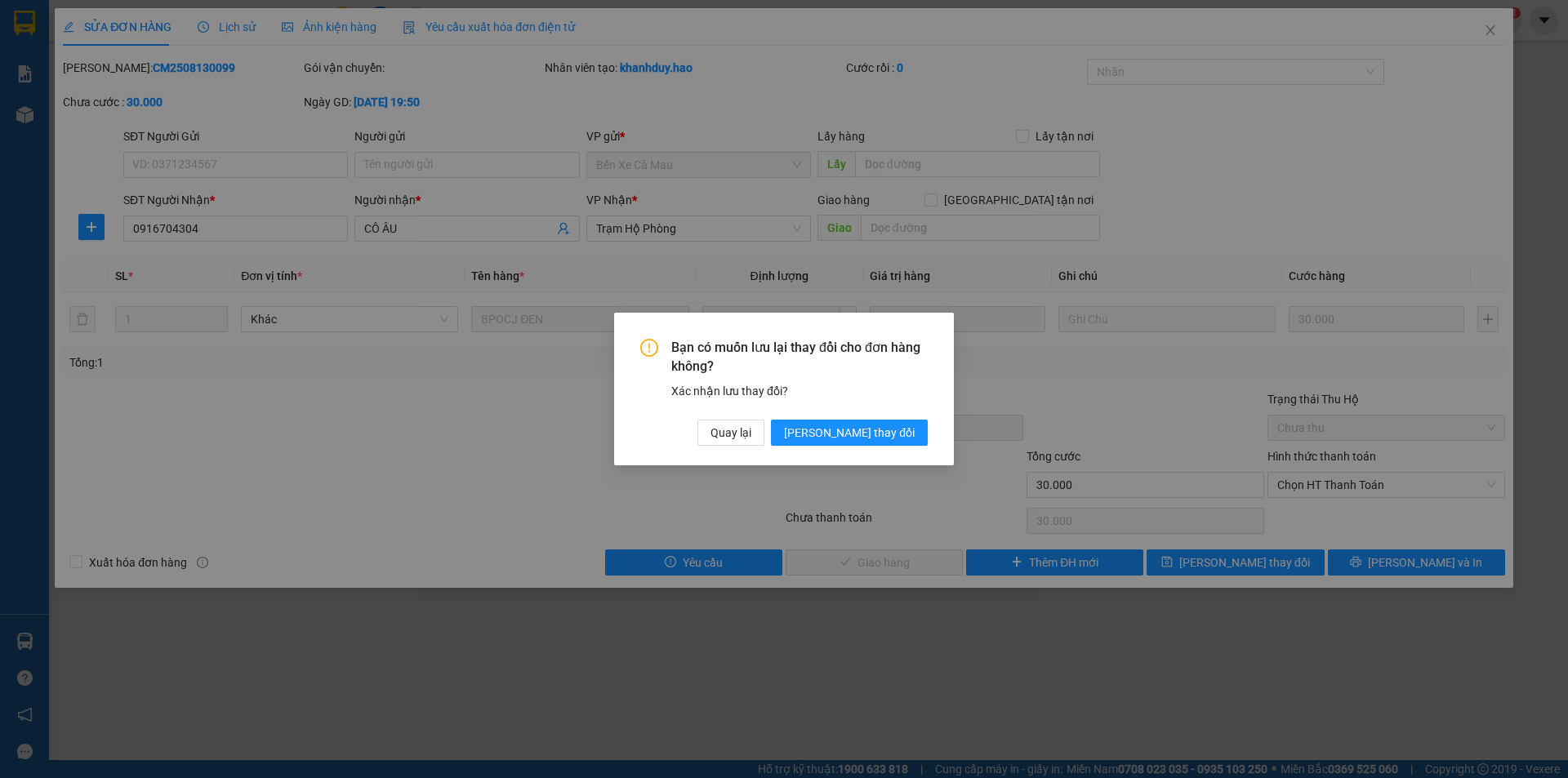
drag, startPoint x: 854, startPoint y: 412, endPoint x: 869, endPoint y: 446, distance: 37.2
click at [863, 435] on div "Bạn có muốn lưu lại thay đổi cho đơn hàng không? Xác nhận lưu thay đổi? Quay lạ…" at bounding box center [784, 392] width 288 height 107
click at [880, 462] on div "Bạn có muốn lưu lại thay đổi cho đơn hàng không? Xác nhận lưu thay đổi? Quay lạ…" at bounding box center [784, 389] width 340 height 152
click at [880, 443] on button "[PERSON_NAME] thay đổi" at bounding box center [849, 433] width 157 height 26
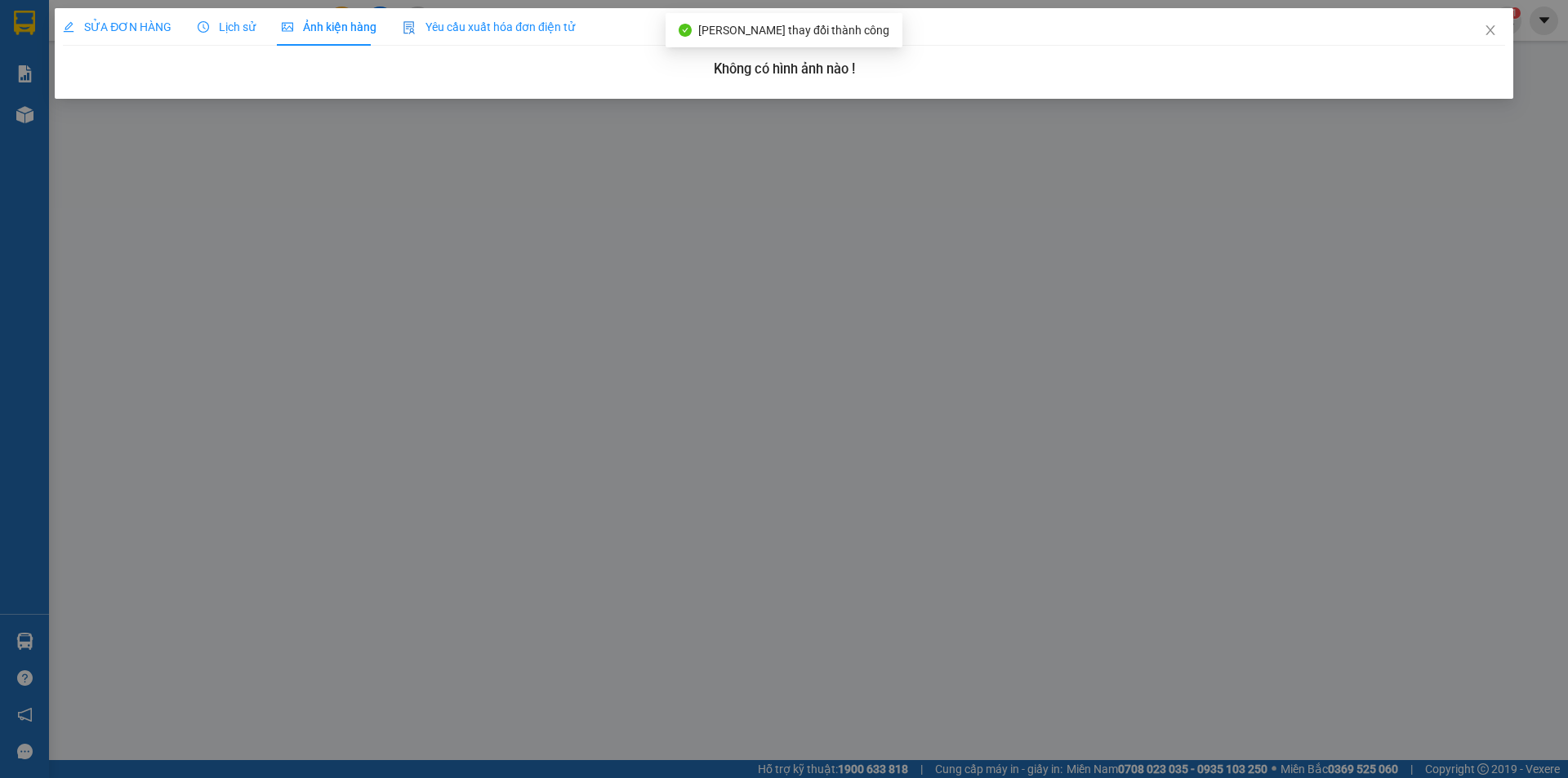
click at [102, 24] on span "SỬA ĐƠN HÀNG" at bounding box center [117, 27] width 108 height 13
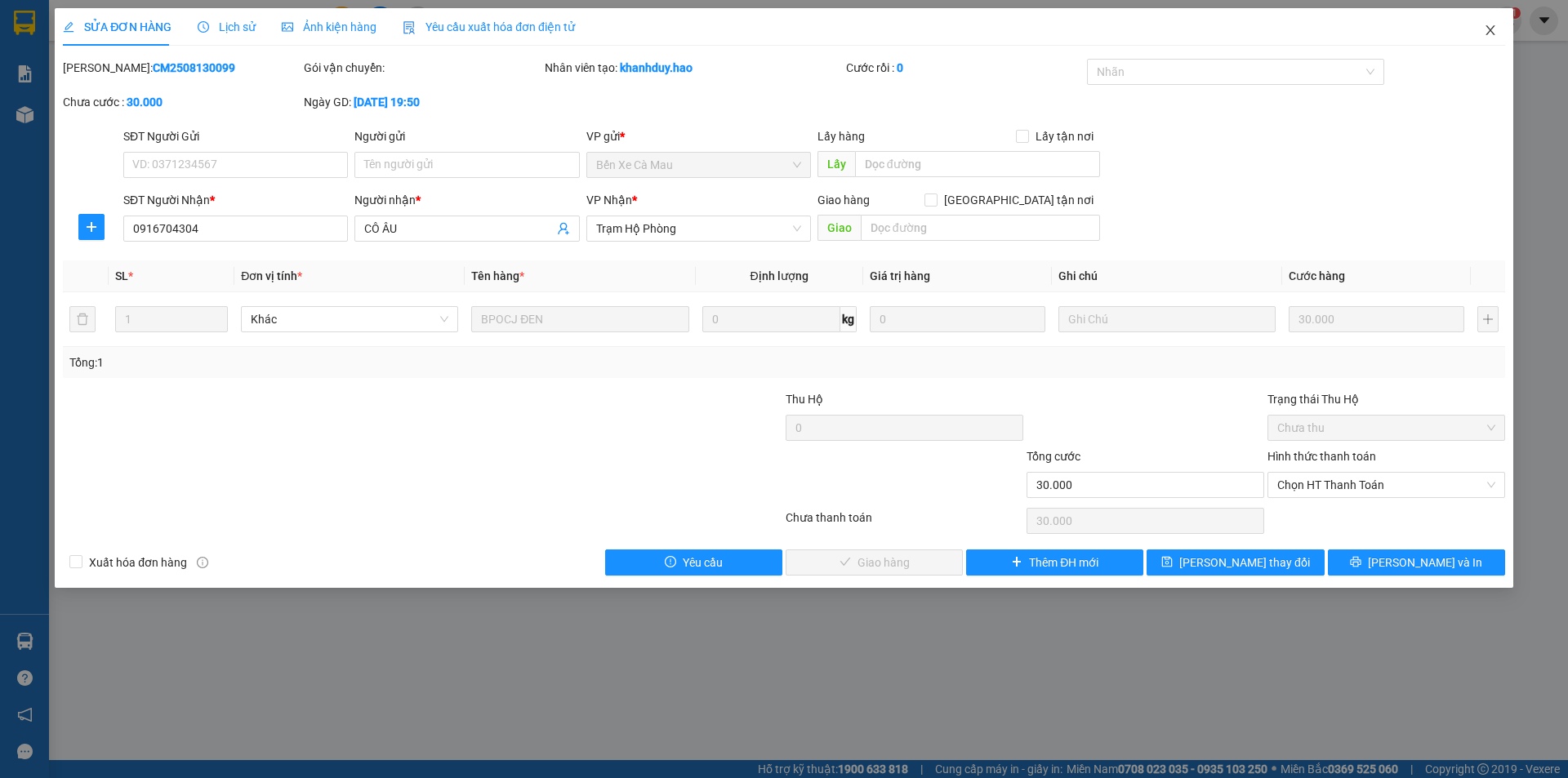
click at [1483, 34] on icon "close" at bounding box center [1490, 30] width 13 height 13
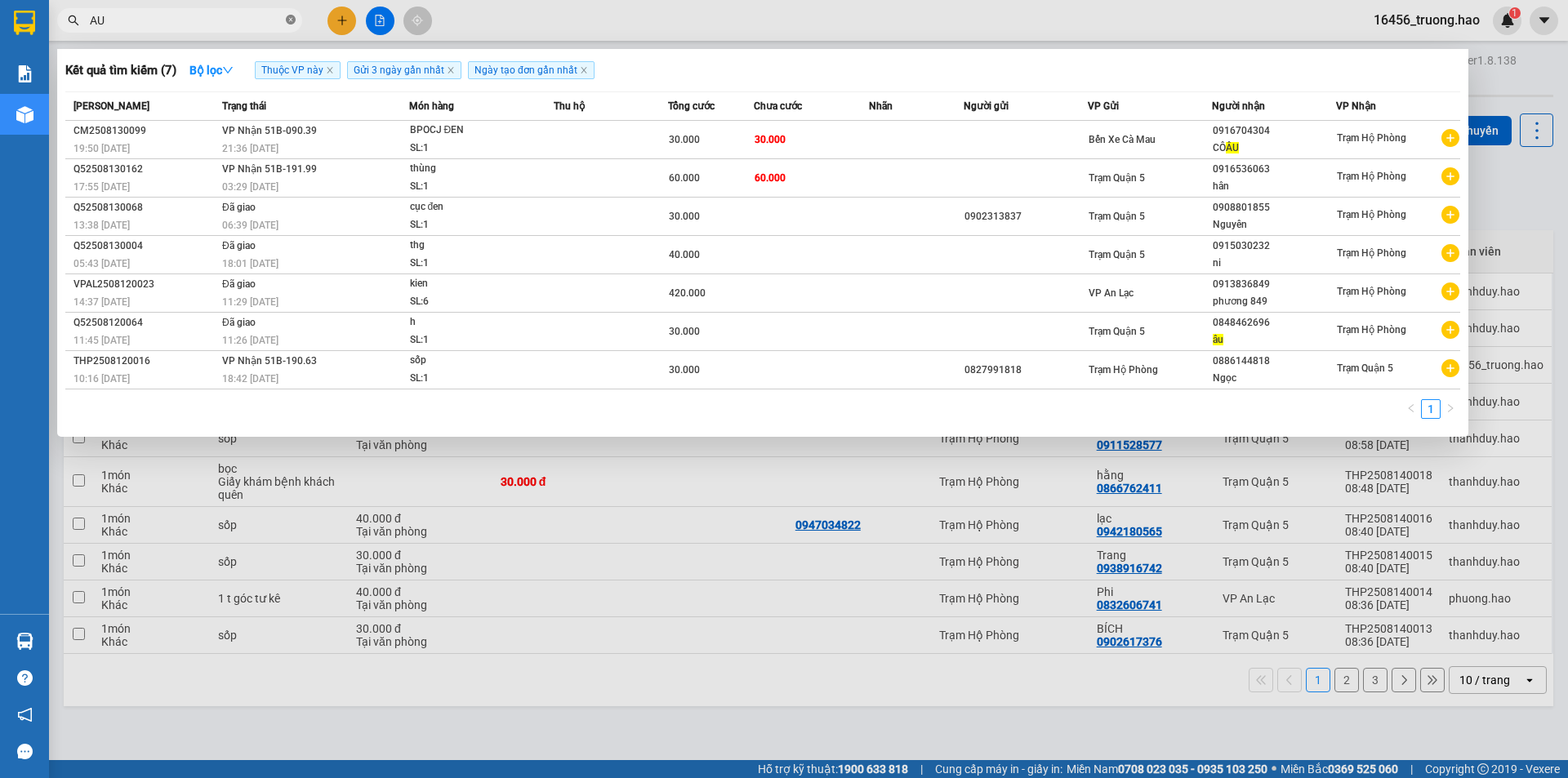
click at [290, 19] on icon "close-circle" at bounding box center [290, 19] width 10 height 10
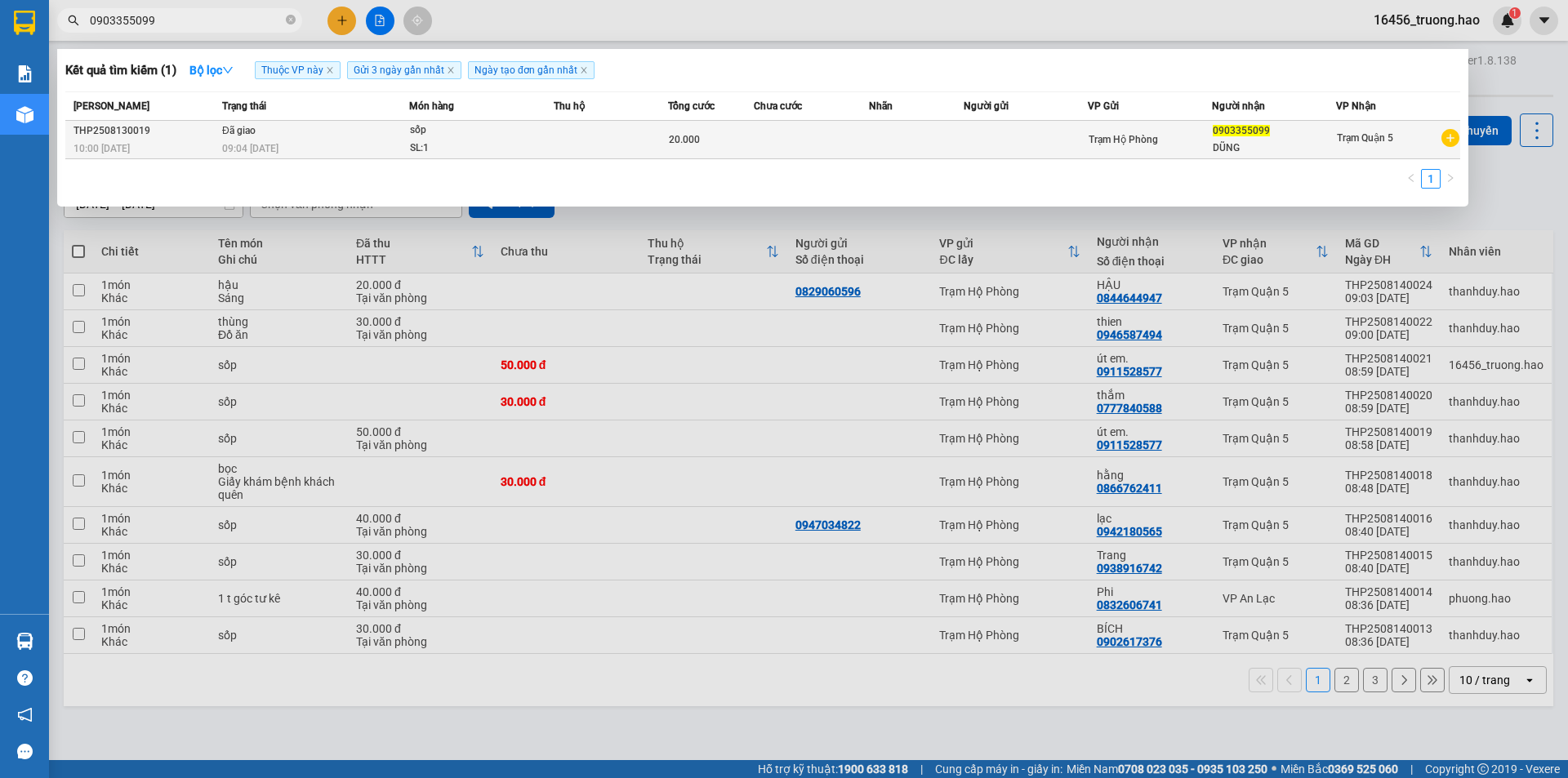
type input "0903355099"
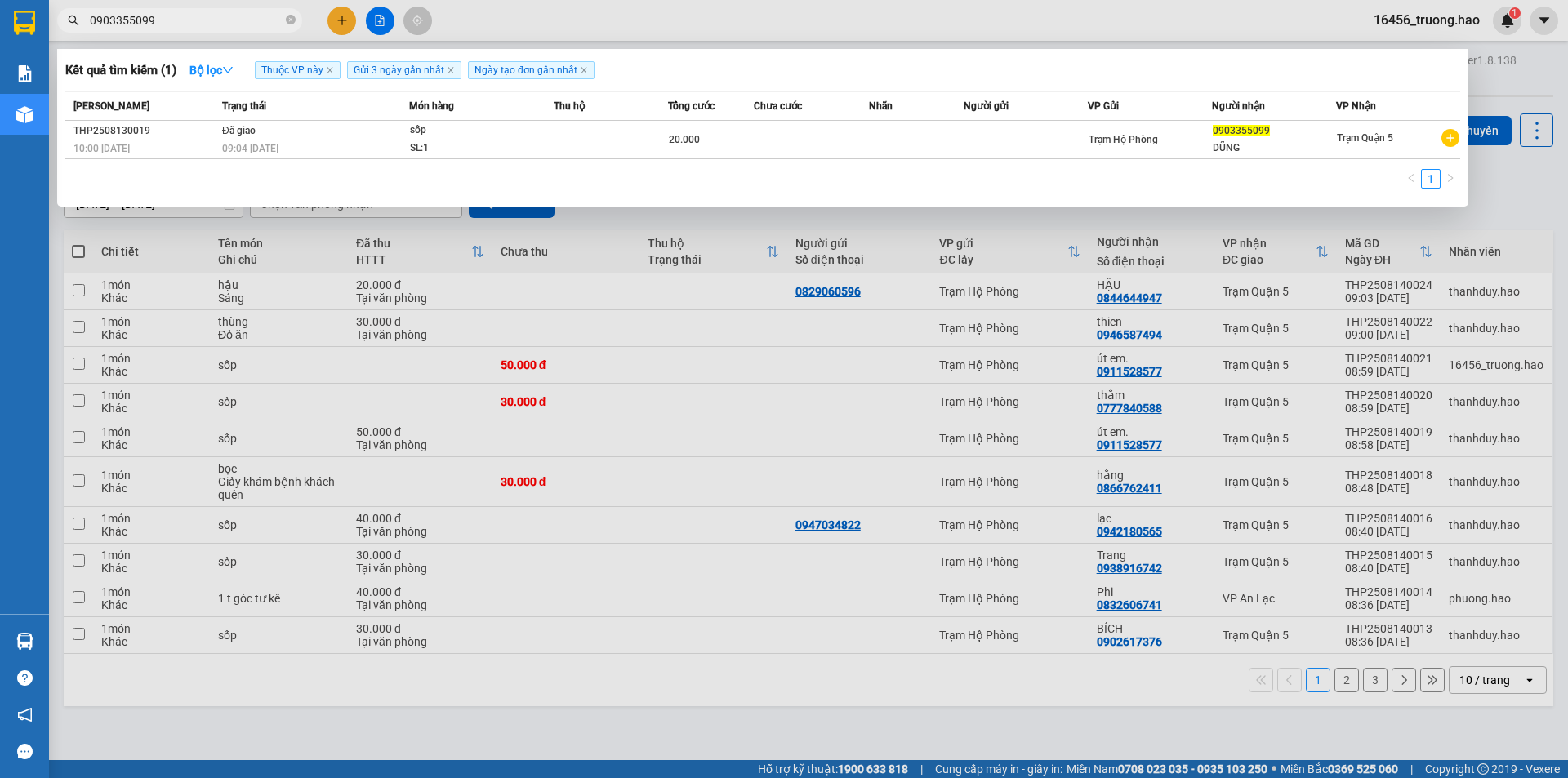
click at [399, 131] on td "Đã giao 09:04 [DATE]" at bounding box center [313, 140] width 191 height 39
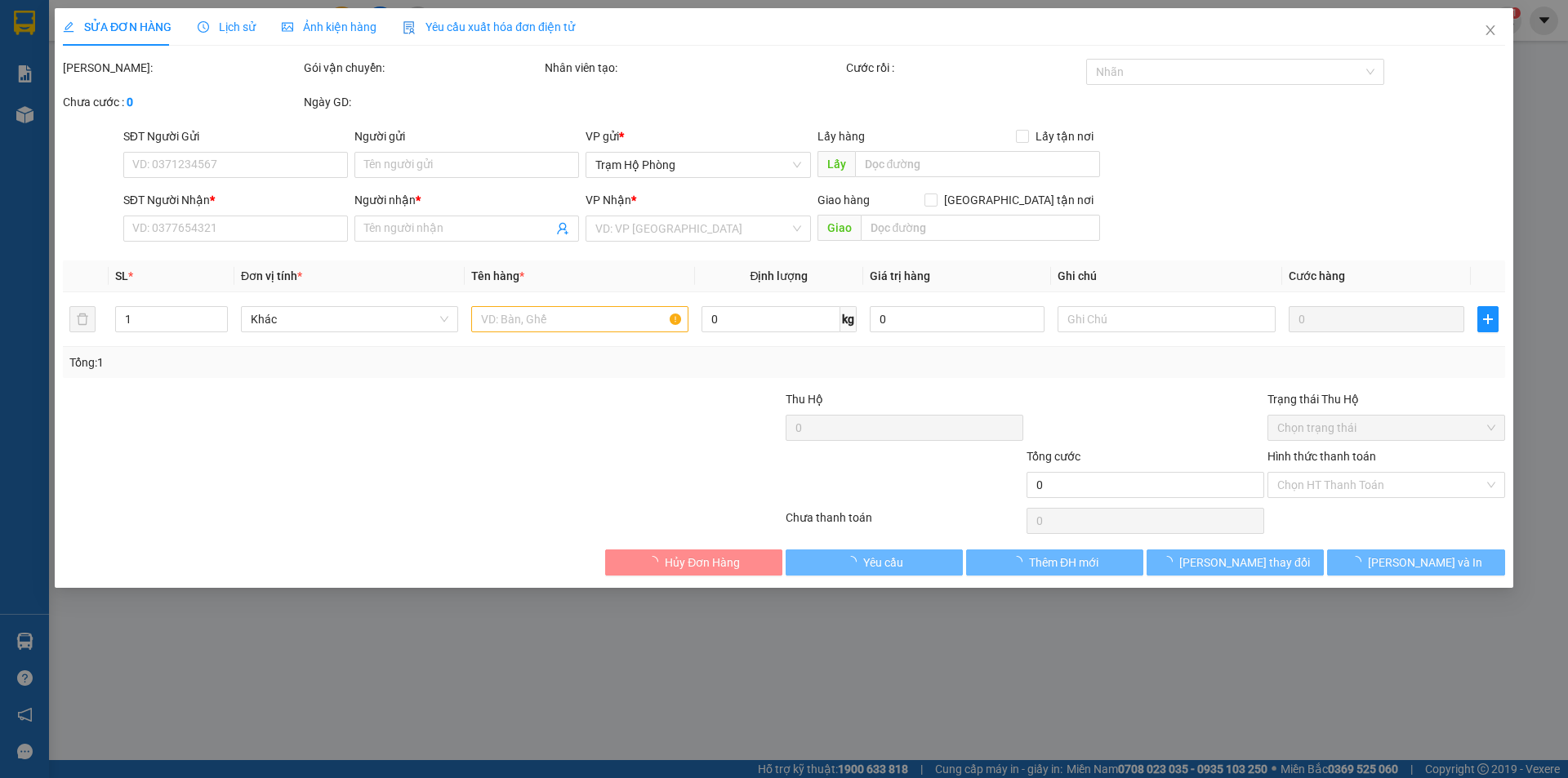
type input "0903355099"
type input "DŨNG"
type input "20.000"
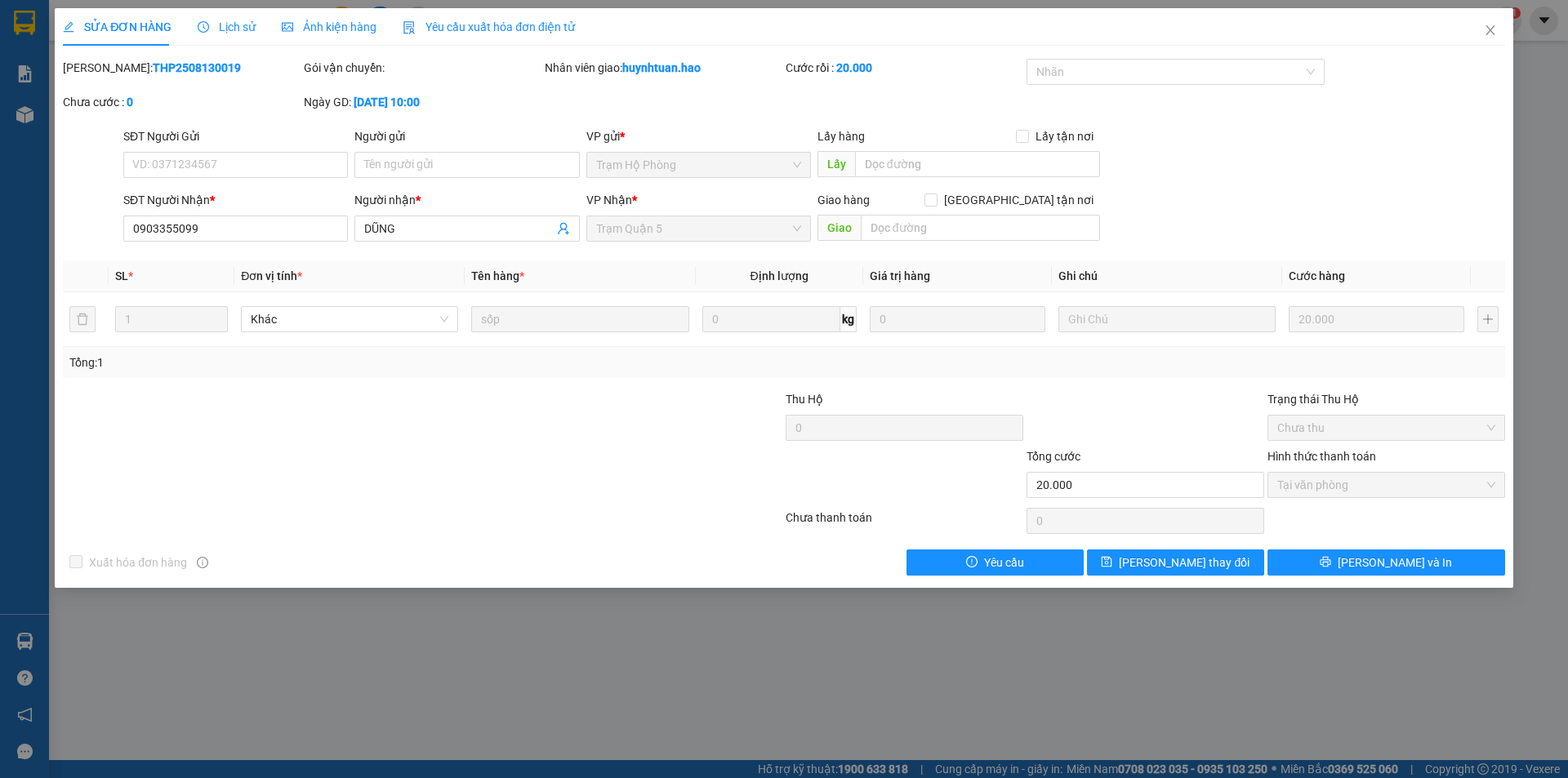
click at [347, 40] on div "Ảnh kiện hàng" at bounding box center [329, 27] width 95 height 38
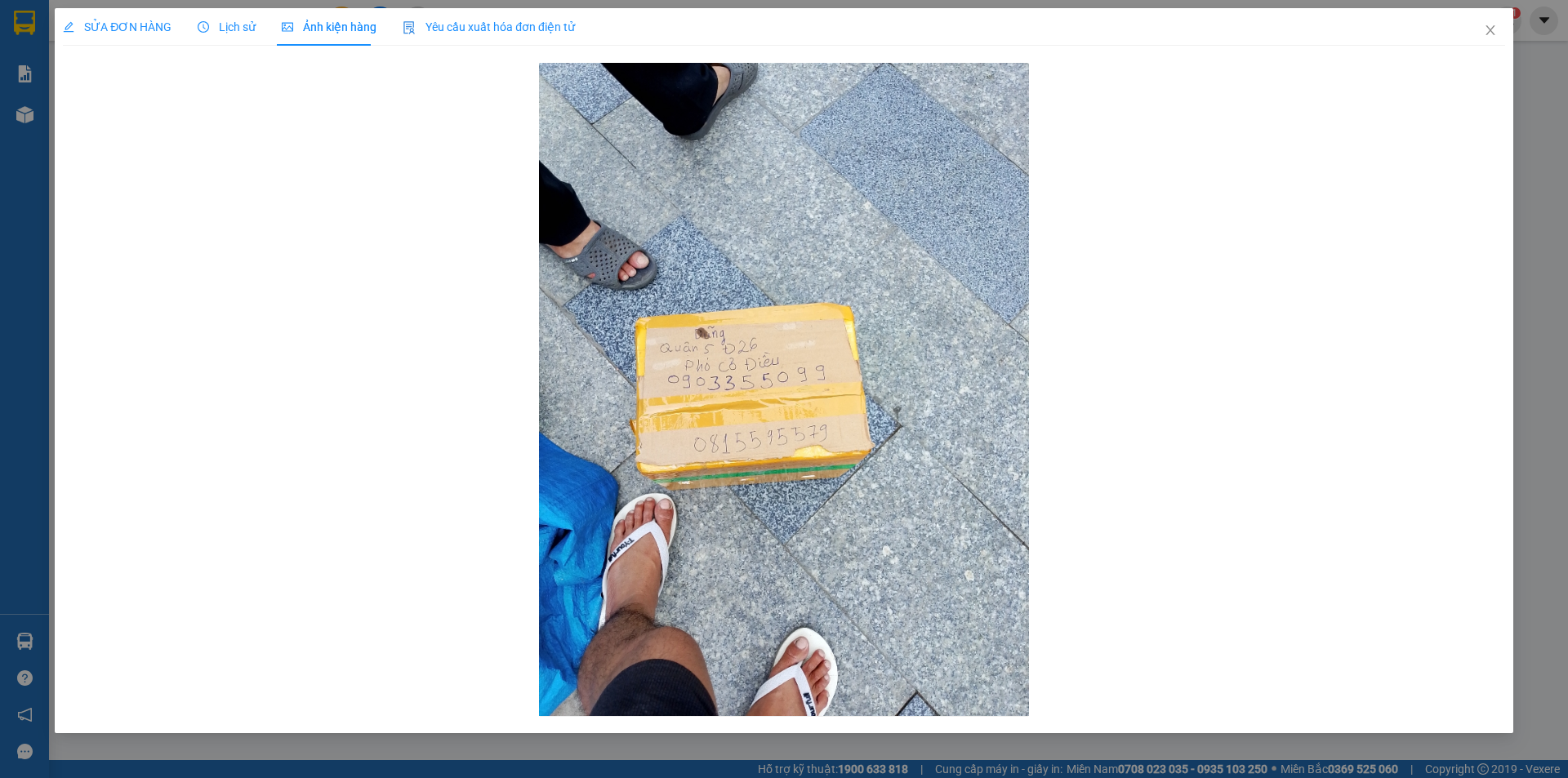
click at [157, 39] on div "SỬA ĐƠN HÀNG" at bounding box center [117, 27] width 108 height 38
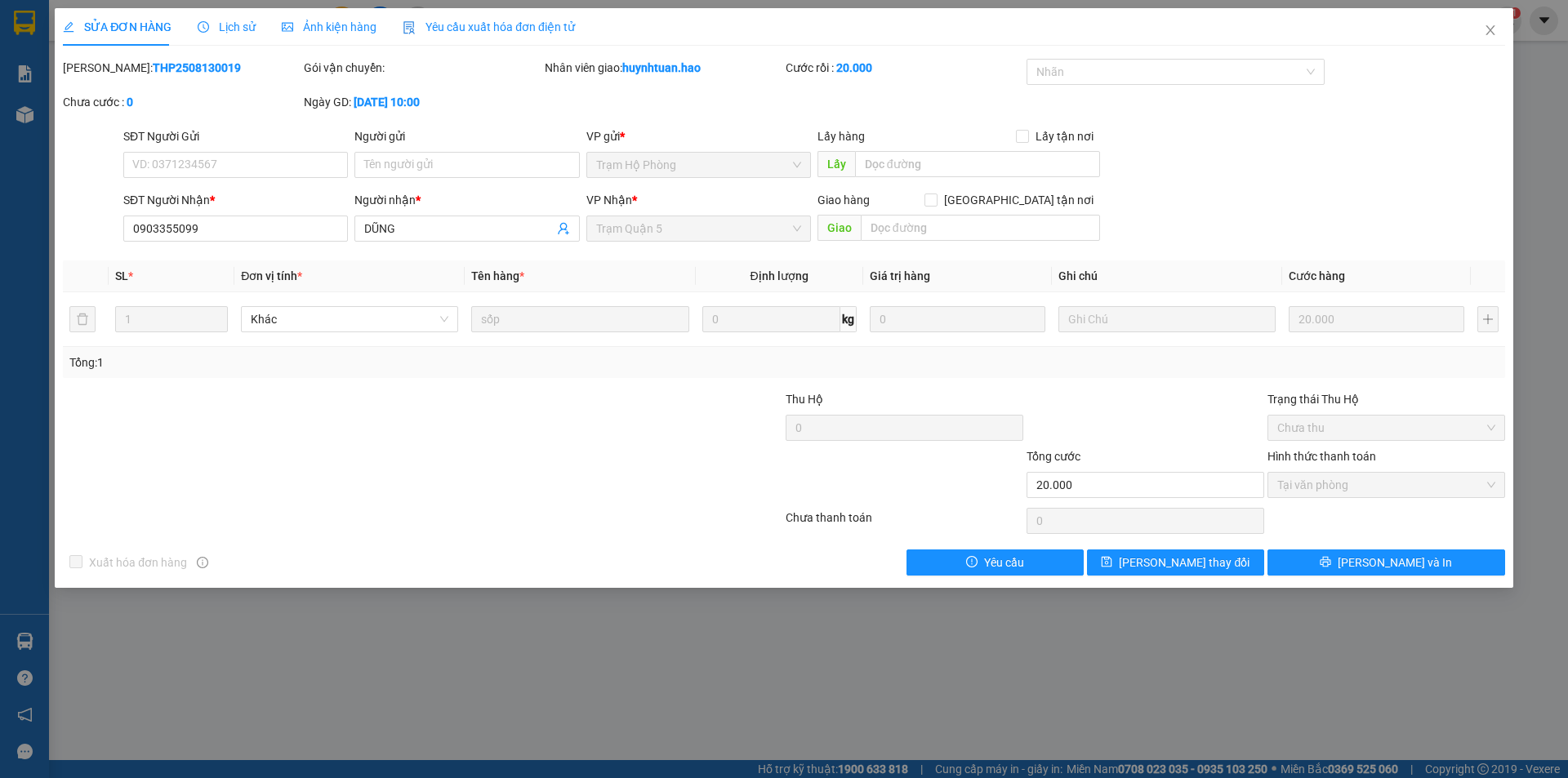
click at [213, 22] on span "Lịch sử" at bounding box center [226, 27] width 58 height 13
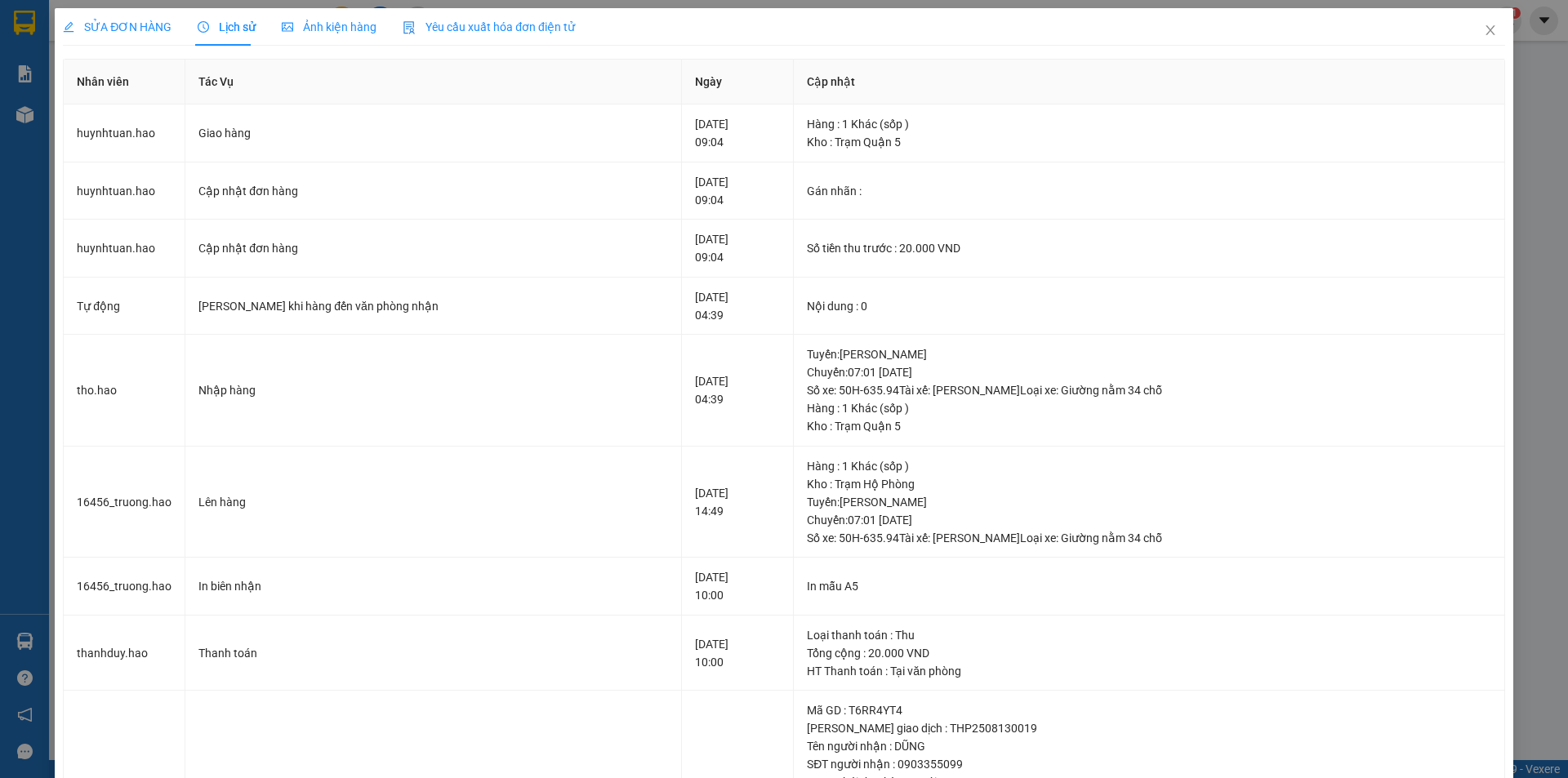
click at [328, 25] on span "Ảnh kiện hàng" at bounding box center [329, 27] width 95 height 13
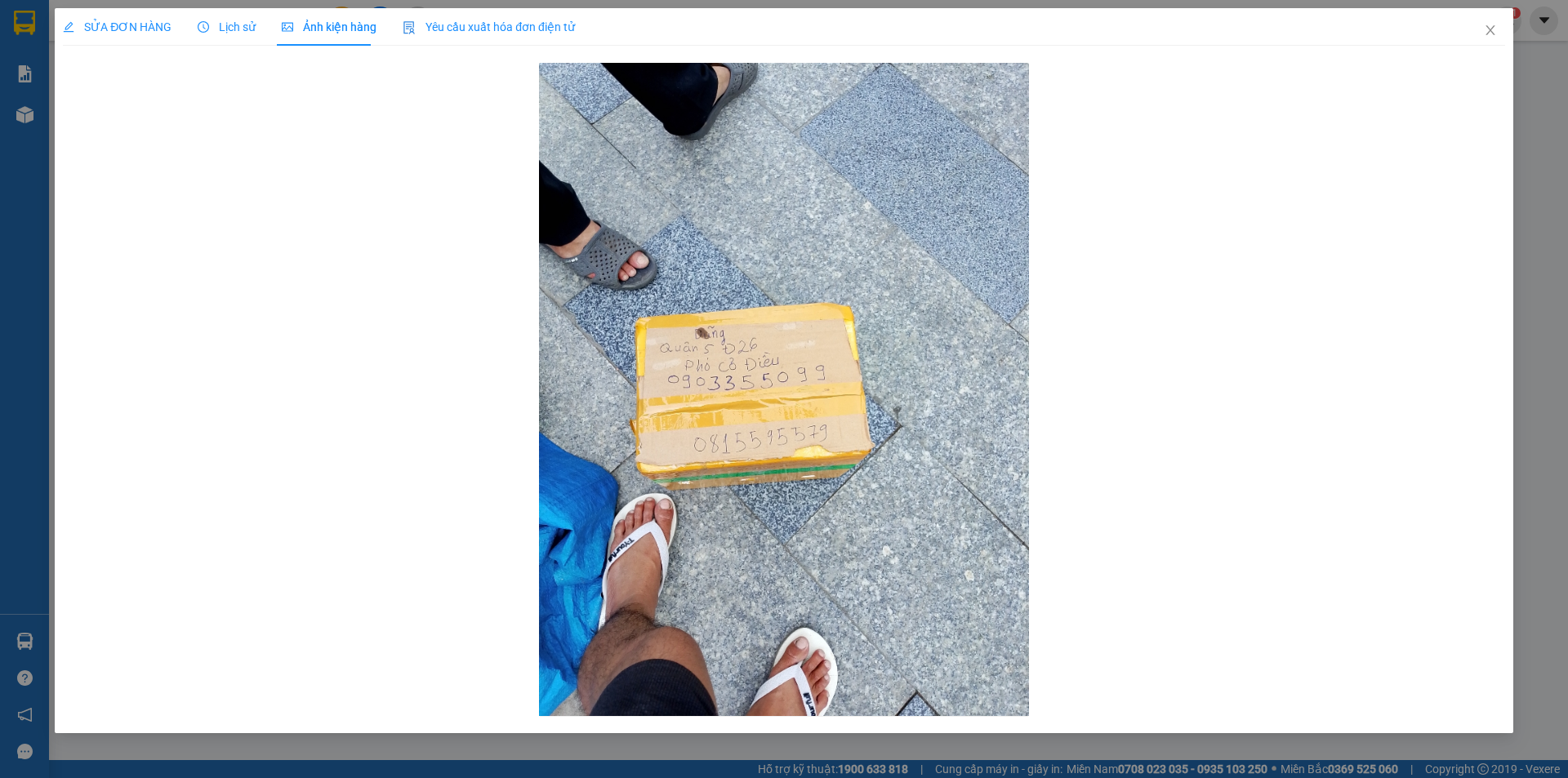
click at [213, 26] on span "Lịch sử" at bounding box center [226, 27] width 58 height 13
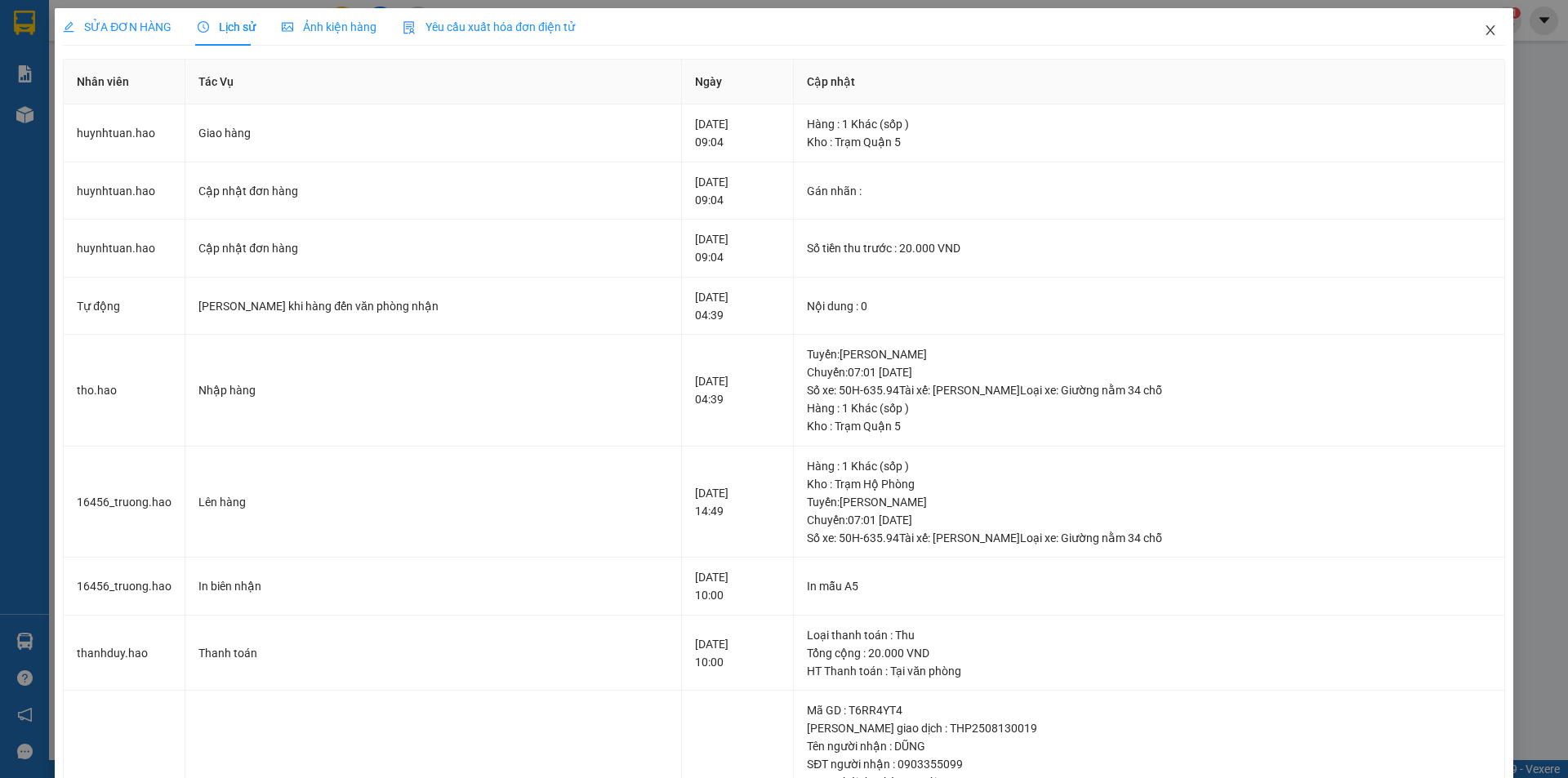
click at [1483, 33] on icon "close" at bounding box center [1490, 30] width 13 height 13
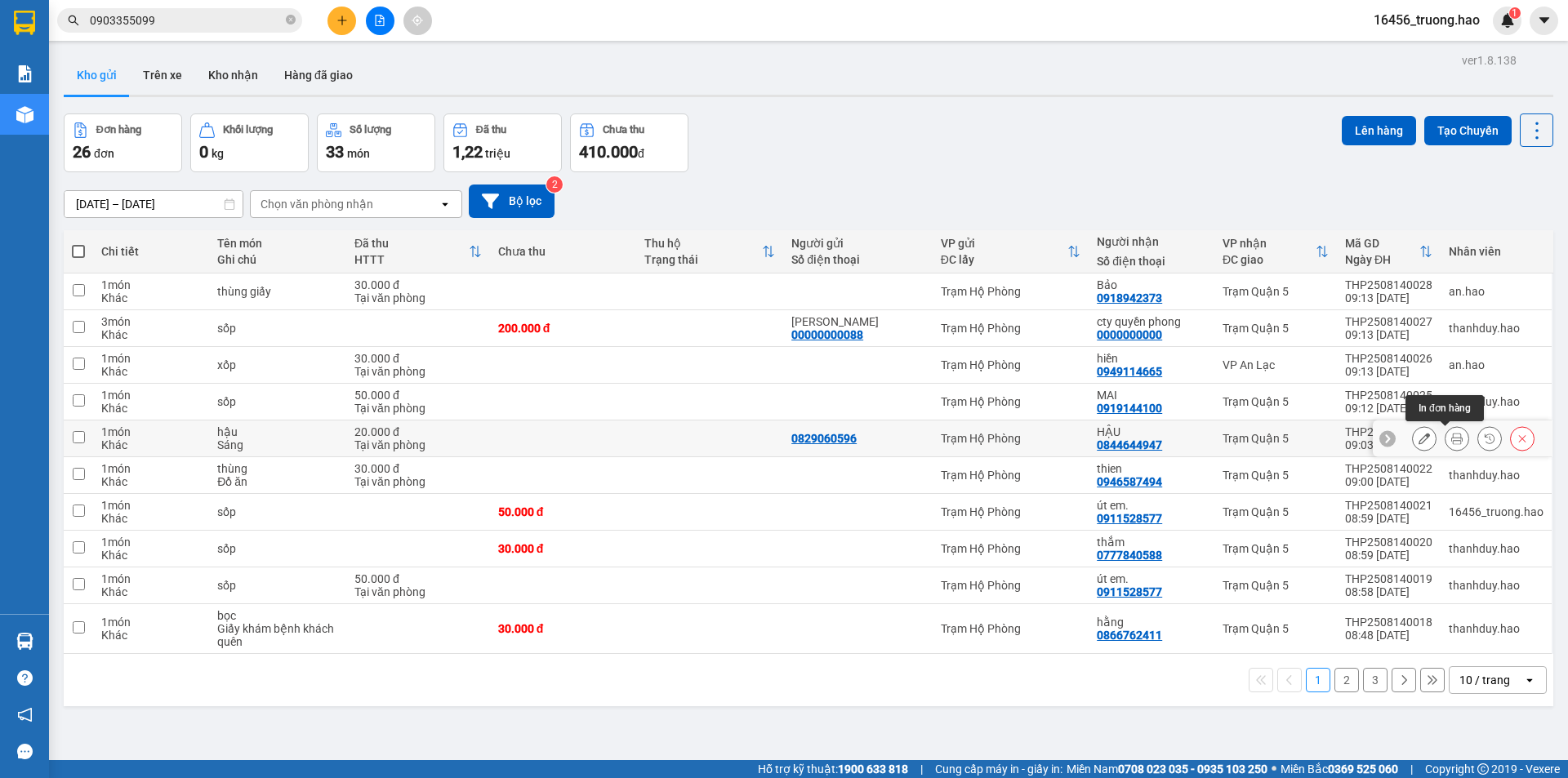
click at [1451, 441] on icon at bounding box center [1457, 438] width 11 height 11
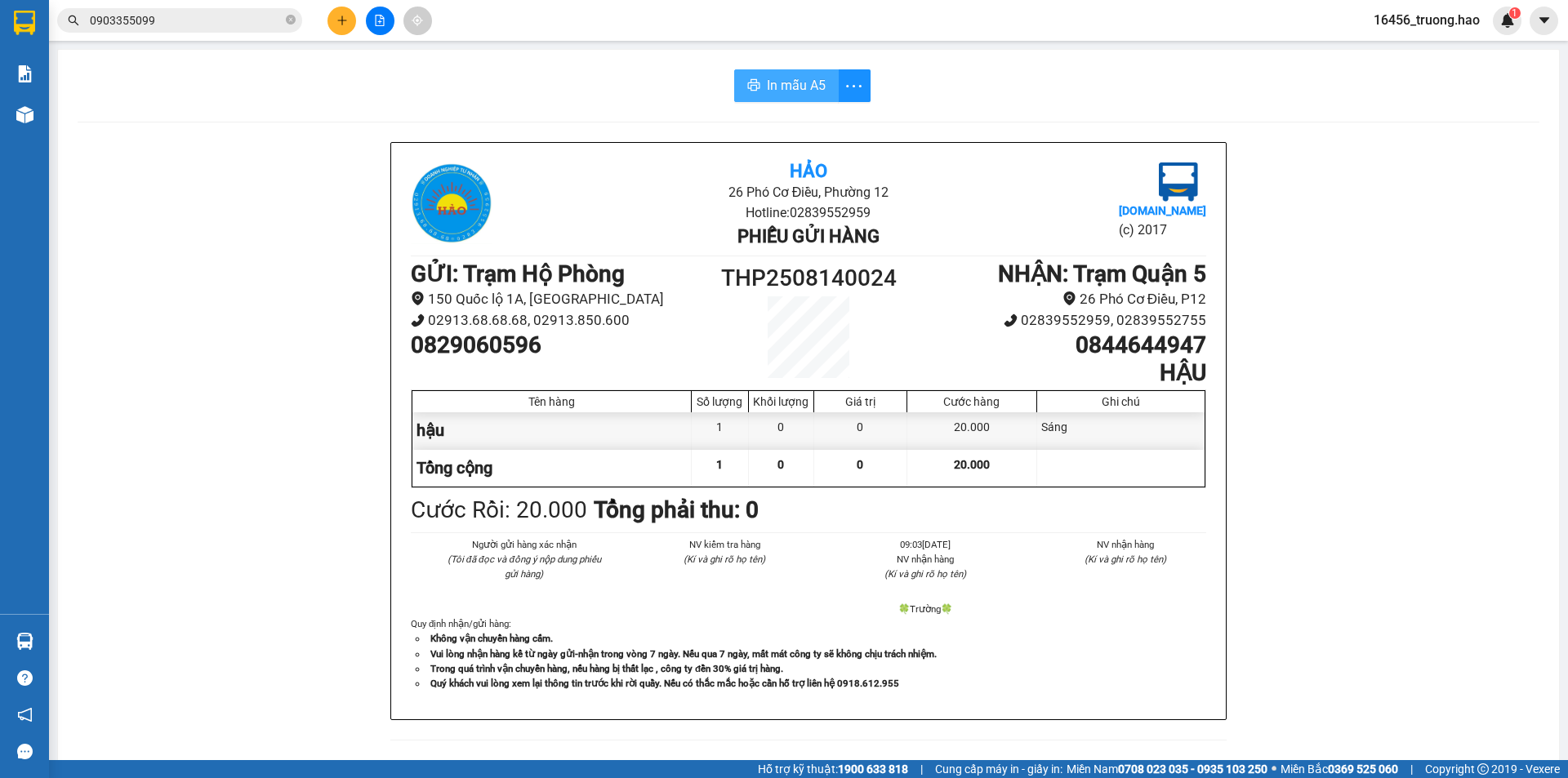
click at [824, 89] on button "In mẫu A5" at bounding box center [787, 86] width 105 height 33
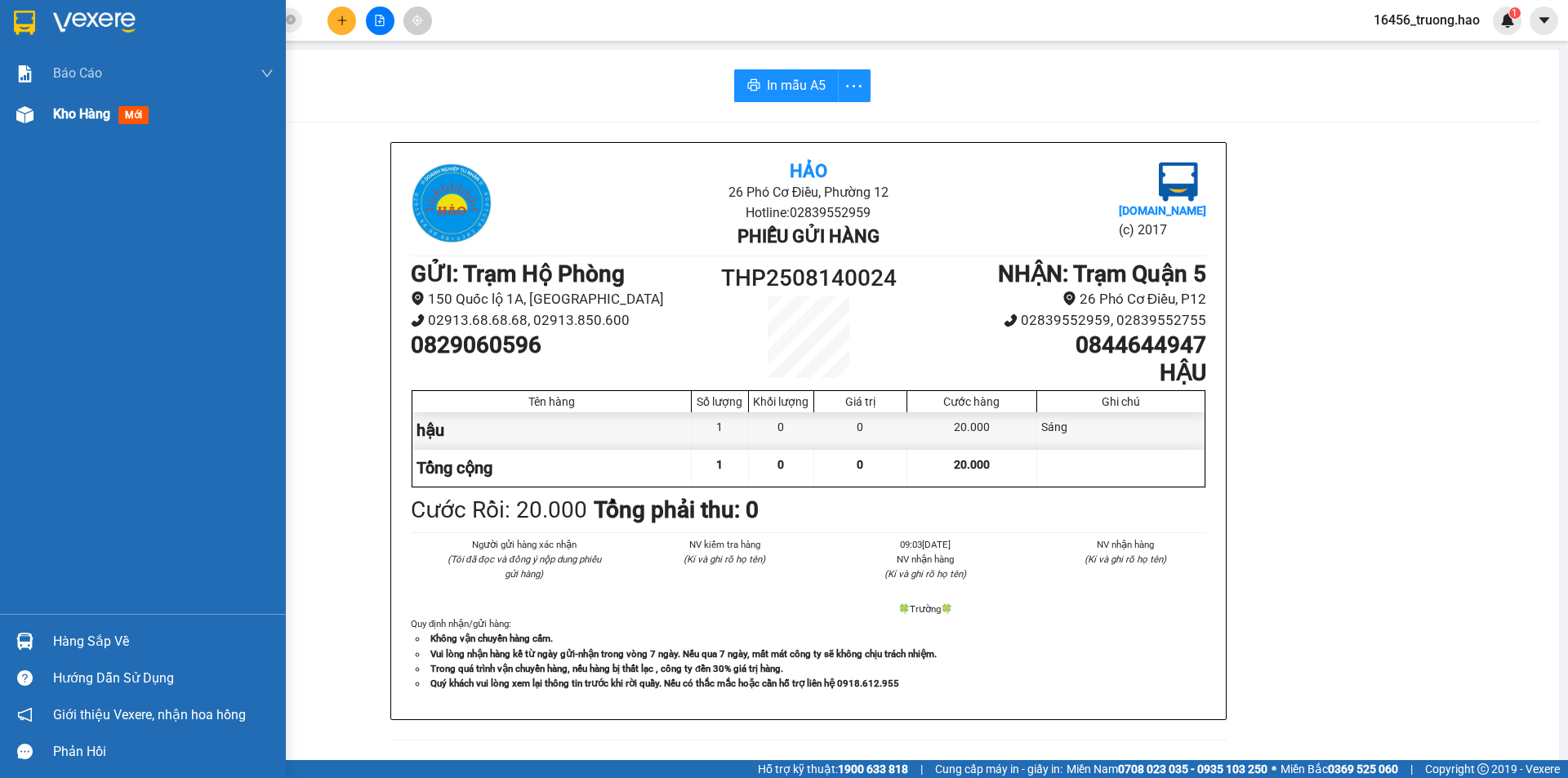
click at [80, 118] on span "Kho hàng" at bounding box center [82, 114] width 57 height 16
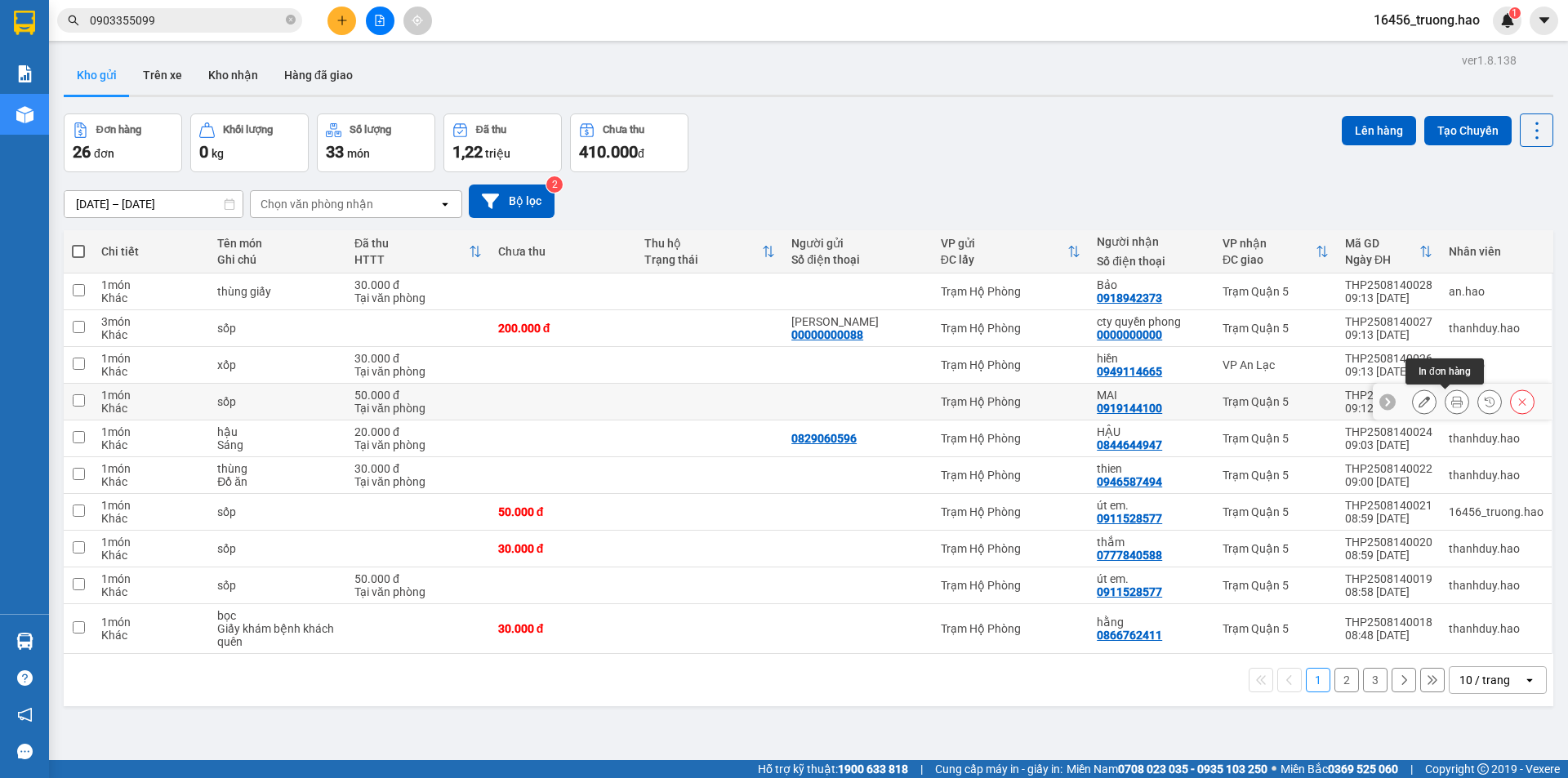
click at [1451, 401] on icon at bounding box center [1457, 401] width 11 height 11
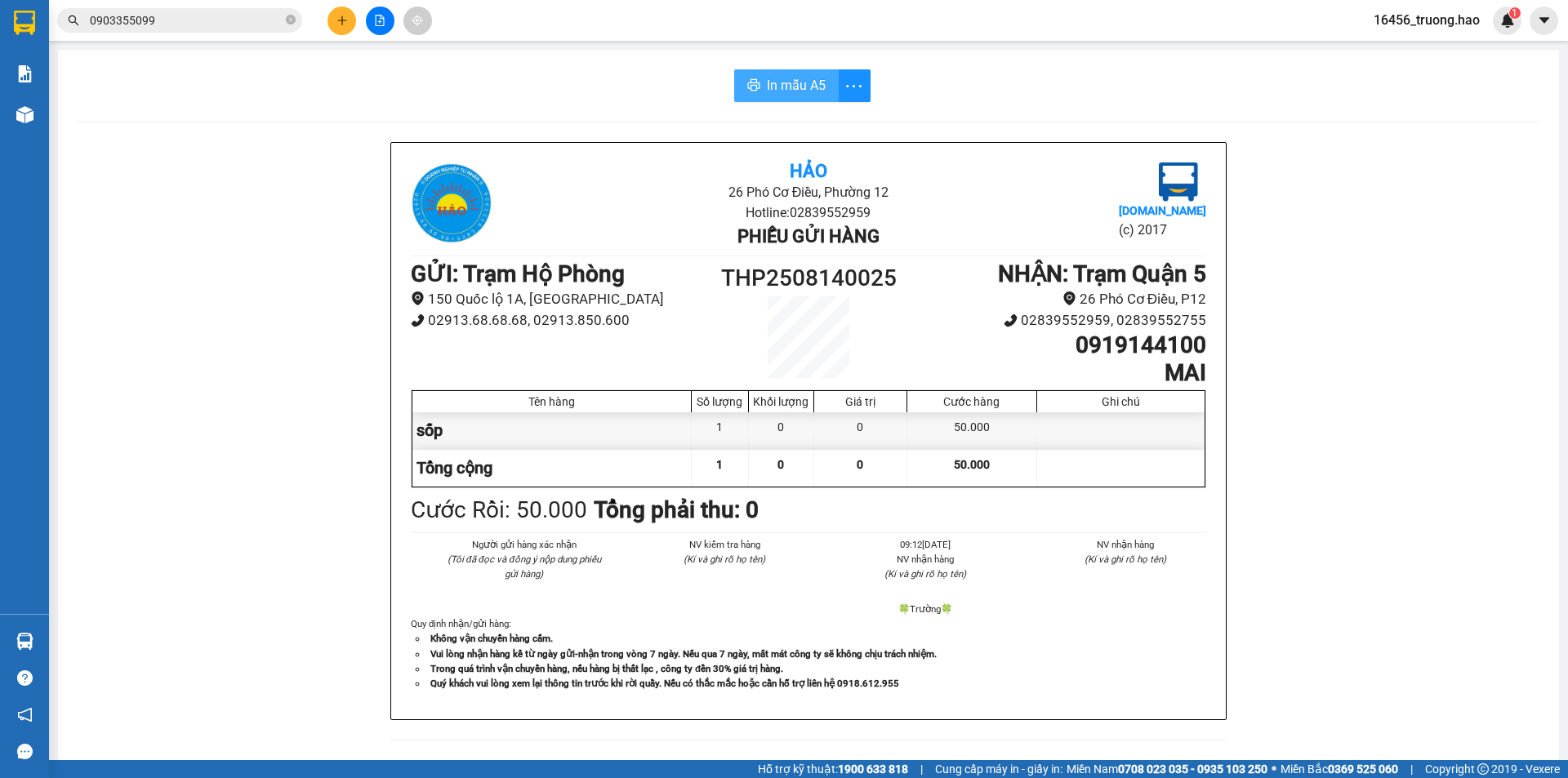
click at [780, 80] on span "In mẫu A5" at bounding box center [796, 85] width 59 height 20
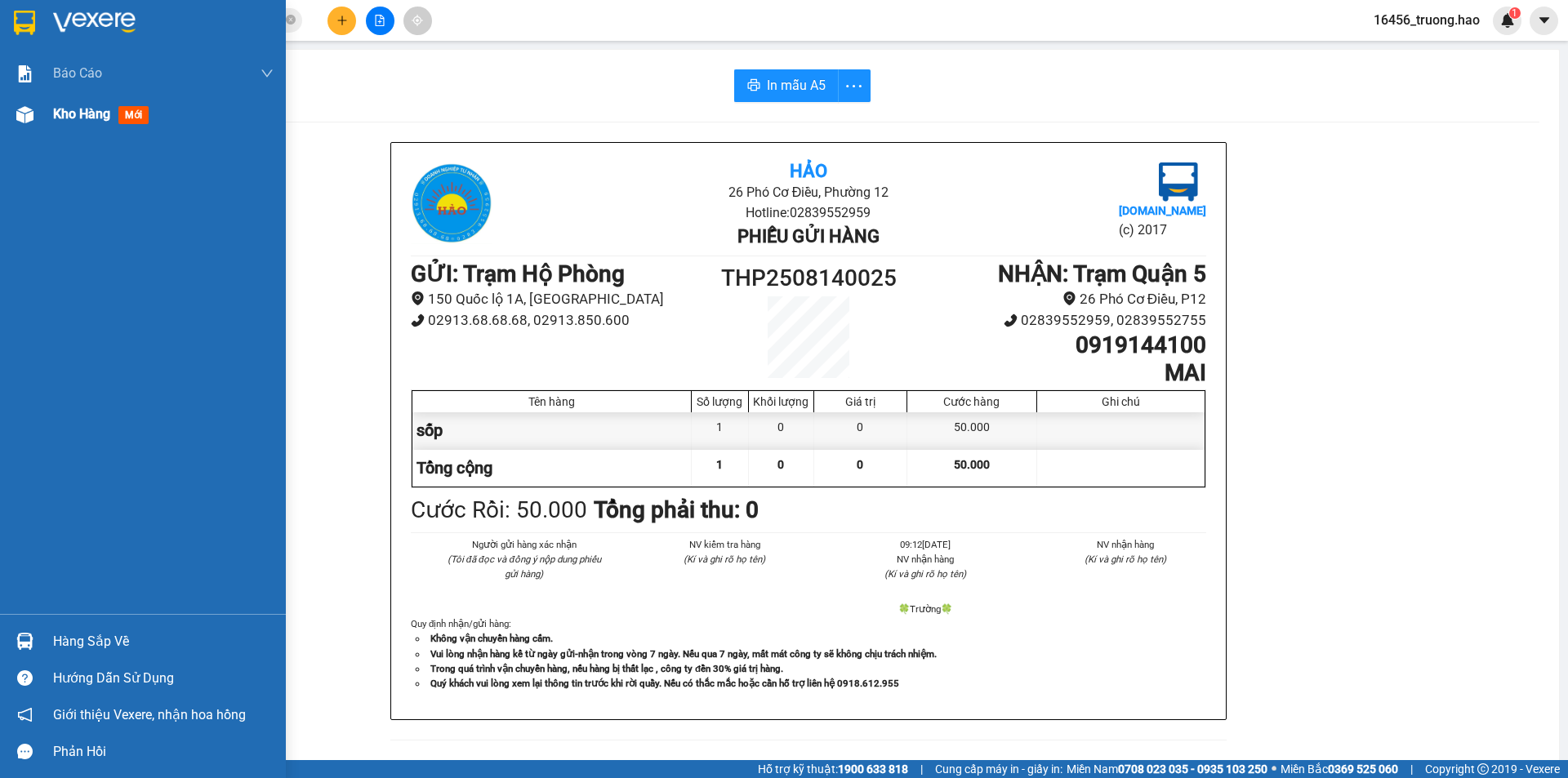
click at [80, 120] on span "Kho hàng" at bounding box center [82, 114] width 57 height 16
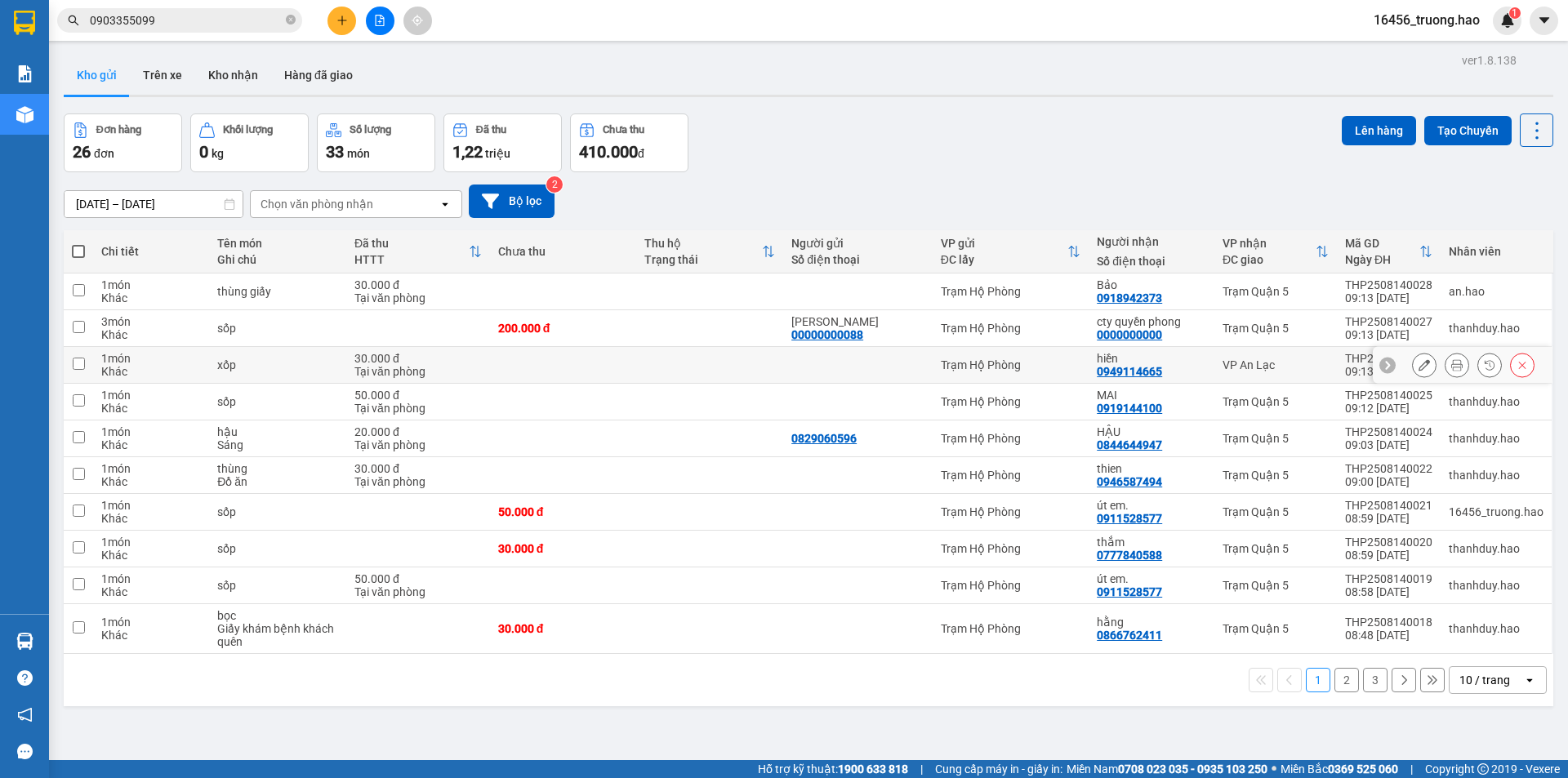
click at [1451, 366] on icon at bounding box center [1457, 365] width 11 height 11
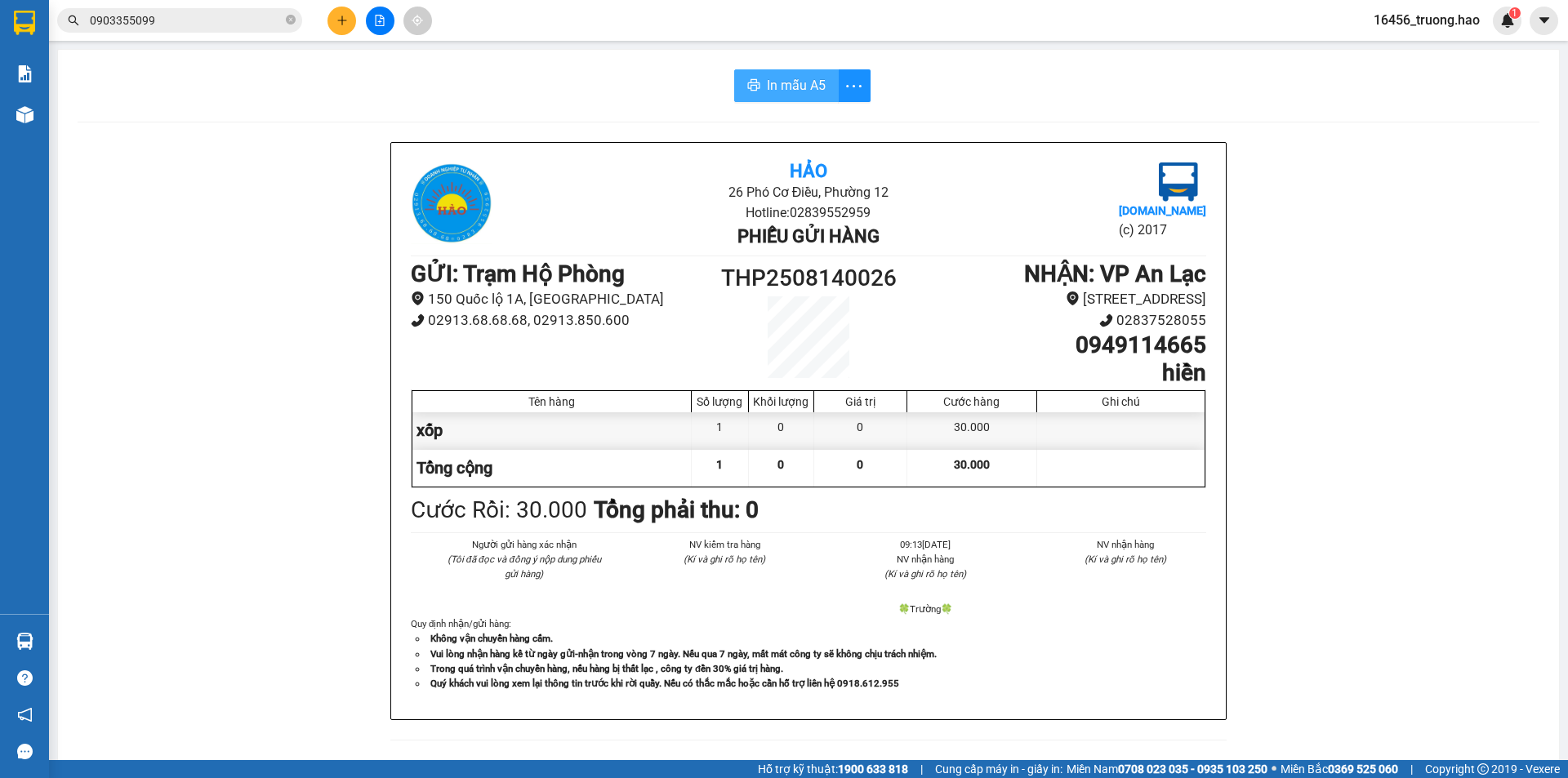
click at [767, 90] on span "In mẫu A5" at bounding box center [796, 85] width 59 height 20
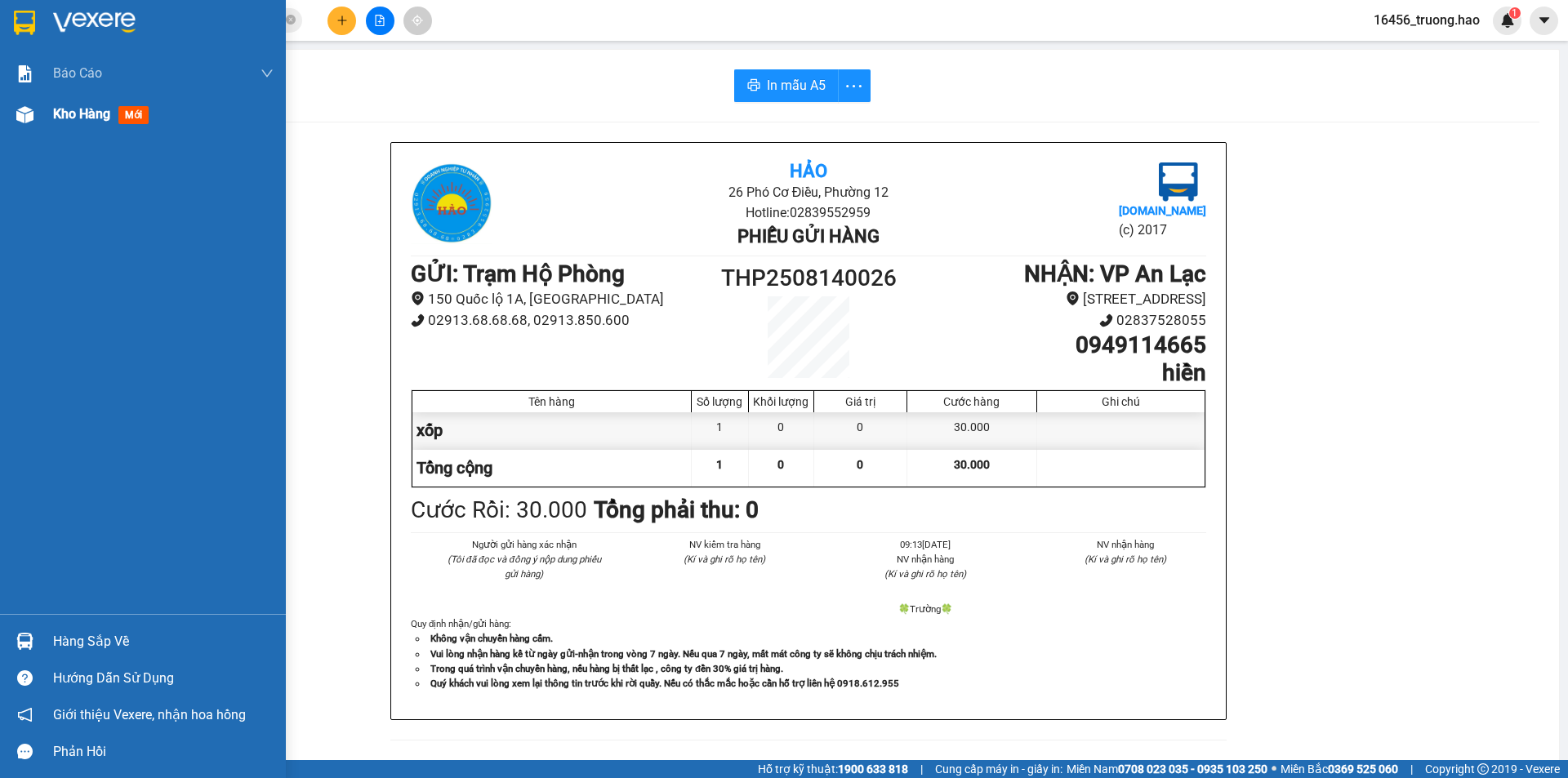
click at [77, 113] on span "Kho hàng" at bounding box center [82, 114] width 57 height 16
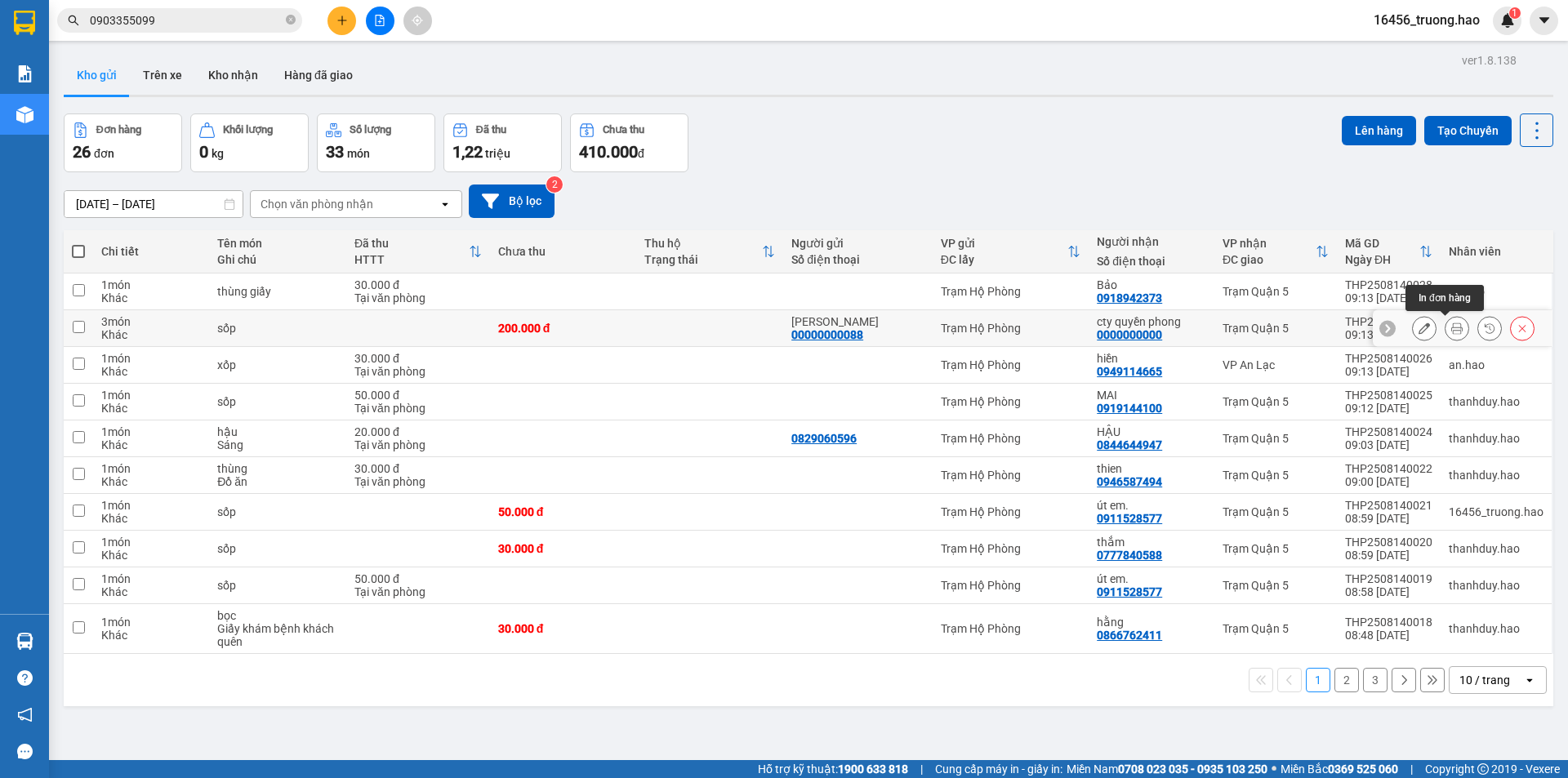
click at [1451, 328] on icon at bounding box center [1457, 328] width 11 height 11
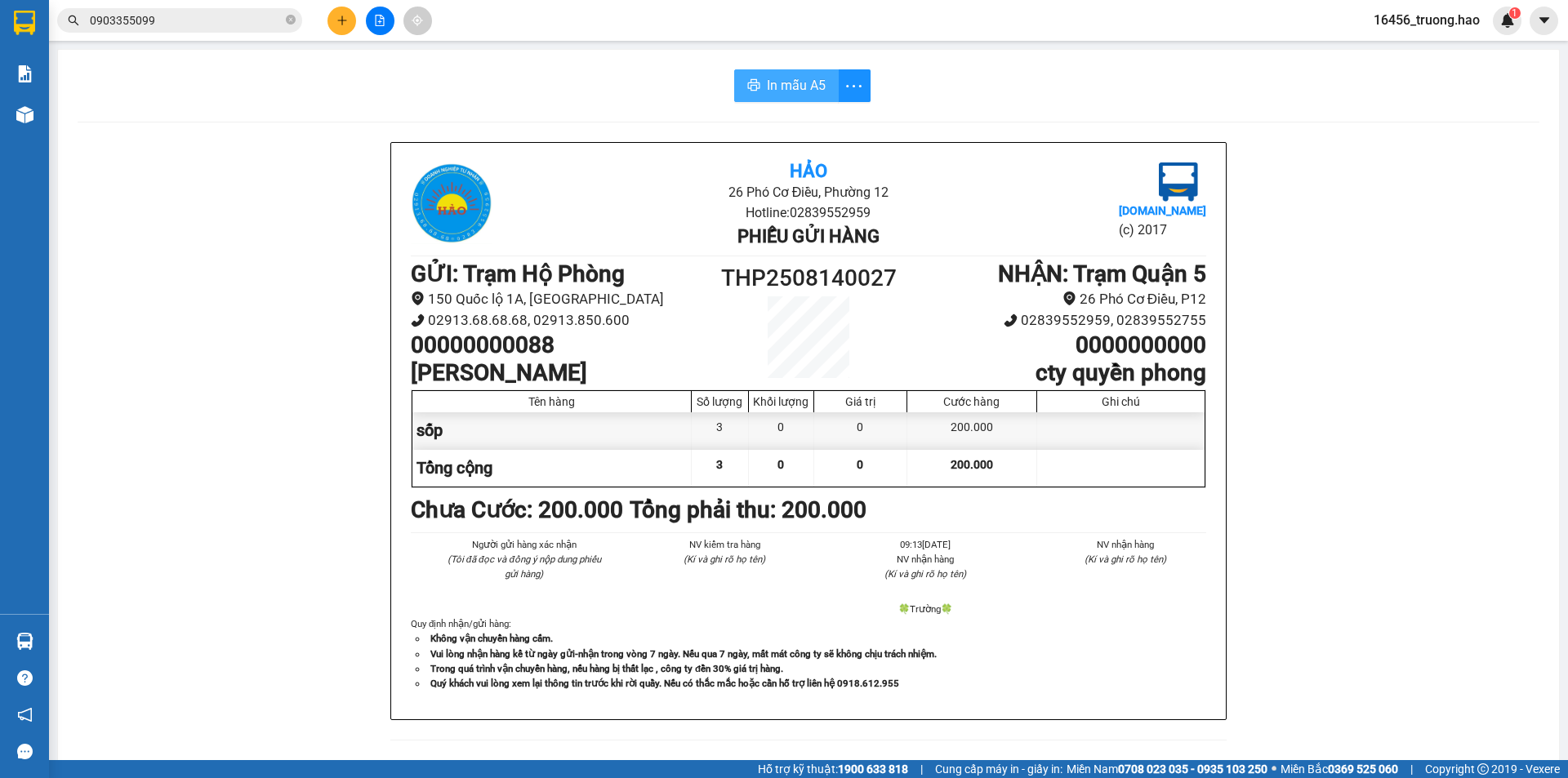
click at [767, 85] on span "In mẫu A5" at bounding box center [796, 85] width 59 height 20
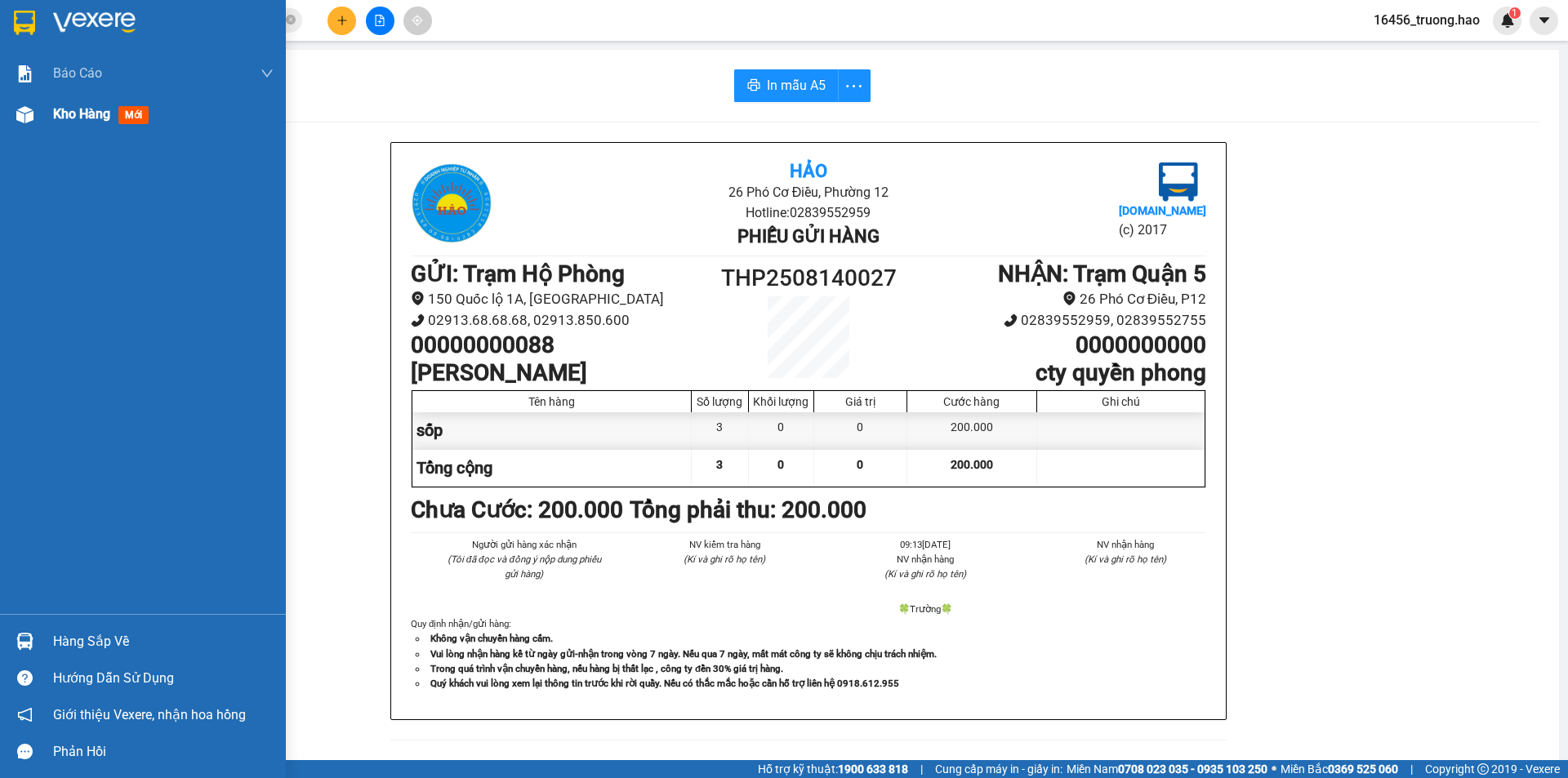
click at [89, 112] on span "Kho hàng" at bounding box center [82, 114] width 57 height 16
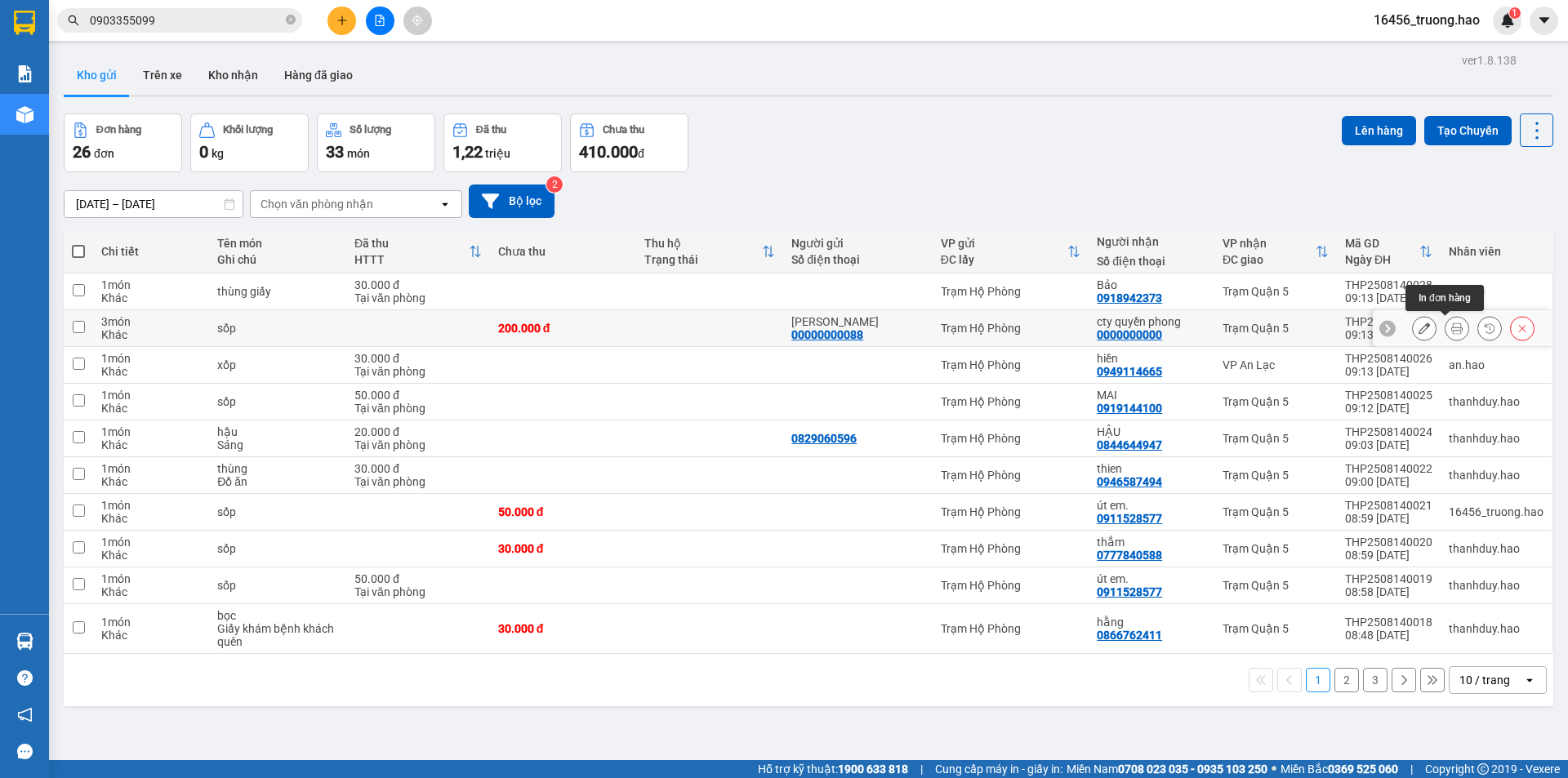
click at [1451, 326] on icon at bounding box center [1457, 328] width 11 height 11
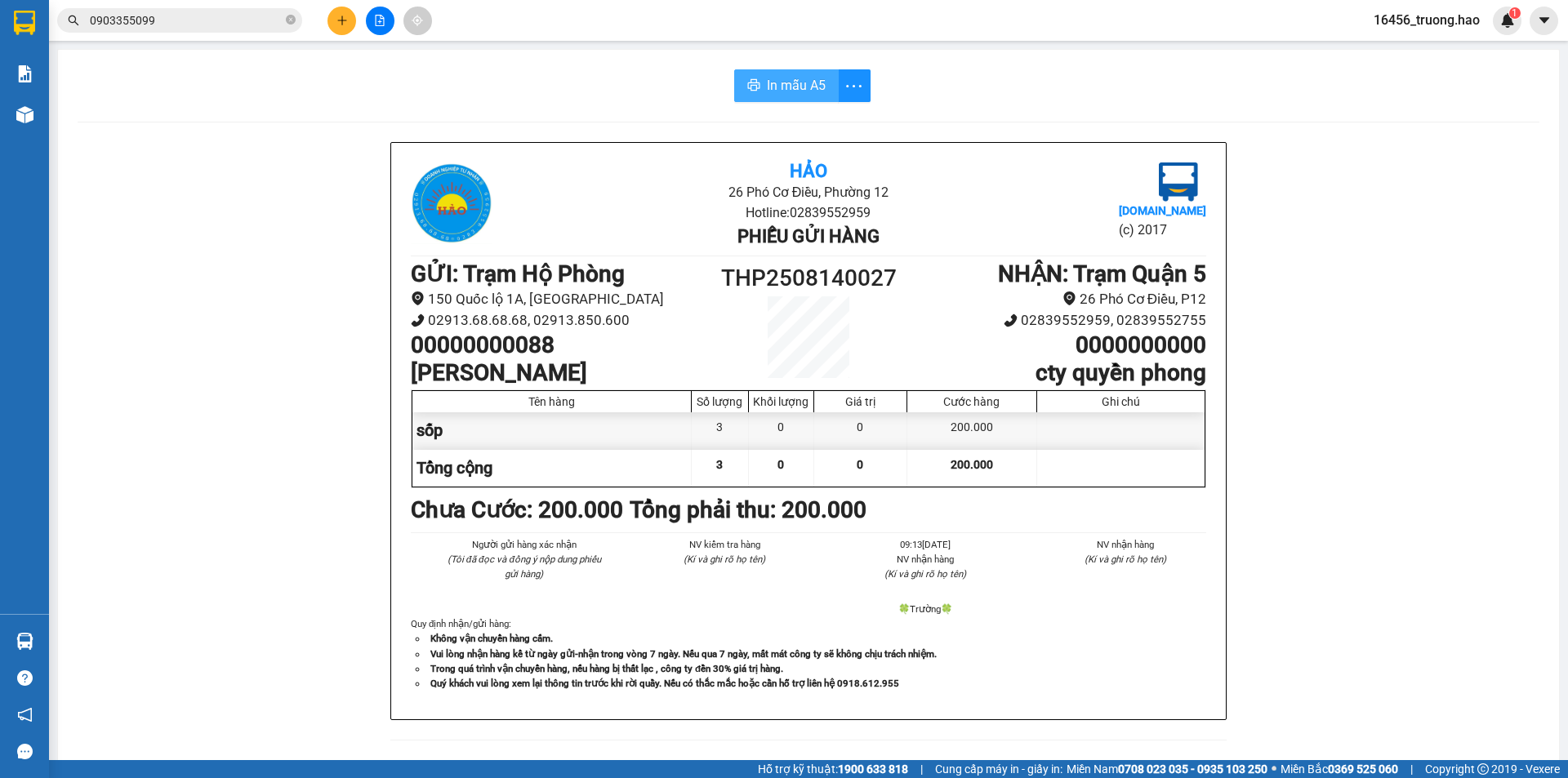
click at [802, 86] on span "In mẫu A5" at bounding box center [796, 85] width 59 height 20
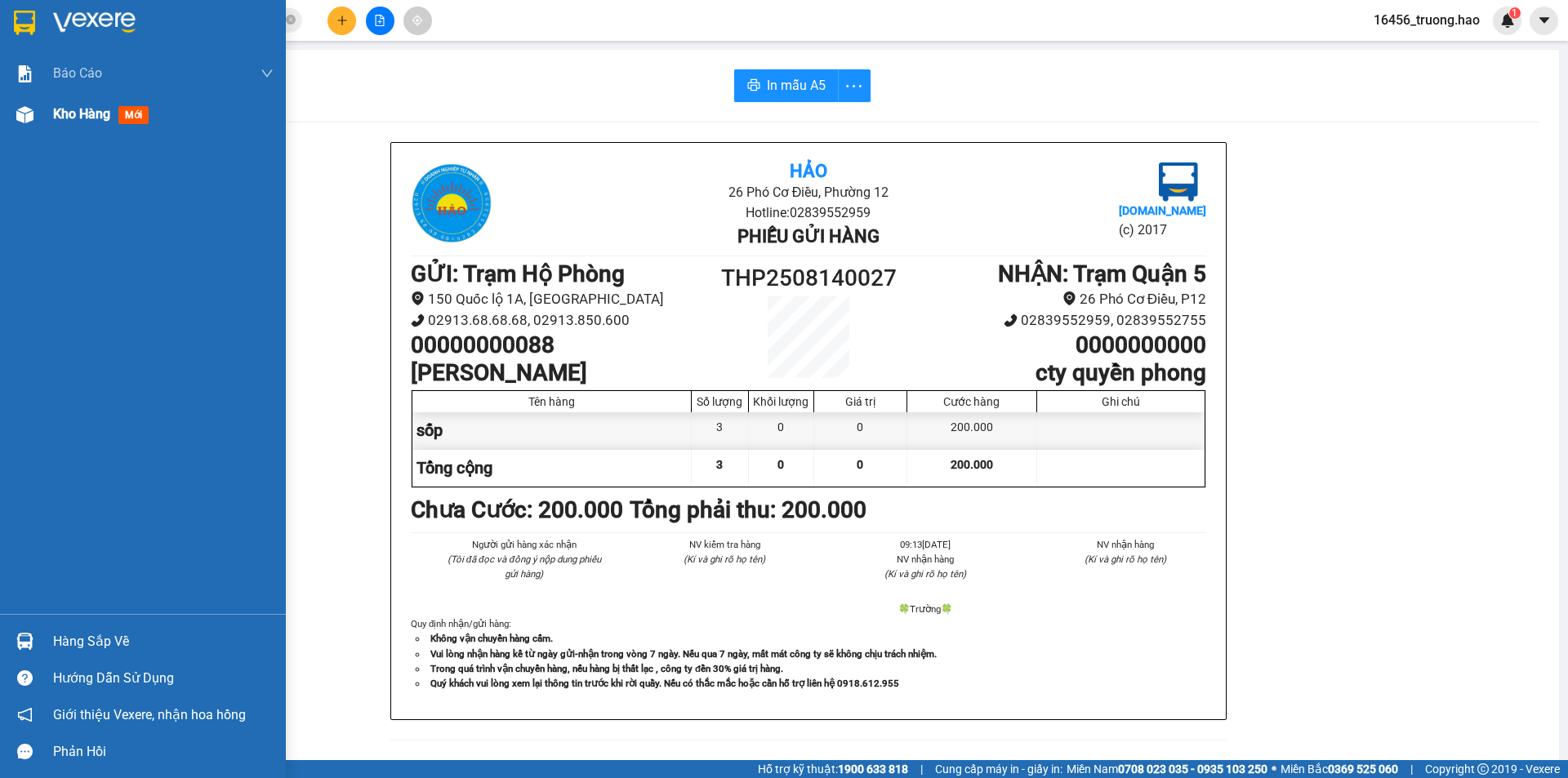
click at [67, 114] on span "Kho hàng" at bounding box center [82, 114] width 57 height 16
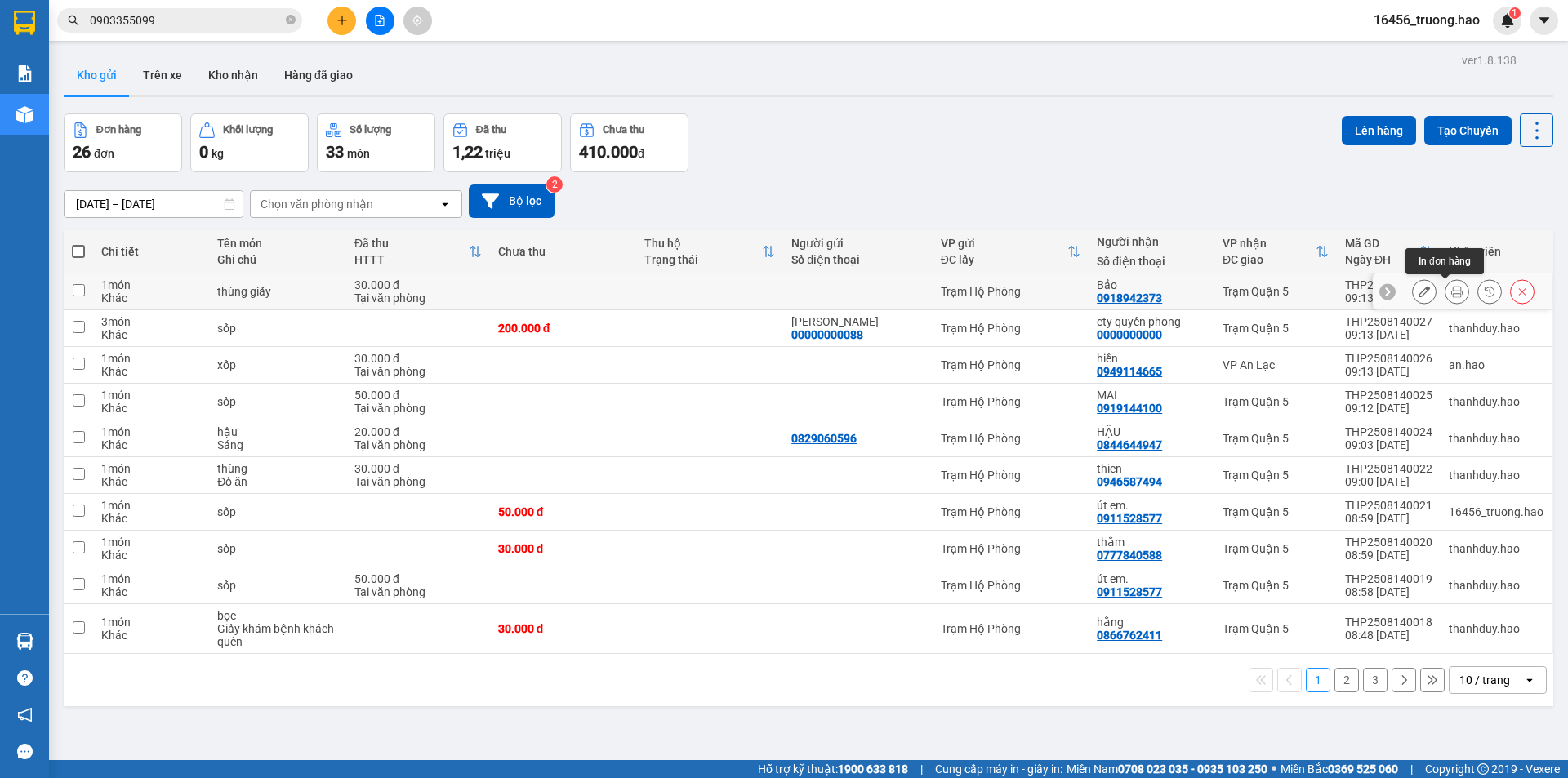
click at [1451, 288] on icon at bounding box center [1457, 291] width 11 height 11
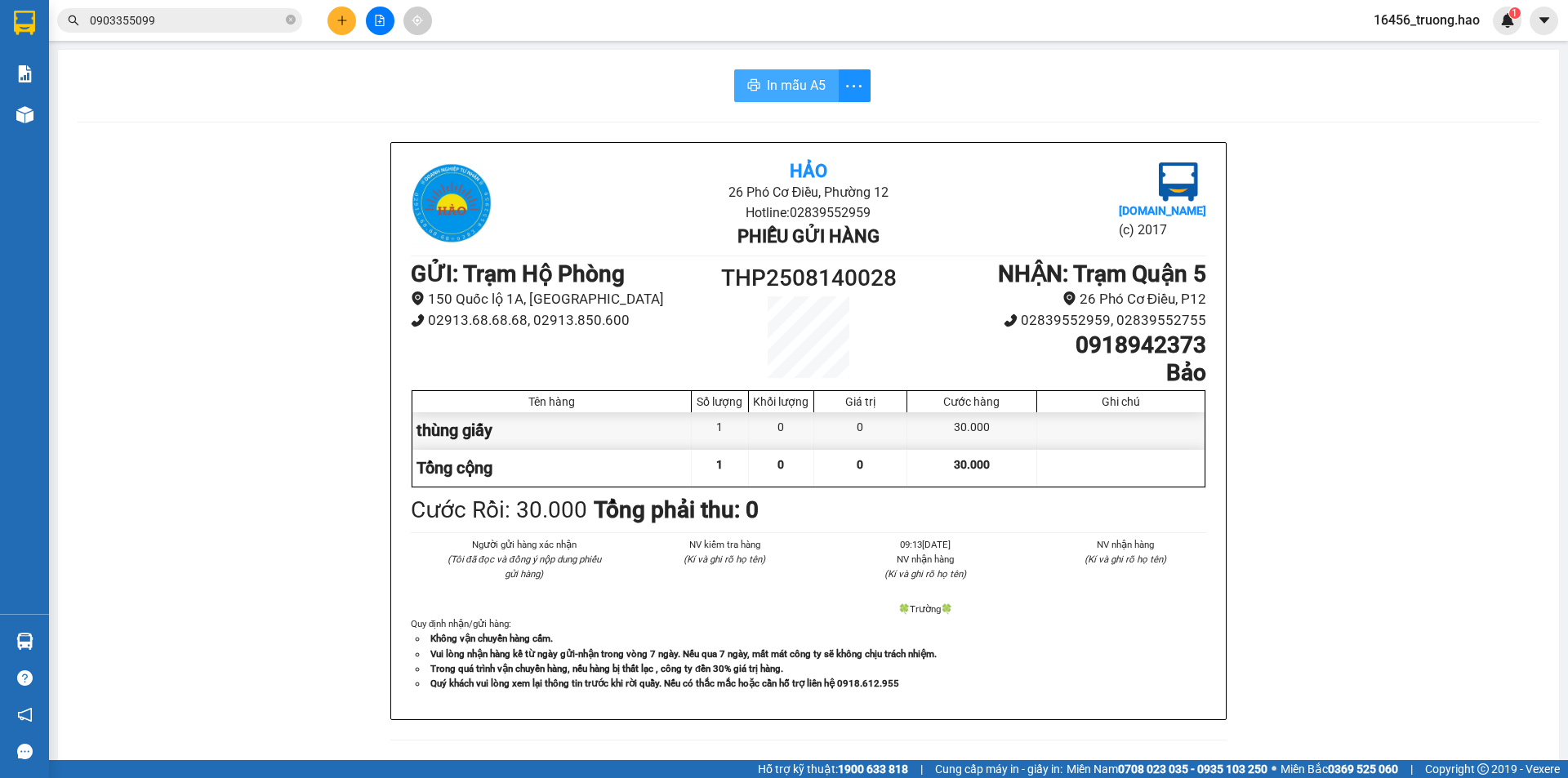
click at [812, 77] on span "In mẫu A5" at bounding box center [796, 85] width 59 height 20
click at [294, 21] on icon "close-circle" at bounding box center [290, 19] width 10 height 10
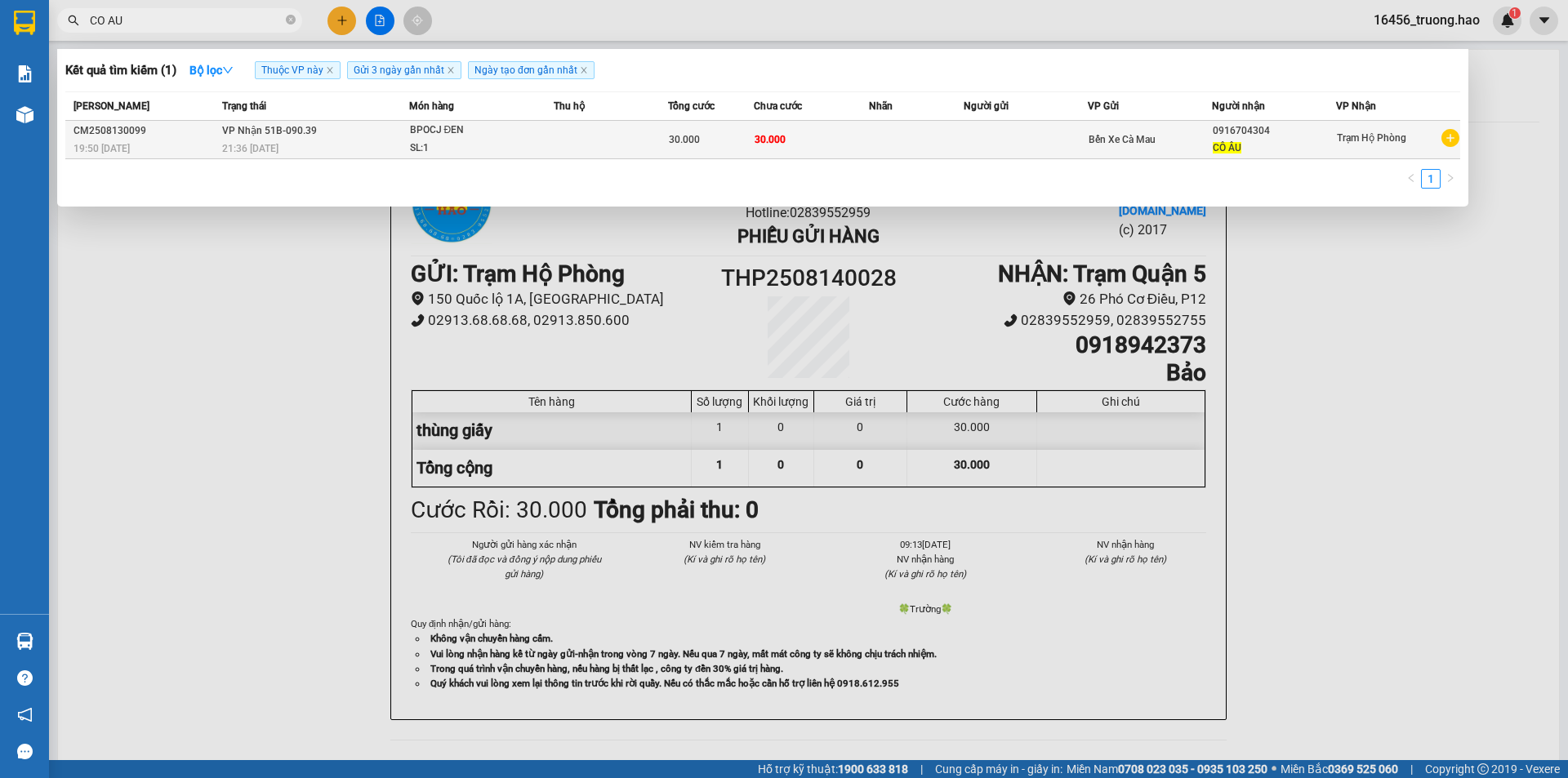
type input "CO AU"
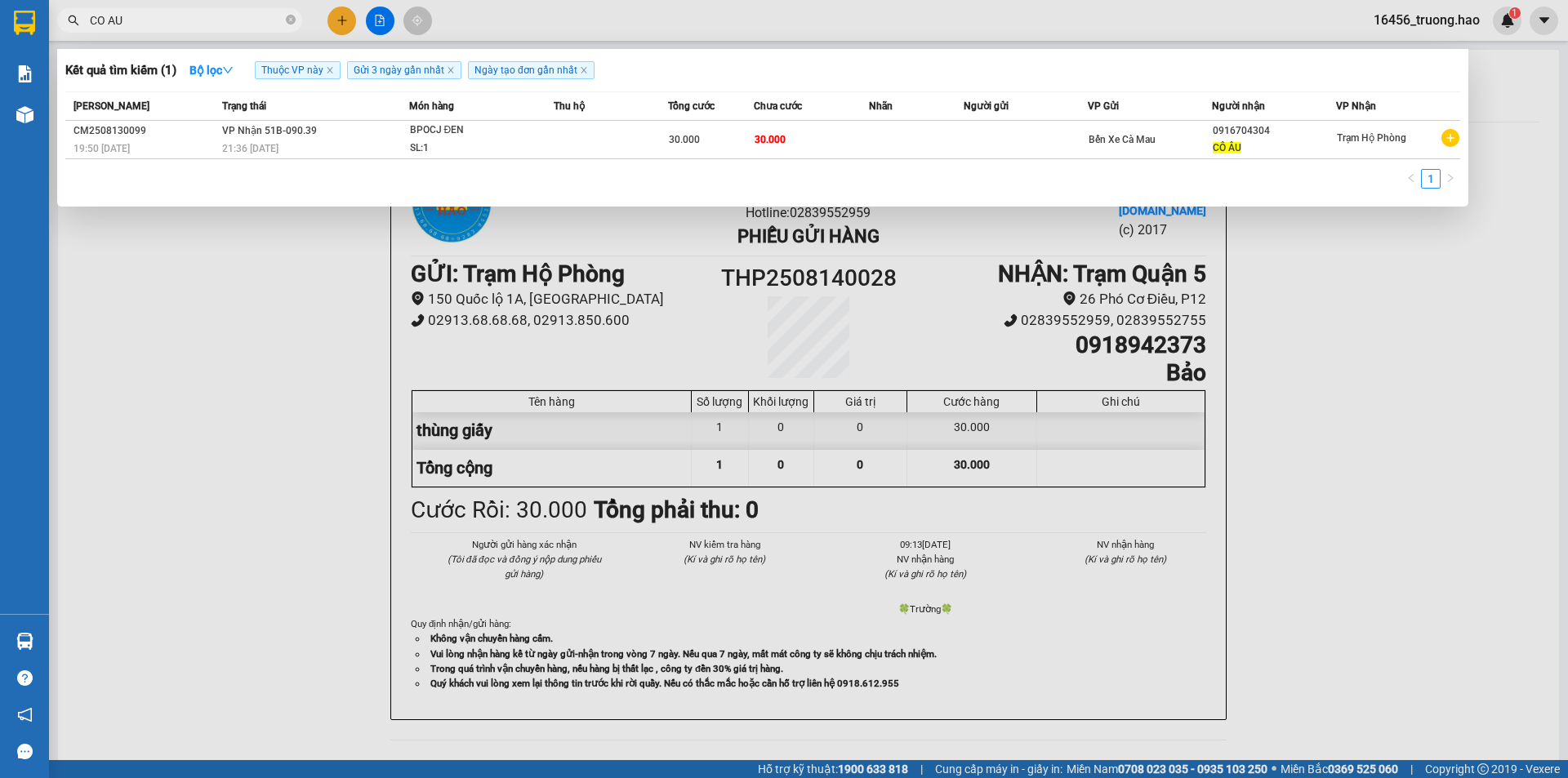
click at [494, 135] on div "BPOCJ ĐEN" at bounding box center [471, 130] width 122 height 18
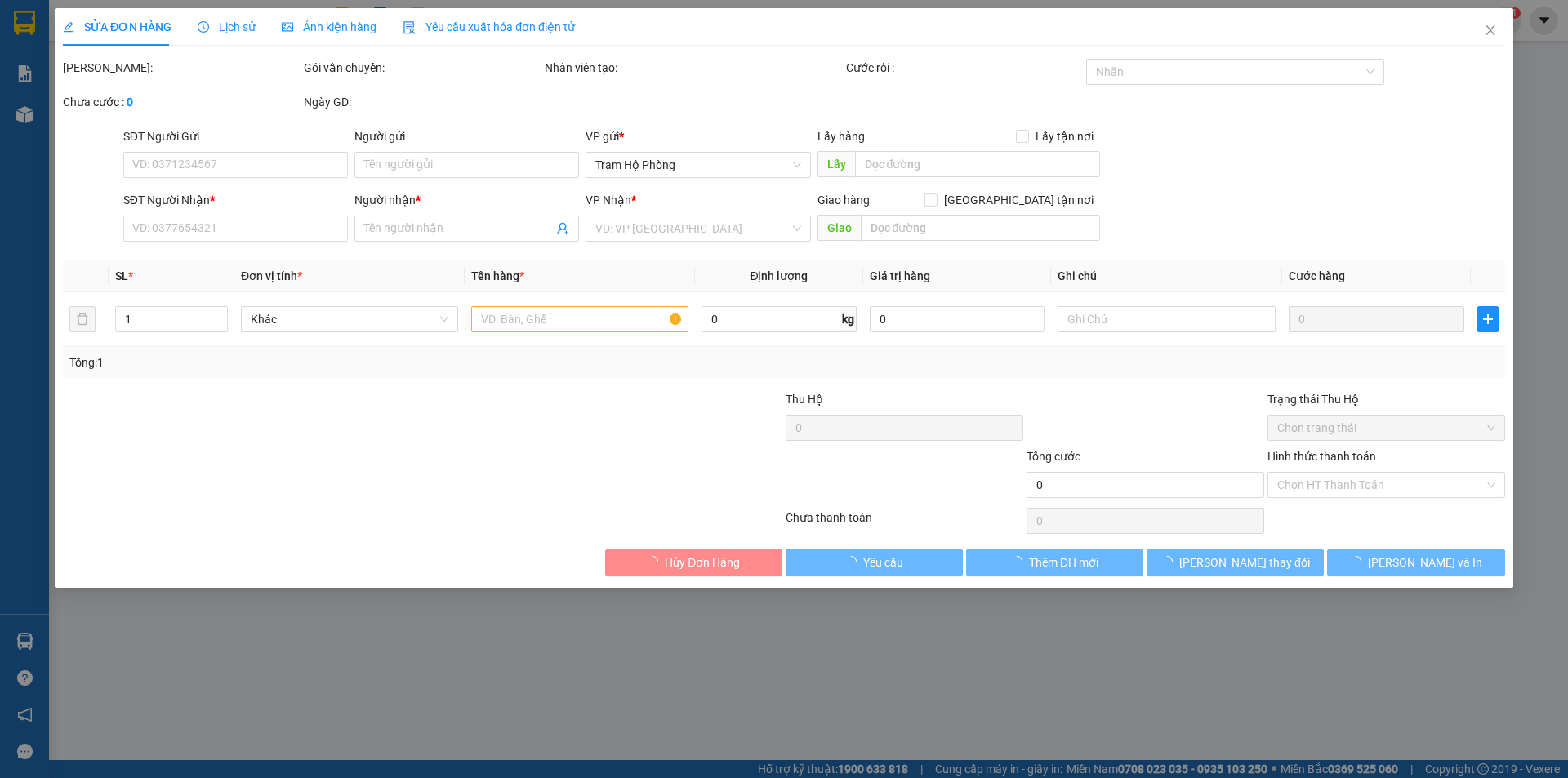
type input "0916704304"
type input "CÔ ÂU"
type input "30.000"
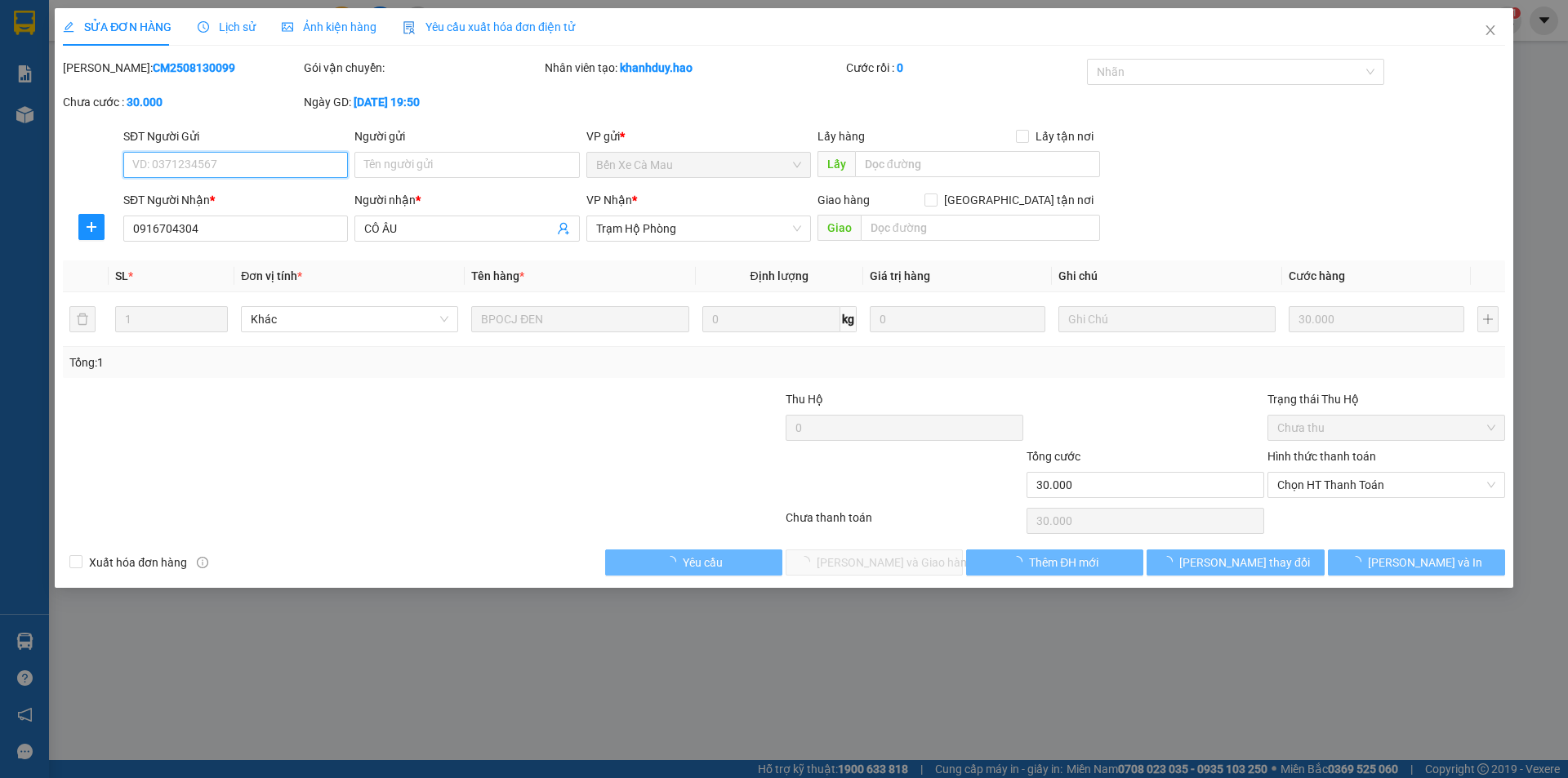
click at [340, 30] on span "Ảnh kiện hàng" at bounding box center [329, 27] width 95 height 13
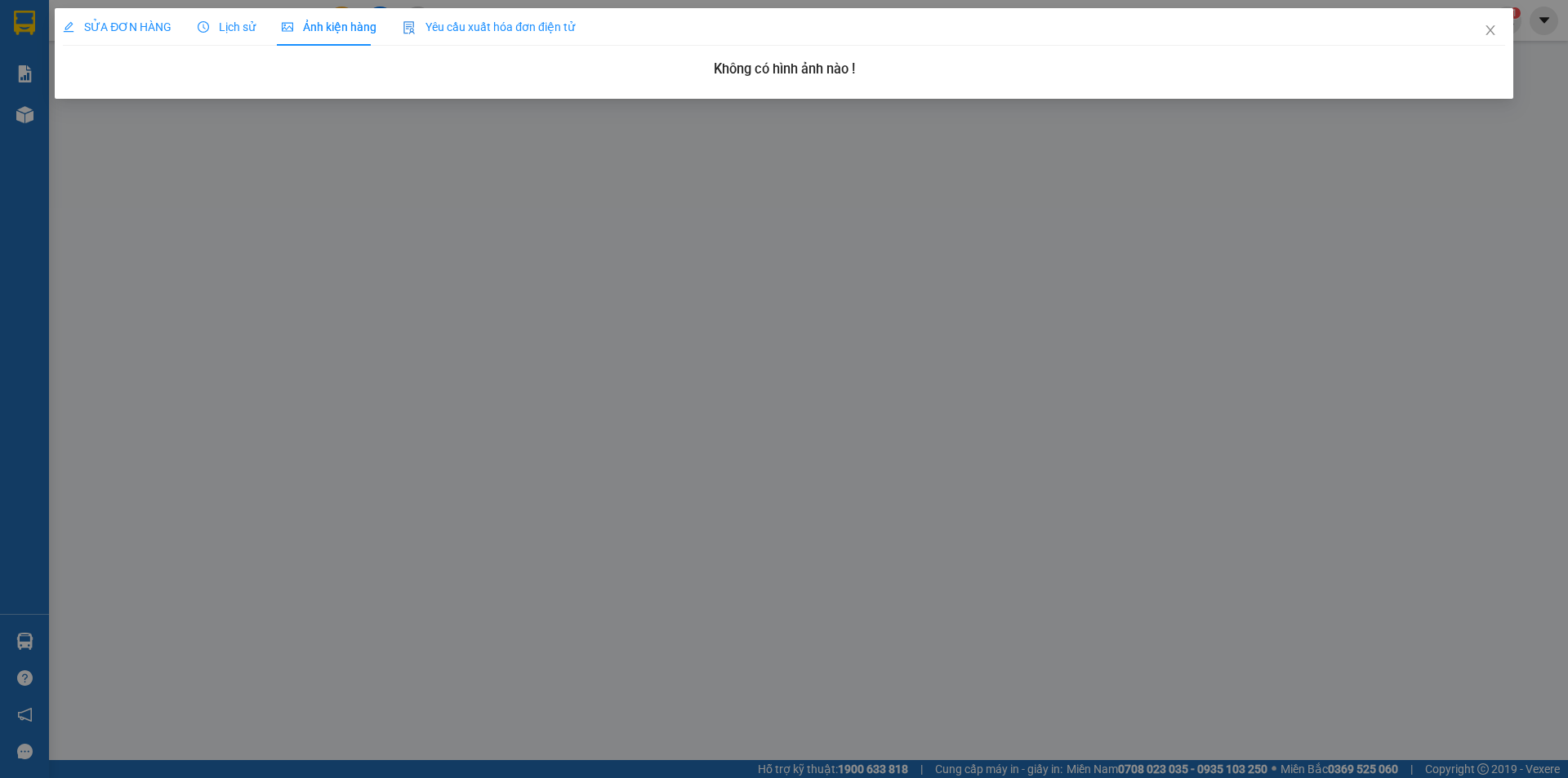
click at [154, 33] on span "SỬA ĐƠN HÀNG" at bounding box center [117, 27] width 108 height 13
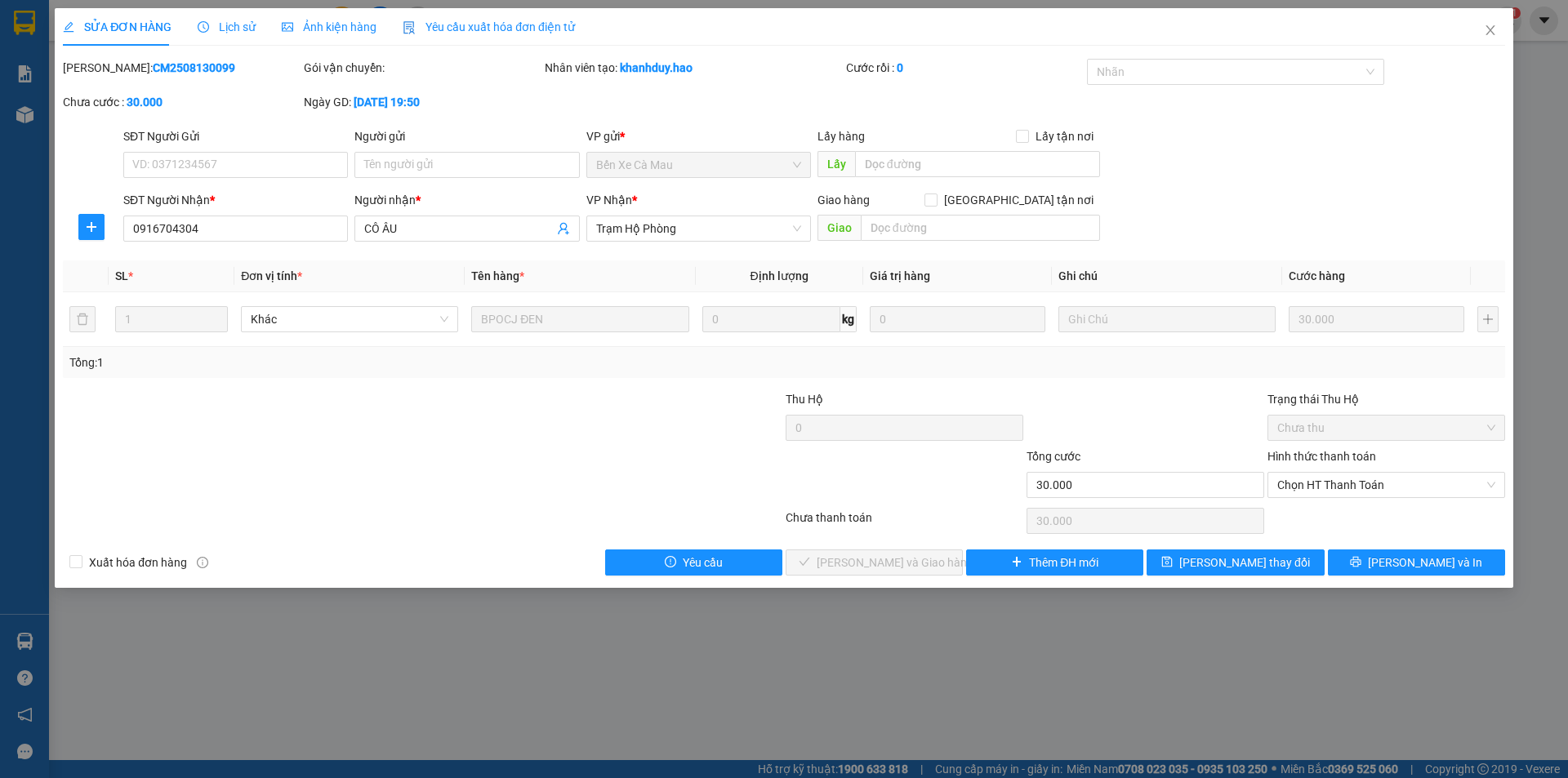
click at [210, 28] on span "Lịch sử" at bounding box center [226, 27] width 58 height 13
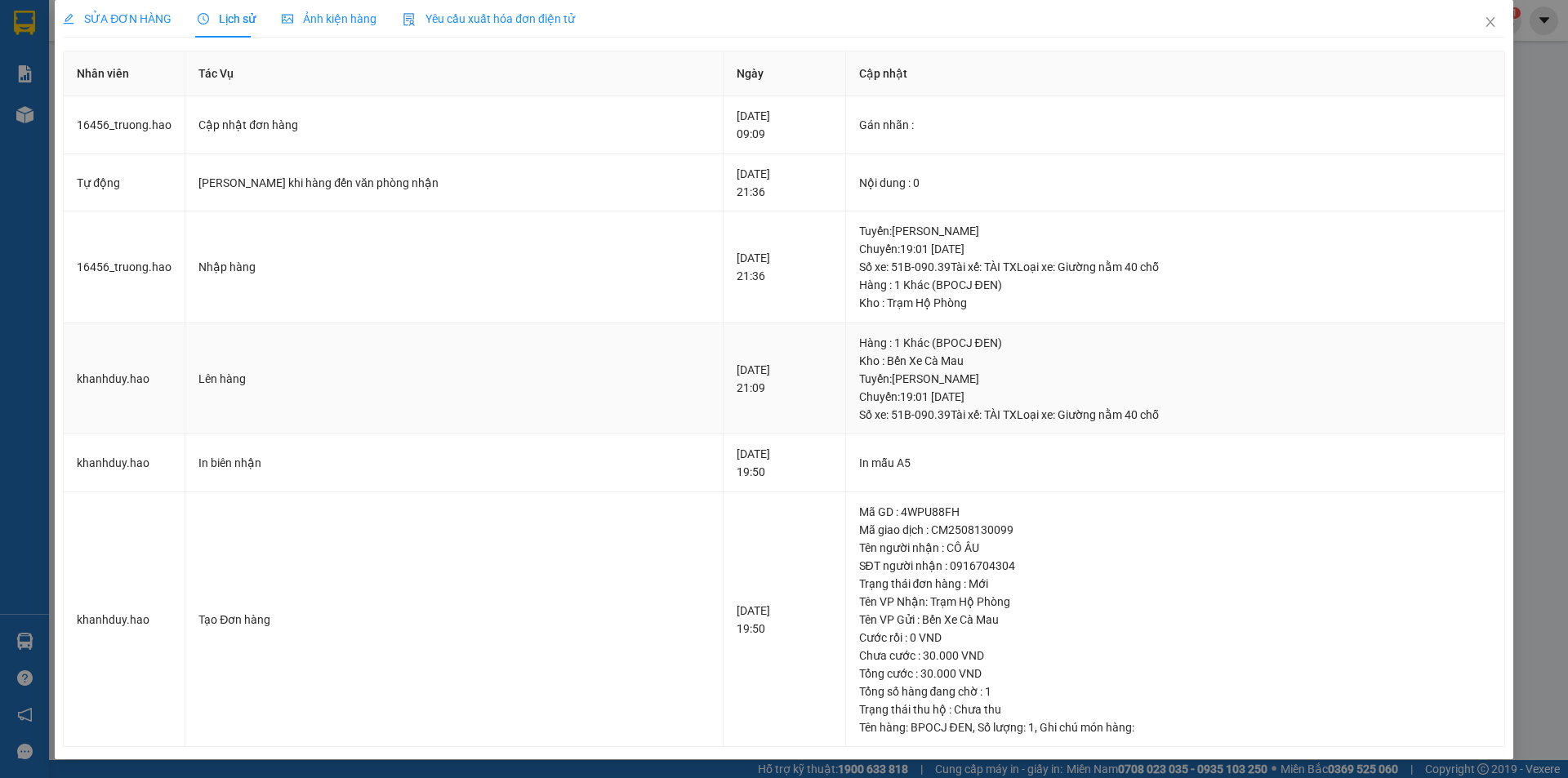
scroll to position [9, 0]
click at [1483, 18] on icon "close" at bounding box center [1490, 21] width 13 height 13
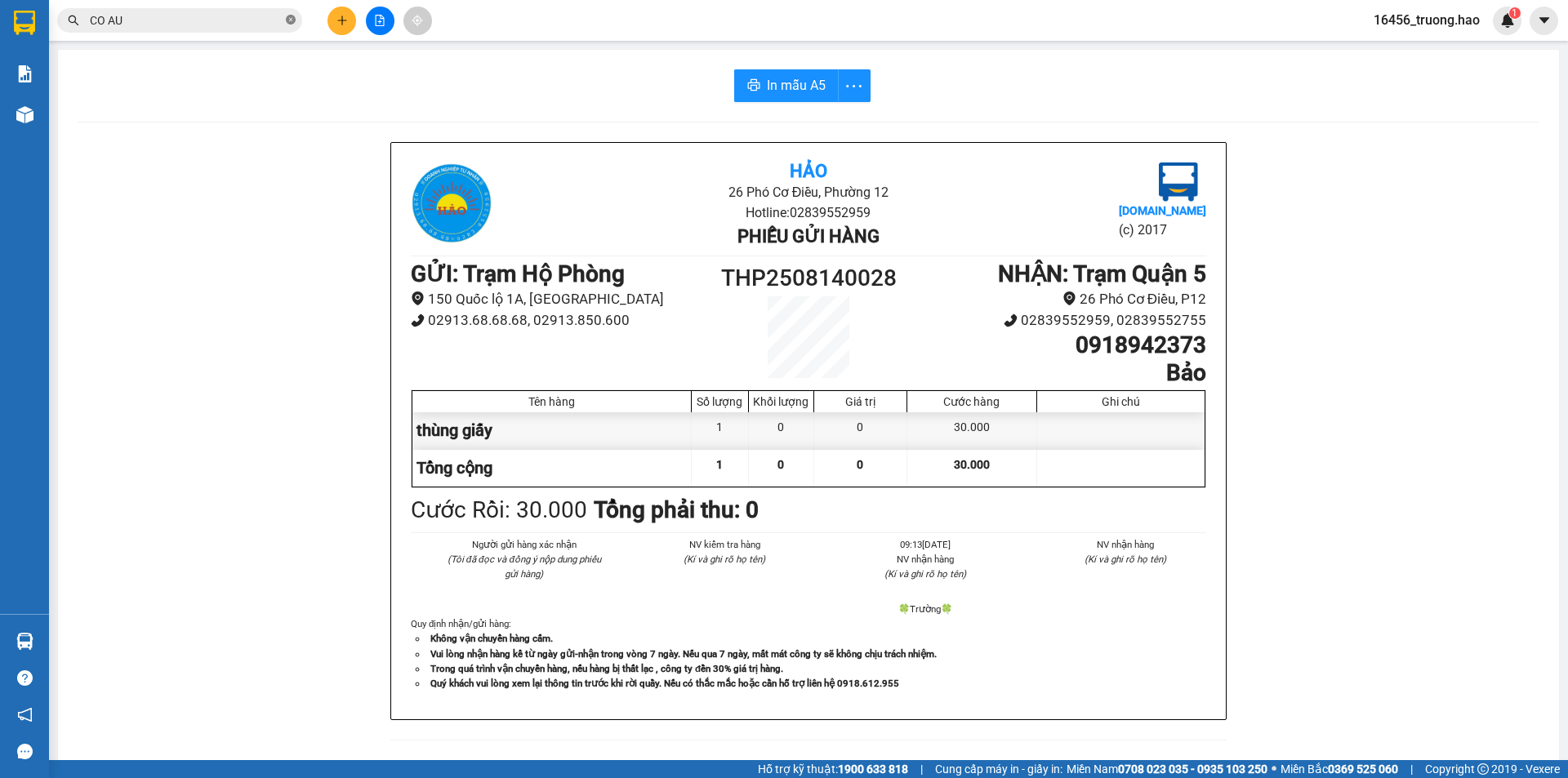
click at [287, 18] on icon "close-circle" at bounding box center [290, 19] width 10 height 10
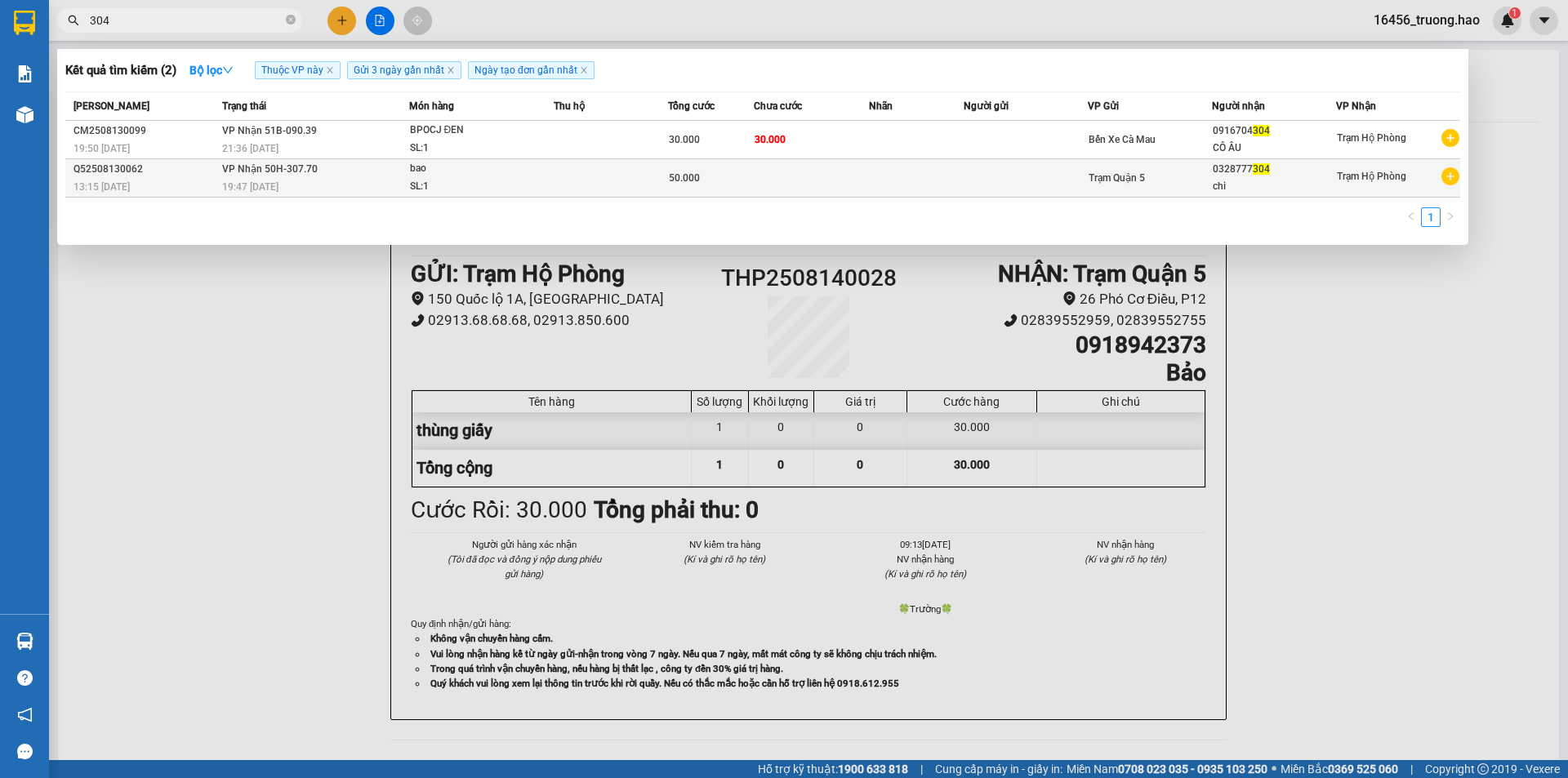
type input "304"
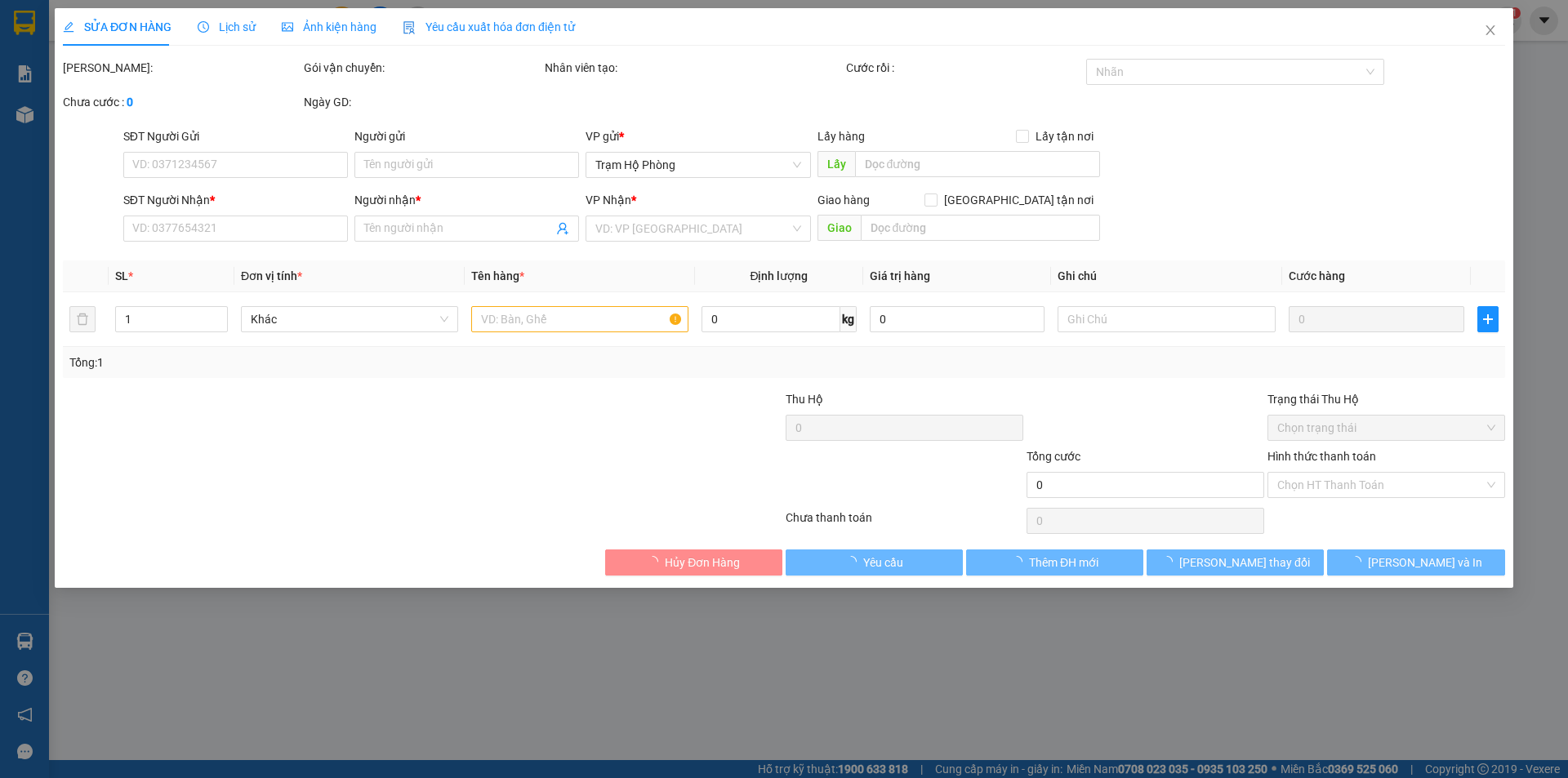
type input "0328777304"
type input "chi"
type input "50.000"
type input "0"
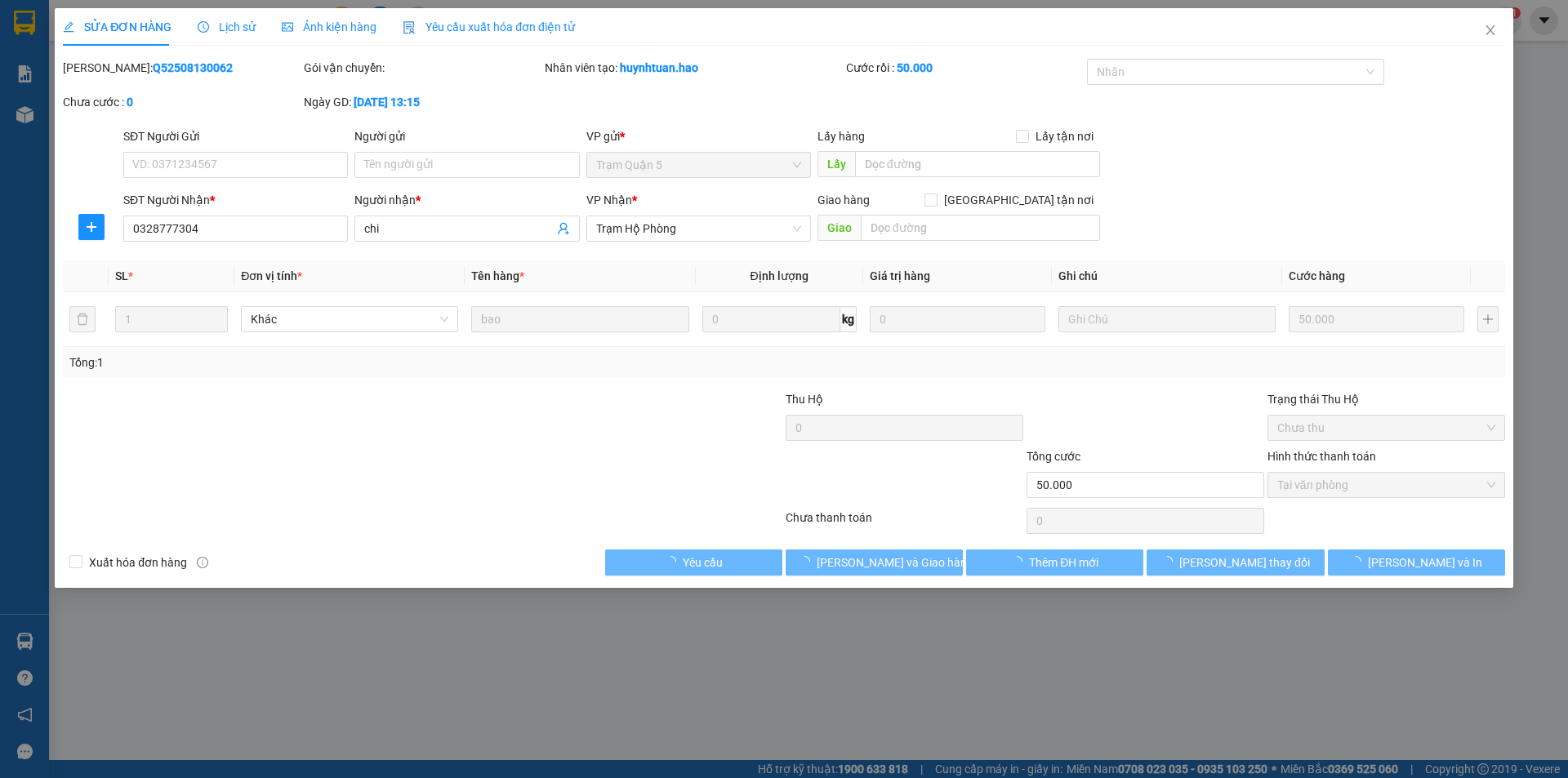
click at [299, 24] on span "Ảnh kiện hàng" at bounding box center [329, 27] width 95 height 13
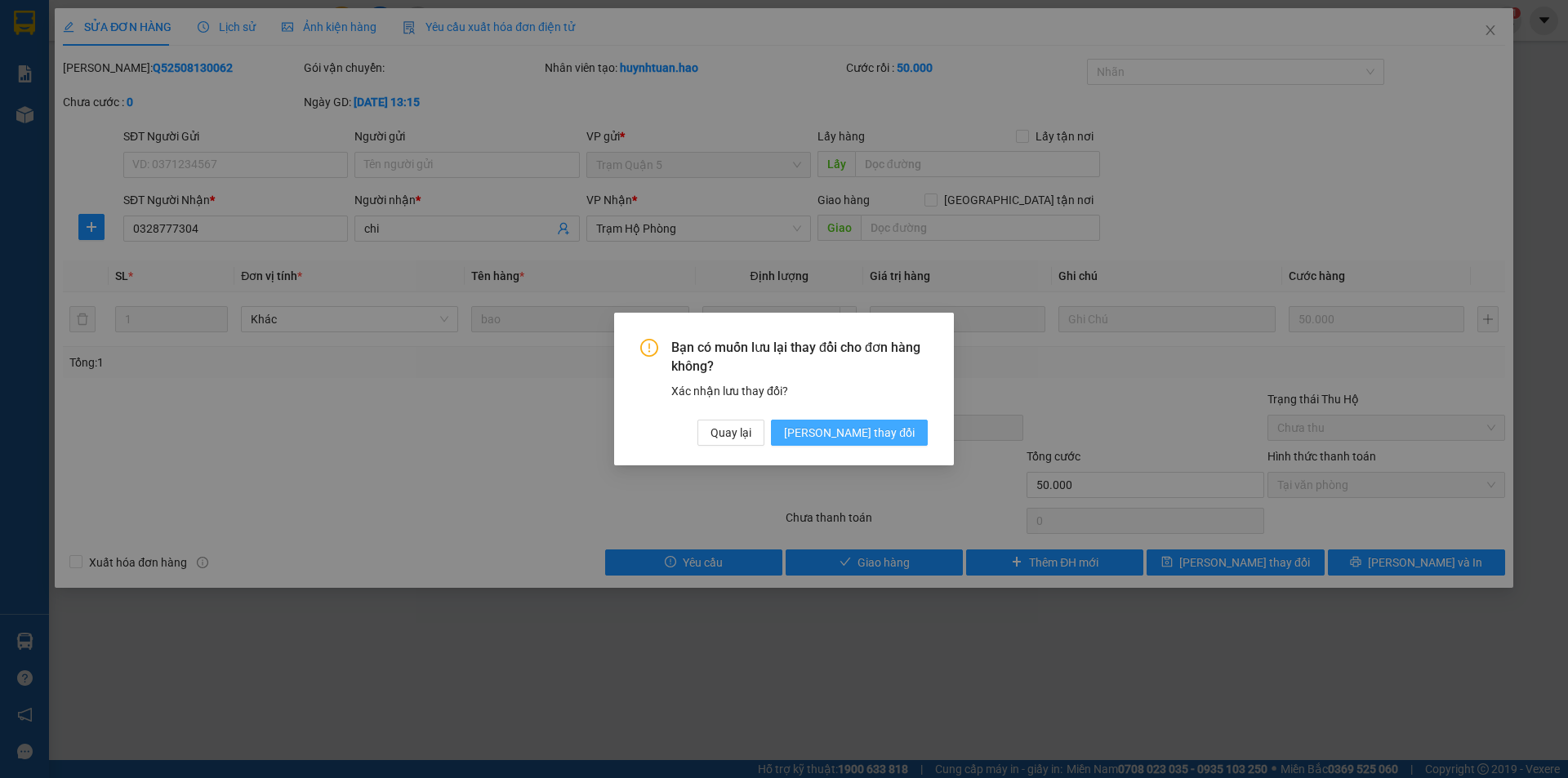
drag, startPoint x: 852, startPoint y: 426, endPoint x: 848, endPoint y: 410, distance: 16.5
click at [854, 426] on span "[PERSON_NAME] thay đổi" at bounding box center [849, 433] width 131 height 18
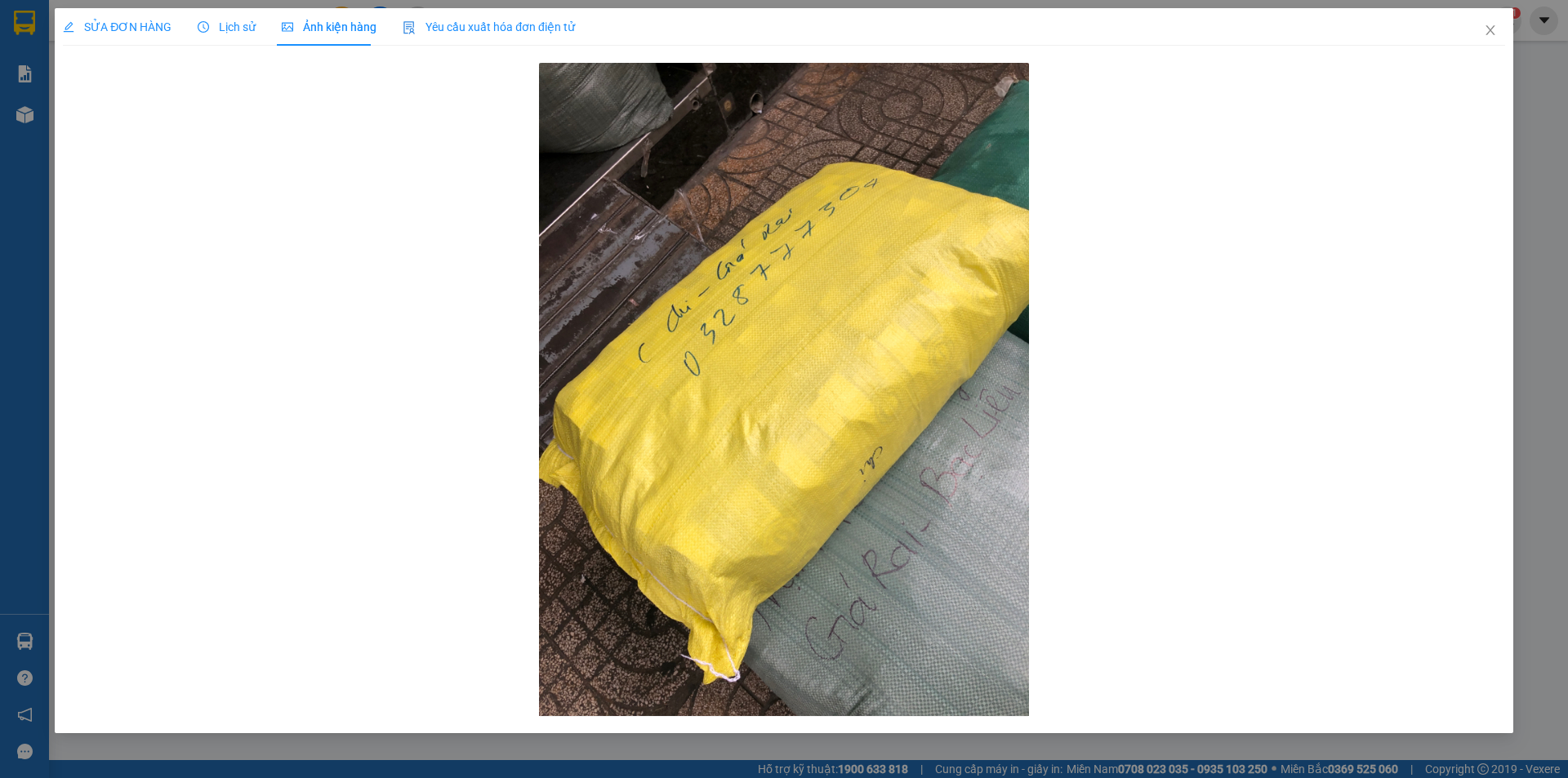
click at [142, 35] on div "SỬA ĐƠN HÀNG" at bounding box center [117, 28] width 108 height 18
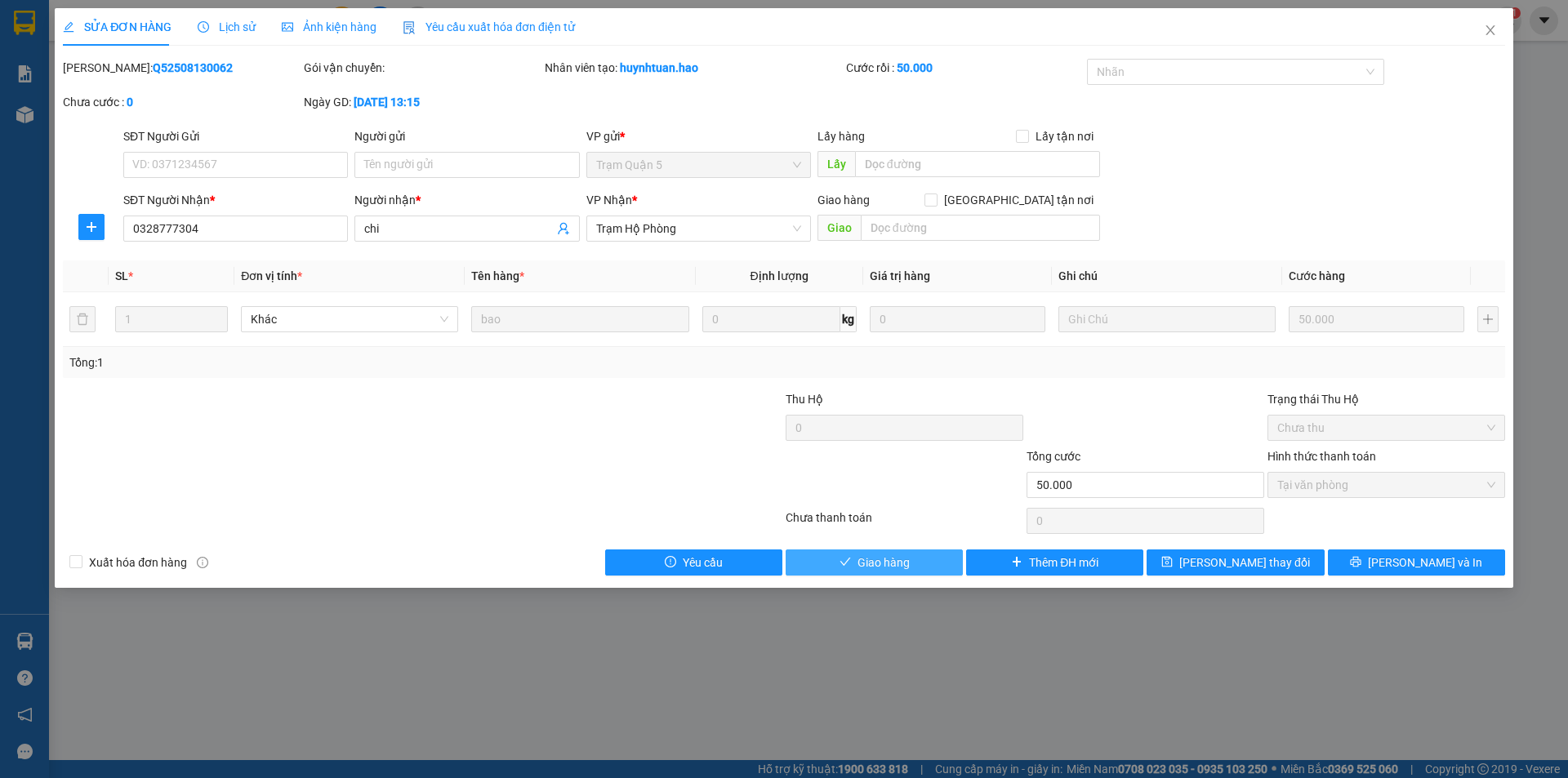
click at [821, 562] on button "Giao hàng" at bounding box center [874, 562] width 177 height 26
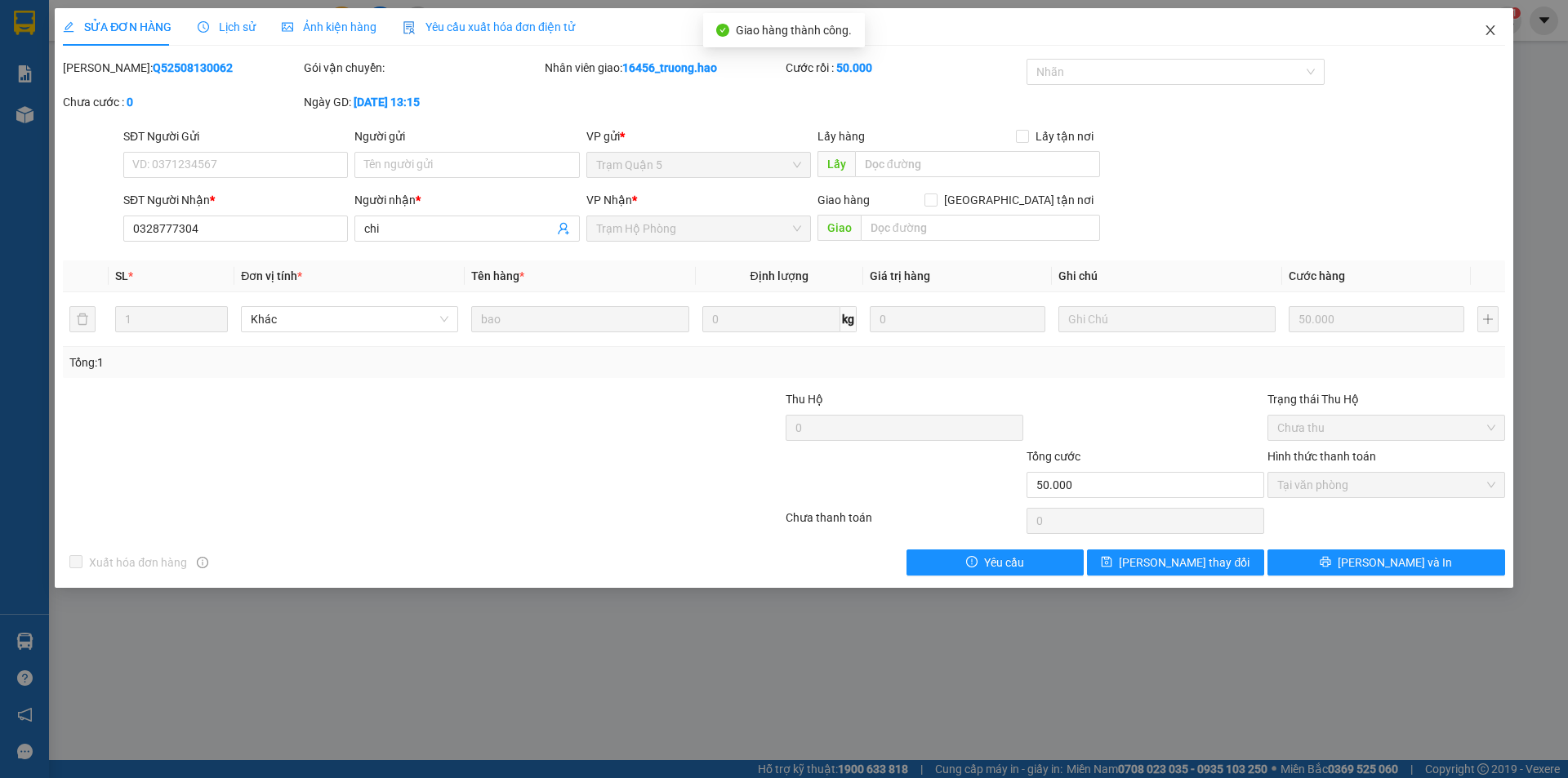
click at [1491, 31] on icon "close" at bounding box center [1490, 30] width 9 height 10
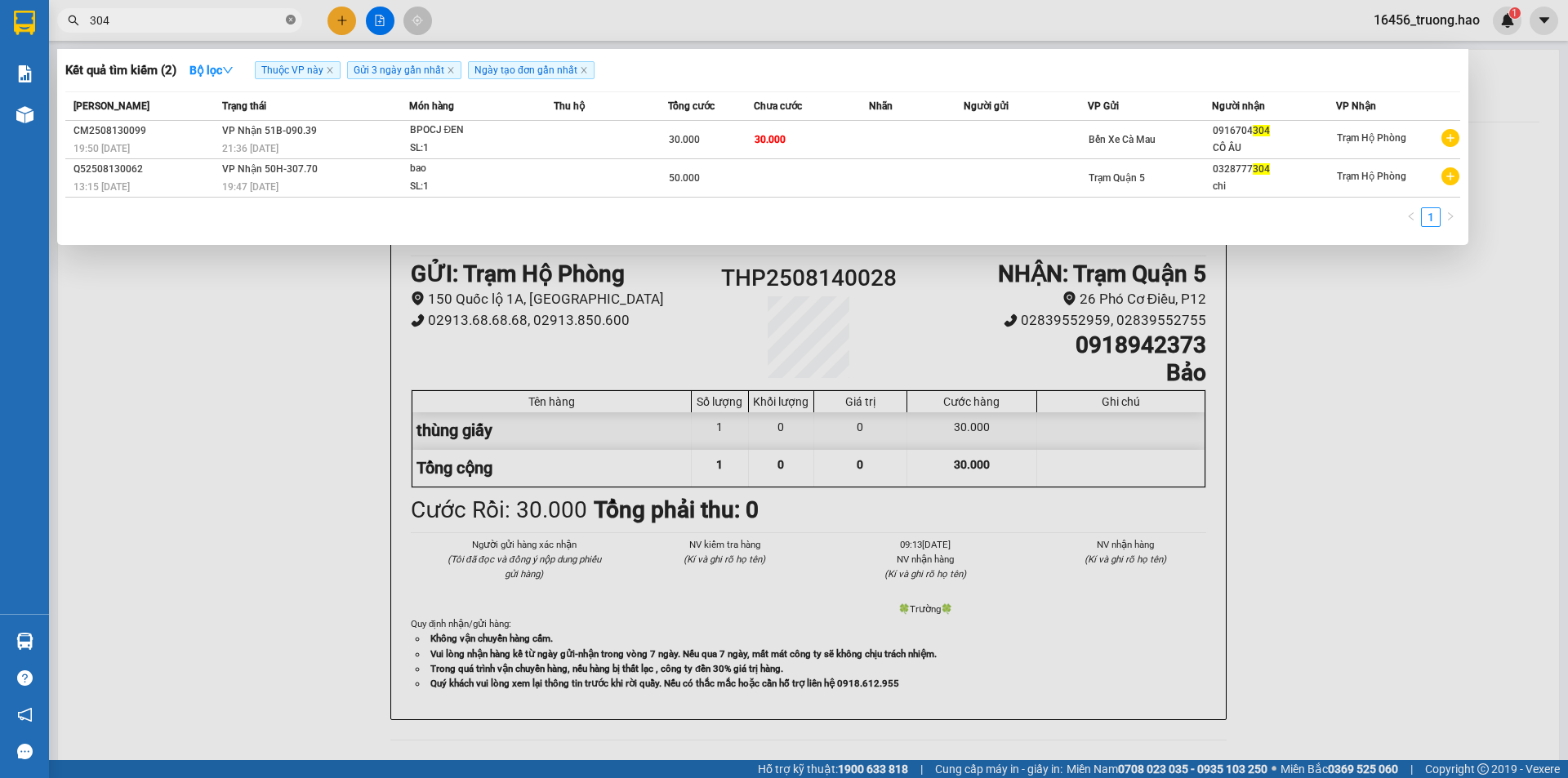
click at [290, 18] on icon "close-circle" at bounding box center [290, 19] width 10 height 10
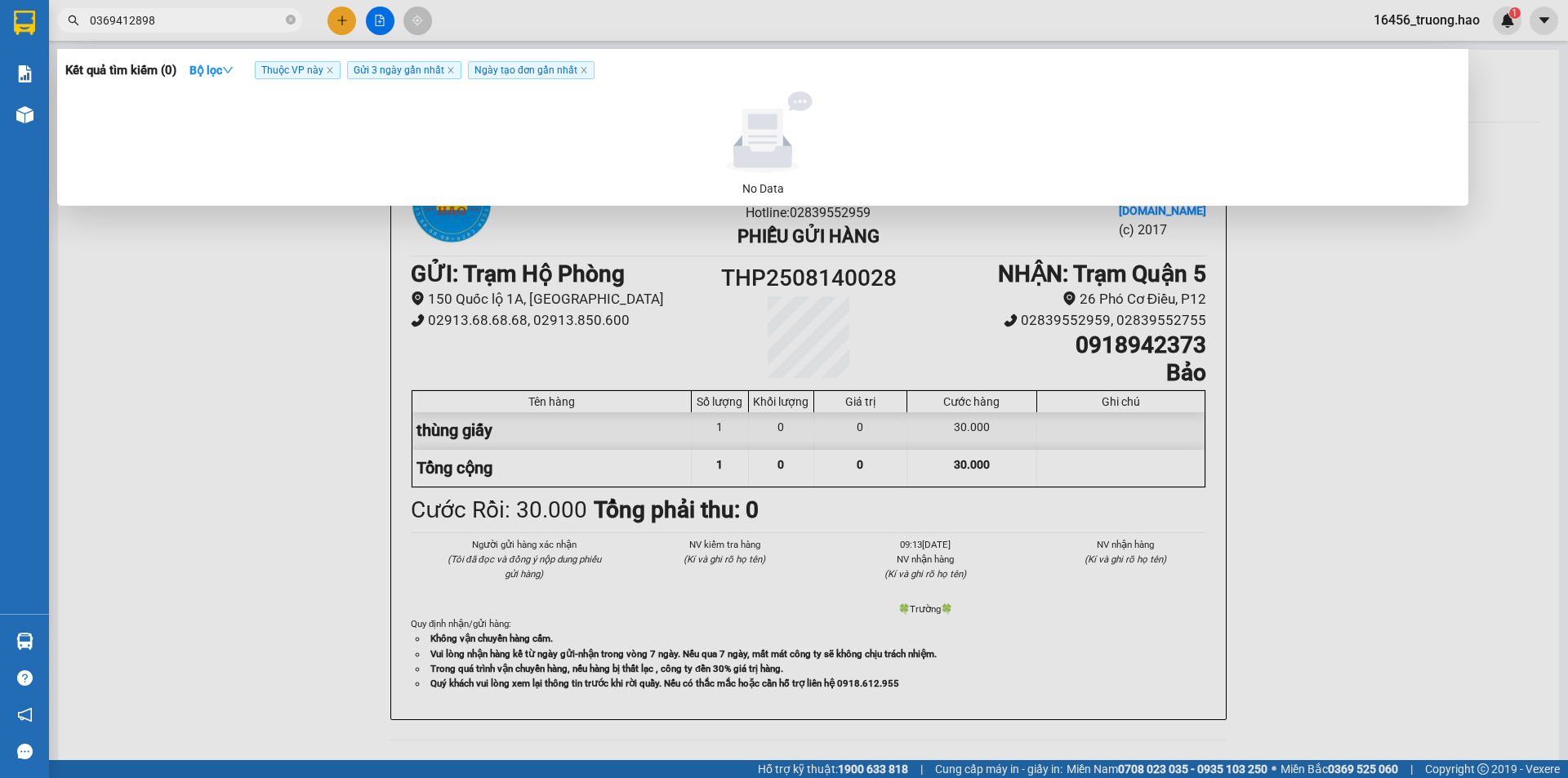
click at [249, 22] on input "0369412898" at bounding box center [187, 20] width 193 height 18
type input "0369412898"
click at [290, 22] on icon "close-circle" at bounding box center [290, 19] width 10 height 10
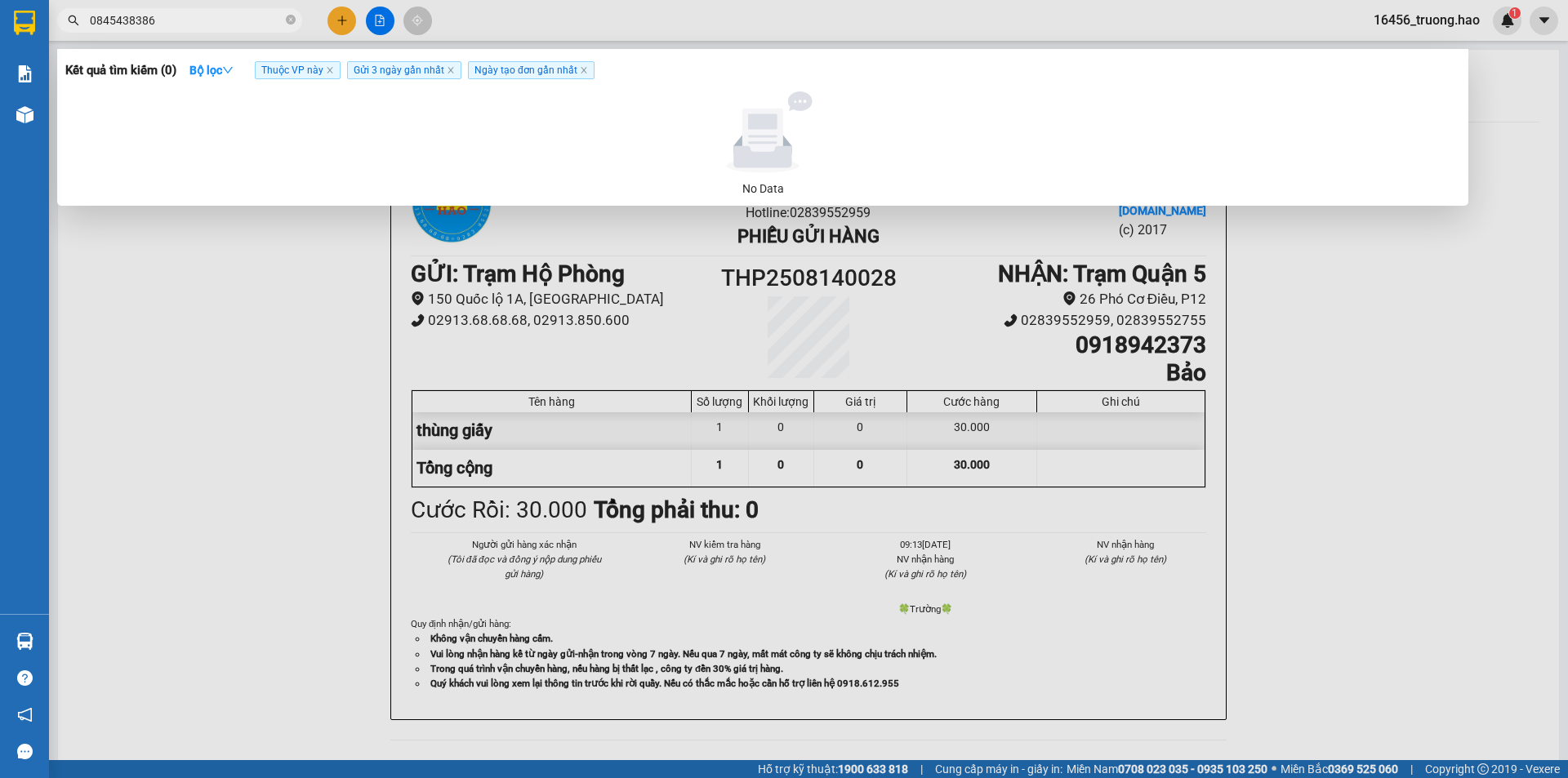
click at [233, 21] on input "0845438386" at bounding box center [187, 20] width 193 height 18
type input "0845438386"
click at [293, 16] on icon "close-circle" at bounding box center [290, 19] width 10 height 10
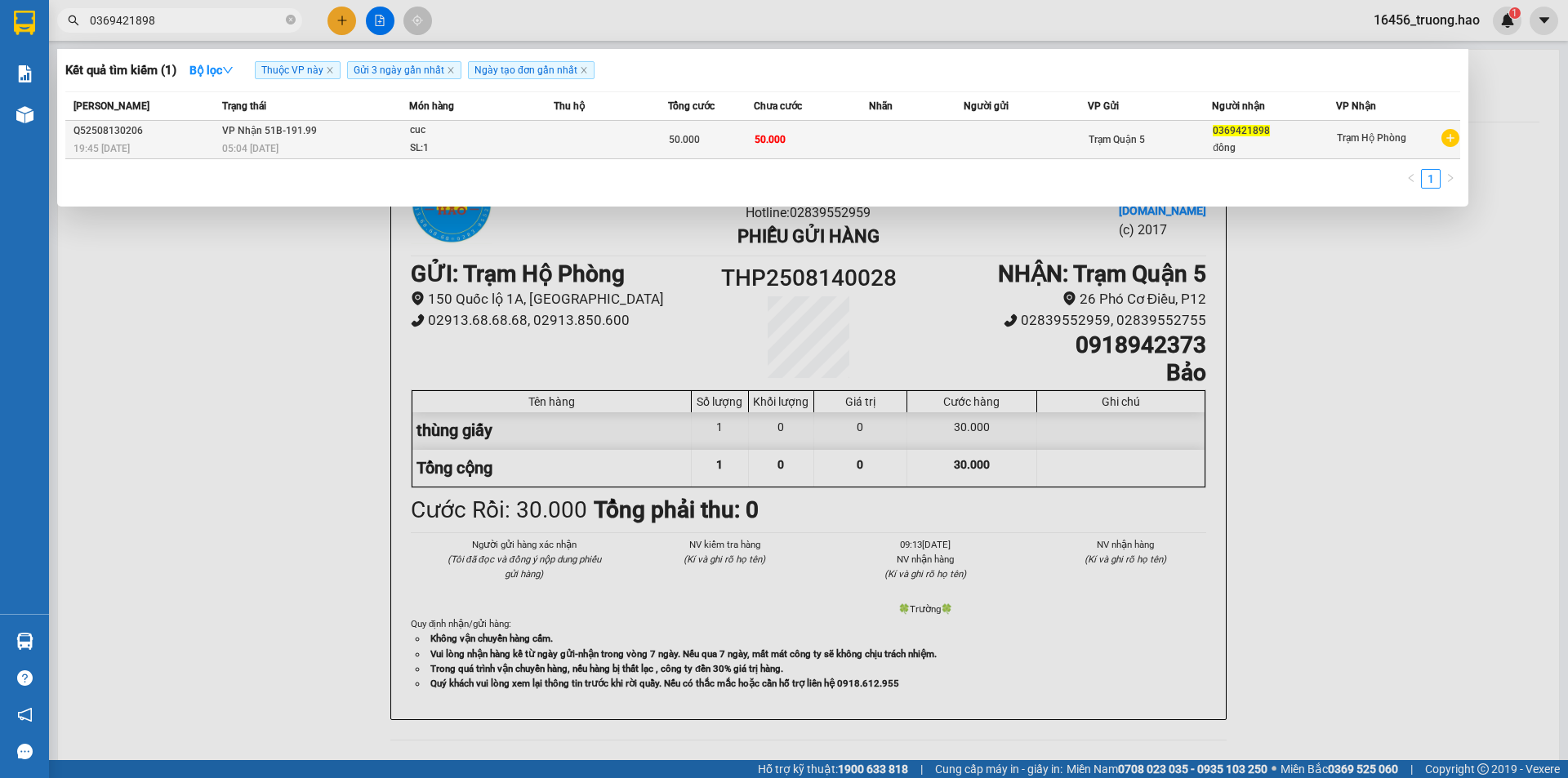
type input "0369421898"
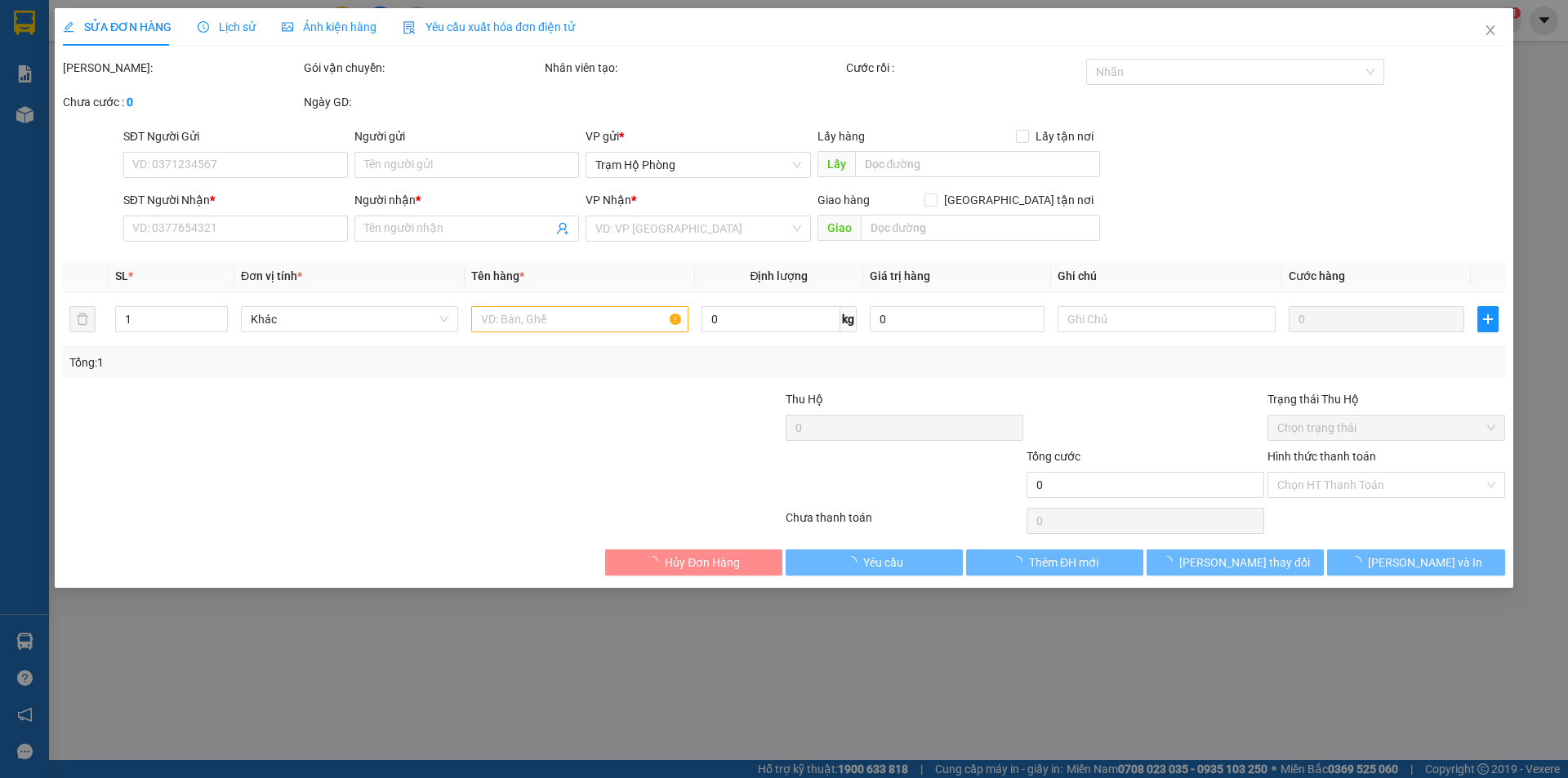
type input "0369421898"
type input "đông"
type input "50.000"
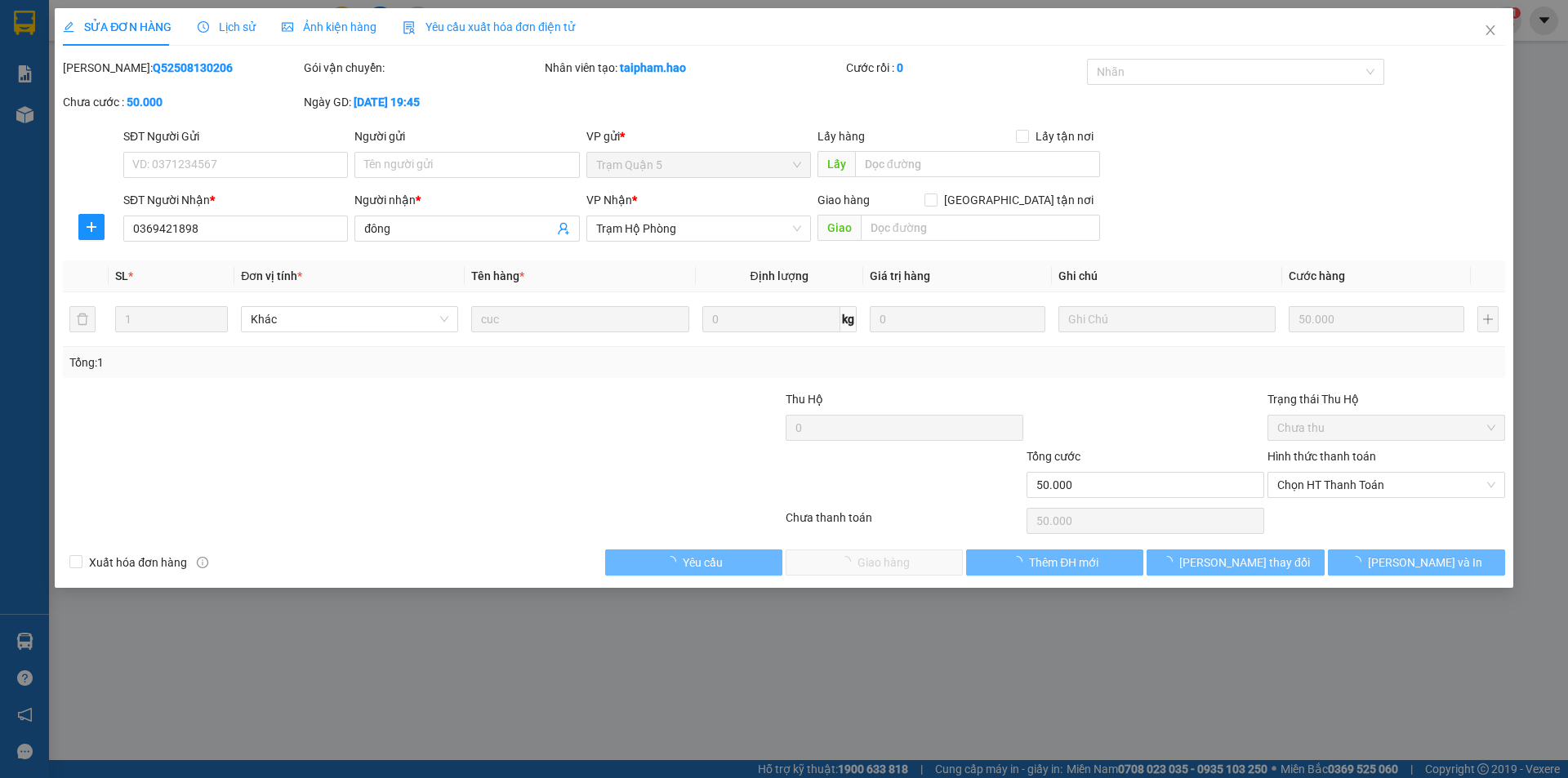
click at [324, 17] on div "Ảnh kiện hàng" at bounding box center [329, 27] width 95 height 38
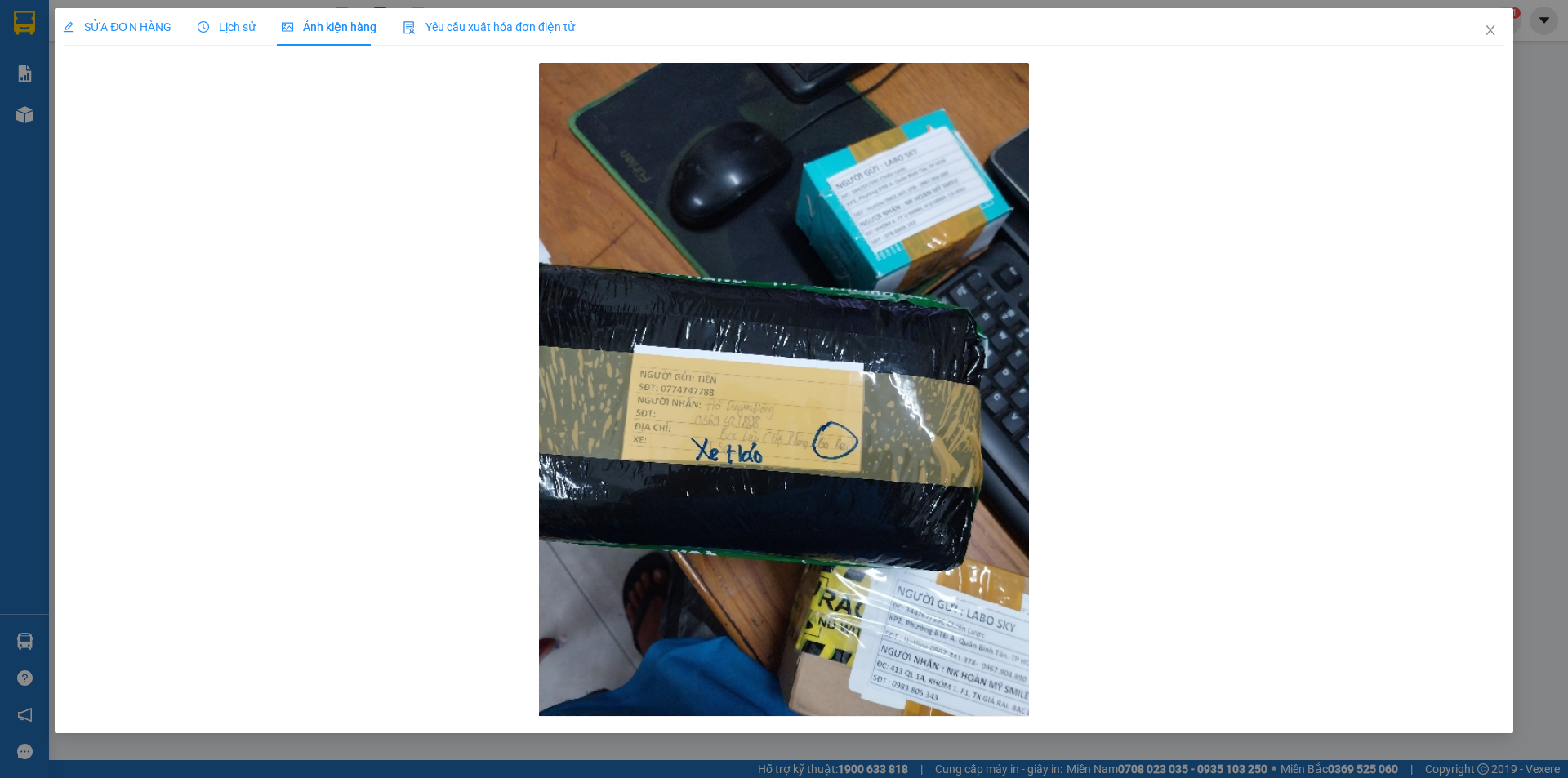
click at [136, 17] on div "SỬA ĐƠN HÀNG" at bounding box center [117, 27] width 108 height 38
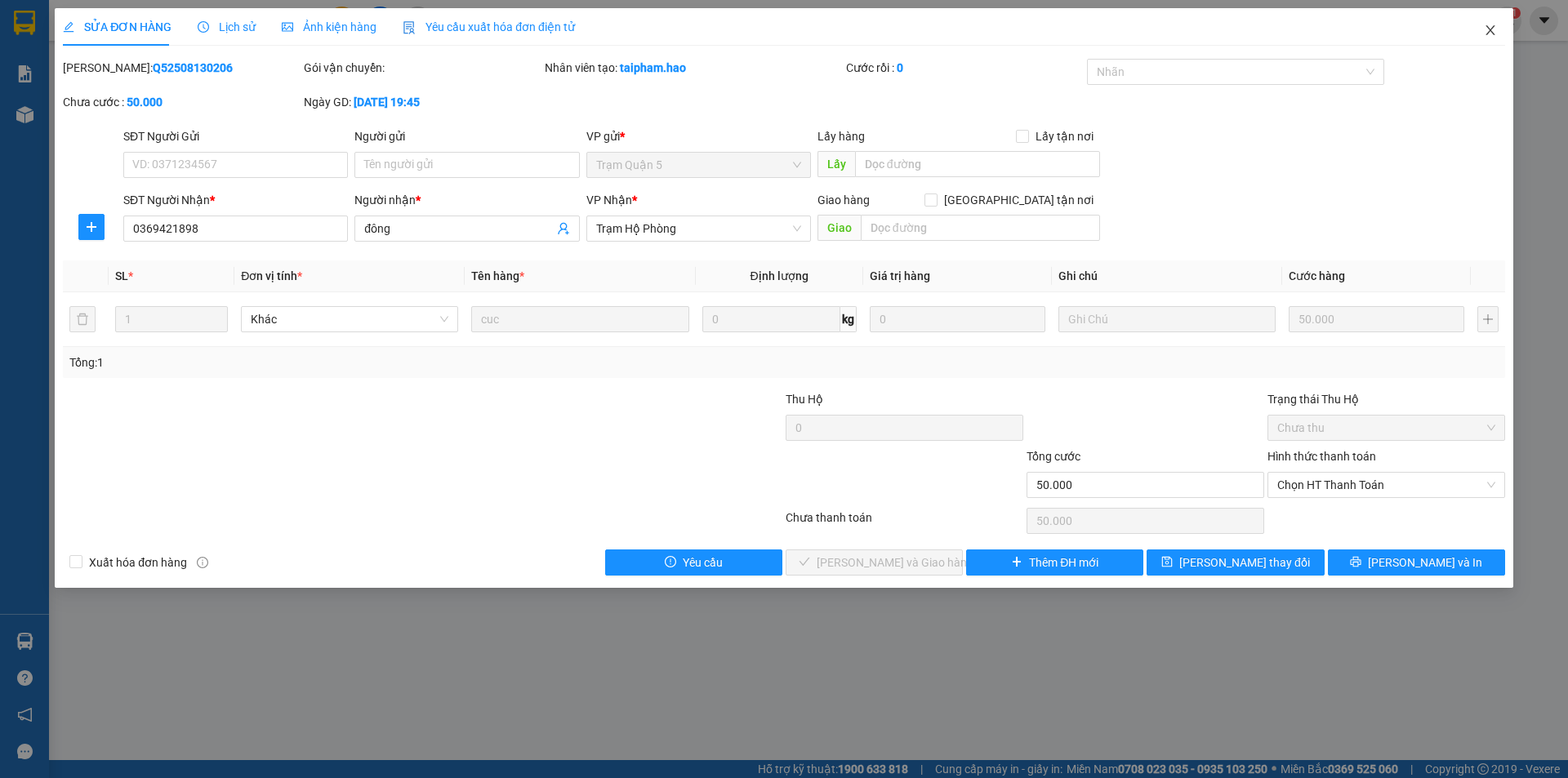
click at [1492, 33] on icon "close" at bounding box center [1490, 30] width 9 height 10
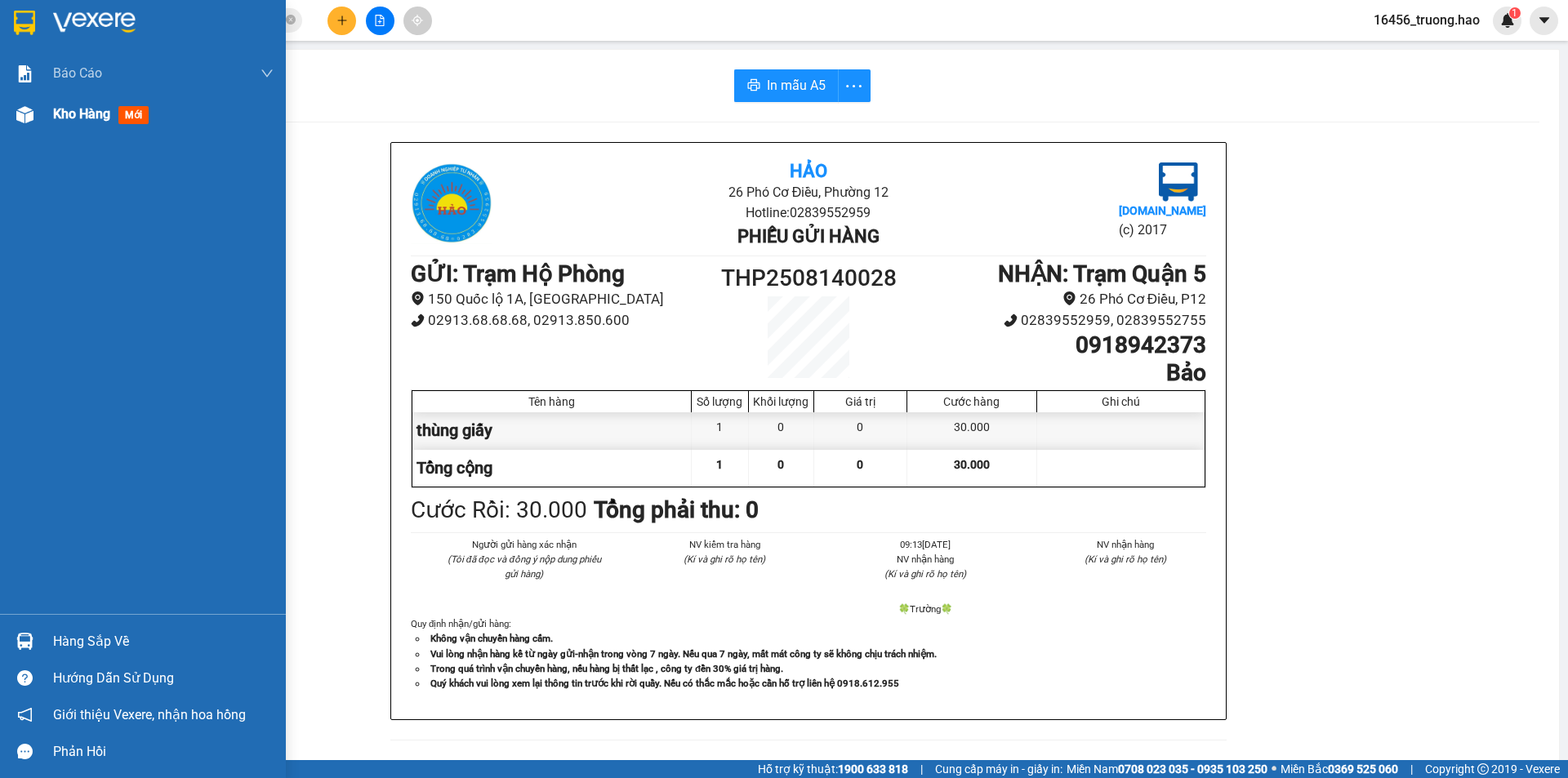
click at [60, 124] on div "Kho hàng mới" at bounding box center [104, 114] width 102 height 20
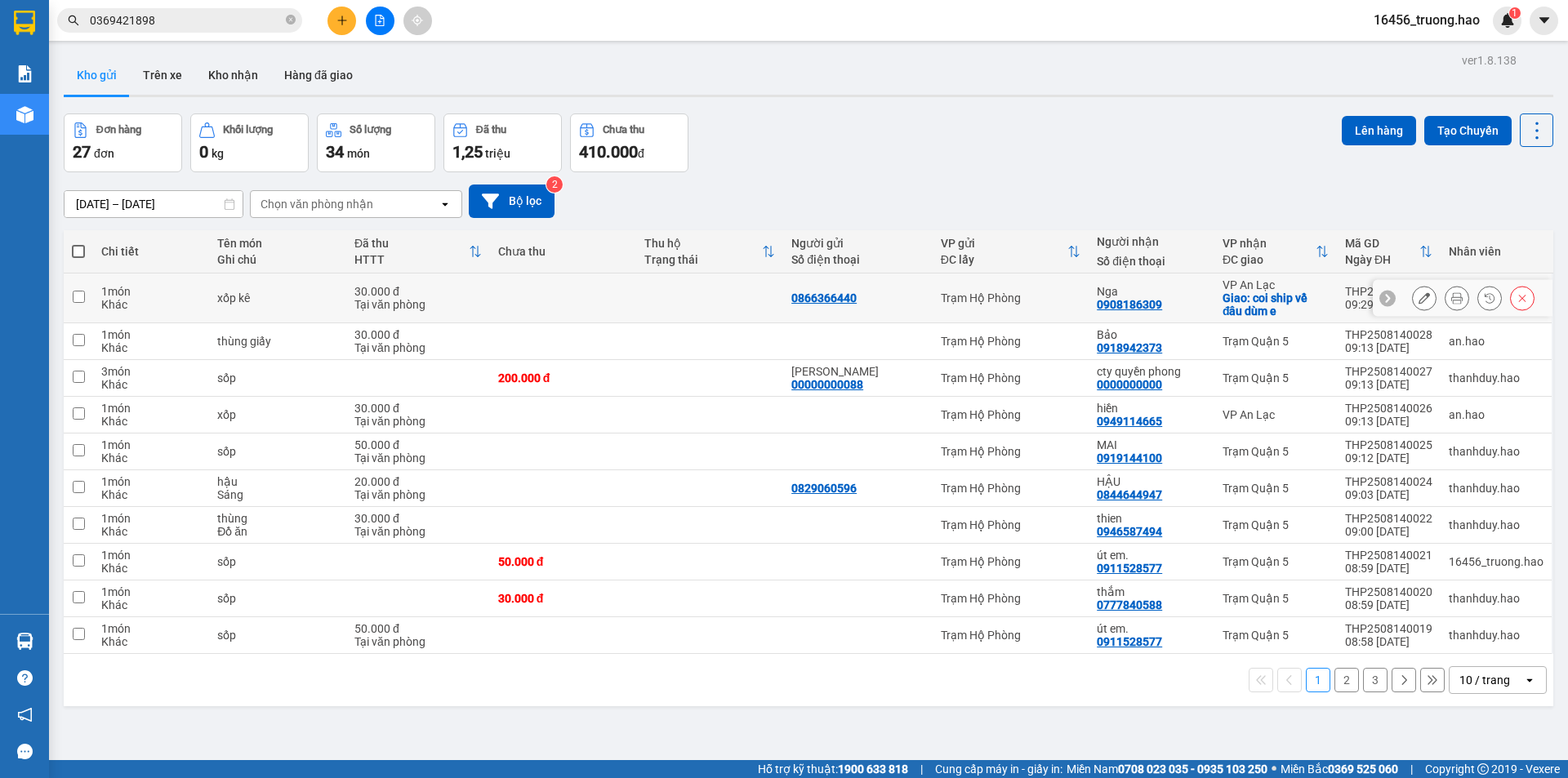
click at [1451, 299] on button at bounding box center [1457, 298] width 23 height 28
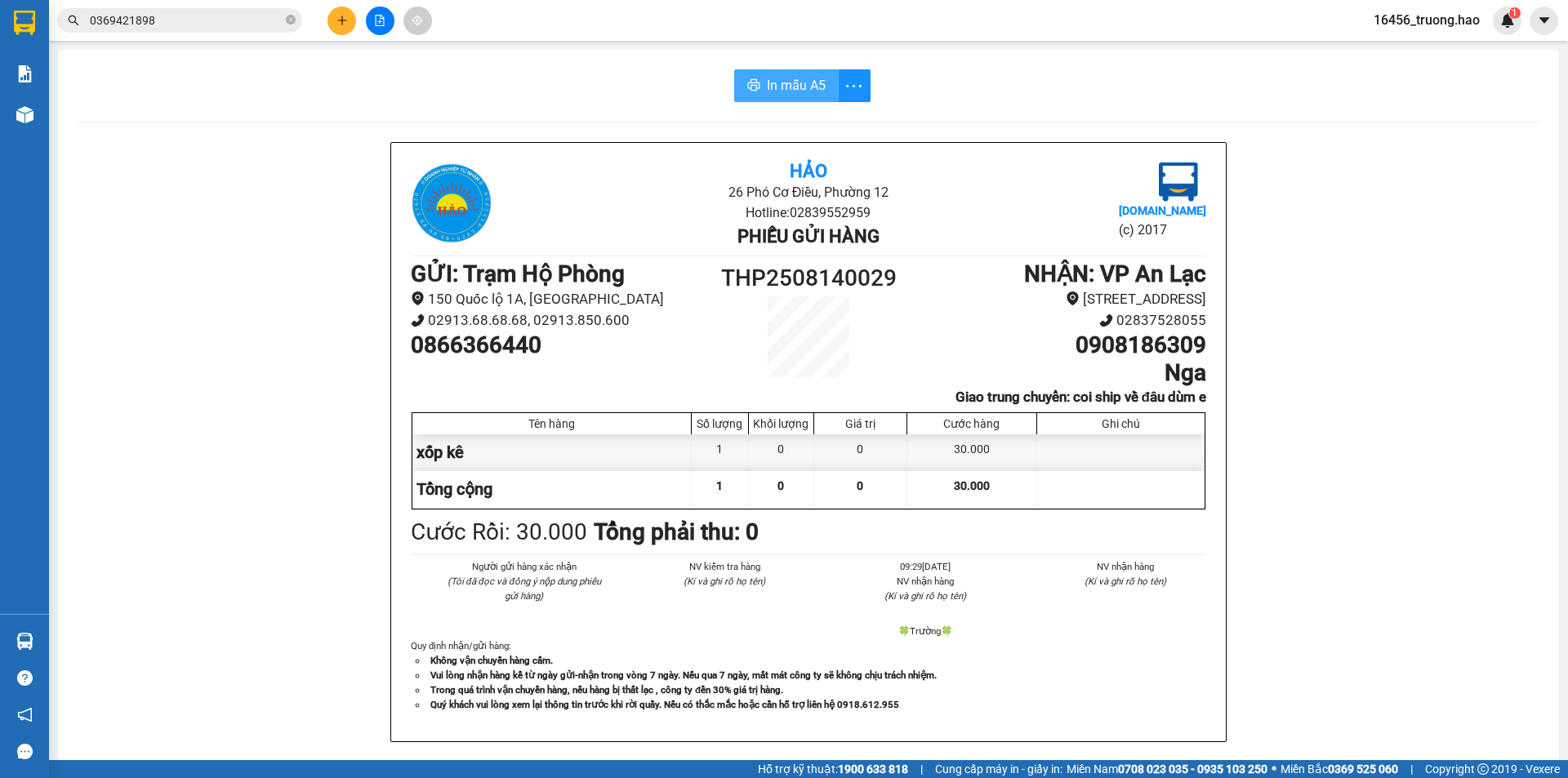
click at [754, 83] on button "In mẫu A5" at bounding box center [787, 86] width 105 height 33
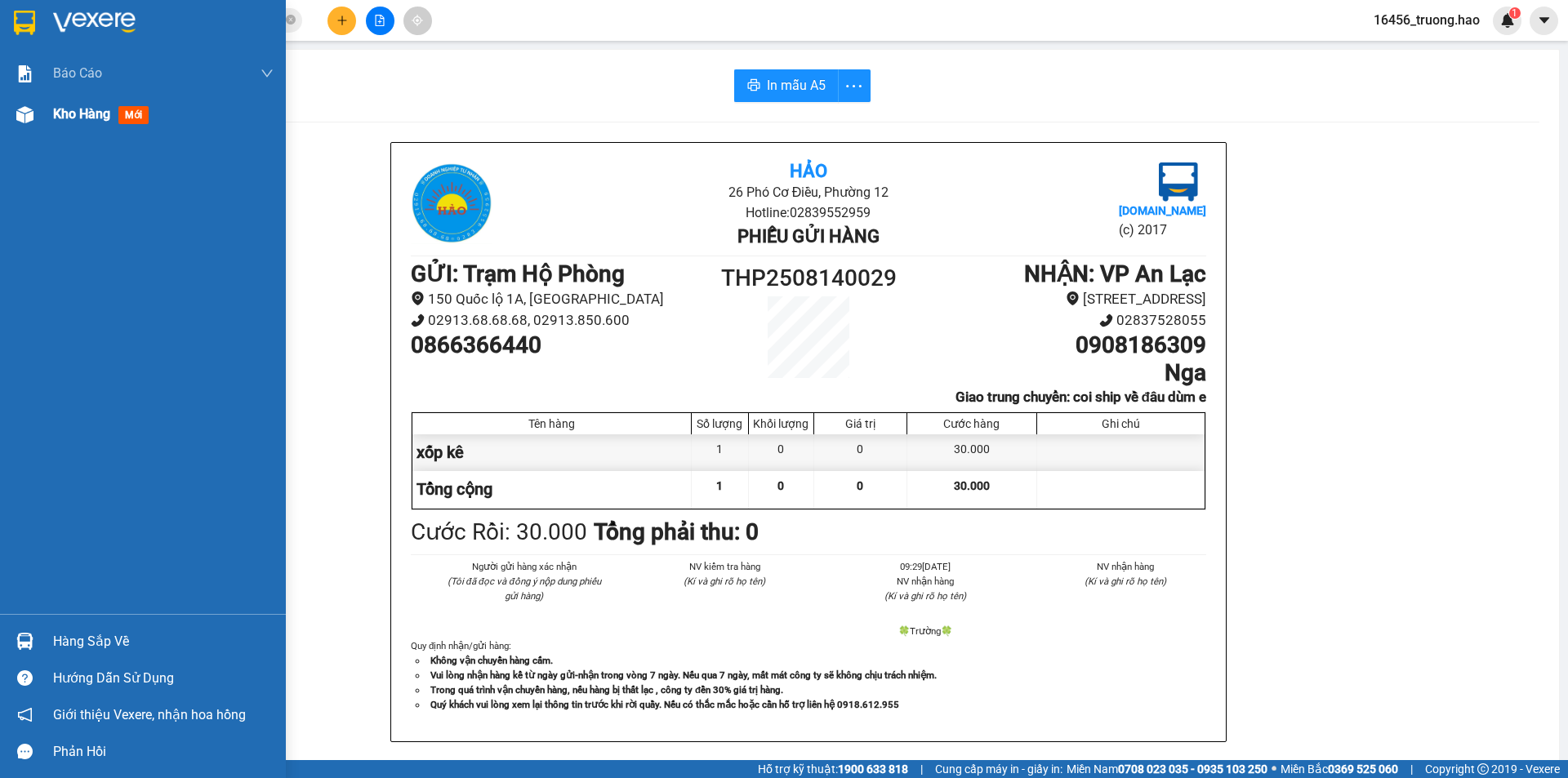
click at [70, 98] on div "Kho hàng mới" at bounding box center [164, 114] width 221 height 40
click at [70, 105] on div "Kho hàng mới" at bounding box center [104, 114] width 102 height 20
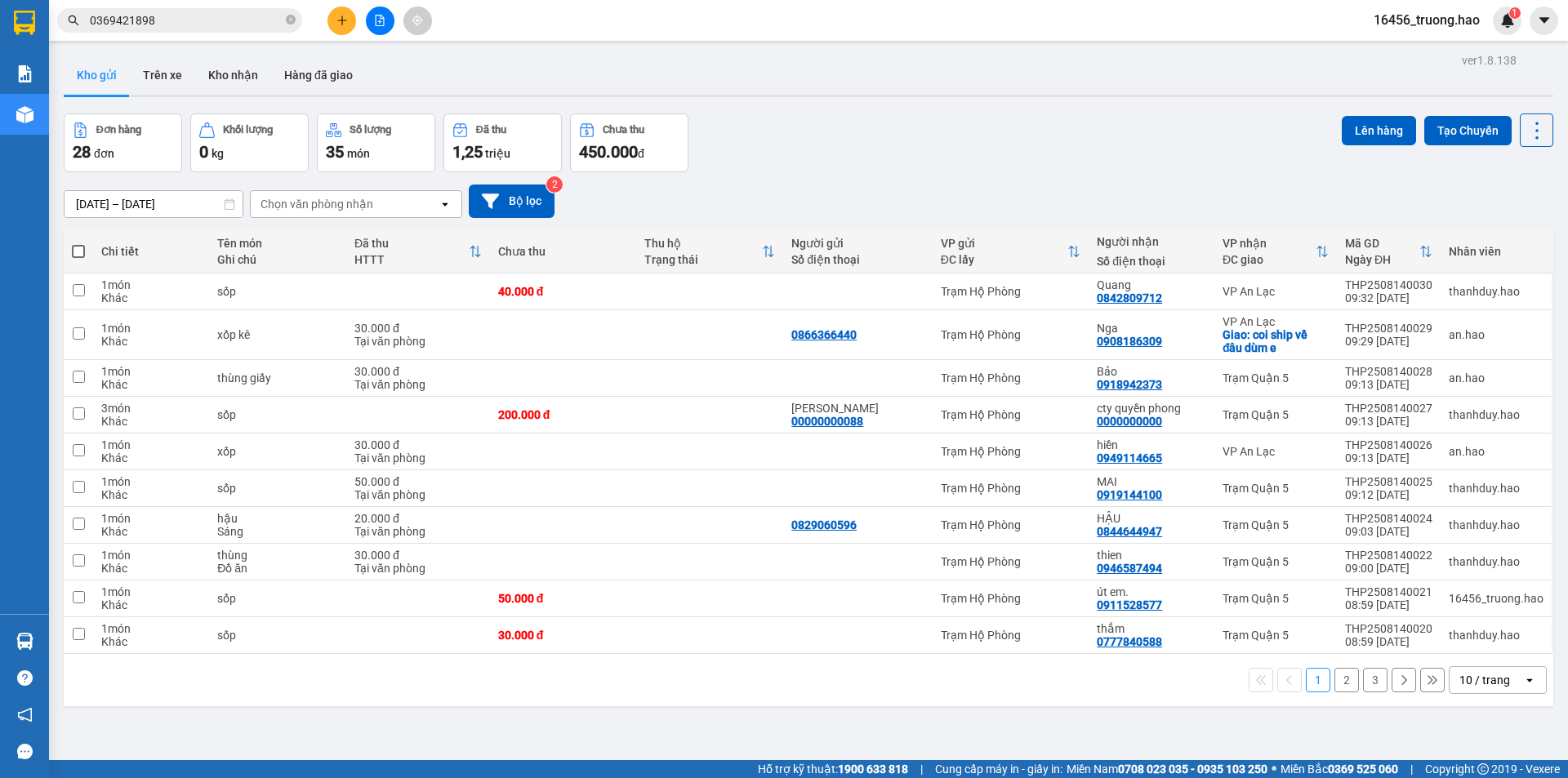
click at [1523, 684] on icon "open" at bounding box center [1529, 680] width 13 height 13
click at [1467, 639] on span "100 / trang" at bounding box center [1479, 644] width 59 height 17
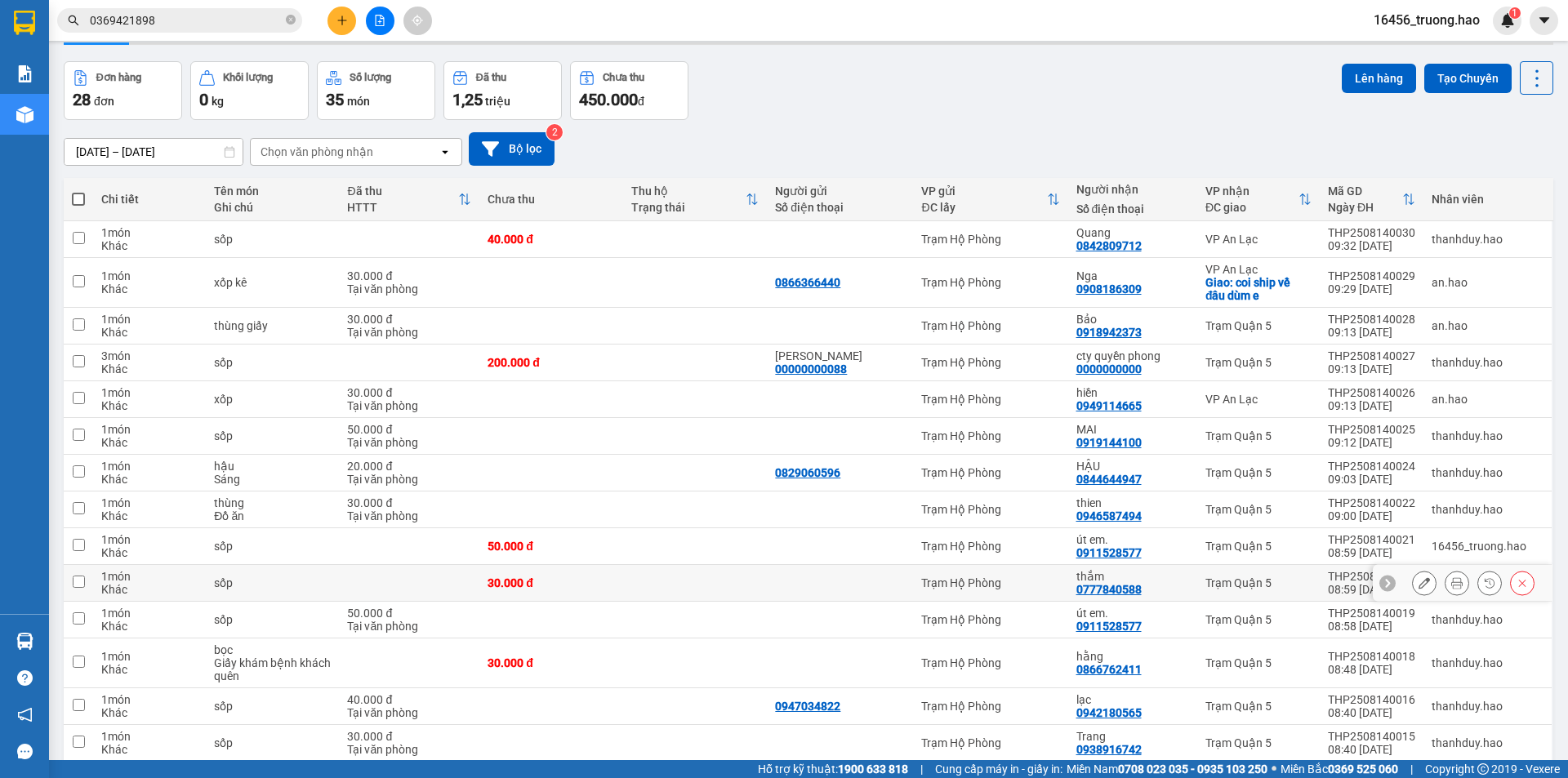
scroll to position [82, 0]
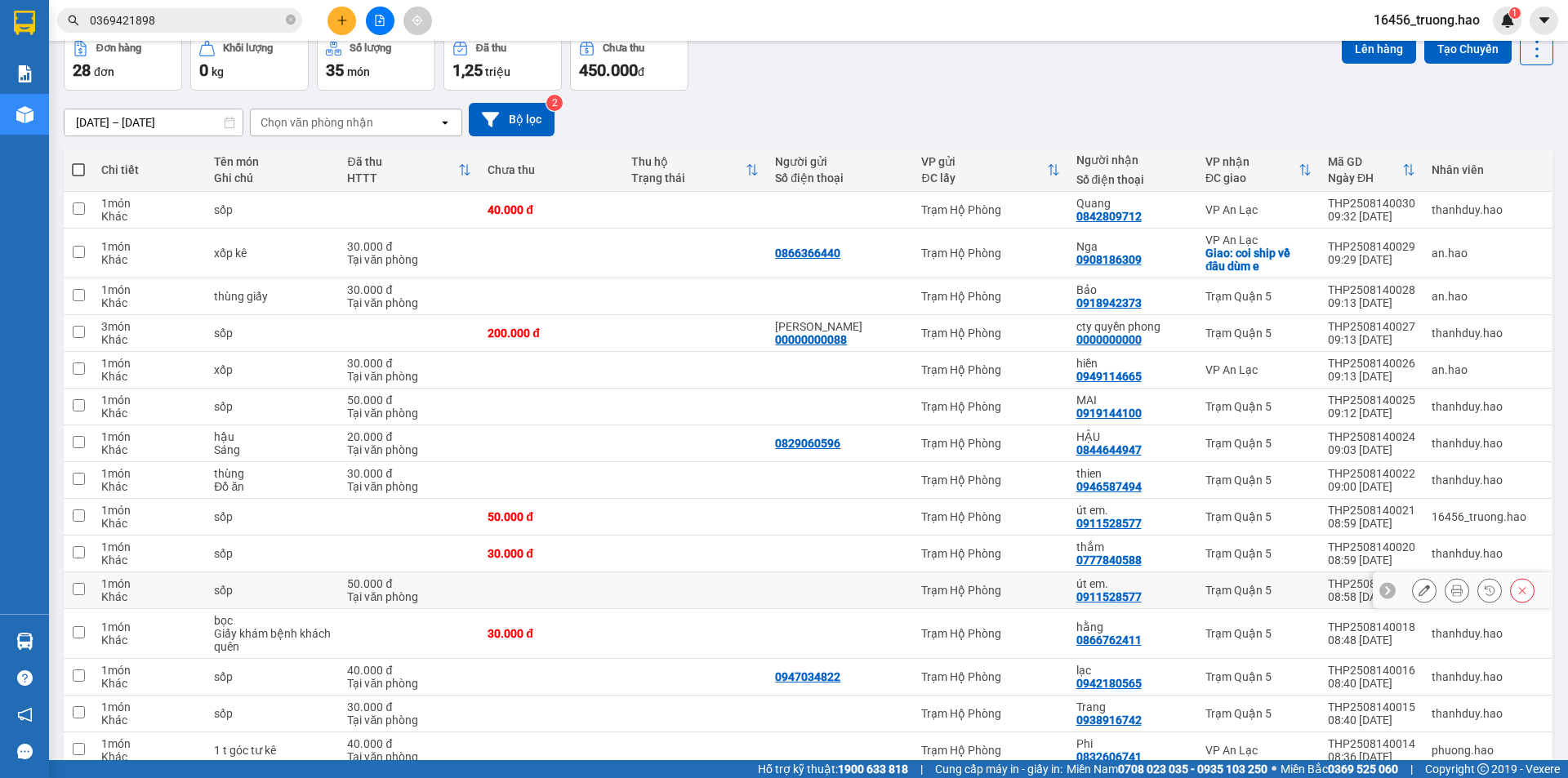
click at [1511, 582] on button at bounding box center [1522, 590] width 23 height 28
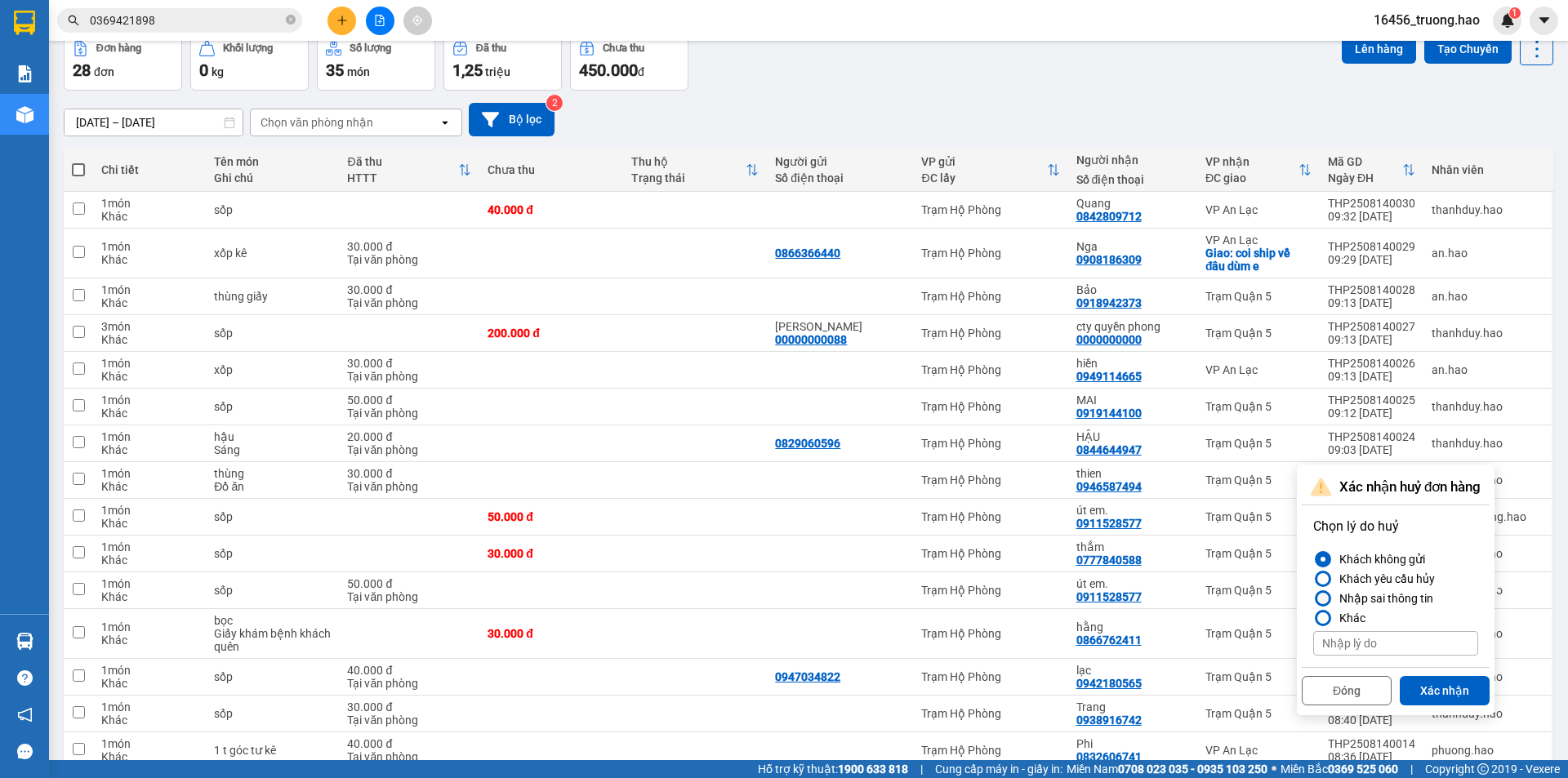
click at [1381, 589] on div "Nhập sai thông tin" at bounding box center [1382, 598] width 100 height 19
click at [1313, 598] on input "Nhập sai thông tin" at bounding box center [1313, 598] width 0 height 0
click at [1443, 682] on button "Xác nhận" at bounding box center [1445, 691] width 90 height 29
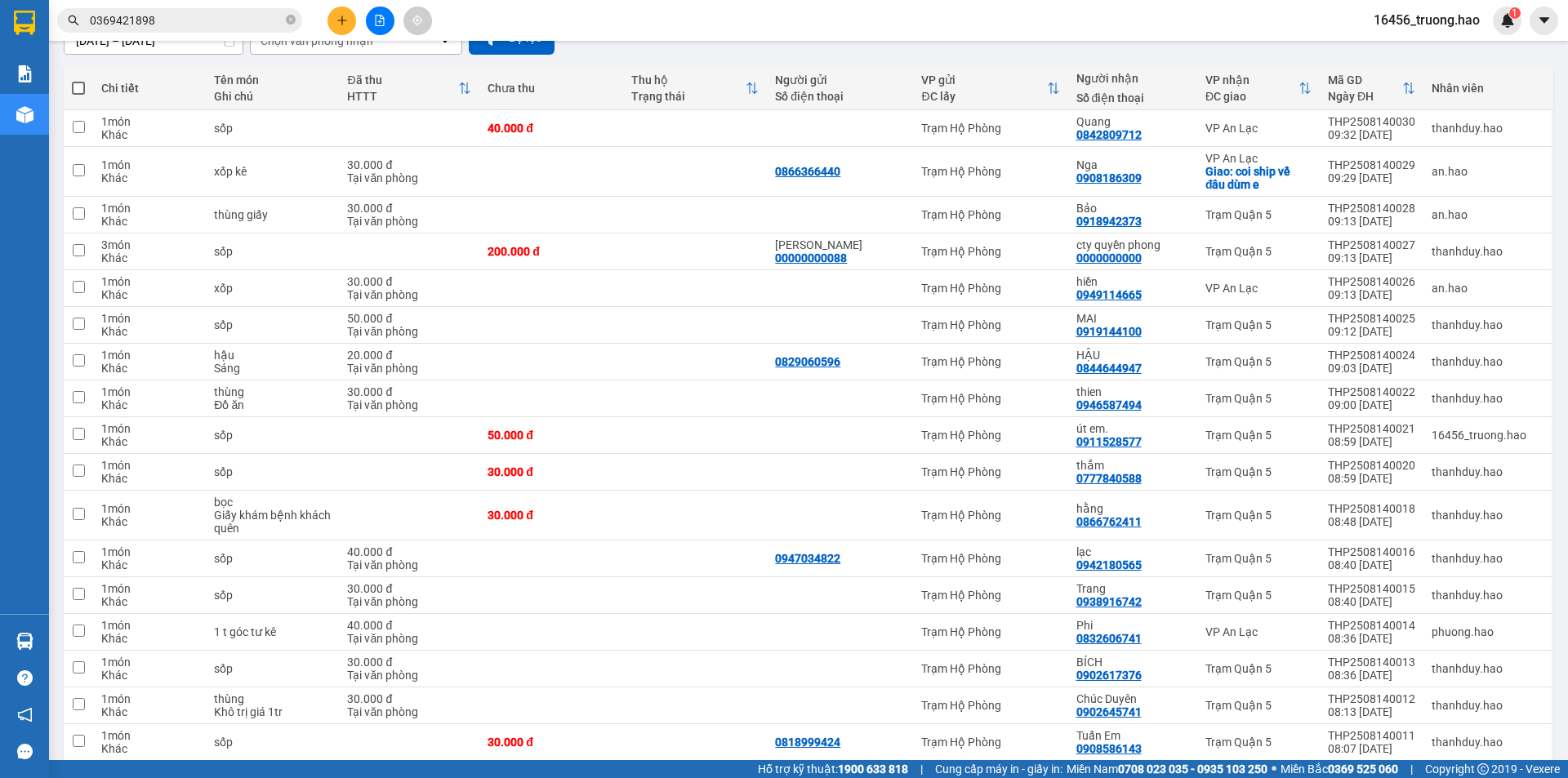
scroll to position [0, 0]
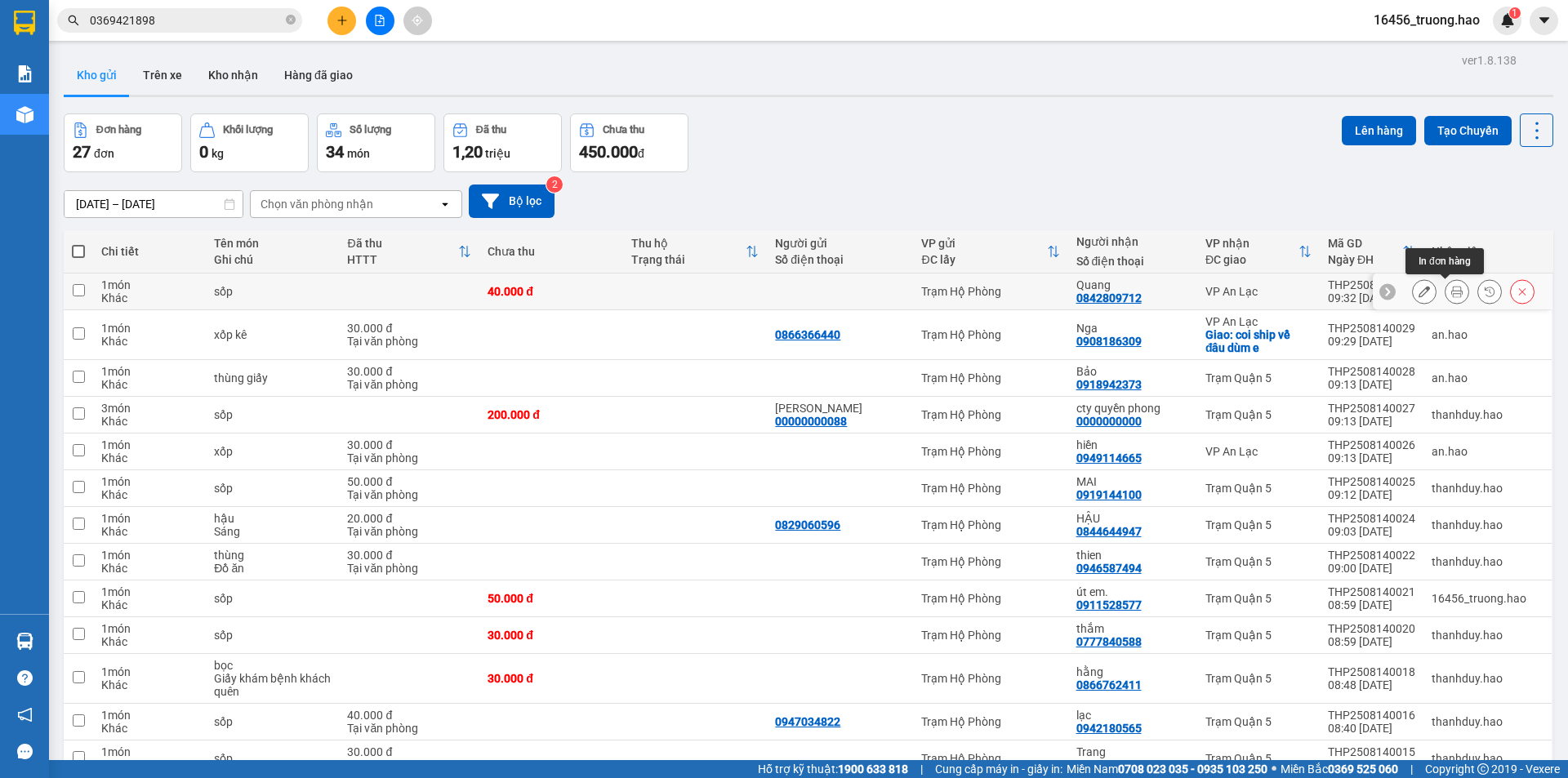
click at [1451, 291] on icon at bounding box center [1457, 291] width 11 height 11
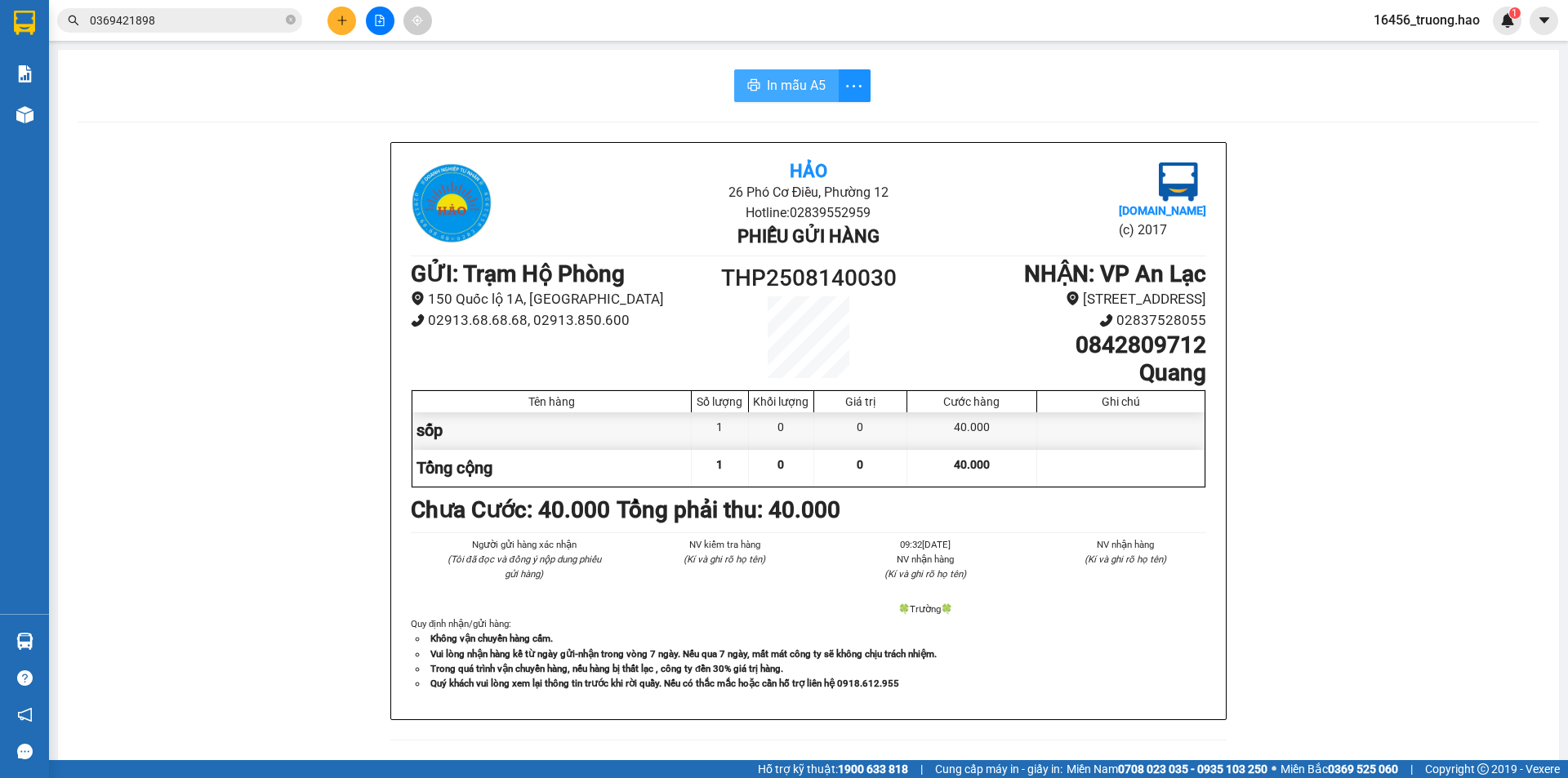
click at [789, 82] on span "In mẫu A5" at bounding box center [796, 85] width 59 height 20
click at [290, 19] on icon "close-circle" at bounding box center [290, 19] width 10 height 10
click at [275, 18] on input "text" at bounding box center [187, 20] width 193 height 18
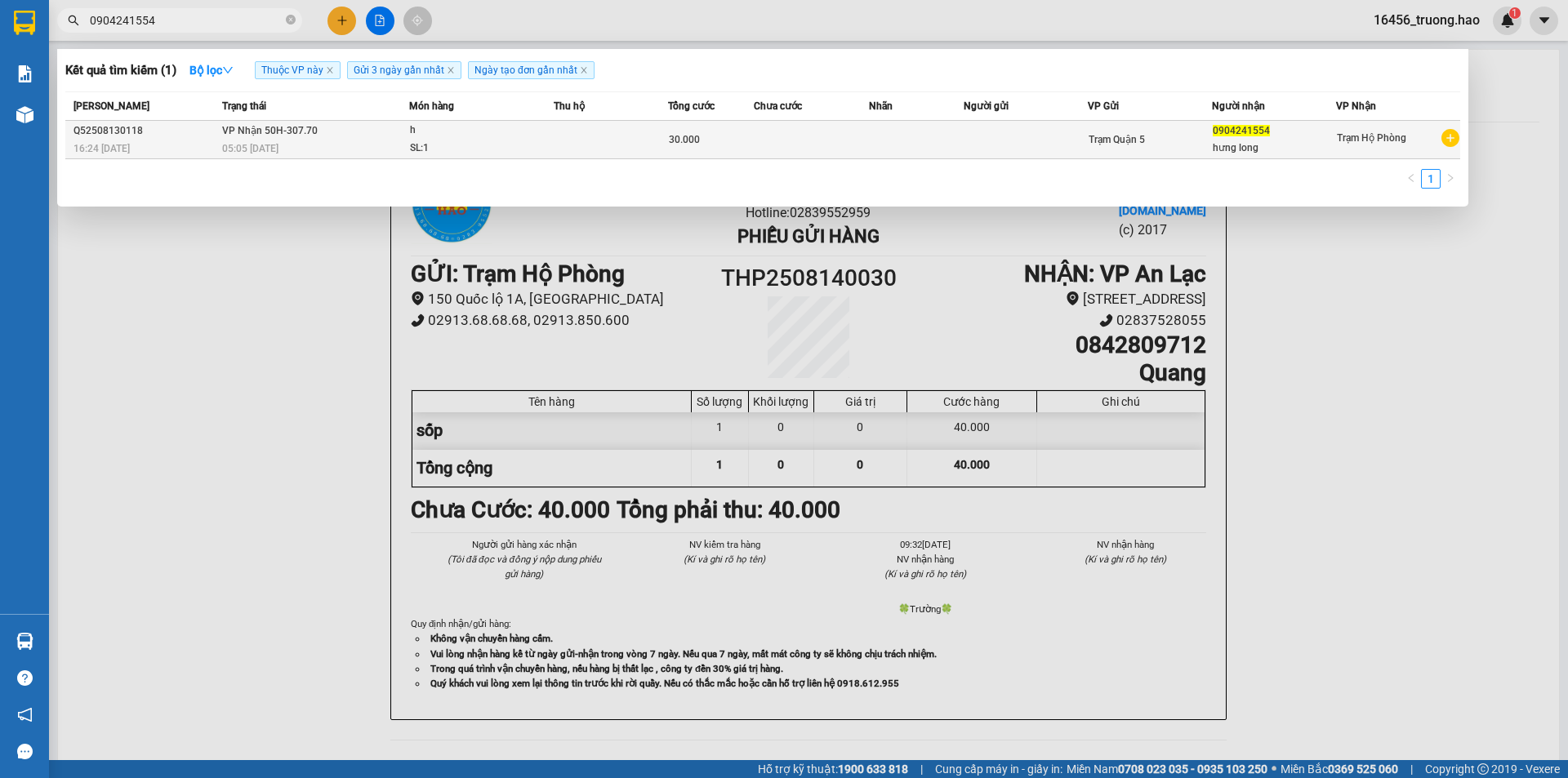
type input "0904241554"
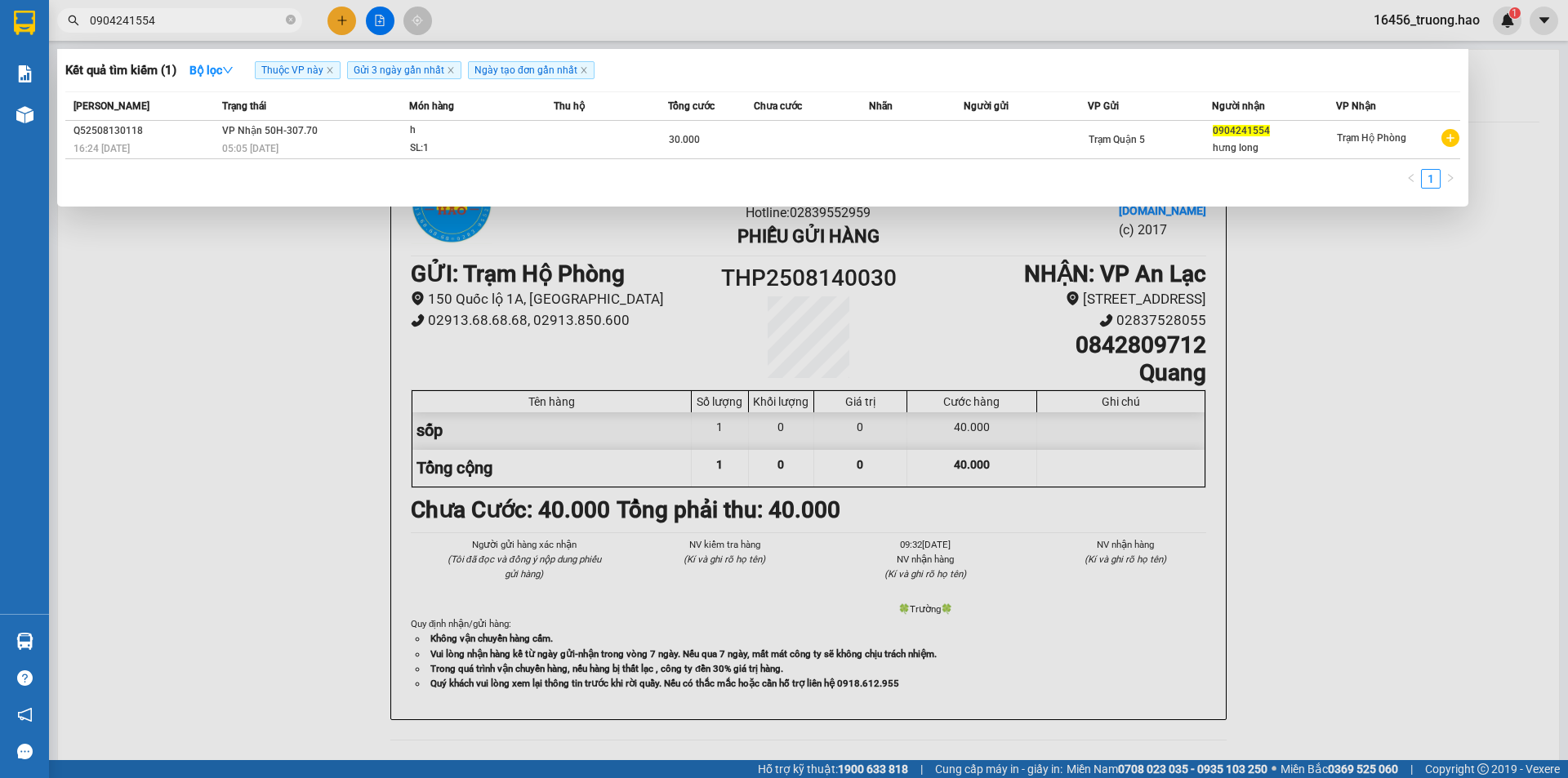
click at [283, 147] on div "05:05 [DATE]" at bounding box center [315, 149] width 187 height 18
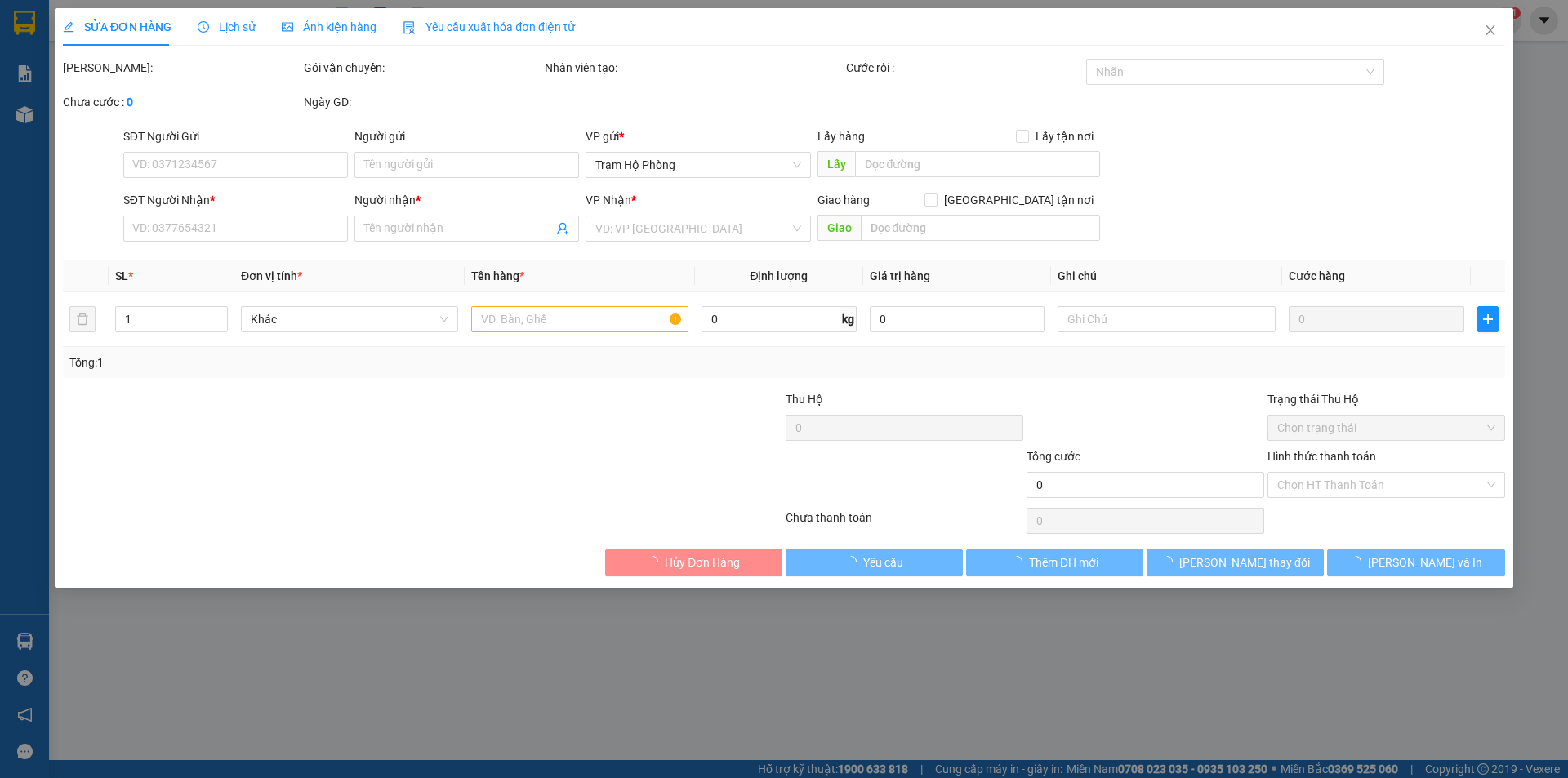
type input "0904241554"
type input "hưng long"
type input "30.000"
type input "0"
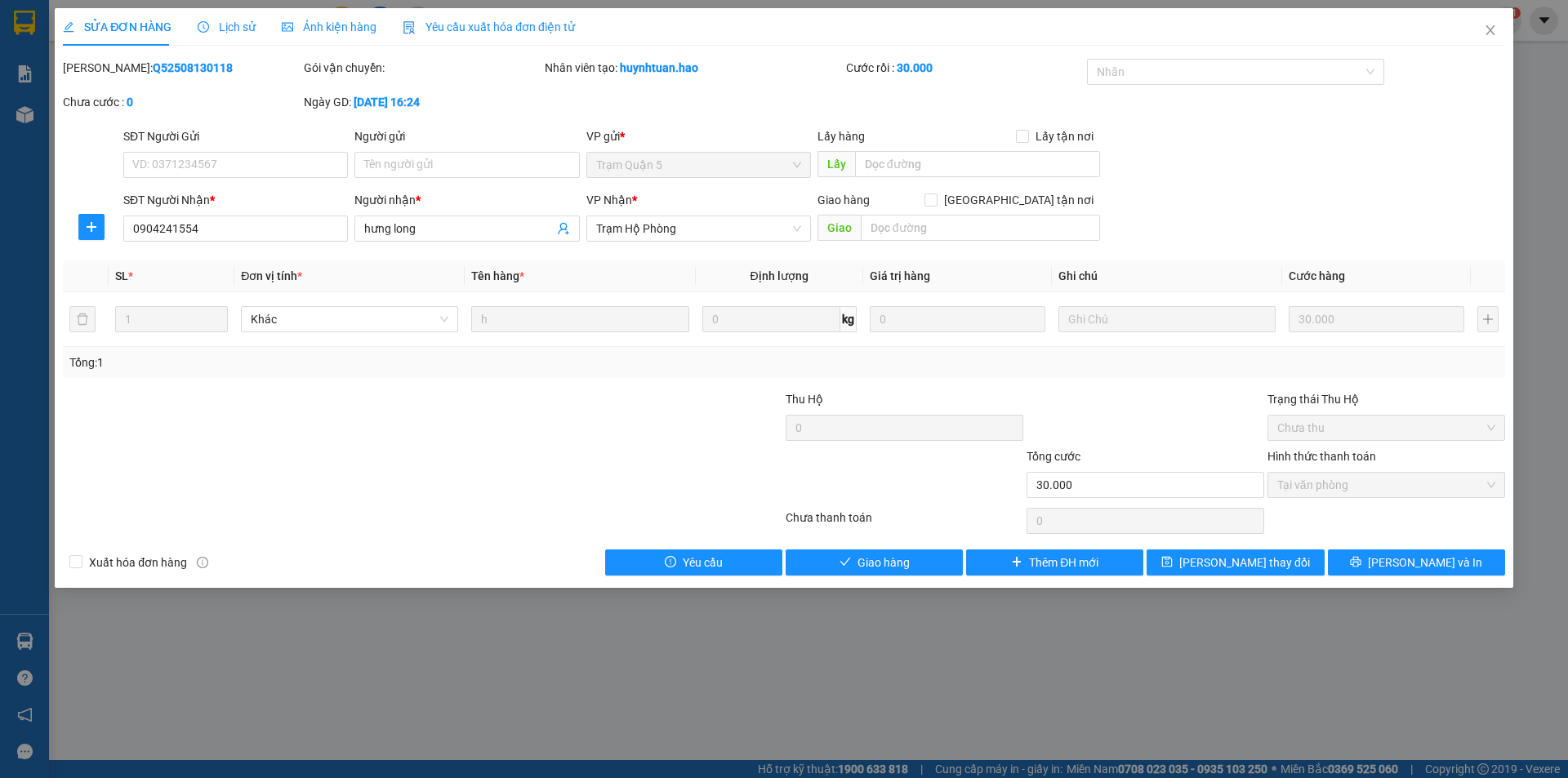
click at [329, 27] on span "Ảnh kiện hàng" at bounding box center [329, 27] width 95 height 13
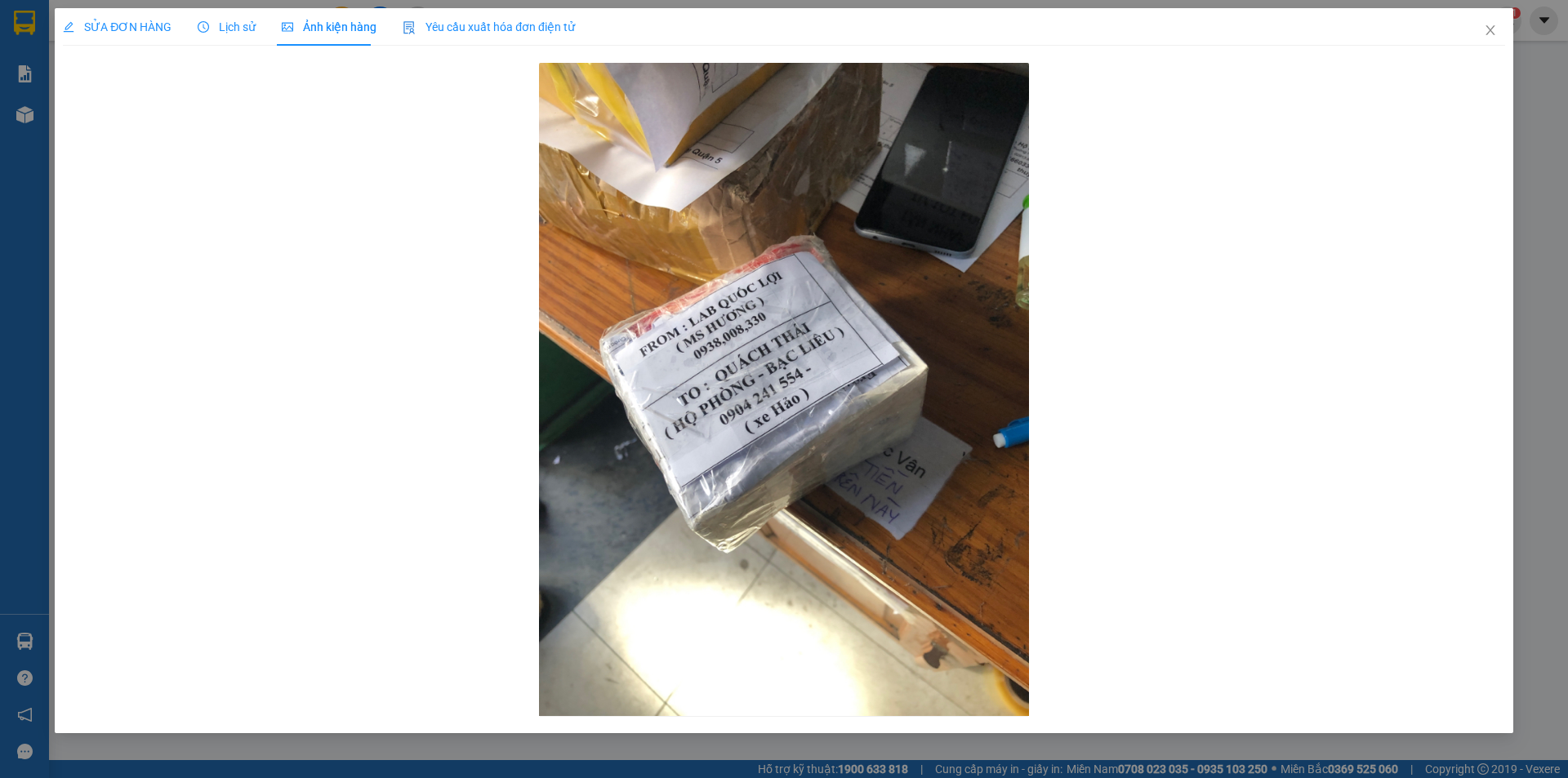
click at [150, 28] on span "SỬA ĐƠN HÀNG" at bounding box center [117, 27] width 108 height 13
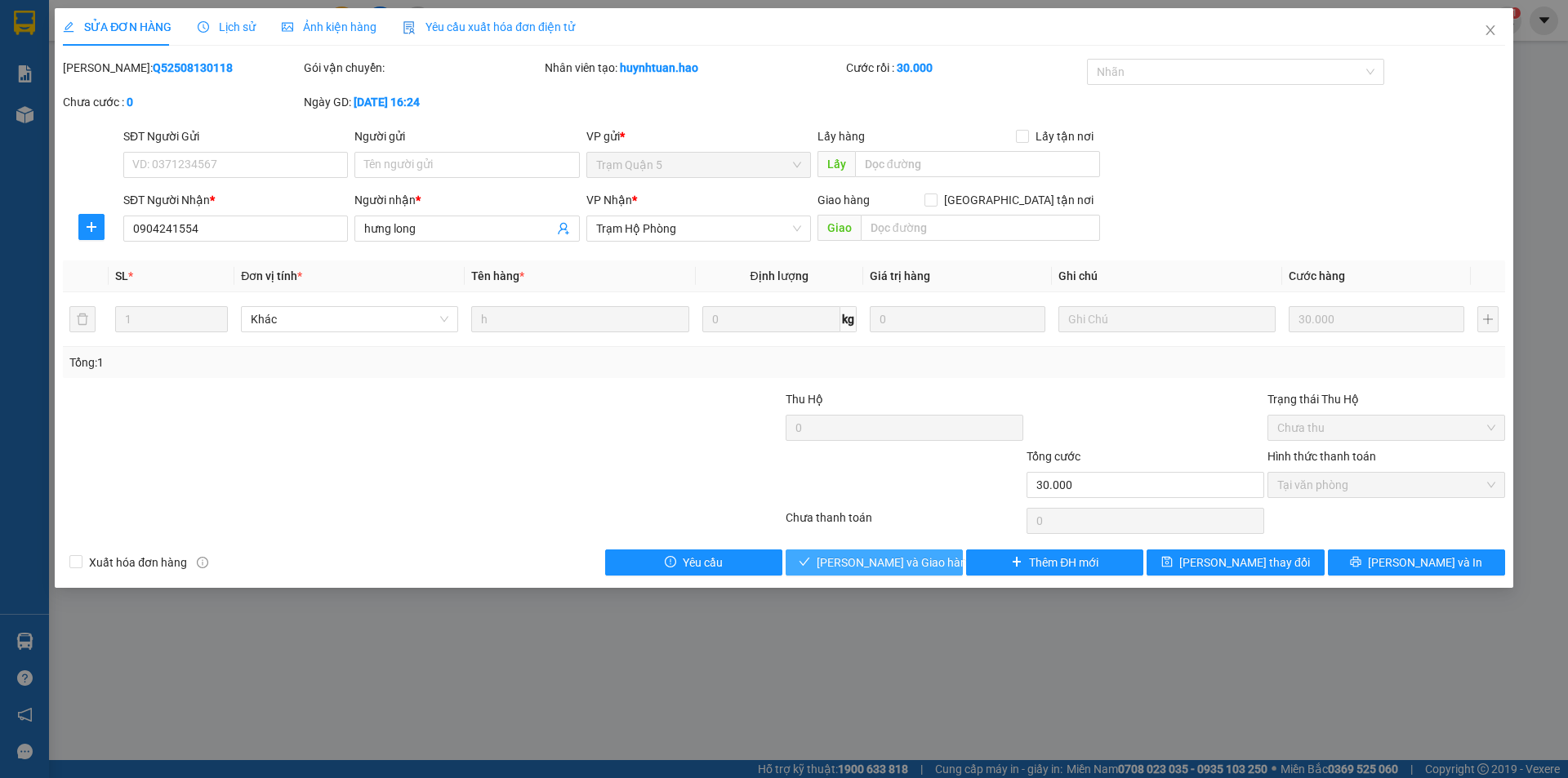
click at [890, 562] on span "[PERSON_NAME] và [PERSON_NAME] hàng" at bounding box center [894, 562] width 157 height 18
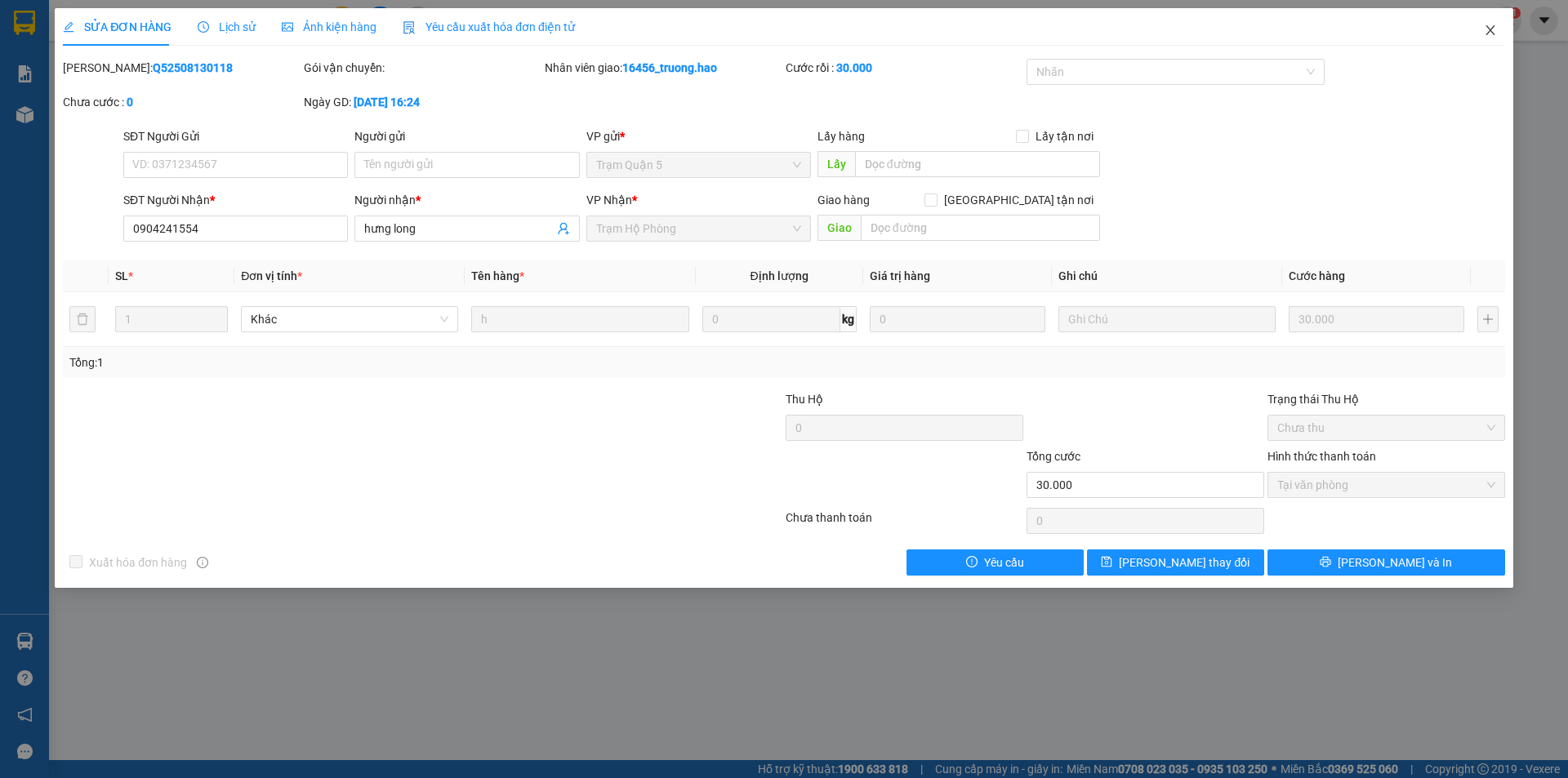
click at [1490, 36] on icon "close" at bounding box center [1490, 30] width 13 height 13
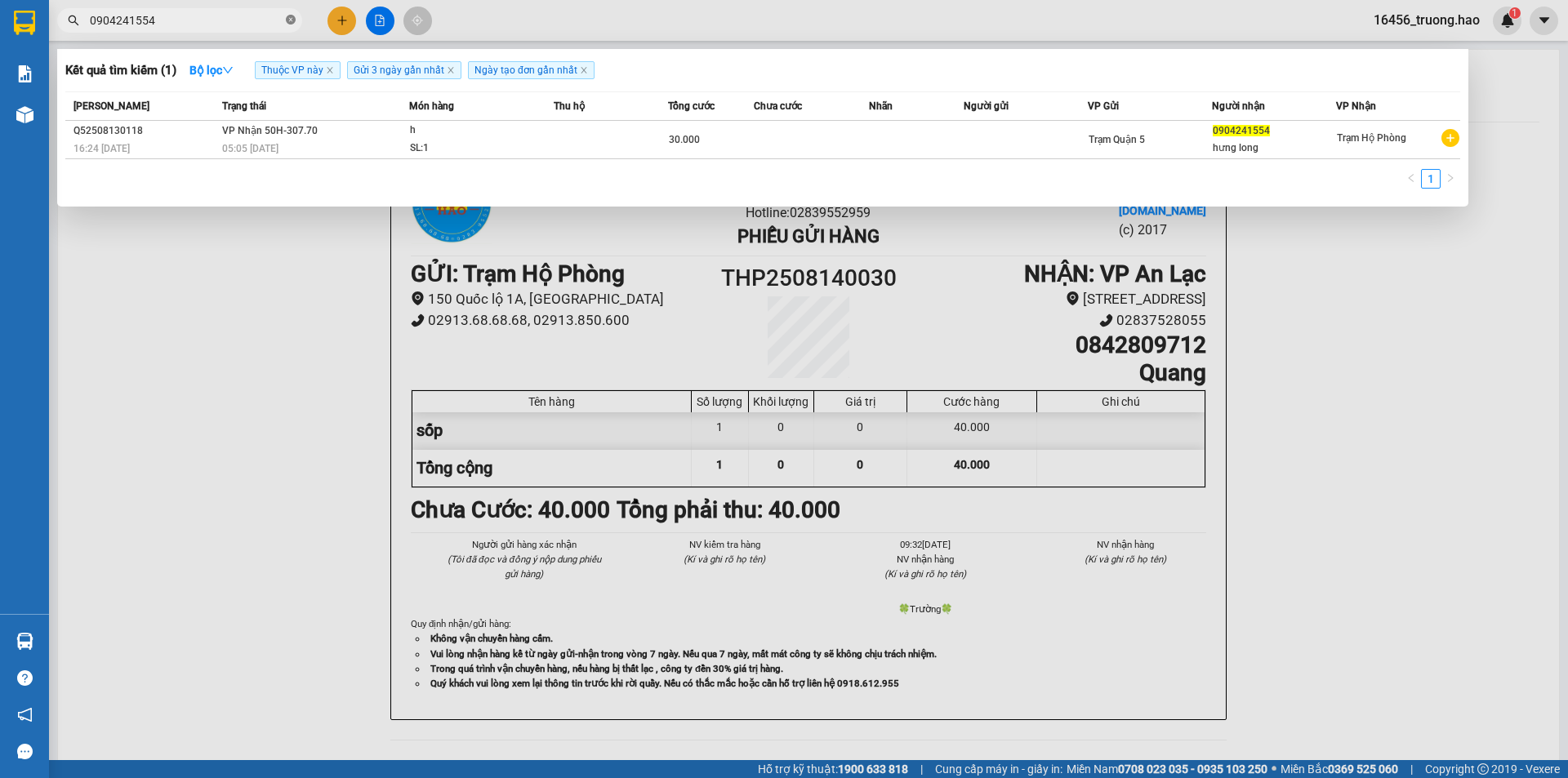
click at [293, 26] on span at bounding box center [290, 20] width 10 height 16
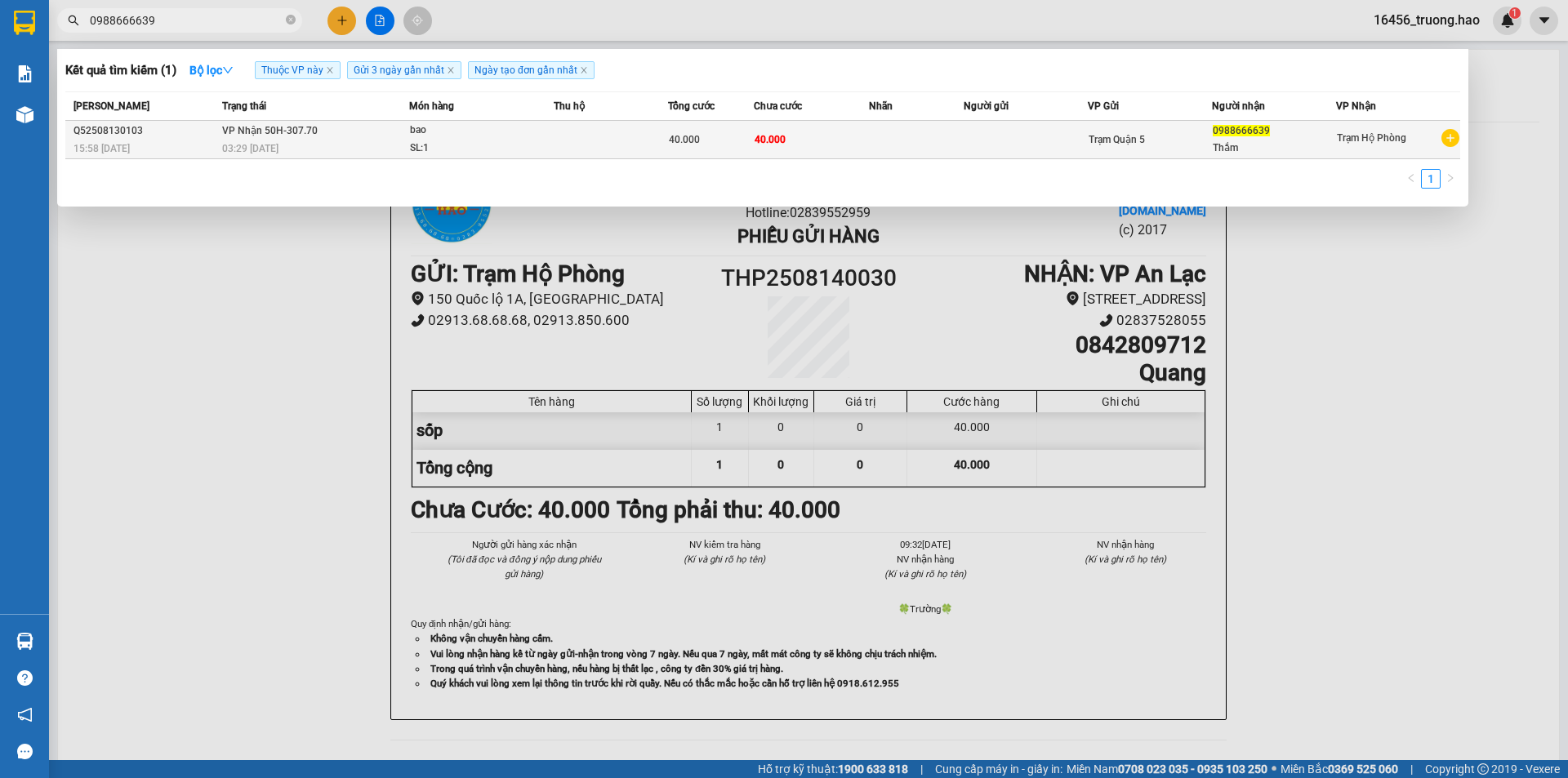
type input "0988666639"
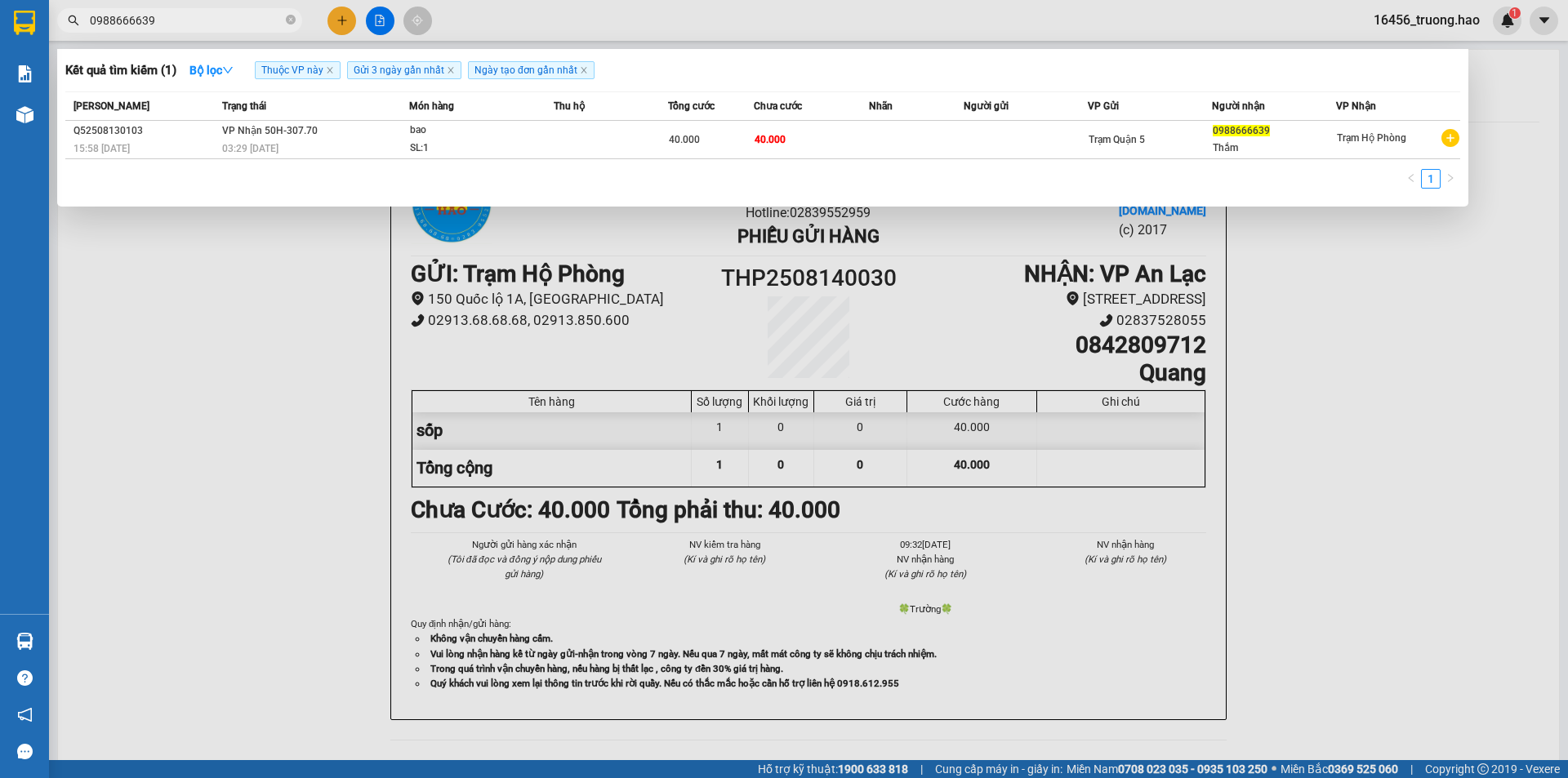
click at [428, 128] on div "bao" at bounding box center [471, 130] width 122 height 18
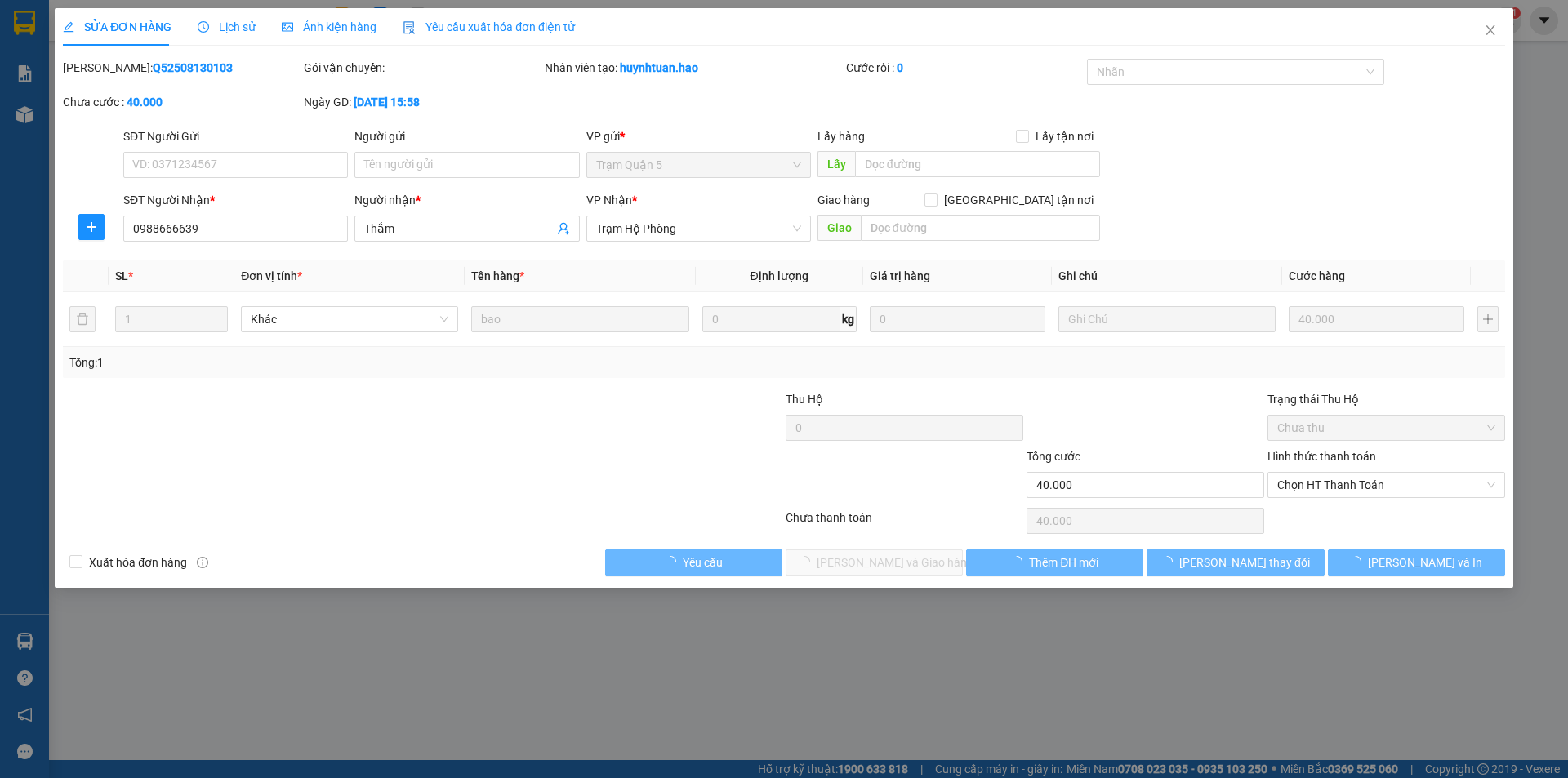
type input "0988666639"
type input "Thắm"
type input "40.000"
click at [301, 31] on span "Ảnh kiện hàng" at bounding box center [329, 27] width 95 height 13
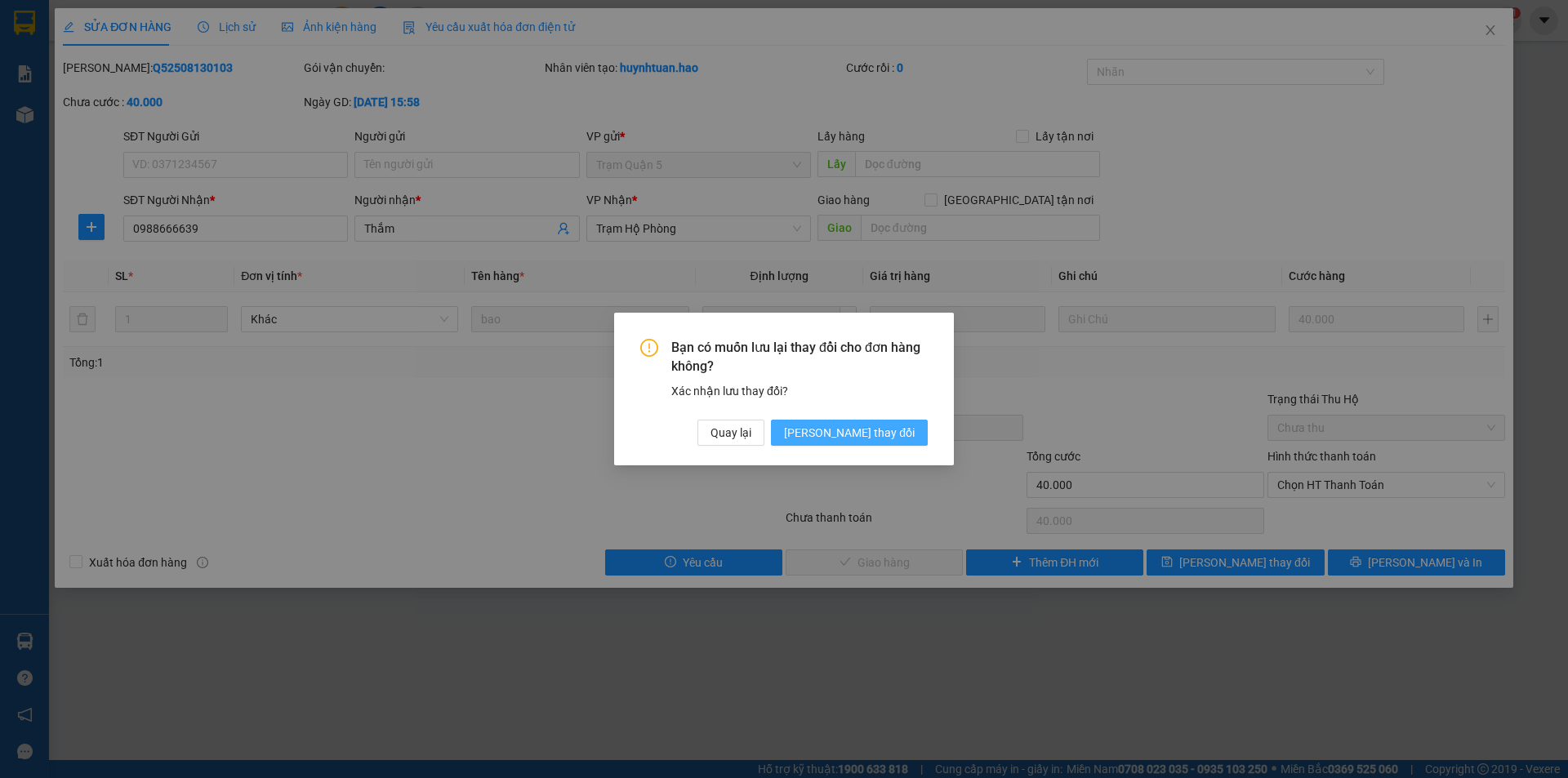
click at [867, 431] on span "[PERSON_NAME] đổi" at bounding box center [849, 433] width 131 height 18
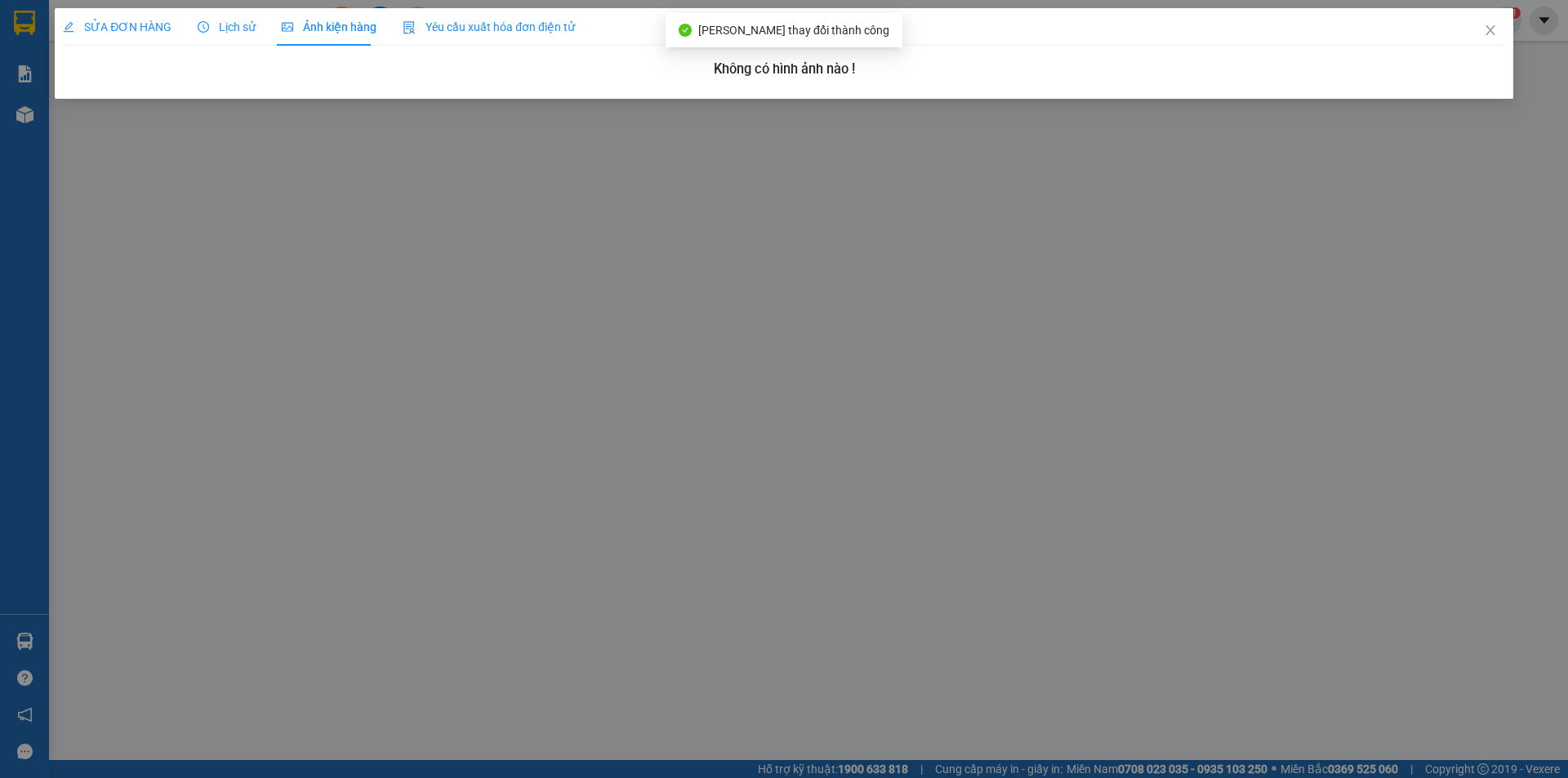
click at [155, 26] on span "SỬA ĐƠN HÀNG" at bounding box center [117, 27] width 108 height 13
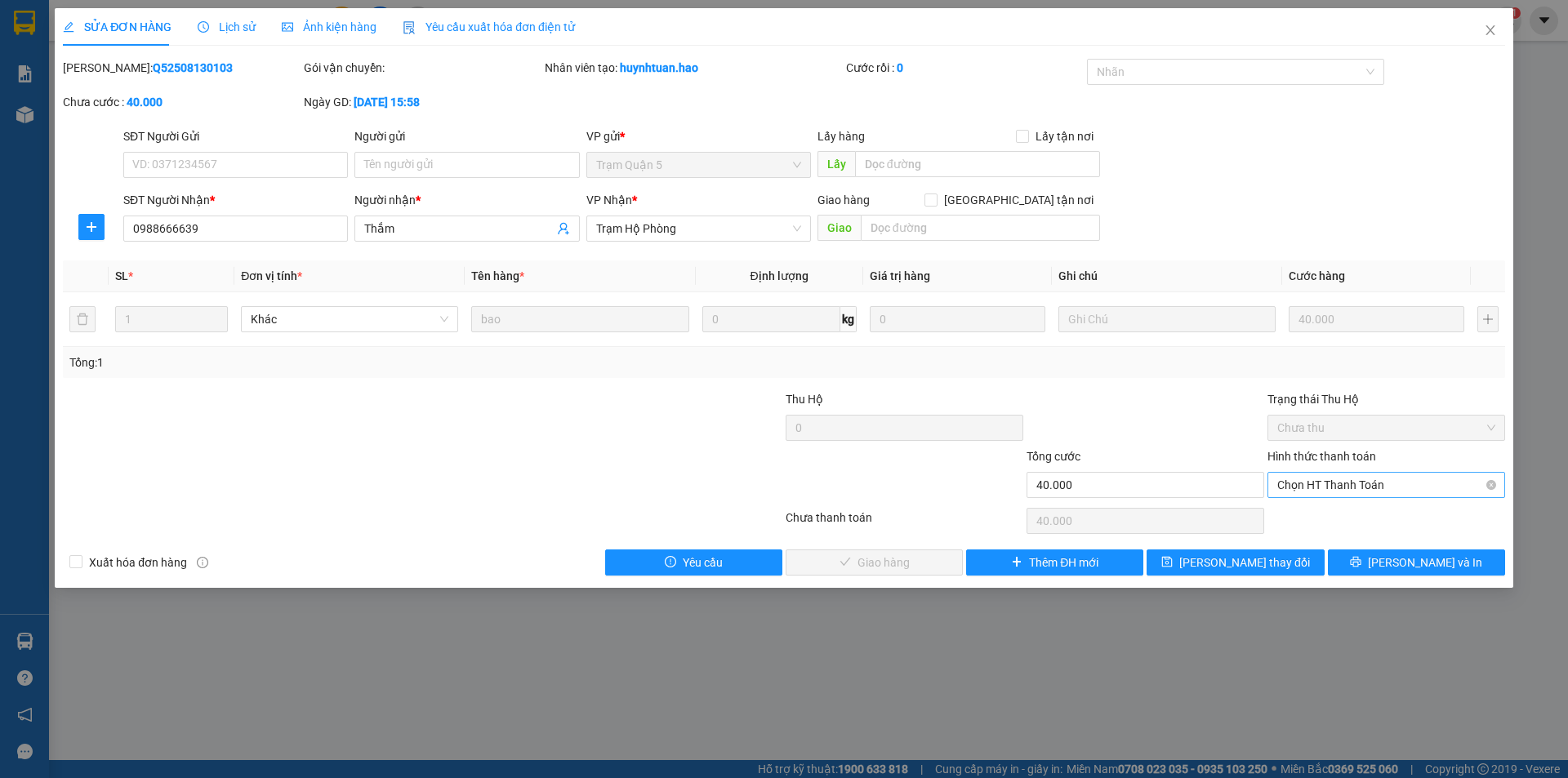
click at [1312, 486] on span "Chọn HT Thanh Toán" at bounding box center [1386, 484] width 218 height 25
click at [1314, 523] on div "Tại văn phòng" at bounding box center [1386, 518] width 218 height 18
type input "0"
click at [926, 557] on span "[PERSON_NAME] và [PERSON_NAME] hàng" at bounding box center [894, 562] width 157 height 18
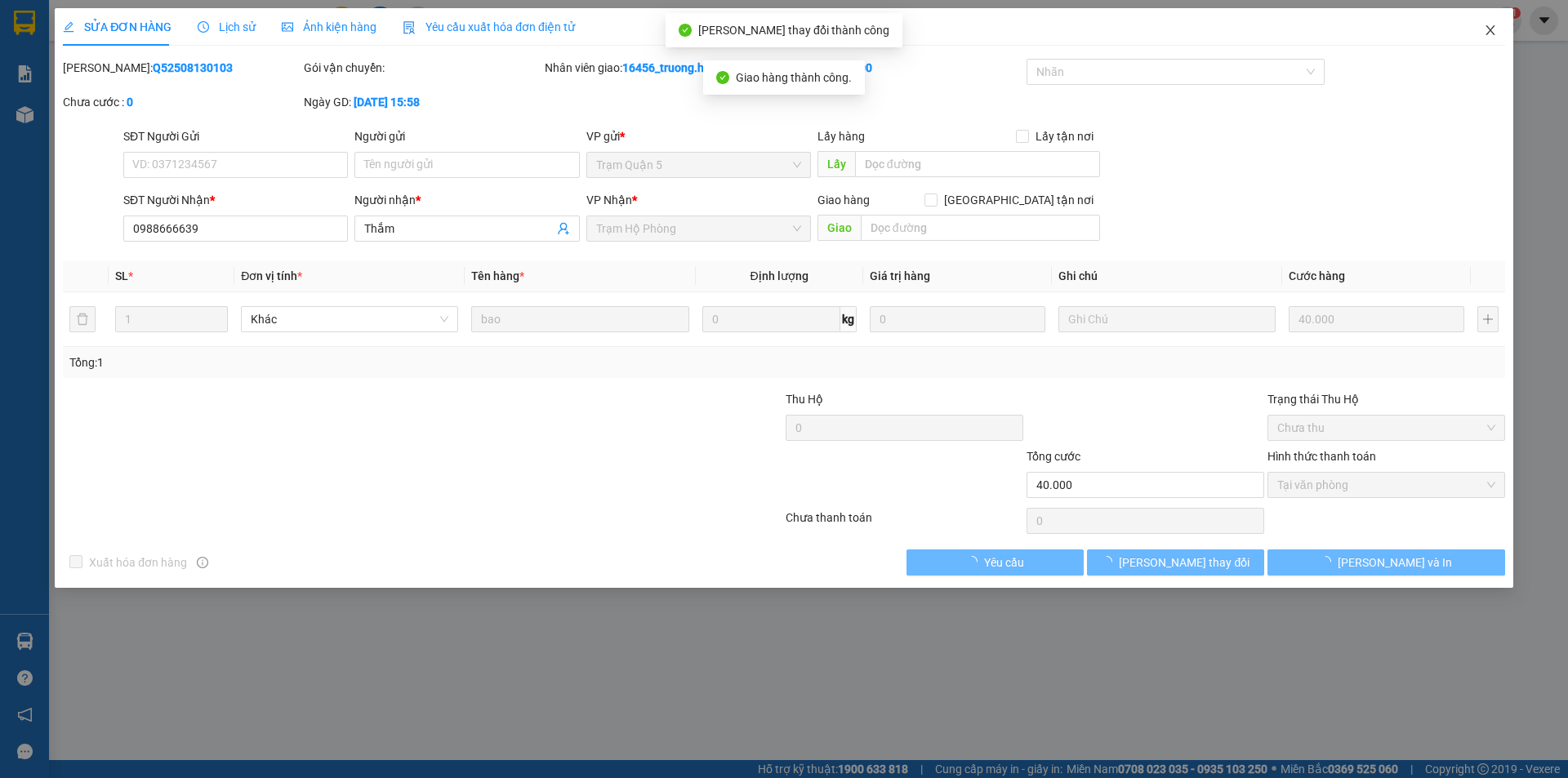
click at [1494, 38] on span "Close" at bounding box center [1491, 31] width 46 height 46
click at [1494, 37] on div "Kết quả tìm kiếm ( 1 ) Bộ lọc Thuộc VP này Gửi 3 ngày gần nhất Ngày tạo đơn gần…" at bounding box center [784, 20] width 1568 height 40
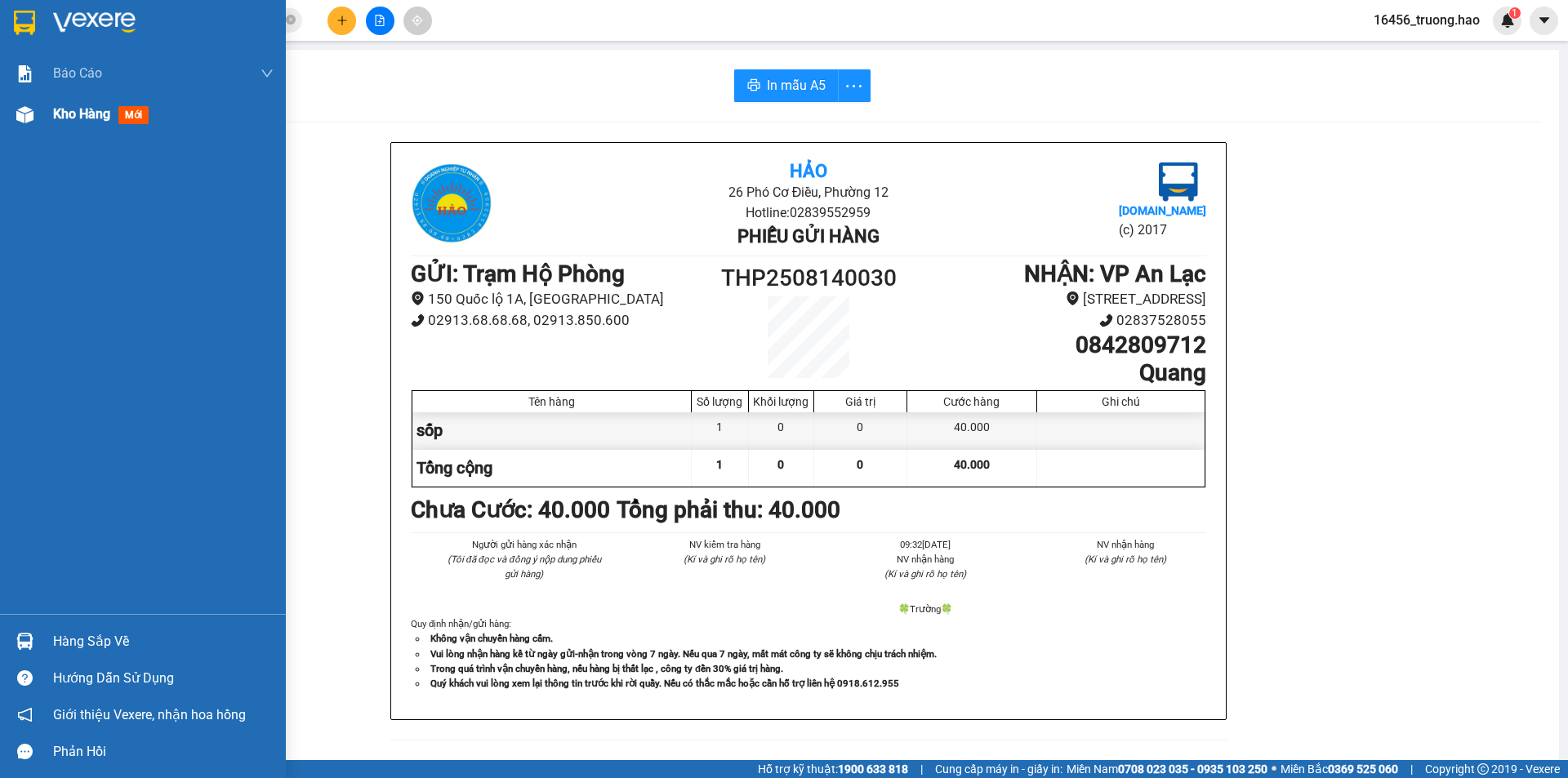
click at [26, 119] on img at bounding box center [25, 115] width 17 height 17
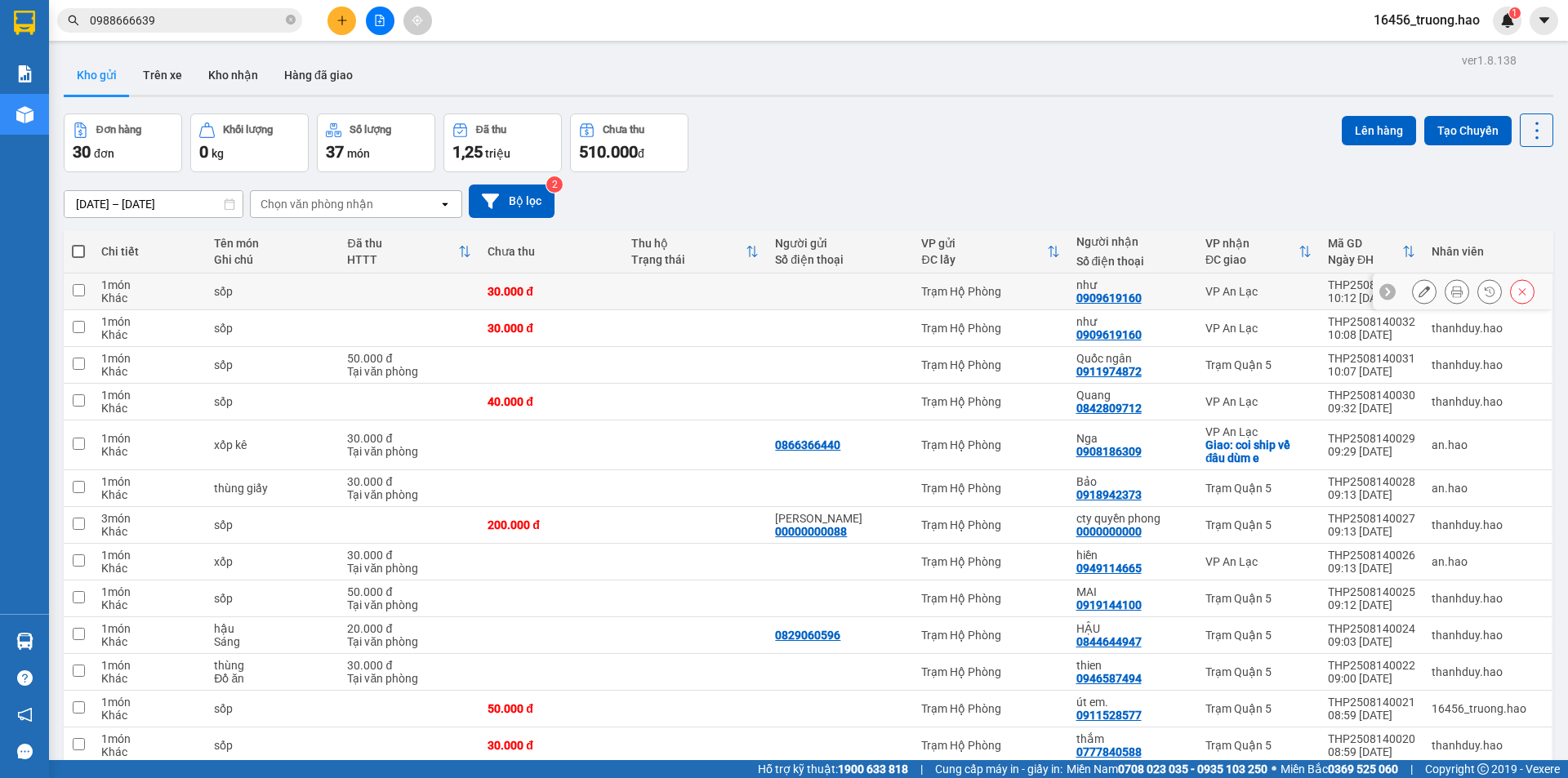
click at [1518, 291] on button at bounding box center [1522, 291] width 23 height 28
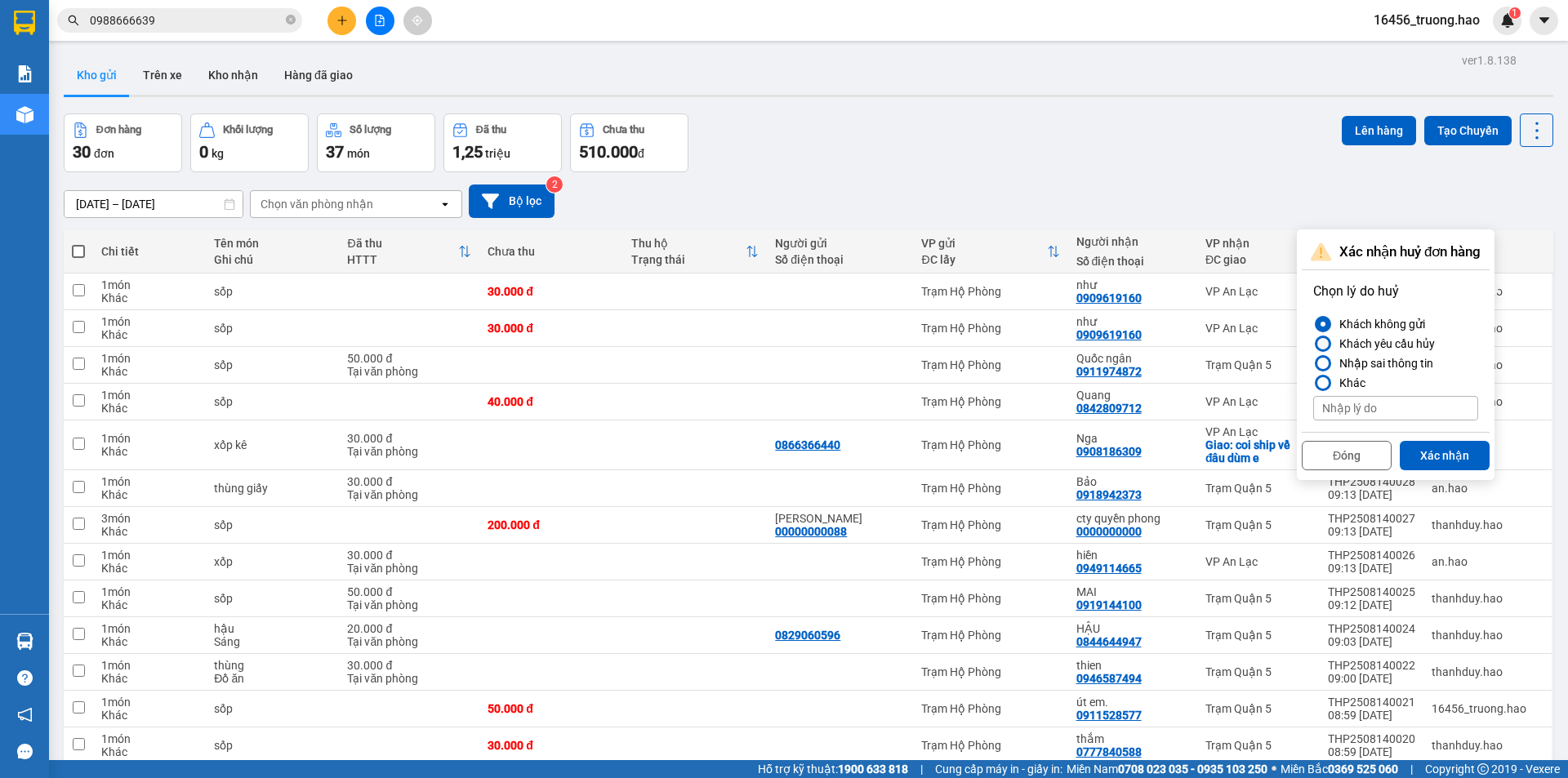
click at [1356, 349] on div "Khách yêu cầu hủy" at bounding box center [1383, 343] width 102 height 19
click at [1313, 344] on input "Khách yêu cầu hủy" at bounding box center [1313, 344] width 0 height 0
click at [1436, 455] on button "Xác nhận" at bounding box center [1445, 456] width 90 height 29
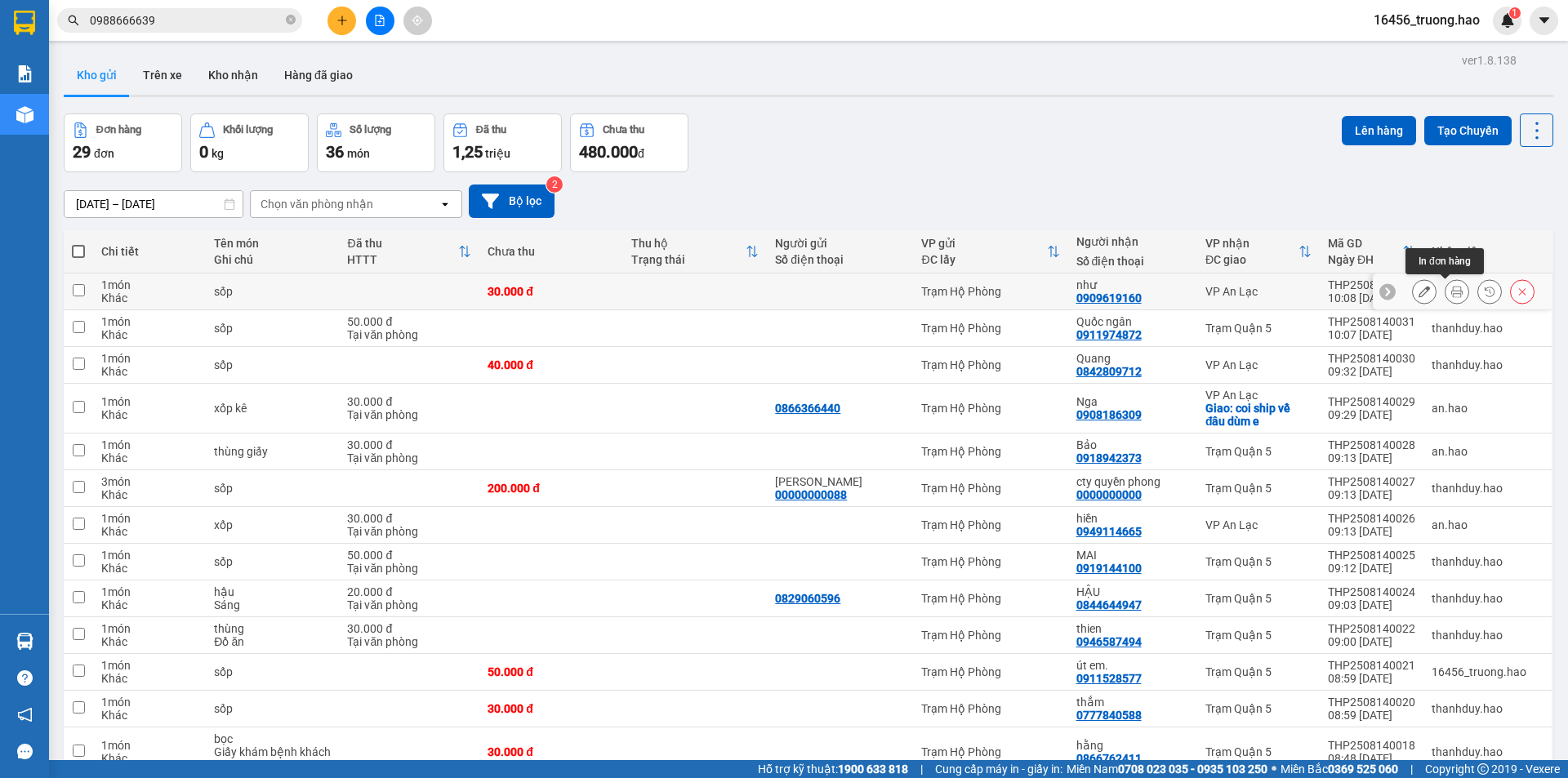
click at [1451, 293] on icon at bounding box center [1457, 291] width 11 height 11
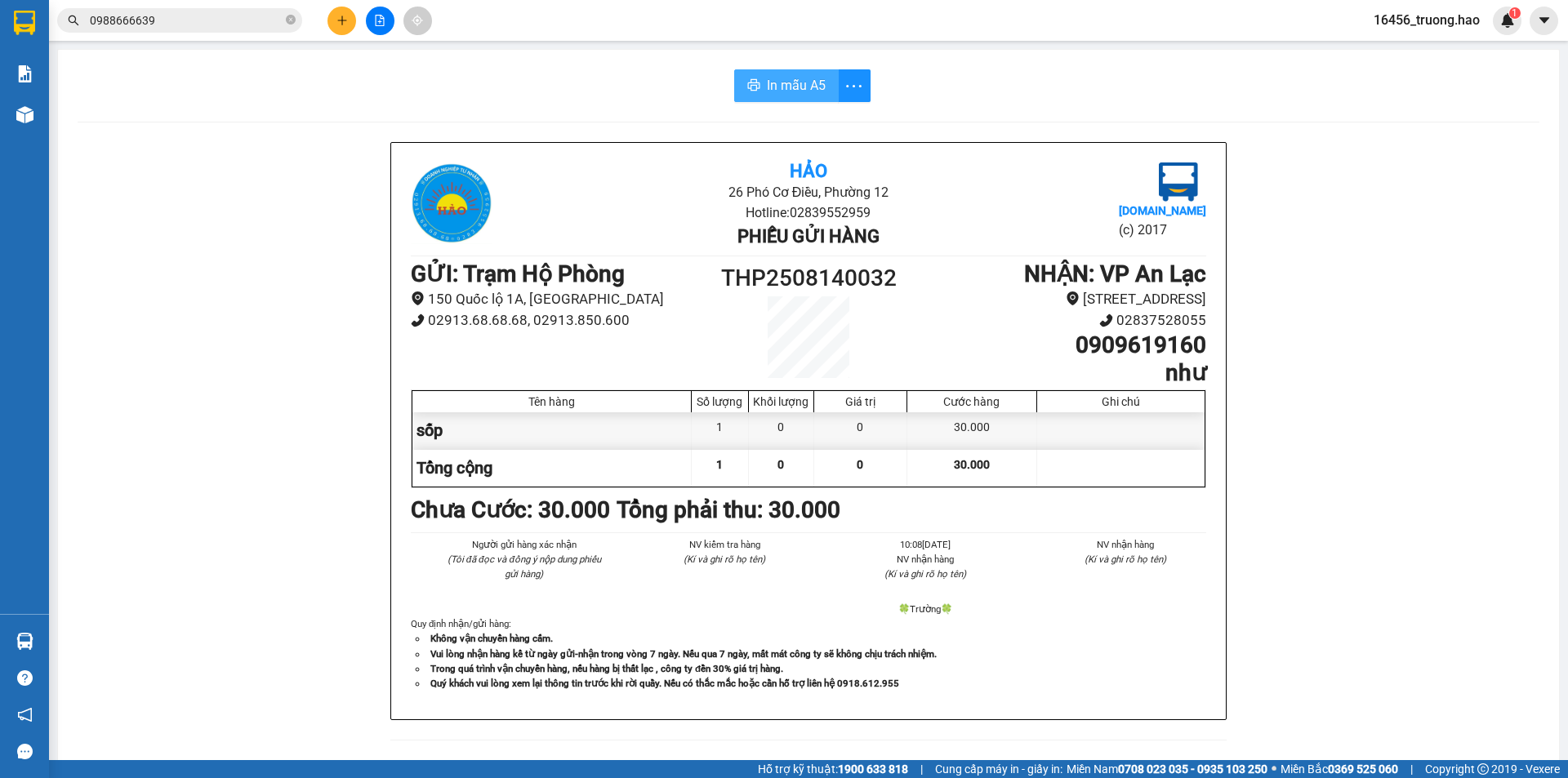
click at [778, 89] on span "In mẫu A5" at bounding box center [796, 85] width 59 height 20
click at [767, 75] on span "In mẫu A5" at bounding box center [796, 85] width 59 height 20
click at [790, 85] on span "In mẫu A5" at bounding box center [796, 85] width 59 height 20
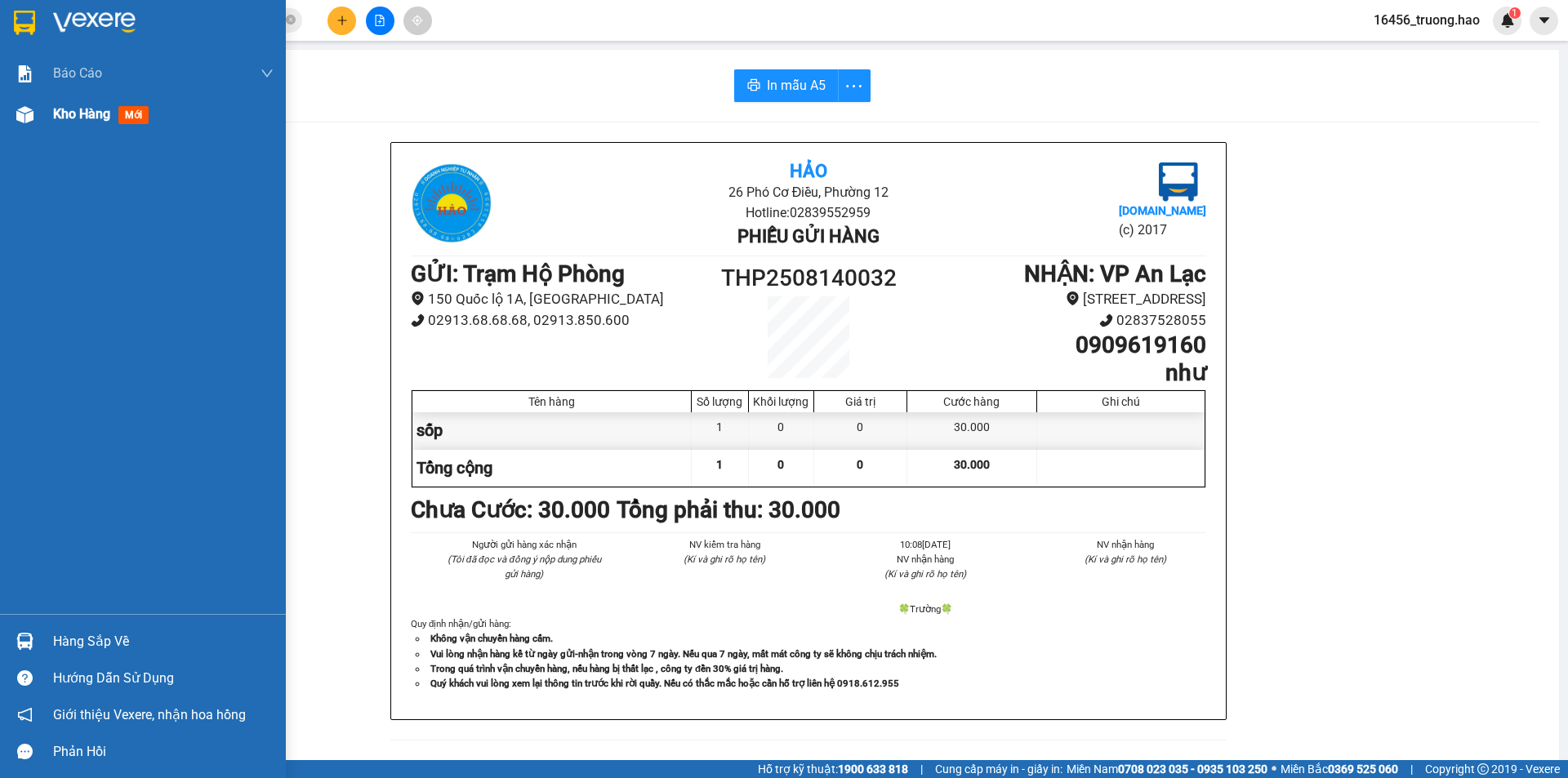
click at [40, 115] on div "Kho hàng mới" at bounding box center [142, 114] width 286 height 40
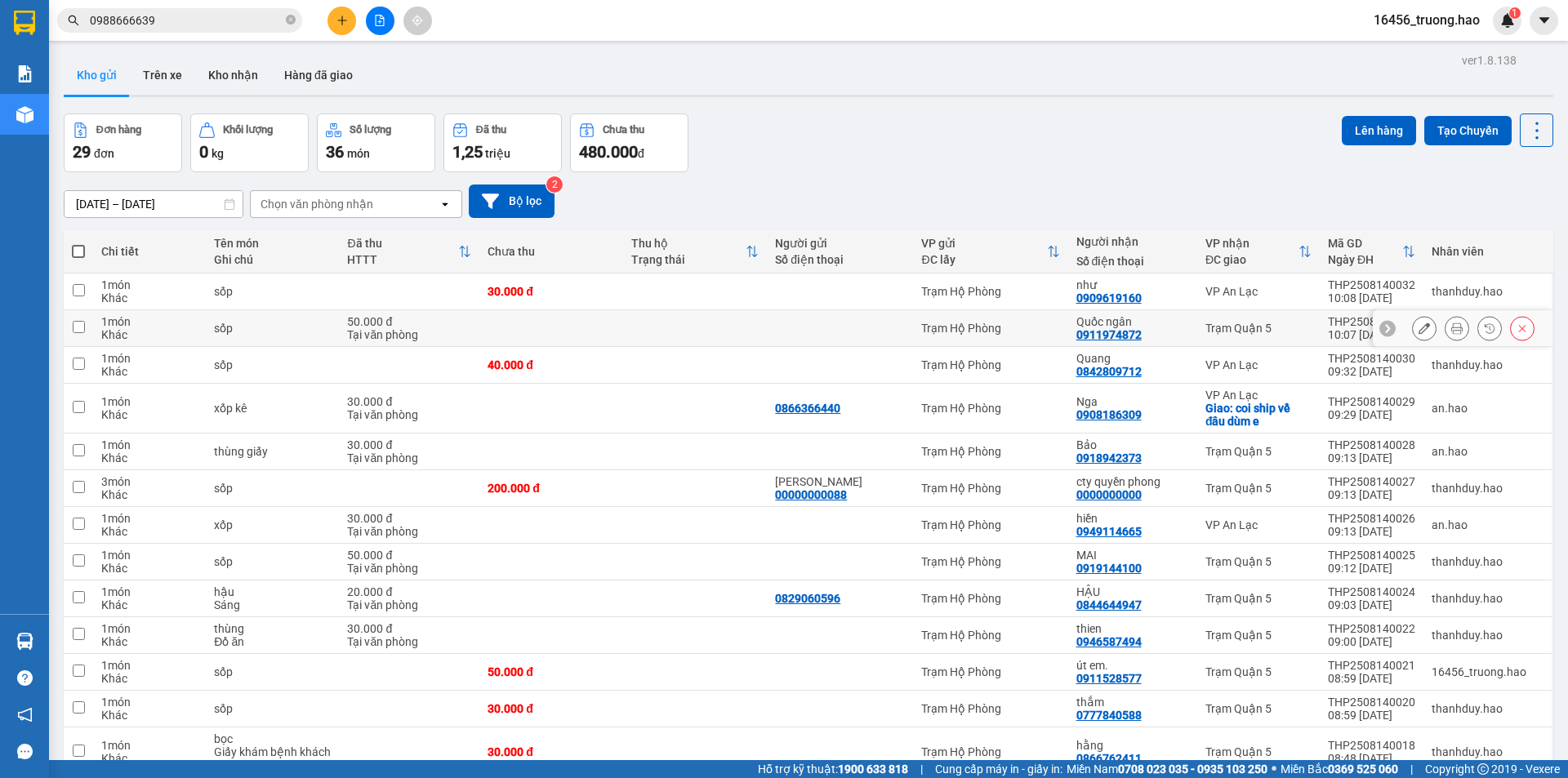
click at [1451, 328] on icon at bounding box center [1457, 328] width 11 height 11
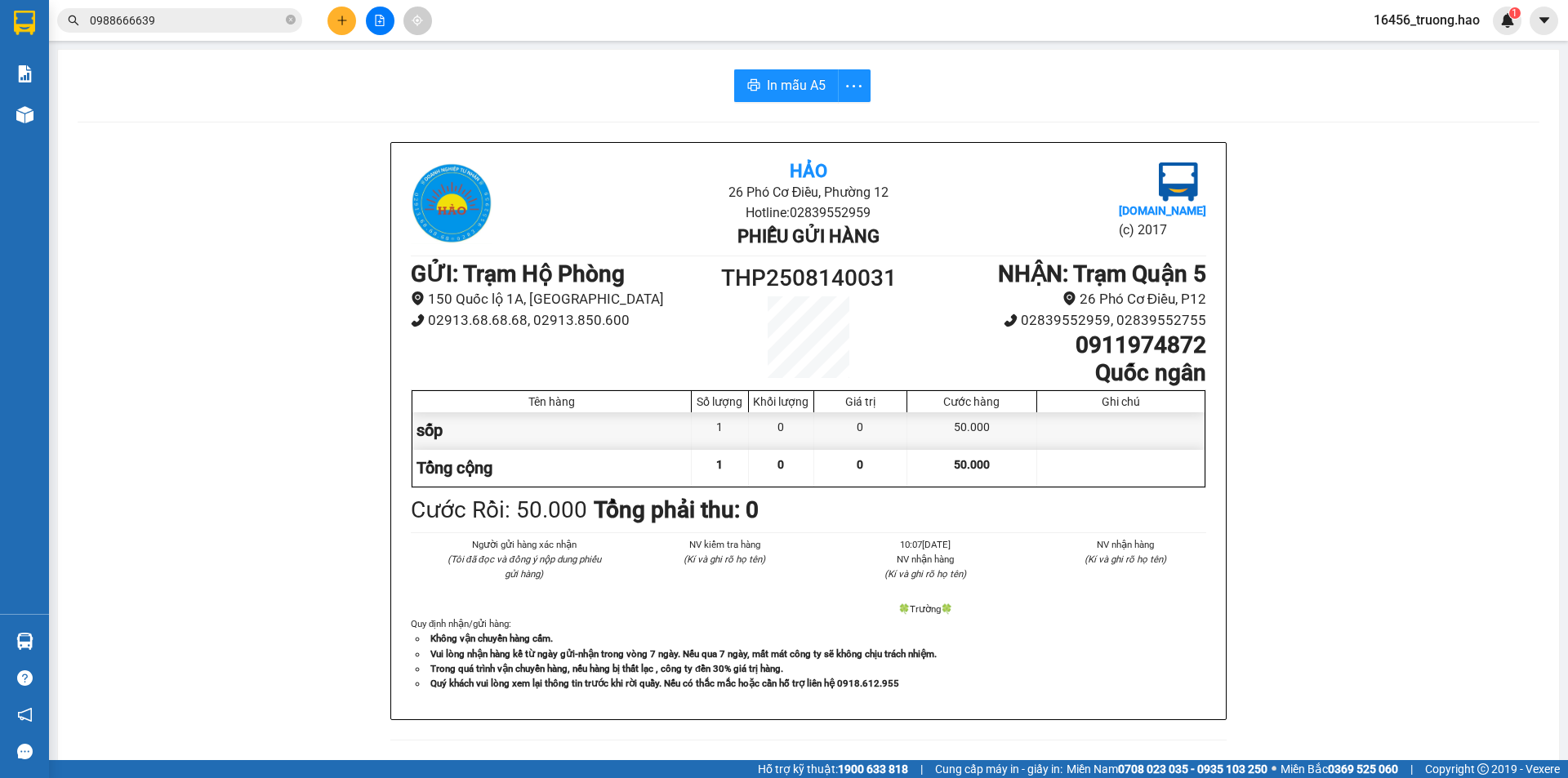
click at [816, 103] on div "In mẫu A5 Hảo 26 Phó Cơ Điều, Phường 12 Hotline: 02839552959 Phiếu gửi hàng Vex…" at bounding box center [808, 680] width 1501 height 1260
click at [791, 70] on button "In mẫu A5" at bounding box center [787, 86] width 105 height 33
drag, startPoint x: 318, startPoint y: 62, endPoint x: 290, endPoint y: 54, distance: 29.1
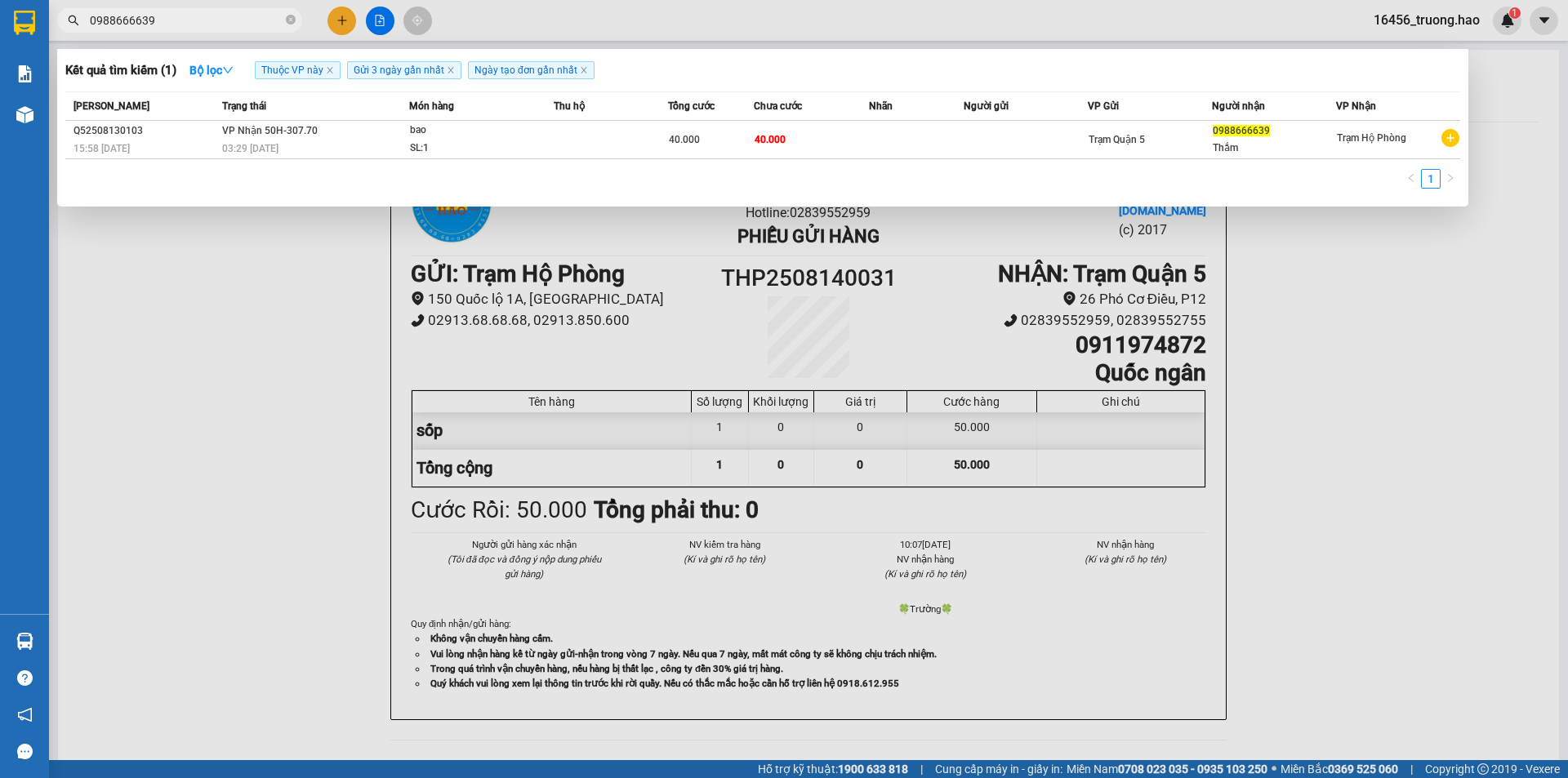
drag, startPoint x: 290, startPoint y: 54, endPoint x: 284, endPoint y: 12, distance: 42.4
click at [284, 12] on span "0988666639" at bounding box center [179, 20] width 245 height 25
click at [288, 22] on span at bounding box center [290, 20] width 10 height 16
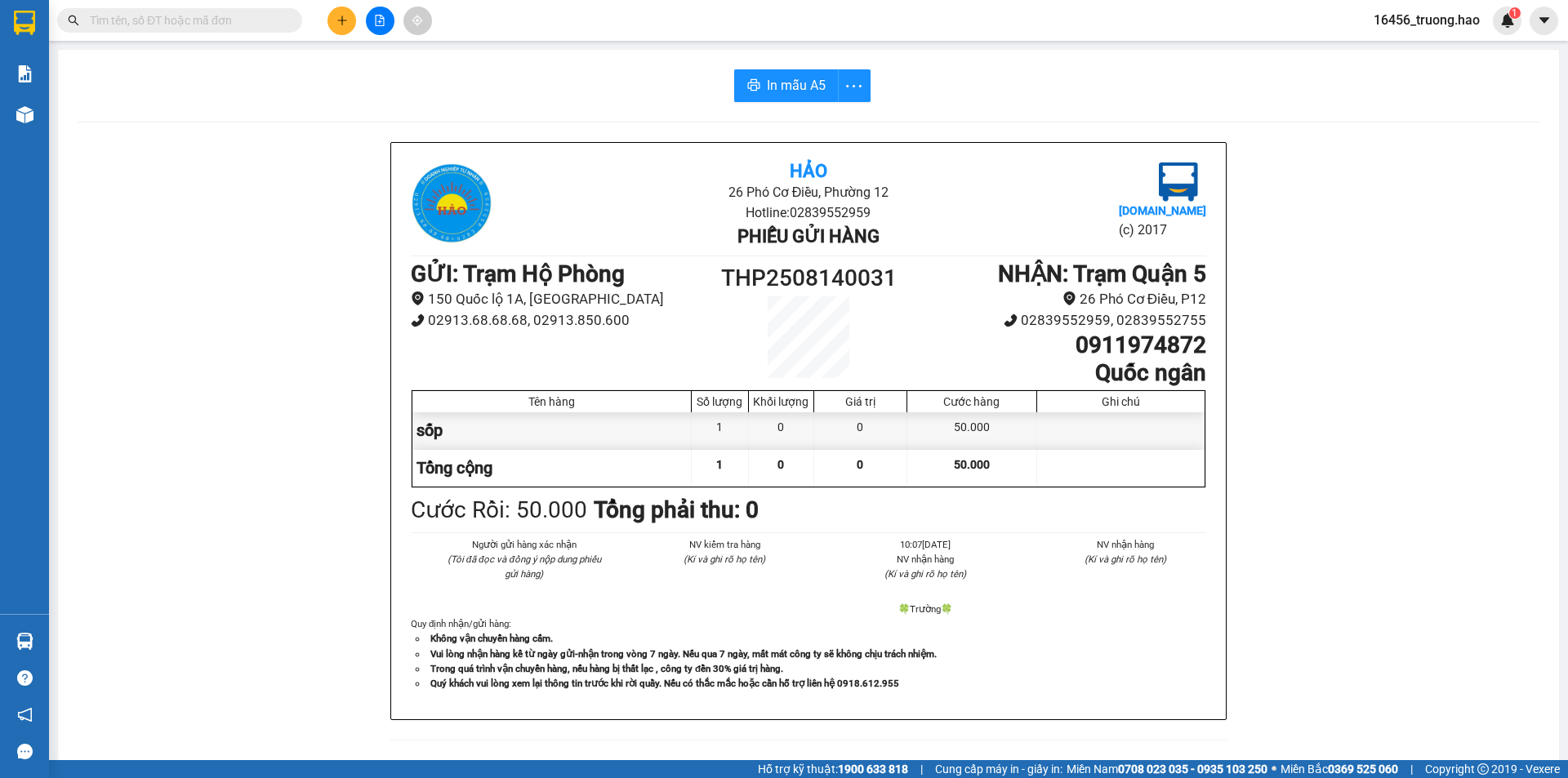
click at [288, 22] on span at bounding box center [290, 20] width 10 height 18
click at [179, 0] on div "Kết quả tìm kiếm ( 1 ) Bộ lọc Thuộc VP này Gửi 3 ngày gần nhất Ngày tạo đơn gần…" at bounding box center [784, 20] width 1568 height 40
drag, startPoint x: 128, startPoint y: 8, endPoint x: 130, endPoint y: 19, distance: 11.2
click at [129, 17] on span at bounding box center [179, 20] width 245 height 25
click at [131, 23] on input "text" at bounding box center [187, 20] width 193 height 18
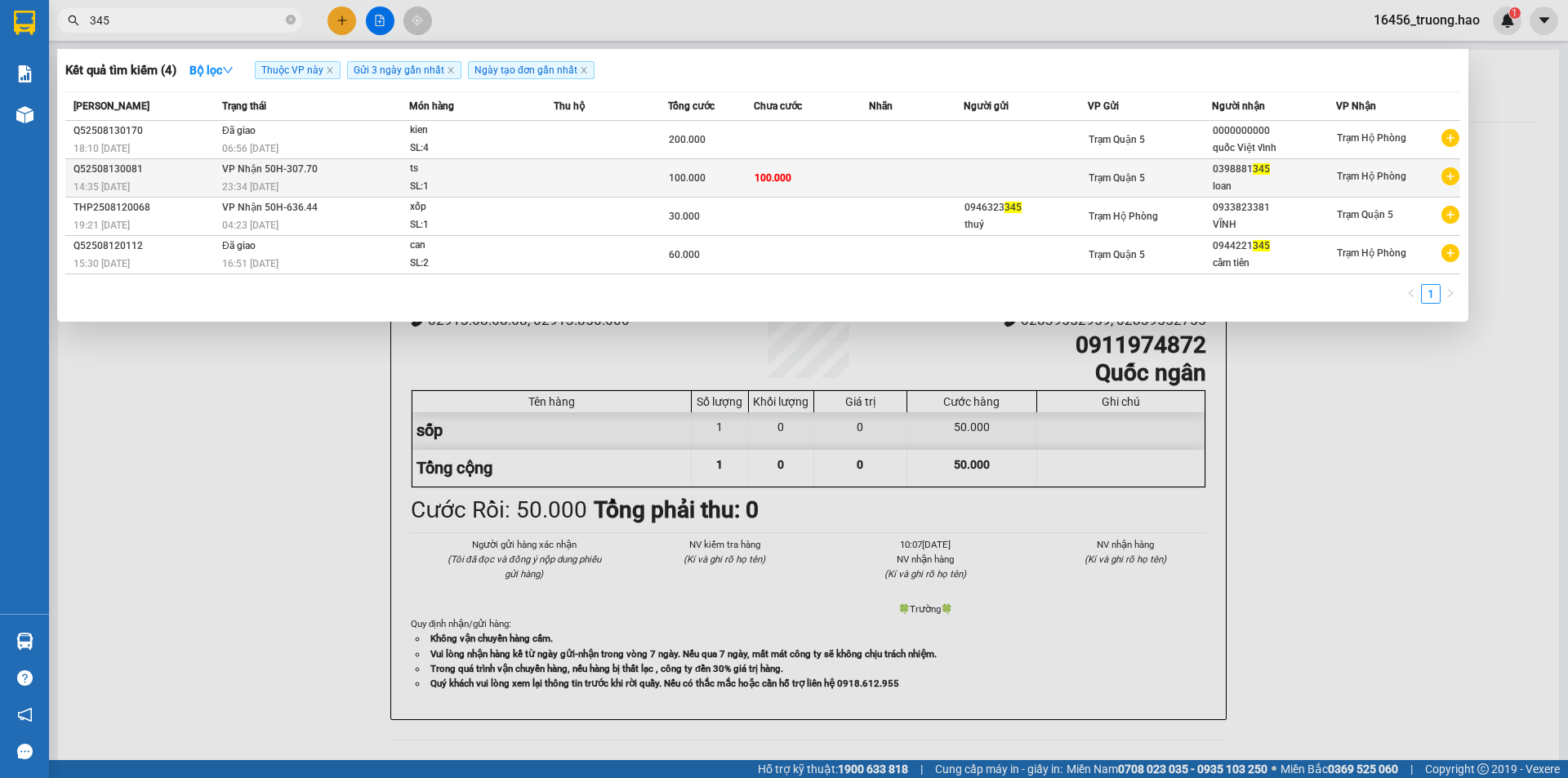
type input "345"
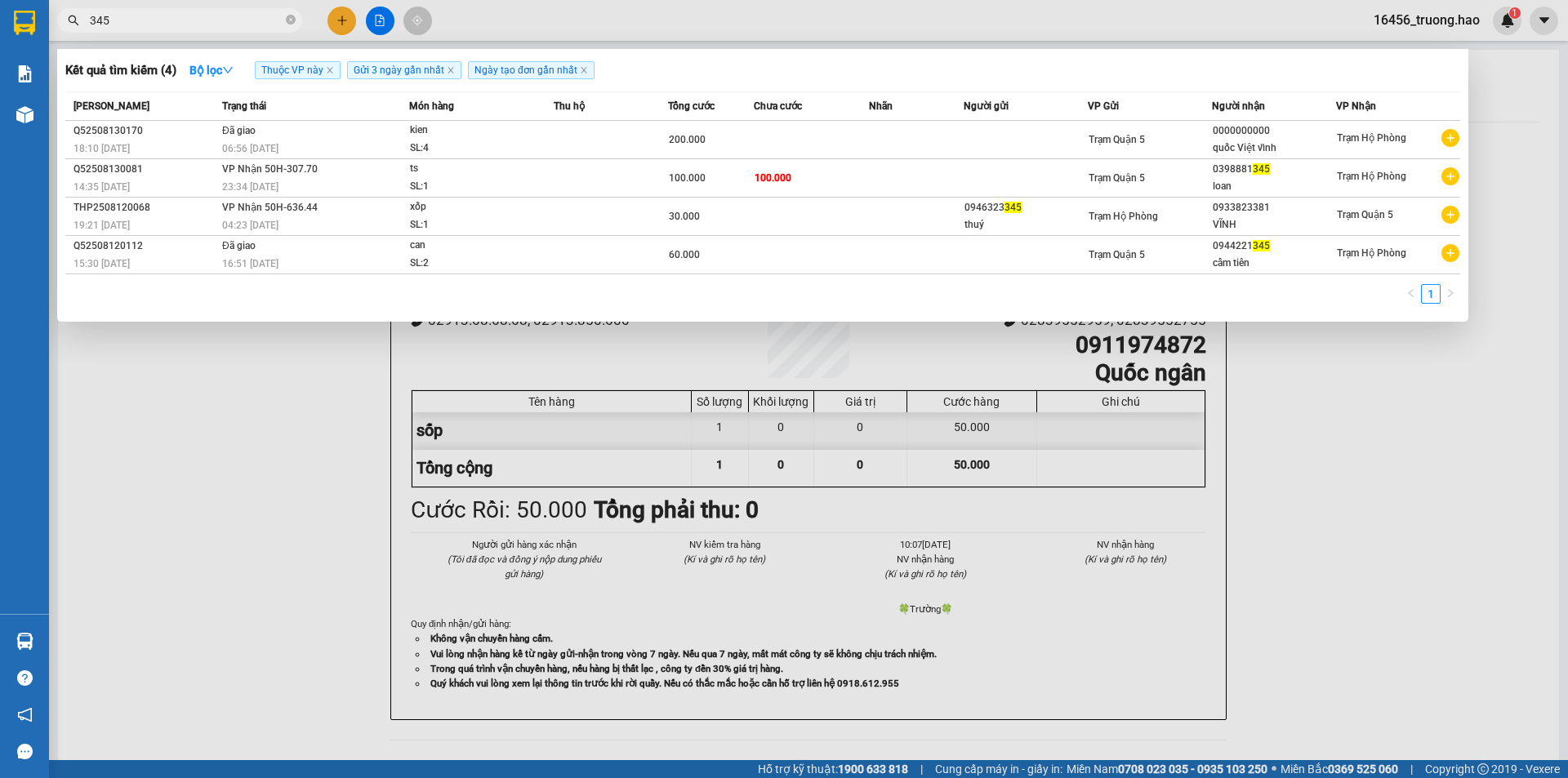
click at [539, 177] on span "ts SL: 1" at bounding box center [482, 177] width 143 height 35
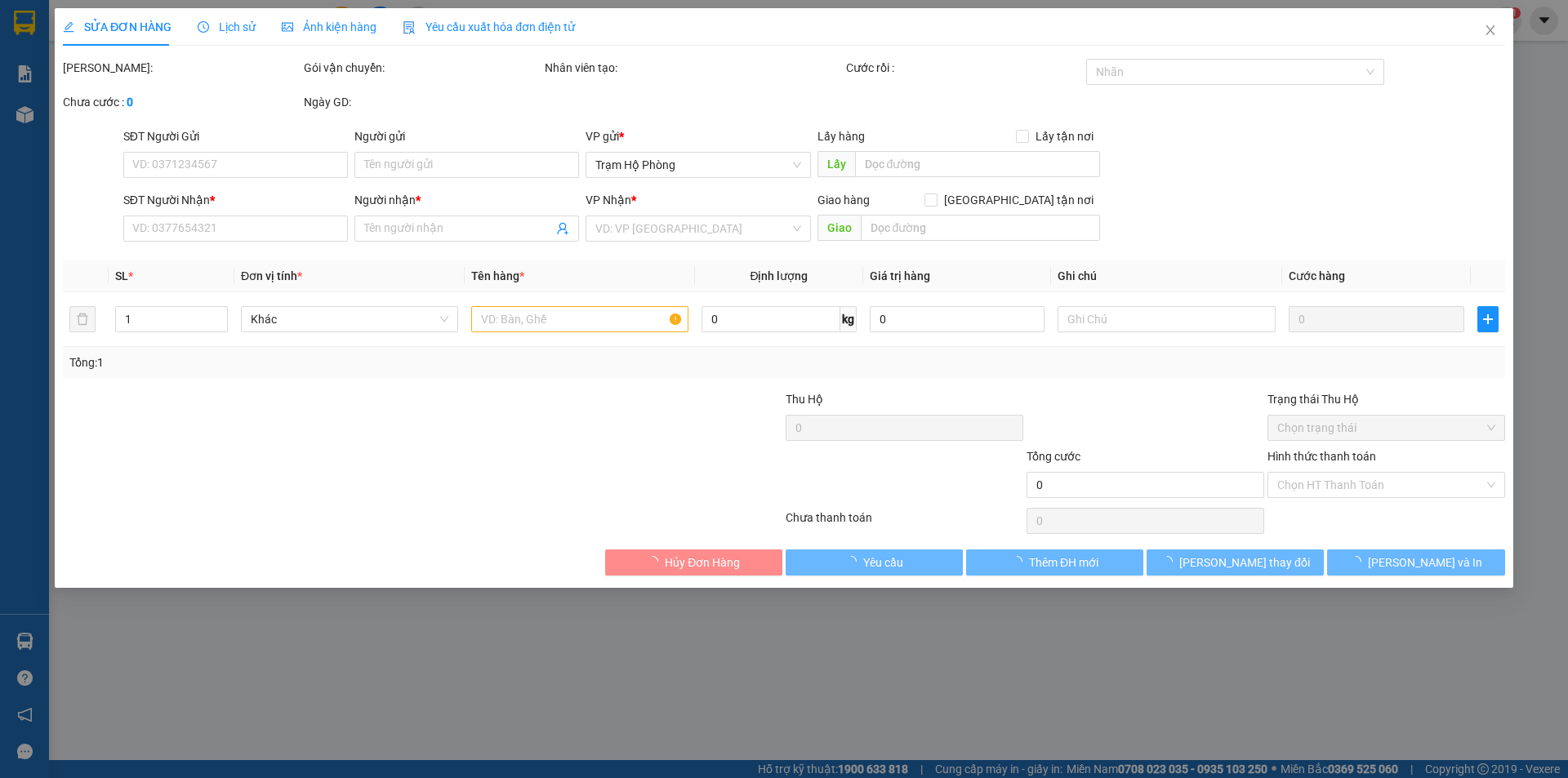
type input "0398881345"
type input "loan"
type input "100.000"
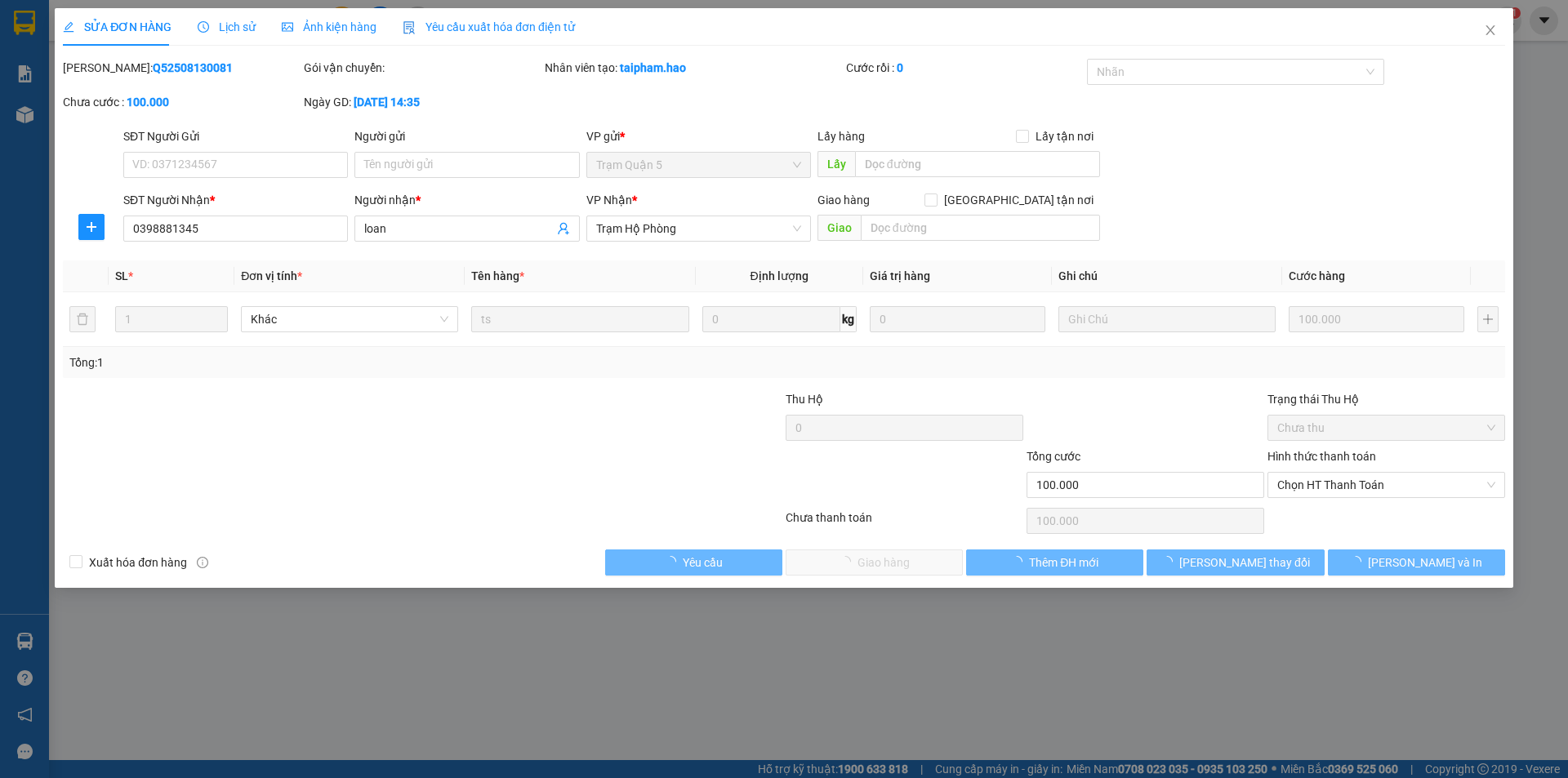
click at [317, 23] on span "Ảnh kiện hàng" at bounding box center [329, 27] width 95 height 13
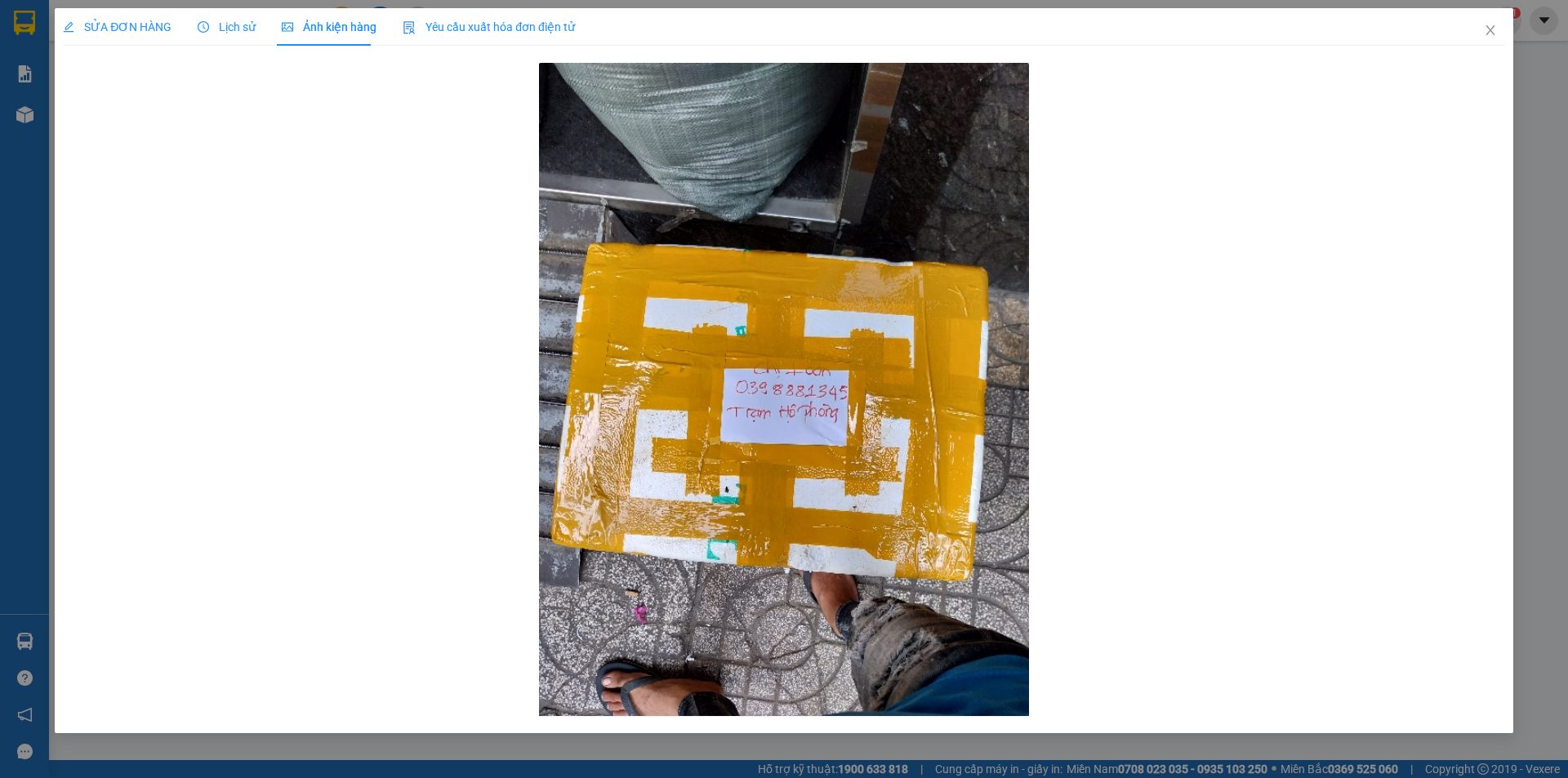
click at [107, 9] on div "SỬA ĐƠN HÀNG" at bounding box center [117, 27] width 108 height 38
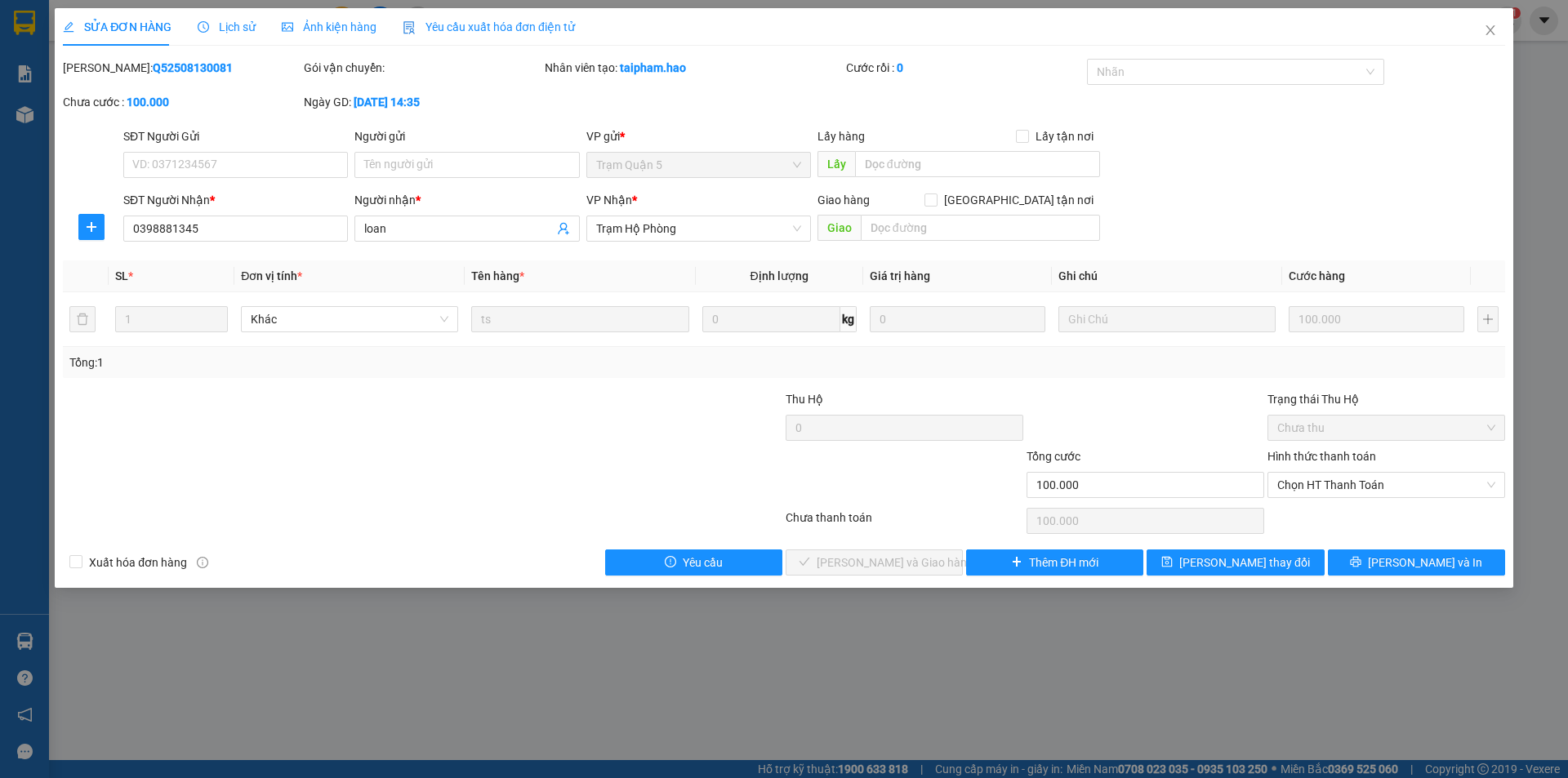
click at [108, 15] on div "SỬA ĐƠN HÀNG" at bounding box center [117, 27] width 108 height 38
click at [1332, 485] on span "Chọn HT Thanh Toán" at bounding box center [1386, 484] width 218 height 25
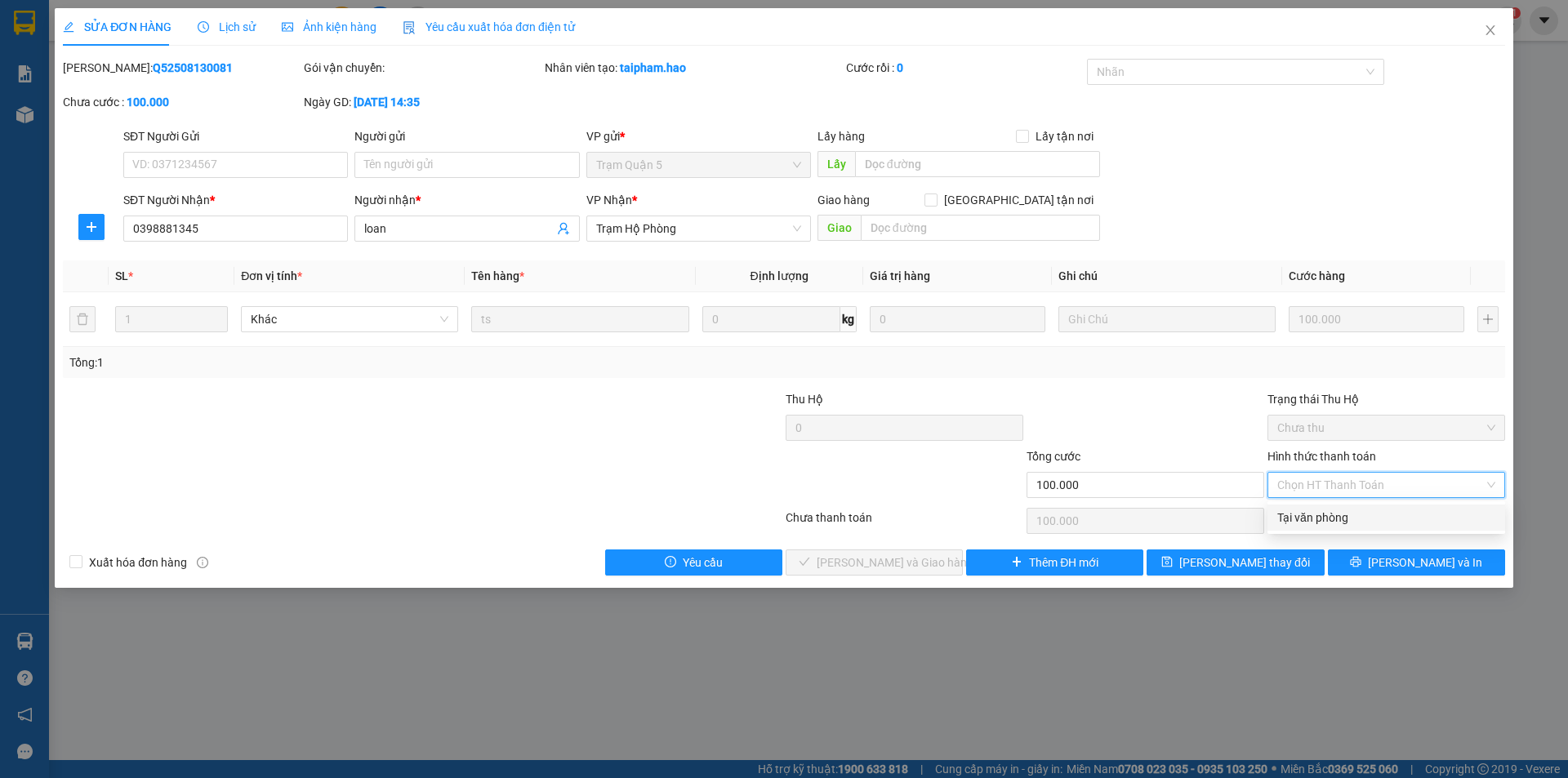
click at [1298, 516] on div "Tại văn phòng" at bounding box center [1386, 518] width 218 height 18
type input "0"
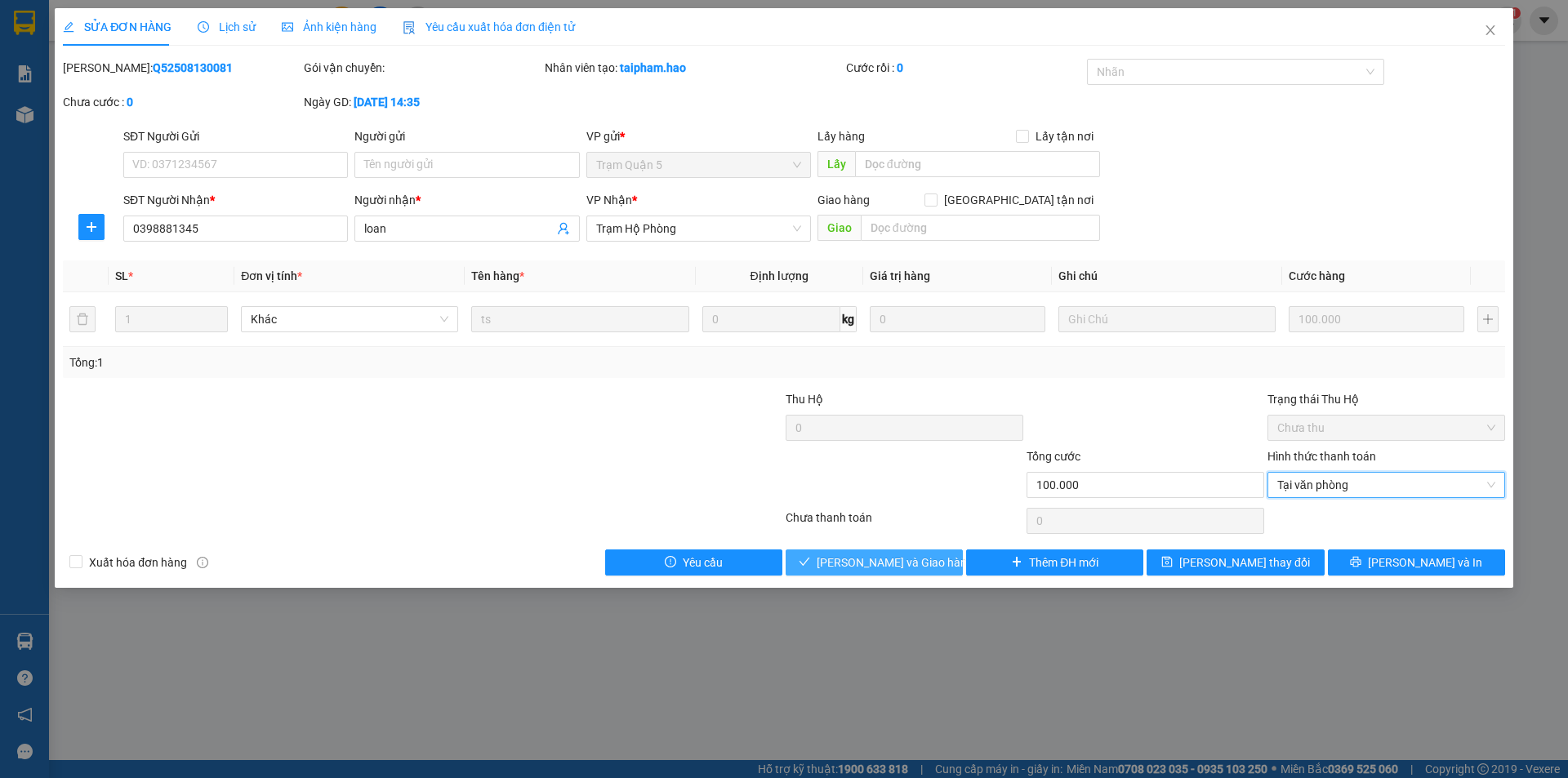
click at [839, 574] on button "[PERSON_NAME] và [PERSON_NAME] hàng" at bounding box center [874, 562] width 177 height 26
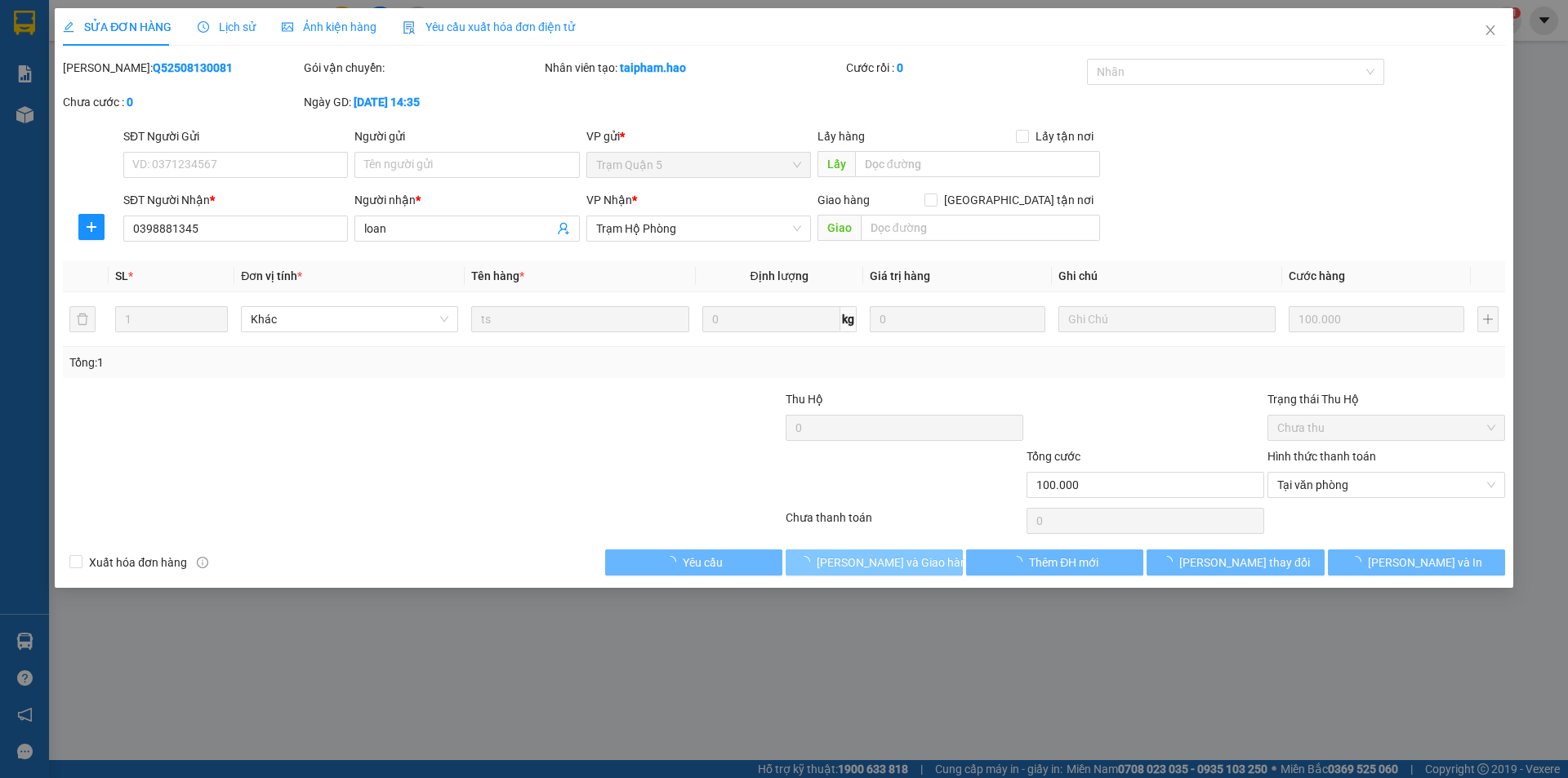
drag, startPoint x: 839, startPoint y: 574, endPoint x: 1125, endPoint y: 355, distance: 360.2
click at [840, 574] on button "[PERSON_NAME] và [PERSON_NAME] hàng" at bounding box center [874, 562] width 177 height 26
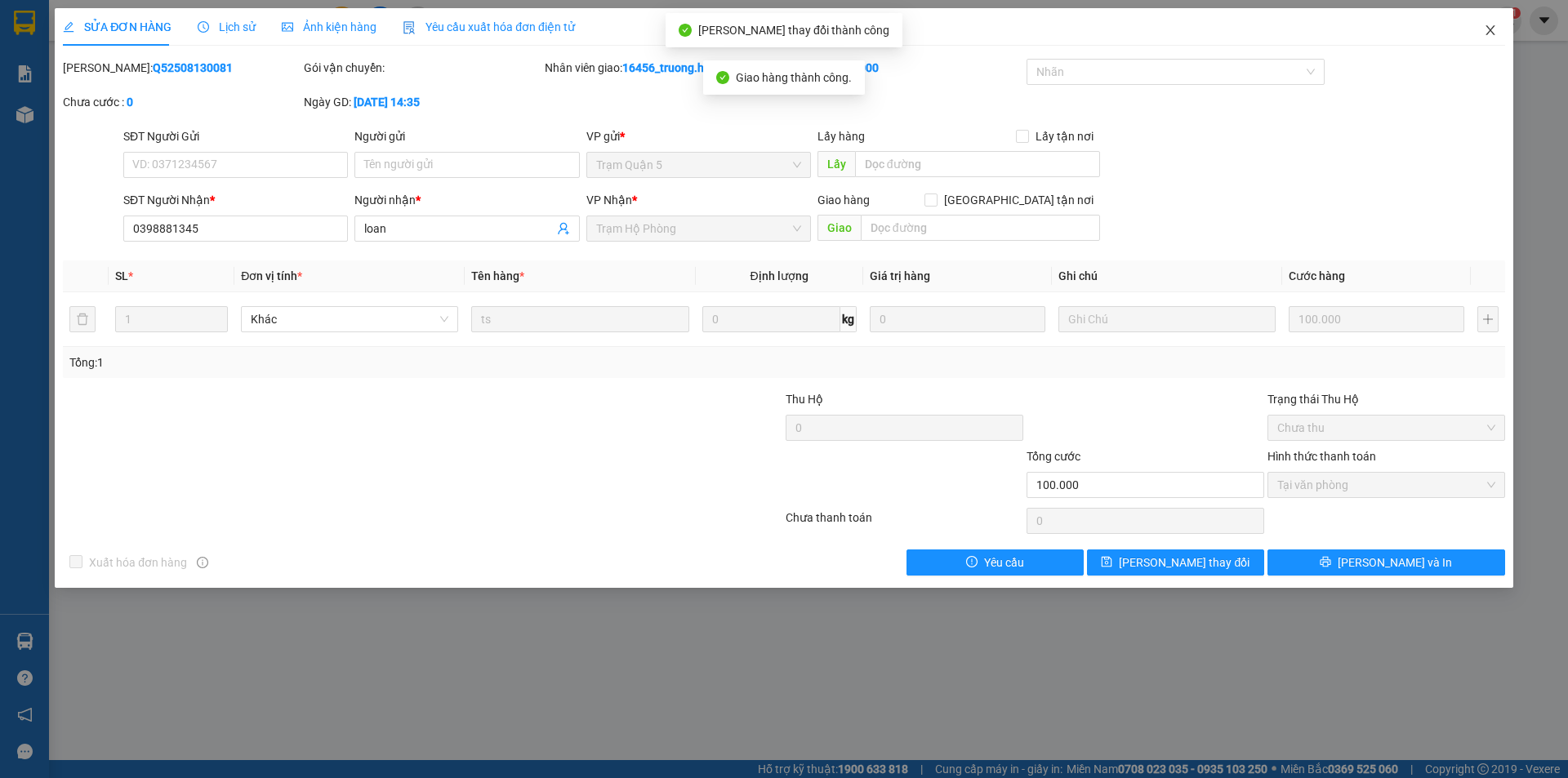
click at [1492, 20] on span "Close" at bounding box center [1491, 31] width 46 height 46
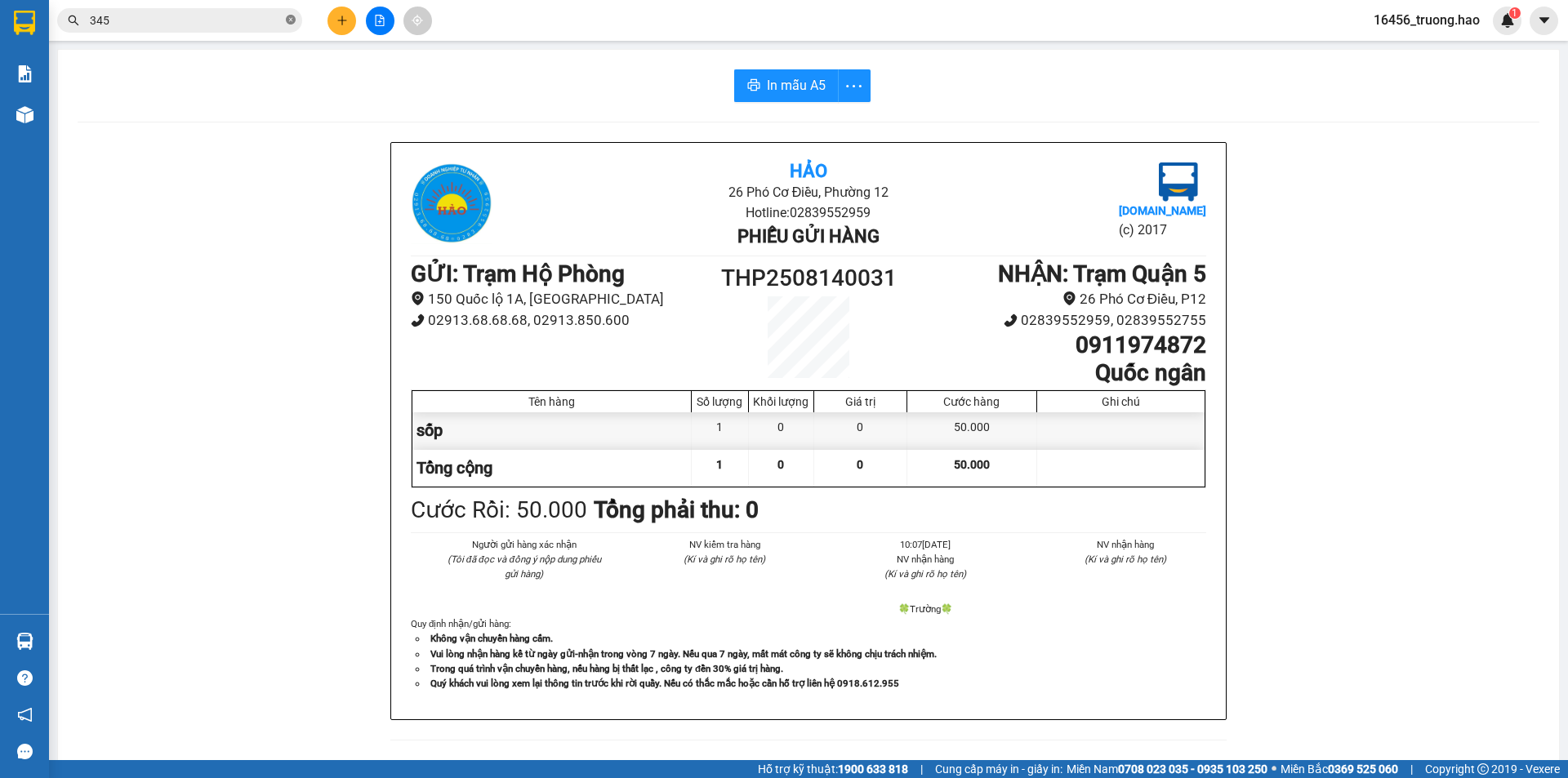
click at [290, 25] on icon "close-circle" at bounding box center [290, 19] width 10 height 10
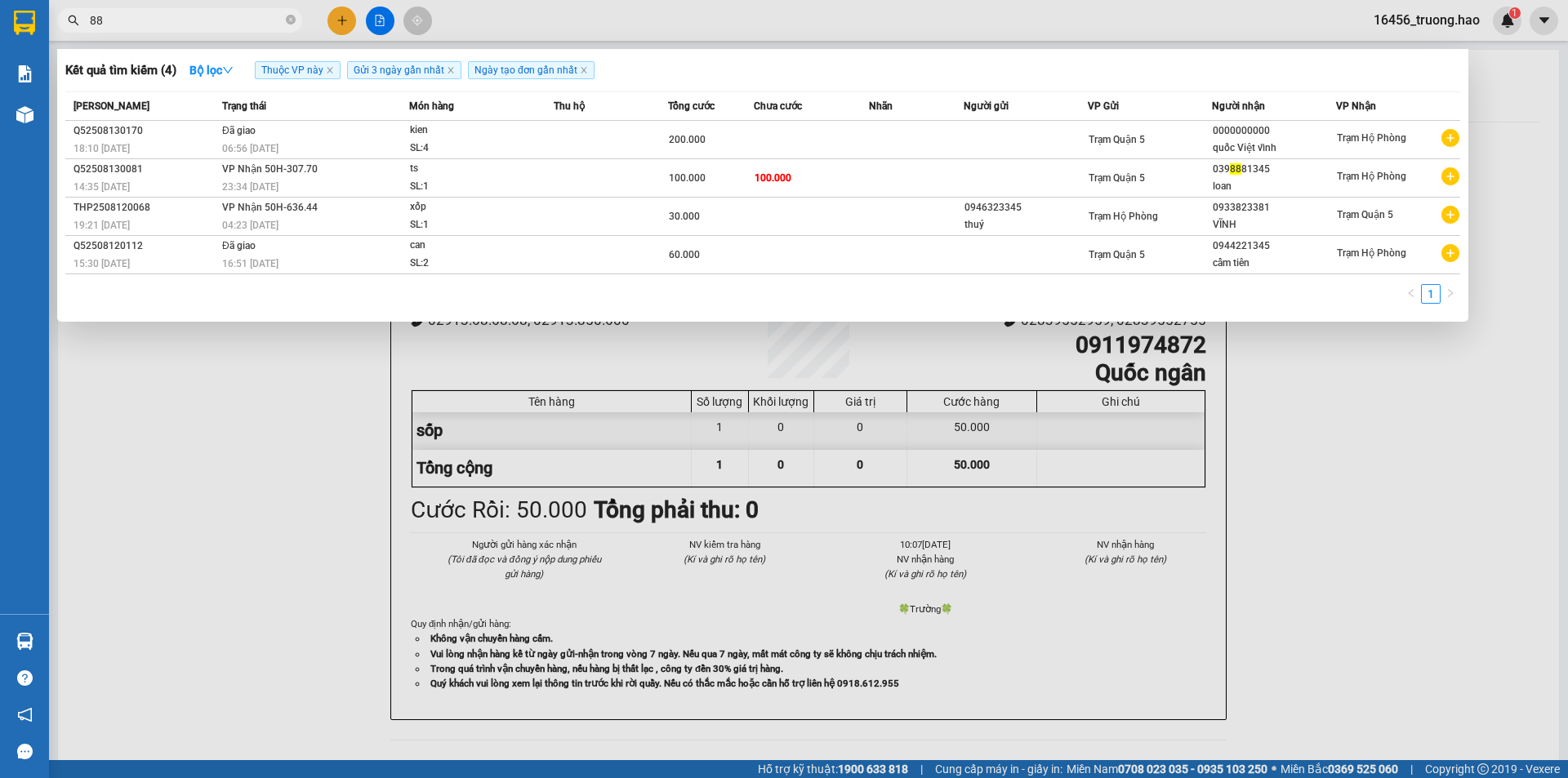
type input "888"
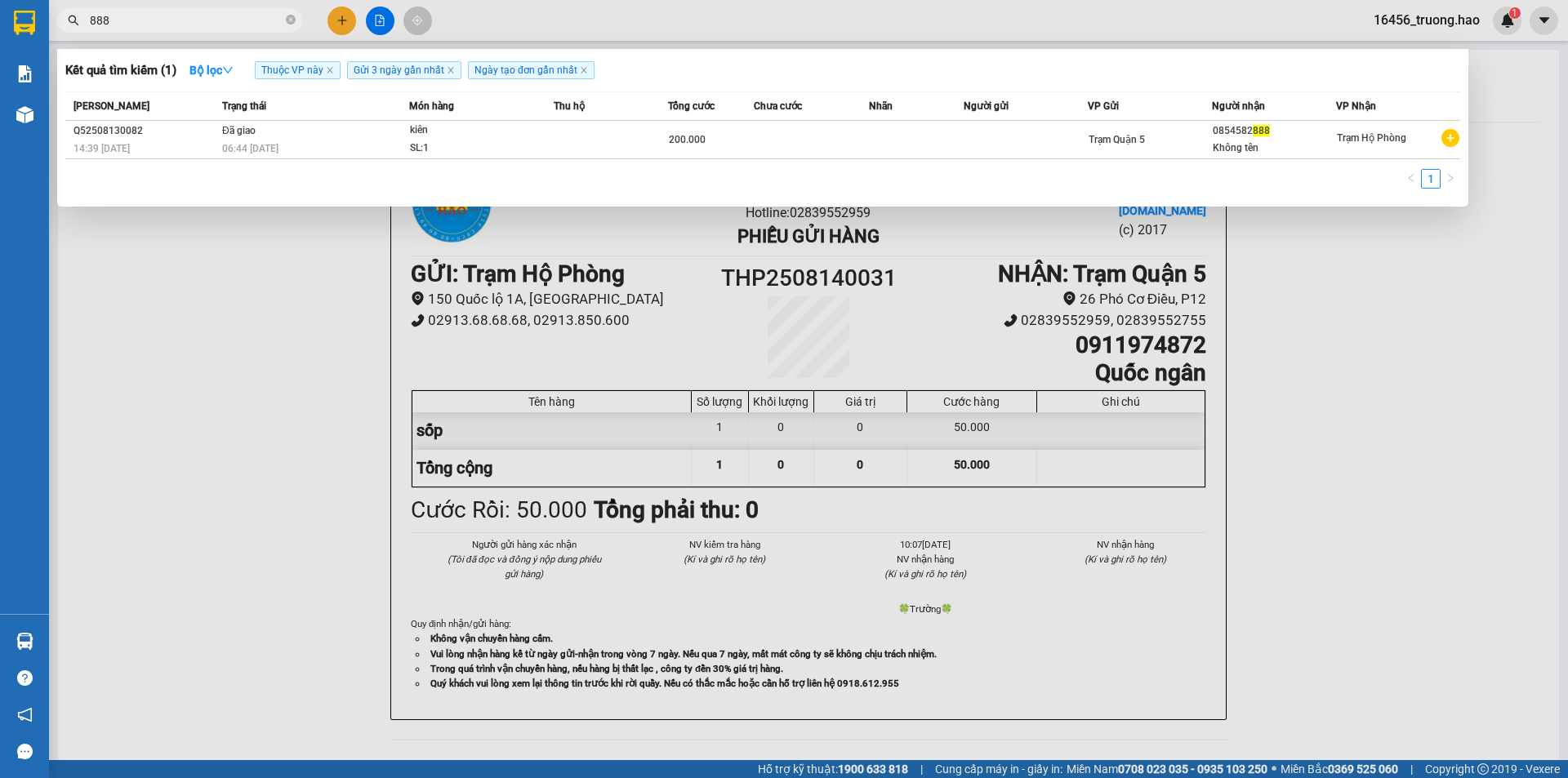
click at [290, 22] on icon "close-circle" at bounding box center [290, 19] width 10 height 10
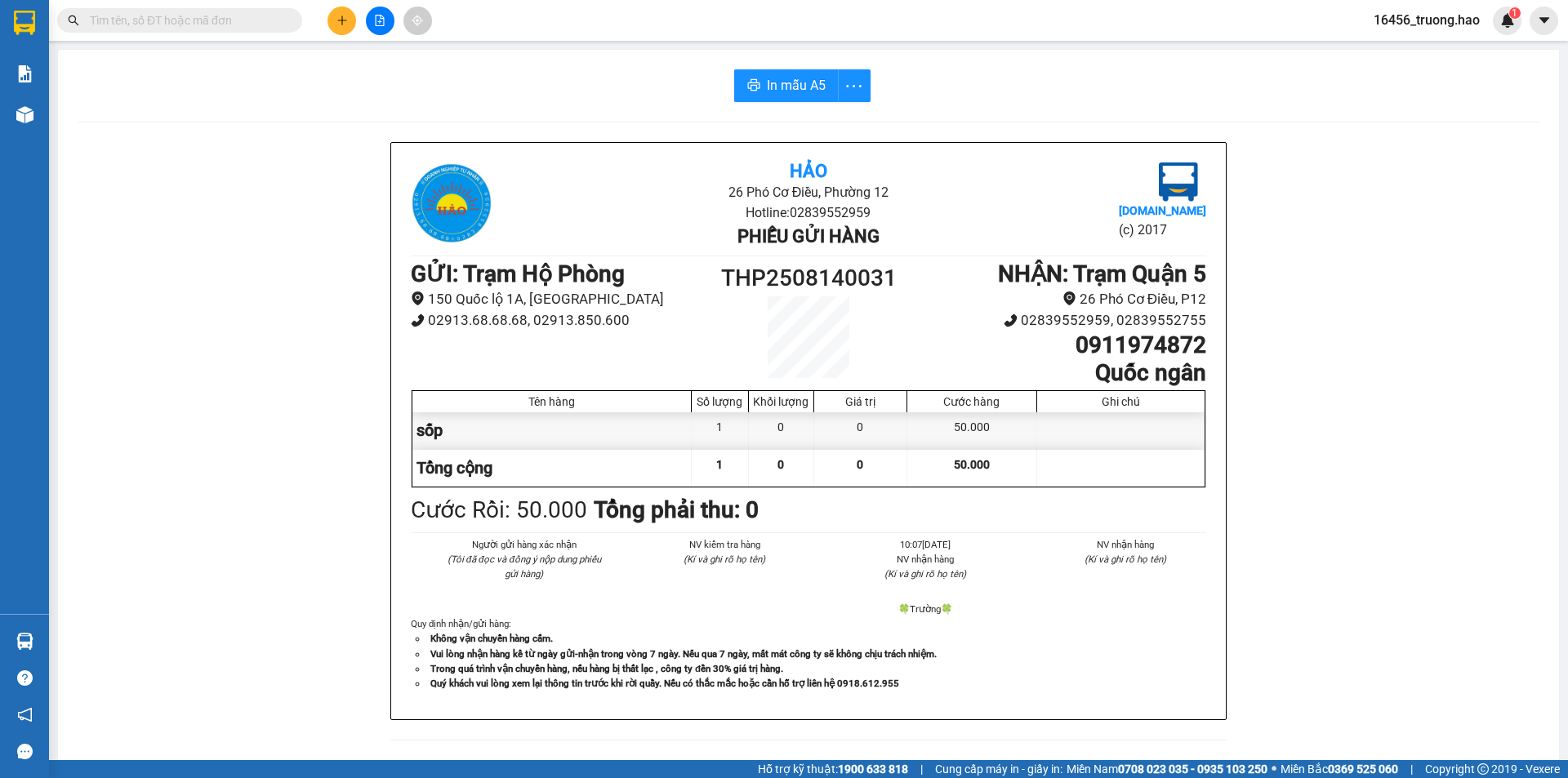
click at [201, 31] on span at bounding box center [179, 20] width 245 height 25
click at [201, 14] on input "text" at bounding box center [187, 20] width 193 height 18
click at [199, 18] on input "text" at bounding box center [187, 20] width 193 height 18
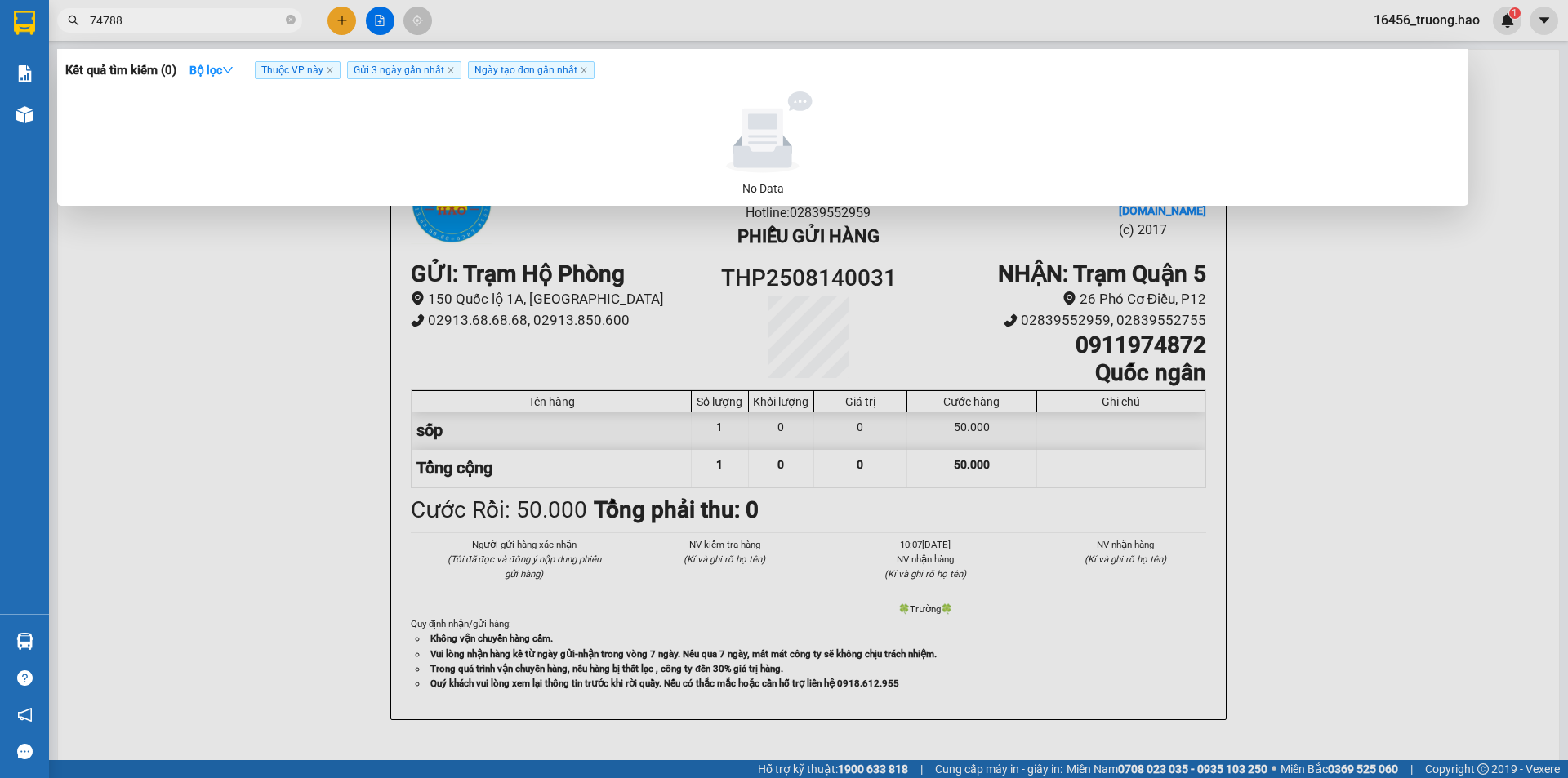
type input "747888"
click at [289, 20] on icon "close-circle" at bounding box center [290, 19] width 10 height 10
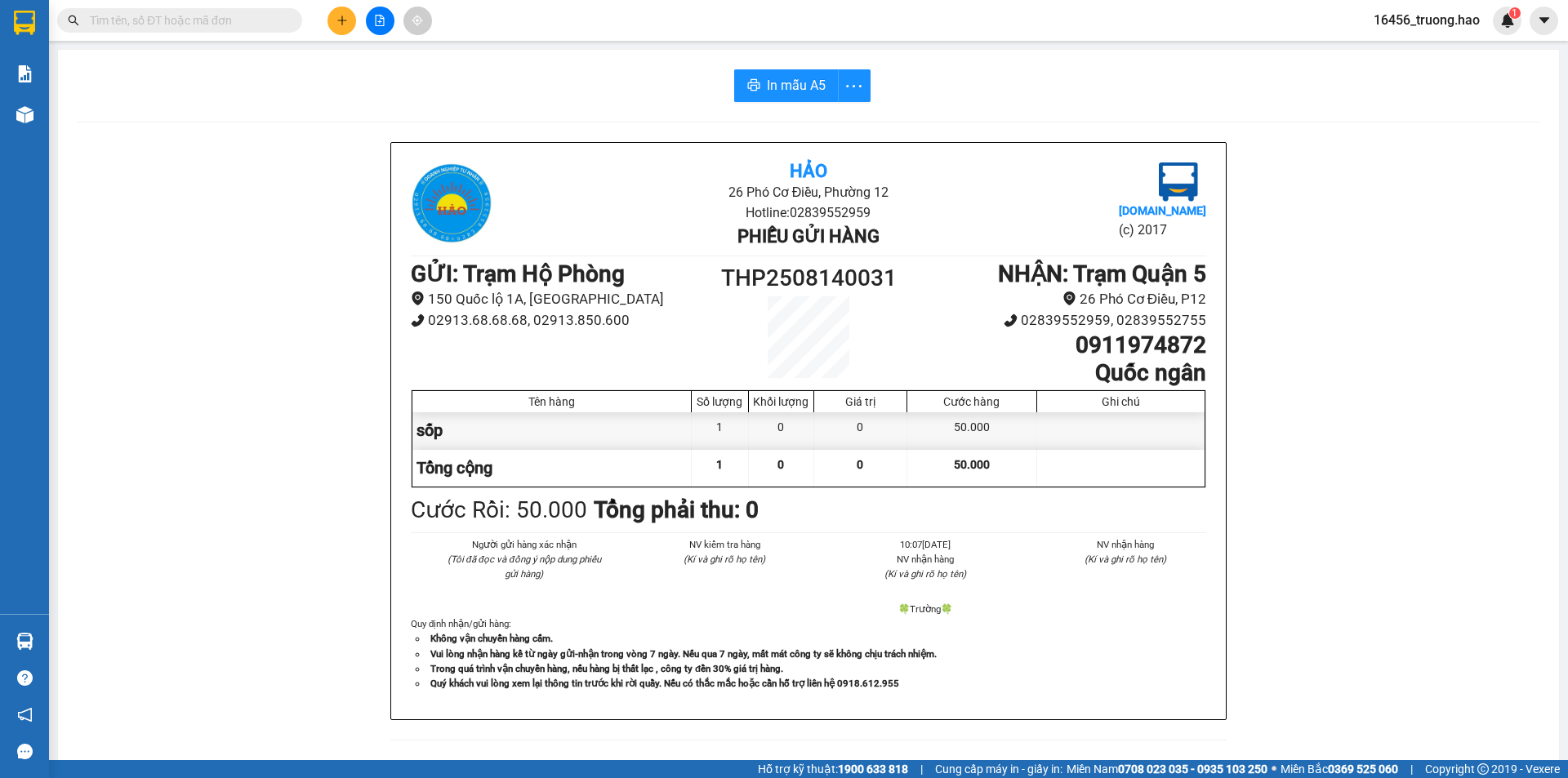
click at [200, 24] on input "text" at bounding box center [187, 20] width 193 height 18
click at [164, 18] on input "text" at bounding box center [187, 20] width 193 height 18
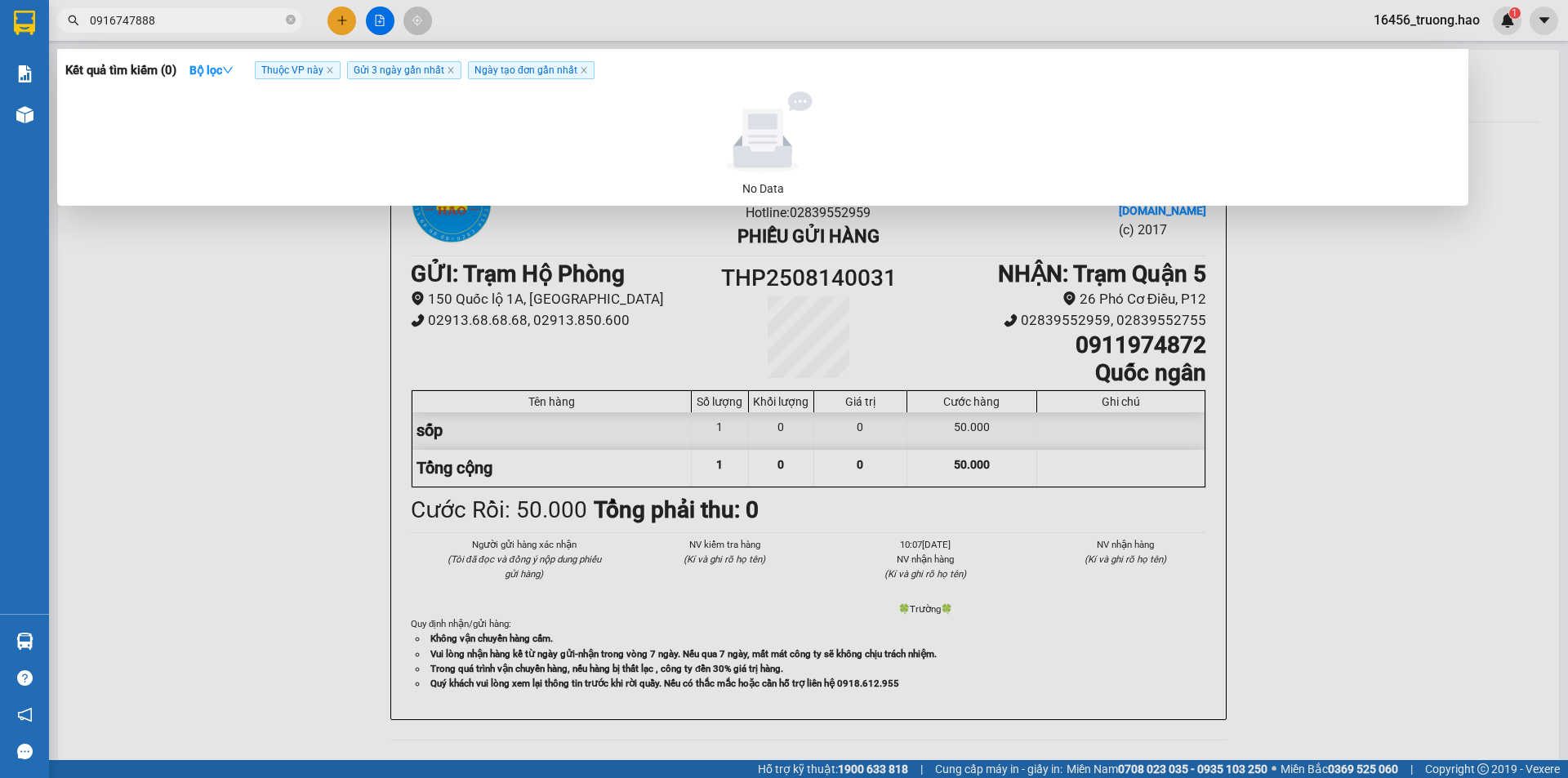
type input "0916747888"
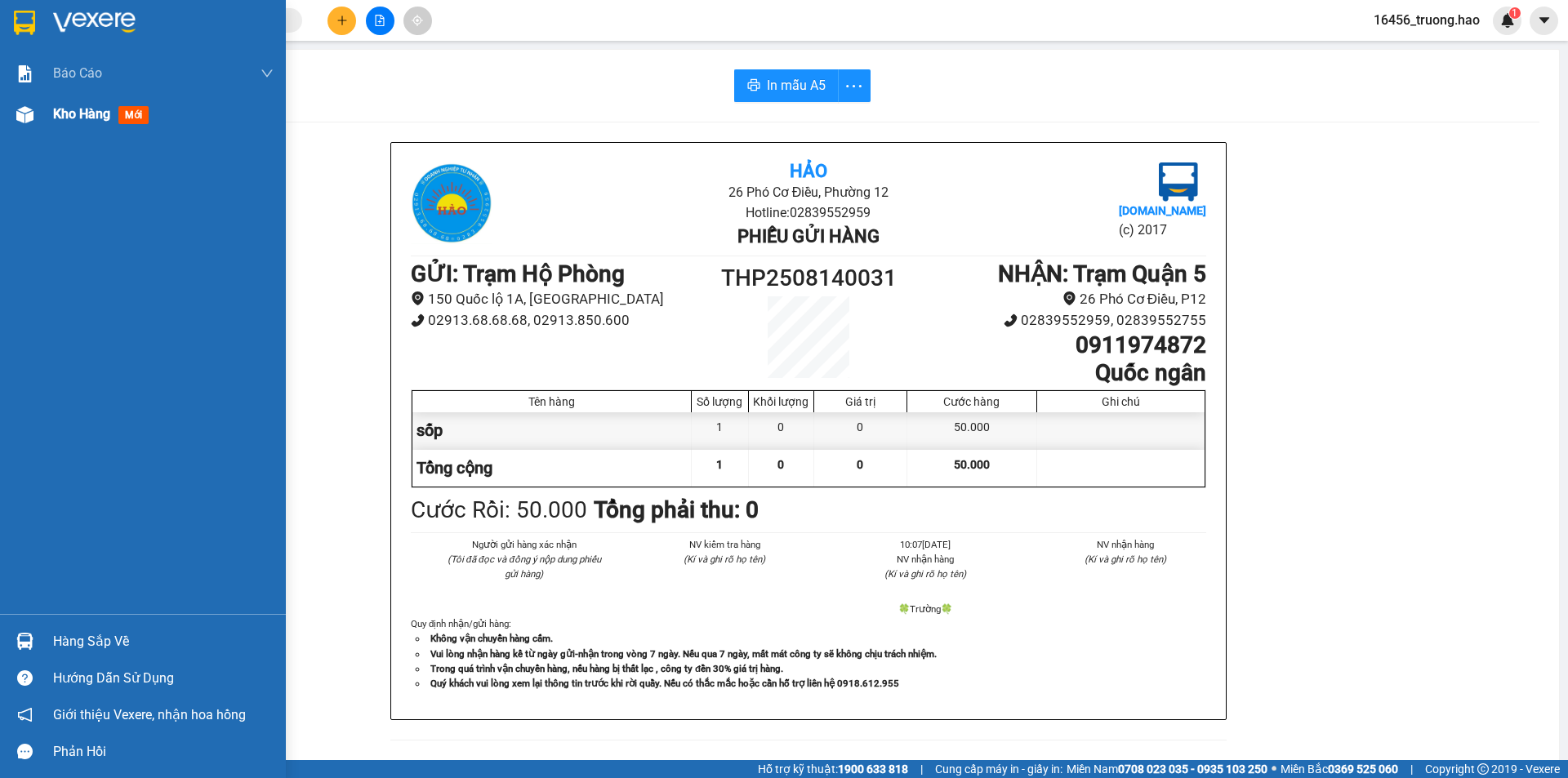
drag, startPoint x: 139, startPoint y: 114, endPoint x: 147, endPoint y: 96, distance: 19.7
click at [139, 114] on span "mới" at bounding box center [133, 116] width 30 height 18
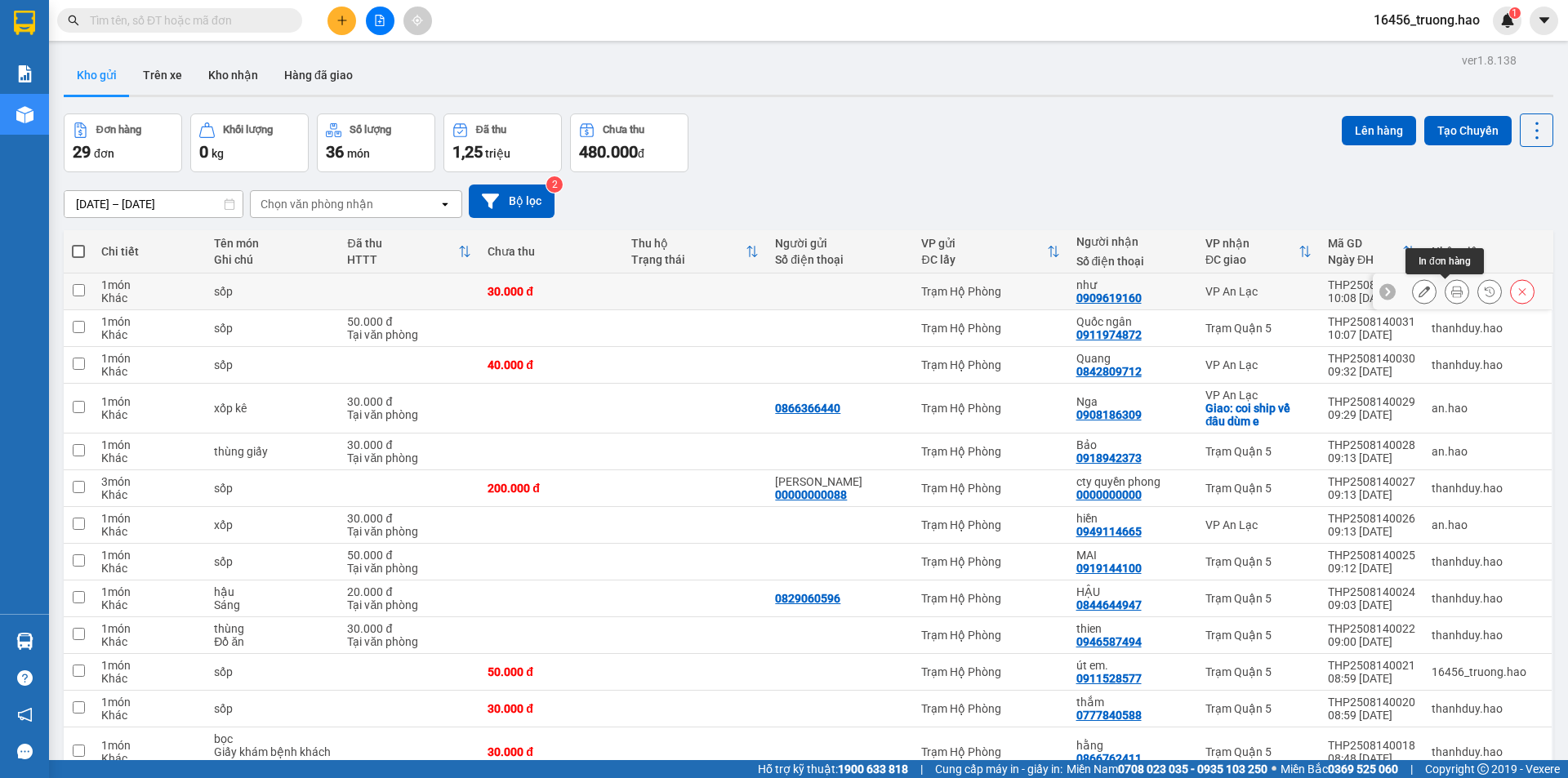
click at [1449, 285] on button at bounding box center [1457, 291] width 23 height 28
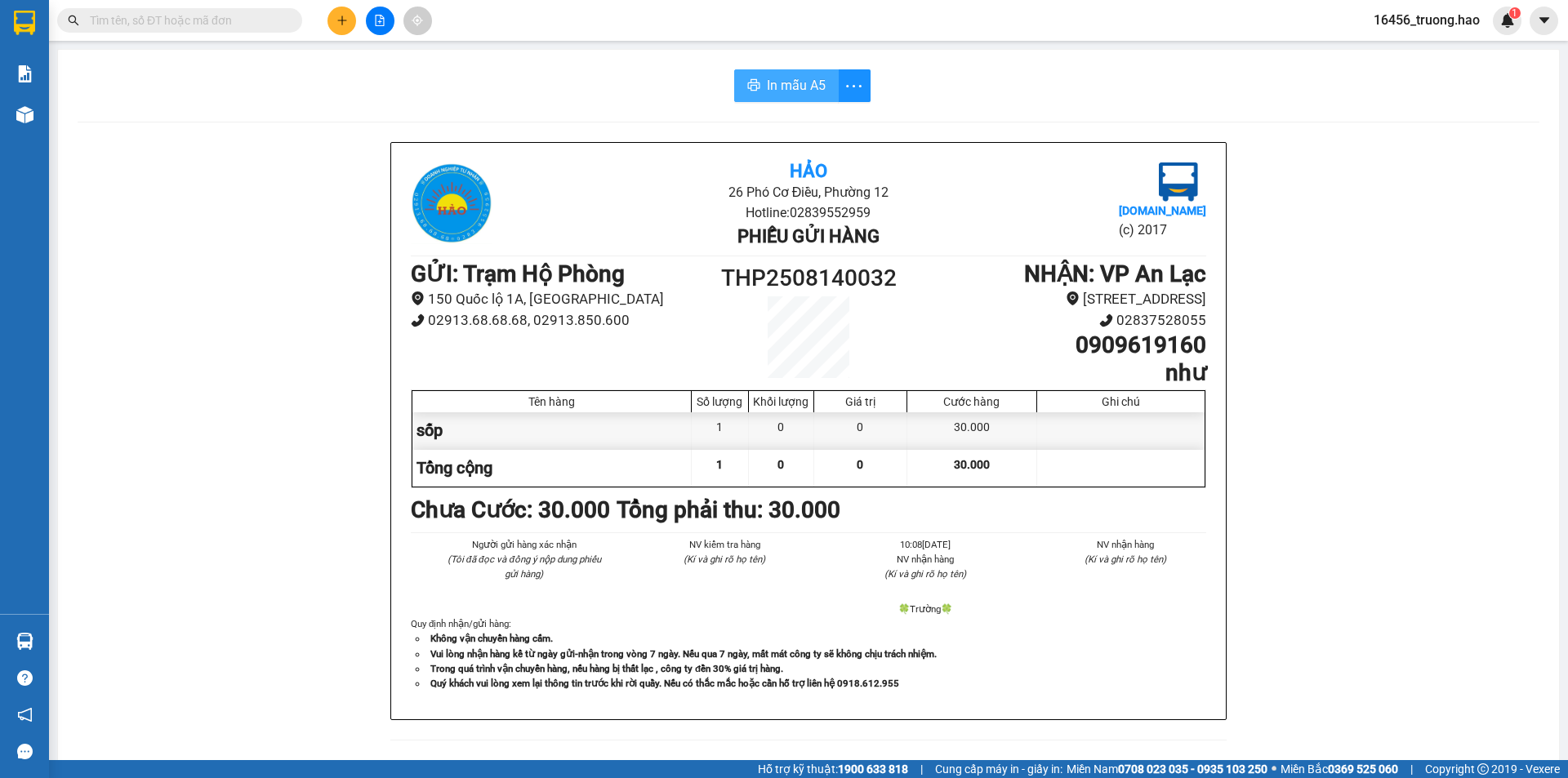
click at [798, 91] on span "In mẫu A5" at bounding box center [796, 85] width 59 height 20
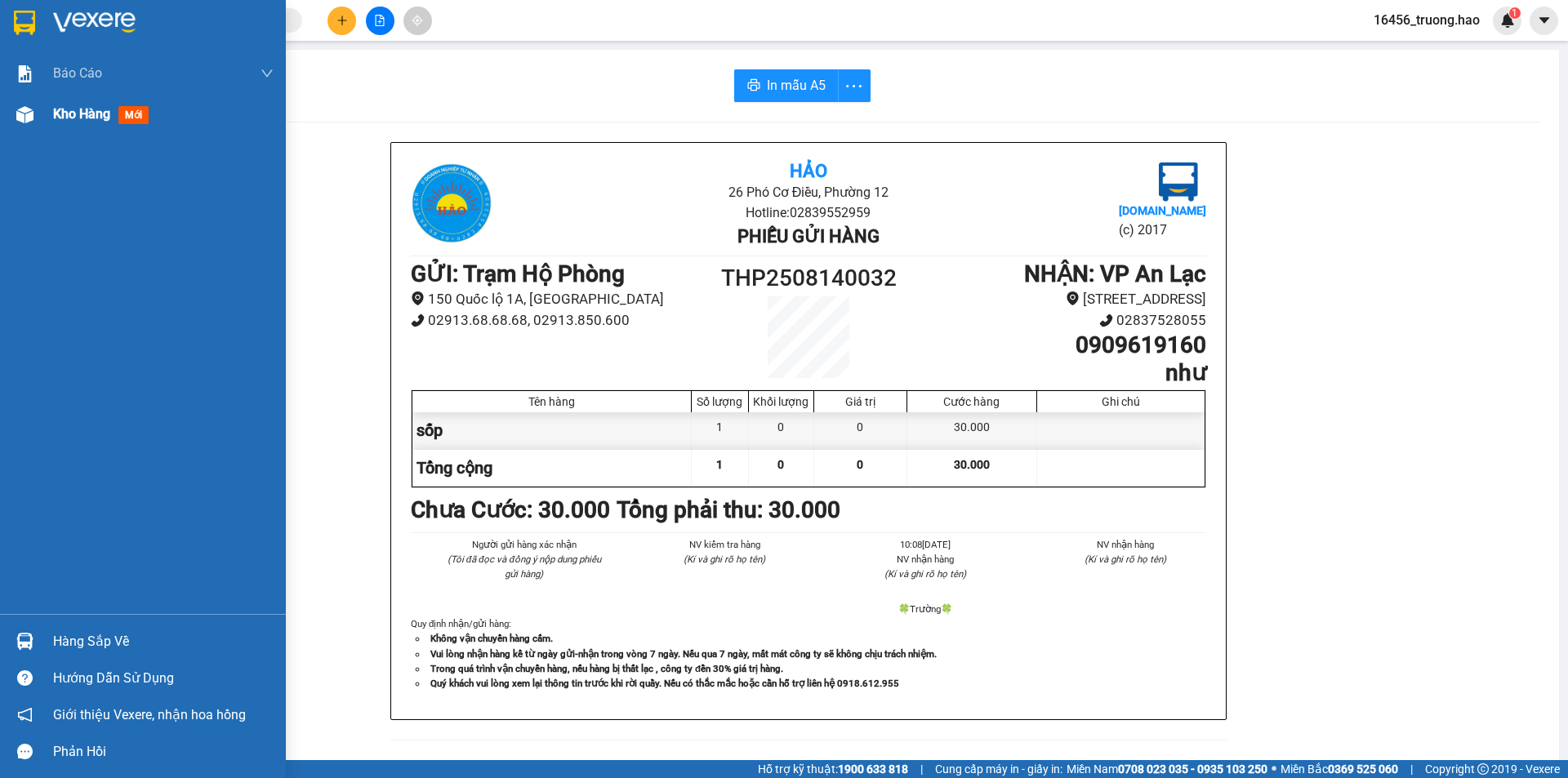
click at [126, 115] on span "mới" at bounding box center [133, 116] width 30 height 18
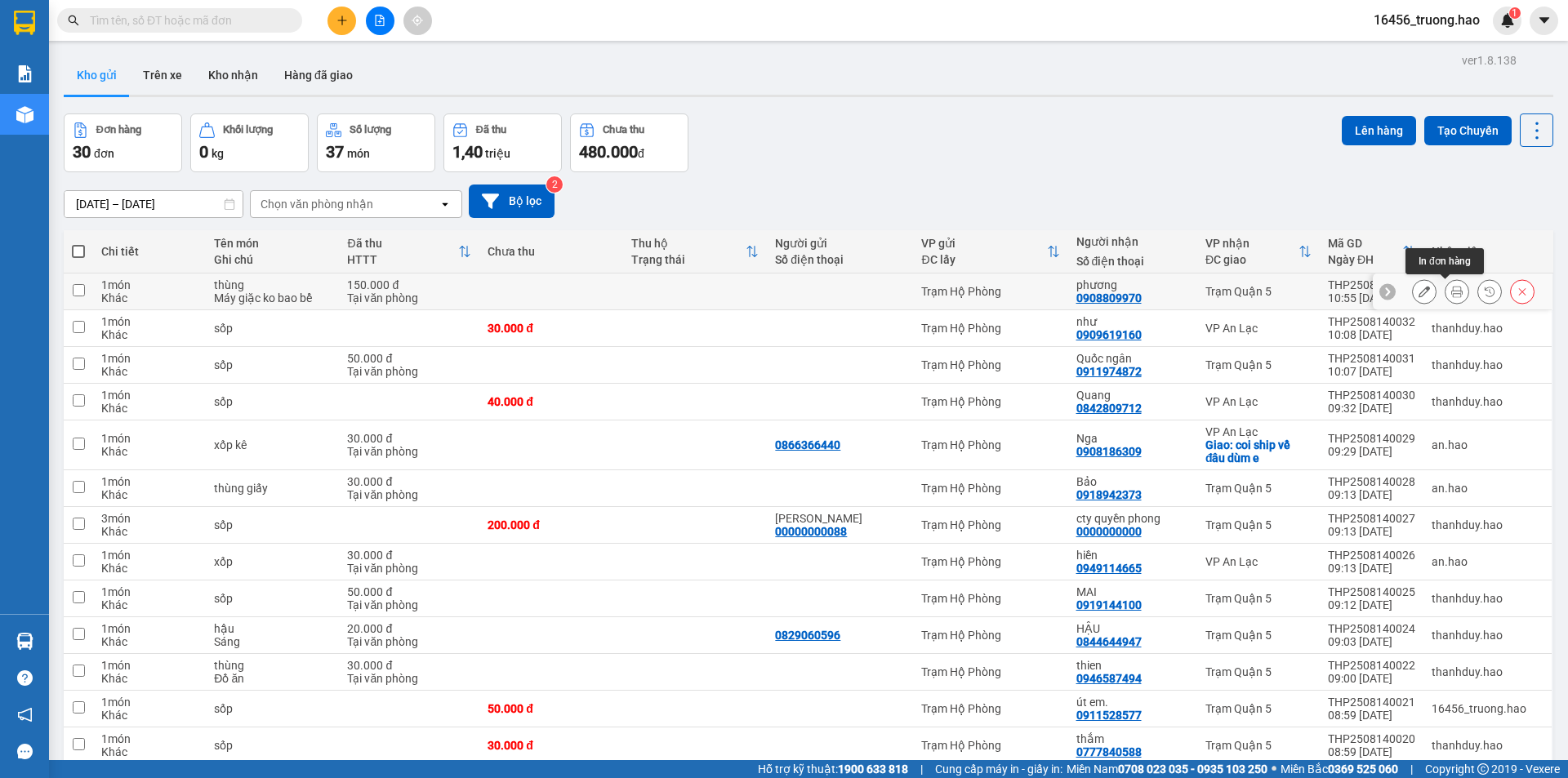
click at [1451, 290] on icon at bounding box center [1457, 291] width 11 height 11
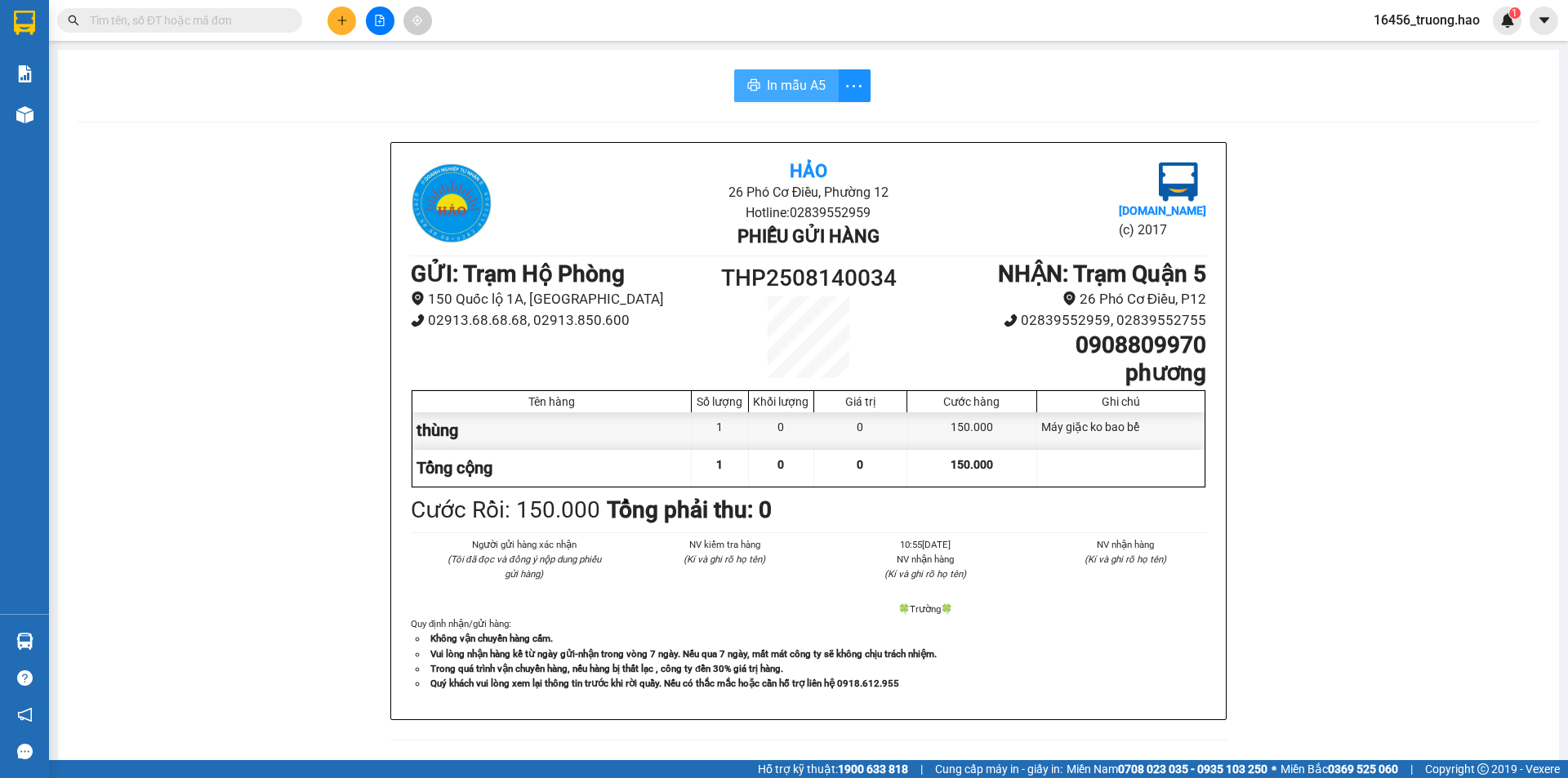
click at [814, 82] on span "In mẫu A5" at bounding box center [796, 85] width 59 height 20
click at [223, 18] on input "text" at bounding box center [187, 20] width 193 height 18
click at [222, 20] on input "text" at bounding box center [187, 20] width 193 height 18
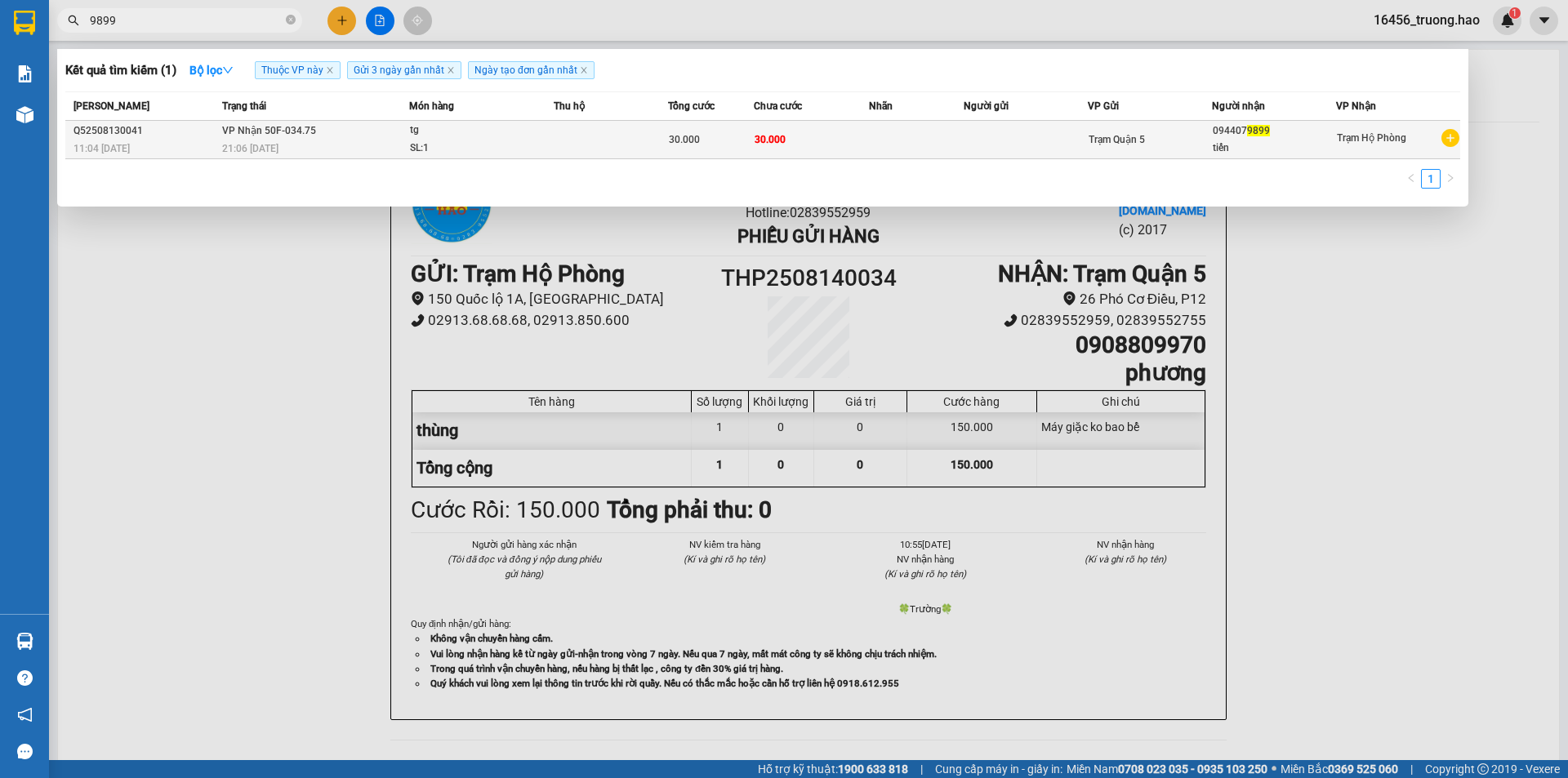
type input "9899"
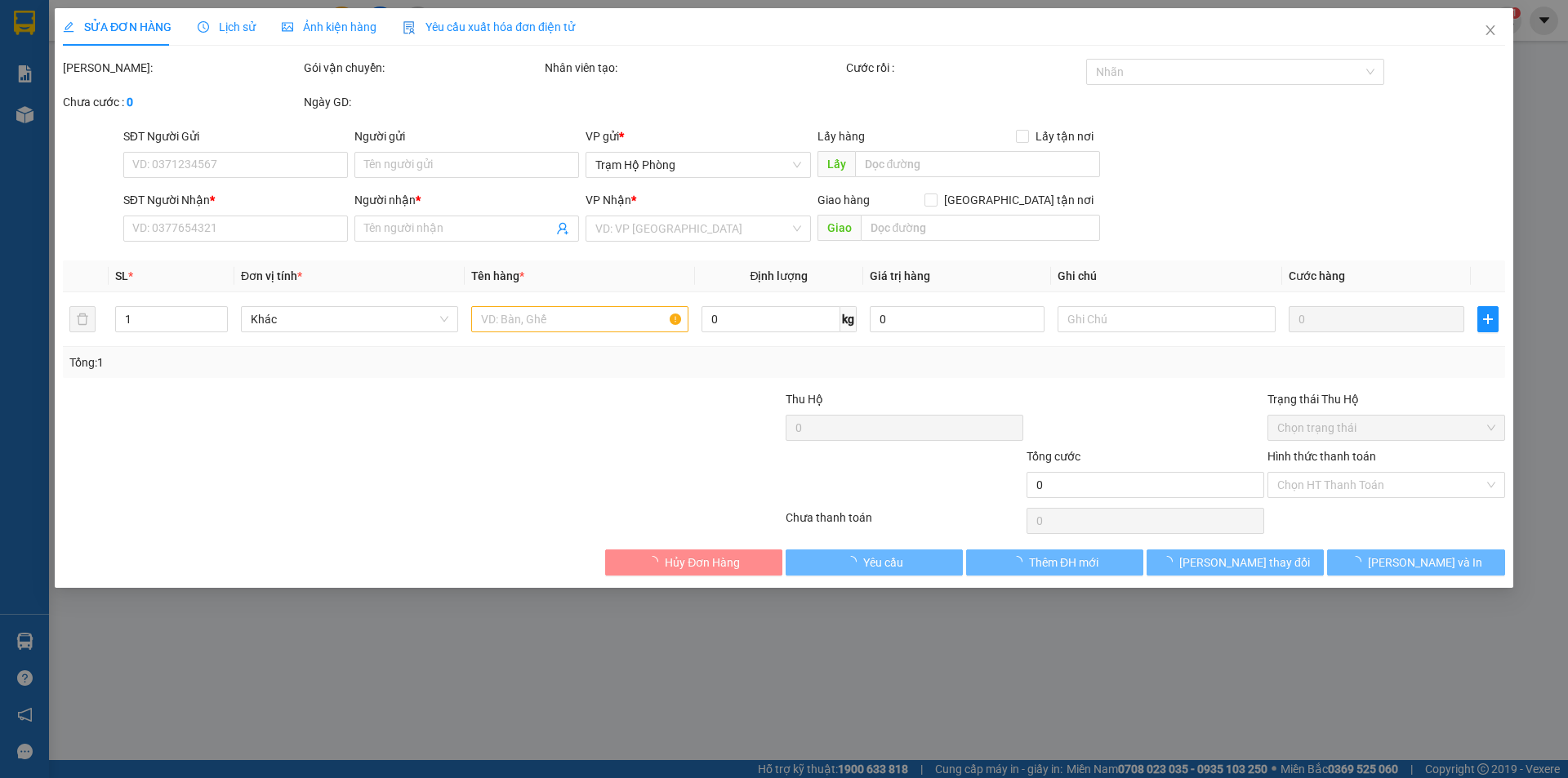
type input "0944079899"
type input "tiến"
type input "30.000"
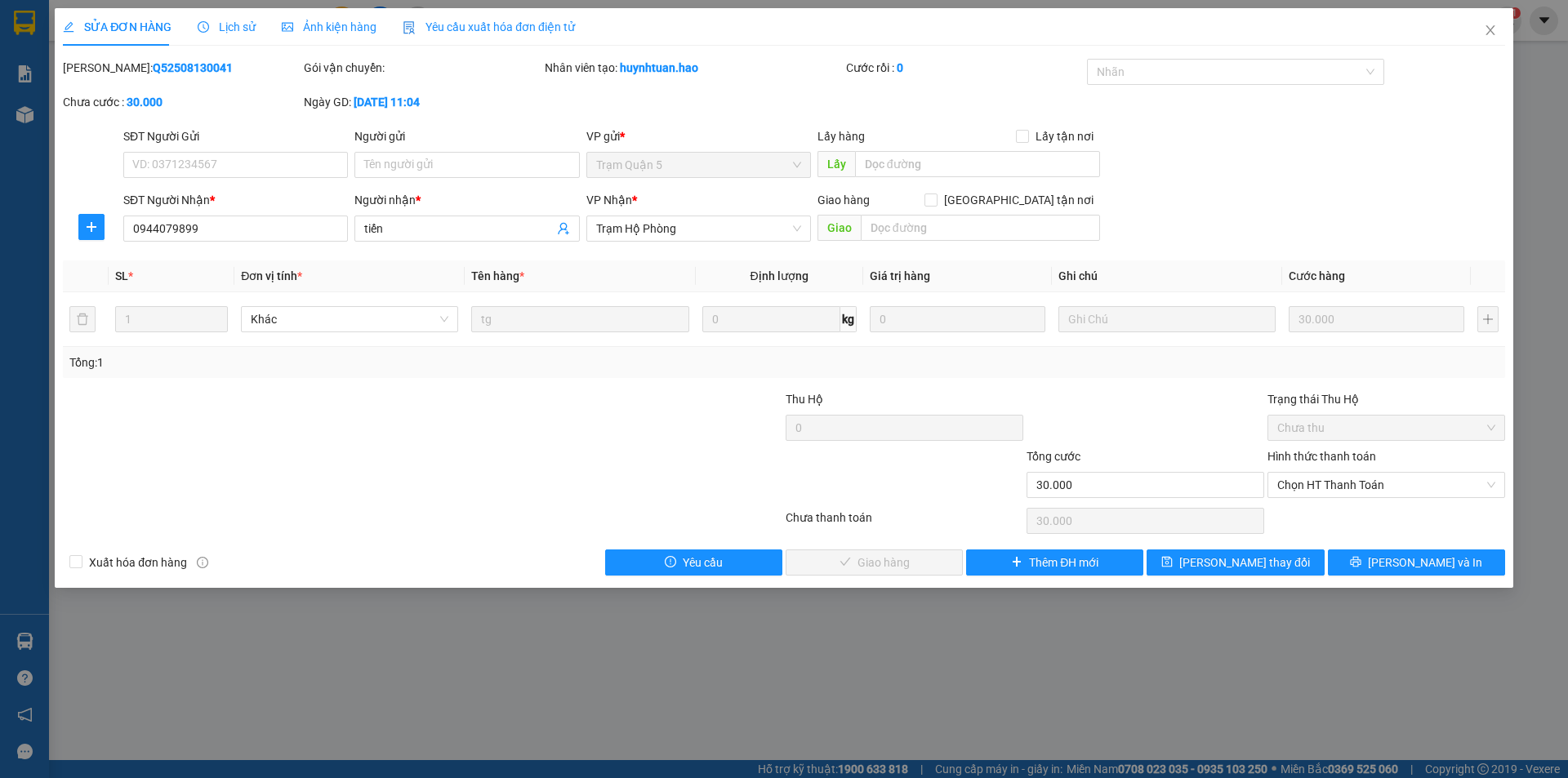
click at [324, 33] on span "Ảnh kiện hàng" at bounding box center [329, 27] width 95 height 13
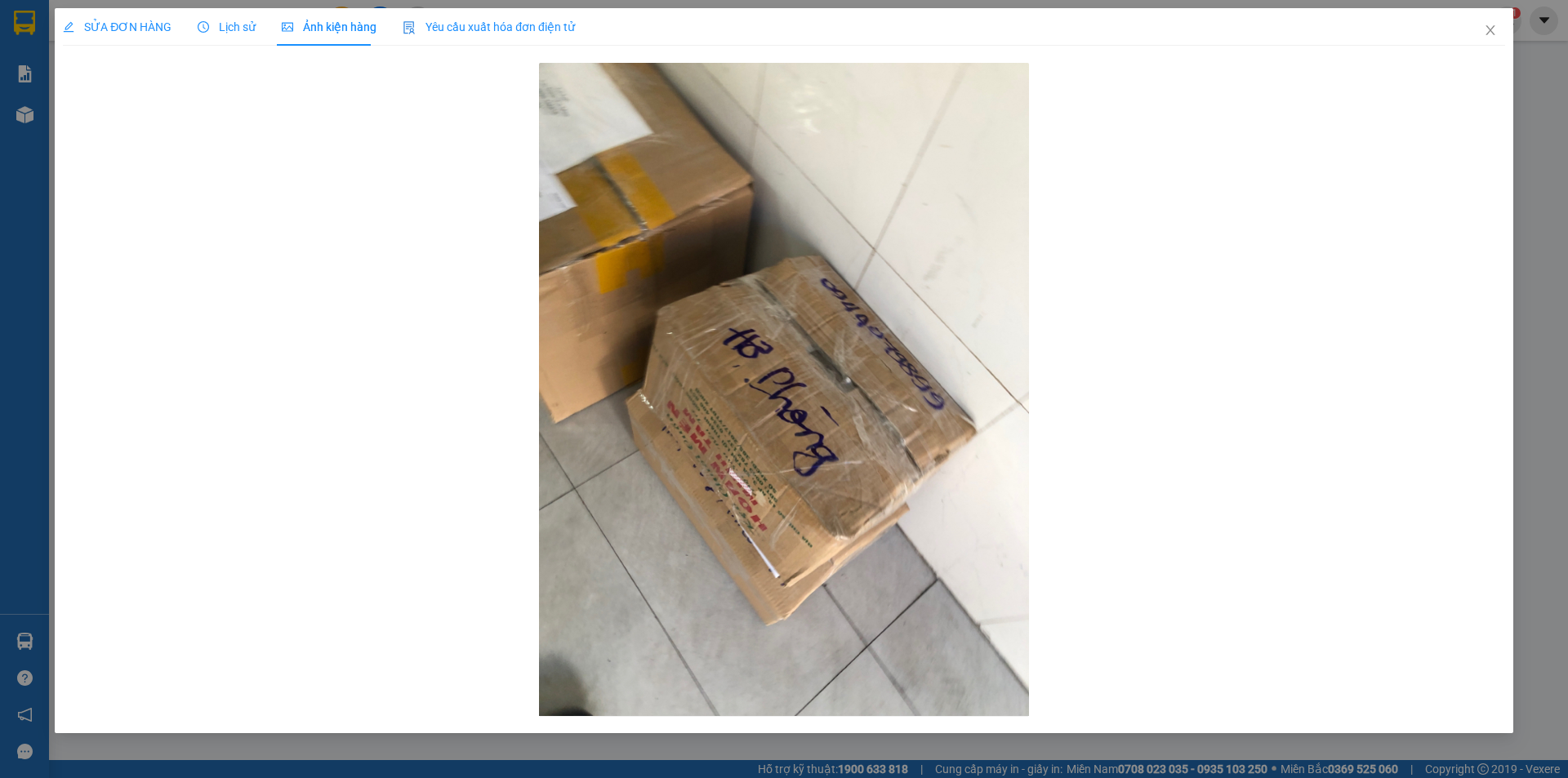
click at [134, 29] on span "SỬA ĐƠN HÀNG" at bounding box center [117, 27] width 108 height 13
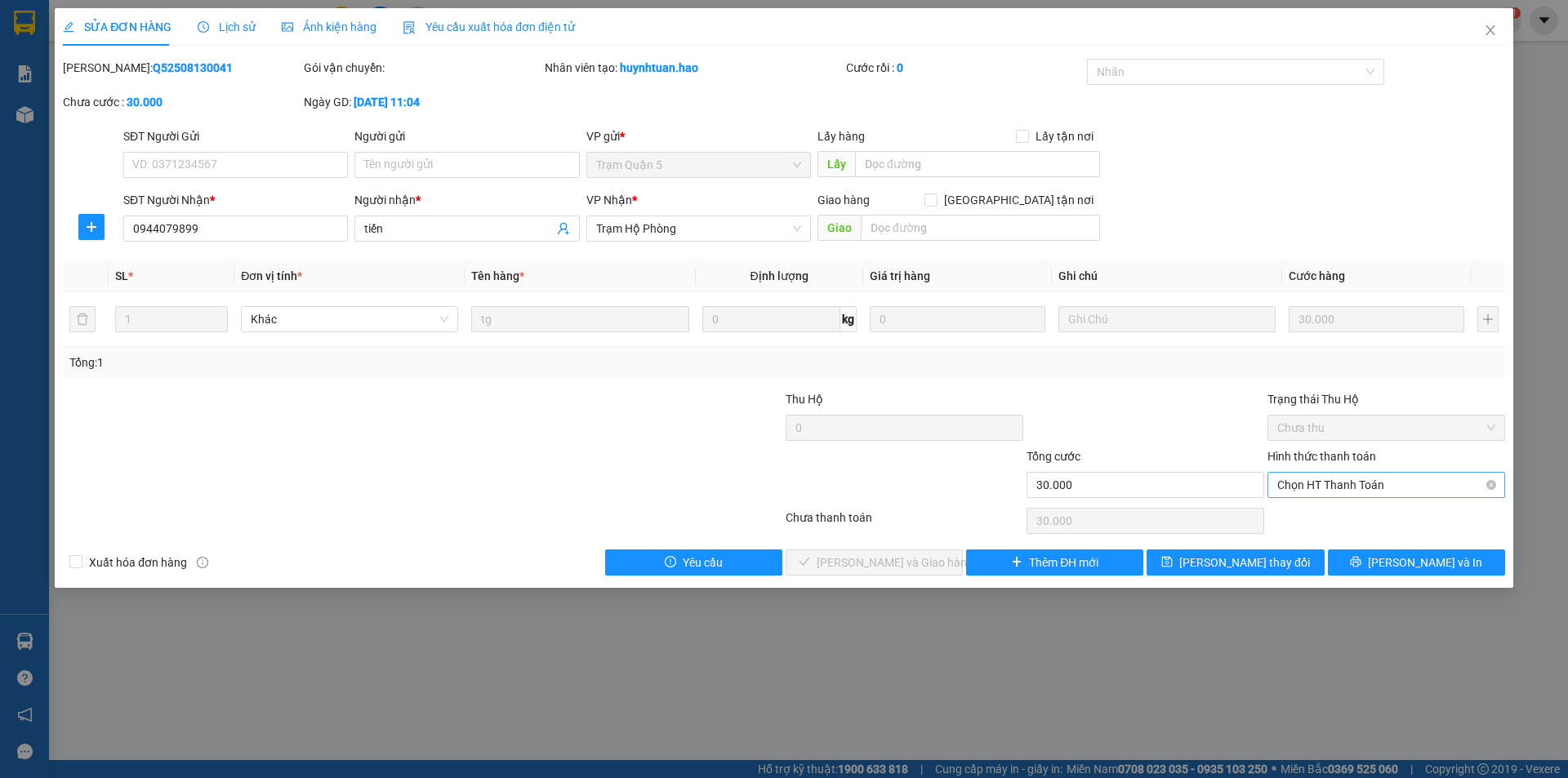
click at [1336, 488] on span "Chọn HT Thanh Toán" at bounding box center [1386, 484] width 218 height 25
click at [1312, 518] on div "Tại văn phòng" at bounding box center [1386, 518] width 218 height 18
type input "0"
click at [885, 559] on span "[PERSON_NAME] và Giao hàng" at bounding box center [894, 562] width 157 height 18
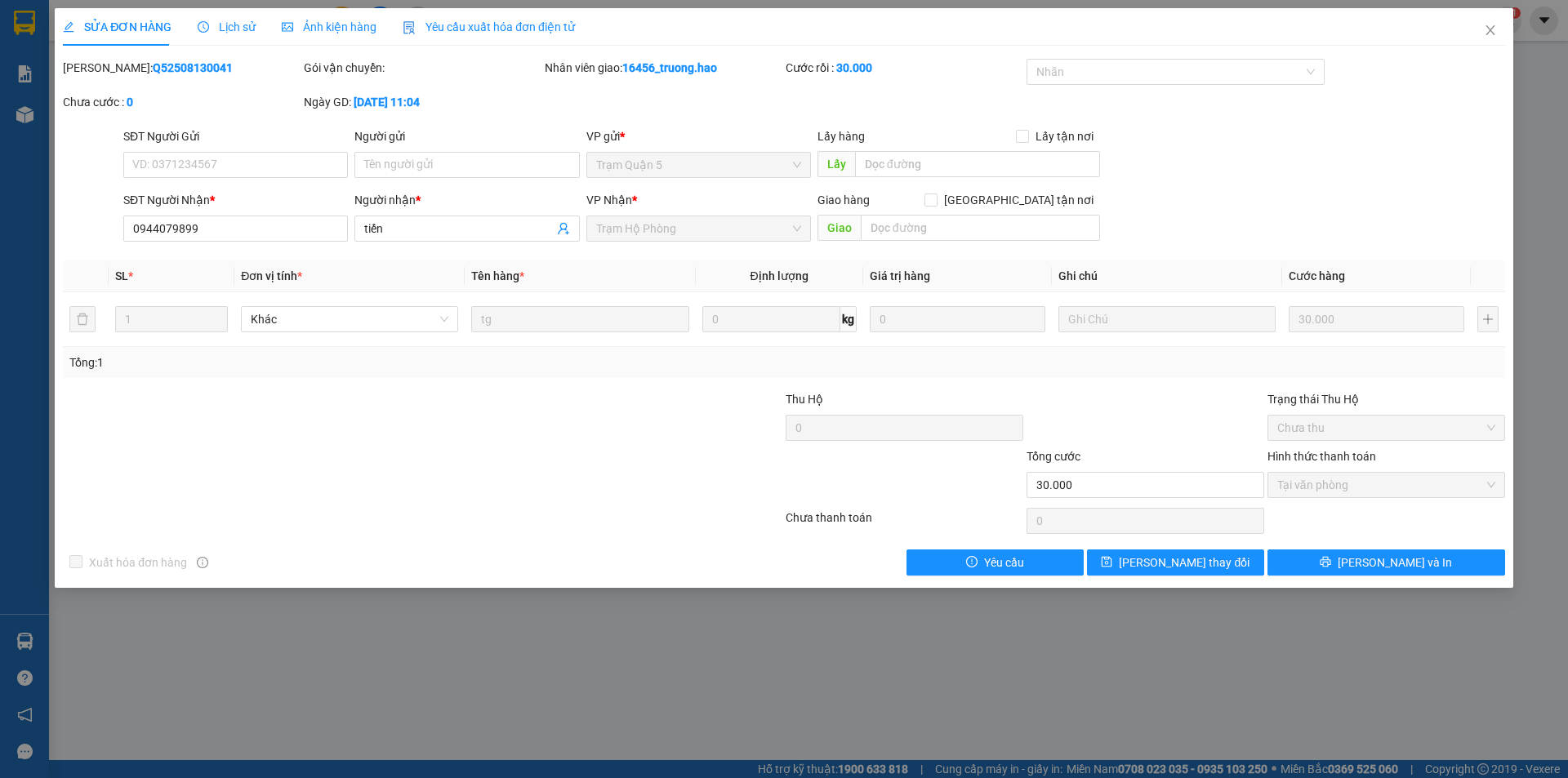
click at [1319, 461] on label "Hình thức thanh toán" at bounding box center [1322, 457] width 108 height 13
click at [1483, 29] on icon "close" at bounding box center [1490, 30] width 13 height 13
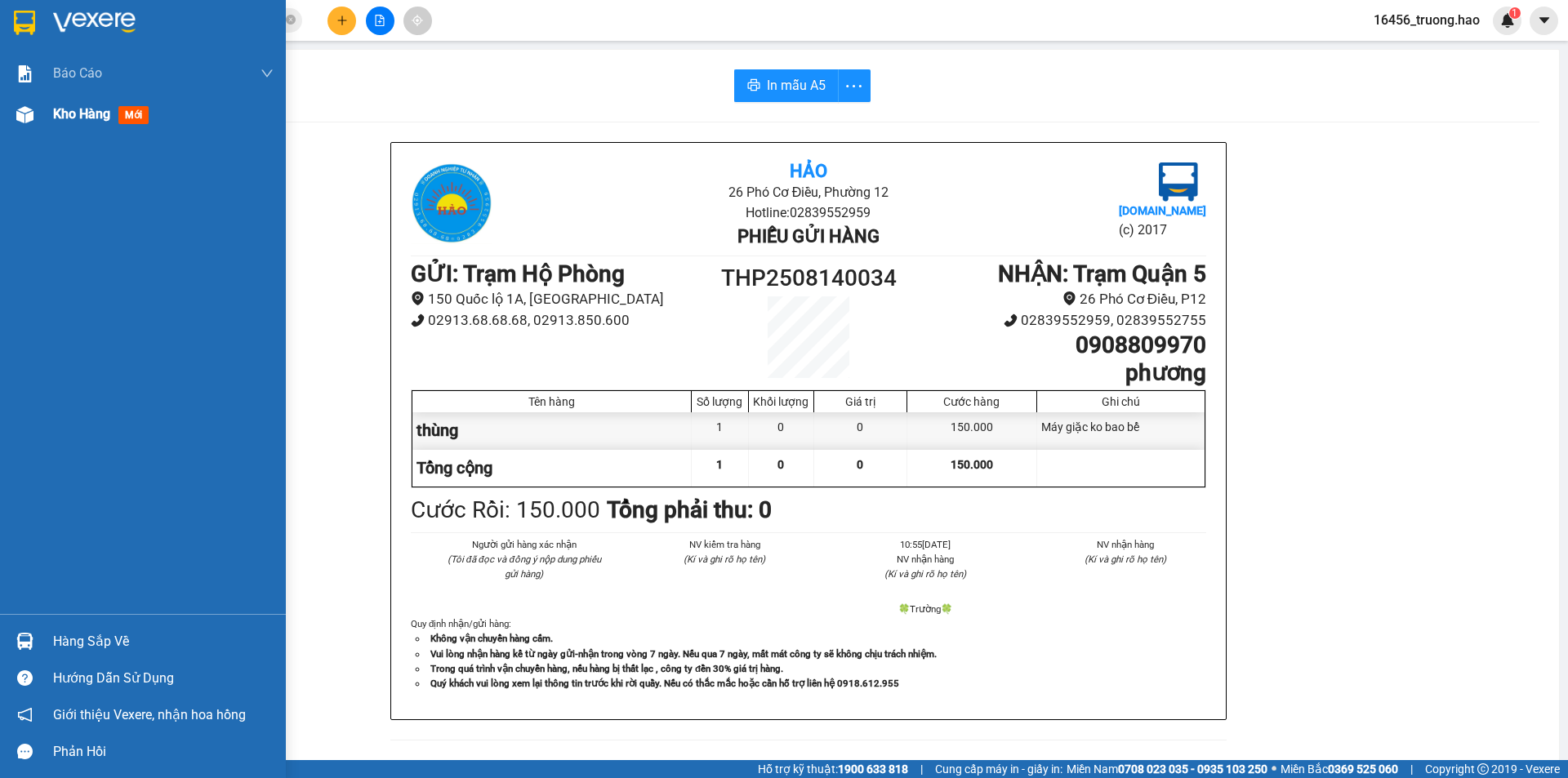
click at [138, 118] on span "mới" at bounding box center [133, 116] width 30 height 18
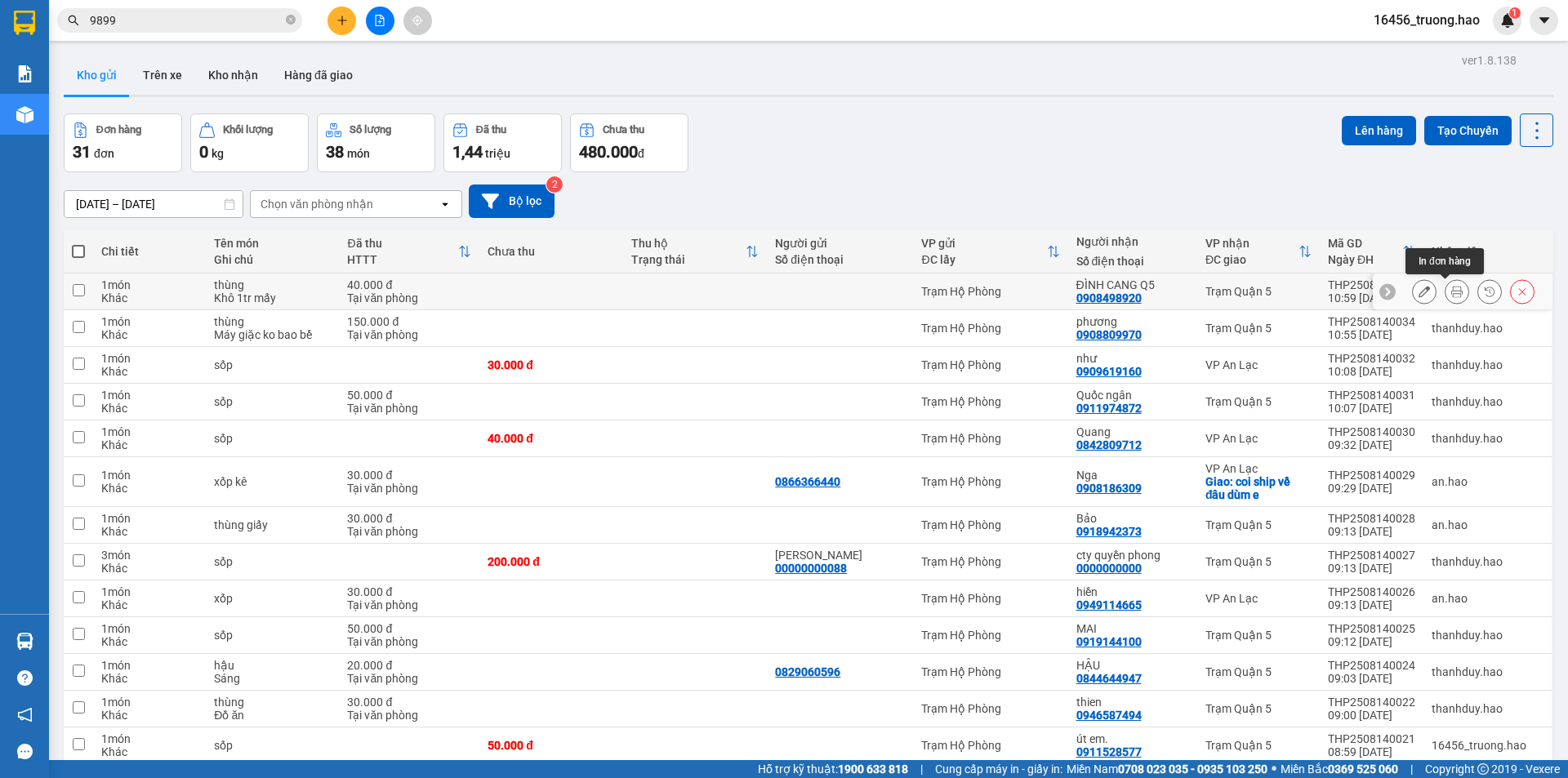
click at [1451, 292] on icon at bounding box center [1457, 291] width 11 height 11
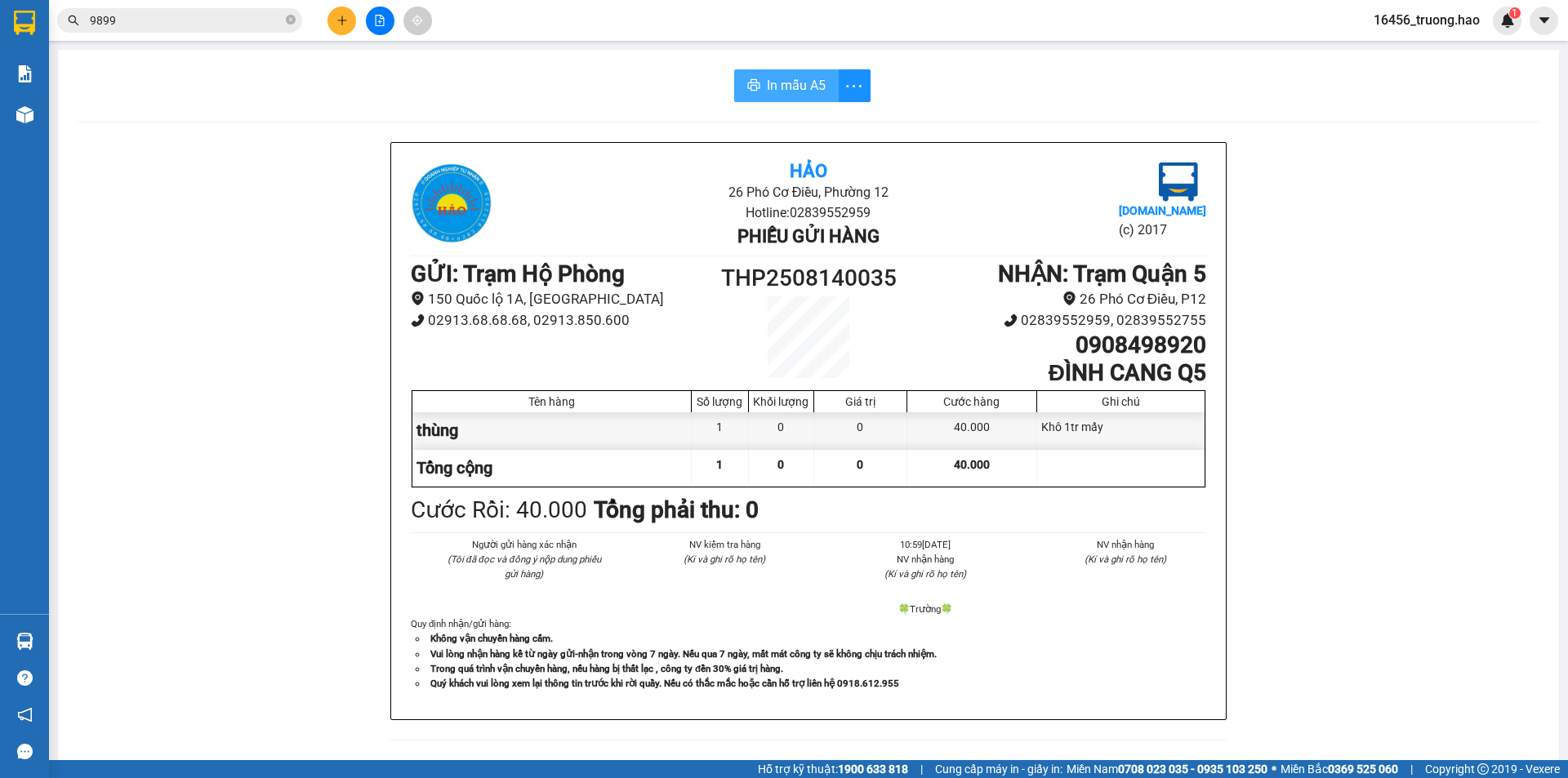
click at [771, 79] on span "In mẫu A5" at bounding box center [796, 85] width 59 height 20
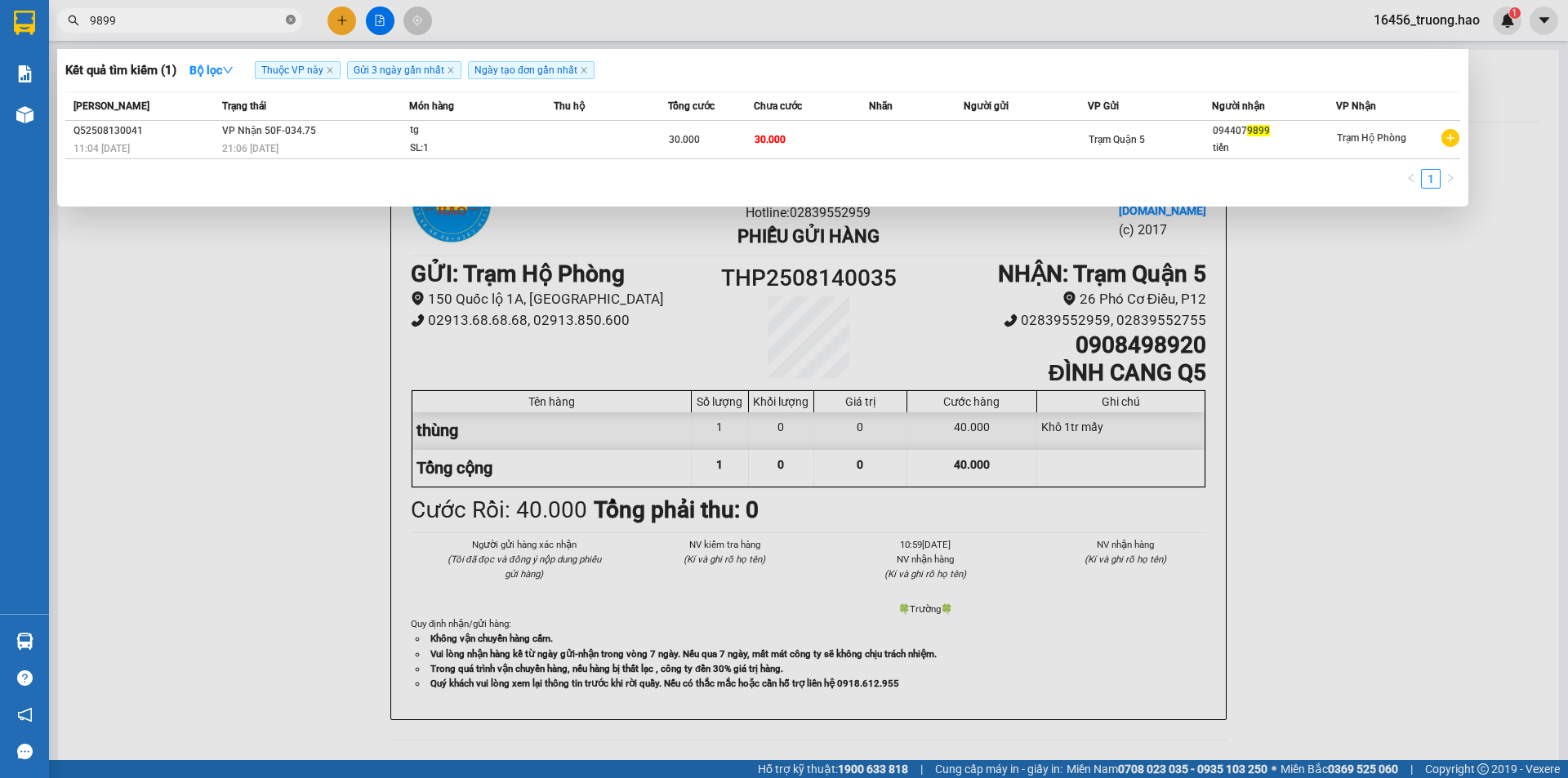
click at [293, 18] on icon "close-circle" at bounding box center [290, 19] width 10 height 10
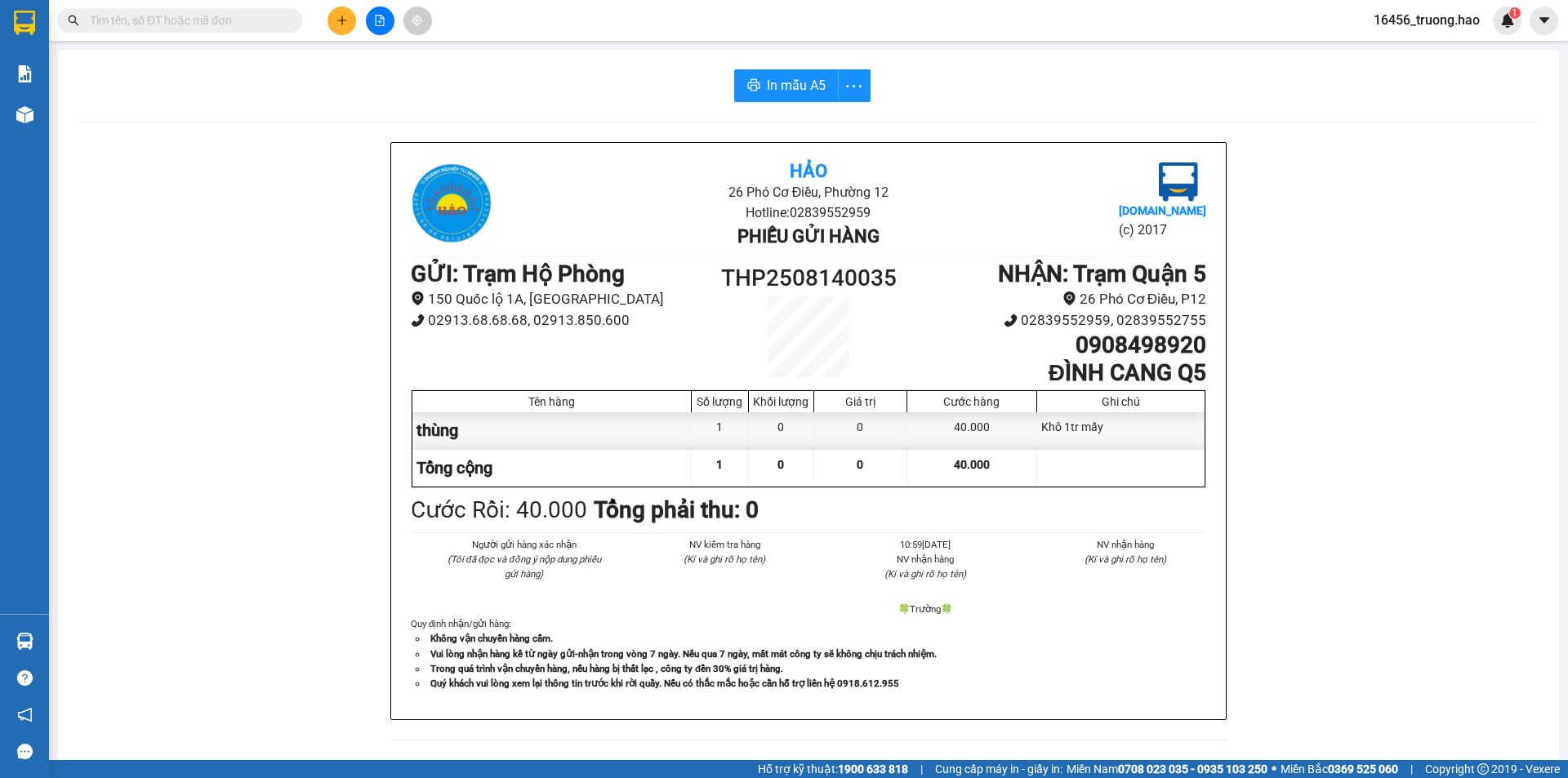
click at [267, 27] on input "text" at bounding box center [187, 20] width 193 height 18
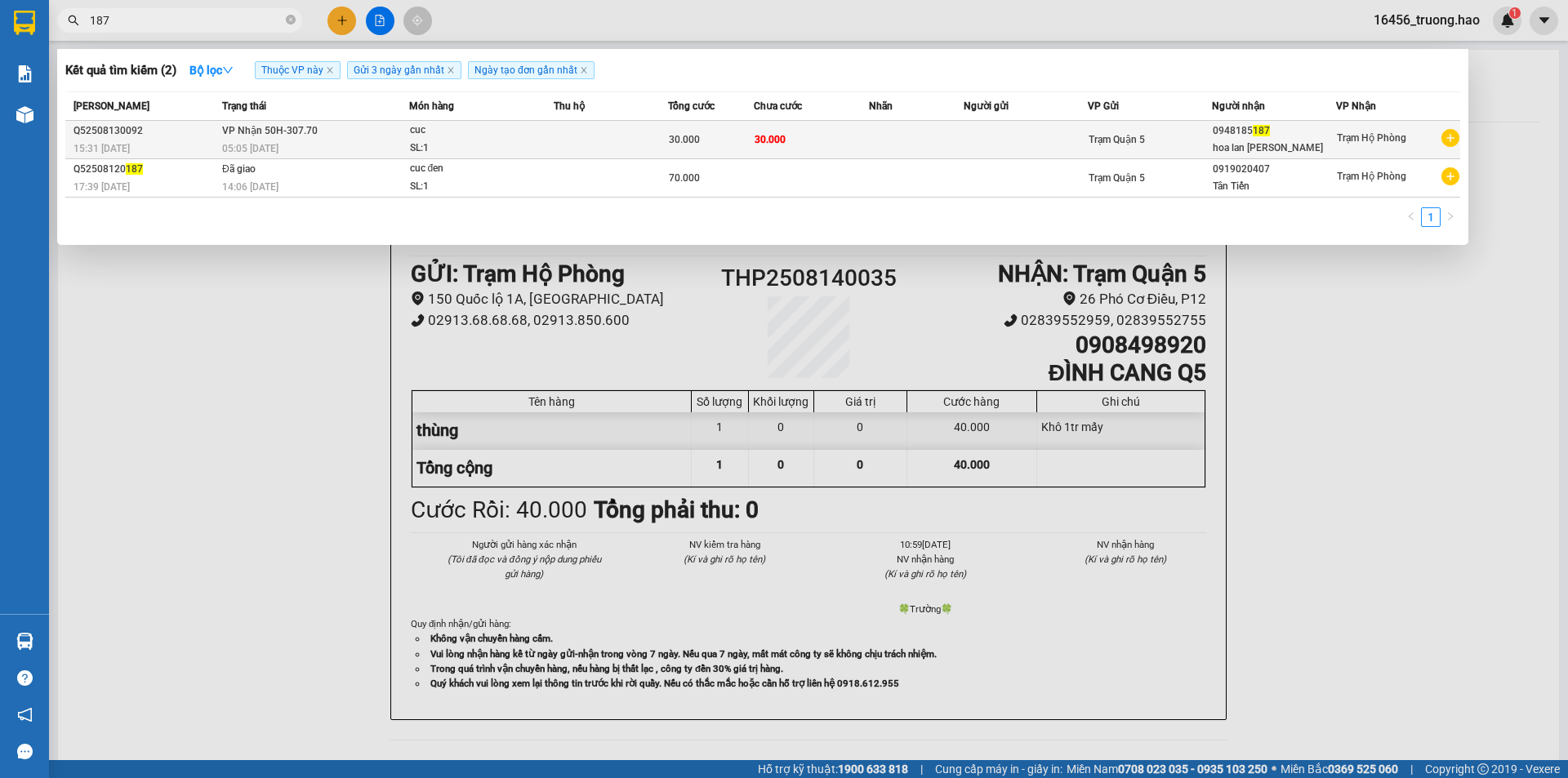
type input "187"
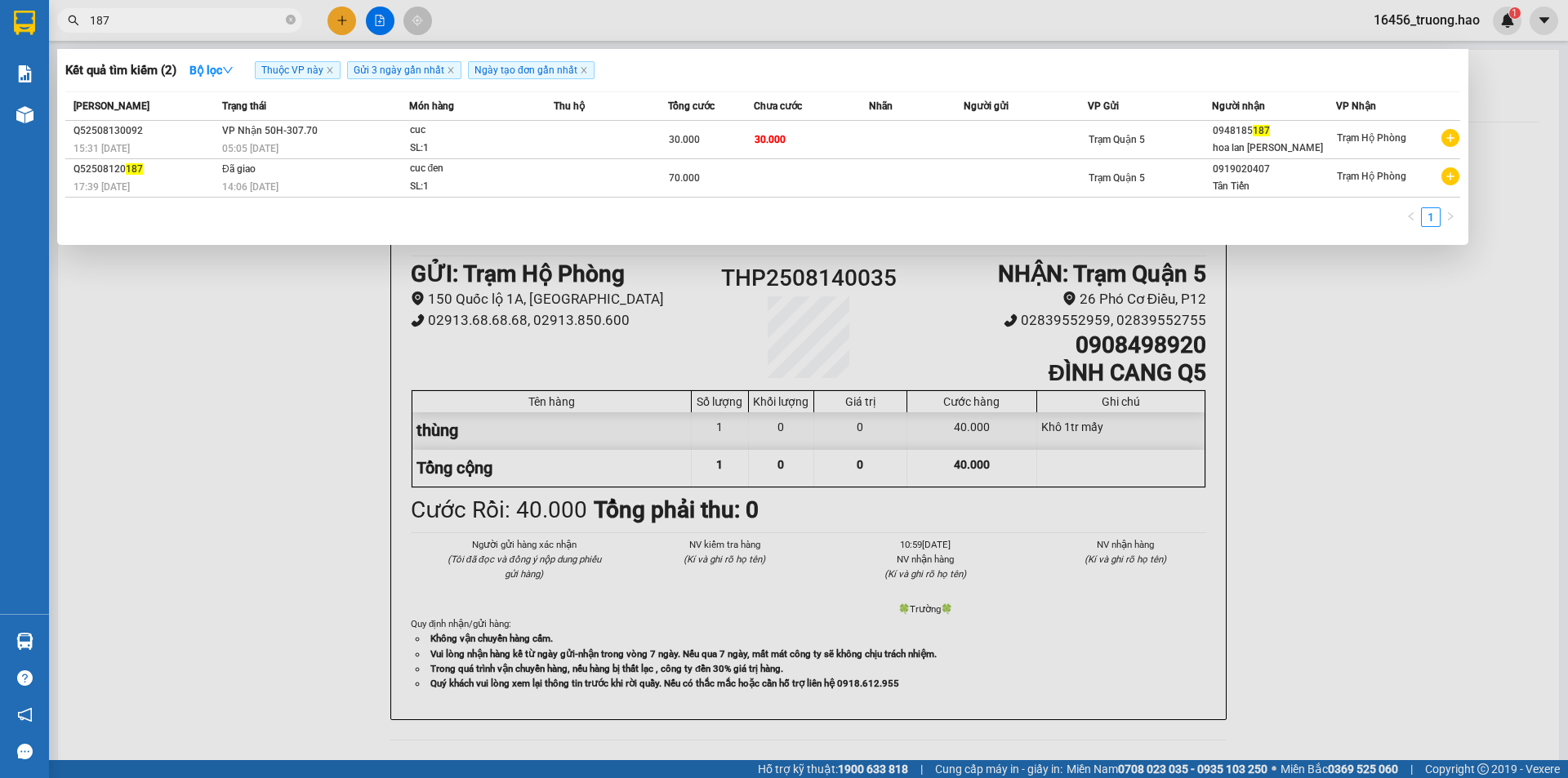
click at [713, 139] on div "30.000" at bounding box center [711, 140] width 85 height 18
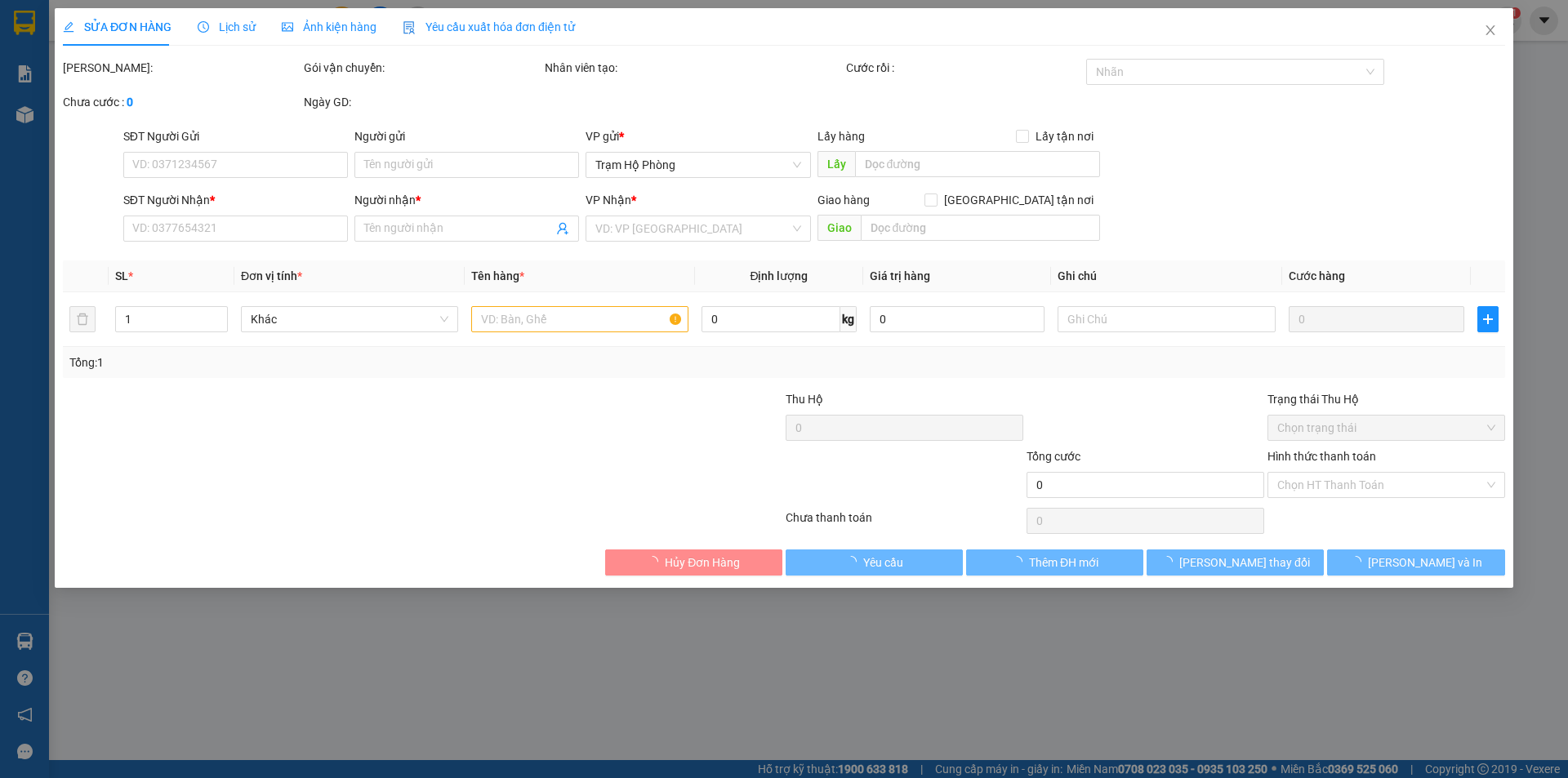
type input "0948185187"
type input "hoa lan [PERSON_NAME]"
type input "30.000"
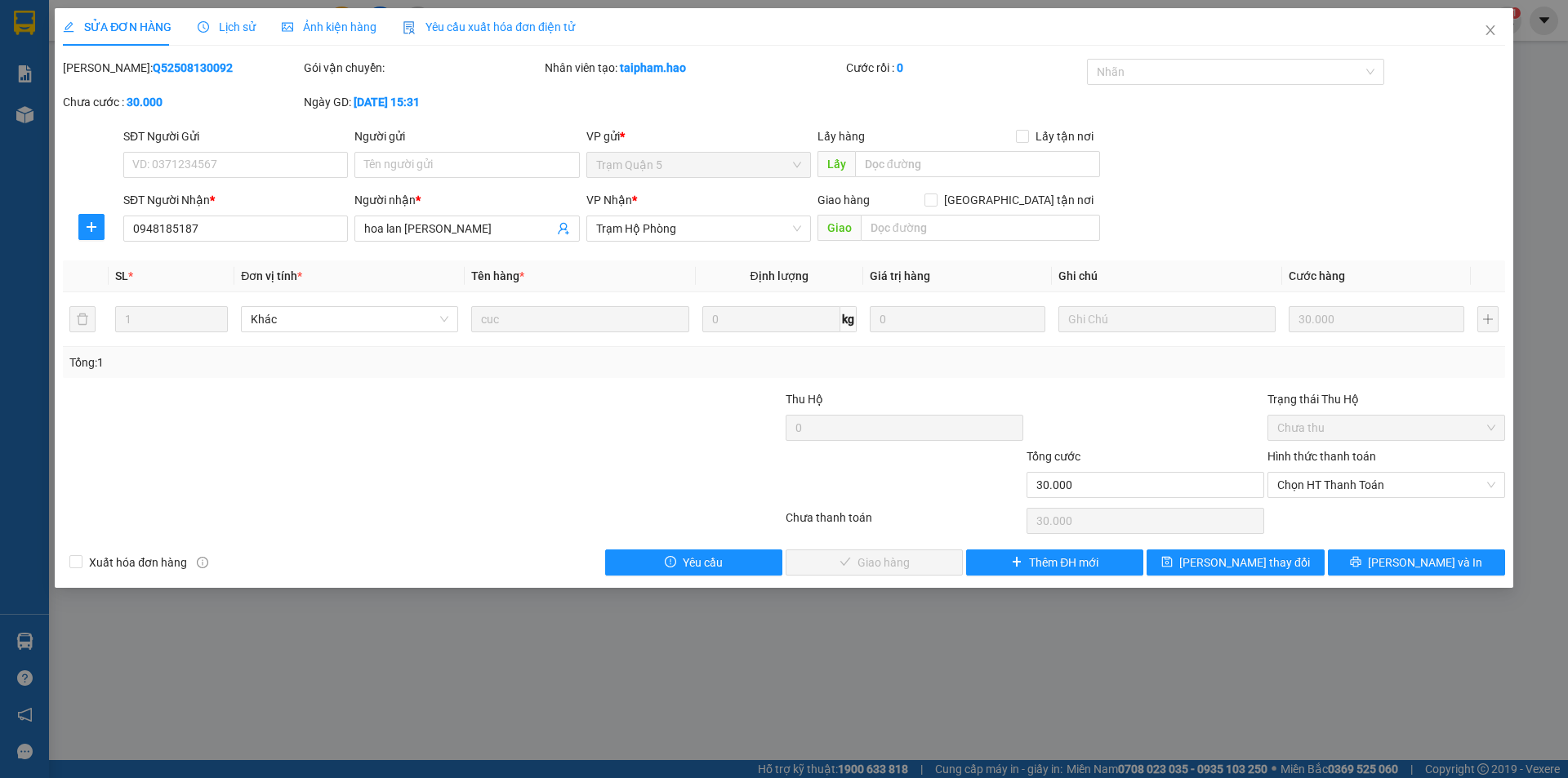
click at [347, 28] on span "Ảnh kiện hàng" at bounding box center [329, 27] width 95 height 13
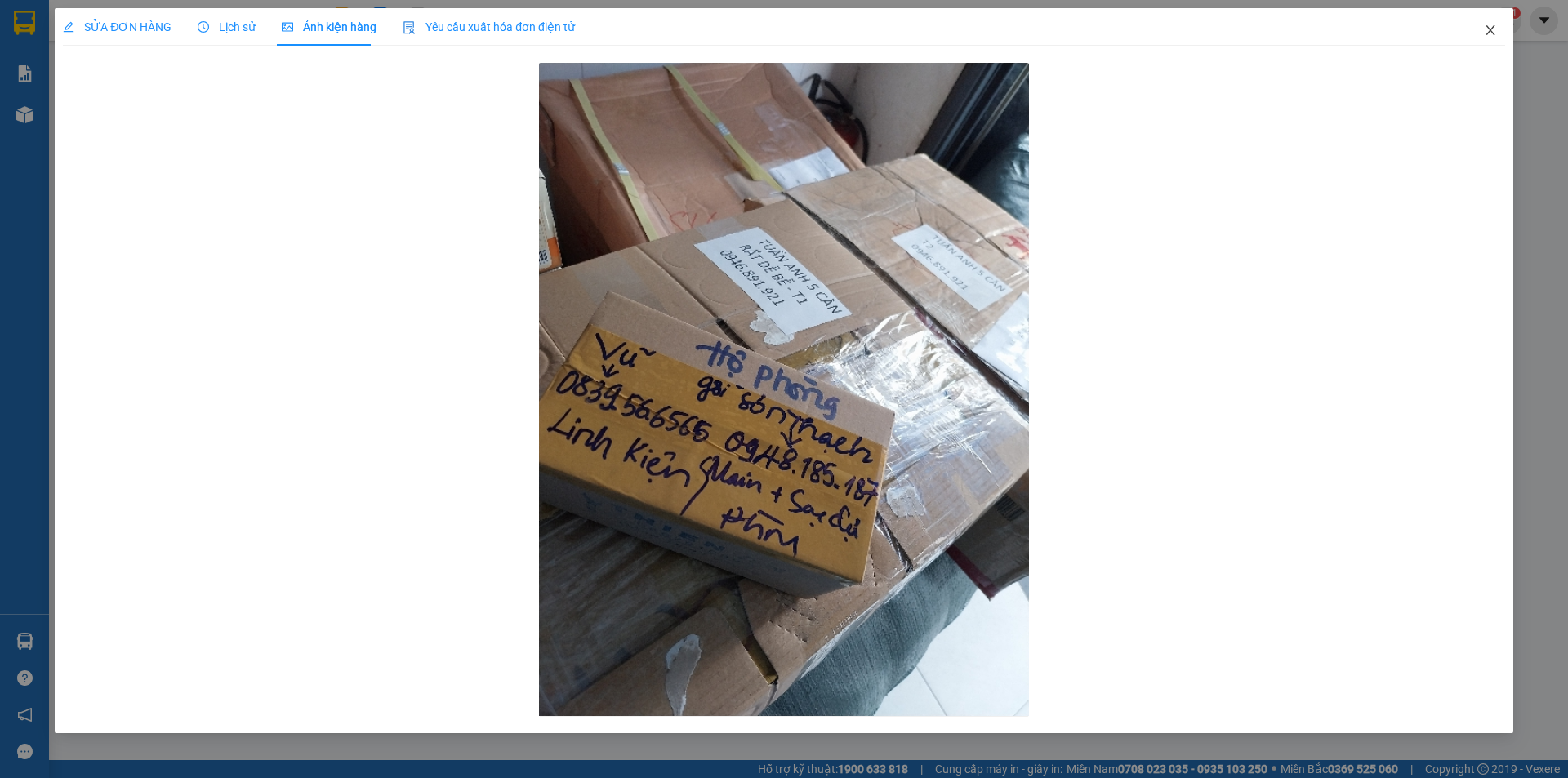
click at [1494, 30] on icon "close" at bounding box center [1490, 30] width 13 height 13
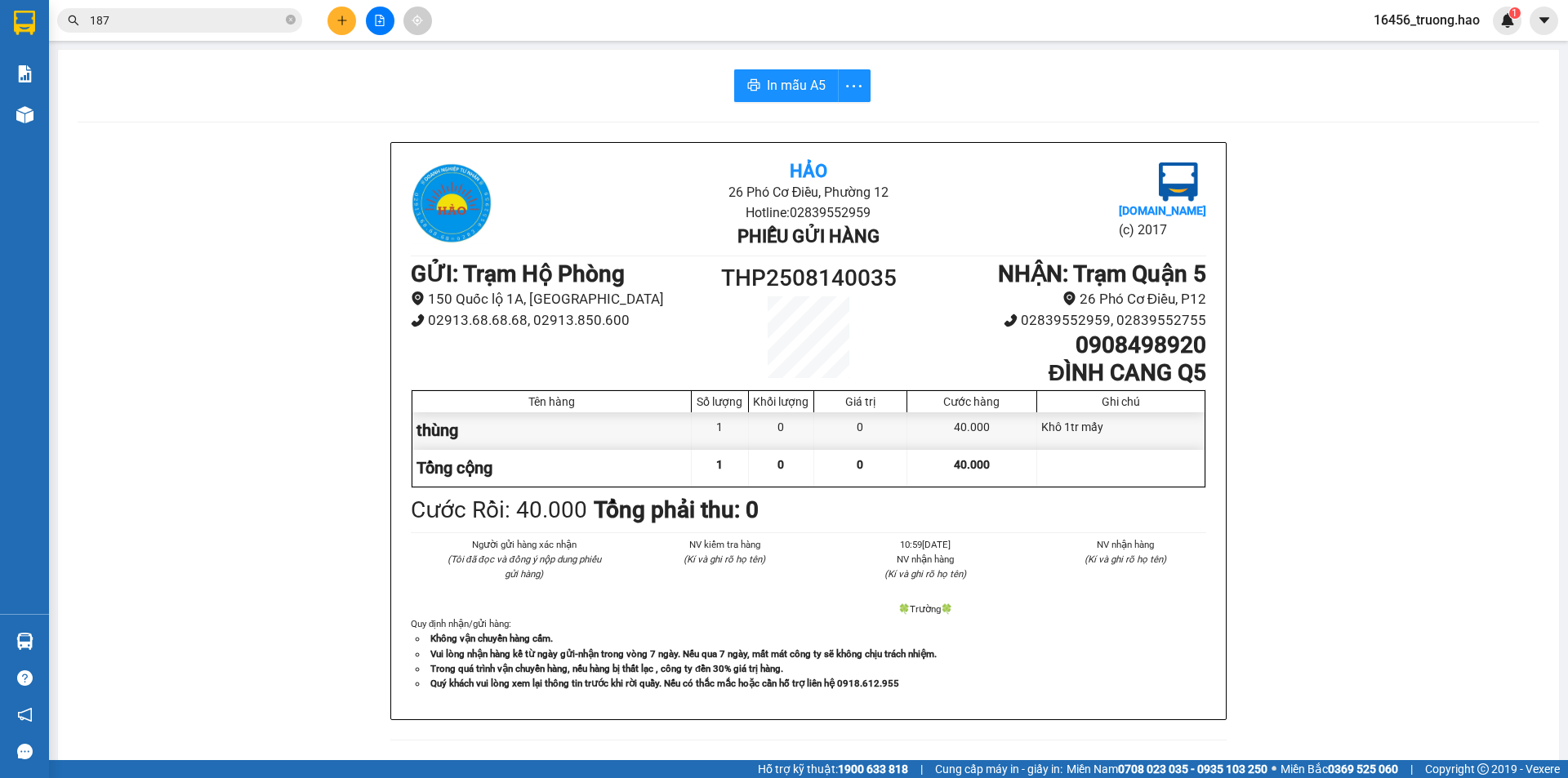
click at [171, 24] on input "187" at bounding box center [187, 20] width 193 height 18
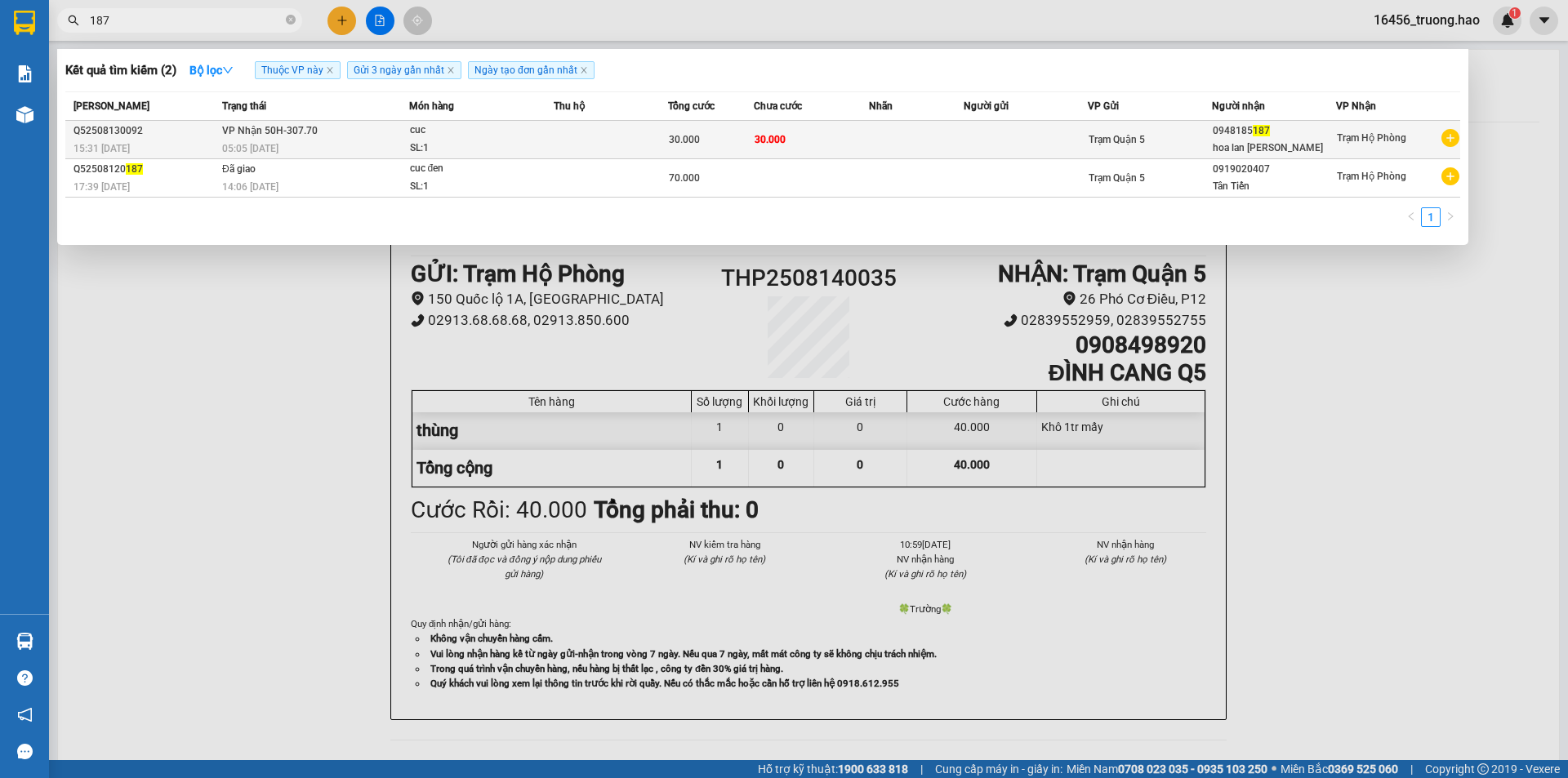
click at [369, 138] on td "VP Nhận 50H-307.70 05:05 - 14/08" at bounding box center [313, 140] width 191 height 39
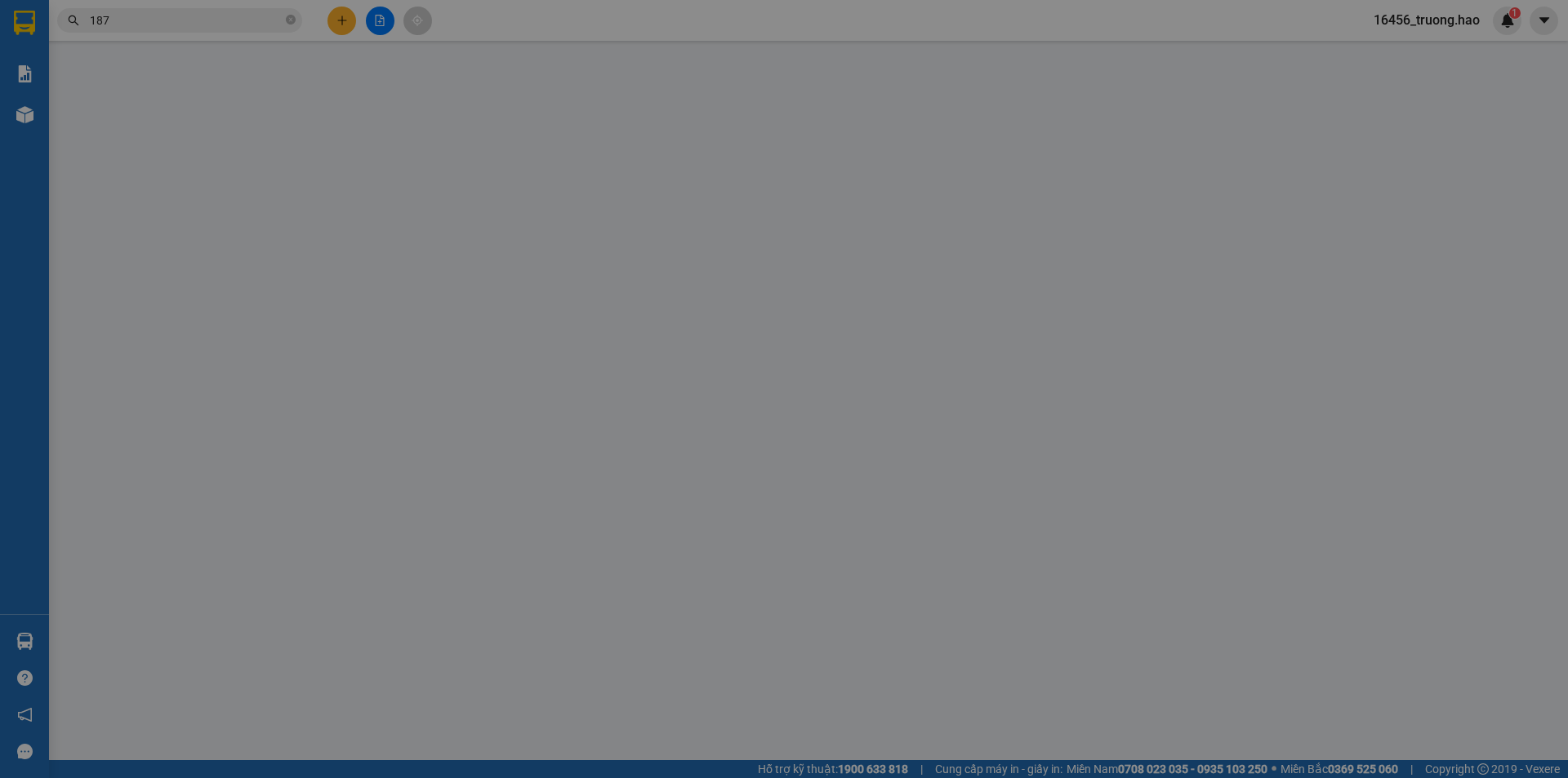
type input "0948185187"
type input "hoa lan [PERSON_NAME]"
type input "30.000"
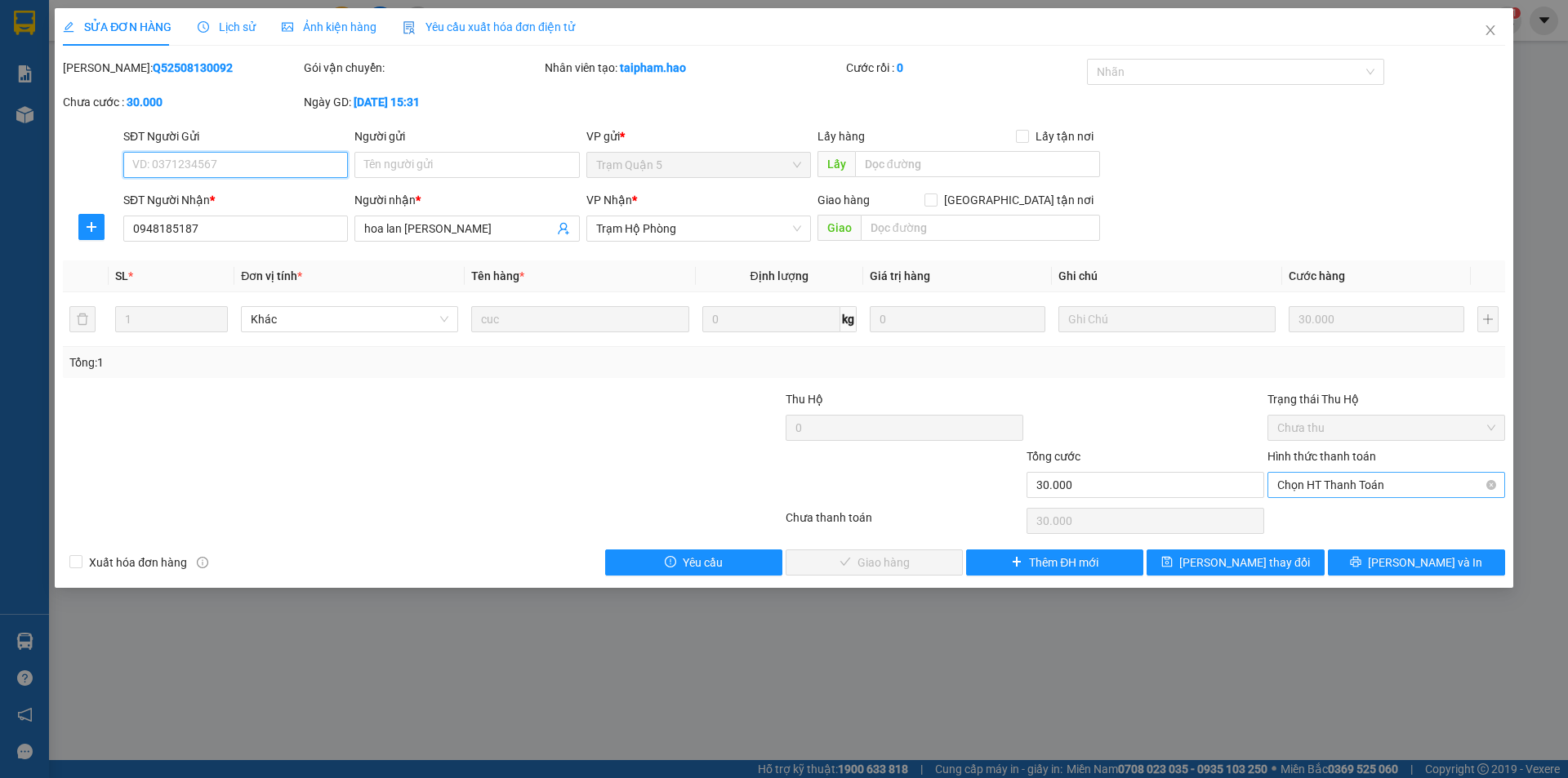
click at [1308, 486] on span "Chọn HT Thanh Toán" at bounding box center [1386, 484] width 218 height 25
click at [1315, 513] on div "Tại văn phòng" at bounding box center [1386, 518] width 218 height 18
type input "0"
drag, startPoint x: 890, startPoint y: 558, endPoint x: 887, endPoint y: 520, distance: 38.1
click at [891, 553] on span "[PERSON_NAME] và Giao hàng" at bounding box center [894, 562] width 157 height 18
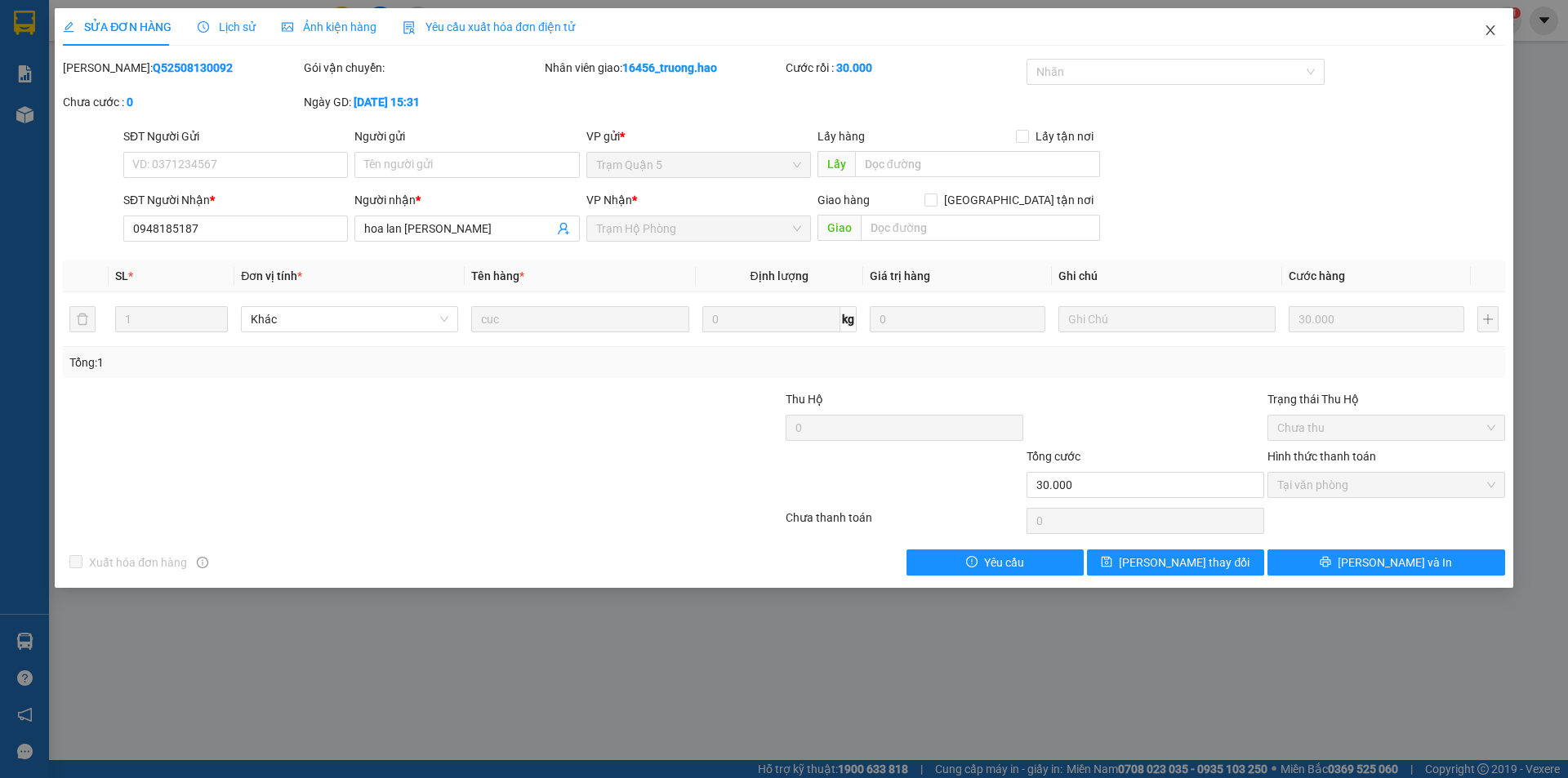
click at [1492, 29] on icon "close" at bounding box center [1490, 30] width 9 height 10
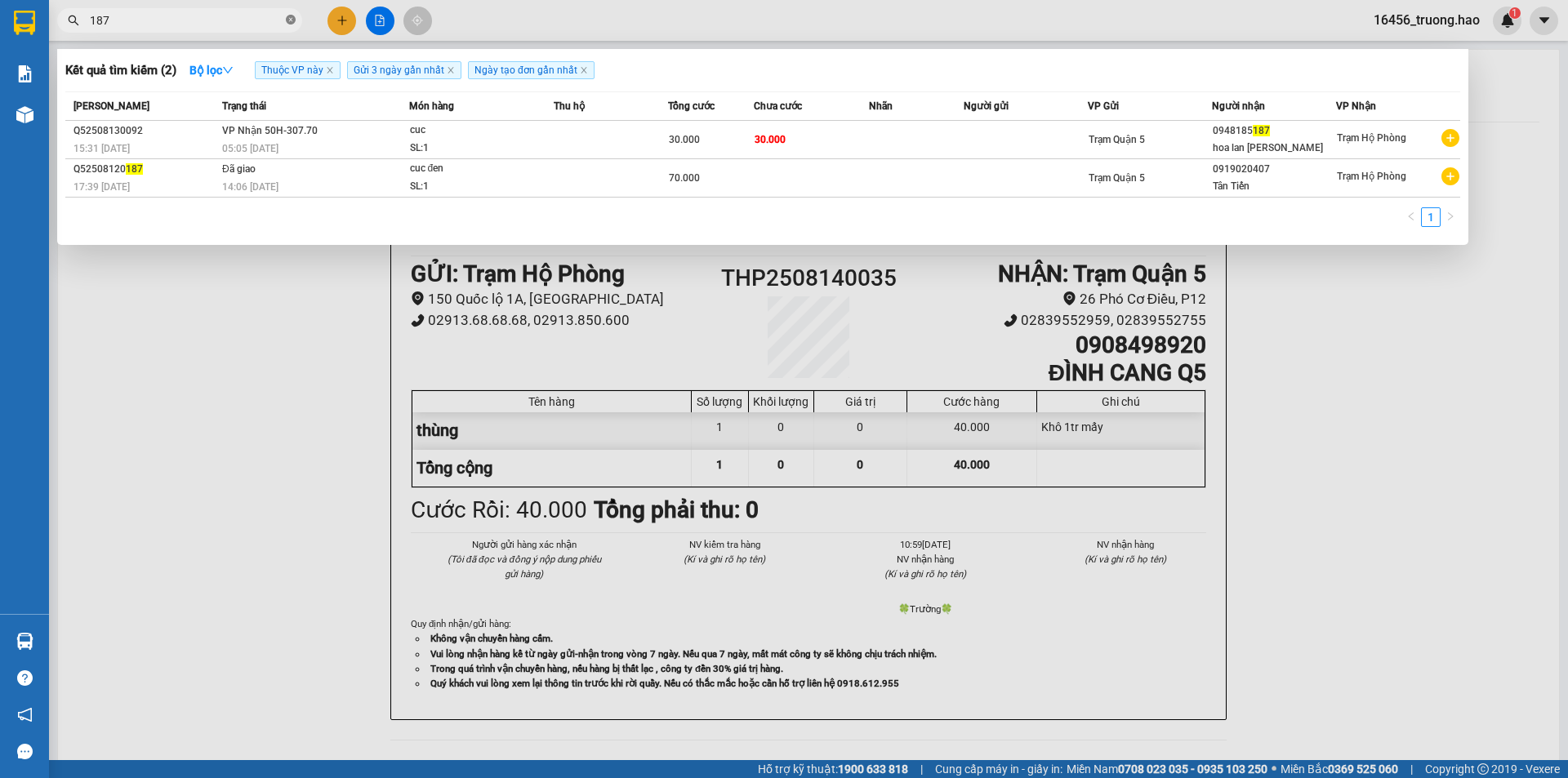
click at [290, 25] on icon "close-circle" at bounding box center [290, 19] width 10 height 10
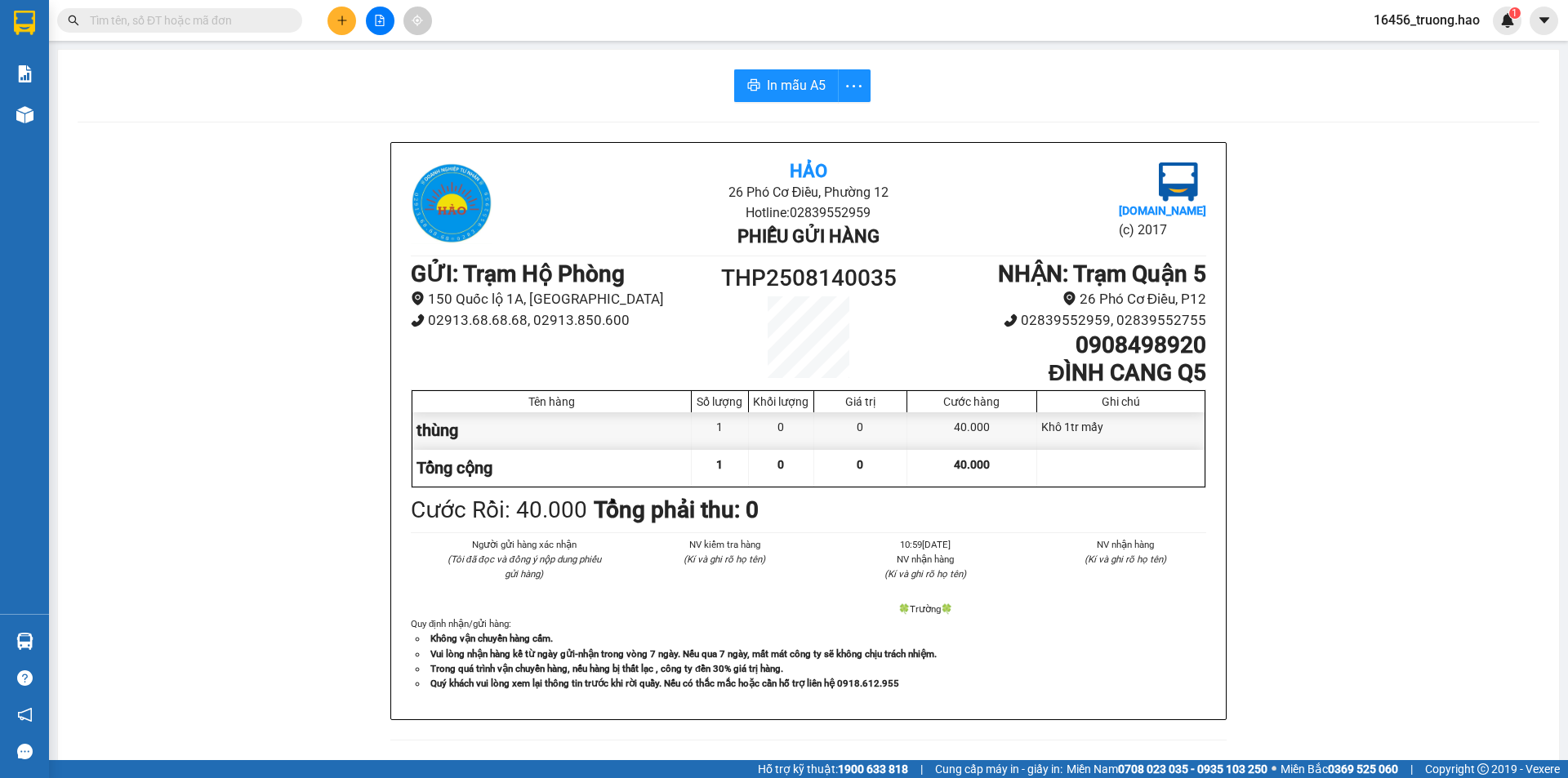
click at [259, 21] on input "text" at bounding box center [187, 20] width 193 height 18
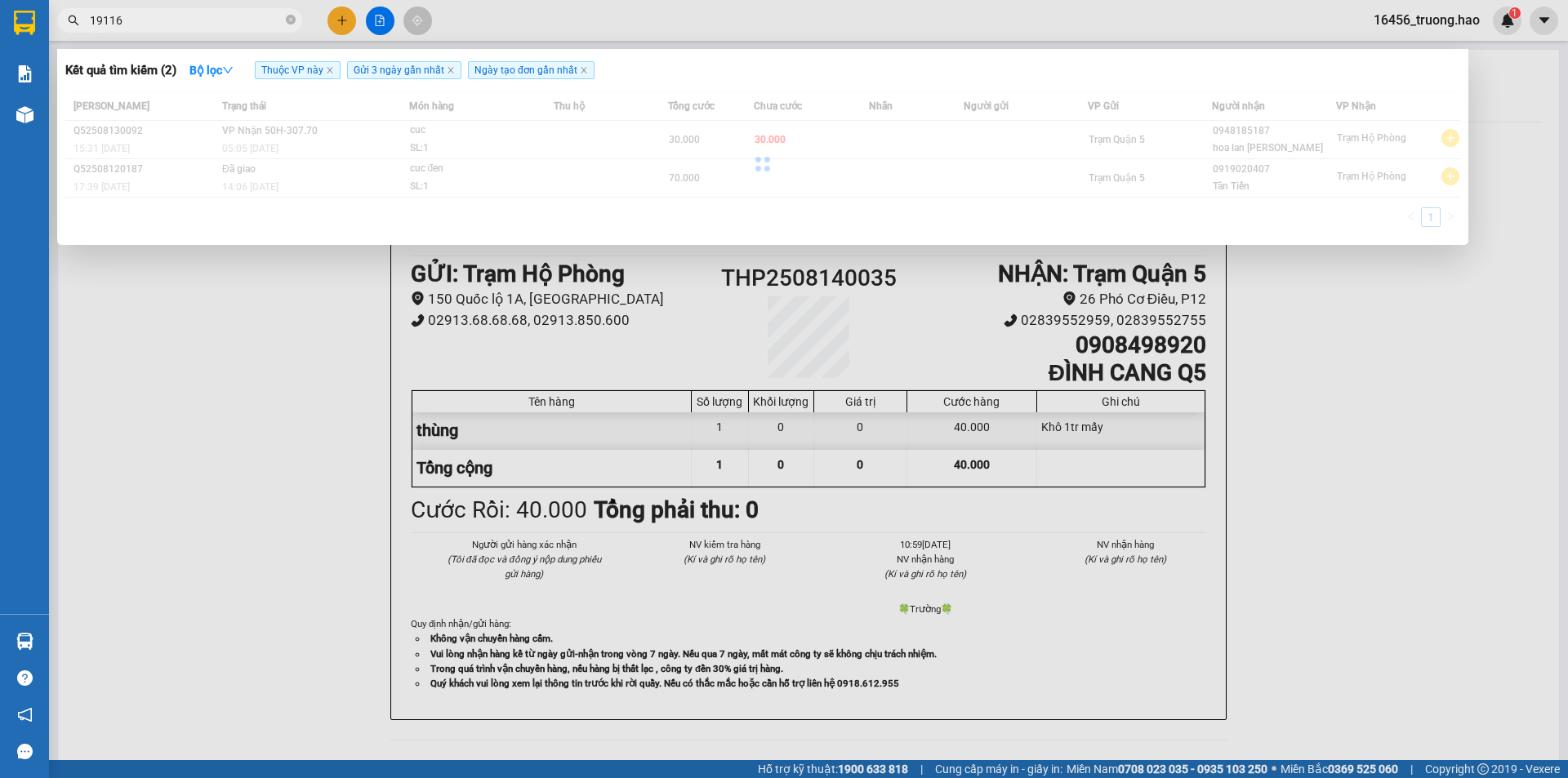
type input "191160"
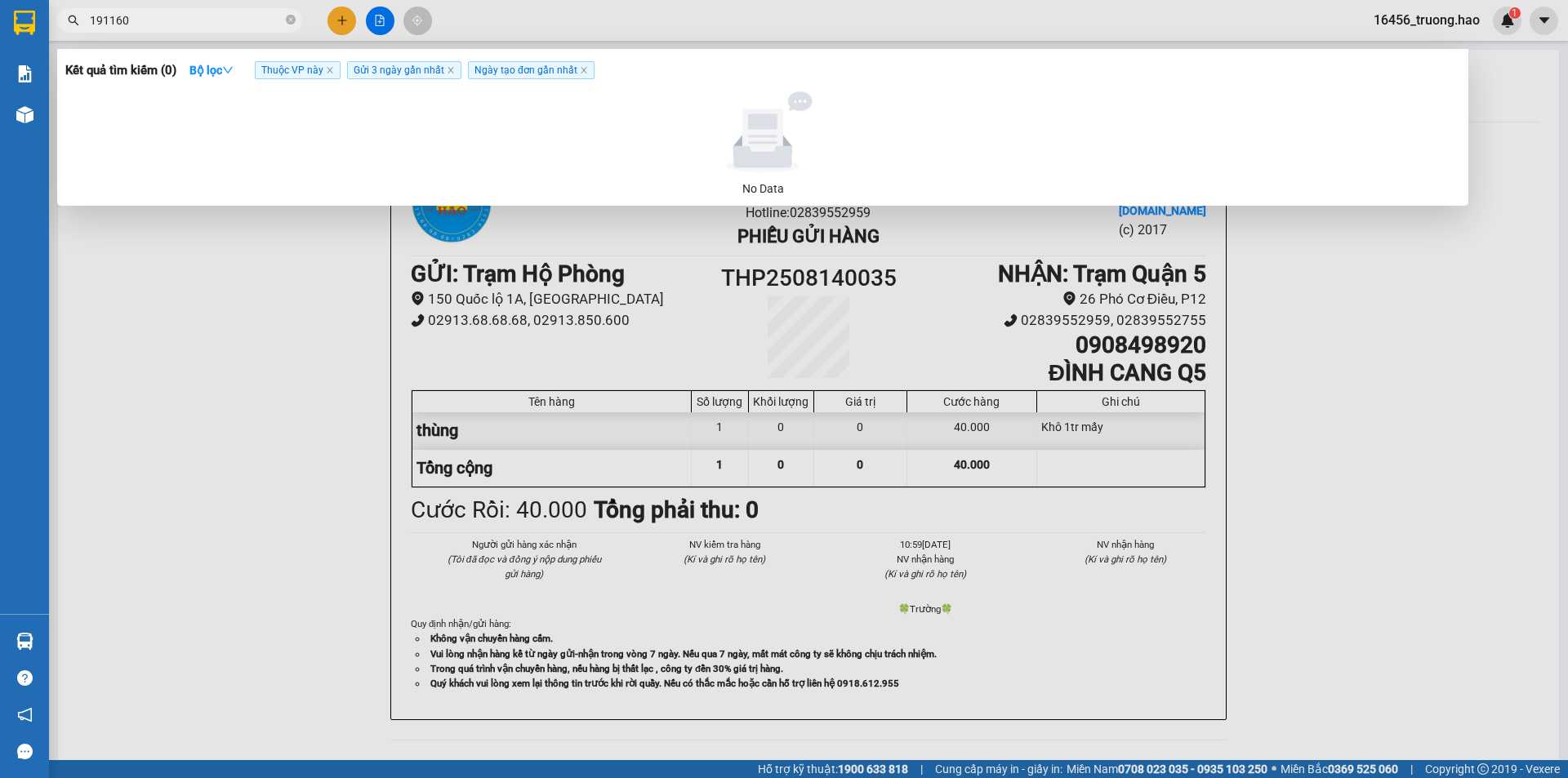
click at [247, 23] on input "191160" at bounding box center [187, 20] width 193 height 18
click at [292, 13] on span at bounding box center [290, 20] width 10 height 16
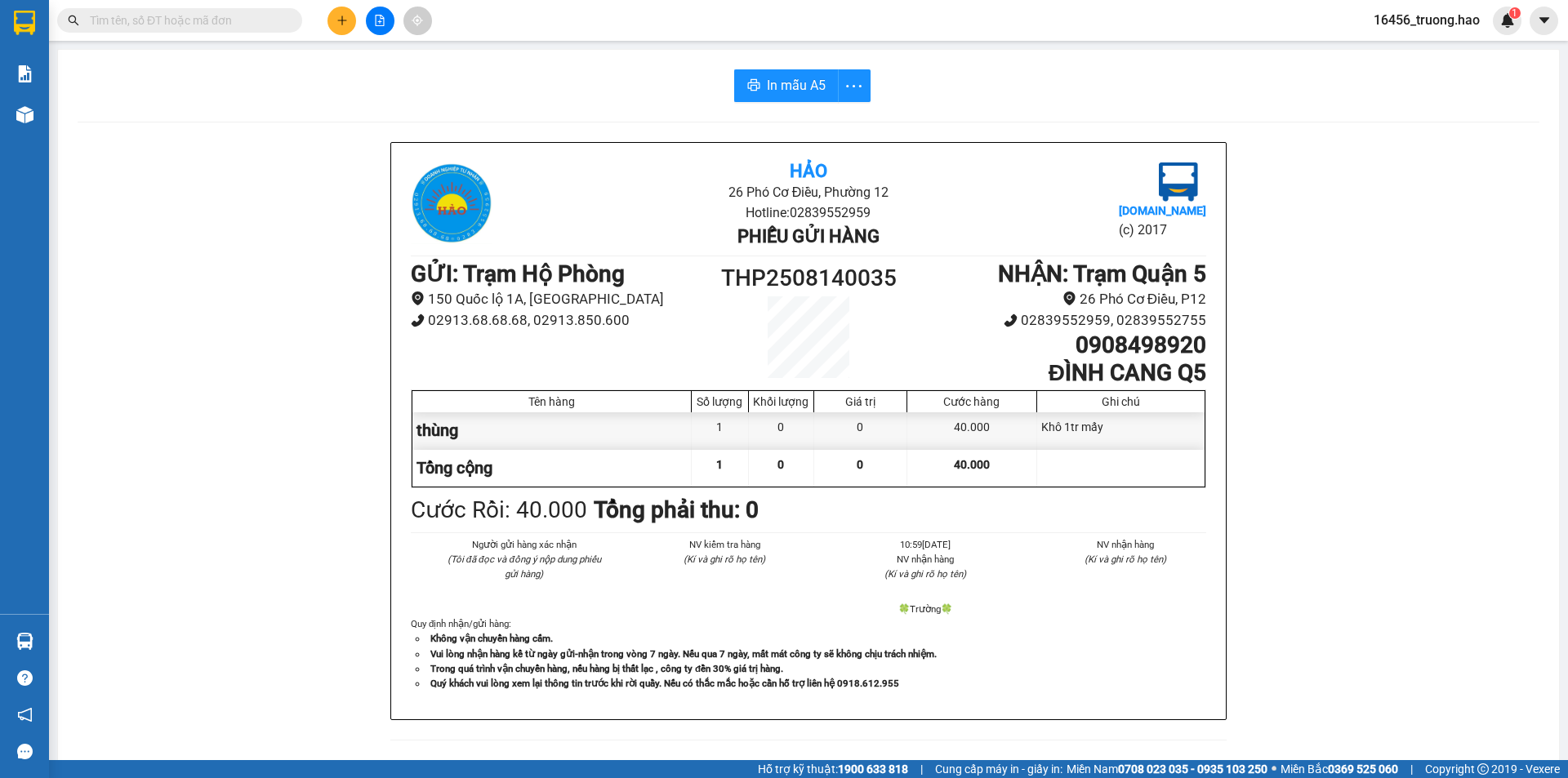
click at [231, 24] on input "text" at bounding box center [187, 20] width 193 height 18
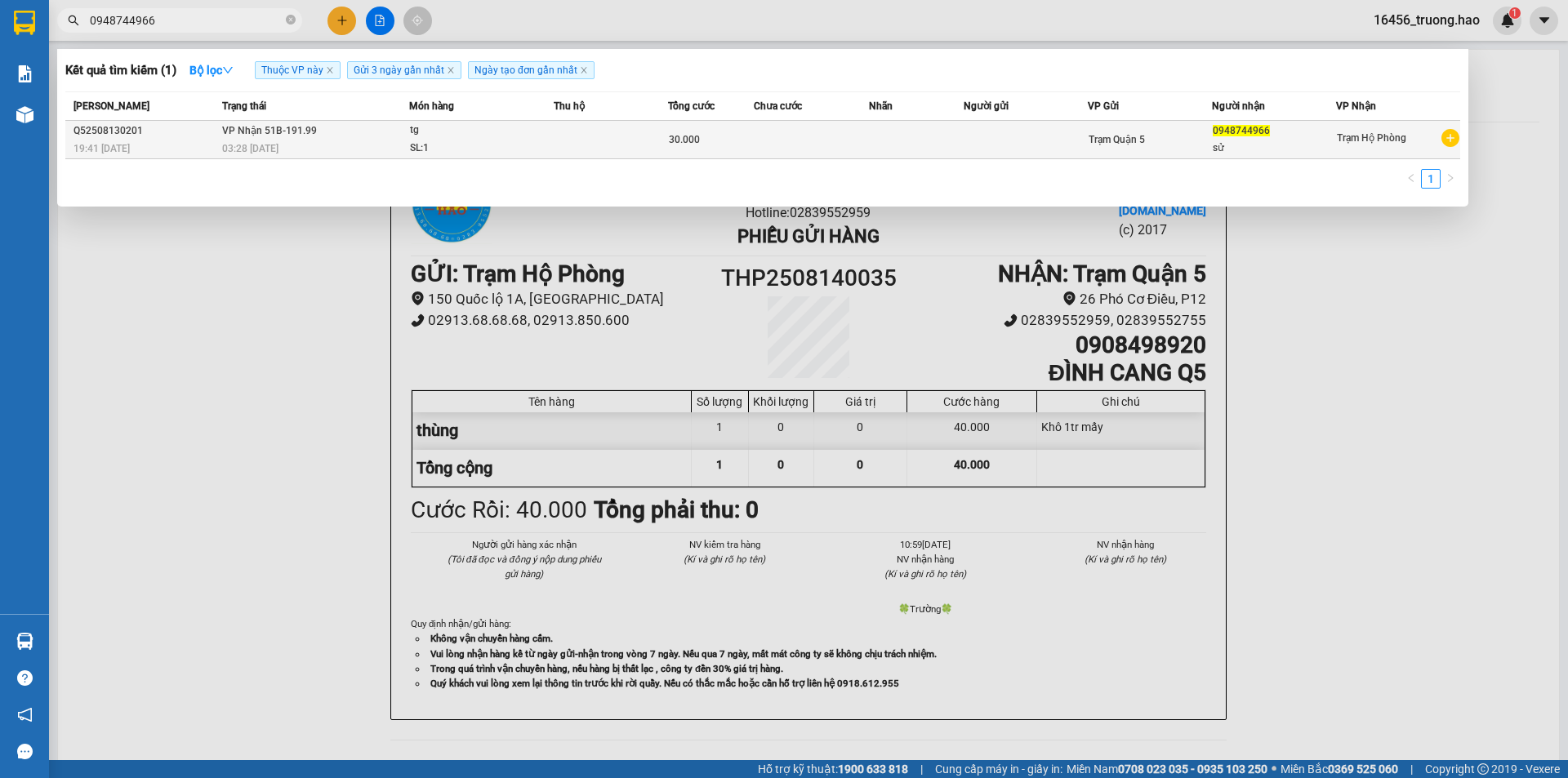
type input "0948744966"
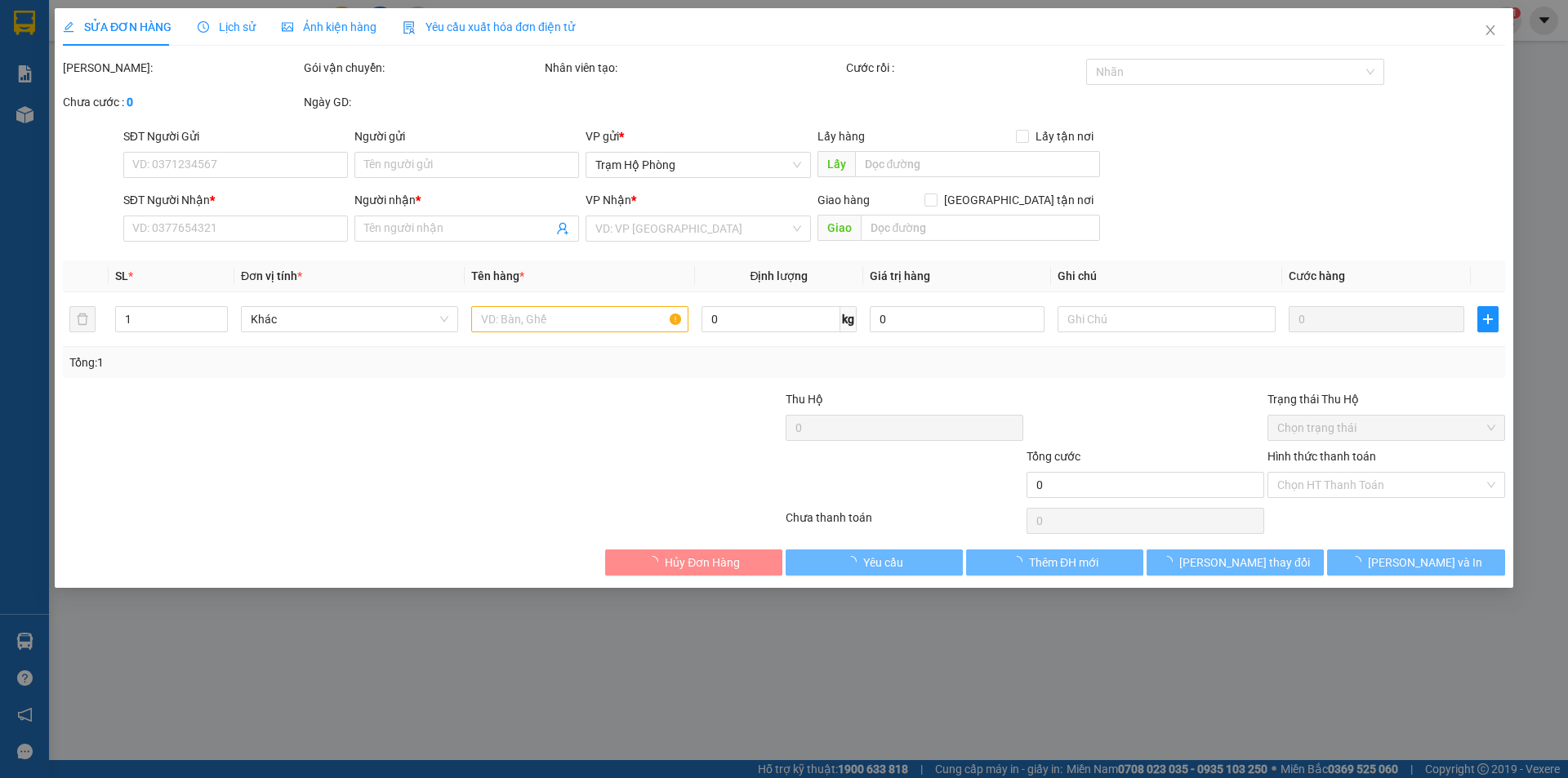
type input "0948744966"
type input "sử"
type input "30.000"
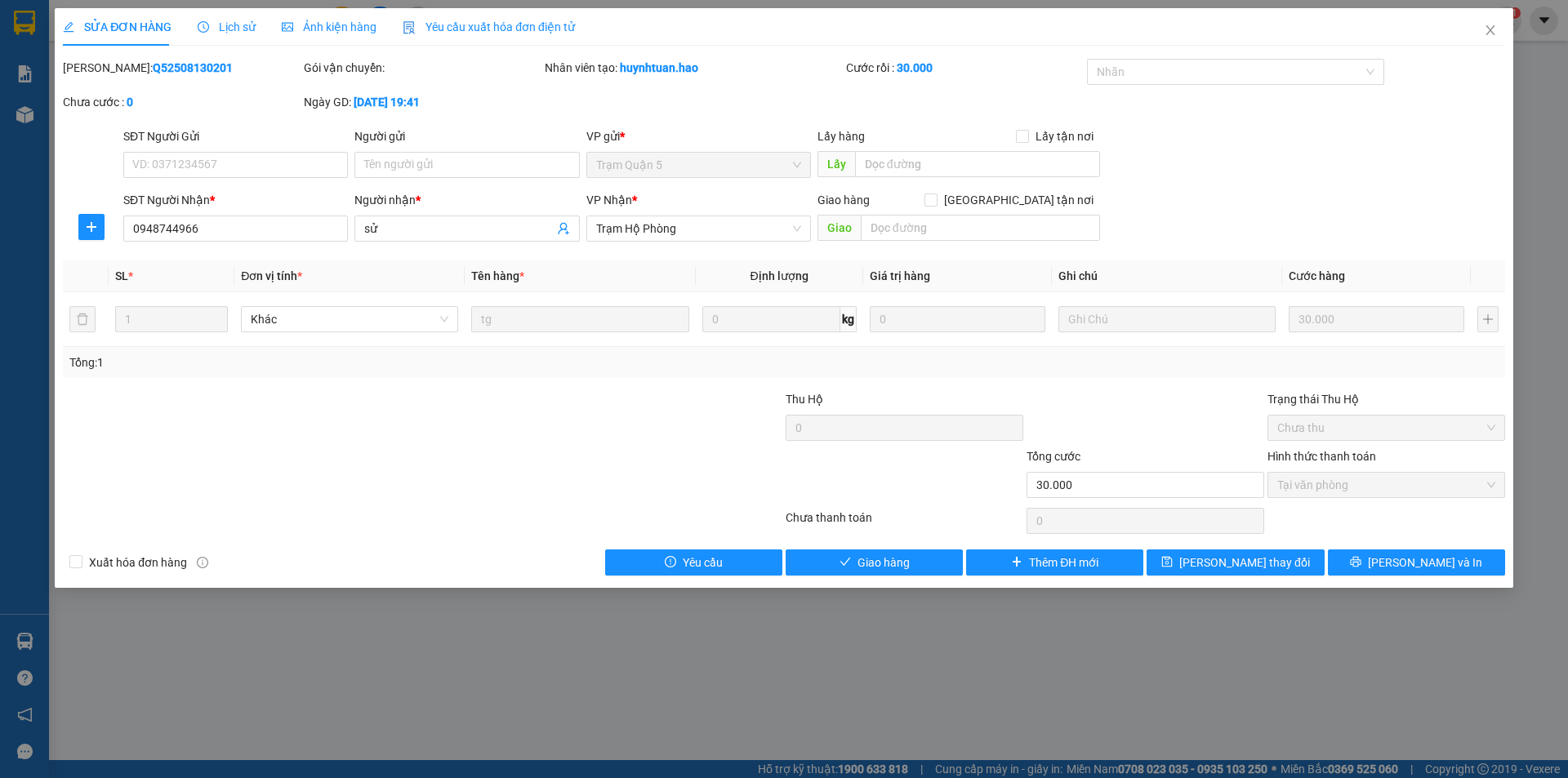
click at [312, 30] on span "Ảnh kiện hàng" at bounding box center [329, 27] width 95 height 13
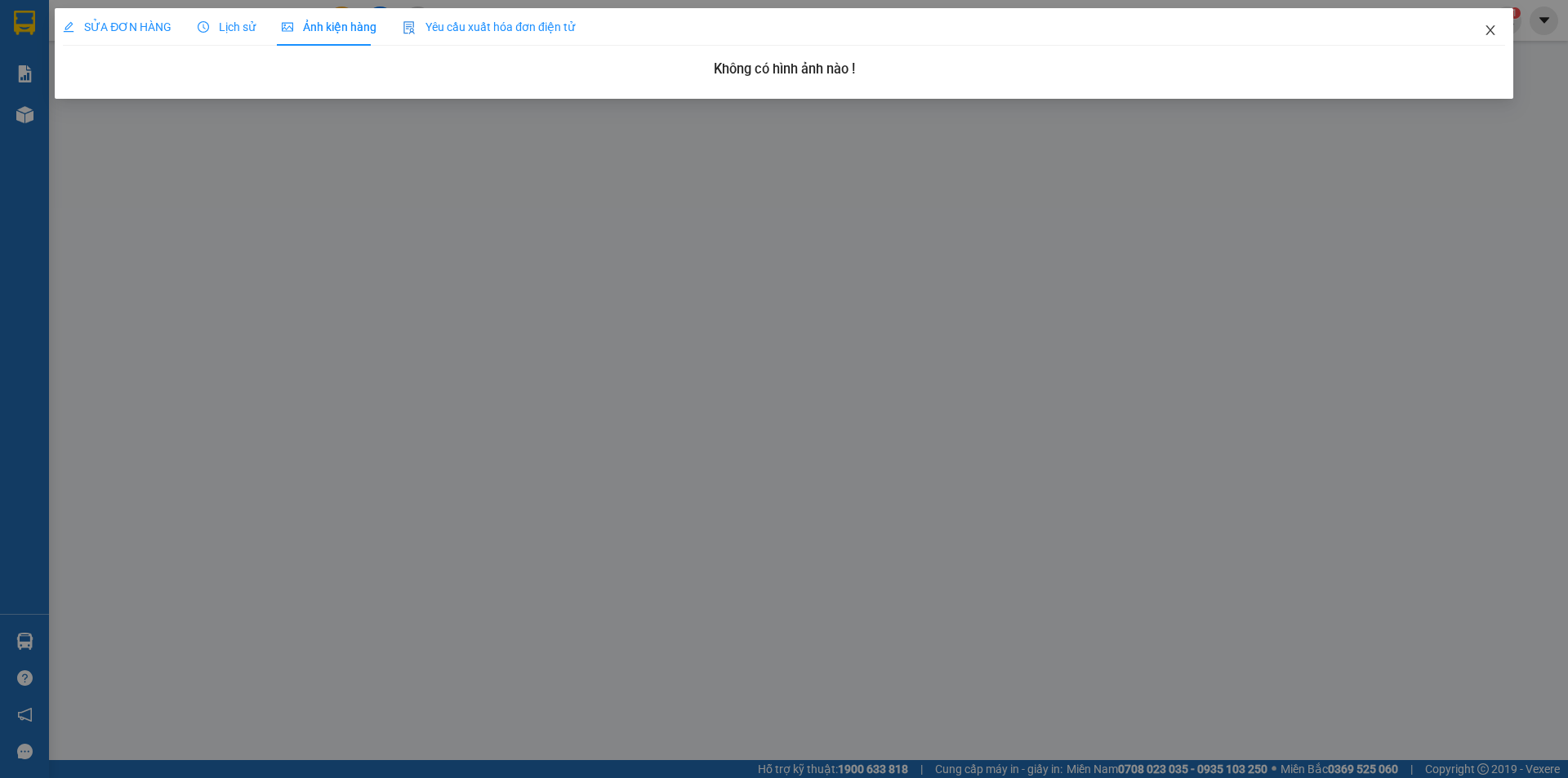
click at [1484, 33] on icon "close" at bounding box center [1490, 30] width 13 height 13
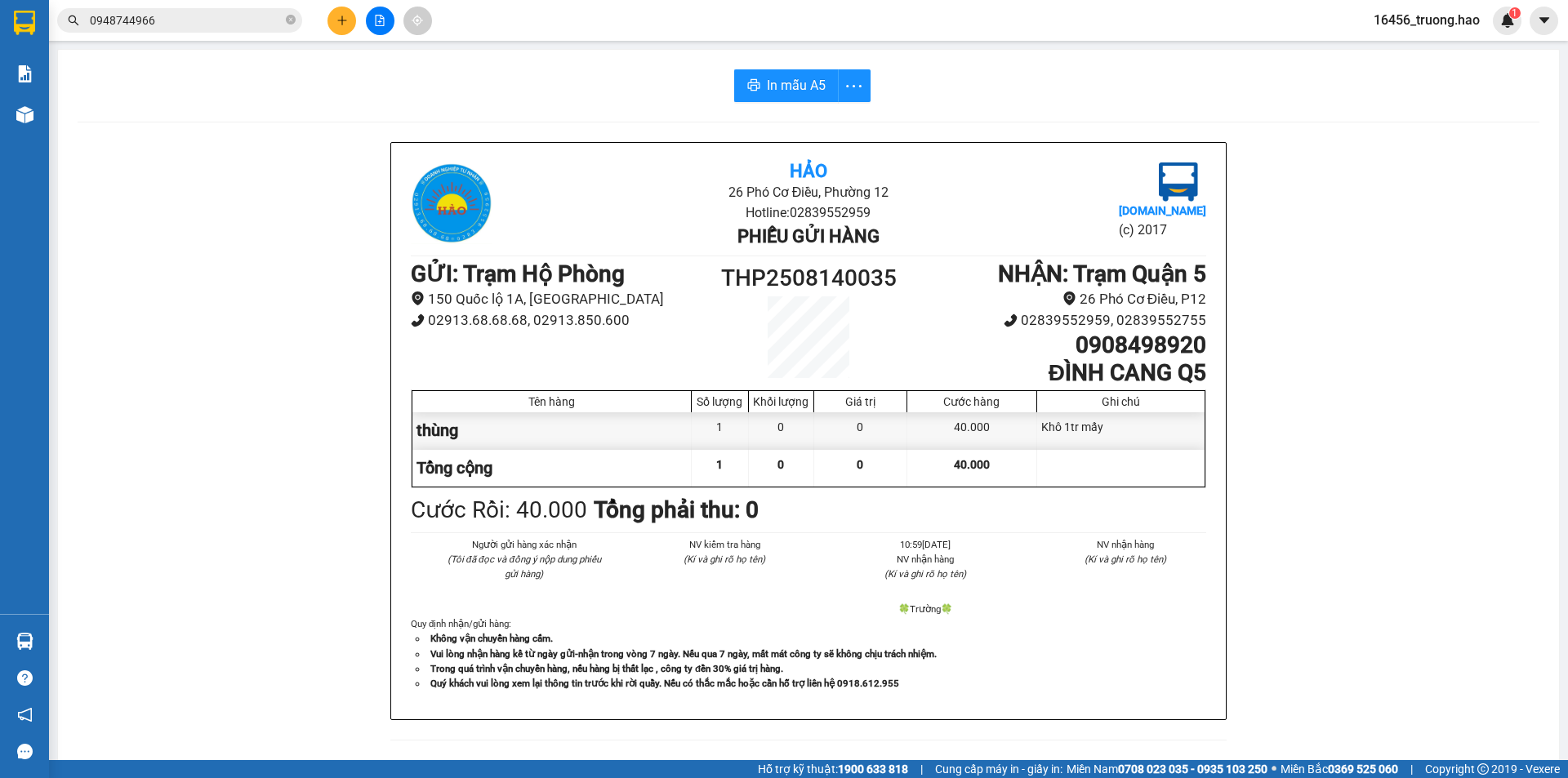
click at [185, 26] on input "0948744966" at bounding box center [187, 20] width 193 height 18
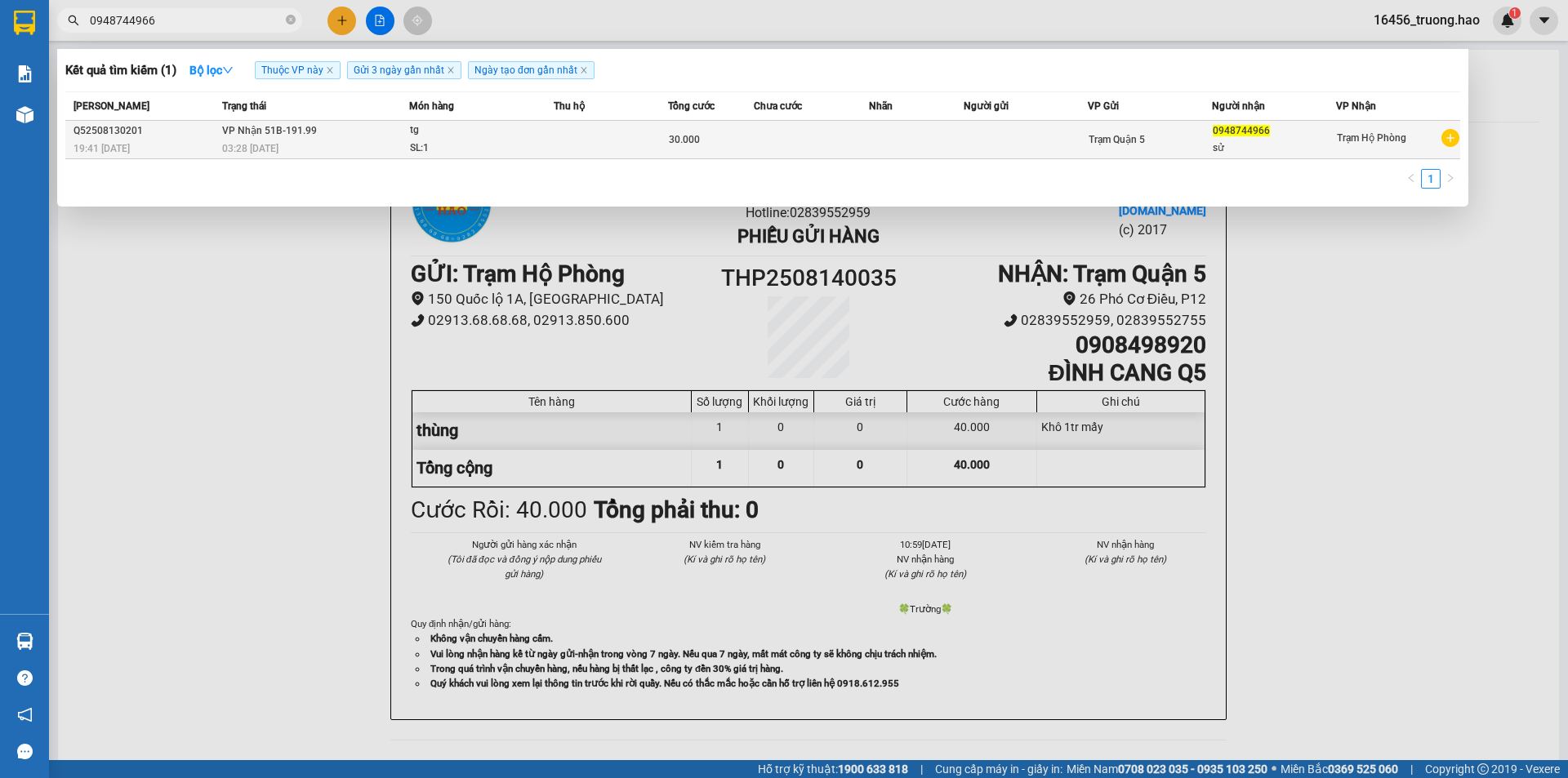
click at [331, 135] on td "VP Nhận 51B-191.99 03:28 - 14/08" at bounding box center [313, 140] width 191 height 39
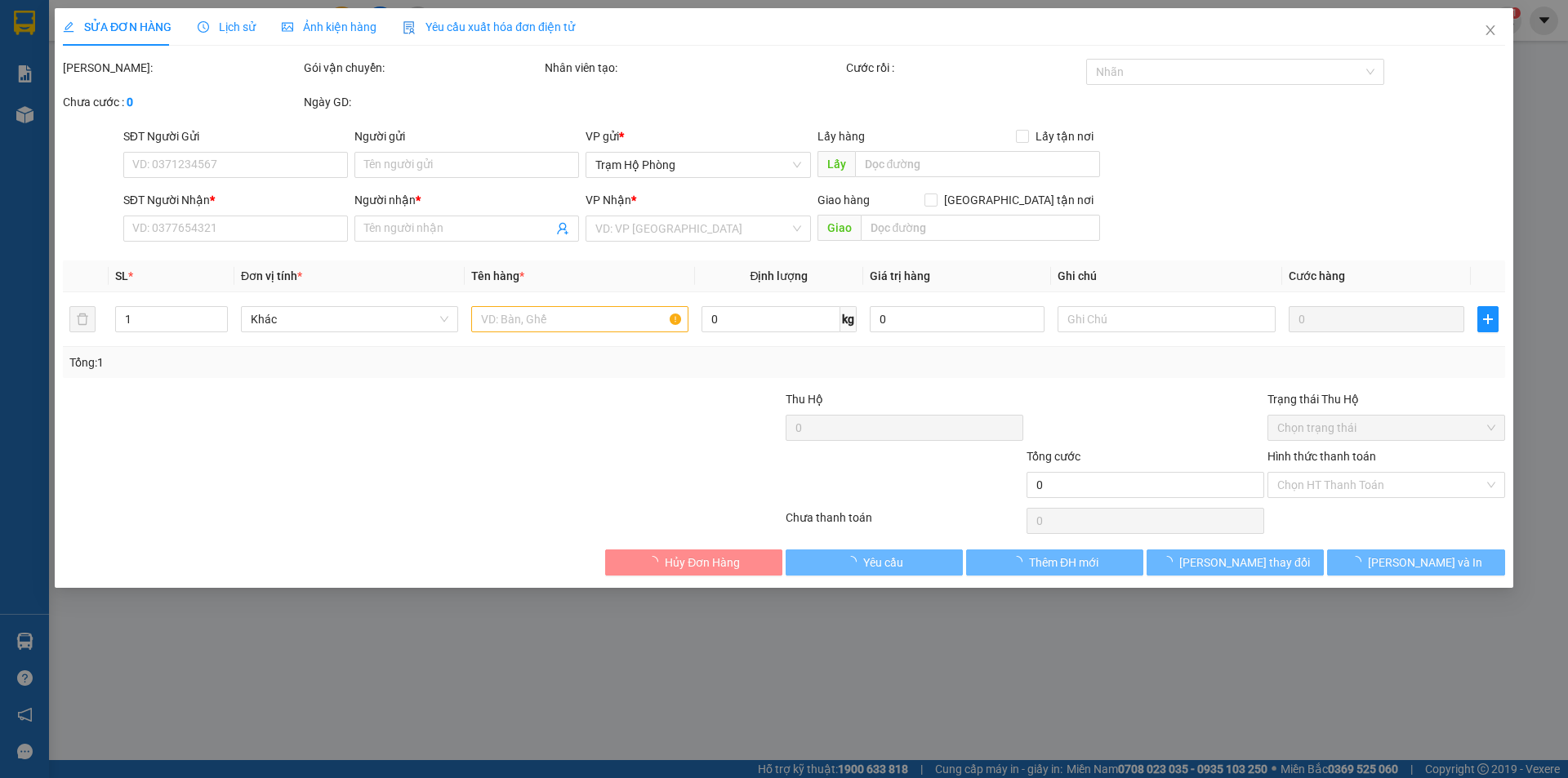
type input "0948744966"
type input "sử"
type input "30.000"
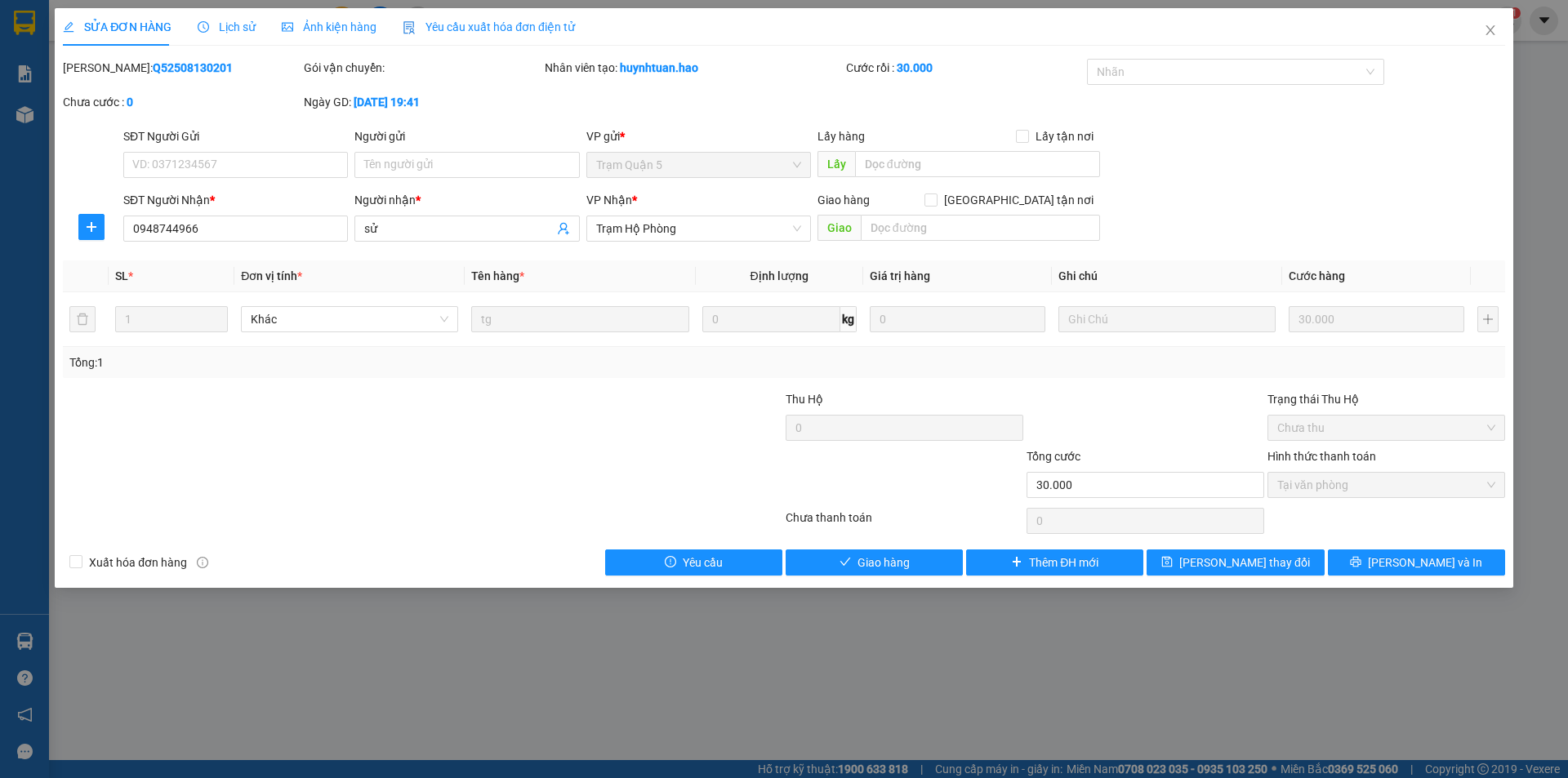
click at [228, 30] on span "Lịch sử" at bounding box center [226, 27] width 58 height 13
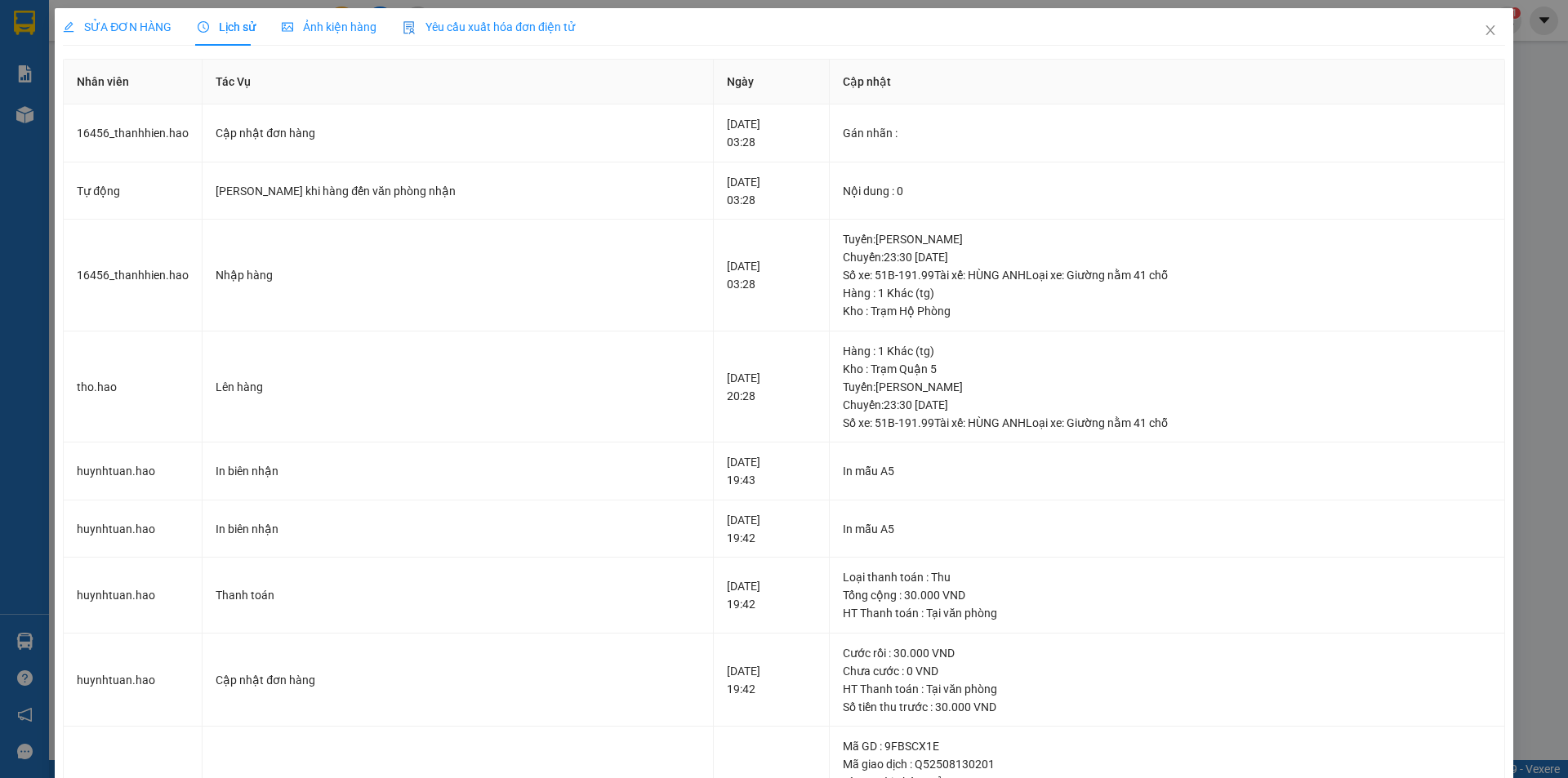
click at [317, 24] on span "Ảnh kiện hàng" at bounding box center [329, 27] width 95 height 13
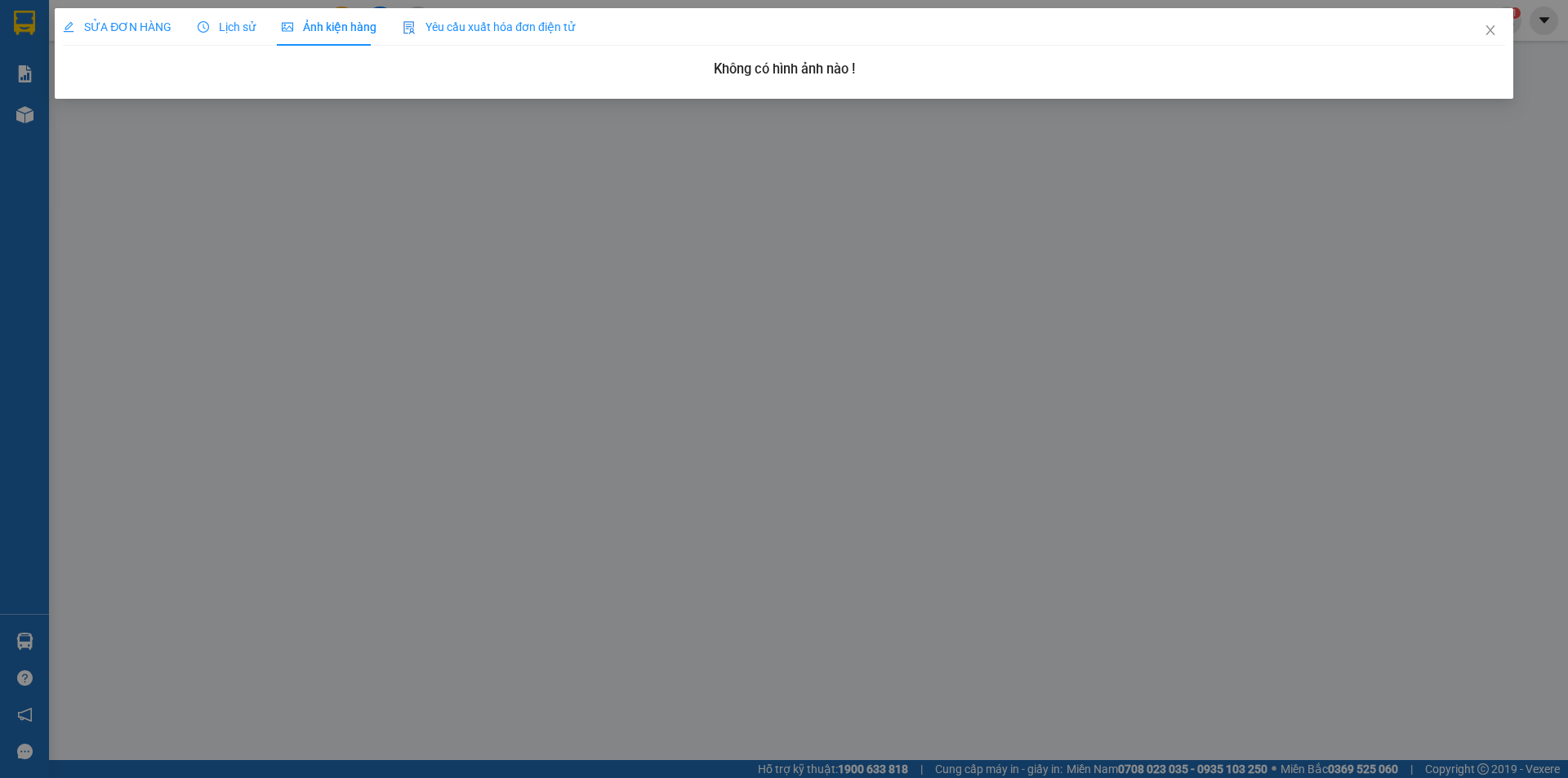
click at [148, 20] on span "SỬA ĐƠN HÀNG" at bounding box center [117, 27] width 108 height 13
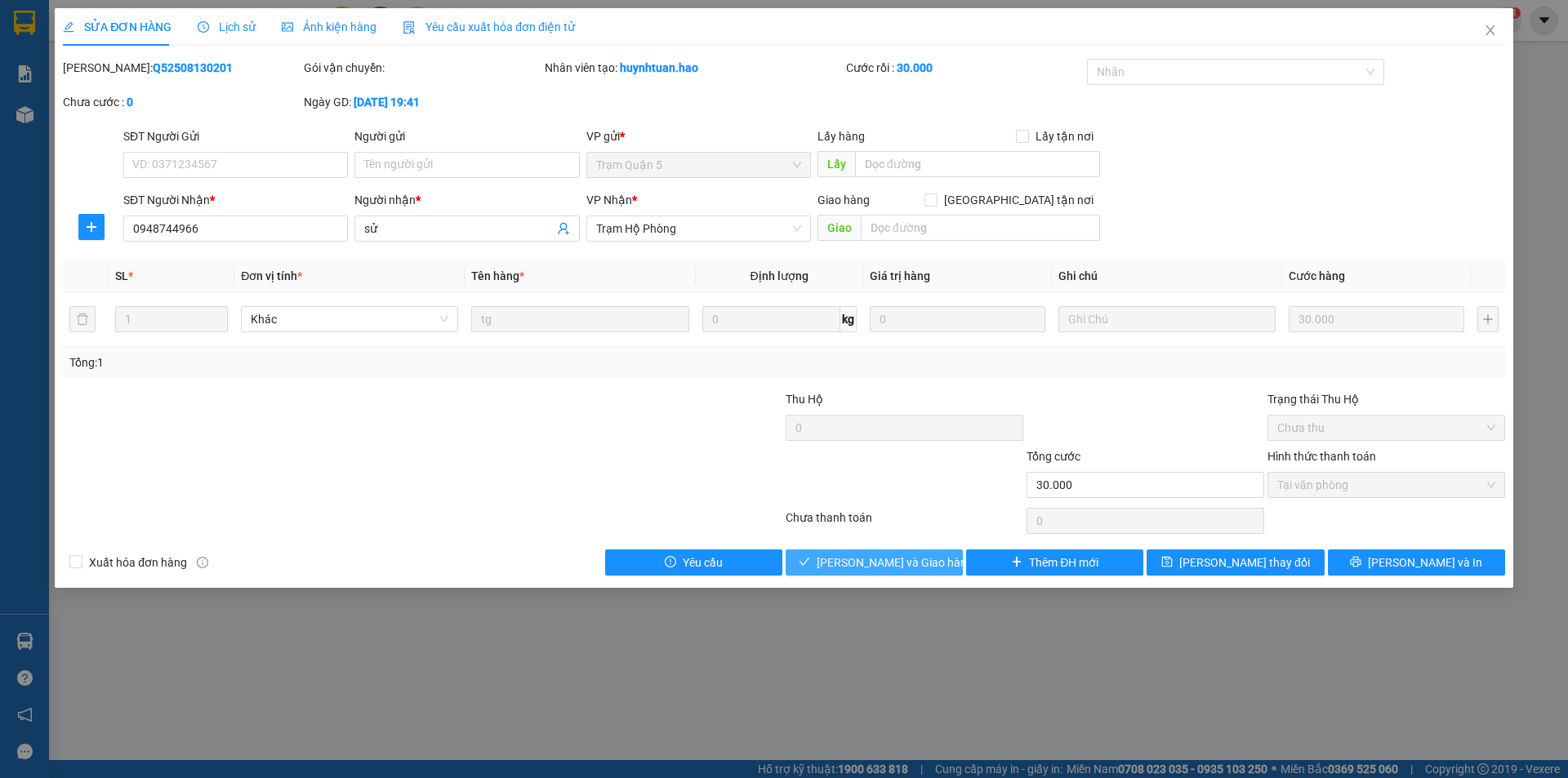
click at [882, 558] on span "[PERSON_NAME] và Giao hàng" at bounding box center [894, 562] width 157 height 18
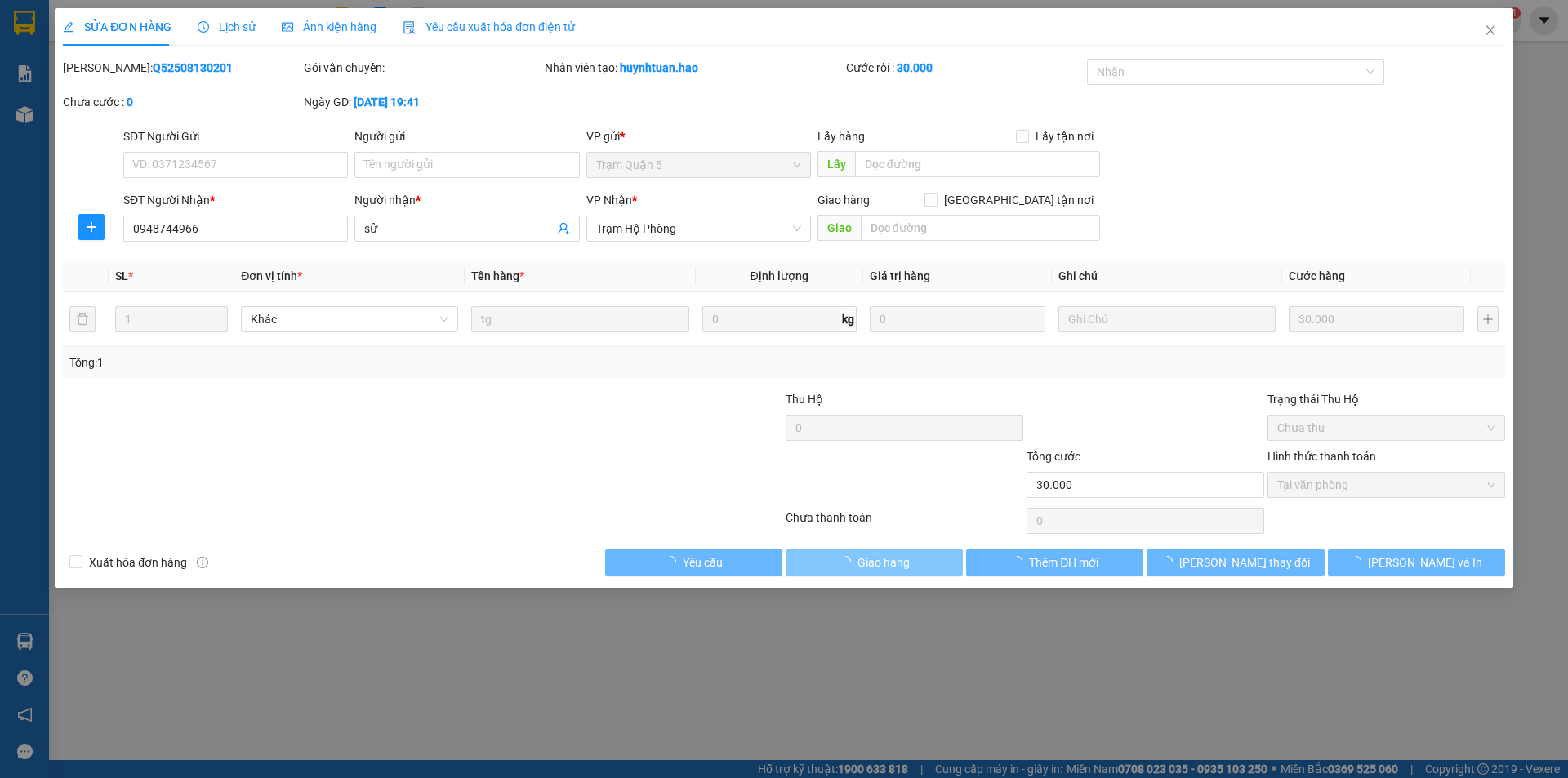
click at [881, 555] on span "Giao hàng" at bounding box center [883, 562] width 52 height 18
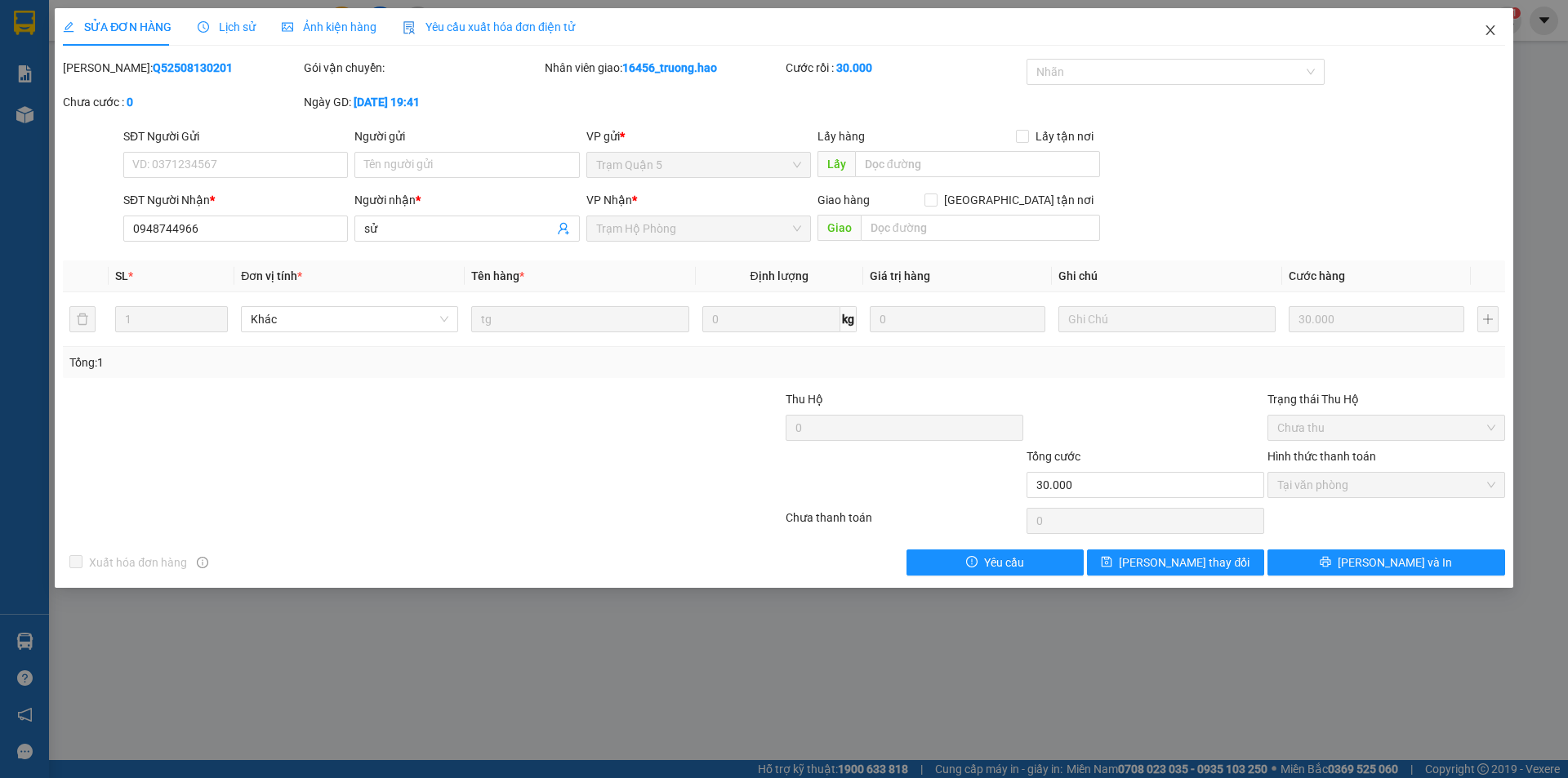
click at [1483, 25] on span "Close" at bounding box center [1491, 31] width 46 height 46
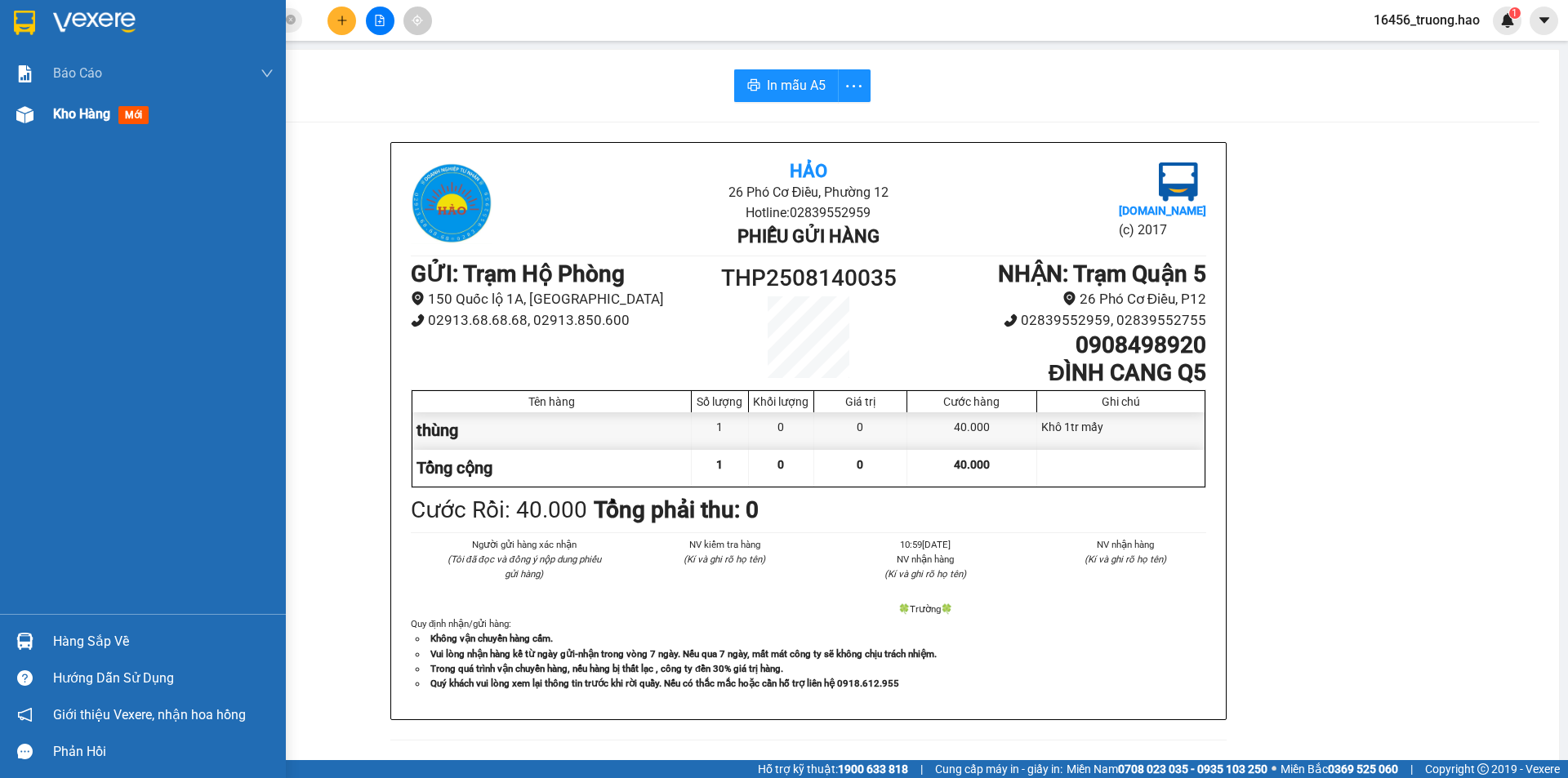
click at [133, 122] on span "mới" at bounding box center [133, 116] width 30 height 18
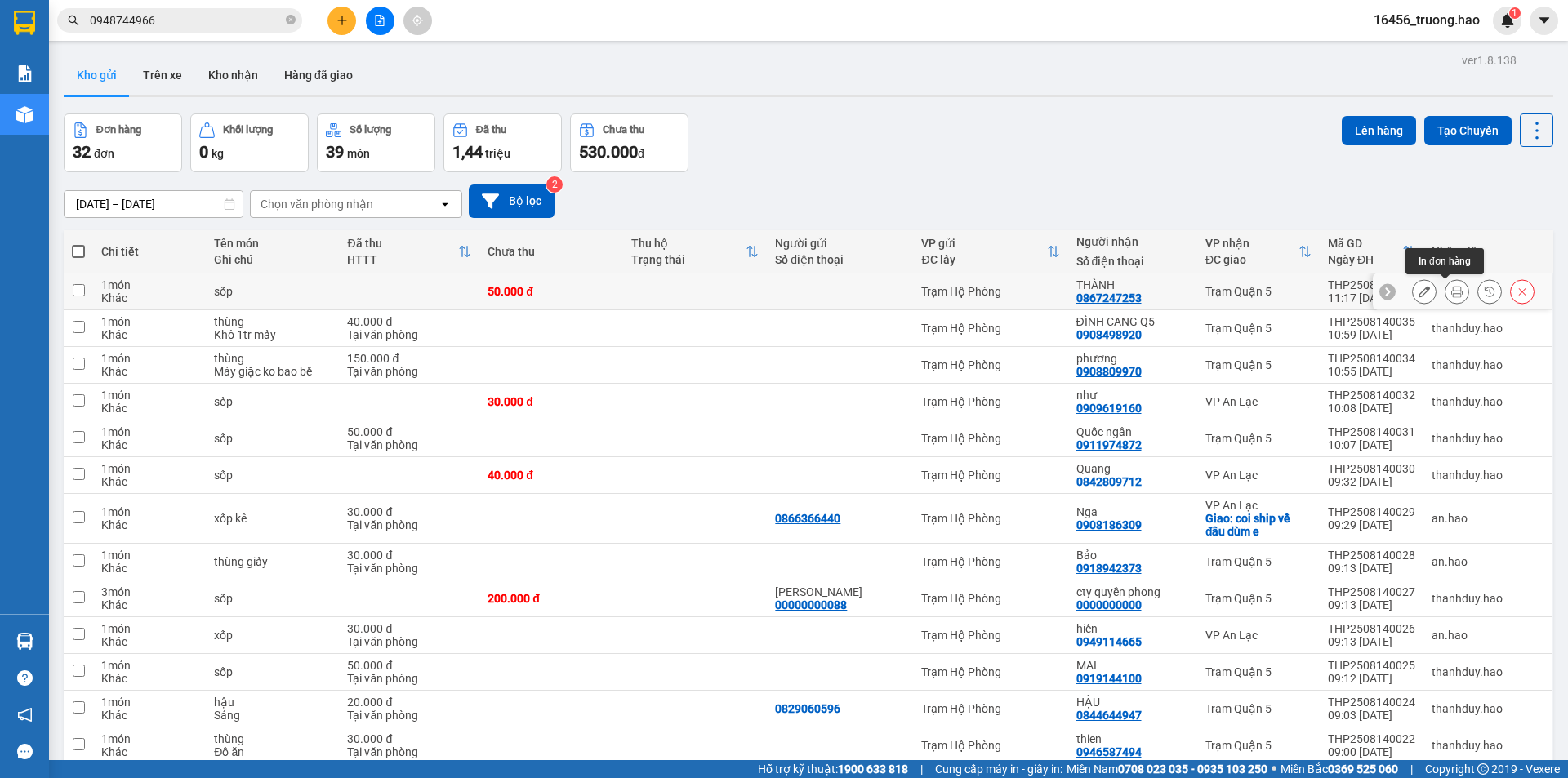
click at [1451, 286] on icon at bounding box center [1457, 291] width 11 height 11
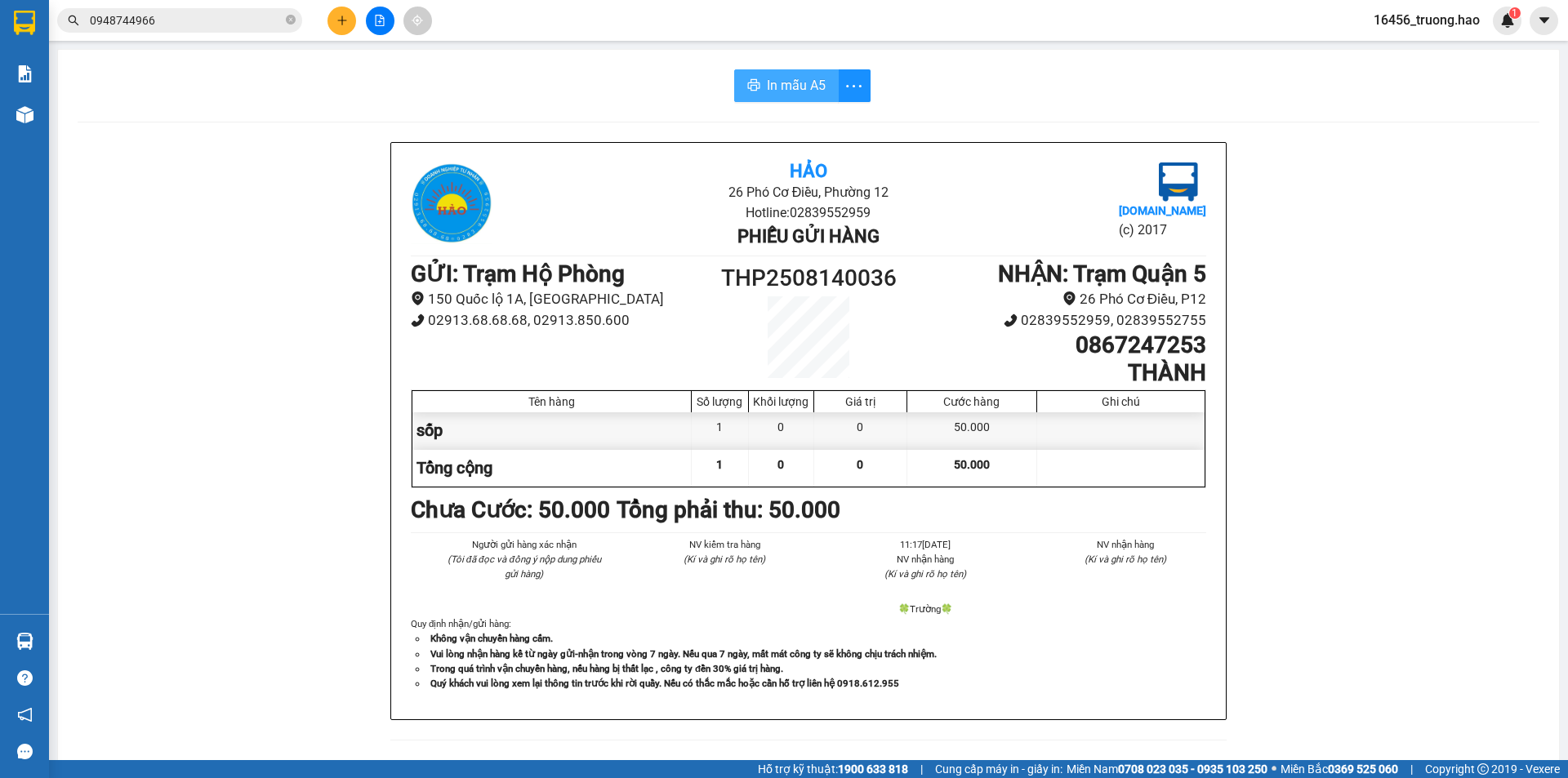
click at [803, 85] on span "In mẫu A5" at bounding box center [796, 85] width 59 height 20
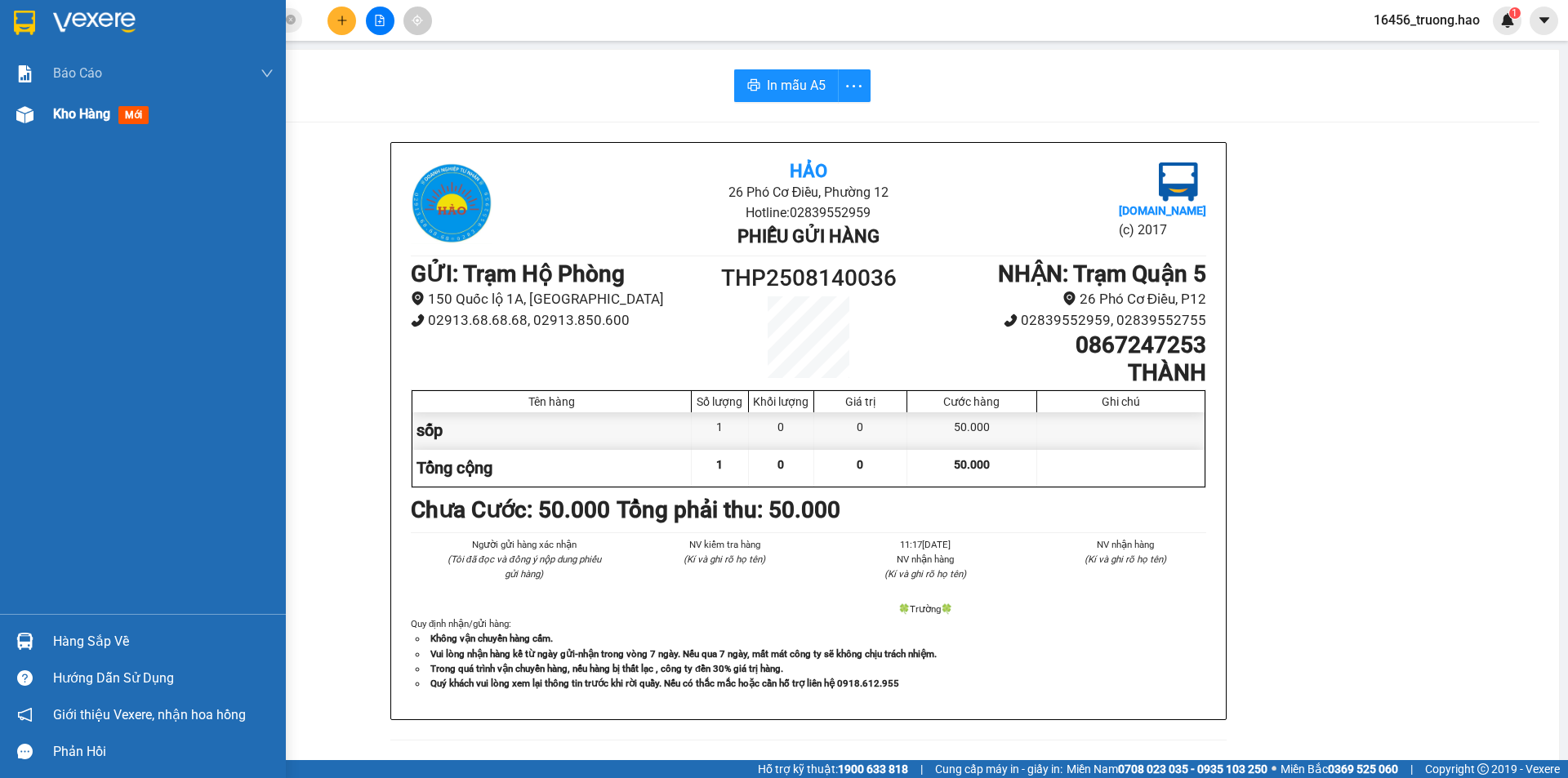
click at [90, 107] on span "Kho hàng" at bounding box center [82, 114] width 57 height 16
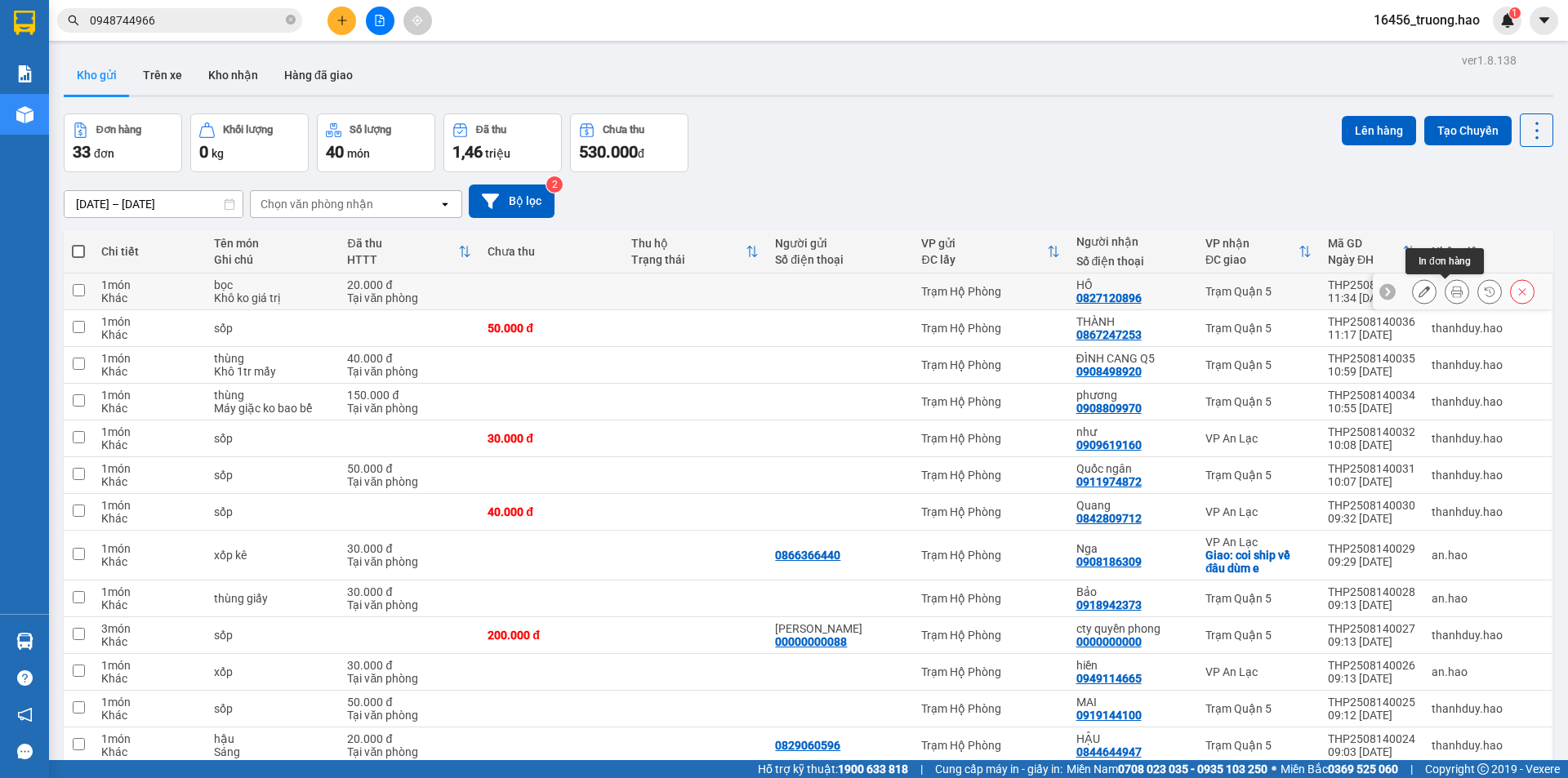
click at [1451, 297] on icon at bounding box center [1457, 291] width 11 height 11
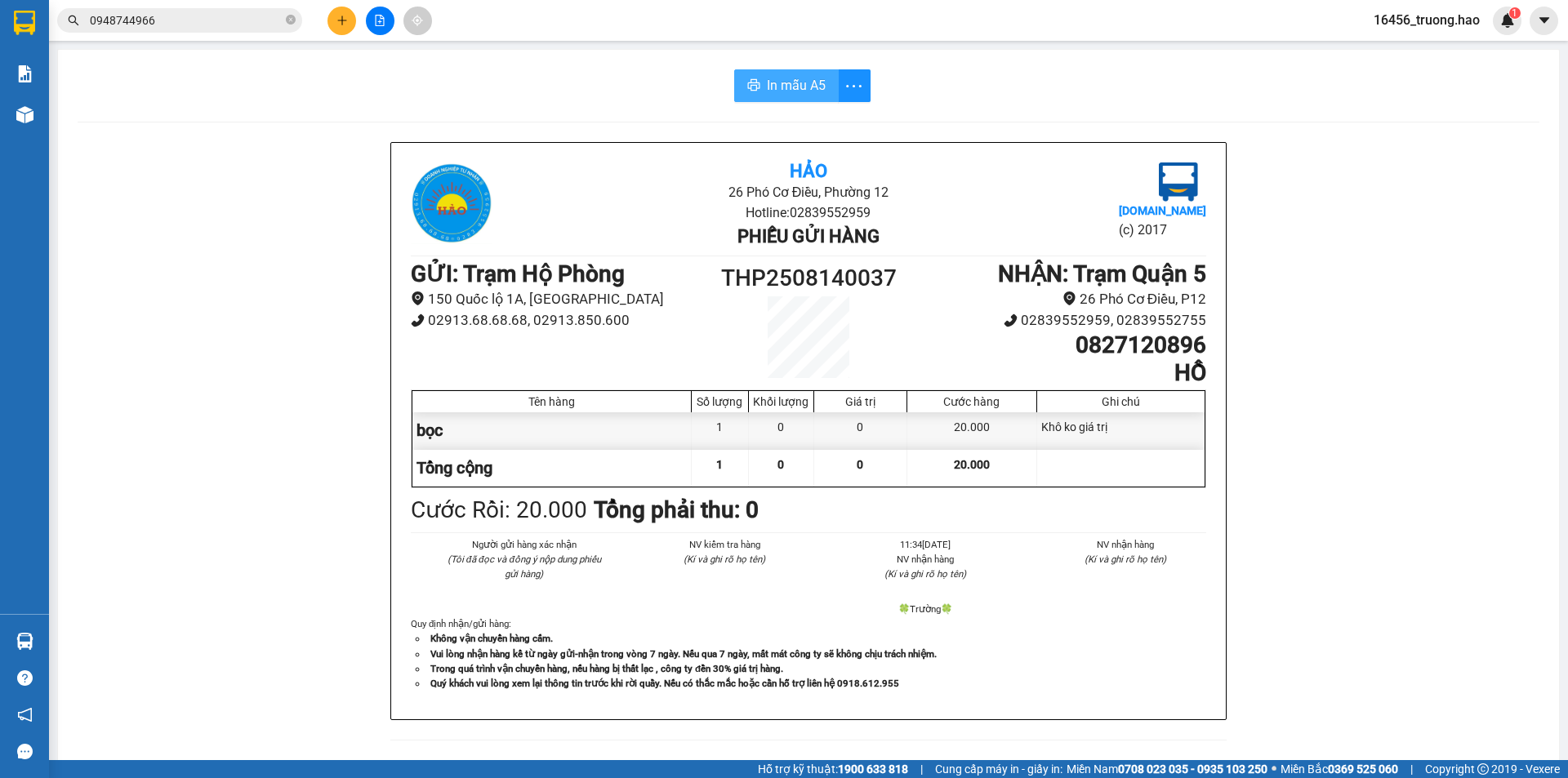
click at [798, 94] on span "In mẫu A5" at bounding box center [796, 85] width 59 height 20
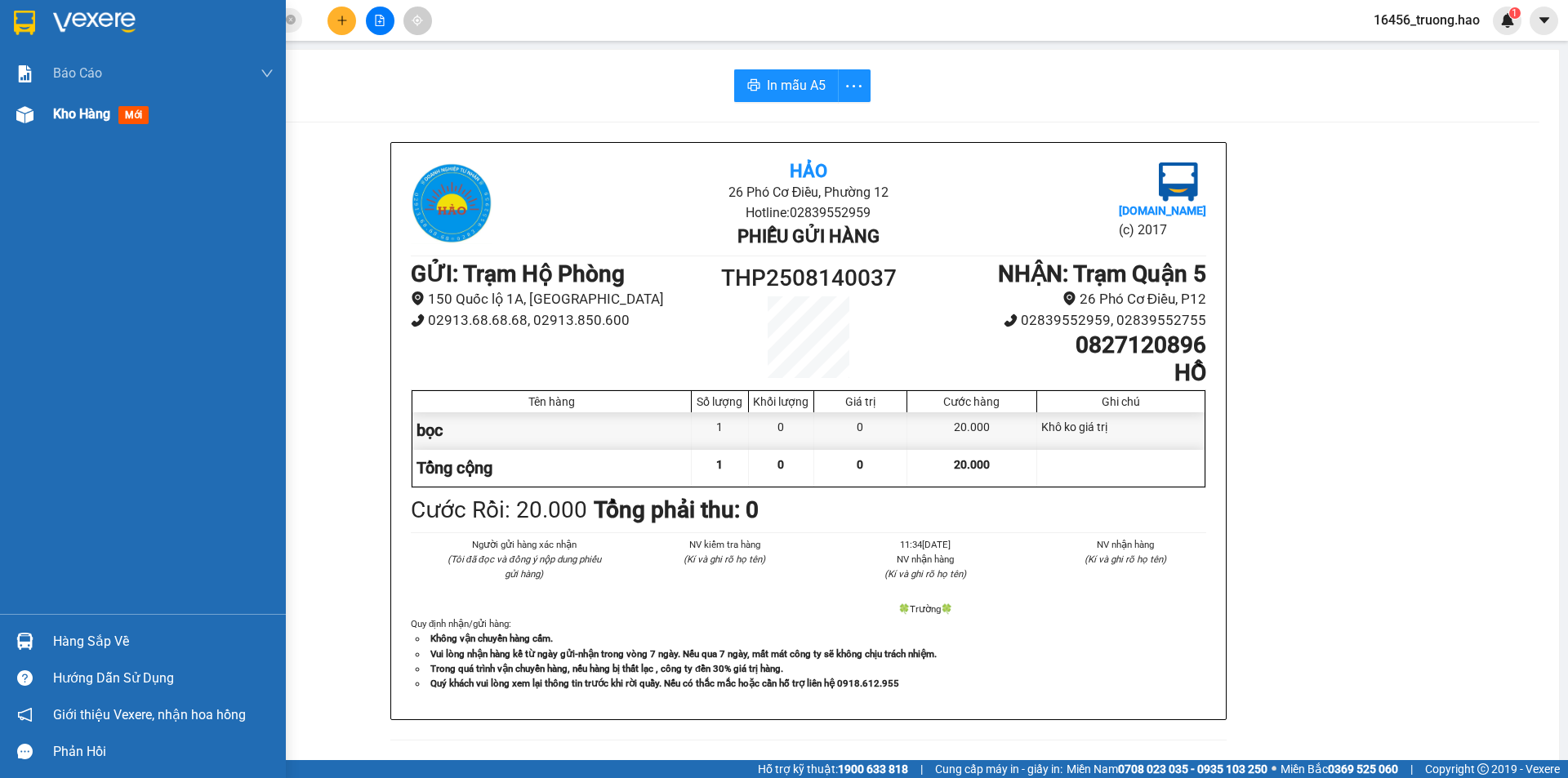
click at [62, 118] on span "Kho hàng" at bounding box center [82, 114] width 57 height 16
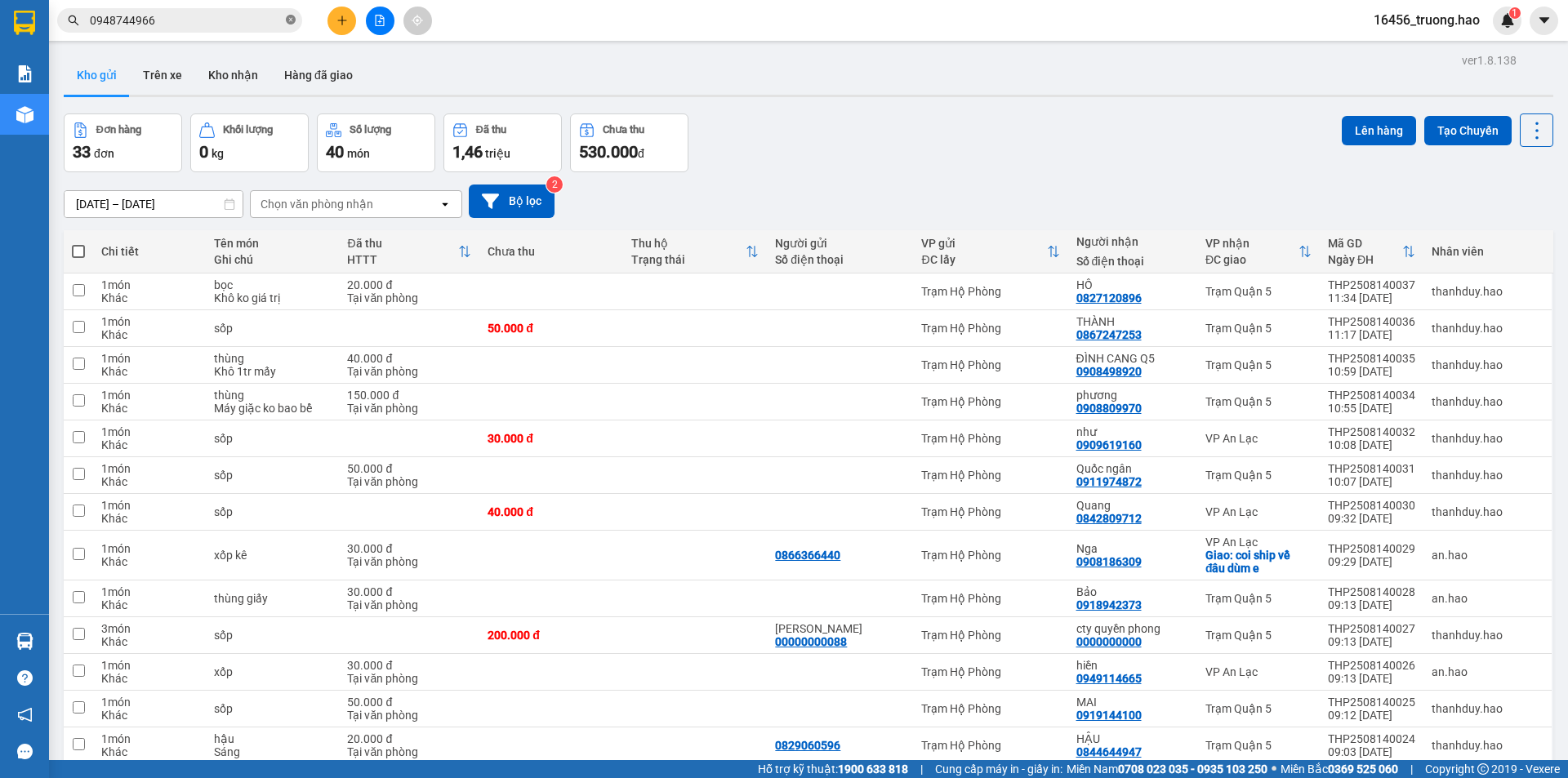
click at [287, 23] on icon "close-circle" at bounding box center [290, 19] width 10 height 10
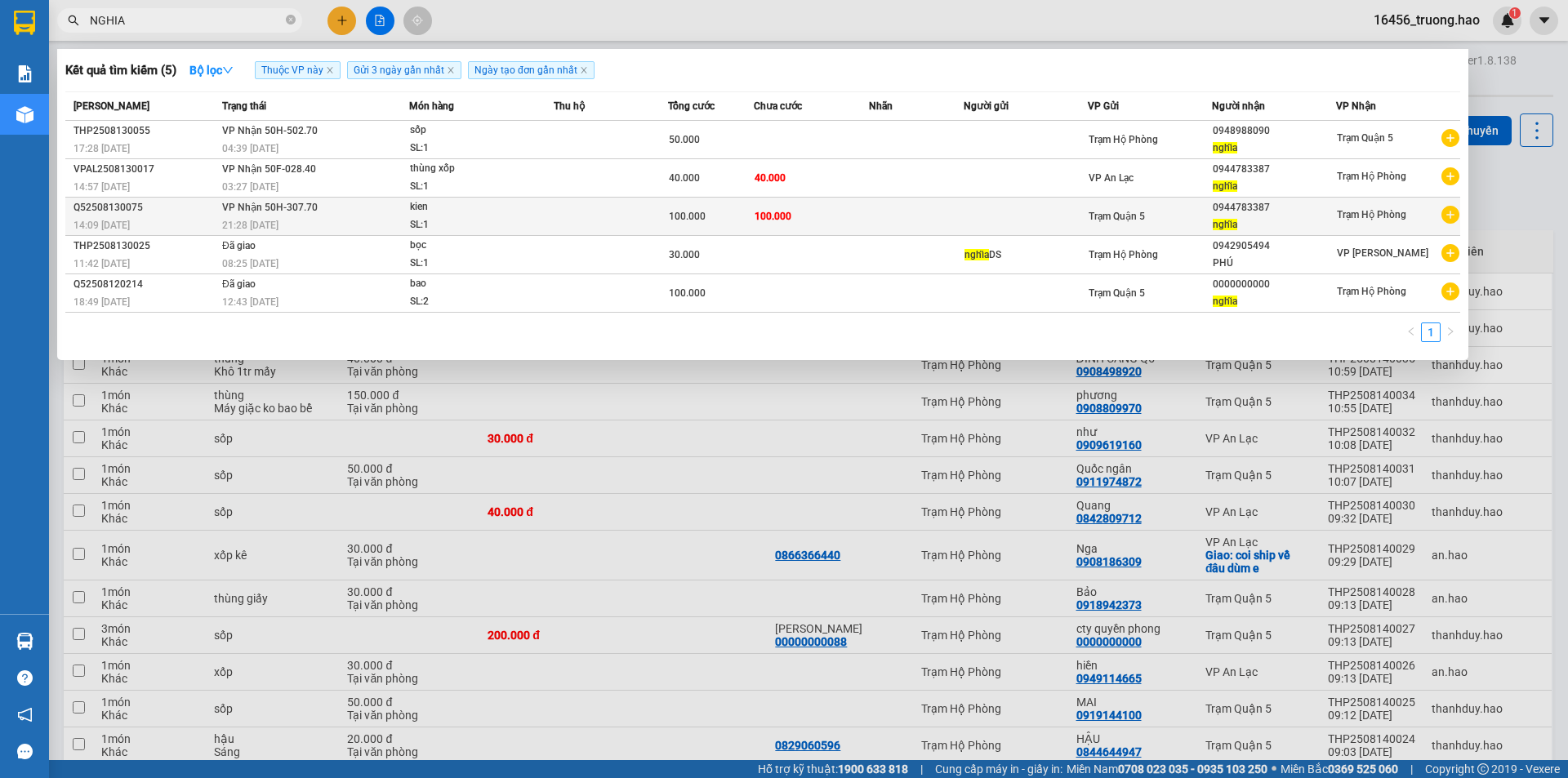
type input "NGHIA"
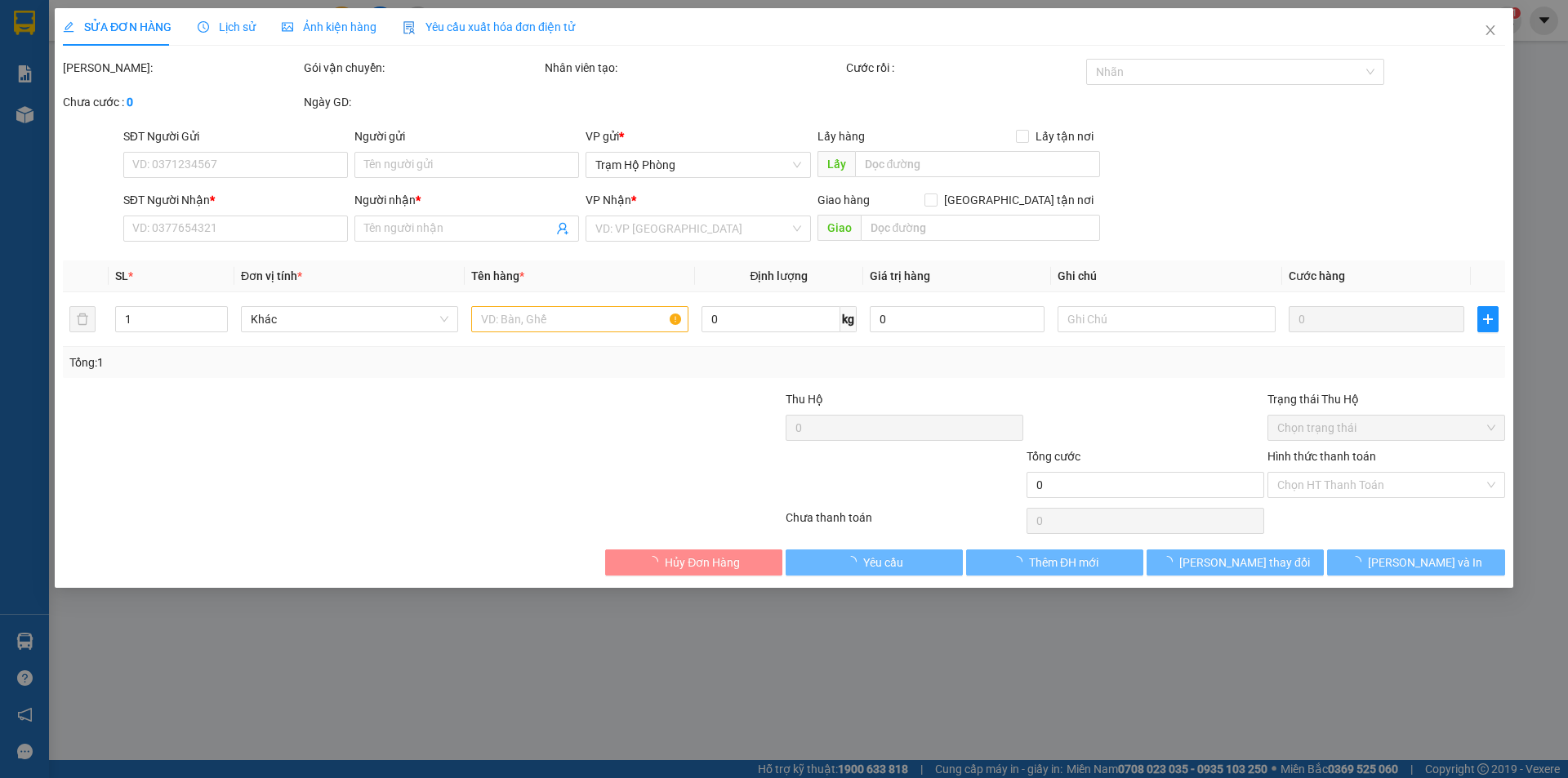
type input "0944783387"
type input "nghĩa"
type input "100.000"
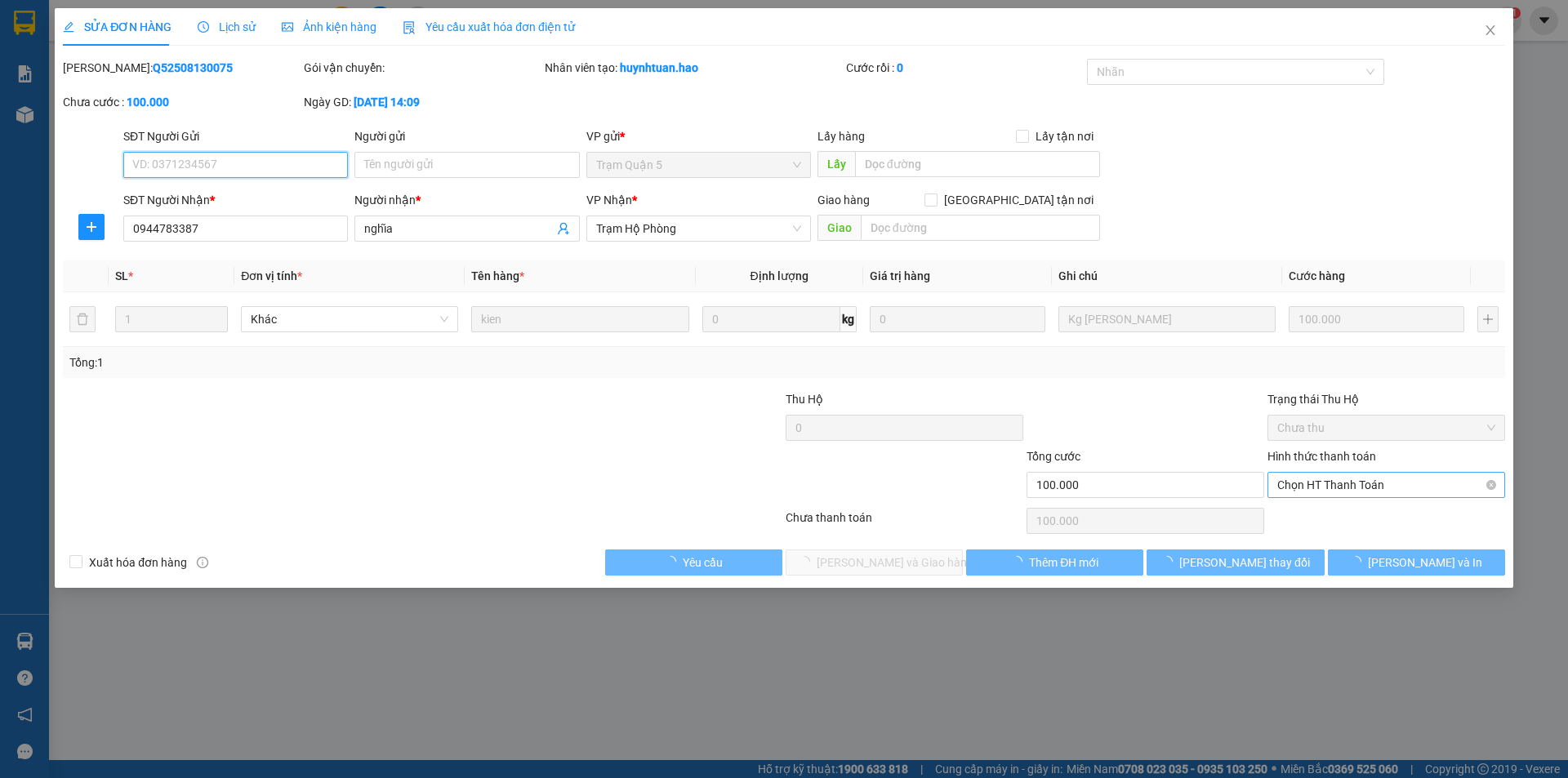
click at [1316, 487] on span "Chọn HT Thanh Toán" at bounding box center [1386, 484] width 218 height 25
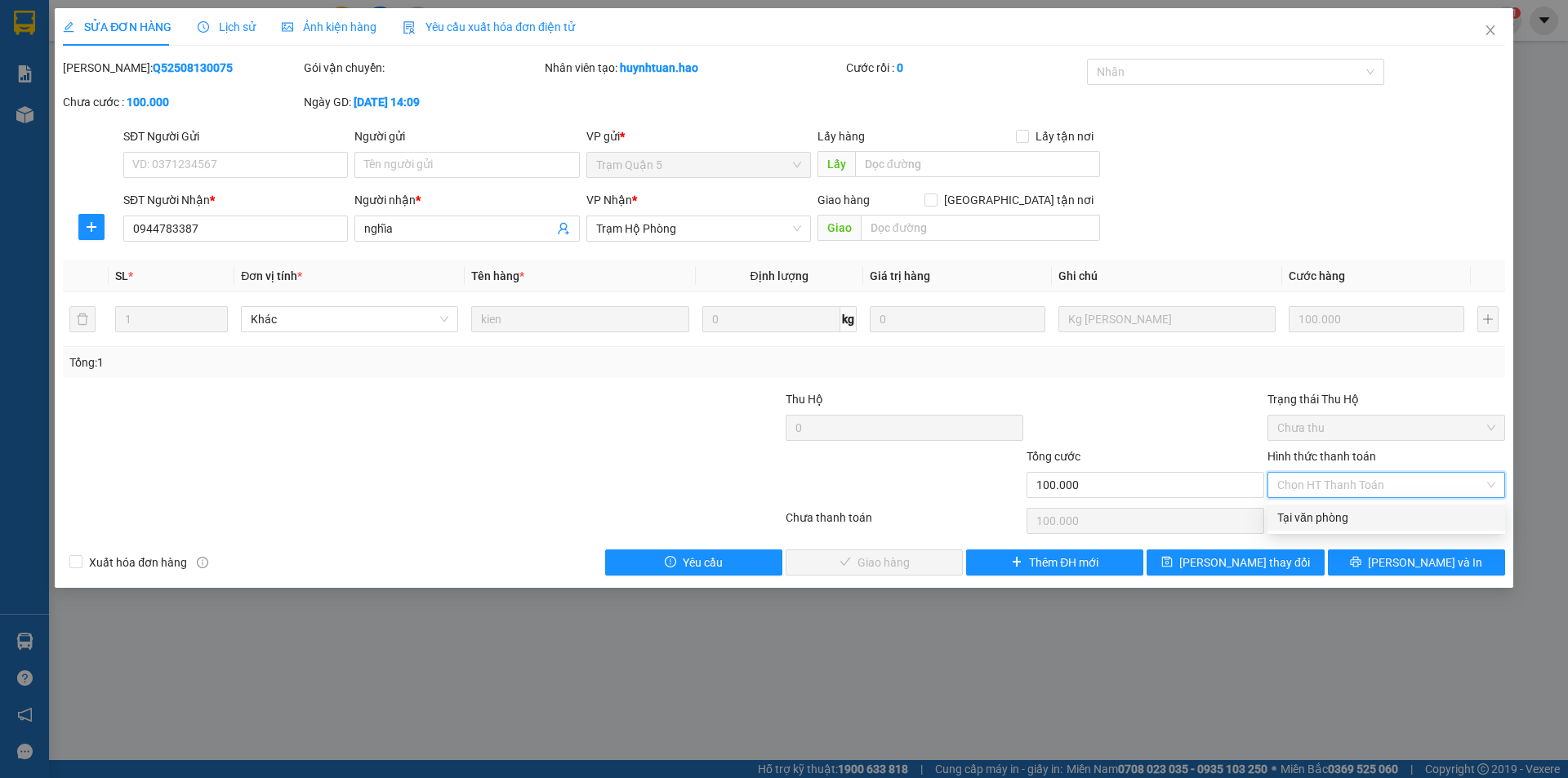
click at [1316, 515] on div "Tại văn phòng" at bounding box center [1386, 518] width 218 height 18
type input "0"
drag, startPoint x: 1316, startPoint y: 515, endPoint x: 1080, endPoint y: 545, distance: 237.9
click at [1314, 516] on div "Chọn HT Thanh Toán" at bounding box center [1386, 521] width 241 height 33
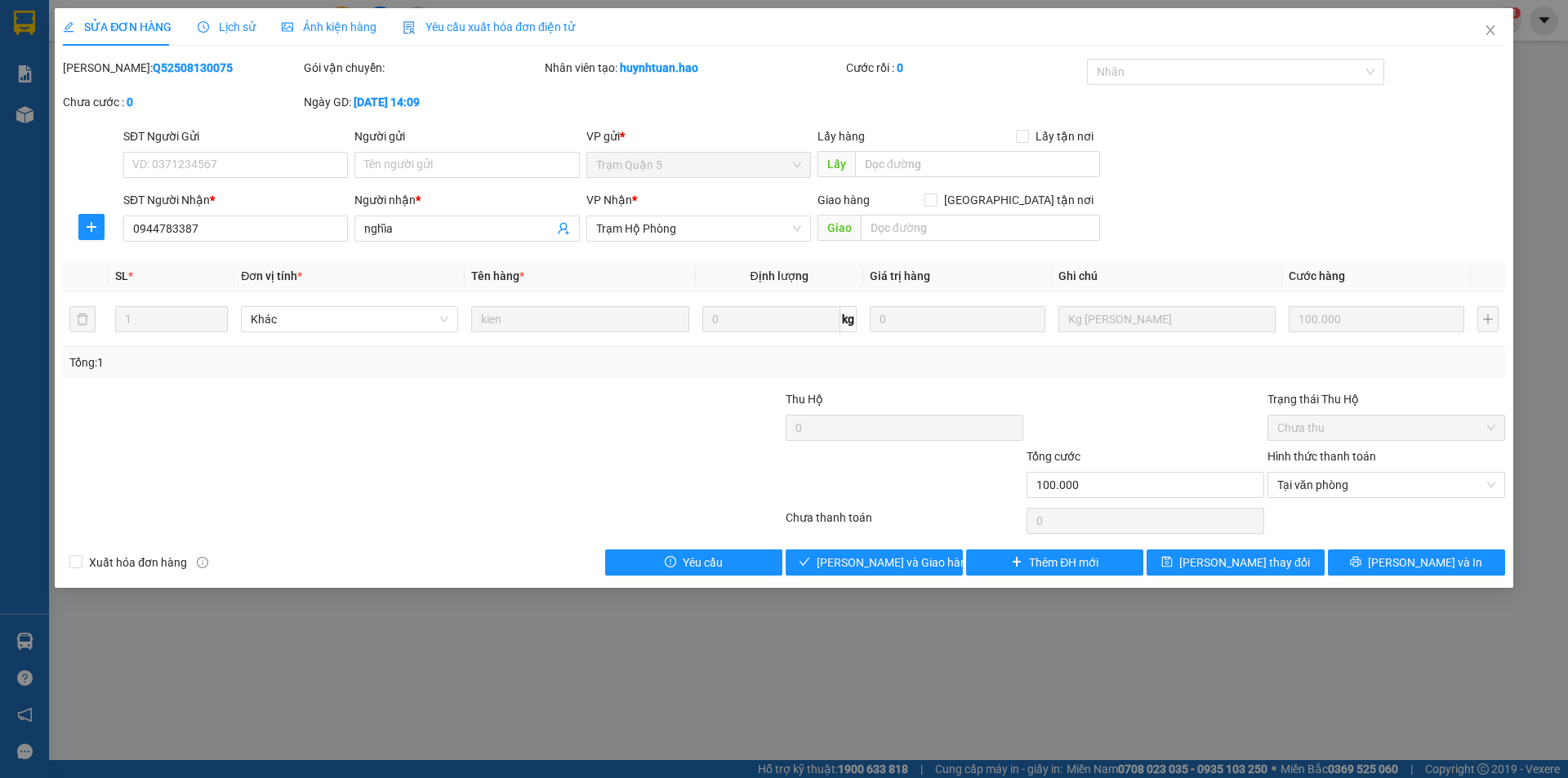
click at [846, 575] on div "SỬA ĐƠN HÀNG Lịch sử Ảnh kiện hàng Yêu cầu xuất hóa đơn điện tử Total Paid Fee …" at bounding box center [784, 298] width 1459 height 580
click at [858, 571] on button "[PERSON_NAME] và Giao hàng" at bounding box center [874, 562] width 177 height 26
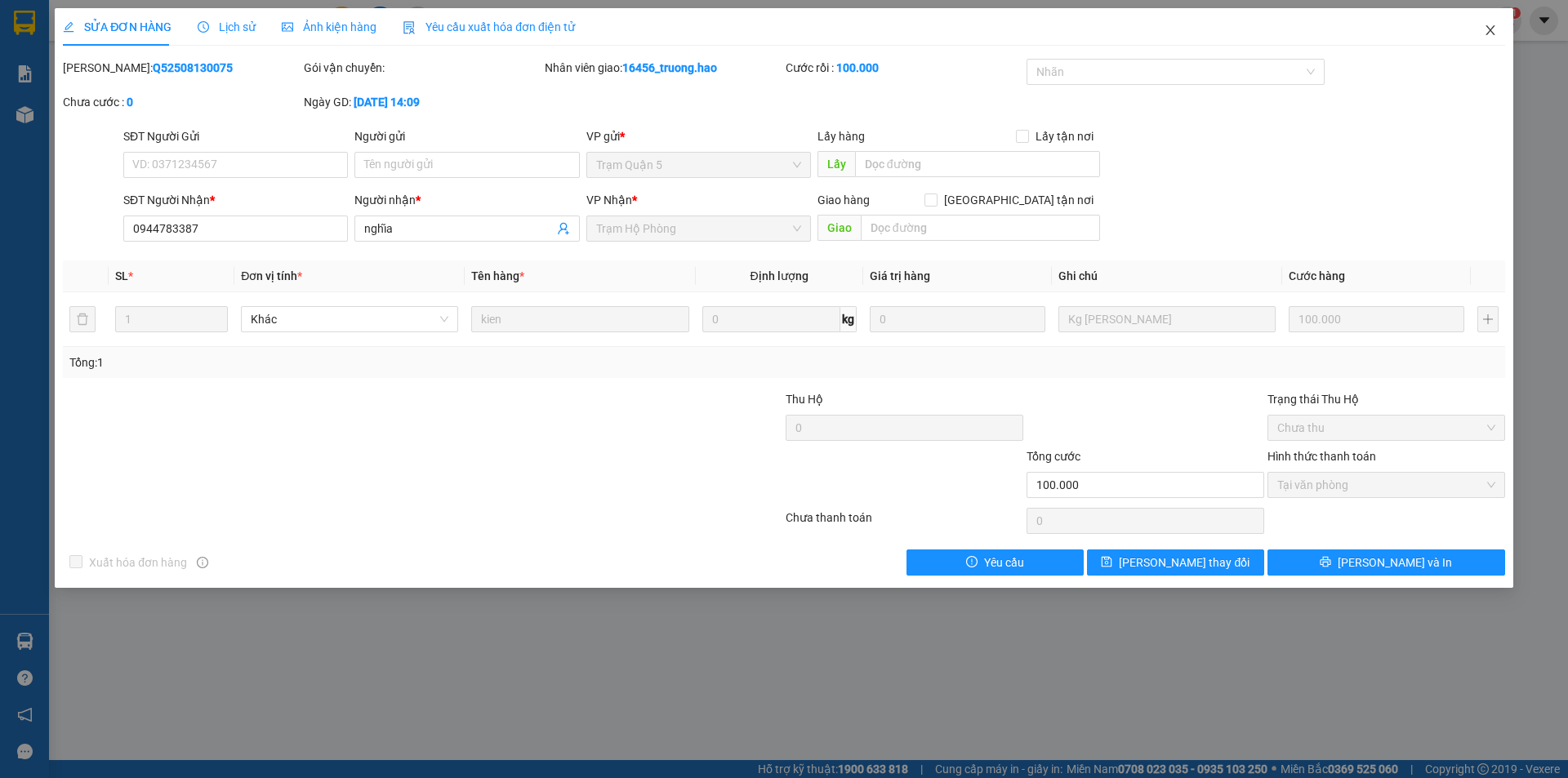
click at [1487, 31] on icon "close" at bounding box center [1490, 30] width 13 height 13
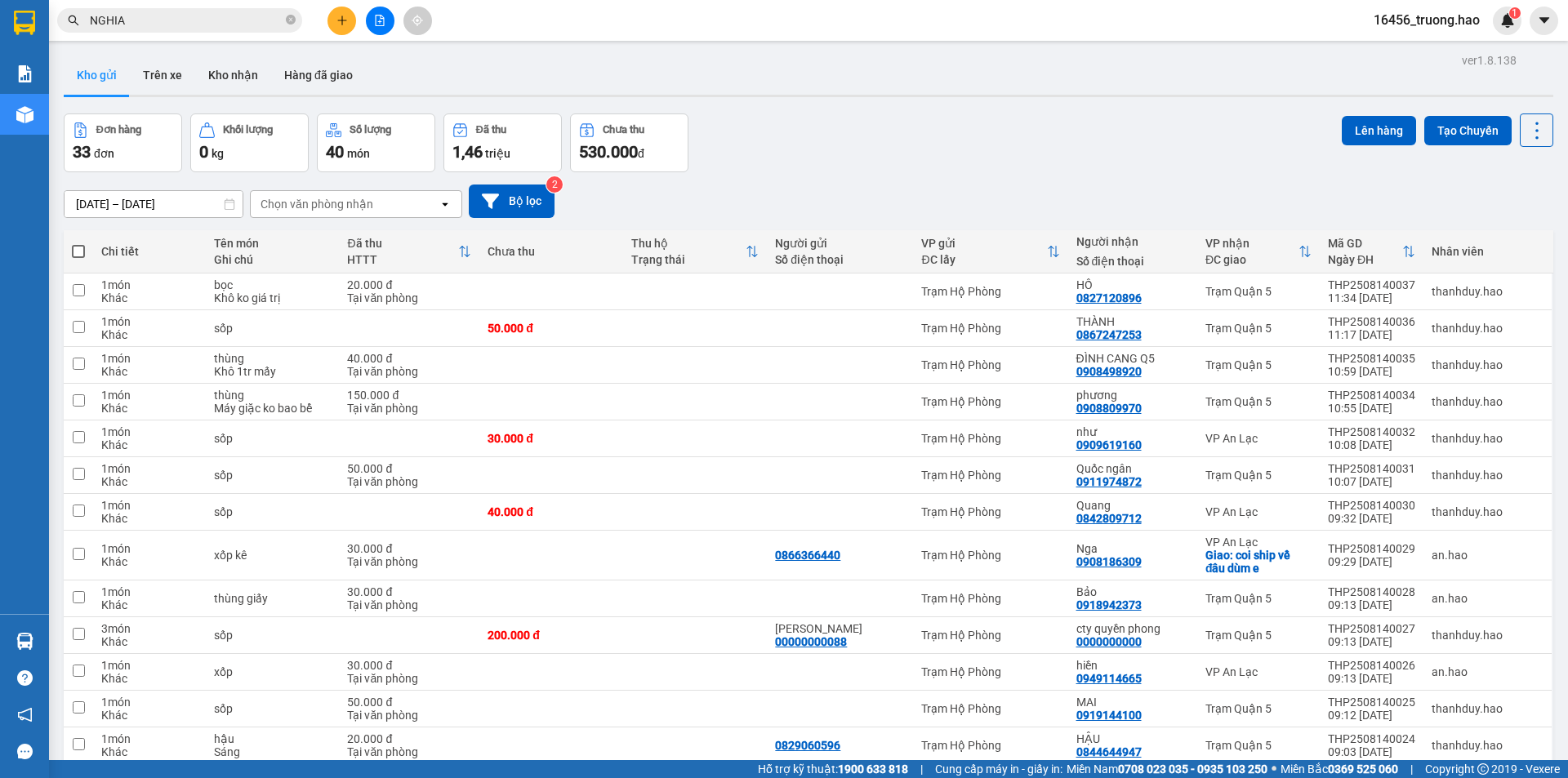
click at [146, 33] on div "Kết quả tìm kiếm ( 5 ) Bộ lọc Thuộc VP này Gửi 3 ngày gần nhất Ngày tạo đơn gần…" at bounding box center [159, 20] width 319 height 28
click at [151, 15] on input "NGHIA" at bounding box center [187, 20] width 193 height 18
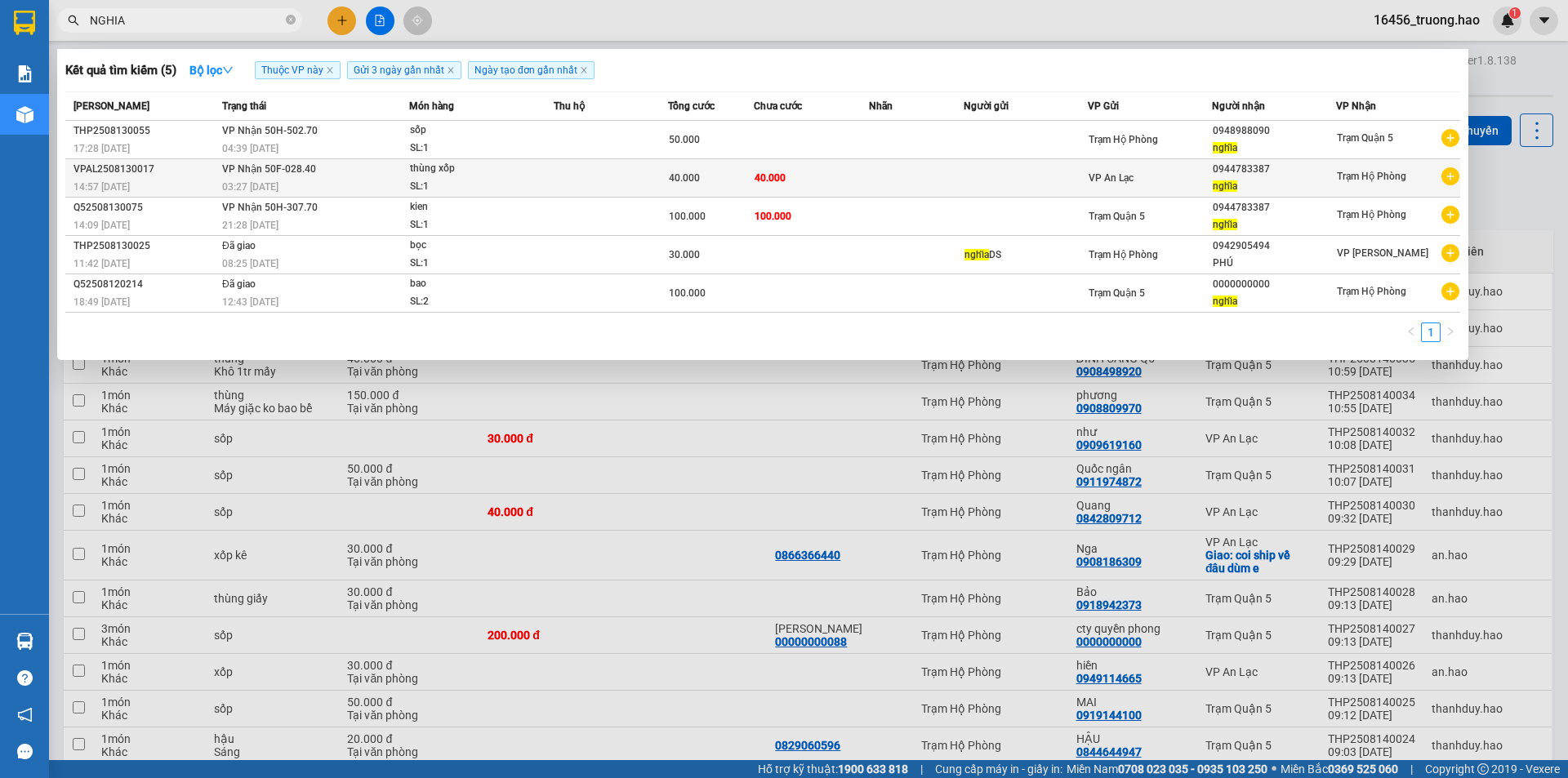
click at [568, 170] on td at bounding box center [610, 178] width 114 height 39
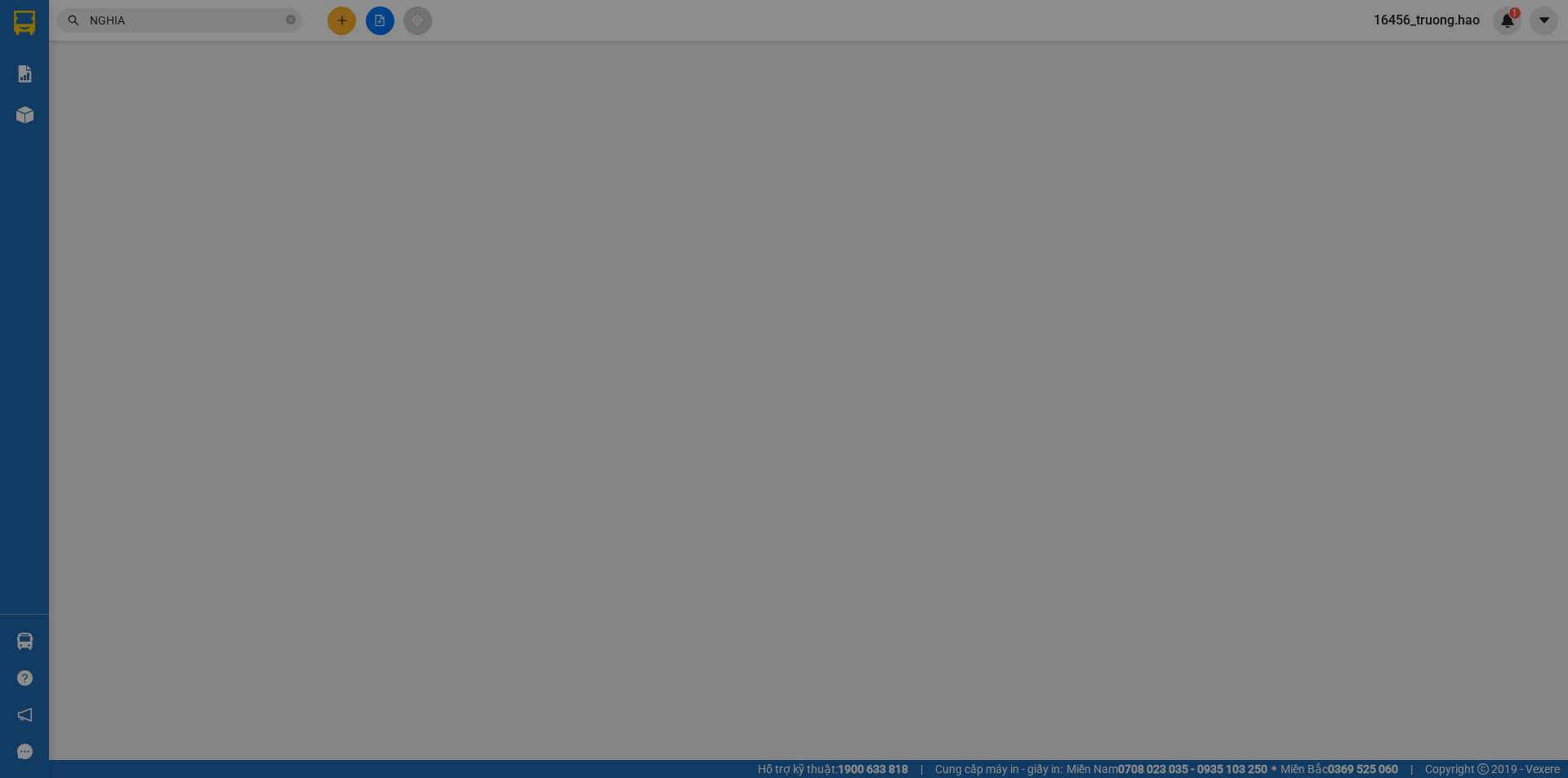
type input "0944783387"
type input "nghĩa"
type input "40.000"
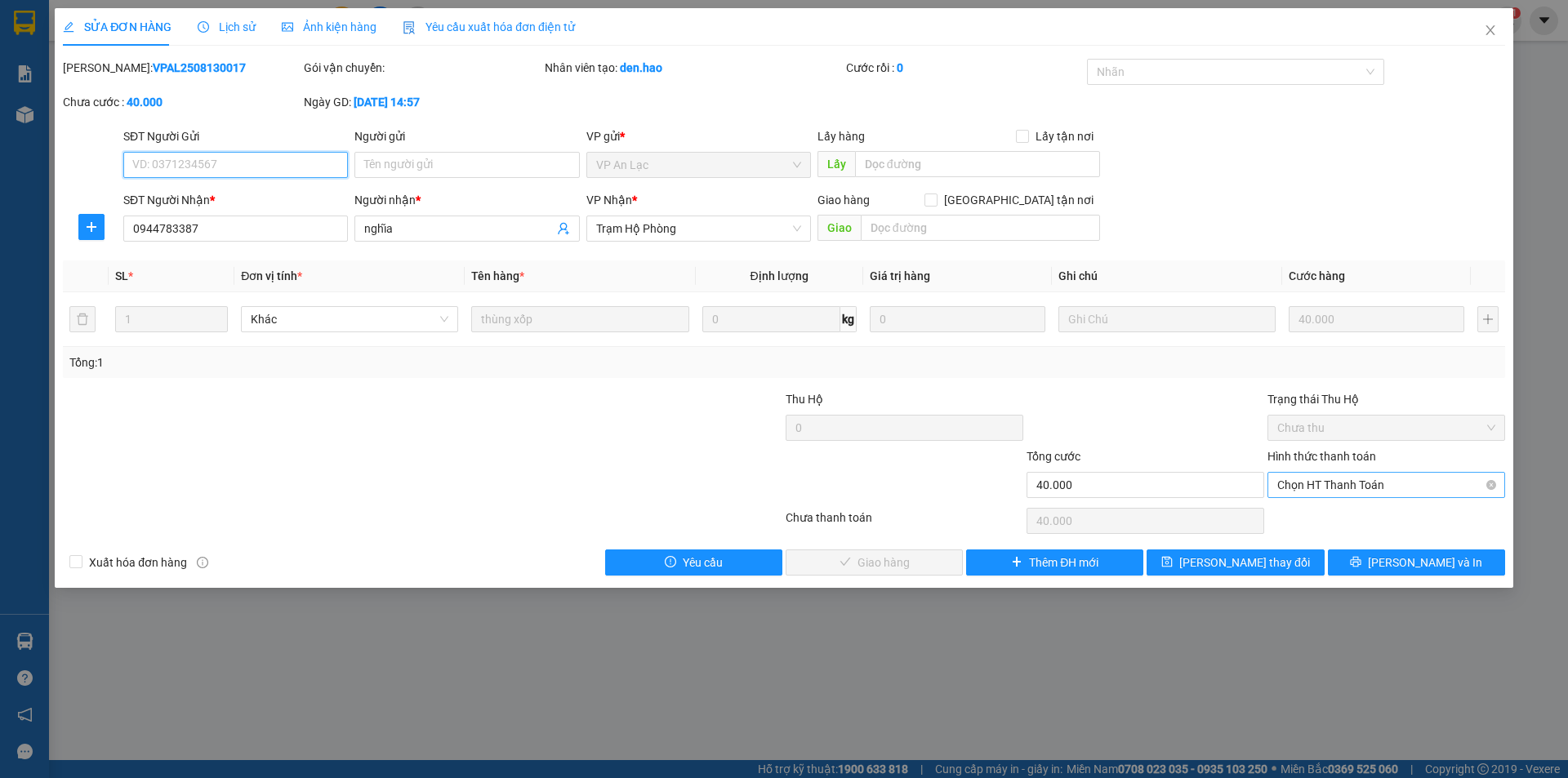
click at [1302, 492] on span "Chọn HT Thanh Toán" at bounding box center [1386, 484] width 218 height 25
click at [1294, 524] on div "Tại văn phòng" at bounding box center [1386, 518] width 218 height 18
type input "0"
click at [892, 560] on span "[PERSON_NAME] và Giao hàng" at bounding box center [894, 562] width 157 height 18
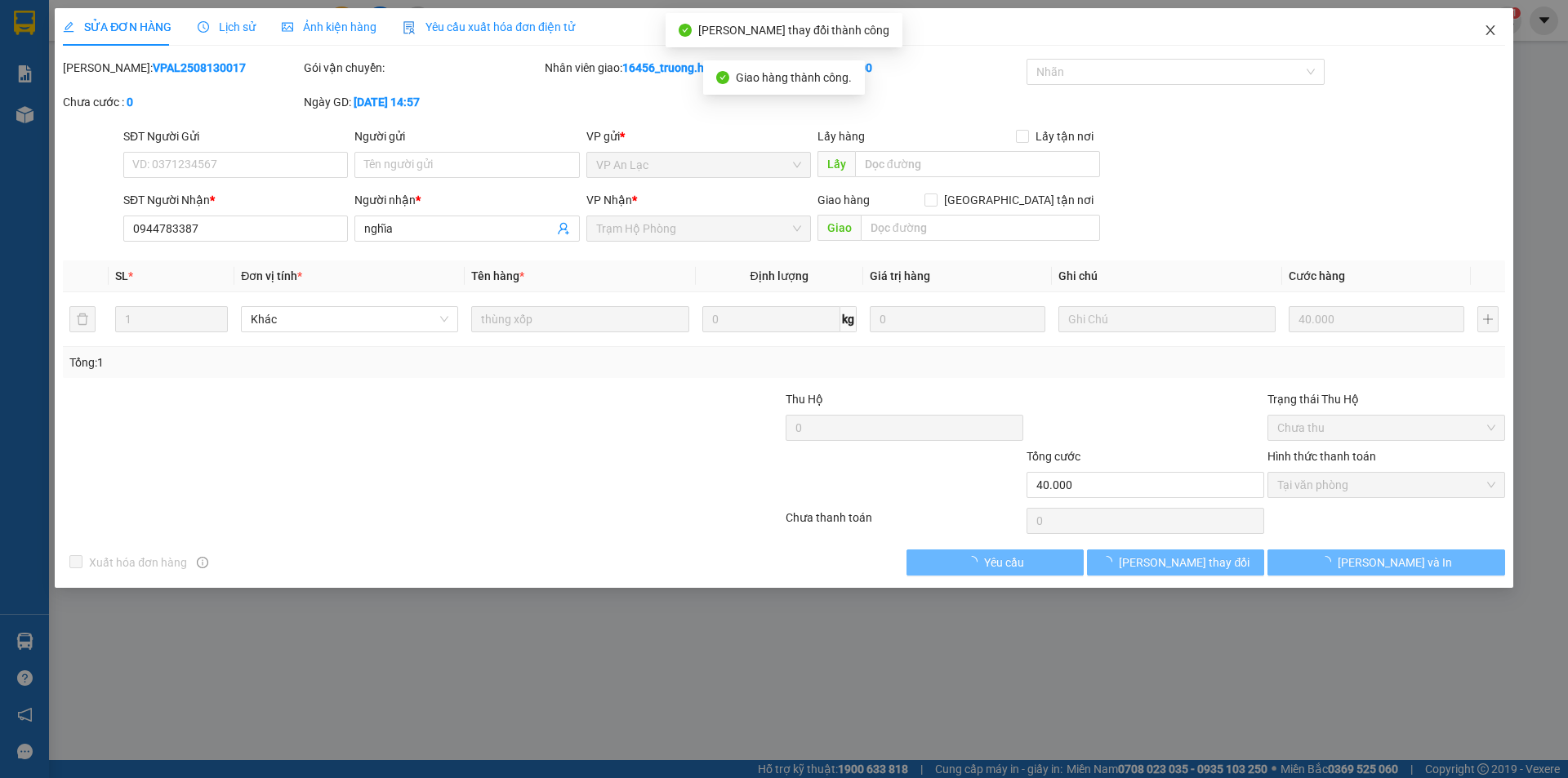
click at [1494, 29] on icon "close" at bounding box center [1490, 30] width 13 height 13
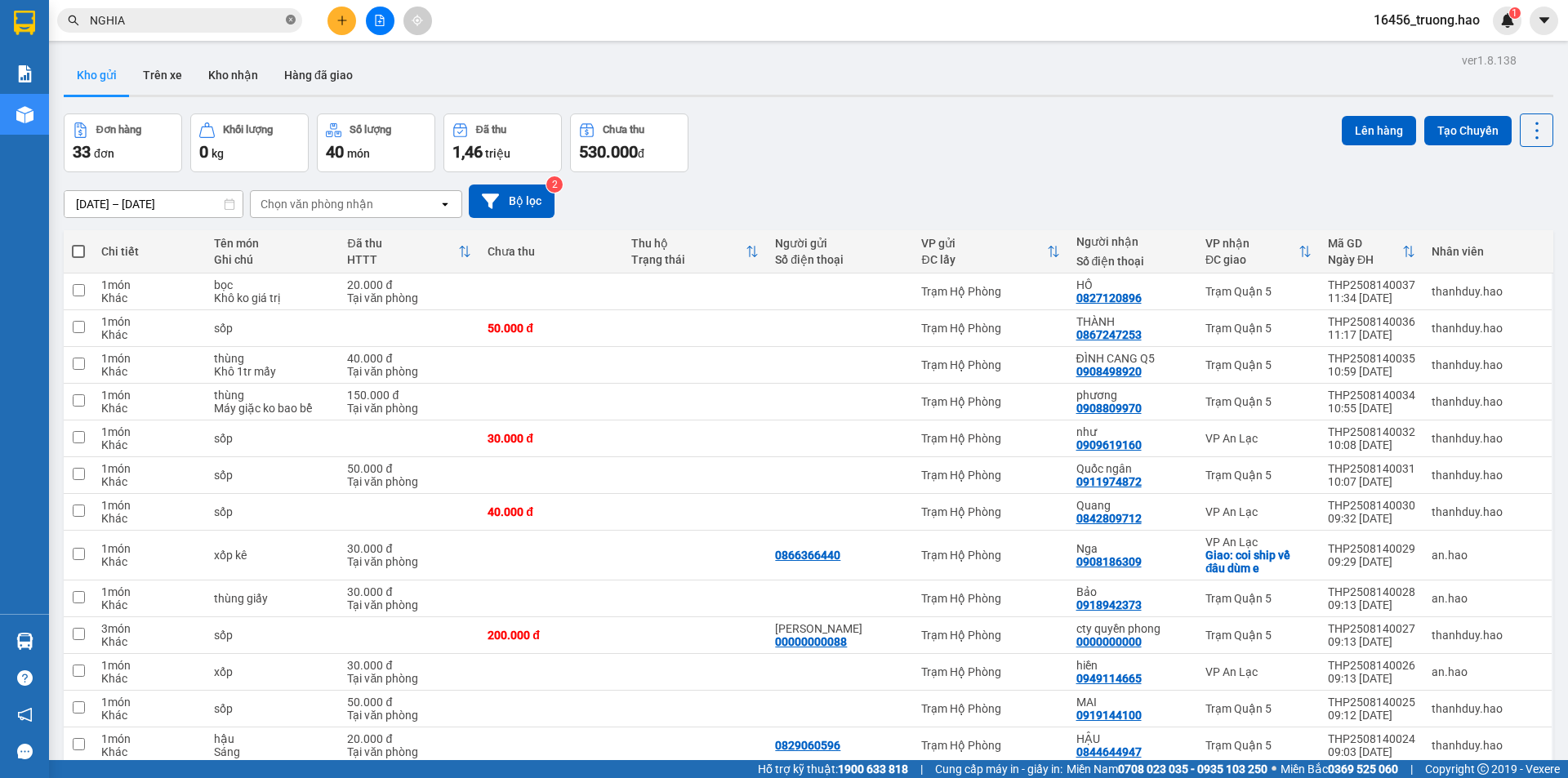
click at [290, 21] on icon "close-circle" at bounding box center [290, 19] width 10 height 10
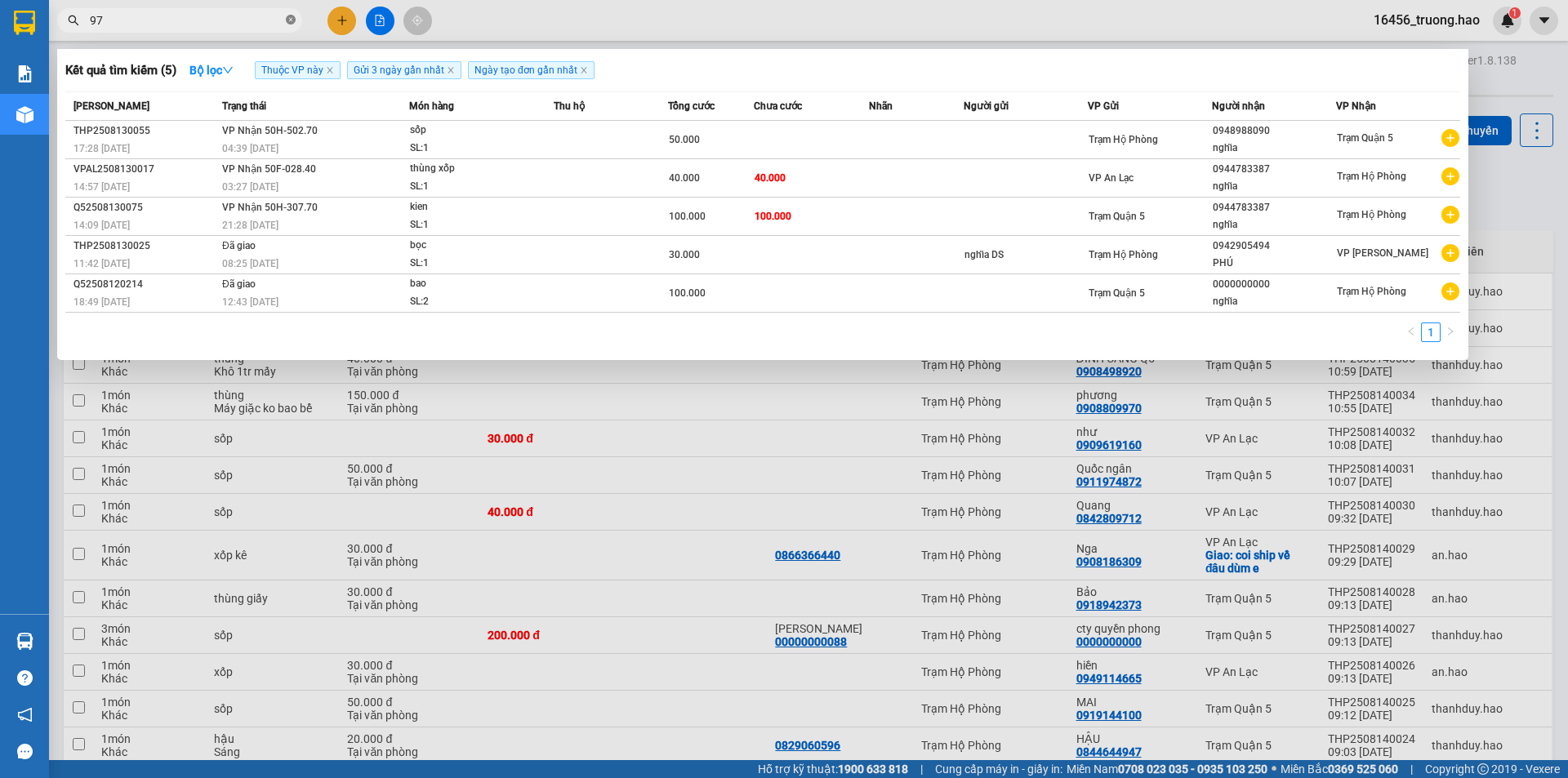
type input "976"
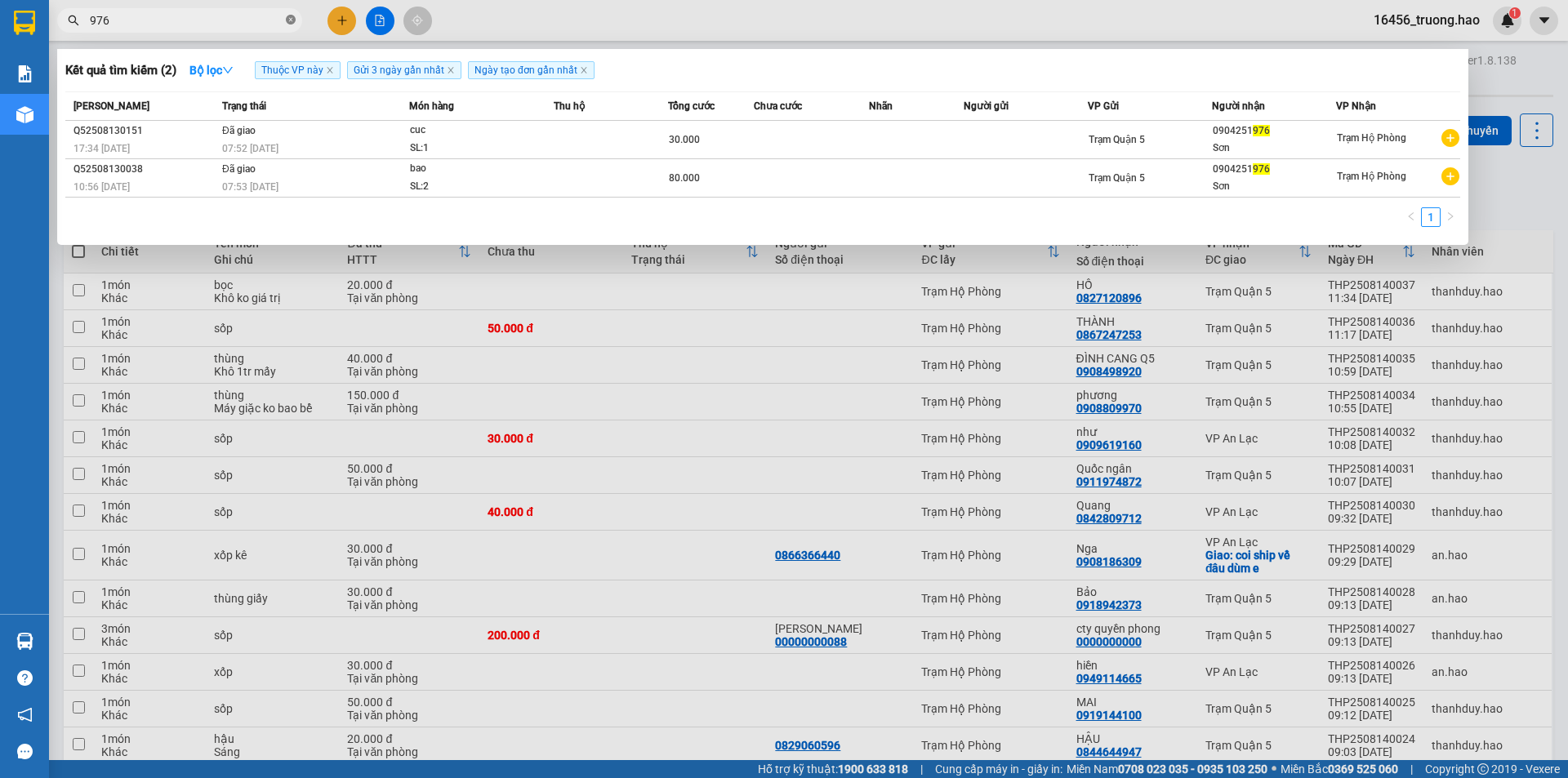
click at [291, 23] on icon "close-circle" at bounding box center [290, 19] width 10 height 10
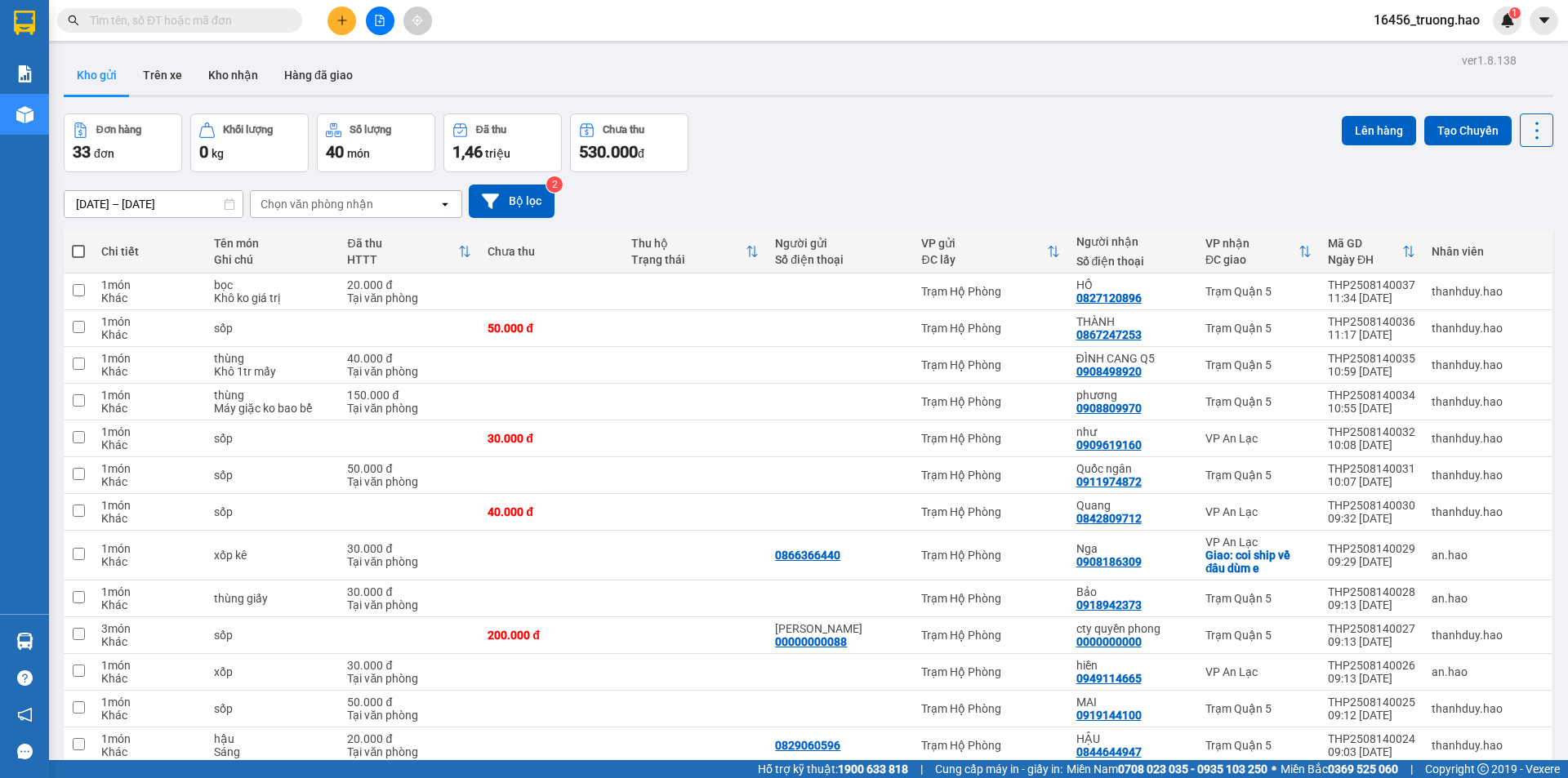
click at [148, 25] on input "text" at bounding box center [187, 20] width 193 height 18
type input "LOI"
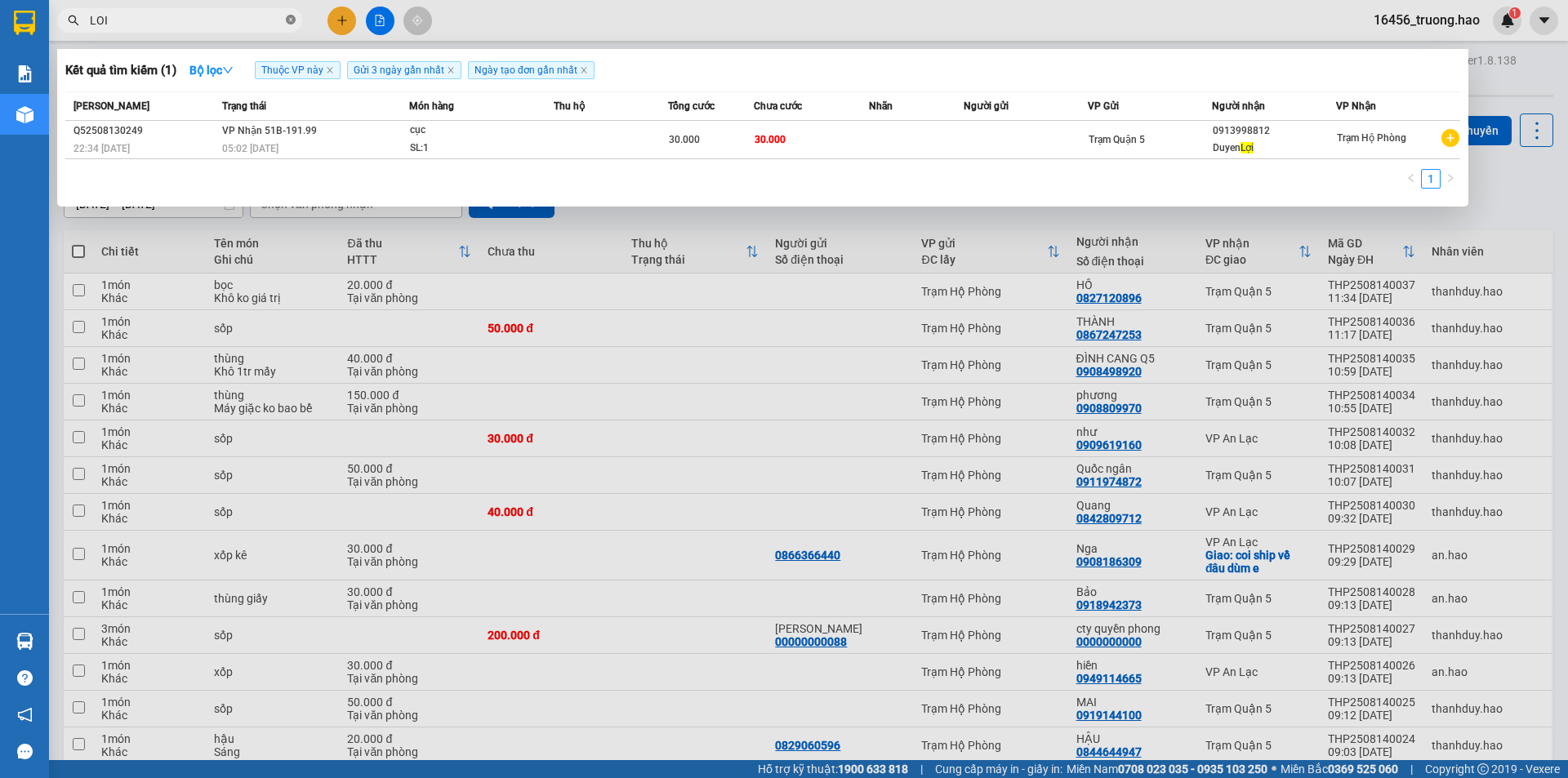
click at [290, 21] on icon "close-circle" at bounding box center [290, 19] width 10 height 10
type input "DUYEN LOI"
click at [450, 297] on div at bounding box center [784, 389] width 1568 height 778
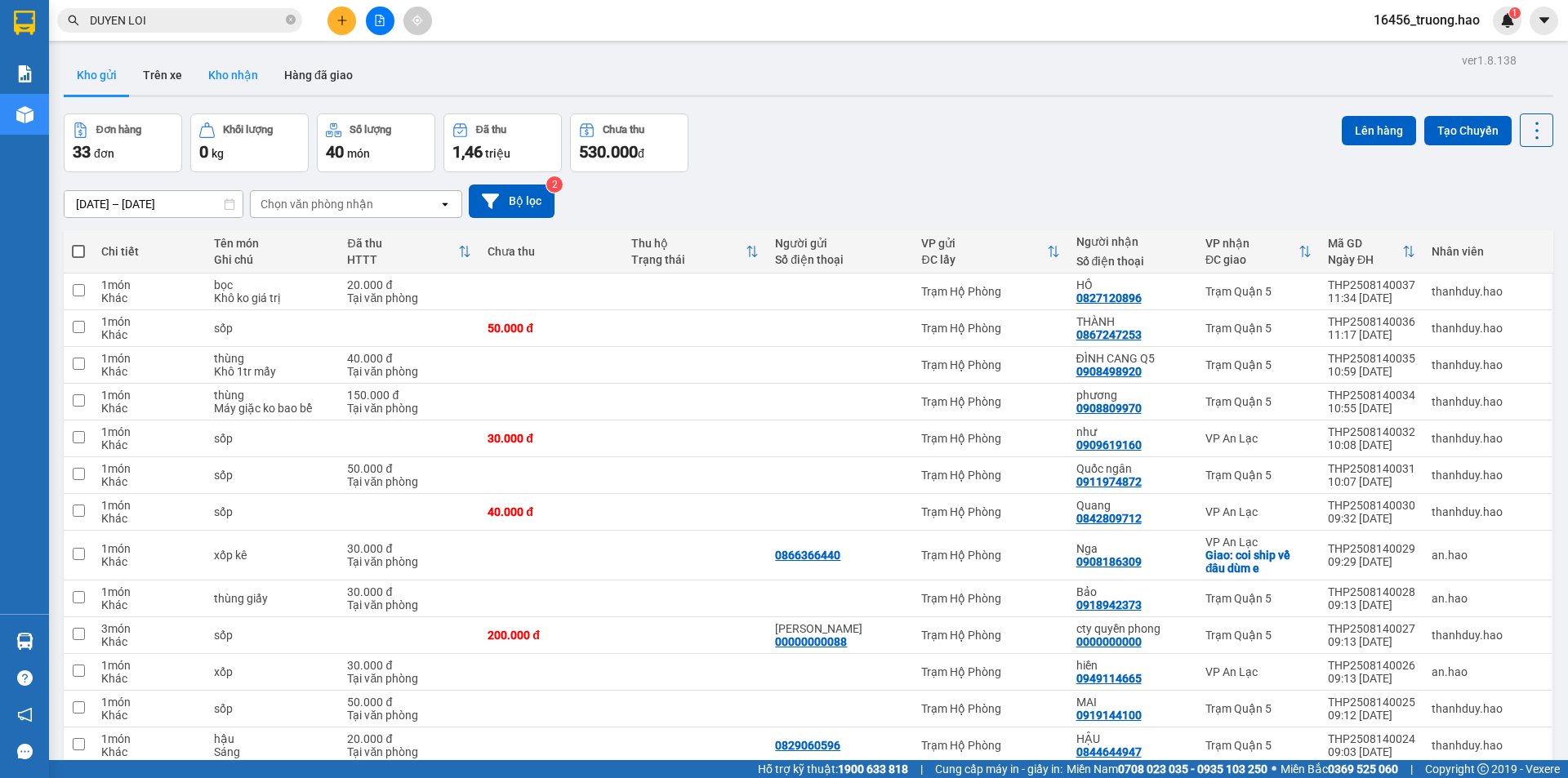
click at [221, 81] on button "Kho nhận" at bounding box center [233, 74] width 76 height 39
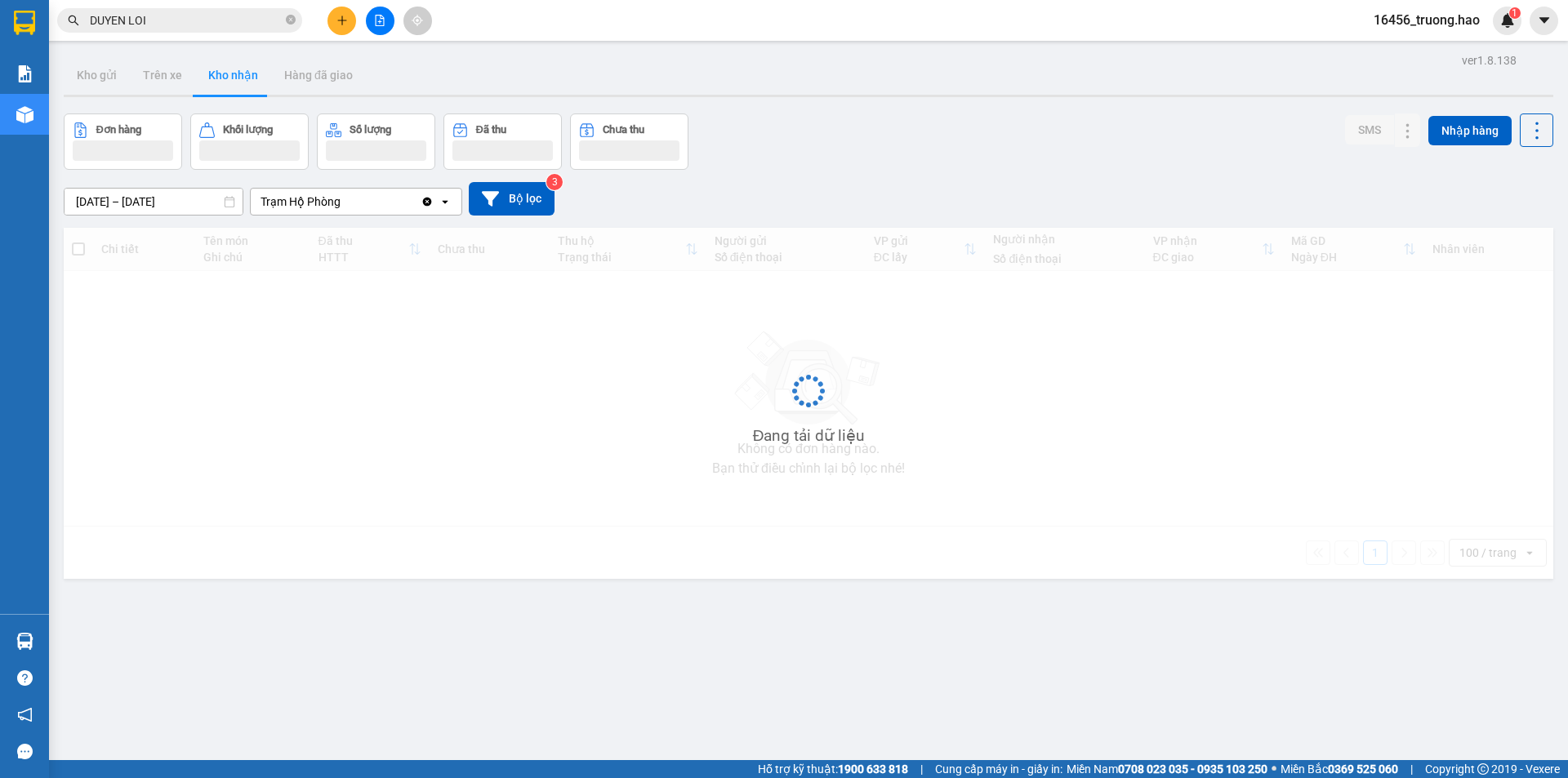
click at [221, 81] on button "Kho nhận" at bounding box center [233, 74] width 76 height 39
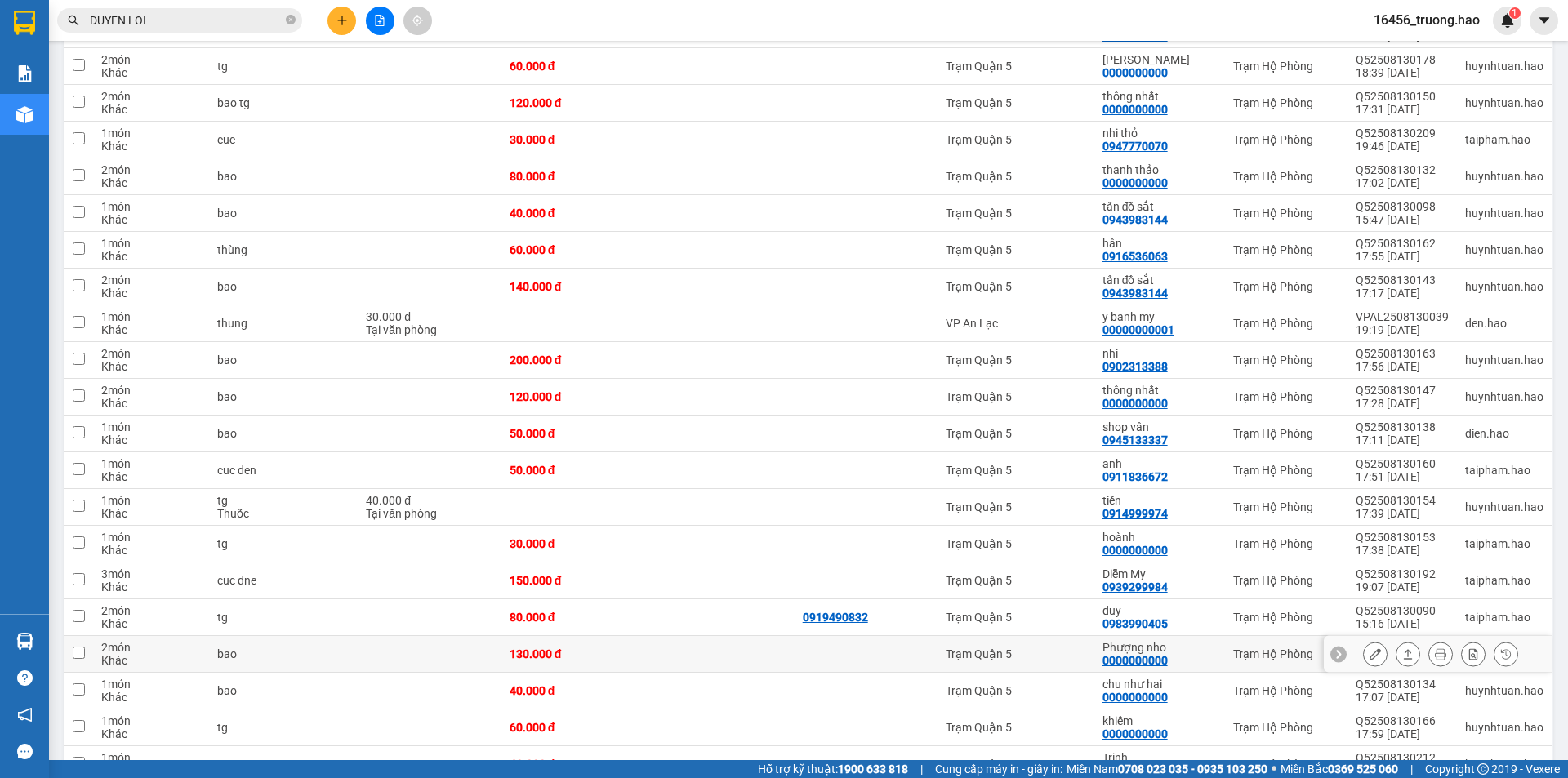
scroll to position [571, 0]
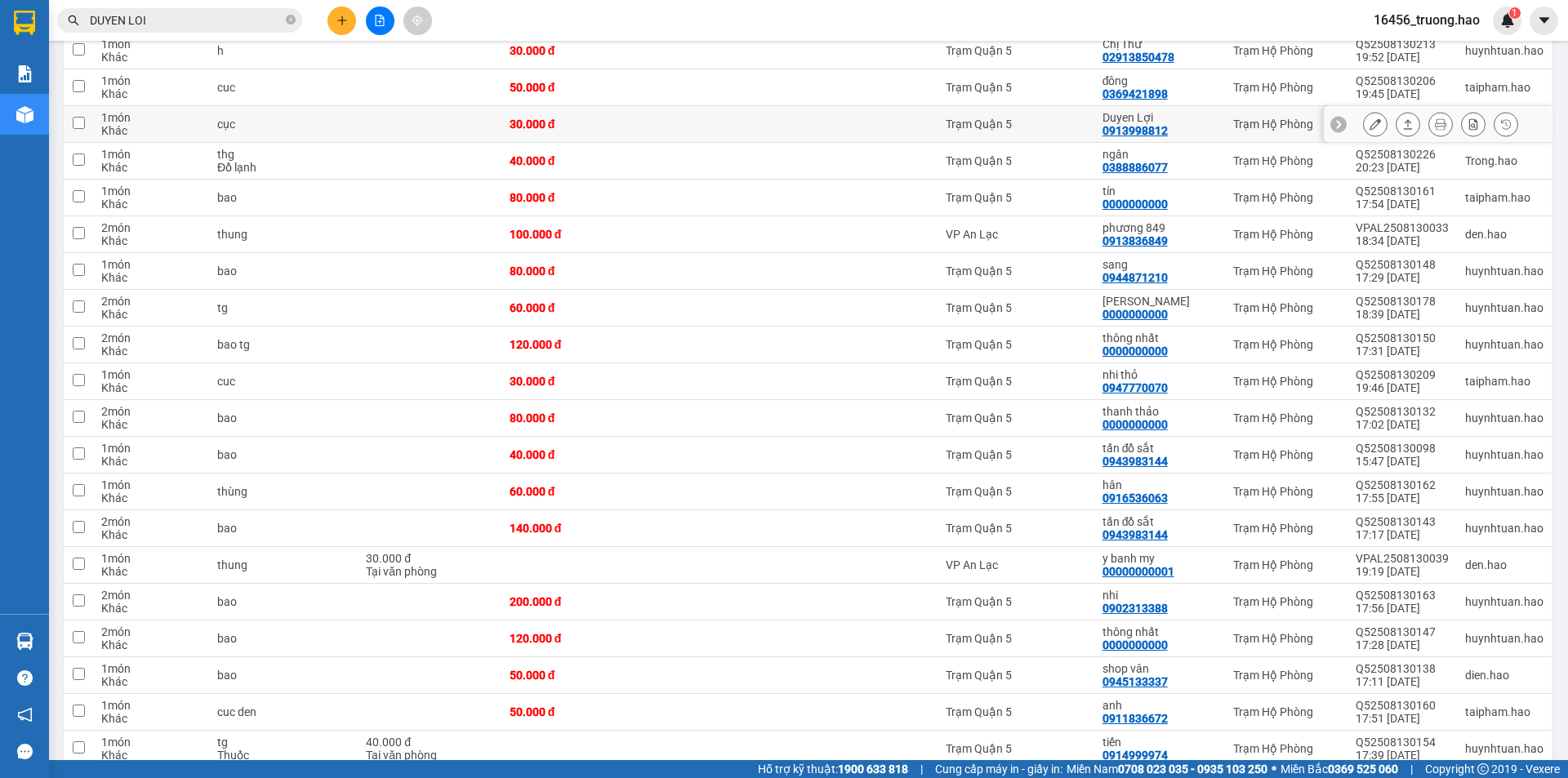
click at [859, 107] on td at bounding box center [867, 125] width 143 height 37
checkbox input "true"
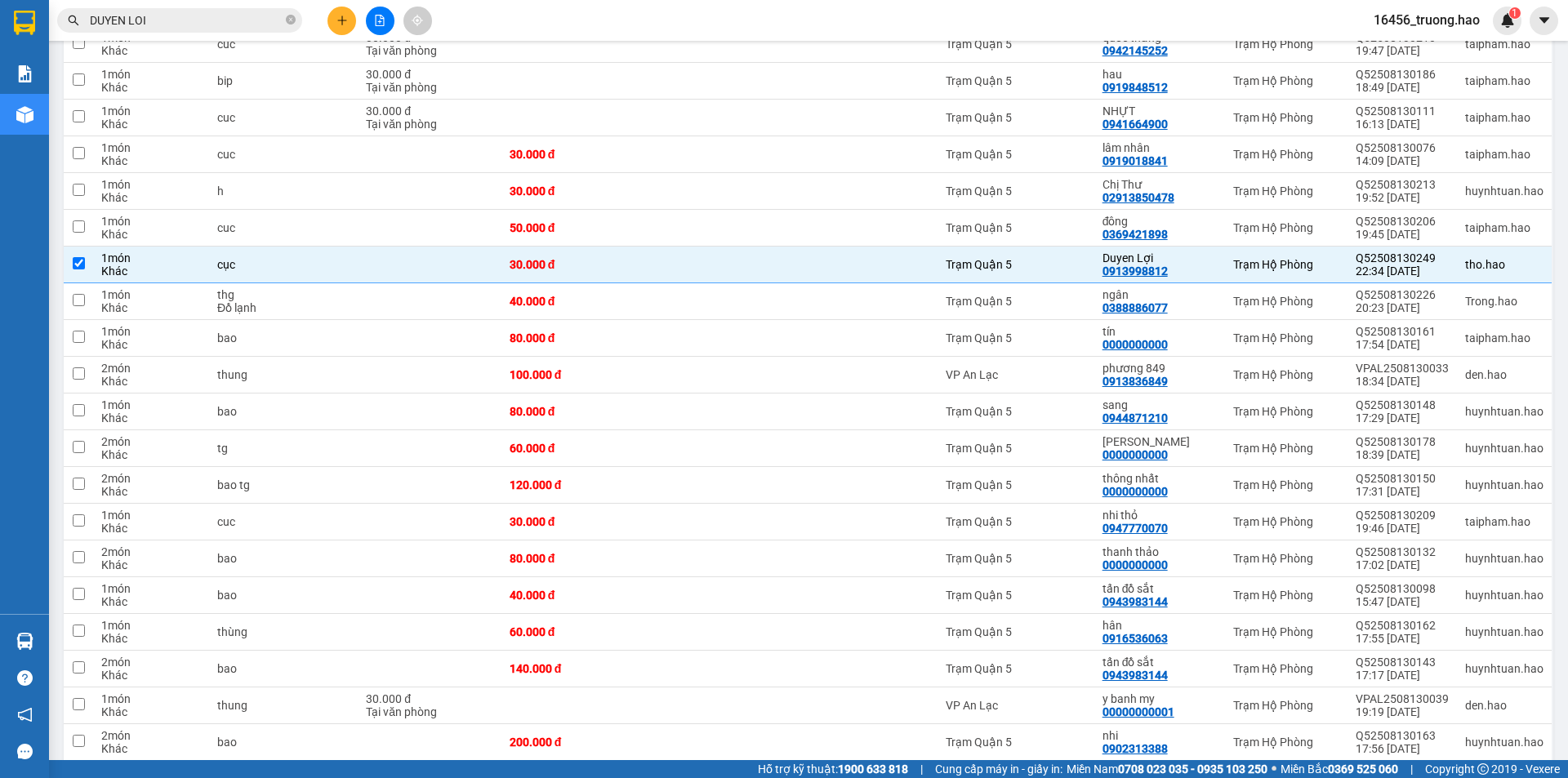
scroll to position [0, 0]
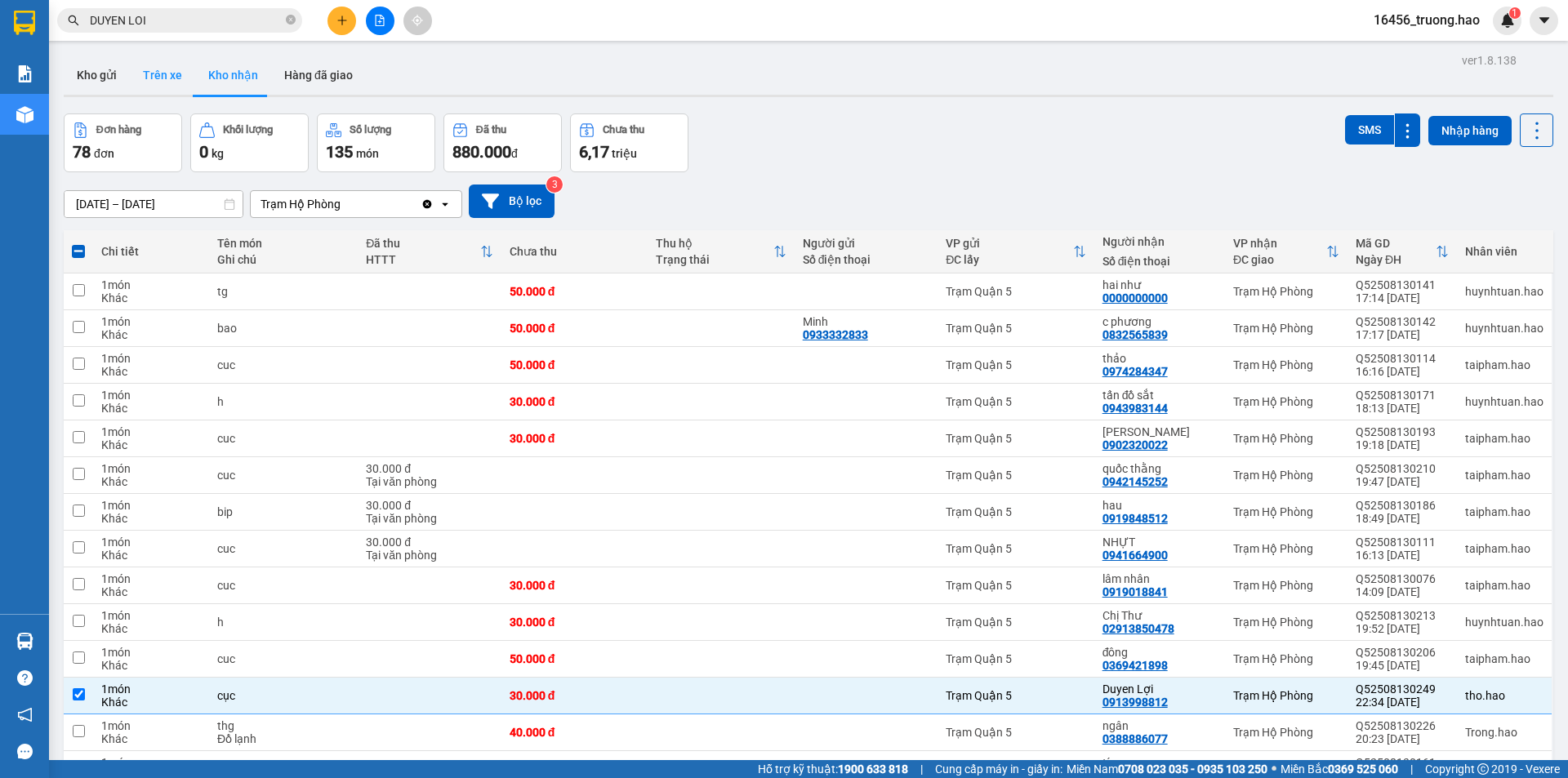
click at [180, 72] on button "Trên xe" at bounding box center [162, 74] width 65 height 39
type input "[DATE] – [DATE]"
click at [180, 72] on button "Trên xe" at bounding box center [162, 74] width 65 height 39
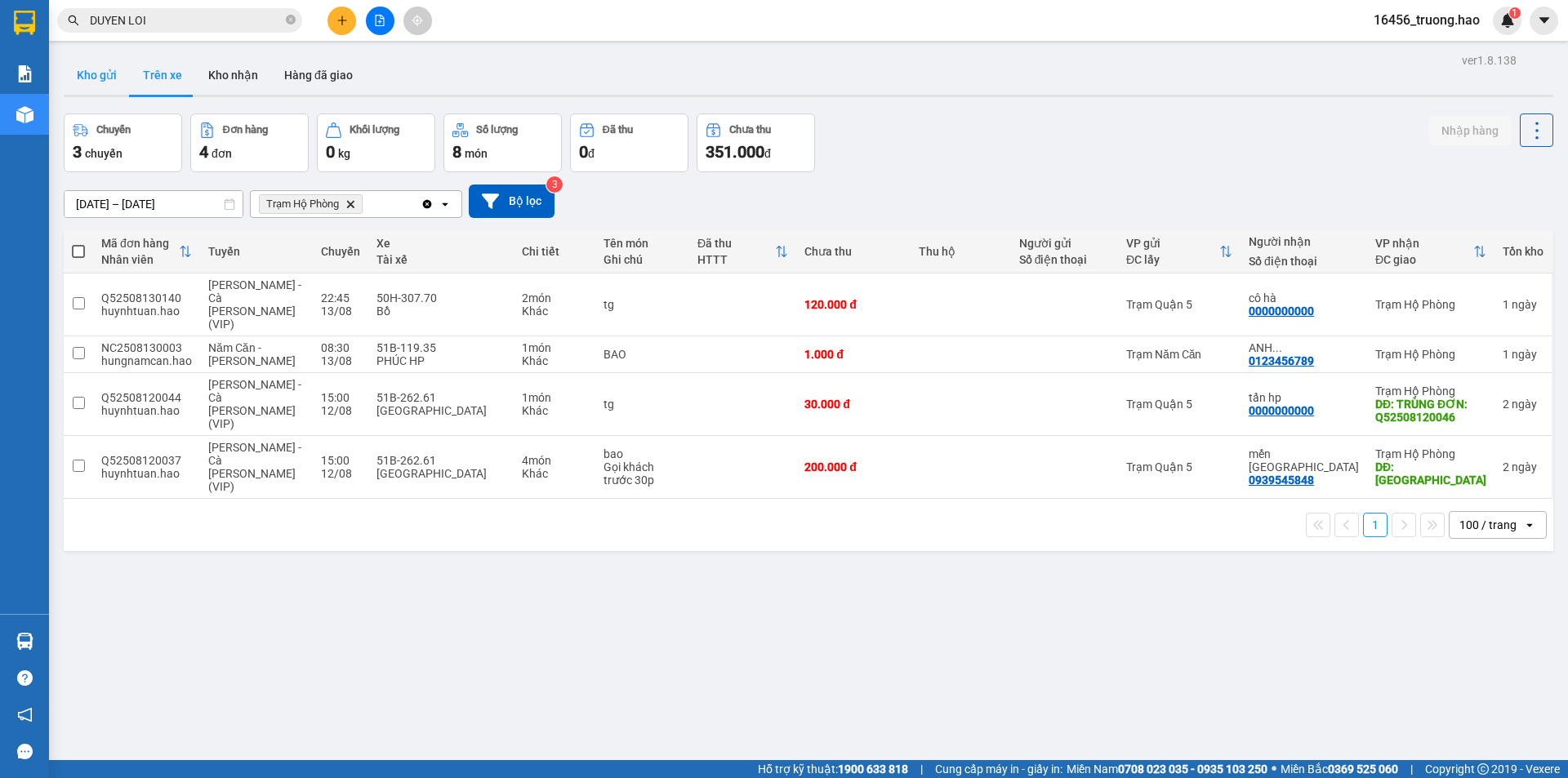
click at [117, 74] on button "Kho gửi" at bounding box center [97, 74] width 66 height 39
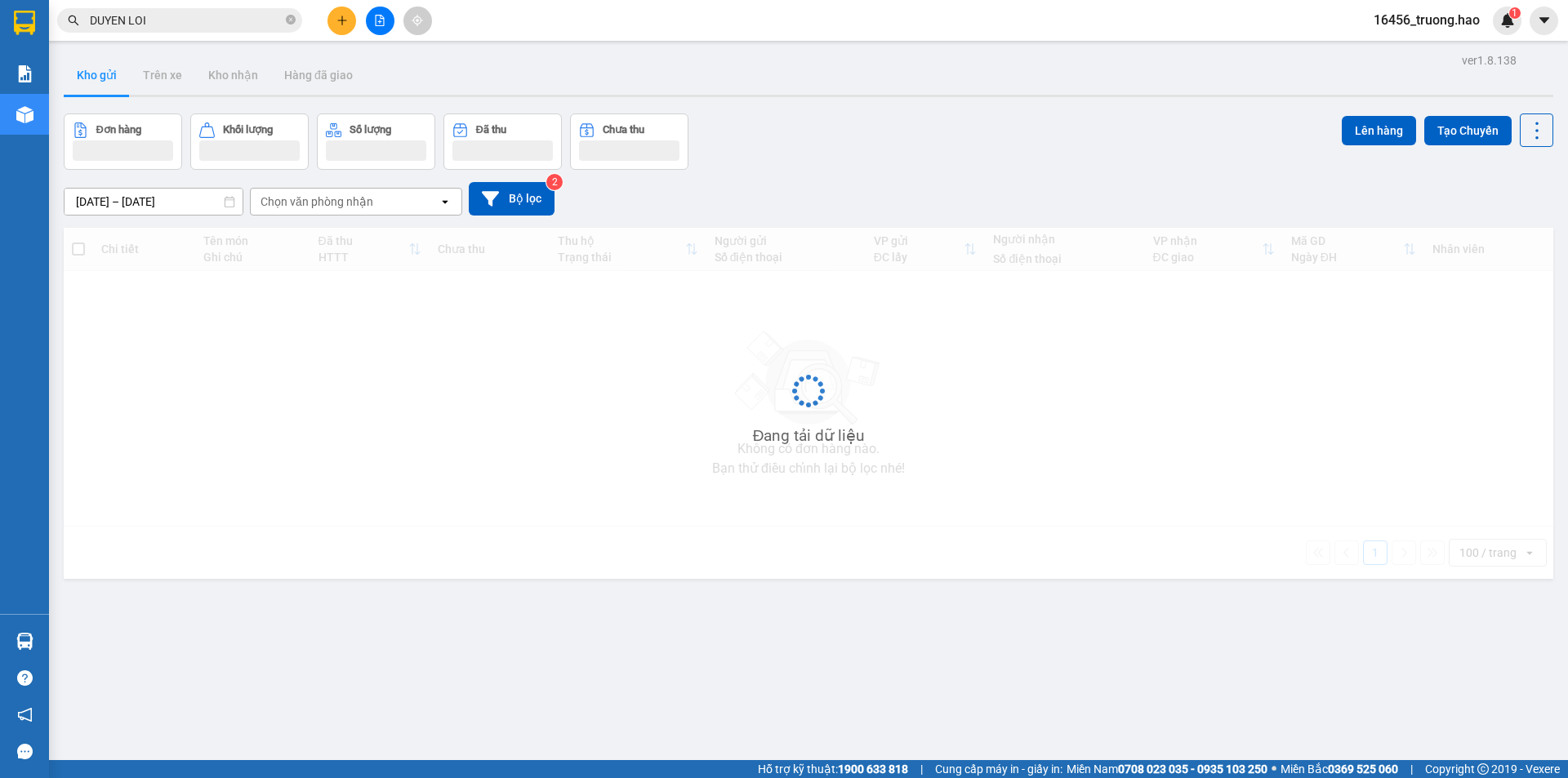
click at [117, 74] on button "Kho gửi" at bounding box center [97, 74] width 66 height 39
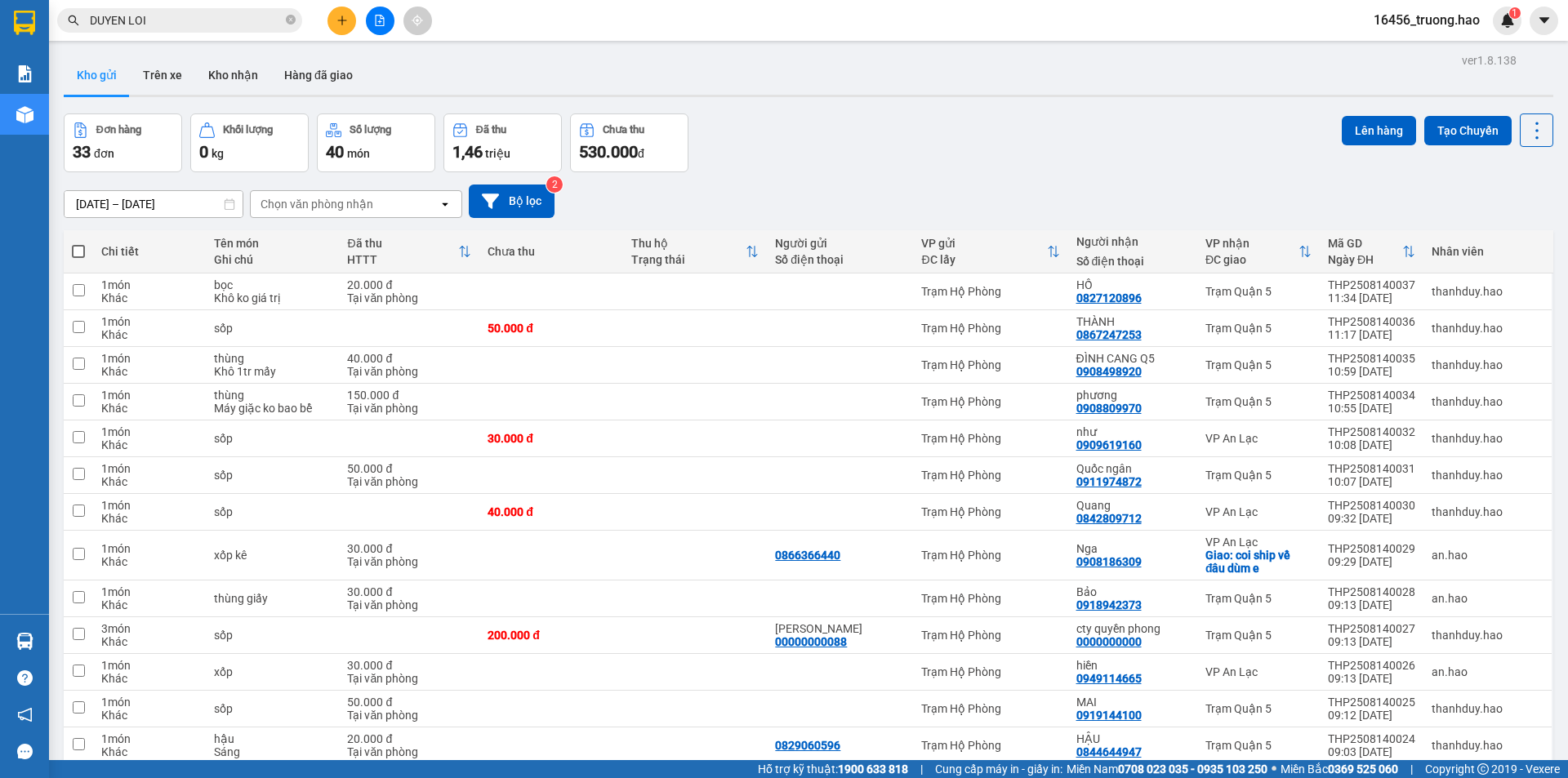
click at [236, 15] on input "DUYEN LOI" at bounding box center [187, 20] width 193 height 18
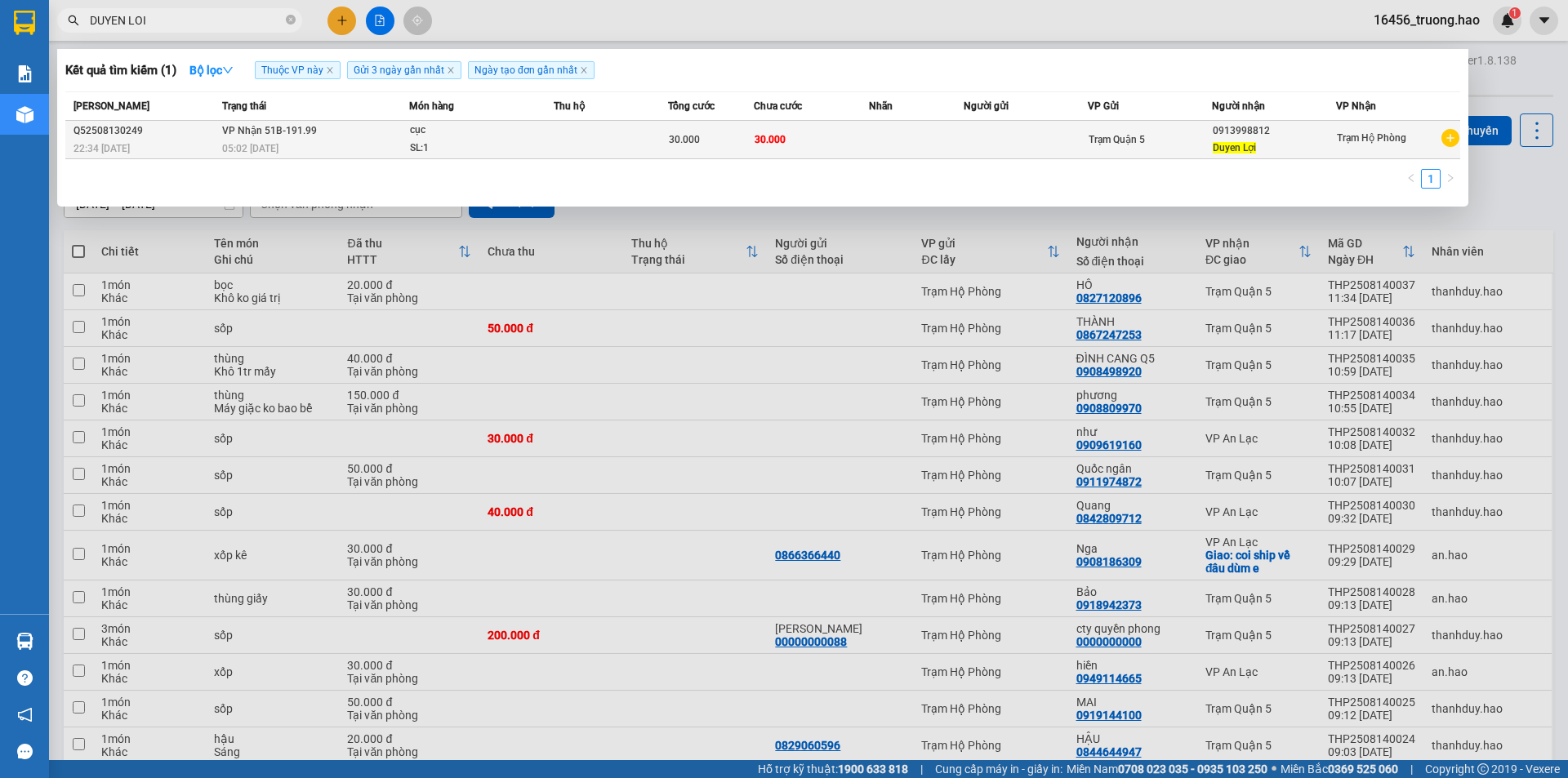
click at [286, 133] on span "[PERSON_NAME] 51B-191.99" at bounding box center [269, 130] width 95 height 11
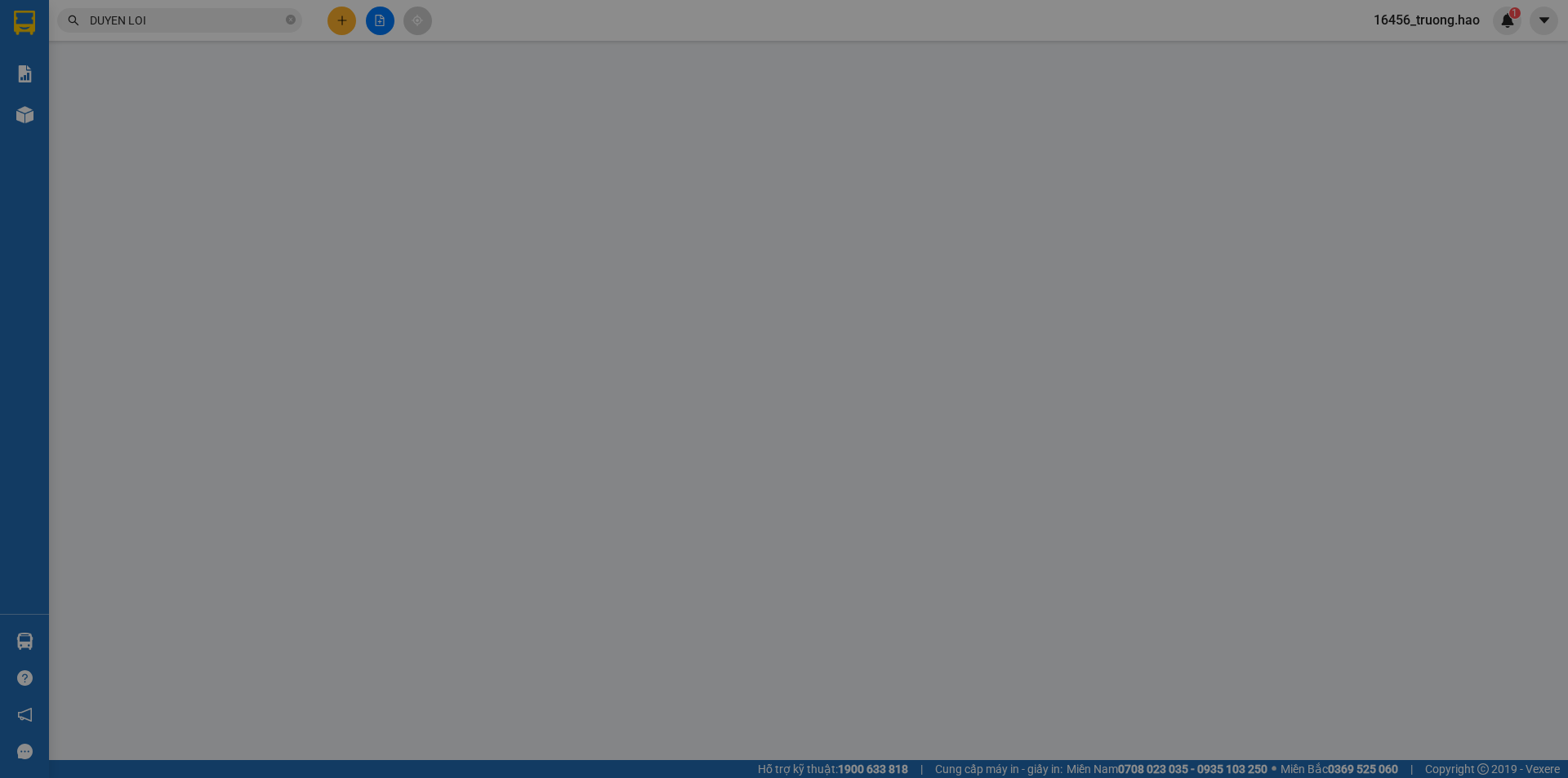
type input "0913998812"
type input "Duyen Lợi"
type input "30.000"
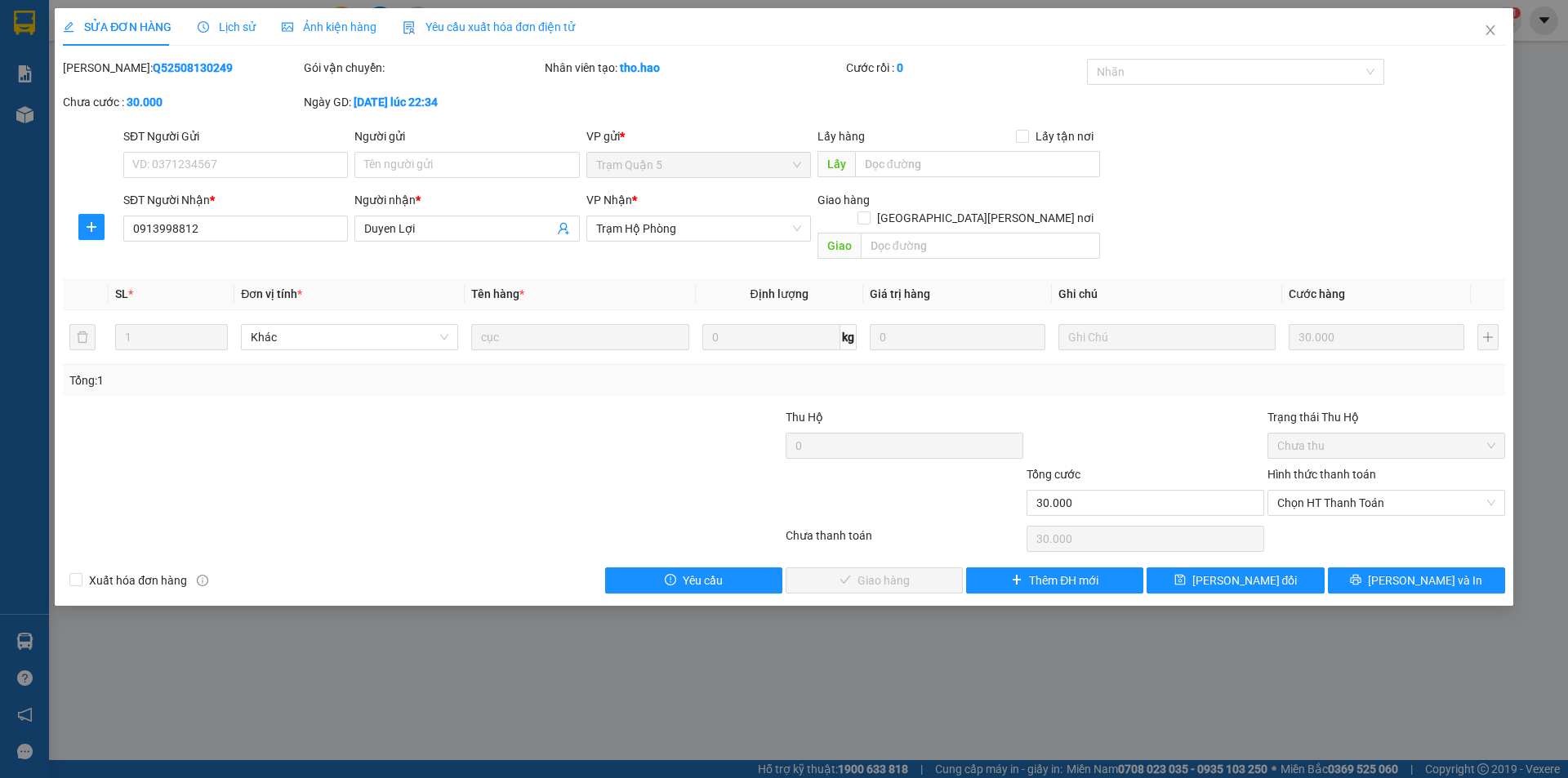
click at [338, 26] on span "Ảnh kiện hàng" at bounding box center [329, 27] width 95 height 13
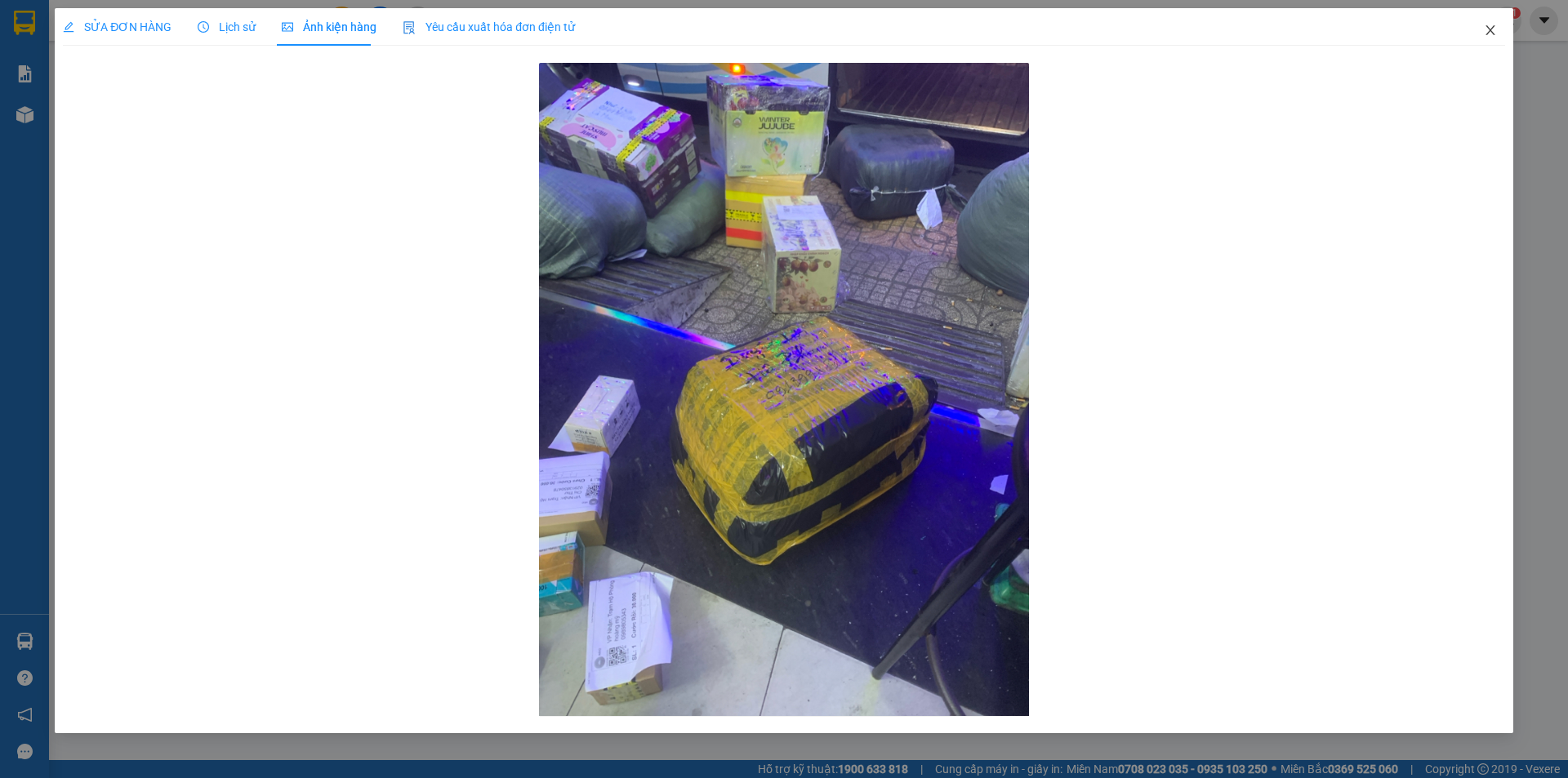
click at [1494, 23] on span "Close" at bounding box center [1491, 31] width 46 height 46
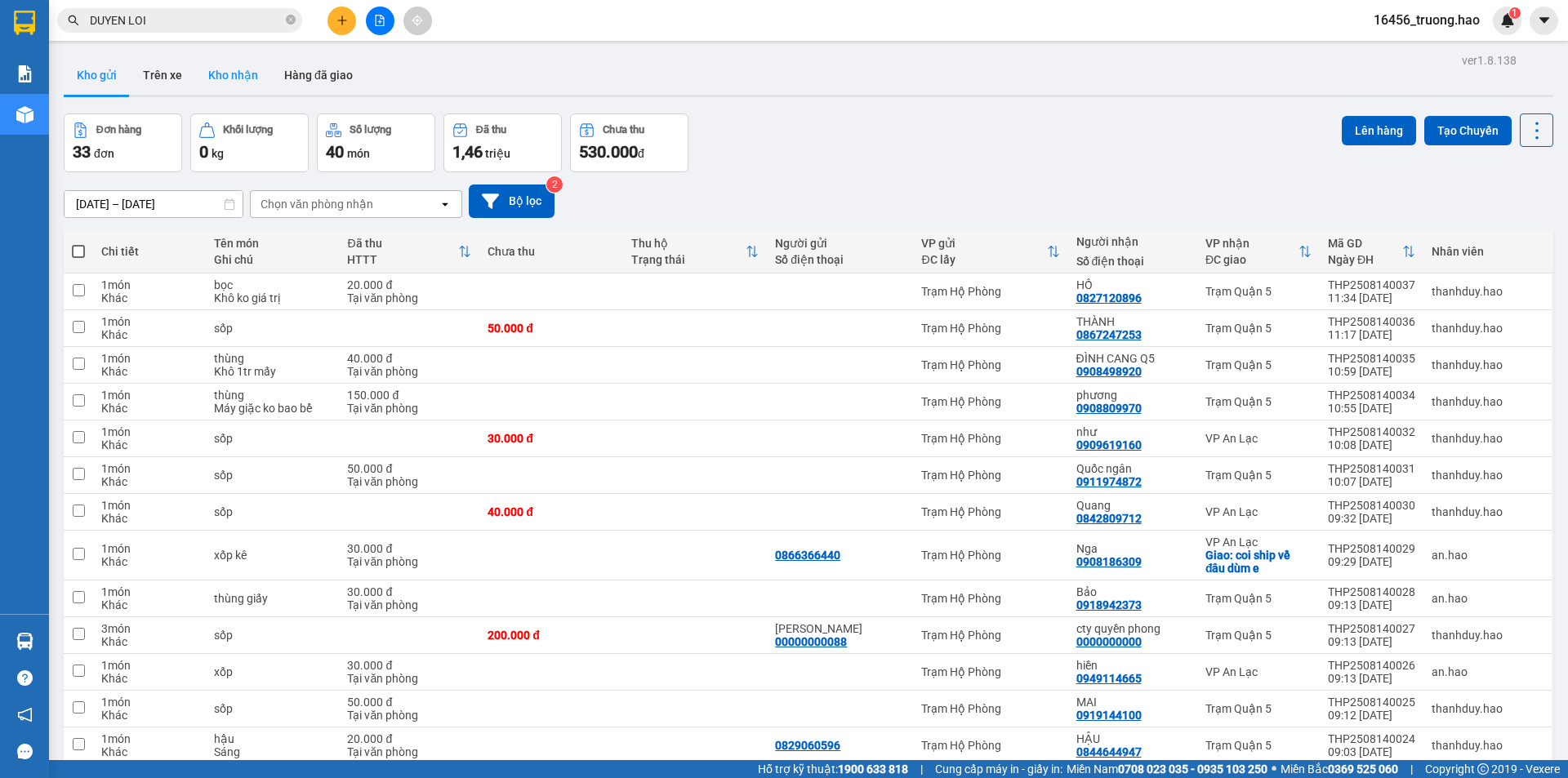
click at [251, 74] on button "Kho nhận" at bounding box center [233, 74] width 76 height 39
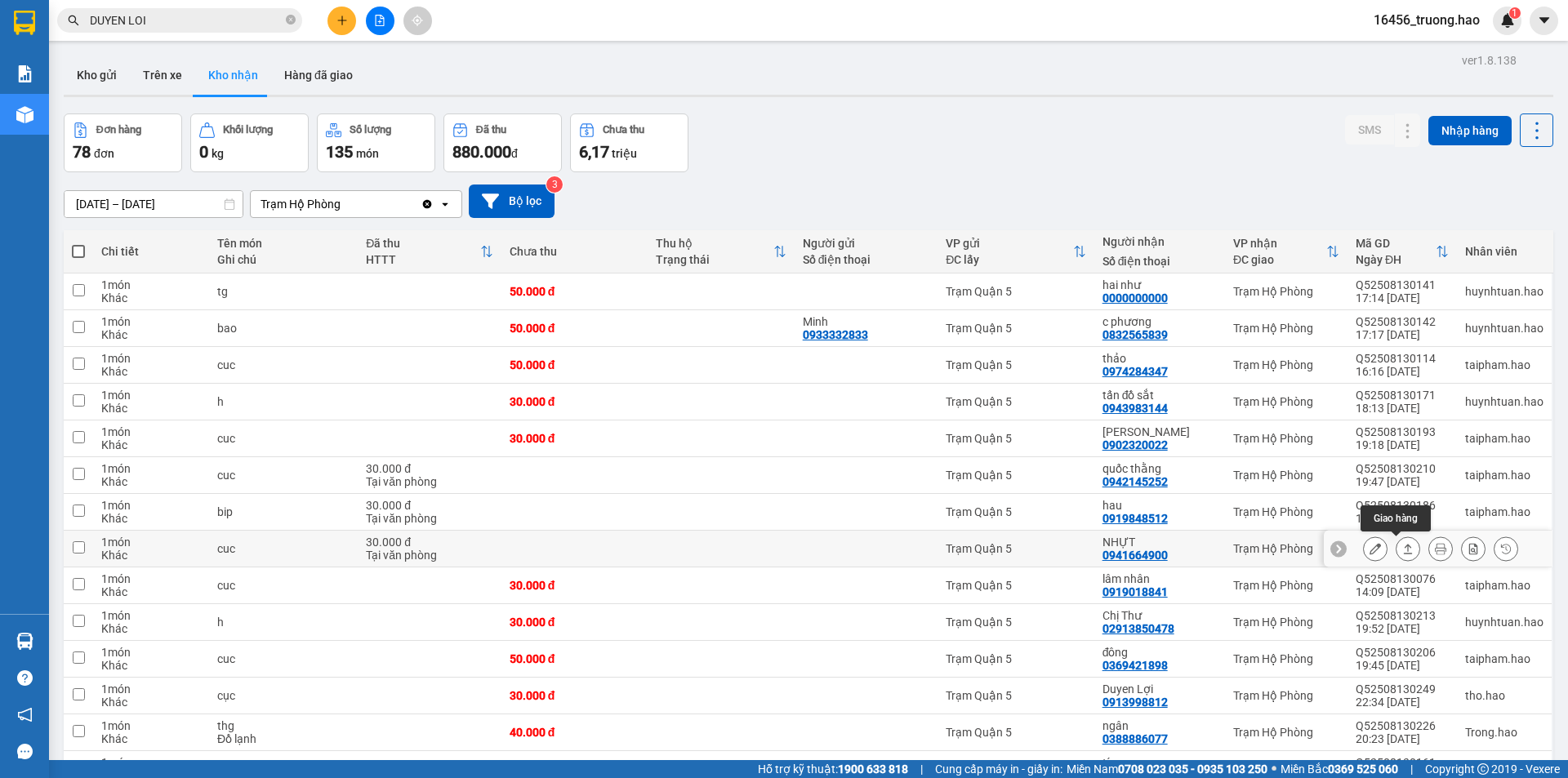
click at [1396, 547] on button at bounding box center [1407, 548] width 23 height 28
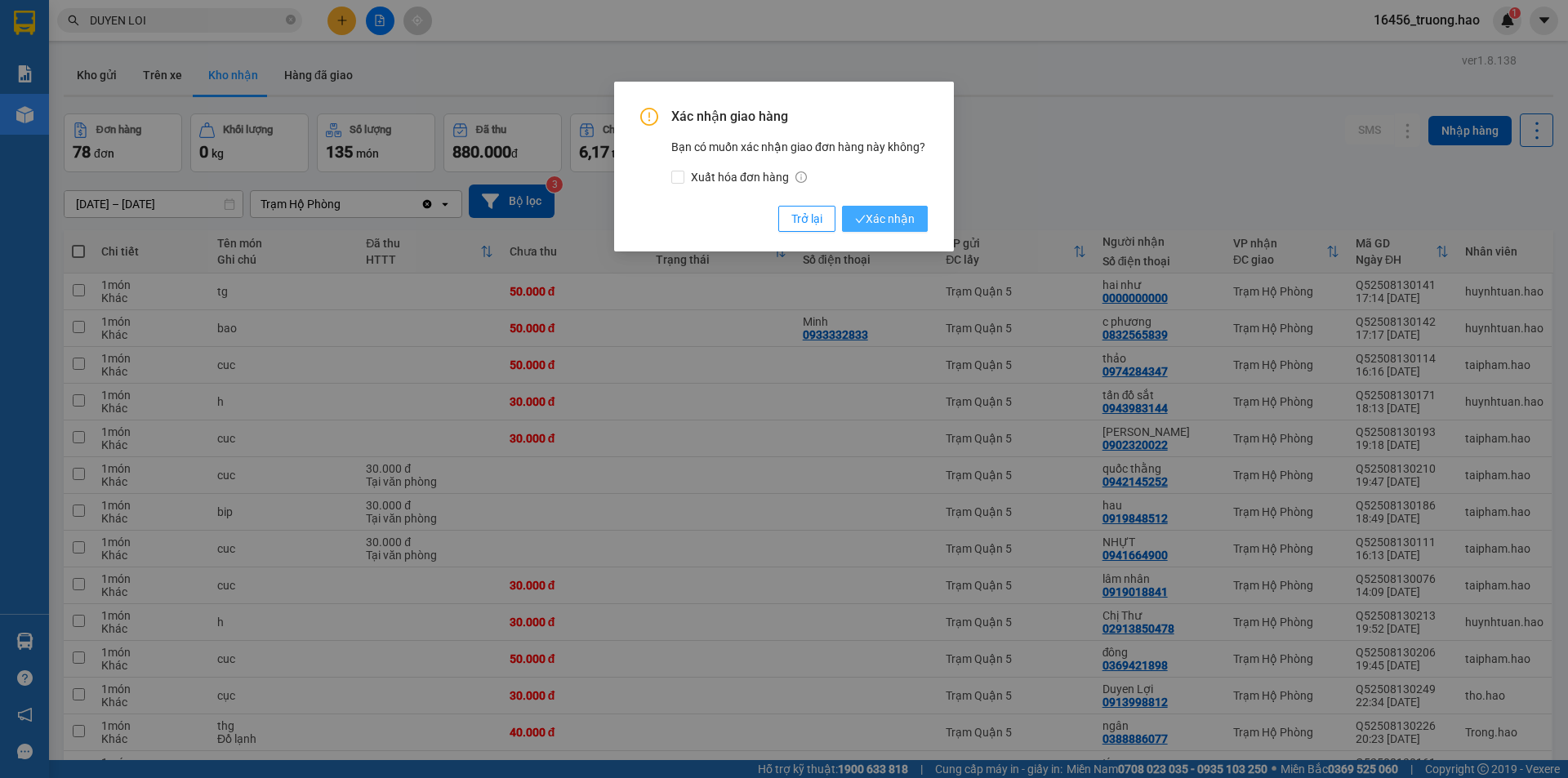
click at [885, 223] on span "Xác nhận" at bounding box center [884, 219] width 60 height 18
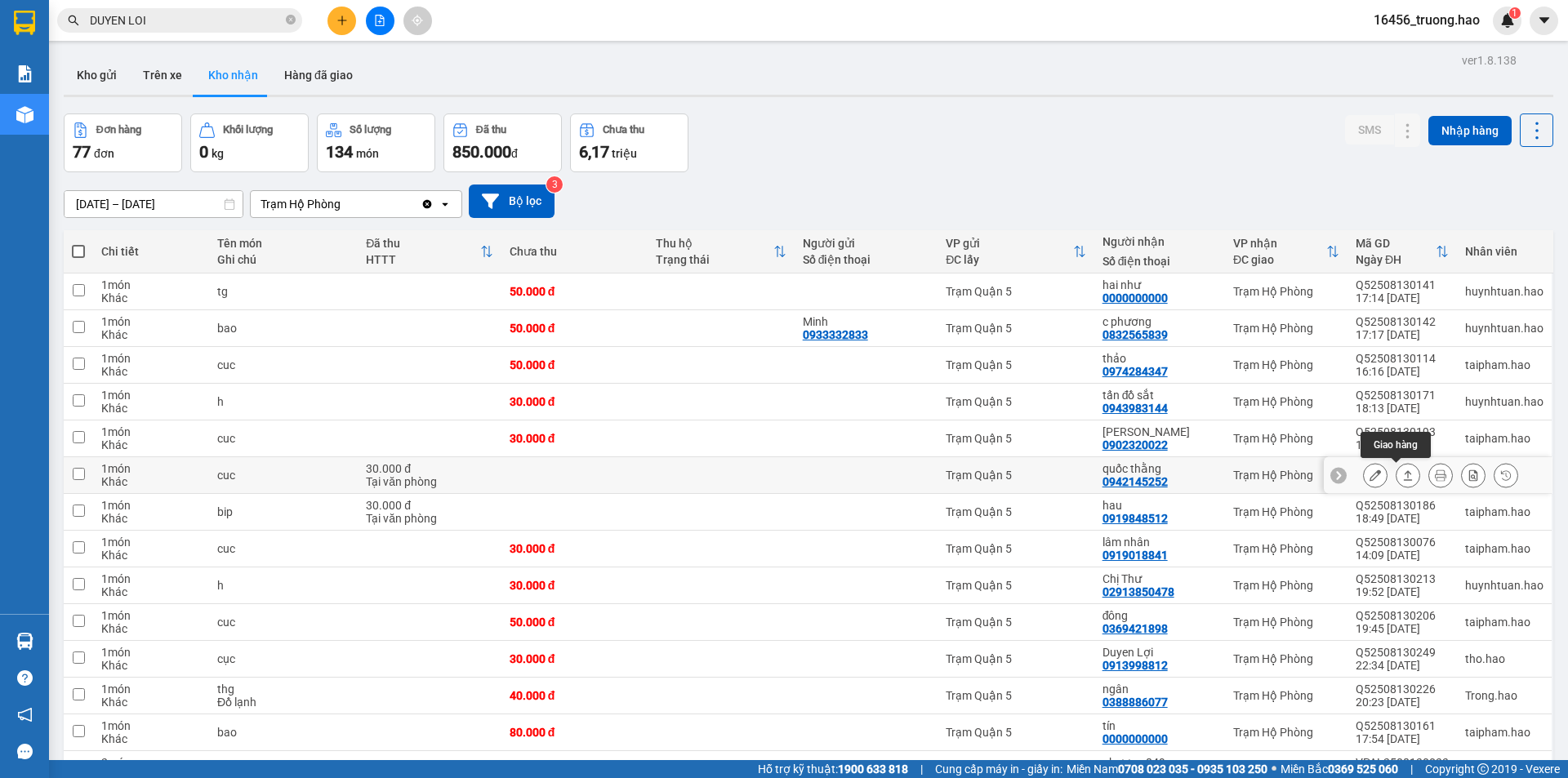
click at [1396, 486] on button at bounding box center [1407, 475] width 23 height 28
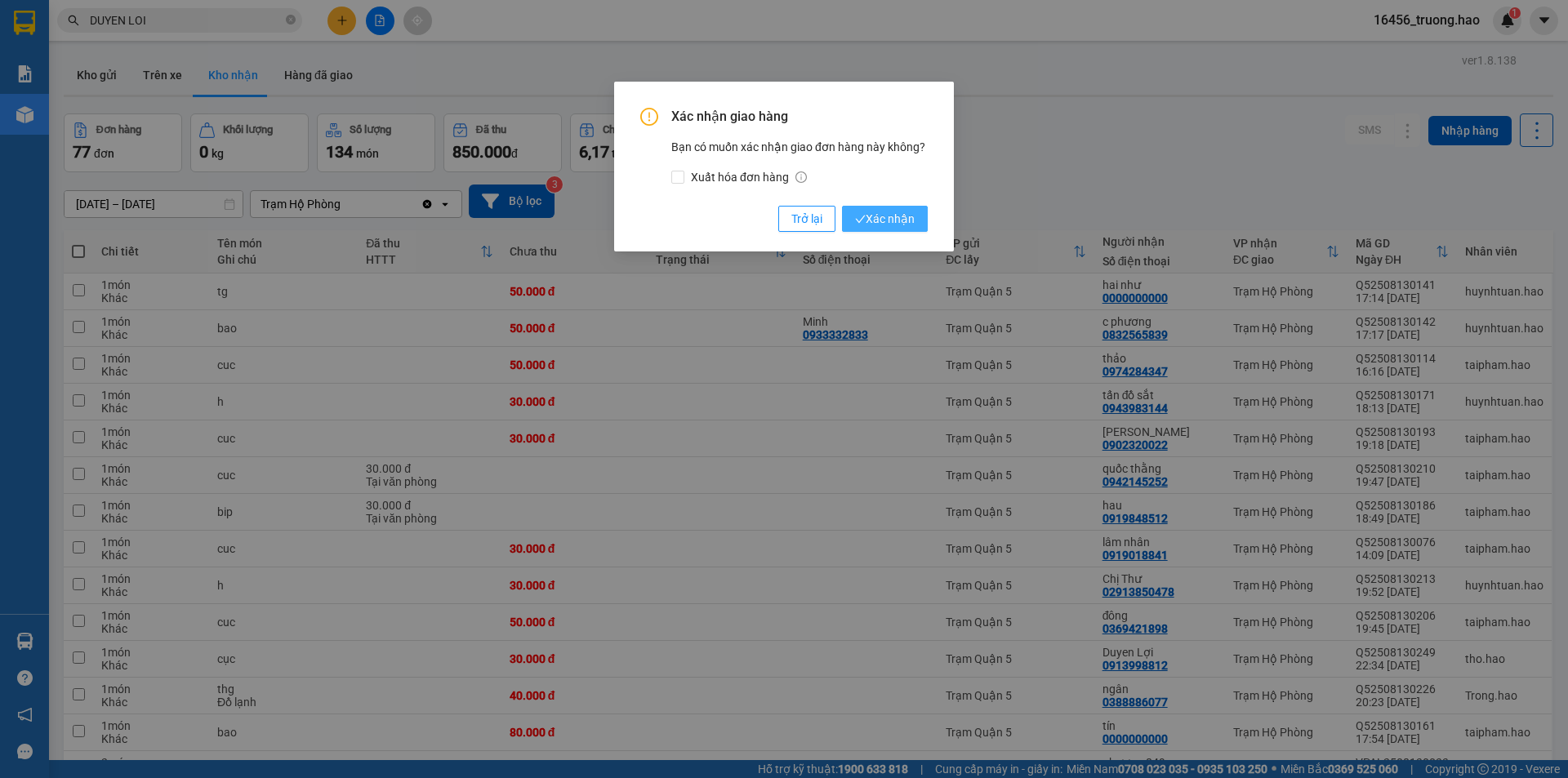
click at [875, 214] on span "Xác nhận" at bounding box center [884, 219] width 60 height 18
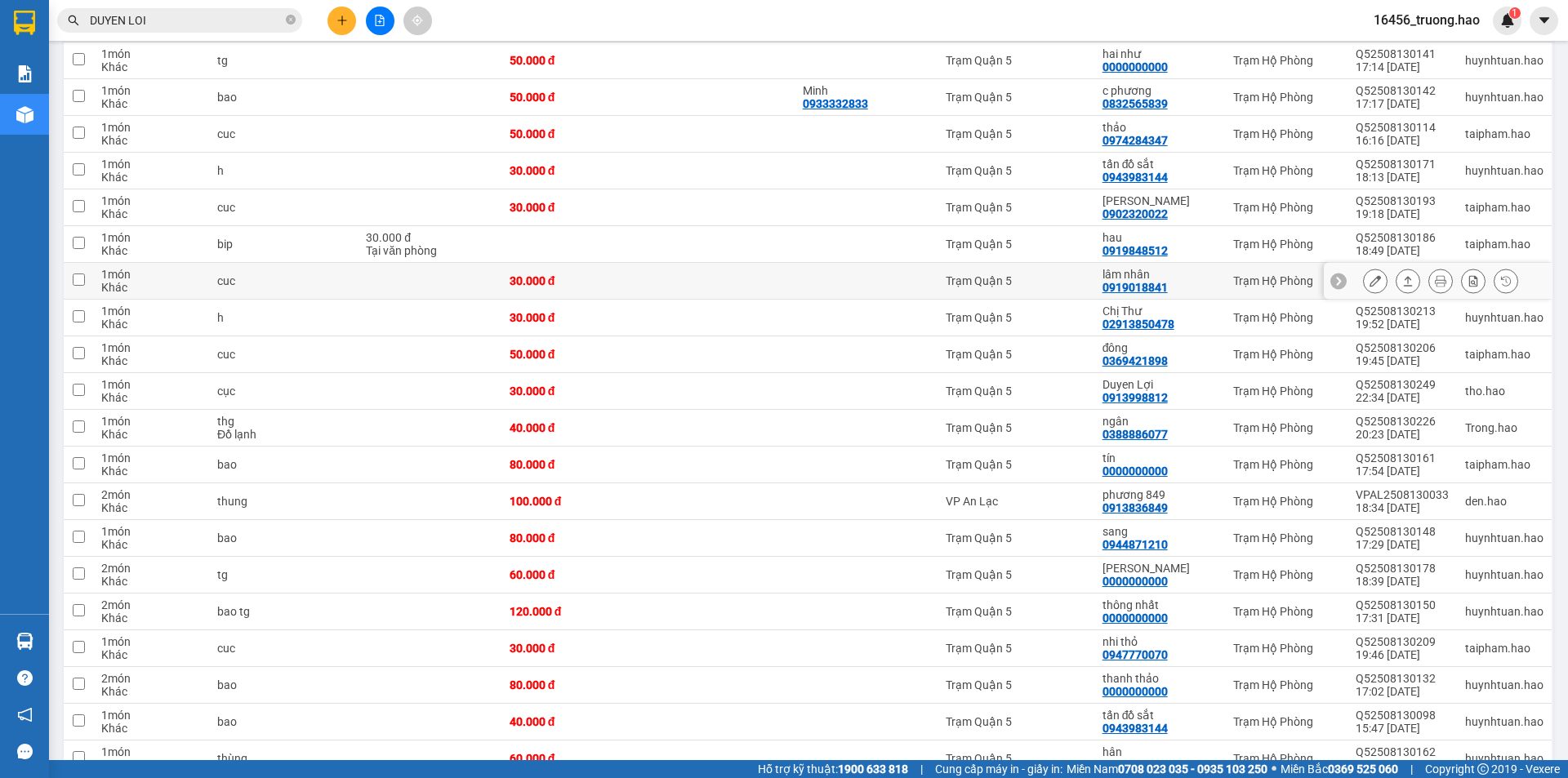
scroll to position [245, 0]
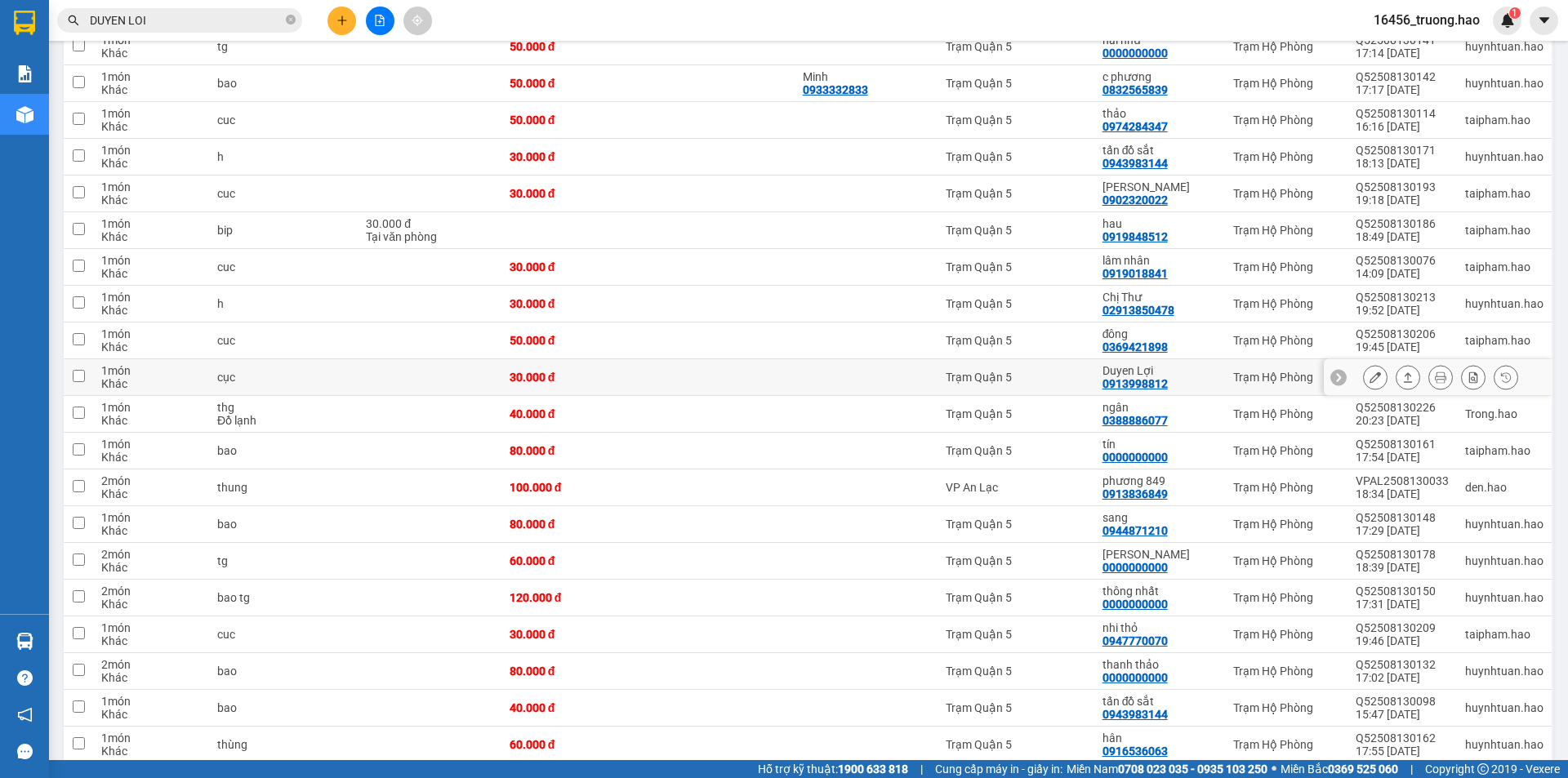
click at [1396, 370] on button at bounding box center [1407, 377] width 23 height 28
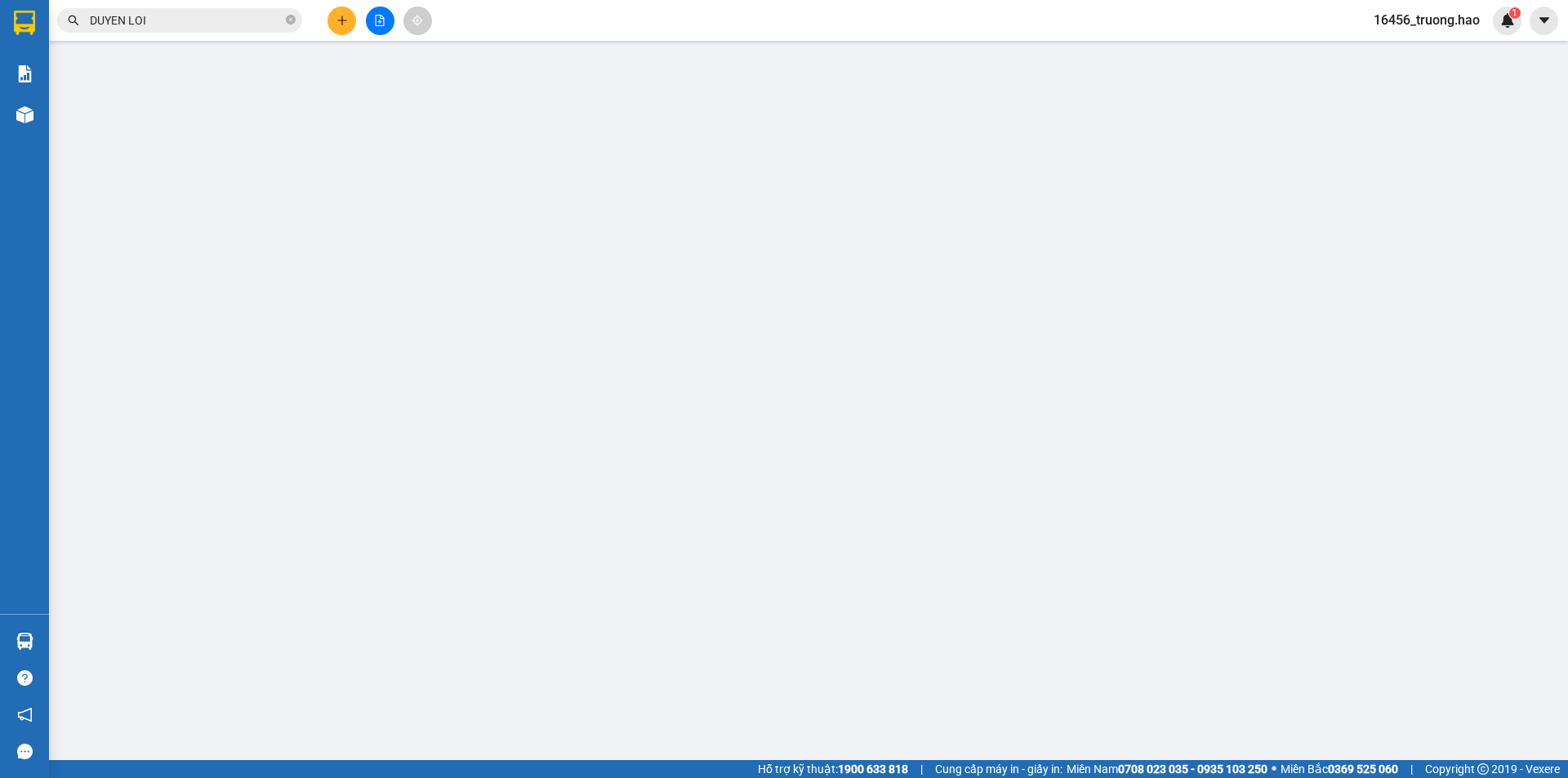
type input "0913998812"
type input "Duyen Lợi"
type input "30.000"
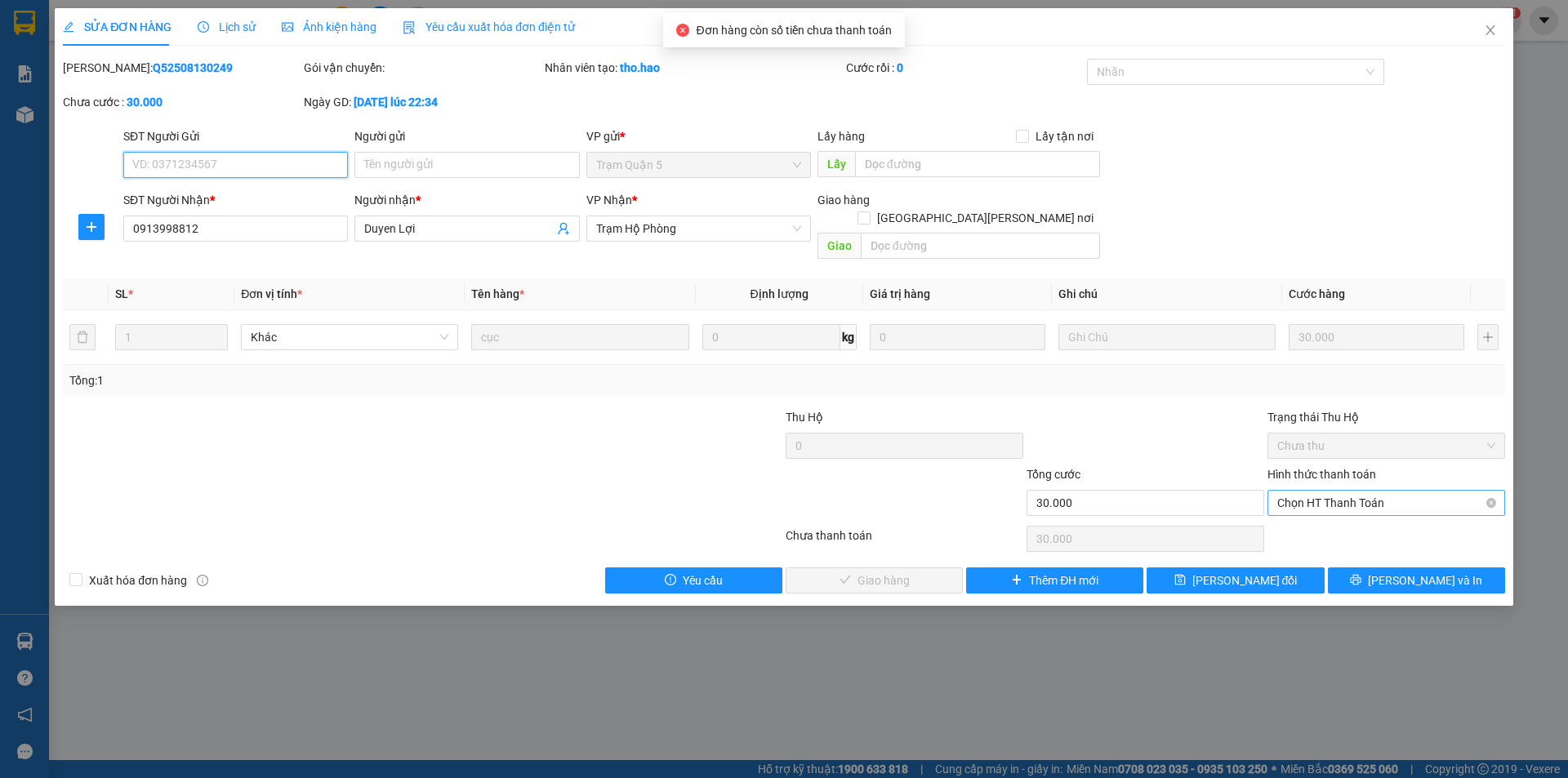
click at [1310, 490] on span "Chọn HT Thanh Toán" at bounding box center [1386, 502] width 218 height 25
click at [1312, 502] on div "Total Paid Fee 0 Total UnPaid Fee 30.000 Cash Collection Total Fee Mã ĐH: Q5250…" at bounding box center [783, 326] width 1442 height 535
click at [1311, 490] on span "Chọn HT Thanh Toán" at bounding box center [1386, 502] width 218 height 25
click at [1311, 516] on div "Tại văn phòng" at bounding box center [1386, 518] width 218 height 18
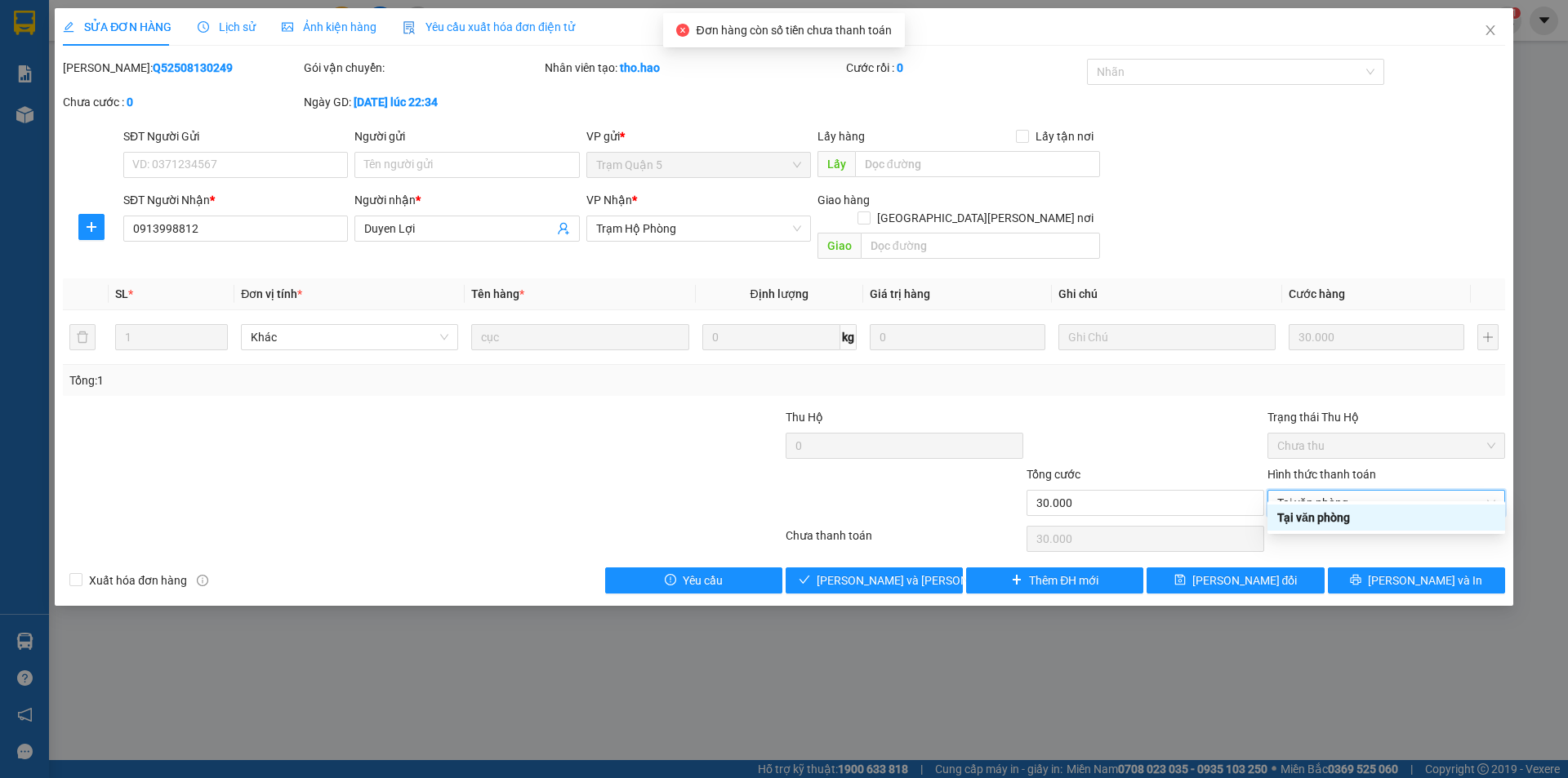
type input "0"
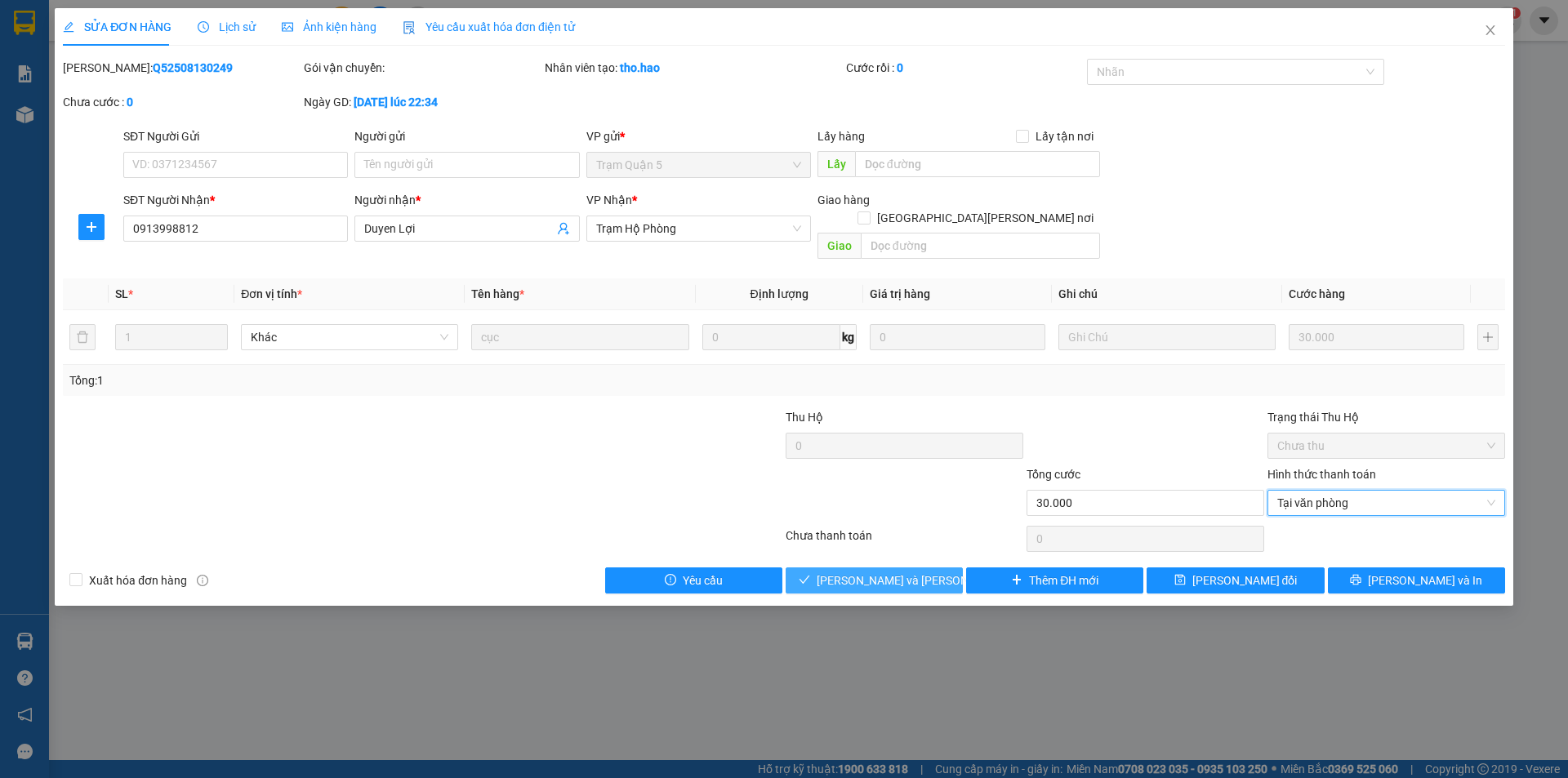
click at [926, 571] on span "[PERSON_NAME] và [PERSON_NAME] hàng" at bounding box center [926, 581] width 221 height 18
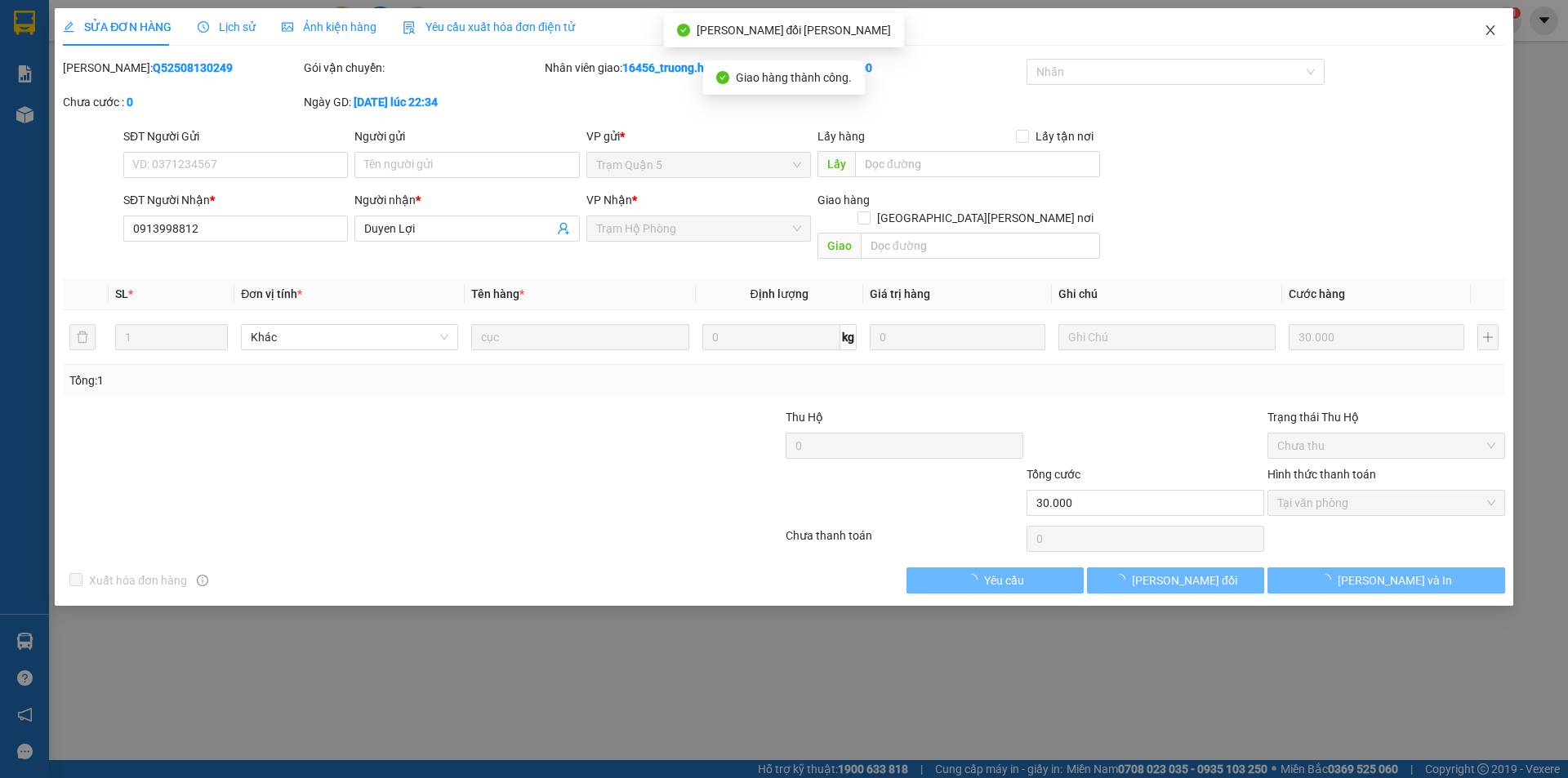
click at [1494, 32] on icon "close" at bounding box center [1490, 30] width 13 height 13
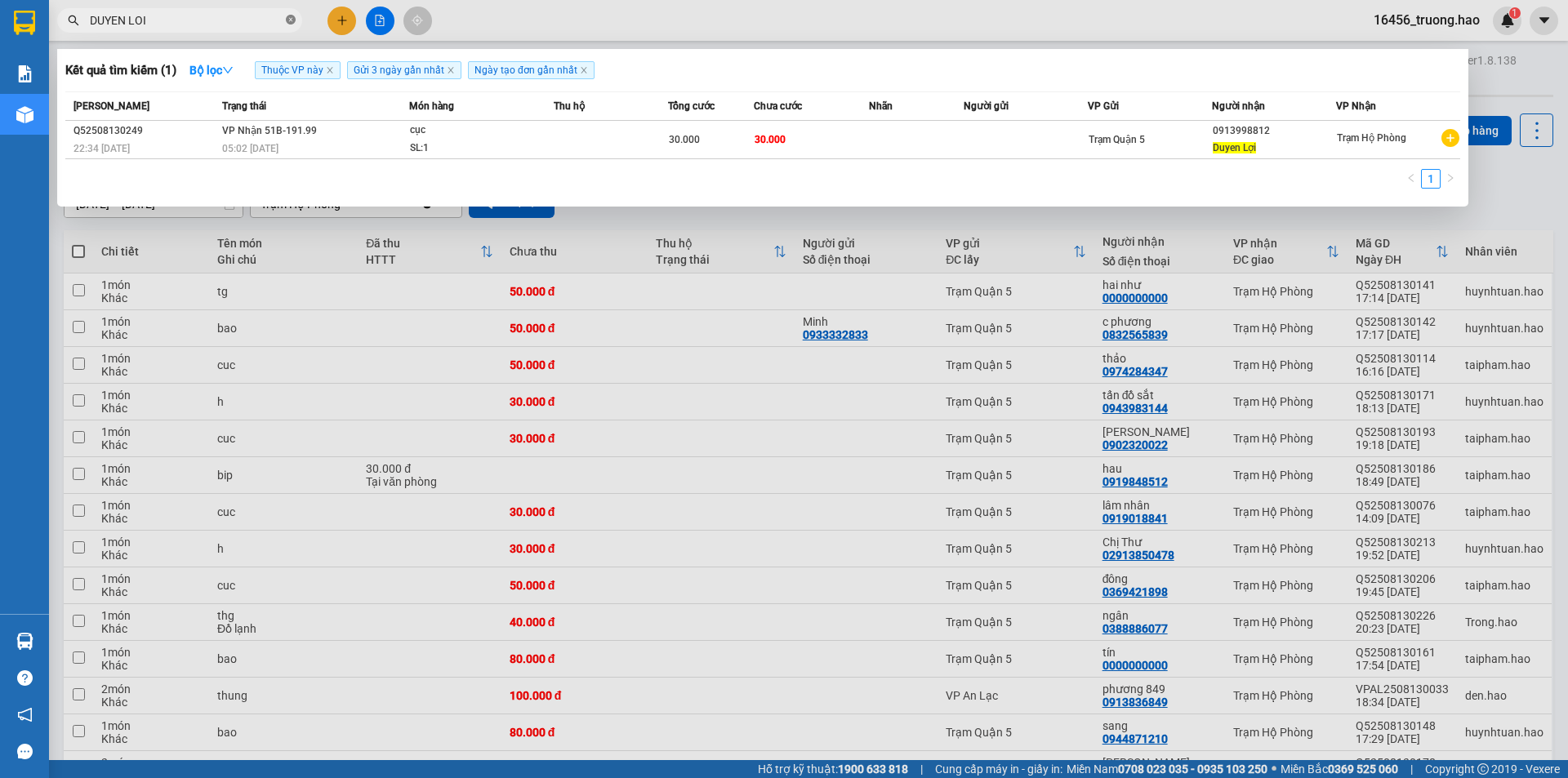
click at [287, 22] on icon "close-circle" at bounding box center [290, 19] width 10 height 10
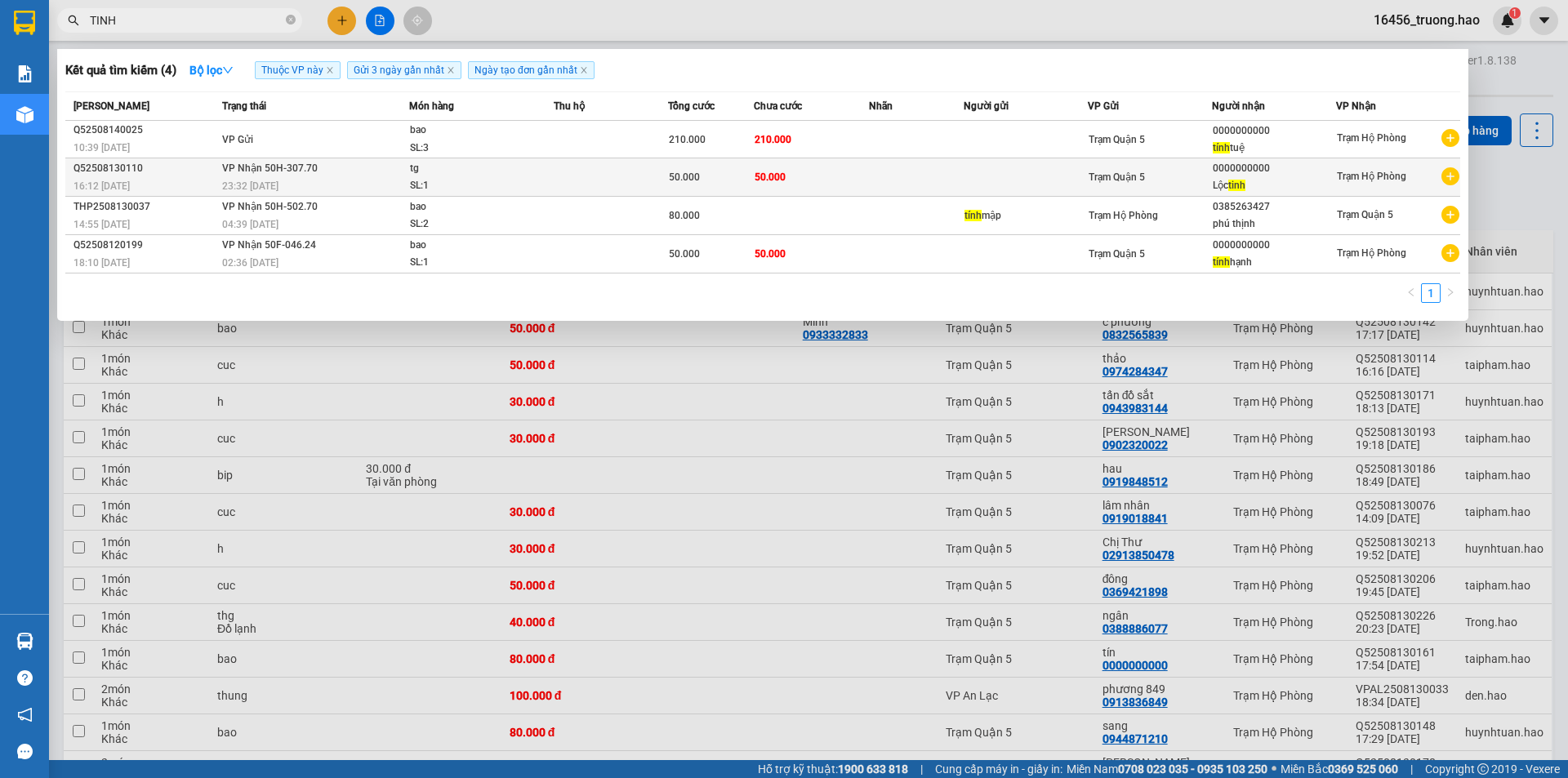
type input "TINH"
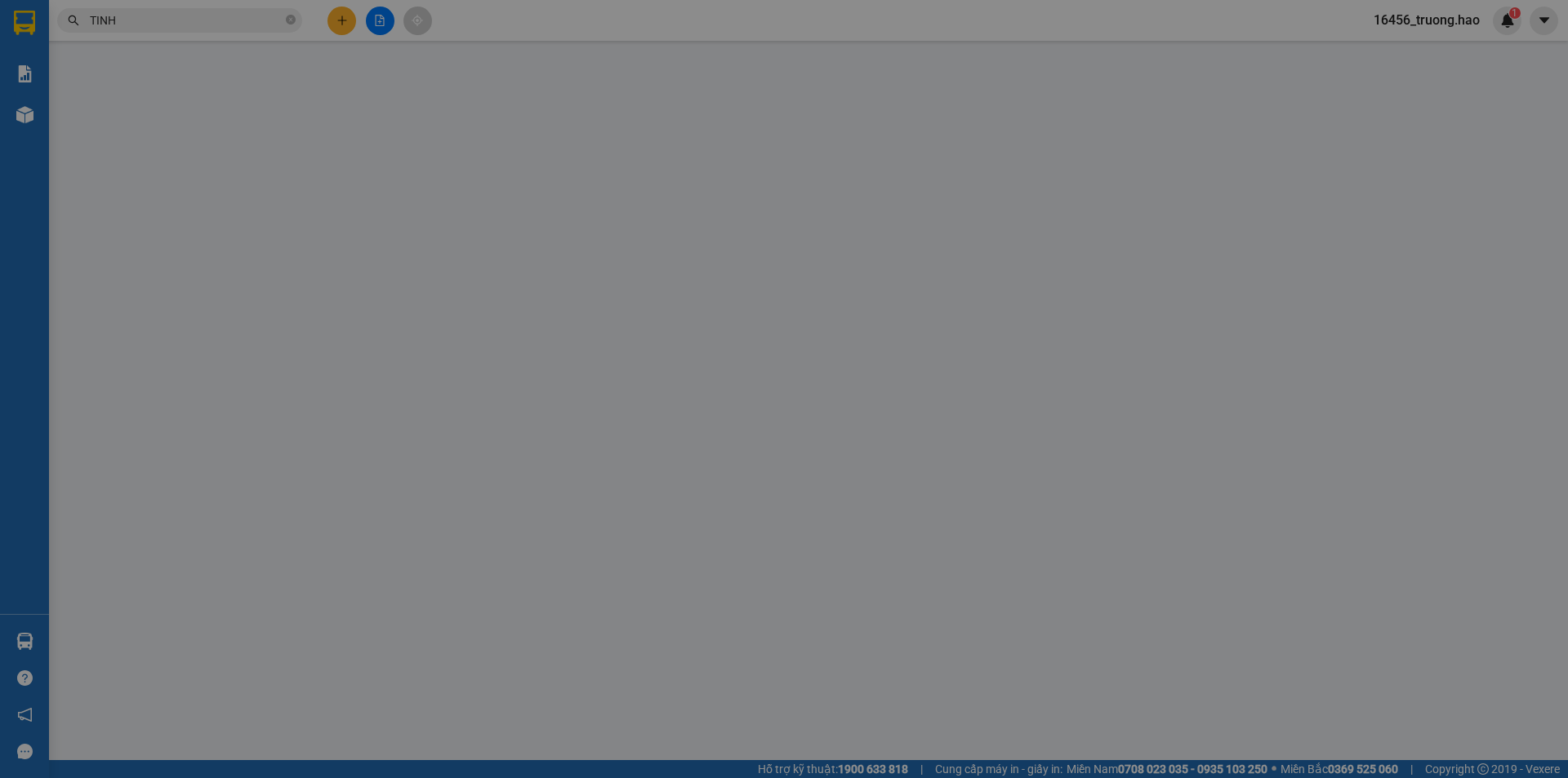
type input "0000000000"
type input "Lộc tinh"
type input "50.000"
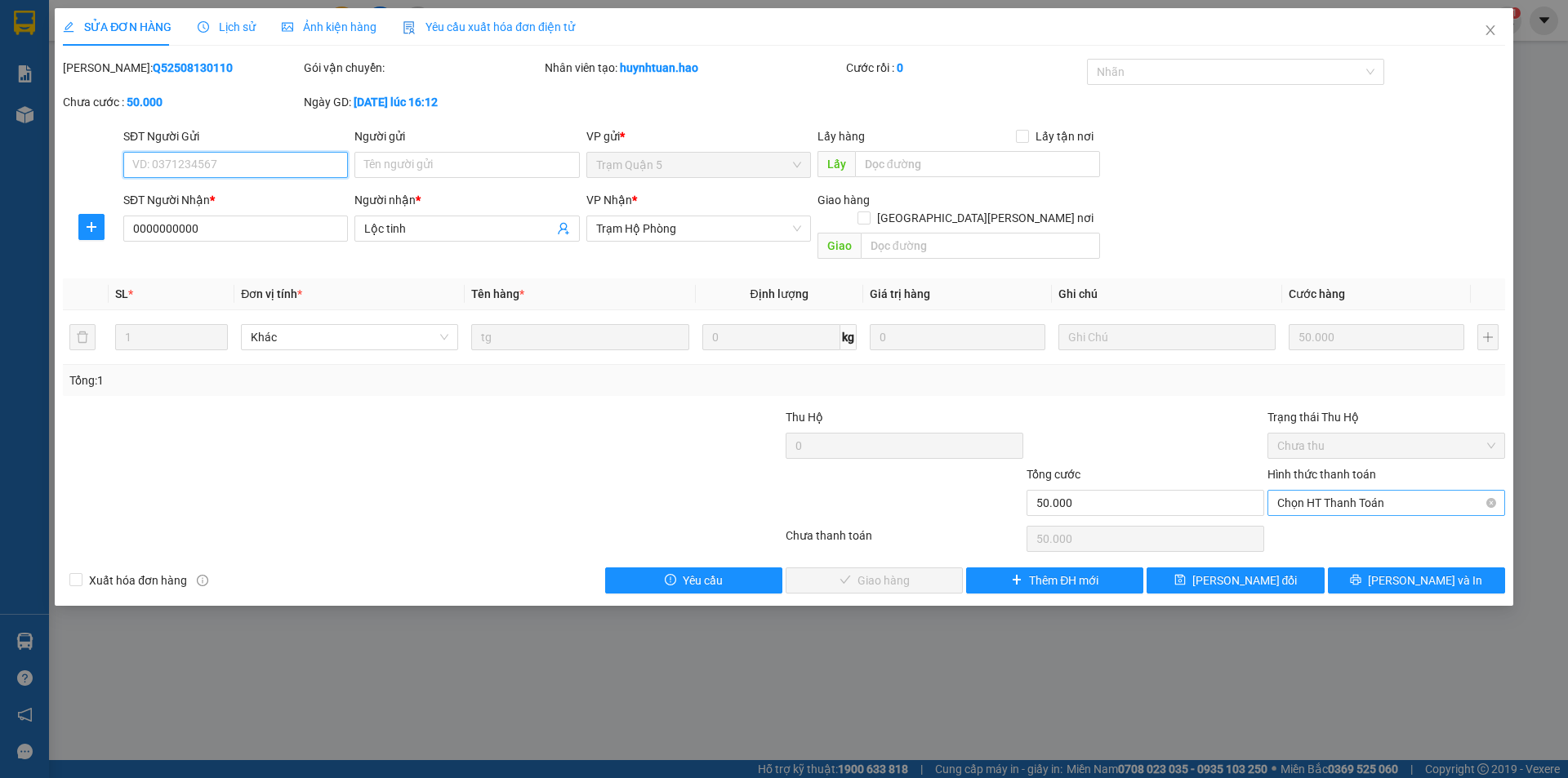
click at [1317, 490] on span "Chọn HT Thanh Toán" at bounding box center [1386, 502] width 218 height 25
click at [1306, 514] on div "Tại văn phòng" at bounding box center [1386, 518] width 218 height 18
type input "0"
click at [924, 571] on span "[PERSON_NAME] và [PERSON_NAME] hàng" at bounding box center [926, 581] width 221 height 18
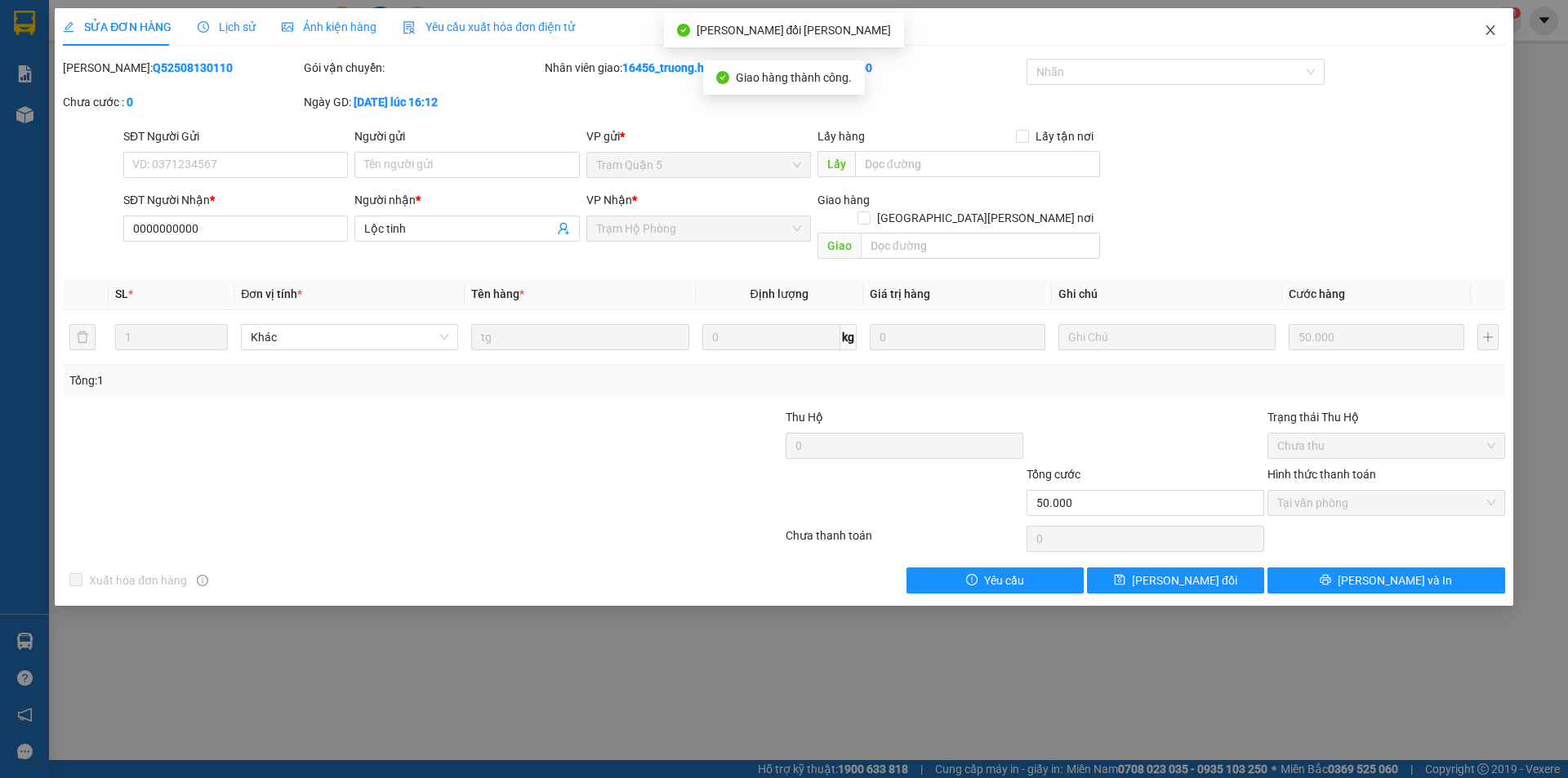
click at [1490, 28] on icon "close" at bounding box center [1490, 30] width 13 height 13
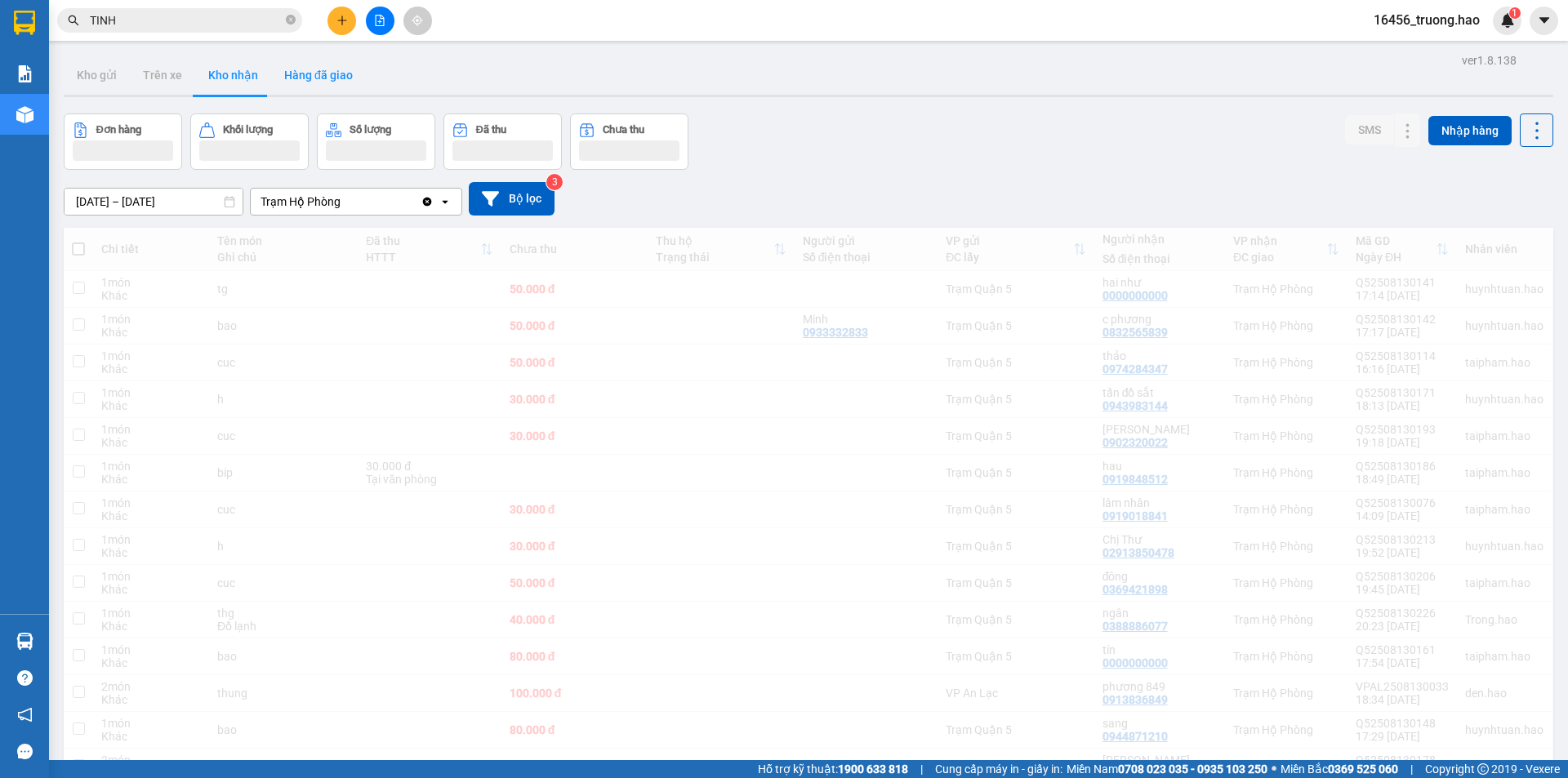
click at [312, 71] on button "Hàng đã giao" at bounding box center [318, 74] width 95 height 39
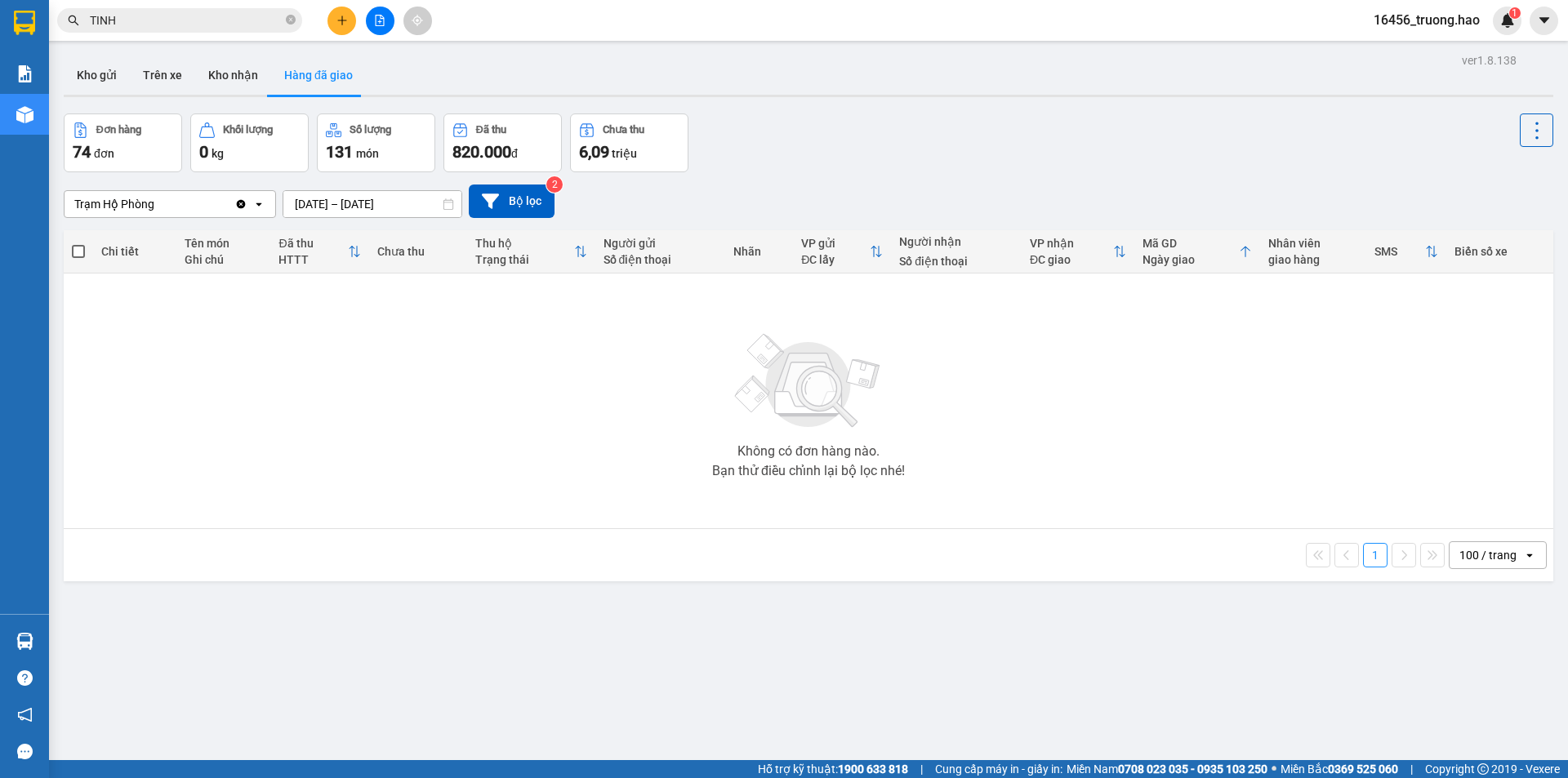
click at [312, 71] on button "Hàng đã giao" at bounding box center [318, 74] width 95 height 39
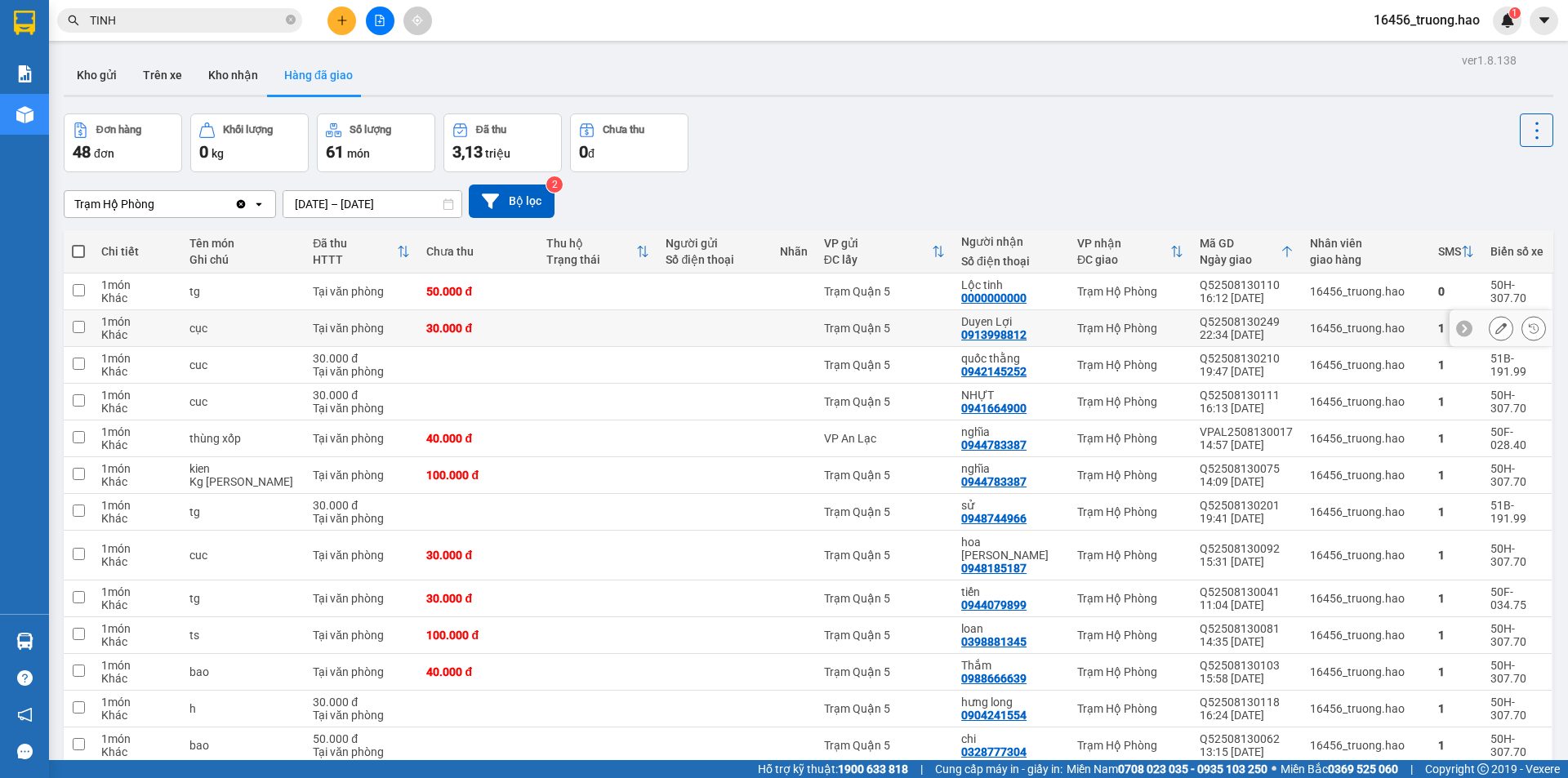
click at [1495, 325] on icon at bounding box center [1501, 328] width 11 height 11
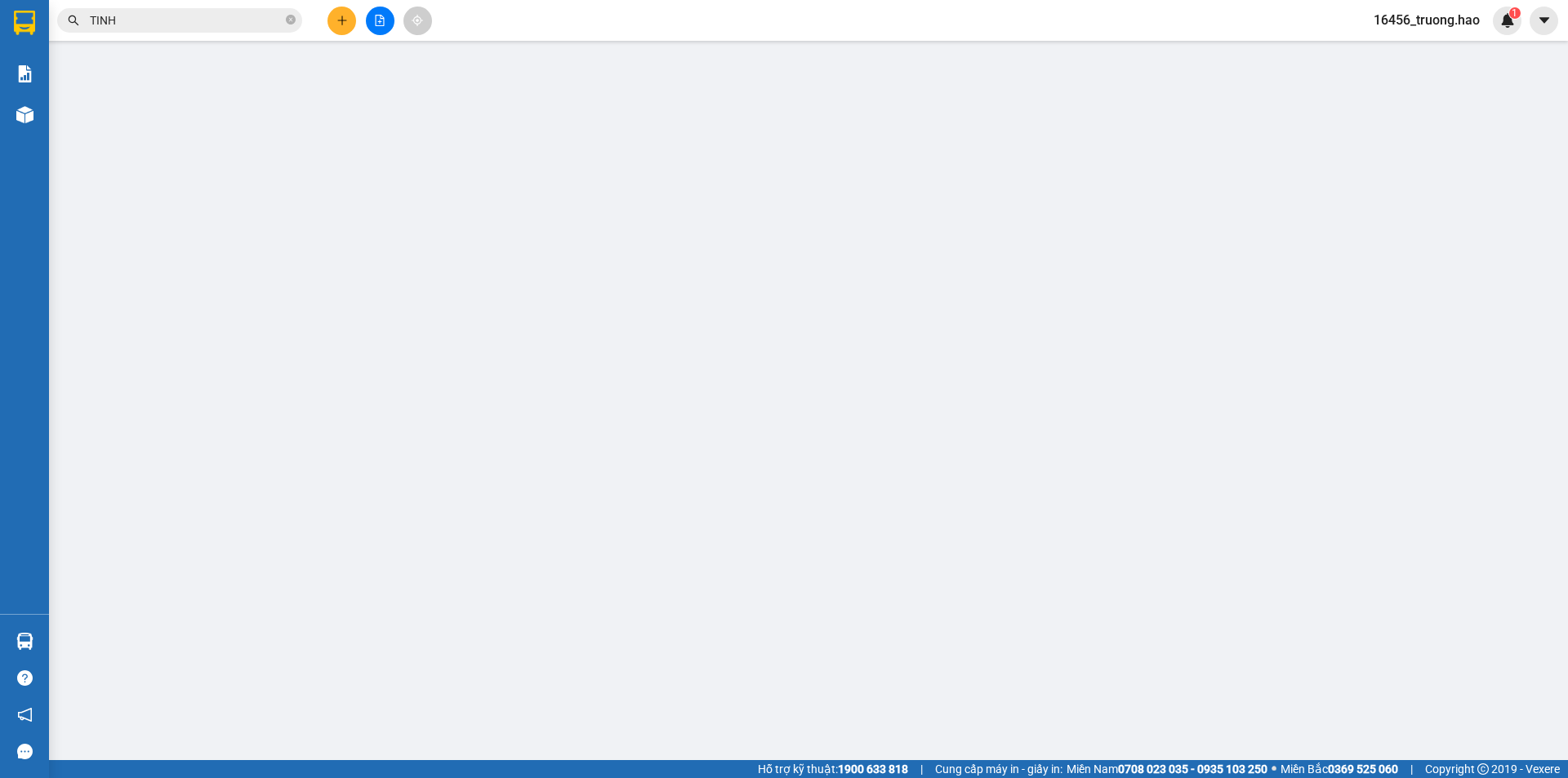
type input "0913998812"
type input "Duyen Lợi"
type input "30.000"
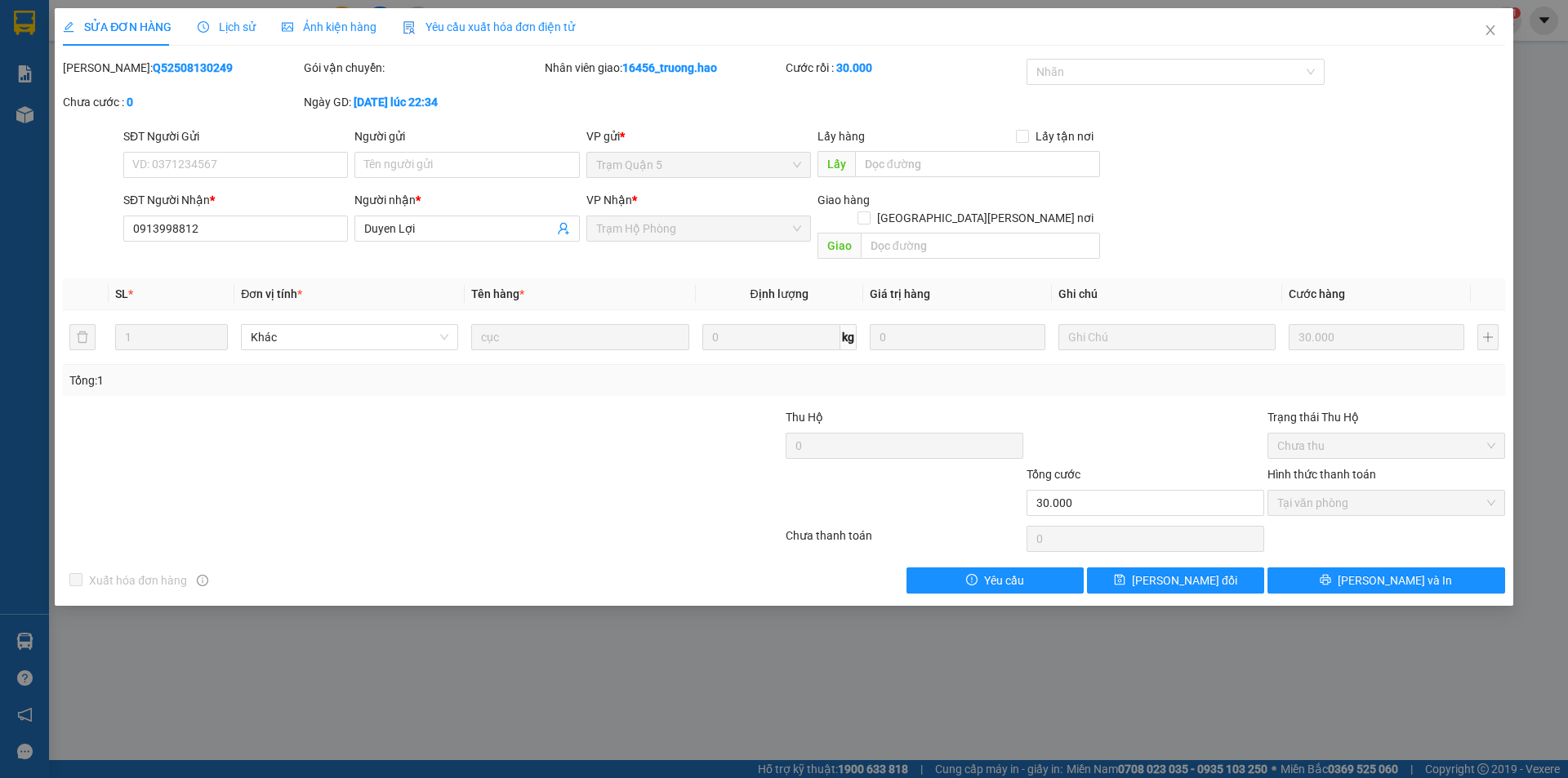
click at [333, 25] on span "Ảnh kiện hàng" at bounding box center [329, 27] width 95 height 13
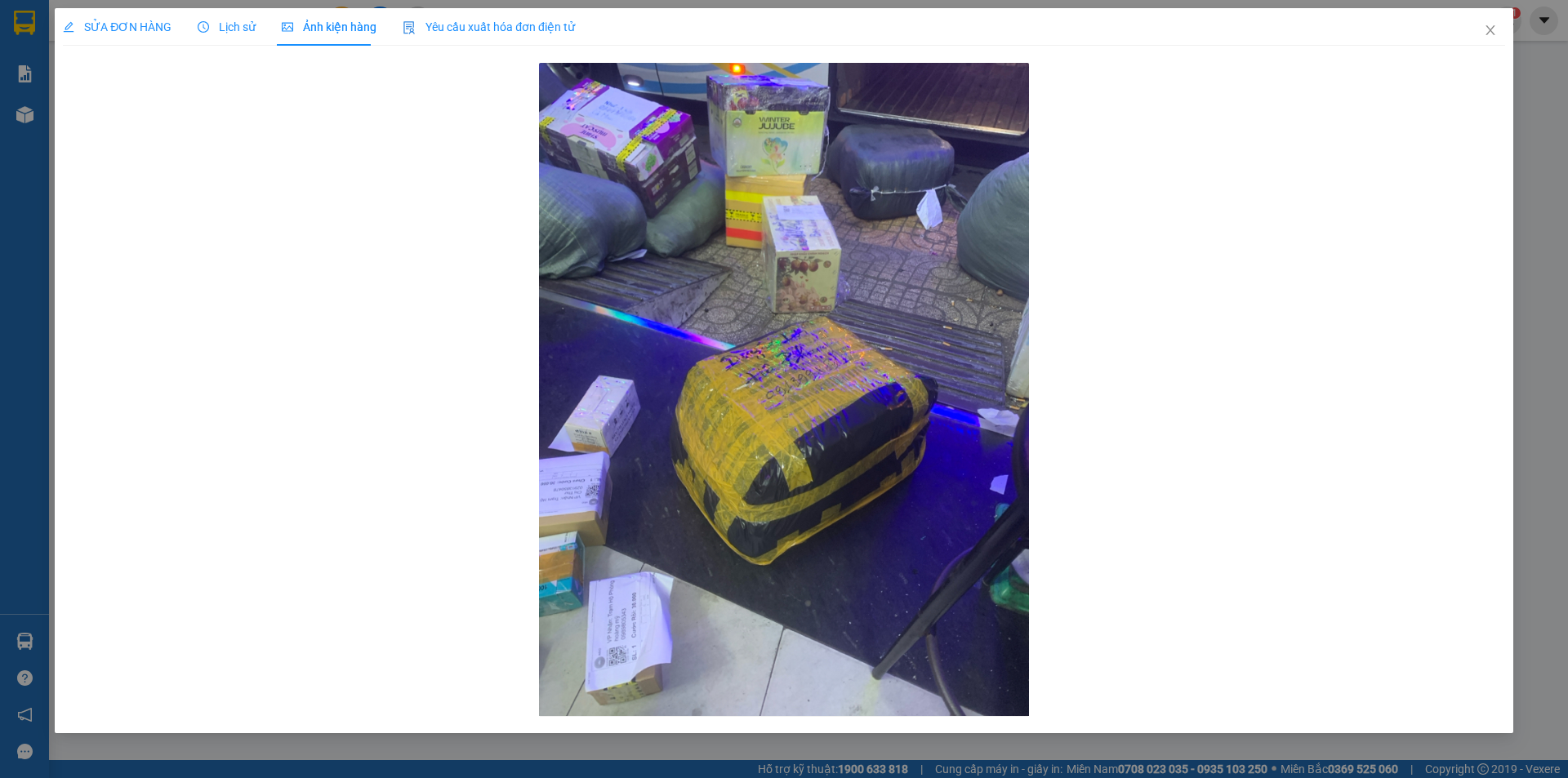
click at [164, 29] on span "SỬA ĐƠN HÀNG" at bounding box center [117, 27] width 108 height 13
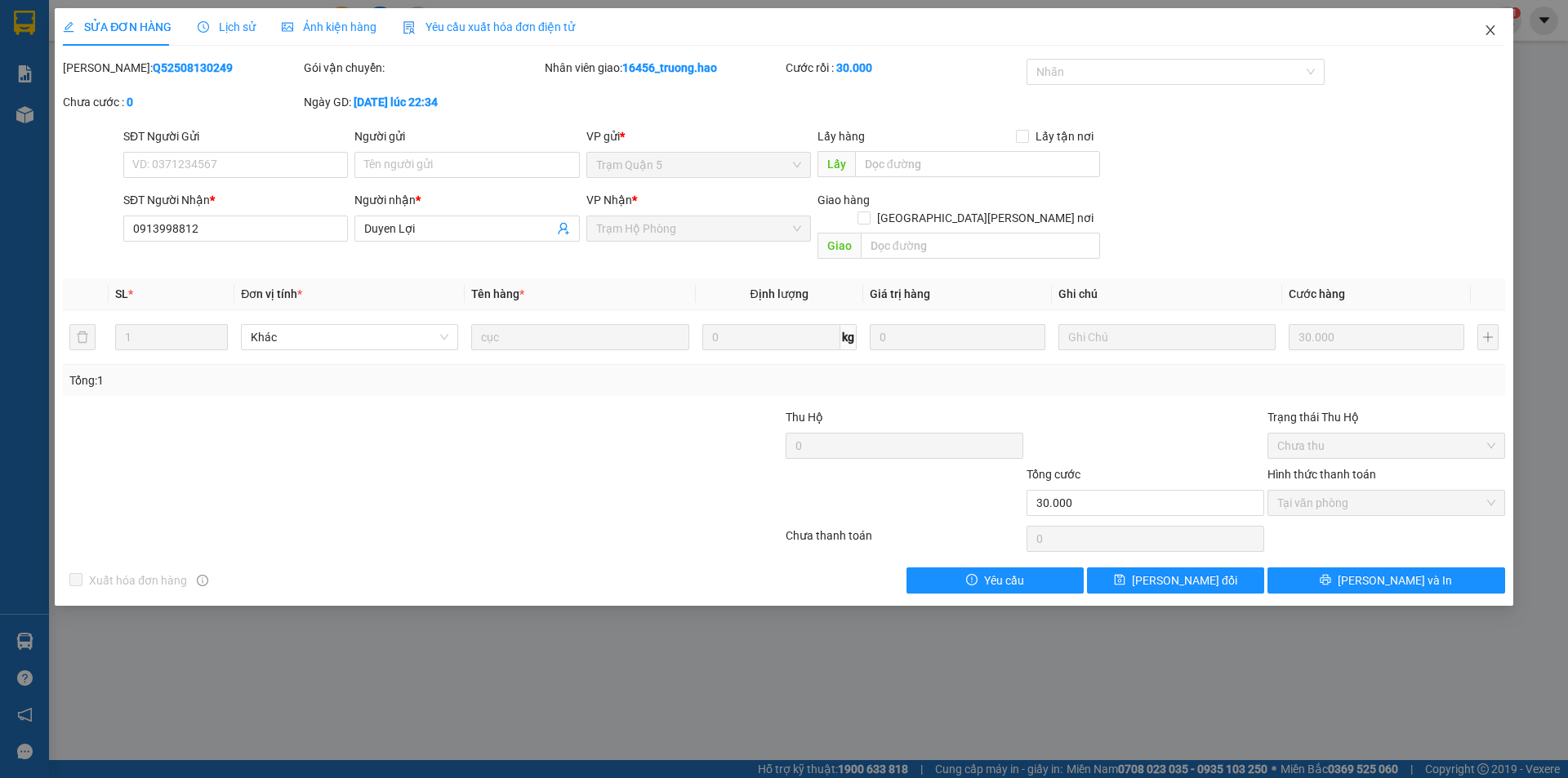
click at [1495, 32] on icon "close" at bounding box center [1490, 30] width 13 height 13
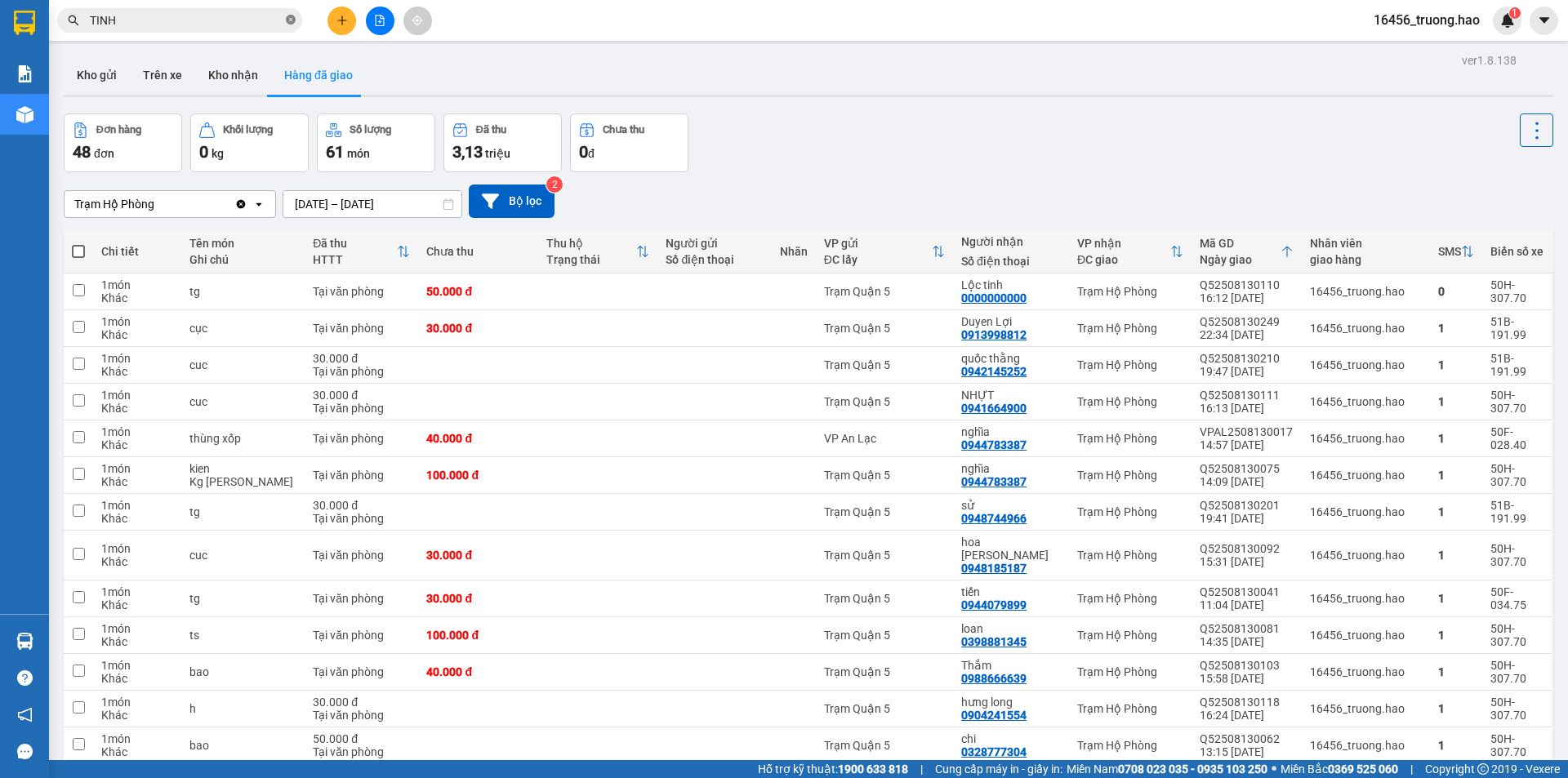
click at [286, 17] on icon "close-circle" at bounding box center [290, 19] width 10 height 10
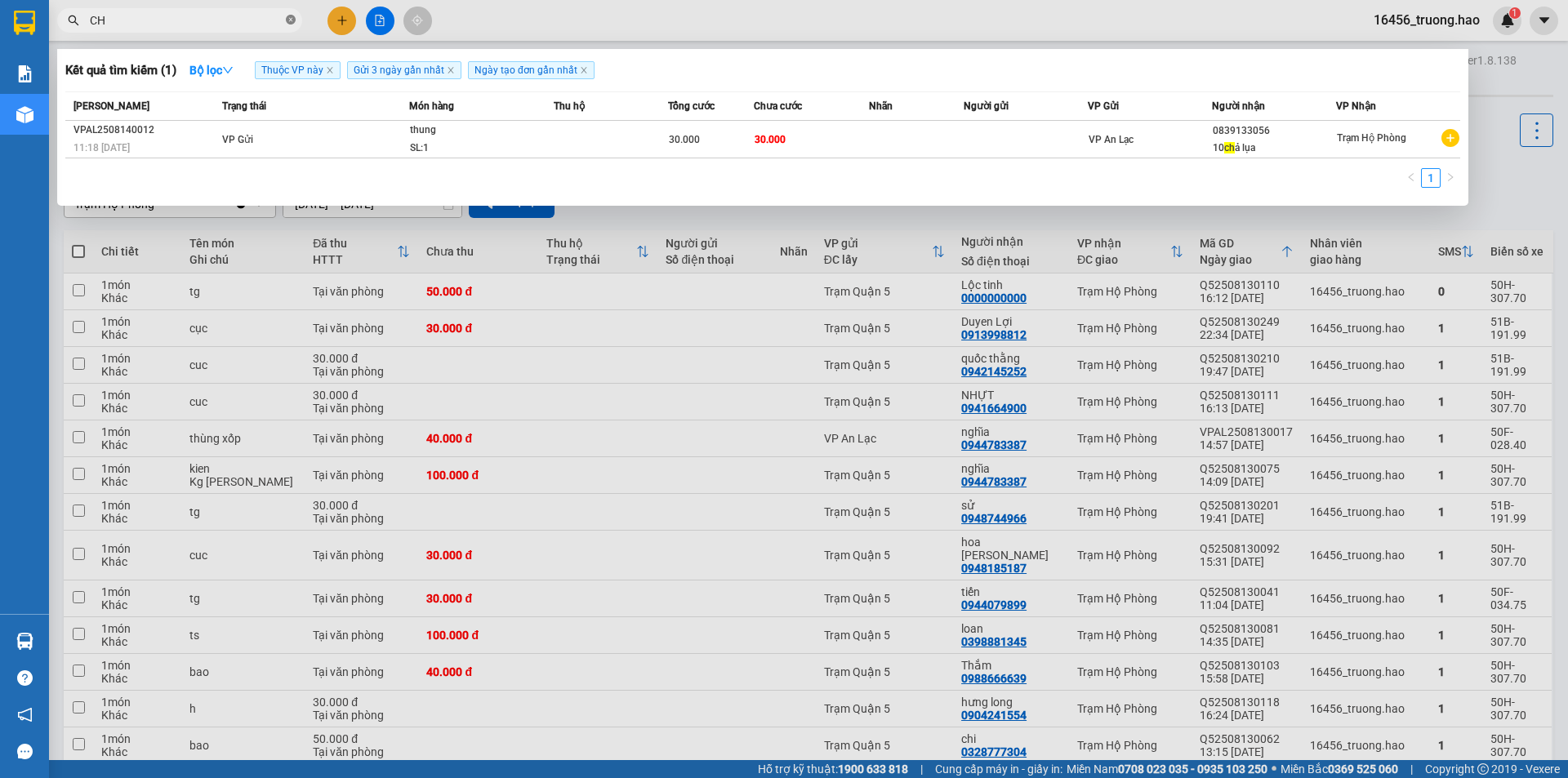
type input "C"
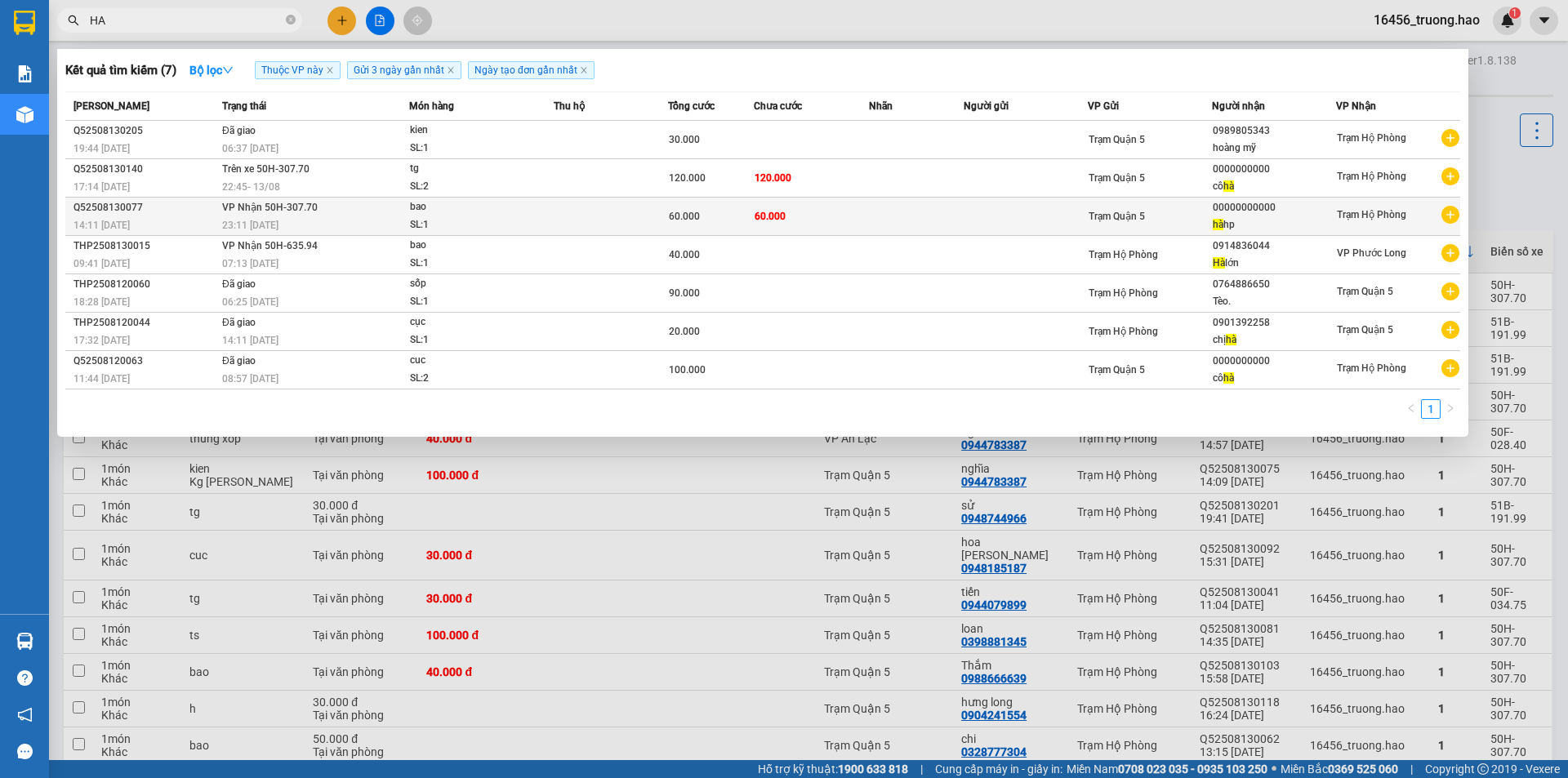
type input "HA"
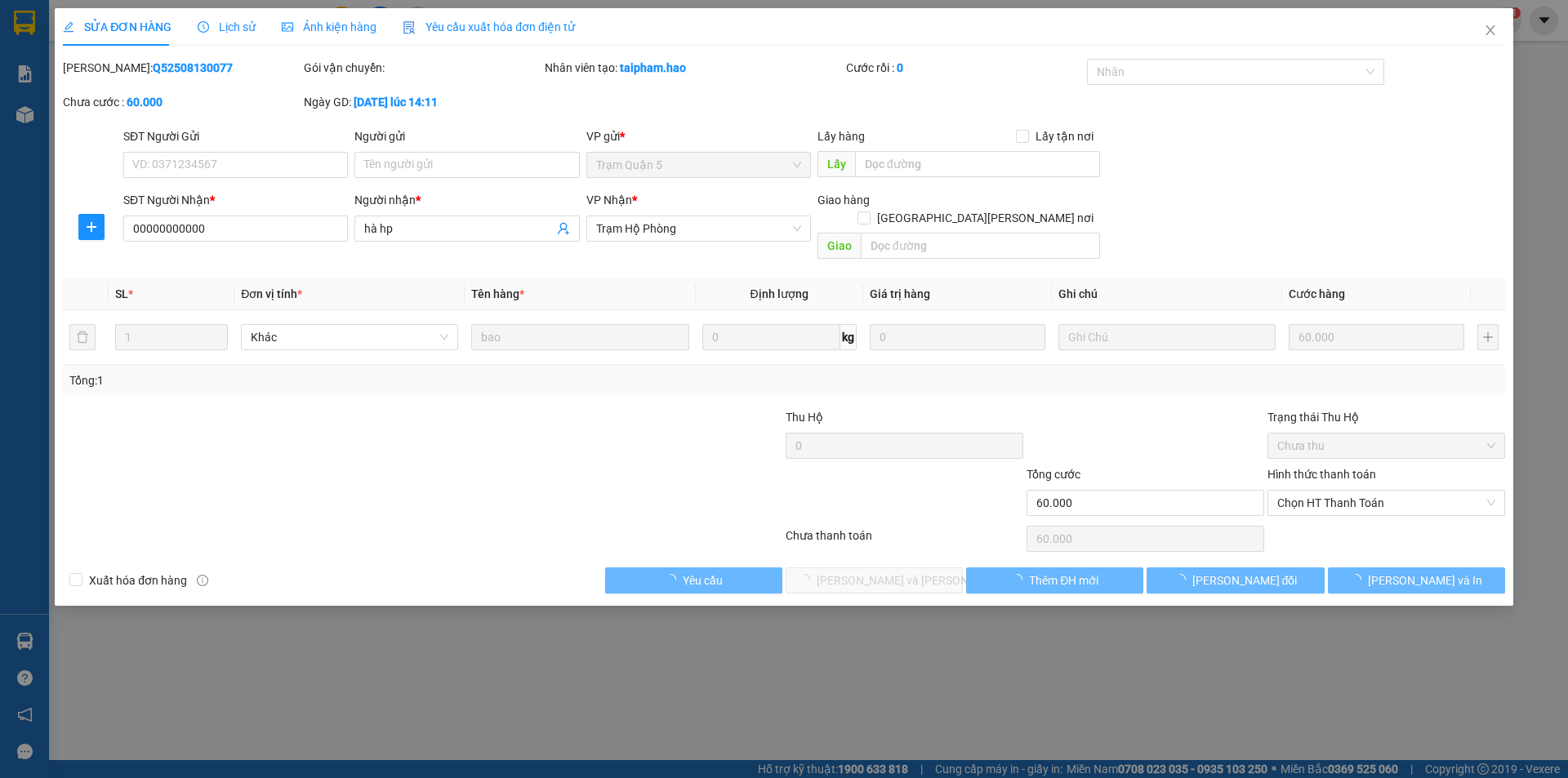
type input "00000000000"
type input "hà hp"
type input "60.000"
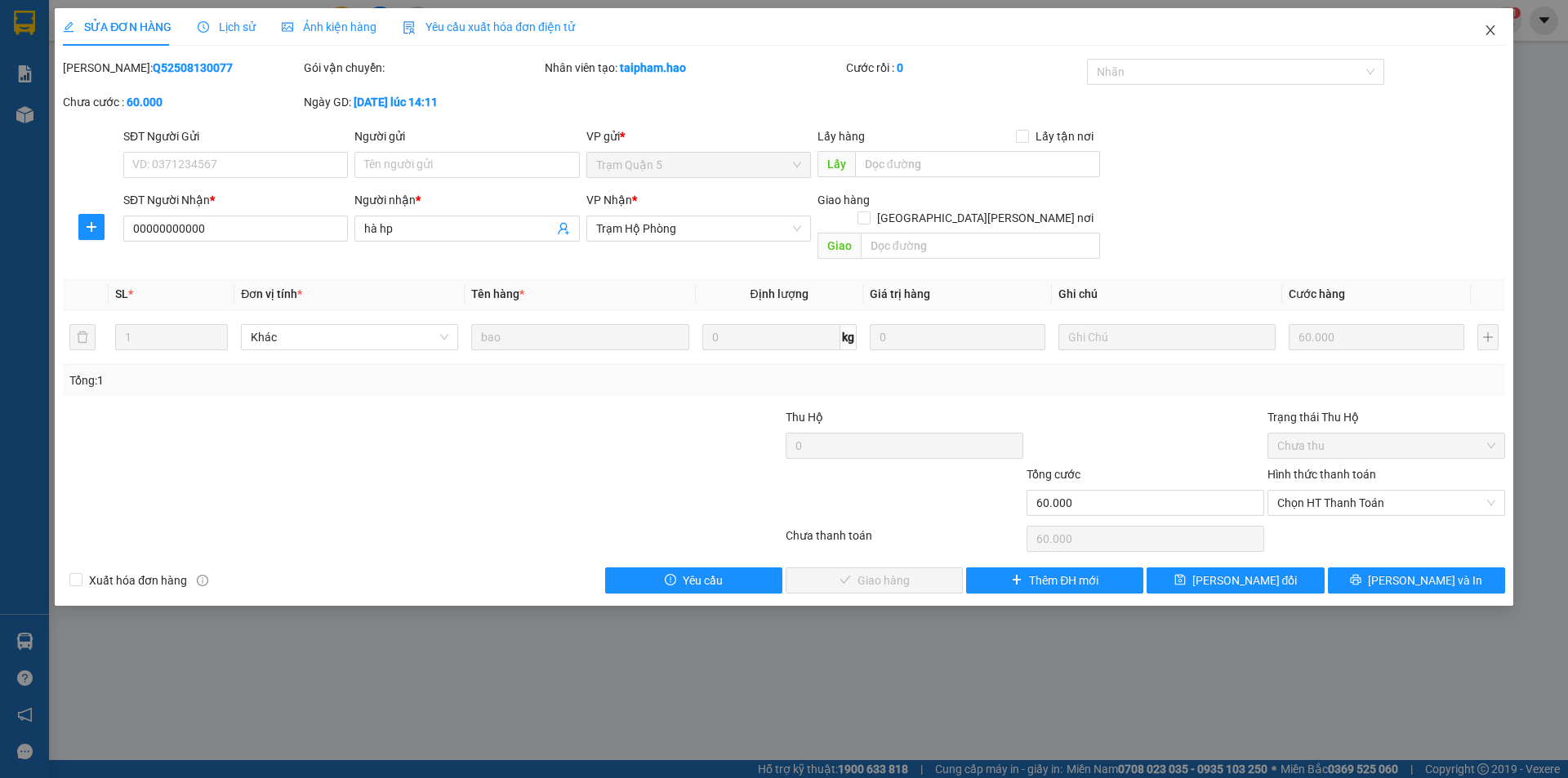
click at [1486, 27] on icon "close" at bounding box center [1490, 30] width 9 height 10
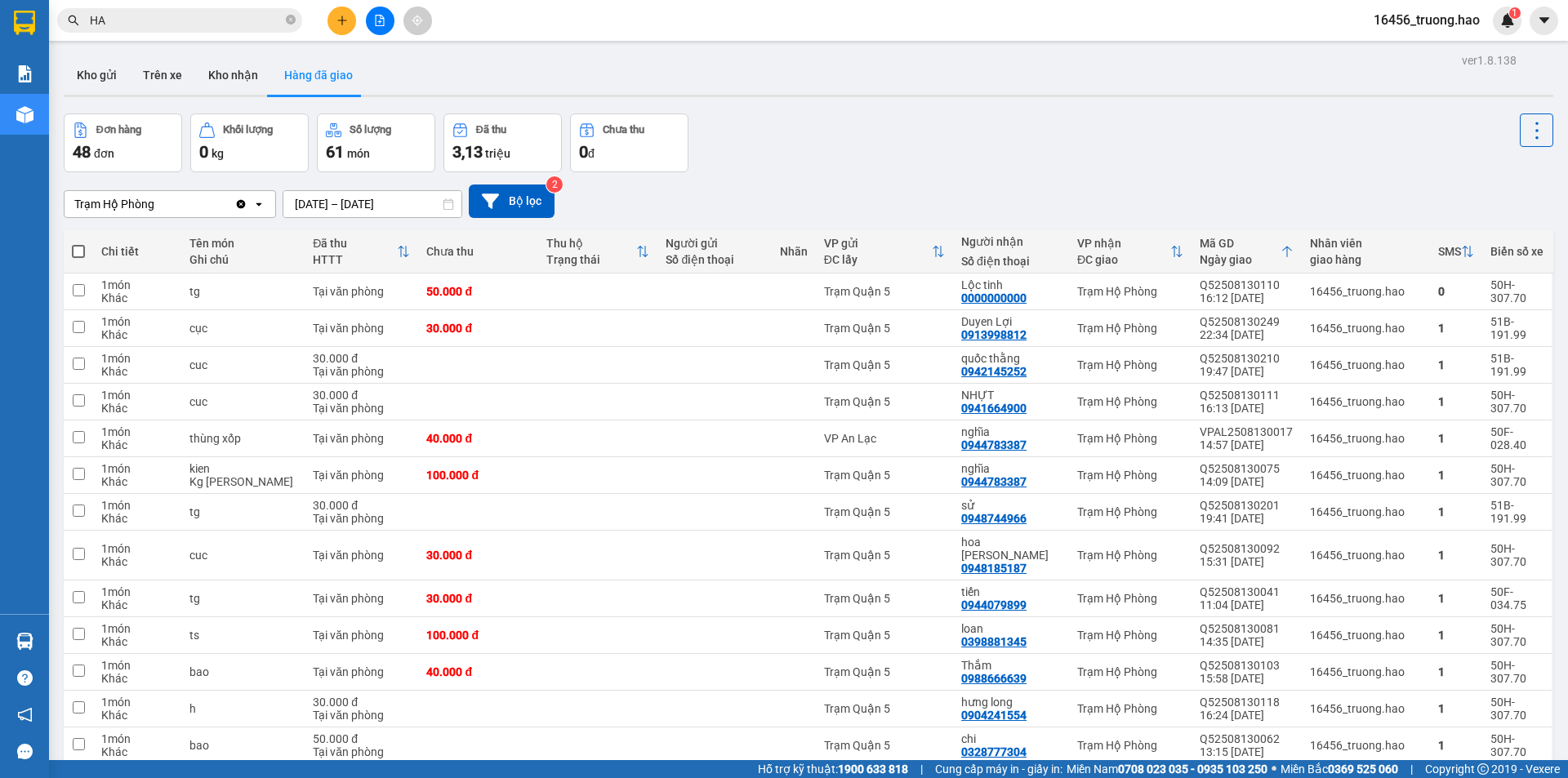
click at [193, 11] on span "HA" at bounding box center [179, 20] width 245 height 25
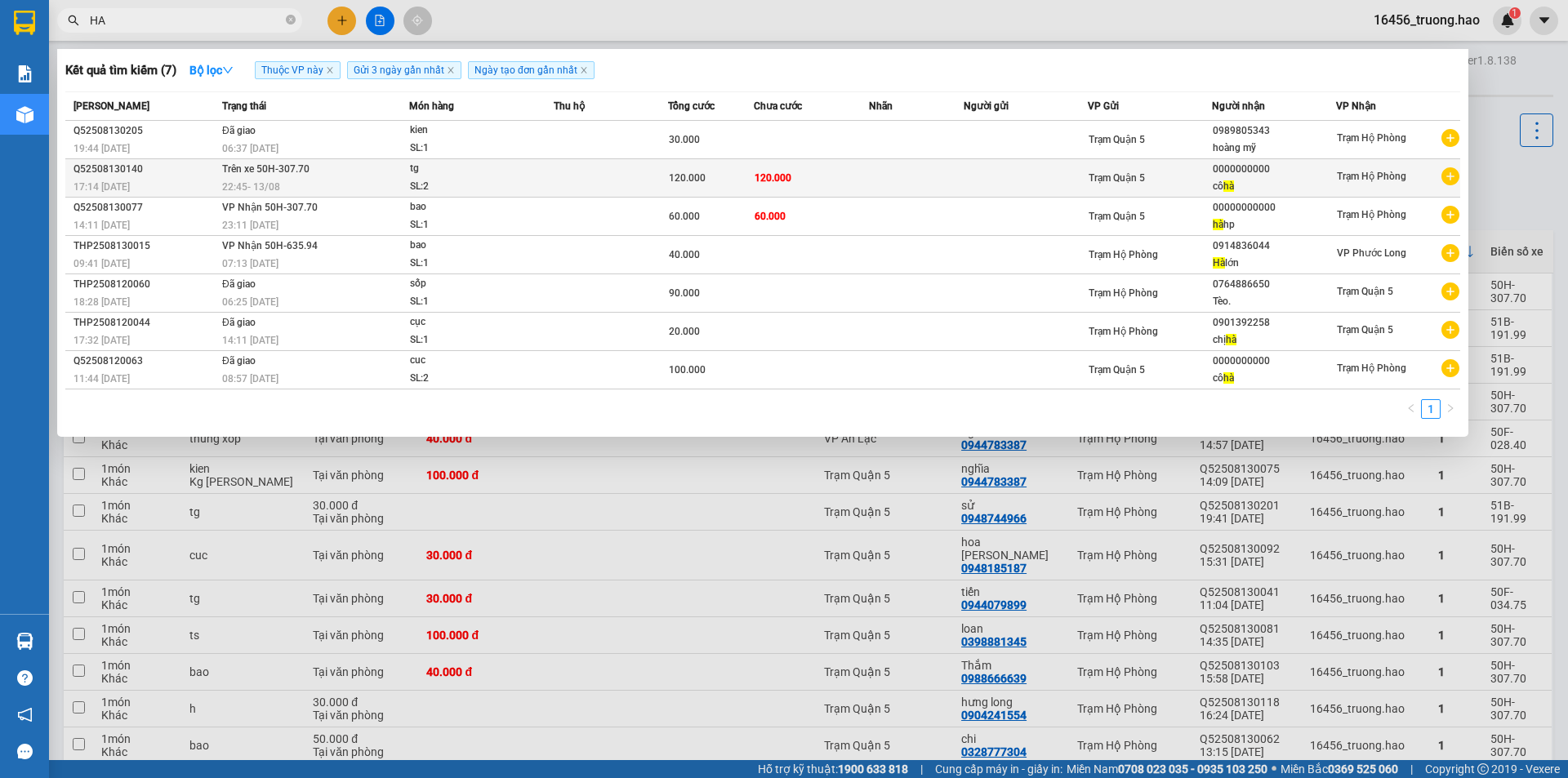
click at [603, 188] on td at bounding box center [610, 178] width 114 height 39
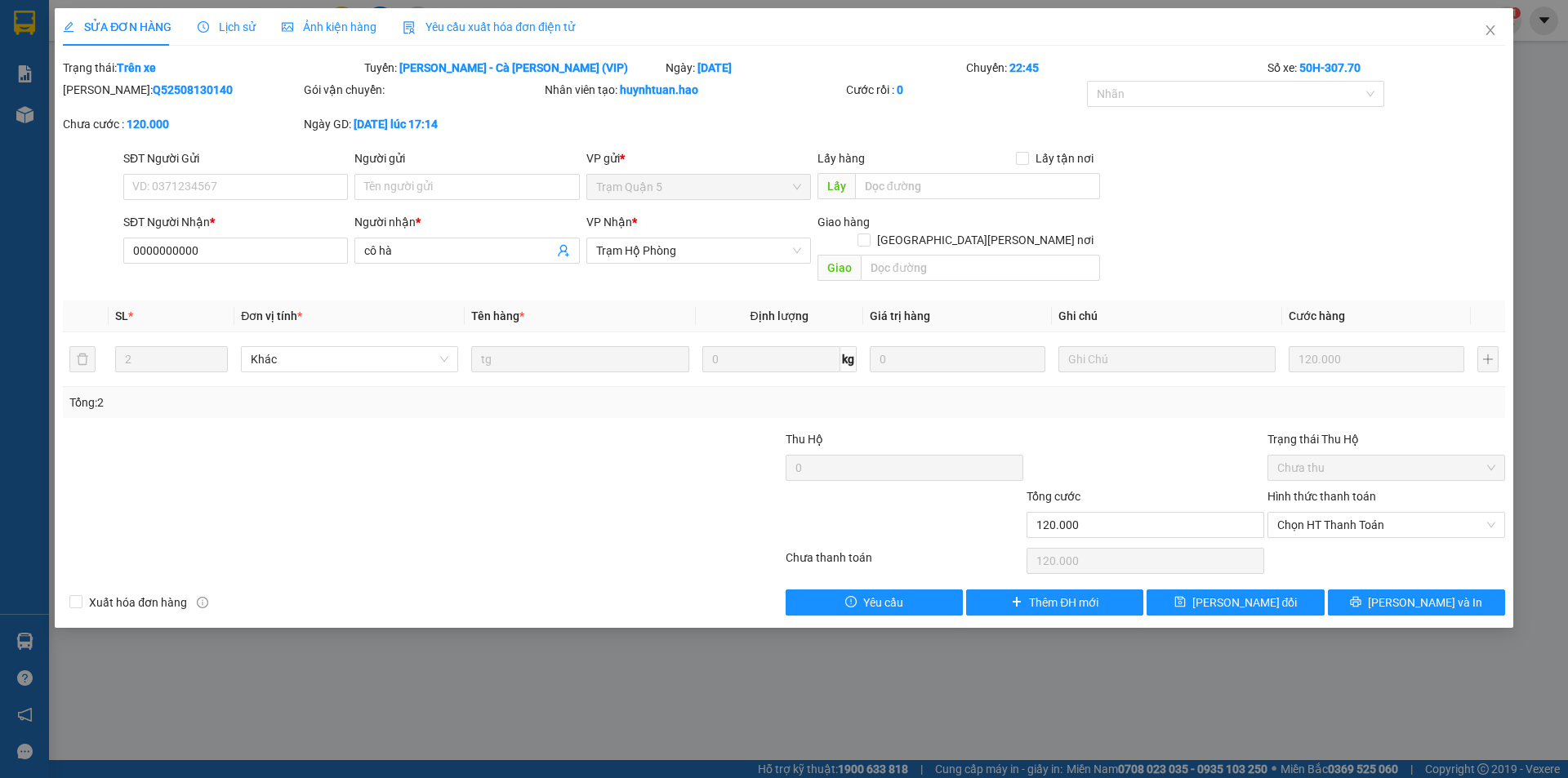
click at [326, 24] on span "Ảnh kiện hàng" at bounding box center [329, 27] width 95 height 13
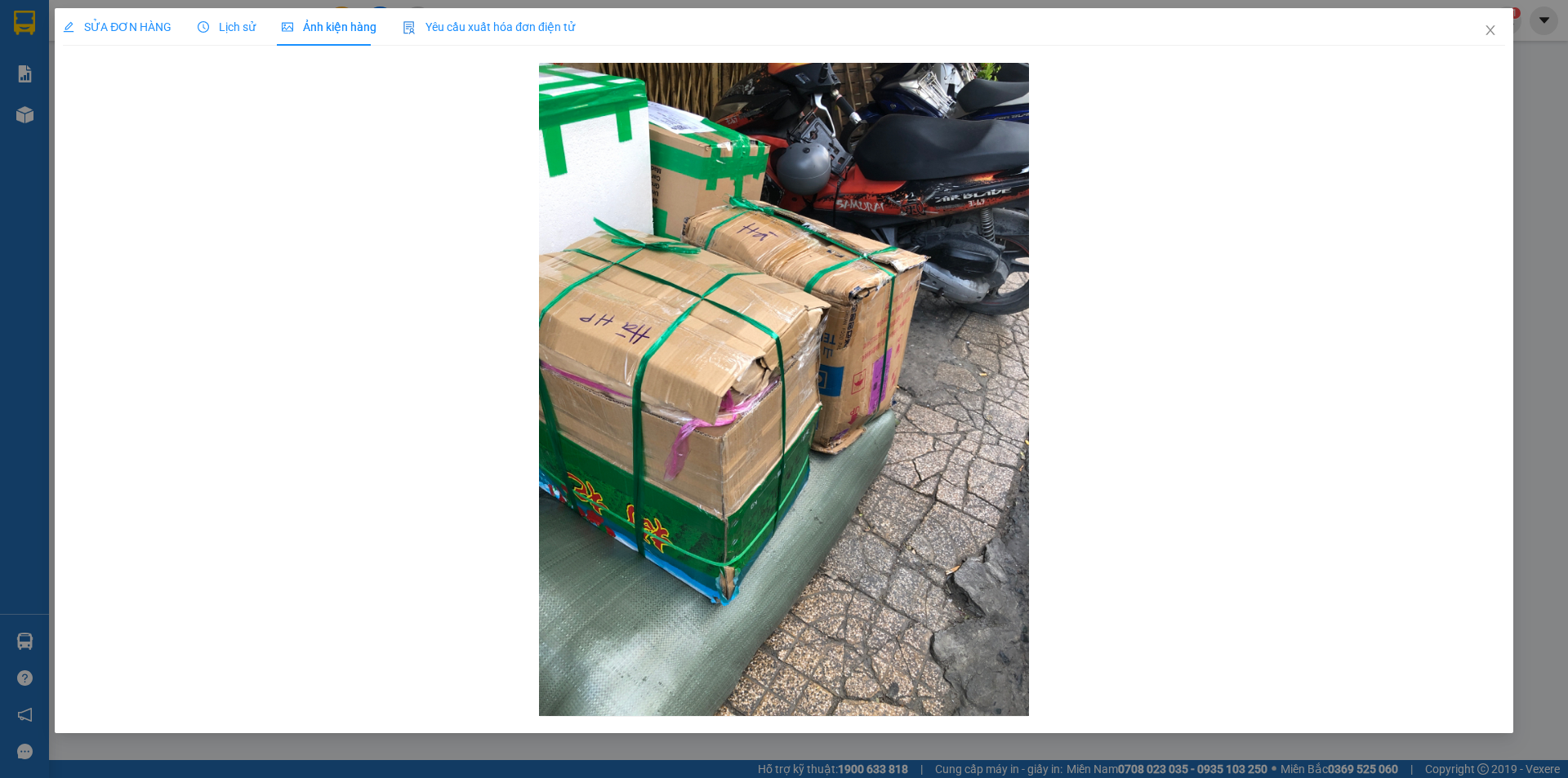
click at [169, 23] on span "SỬA ĐƠN HÀNG" at bounding box center [117, 27] width 108 height 13
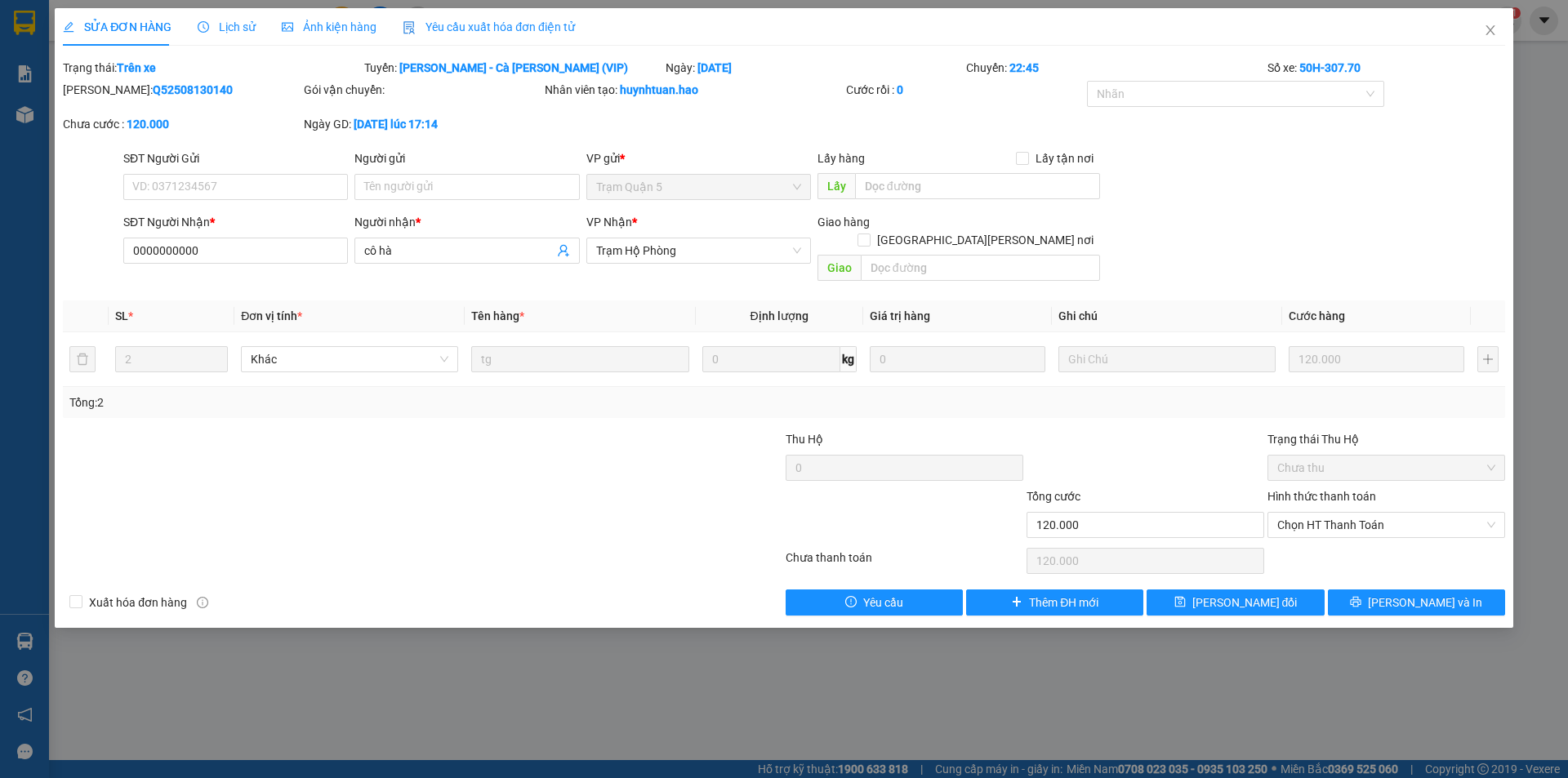
click at [232, 25] on span "Lịch sử" at bounding box center [226, 27] width 58 height 13
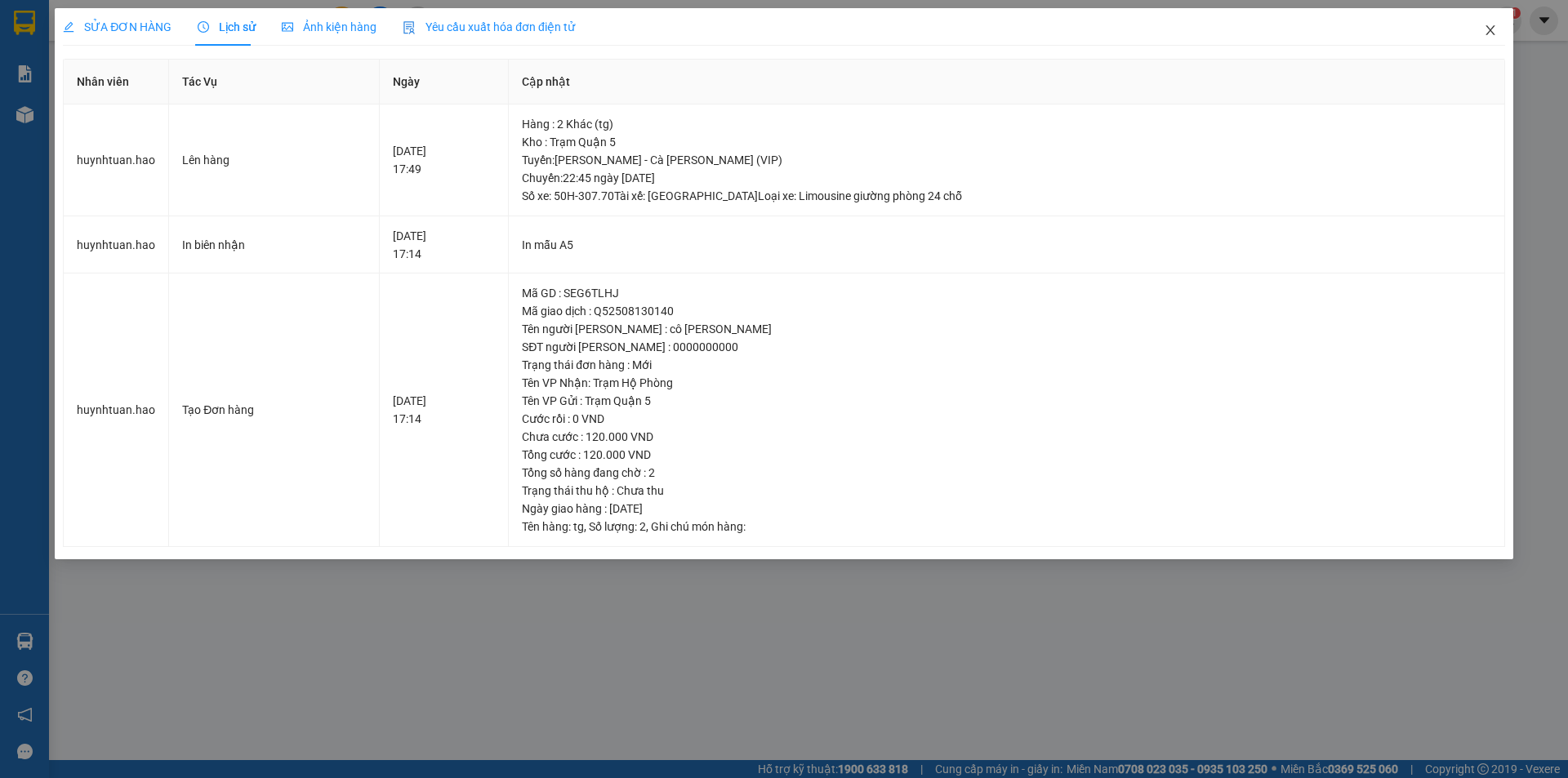
click at [1494, 33] on icon "close" at bounding box center [1490, 30] width 13 height 13
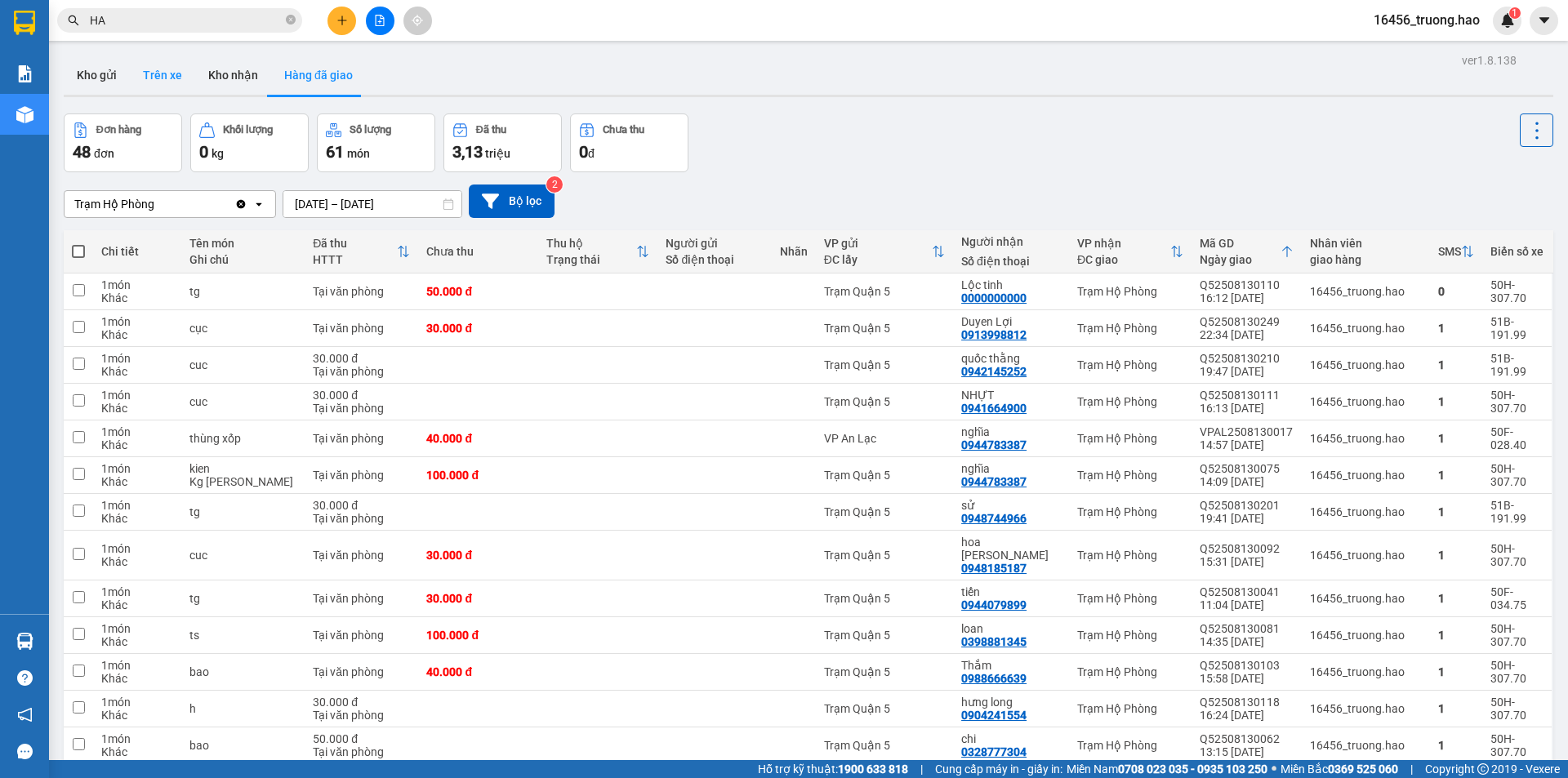
click at [188, 65] on button "Trên xe" at bounding box center [162, 74] width 65 height 39
click at [183, 70] on button "Trên xe" at bounding box center [162, 74] width 65 height 39
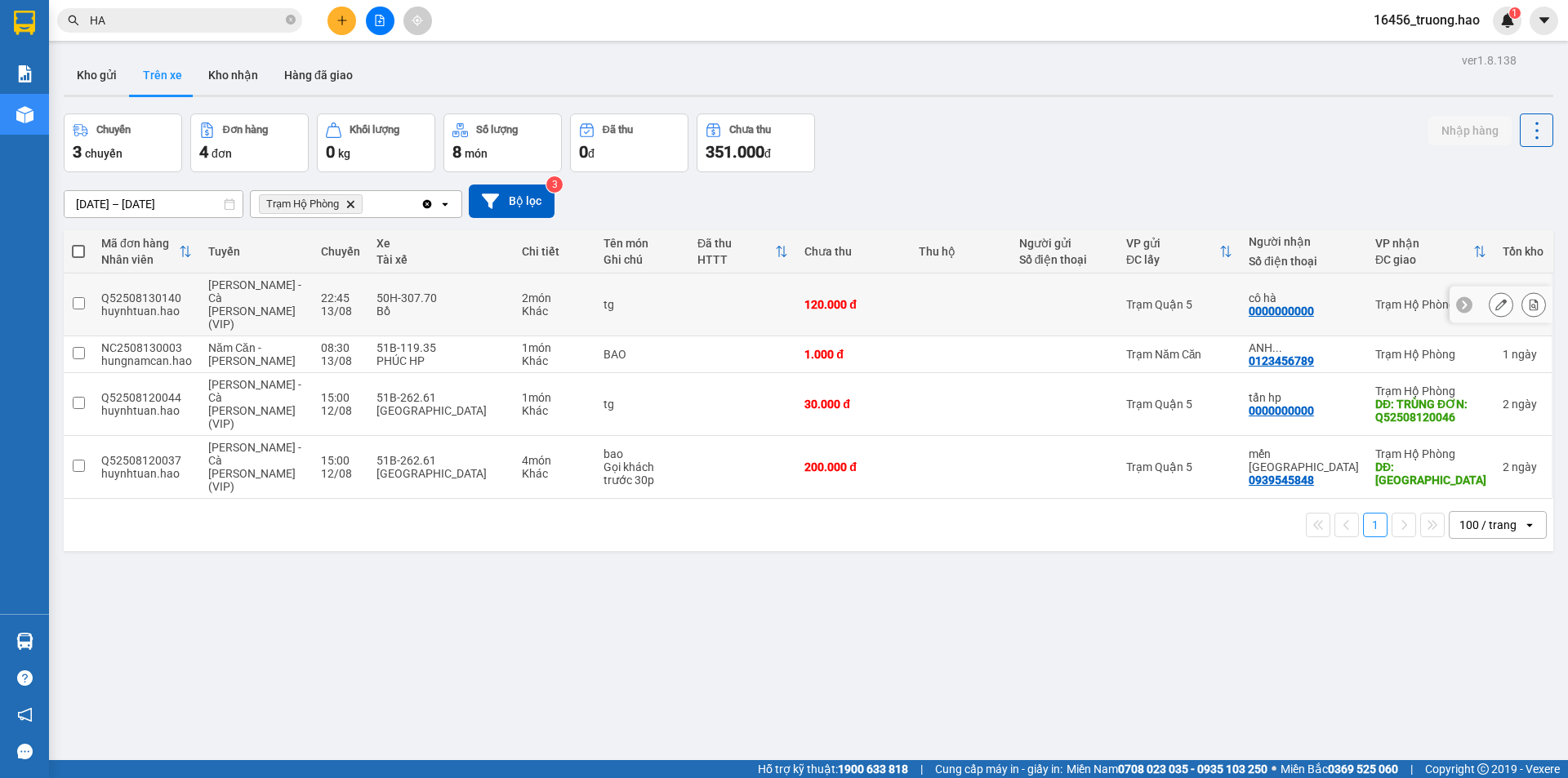
click at [796, 285] on td at bounding box center [743, 305] width 107 height 62
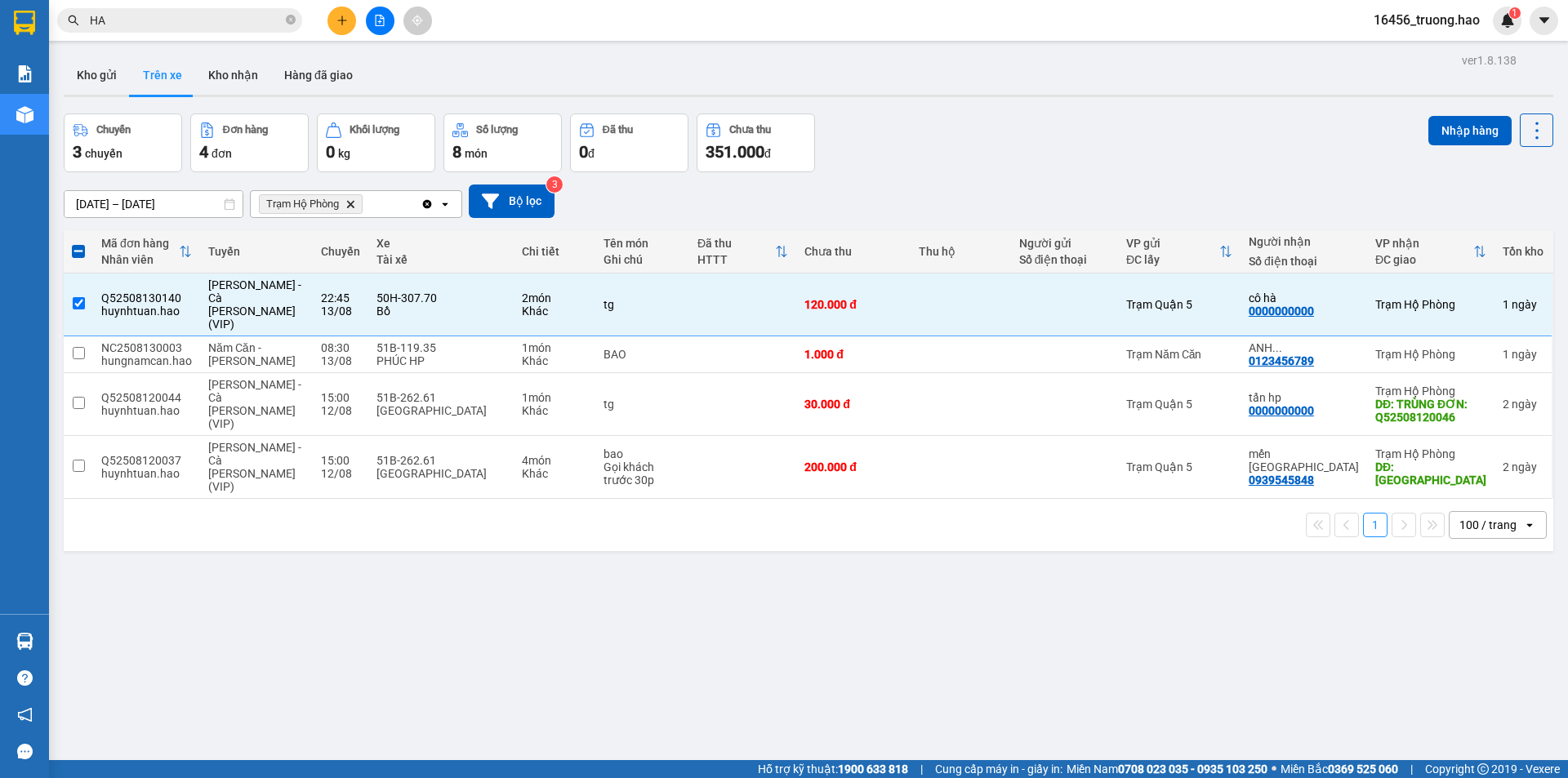
click at [1455, 114] on div "Nhập hàng" at bounding box center [1491, 130] width 125 height 33
click at [1451, 124] on button "Nhập hàng" at bounding box center [1470, 130] width 84 height 29
checkbox input "false"
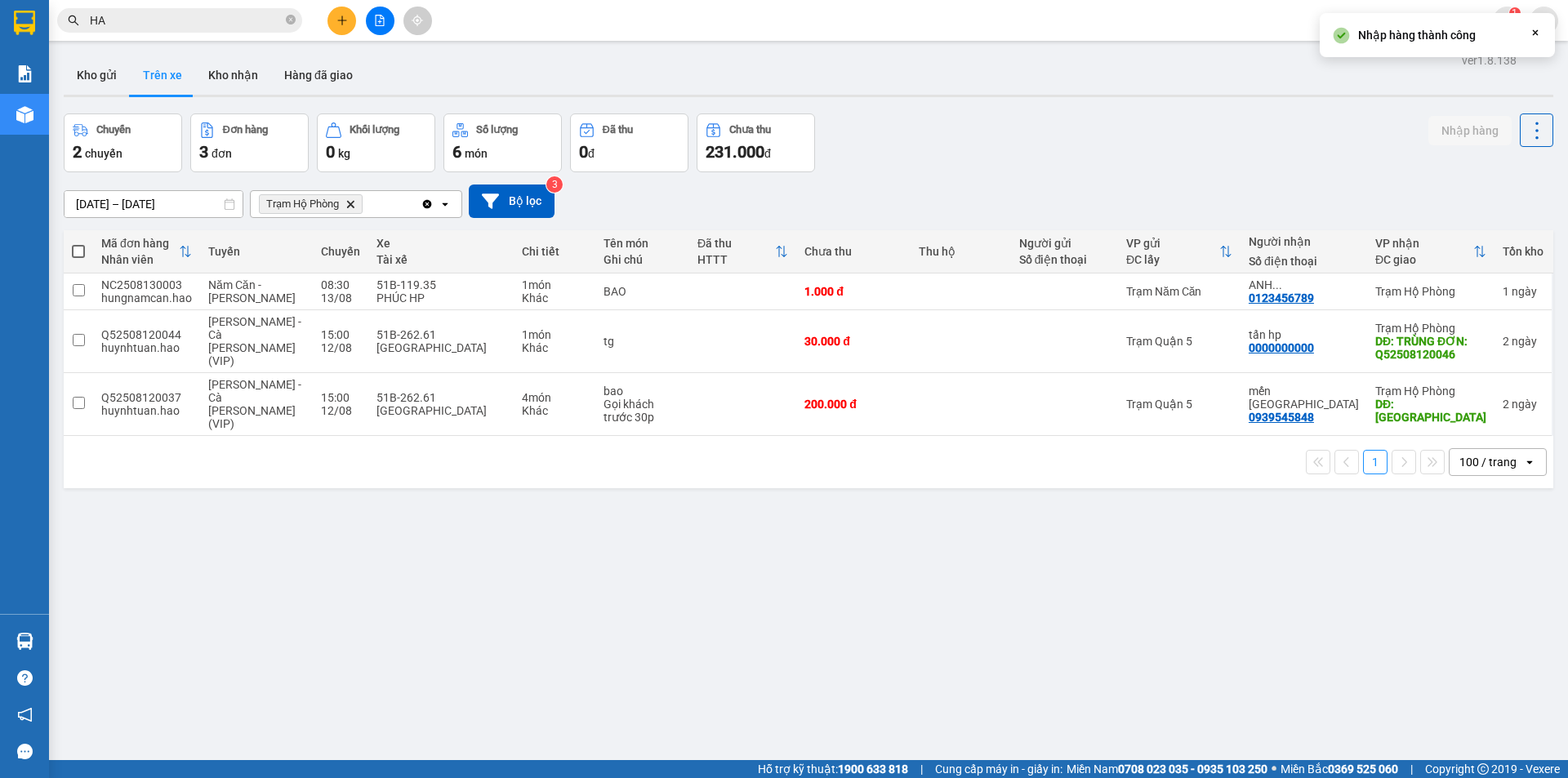
click at [209, 11] on input "HA" at bounding box center [187, 20] width 193 height 18
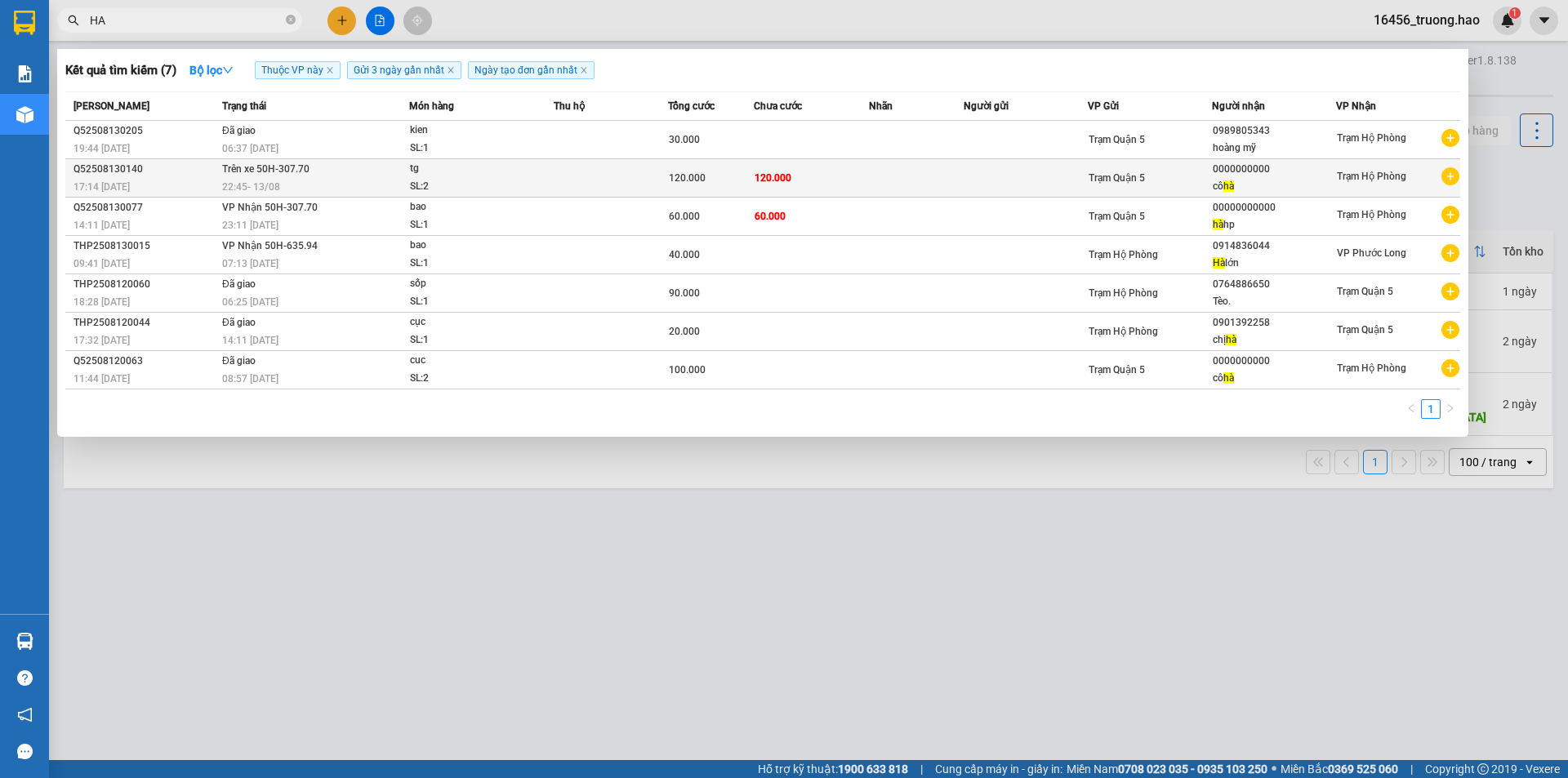
click at [743, 175] on div "120.000" at bounding box center [711, 178] width 85 height 18
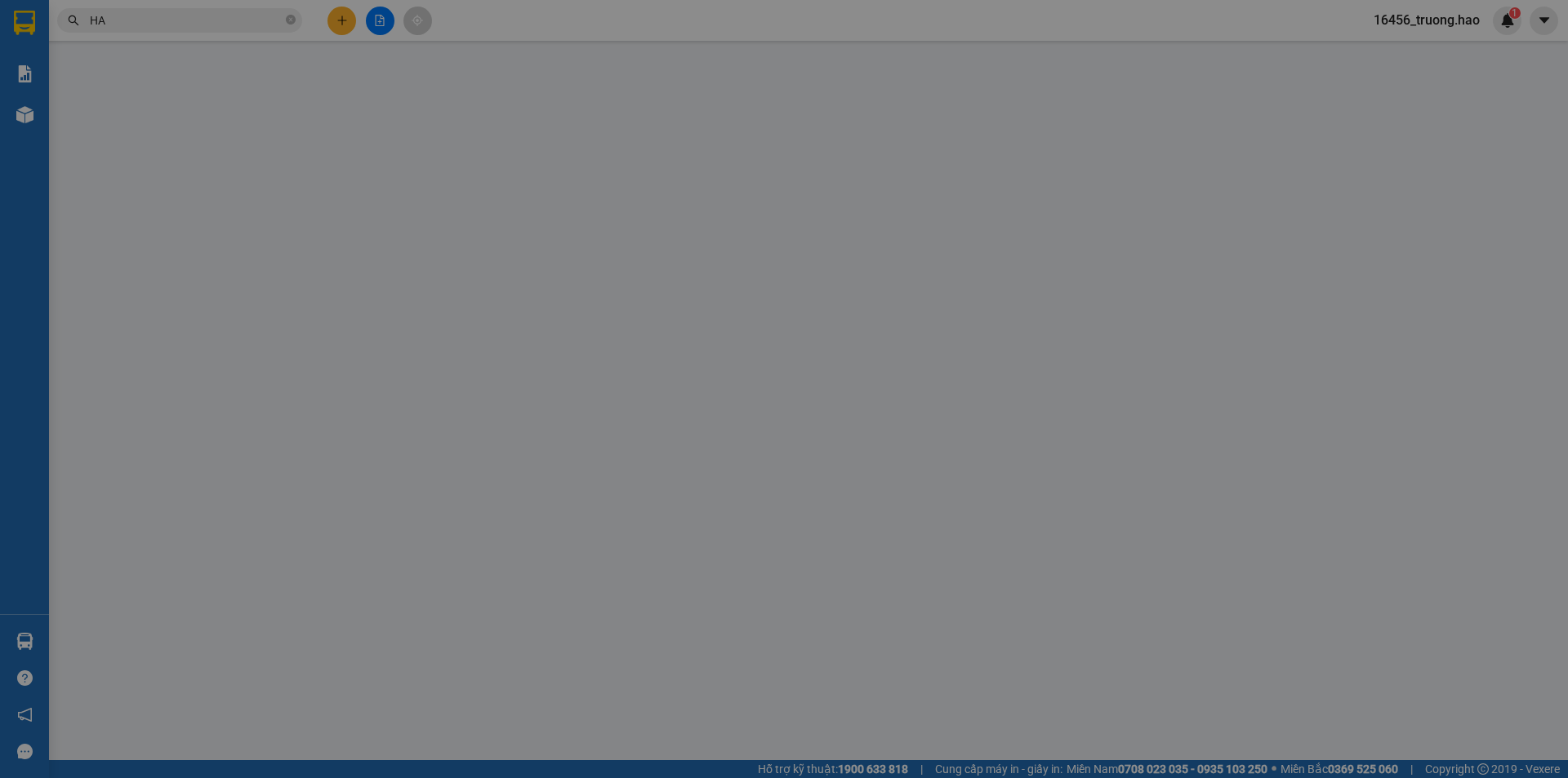
type input "0000000000"
type input "cô hà"
type input "120.000"
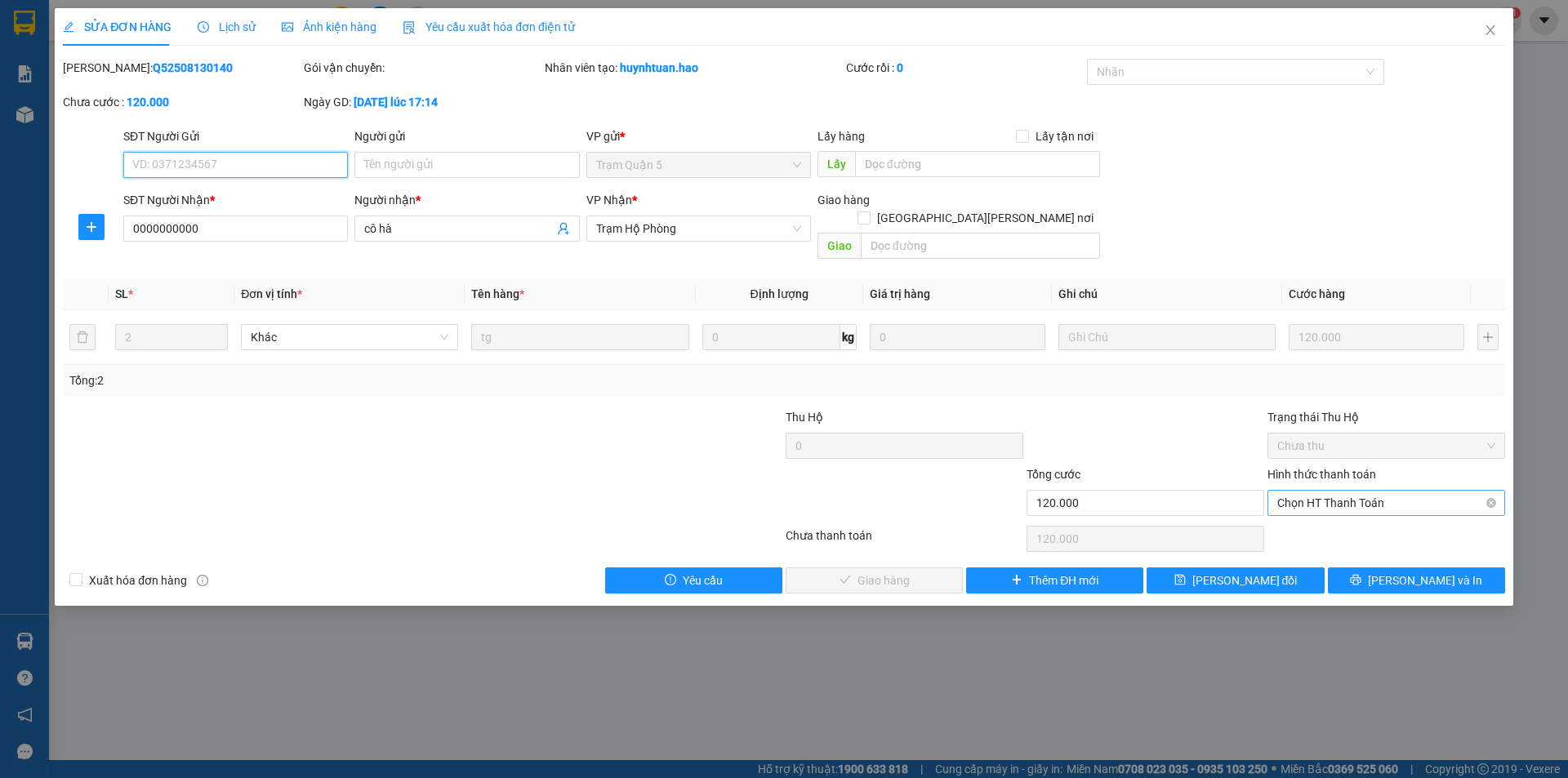
click at [1303, 490] on span "Chọn HT Thanh Toán" at bounding box center [1386, 502] width 218 height 25
click at [1330, 524] on div "Tại văn phòng" at bounding box center [1386, 518] width 218 height 18
type input "0"
click at [949, 568] on button "[PERSON_NAME] và Giao hàng" at bounding box center [874, 581] width 177 height 26
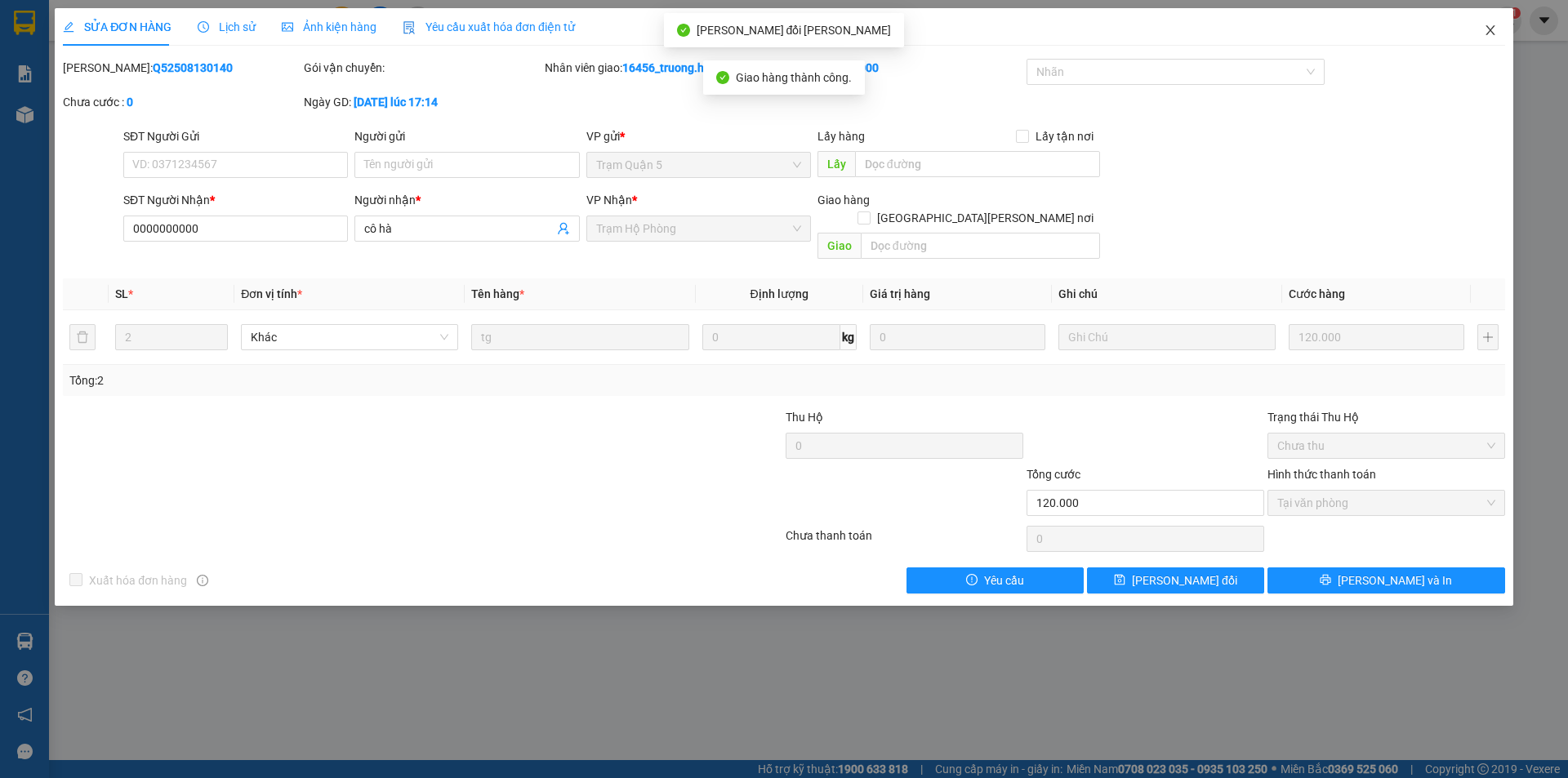
click at [1485, 32] on icon "close" at bounding box center [1490, 30] width 13 height 13
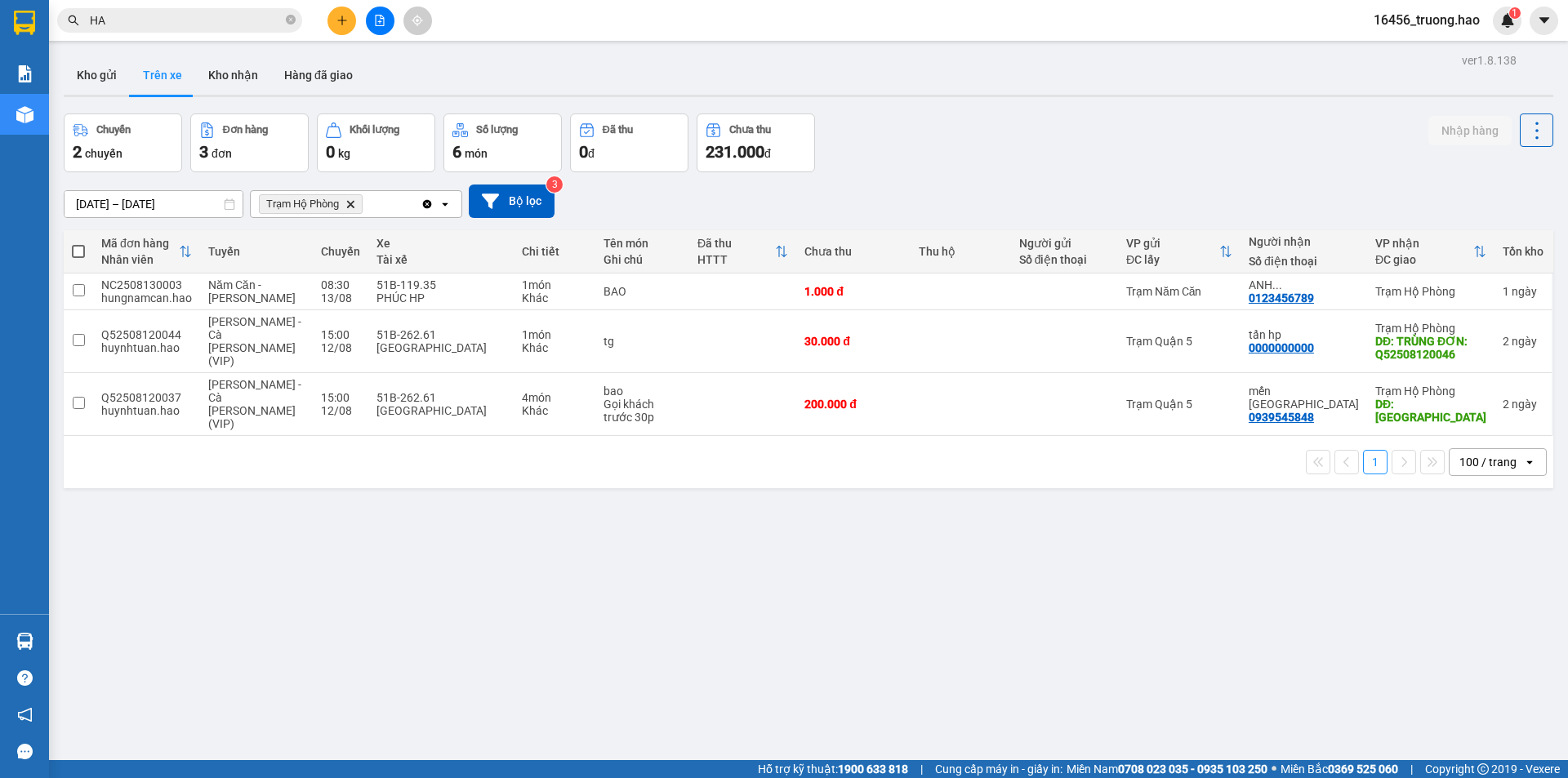
click at [253, 21] on input "HA" at bounding box center [187, 20] width 193 height 18
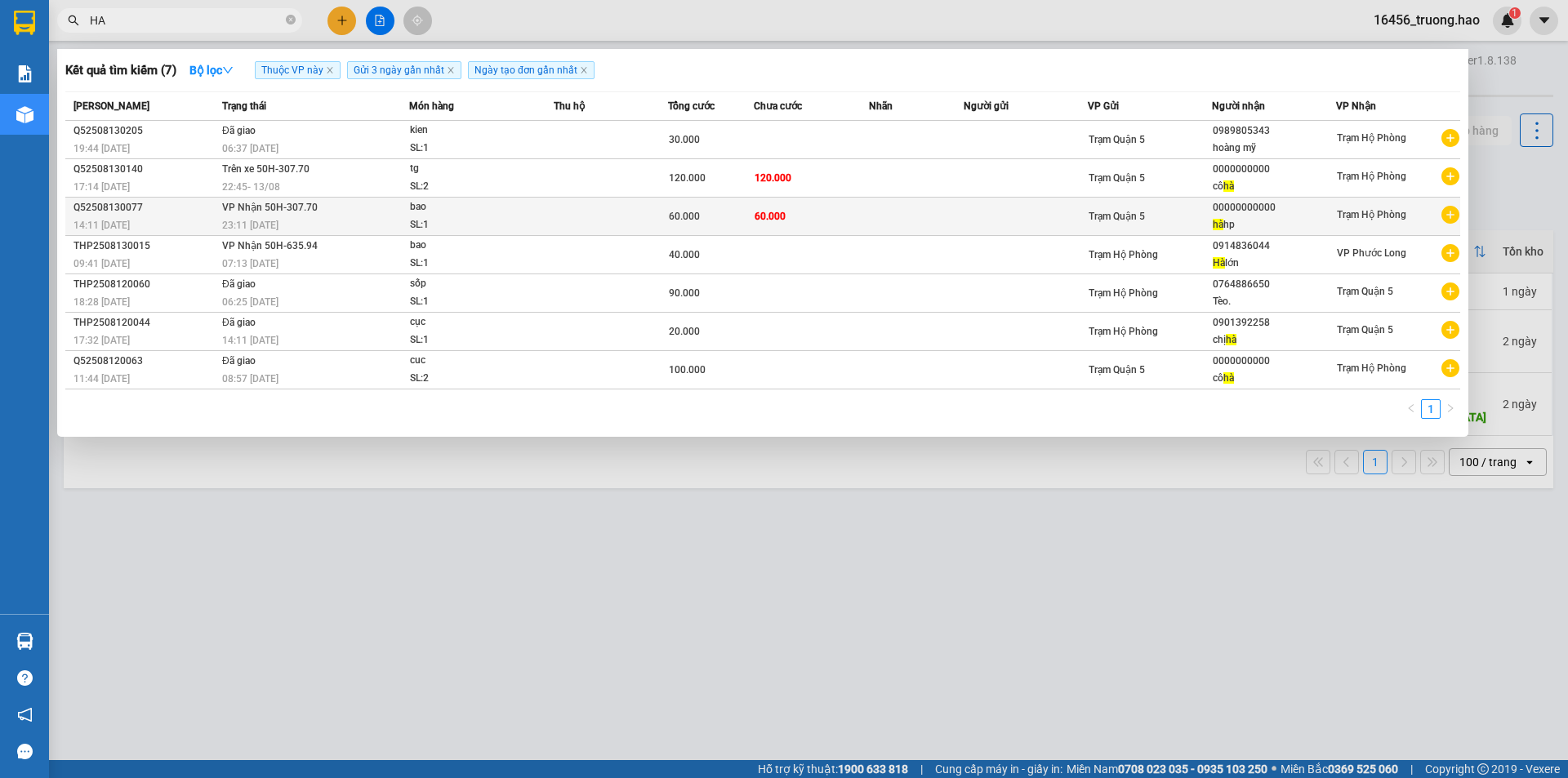
click at [589, 209] on td at bounding box center [610, 217] width 114 height 39
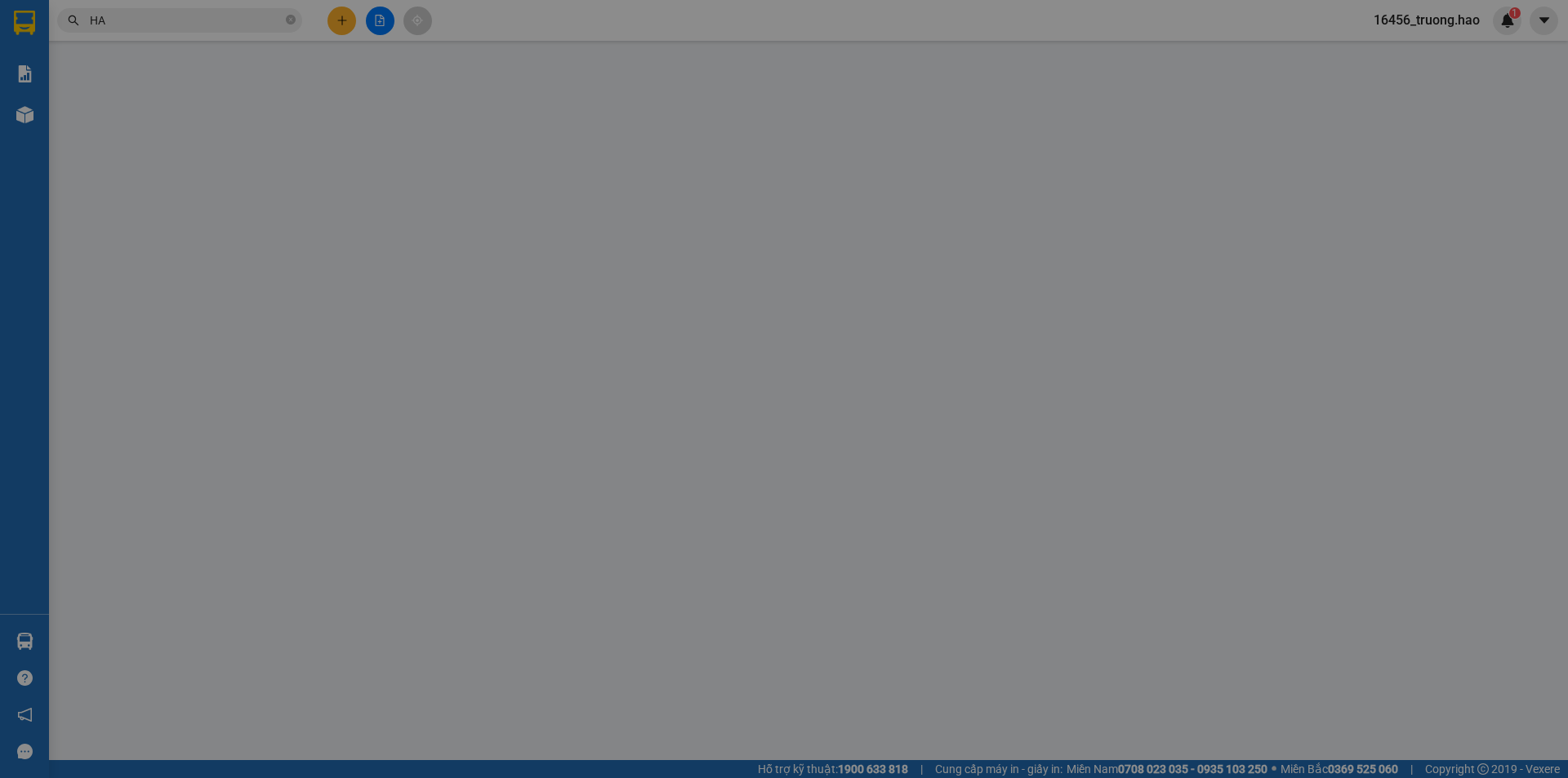
type input "00000000000"
type input "hà hp"
type input "60.000"
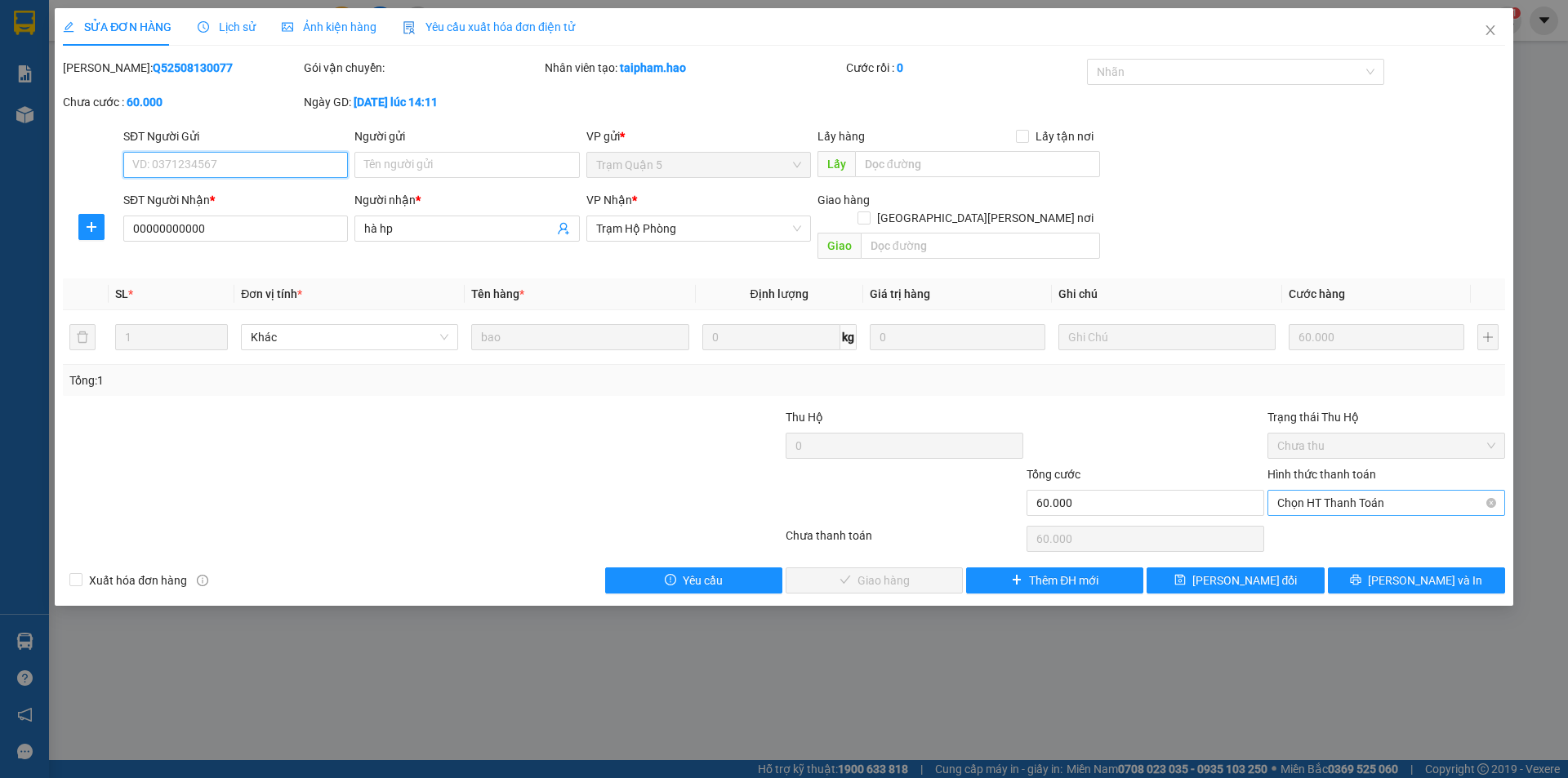
click at [1313, 490] on span "Chọn HT Thanh Toán" at bounding box center [1386, 502] width 218 height 25
click at [1312, 515] on div "Tại văn phòng" at bounding box center [1386, 518] width 218 height 18
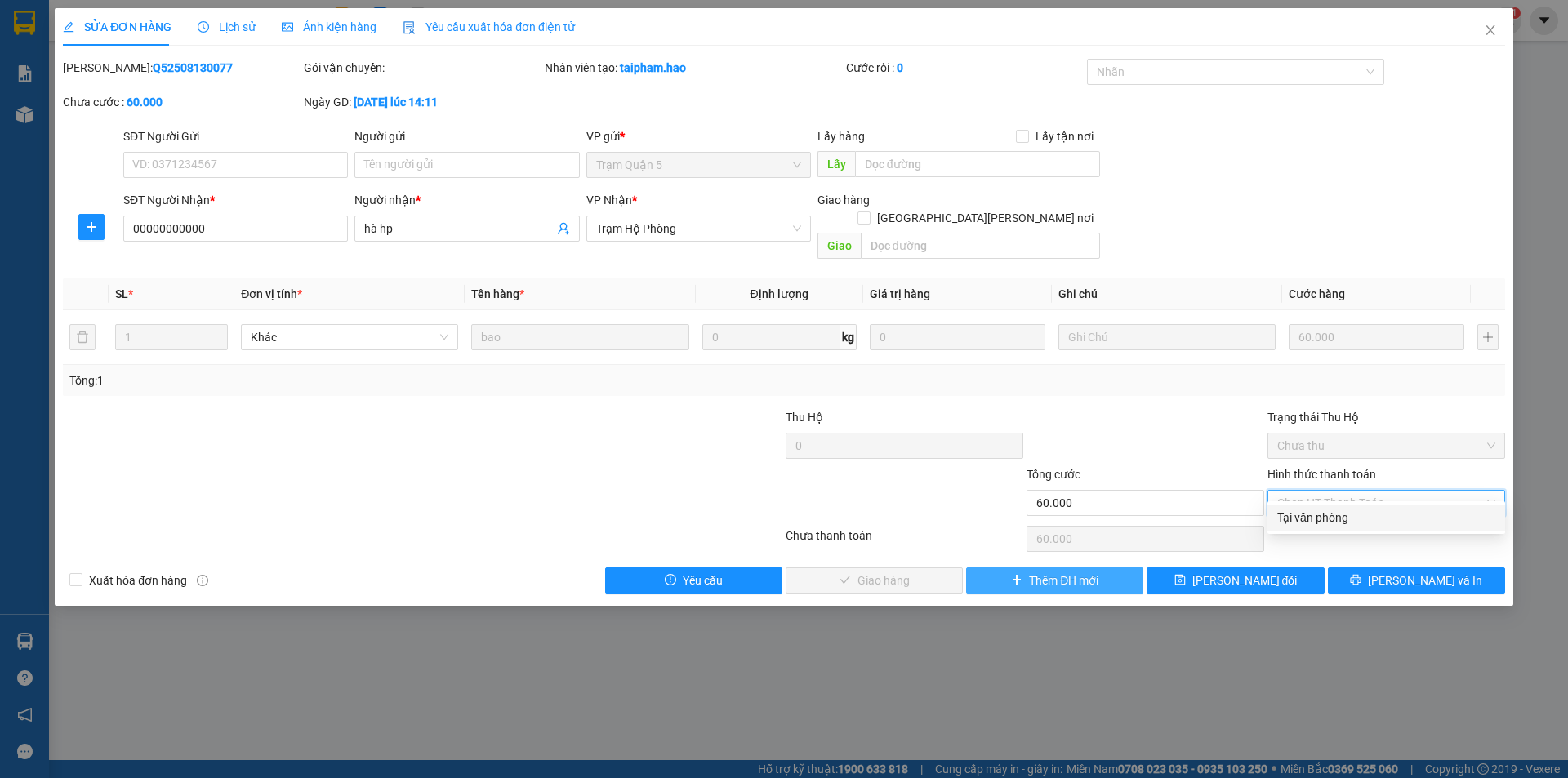
type input "0"
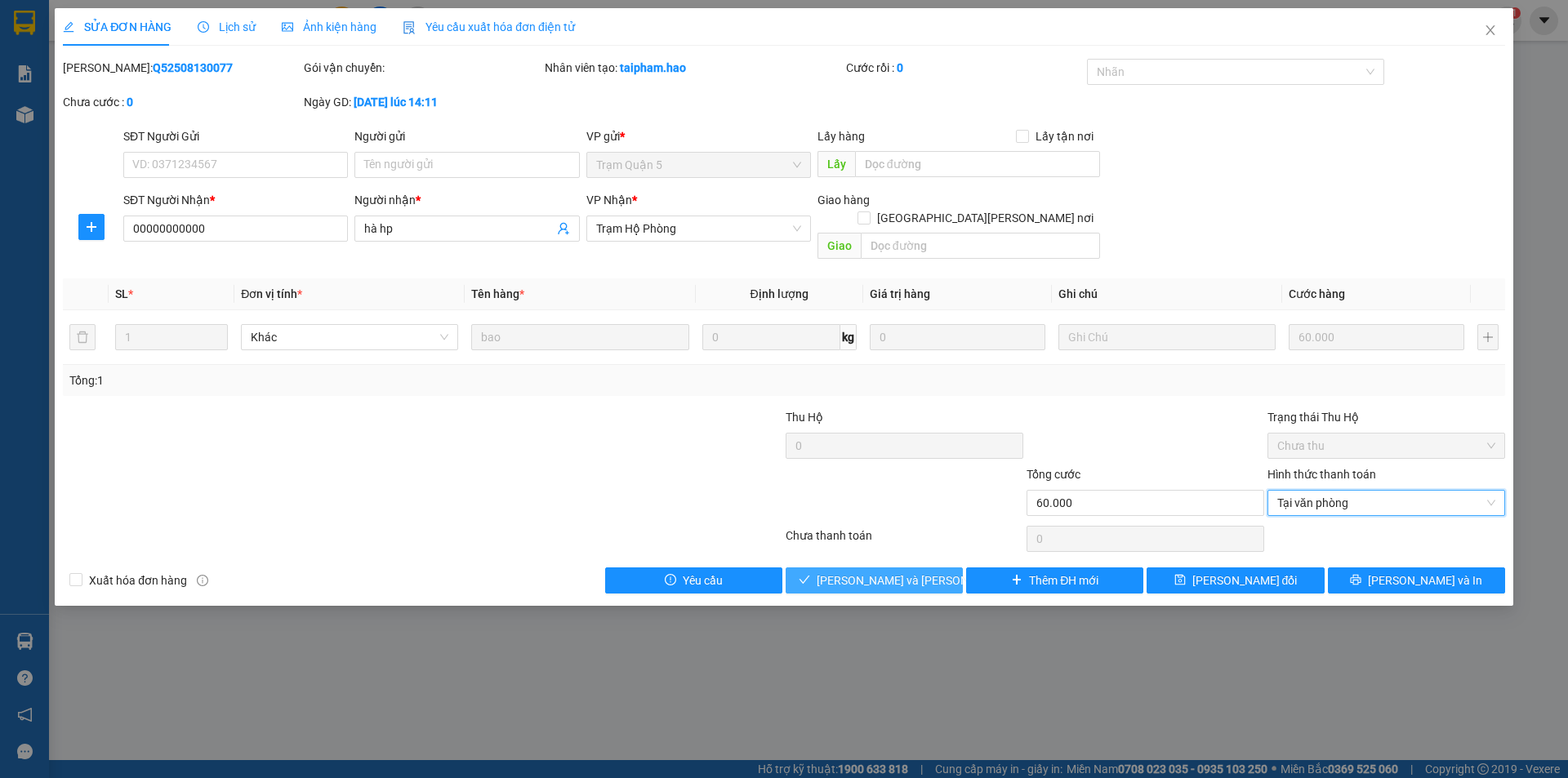
click at [900, 568] on button "[PERSON_NAME] và Giao hàng" at bounding box center [874, 581] width 177 height 26
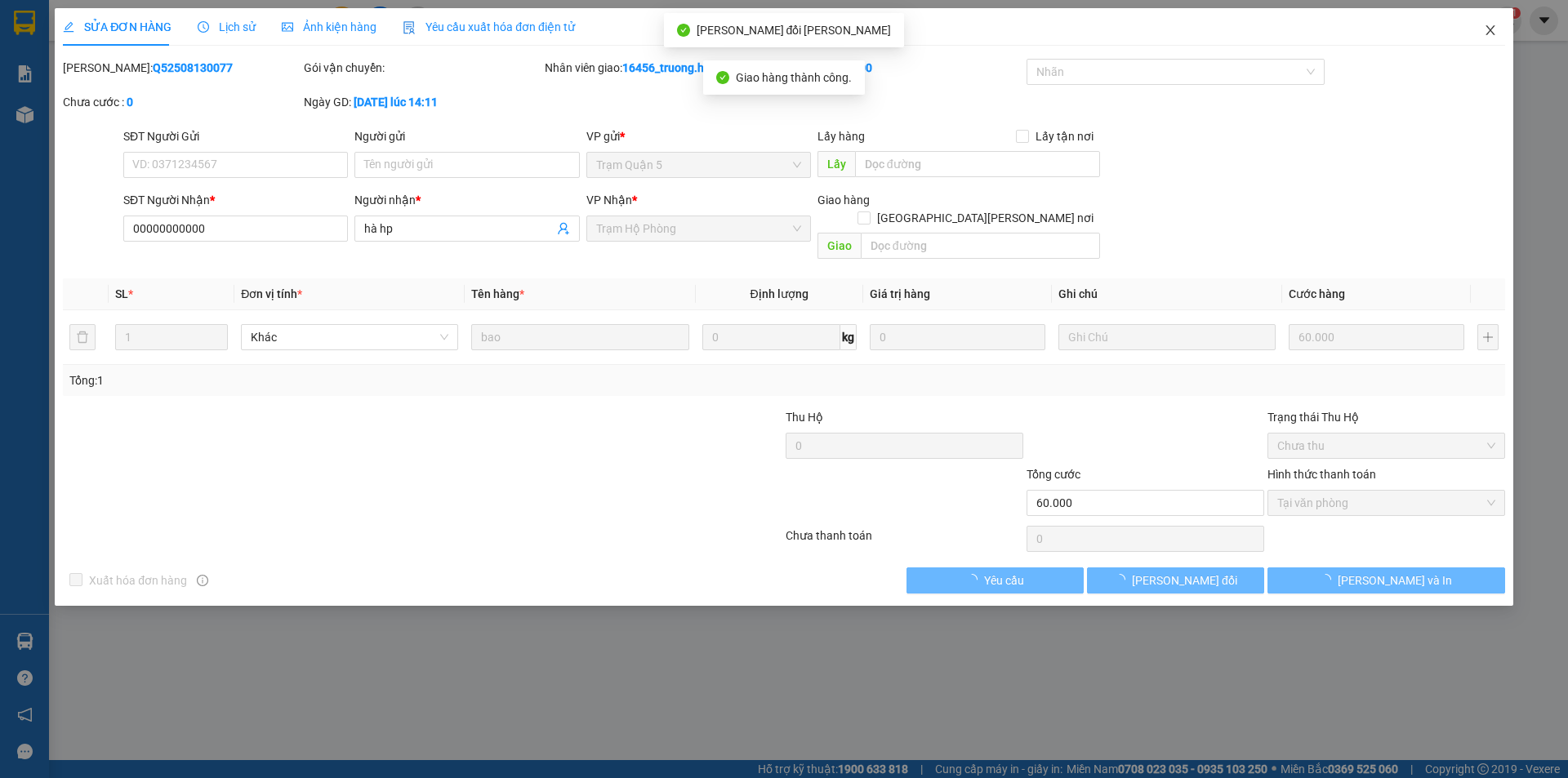
click at [1494, 29] on icon "close" at bounding box center [1490, 30] width 13 height 13
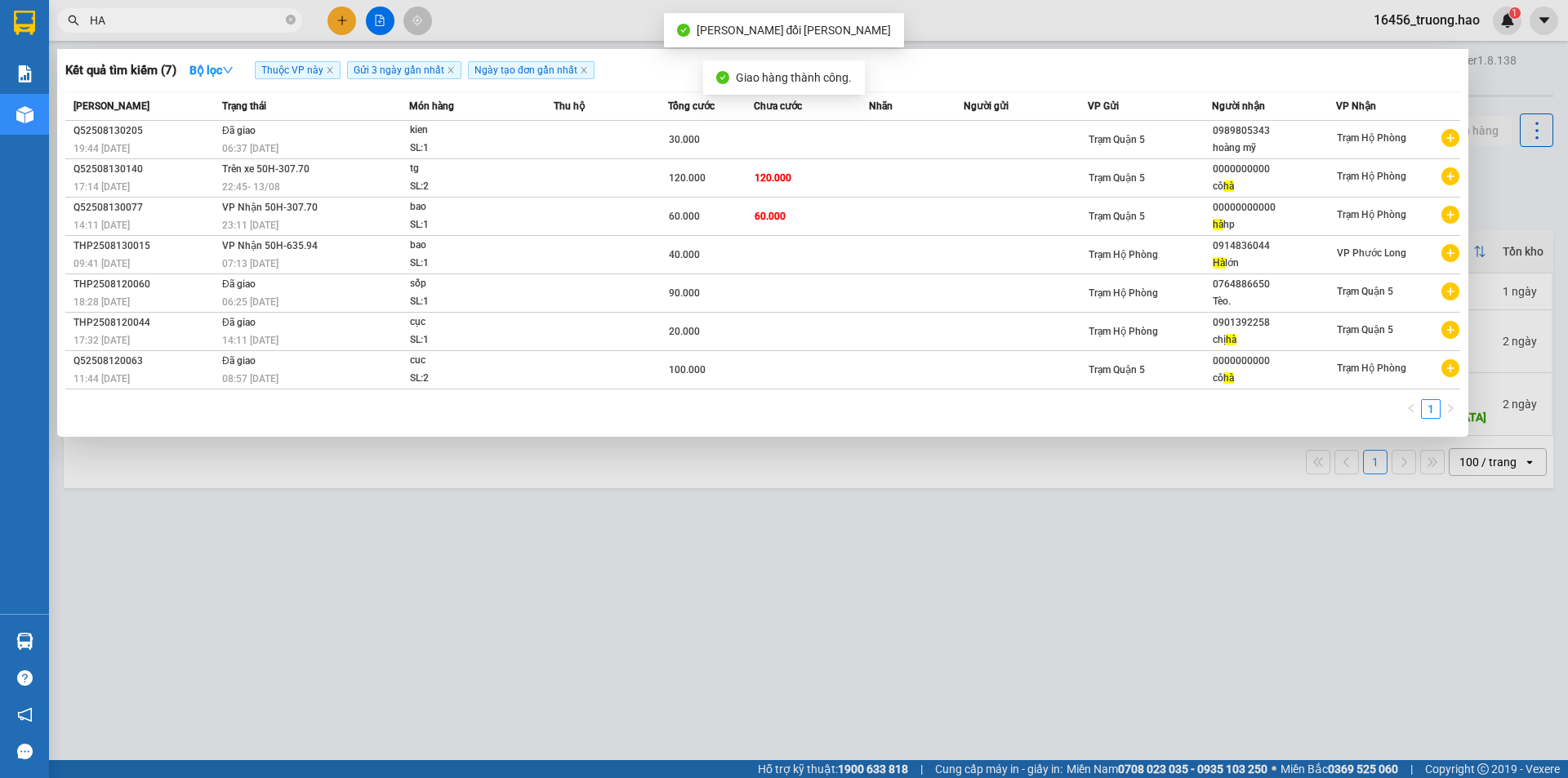
click at [137, 22] on input "HA" at bounding box center [187, 20] width 193 height 18
click at [297, 550] on div at bounding box center [784, 389] width 1568 height 778
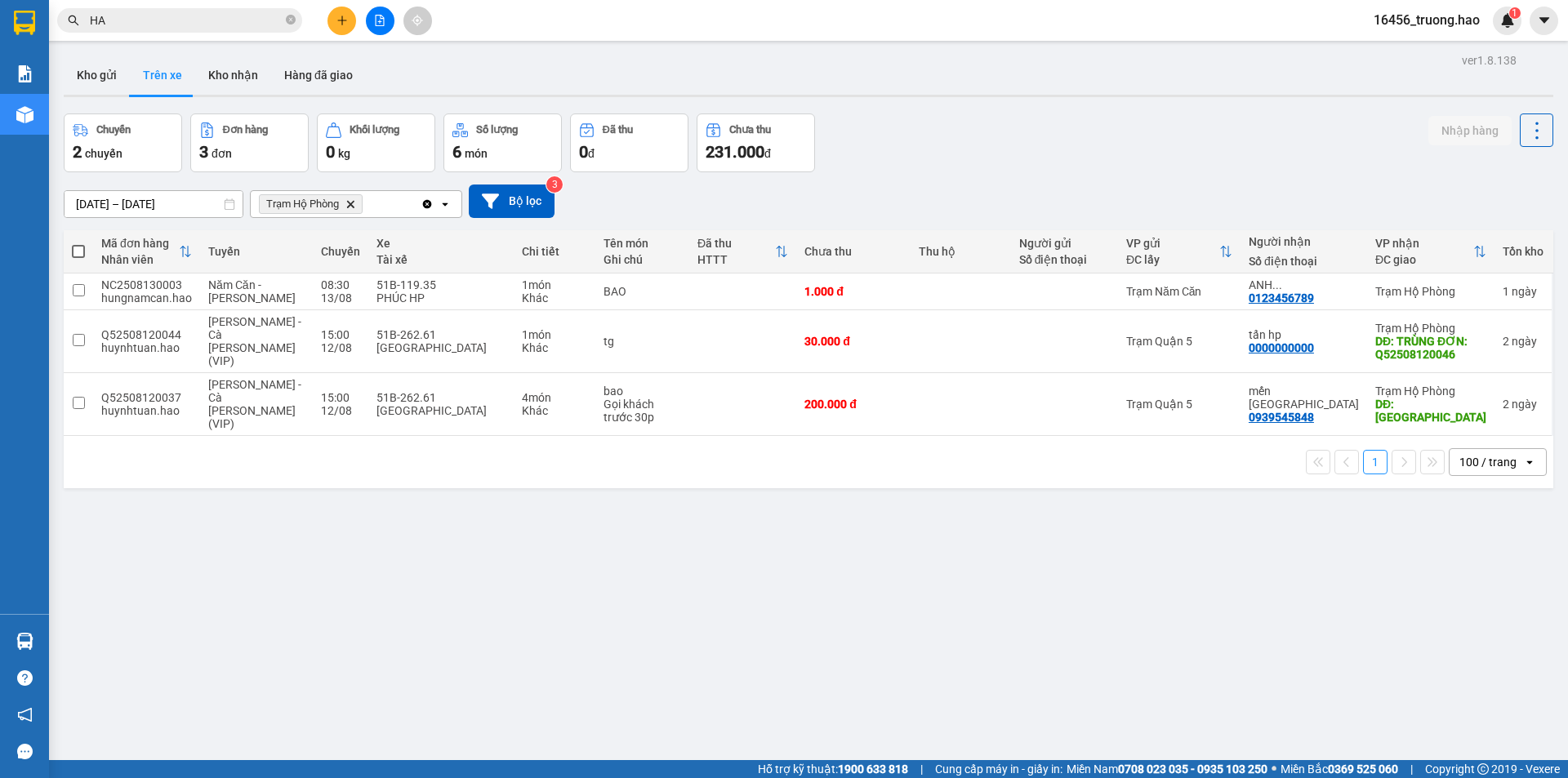
click at [291, 21] on icon "close-circle" at bounding box center [290, 19] width 10 height 10
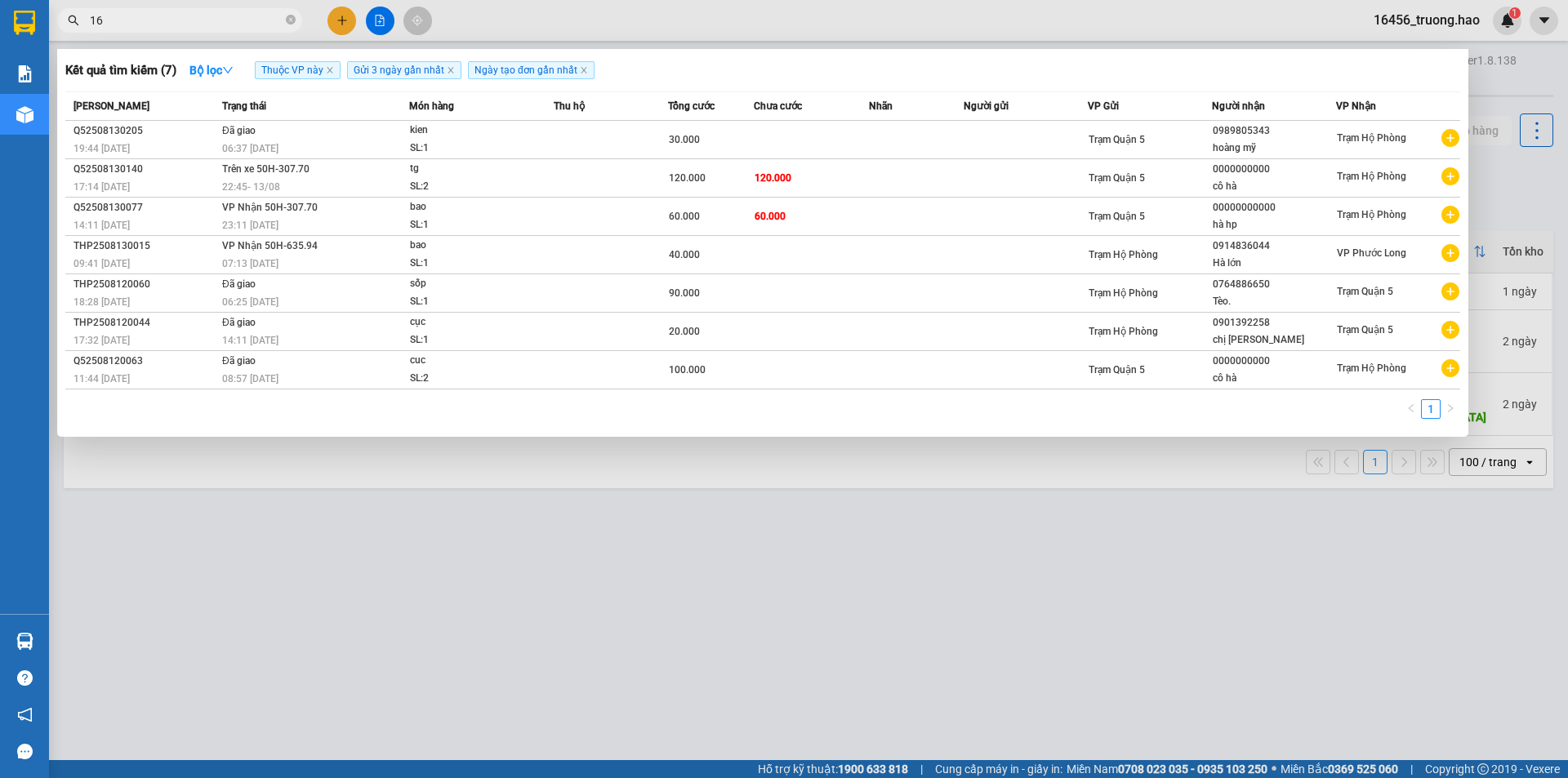
type input "166"
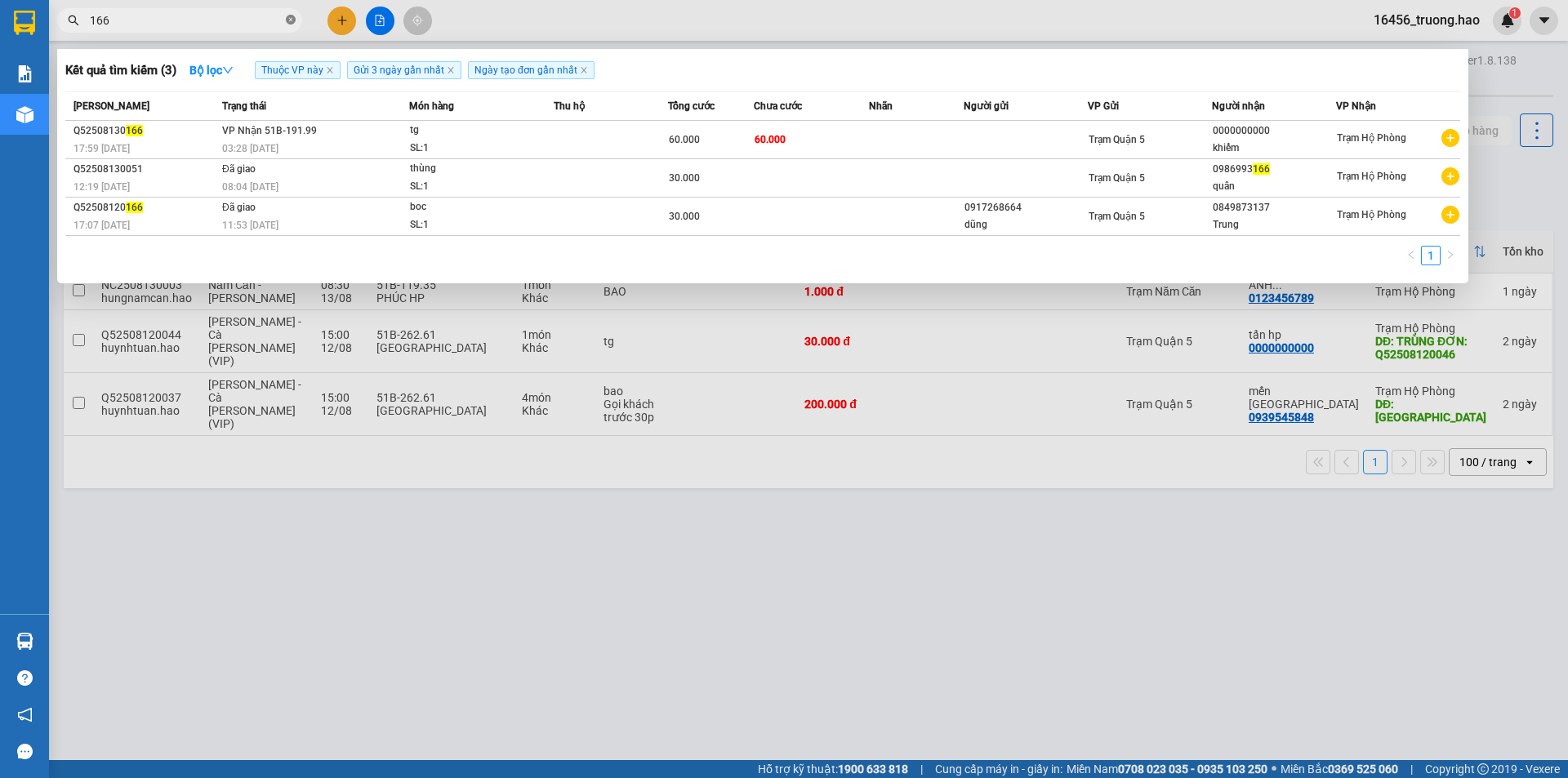
click at [290, 20] on icon "close-circle" at bounding box center [290, 19] width 10 height 10
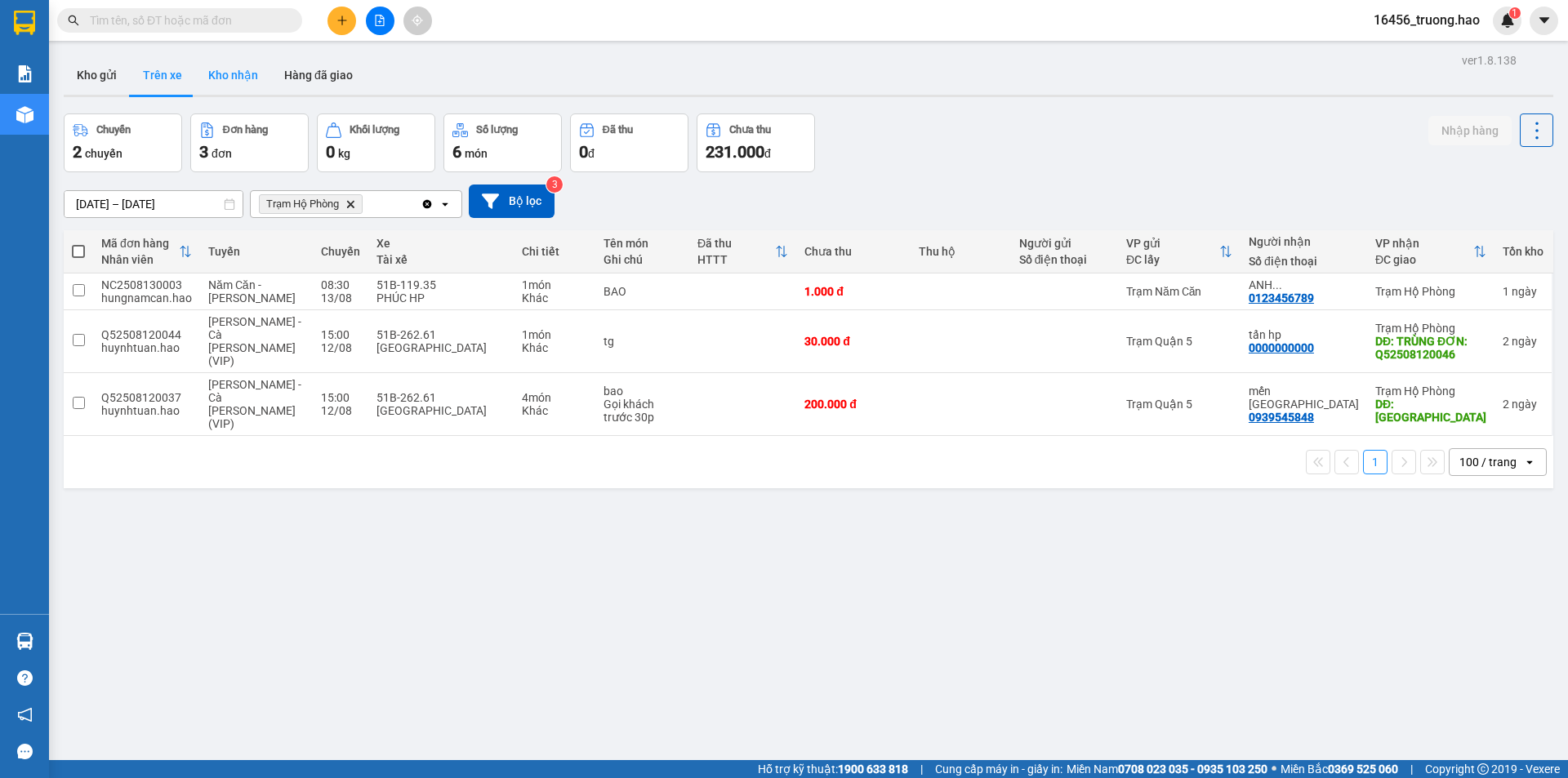
click at [233, 75] on button "Kho nhận" at bounding box center [233, 74] width 76 height 39
type input "[DATE] – [DATE]"
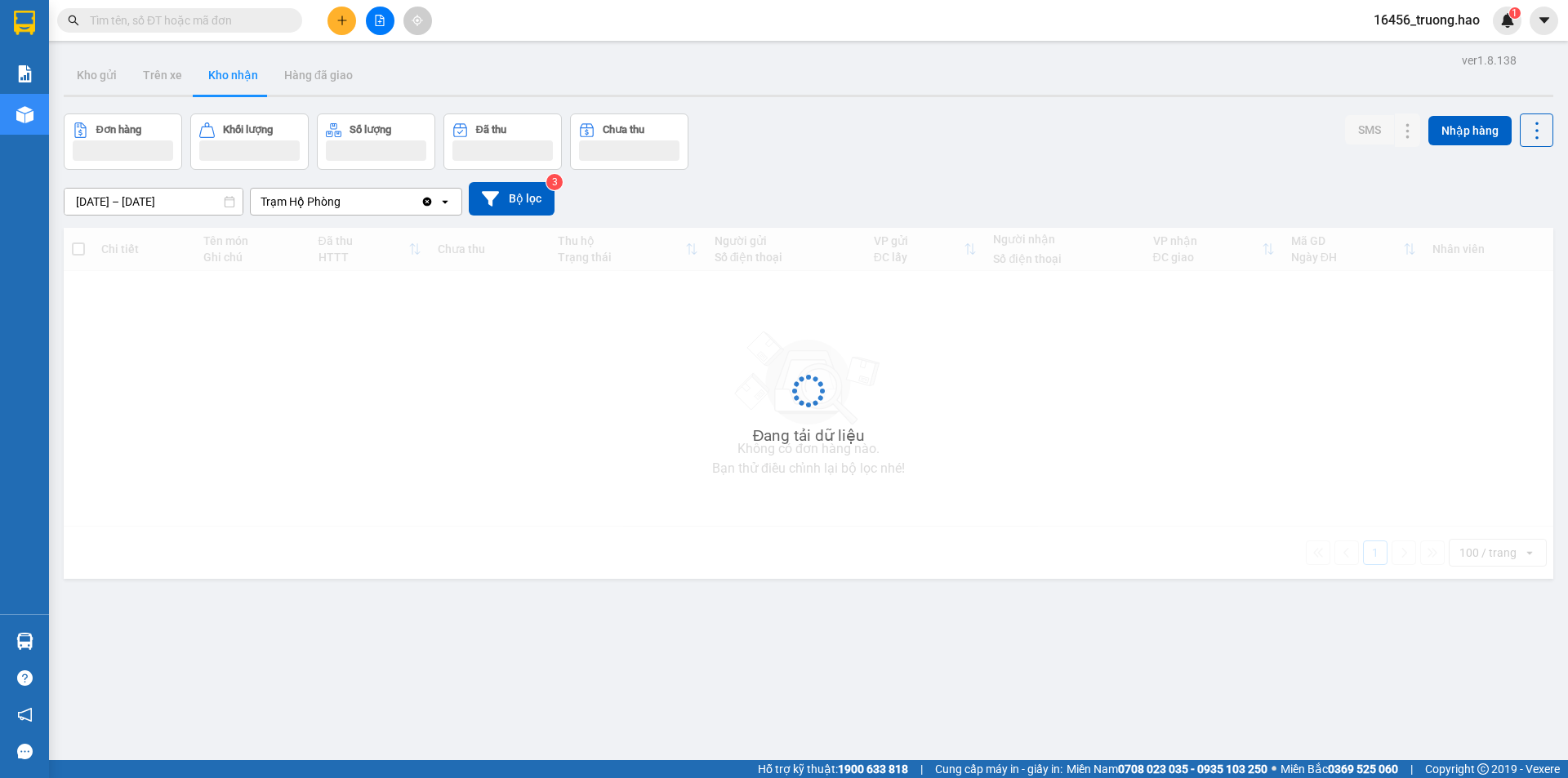
click at [233, 75] on button "Kho nhận" at bounding box center [233, 74] width 76 height 39
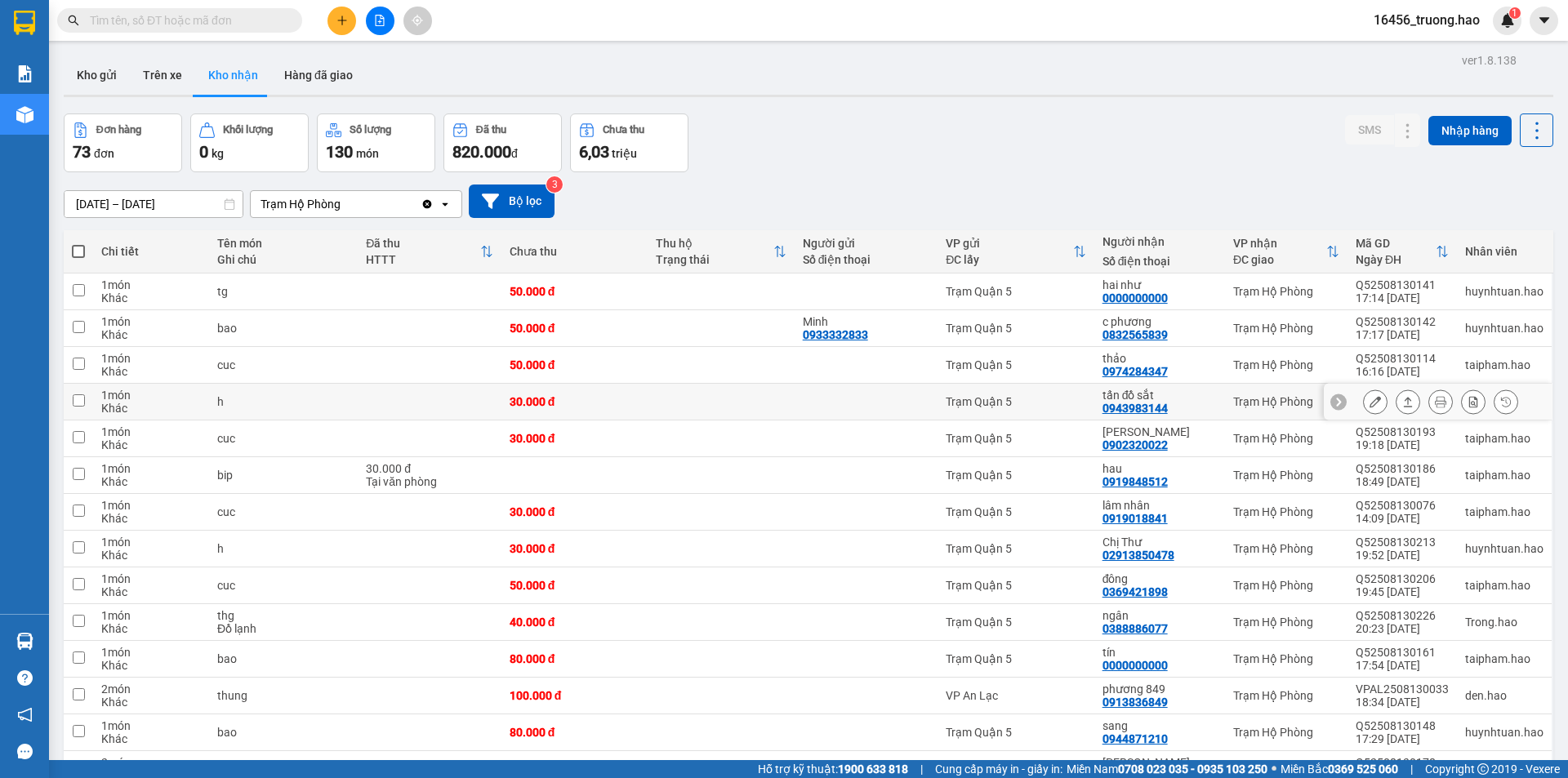
click at [1068, 406] on div "Trạm Quận 5" at bounding box center [1016, 401] width 140 height 13
checkbox input "true"
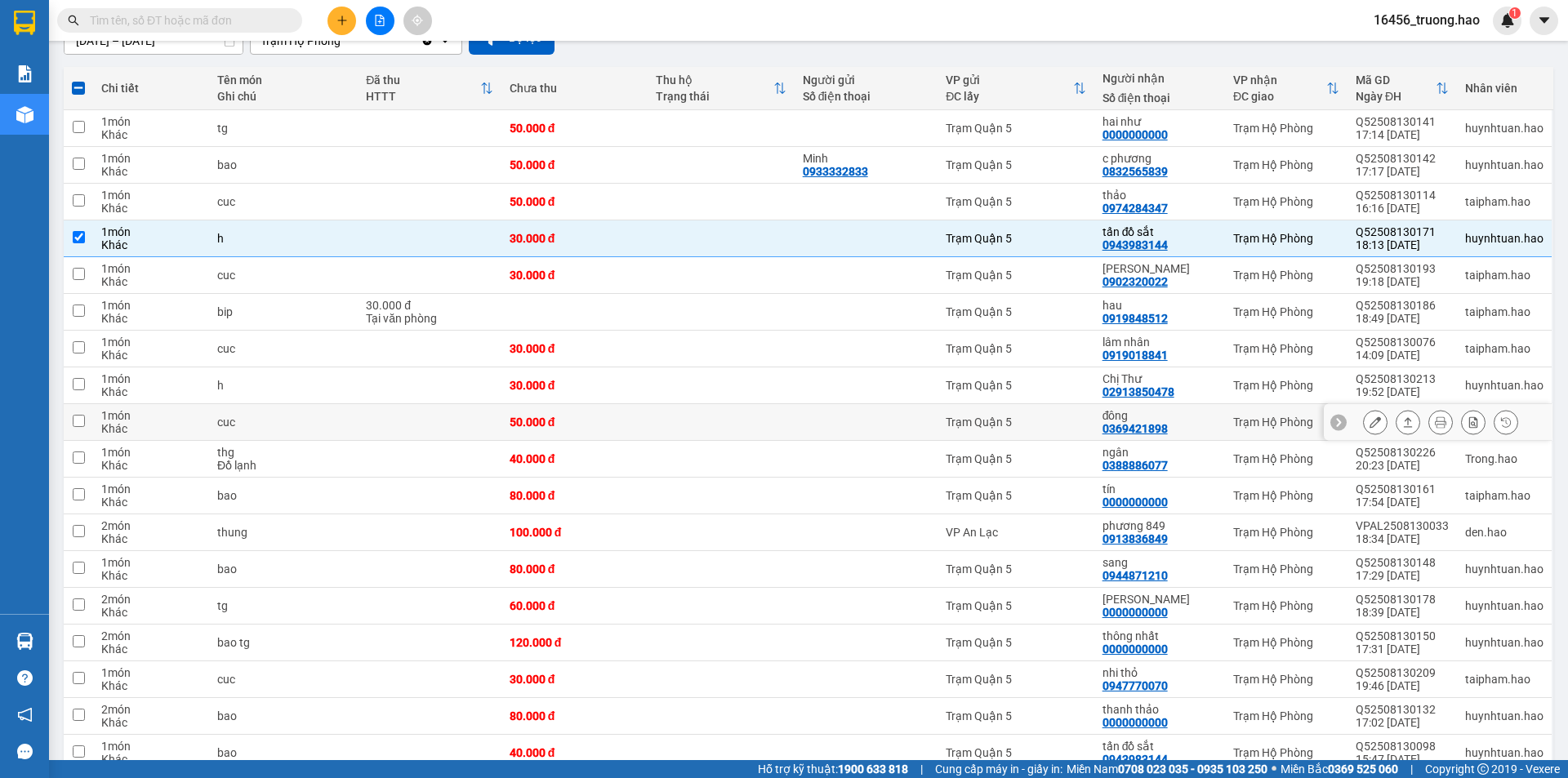
scroll to position [245, 0]
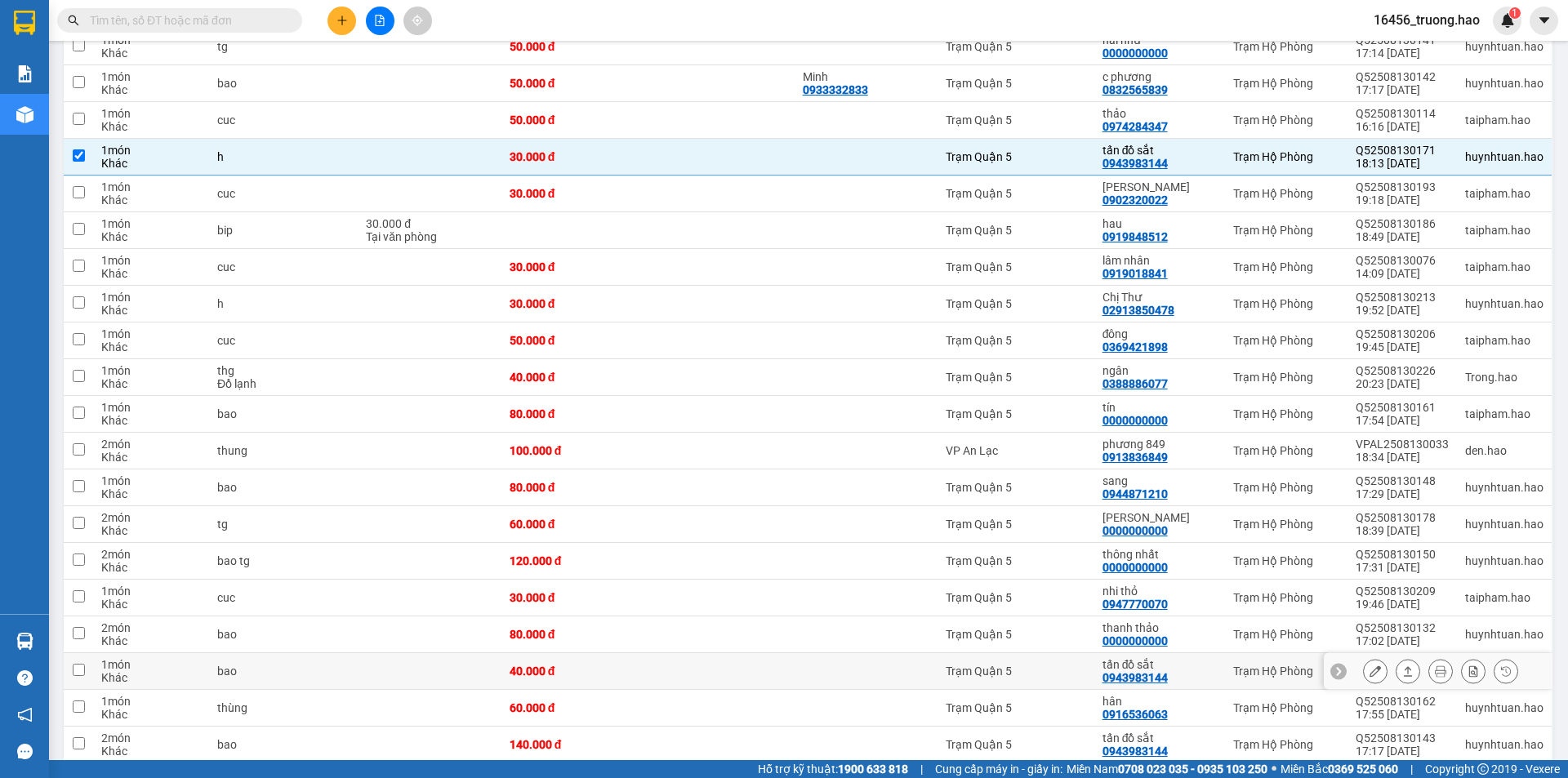
click at [1123, 672] on div "0943983144" at bounding box center [1134, 677] width 65 height 13
click at [1117, 738] on div "tấn đồ sắt" at bounding box center [1159, 738] width 114 height 13
checkbox input "true"
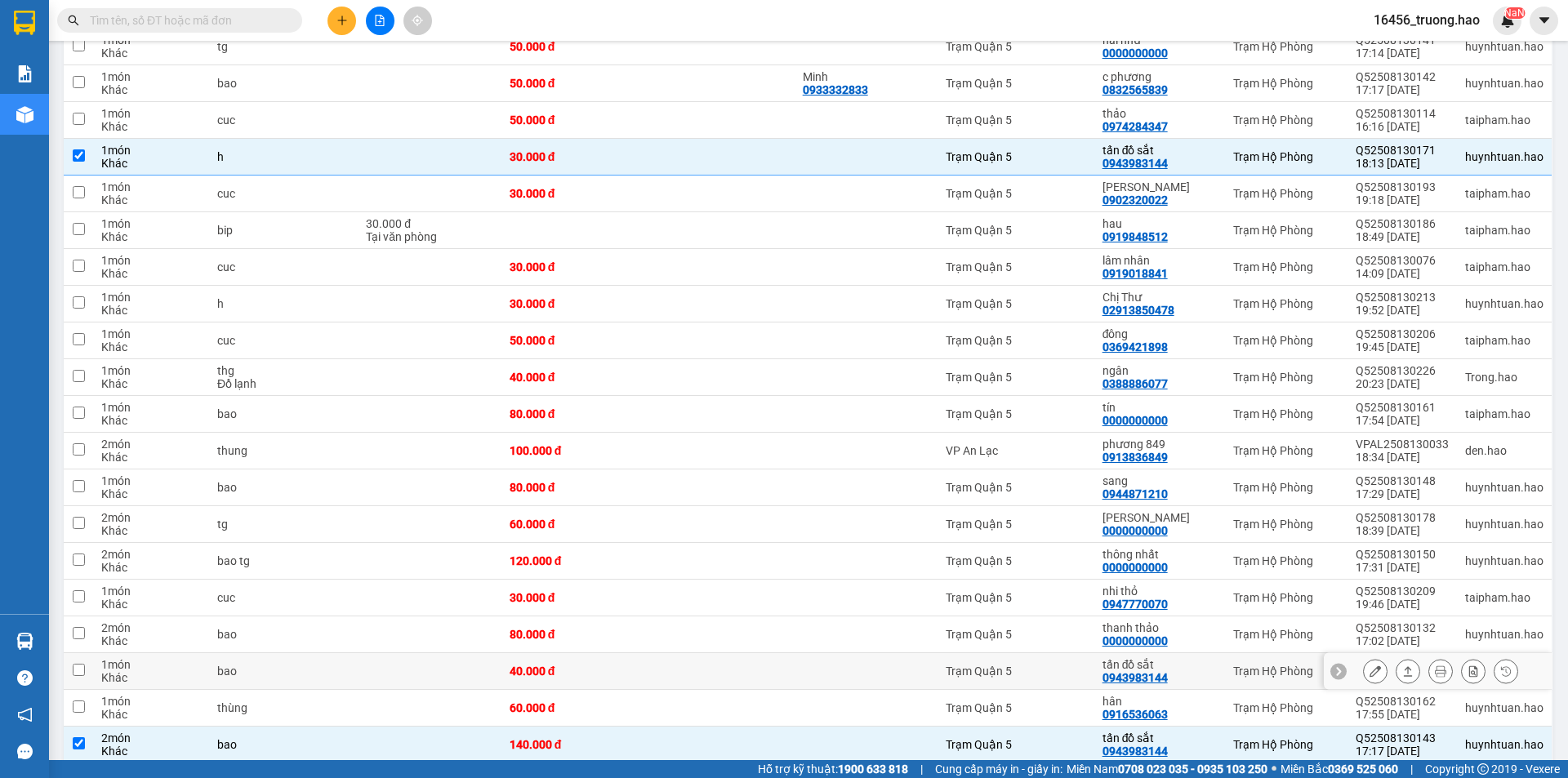
click at [1099, 671] on td "tấn đồ sắt 0943983144" at bounding box center [1160, 671] width 131 height 37
checkbox input "true"
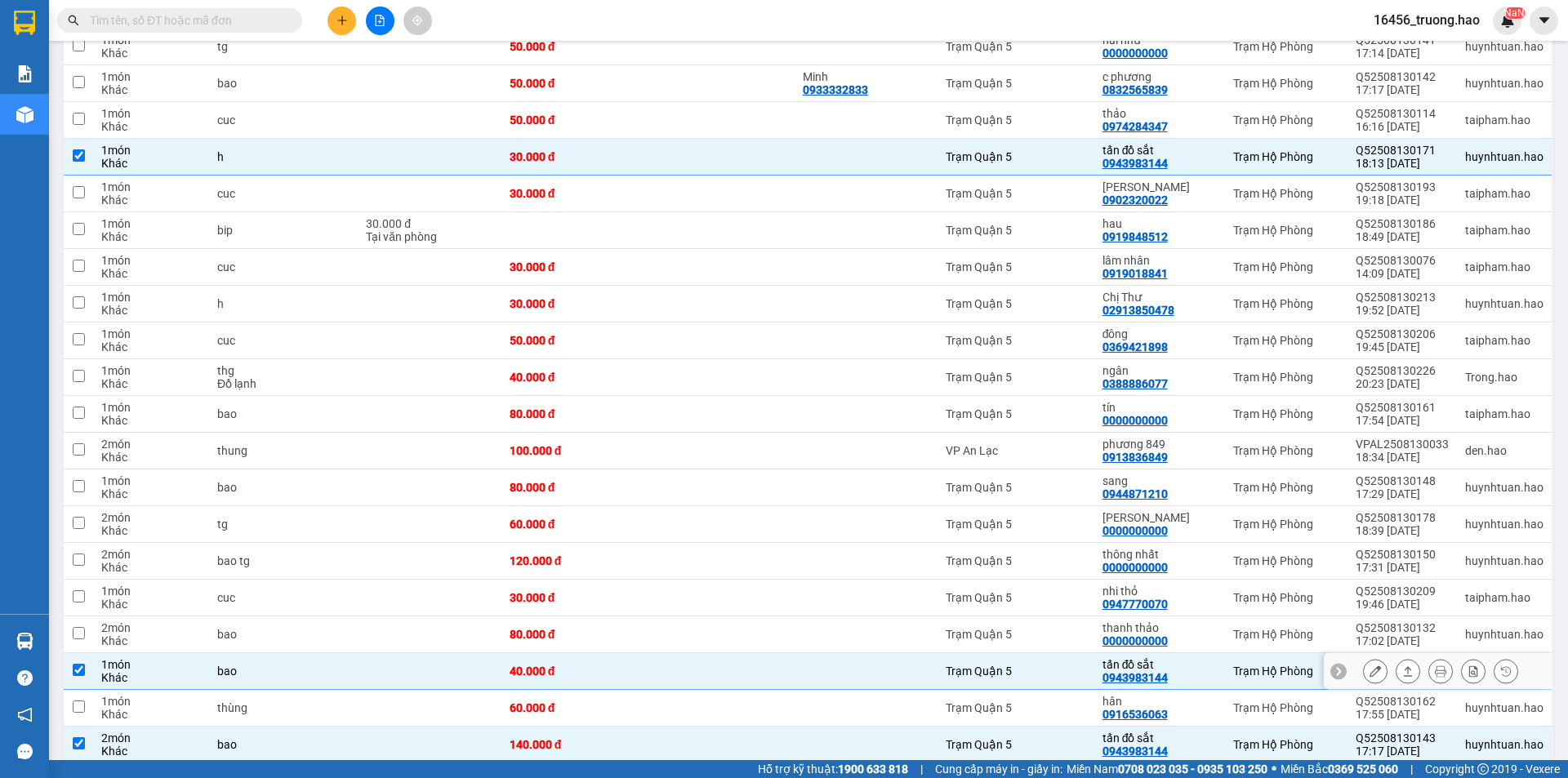
click at [1403, 672] on icon at bounding box center [1408, 671] width 11 height 11
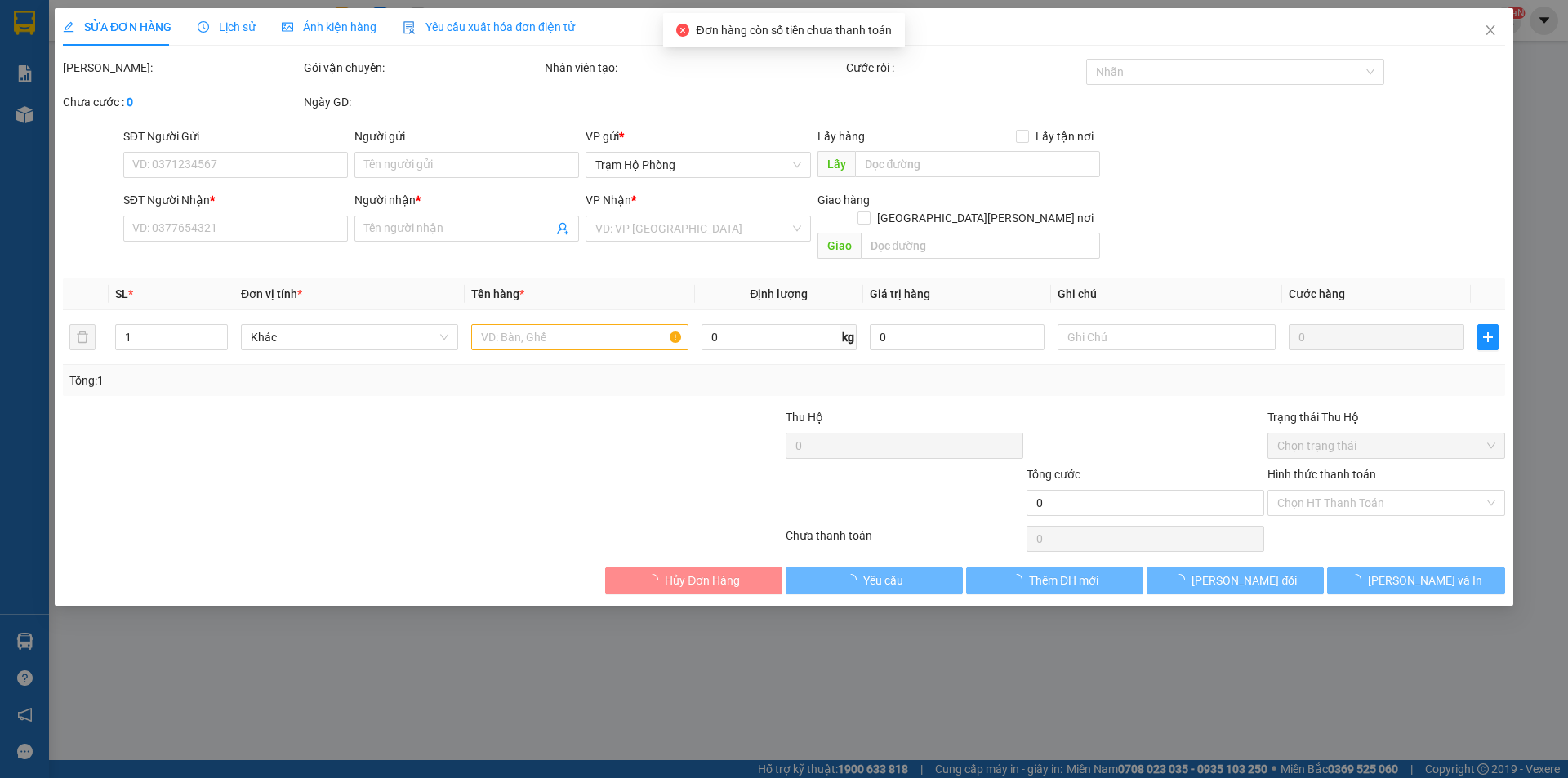
type input "0943983144"
type input "tấn đồ sắt"
type input "40.000"
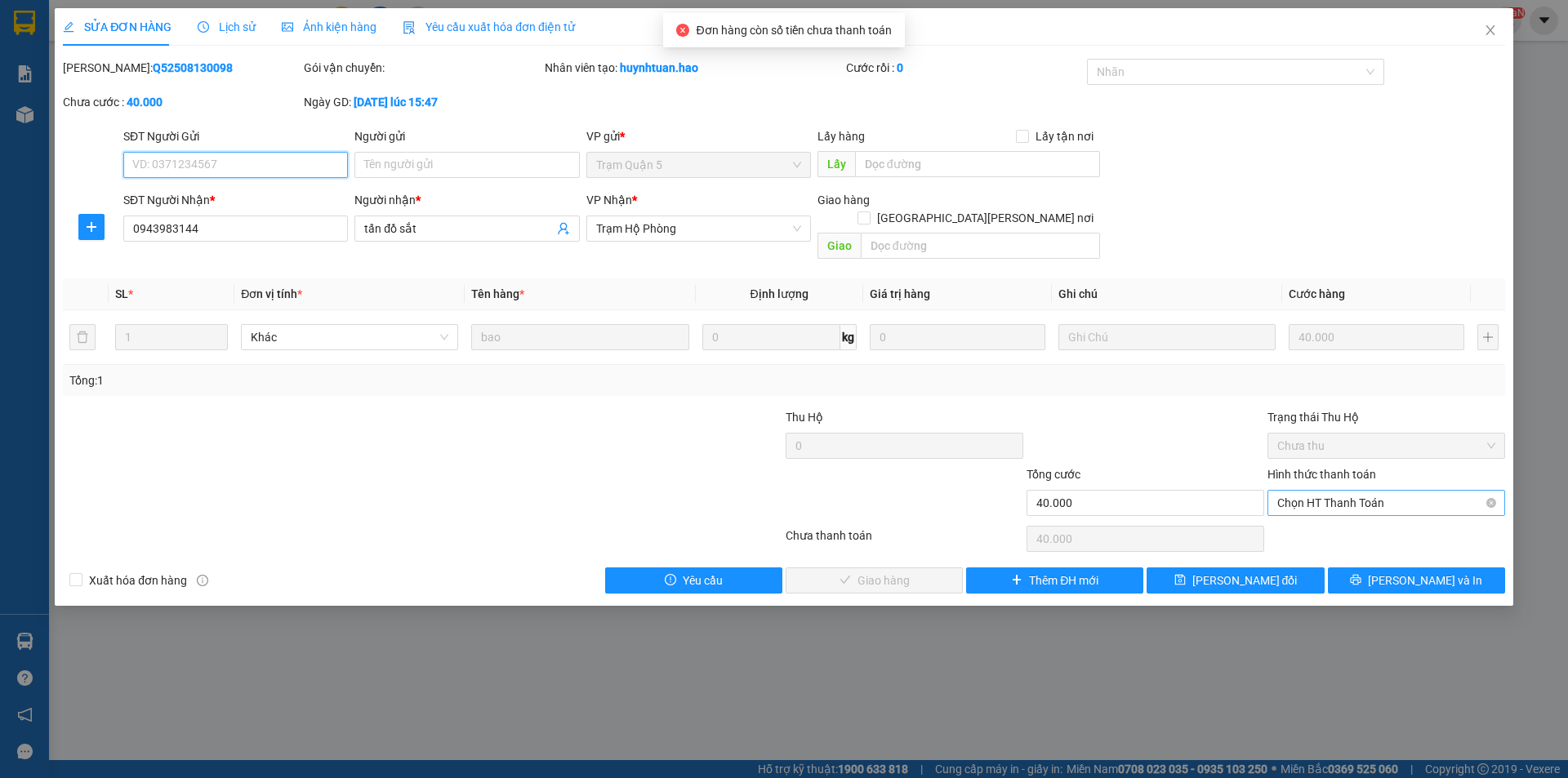
click at [1318, 490] on span "Chọn HT Thanh Toán" at bounding box center [1386, 502] width 218 height 25
click at [1322, 513] on div "Tại văn phòng" at bounding box center [1386, 518] width 218 height 18
type input "0"
click at [873, 571] on span "[PERSON_NAME] và Giao hàng" at bounding box center [926, 581] width 221 height 18
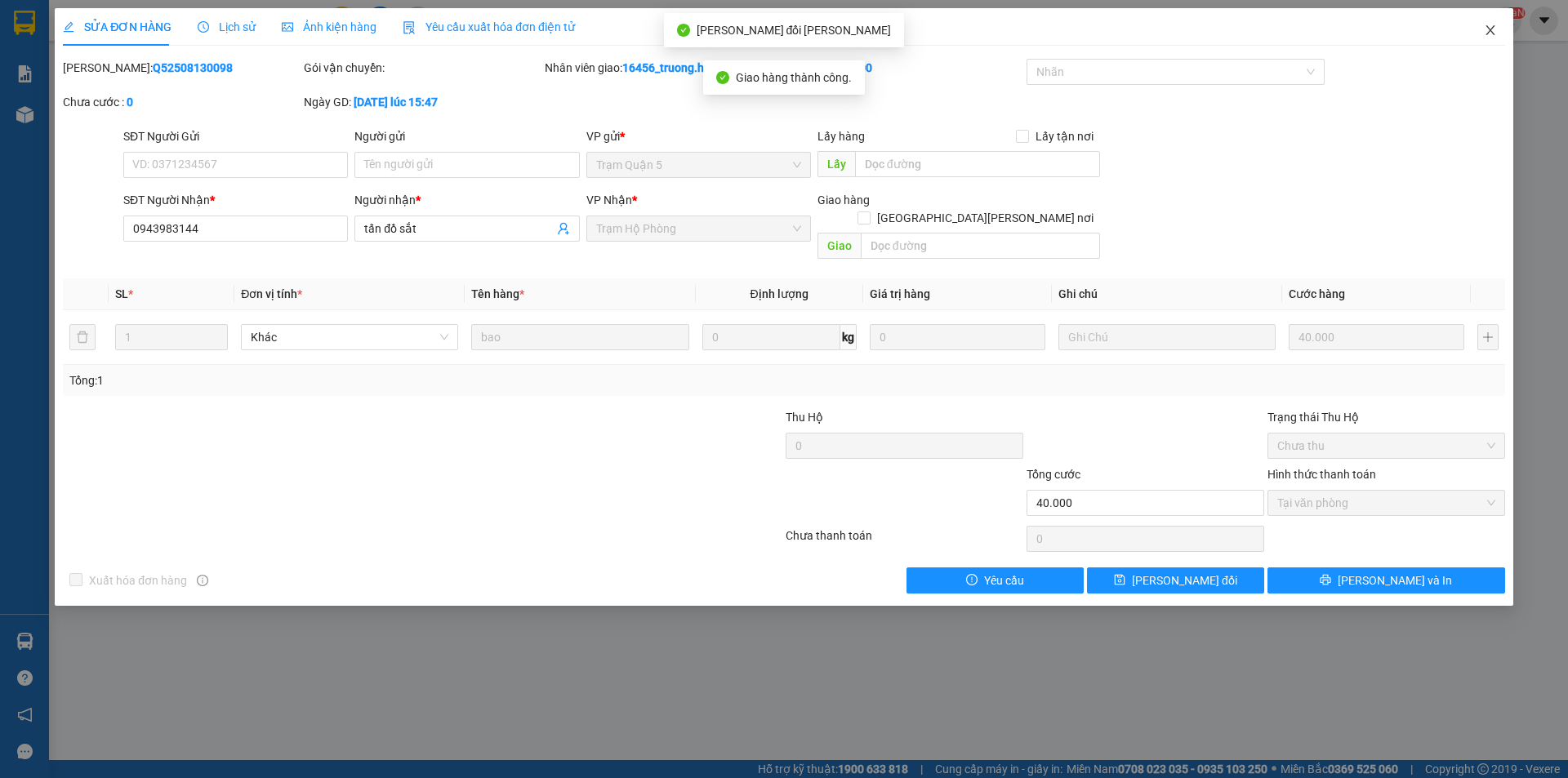
click at [1493, 23] on span "Close" at bounding box center [1491, 31] width 46 height 46
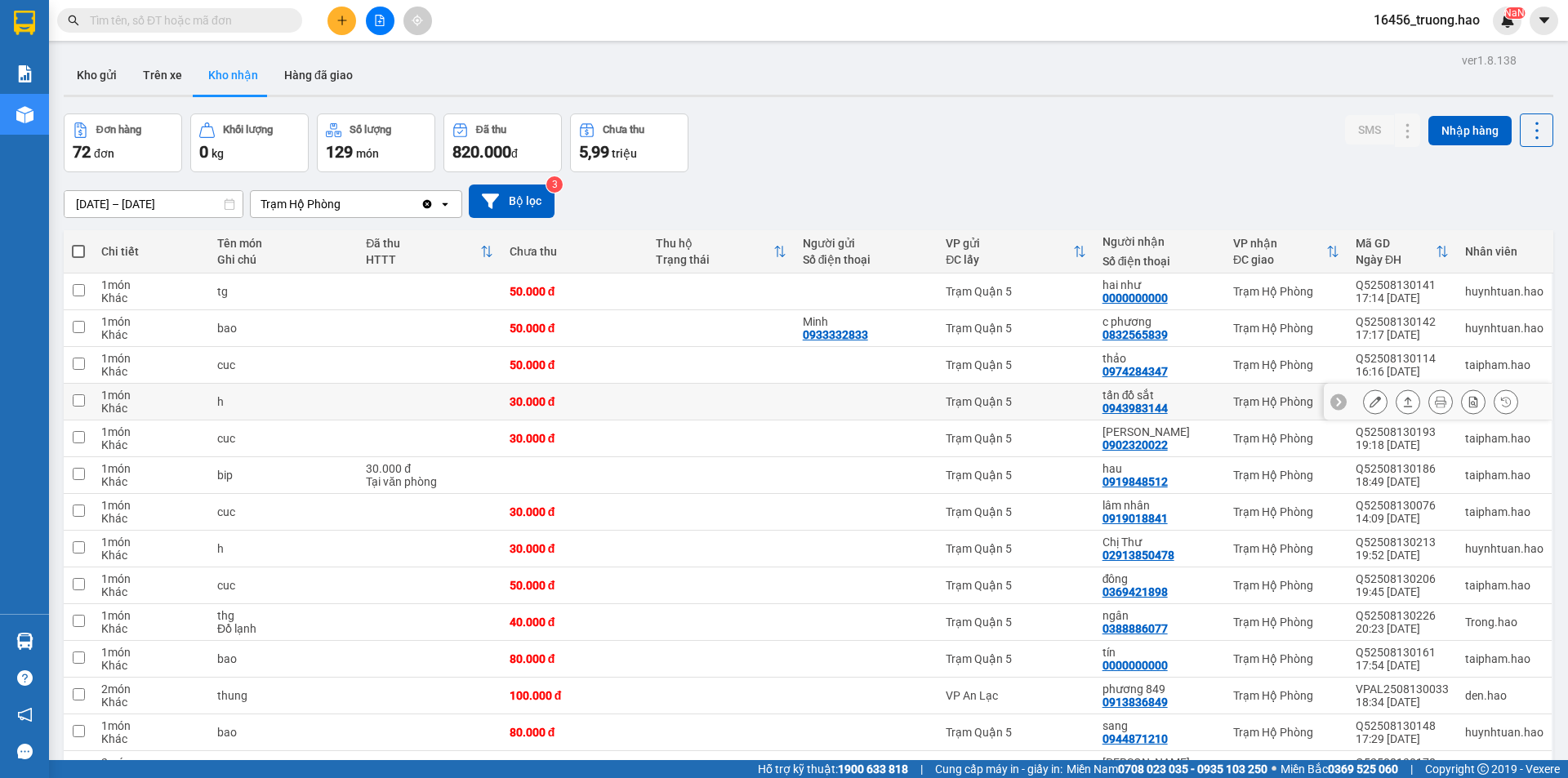
click at [1403, 407] on icon at bounding box center [1408, 401] width 11 height 11
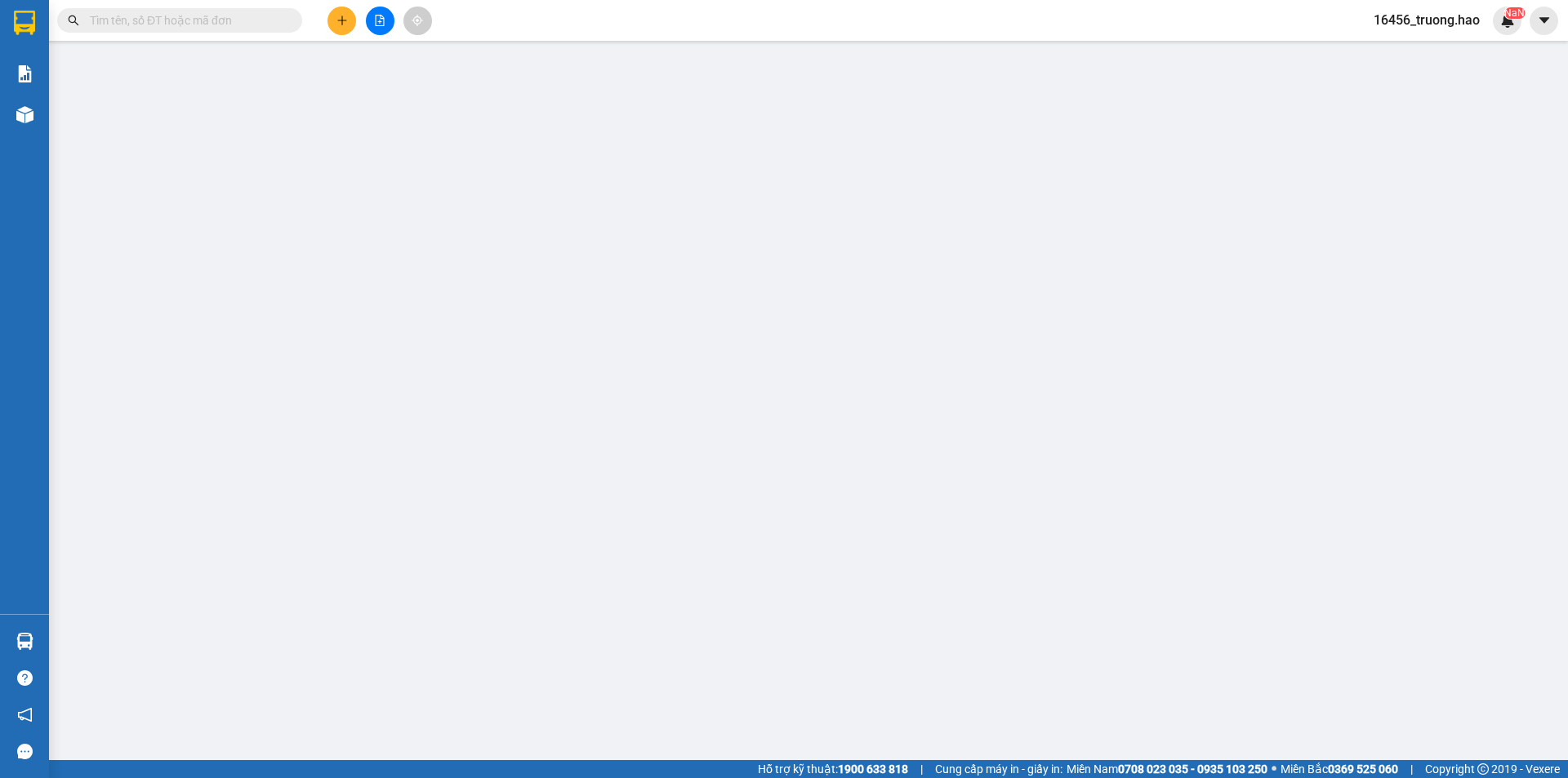
type input "0943983144"
type input "tấn đồ sắt"
type input "30.000"
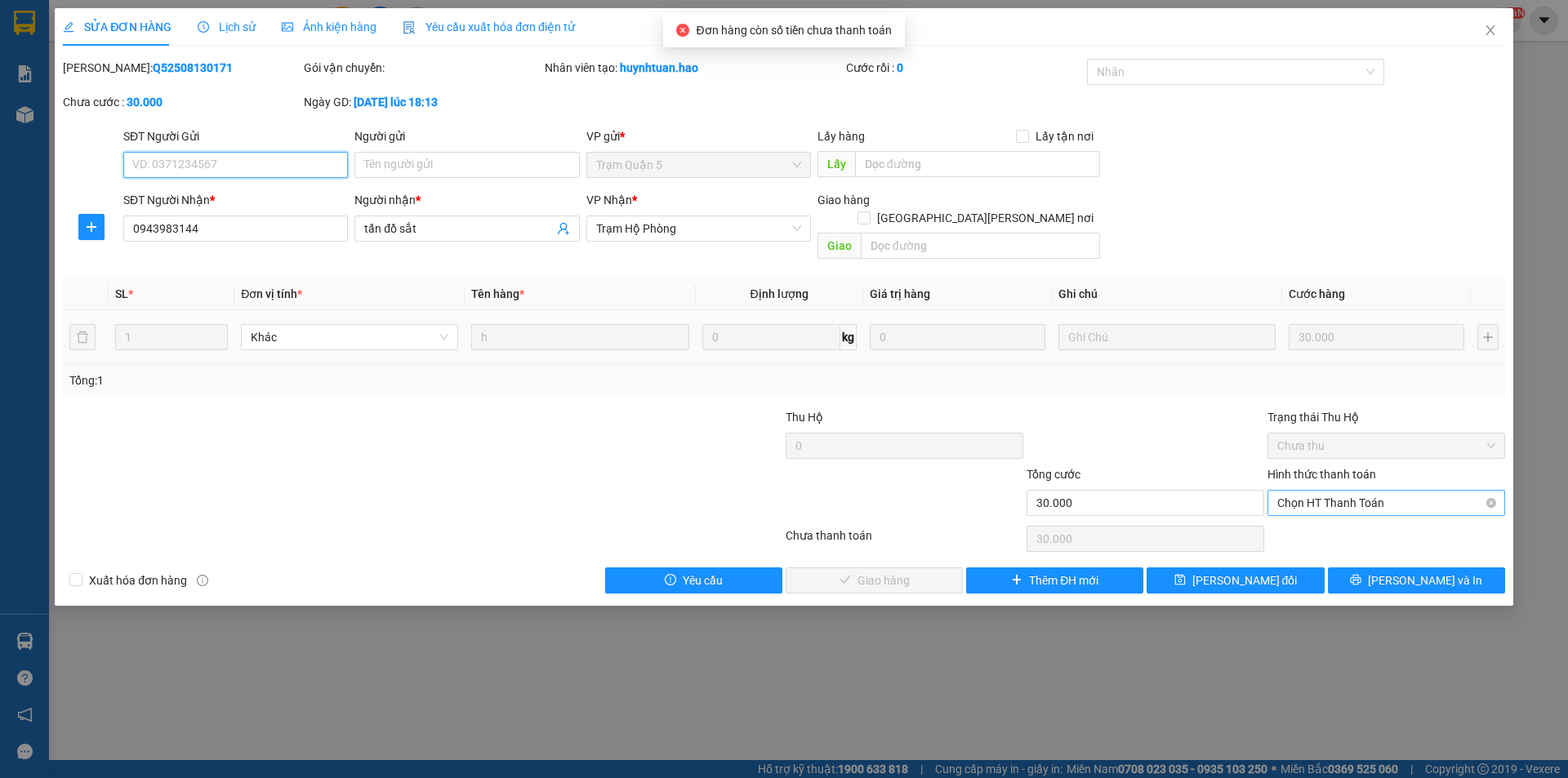
click at [1312, 490] on span "Chọn HT Thanh Toán" at bounding box center [1386, 502] width 218 height 25
click at [1313, 521] on div "Tại văn phòng" at bounding box center [1386, 518] width 218 height 18
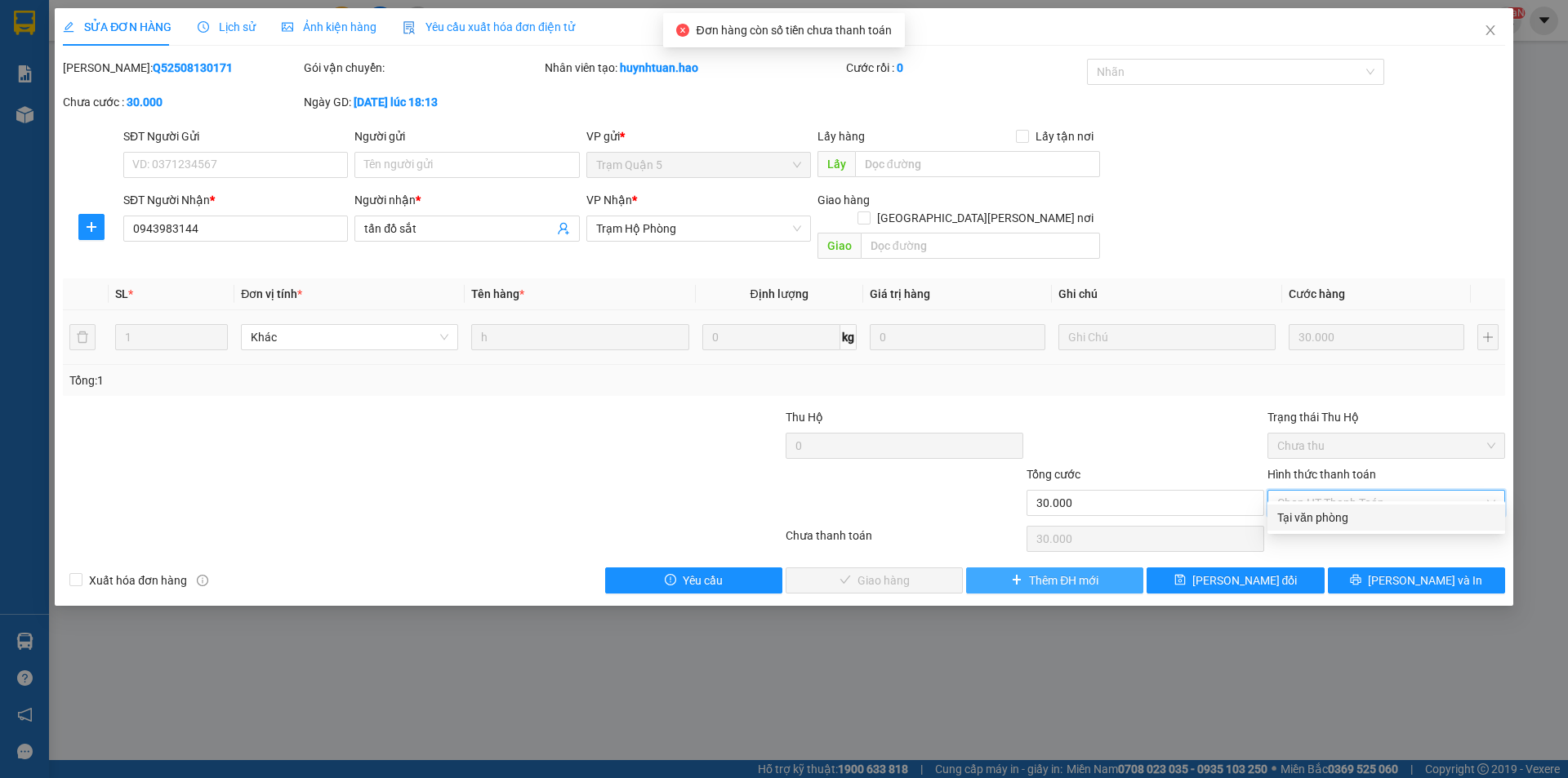
type input "0"
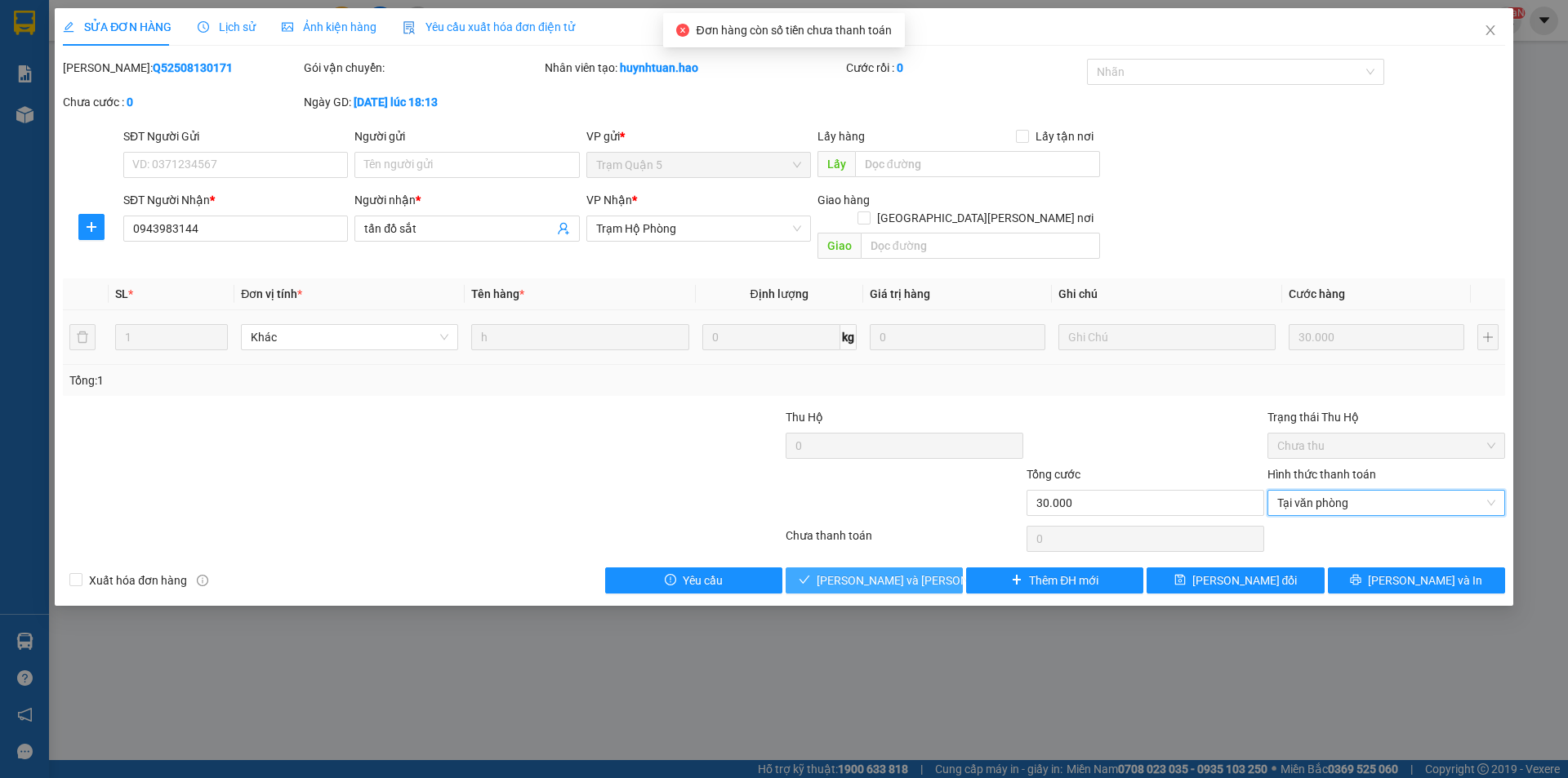
click at [922, 571] on span "[PERSON_NAME] và Giao hàng" at bounding box center [926, 581] width 221 height 18
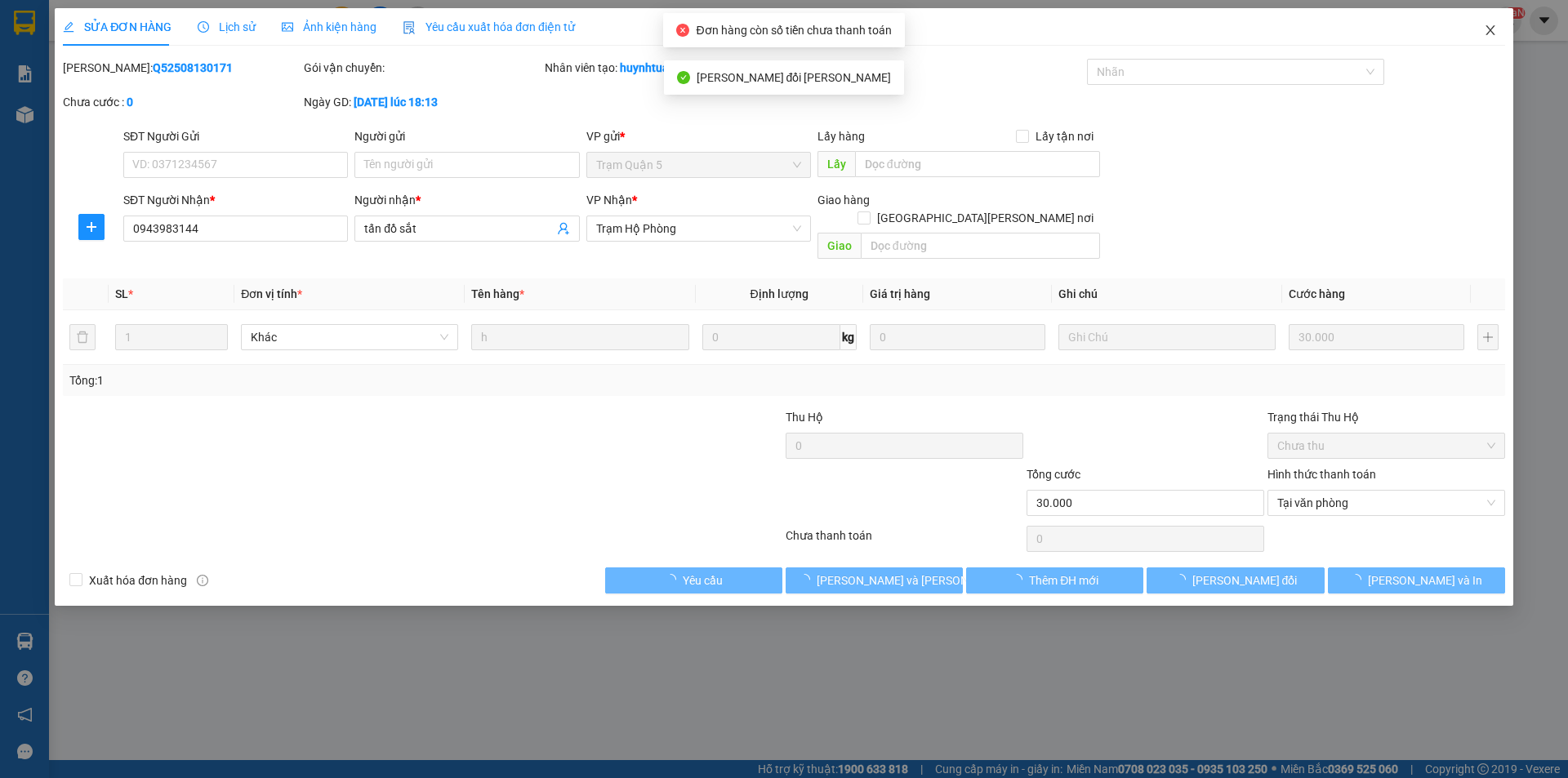
click at [1488, 31] on icon "close" at bounding box center [1490, 30] width 13 height 13
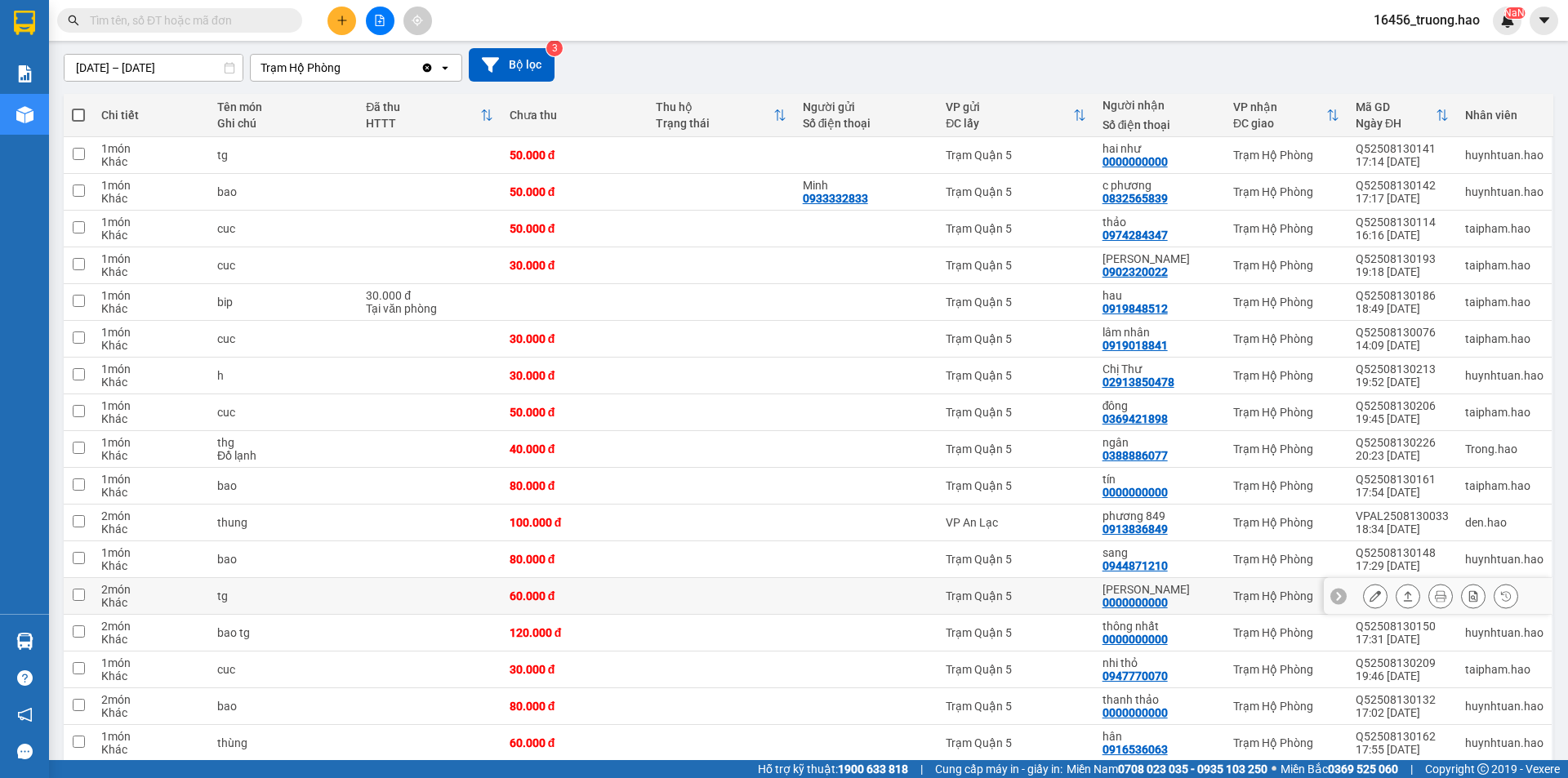
scroll to position [245, 0]
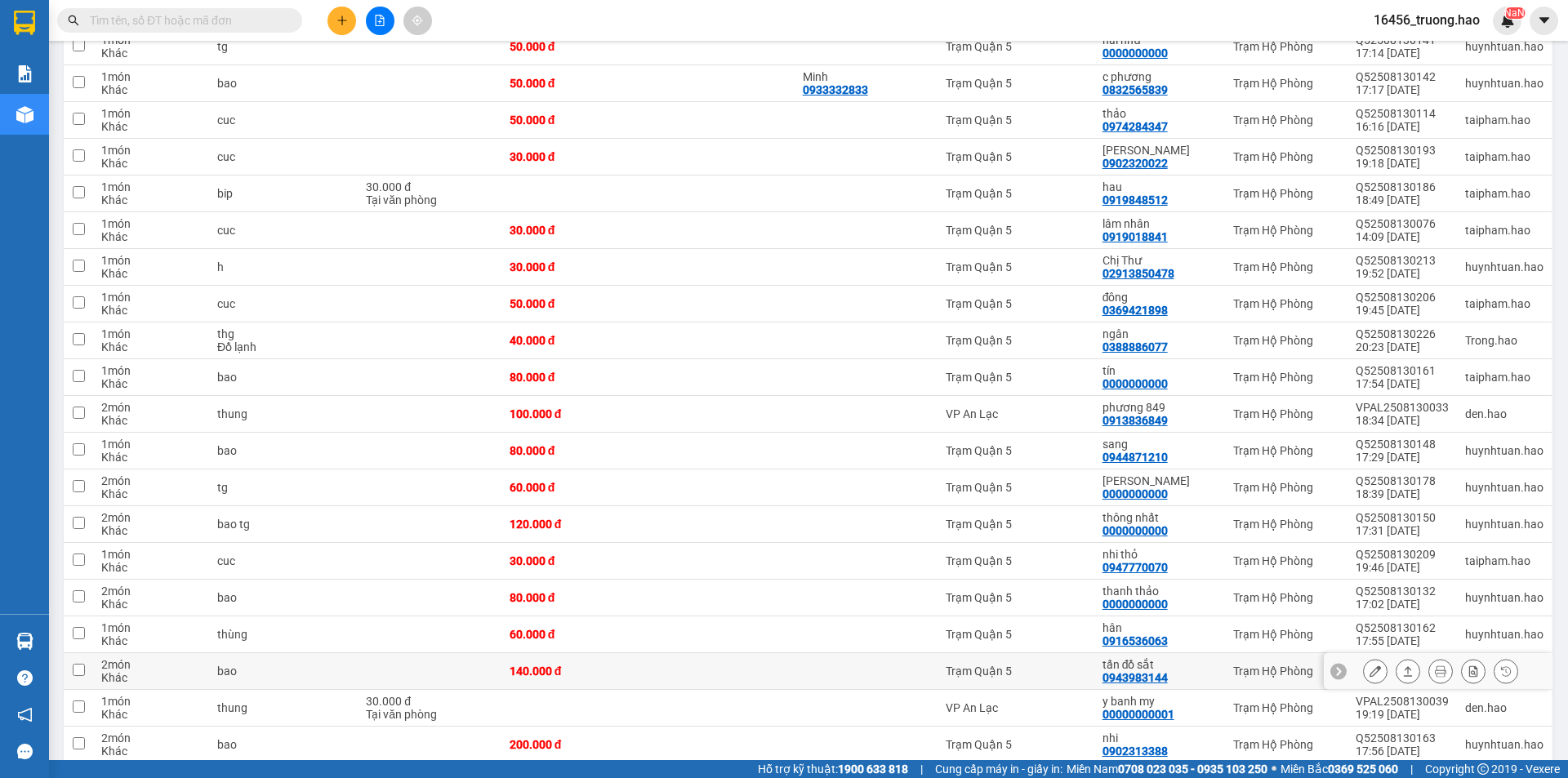
click at [1227, 670] on td "Trạm Hộ Phòng" at bounding box center [1286, 671] width 122 height 37
checkbox input "true"
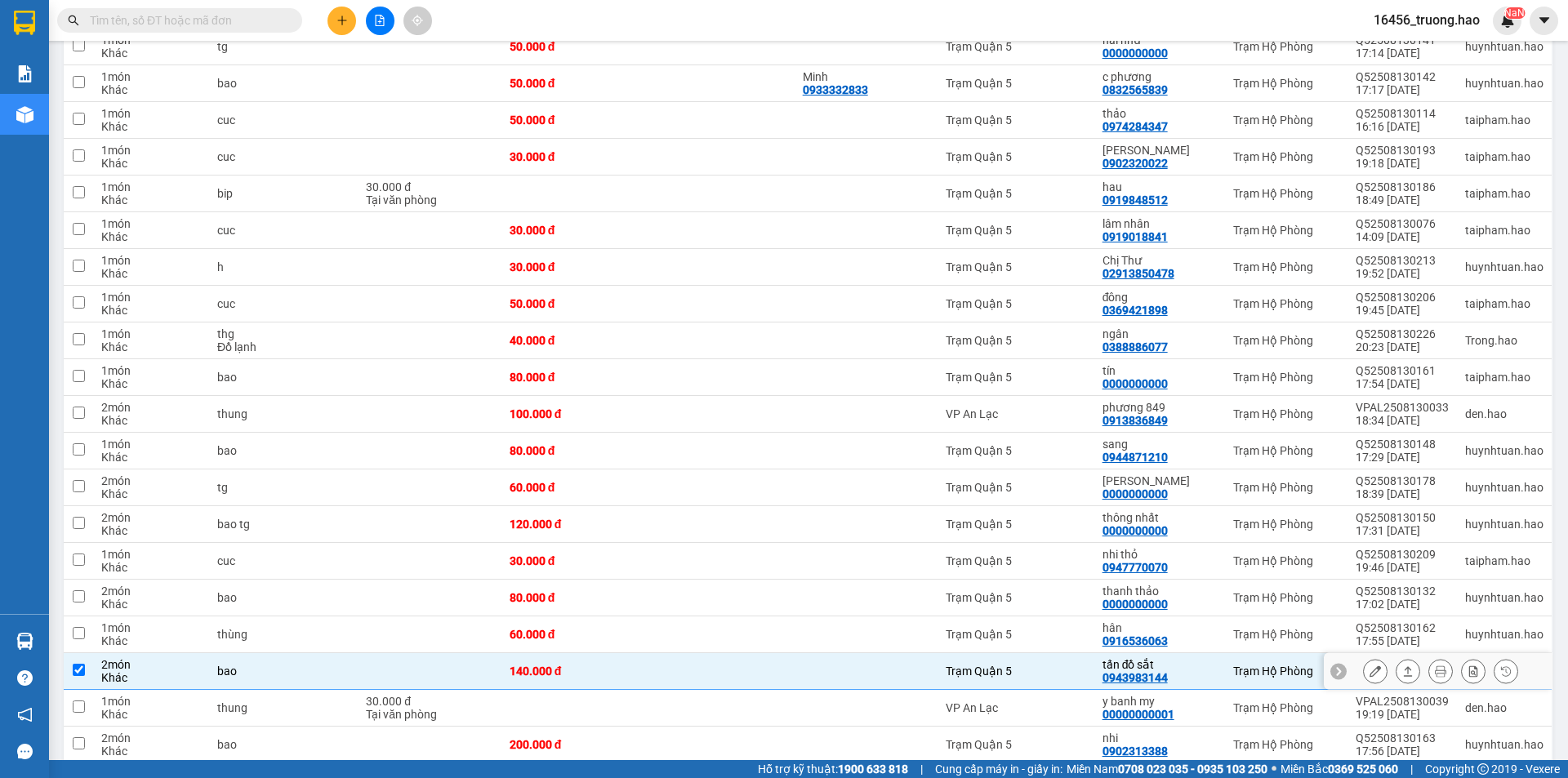
click at [1403, 670] on icon at bounding box center [1408, 671] width 11 height 11
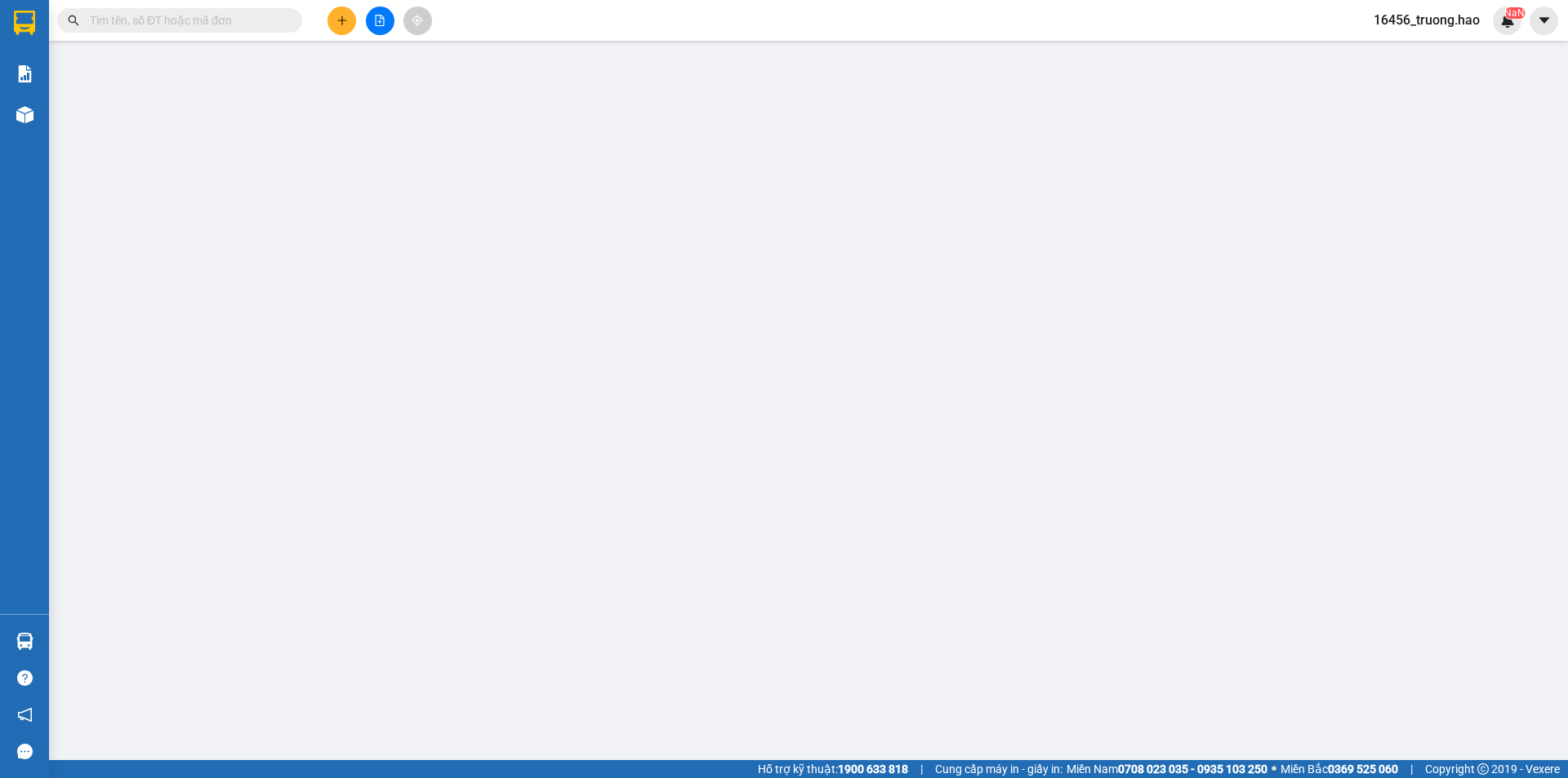
type input "0943983144"
type input "tấn đồ sắt"
type input "140.000"
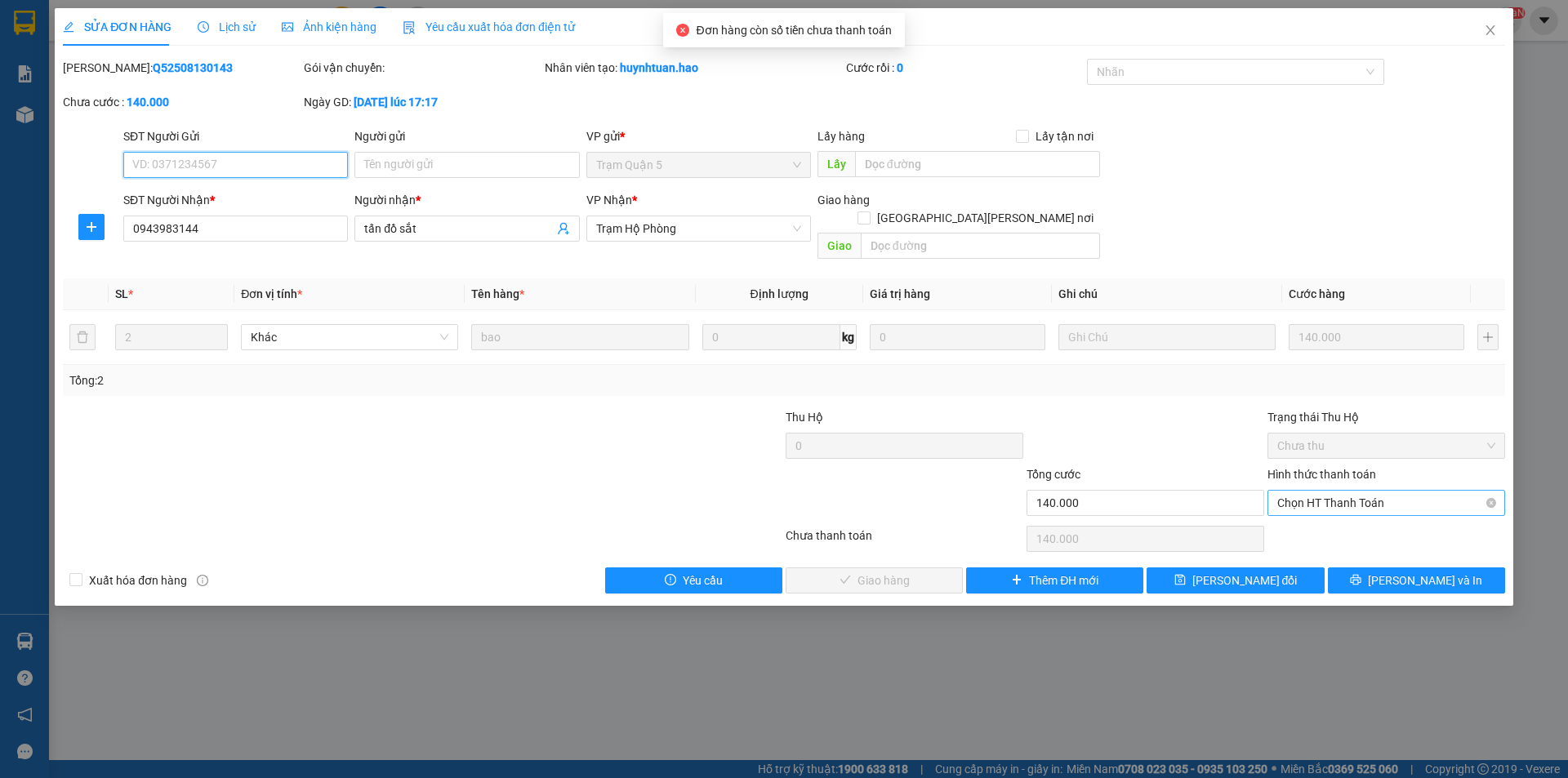
click at [1325, 490] on span "Chọn HT Thanh Toán" at bounding box center [1386, 502] width 218 height 25
click at [1322, 509] on div "Tại văn phòng" at bounding box center [1386, 518] width 218 height 18
type input "0"
click at [890, 571] on span "[PERSON_NAME] và Giao hàng" at bounding box center [926, 581] width 221 height 18
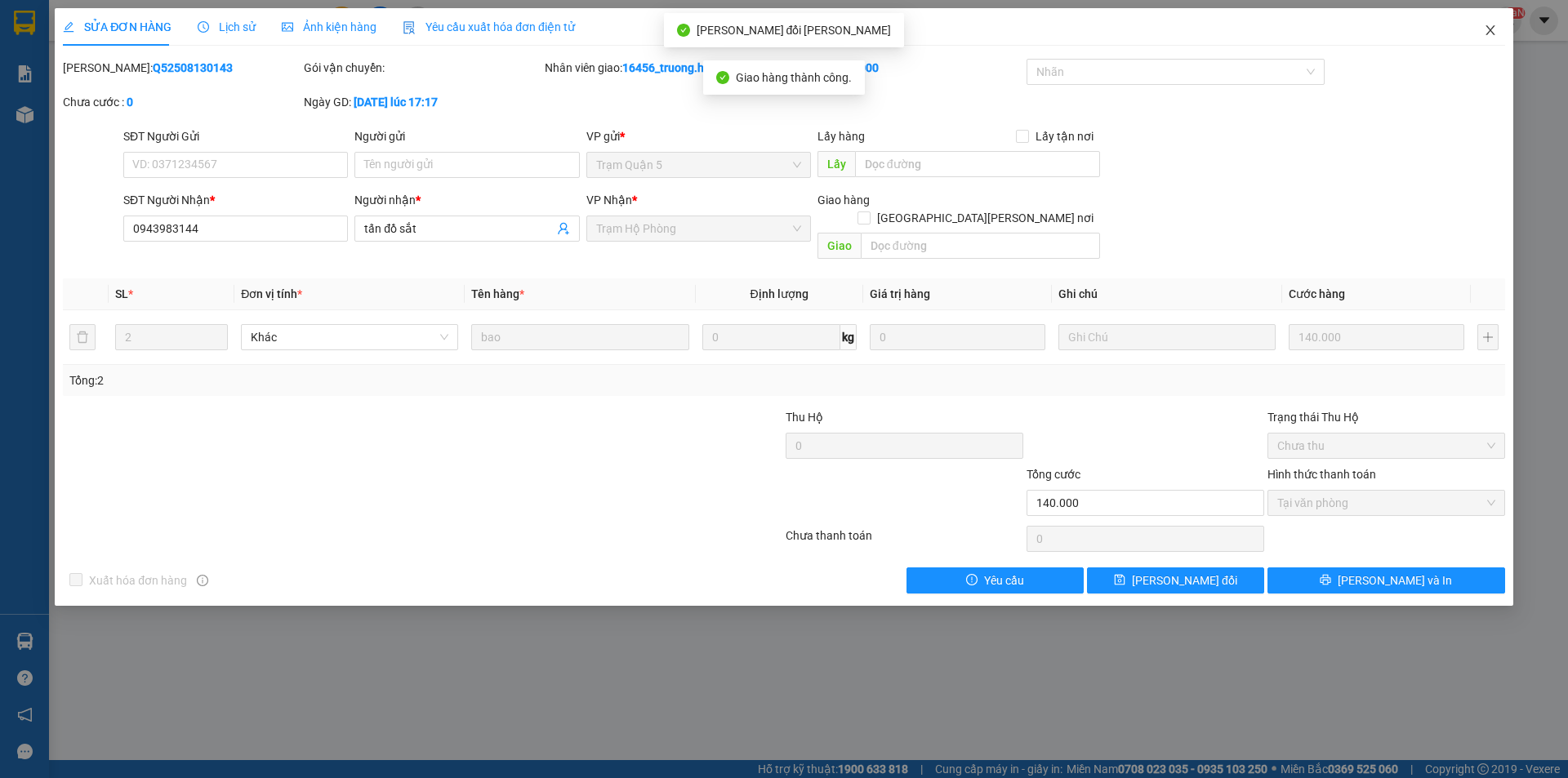
click at [1494, 33] on icon "close" at bounding box center [1490, 30] width 13 height 13
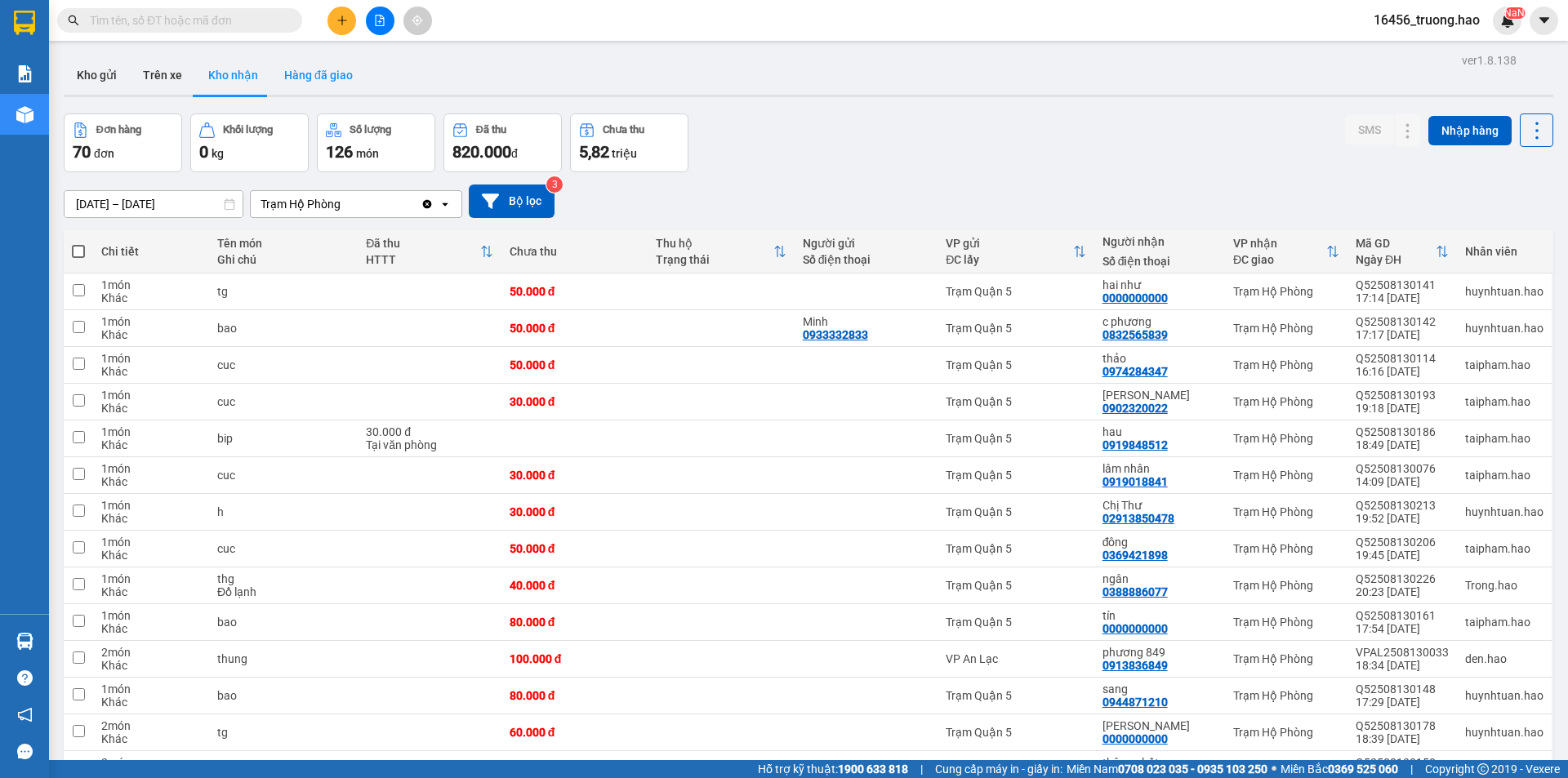
click at [310, 67] on button "Hàng đã giao" at bounding box center [318, 74] width 95 height 39
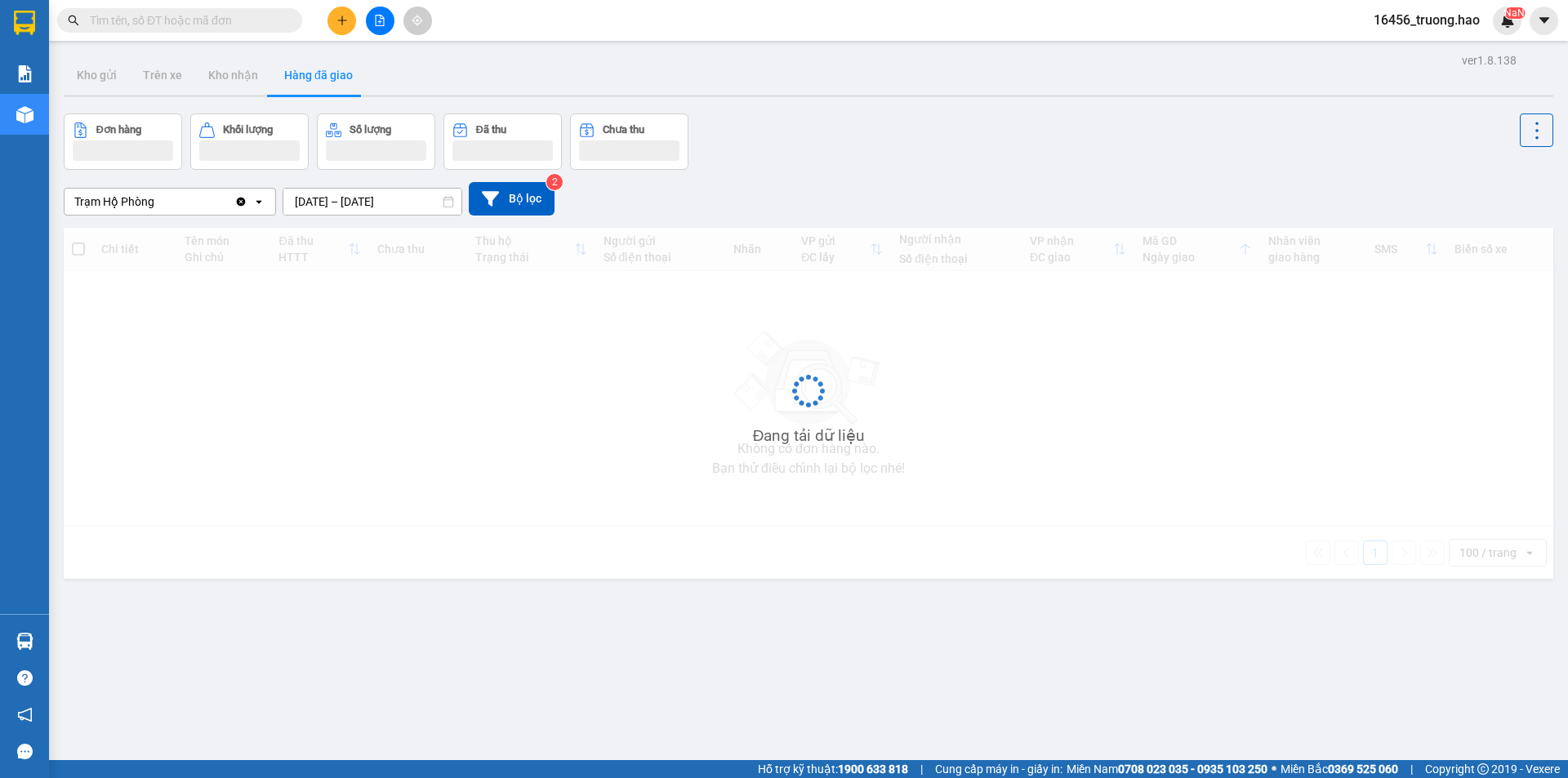
click at [310, 67] on button "Hàng đã giao" at bounding box center [318, 74] width 95 height 39
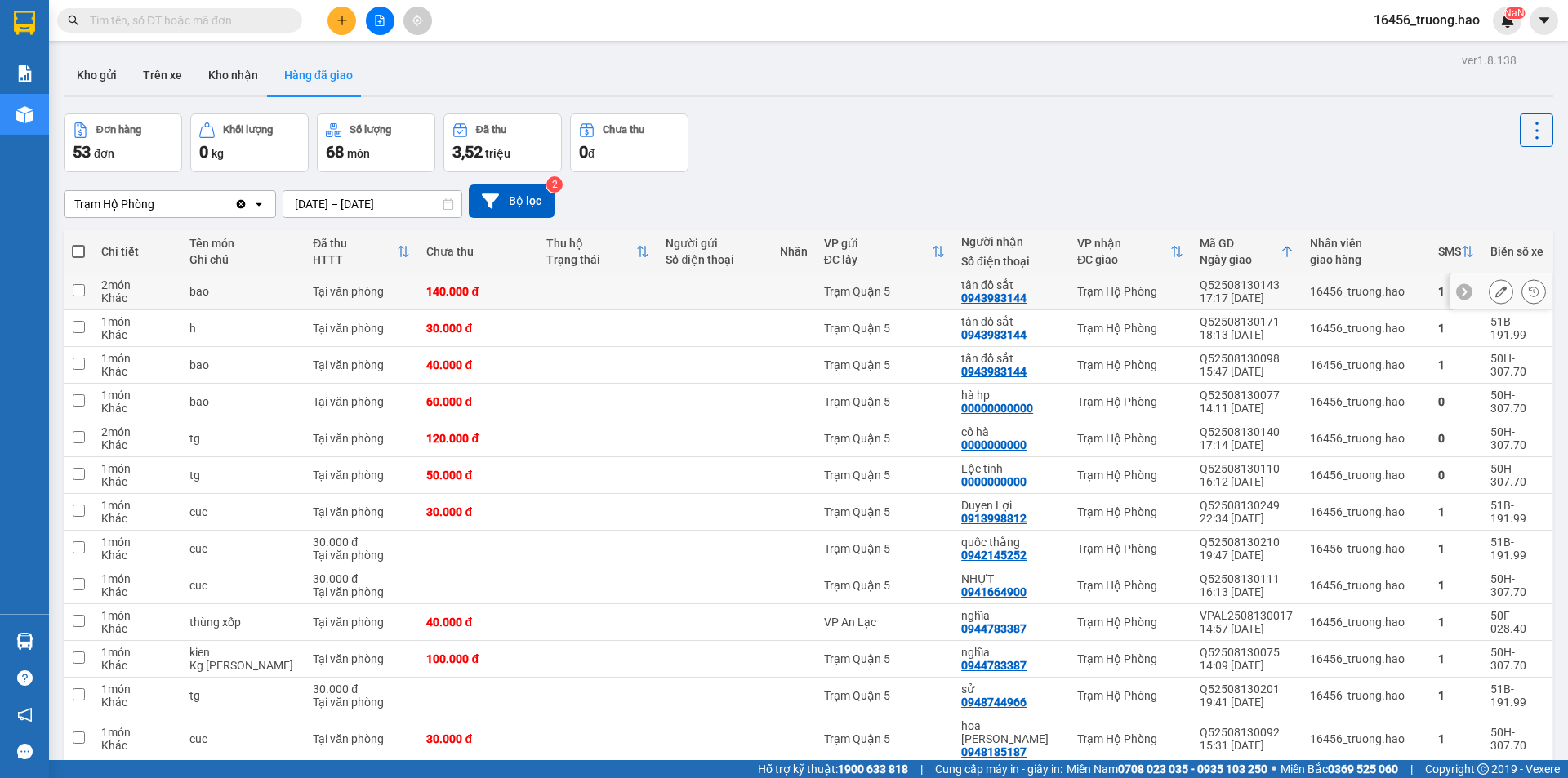
click at [934, 287] on div "Trạm Quận 5" at bounding box center [883, 291] width 120 height 13
checkbox input "true"
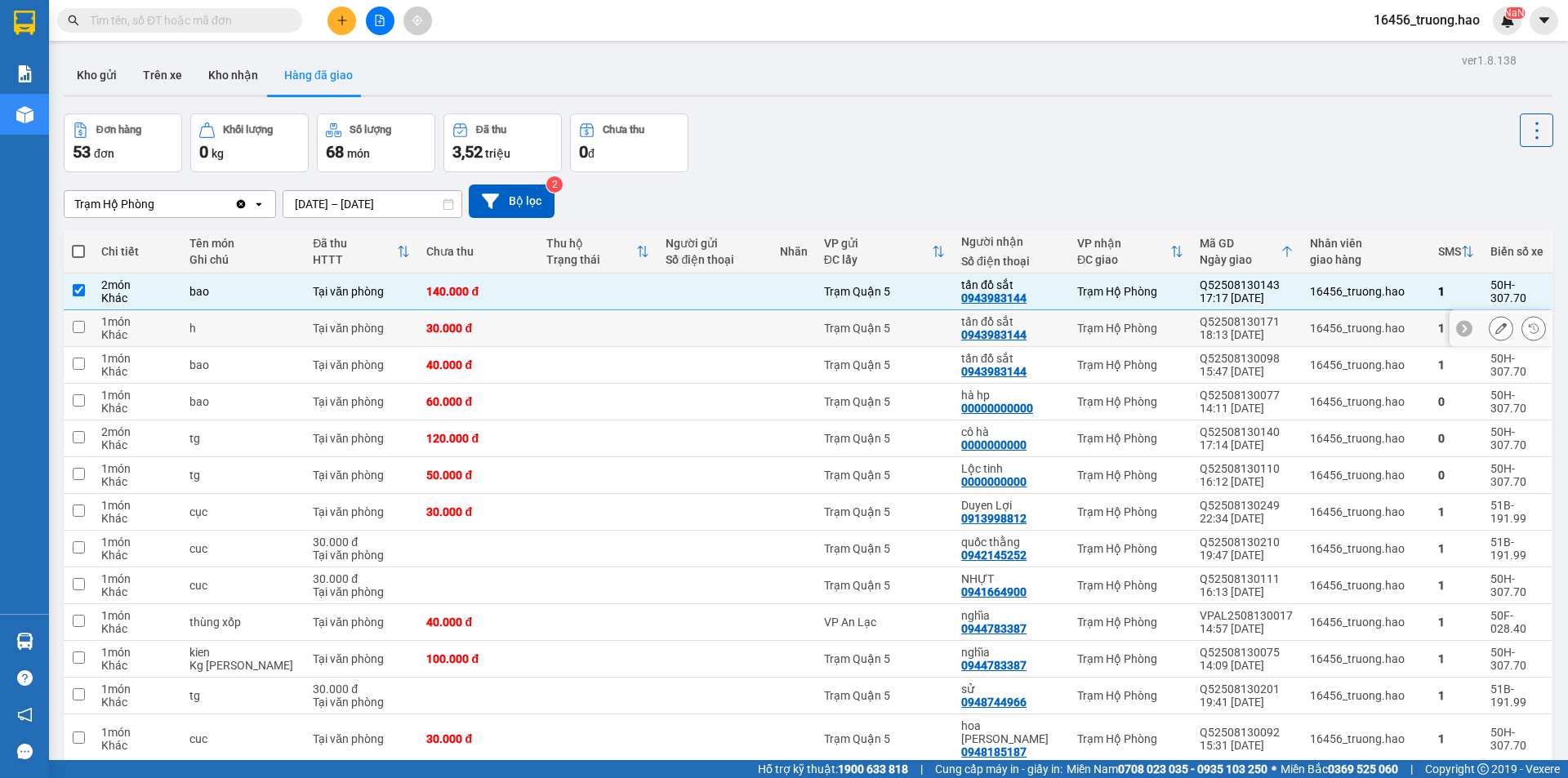
click at [925, 326] on div "Trạm Quận 5" at bounding box center [883, 328] width 120 height 13
checkbox input "true"
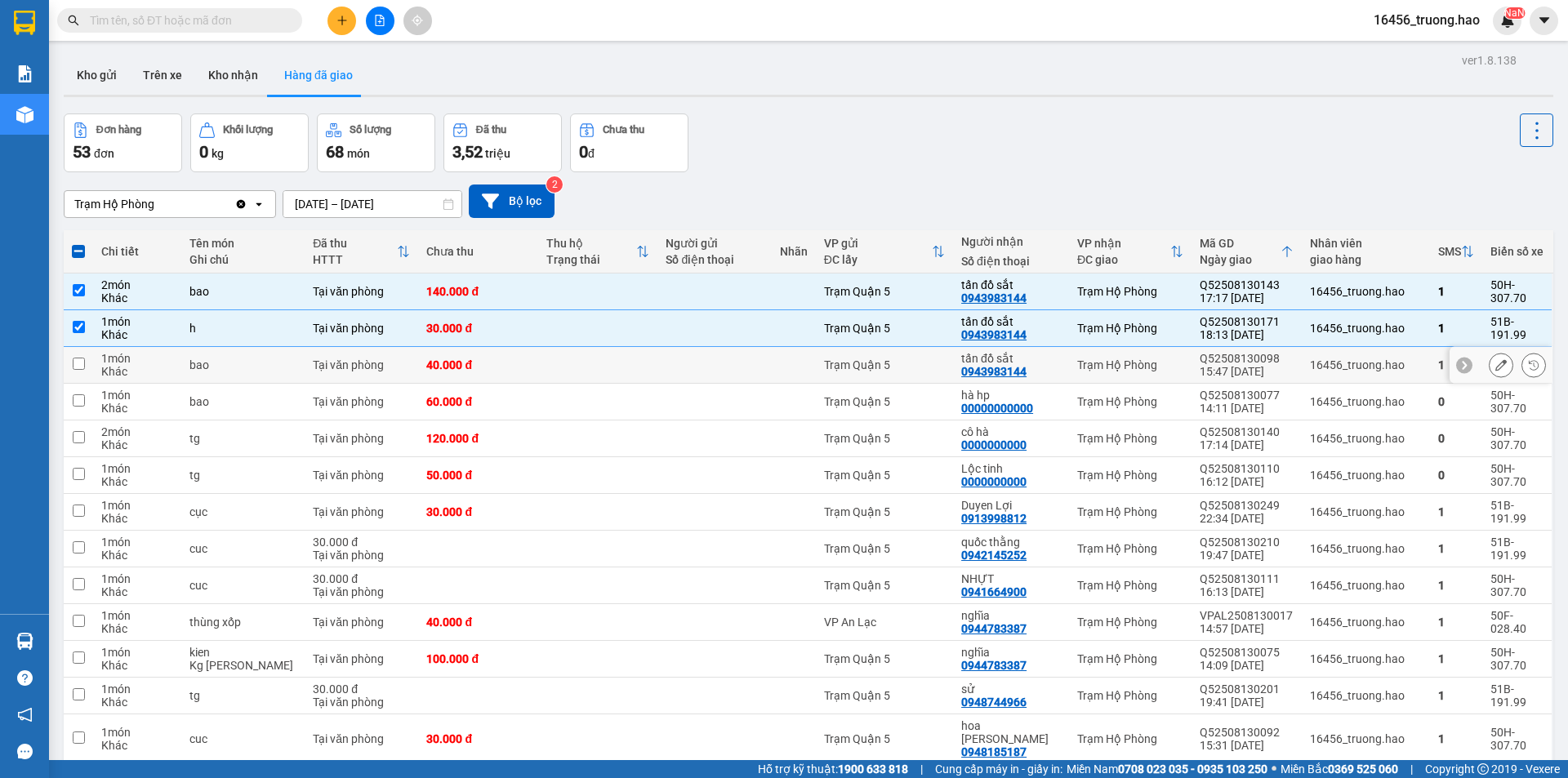
click at [920, 351] on td "Trạm Quận 5" at bounding box center [884, 366] width 137 height 37
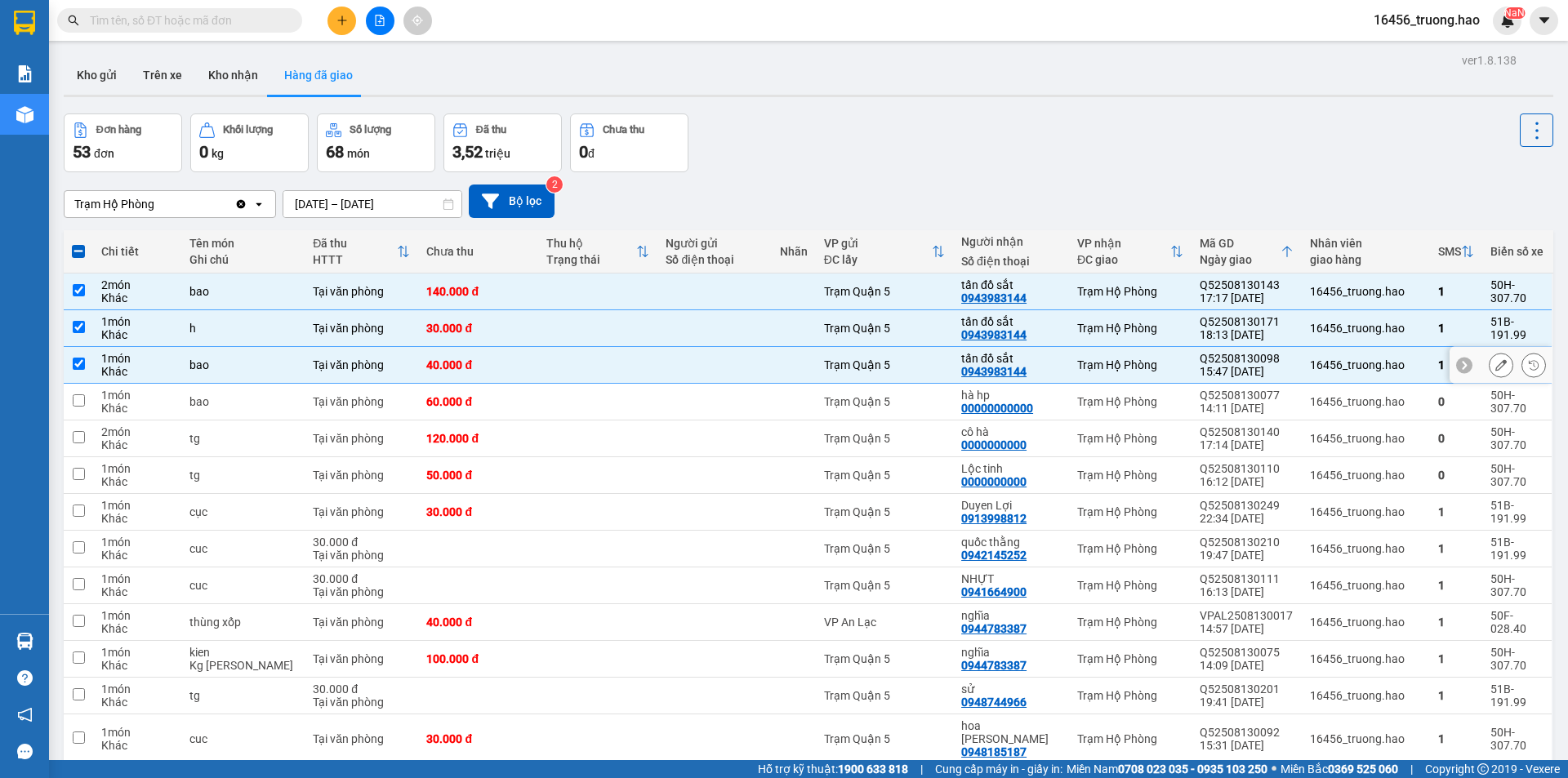
click at [920, 351] on td "Trạm Quận 5" at bounding box center [884, 366] width 137 height 37
checkbox input "false"
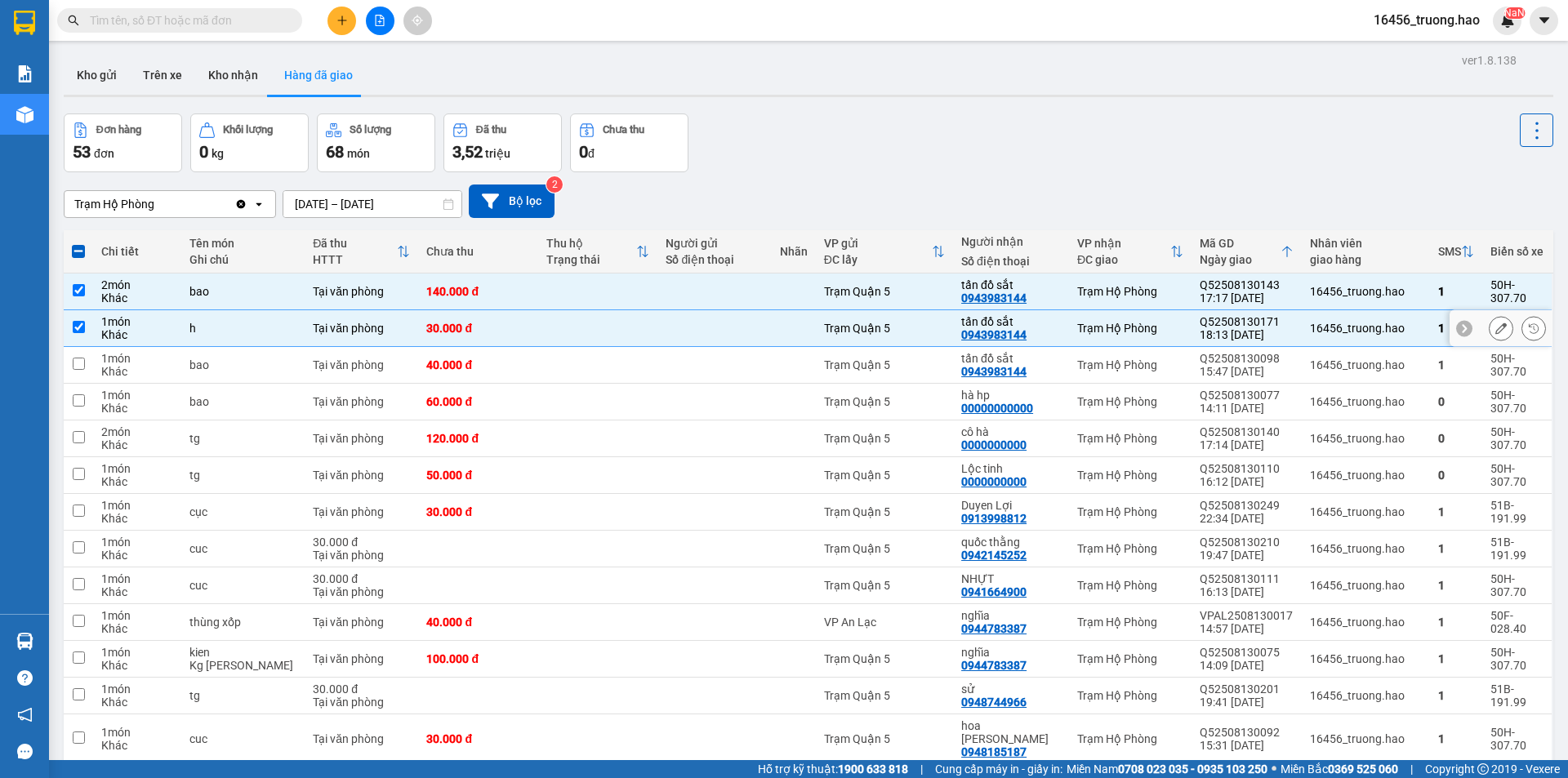
click at [934, 336] on td "Trạm Quận 5" at bounding box center [884, 329] width 137 height 37
checkbox input "false"
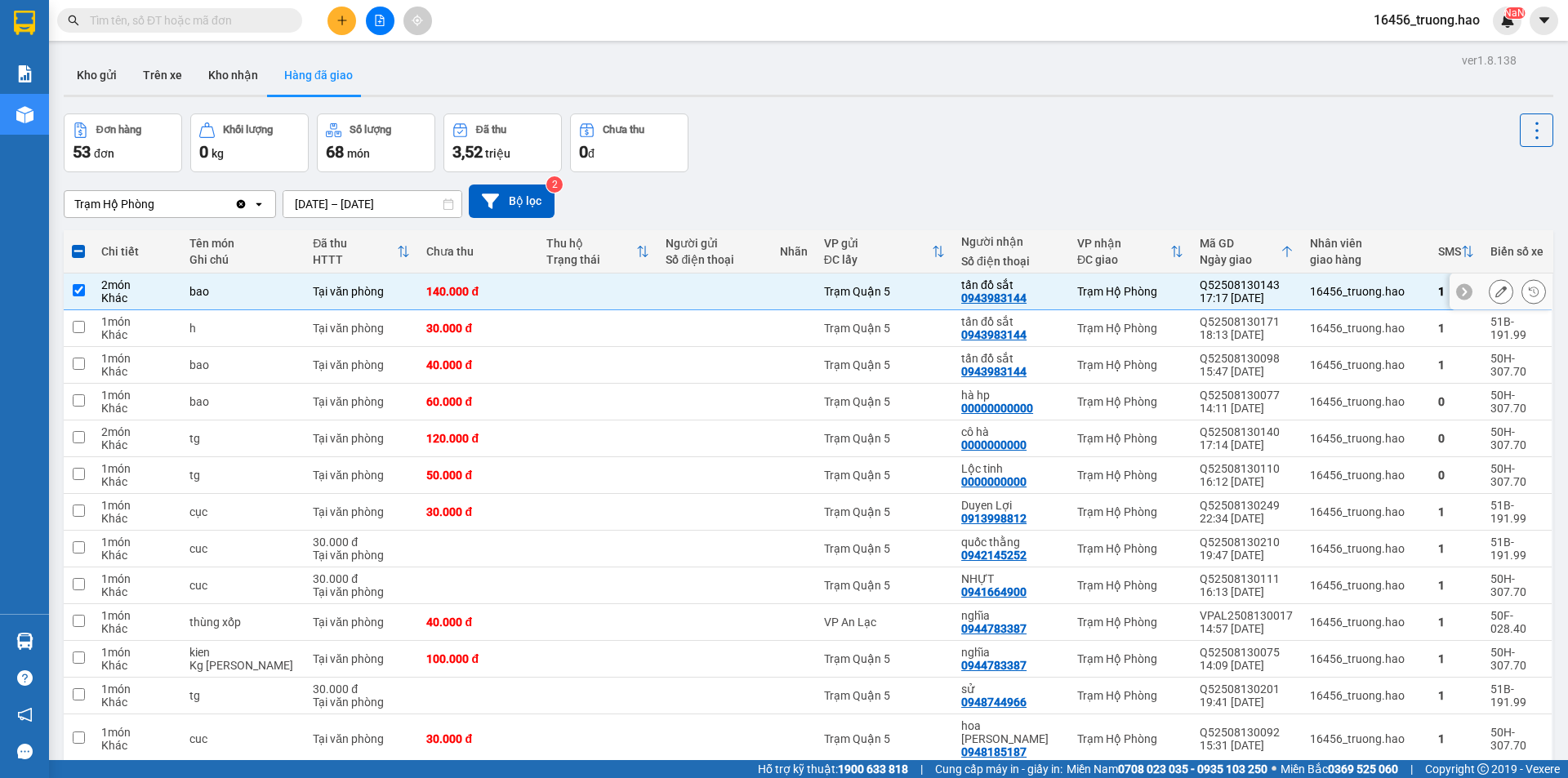
click at [922, 267] on div "VP gửi ĐC lấy" at bounding box center [883, 252] width 120 height 33
checkbox input "false"
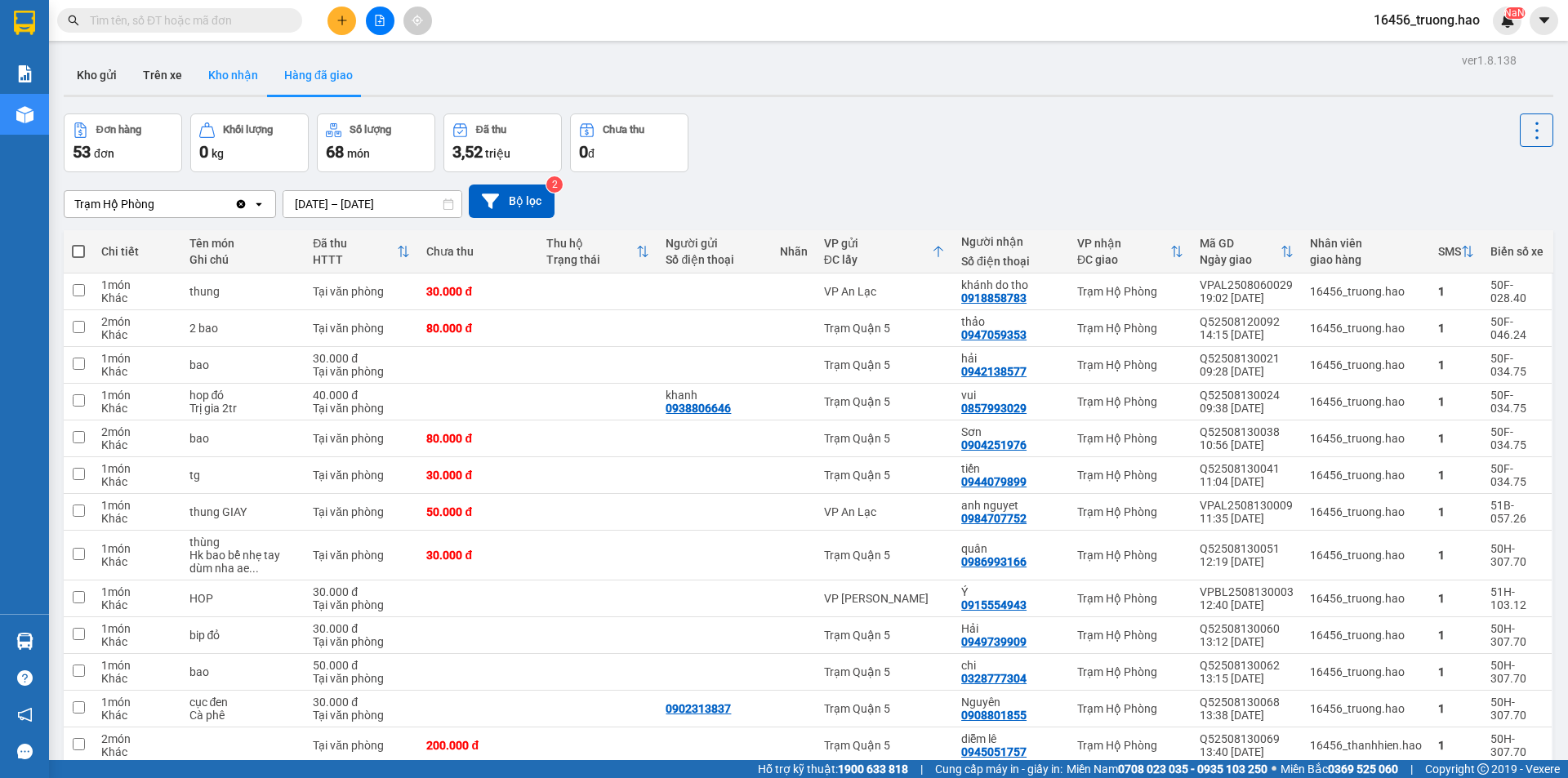
click at [217, 83] on button "Kho nhận" at bounding box center [233, 74] width 76 height 39
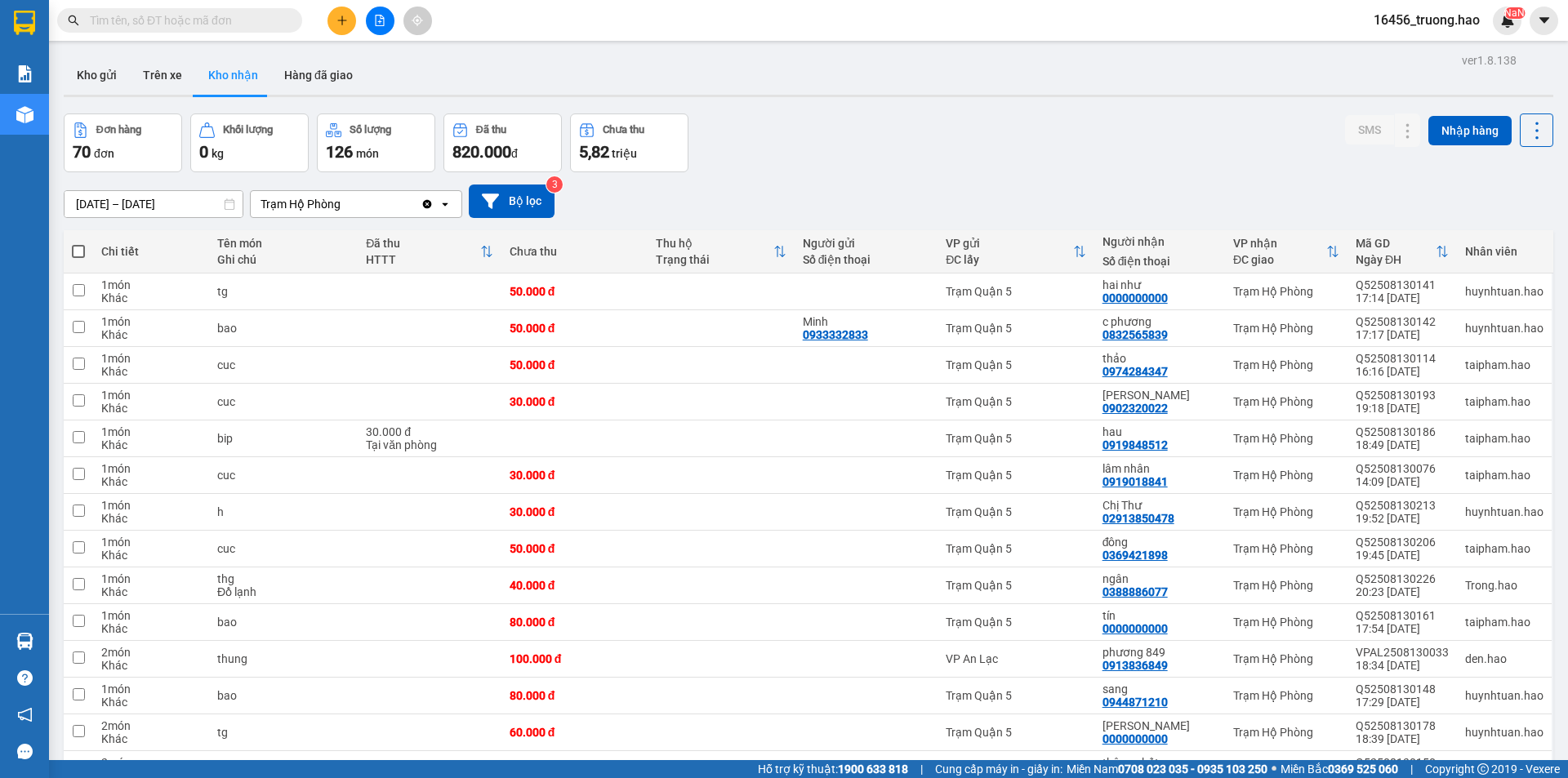
click at [139, 26] on input "text" at bounding box center [187, 20] width 193 height 18
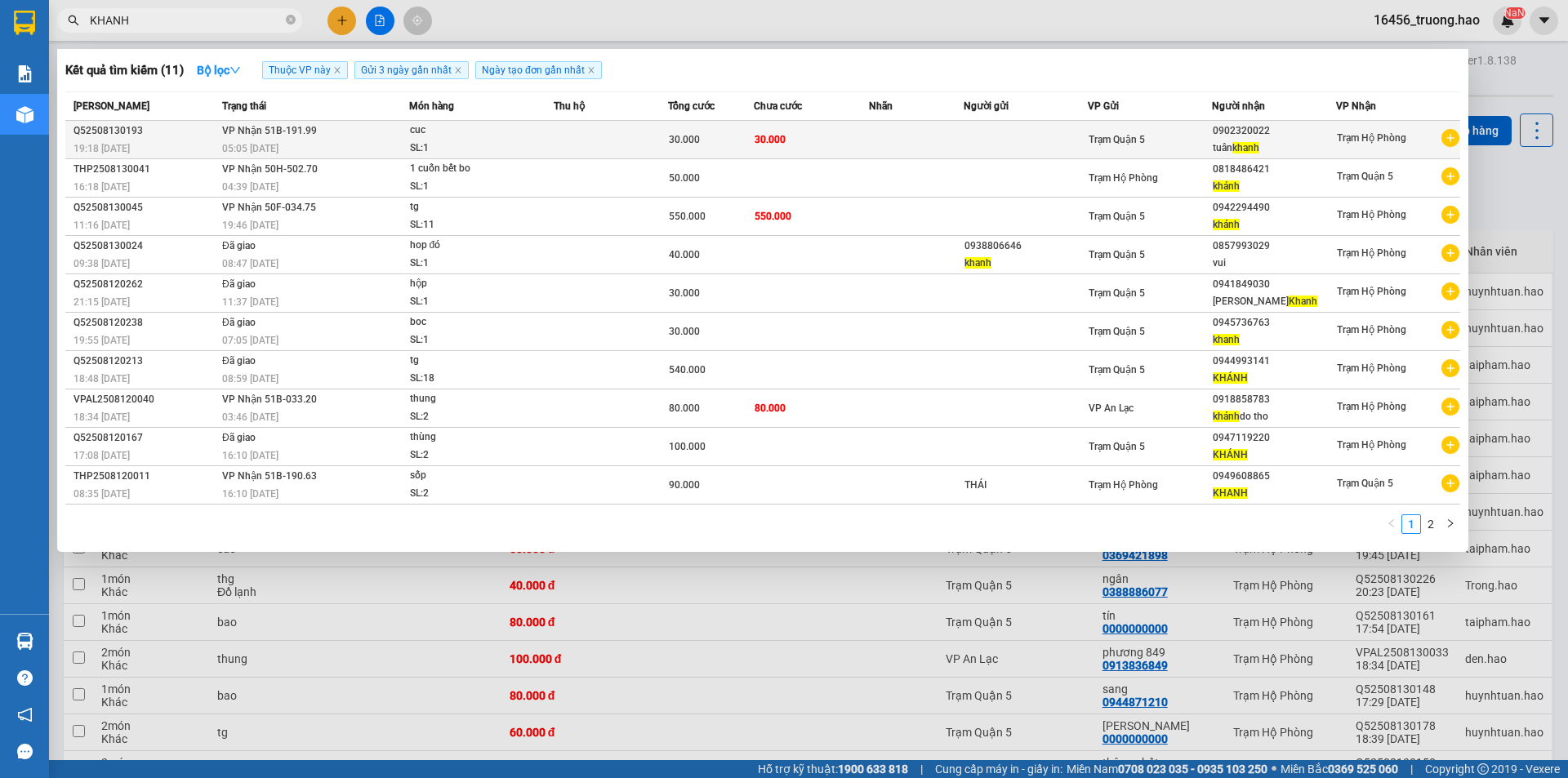
type input "KHANH"
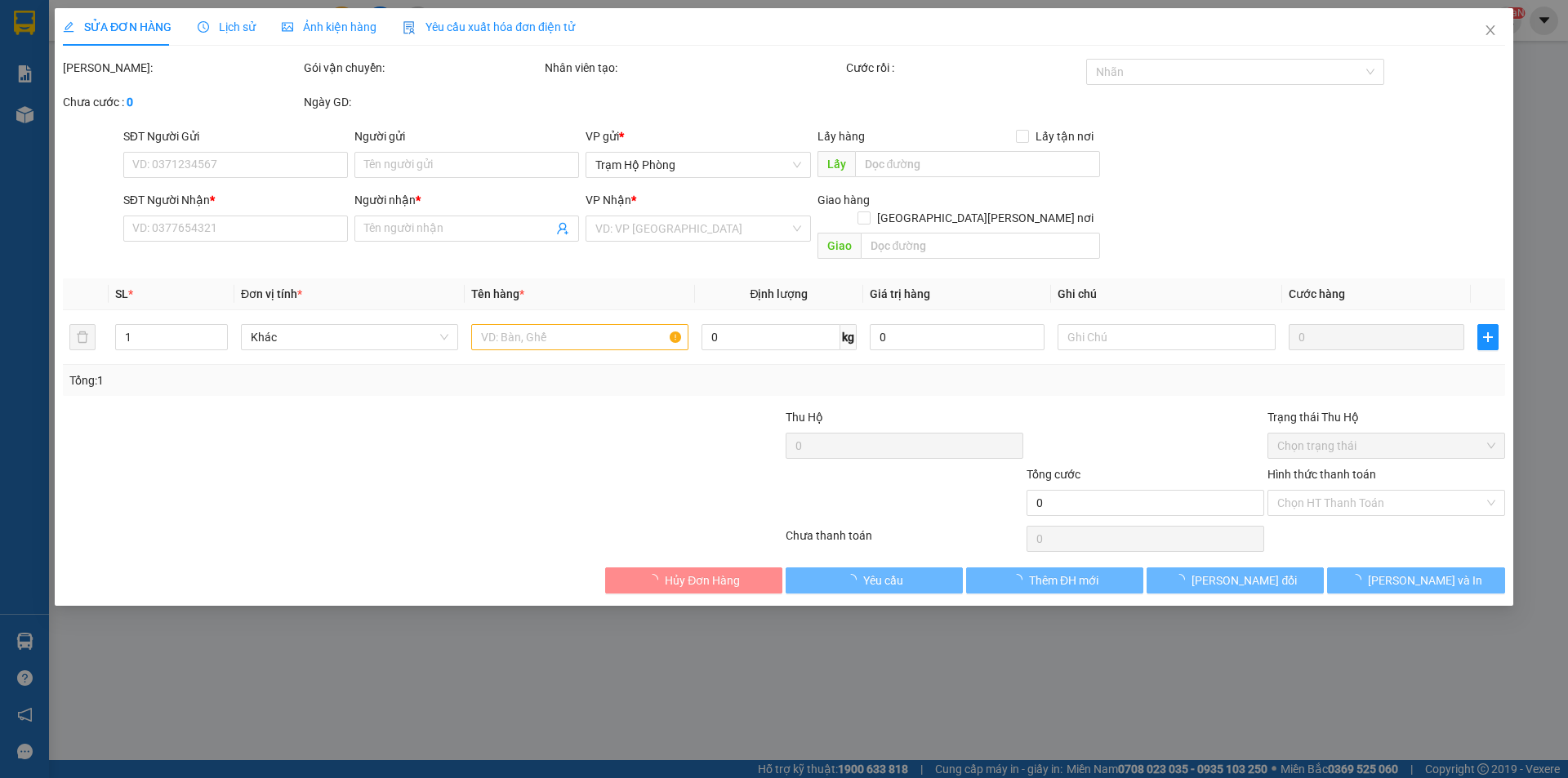
type input "0902320022"
type input "[PERSON_NAME]"
type input "30.000"
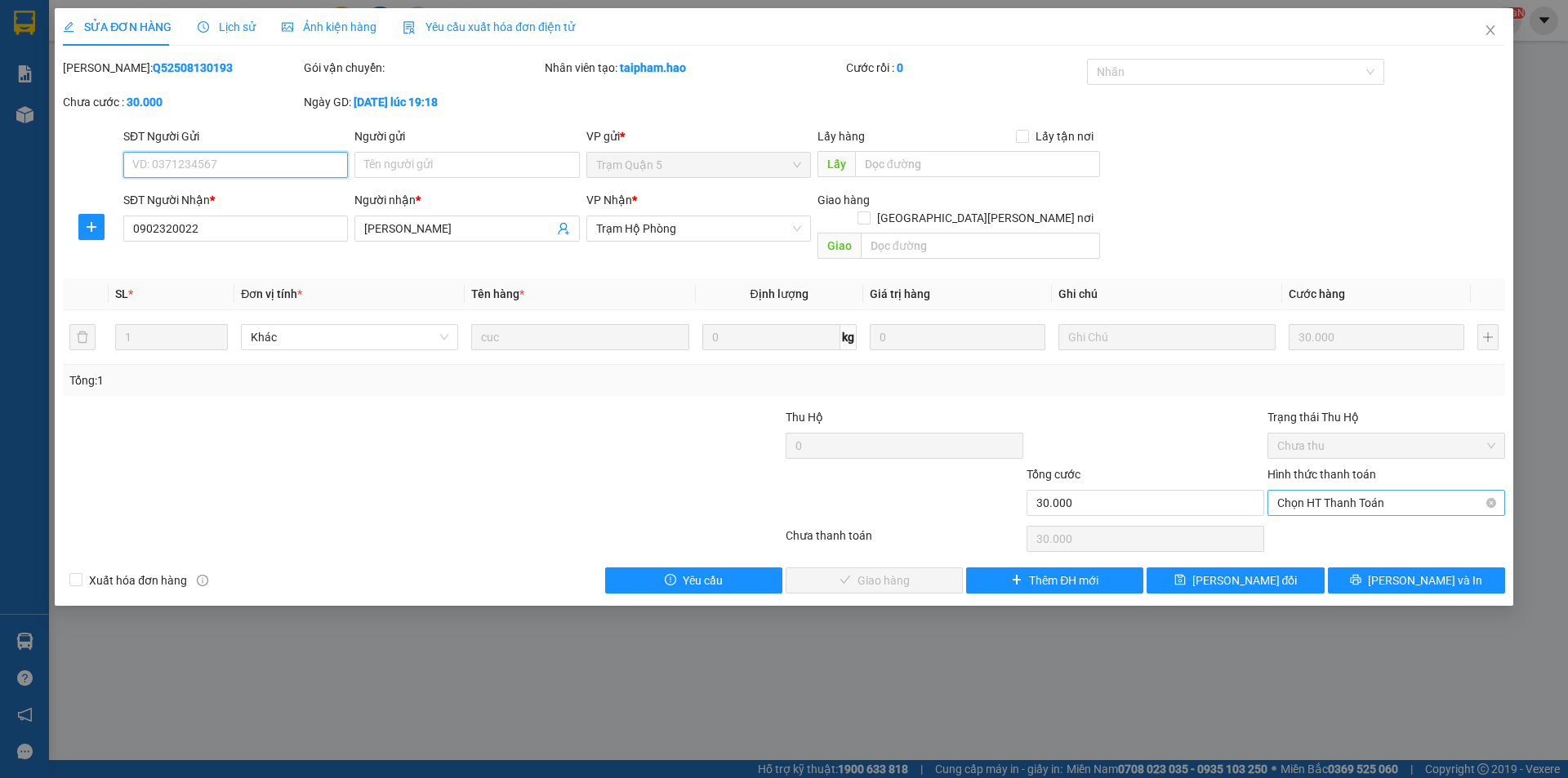
click at [1317, 490] on span "Chọn HT Thanh Toán" at bounding box center [1386, 502] width 218 height 25
click at [1317, 509] on div "Tại văn phòng" at bounding box center [1386, 518] width 218 height 18
type input "0"
click at [883, 571] on button "[PERSON_NAME] và Giao hàng" at bounding box center [874, 581] width 177 height 26
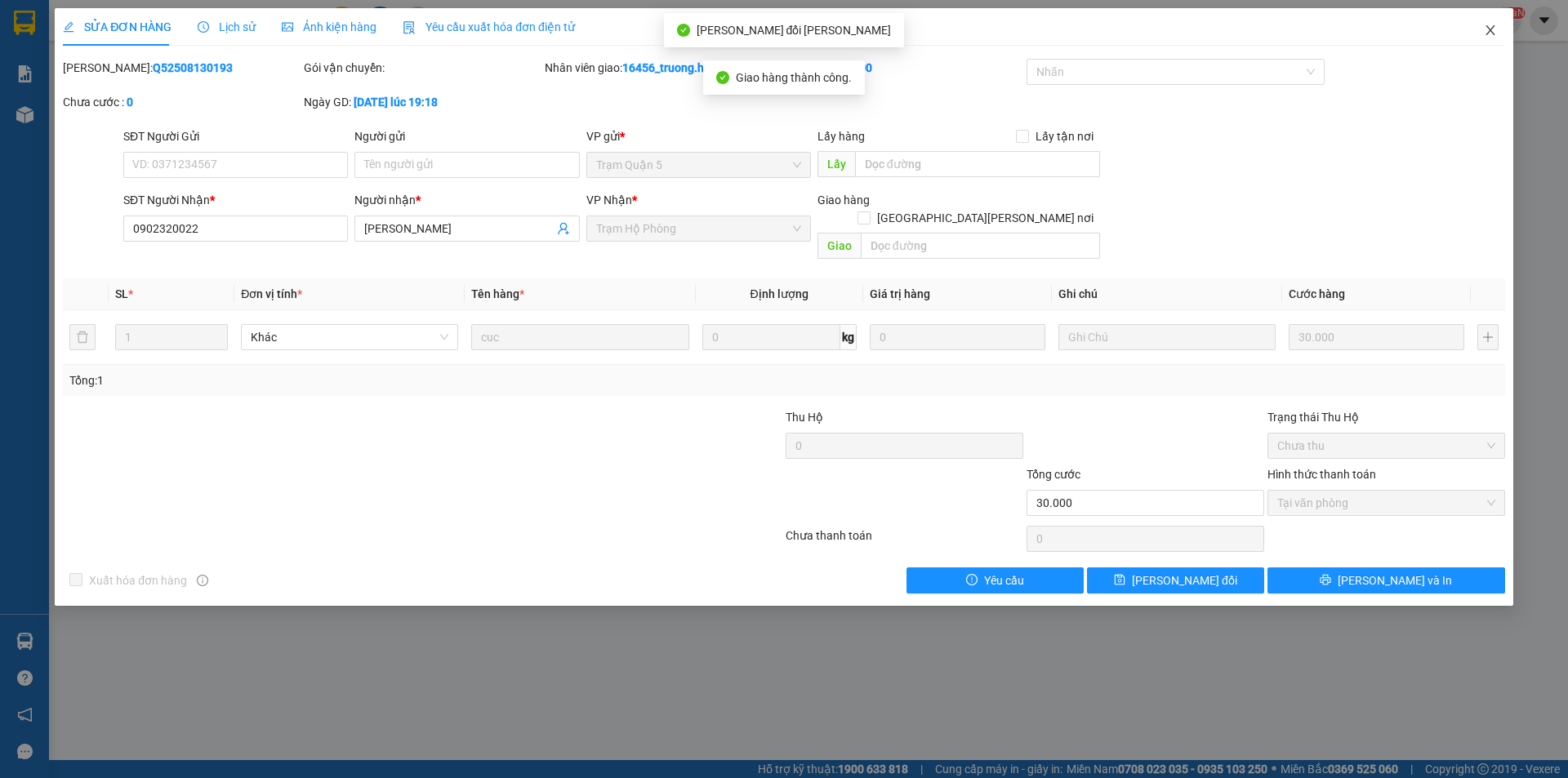
click at [1496, 33] on icon "close" at bounding box center [1490, 30] width 13 height 13
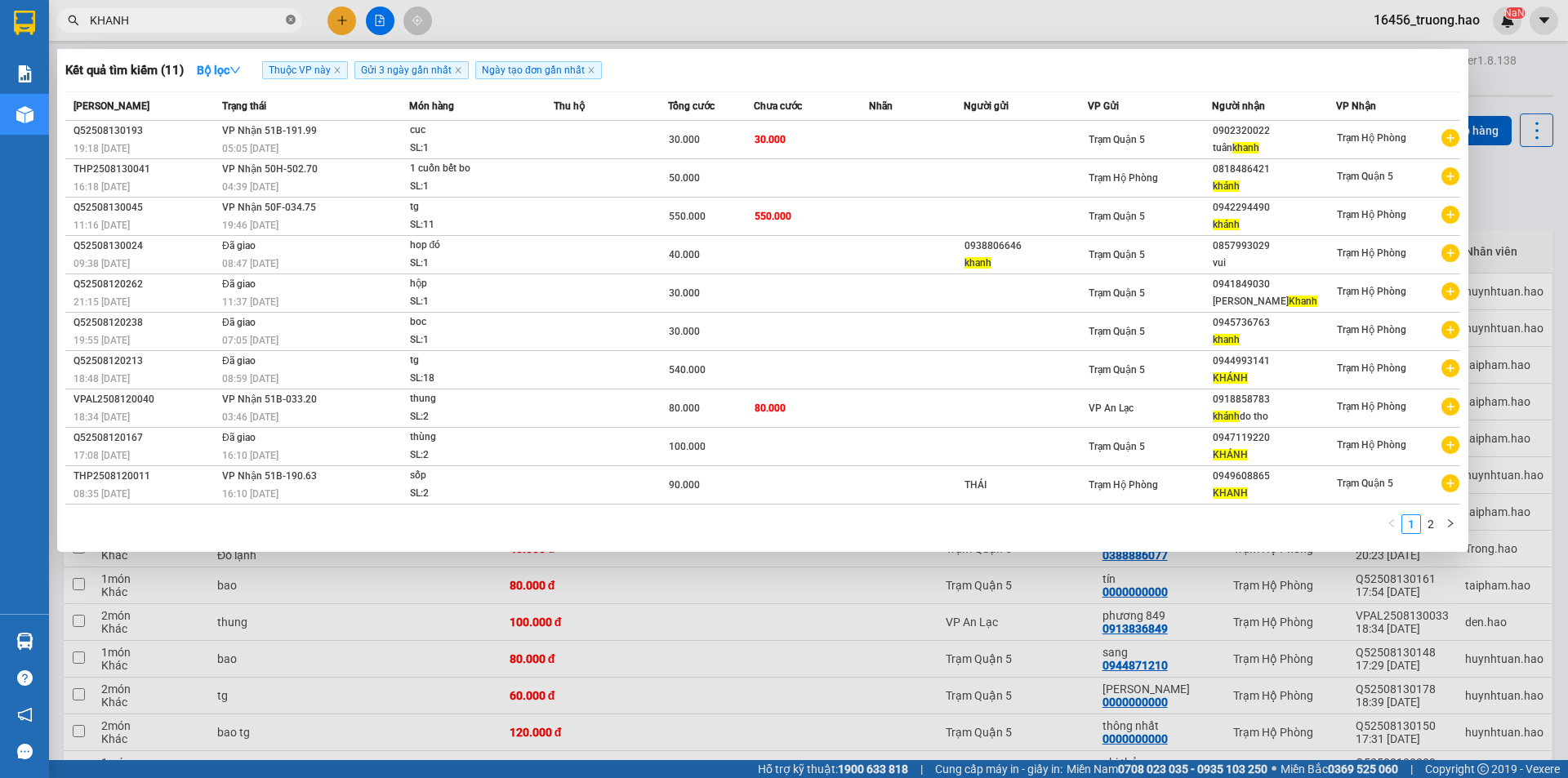
click at [290, 20] on icon "close-circle" at bounding box center [290, 19] width 10 height 10
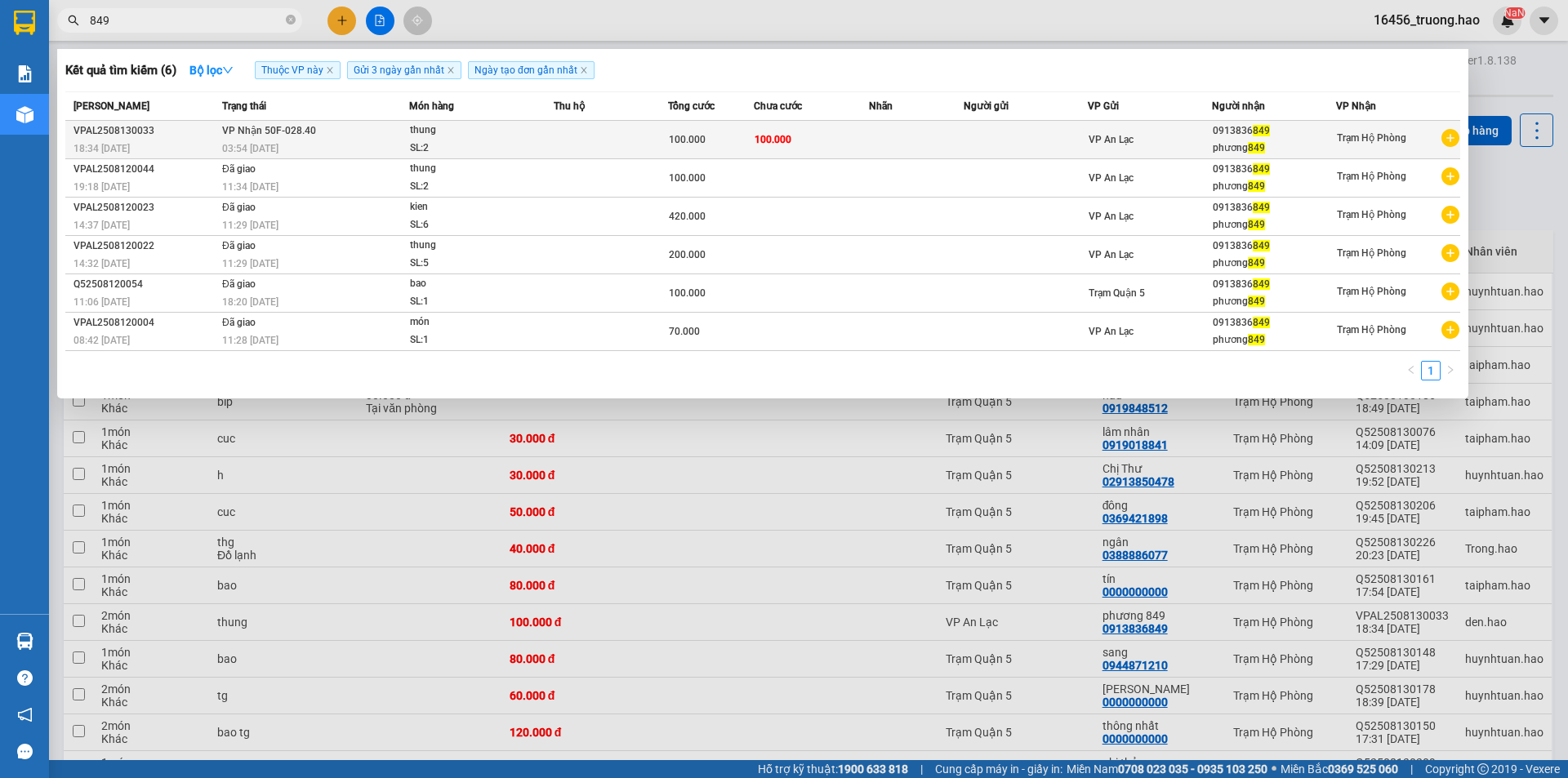
type input "849"
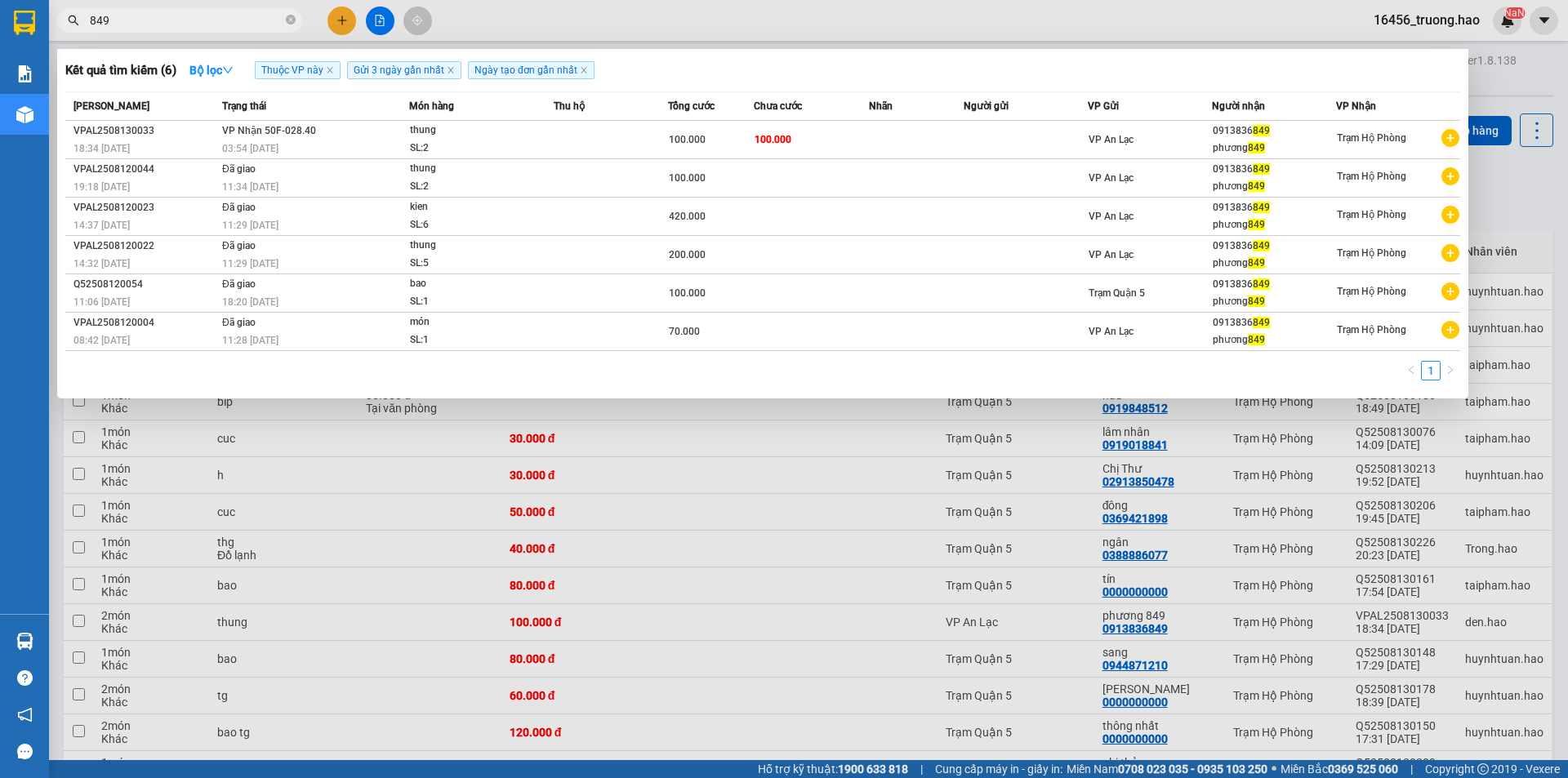
click at [421, 145] on div "SL: 2" at bounding box center [471, 149] width 122 height 18
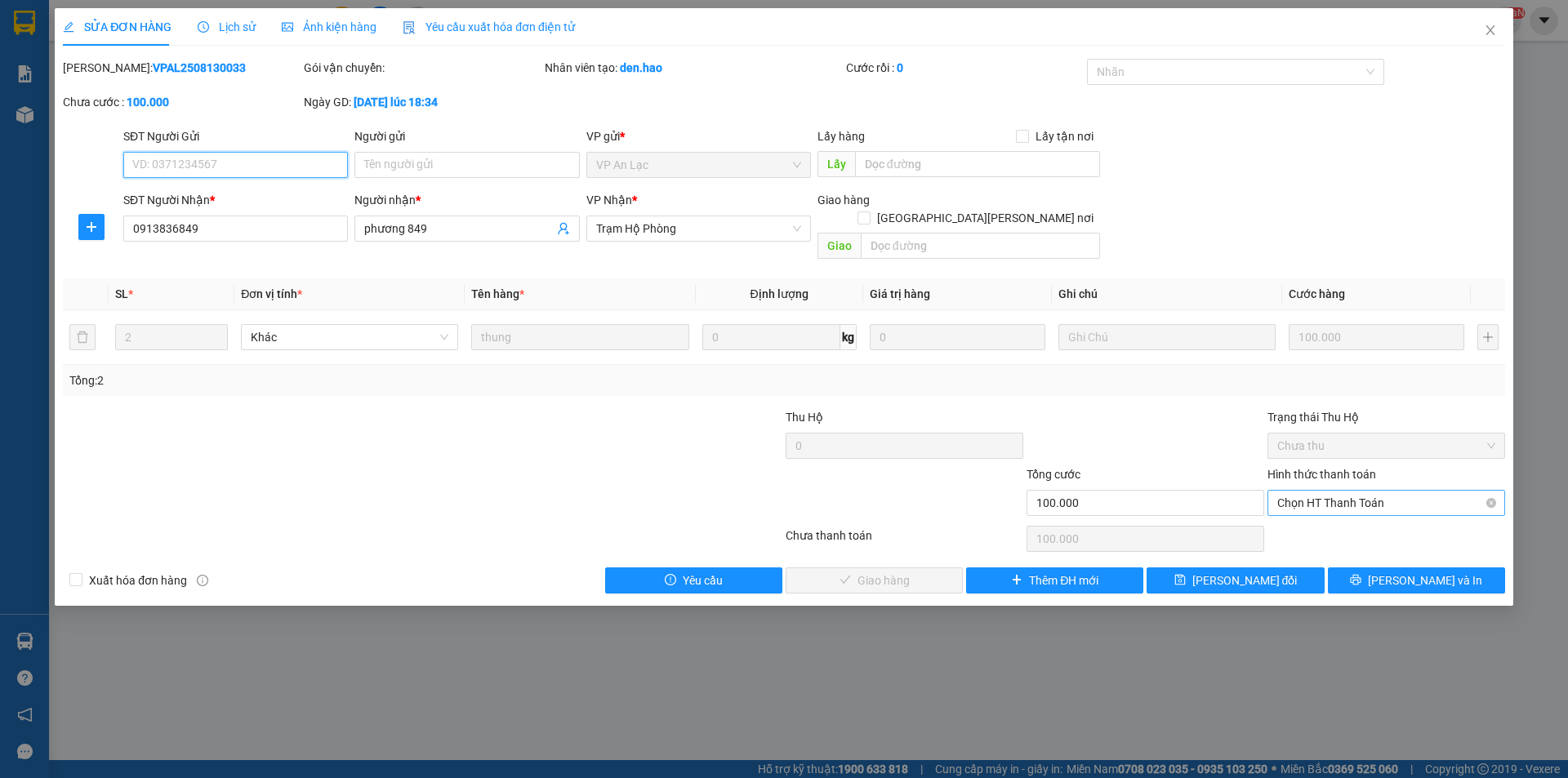
click at [1314, 490] on span "Chọn HT Thanh Toán" at bounding box center [1386, 502] width 218 height 25
click at [1315, 512] on div "Tại văn phòng" at bounding box center [1386, 518] width 218 height 18
type input "0"
click at [823, 568] on button "[PERSON_NAME] và Giao hàng" at bounding box center [874, 581] width 177 height 26
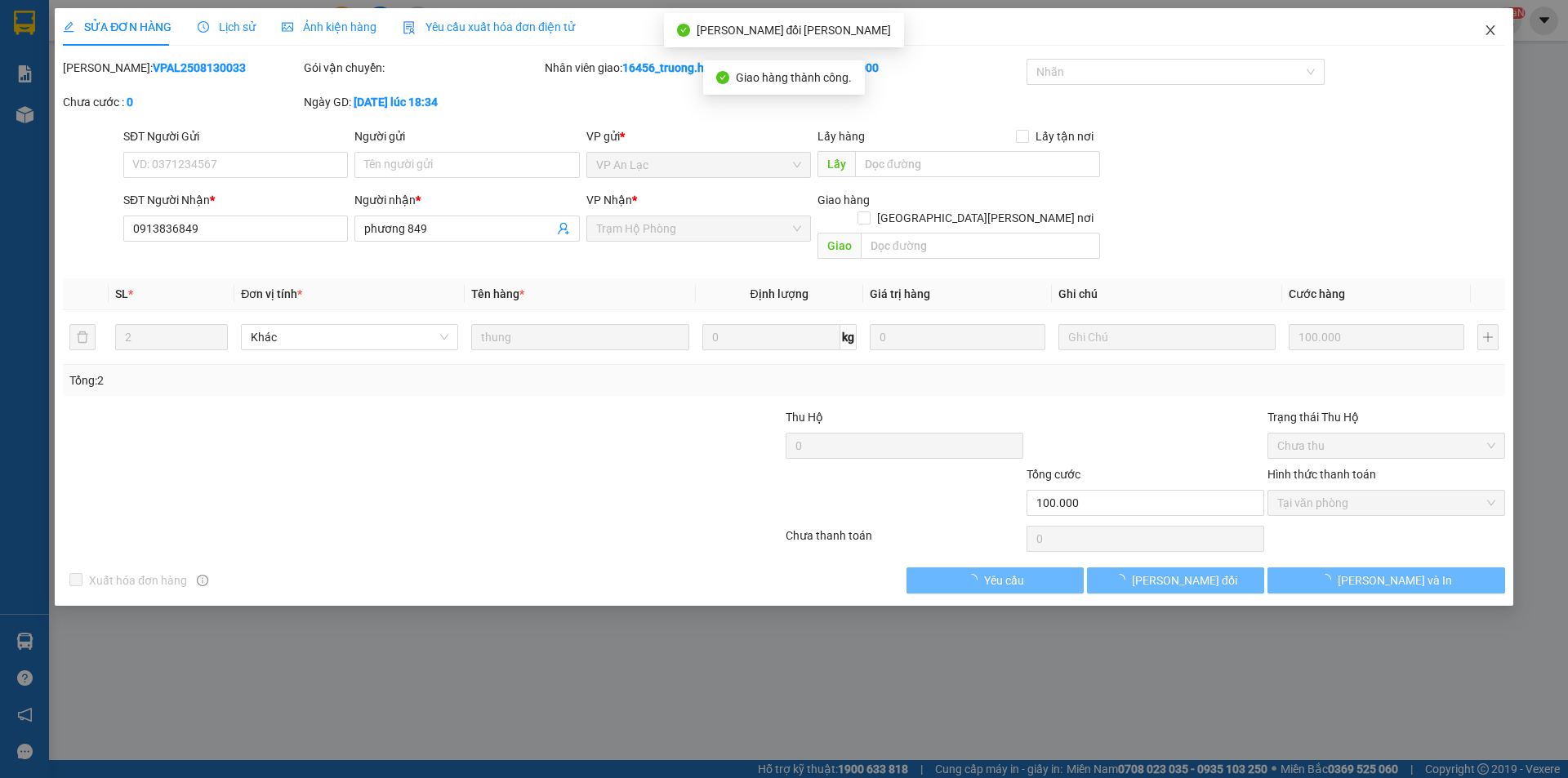
click at [1484, 40] on span "Close" at bounding box center [1491, 31] width 46 height 46
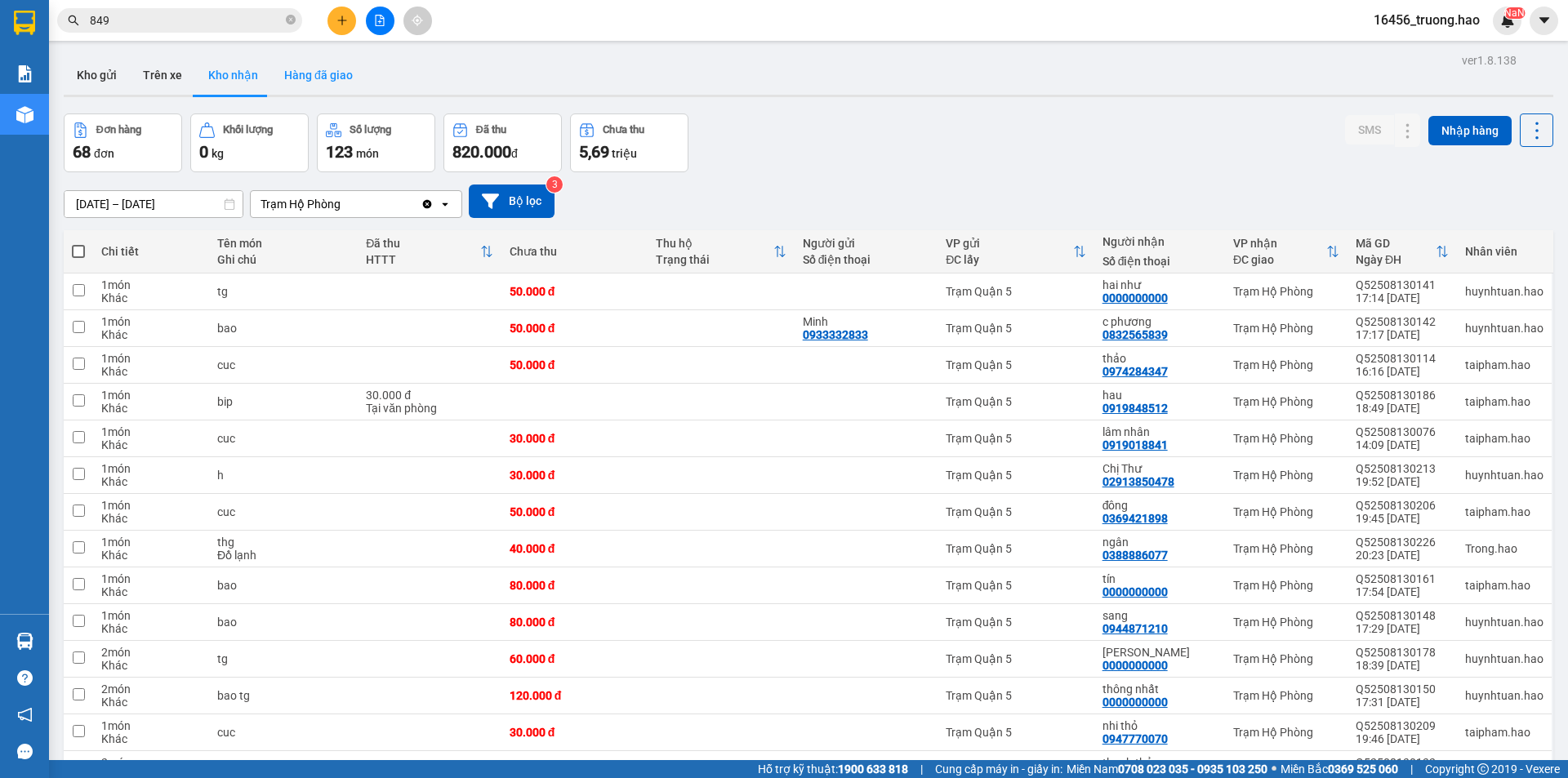
click at [312, 72] on button "Hàng đã giao" at bounding box center [318, 74] width 95 height 39
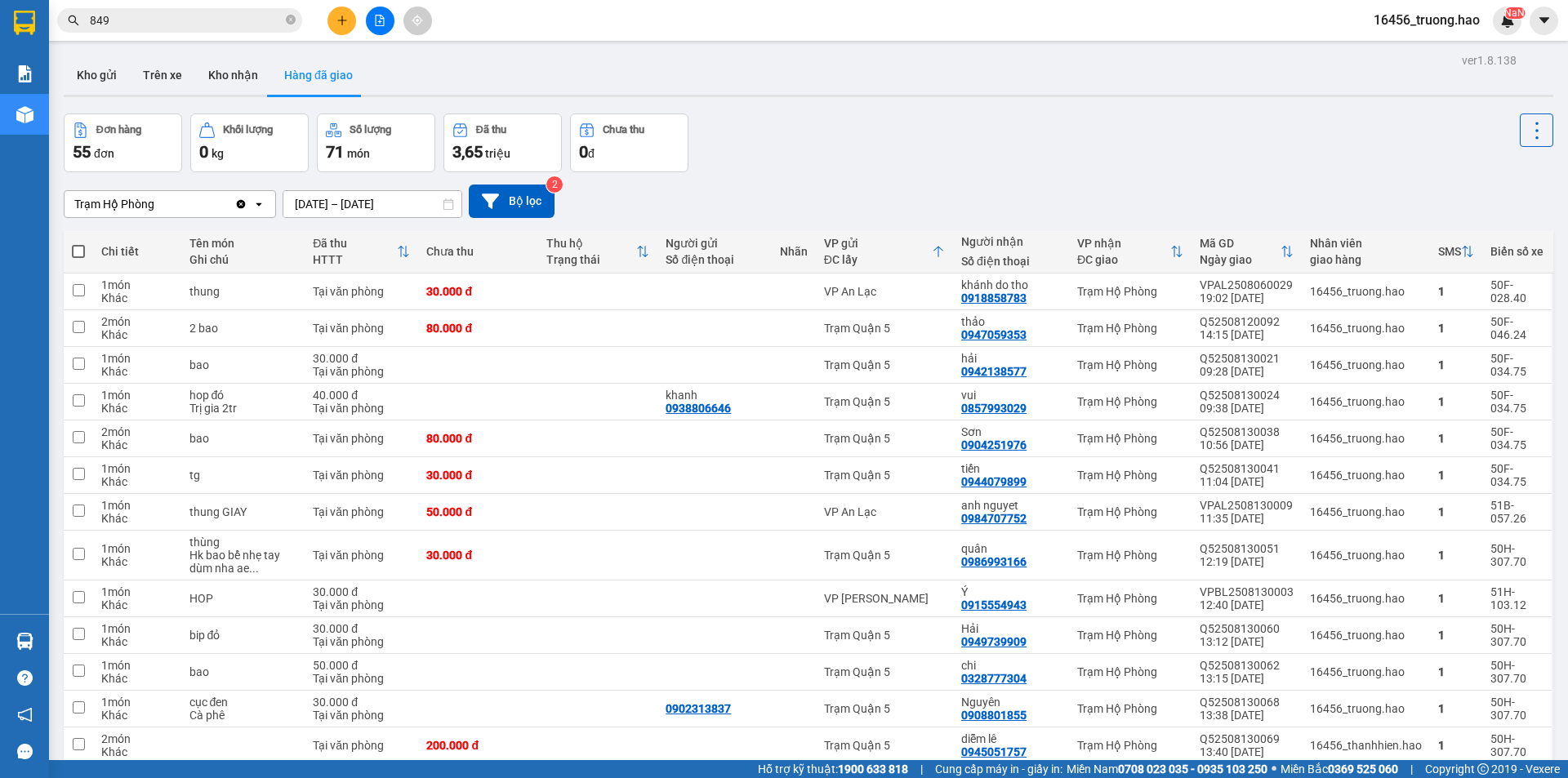
click at [312, 70] on button "Hàng đã giao" at bounding box center [318, 74] width 95 height 39
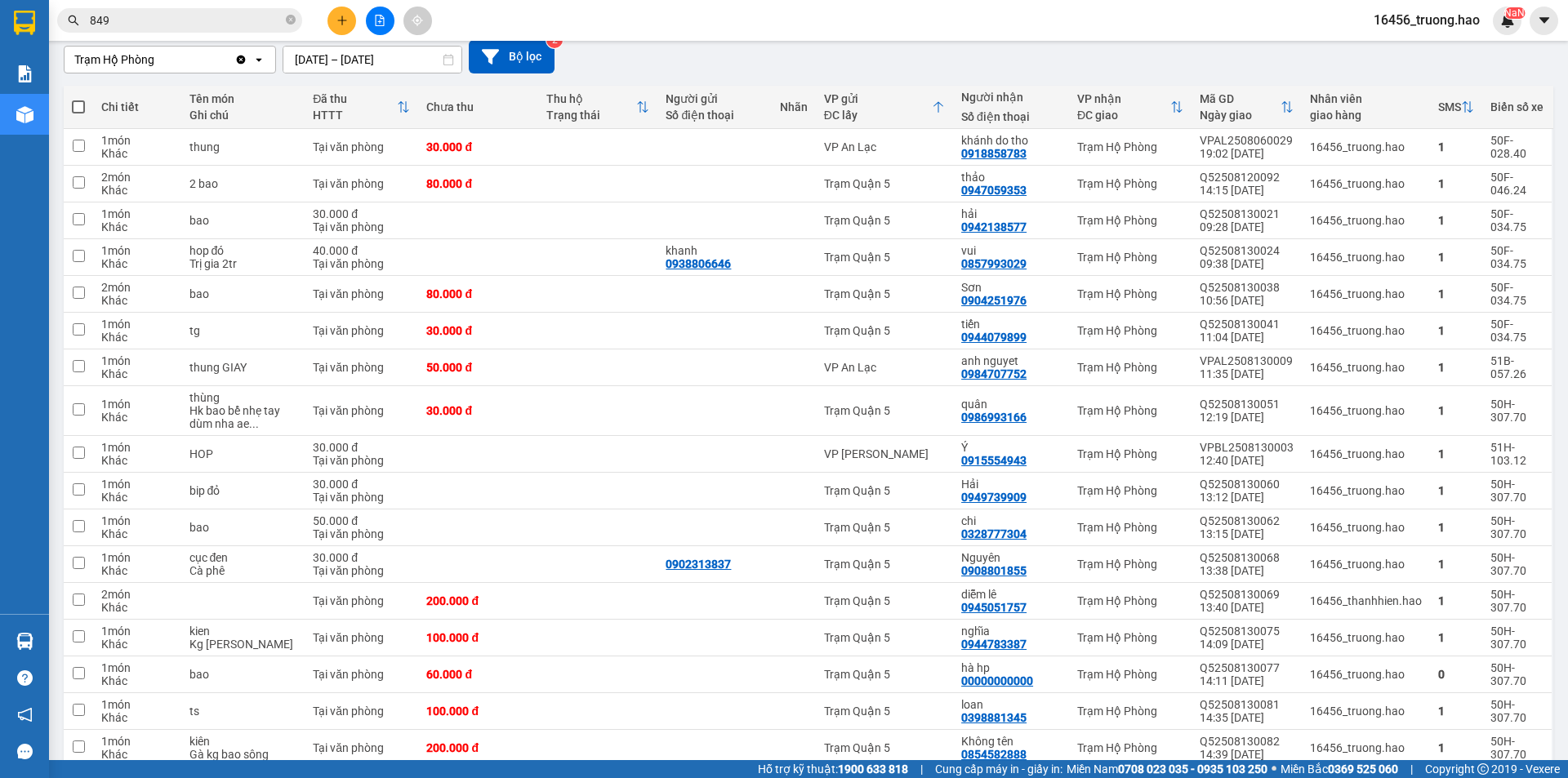
scroll to position [62, 0]
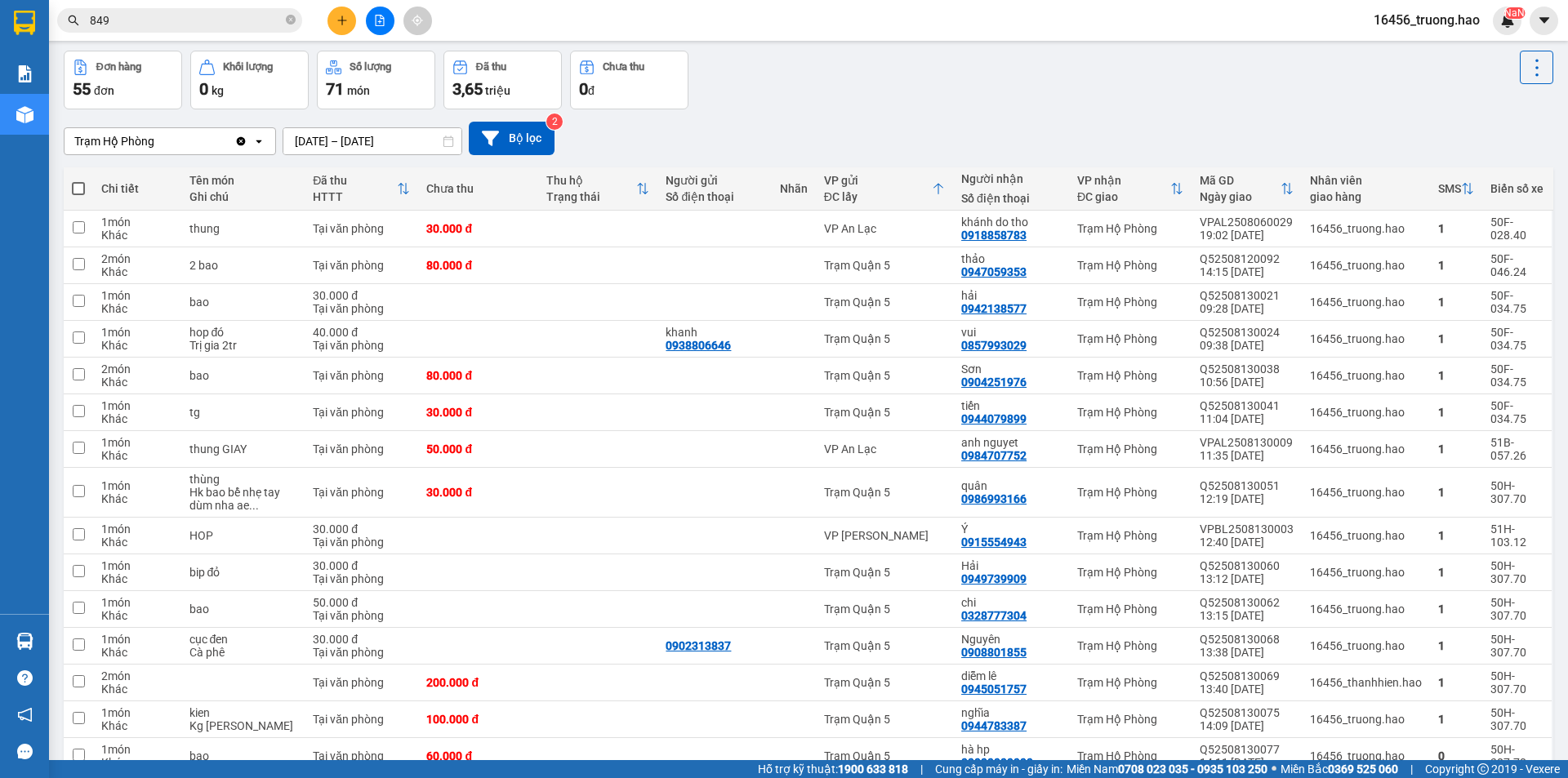
click at [970, 188] on div "Người nhận Số điện thoại" at bounding box center [1011, 188] width 99 height 33
click at [942, 188] on icon at bounding box center [938, 188] width 13 height 13
click at [942, 196] on div "VP gửi ĐC lấy" at bounding box center [883, 188] width 120 height 33
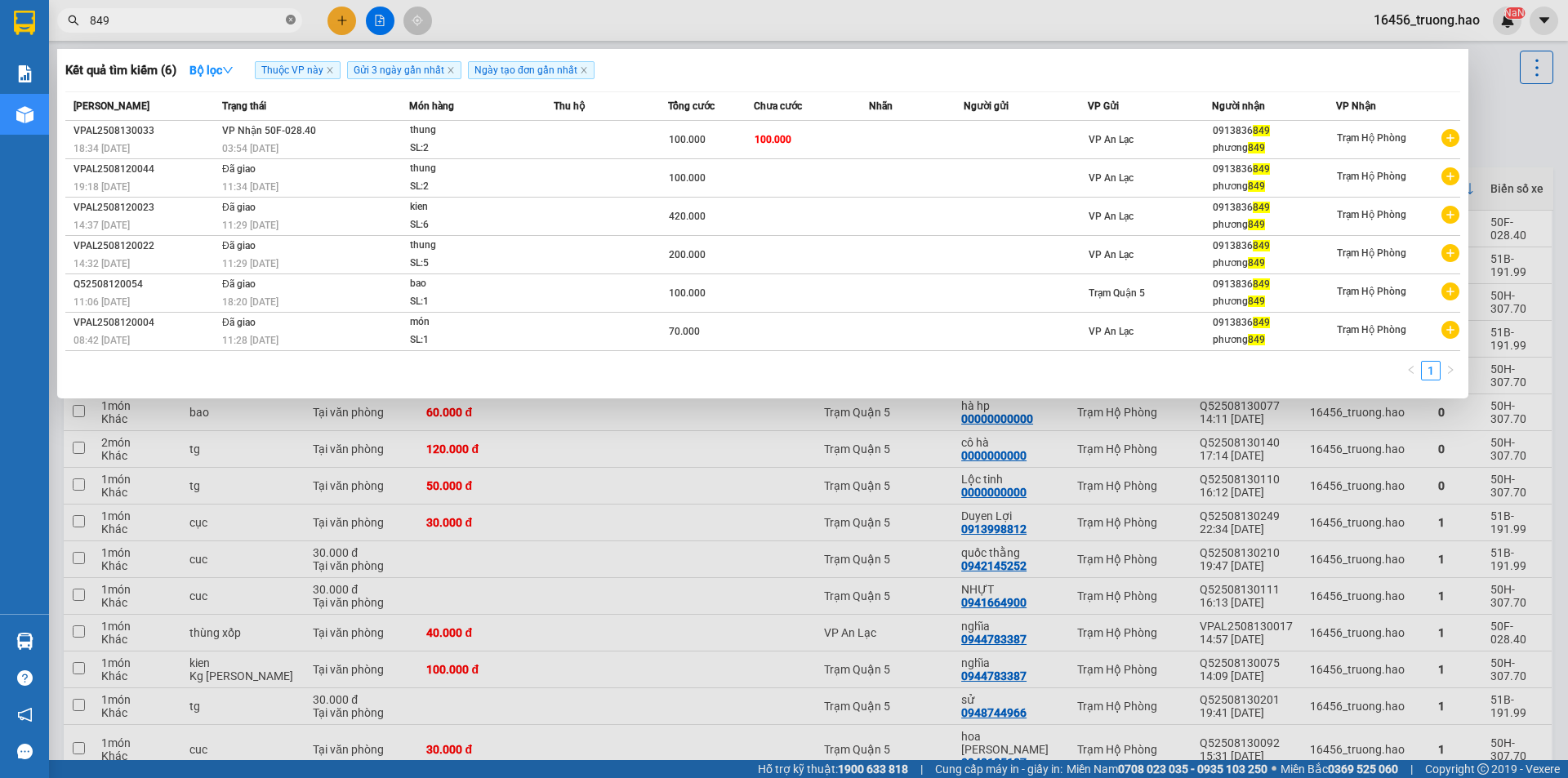
click at [289, 26] on span at bounding box center [290, 20] width 10 height 16
type input "347"
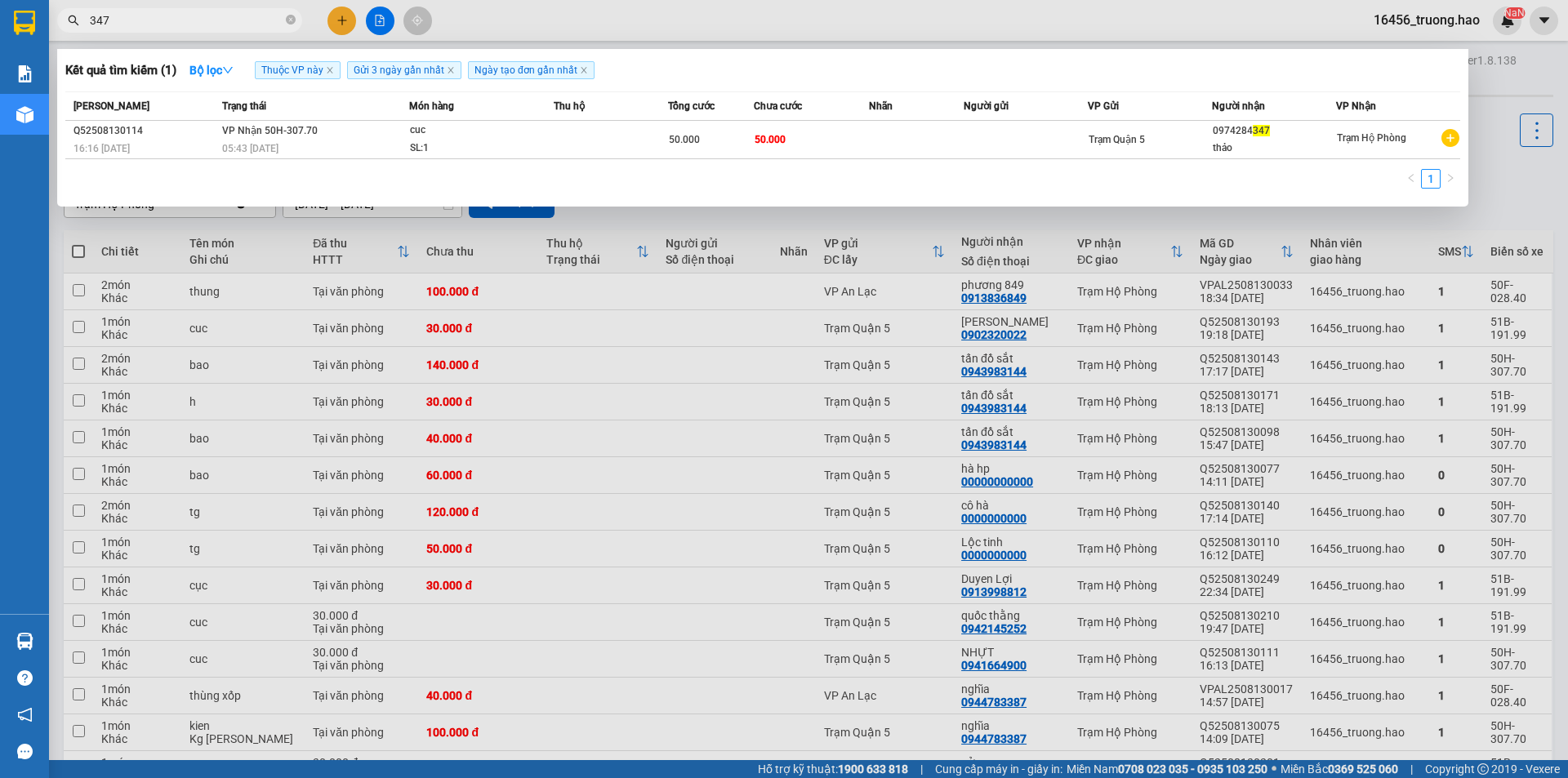
scroll to position [62, 0]
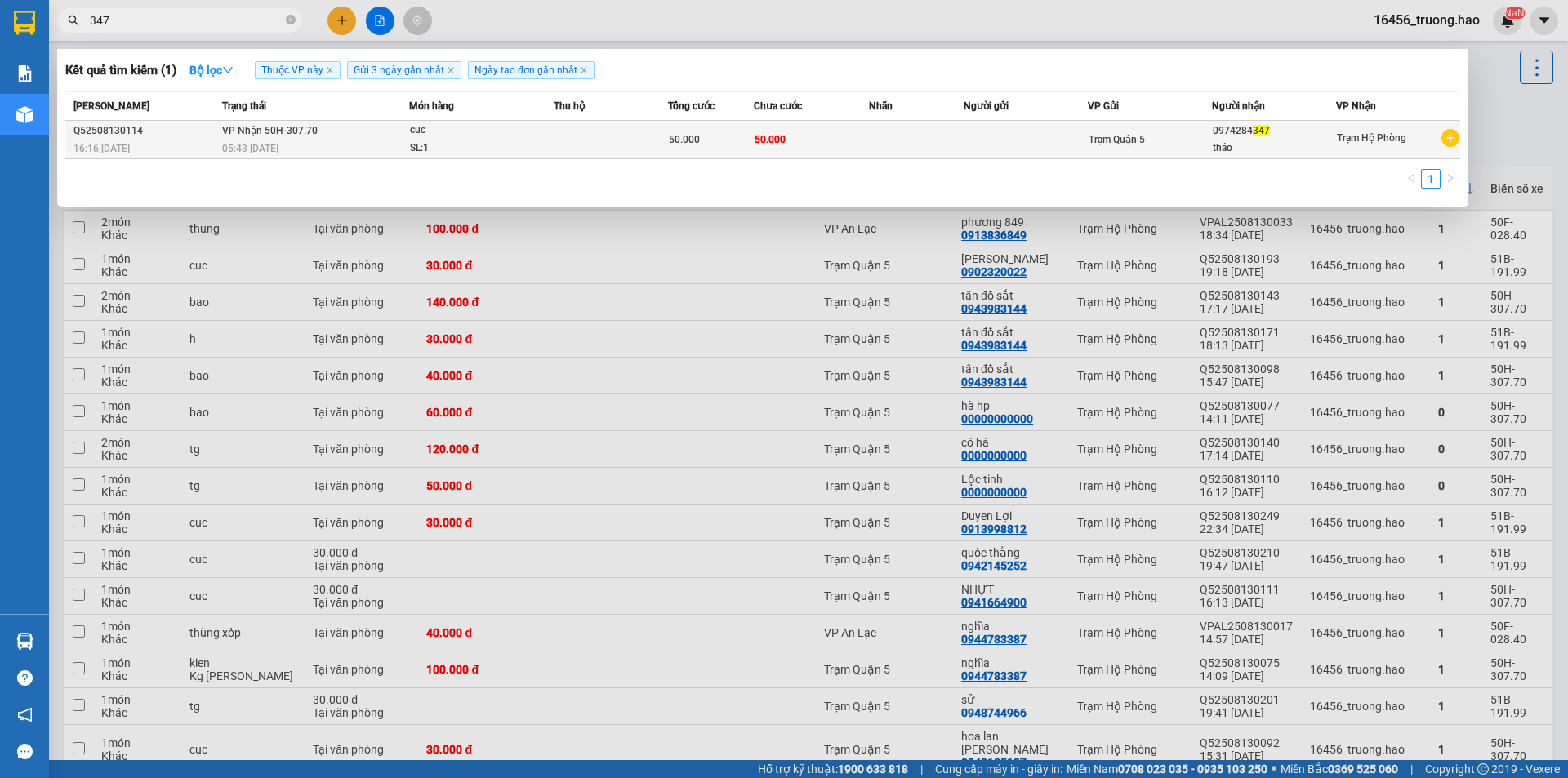
type input "347"
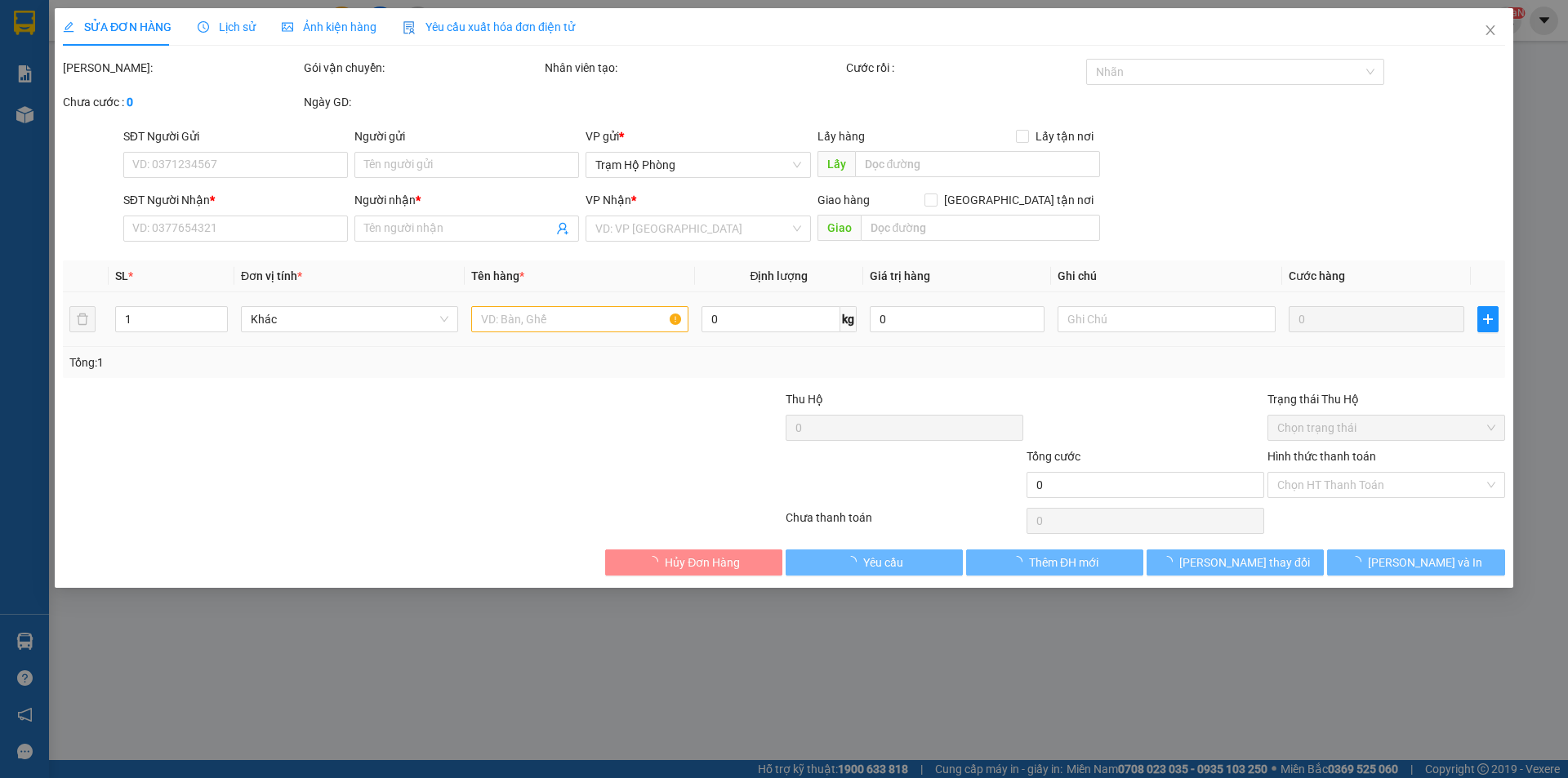
type input "0974284347"
type input "thảo"
type input "50.000"
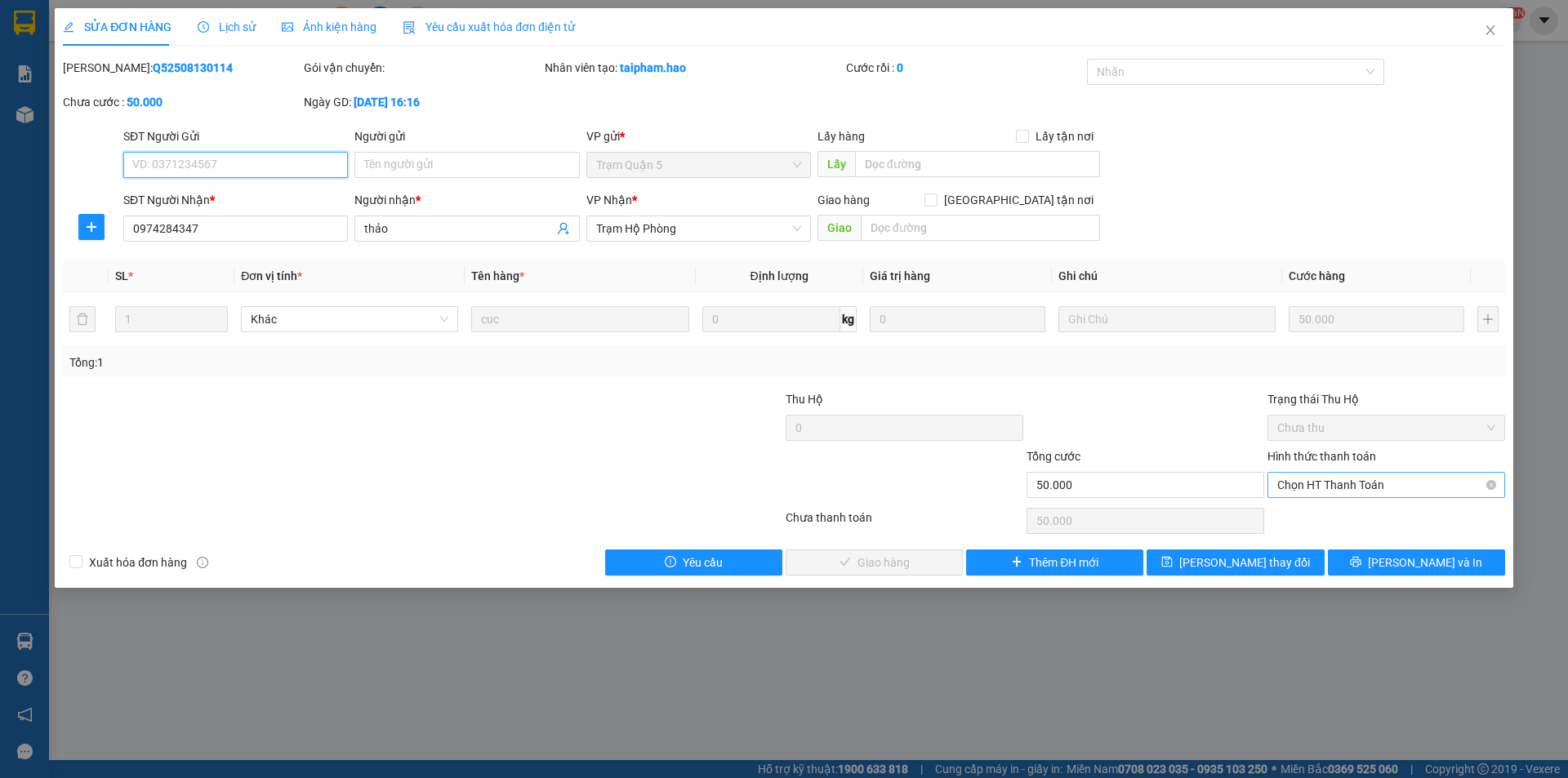
click at [1314, 491] on span "Chọn HT Thanh Toán" at bounding box center [1386, 484] width 218 height 25
click at [1323, 524] on div "Tại văn phòng" at bounding box center [1386, 518] width 218 height 18
type input "0"
click at [882, 559] on span "[PERSON_NAME] và Giao hàng" at bounding box center [894, 562] width 157 height 18
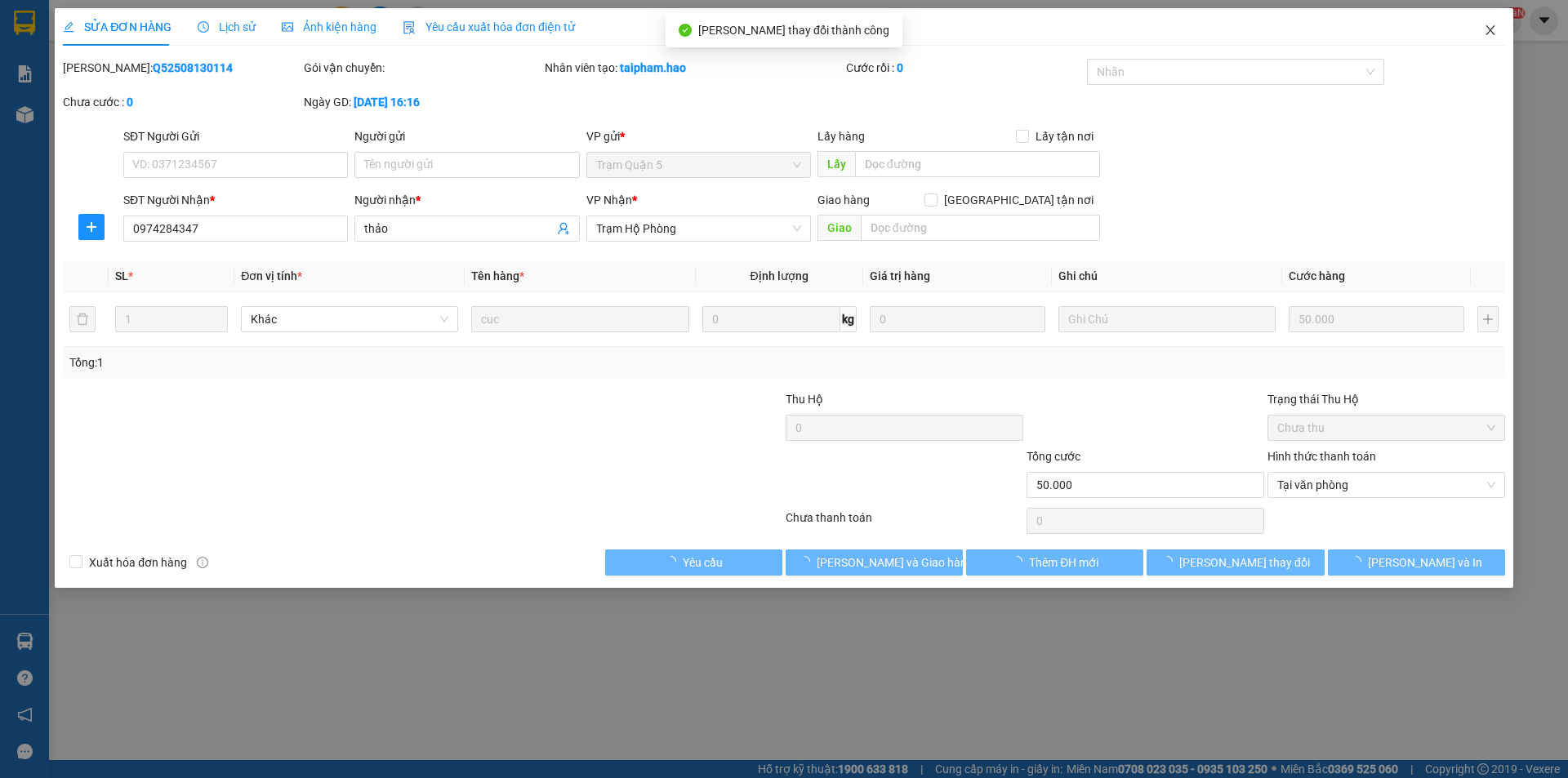
click at [1491, 25] on icon "close" at bounding box center [1490, 30] width 13 height 13
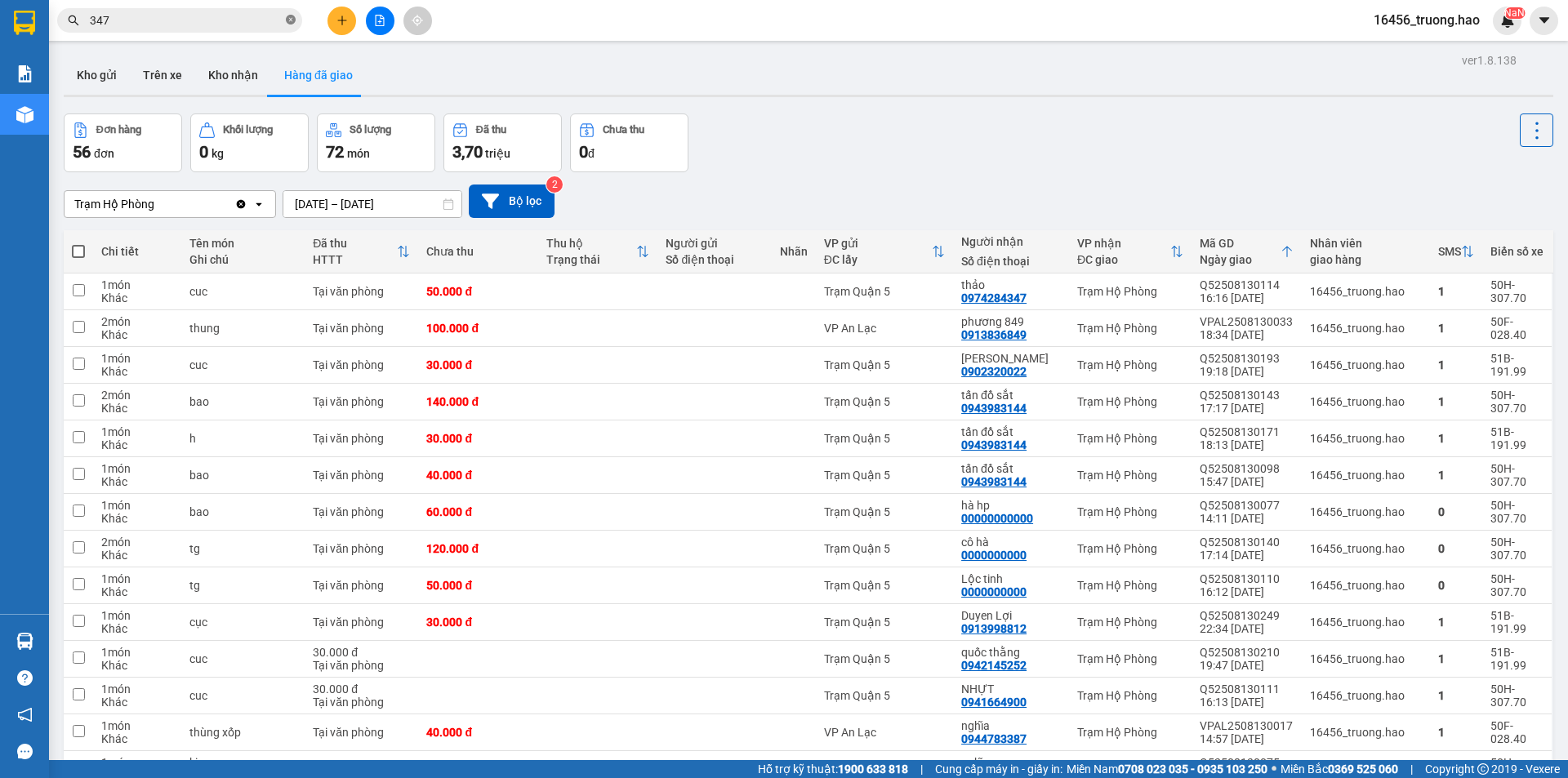
click at [290, 18] on icon "close-circle" at bounding box center [290, 19] width 10 height 10
type input "Ủ"
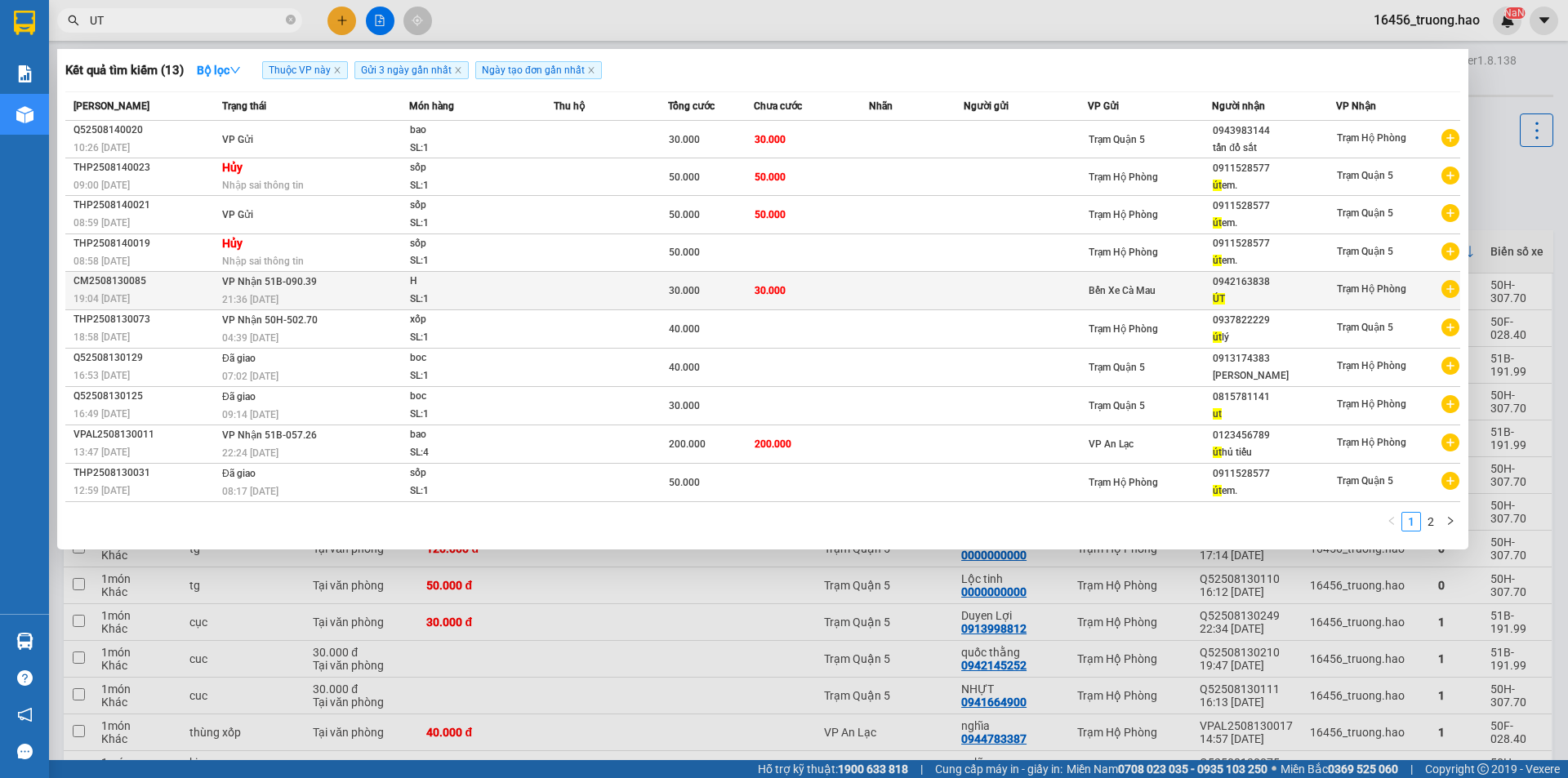
type input "UT"
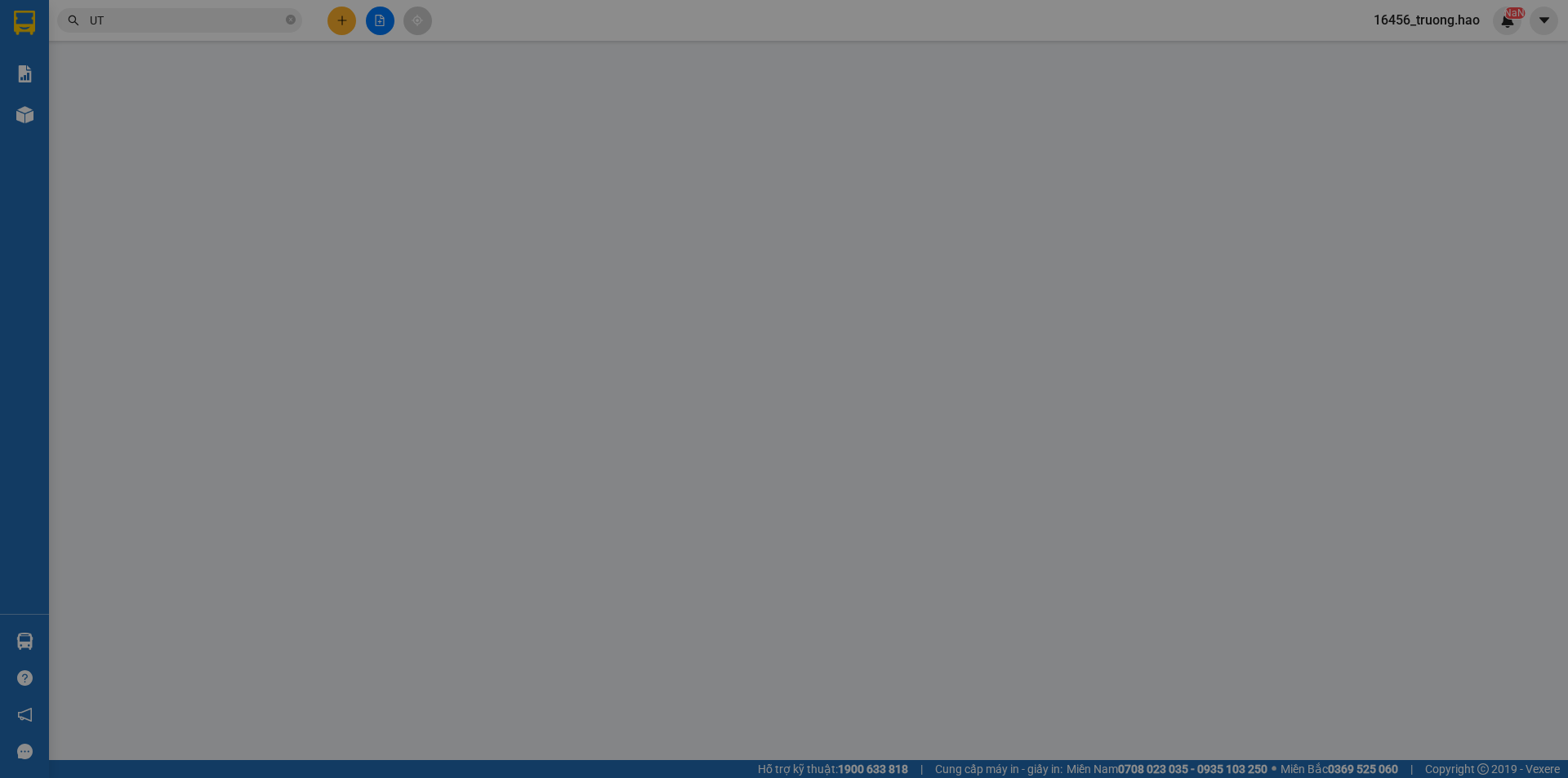
type input "0942163838"
type input "ÚT"
type input "30.000"
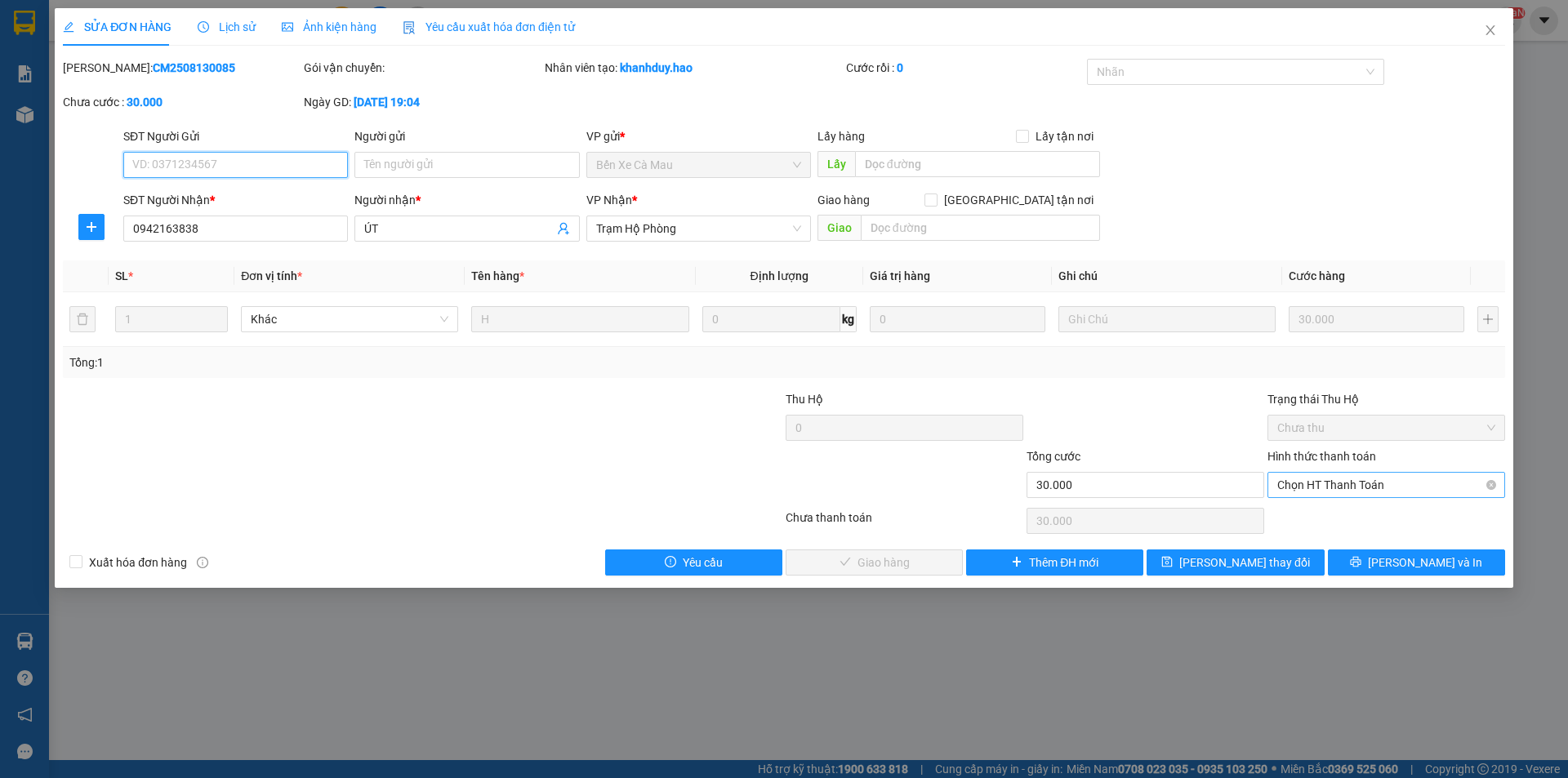
click at [1319, 477] on span "Chọn HT Thanh Toán" at bounding box center [1386, 484] width 218 height 25
click at [1323, 506] on div "Tại văn phòng" at bounding box center [1386, 517] width 238 height 26
type input "0"
click at [886, 575] on div "SỬA ĐƠN HÀNG Lịch sử Ảnh kiện hàng Yêu cầu xuất hóa đơn điện tử Total Paid Fee …" at bounding box center [784, 298] width 1459 height 580
click at [858, 551] on button "[PERSON_NAME] và Giao hàng" at bounding box center [874, 562] width 177 height 26
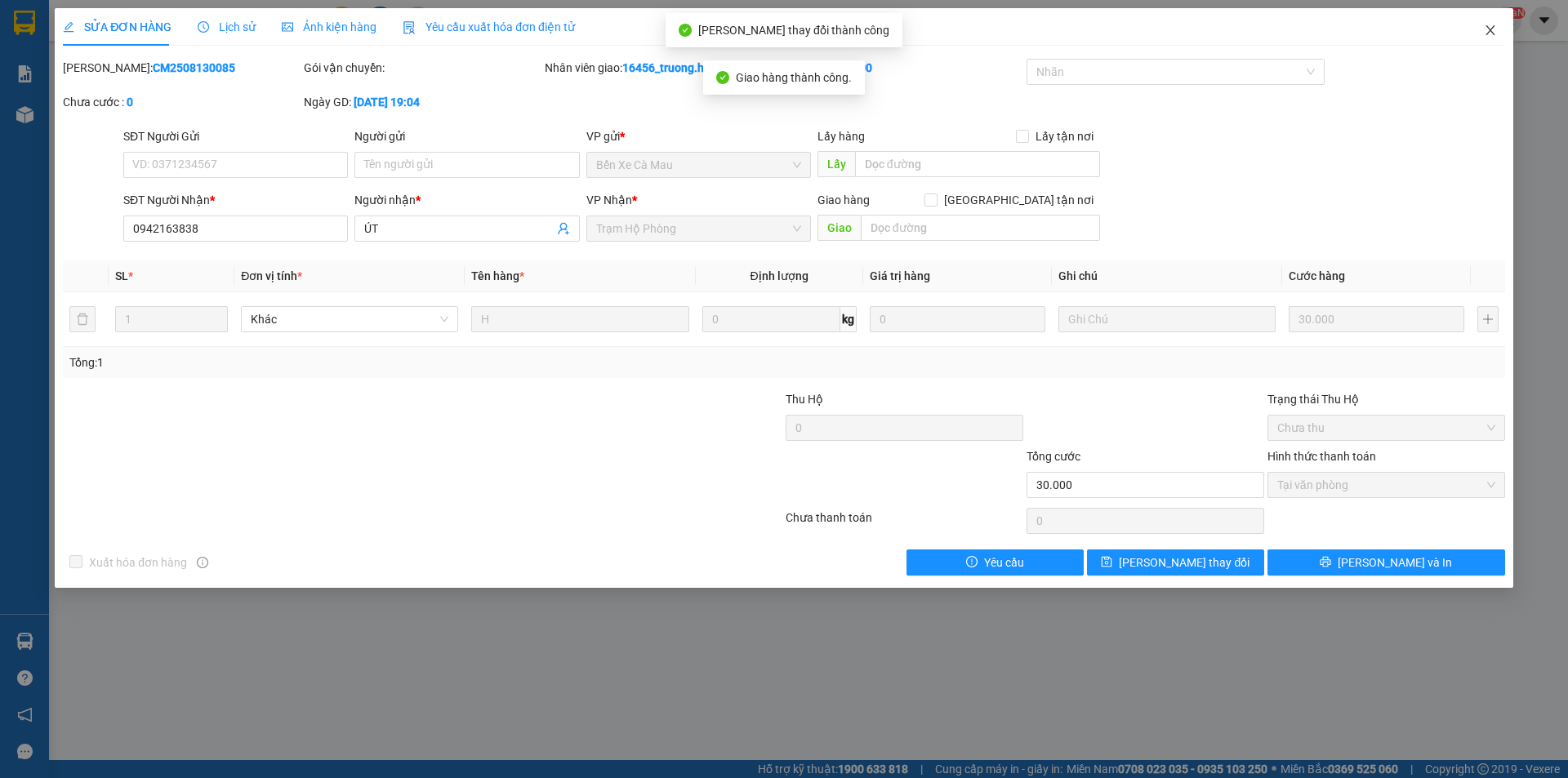
click at [1491, 33] on icon "close" at bounding box center [1490, 30] width 9 height 10
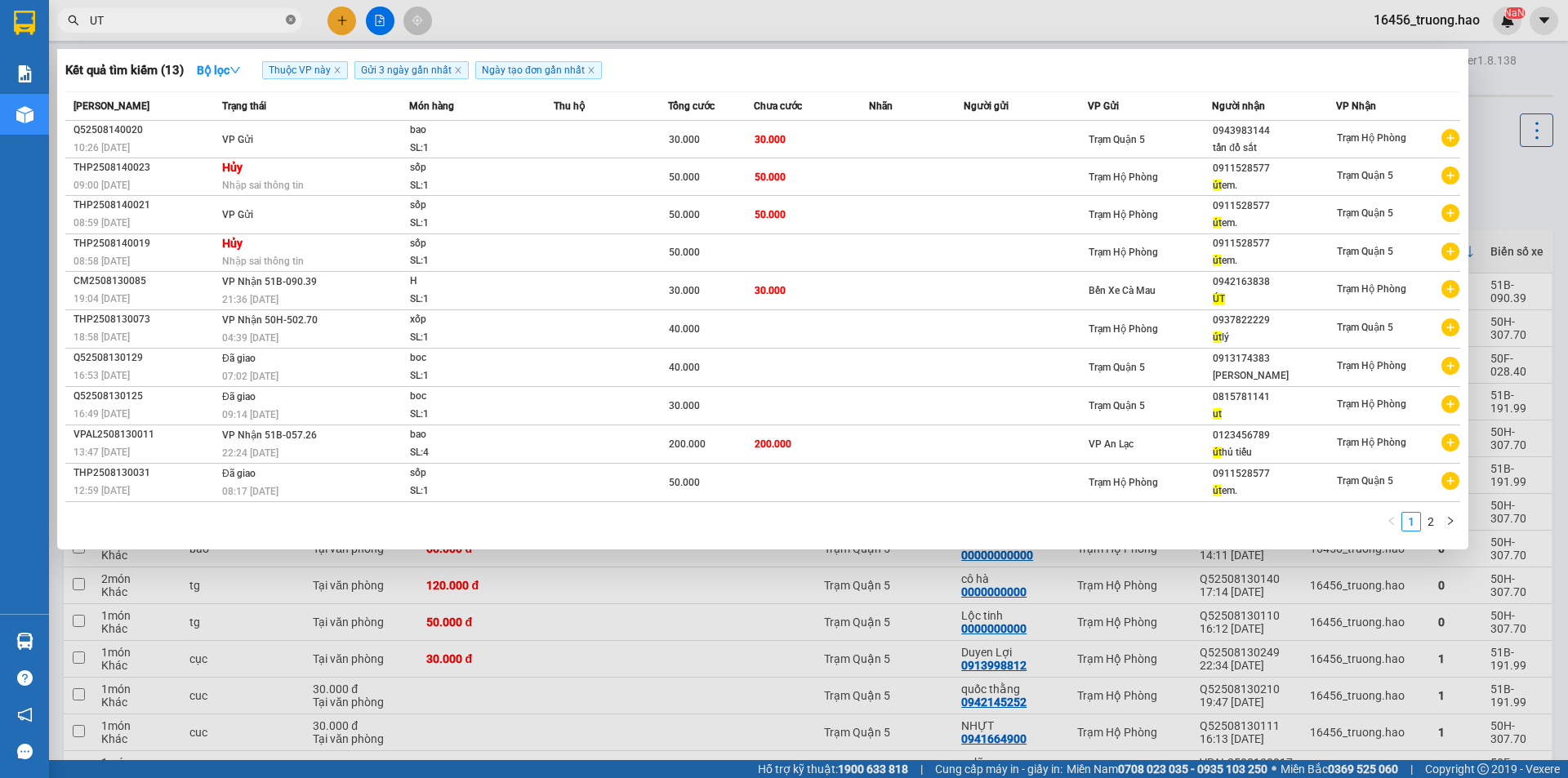
click at [293, 24] on icon "close-circle" at bounding box center [290, 19] width 10 height 10
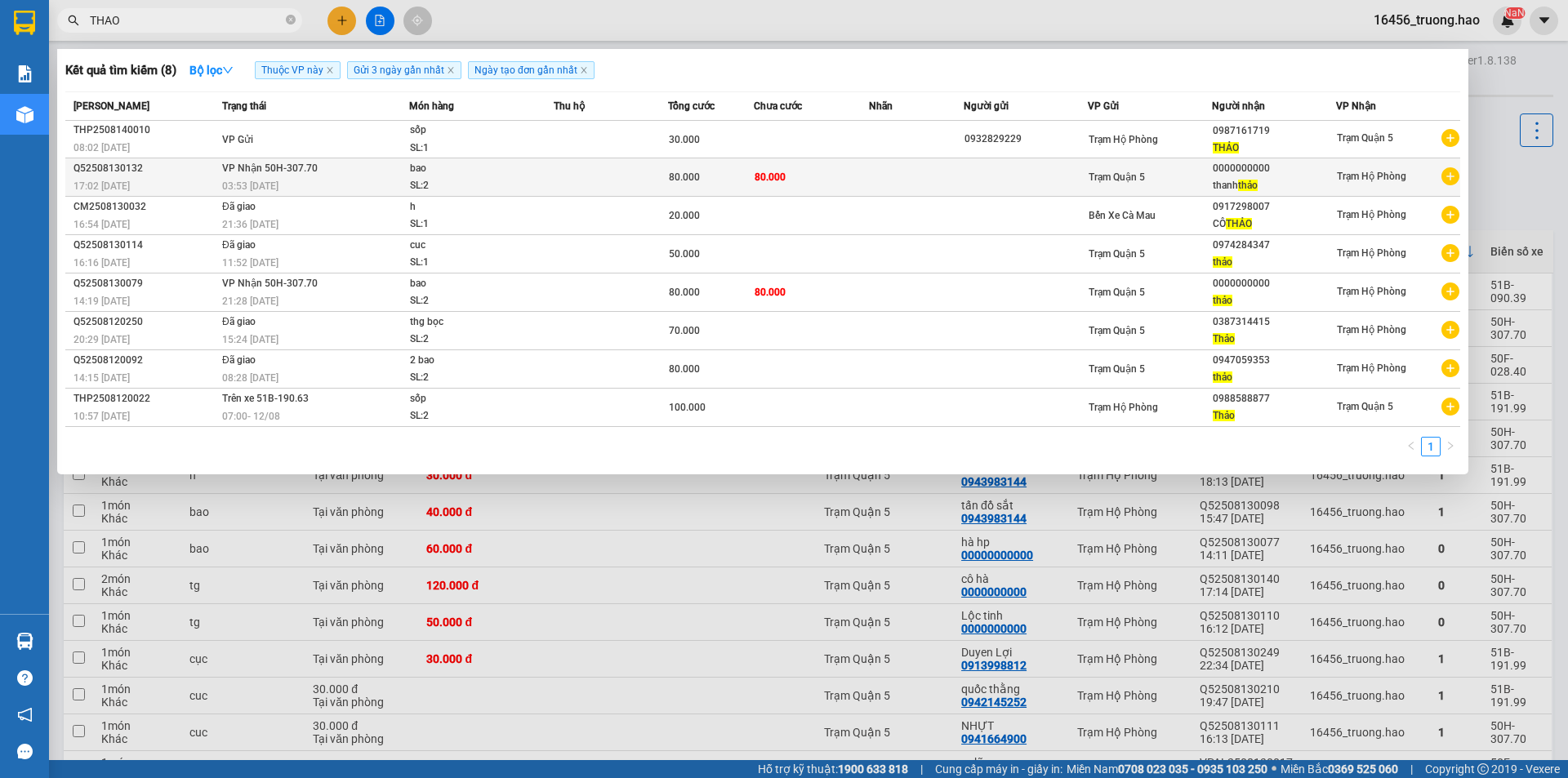
type input "THAO"
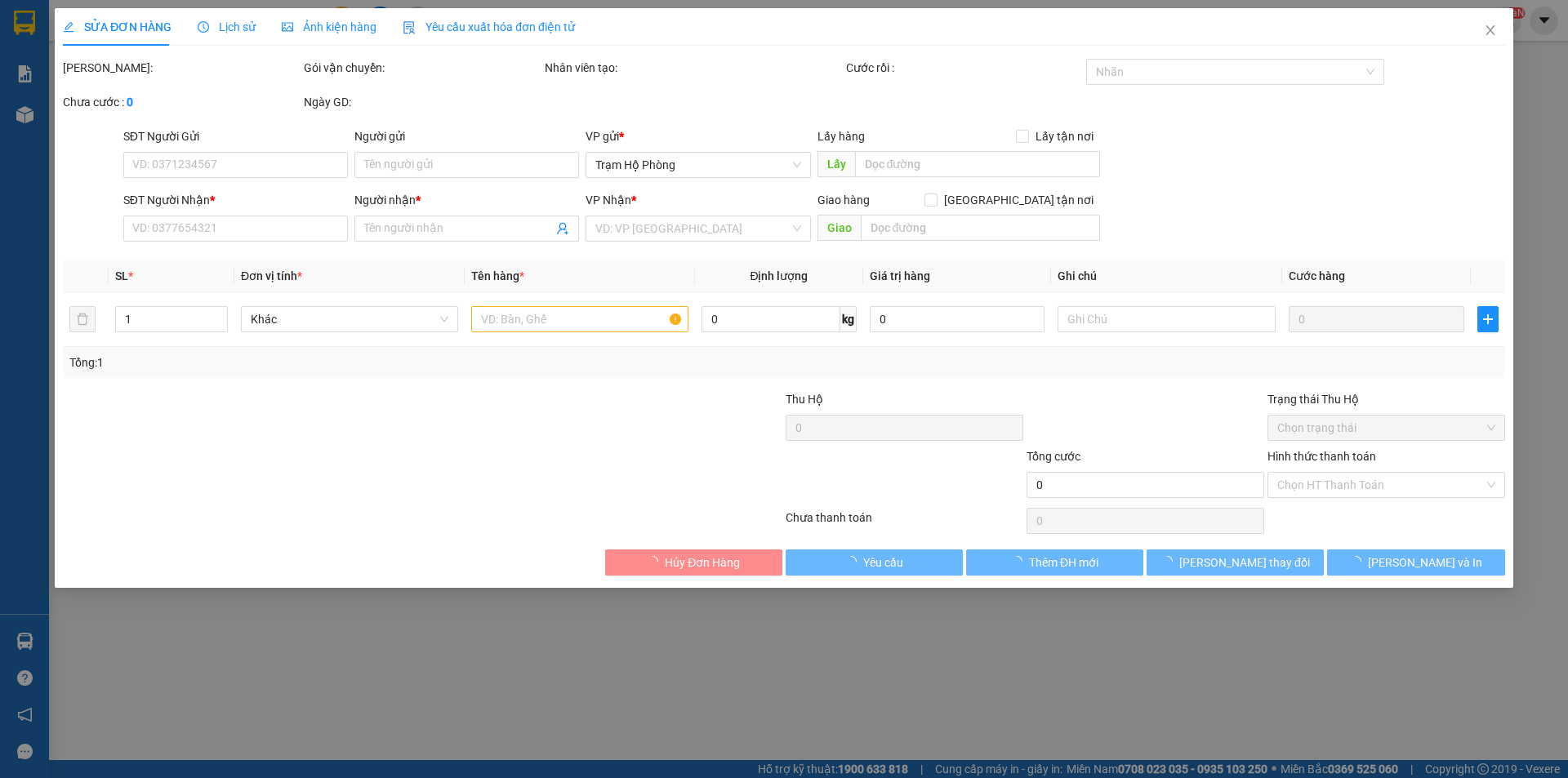
type input "0000000000"
type input "thanh thảo"
type input "80.000"
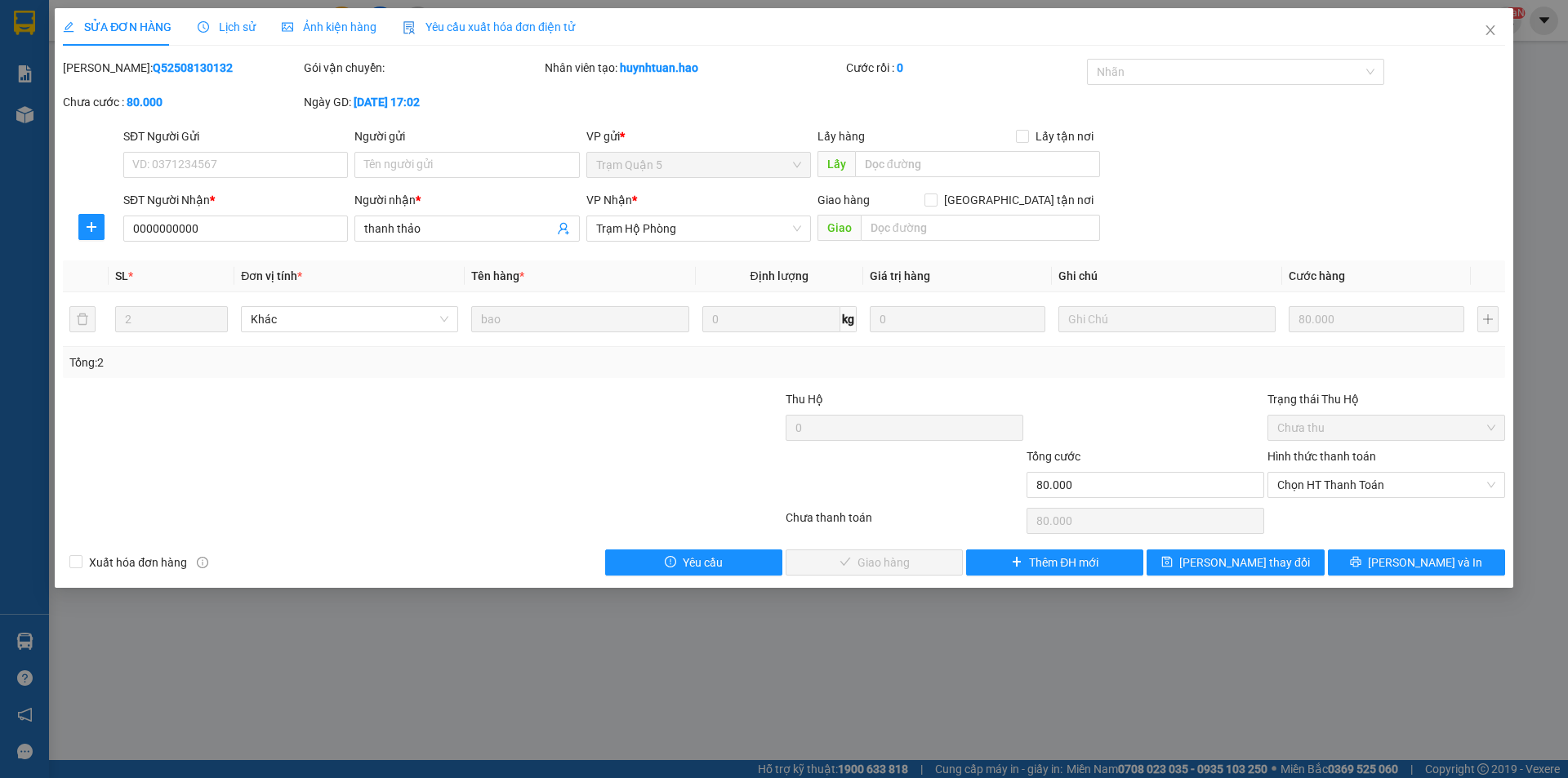
click at [323, 35] on div "Ảnh kiện hàng" at bounding box center [329, 28] width 95 height 18
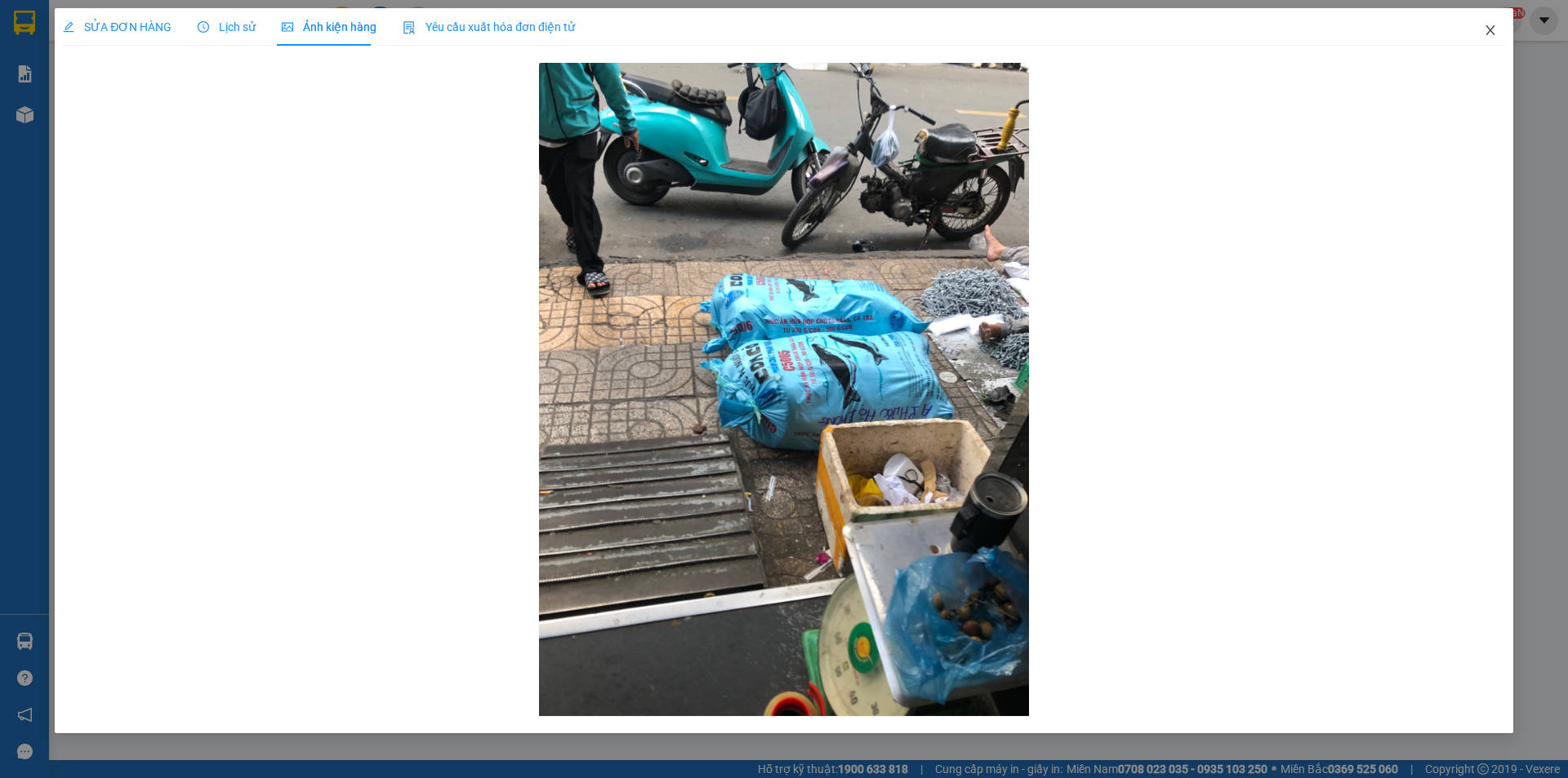
click at [1495, 28] on icon "close" at bounding box center [1490, 30] width 13 height 13
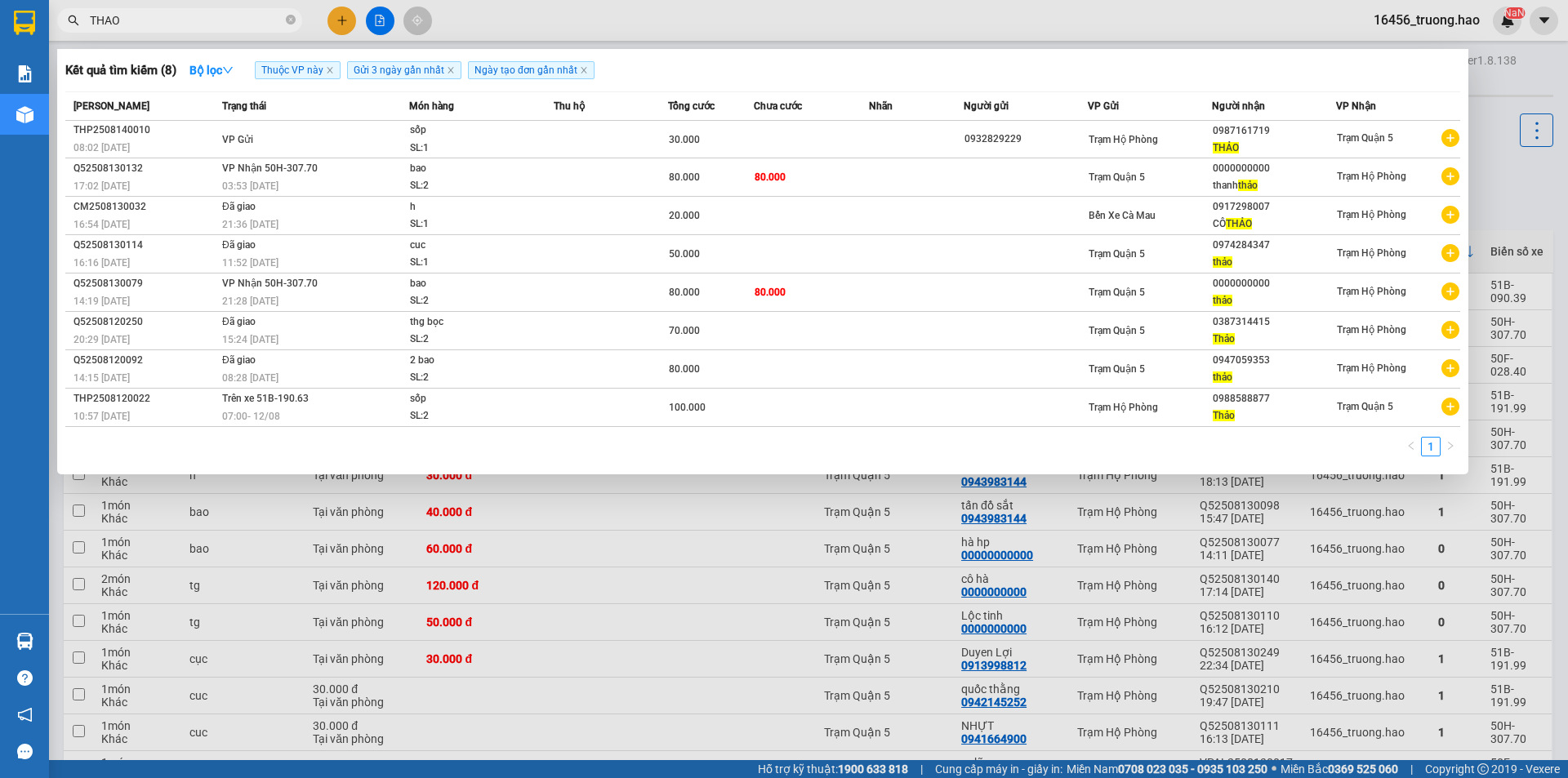
click at [211, 28] on input "THAO" at bounding box center [187, 20] width 193 height 18
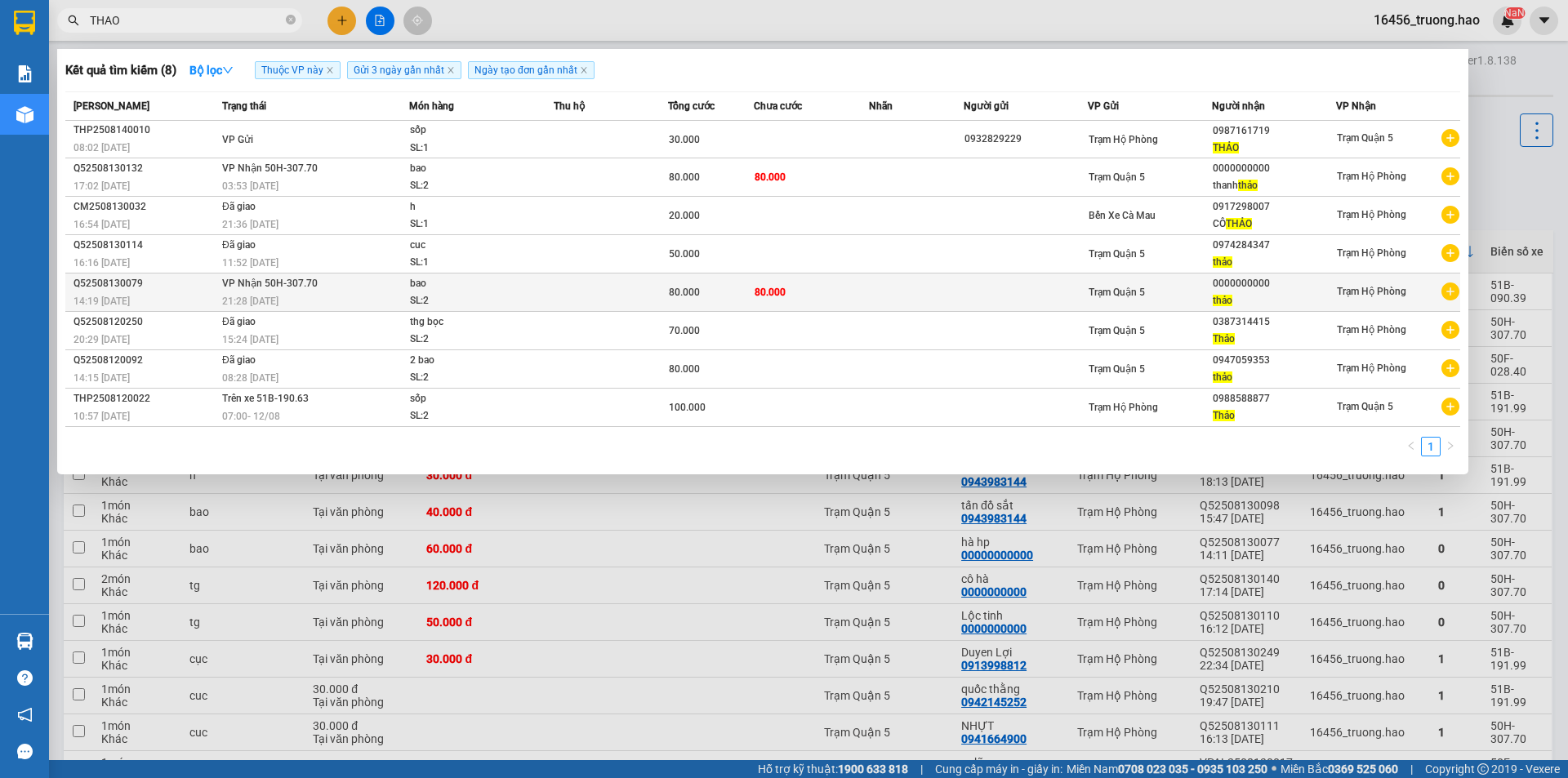
click at [994, 305] on td at bounding box center [1025, 293] width 124 height 39
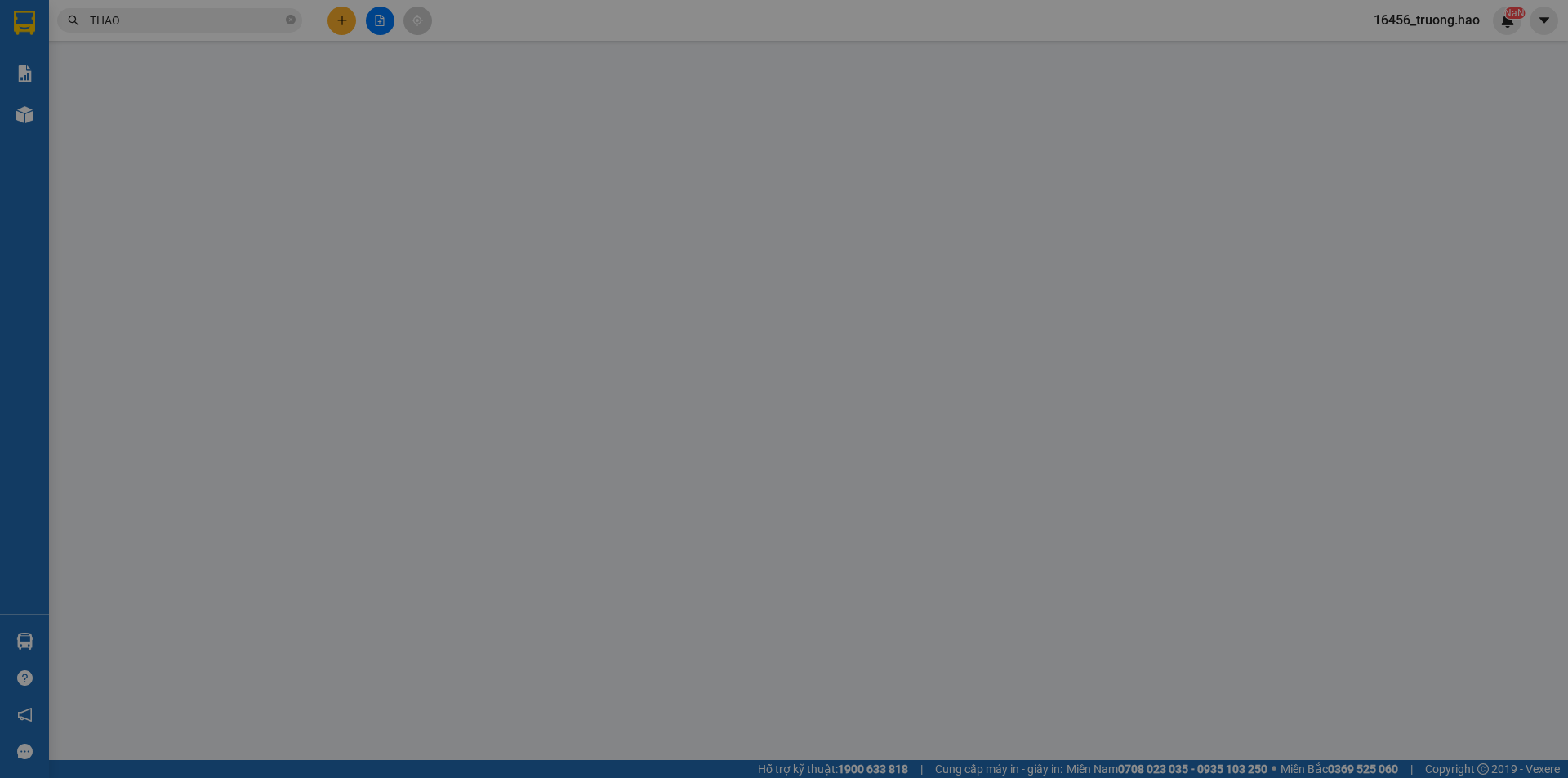
type input "0000000000"
type input "thảo"
type input "80.000"
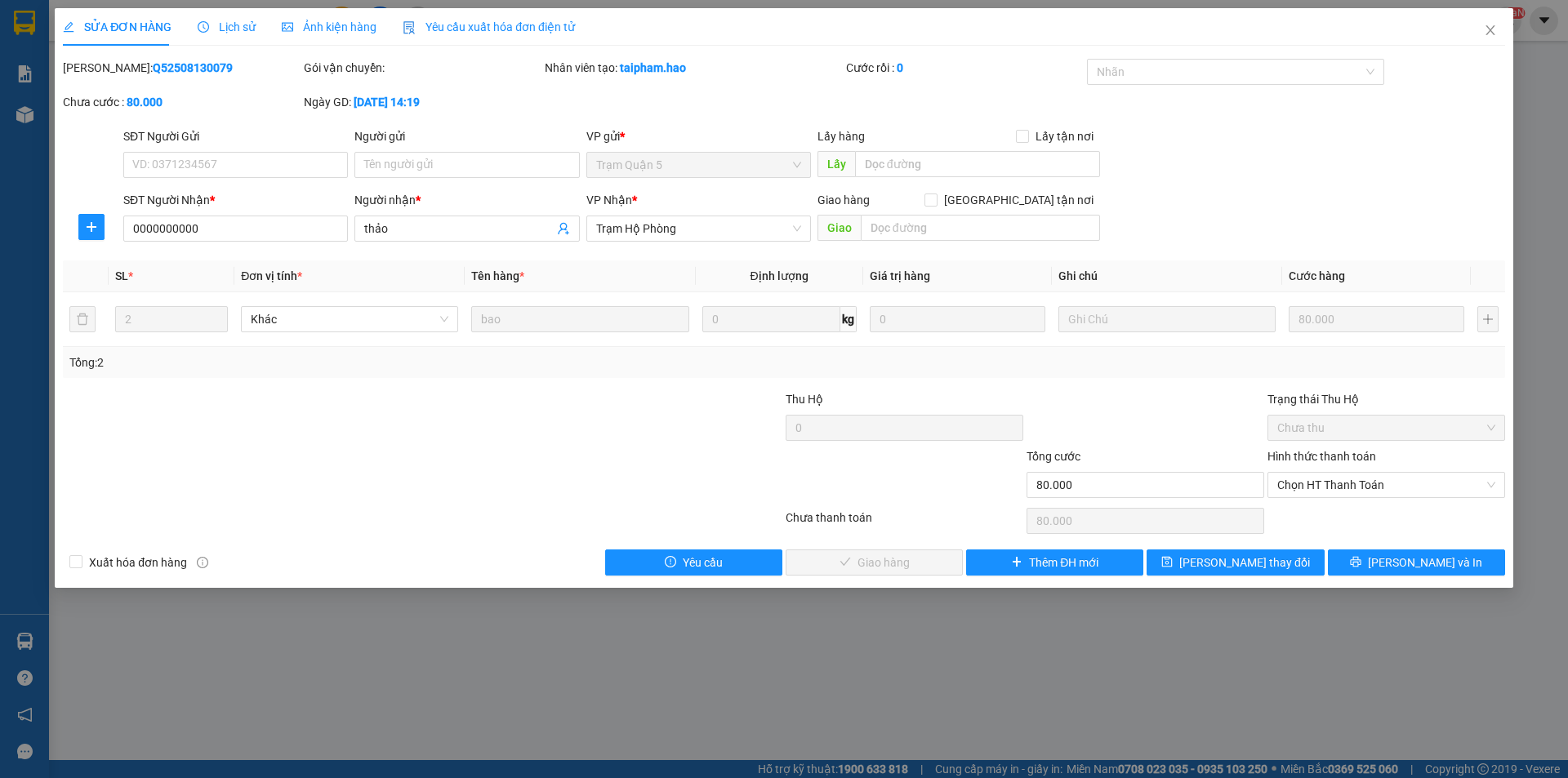
click at [348, 27] on span "Ảnh kiện hàng" at bounding box center [329, 27] width 95 height 13
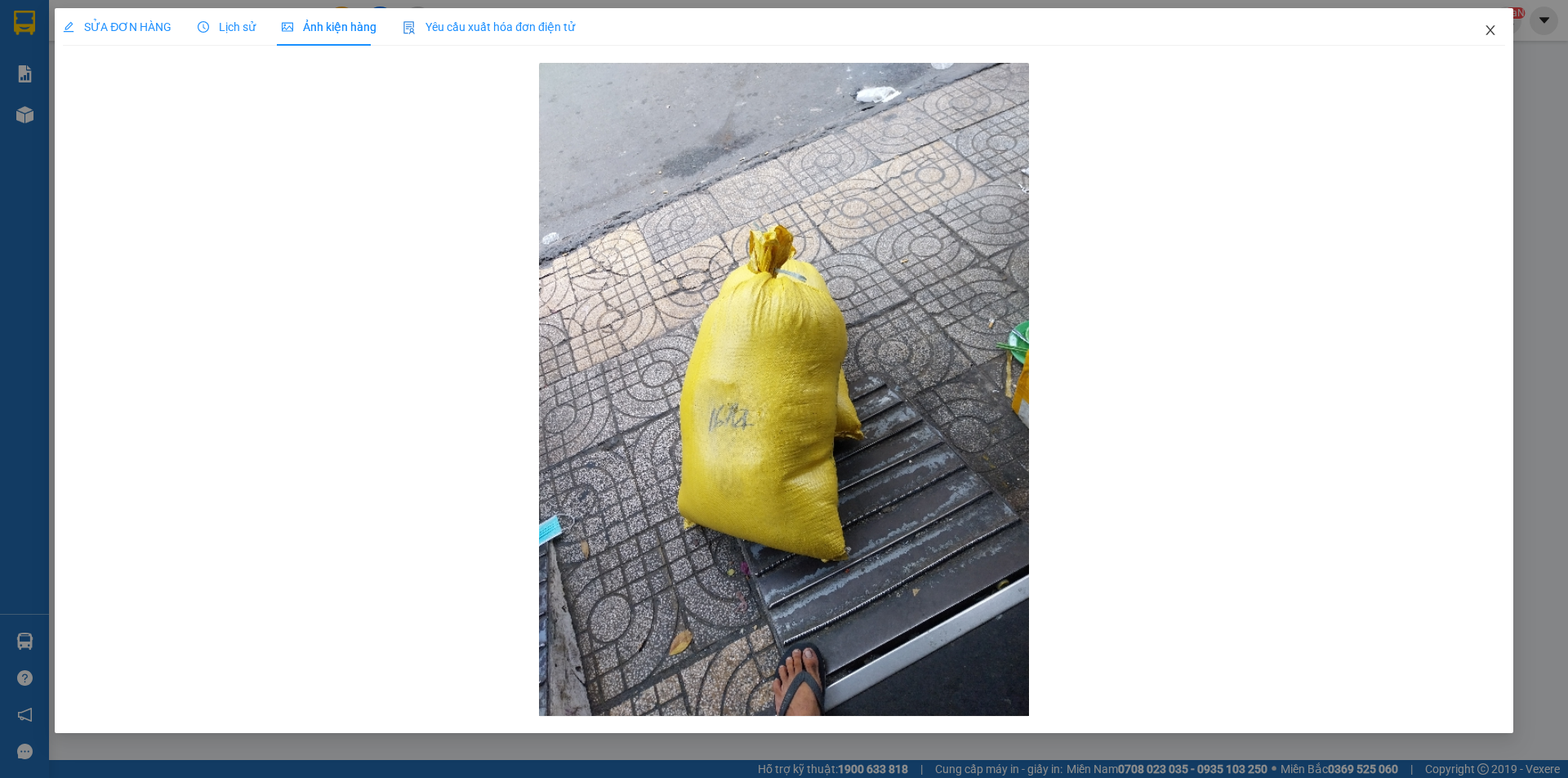
click at [1491, 33] on icon "close" at bounding box center [1490, 30] width 13 height 13
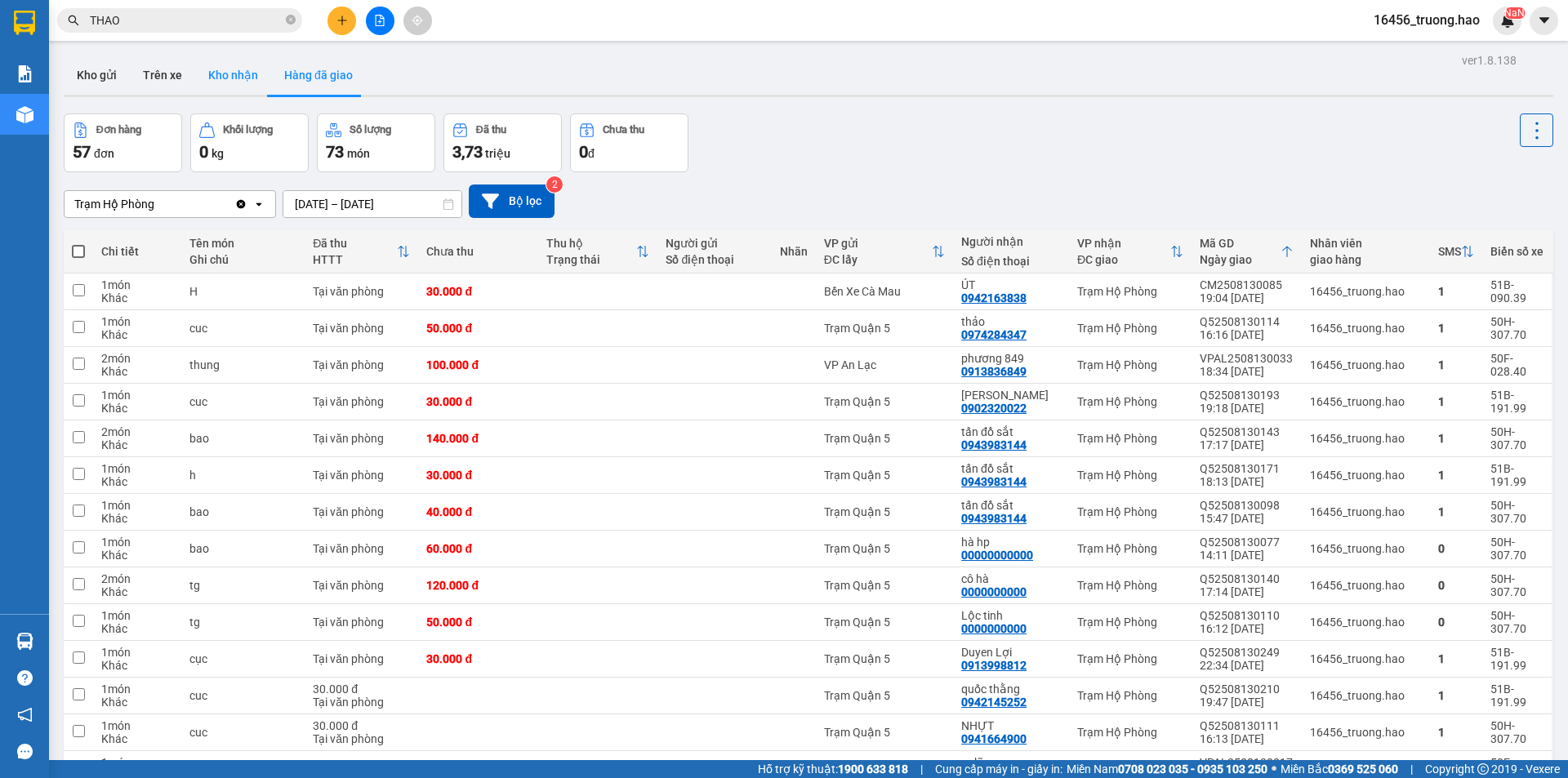
click at [241, 81] on button "Kho nhận" at bounding box center [233, 74] width 76 height 39
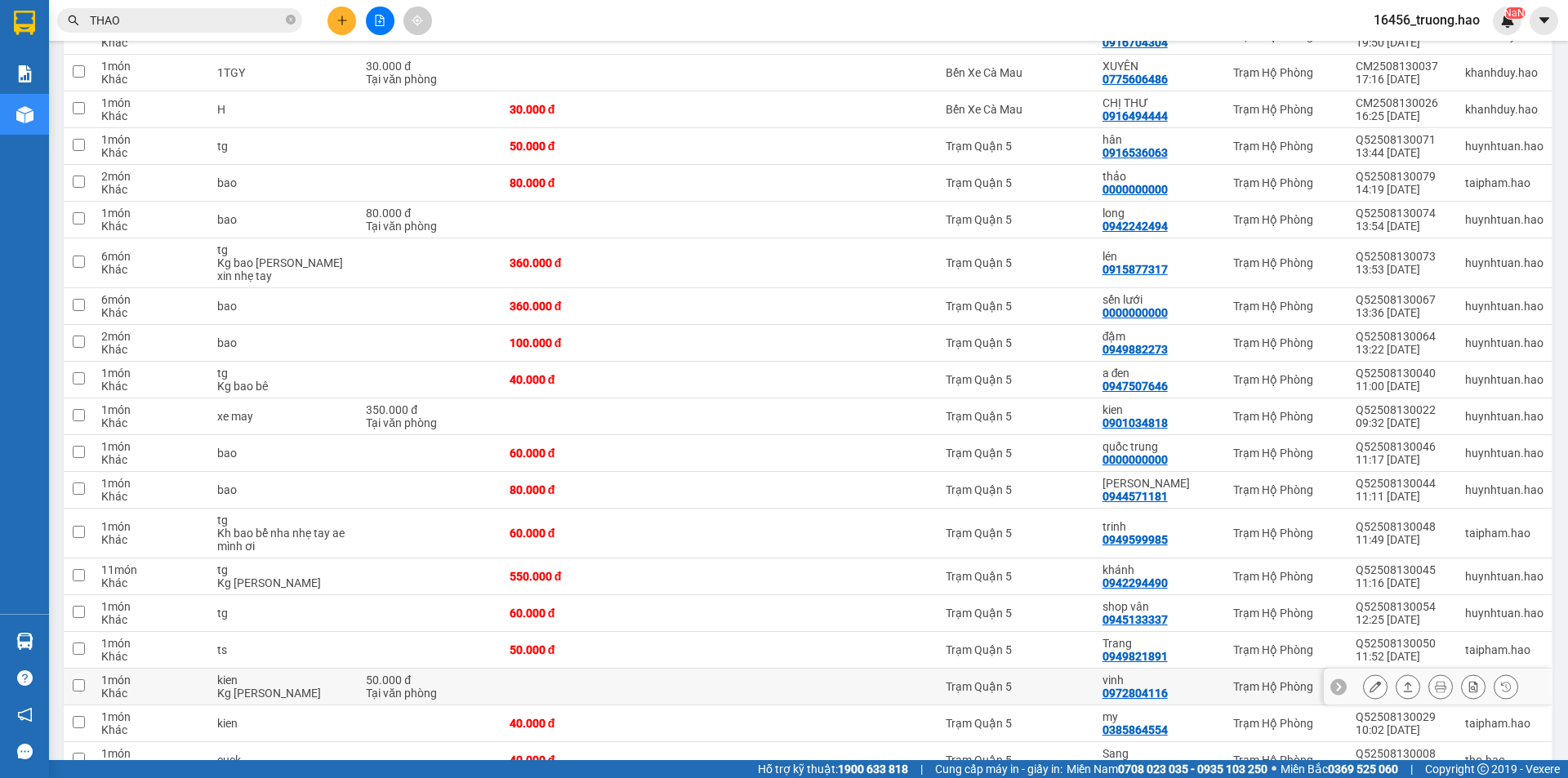
scroll to position [1460, 0]
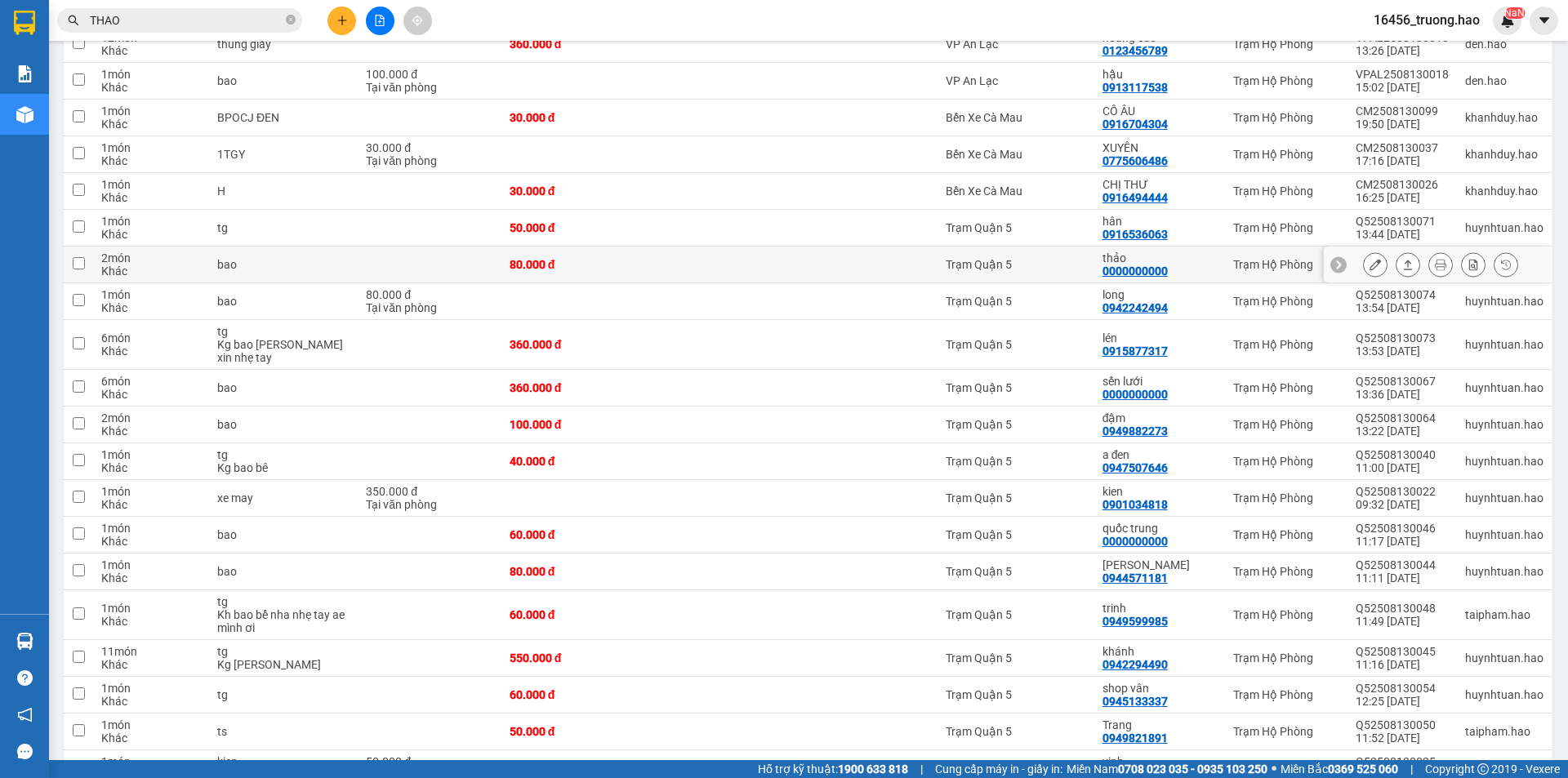
click at [1369, 262] on icon at bounding box center [1375, 265] width 11 height 11
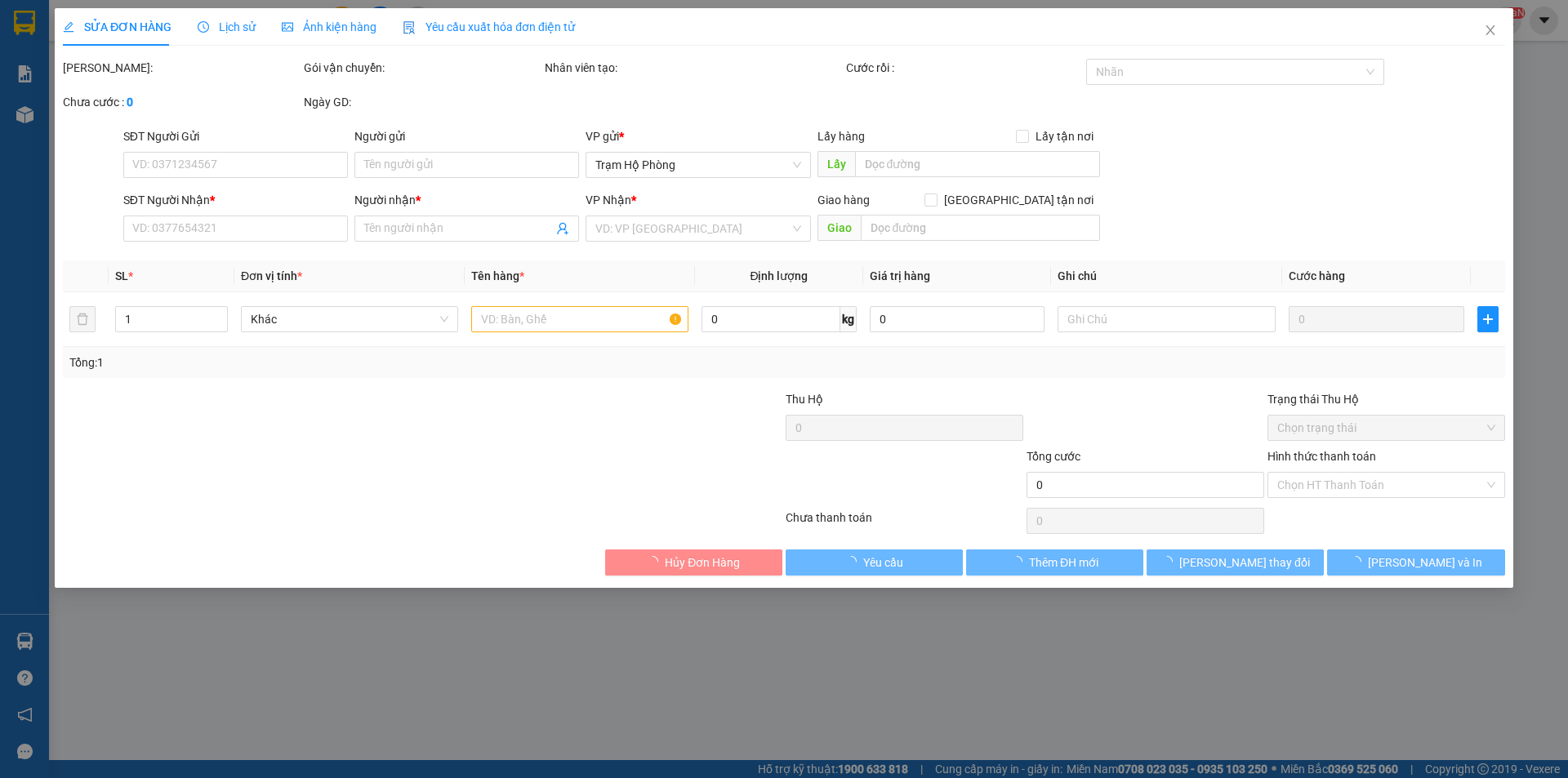
type input "0000000000"
type input "thảo"
type input "80.000"
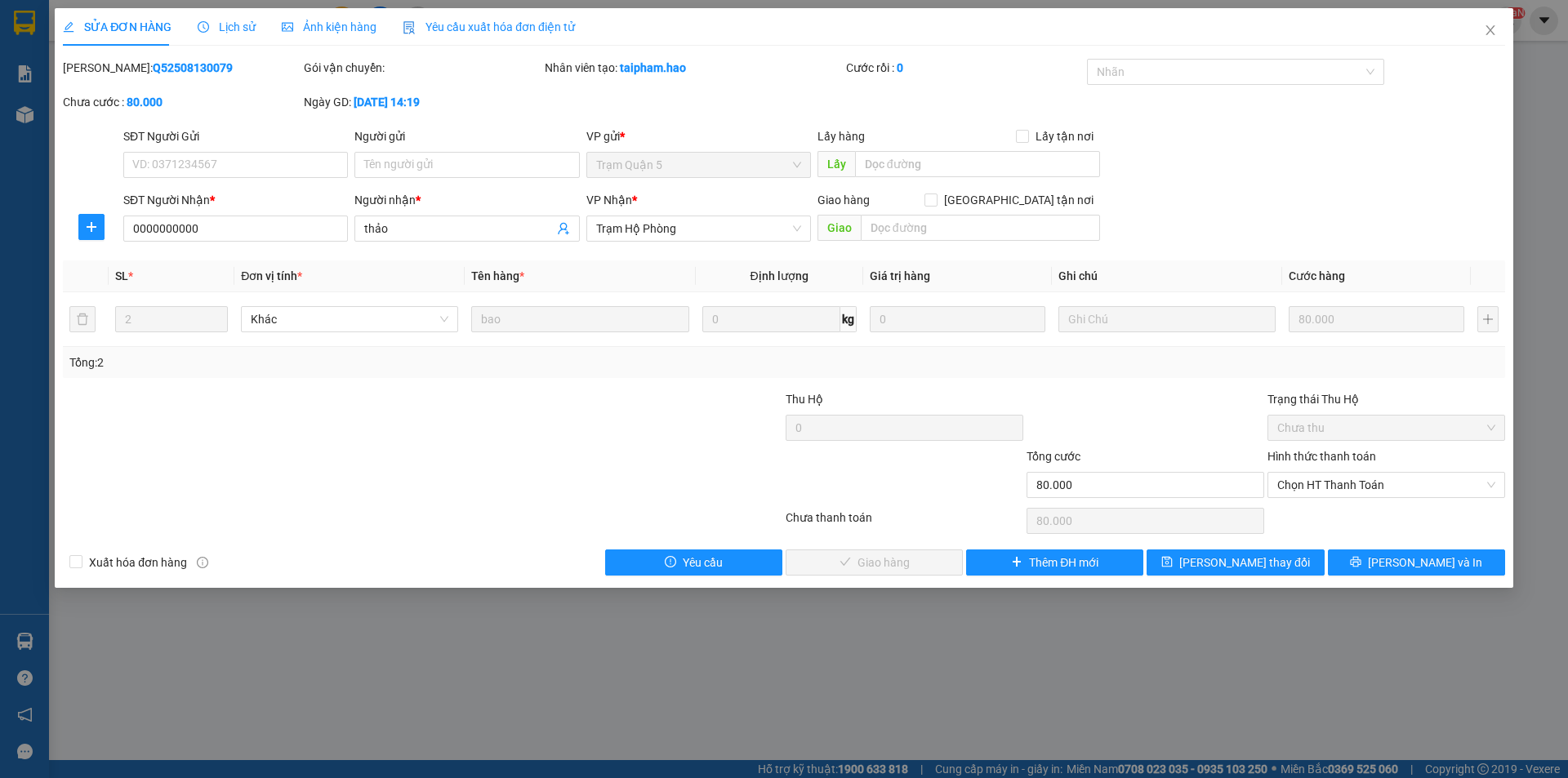
click at [319, 40] on div "Ảnh kiện hàng" at bounding box center [329, 27] width 95 height 38
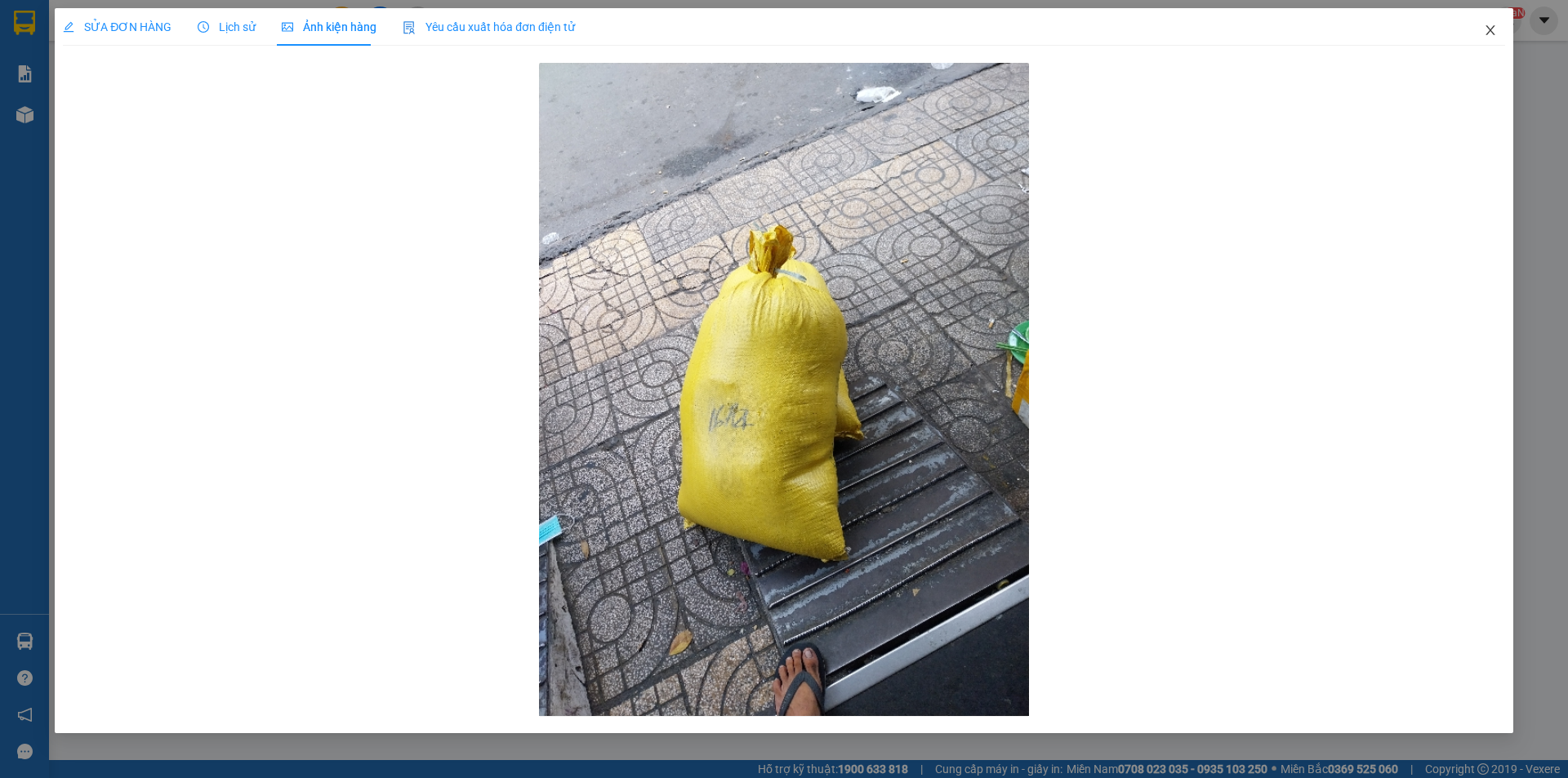
click at [1494, 26] on icon "close" at bounding box center [1490, 30] width 13 height 13
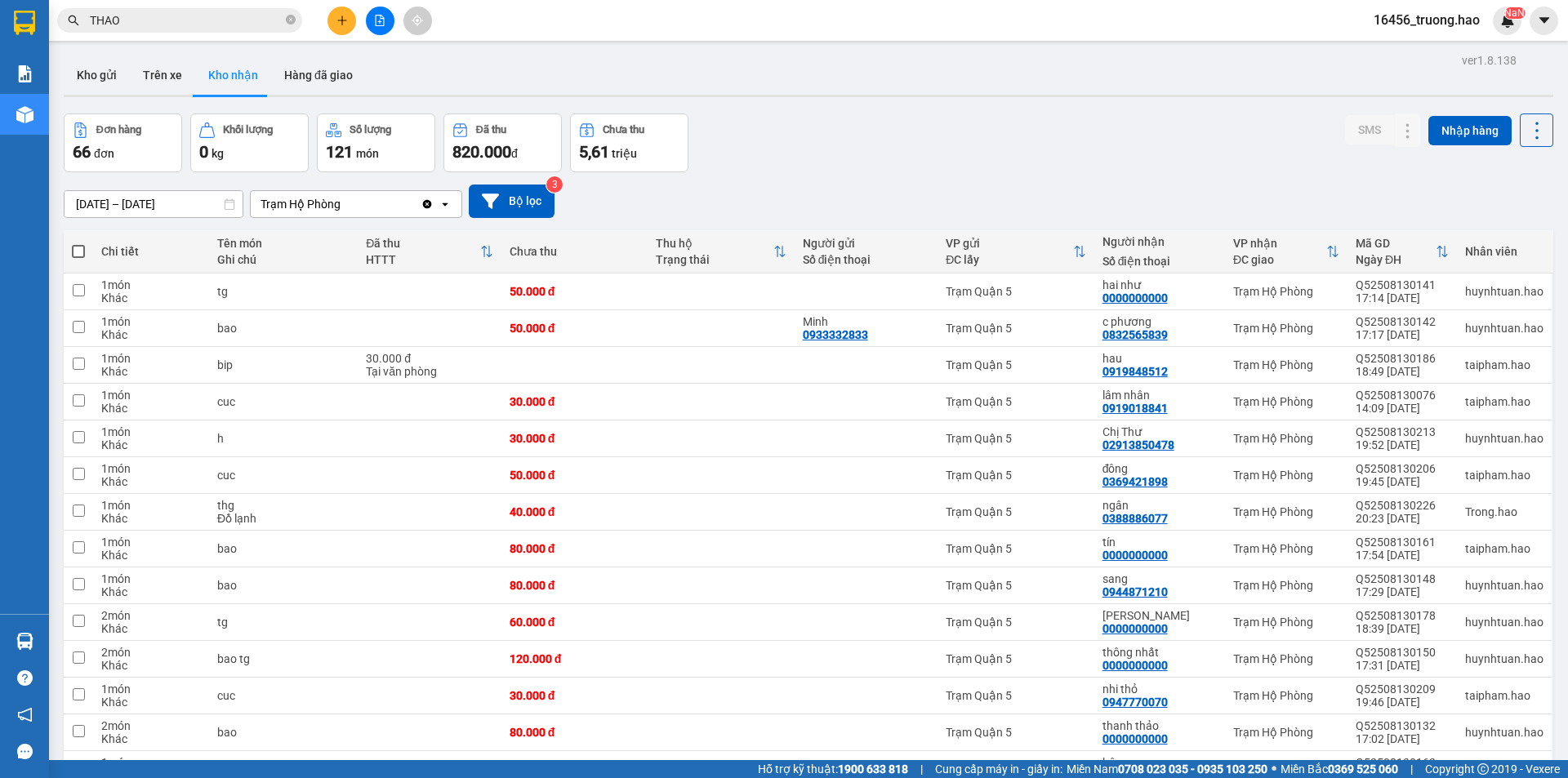
click at [195, 12] on input "THAO" at bounding box center [187, 20] width 193 height 18
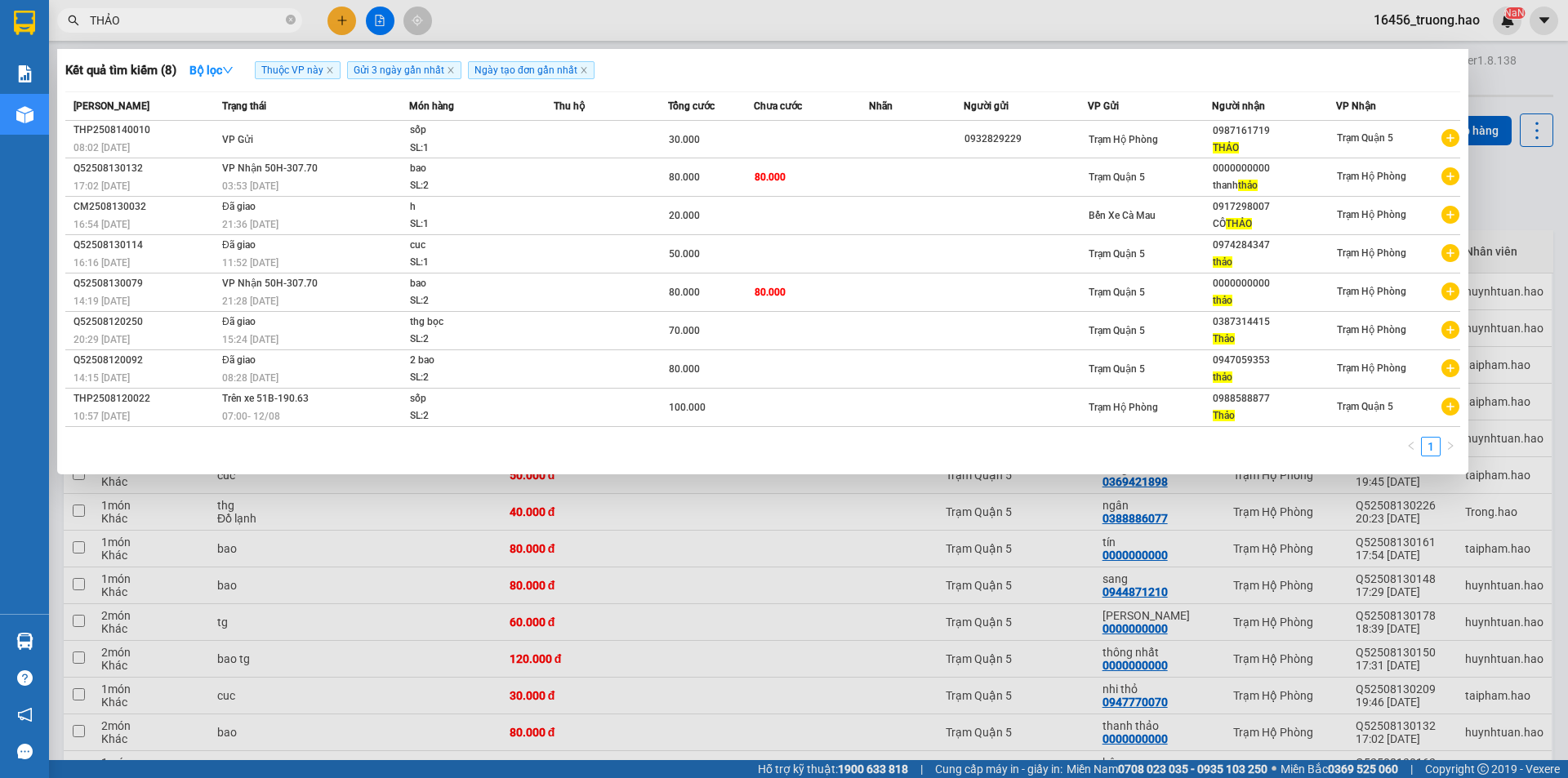
type input "THẢO"
click at [296, 25] on span "THẢO" at bounding box center [179, 20] width 245 height 25
click at [290, 17] on icon "close-circle" at bounding box center [290, 19] width 10 height 10
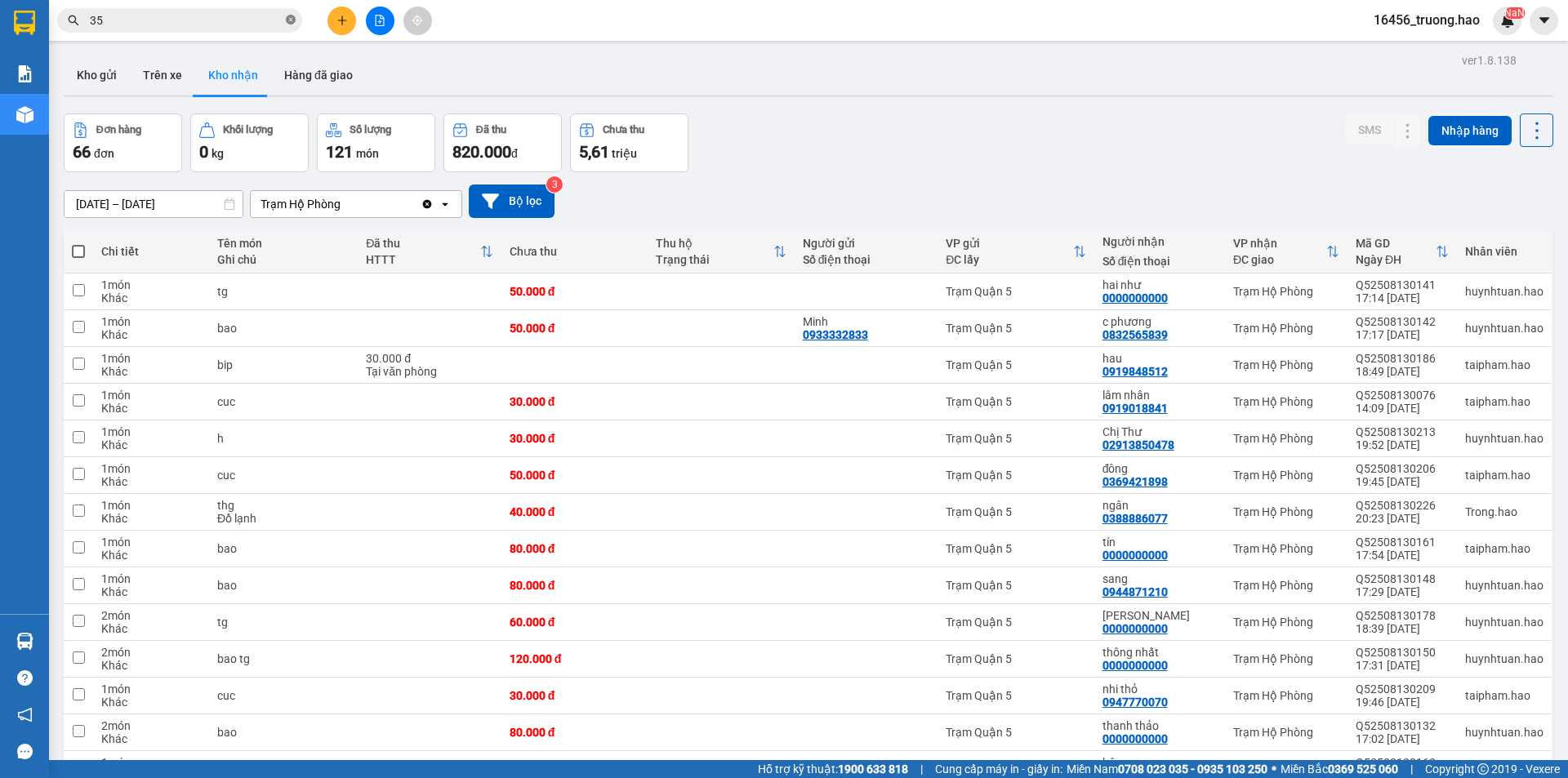
type input "353"
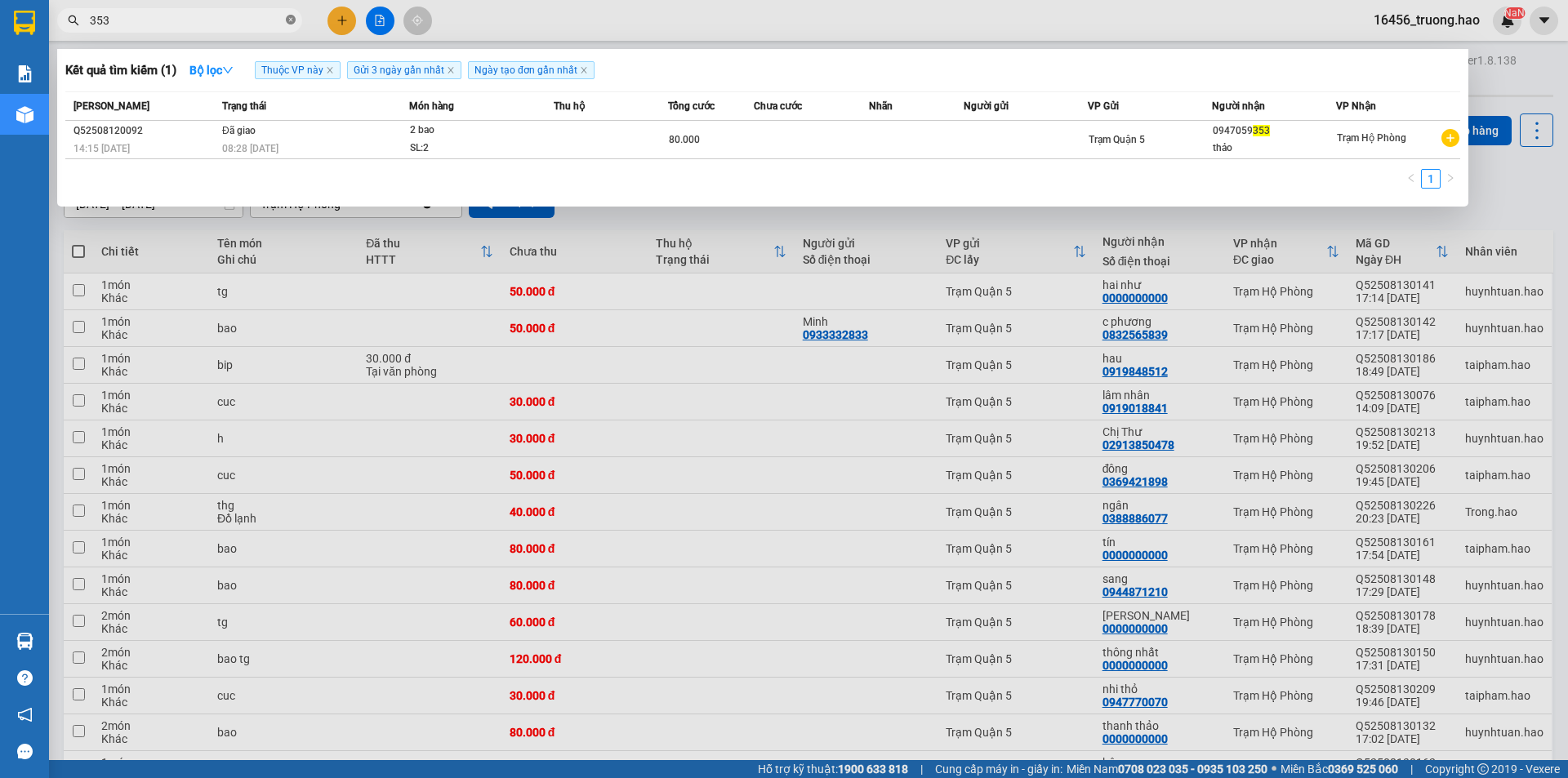
click at [290, 17] on icon "close-circle" at bounding box center [290, 19] width 10 height 10
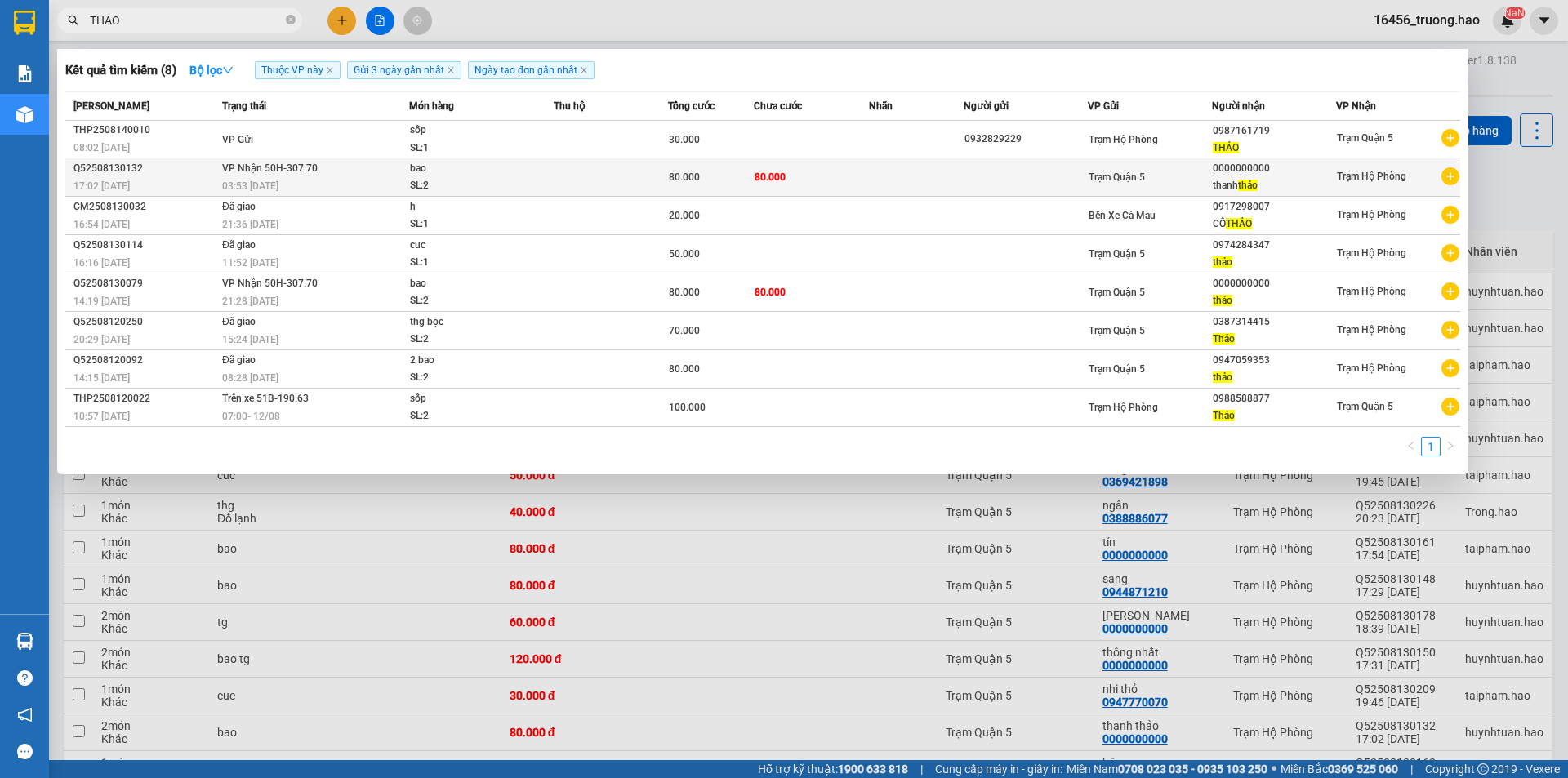
type input "THAO"
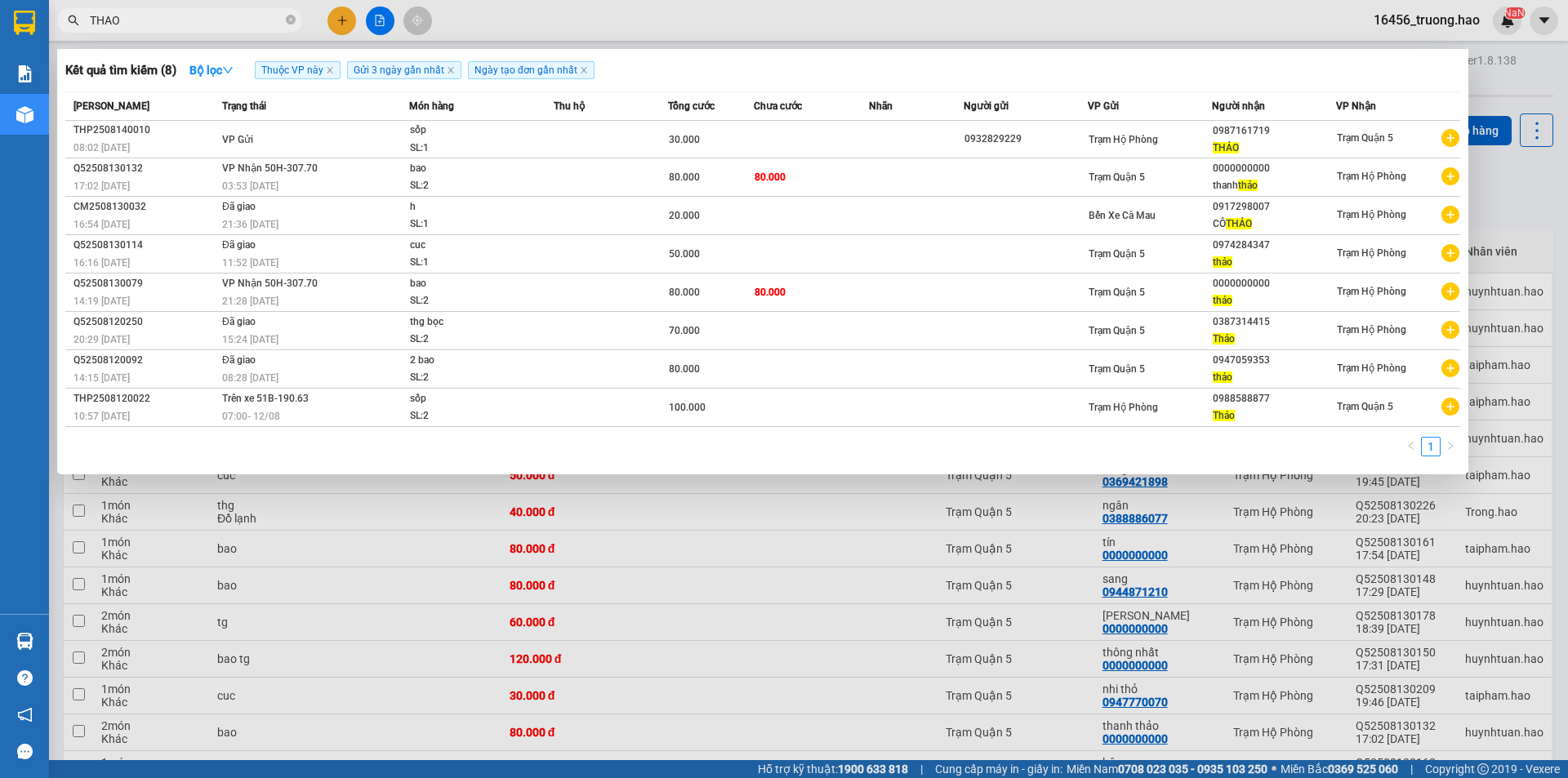
click at [770, 181] on span "80.000" at bounding box center [770, 177] width 31 height 11
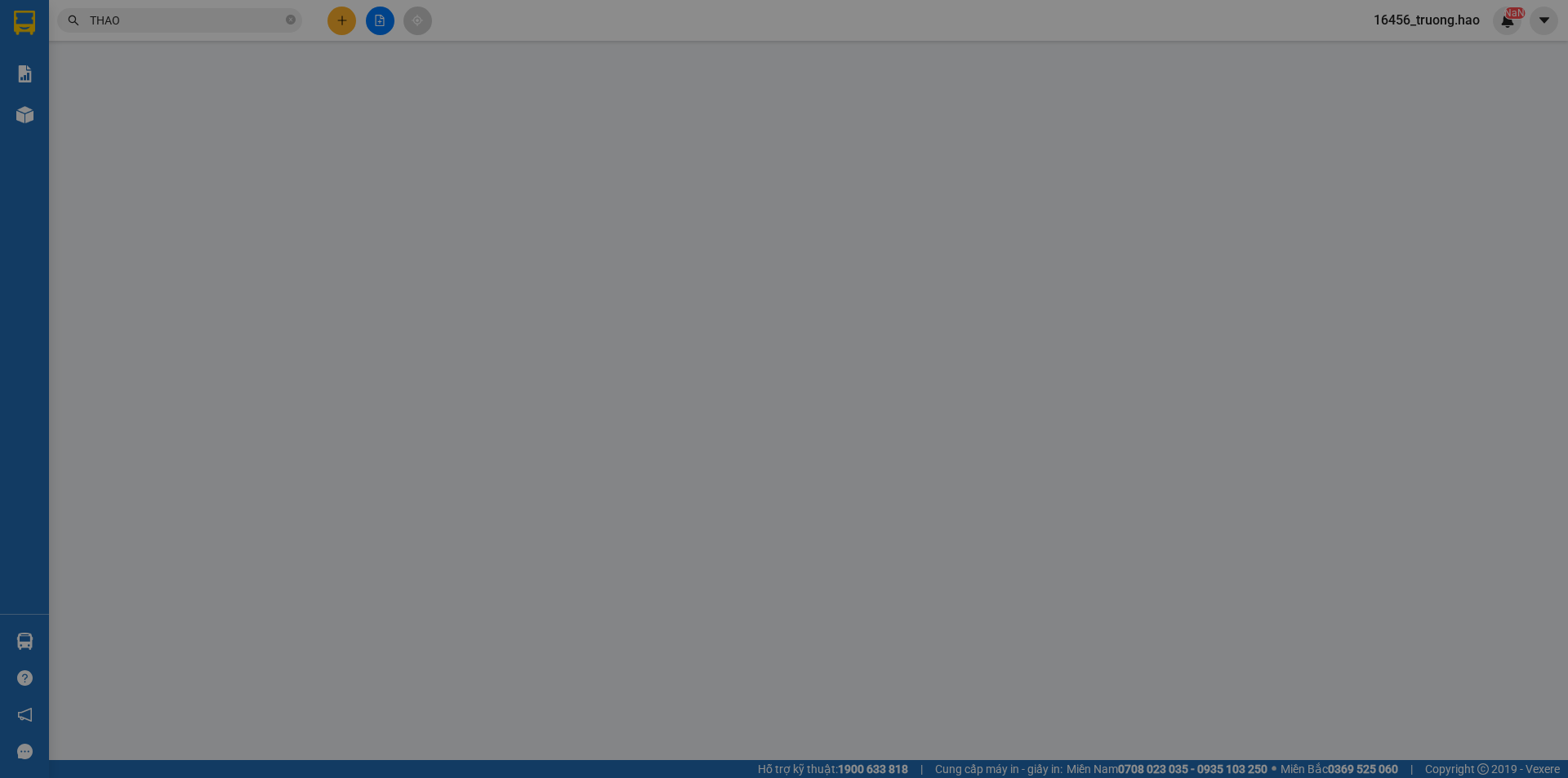
type input "0000000000"
type input "thanh thảo"
type input "80.000"
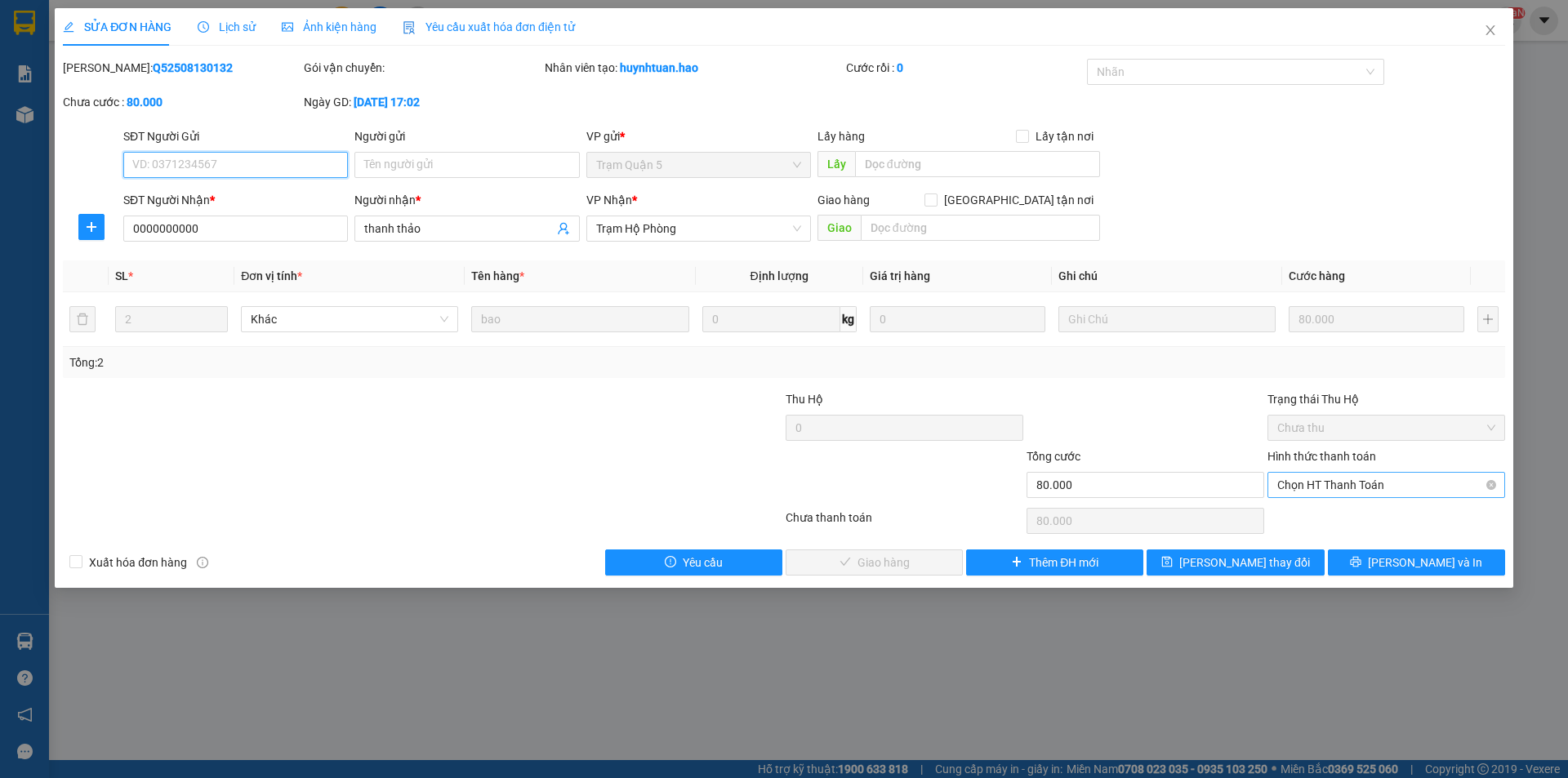
drag, startPoint x: 1297, startPoint y: 477, endPoint x: 1302, endPoint y: 534, distance: 57.2
click at [1297, 478] on span "Chọn HT Thanh Toán" at bounding box center [1386, 484] width 218 height 25
click at [1309, 519] on div "Tại văn phòng" at bounding box center [1386, 518] width 218 height 18
type input "0"
drag, startPoint x: 914, startPoint y: 564, endPoint x: 1034, endPoint y: 523, distance: 126.8
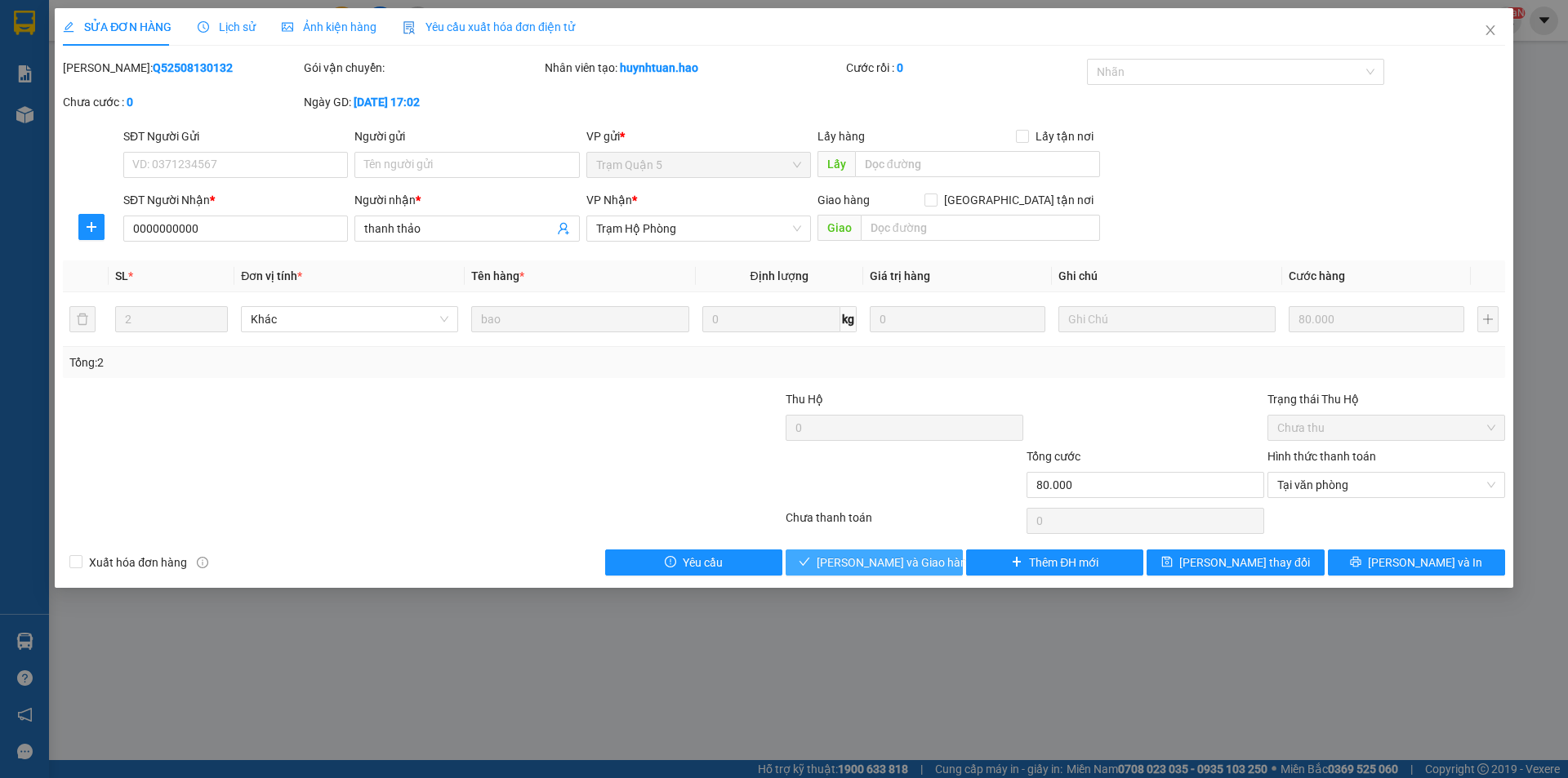
click at [913, 564] on span "[PERSON_NAME] và Giao hàng" at bounding box center [894, 562] width 157 height 18
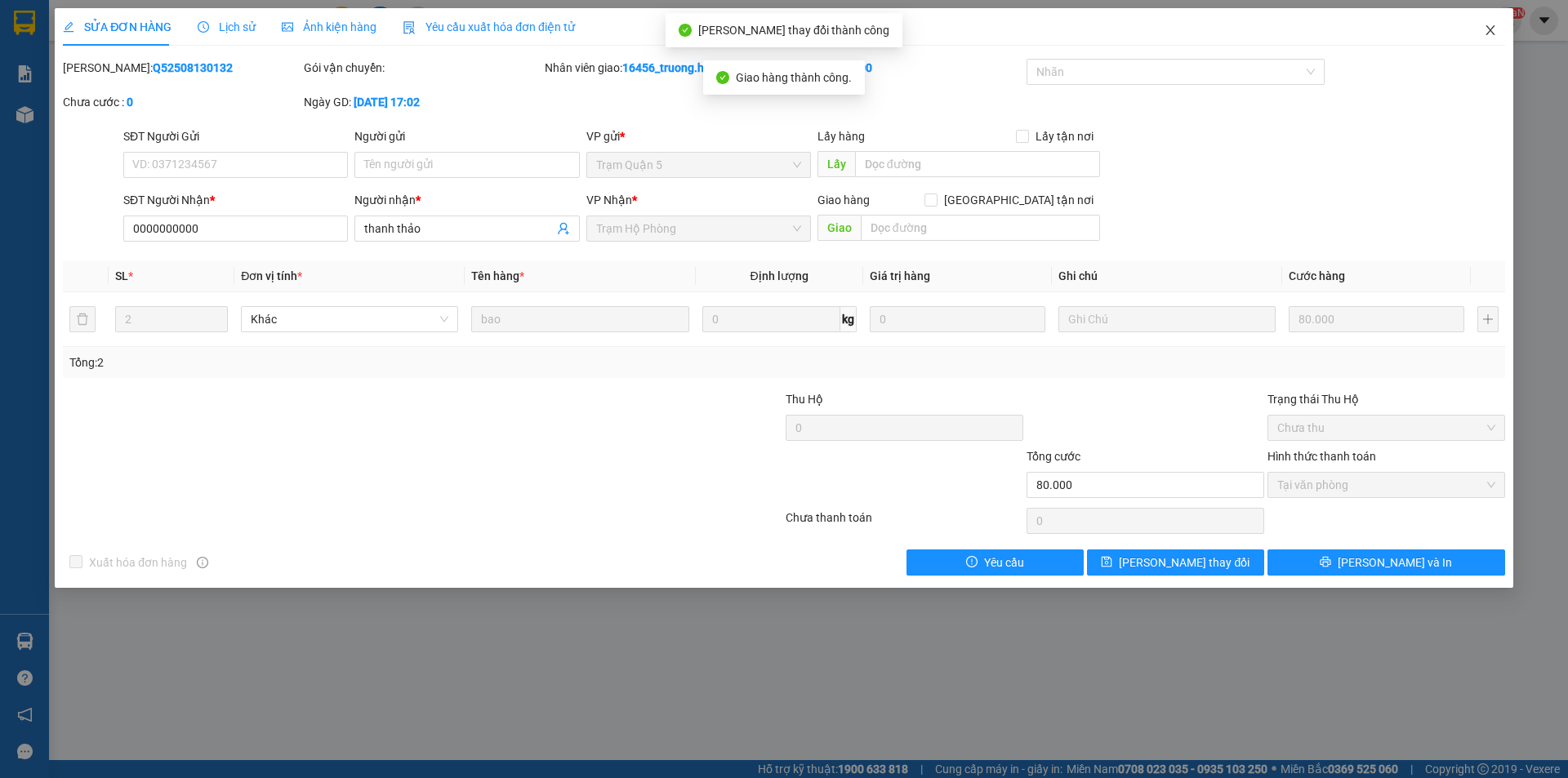
click at [1491, 31] on icon "close" at bounding box center [1490, 30] width 9 height 10
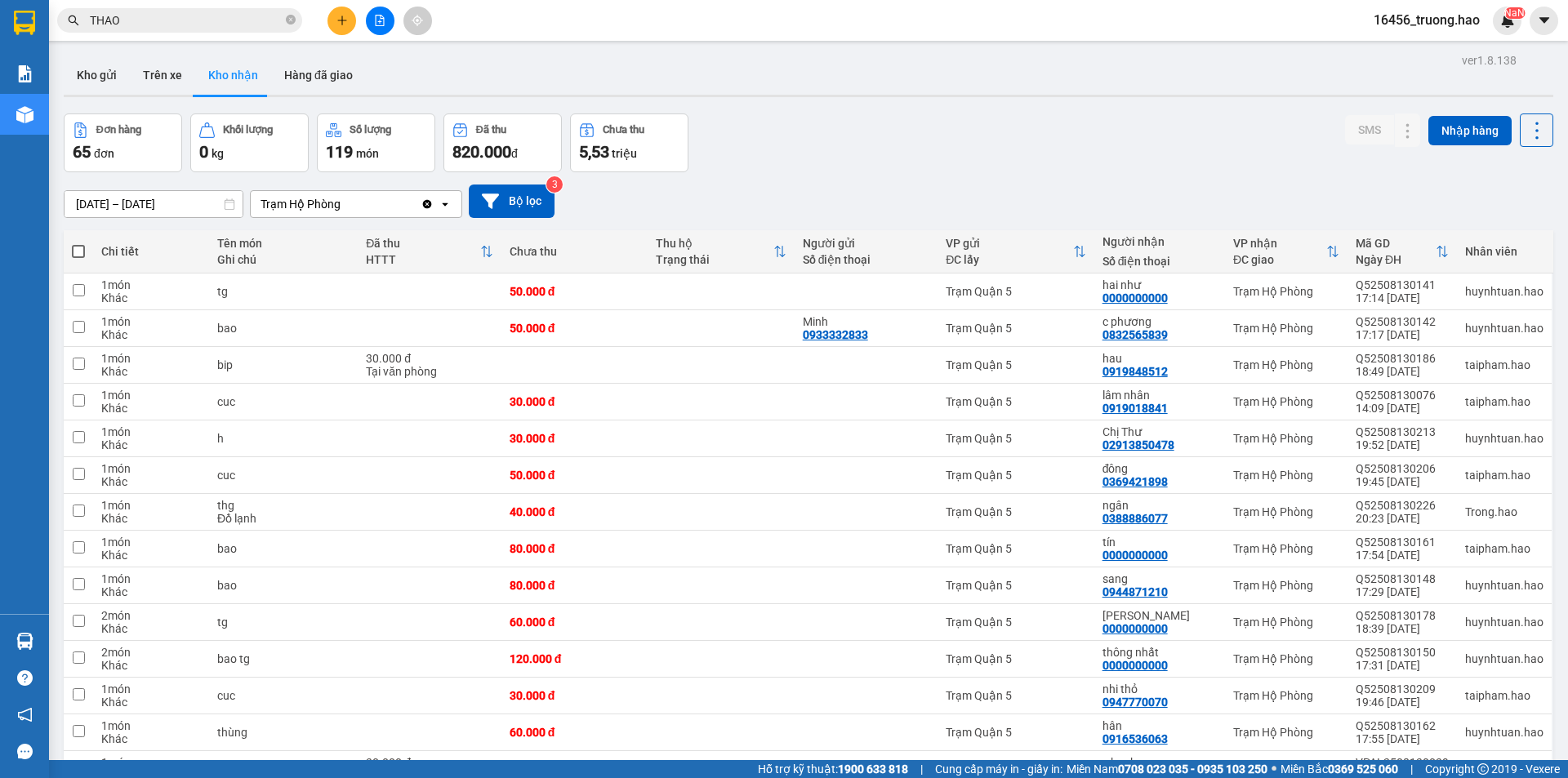
click at [153, 17] on input "THAO" at bounding box center [187, 20] width 193 height 18
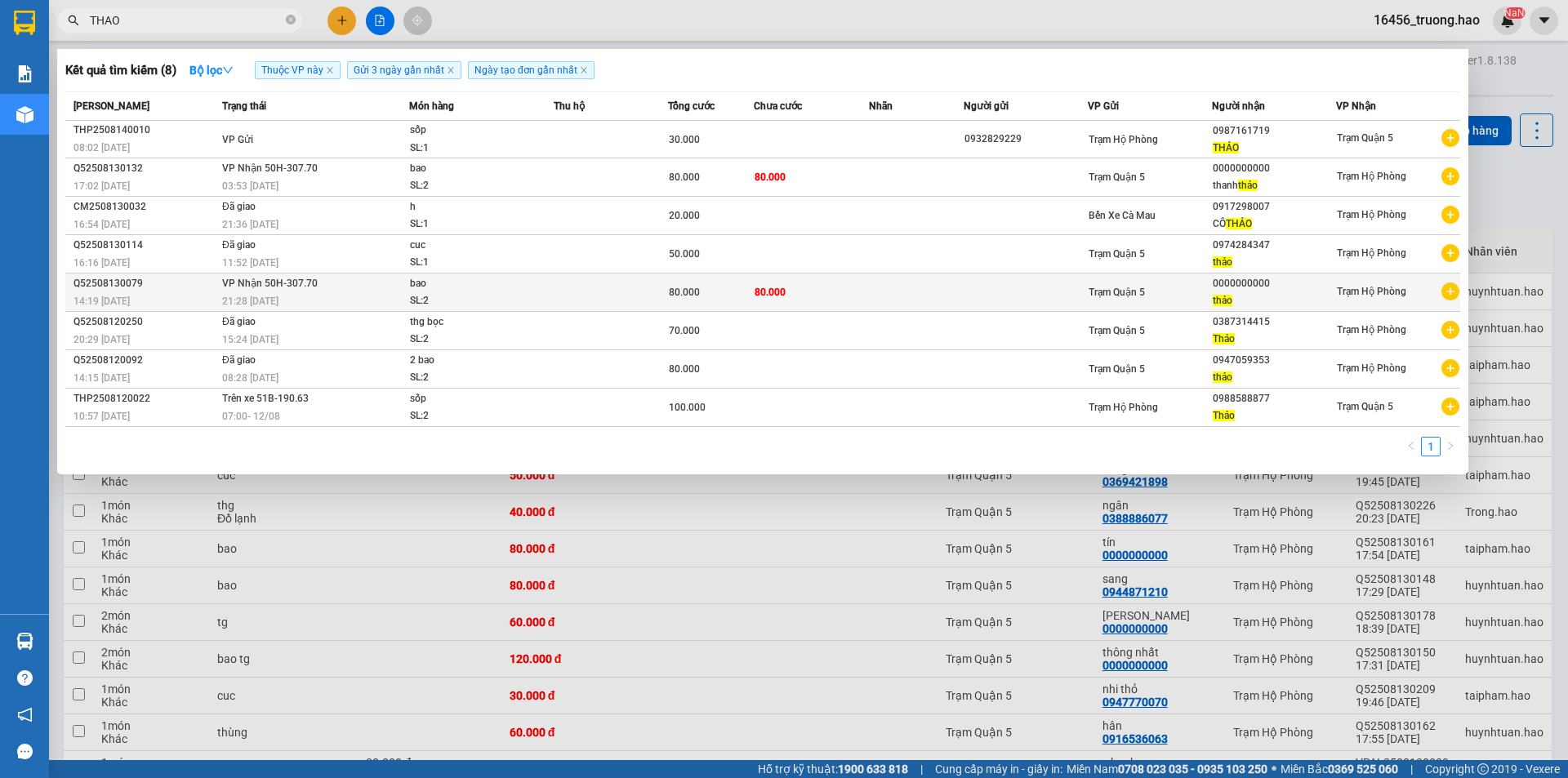
click at [837, 291] on td "80.000" at bounding box center [811, 293] width 114 height 39
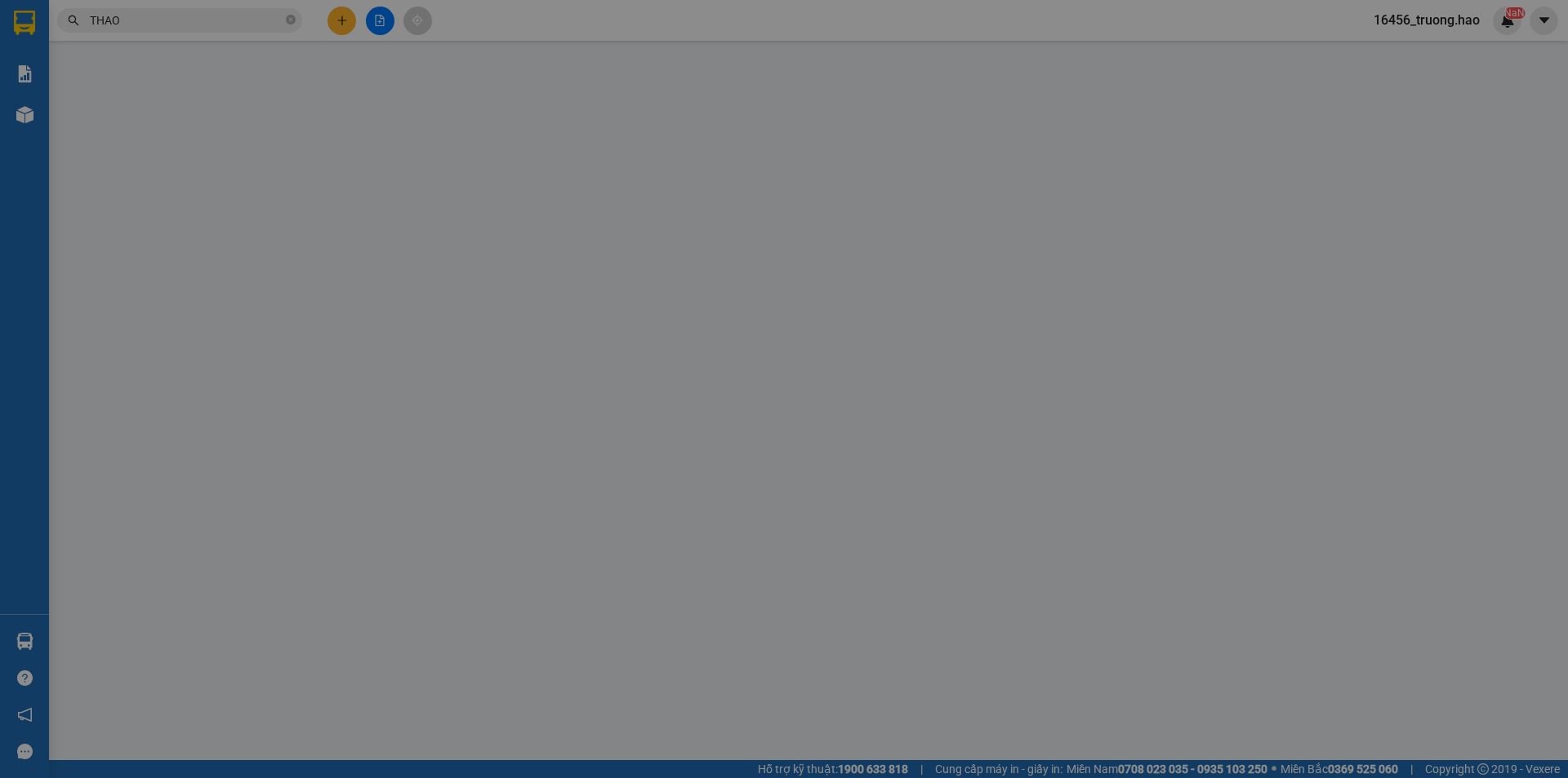
type input "0000000000"
type input "thảo"
type input "80.000"
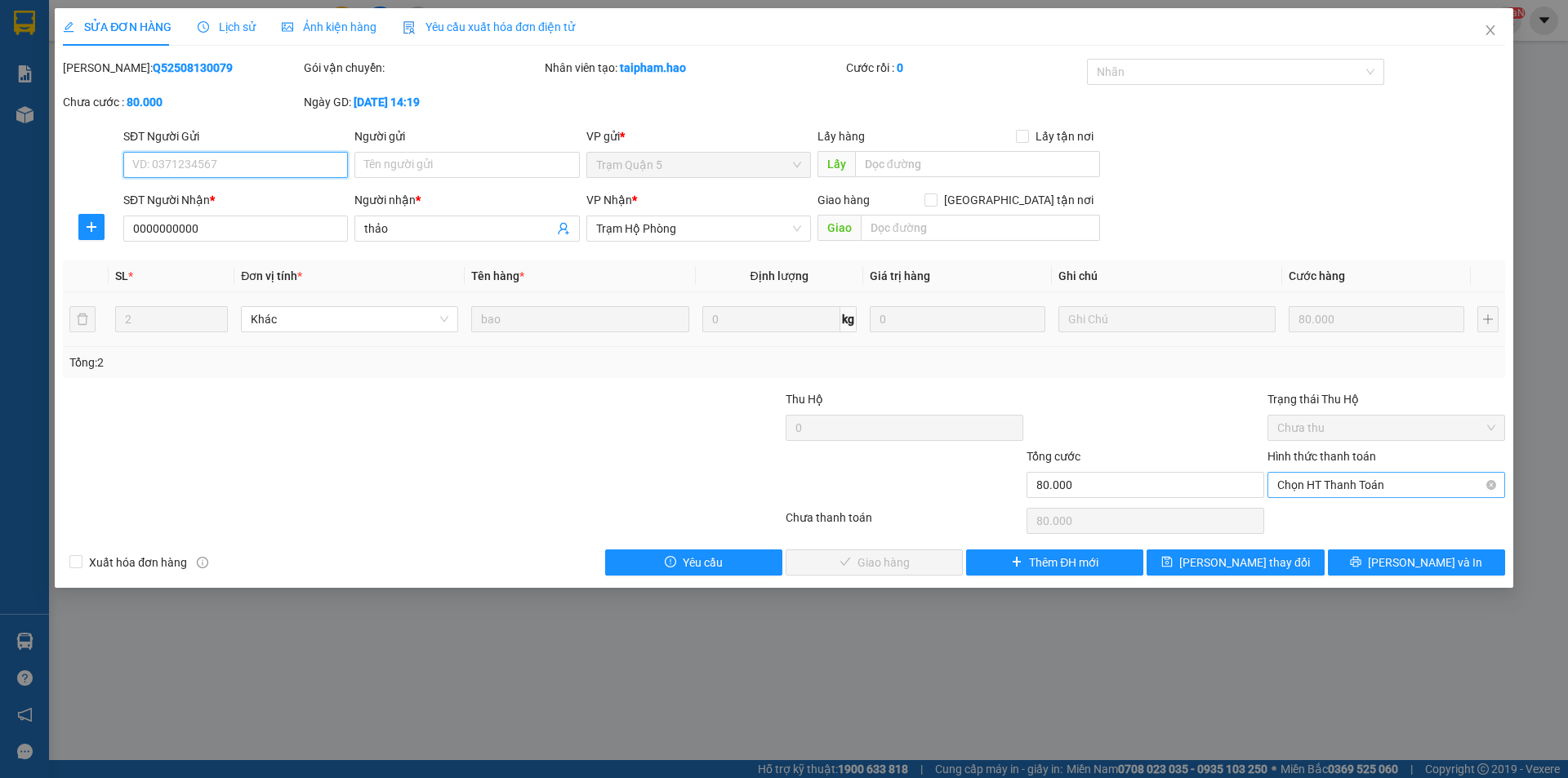
click at [1355, 481] on span "Chọn HT Thanh Toán" at bounding box center [1386, 484] width 218 height 25
drag, startPoint x: 1344, startPoint y: 510, endPoint x: 1314, endPoint y: 515, distance: 30.4
click at [1340, 510] on div "Tại văn phòng" at bounding box center [1386, 518] width 218 height 18
type input "0"
click at [838, 553] on button "[PERSON_NAME] và Giao hàng" at bounding box center [874, 562] width 177 height 26
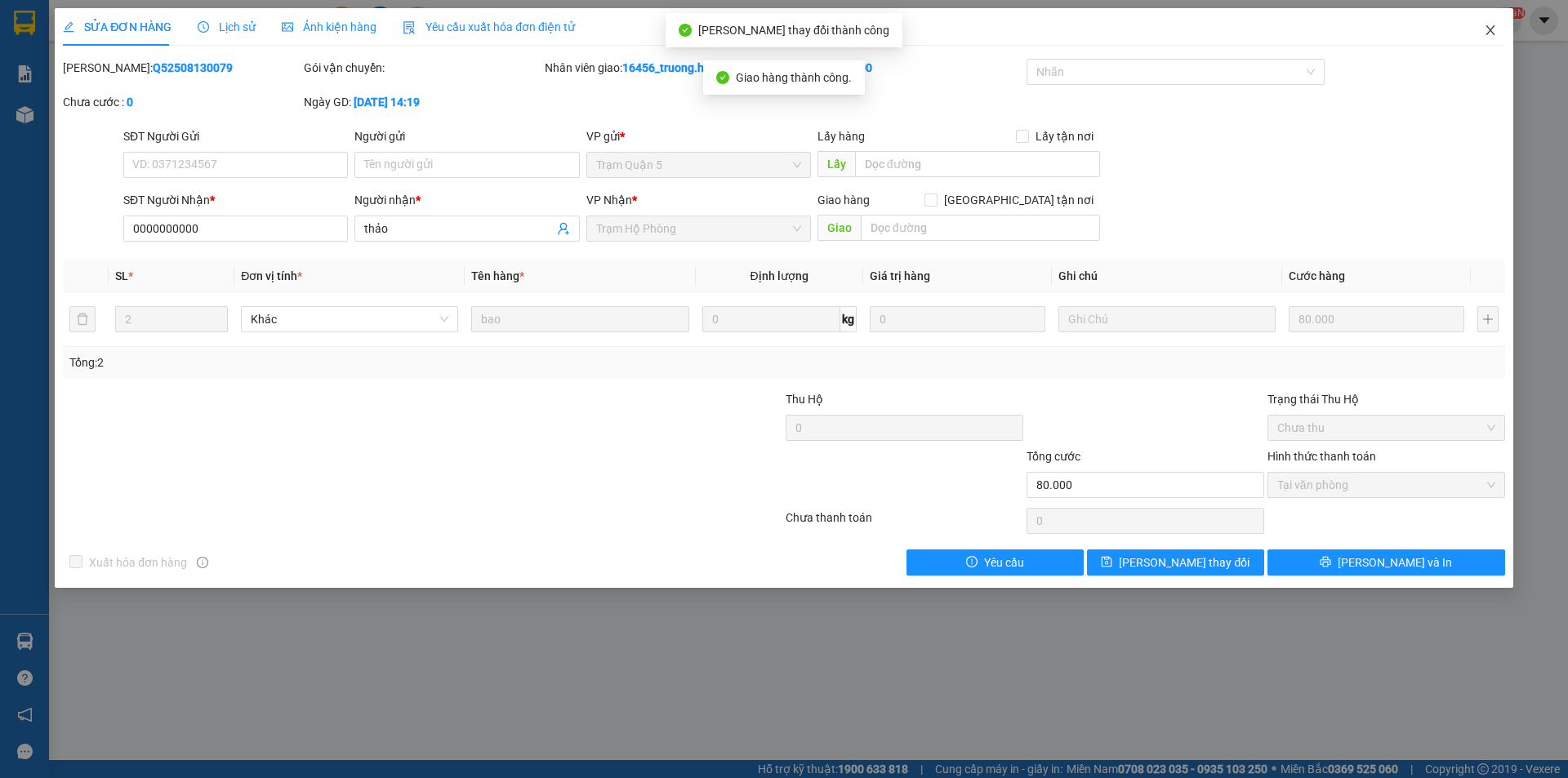
click at [1493, 30] on icon "close" at bounding box center [1490, 30] width 13 height 13
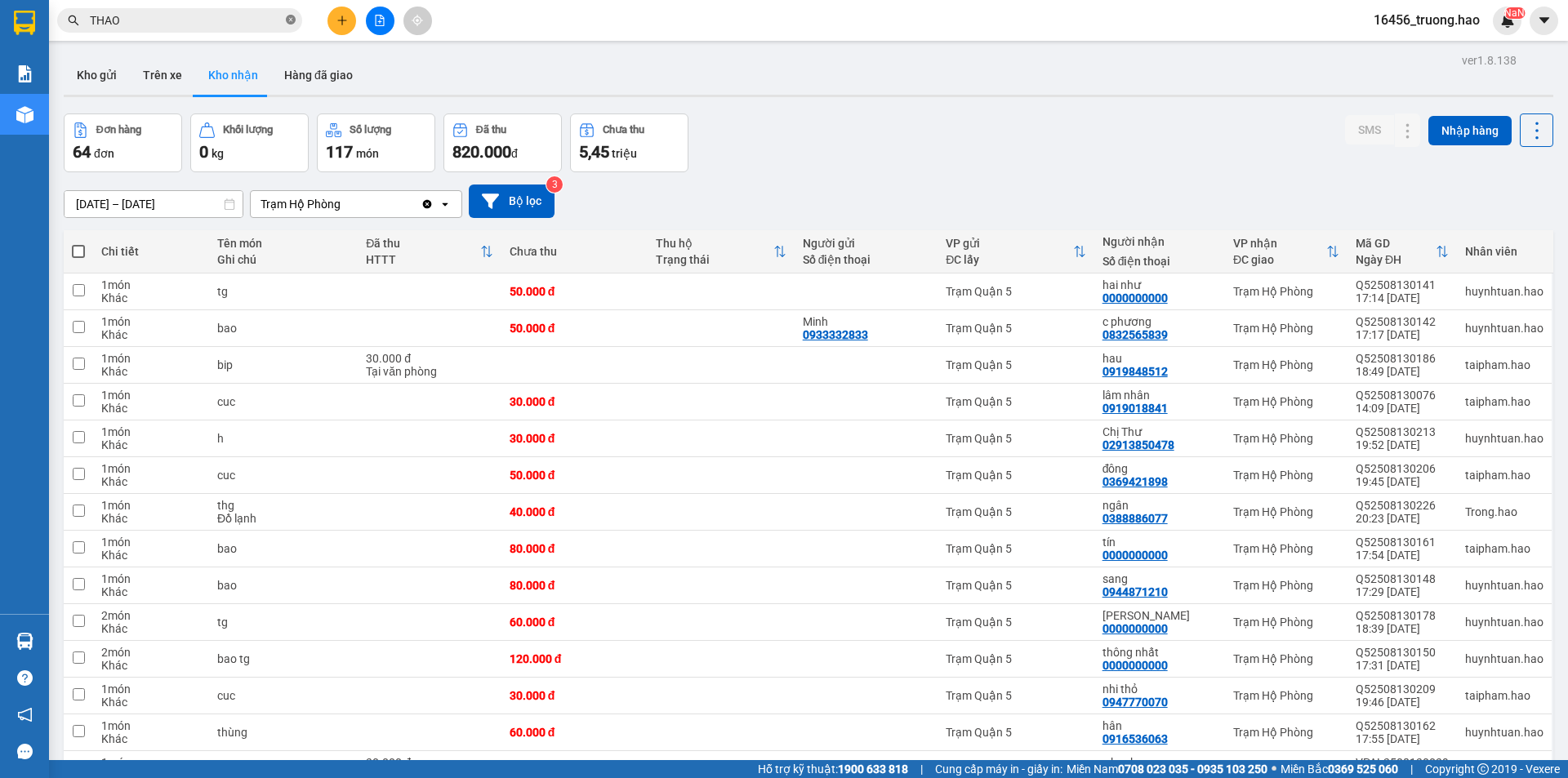
click at [289, 17] on icon "close-circle" at bounding box center [290, 19] width 10 height 10
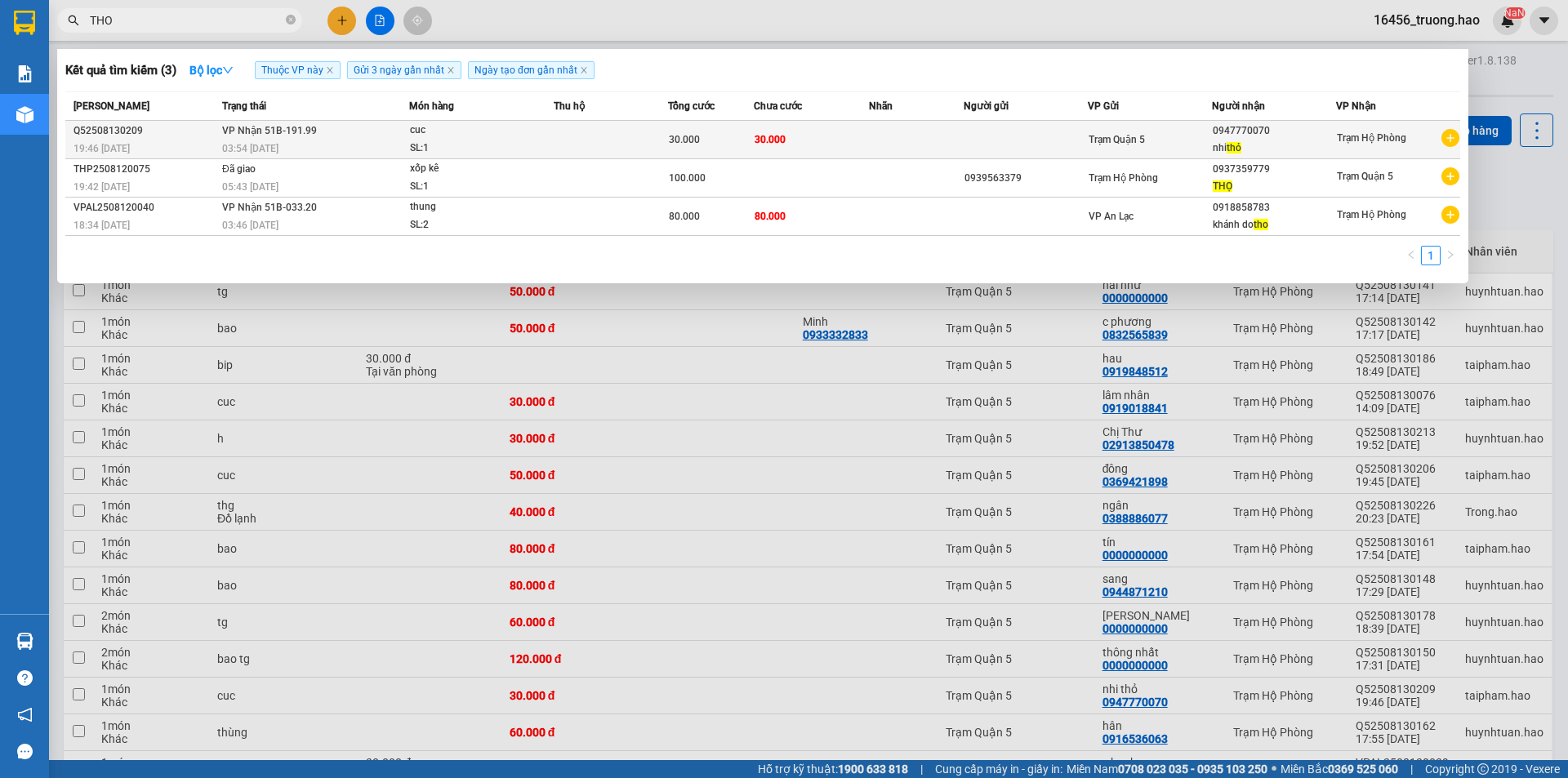
type input "THO"
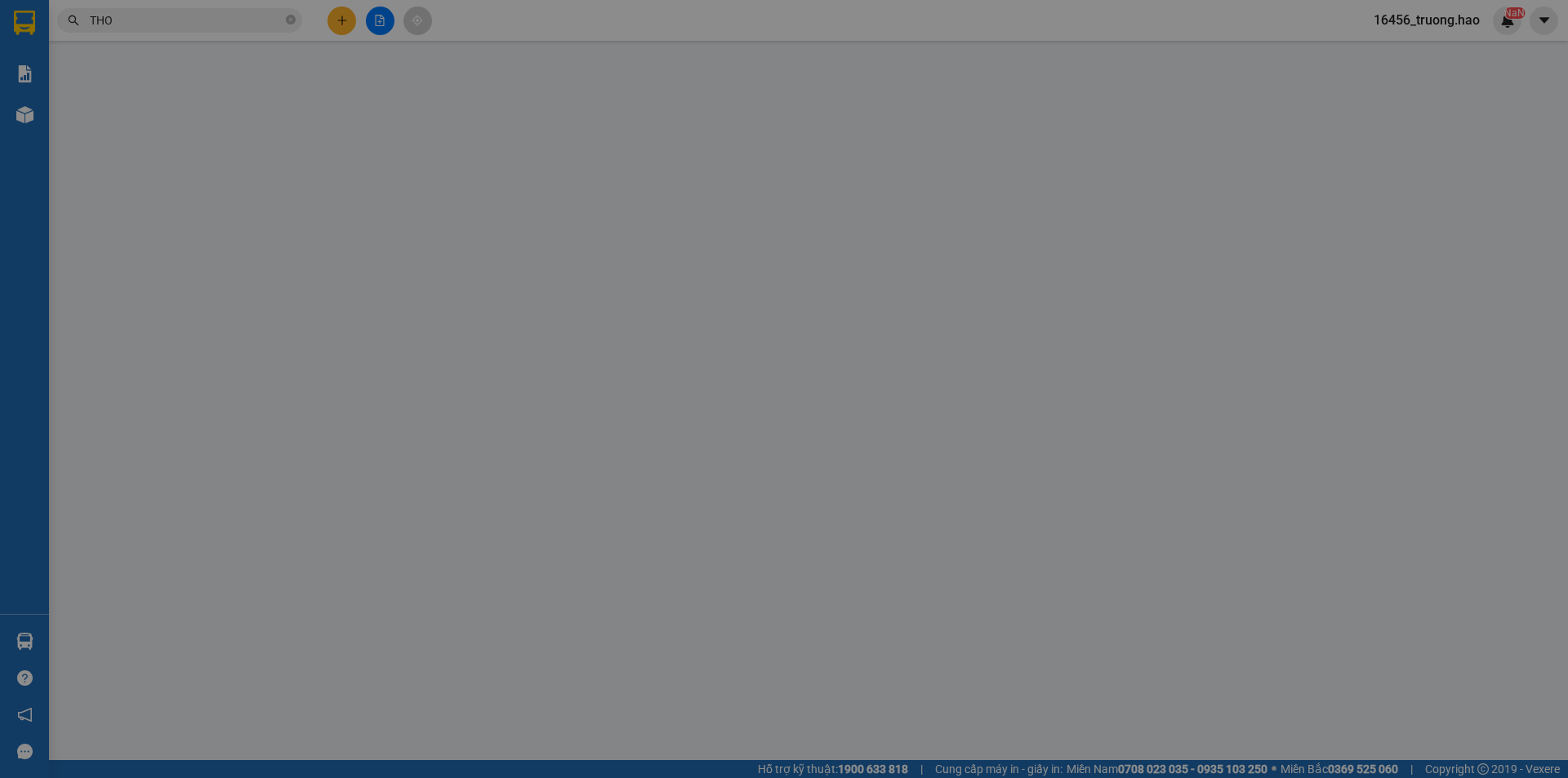
type input "0947770070"
type input "nhi thỏ"
type input "30.000"
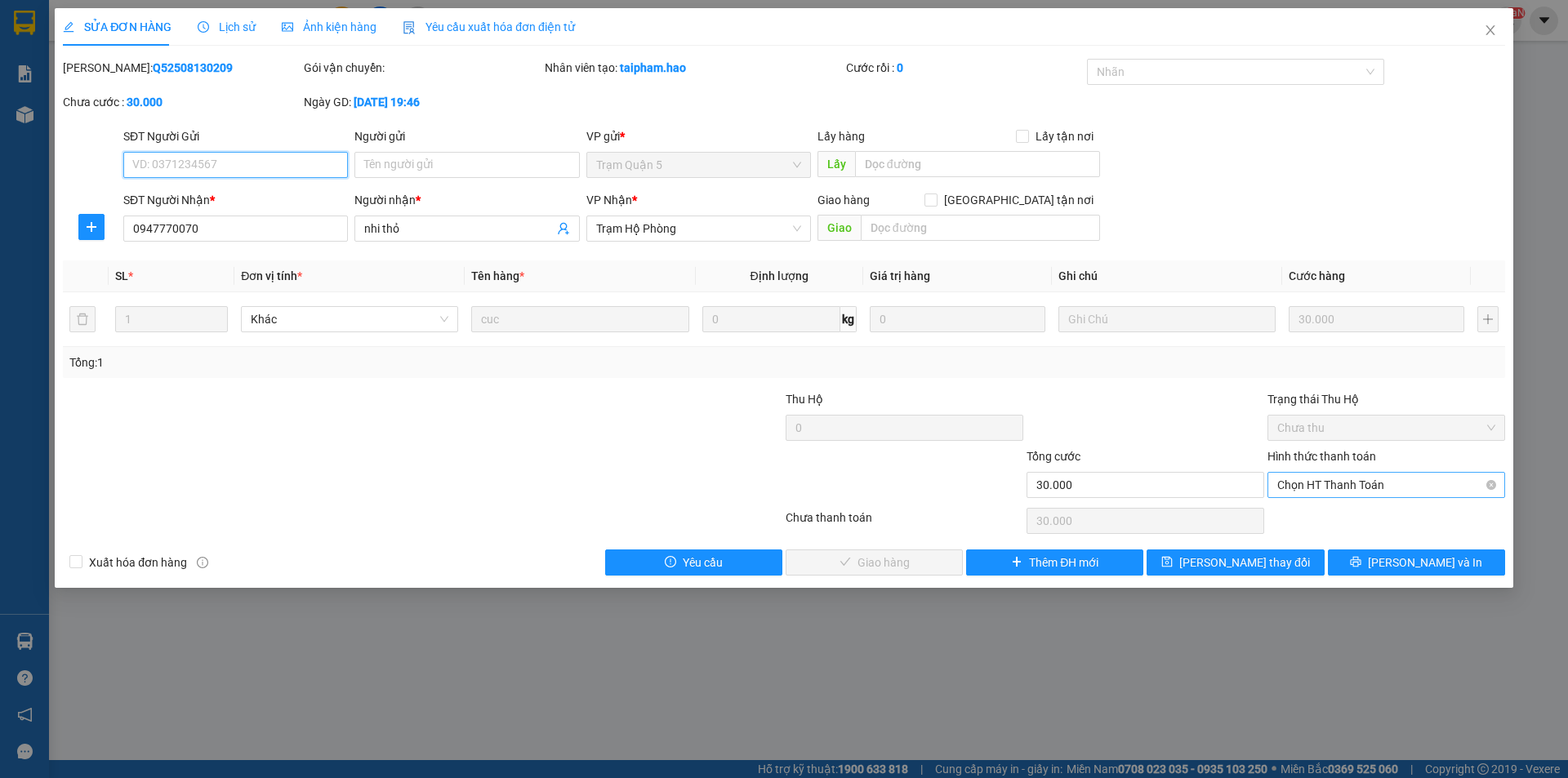
click at [1329, 483] on span "Chọn HT Thanh Toán" at bounding box center [1386, 484] width 218 height 25
click at [1327, 514] on div "Tại văn phòng" at bounding box center [1386, 518] width 218 height 18
type input "0"
click at [910, 552] on button "[PERSON_NAME] và Giao hàng" at bounding box center [874, 562] width 177 height 26
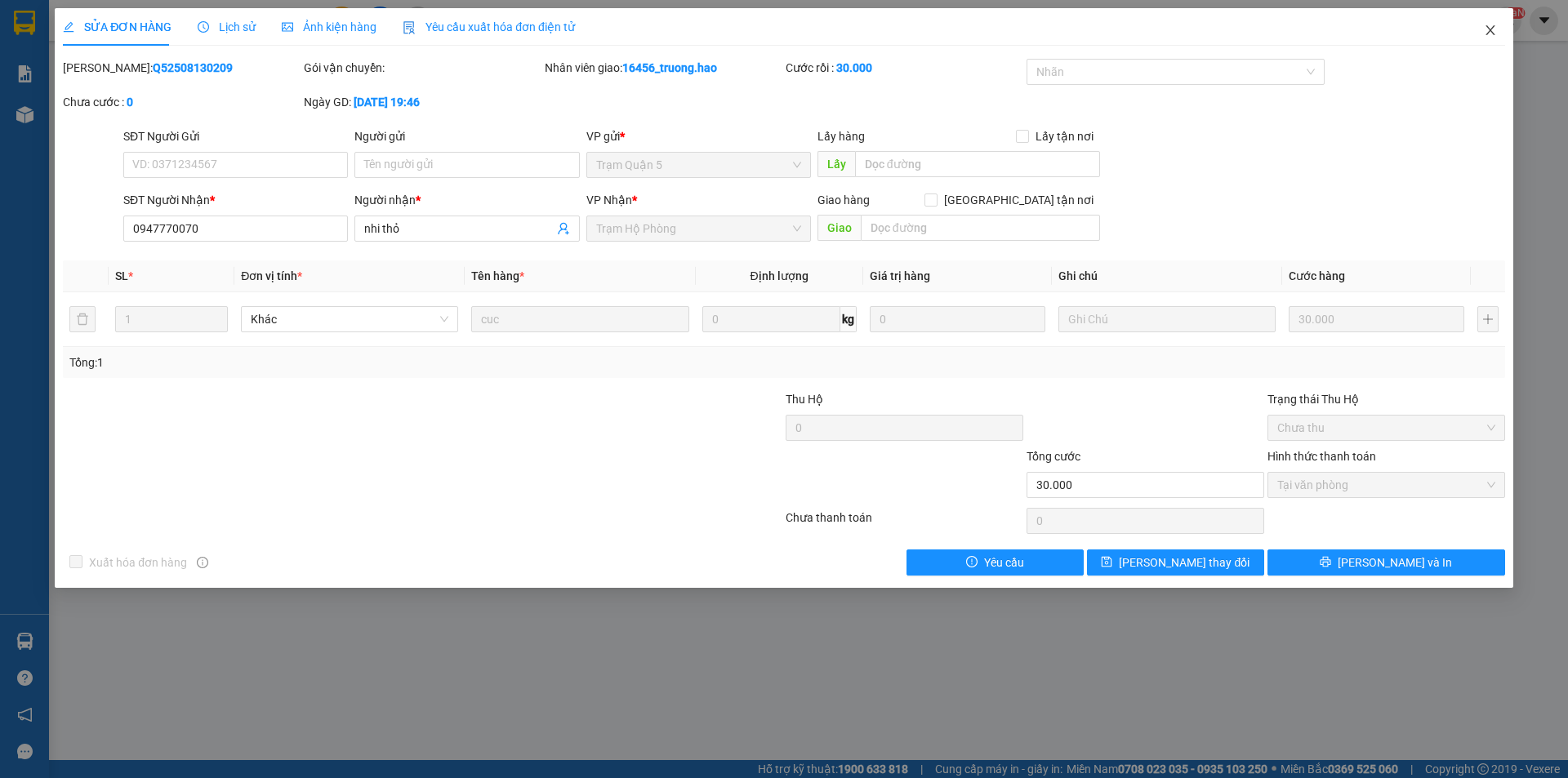
click at [1493, 27] on icon "close" at bounding box center [1490, 30] width 13 height 13
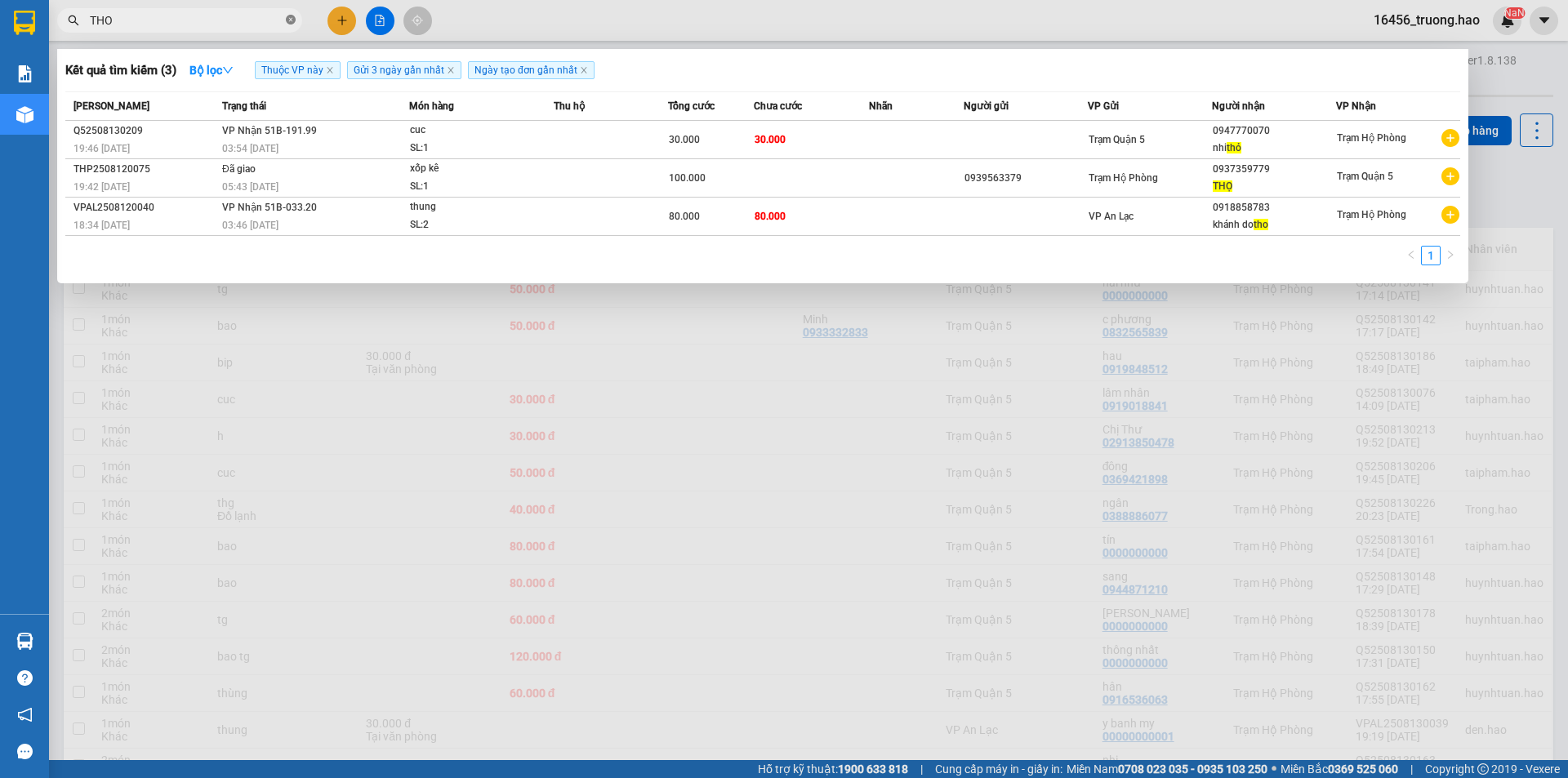
click at [287, 24] on span "THO" at bounding box center [179, 20] width 245 height 25
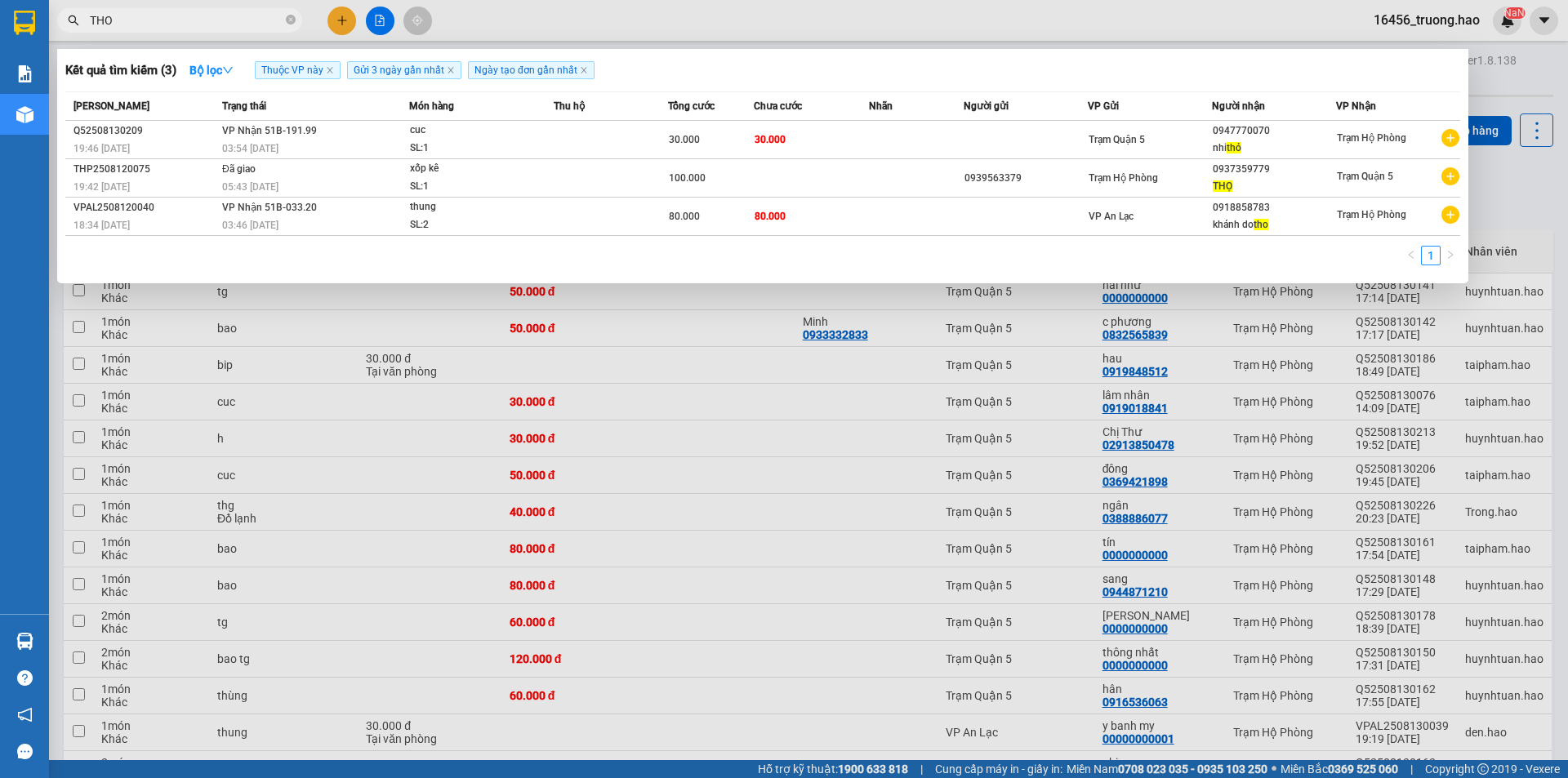
click at [297, 22] on span "THO" at bounding box center [179, 20] width 245 height 25
click at [292, 21] on icon "close-circle" at bounding box center [290, 19] width 10 height 10
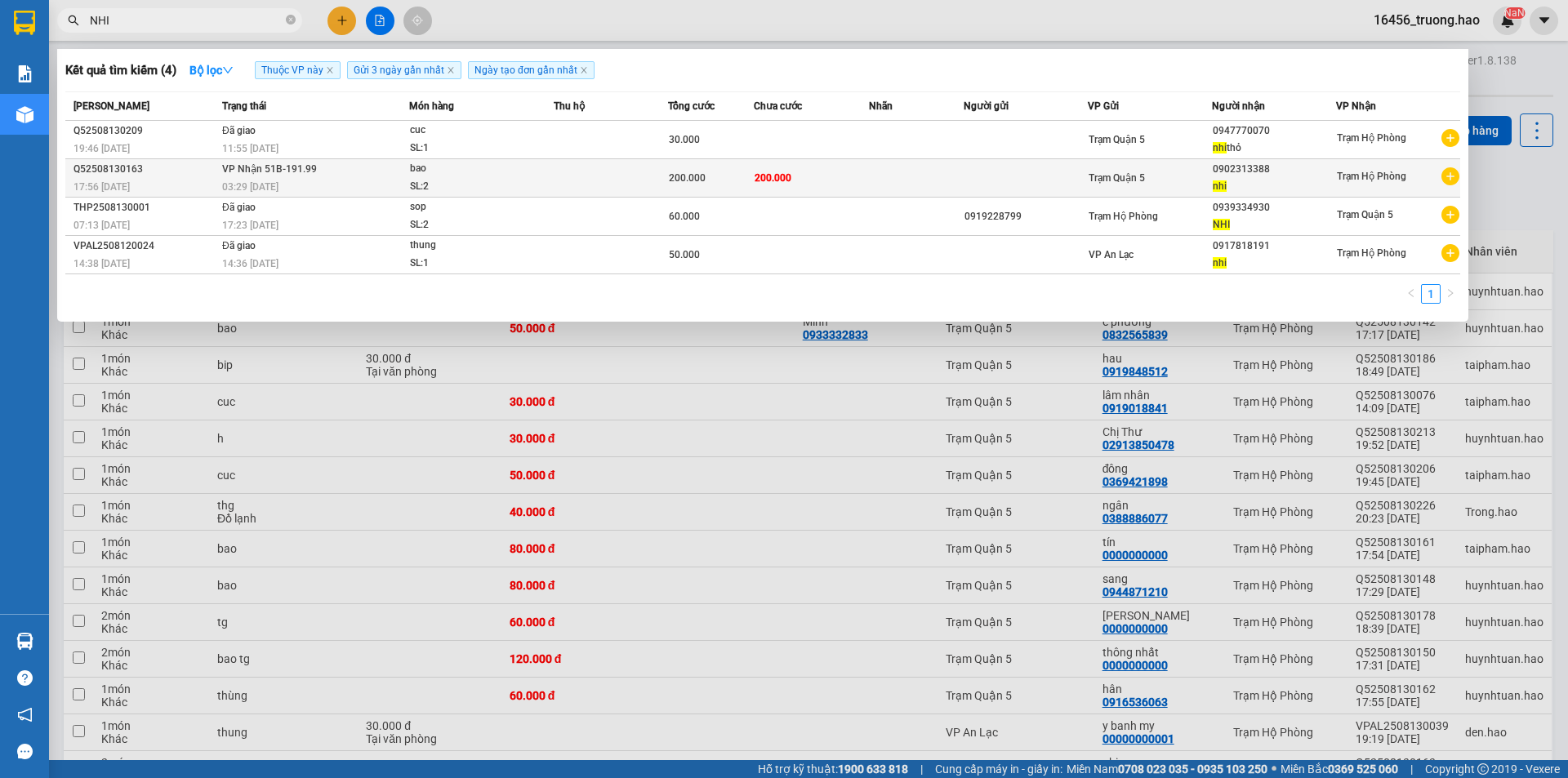
type input "NHI"
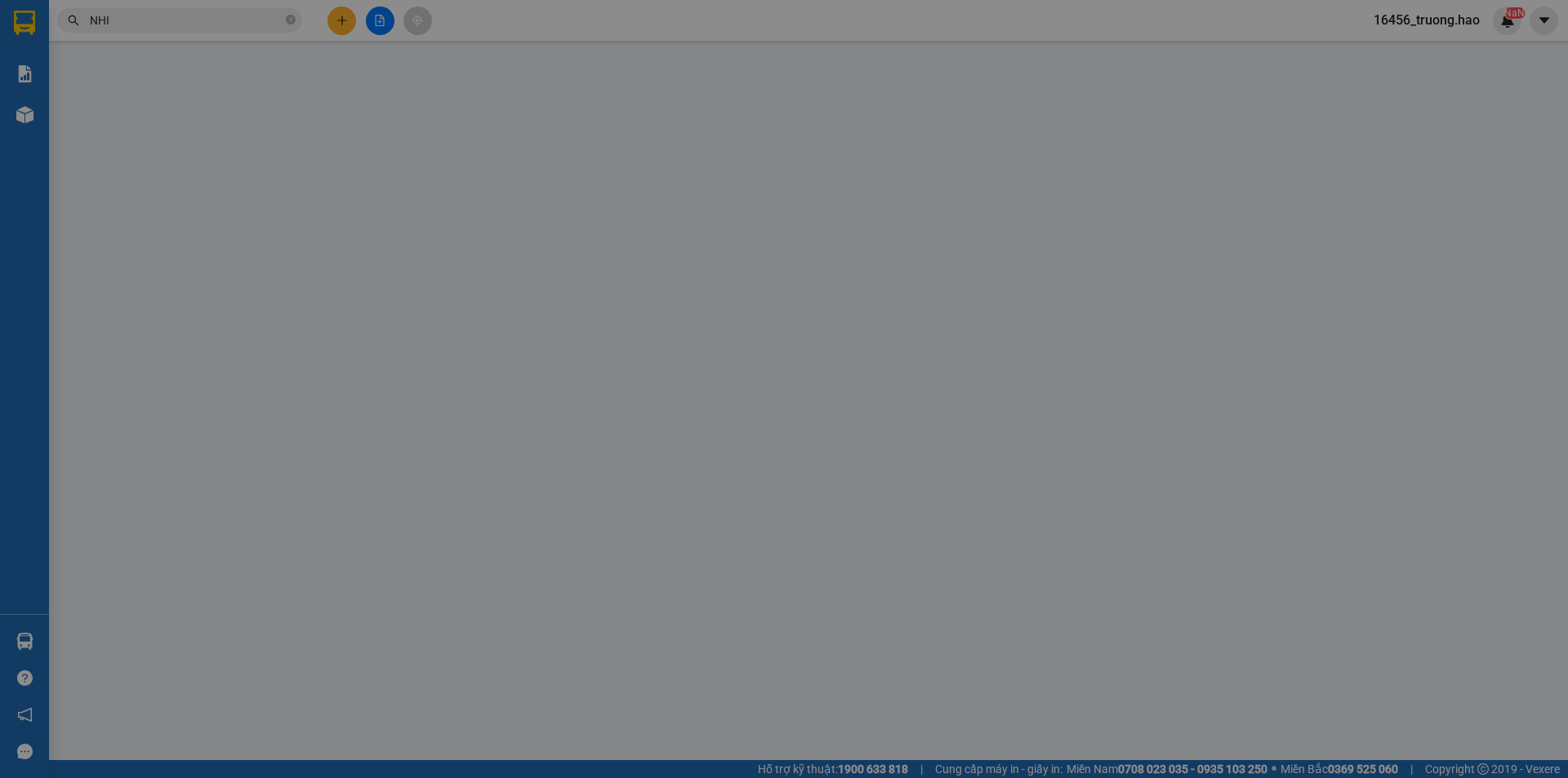
type input "0902313388"
type input "nhi"
type input "200.000"
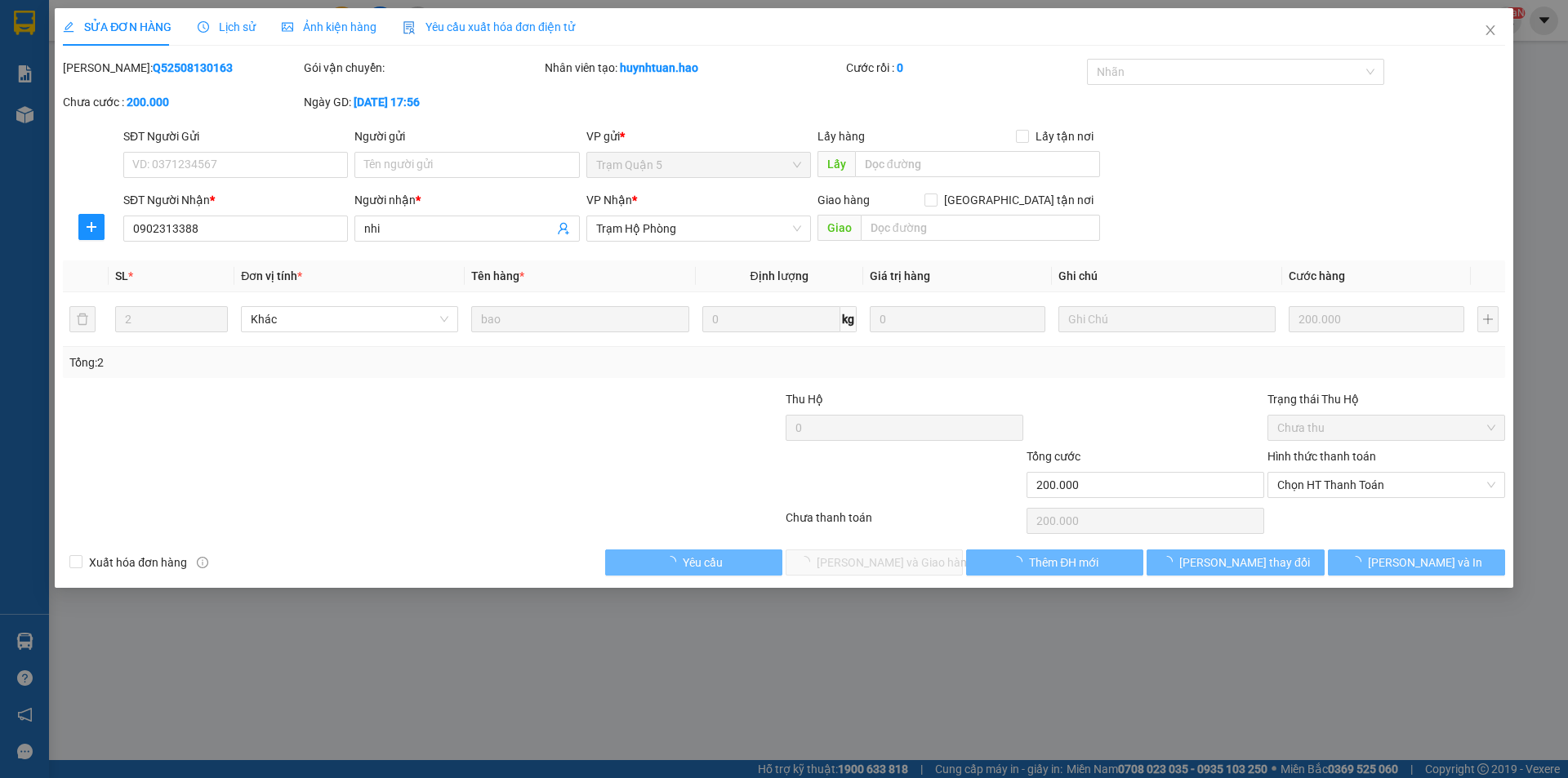
click at [263, 19] on div "SỬA ĐƠN HÀNG Lịch sử Ảnh kiện hàng Yêu cầu xuất hóa đơn điện tử" at bounding box center [318, 27] width 512 height 38
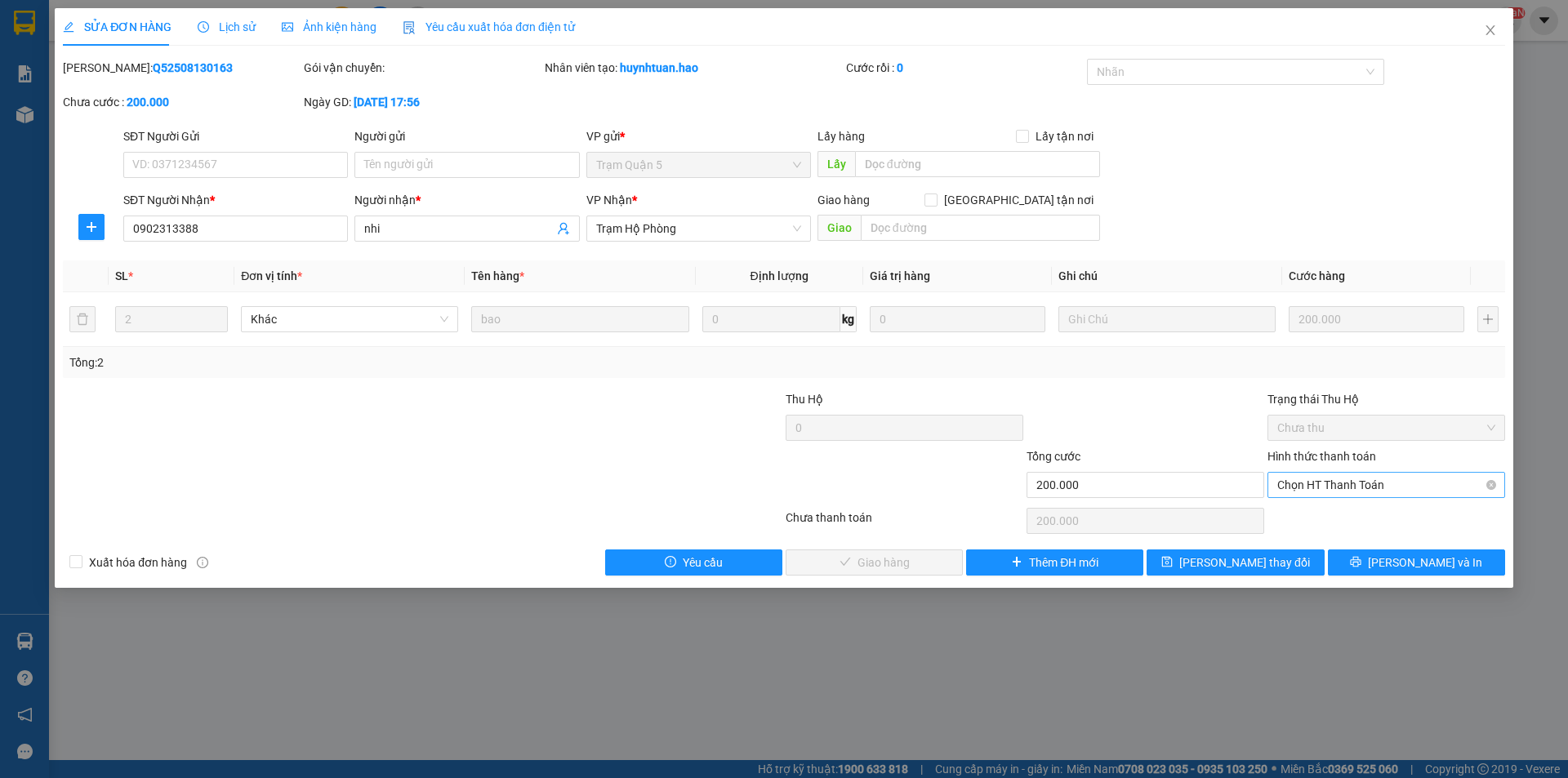
drag, startPoint x: 1329, startPoint y: 479, endPoint x: 1326, endPoint y: 495, distance: 16.3
click at [1329, 479] on span "Chọn HT Thanh Toán" at bounding box center [1386, 484] width 218 height 25
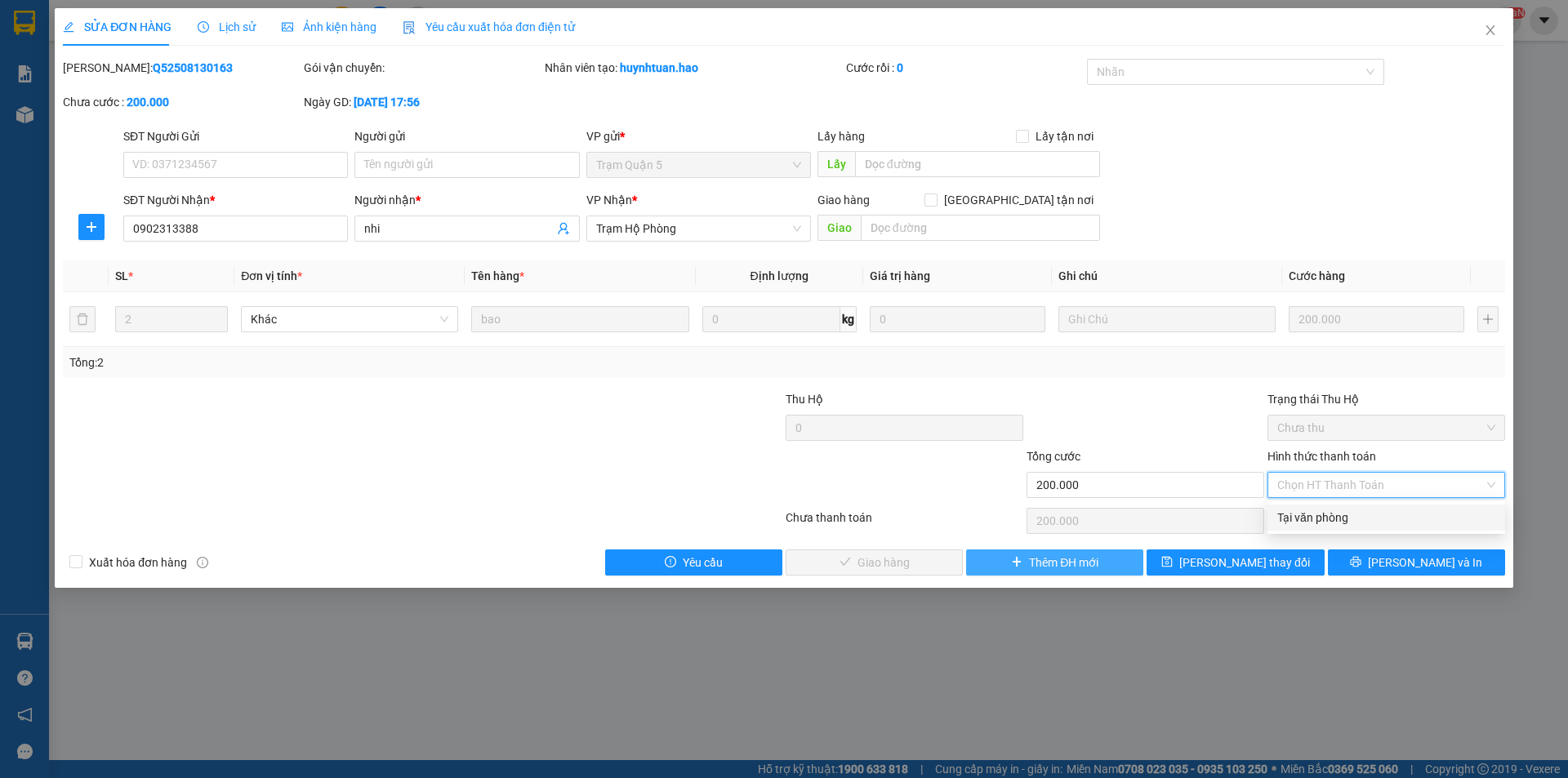
drag, startPoint x: 1326, startPoint y: 495, endPoint x: 1105, endPoint y: 554, distance: 228.7
click at [1323, 515] on div "Tại văn phòng" at bounding box center [1386, 518] width 218 height 18
type input "0"
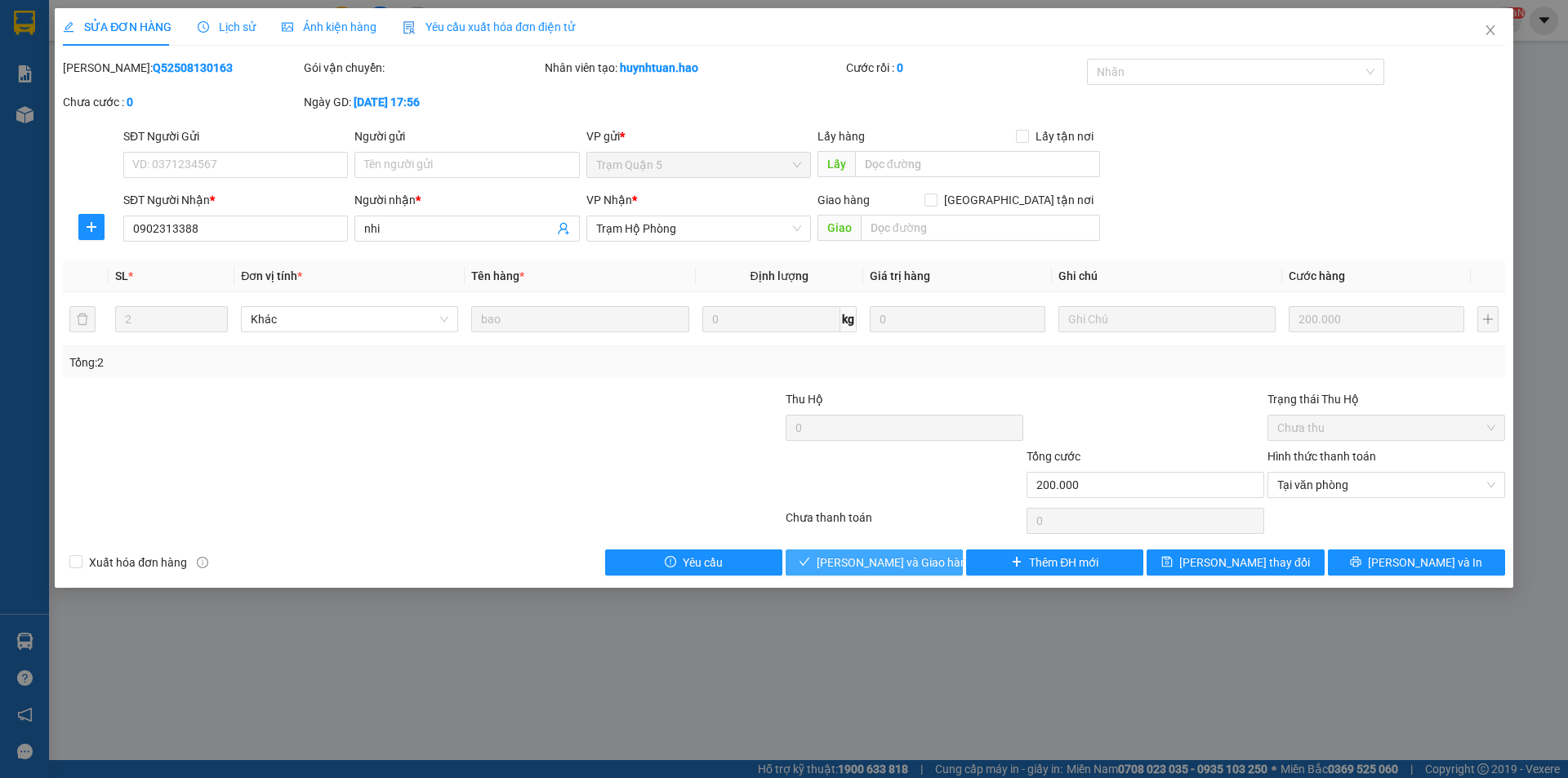
click at [919, 558] on span "[PERSON_NAME] và Giao hàng" at bounding box center [894, 562] width 157 height 18
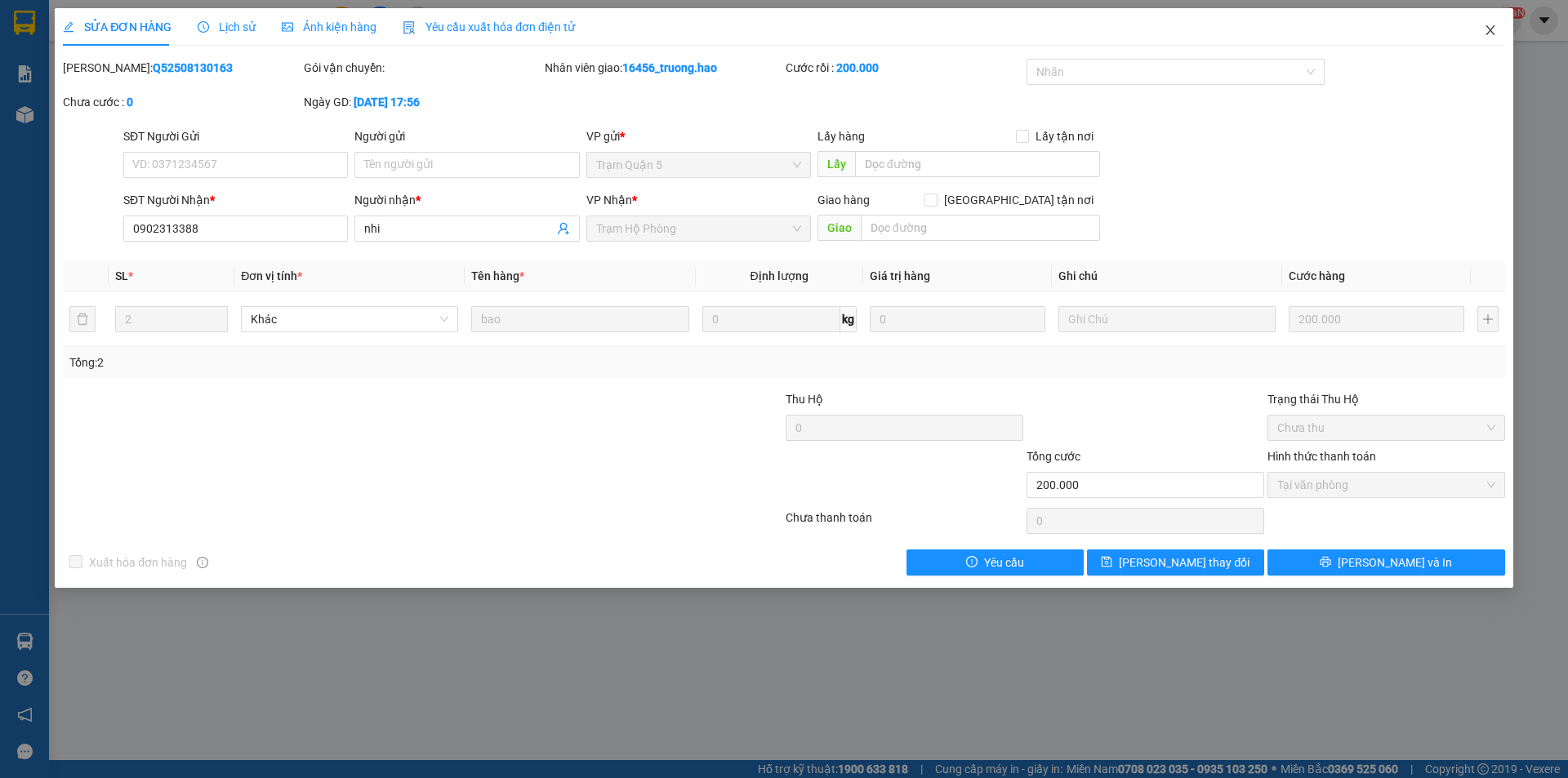
click at [1495, 27] on icon "close" at bounding box center [1490, 30] width 13 height 13
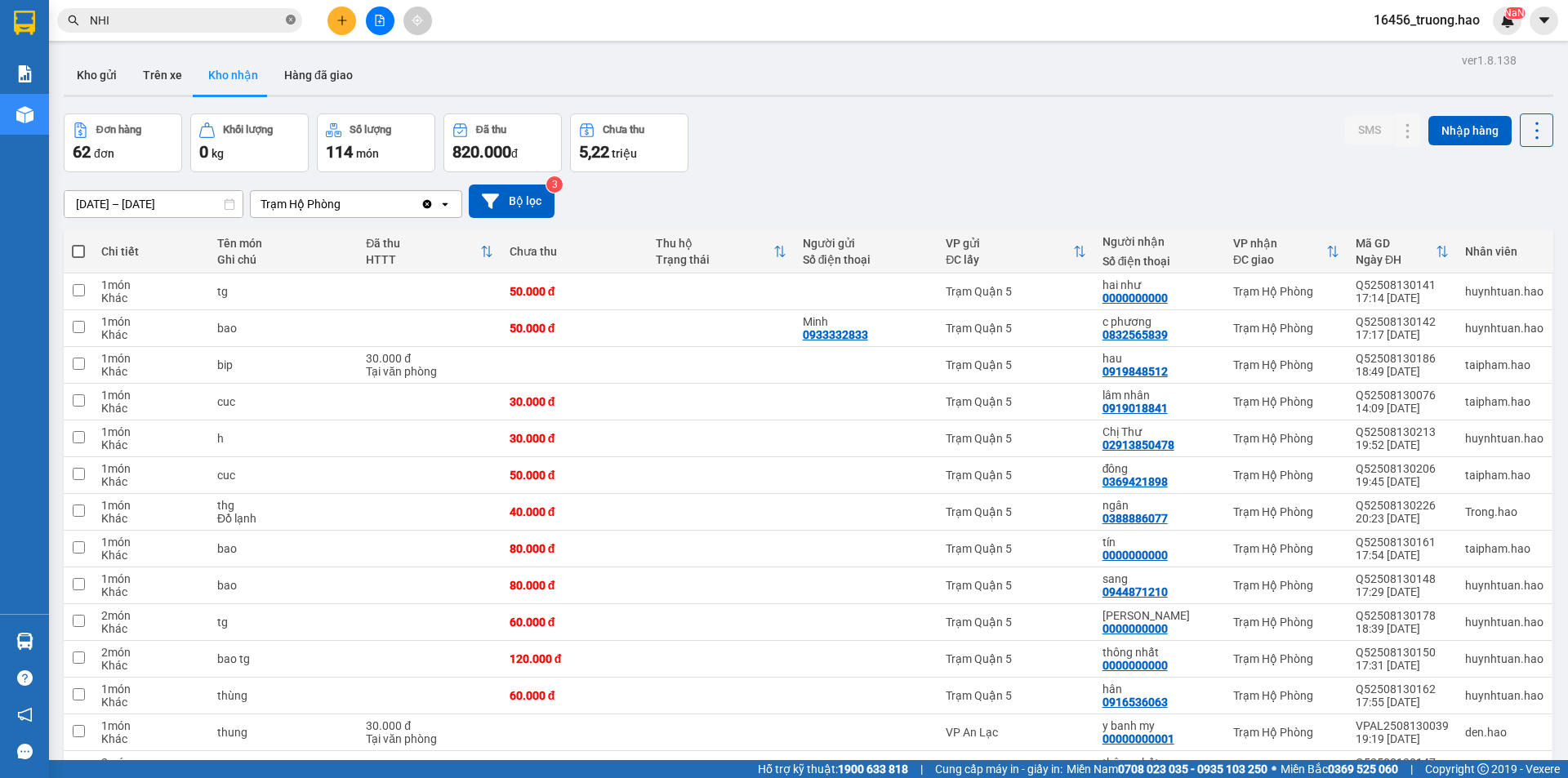
click at [288, 16] on icon "close-circle" at bounding box center [290, 19] width 10 height 10
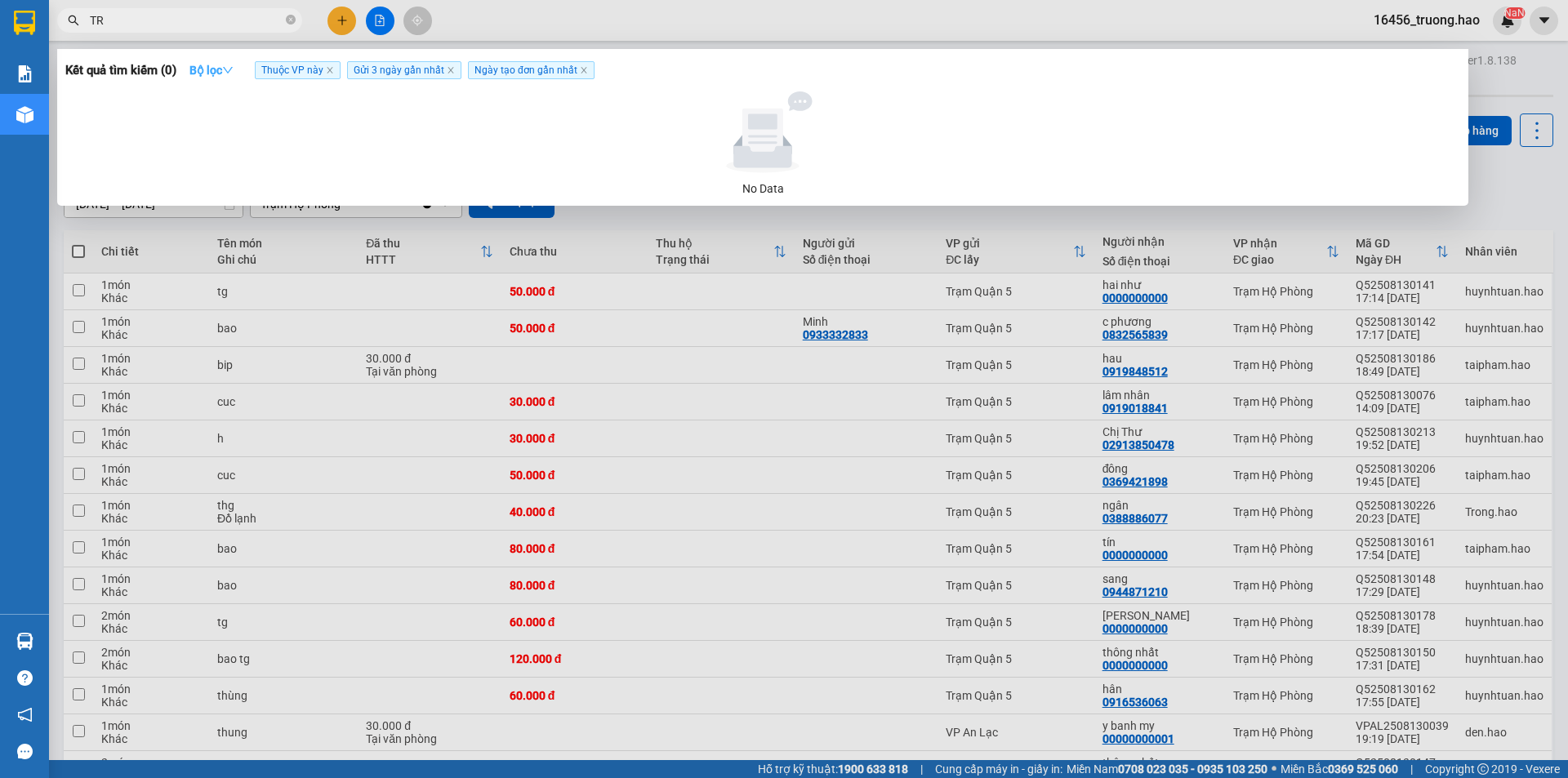
type input "T"
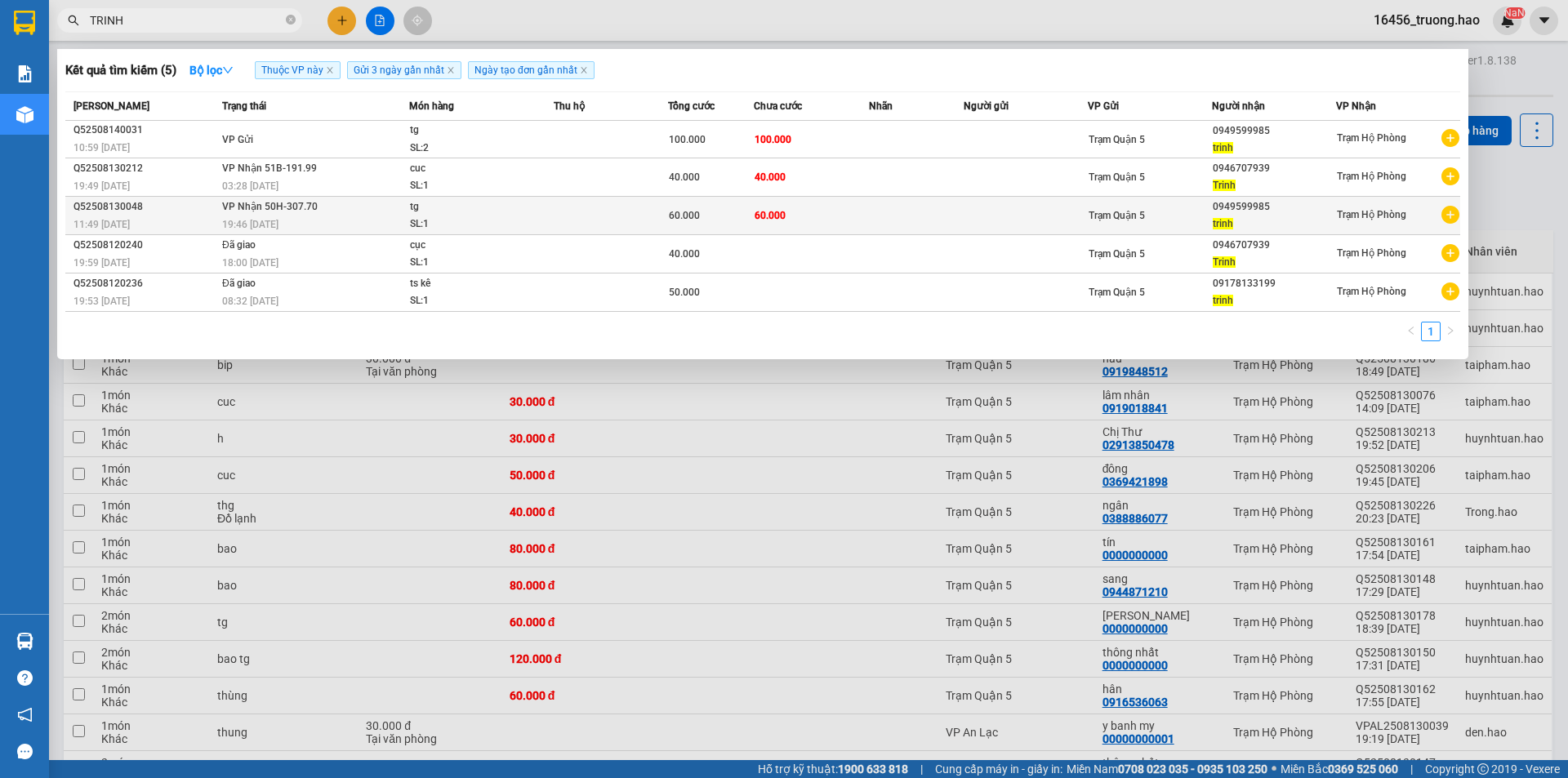
type input "TRINH"
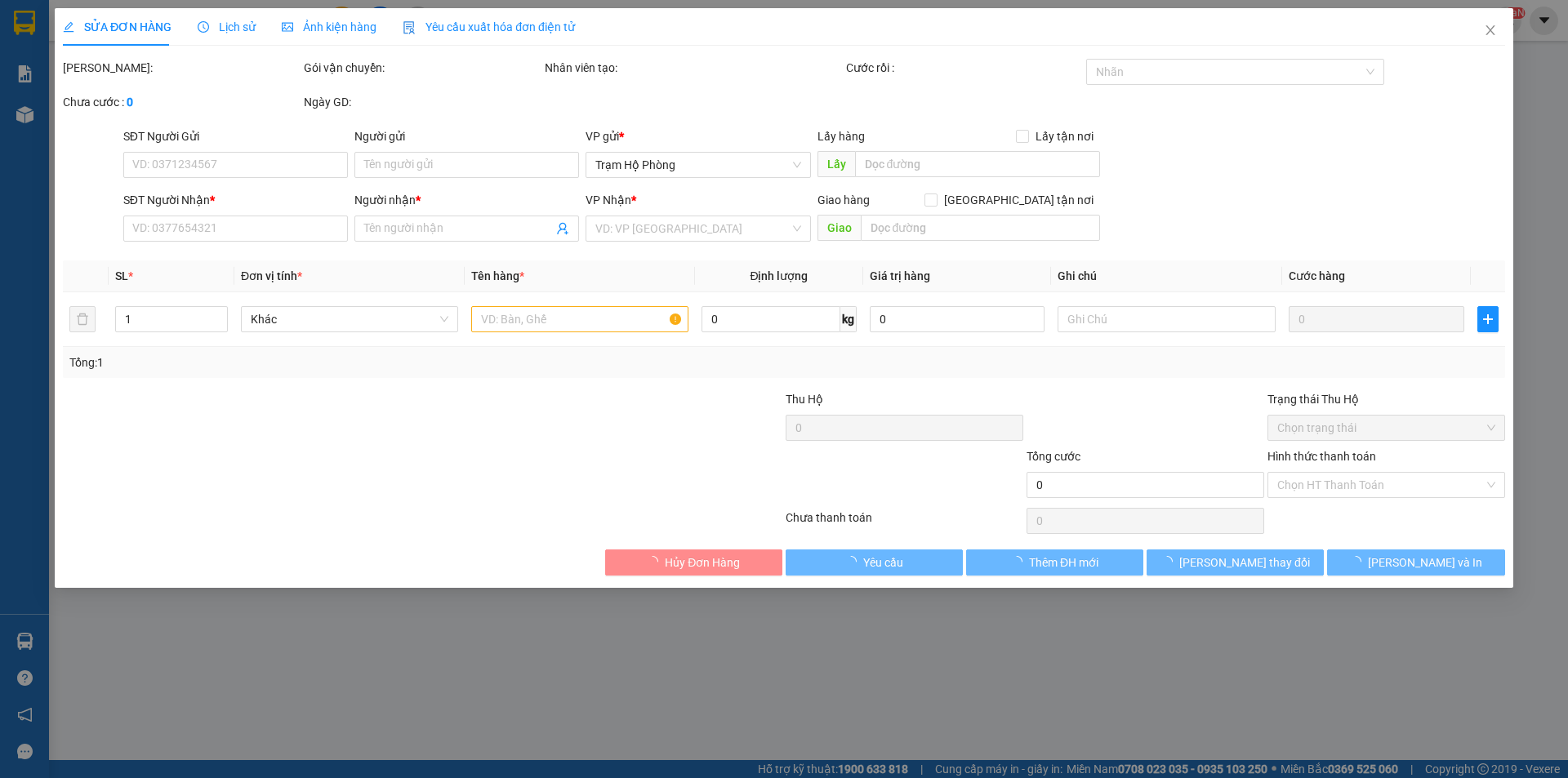
type input "0949599985"
type input "trinh"
type input "60.000"
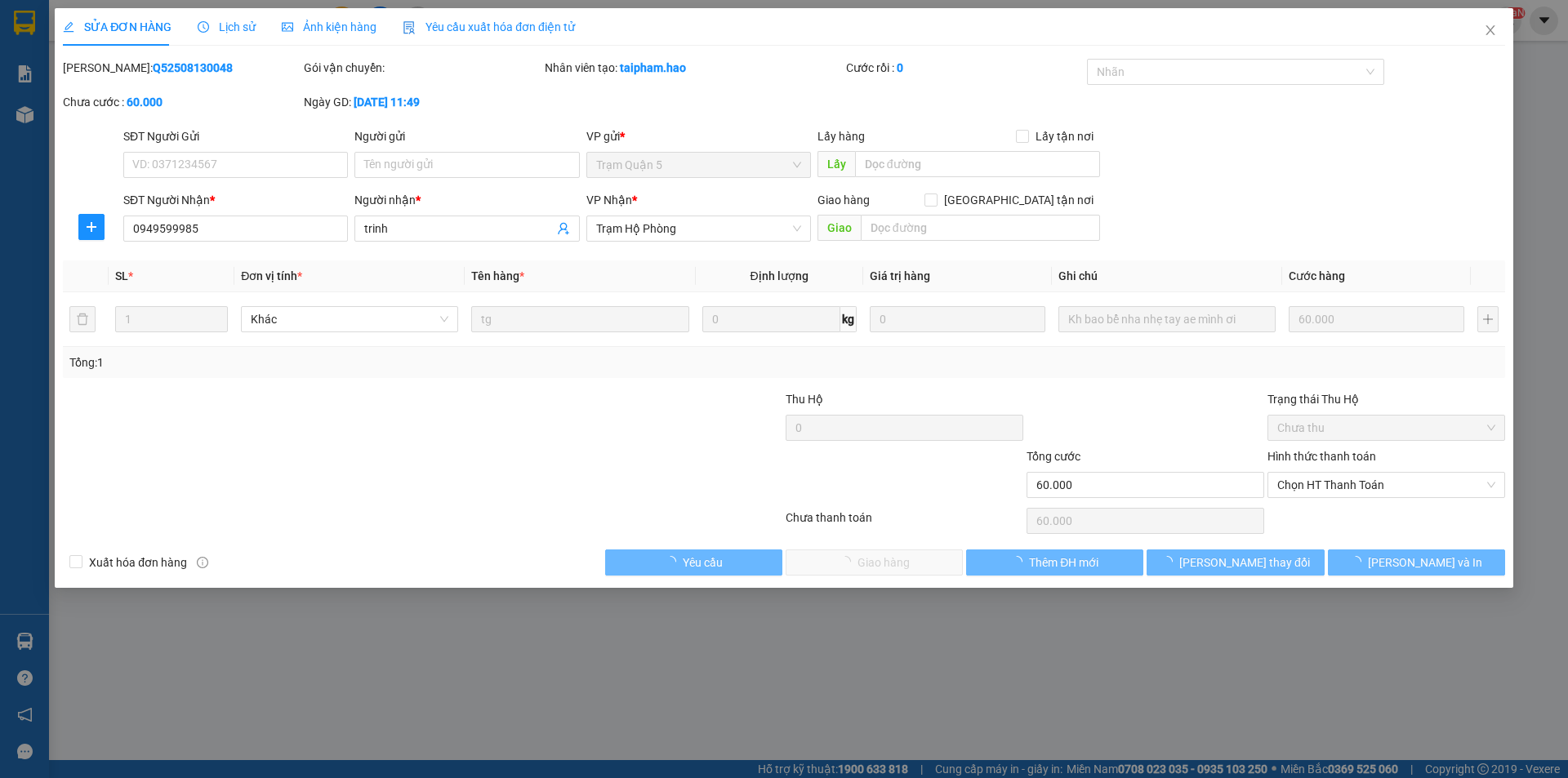
click at [343, 26] on span "Ảnh kiện hàng" at bounding box center [329, 27] width 95 height 13
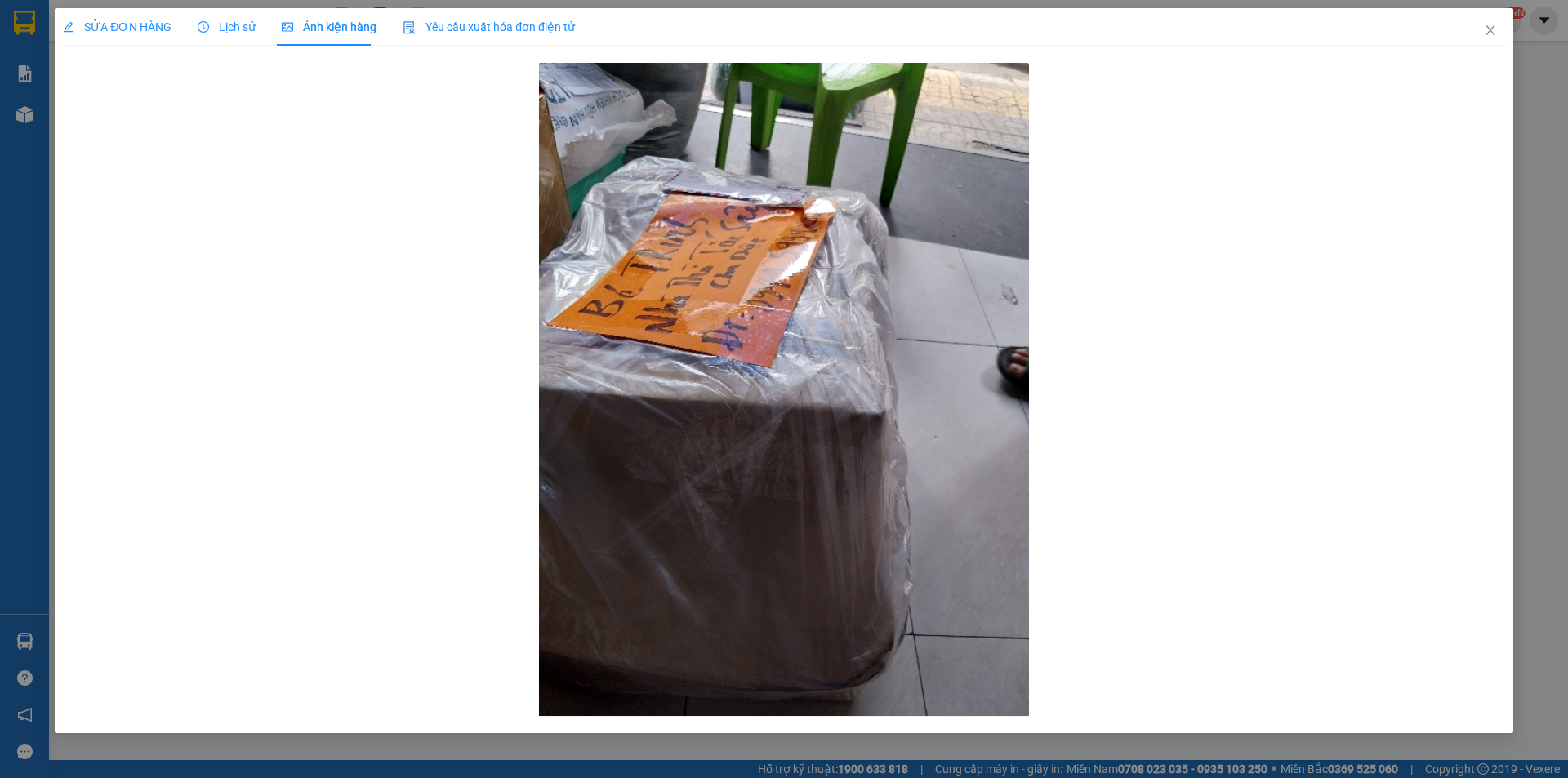
click at [142, 20] on span "SỬA ĐƠN HÀNG" at bounding box center [117, 27] width 108 height 13
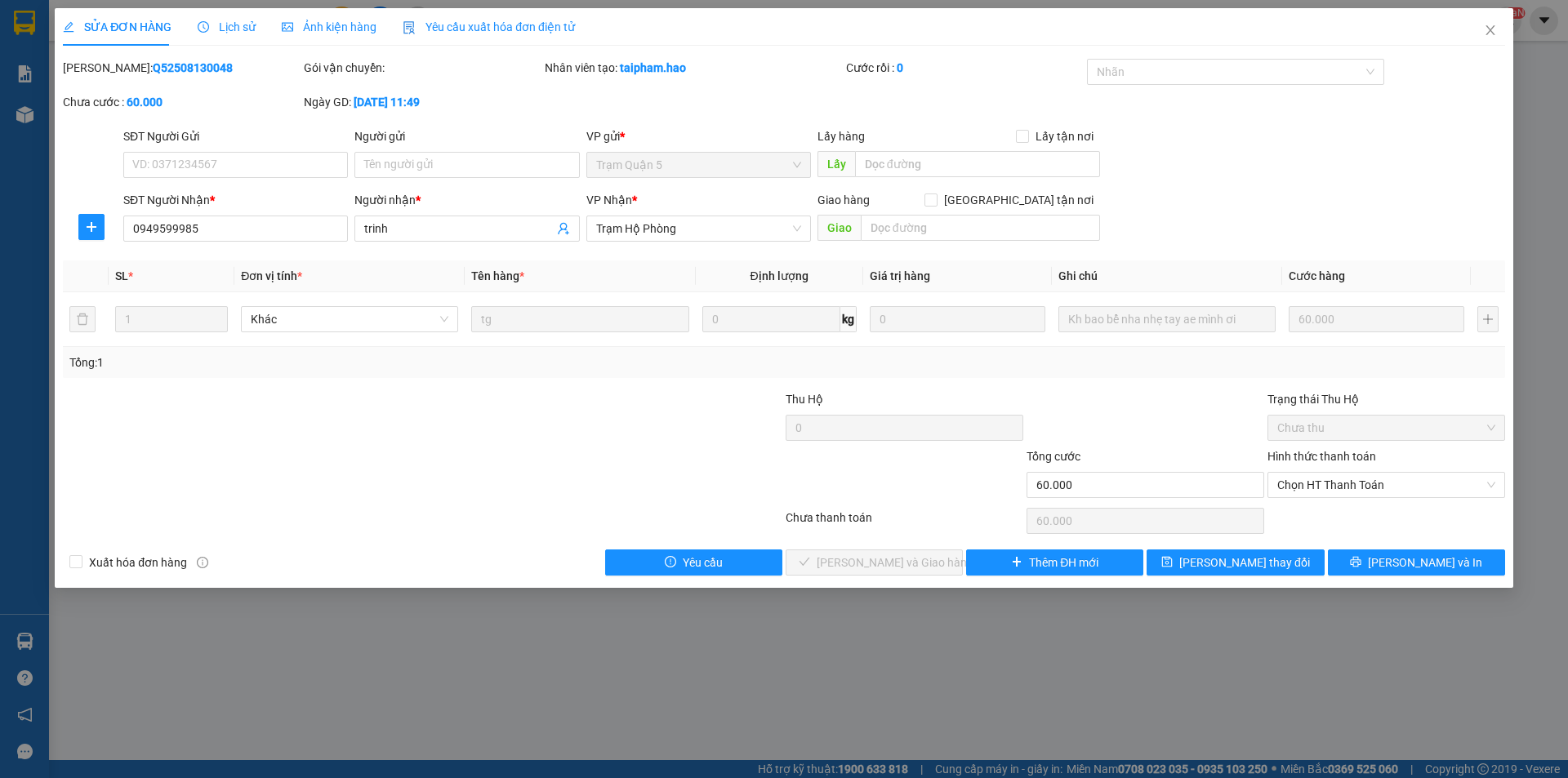
click at [282, 26] on icon "picture" at bounding box center [288, 27] width 11 height 9
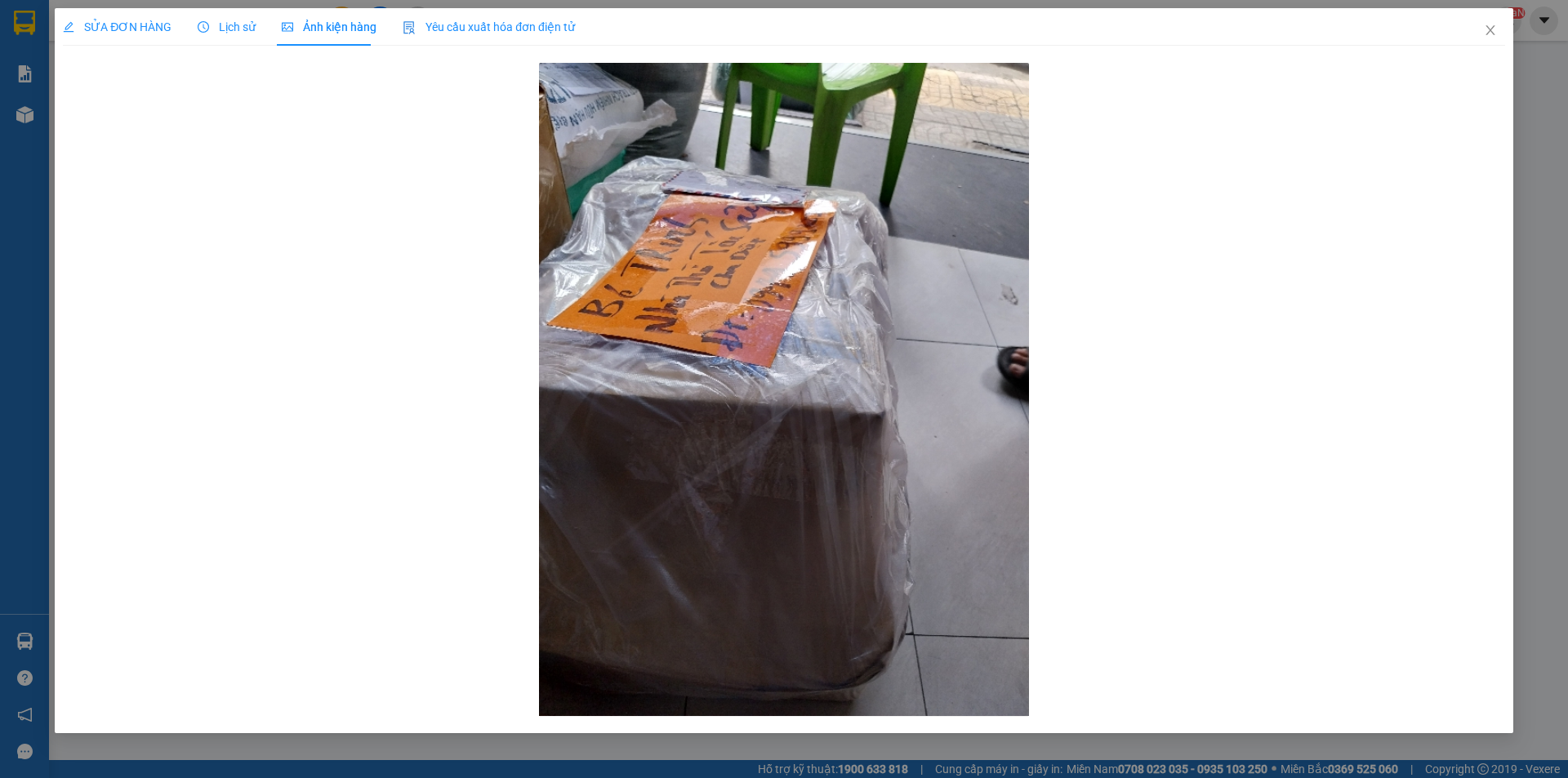
click at [119, 20] on span "SỬA ĐƠN HÀNG" at bounding box center [117, 27] width 108 height 13
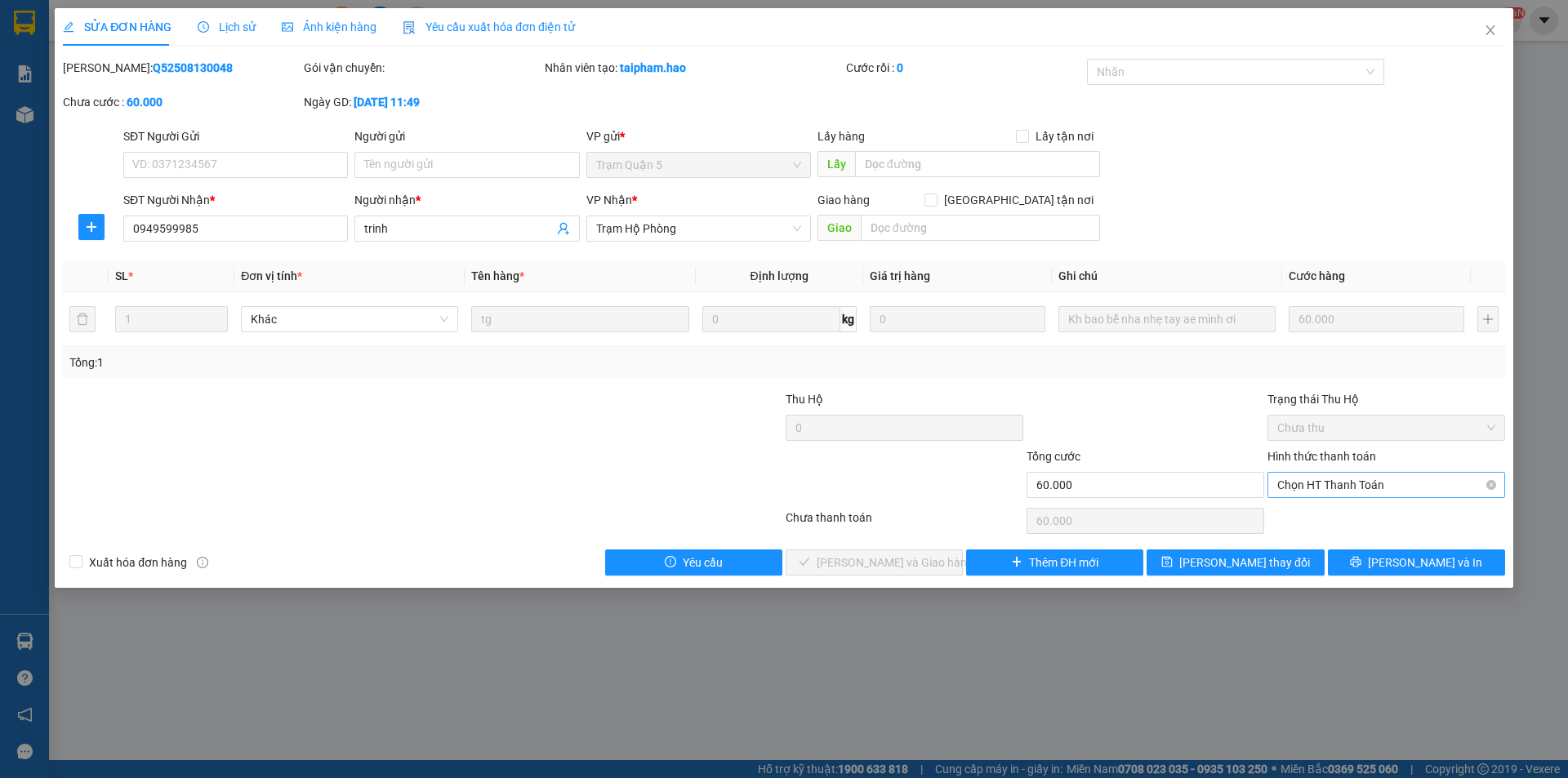
click at [1360, 493] on span "Chọn HT Thanh Toán" at bounding box center [1386, 484] width 218 height 25
click at [1353, 520] on div "Tại văn phòng" at bounding box center [1386, 518] width 218 height 18
type input "0"
click at [885, 549] on button "[PERSON_NAME] và Giao hàng" at bounding box center [874, 562] width 177 height 26
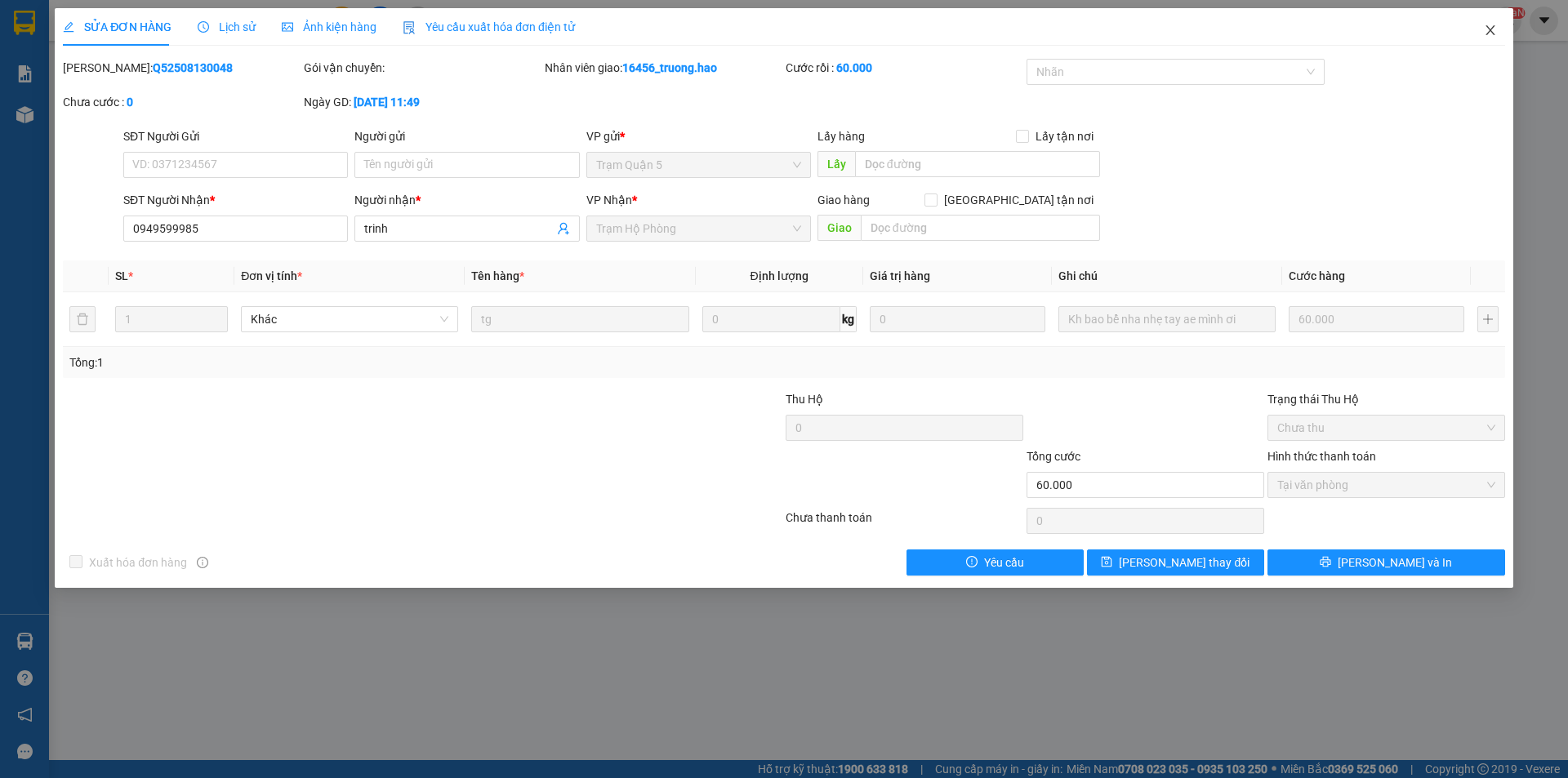
click at [1493, 32] on icon "close" at bounding box center [1490, 30] width 13 height 13
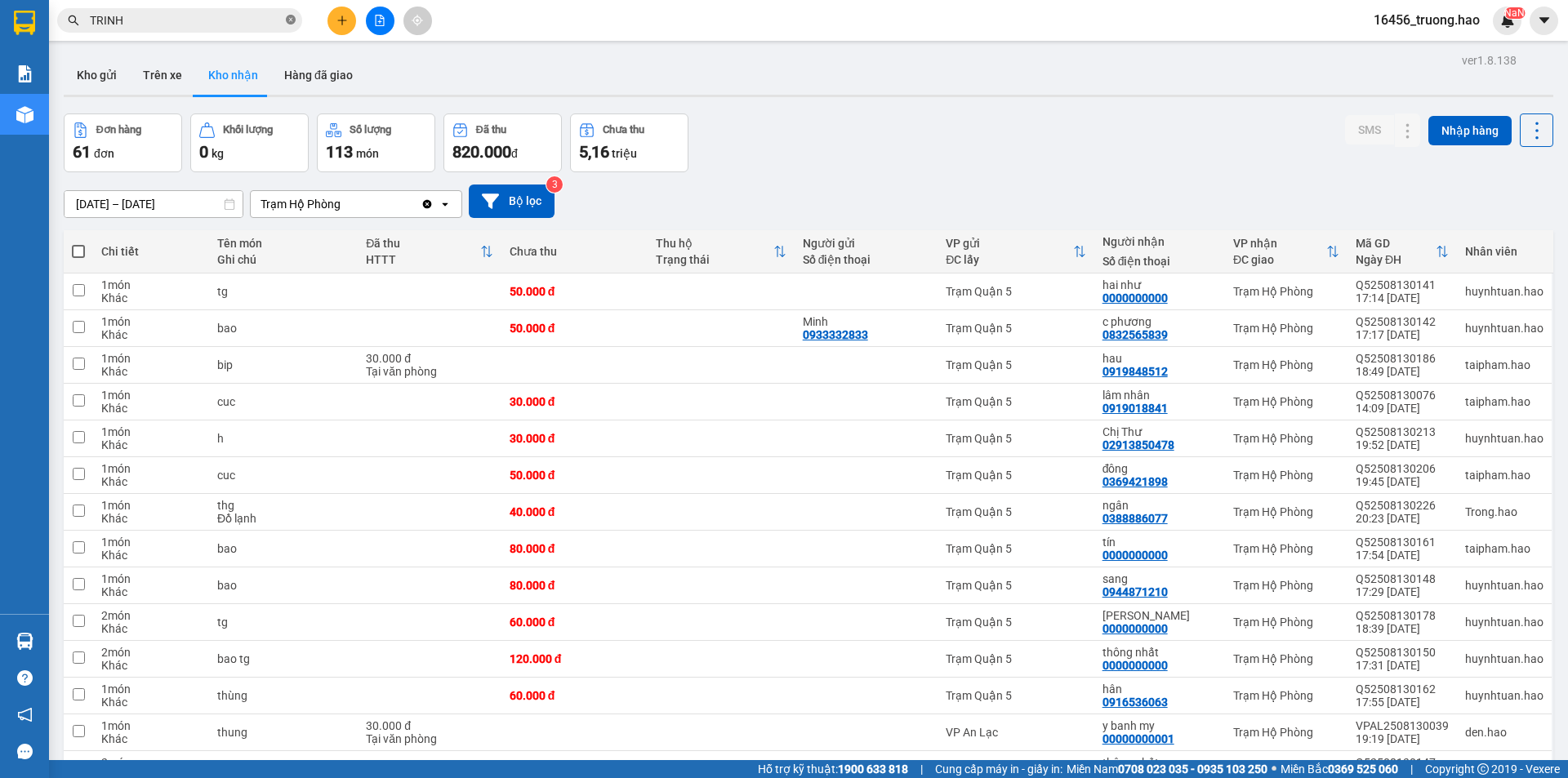
click at [289, 23] on icon "close-circle" at bounding box center [290, 19] width 10 height 10
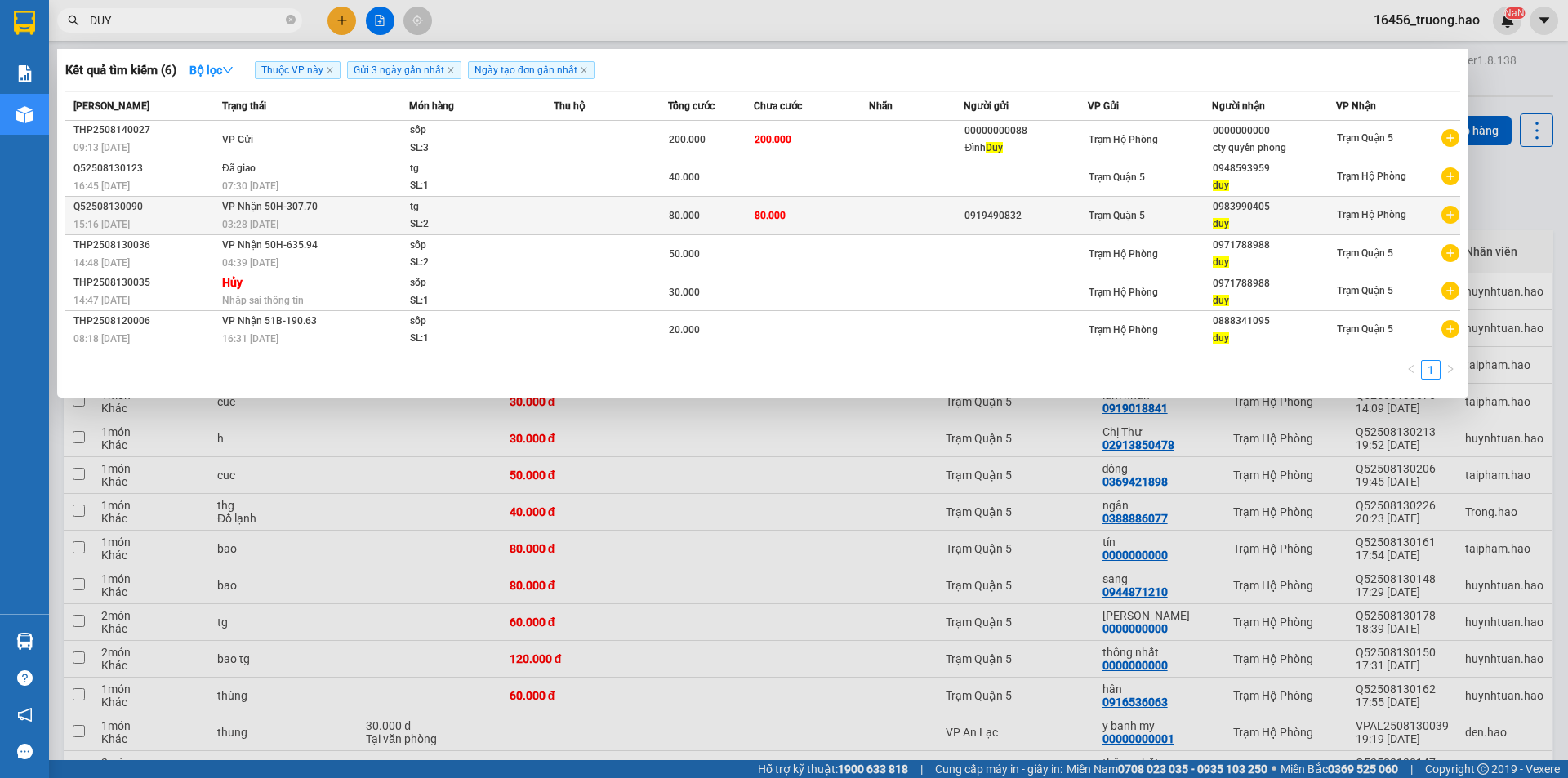
type input "DUY"
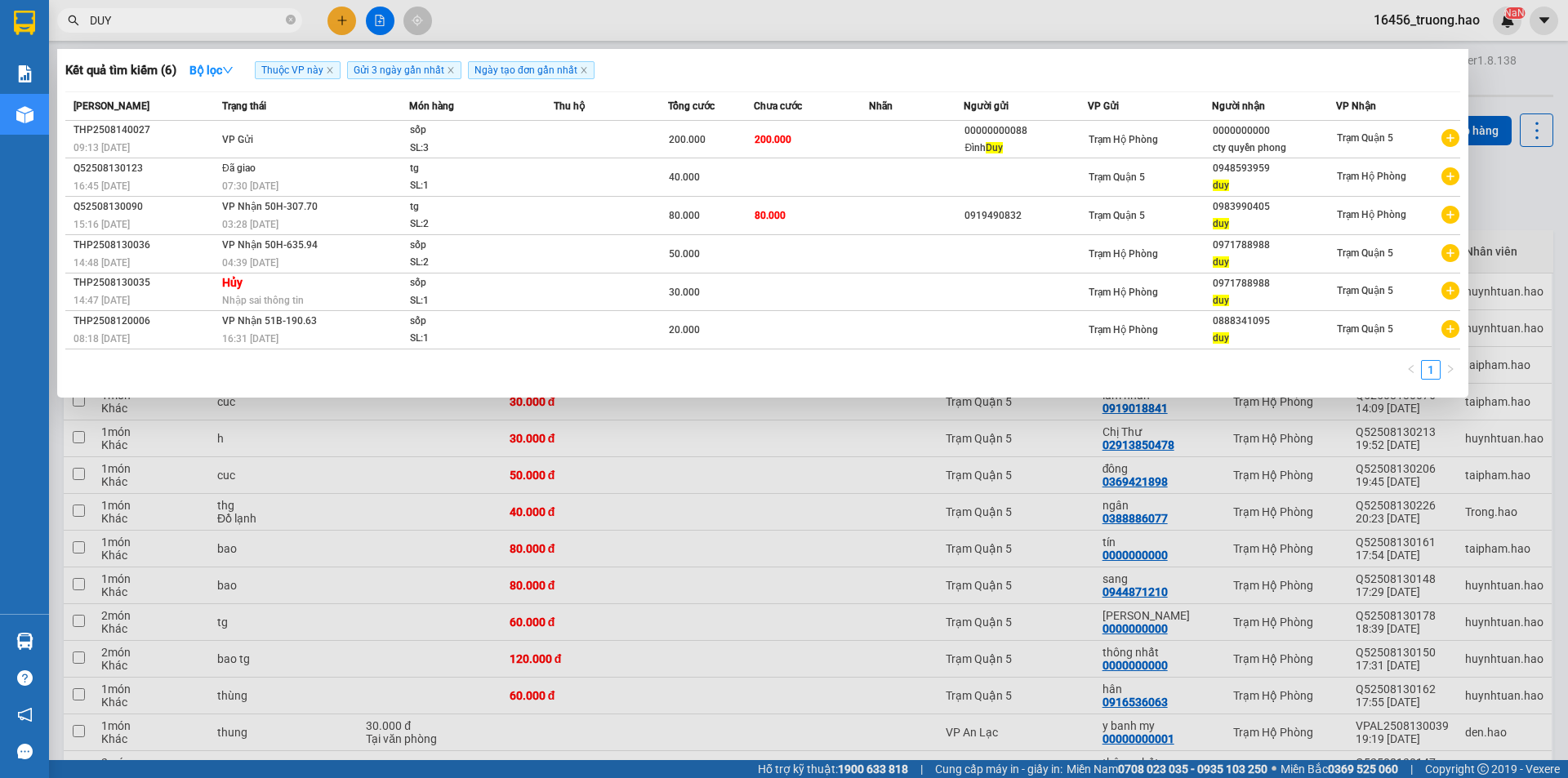
click at [610, 209] on td at bounding box center [610, 216] width 114 height 39
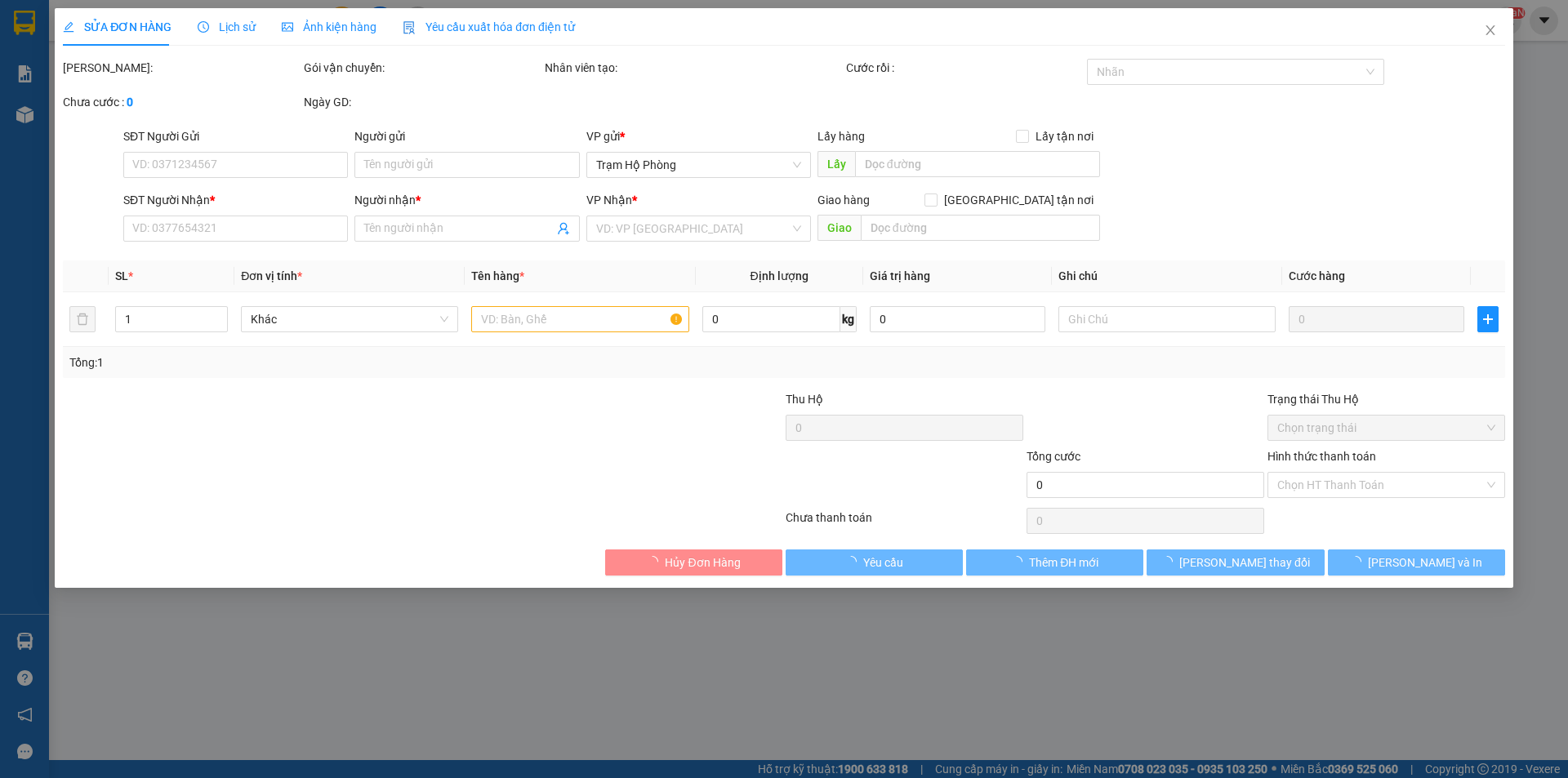
type input "0919490832"
type input "0983990405"
type input "duy"
type input "80.000"
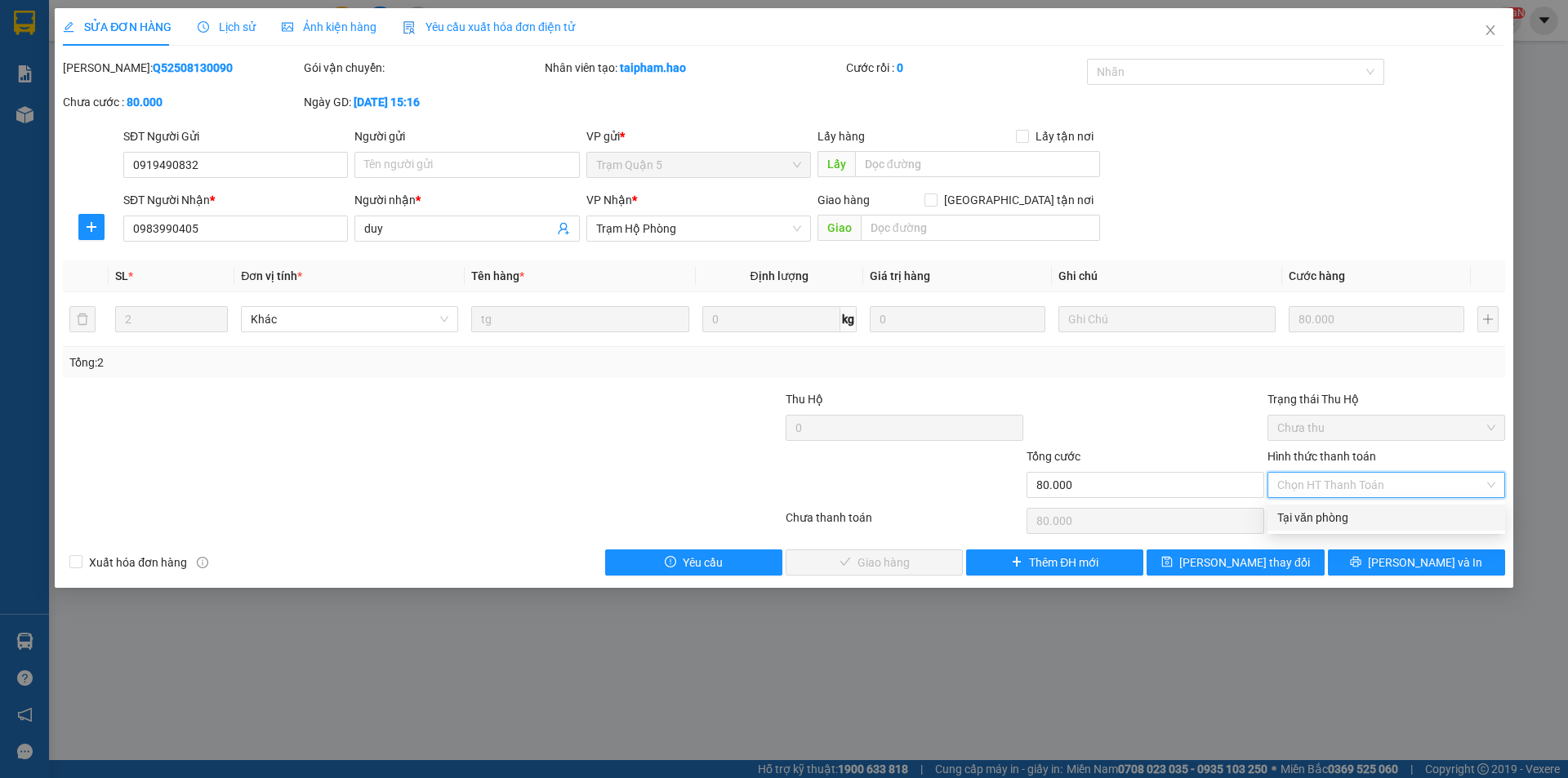
click at [1321, 486] on span "Chọn HT Thanh Toán" at bounding box center [1386, 484] width 218 height 25
drag, startPoint x: 1316, startPoint y: 524, endPoint x: 1267, endPoint y: 523, distance: 49.0
click at [1315, 524] on div "Tại văn phòng" at bounding box center [1386, 518] width 218 height 18
type input "0"
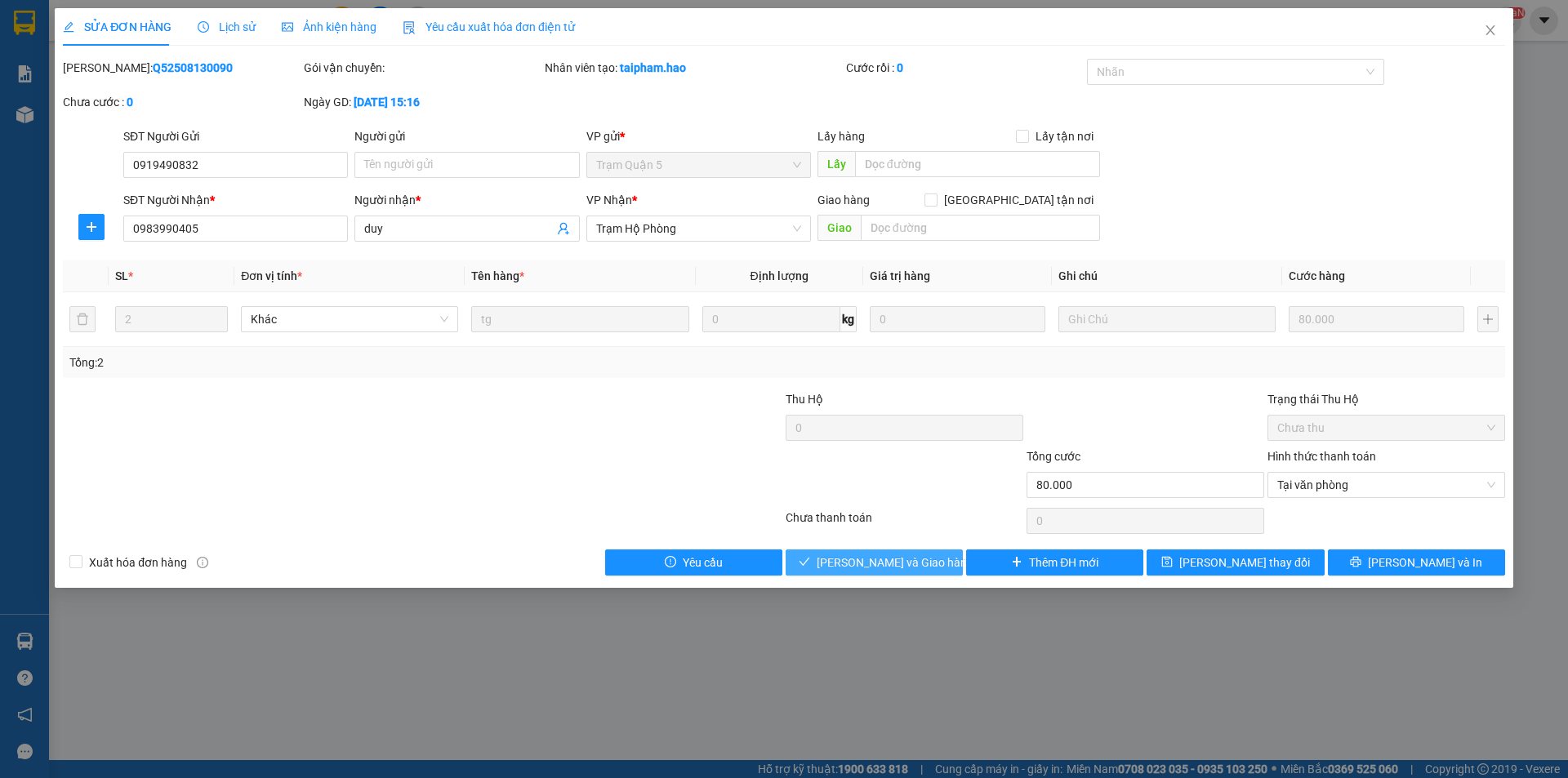
click at [869, 565] on span "[PERSON_NAME] và Giao hàng" at bounding box center [894, 562] width 157 height 18
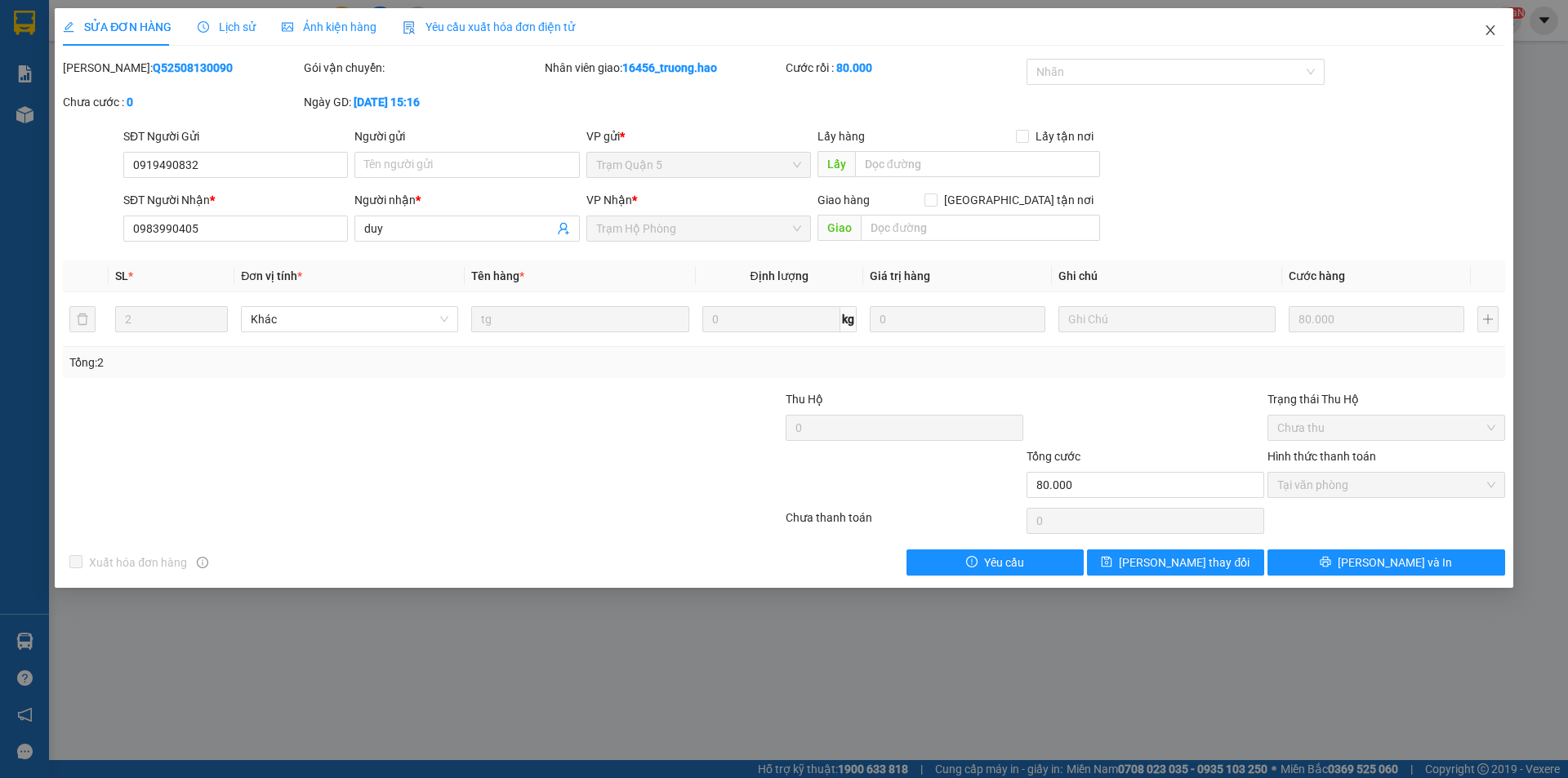
click at [1494, 28] on icon "close" at bounding box center [1490, 30] width 13 height 13
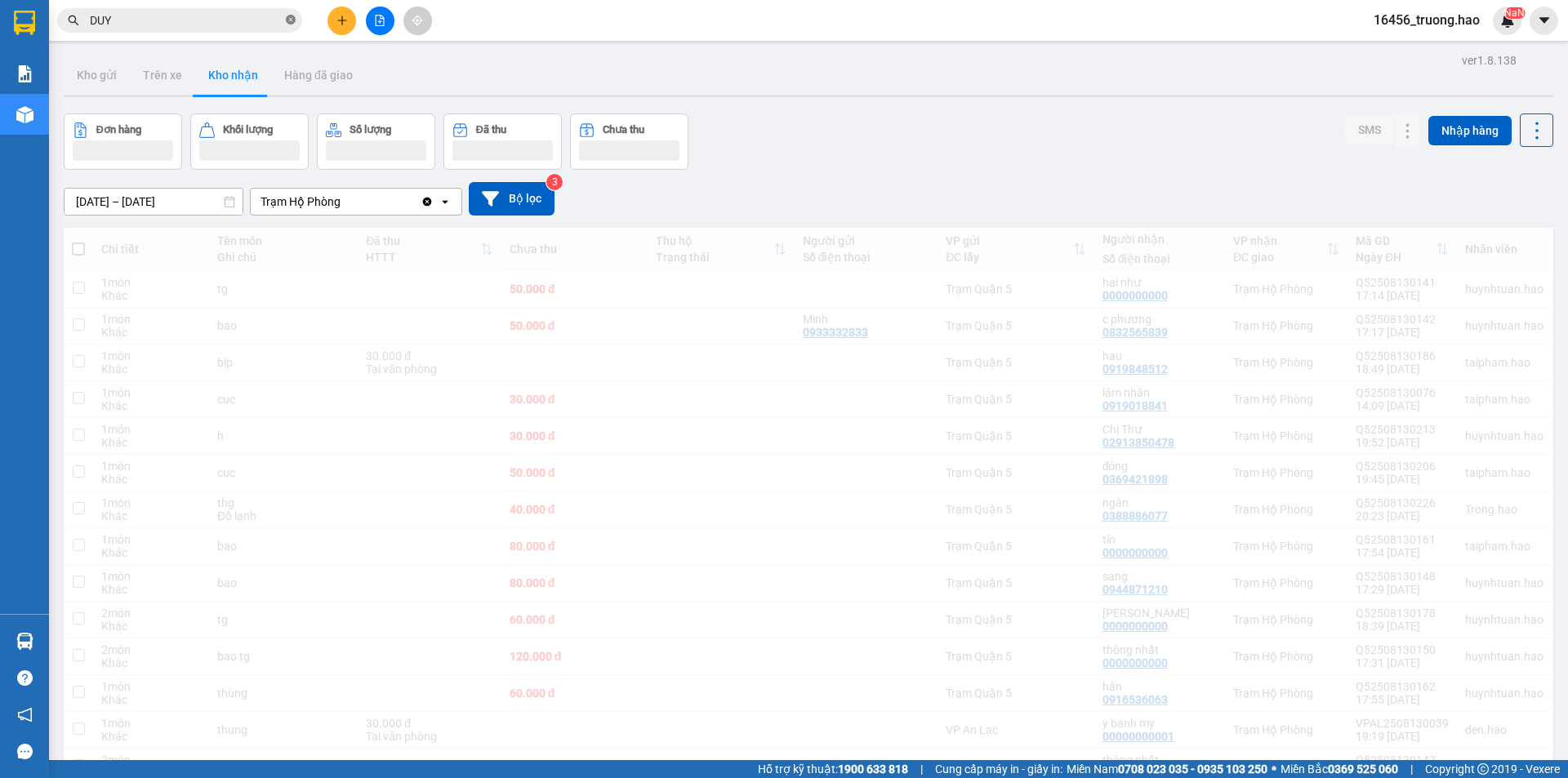
click at [289, 17] on icon "close-circle" at bounding box center [290, 19] width 10 height 10
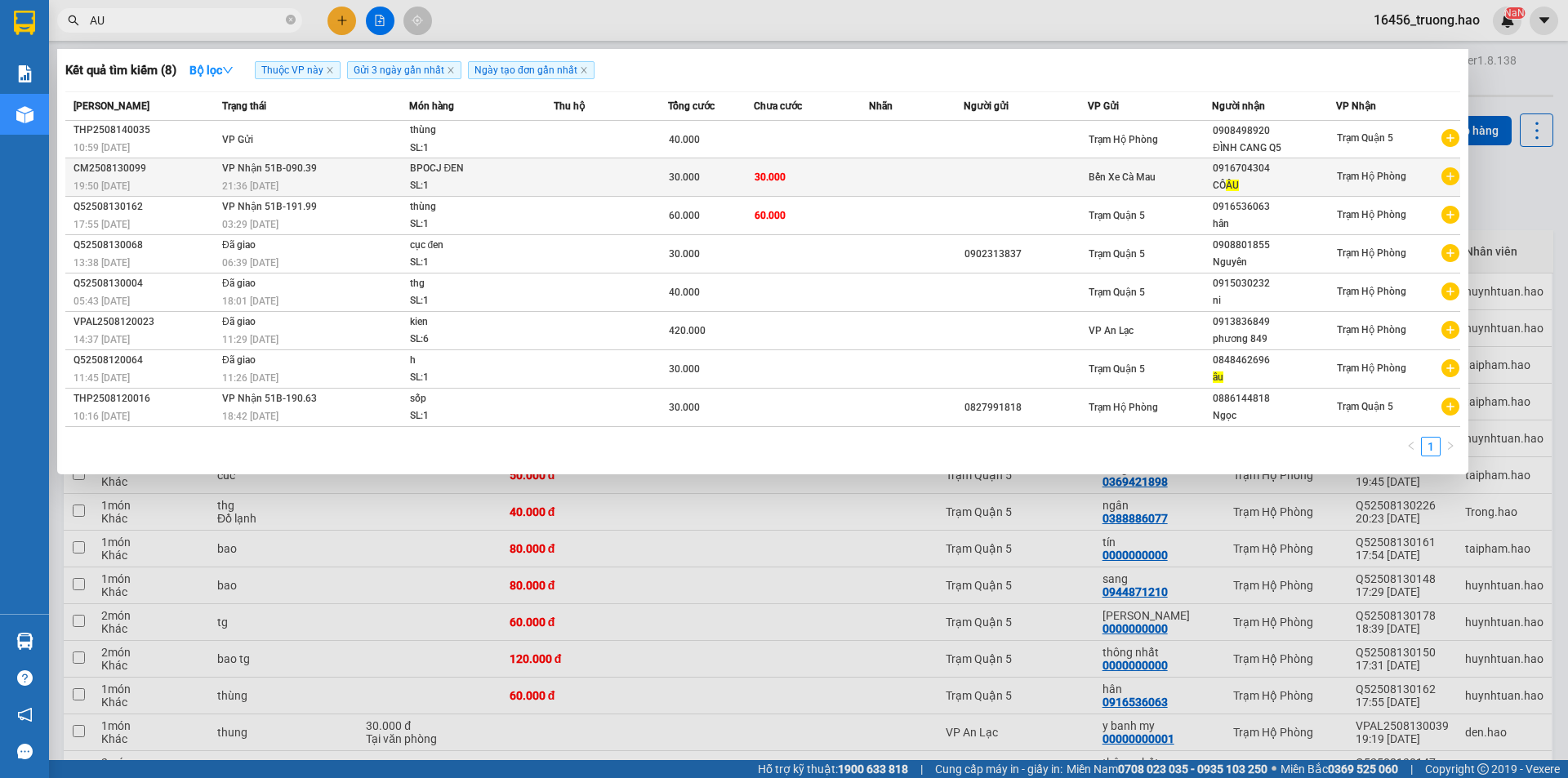
type input "AU"
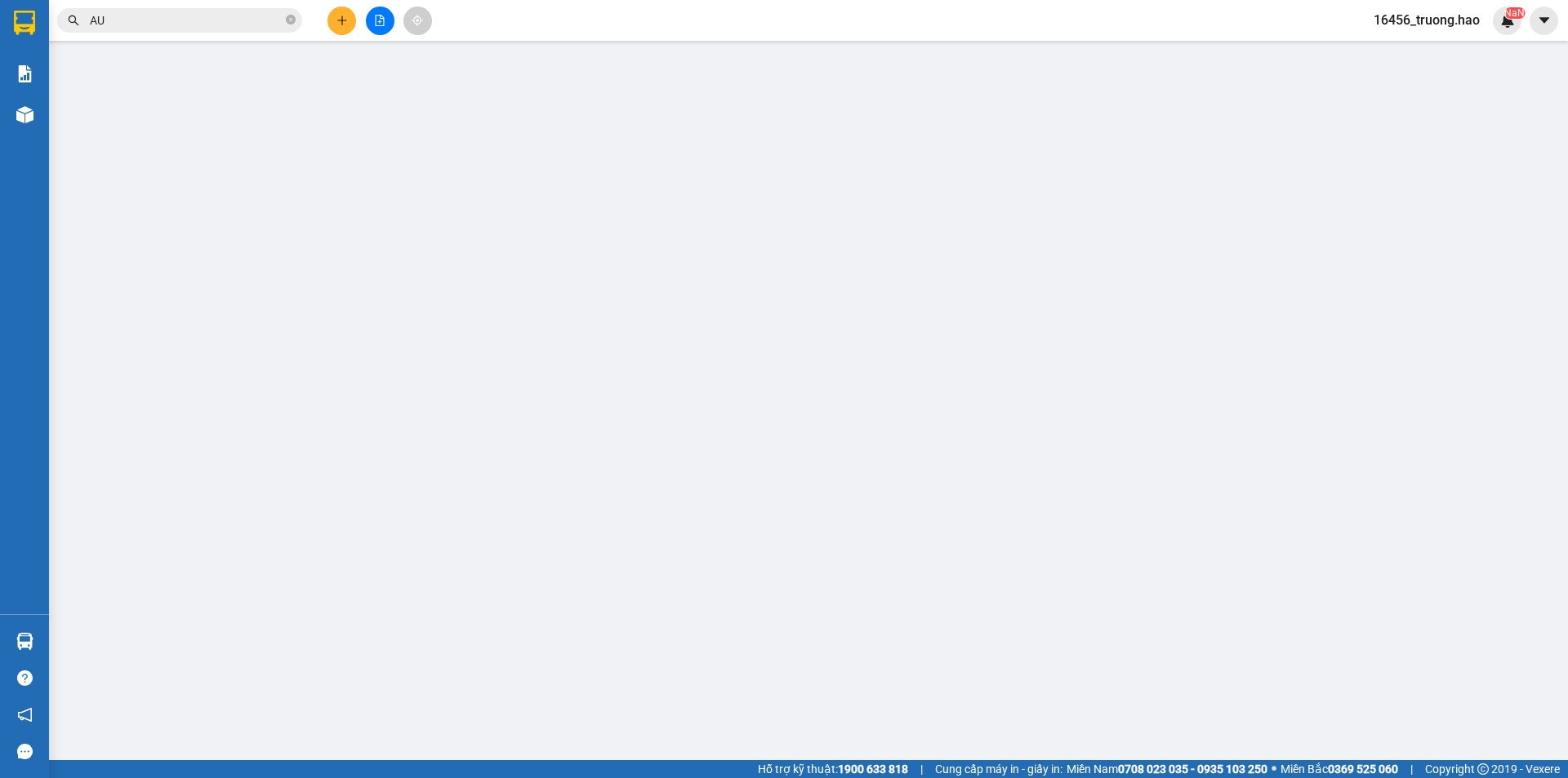
type input "0916704304"
type input "CÔ ÂU"
type input "30.000"
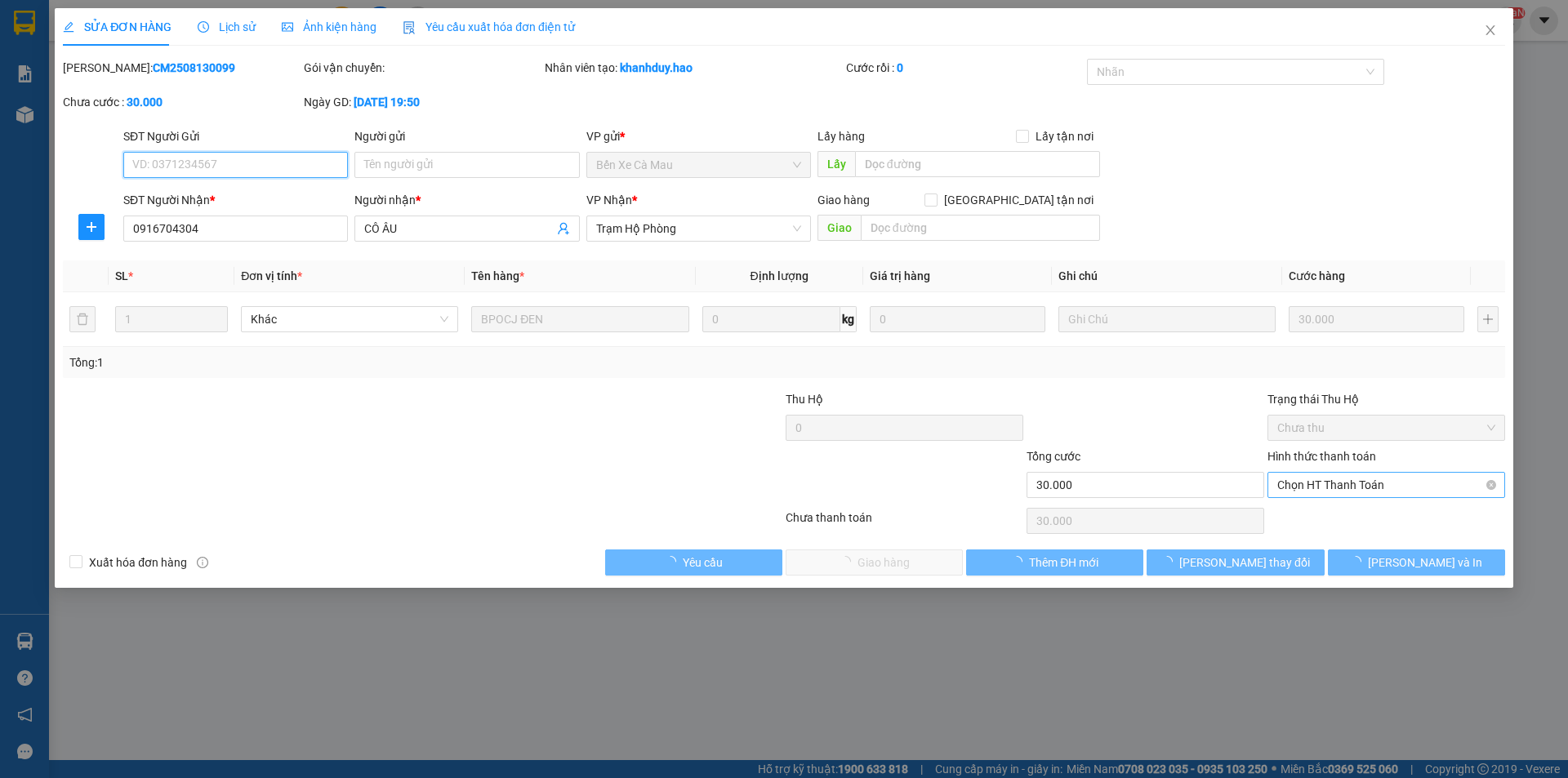
click at [1312, 485] on span "Chọn HT Thanh Toán" at bounding box center [1386, 484] width 218 height 25
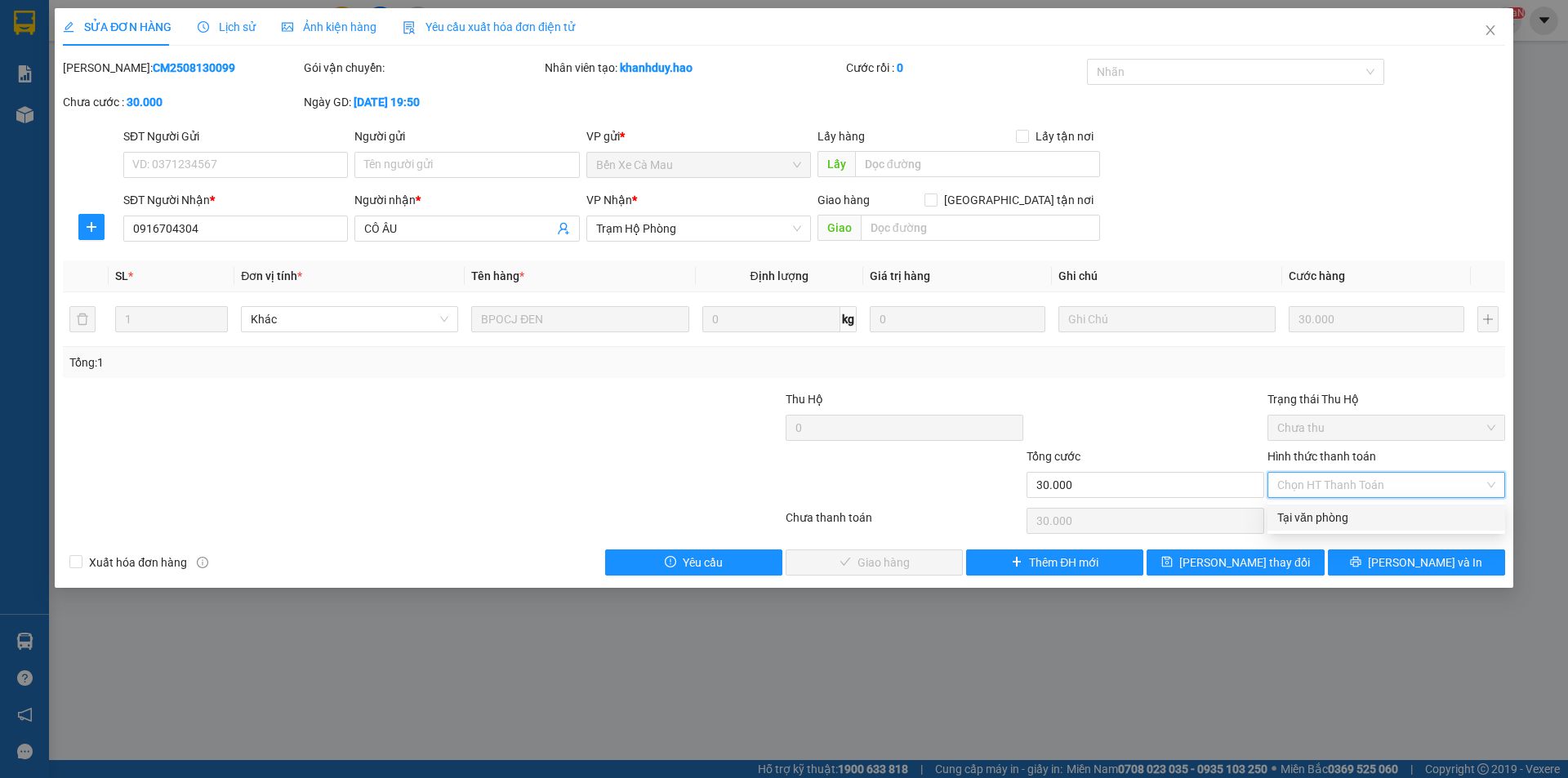
click at [1319, 509] on div "Tại văn phòng" at bounding box center [1386, 518] width 218 height 18
type input "0"
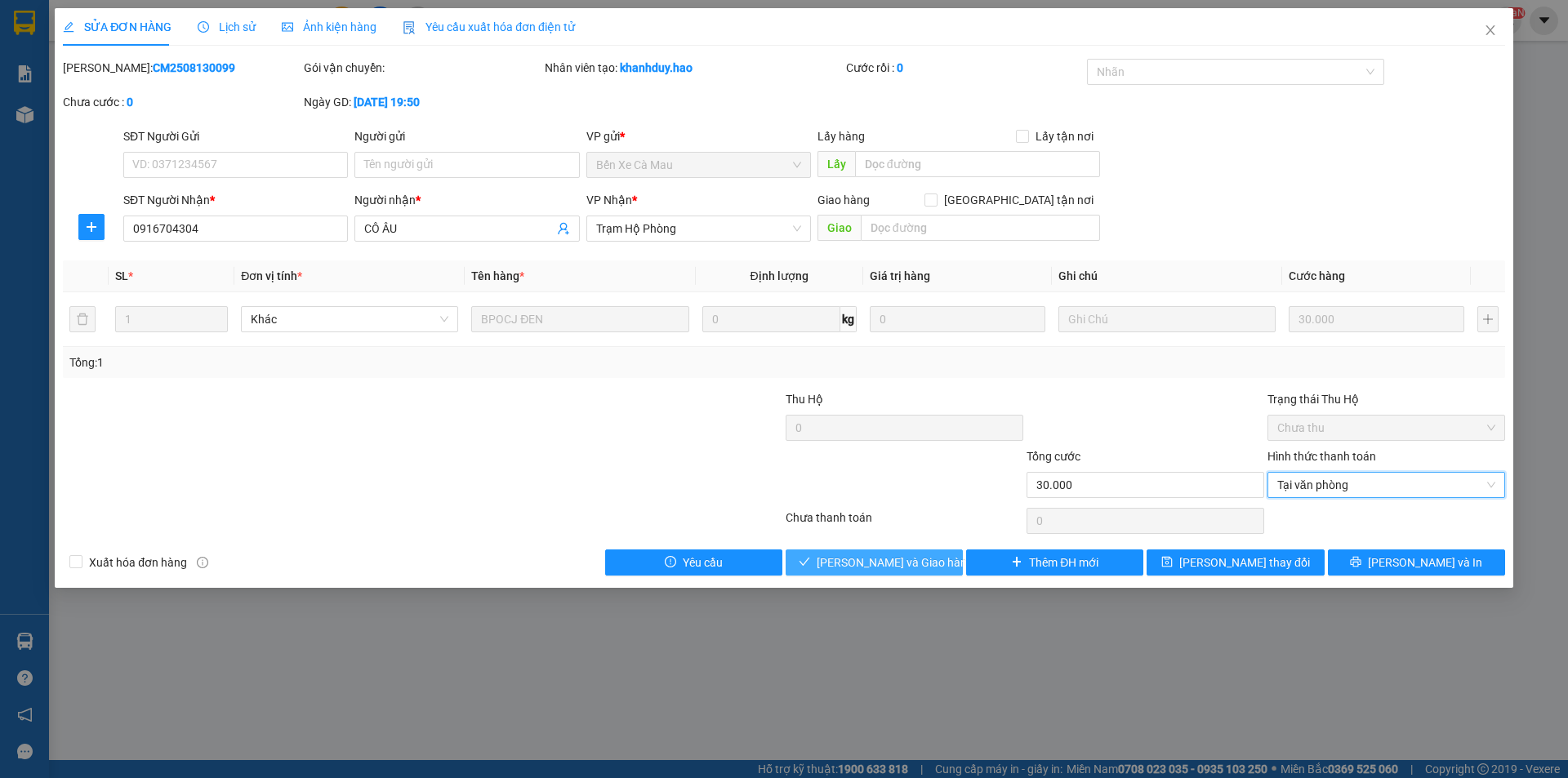
click at [839, 558] on span "[PERSON_NAME] và Giao hàng" at bounding box center [894, 562] width 157 height 18
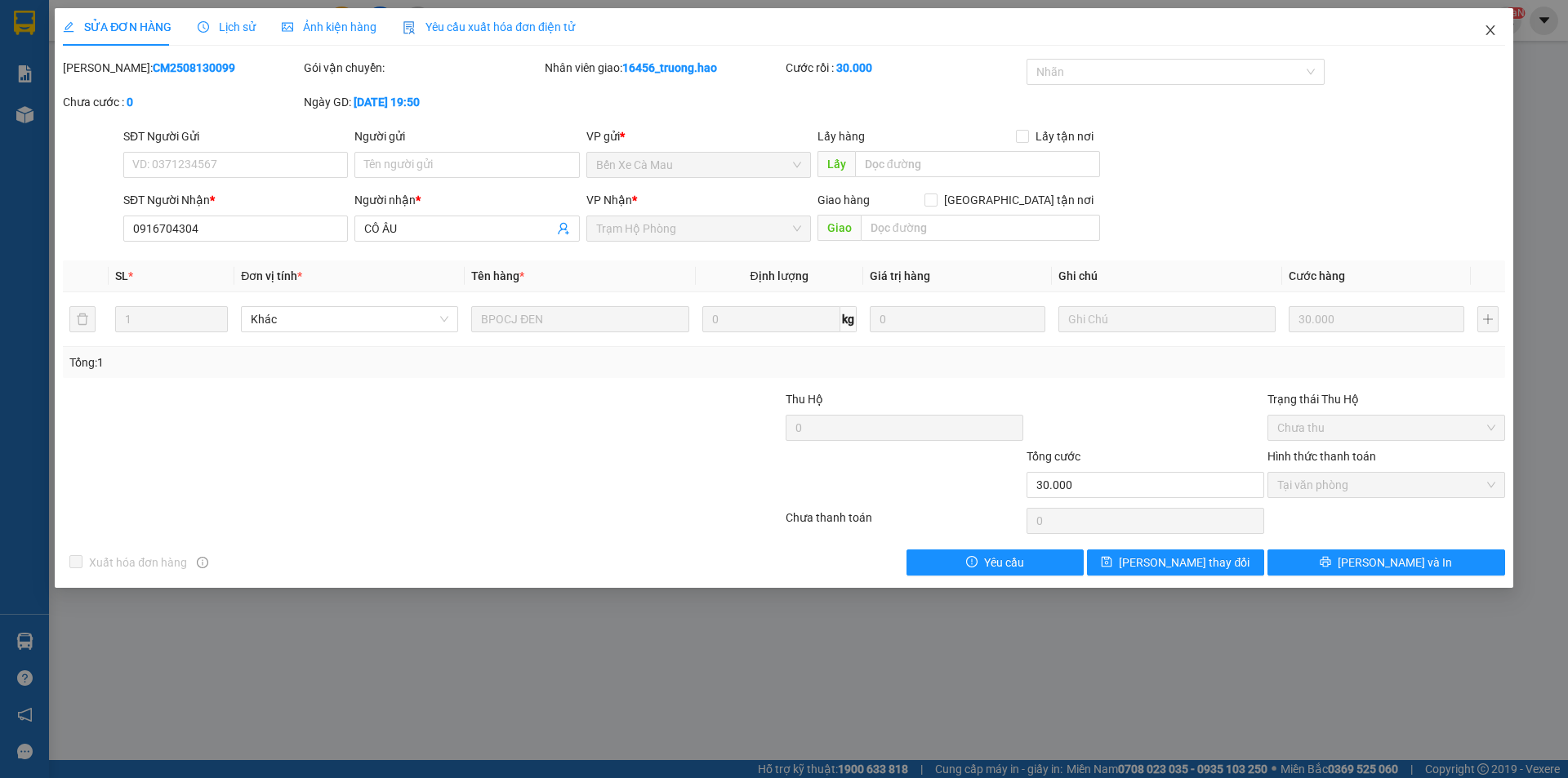
click at [1491, 33] on icon "close" at bounding box center [1490, 30] width 13 height 13
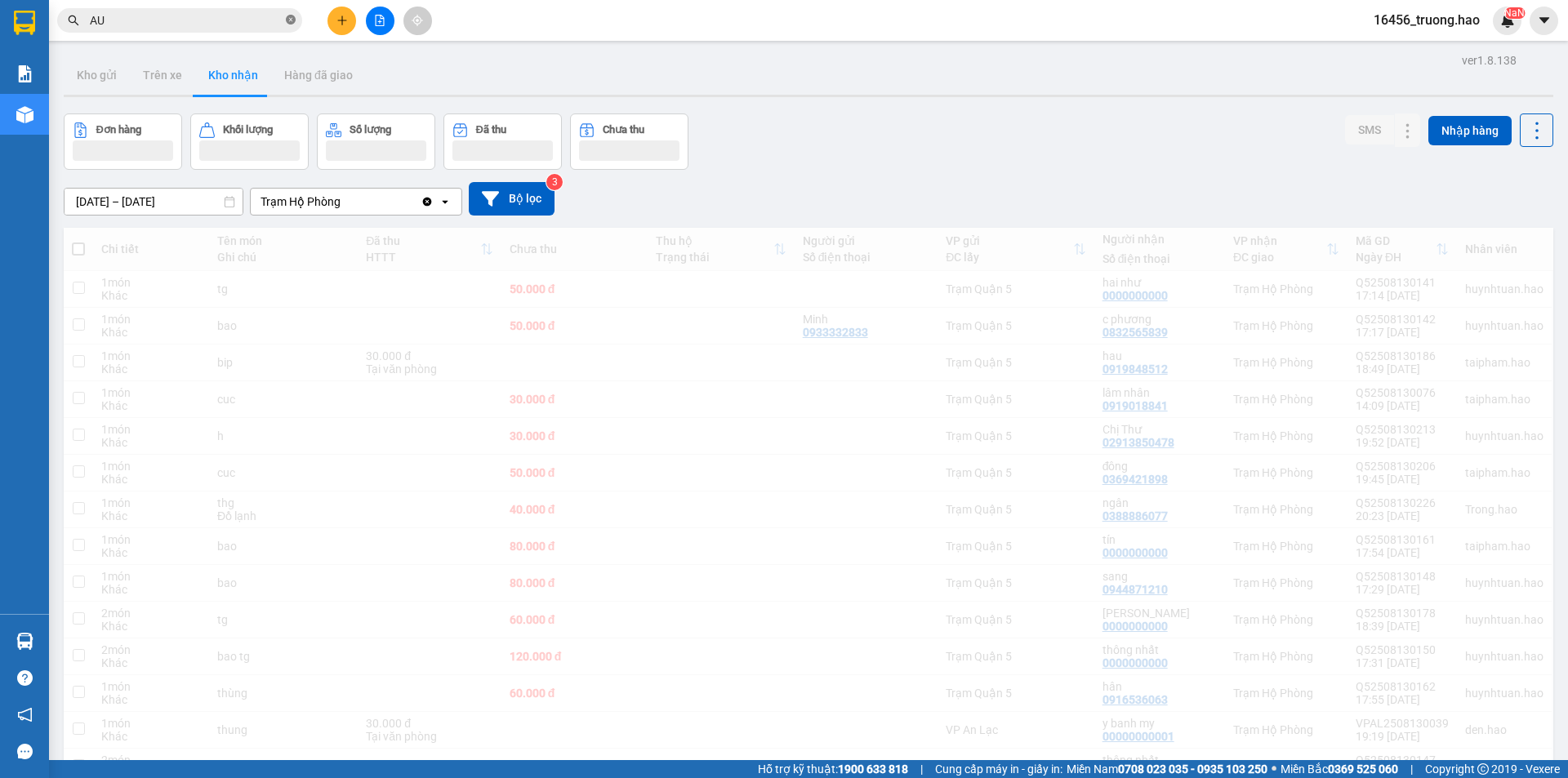
click at [292, 24] on icon "close-circle" at bounding box center [290, 19] width 10 height 10
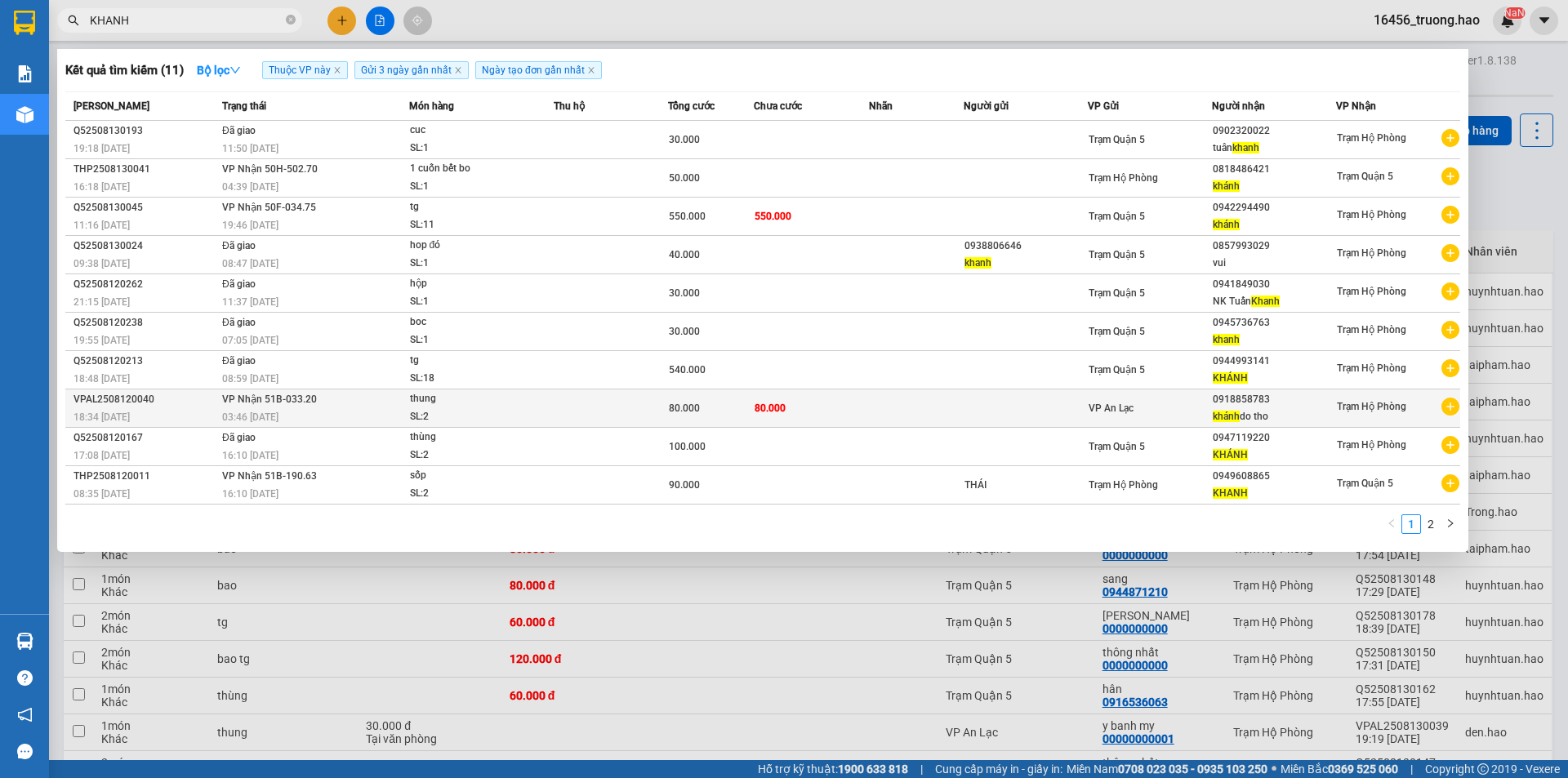
type input "KHANH"
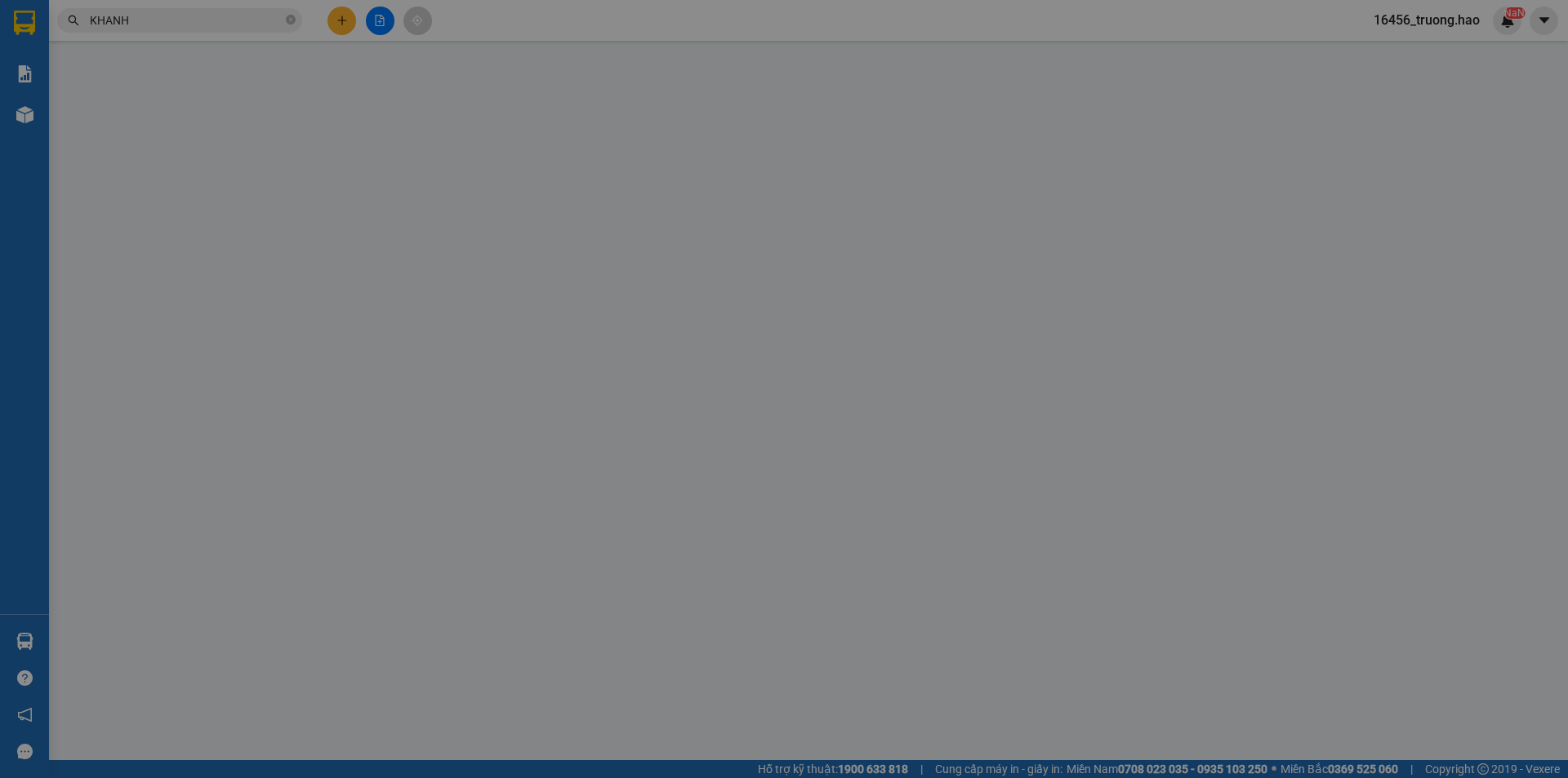
type input "0918858783"
type input "khánh do tho"
type input "80.000"
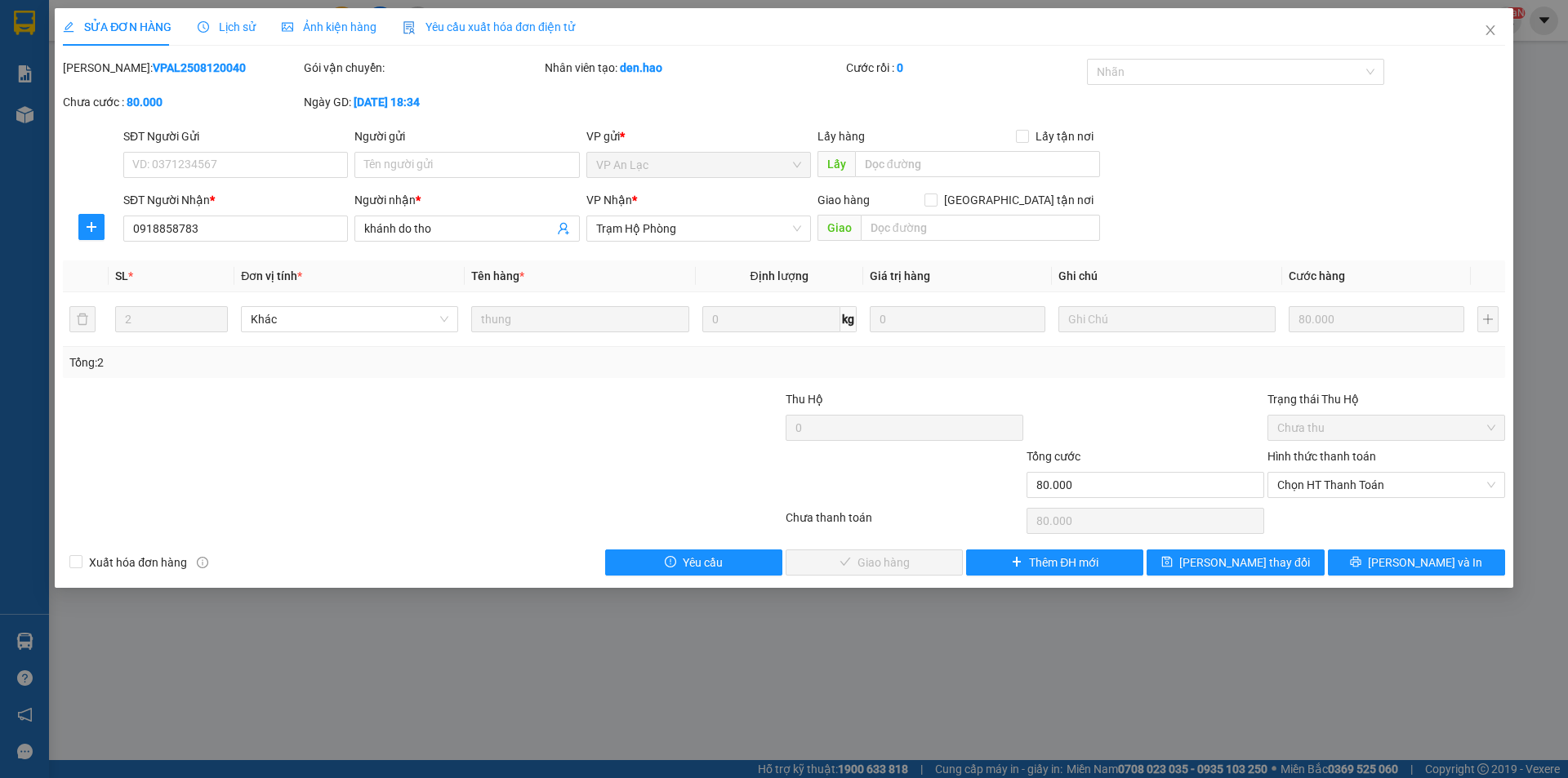
click at [320, 28] on span "Ảnh kiện hàng" at bounding box center [329, 27] width 95 height 13
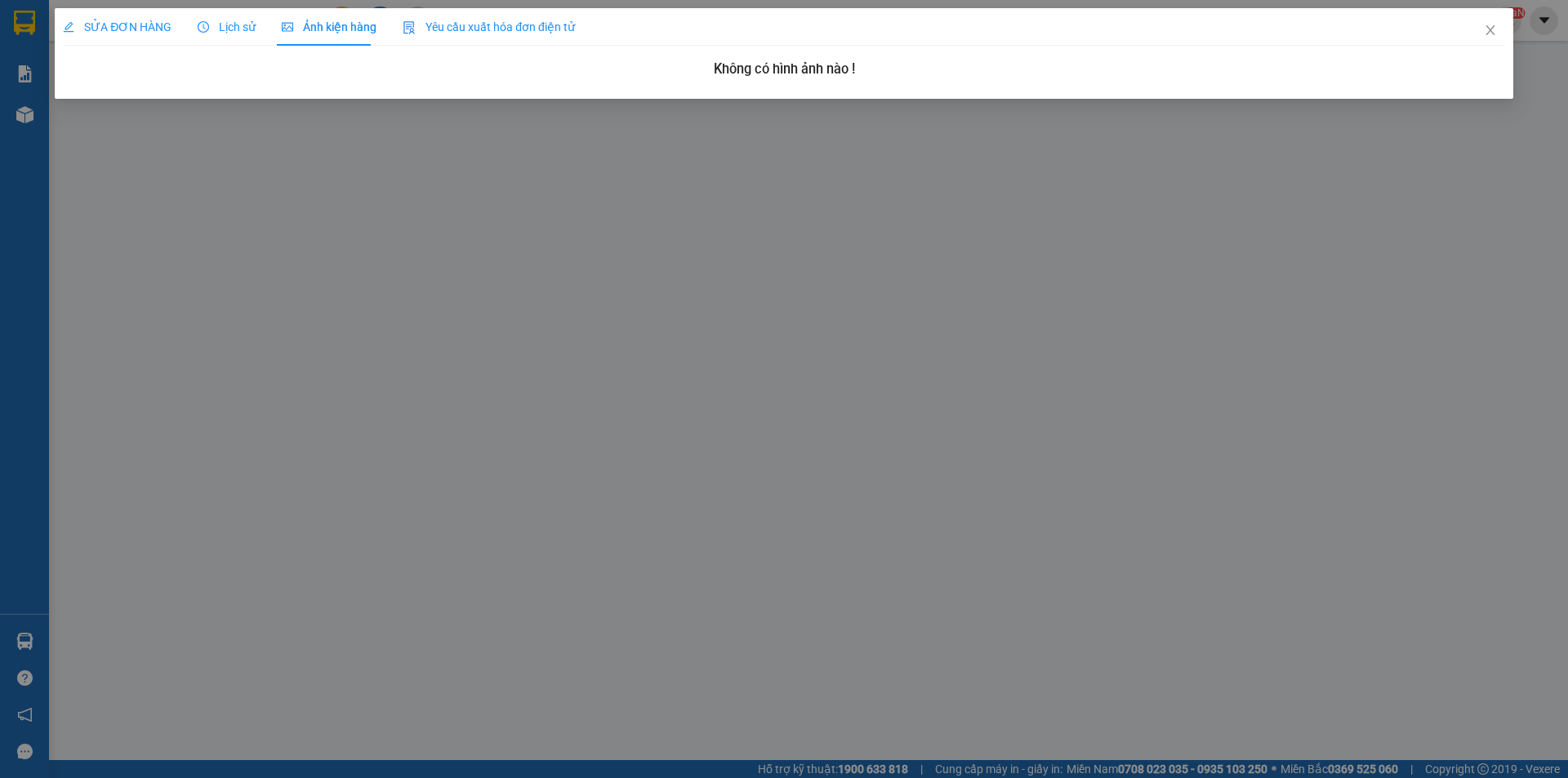
click at [112, 30] on span "SỬA ĐƠN HÀNG" at bounding box center [117, 27] width 108 height 13
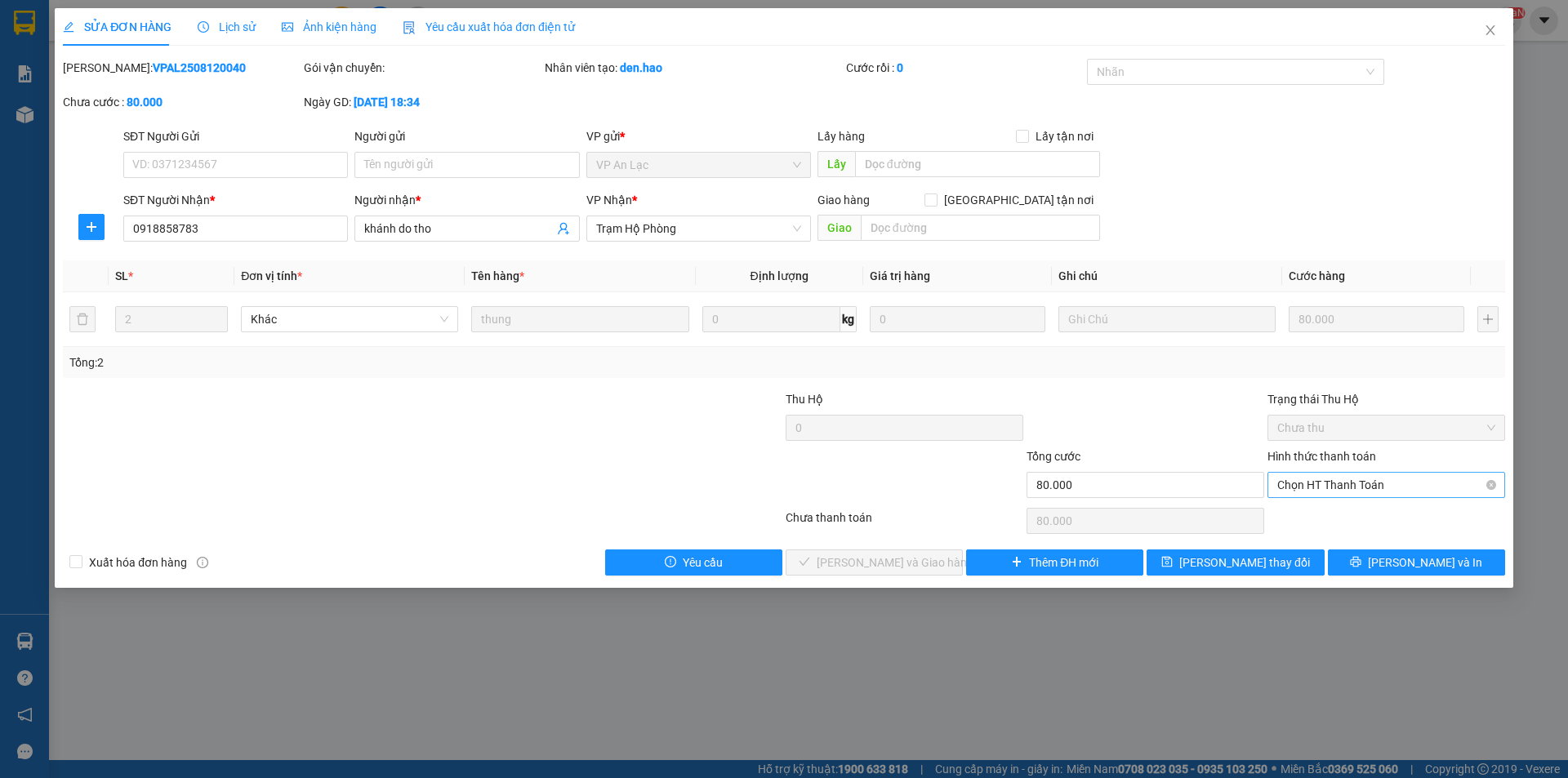
click at [1328, 492] on span "Chọn HT Thanh Toán" at bounding box center [1386, 484] width 218 height 25
click at [1322, 512] on div "Tại văn phòng" at bounding box center [1386, 518] width 218 height 18
type input "0"
click at [894, 559] on span "[PERSON_NAME] và Giao hàng" at bounding box center [894, 562] width 157 height 18
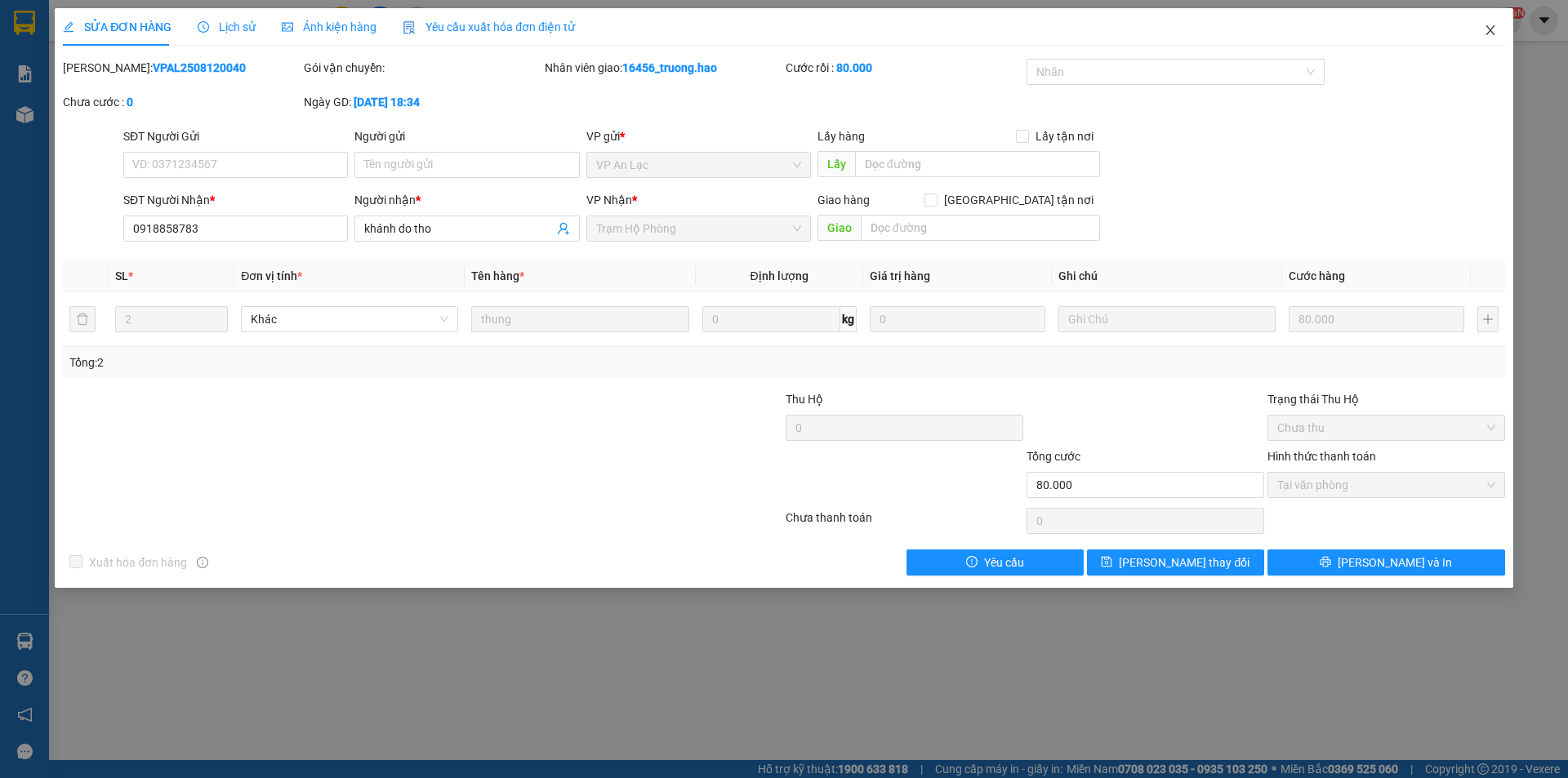
click at [1490, 30] on icon "close" at bounding box center [1490, 30] width 9 height 10
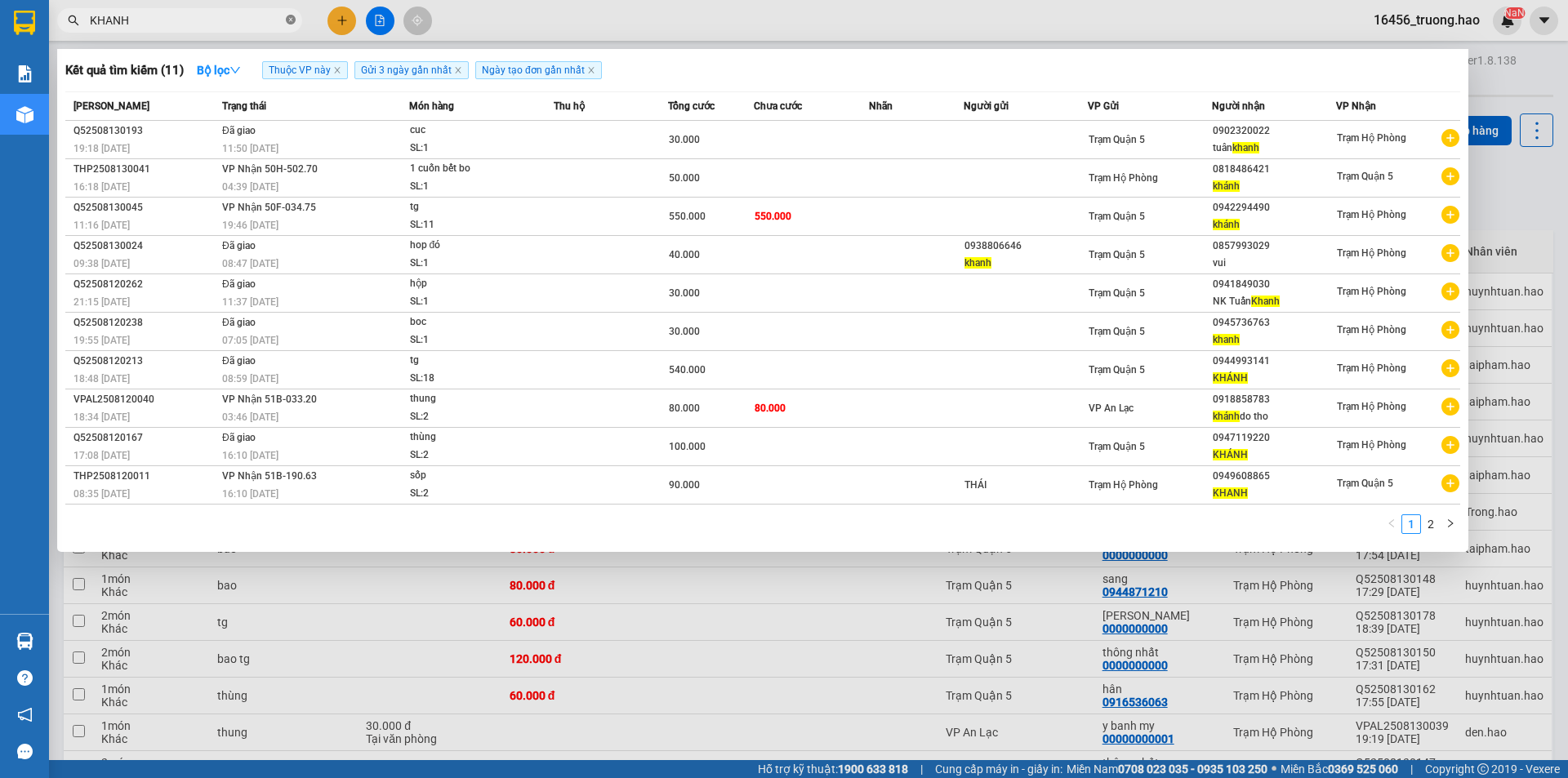
click at [290, 19] on icon "close-circle" at bounding box center [290, 19] width 10 height 10
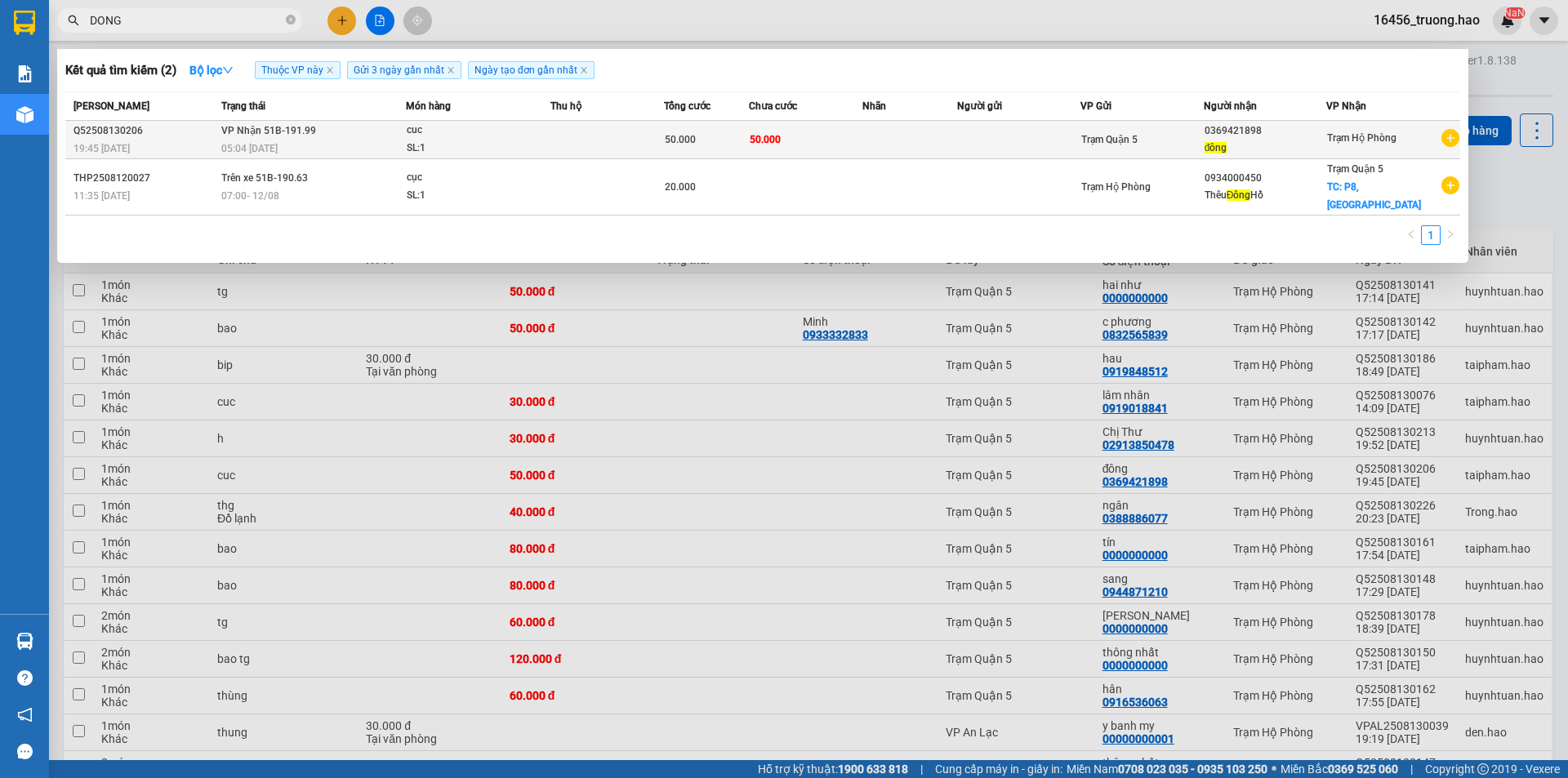
type input "DONG"
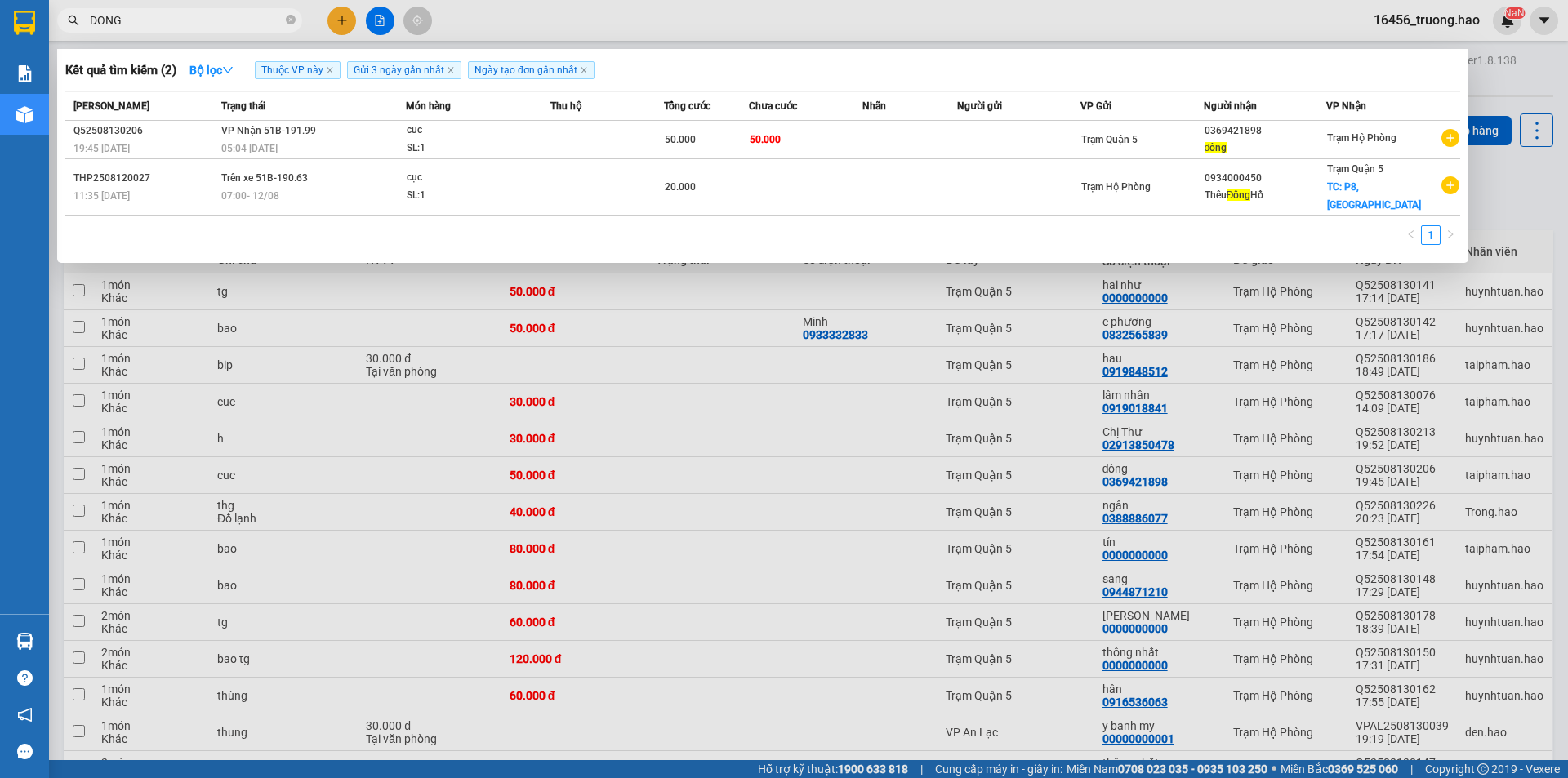
click at [727, 154] on td "50.000" at bounding box center [706, 140] width 85 height 39
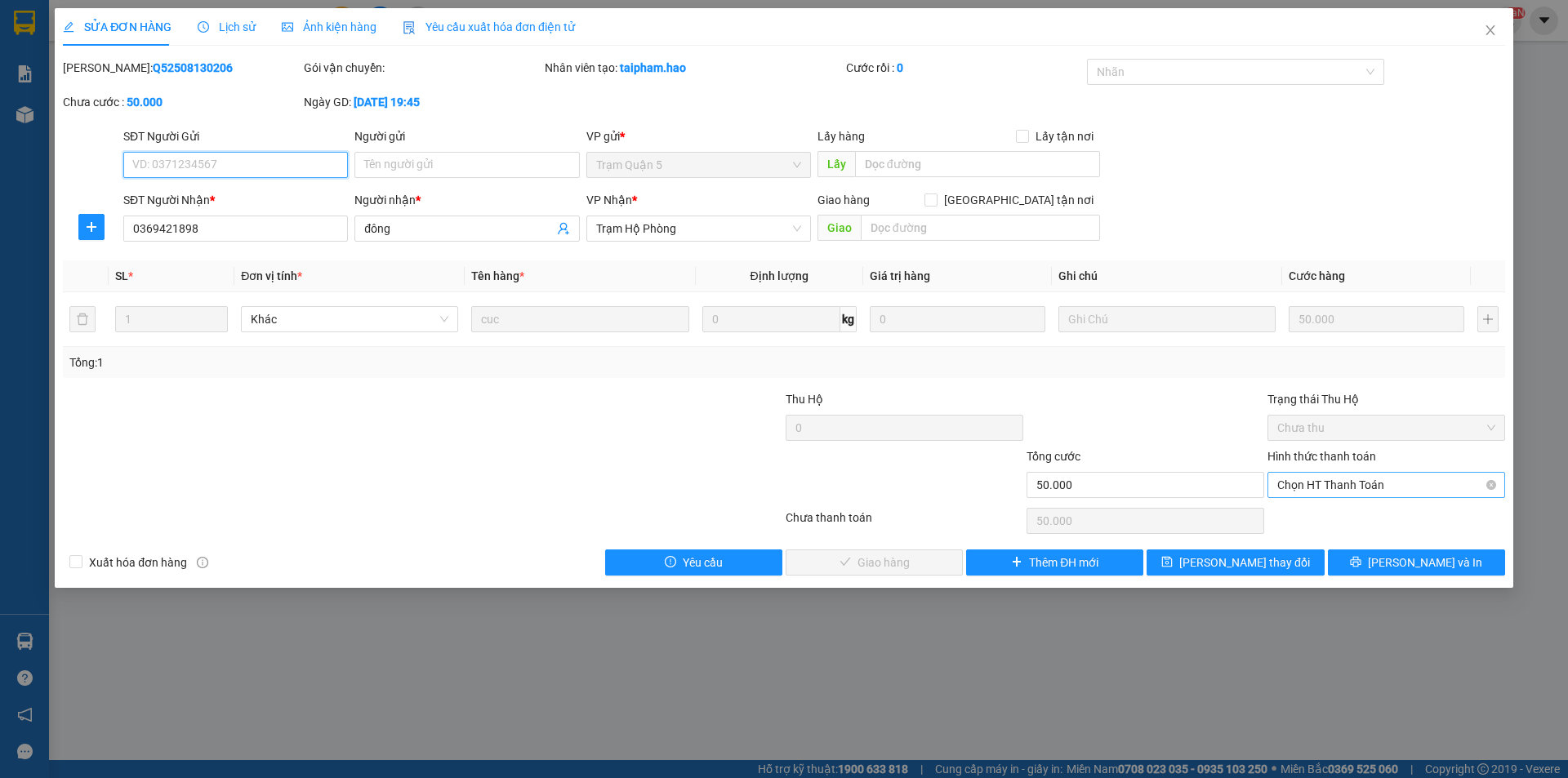
click at [1355, 487] on span "Chọn HT Thanh Toán" at bounding box center [1386, 484] width 218 height 25
drag, startPoint x: 1336, startPoint y: 495, endPoint x: 1006, endPoint y: 520, distance: 330.9
click at [1320, 520] on div "Tại văn phòng" at bounding box center [1386, 518] width 218 height 18
type input "0"
click at [835, 559] on button "[PERSON_NAME] và Giao hàng" at bounding box center [874, 562] width 177 height 26
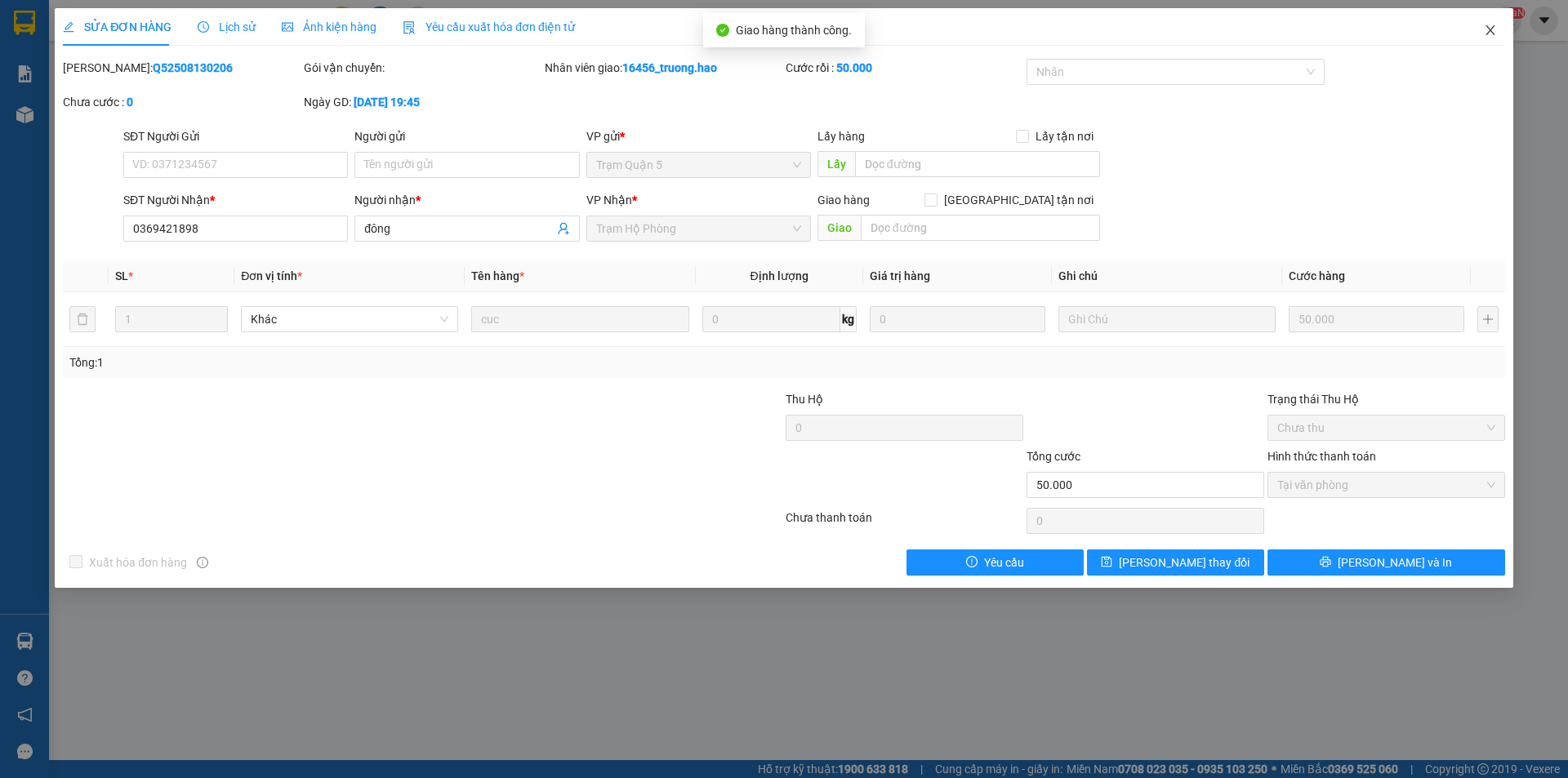
click at [1489, 28] on icon "close" at bounding box center [1490, 30] width 13 height 13
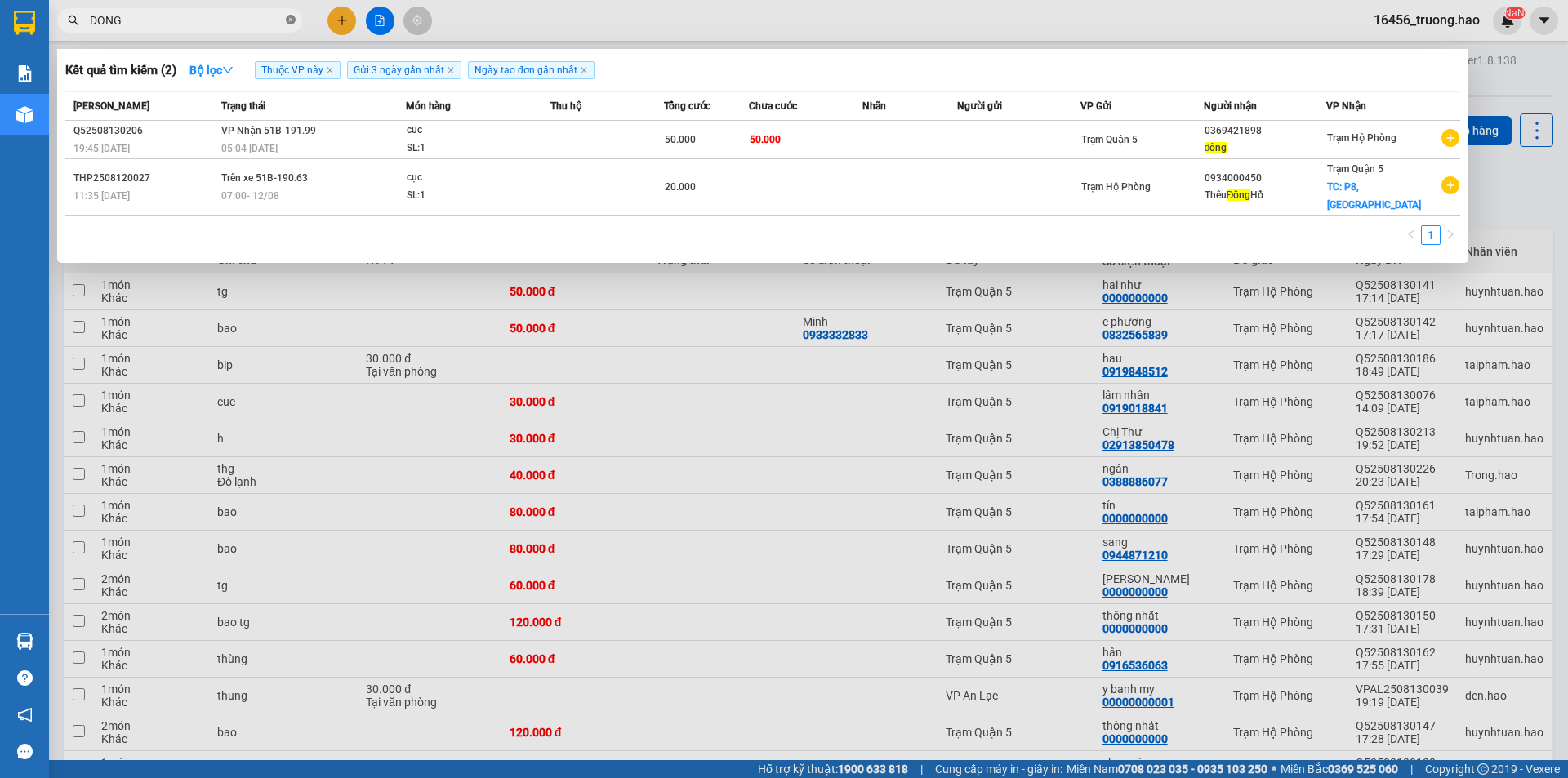
click at [289, 18] on icon "close-circle" at bounding box center [290, 19] width 10 height 10
type input "PHUONG"
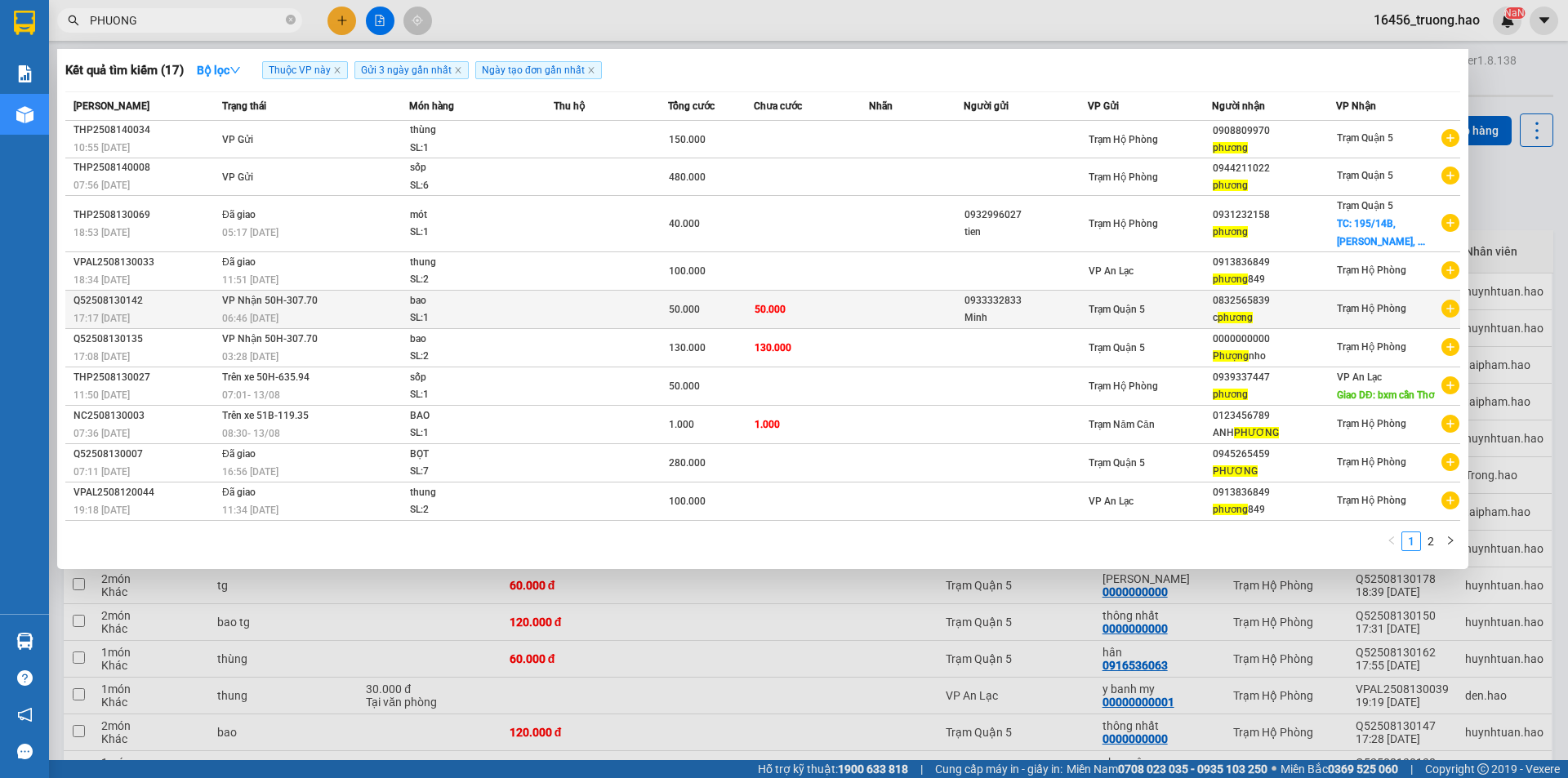
type input "PHUONG"
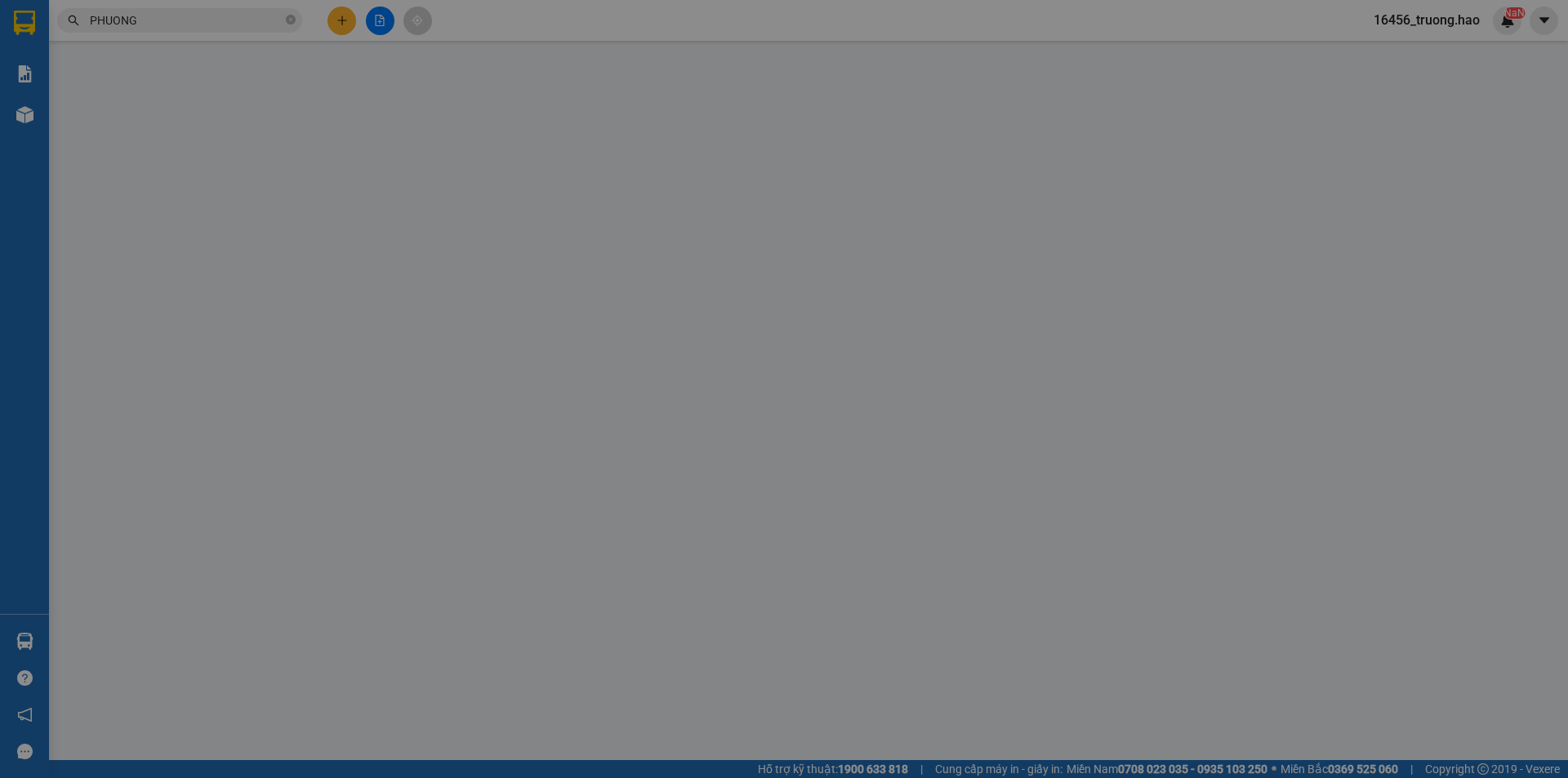
type input "0933332833"
type input "Minh"
type input "0832565839"
type input "c phương"
type input "50.000"
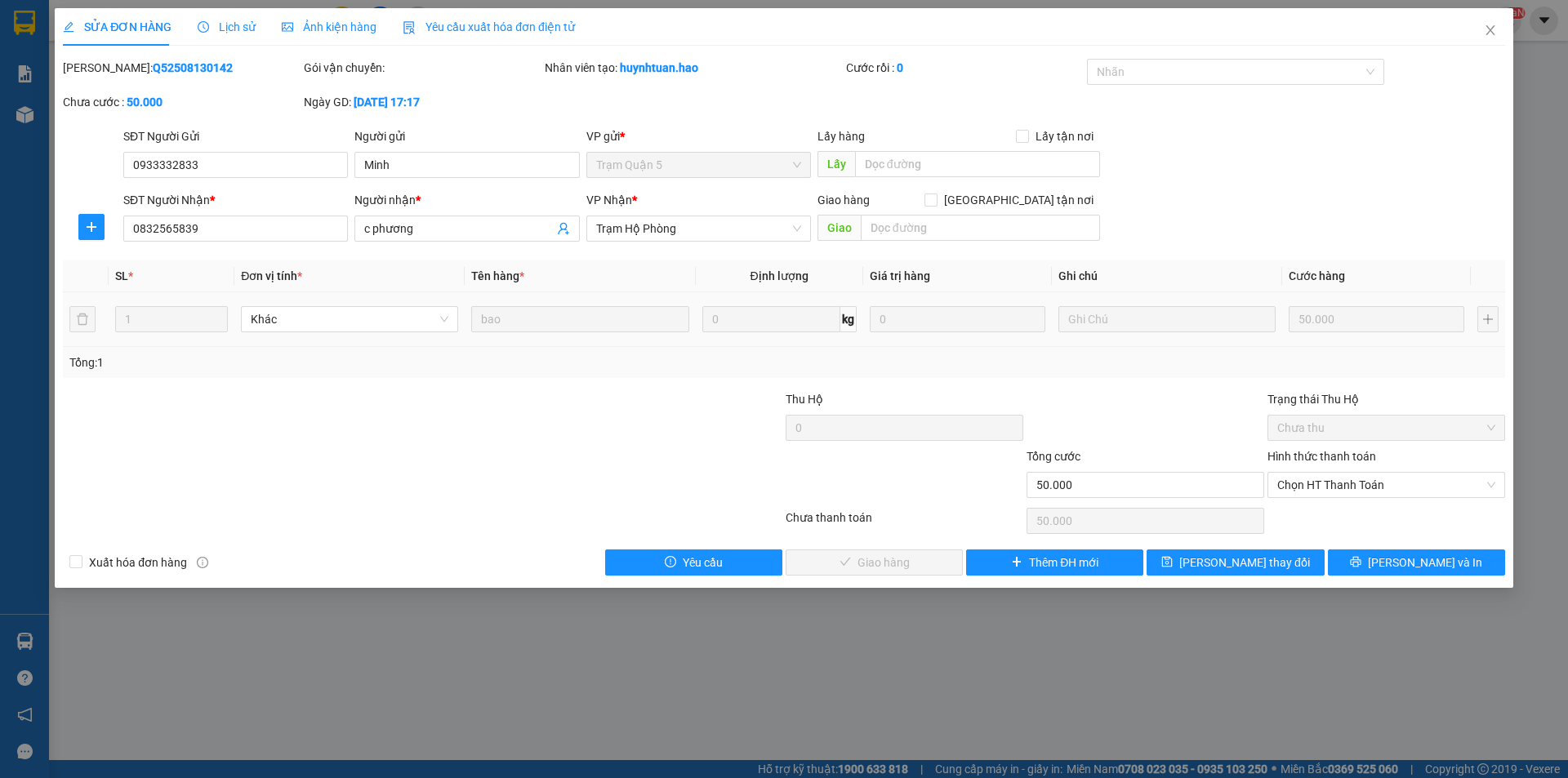
click at [297, 35] on div "Ảnh kiện hàng" at bounding box center [329, 28] width 95 height 18
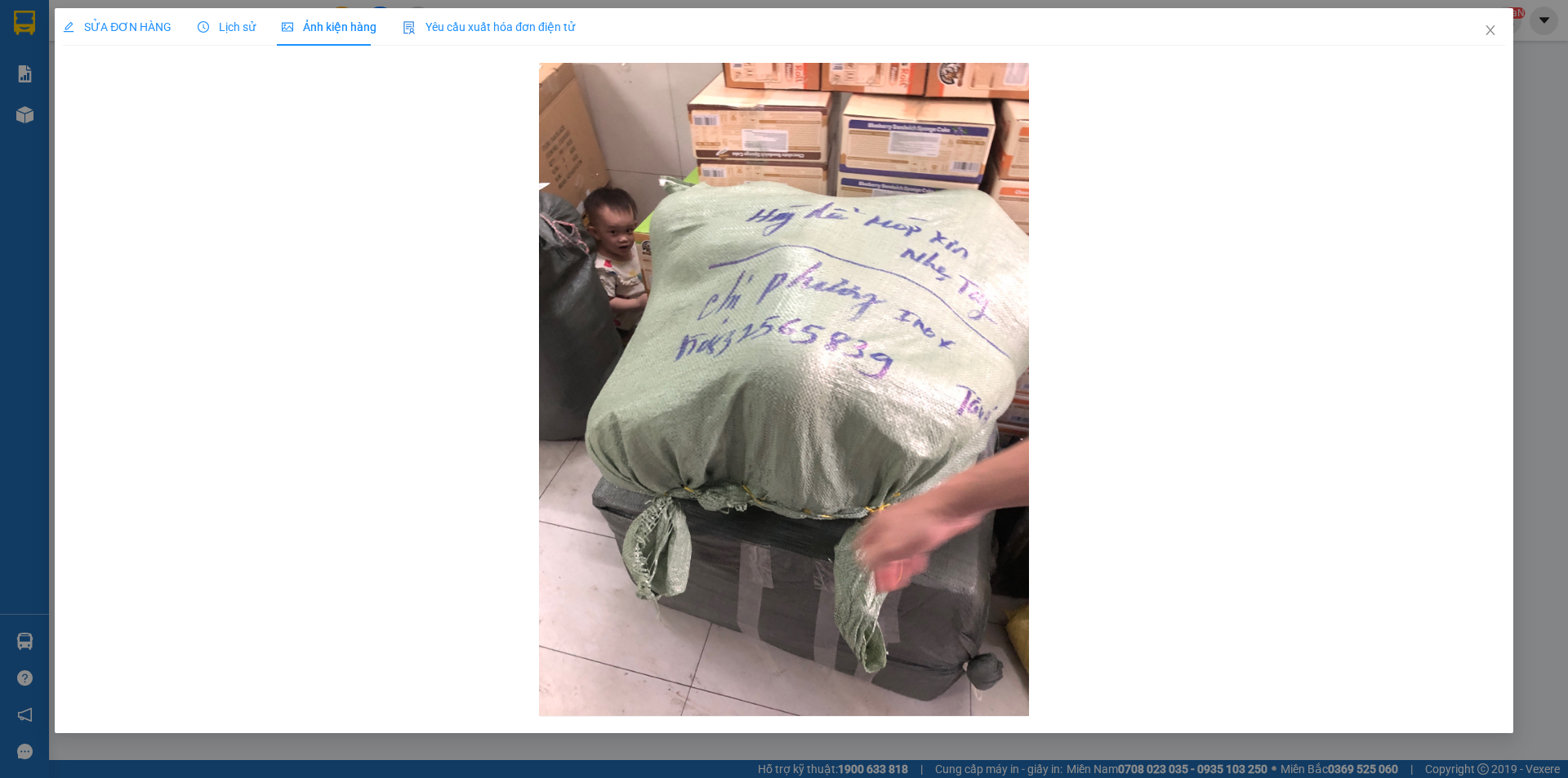
click at [142, 20] on span "SỬA ĐƠN HÀNG" at bounding box center [117, 27] width 108 height 13
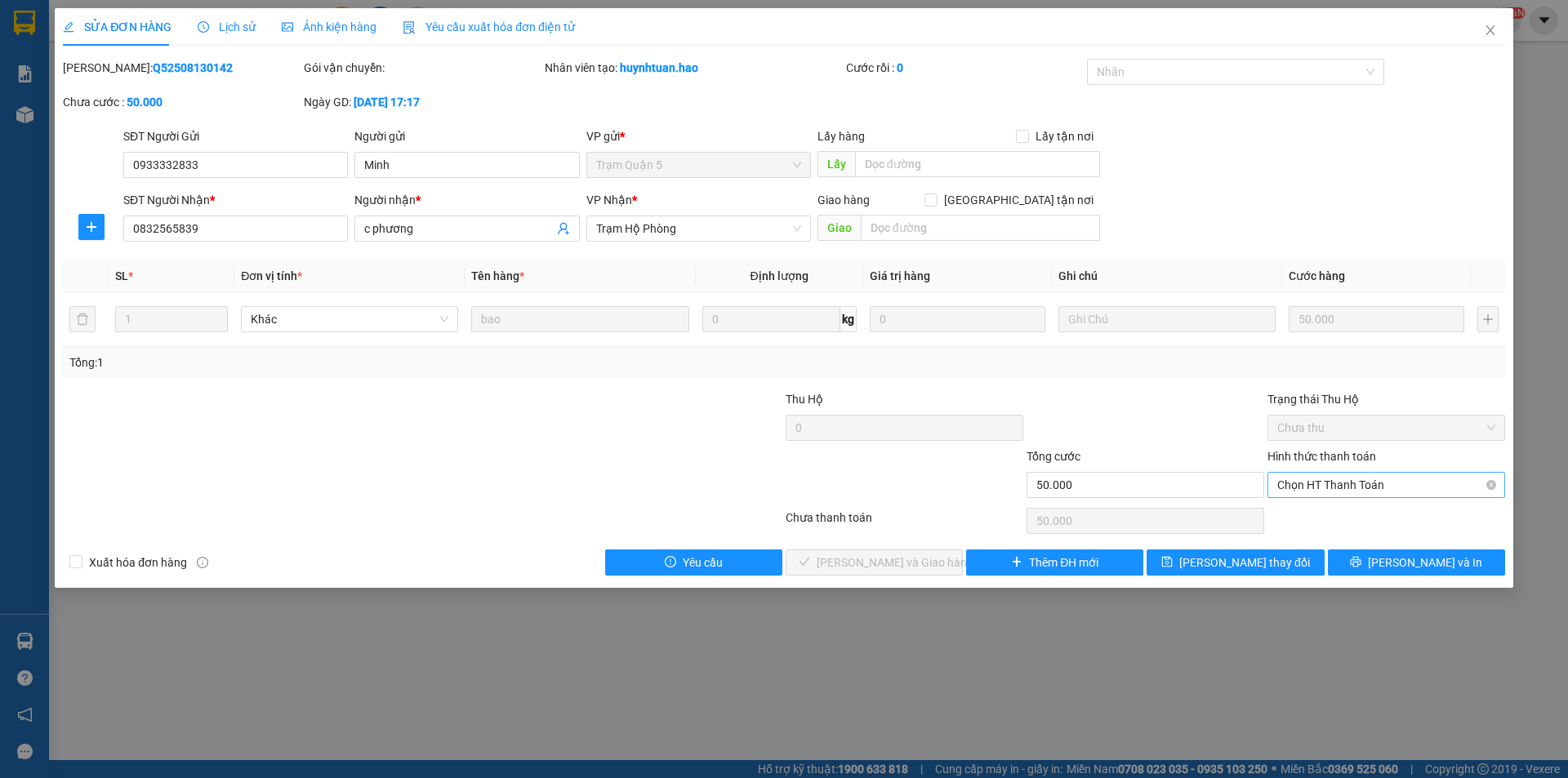
click at [1390, 488] on span "Chọn HT Thanh Toán" at bounding box center [1386, 484] width 218 height 25
click at [1356, 511] on div "Tại văn phòng" at bounding box center [1386, 518] width 218 height 18
type input "0"
click at [890, 553] on span "[PERSON_NAME] và Giao hàng" at bounding box center [894, 562] width 157 height 18
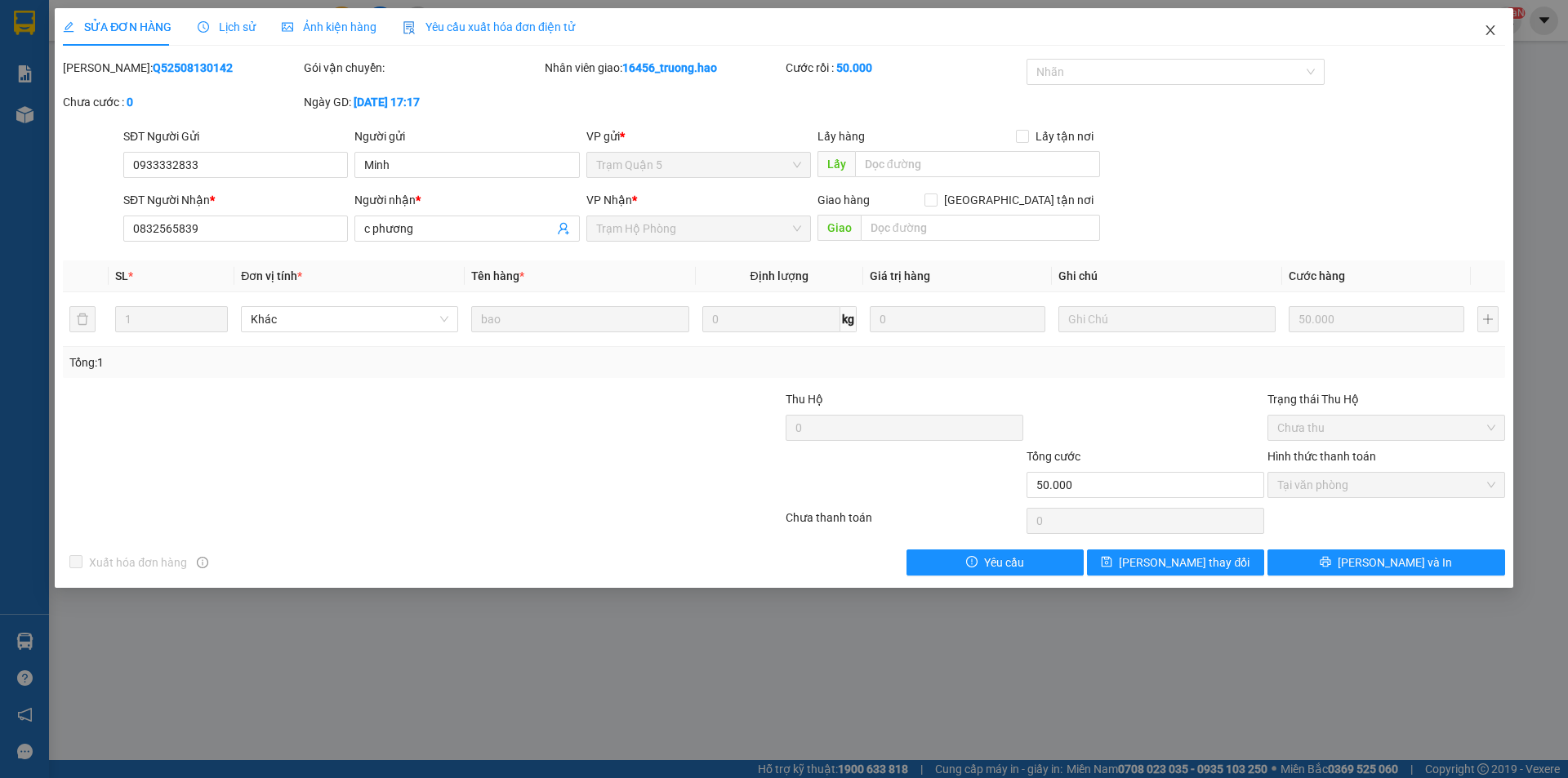
click at [1491, 27] on icon "close" at bounding box center [1490, 30] width 13 height 13
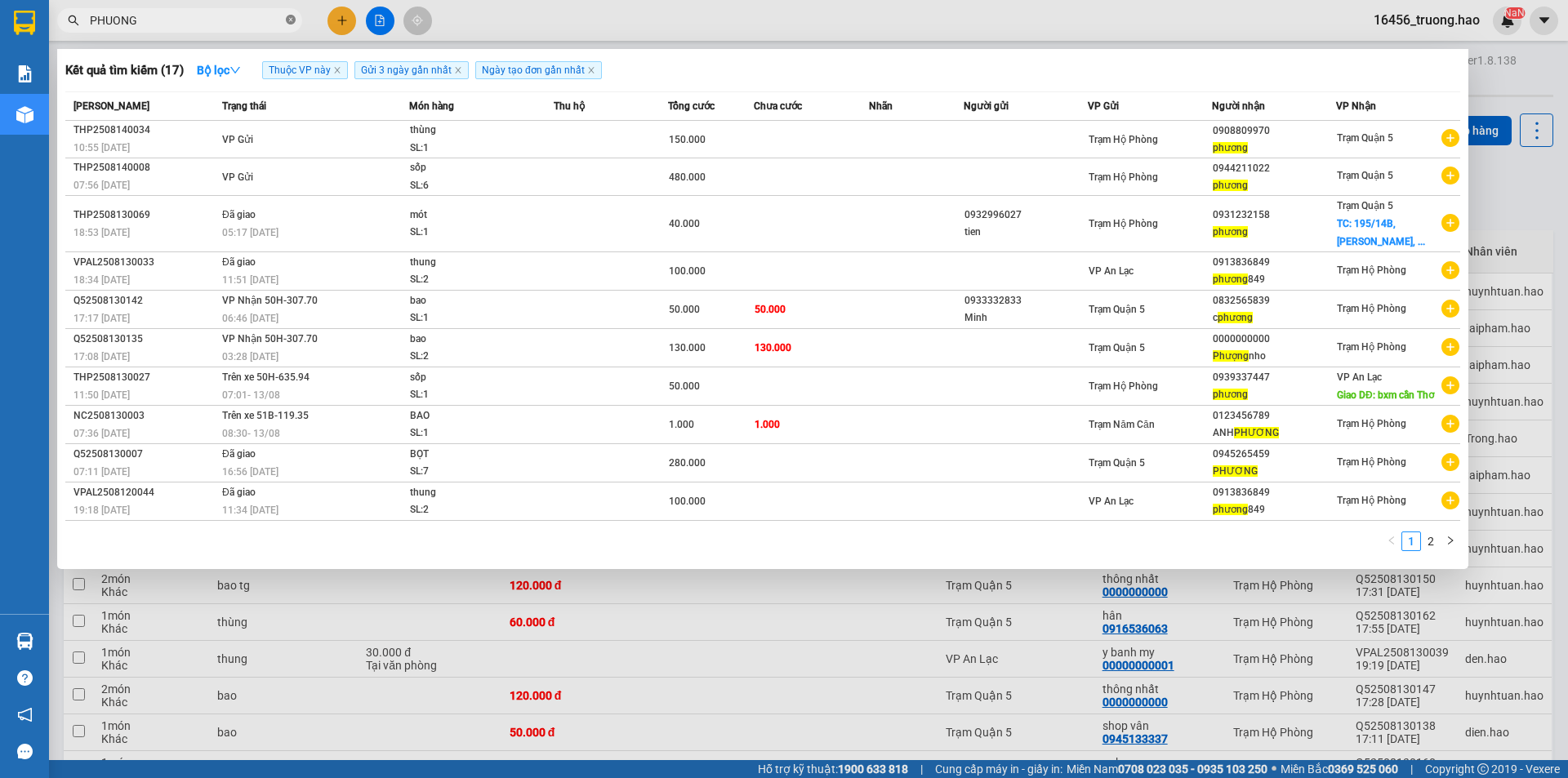
click at [292, 18] on icon "close-circle" at bounding box center [290, 19] width 10 height 10
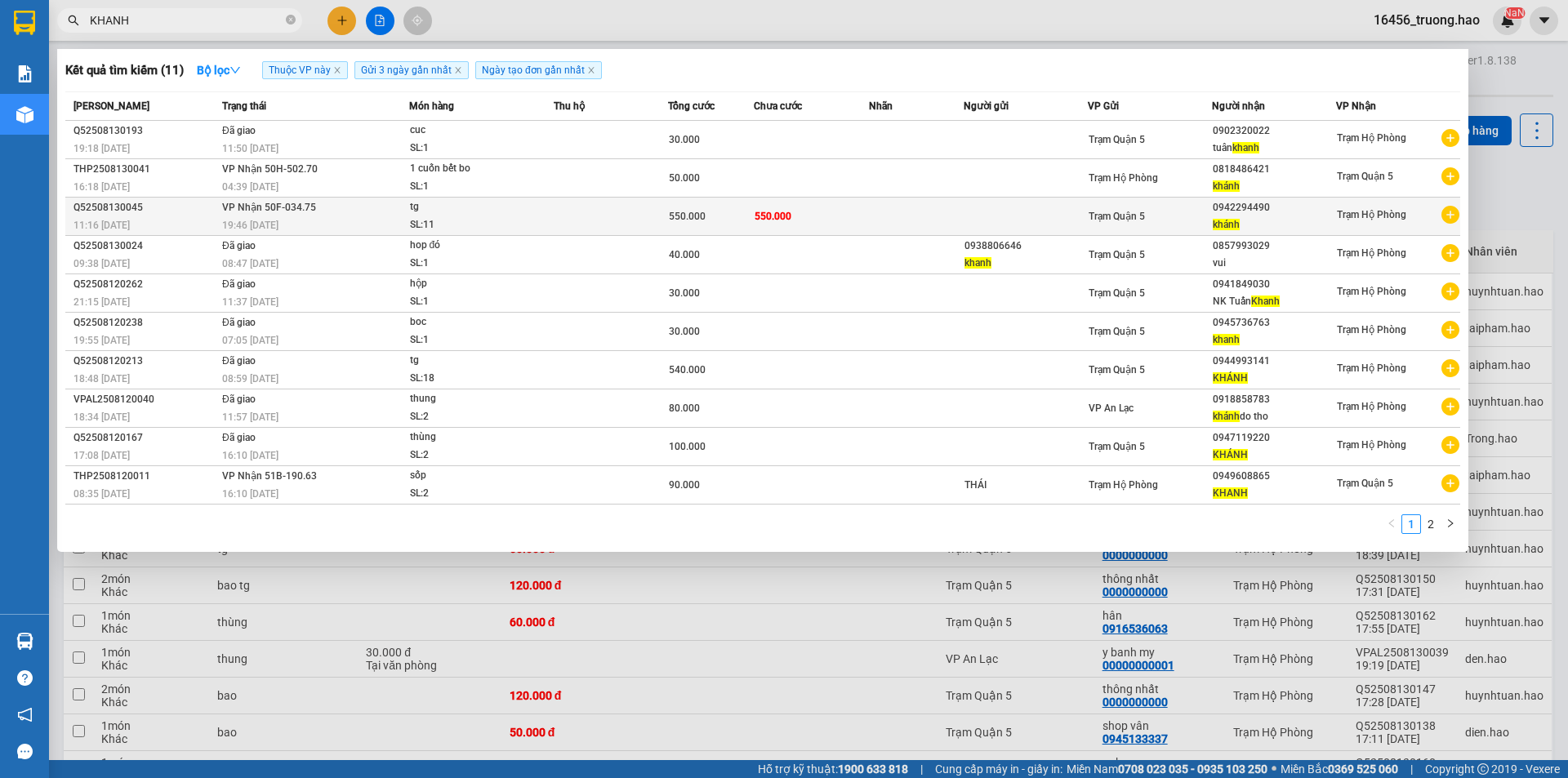
type input "KHANH"
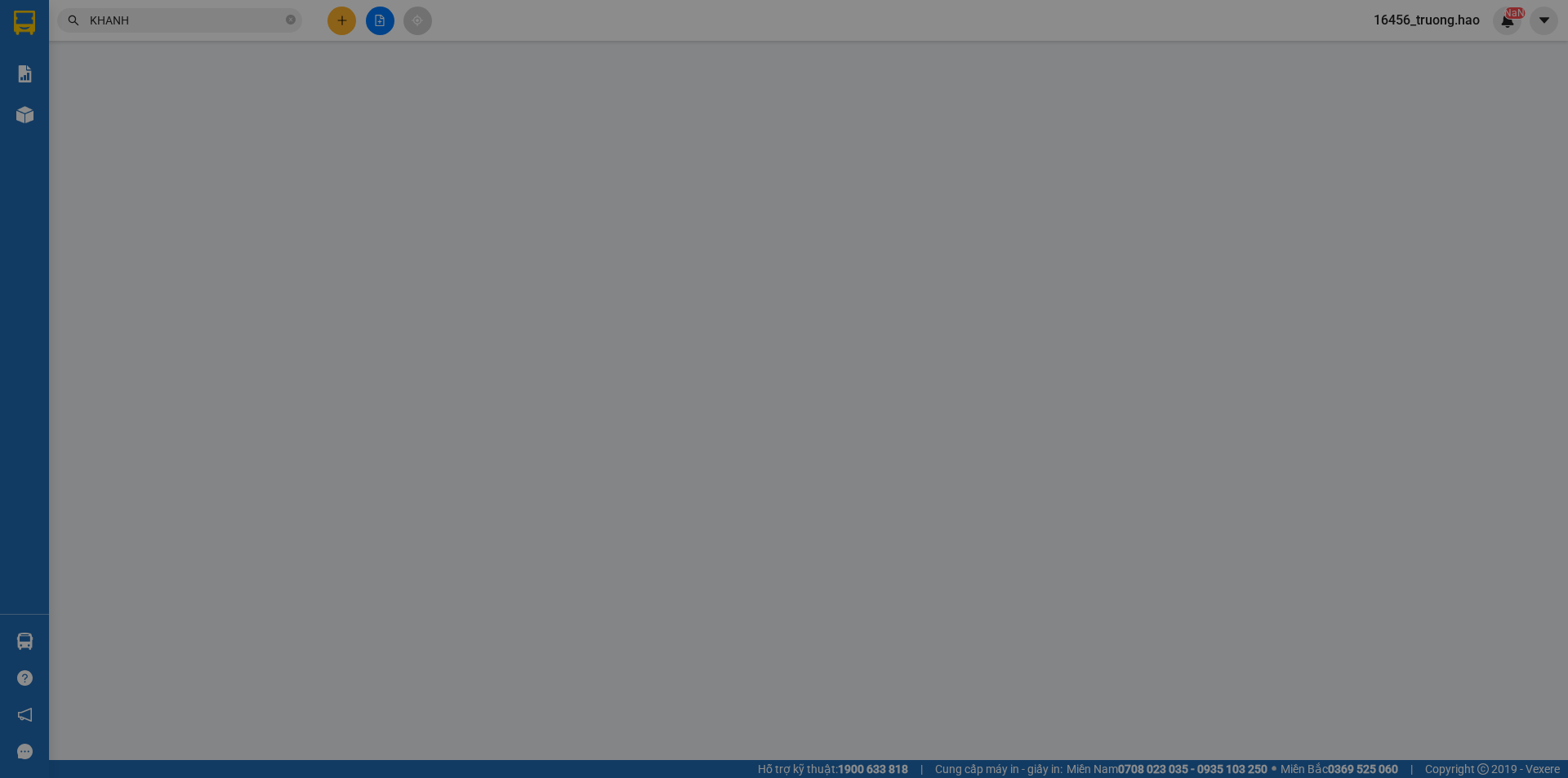
type input "0942294490"
type input "khánh"
type input "550.000"
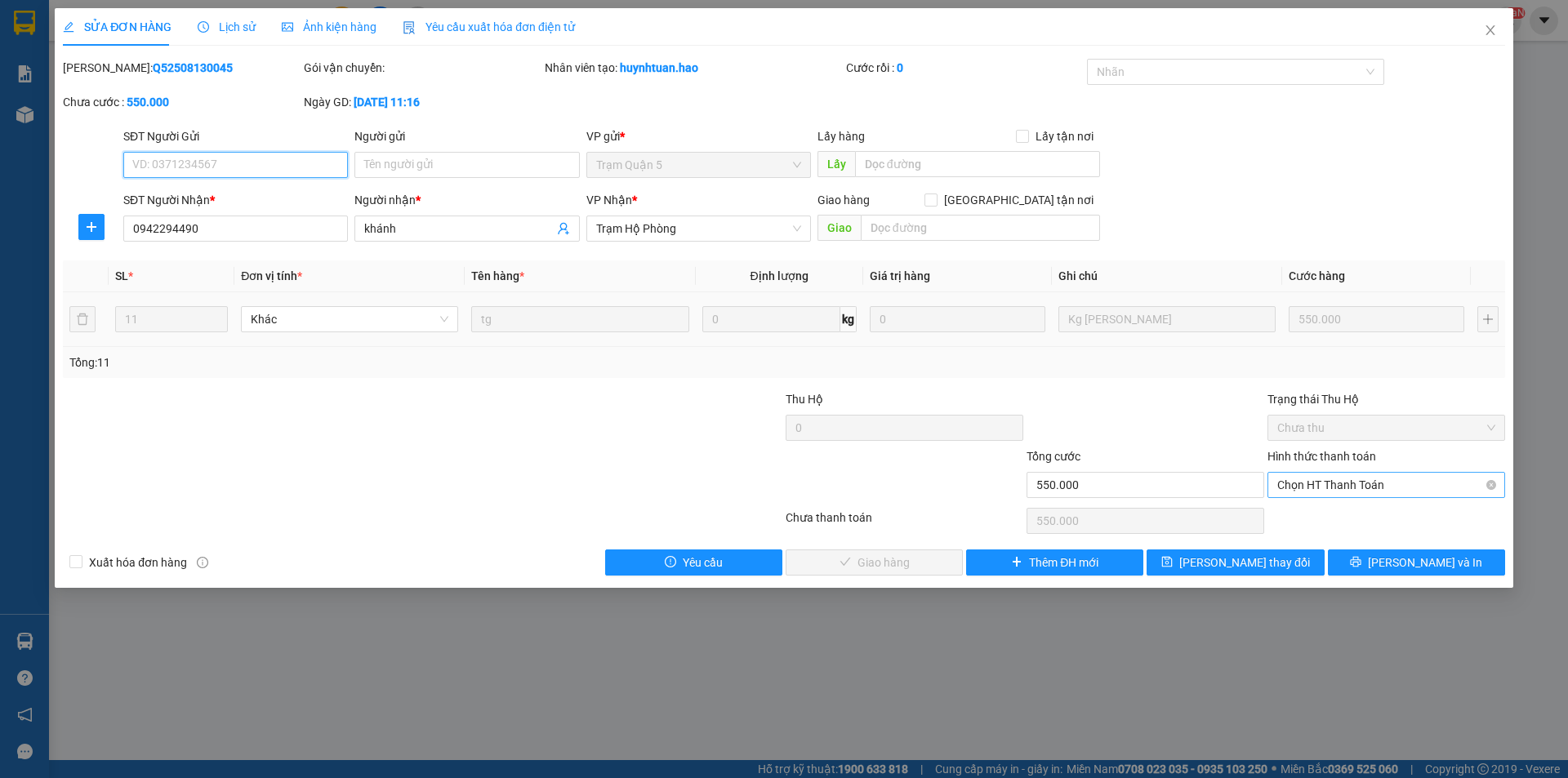
click at [1310, 481] on span "Chọn HT Thanh Toán" at bounding box center [1386, 484] width 218 height 25
click at [1313, 524] on div "Tại văn phòng" at bounding box center [1386, 518] width 218 height 18
type input "0"
click at [883, 559] on span "[PERSON_NAME] và Giao hàng" at bounding box center [894, 562] width 157 height 18
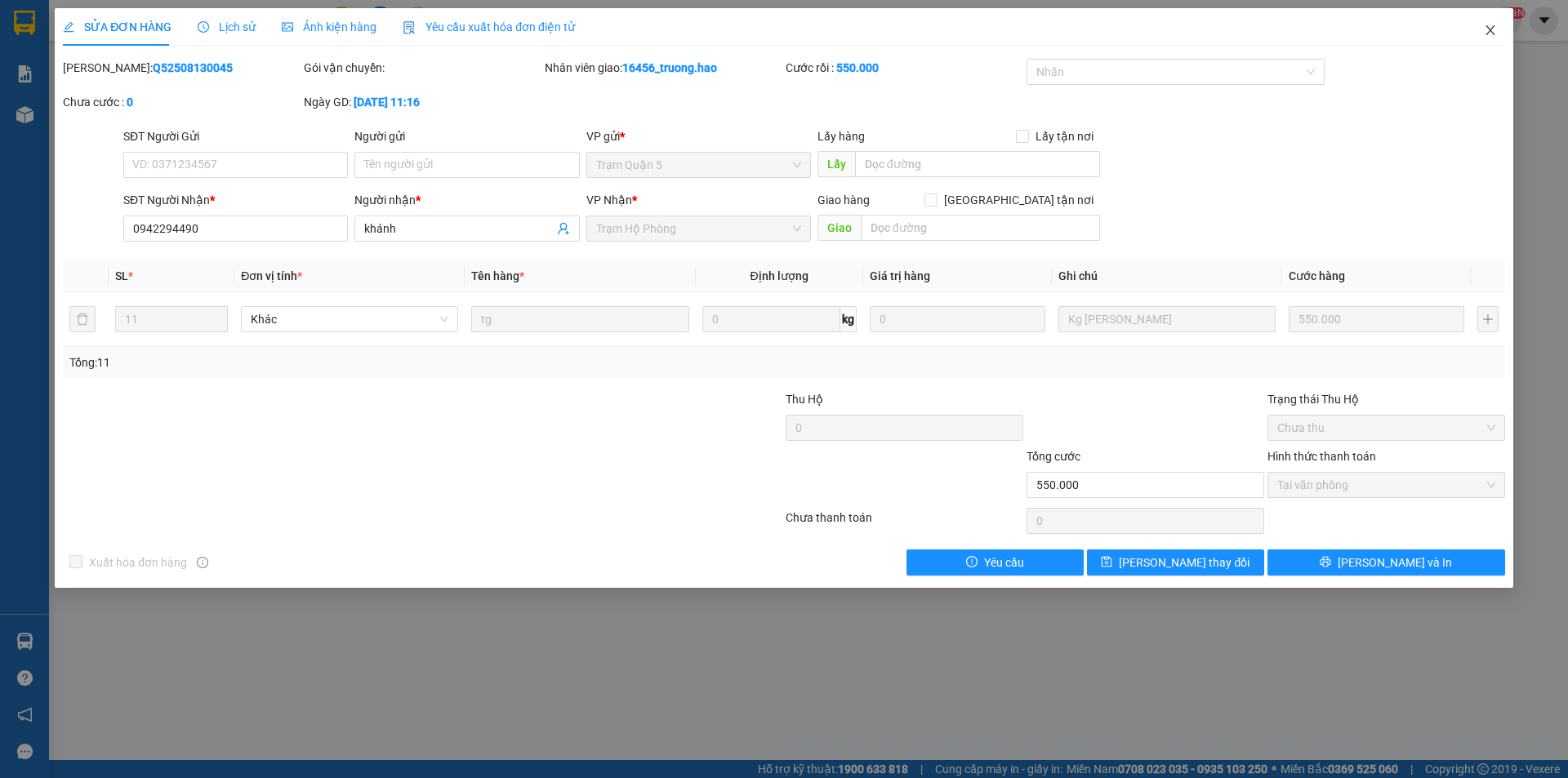
click at [1491, 36] on icon "close" at bounding box center [1490, 30] width 13 height 13
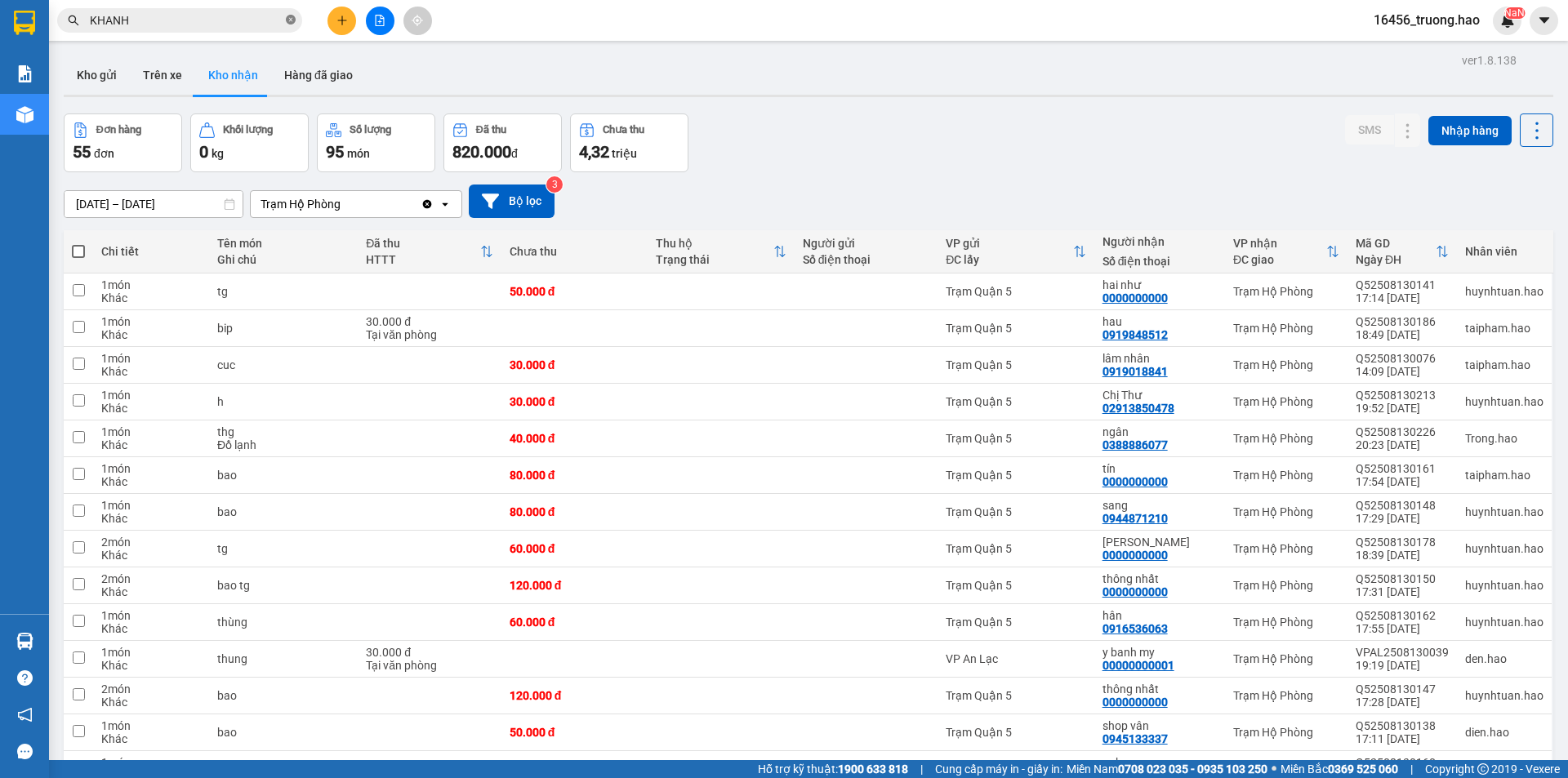
click at [290, 23] on icon "close-circle" at bounding box center [290, 19] width 10 height 10
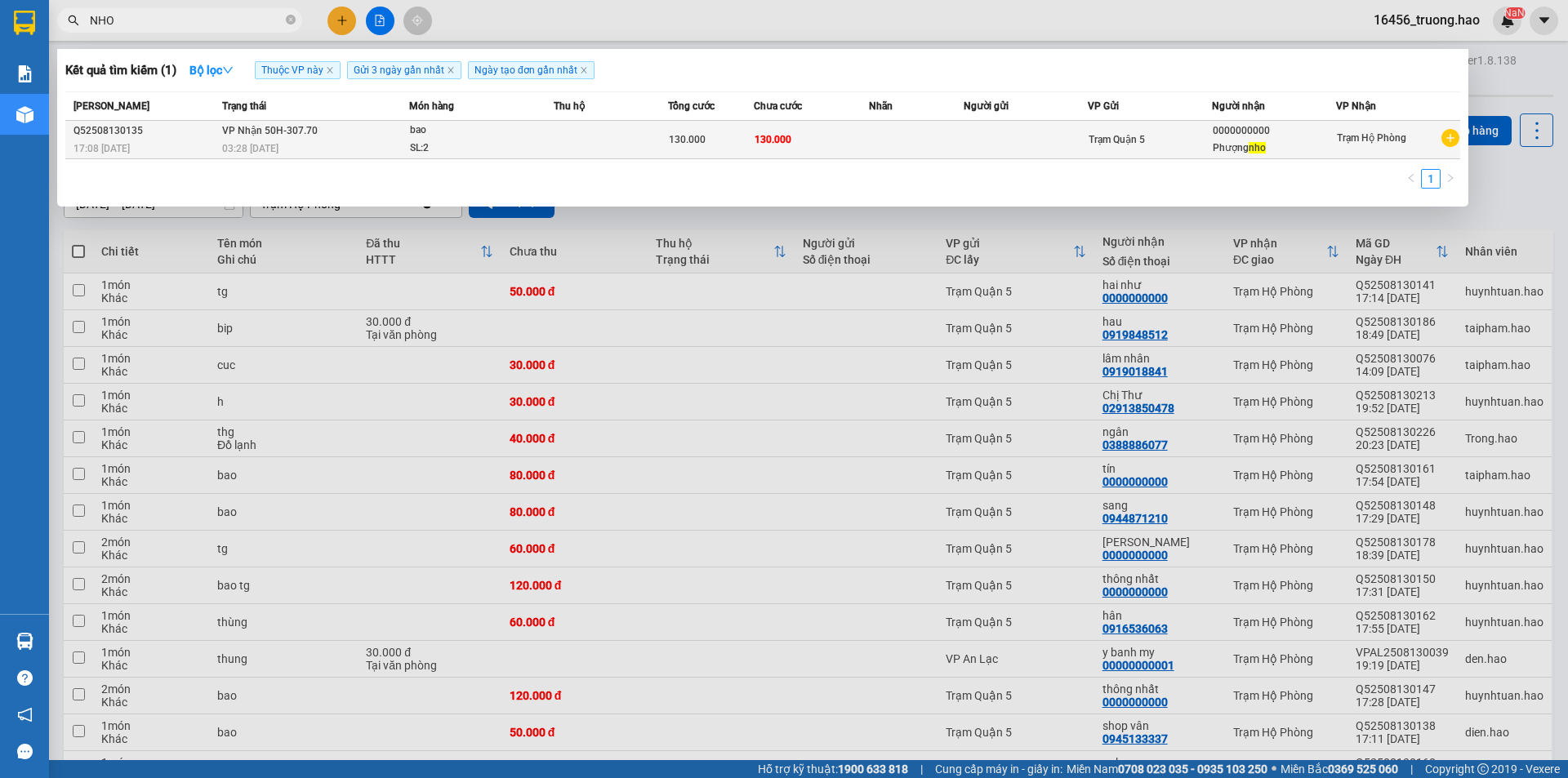
type input "NHO"
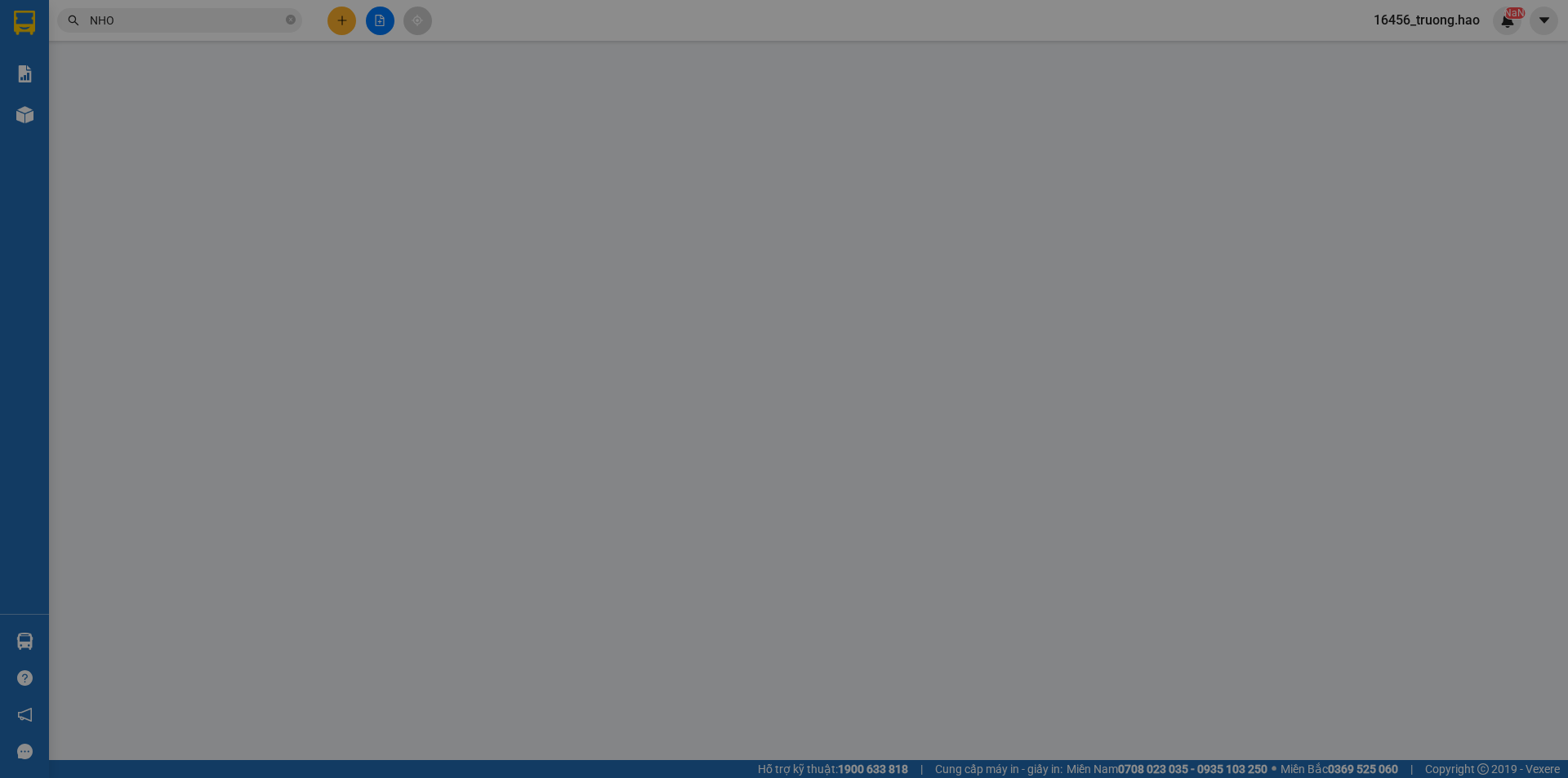
type input "0000000000"
type input "Phượng nho"
type input "130.000"
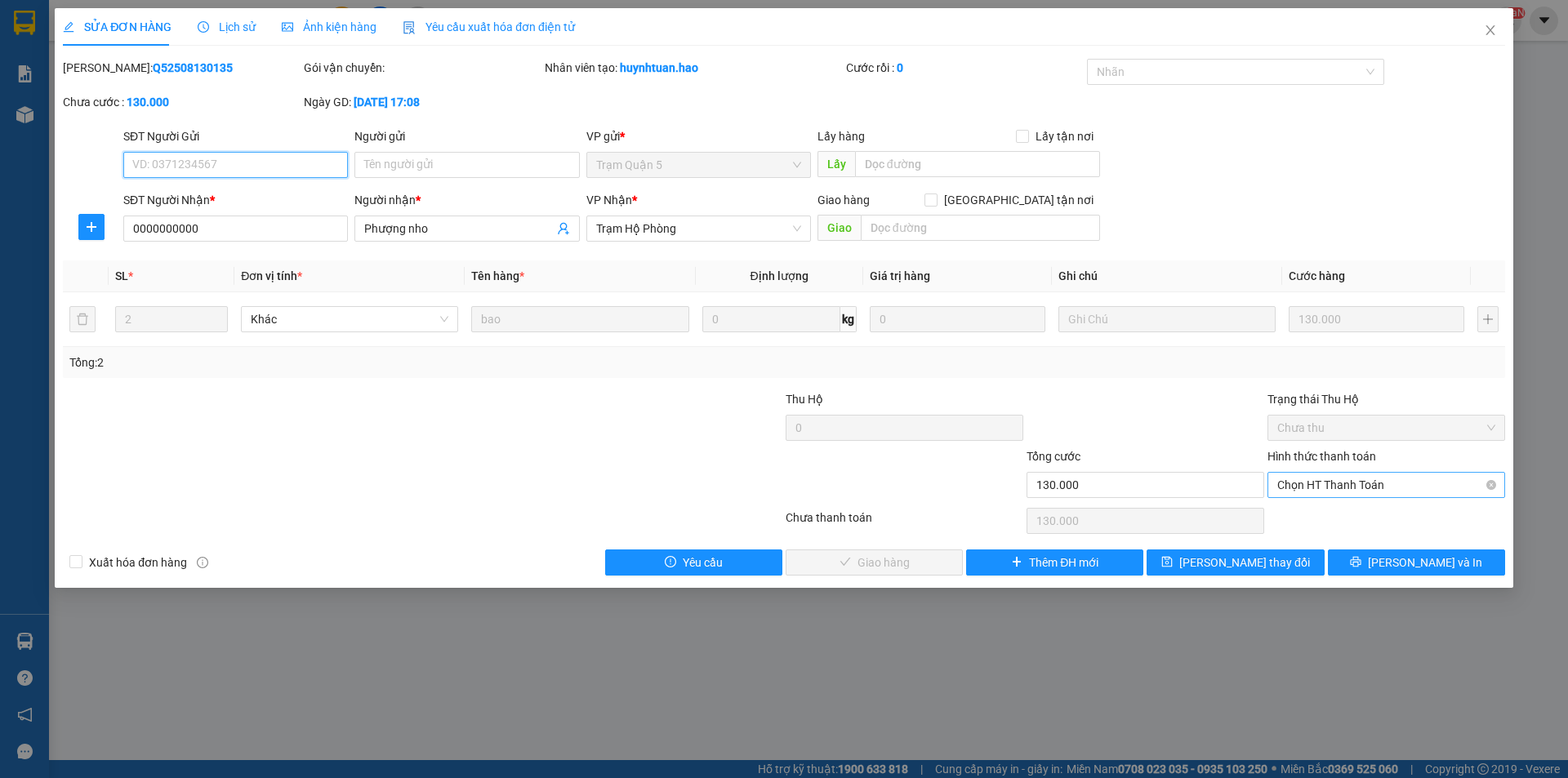
click at [1290, 487] on span "Chọn HT Thanh Toán" at bounding box center [1386, 484] width 218 height 25
click at [1299, 513] on div "Tại văn phòng" at bounding box center [1386, 518] width 218 height 18
type input "0"
click at [897, 568] on span "[PERSON_NAME] và Giao hàng" at bounding box center [894, 562] width 157 height 18
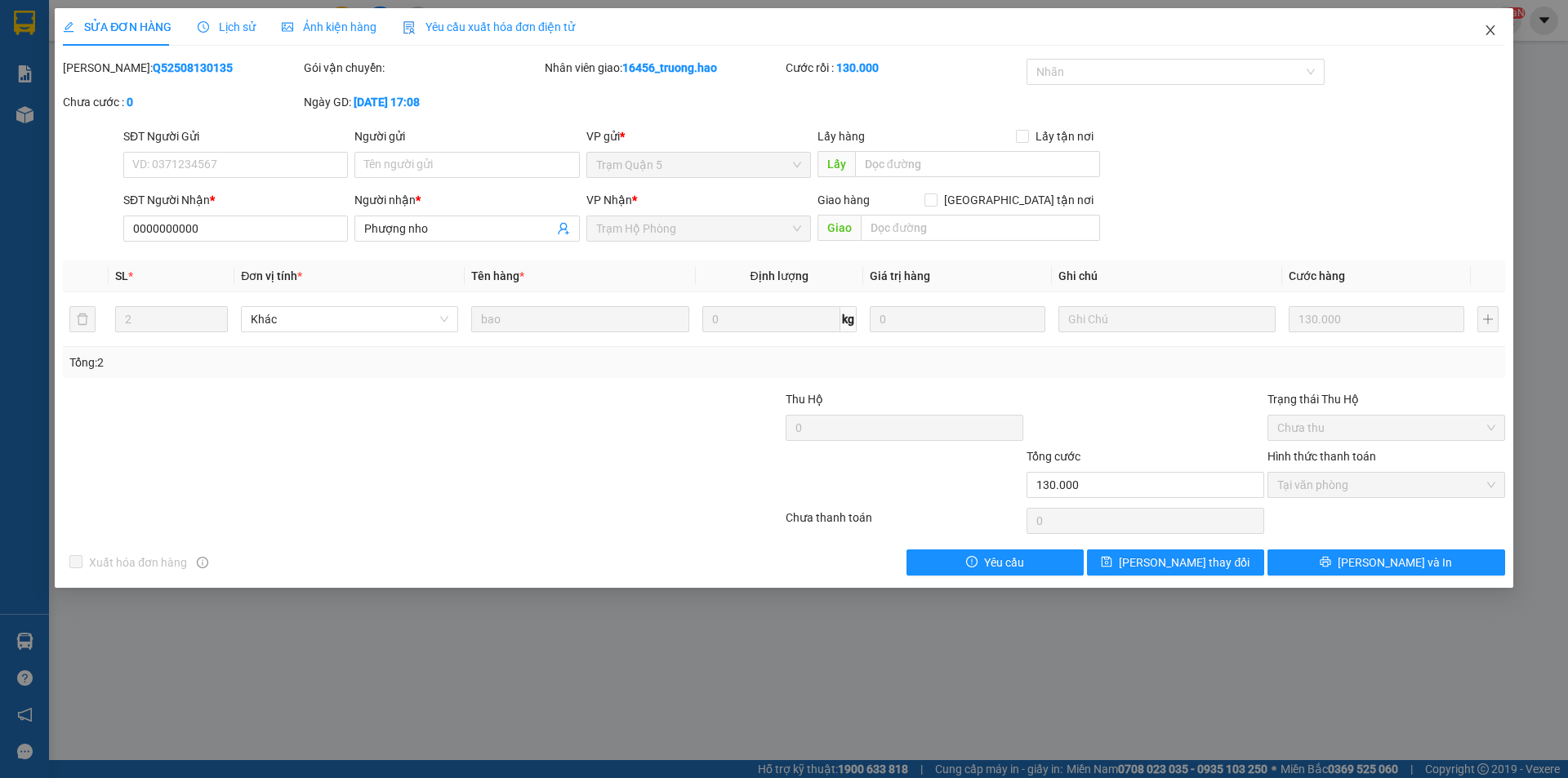
click at [1493, 39] on span "Close" at bounding box center [1491, 31] width 46 height 46
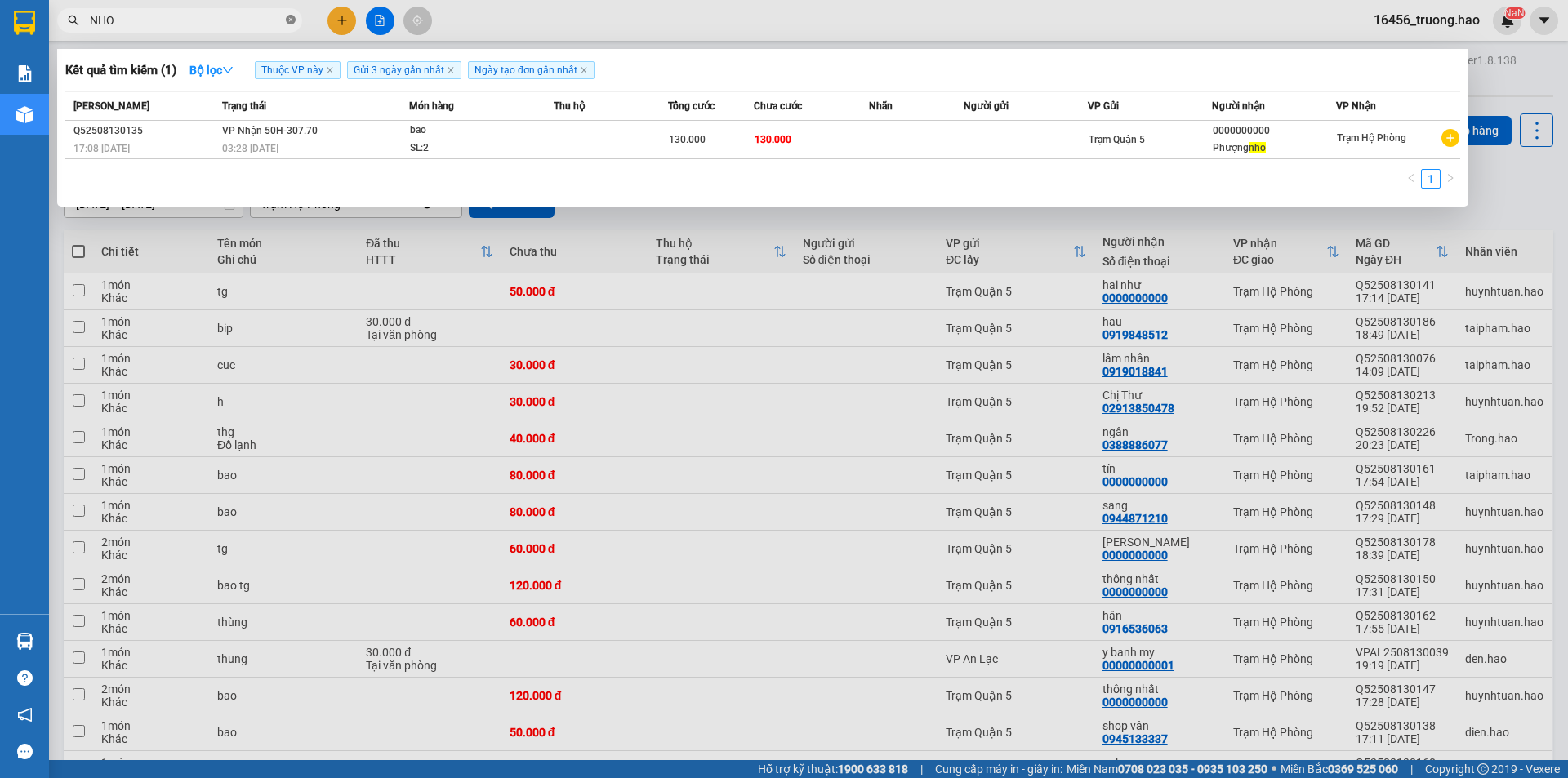
click at [292, 25] on icon "close-circle" at bounding box center [290, 19] width 10 height 10
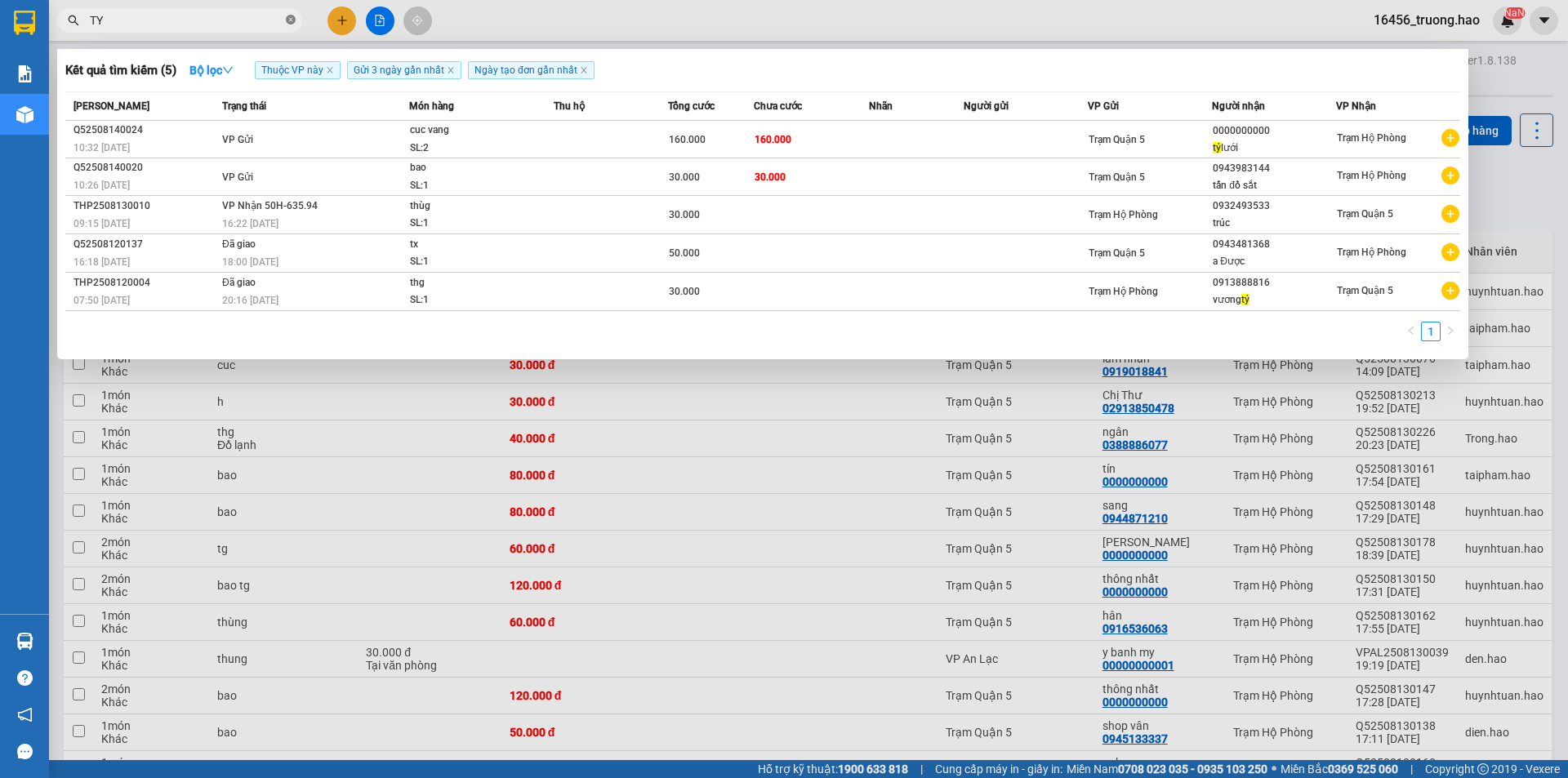
type input "T"
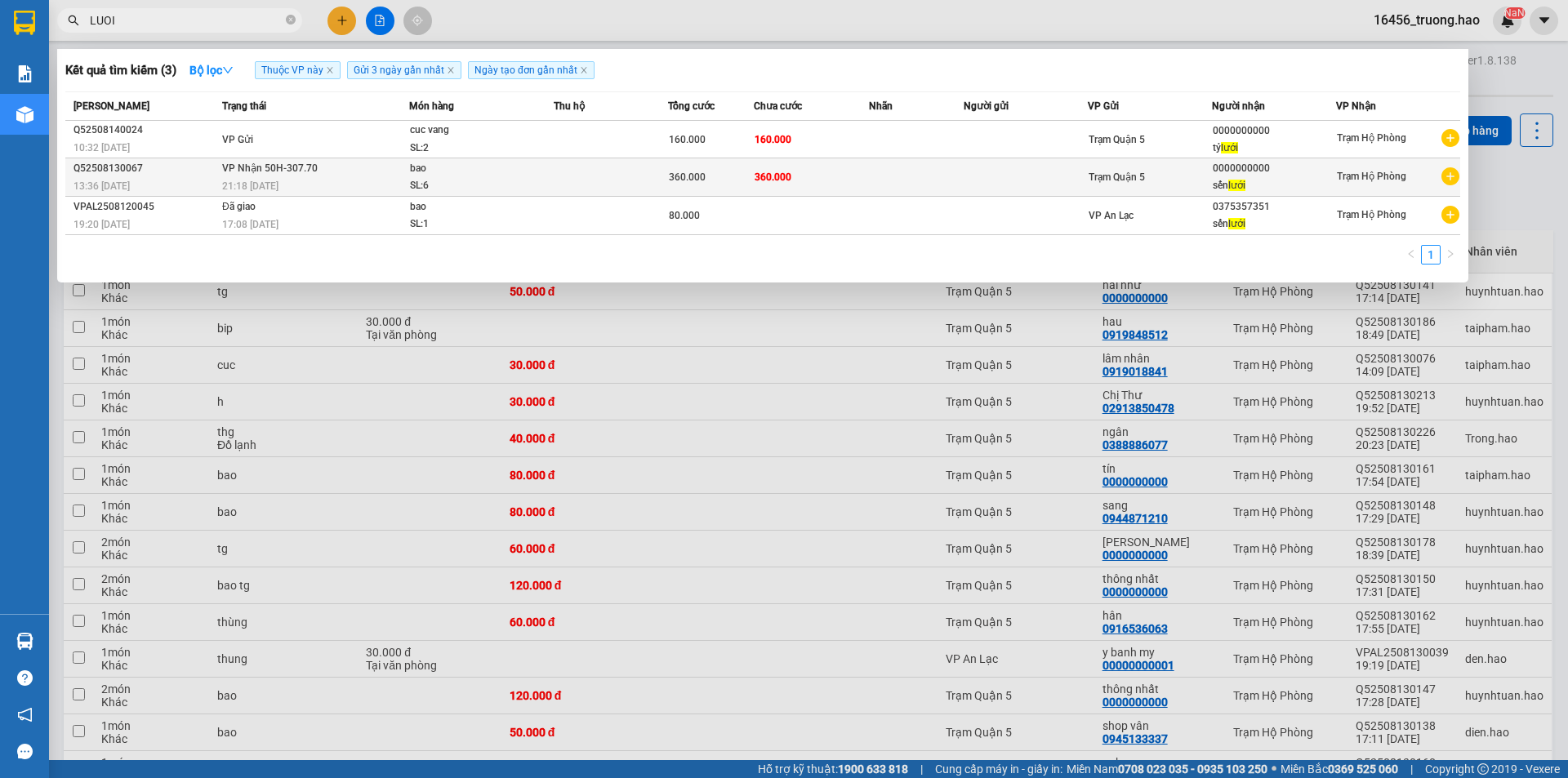
type input "LUOI"
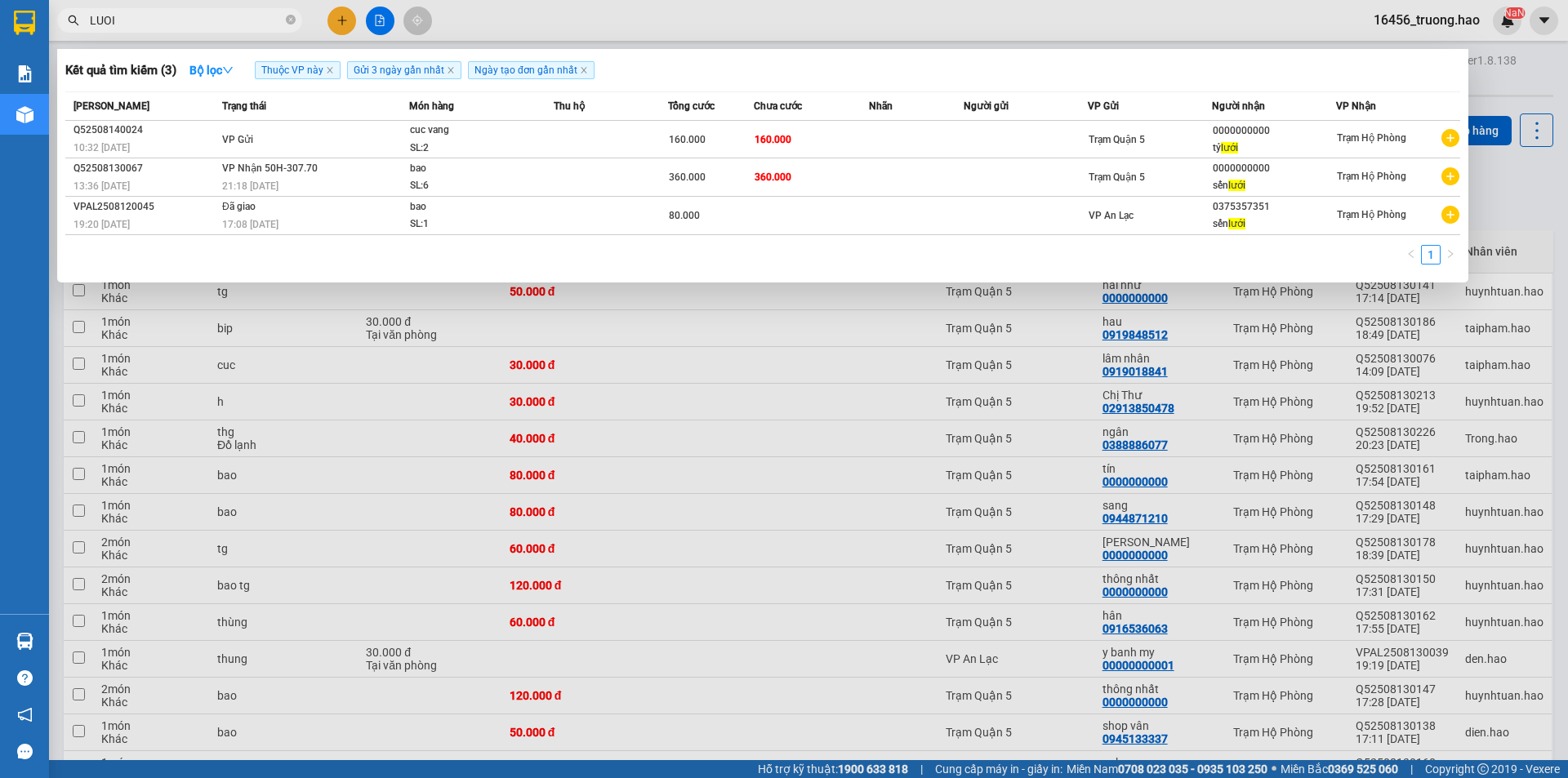
click at [563, 184] on td at bounding box center [610, 177] width 114 height 39
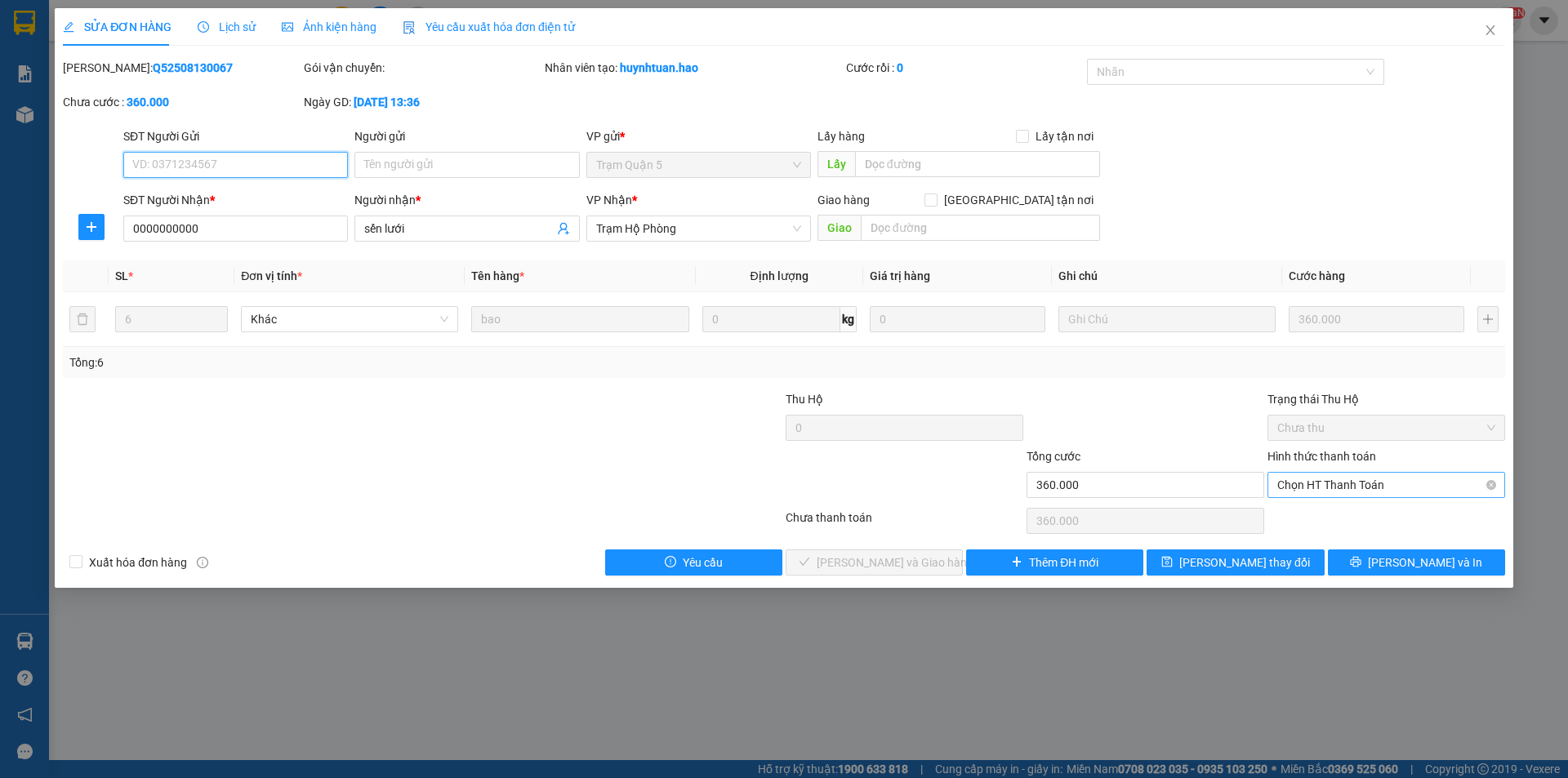
click at [1303, 475] on span "Chọn HT Thanh Toán" at bounding box center [1386, 484] width 218 height 25
drag, startPoint x: 1301, startPoint y: 521, endPoint x: 1187, endPoint y: 547, distance: 116.9
click at [1300, 521] on div "Tại văn phòng" at bounding box center [1386, 518] width 218 height 18
type input "0"
click at [866, 551] on button "[PERSON_NAME] và Giao hàng" at bounding box center [874, 562] width 177 height 26
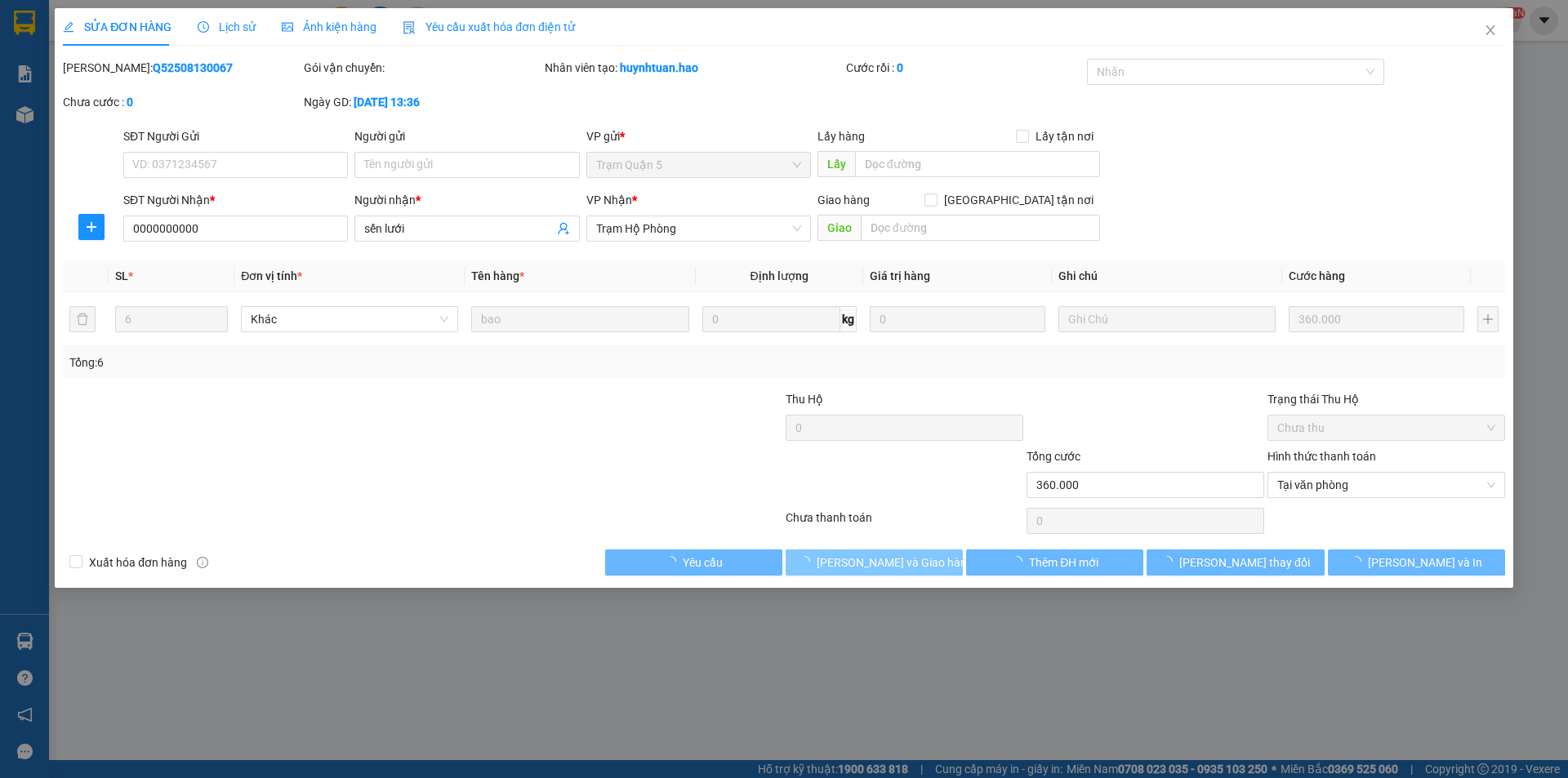
drag, startPoint x: 867, startPoint y: 553, endPoint x: 963, endPoint y: 487, distance: 116.5
click at [867, 554] on span "[PERSON_NAME] và Giao hàng" at bounding box center [894, 562] width 157 height 18
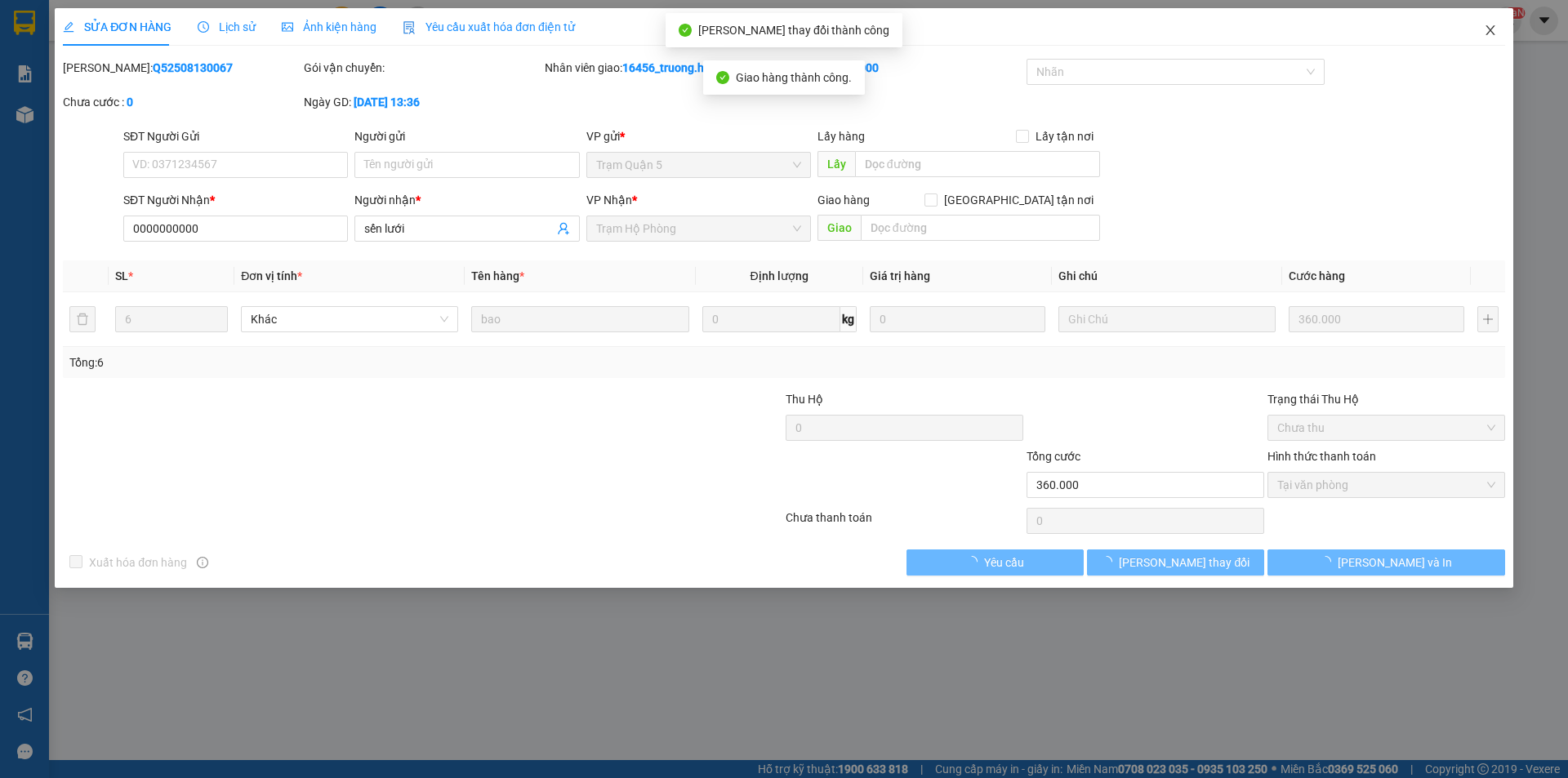
click at [1493, 28] on icon "close" at bounding box center [1490, 30] width 9 height 10
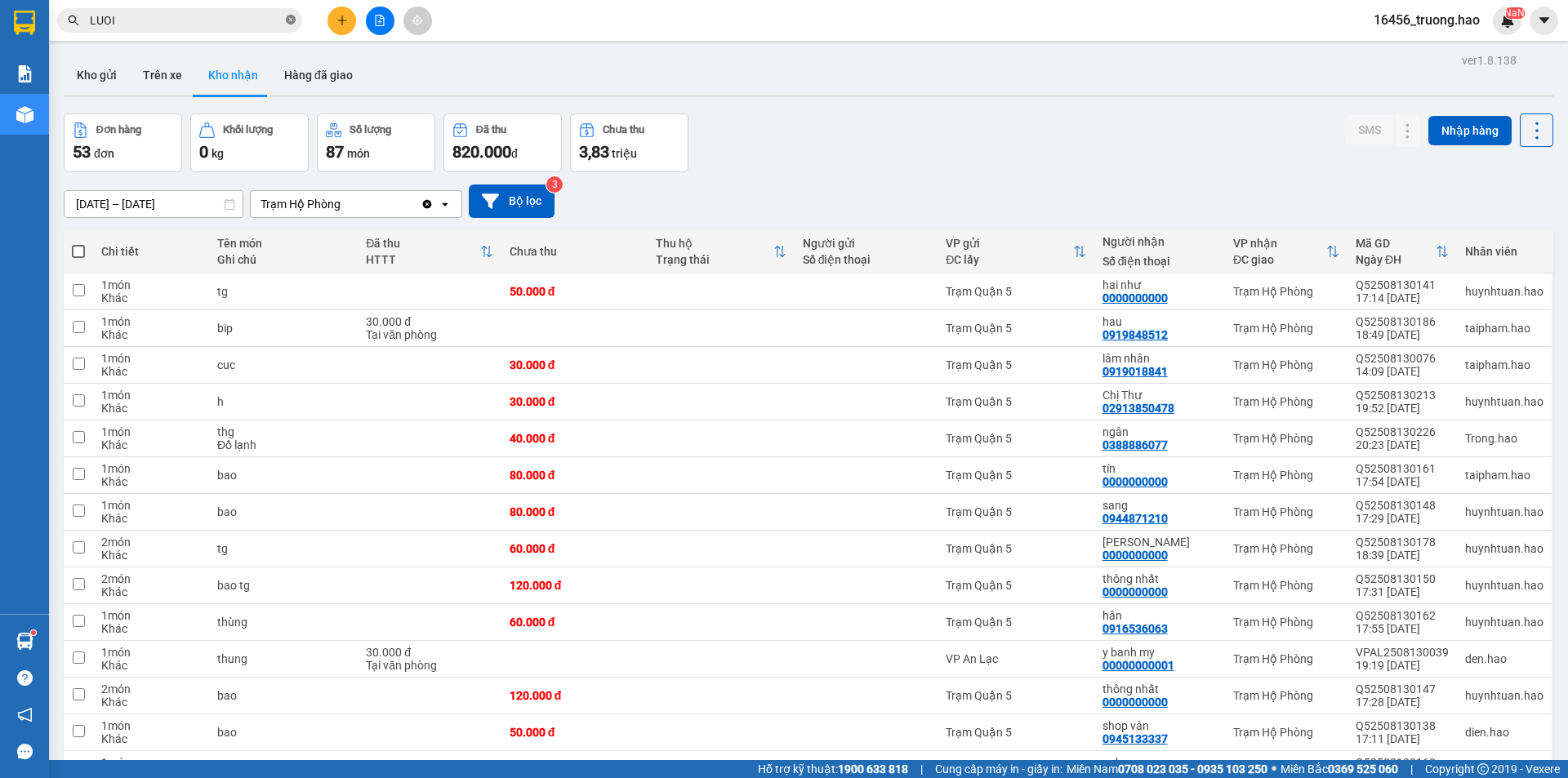
click at [290, 22] on icon "close-circle" at bounding box center [290, 19] width 10 height 10
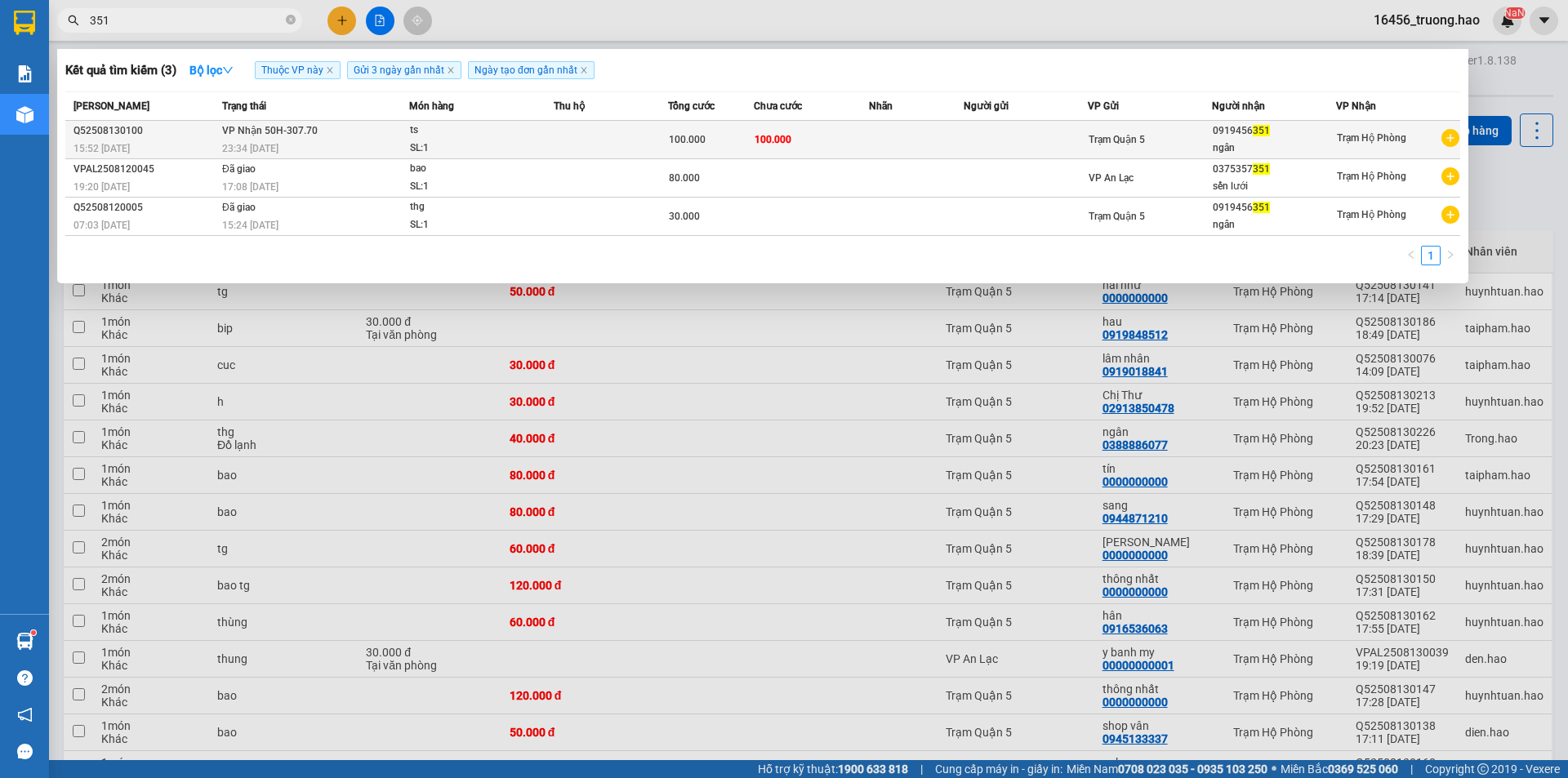
type input "351"
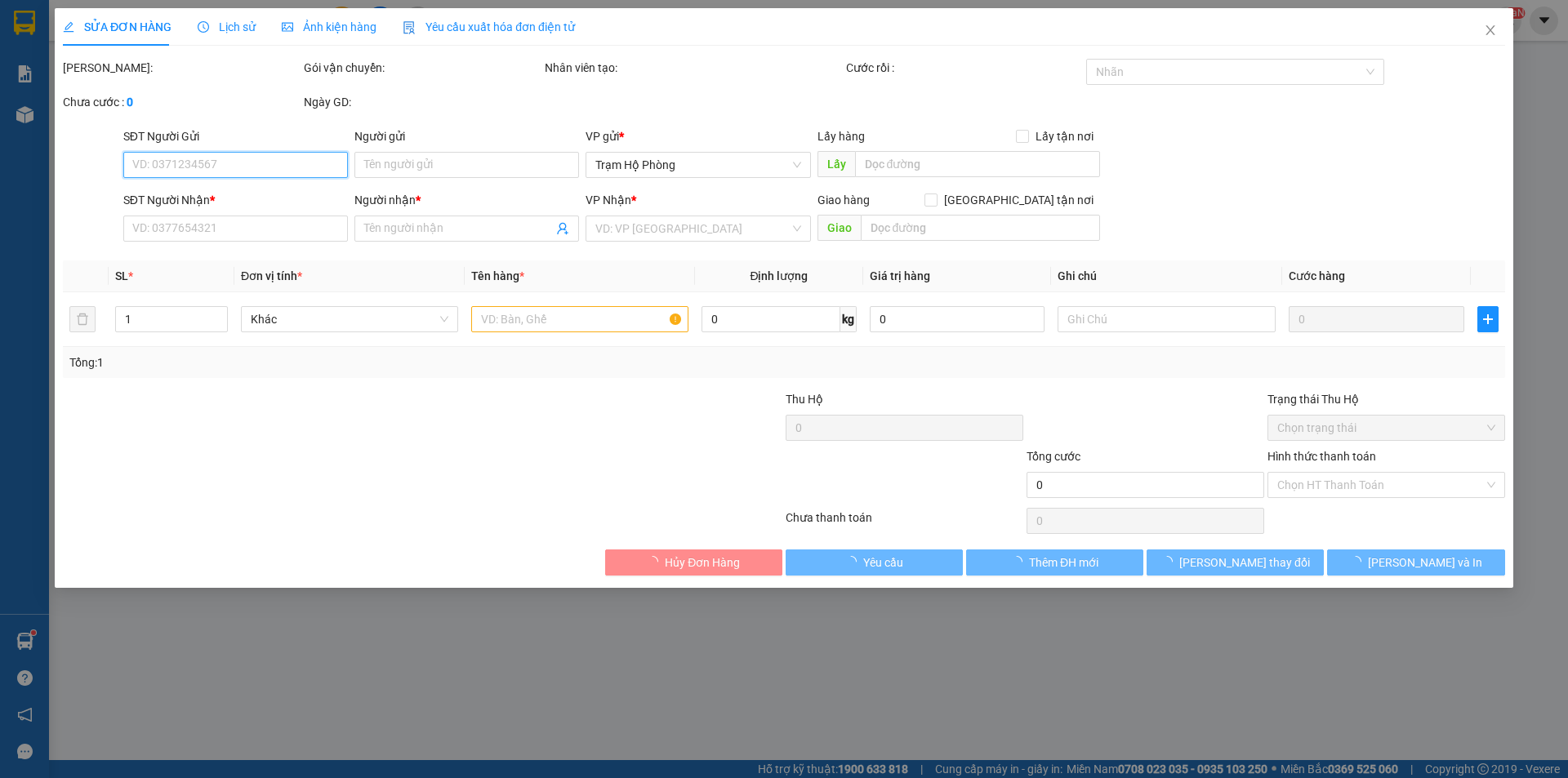
type input "0919456351"
type input "ngân"
type input "100.000"
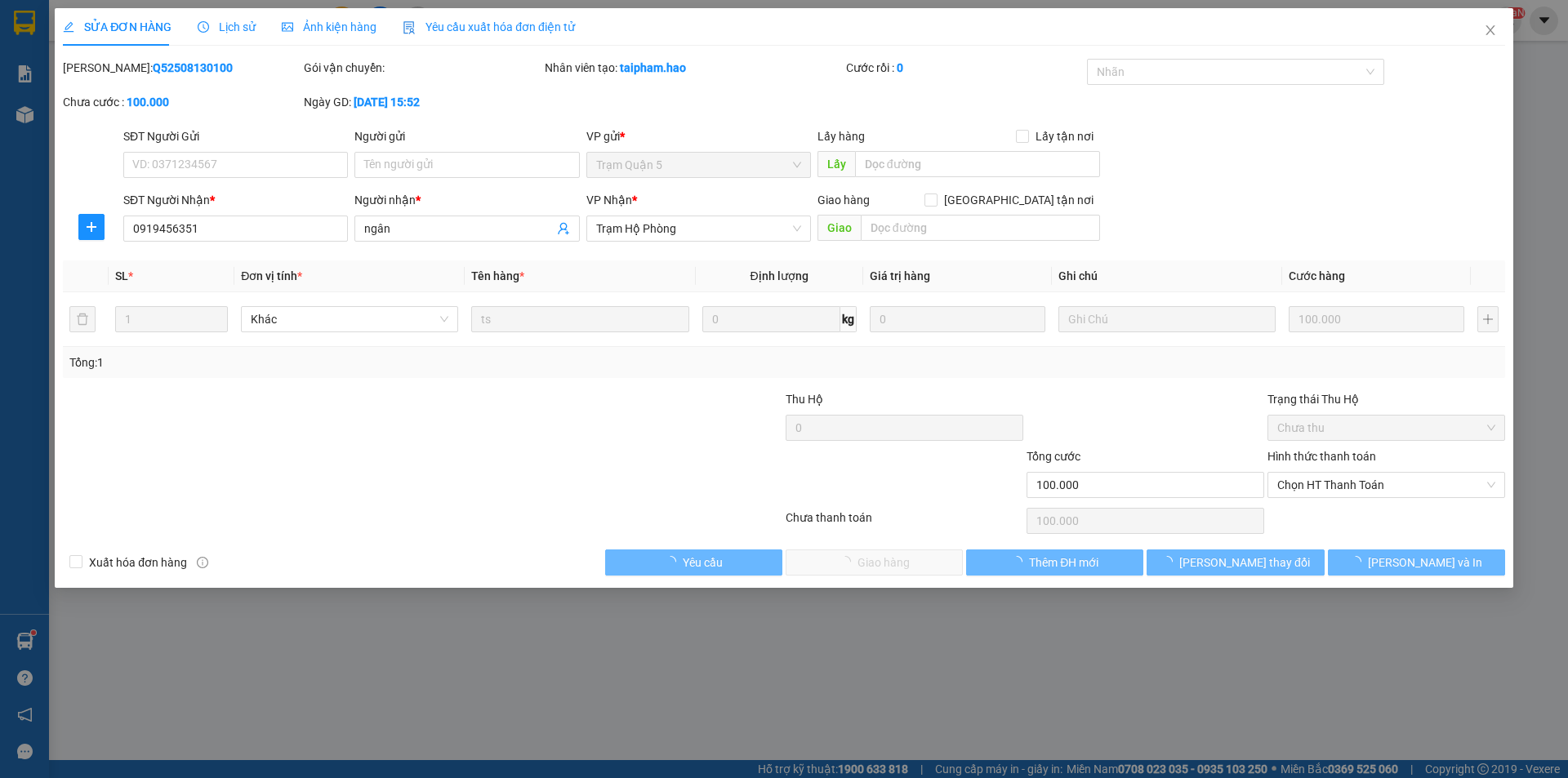
click at [347, 20] on span "Ảnh kiện hàng" at bounding box center [329, 27] width 95 height 13
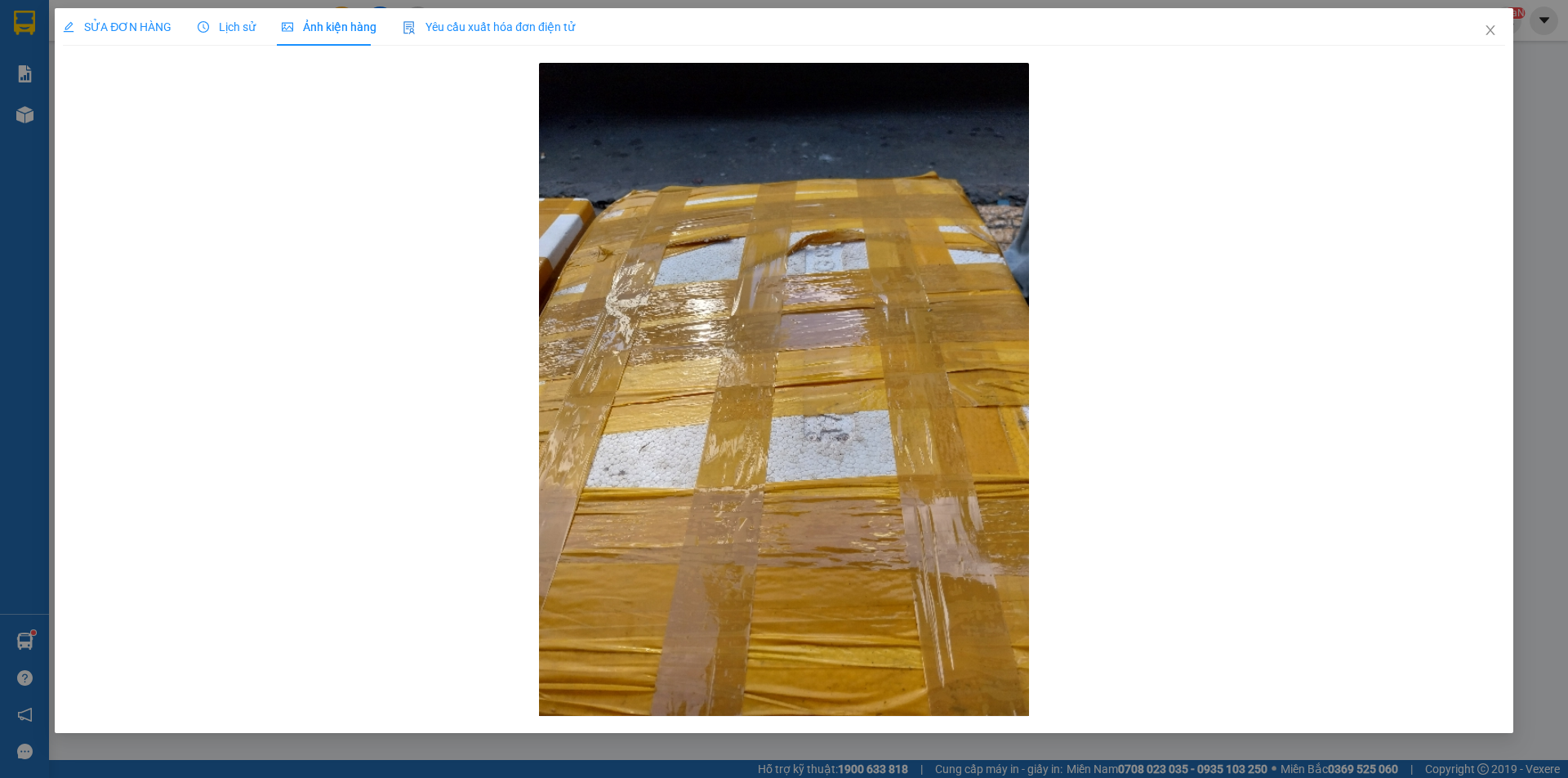
click at [95, 20] on span "SỬA ĐƠN HÀNG" at bounding box center [117, 27] width 108 height 13
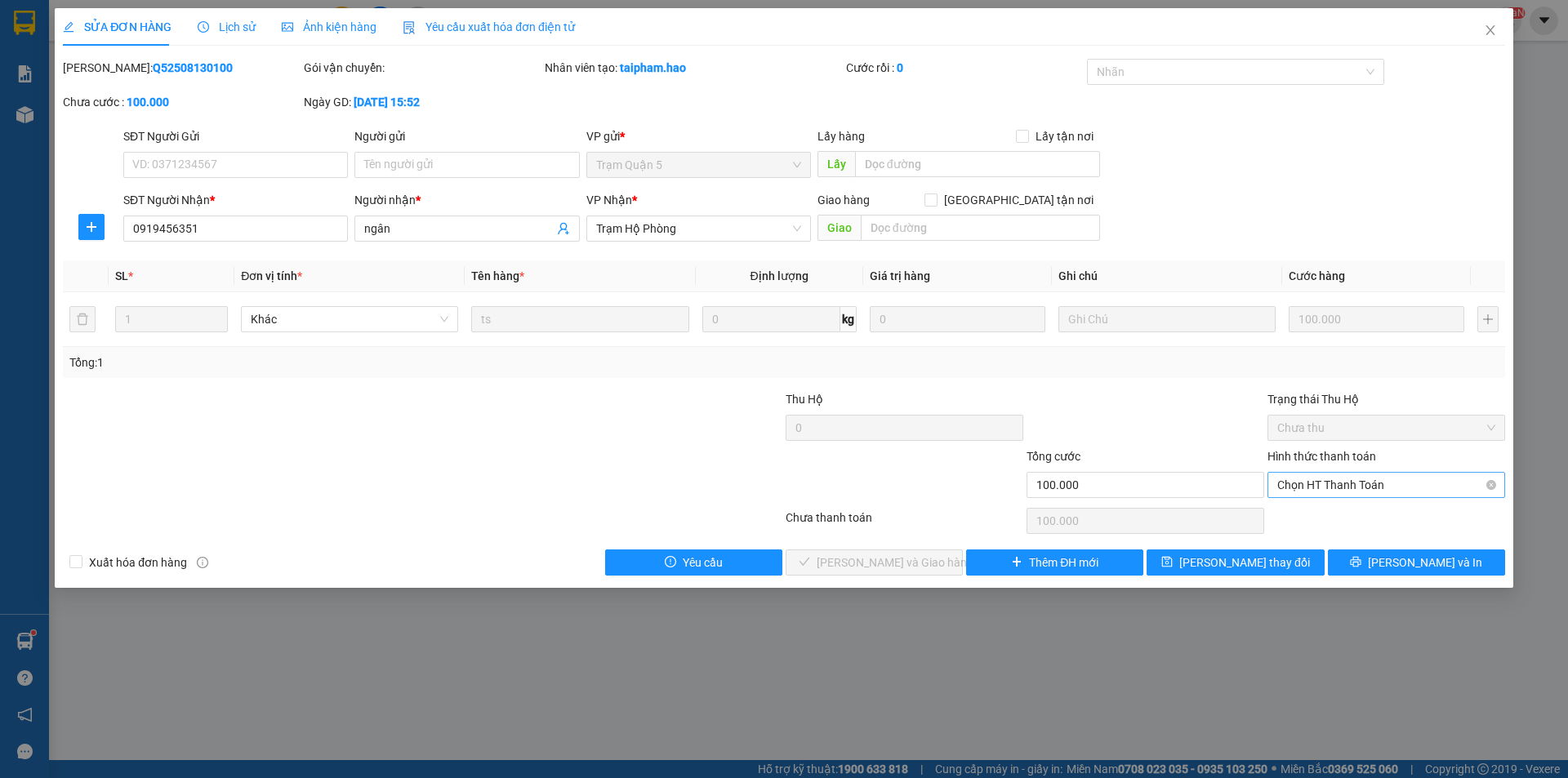
click at [1313, 483] on span "Chọn HT Thanh Toán" at bounding box center [1386, 484] width 218 height 25
click at [1313, 524] on div "Tại văn phòng" at bounding box center [1386, 518] width 218 height 18
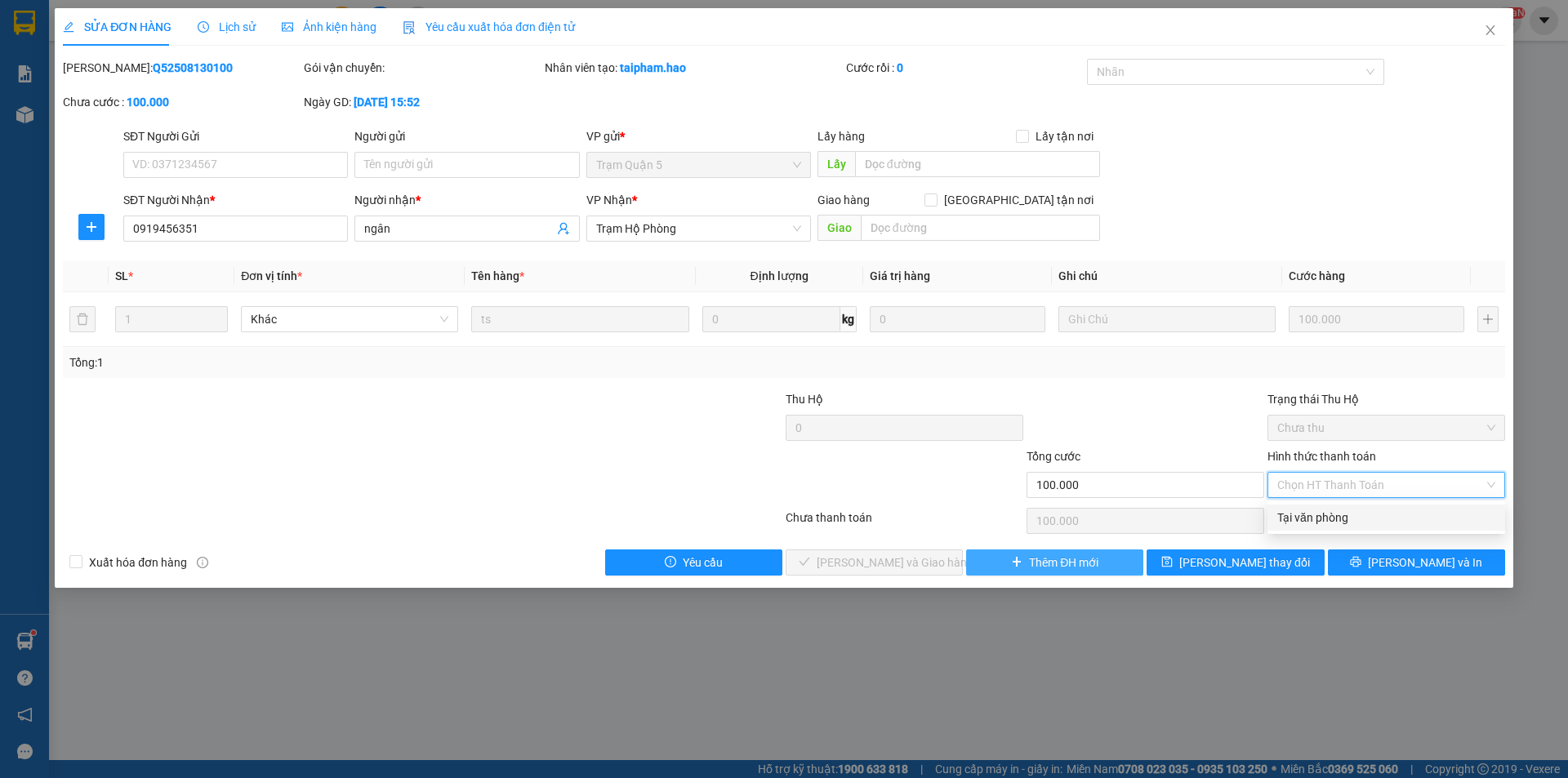
type input "0"
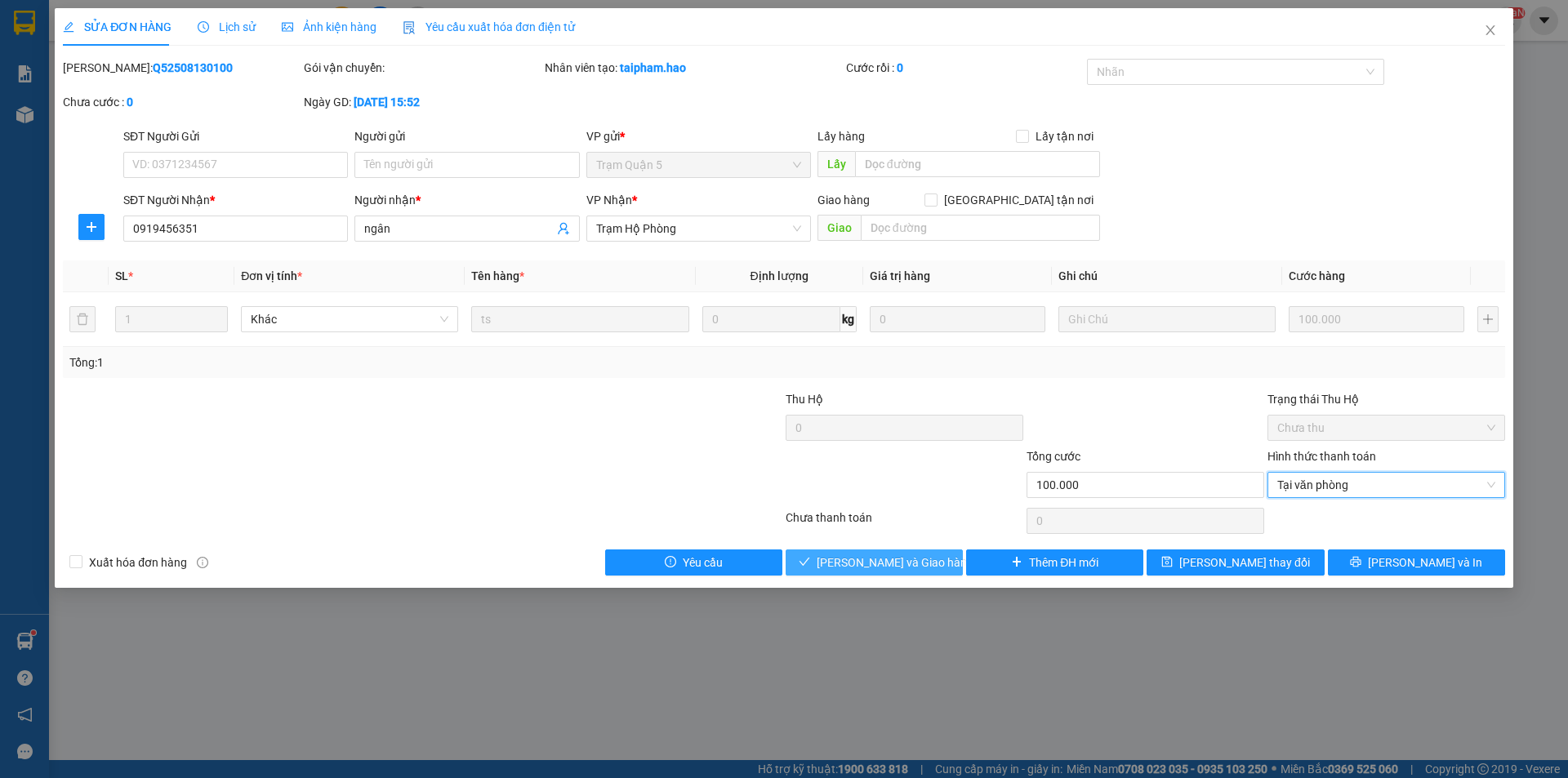
click at [932, 558] on button "[PERSON_NAME] và Giao hàng" at bounding box center [874, 562] width 177 height 26
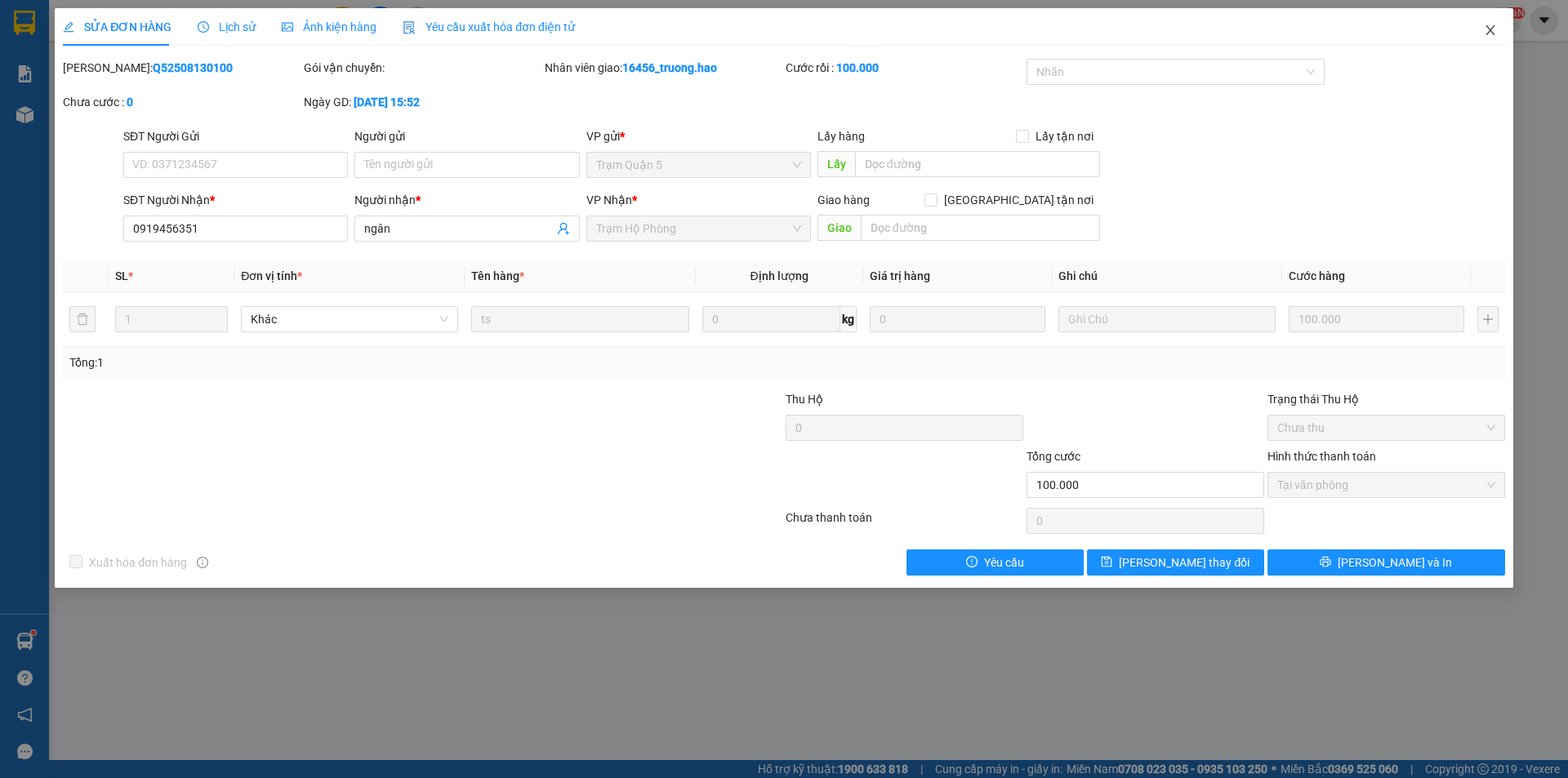
click at [1491, 34] on icon "close" at bounding box center [1490, 30] width 13 height 13
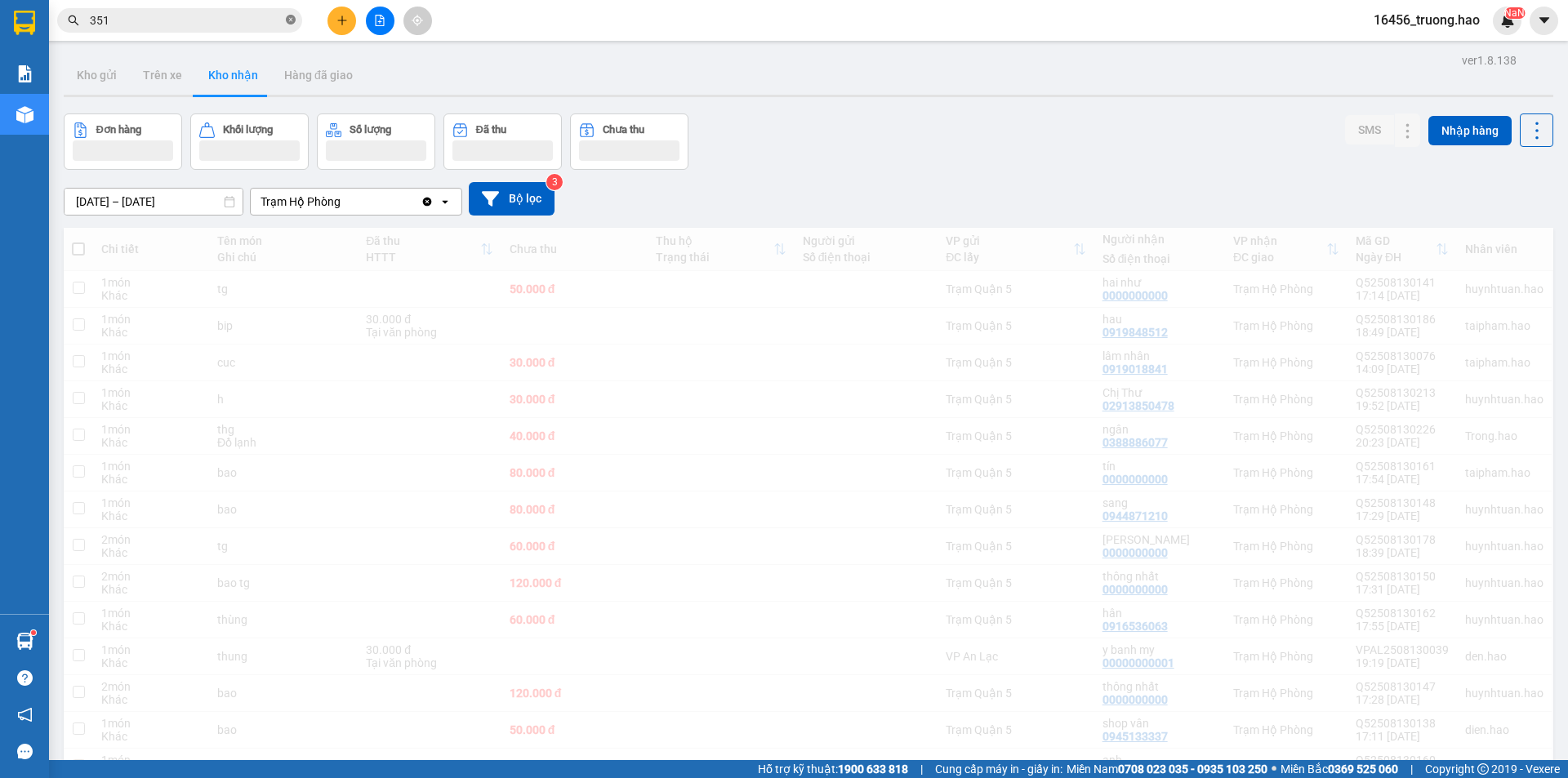
click at [294, 18] on icon "close-circle" at bounding box center [290, 19] width 10 height 10
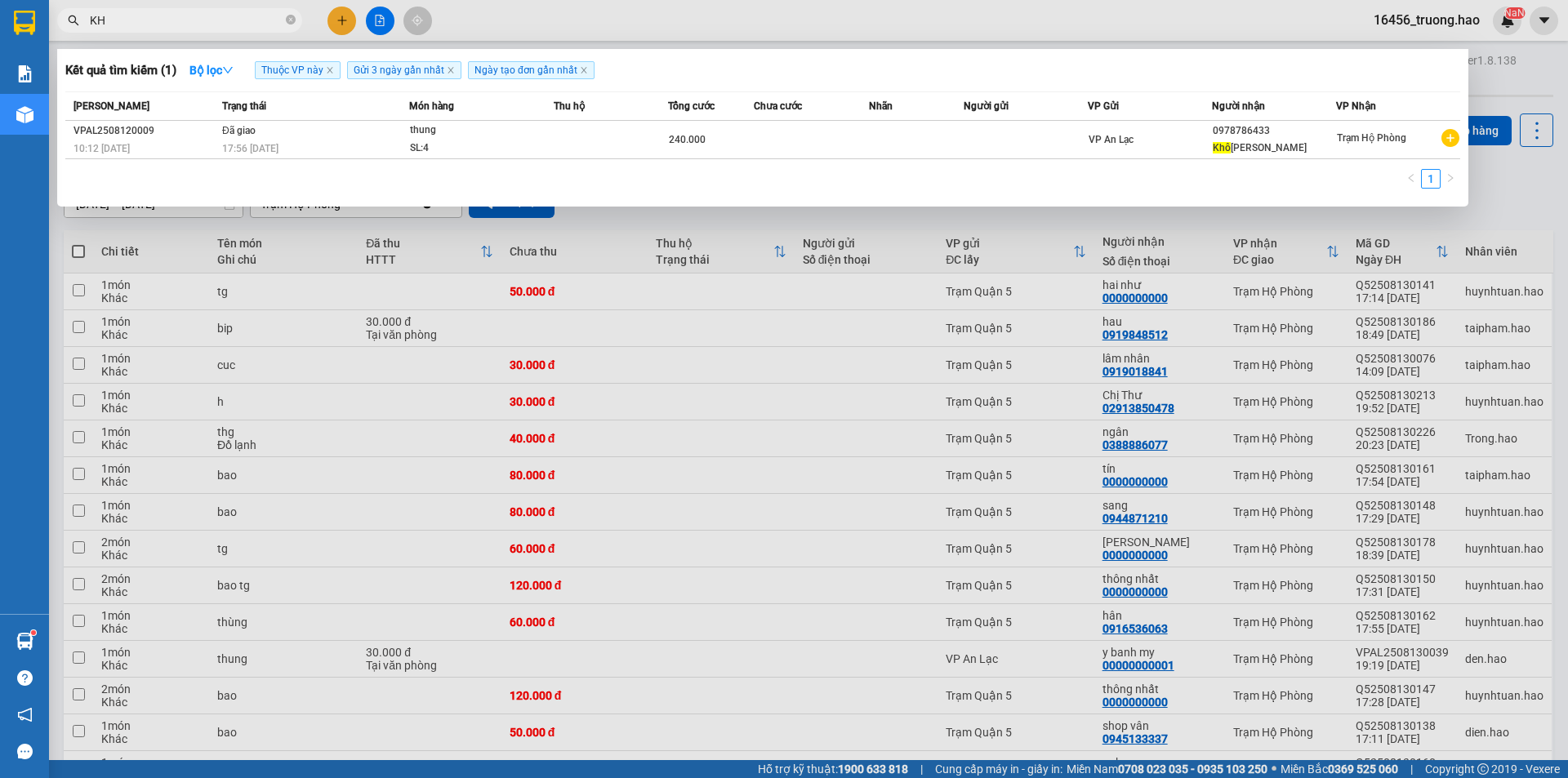
type input "K"
type input "N"
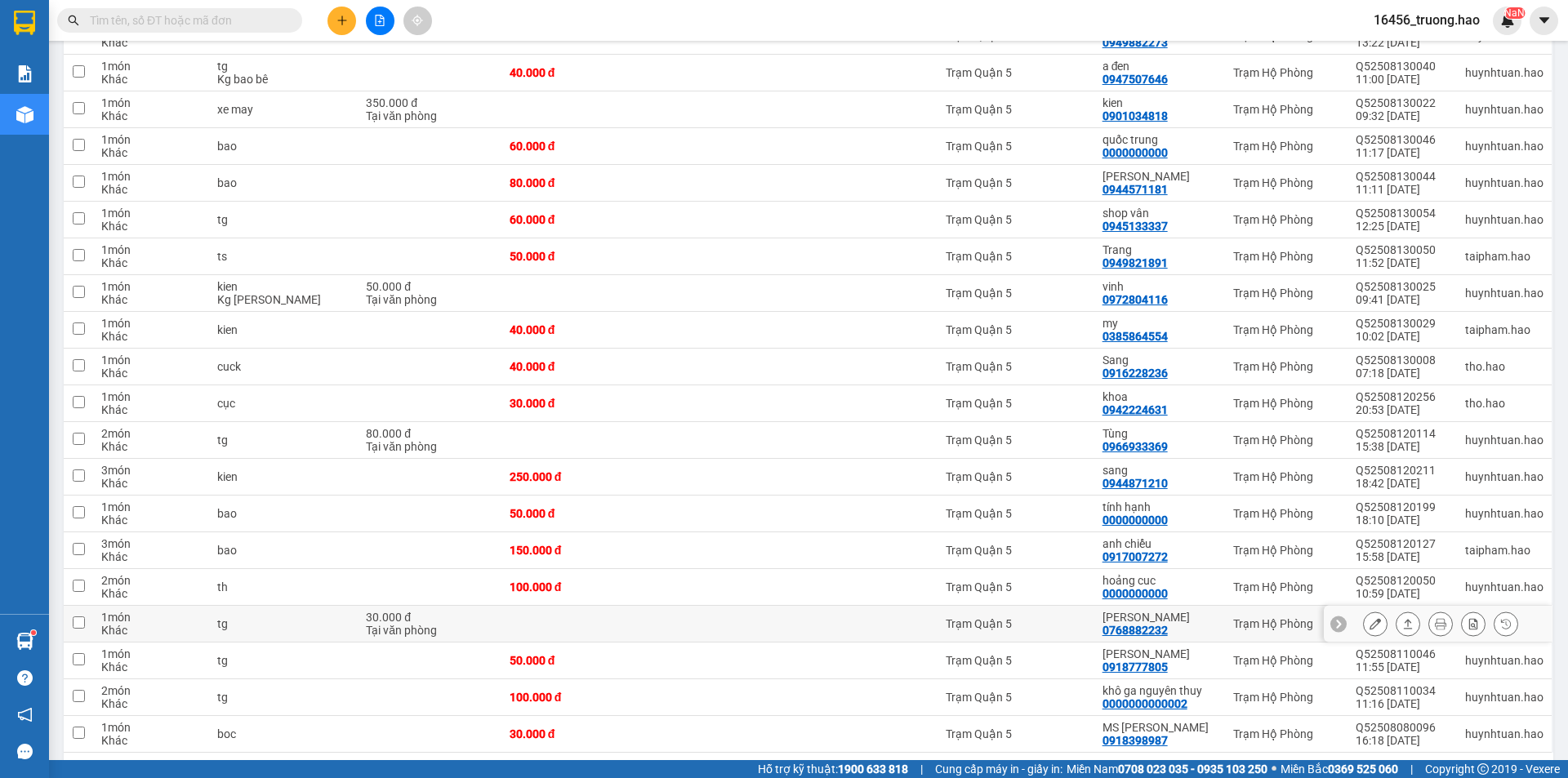
scroll to position [1504, 0]
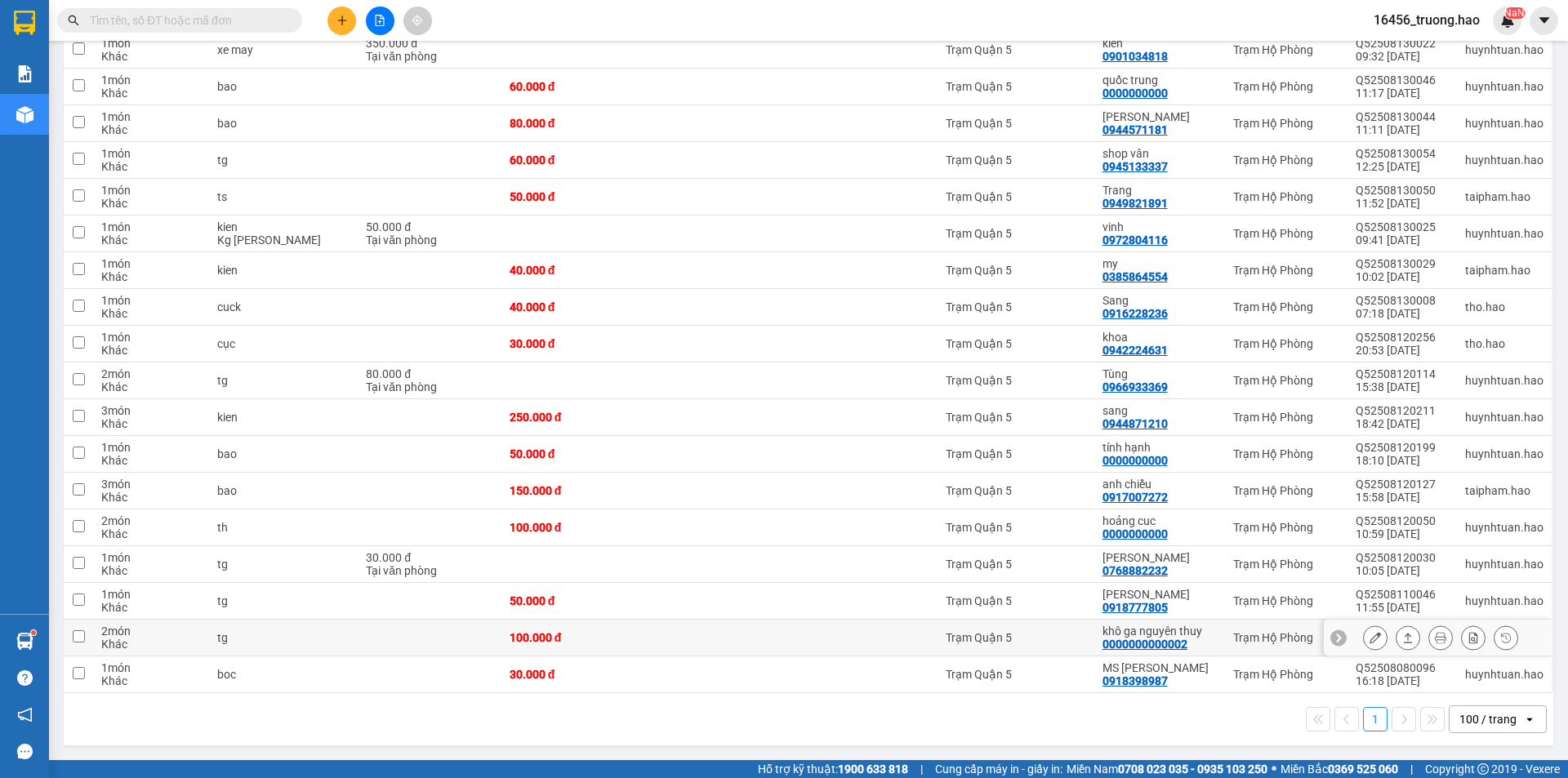
click at [869, 645] on td at bounding box center [867, 637] width 143 height 37
checkbox input "true"
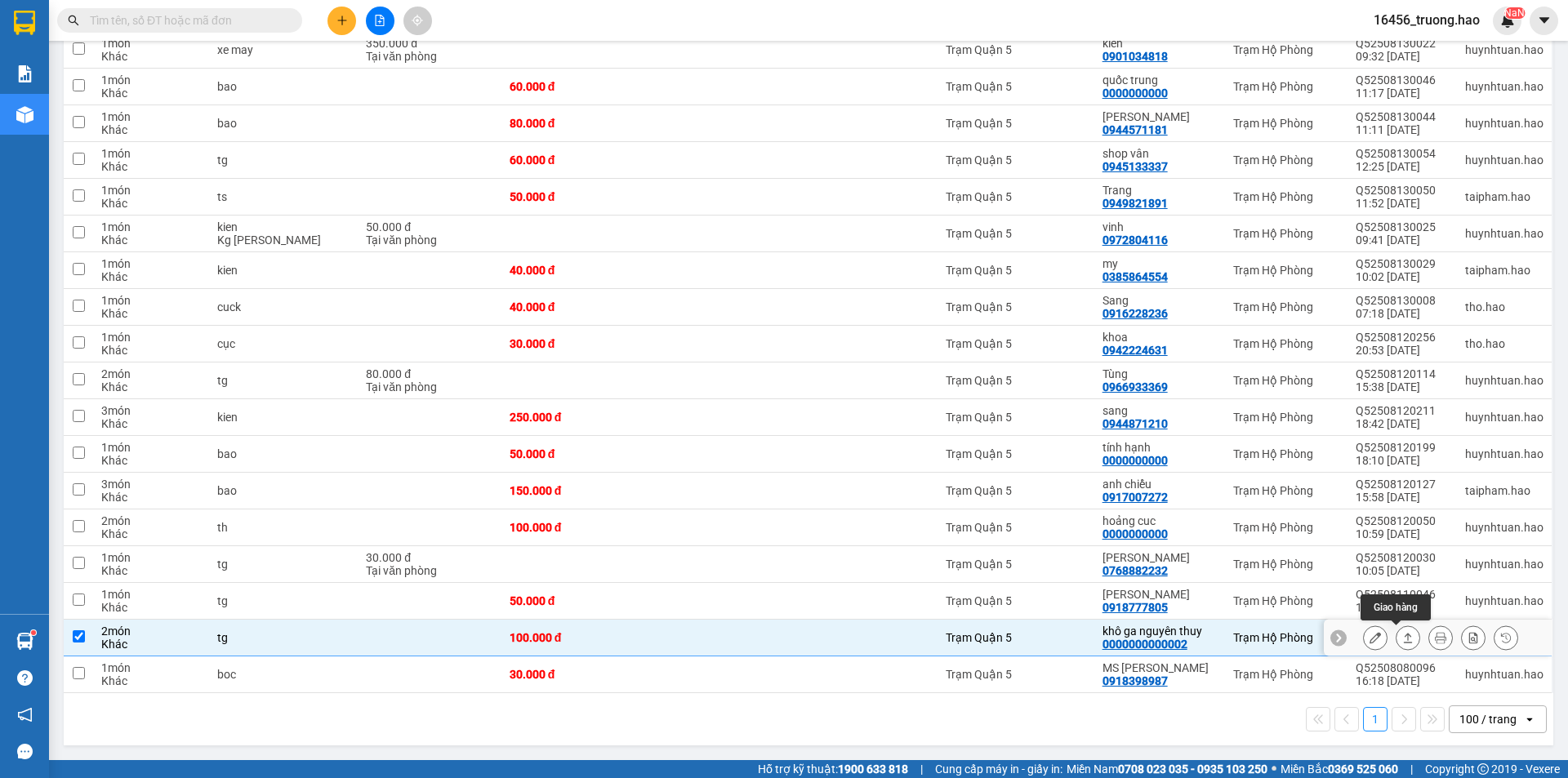
click at [1403, 638] on icon at bounding box center [1408, 637] width 11 height 11
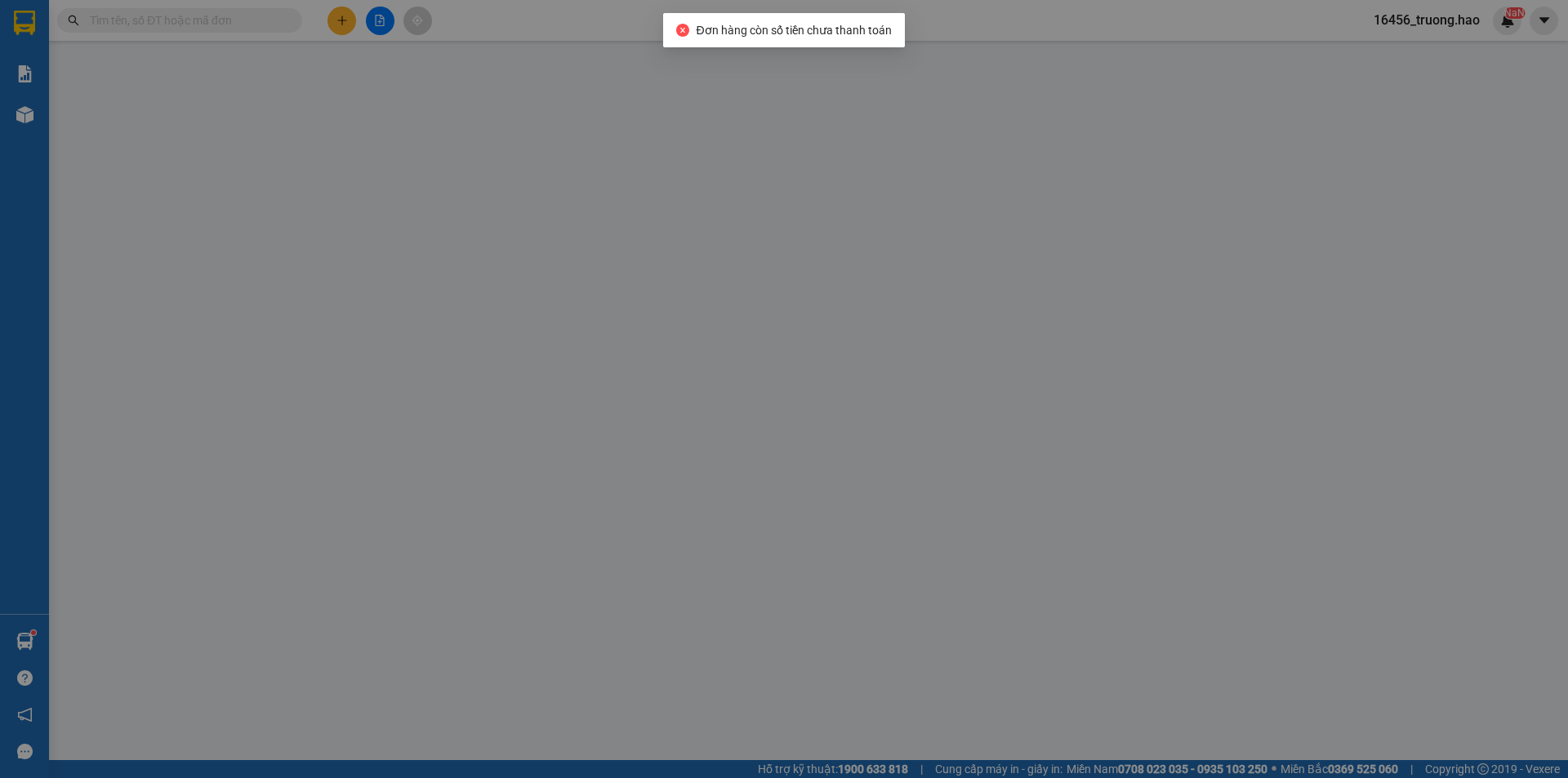
type input "0000000000002"
type input "khô ga nguyên thuy"
type input "100.000"
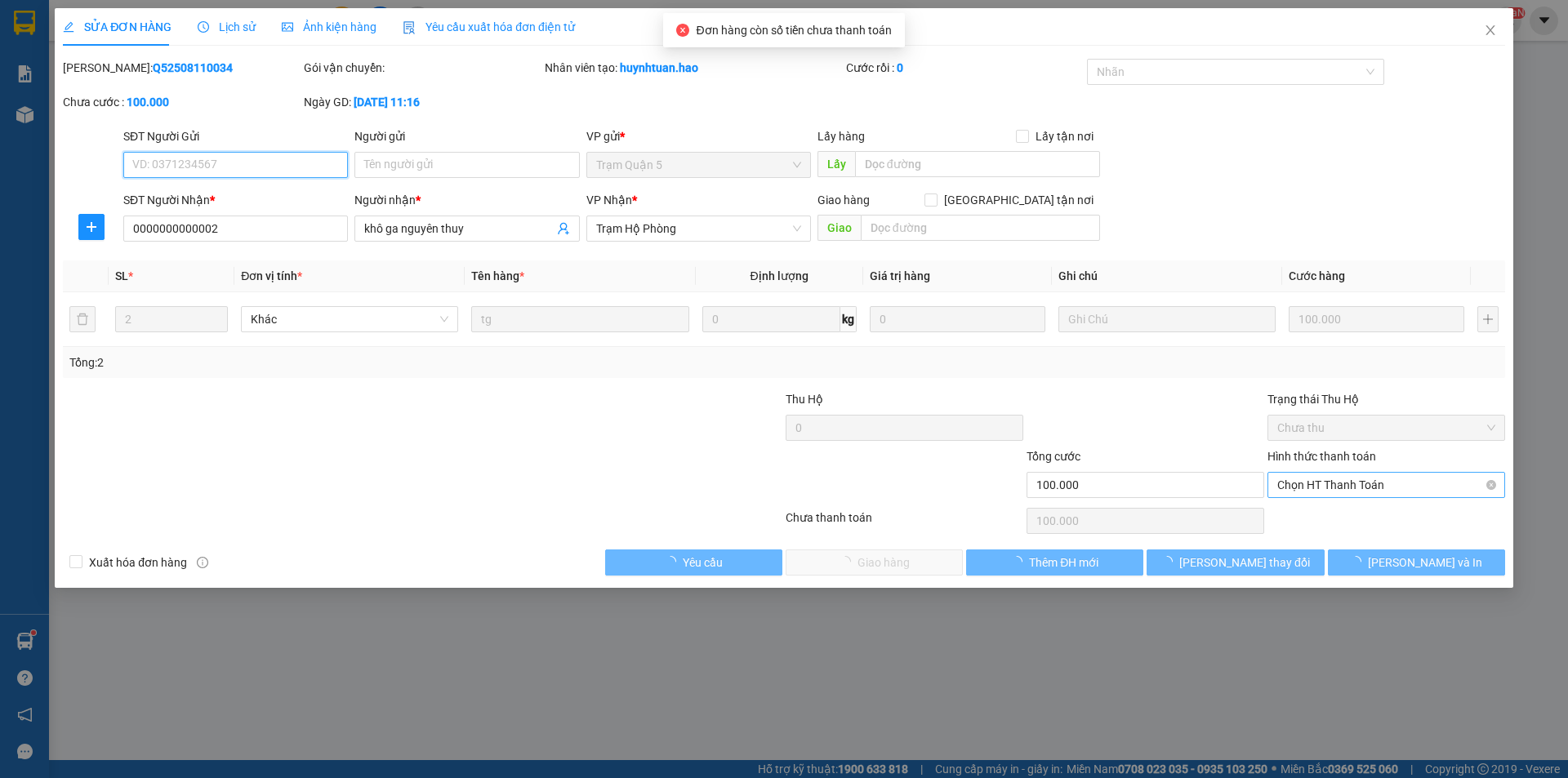
click at [1355, 485] on span "Chọn HT Thanh Toán" at bounding box center [1386, 484] width 218 height 25
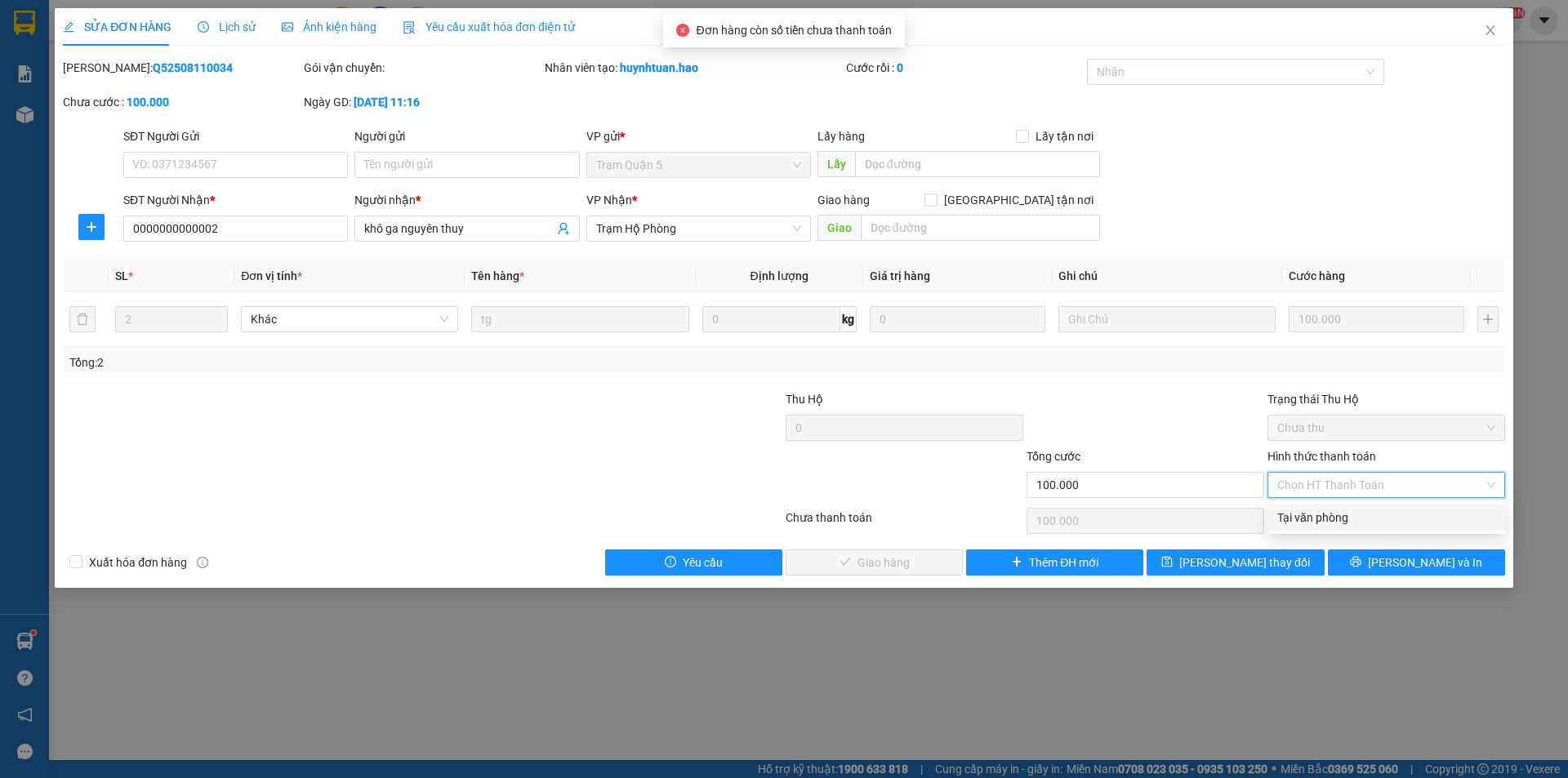
click at [1344, 516] on div "Tại văn phòng" at bounding box center [1386, 518] width 218 height 18
type input "0"
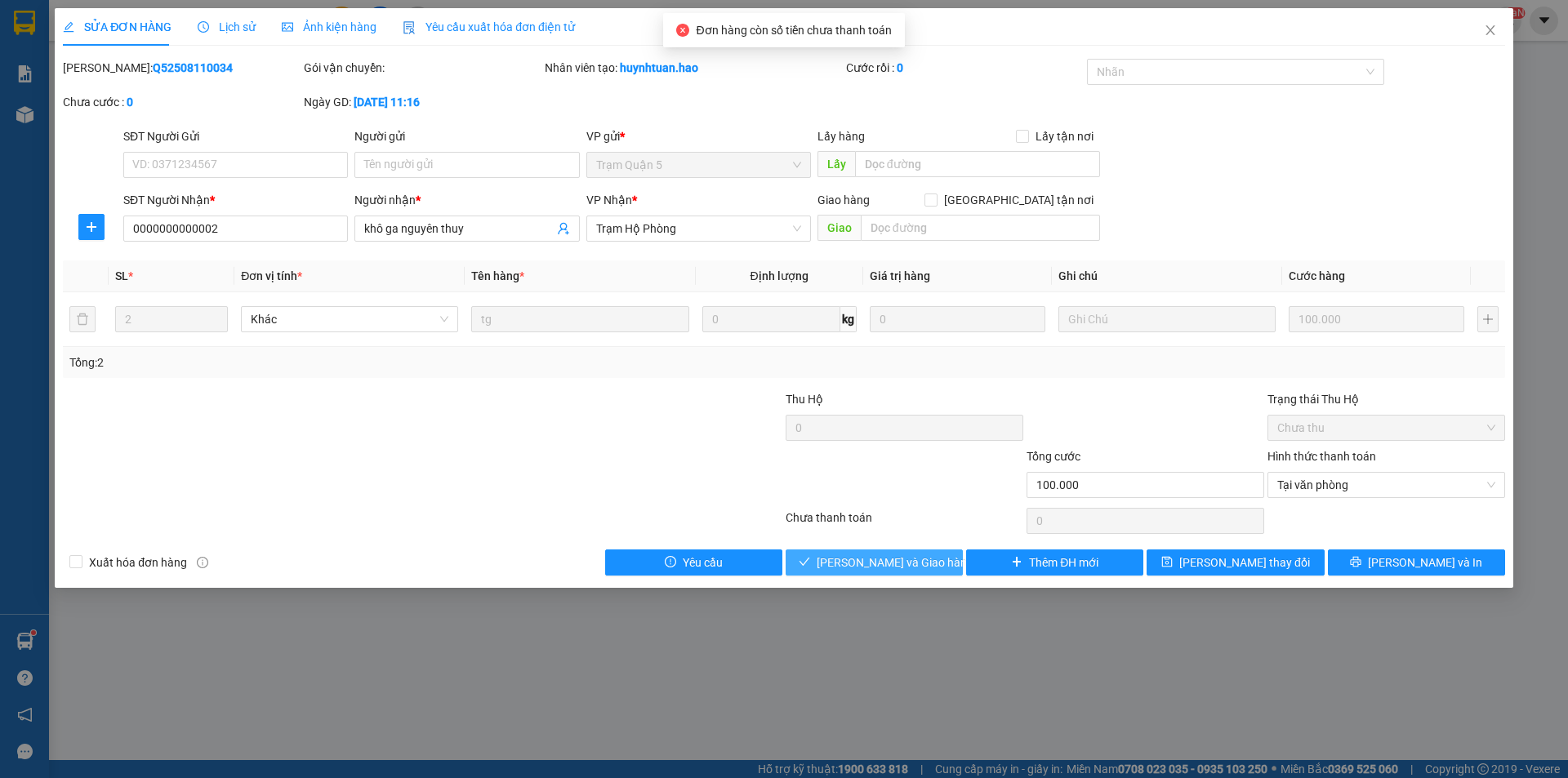
click at [898, 559] on span "[PERSON_NAME] và Giao hàng" at bounding box center [894, 562] width 157 height 18
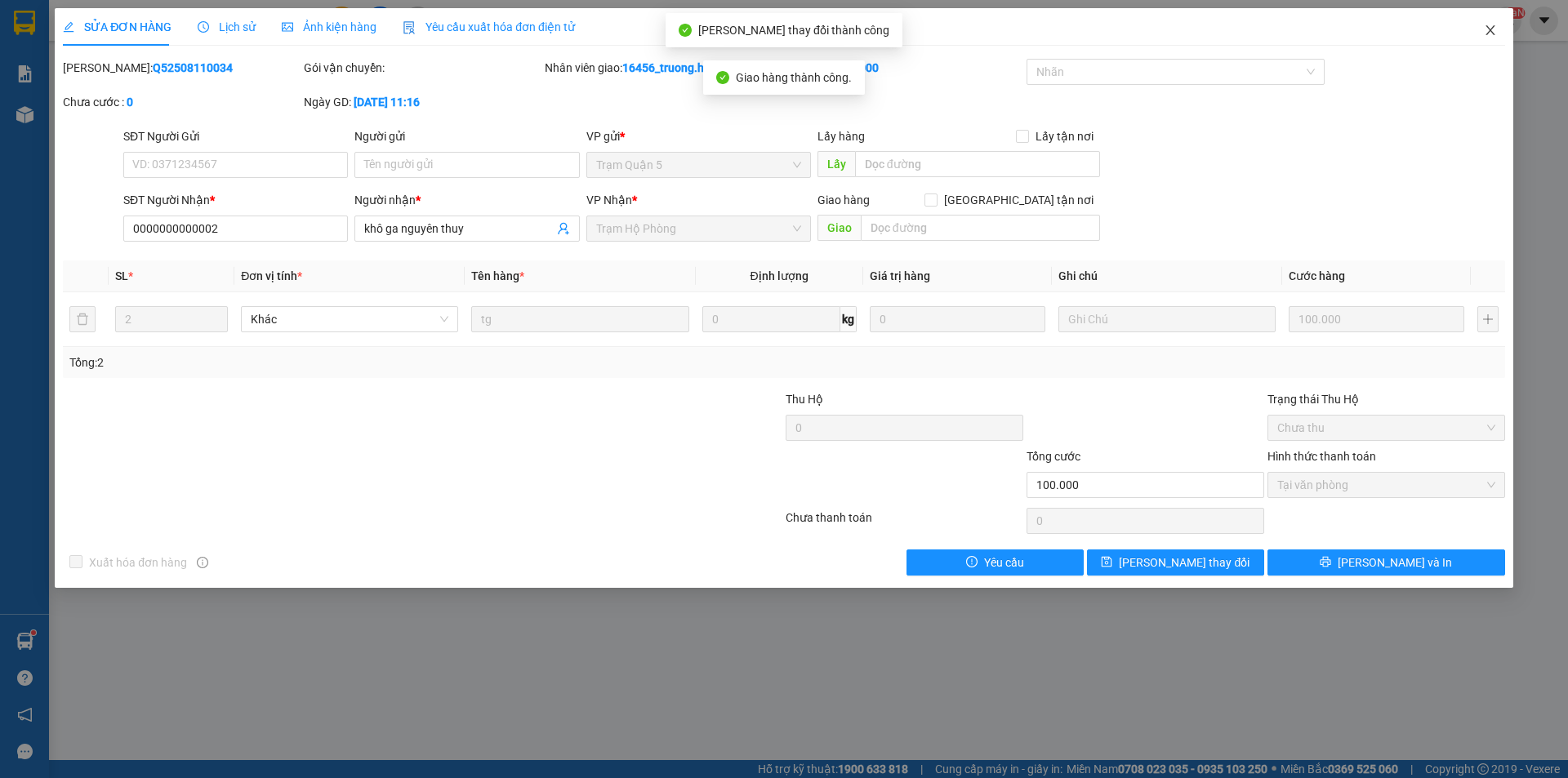
click at [1485, 25] on icon "close" at bounding box center [1490, 30] width 13 height 13
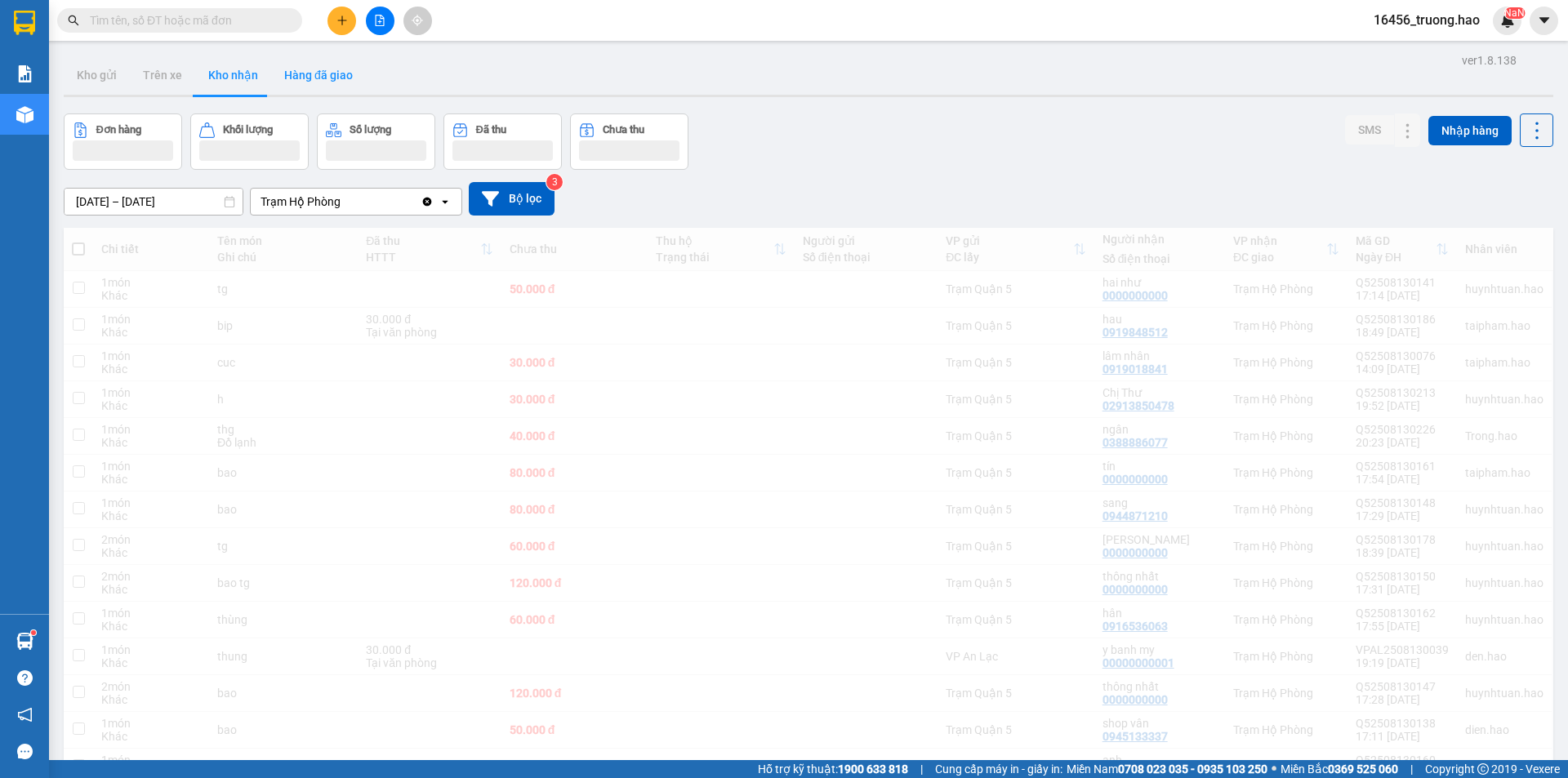
click at [313, 70] on button "Hàng đã giao" at bounding box center [318, 74] width 95 height 39
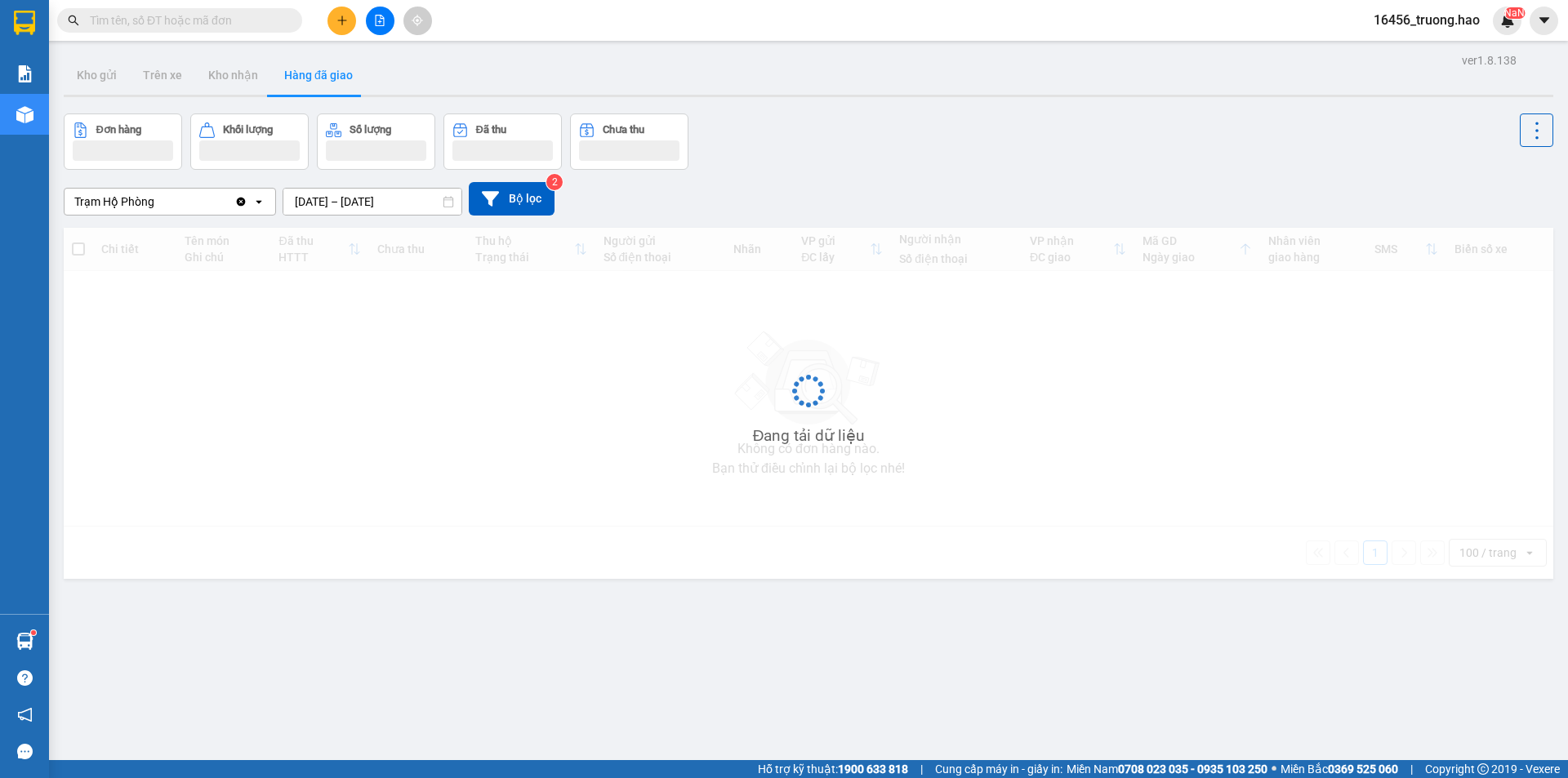
click at [313, 70] on button "Hàng đã giao" at bounding box center [318, 74] width 95 height 39
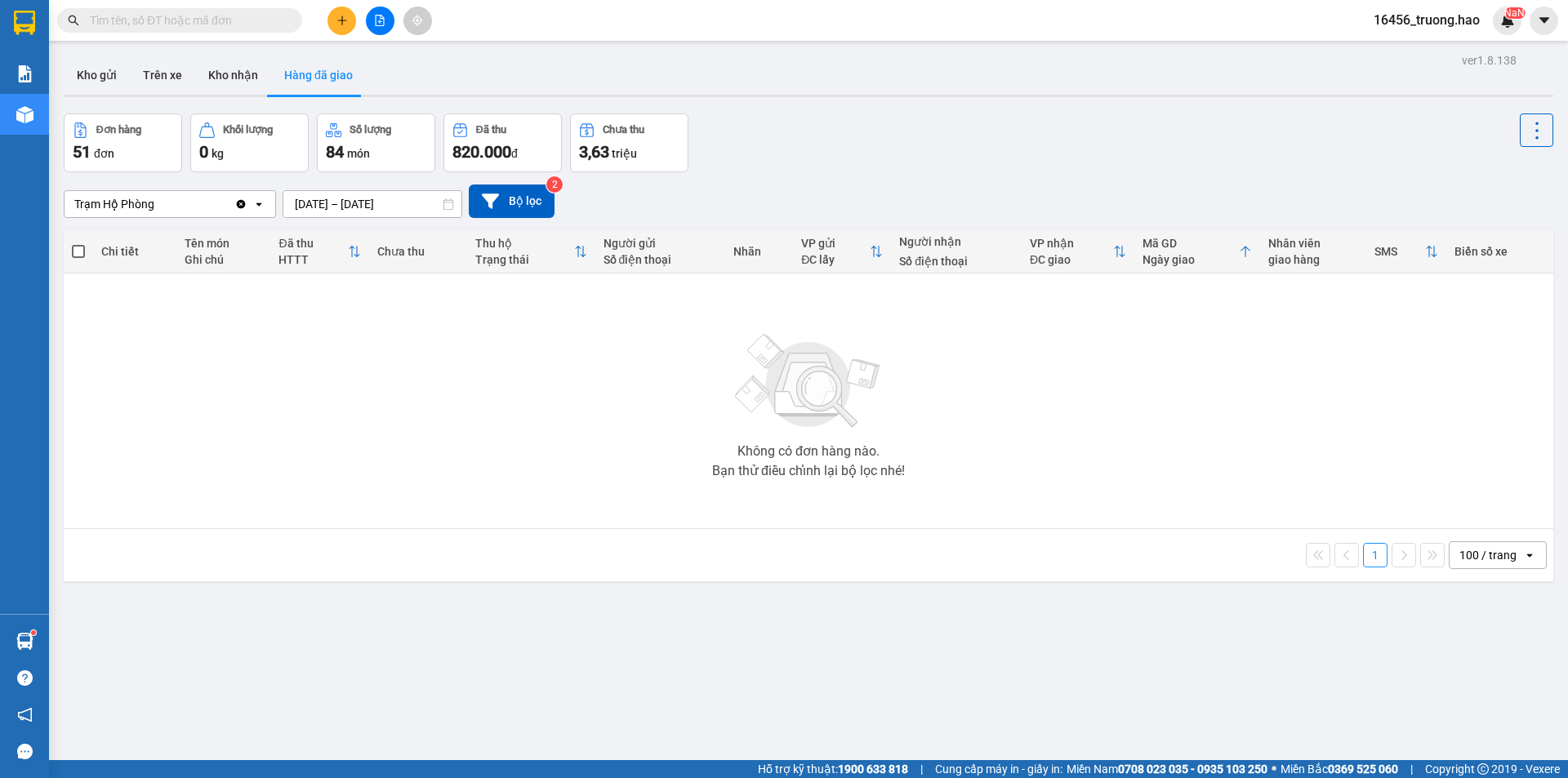
click at [313, 71] on button "Hàng đã giao" at bounding box center [318, 74] width 95 height 39
click at [313, 75] on button "Hàng đã giao" at bounding box center [318, 74] width 95 height 39
click at [314, 75] on button "Hàng đã giao" at bounding box center [318, 74] width 95 height 39
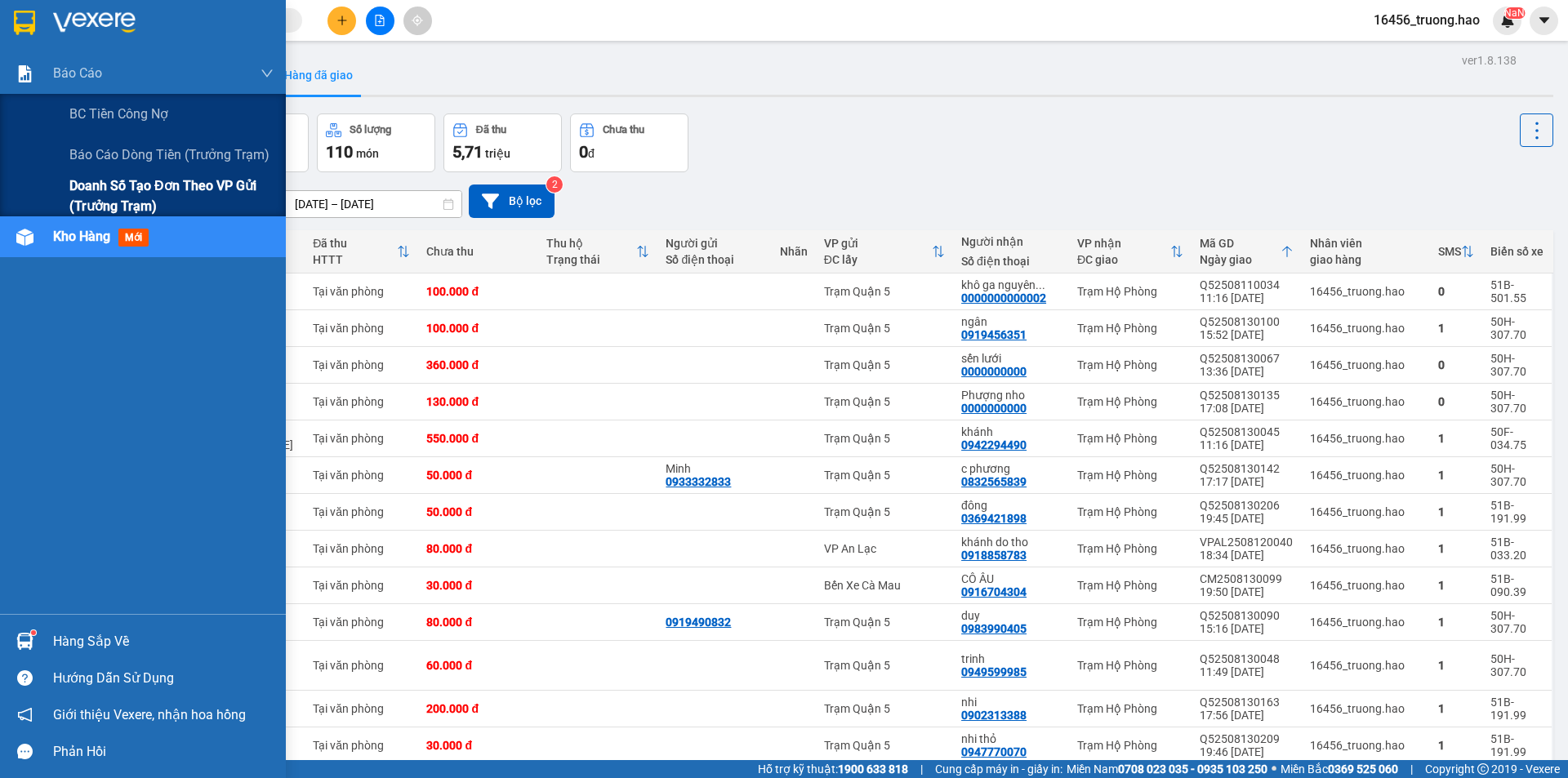
click at [109, 175] on span "Doanh số tạo đơn theo VP gửi (trưởng trạm)" at bounding box center [172, 196] width 204 height 40
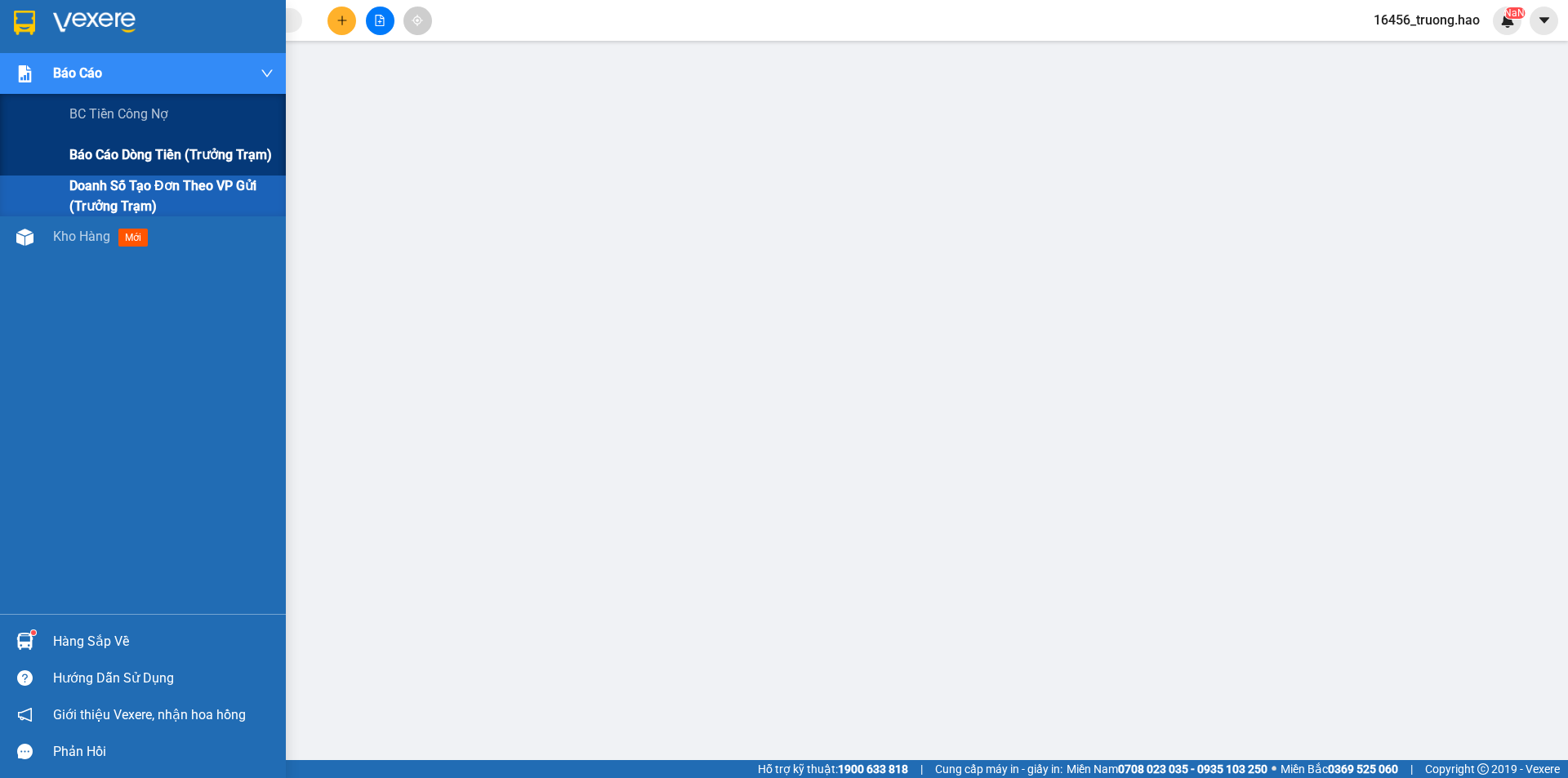
click at [109, 169] on div "Báo cáo dòng tiền (trưởng trạm)" at bounding box center [172, 155] width 204 height 40
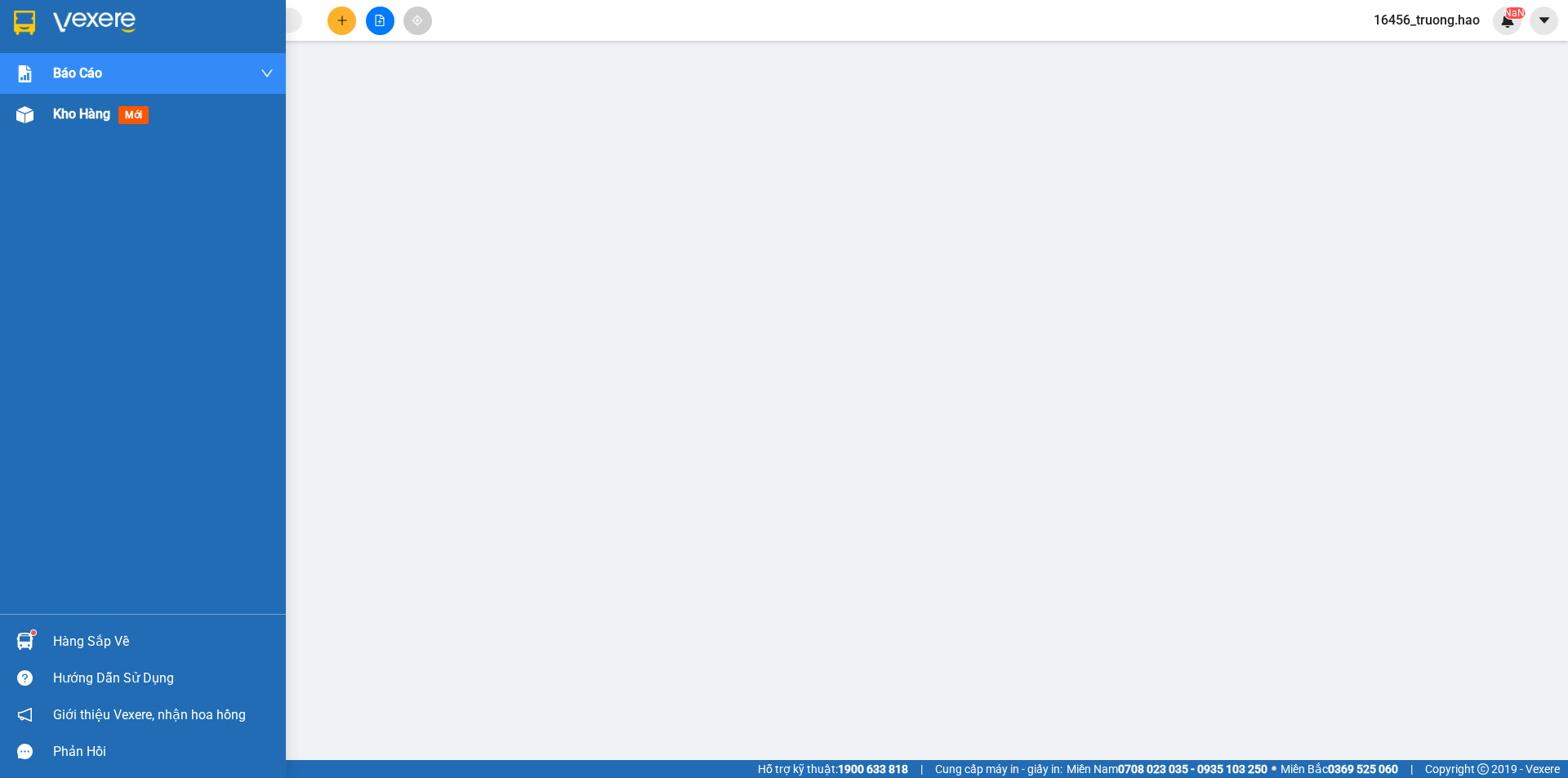
click at [27, 110] on img at bounding box center [25, 115] width 17 height 17
click at [103, 126] on div "Kho hàng mới" at bounding box center [164, 114] width 221 height 40
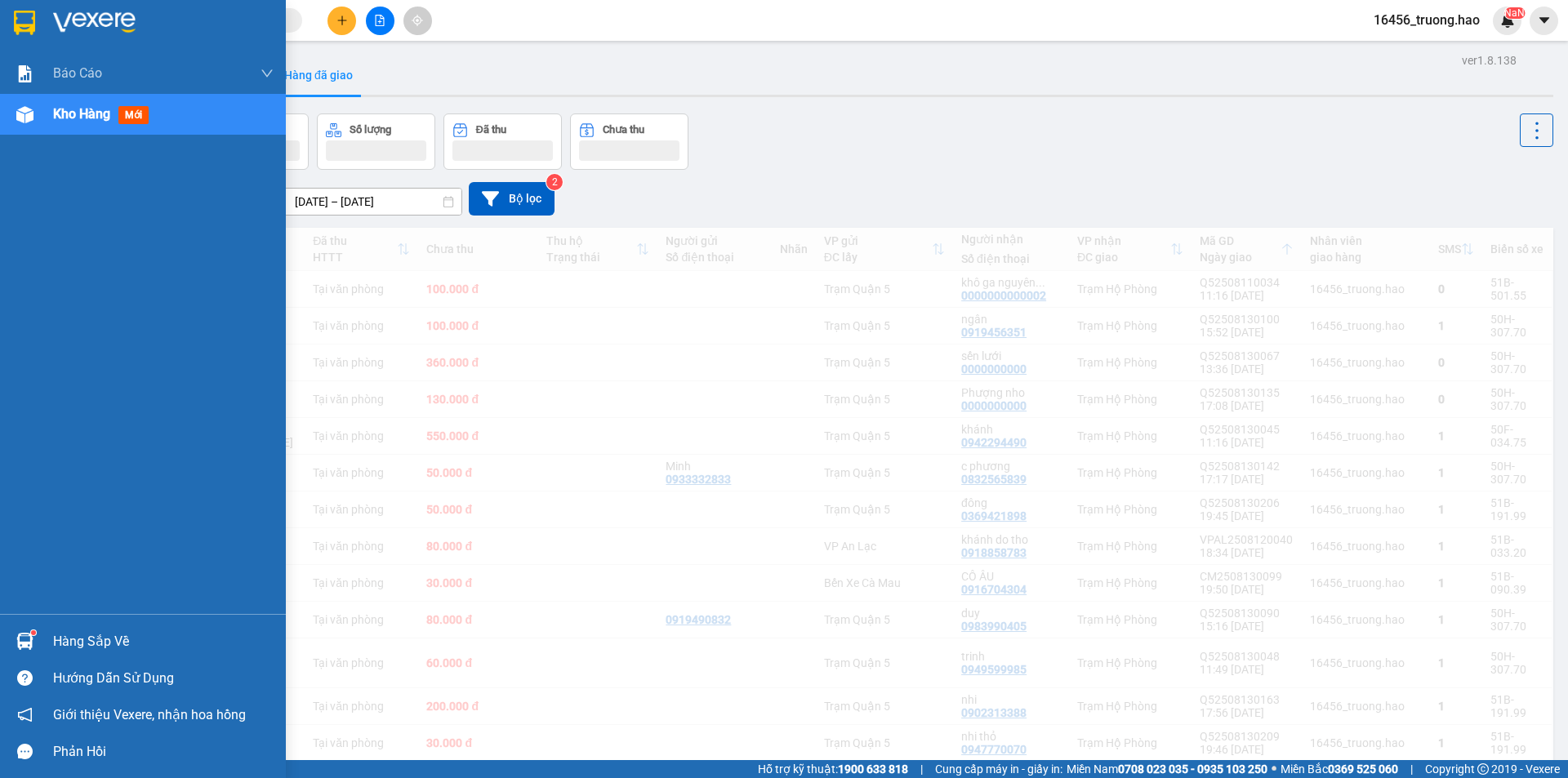
click at [103, 126] on div "Kho hàng mới" at bounding box center [164, 114] width 221 height 40
click at [99, 123] on div "Kho hàng mới" at bounding box center [104, 114] width 102 height 20
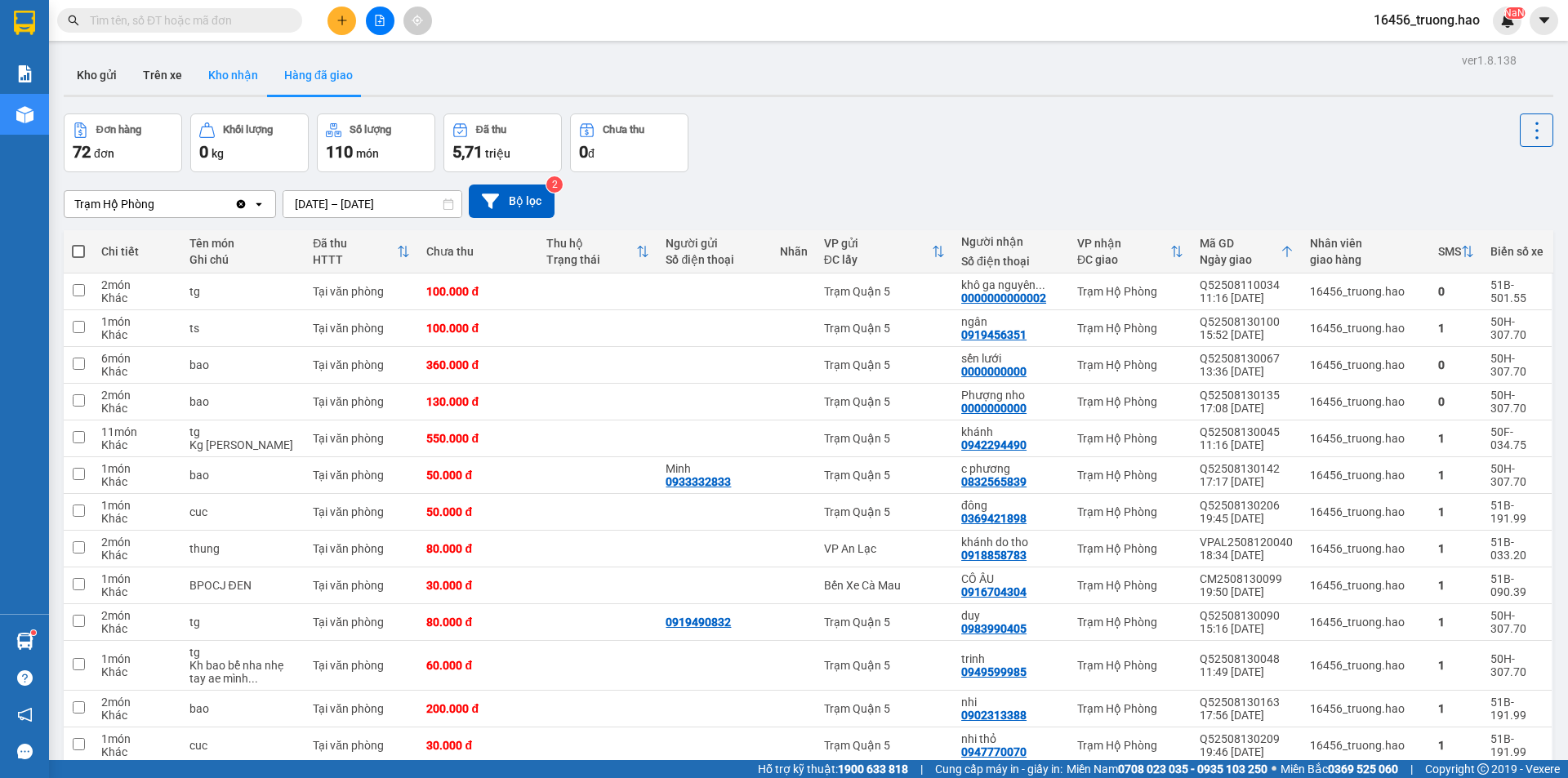
click at [245, 73] on button "Kho nhận" at bounding box center [233, 74] width 76 height 39
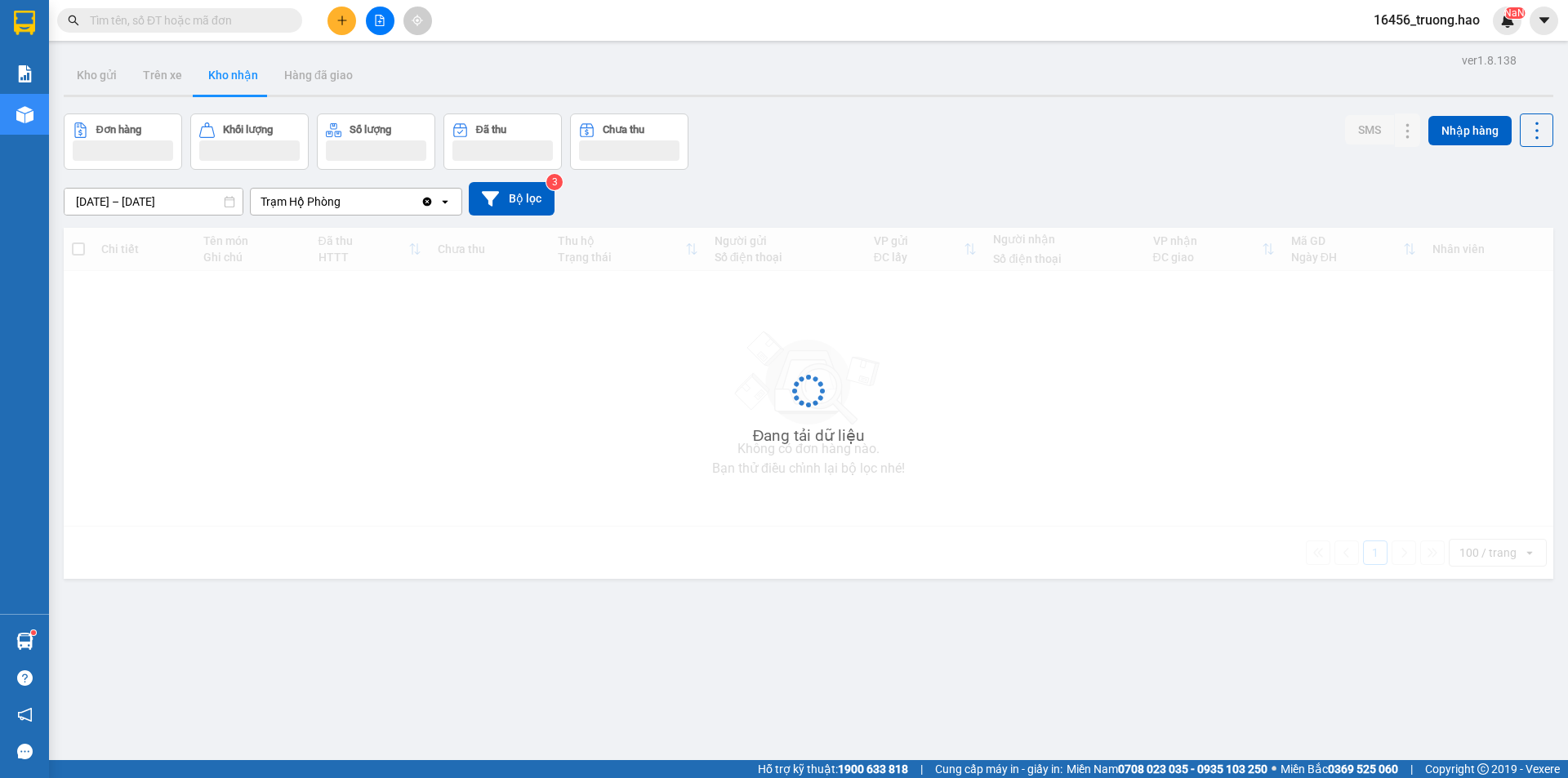
click at [245, 73] on button "Kho nhận" at bounding box center [233, 74] width 76 height 39
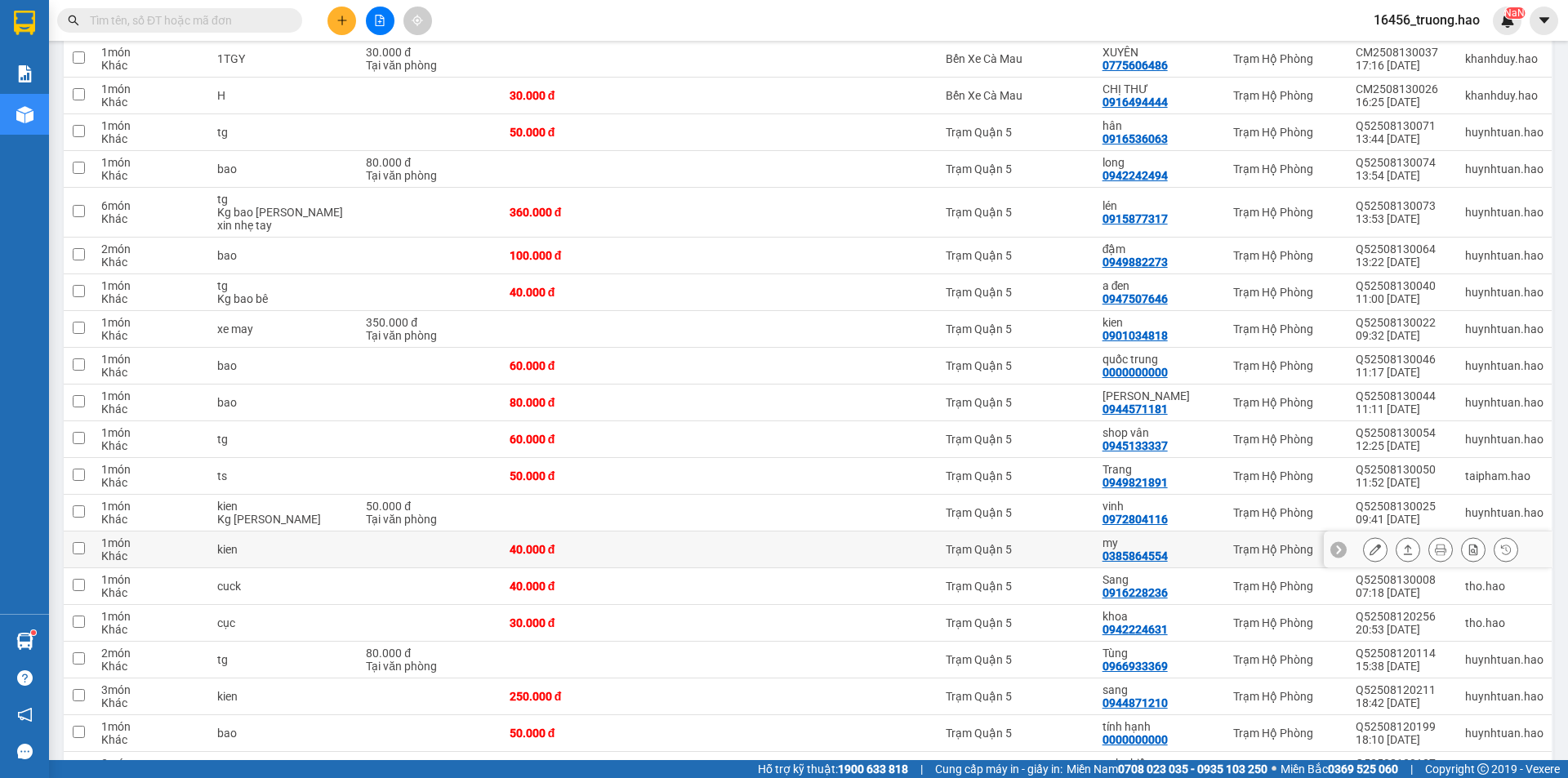
scroll to position [1306, 0]
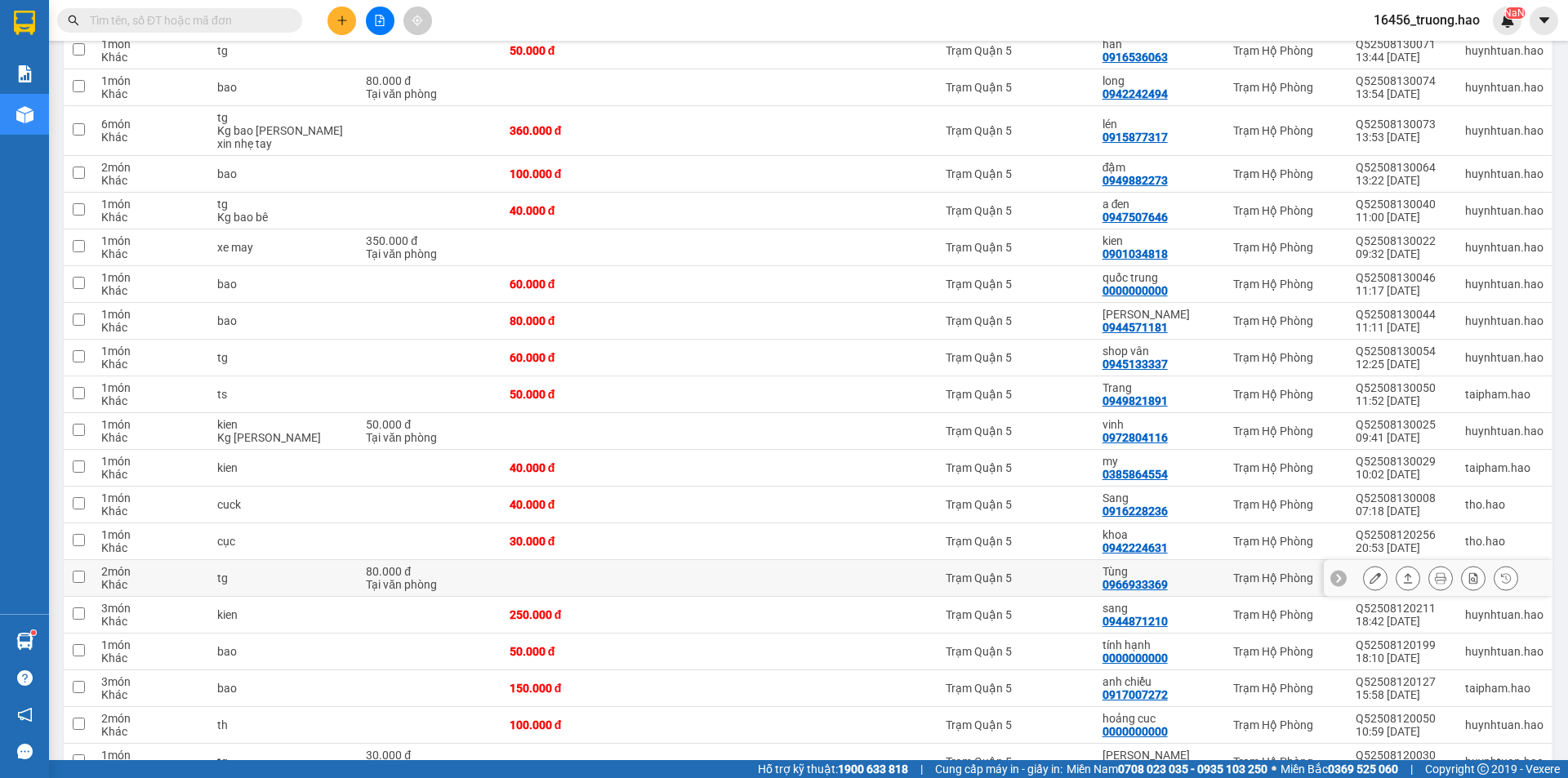
click at [1403, 577] on icon at bounding box center [1408, 578] width 11 height 11
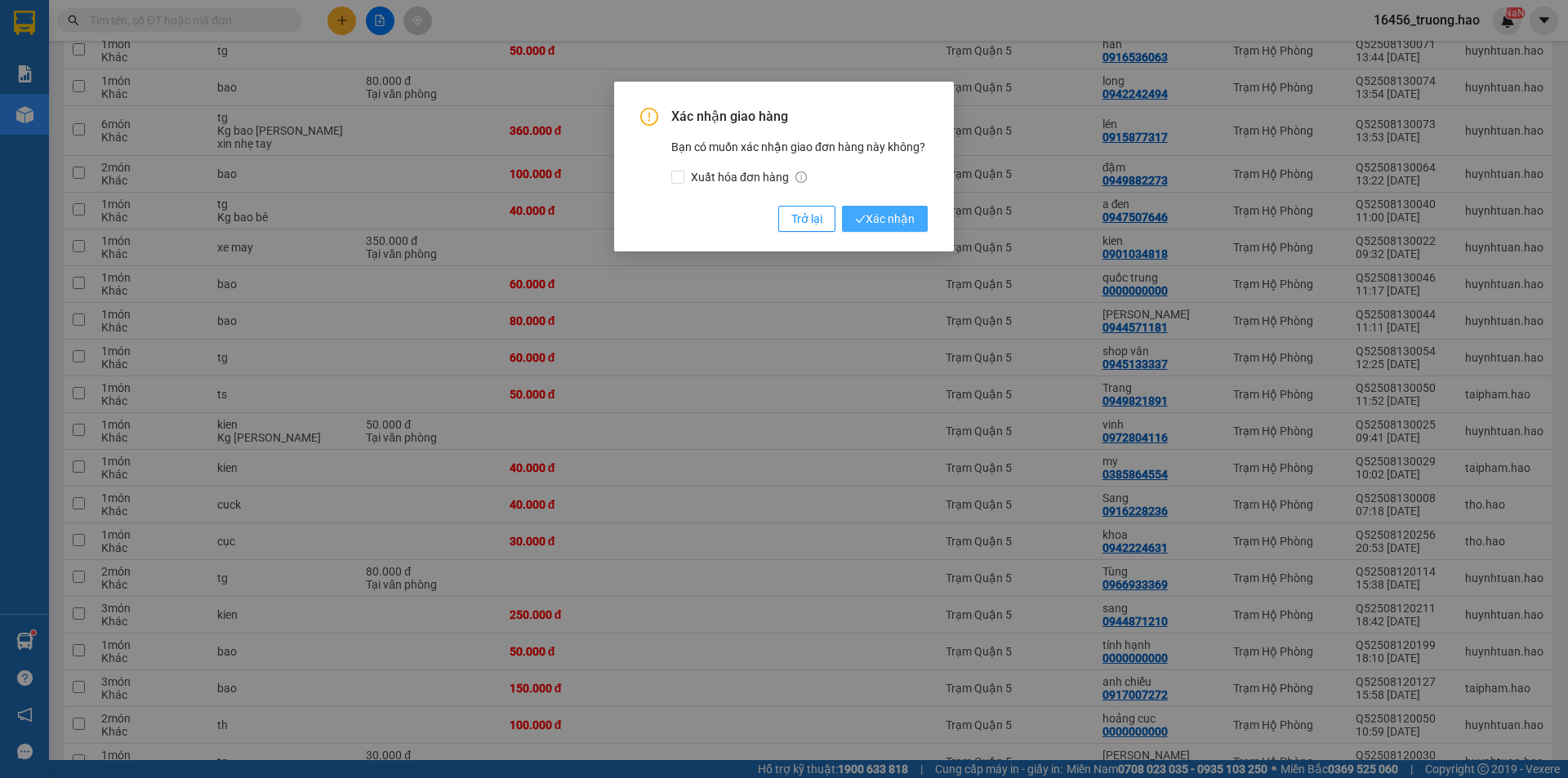
click at [908, 209] on span "Xác nhận" at bounding box center [884, 219] width 60 height 18
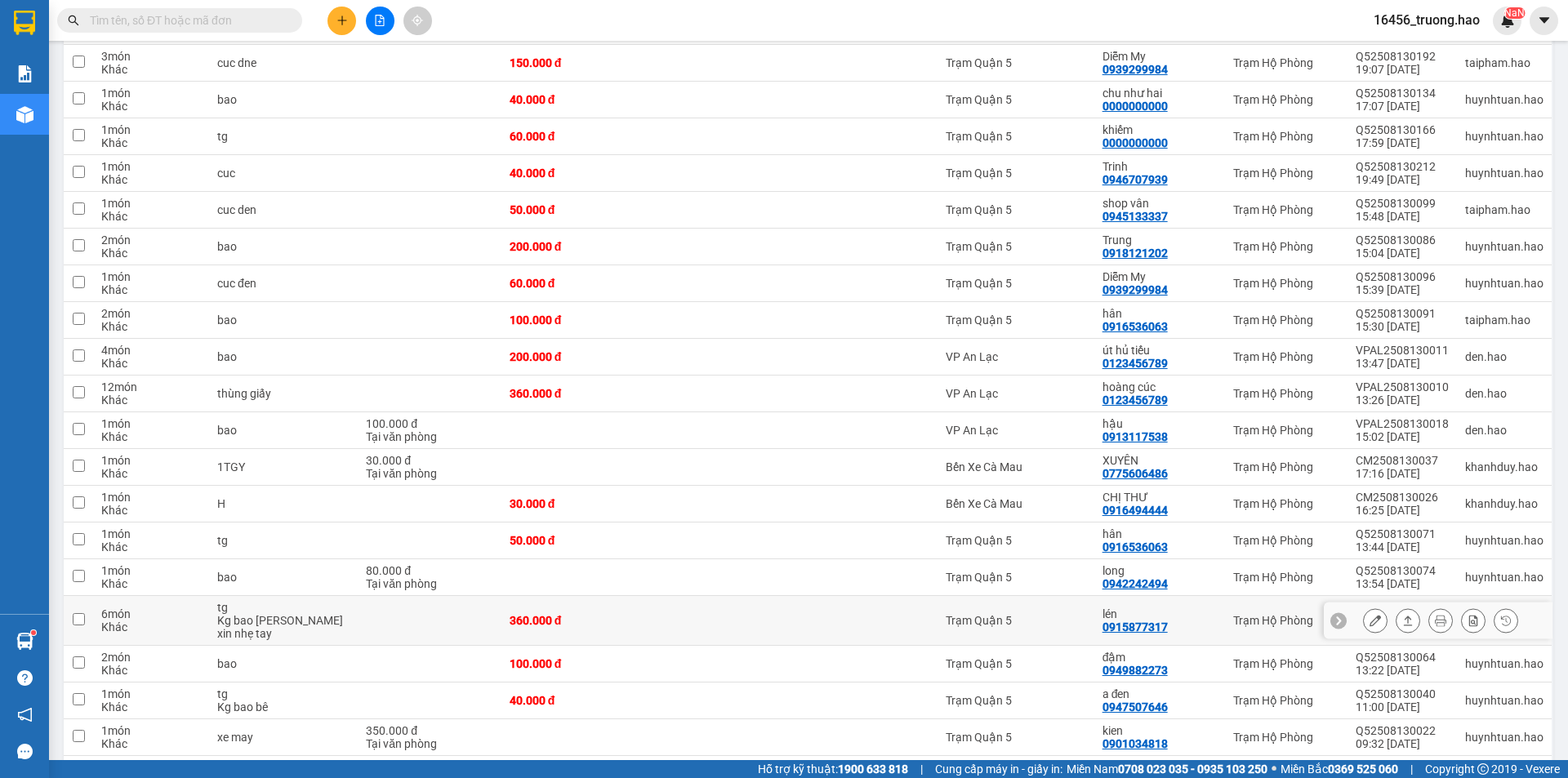
scroll to position [897, 0]
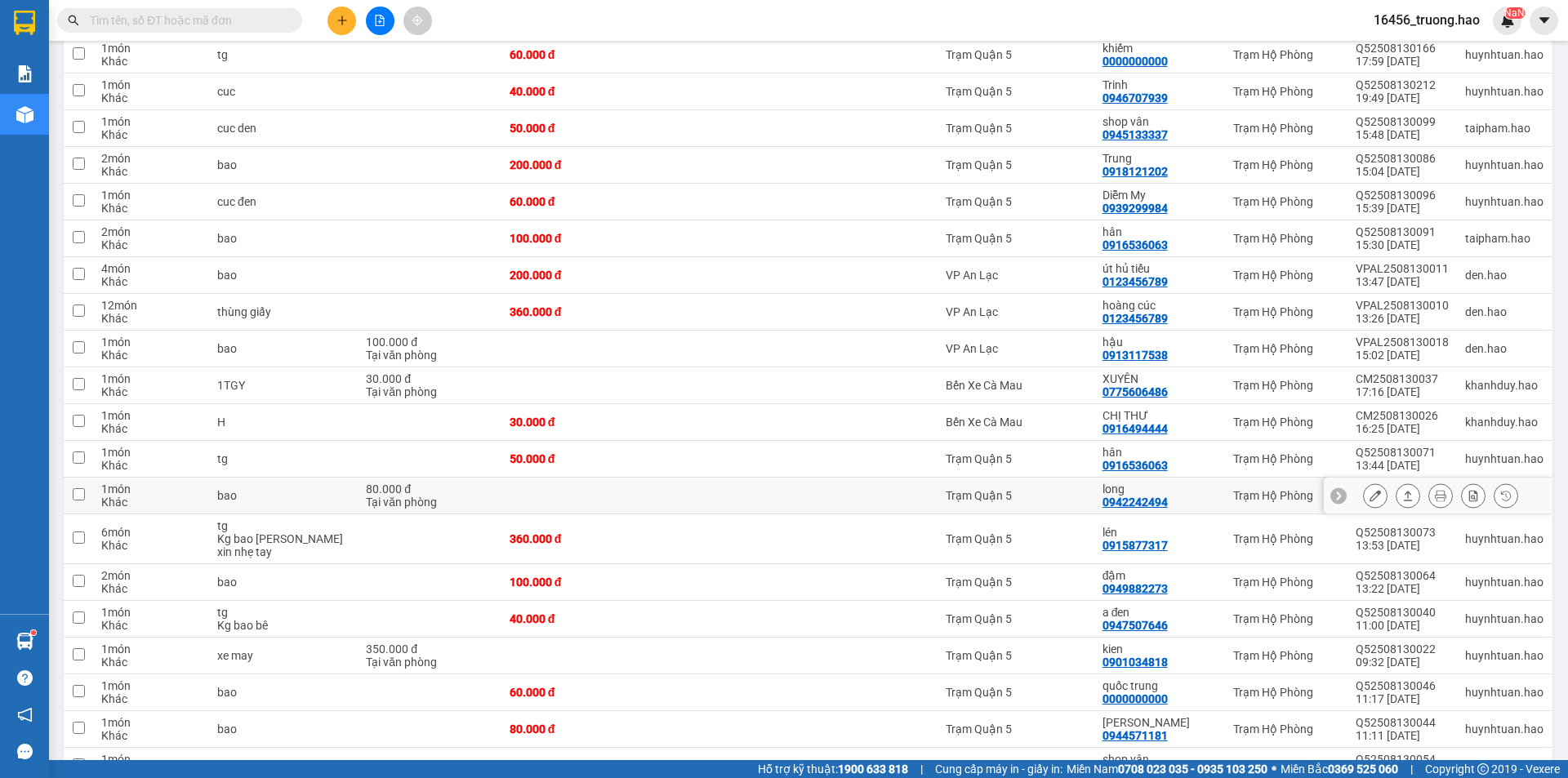
click at [1403, 494] on icon at bounding box center [1408, 495] width 11 height 11
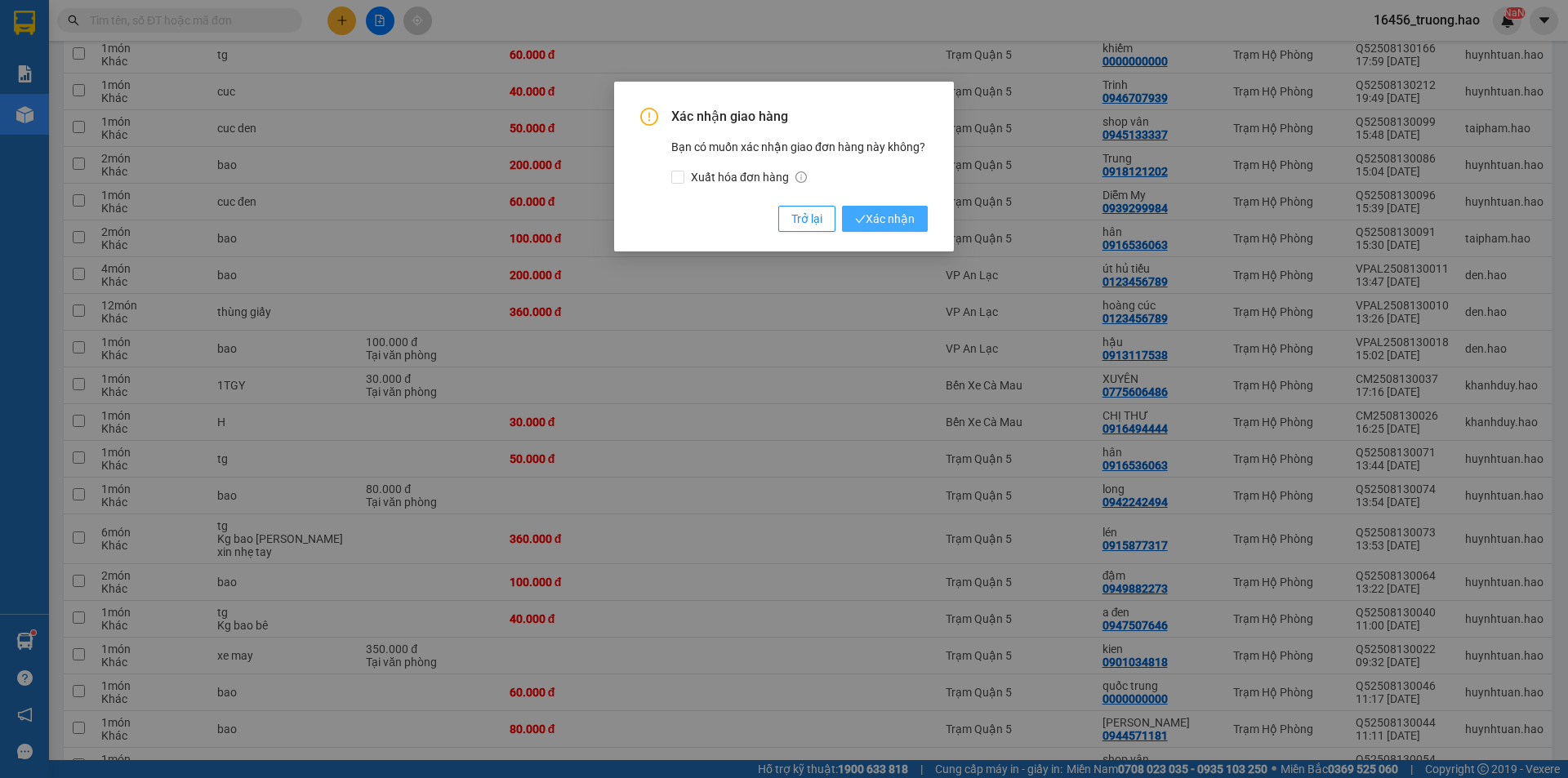
click at [851, 210] on button "Xác nhận" at bounding box center [884, 219] width 85 height 26
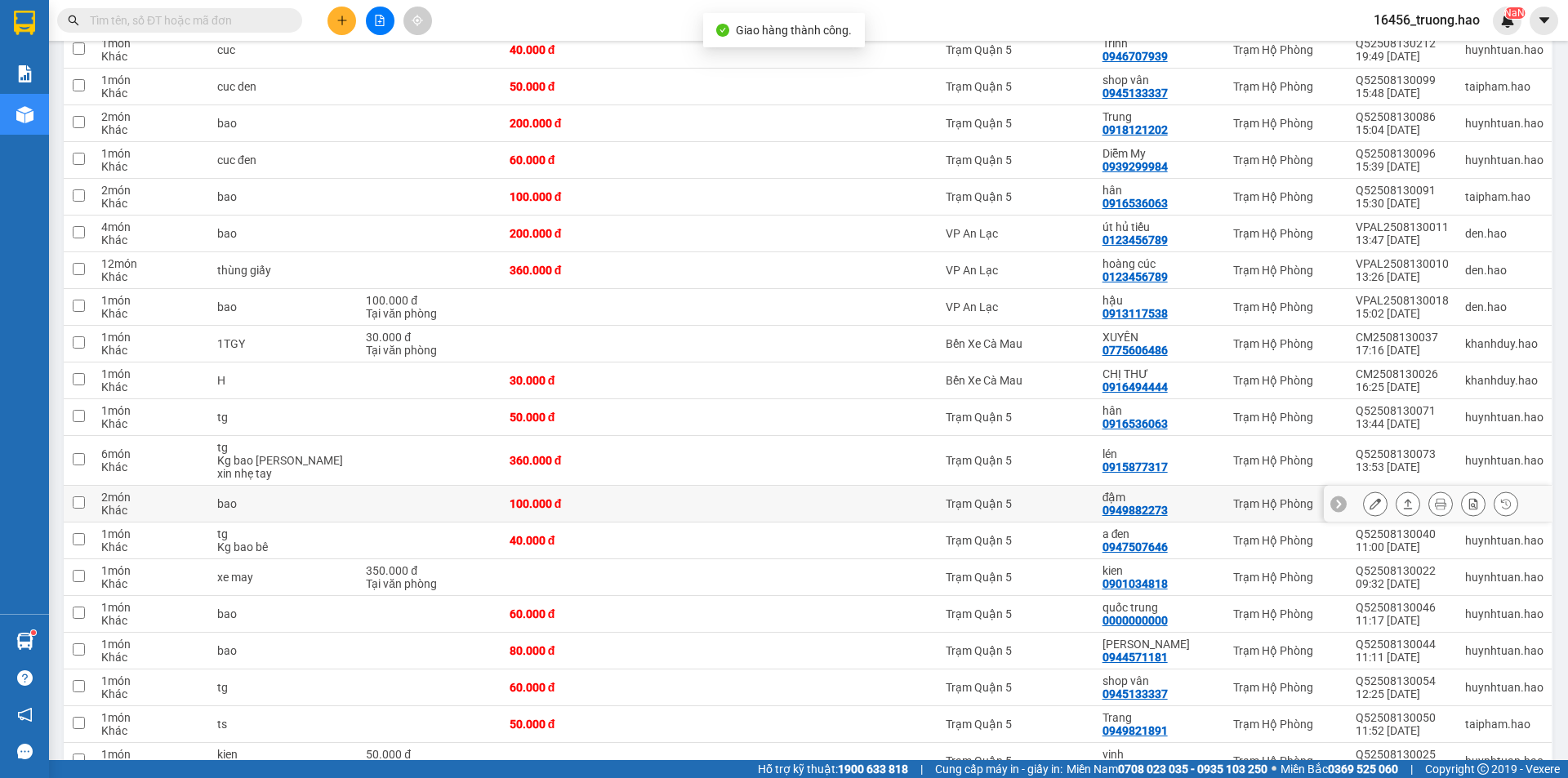
scroll to position [979, 0]
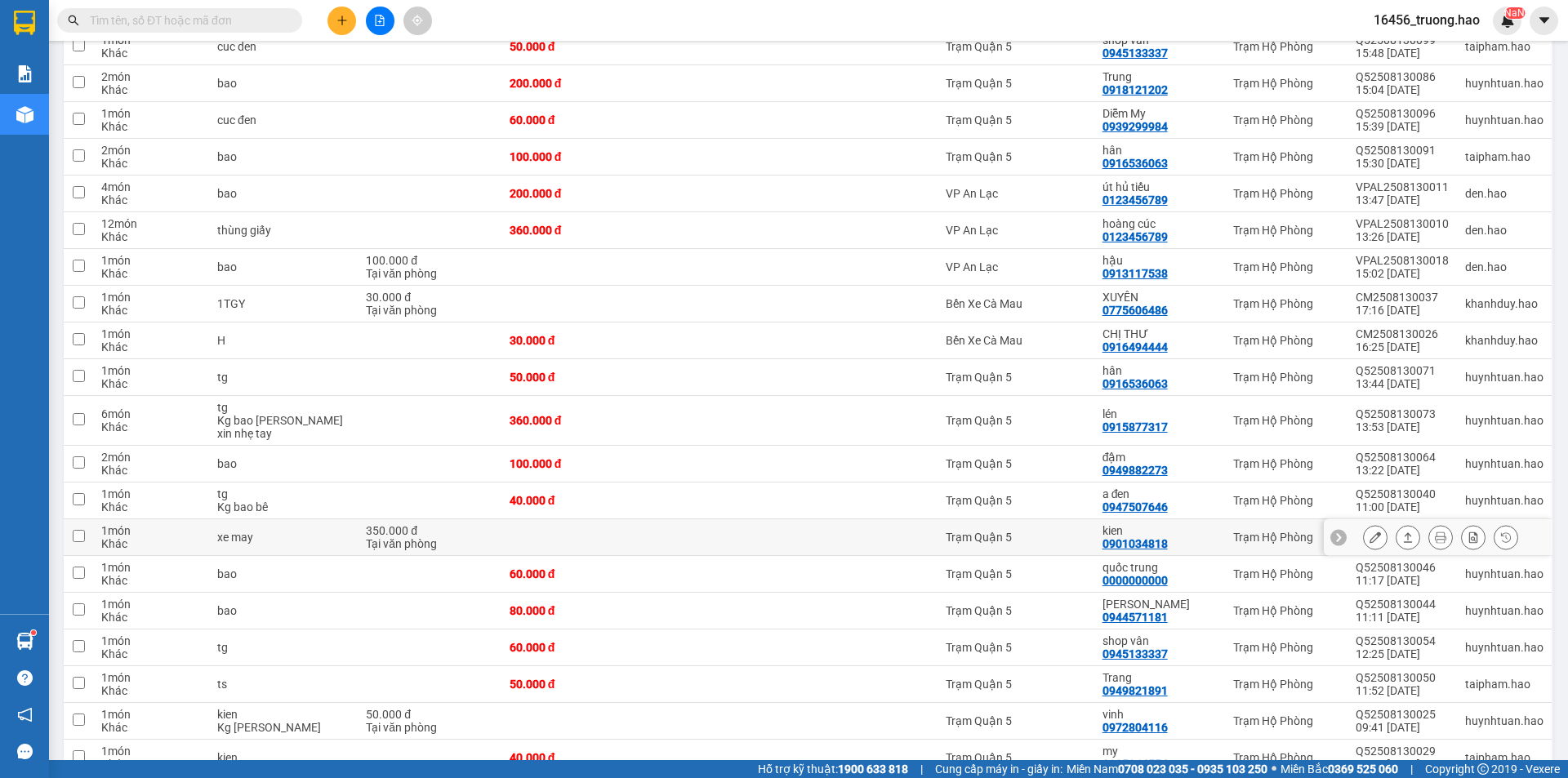
click at [1402, 530] on button at bounding box center [1407, 537] width 23 height 28
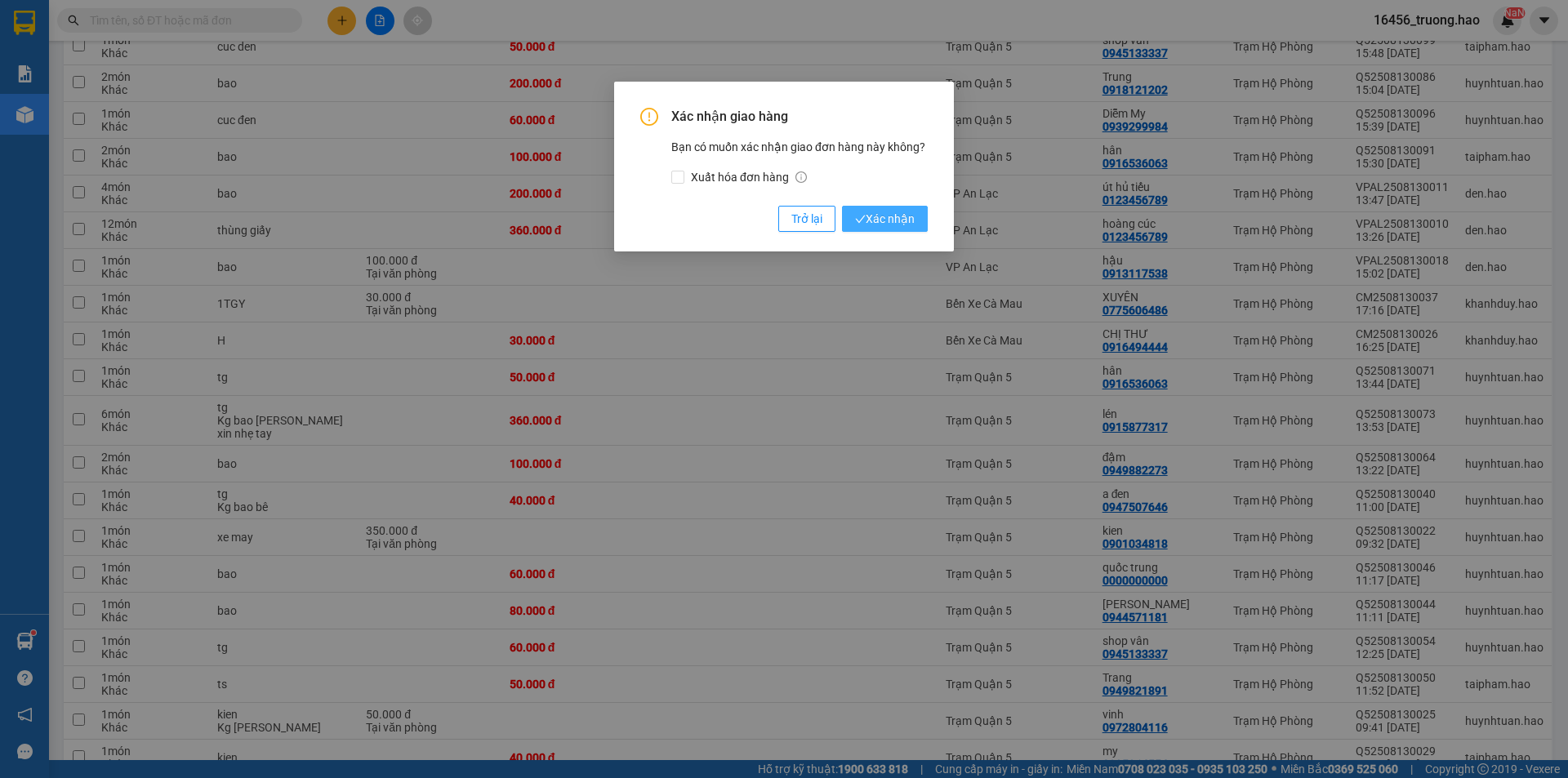
click at [885, 216] on span "Xác nhận" at bounding box center [884, 219] width 60 height 18
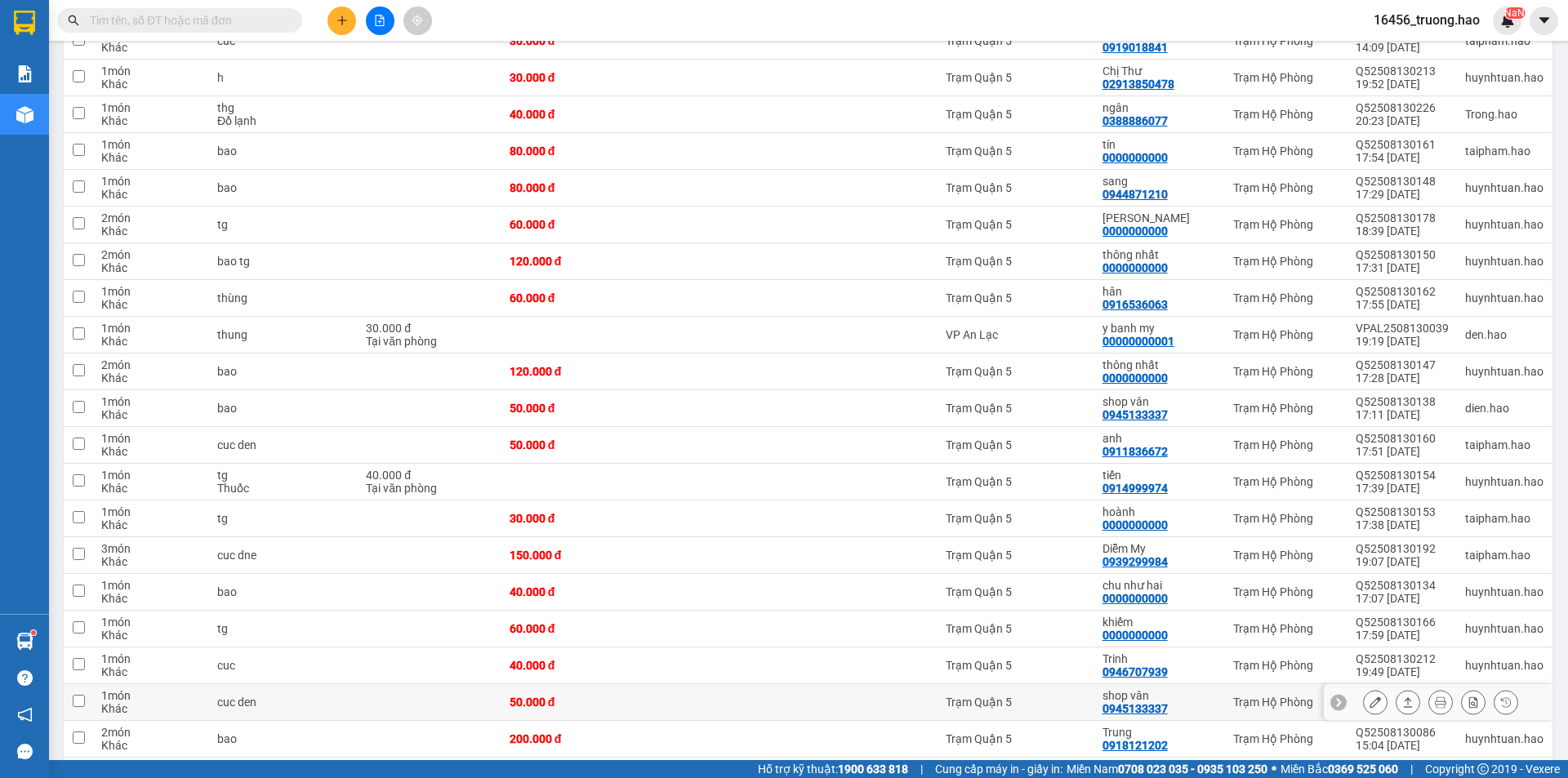
scroll to position [0, 0]
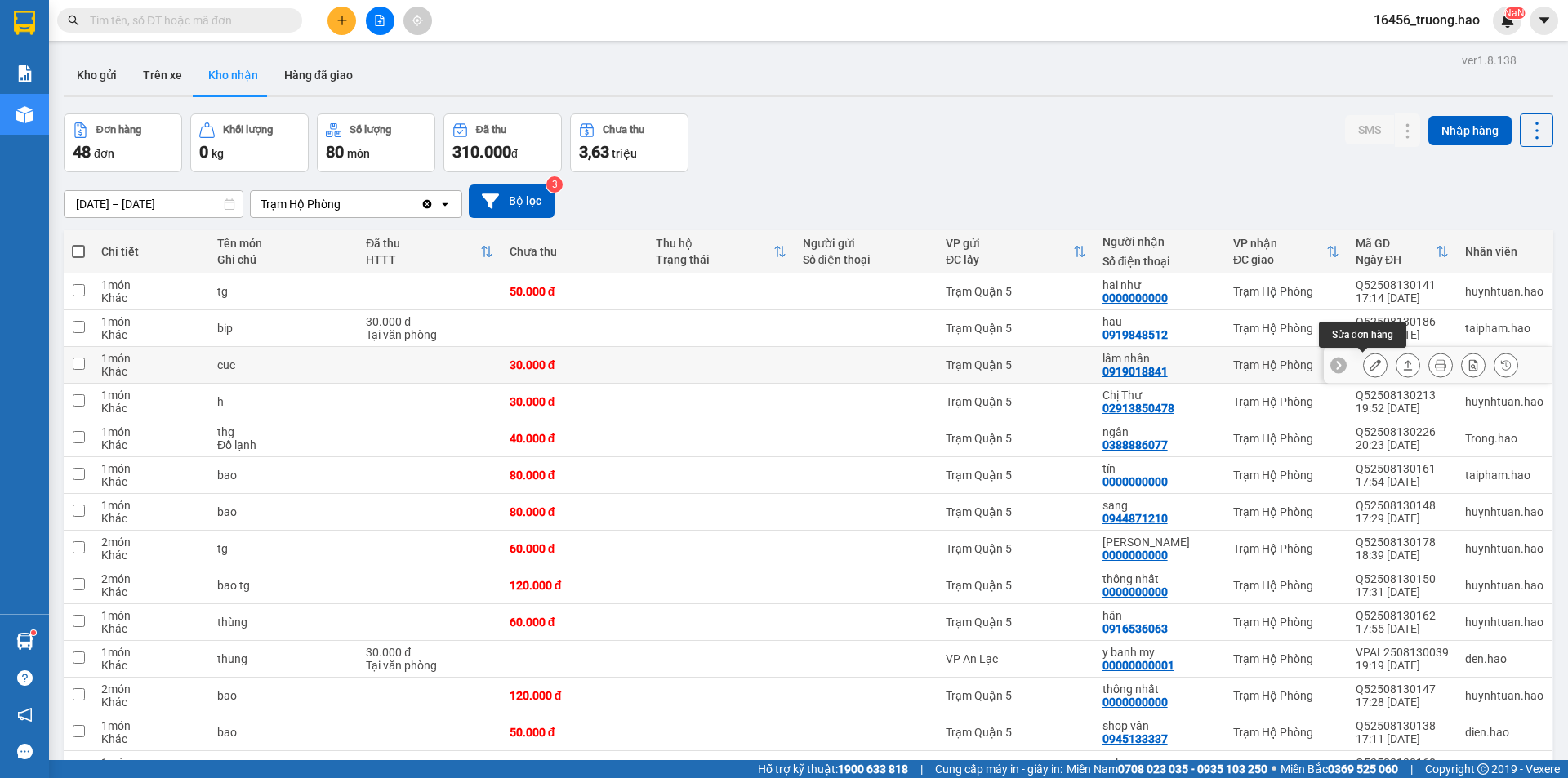
click at [1369, 366] on icon at bounding box center [1375, 365] width 11 height 11
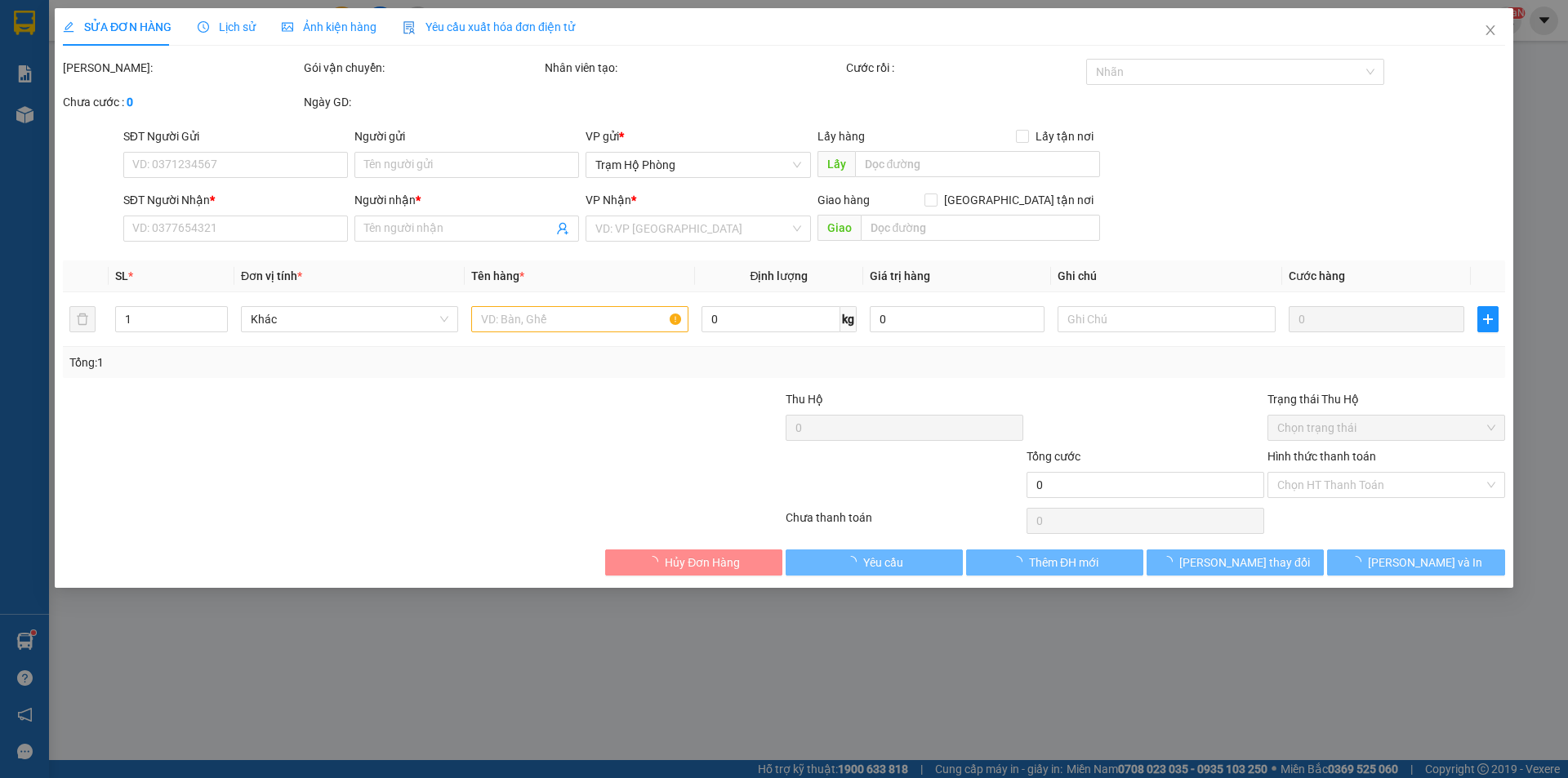
type input "0919018841"
type input "lâm nhân"
type input "30.000"
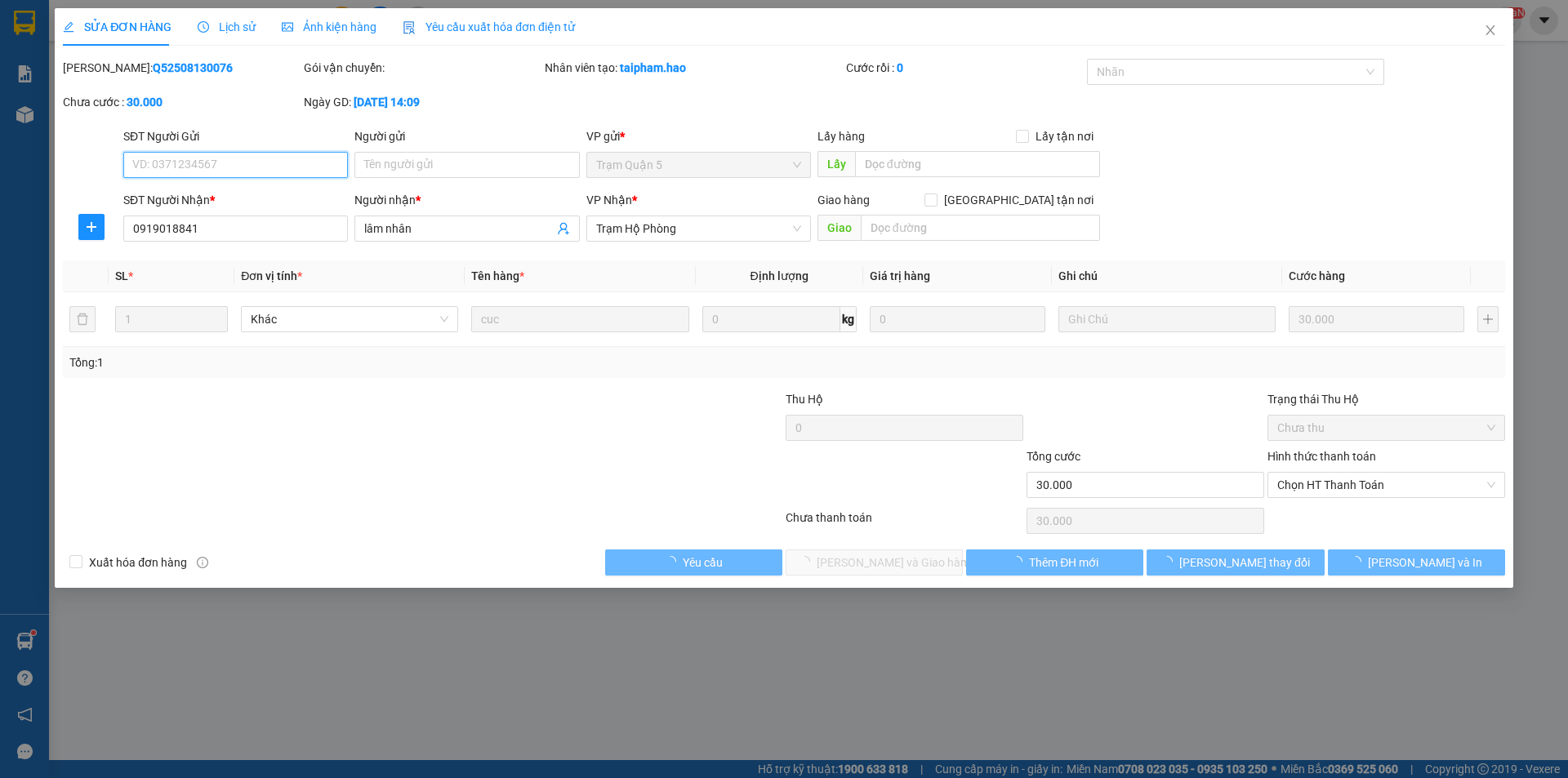
click at [226, 26] on span "Lịch sử" at bounding box center [226, 27] width 58 height 13
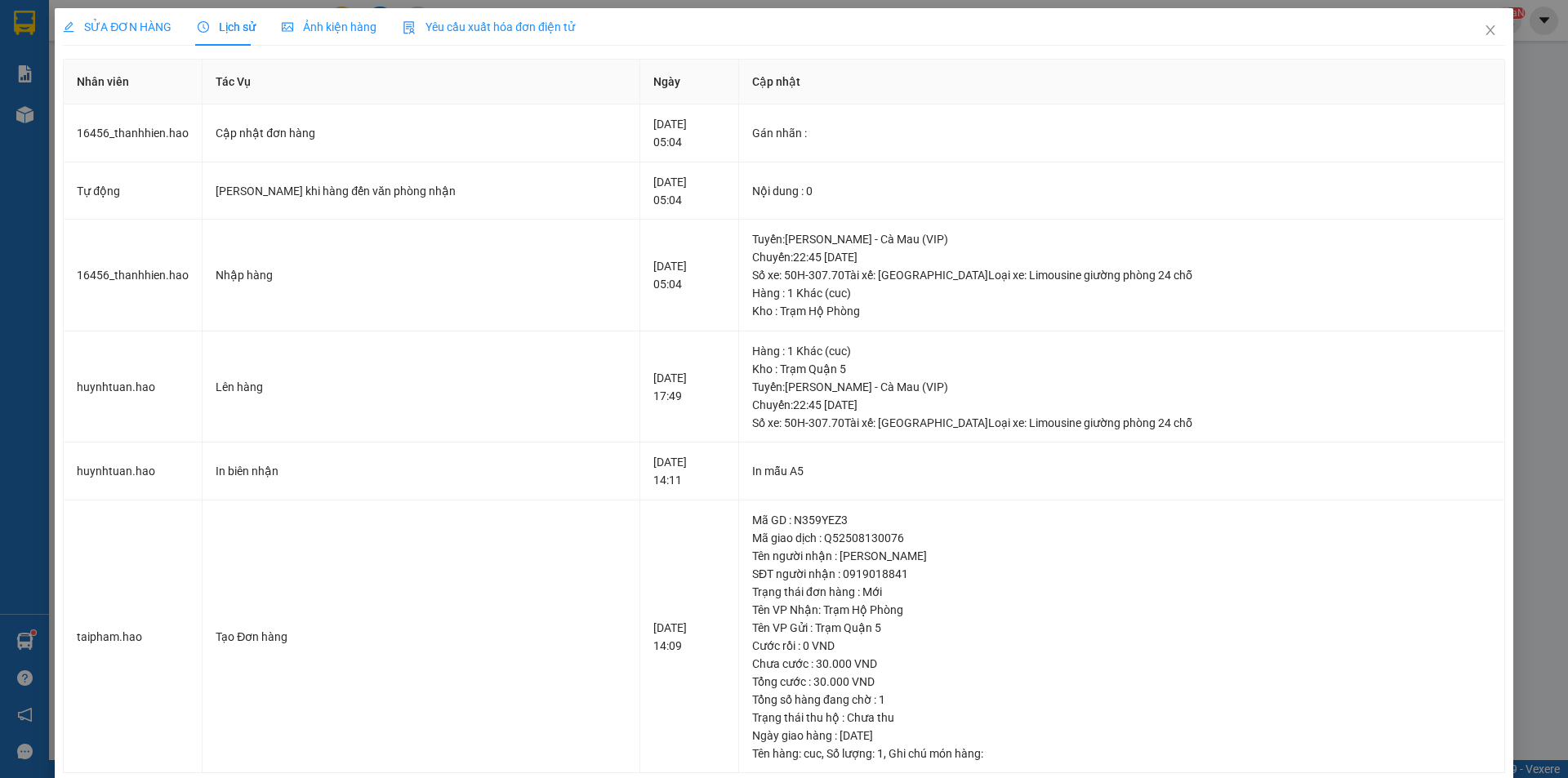
click at [335, 26] on span "Ảnh kiện hàng" at bounding box center [329, 27] width 95 height 13
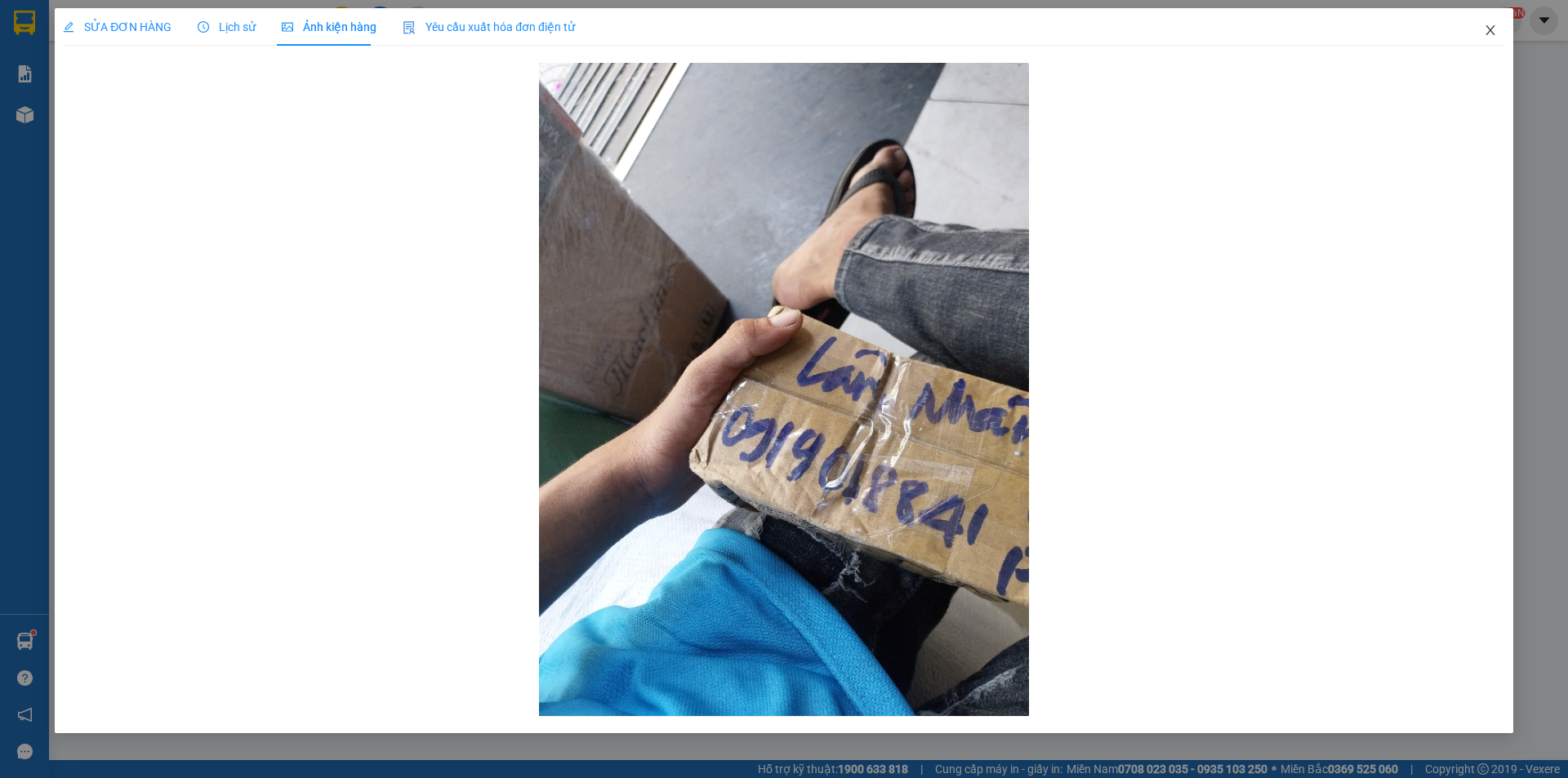
click at [1488, 30] on icon "close" at bounding box center [1490, 30] width 13 height 13
